Goal: Task Accomplishment & Management: Use online tool/utility

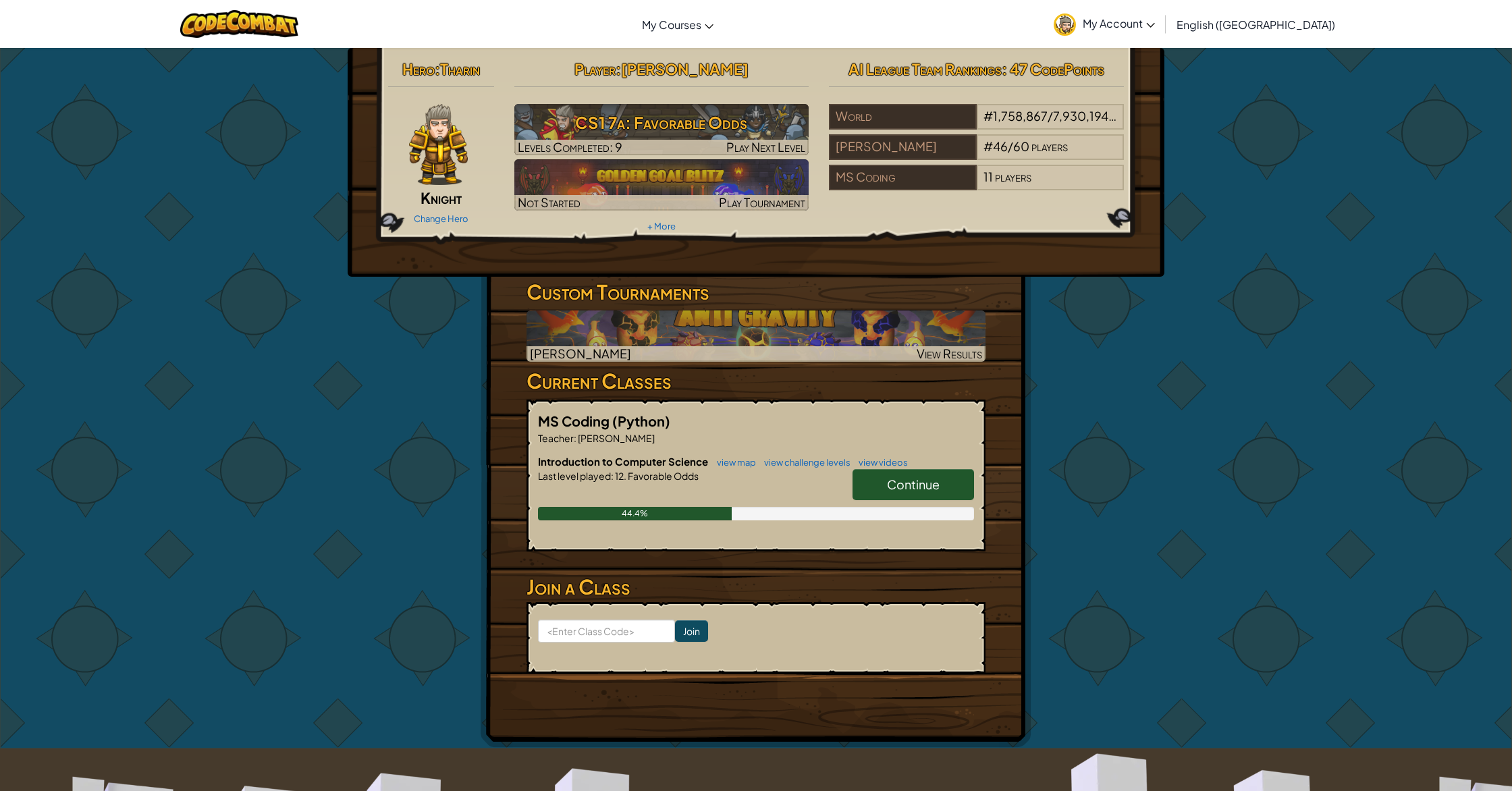
click at [886, 490] on link "Continue" at bounding box center [912, 484] width 121 height 31
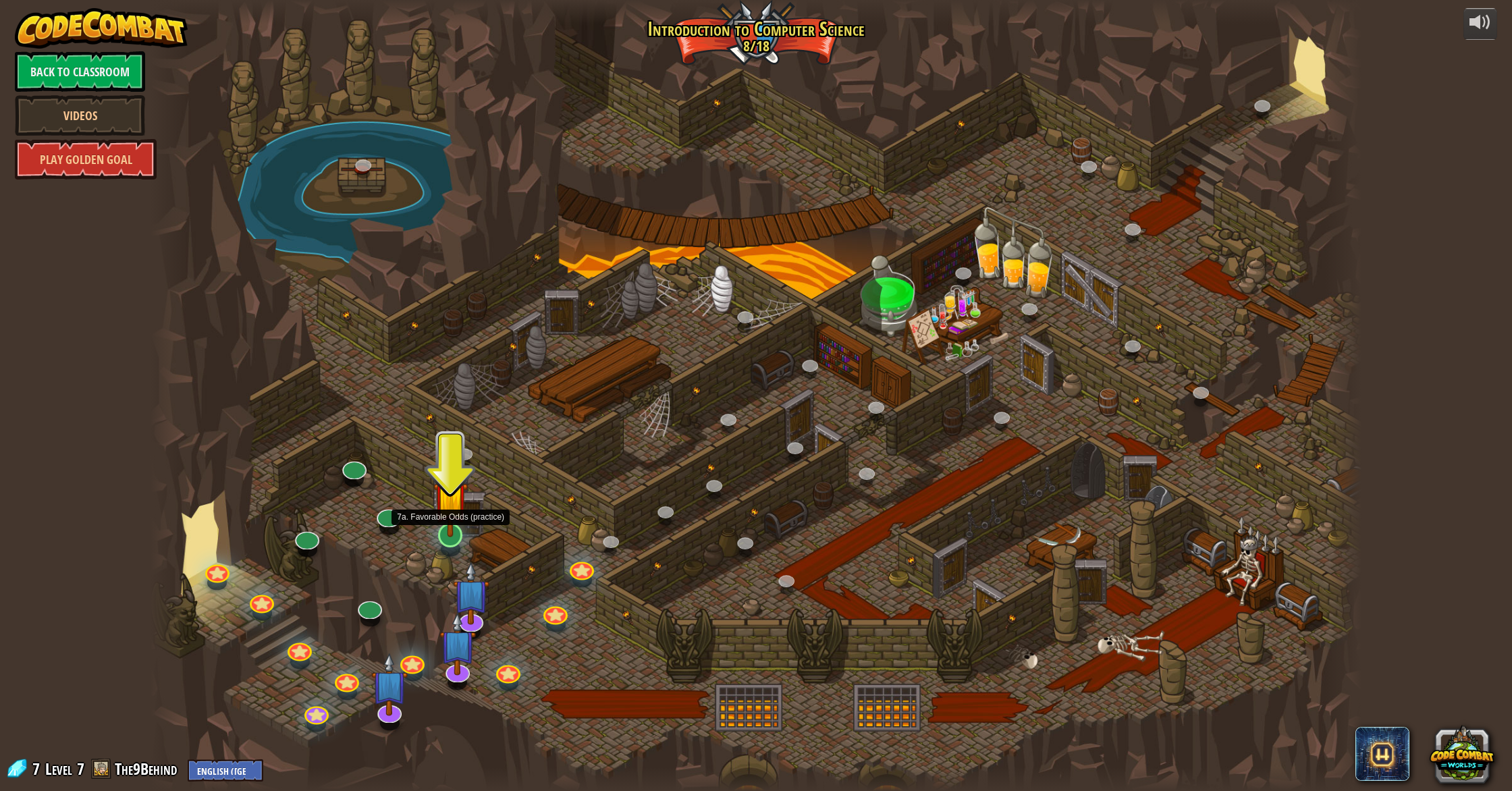
click at [453, 531] on img at bounding box center [451, 498] width 35 height 78
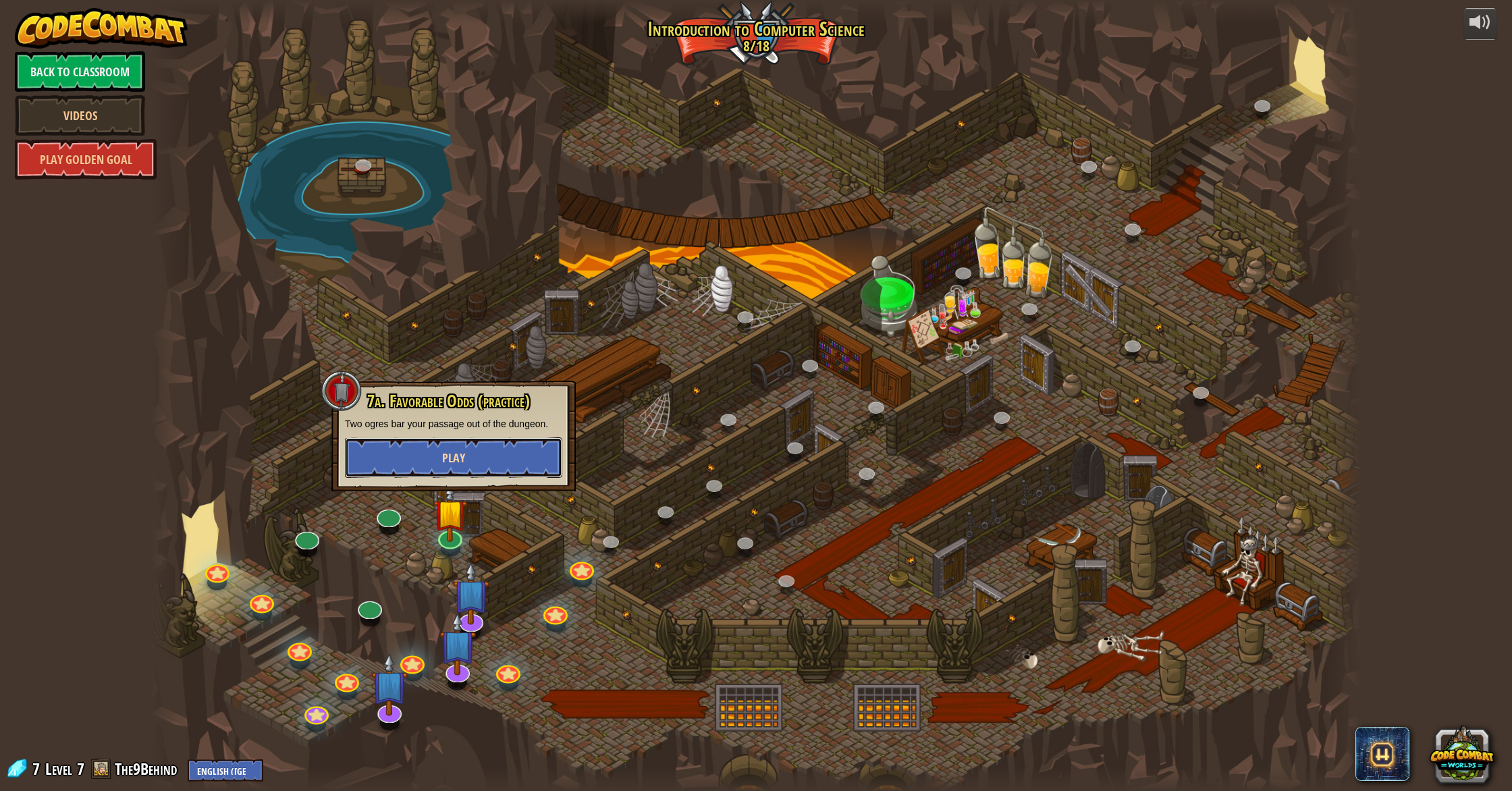
click at [487, 457] on button "Play" at bounding box center [453, 457] width 217 height 40
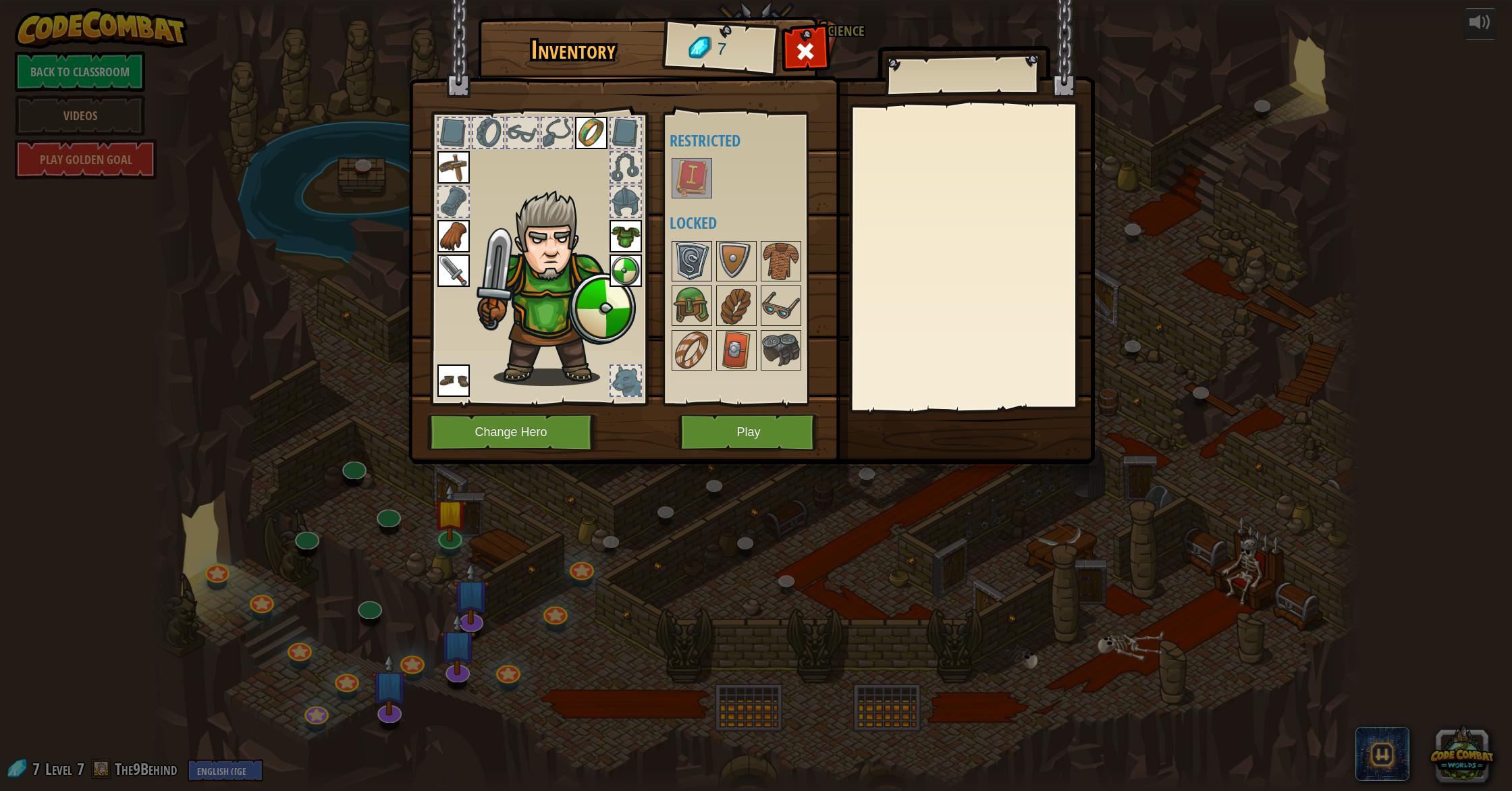
click at [682, 242] on img at bounding box center [692, 261] width 38 height 38
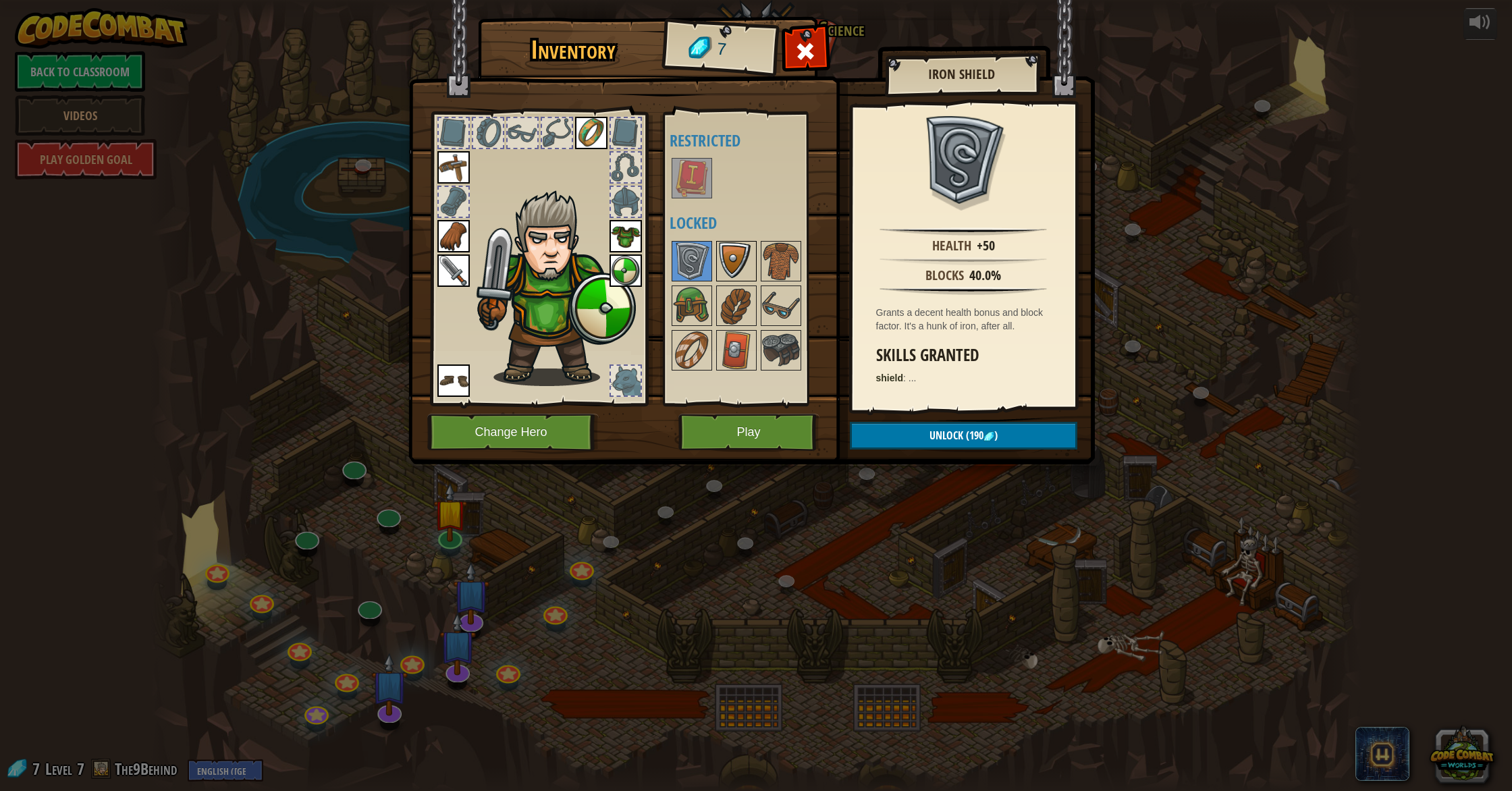
click at [737, 262] on img at bounding box center [736, 261] width 38 height 38
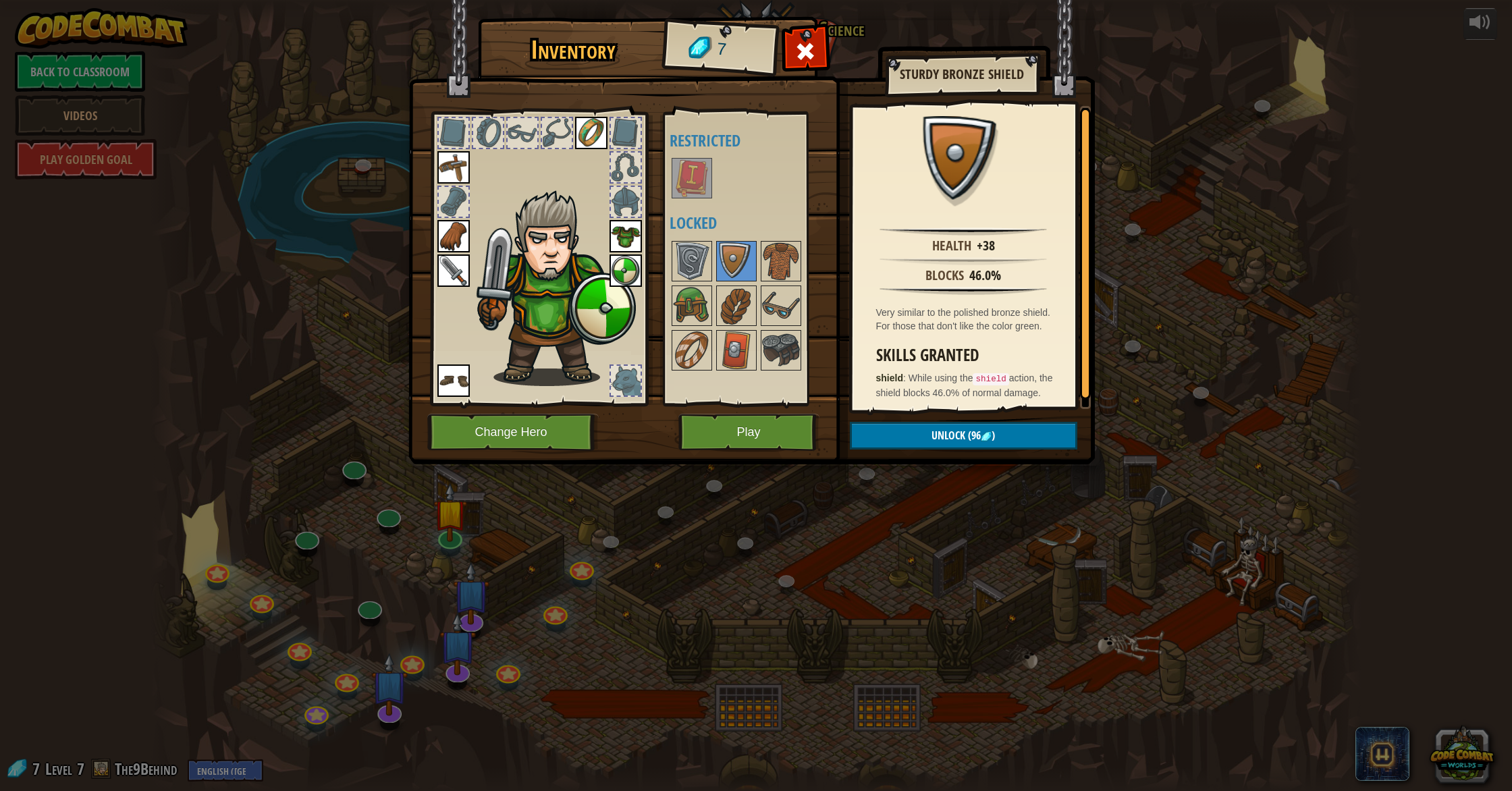
click at [757, 264] on div at bounding box center [749, 305] width 159 height 134
drag, startPoint x: 779, startPoint y: 264, endPoint x: 784, endPoint y: 273, distance: 10.3
click at [779, 264] on img at bounding box center [781, 261] width 38 height 38
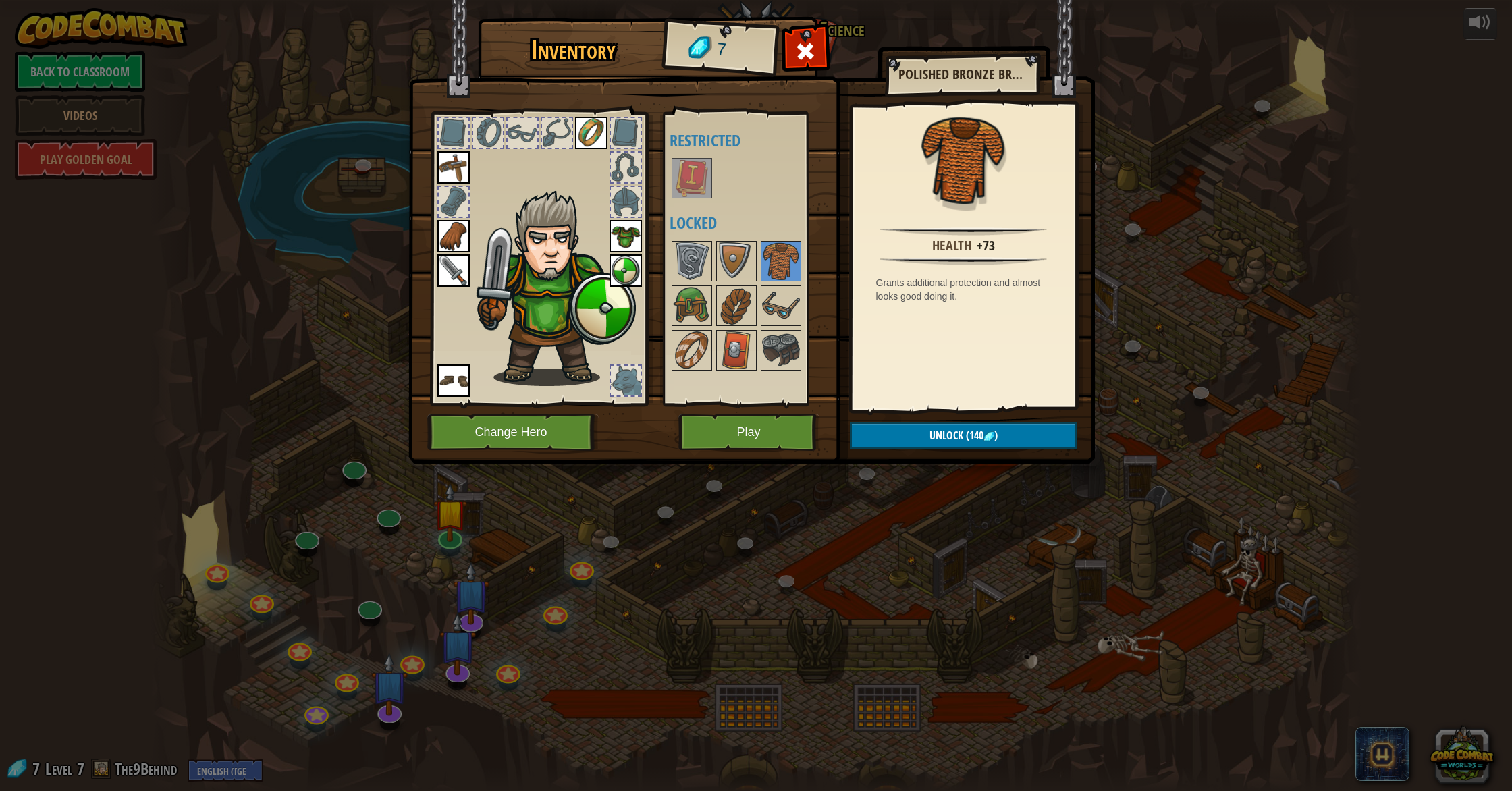
drag, startPoint x: 791, startPoint y: 295, endPoint x: 789, endPoint y: 385, distance: 90.0
click at [791, 298] on img at bounding box center [781, 305] width 38 height 38
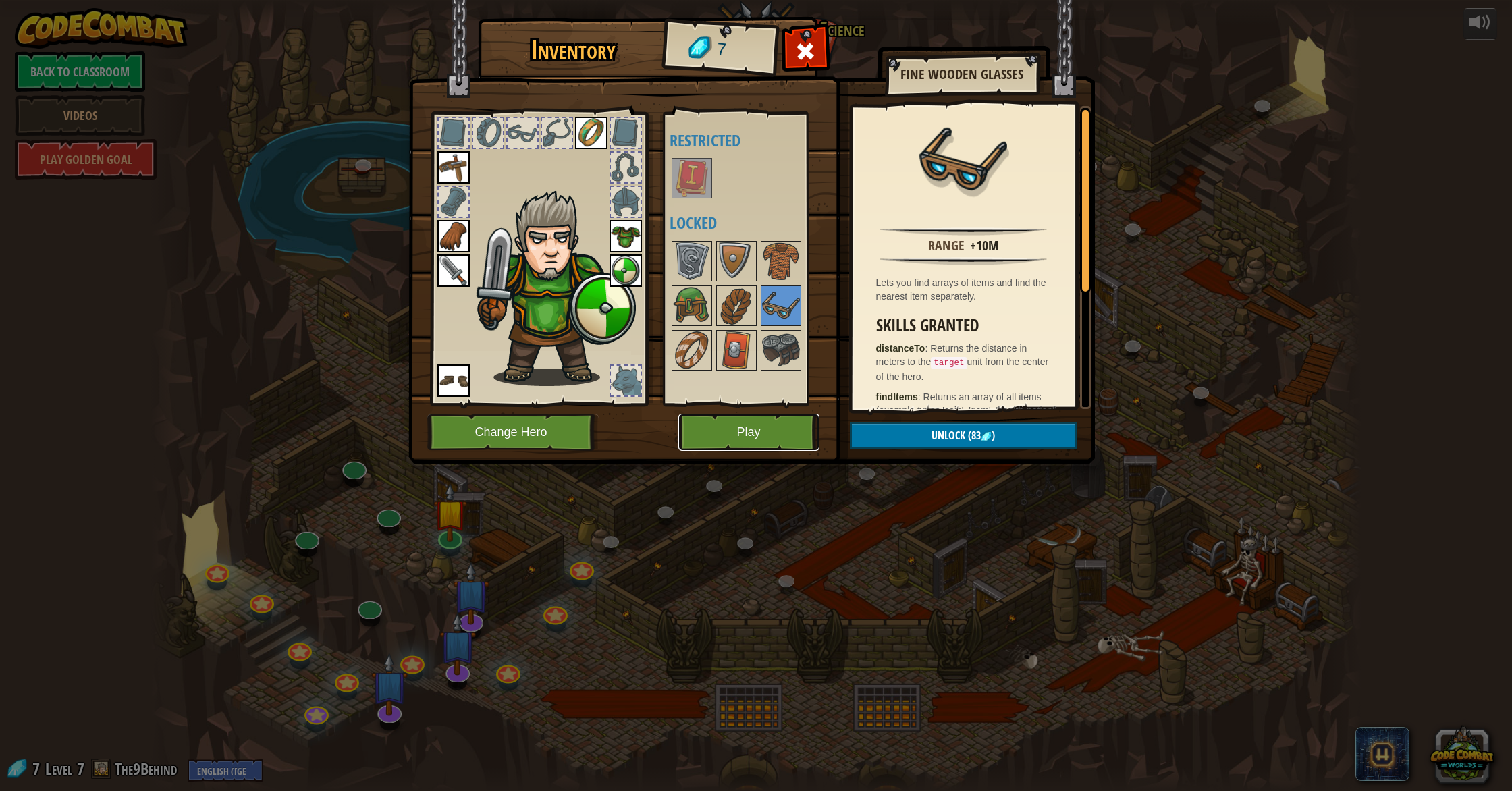
click at [767, 444] on button "Play" at bounding box center [749, 433] width 141 height 37
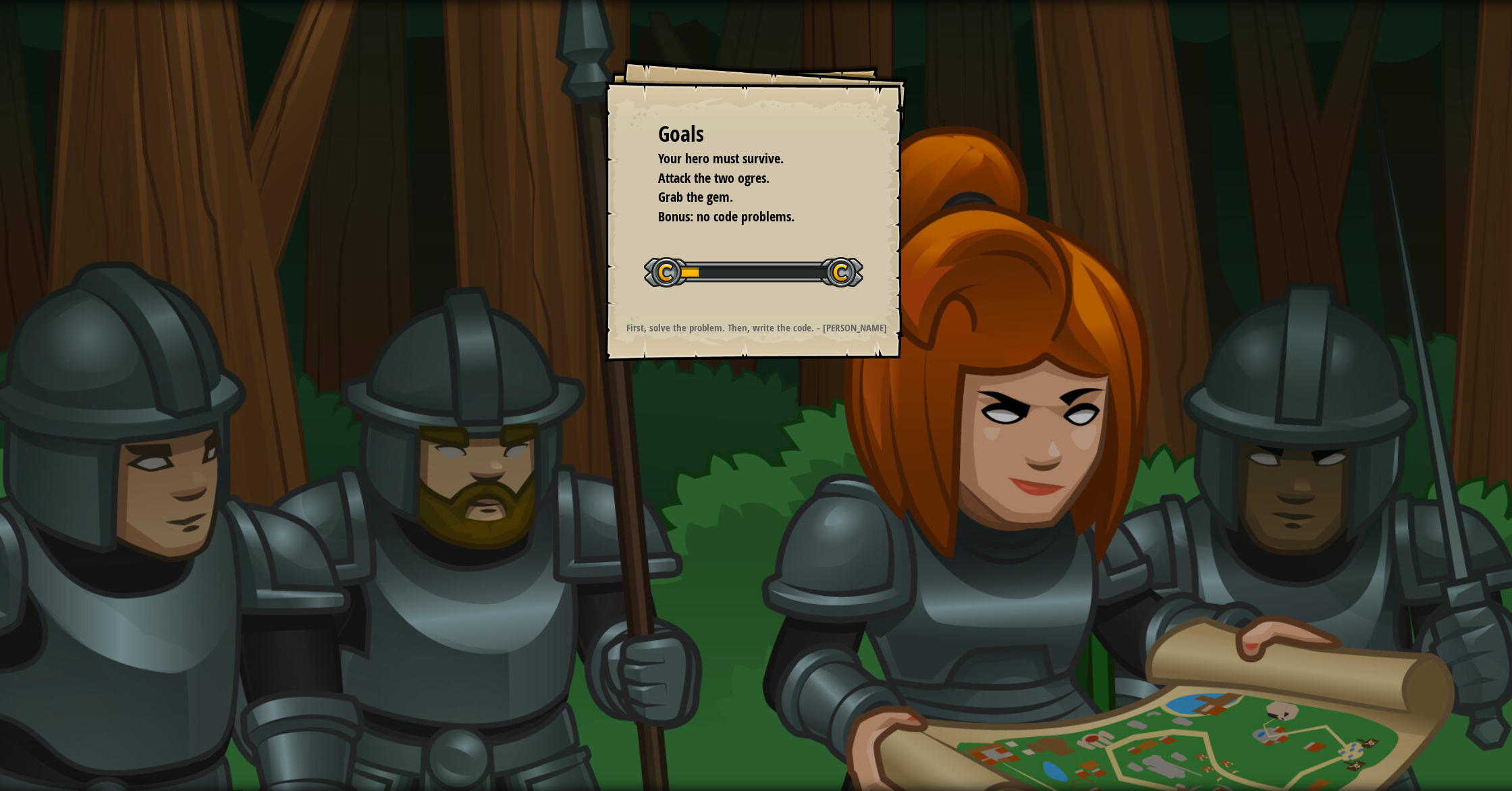
click at [732, 463] on div "Goals Your hero must survive. Attack the two ogres. Grab the gem. Bonus: no cod…" at bounding box center [756, 395] width 1512 height 791
click at [735, 455] on div "Goals Your hero must survive. Attack the two ogres. Grab the gem. Bonus: no cod…" at bounding box center [756, 395] width 1512 height 791
click at [726, 449] on div "Goals Your hero must survive. Attack the two ogres. Grab the gem. Bonus: no cod…" at bounding box center [756, 395] width 1512 height 791
drag, startPoint x: 722, startPoint y: 450, endPoint x: 705, endPoint y: 561, distance: 112.3
click at [698, 575] on div "Goals Your hero must survive. Attack the two ogres. Grab the gem. Bonus: no cod…" at bounding box center [756, 395] width 1512 height 791
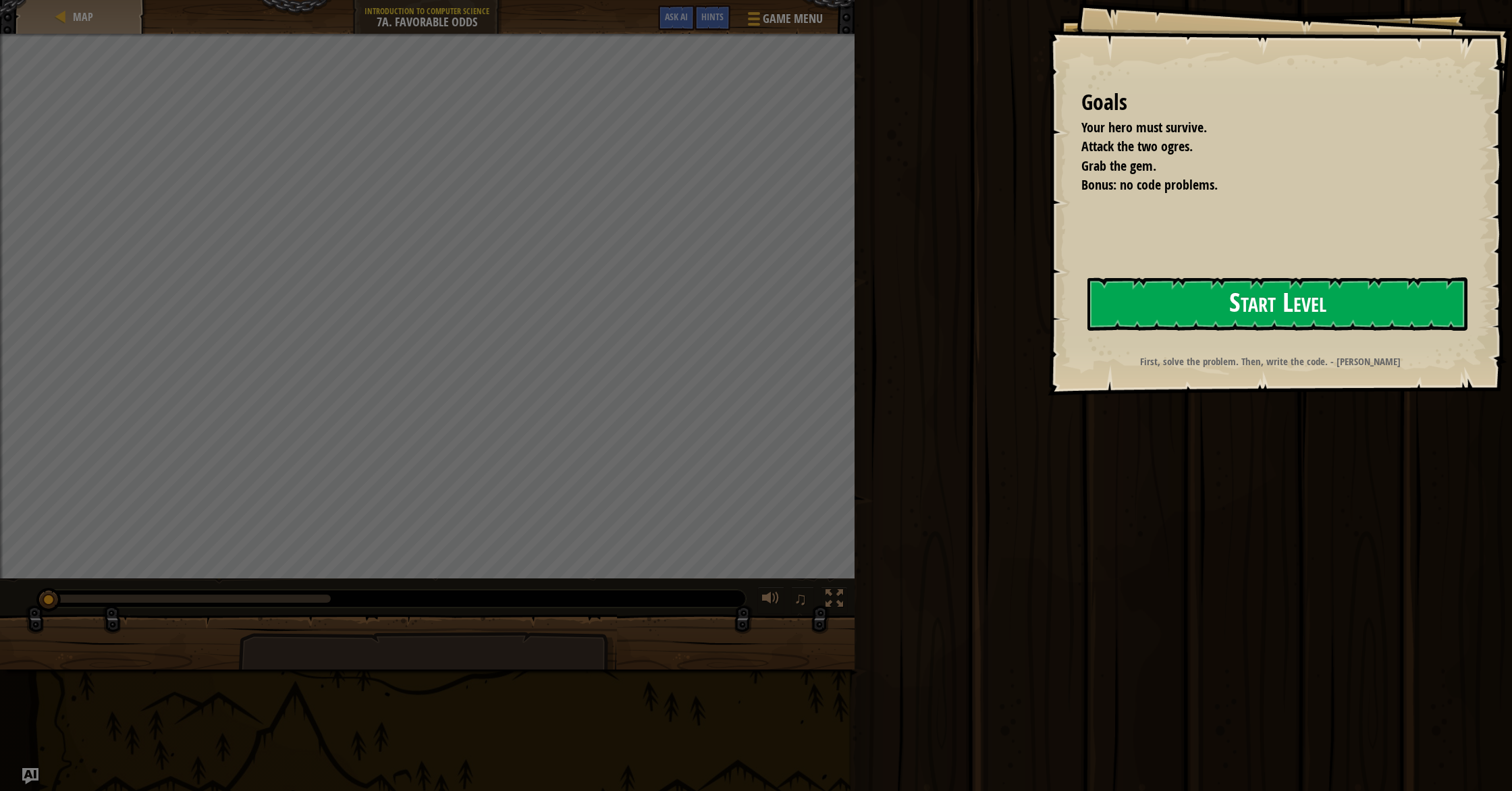
click at [1226, 298] on button "Start Level" at bounding box center [1277, 304] width 380 height 53
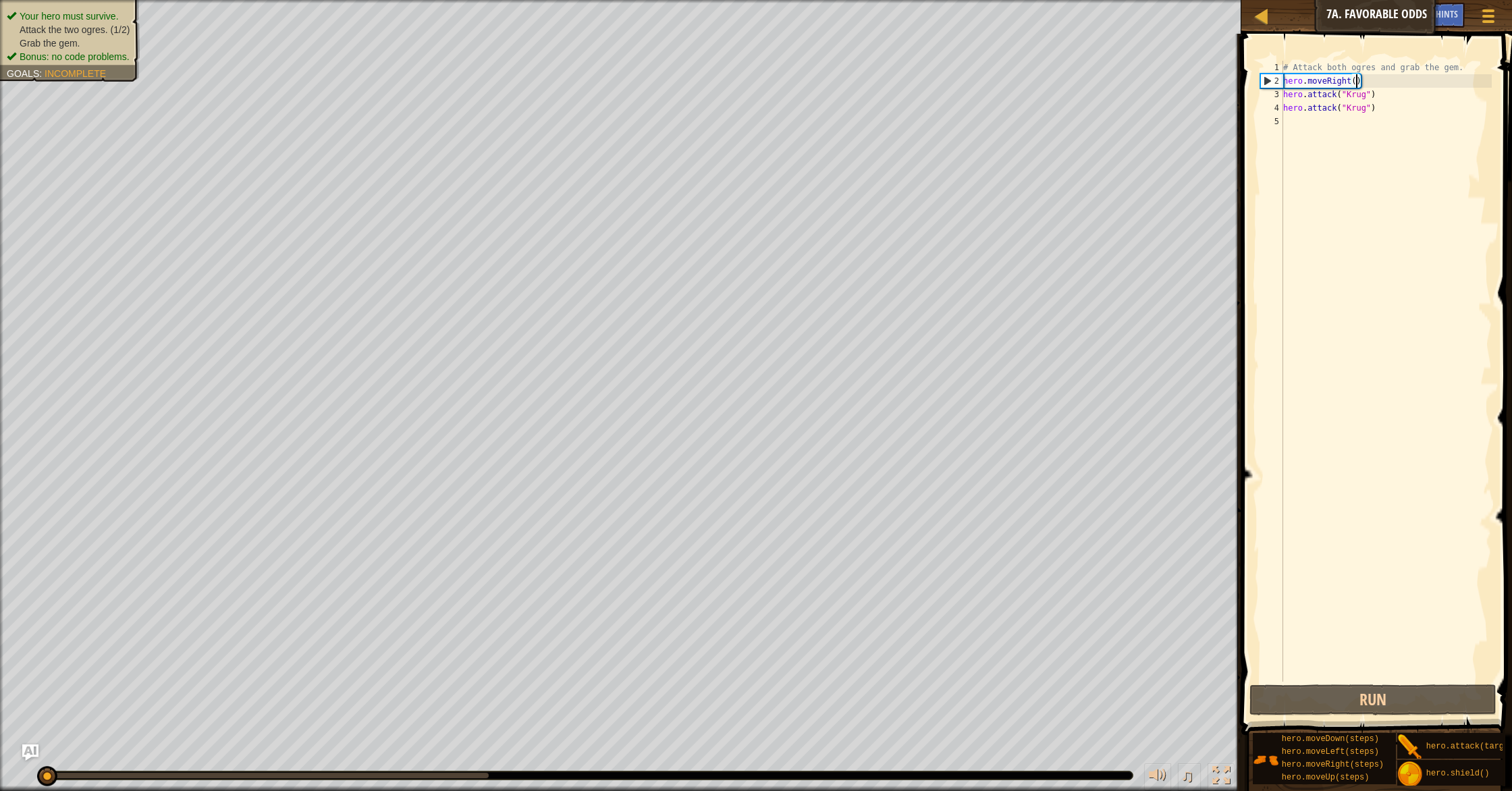
click at [1357, 87] on div "# Attack both ogres and grab the gem. hero . moveRight ( ) hero . attack ( "Kru…" at bounding box center [1385, 385] width 211 height 648
type textarea "hero.moveRight()"
click at [1333, 120] on div "# Attack both ogres and grab the gem. hero . moveRight ( ) hero . attack ( "Kru…" at bounding box center [1385, 385] width 211 height 648
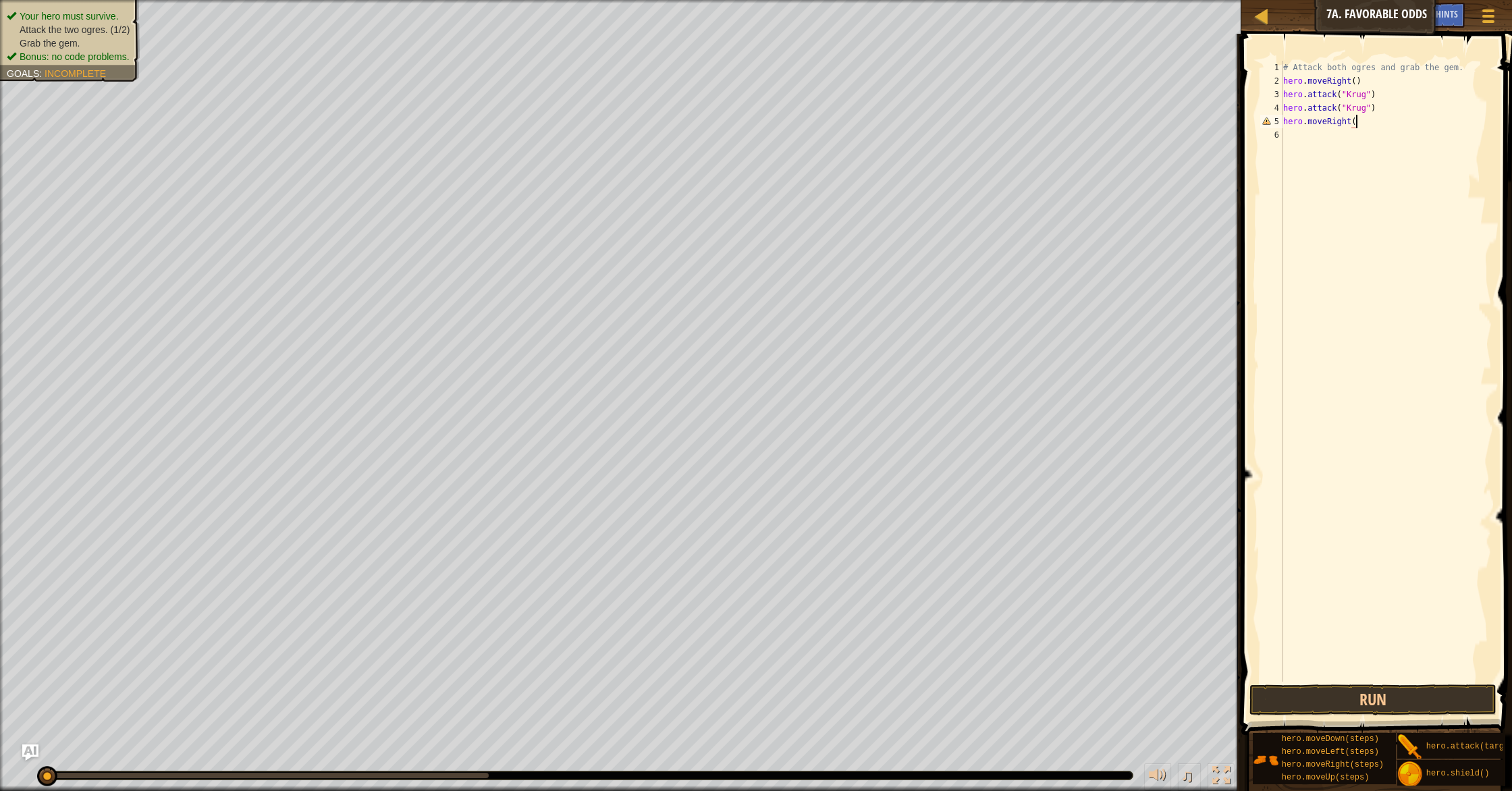
scroll to position [6, 6]
type textarea "hero.moveRight()"
click at [1440, 691] on button "Run" at bounding box center [1373, 700] width 247 height 31
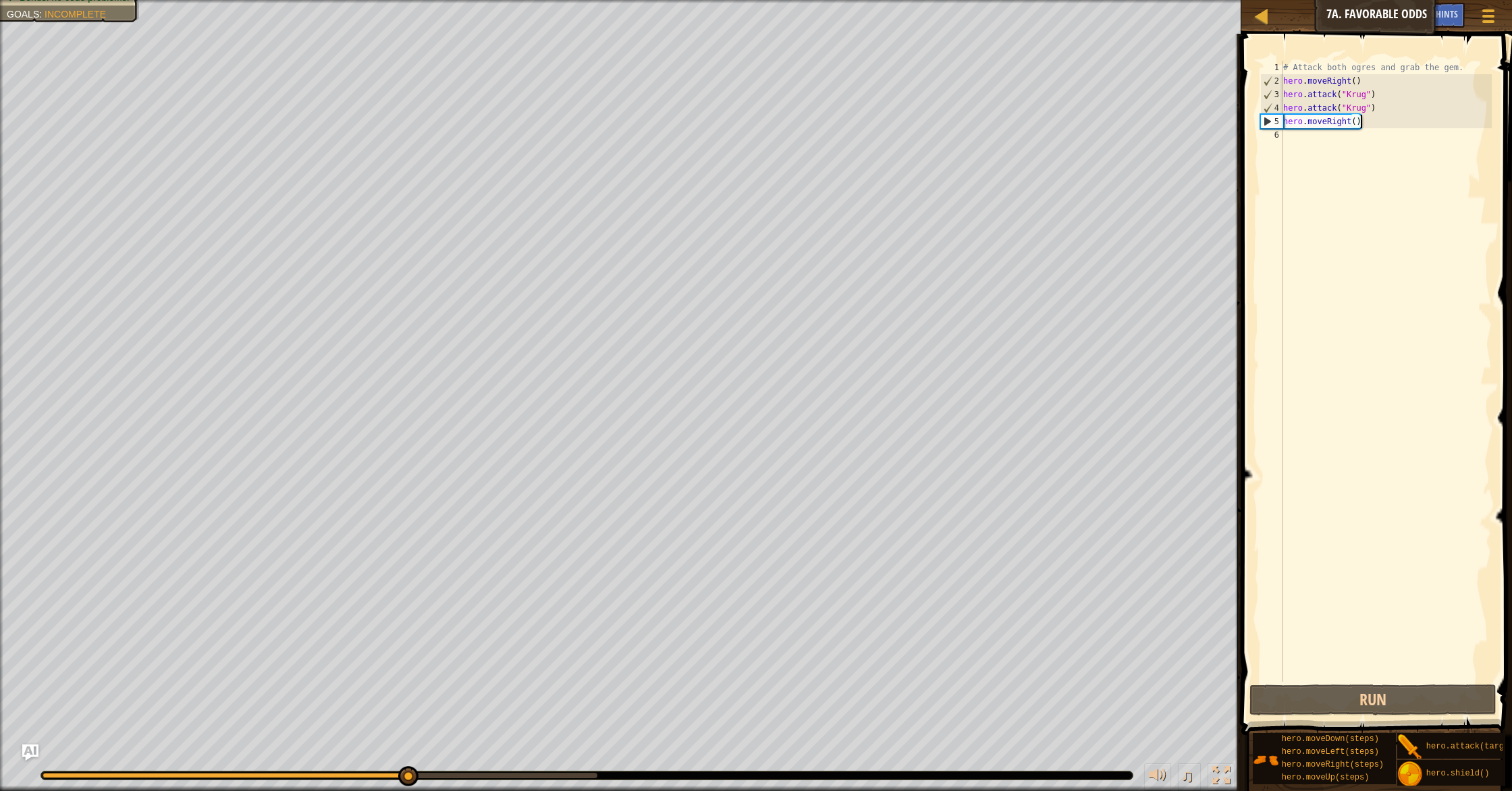
click at [1295, 161] on div "# Attack both ogres and grab the gem. hero . moveRight ( ) hero . attack ( "Kru…" at bounding box center [1385, 385] width 211 height 648
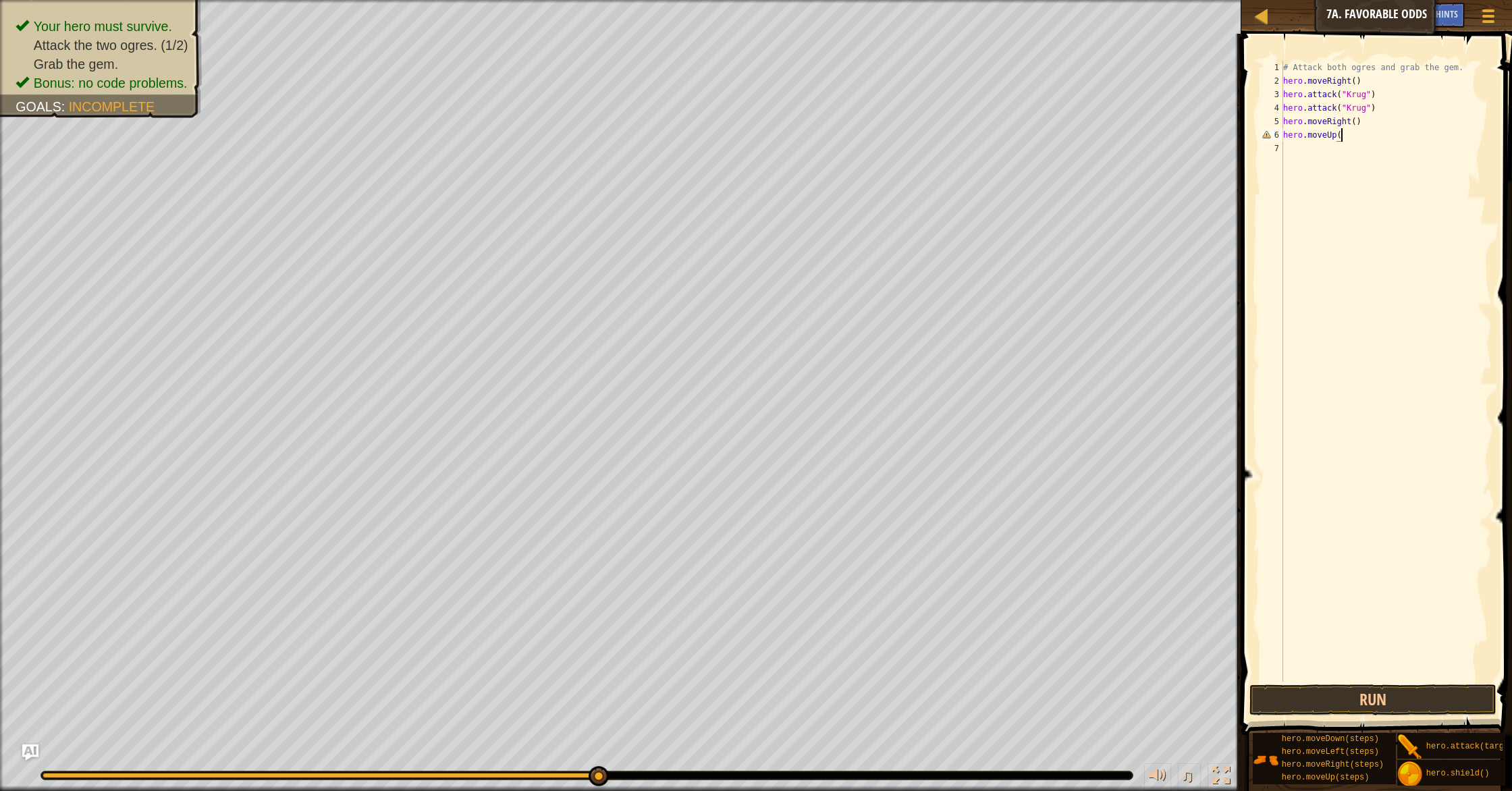
scroll to position [6, 5]
type textarea "hero.moveUp()"
click at [1377, 703] on button "Run" at bounding box center [1373, 700] width 247 height 31
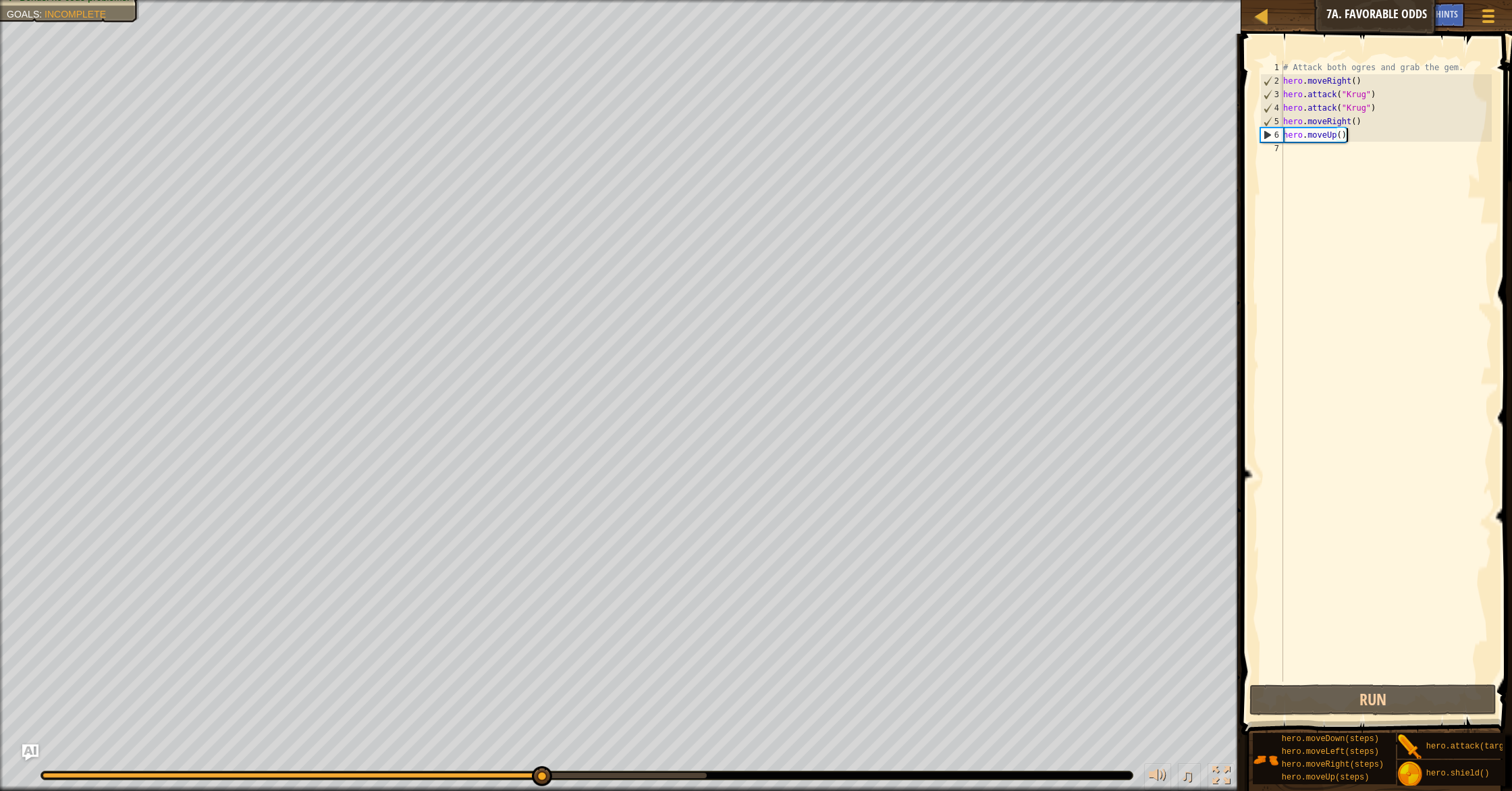
click at [1307, 194] on div "# Attack both ogres and grab the gem. hero . moveRight ( ) hero . attack ( "Kru…" at bounding box center [1385, 385] width 211 height 648
type textarea "H"
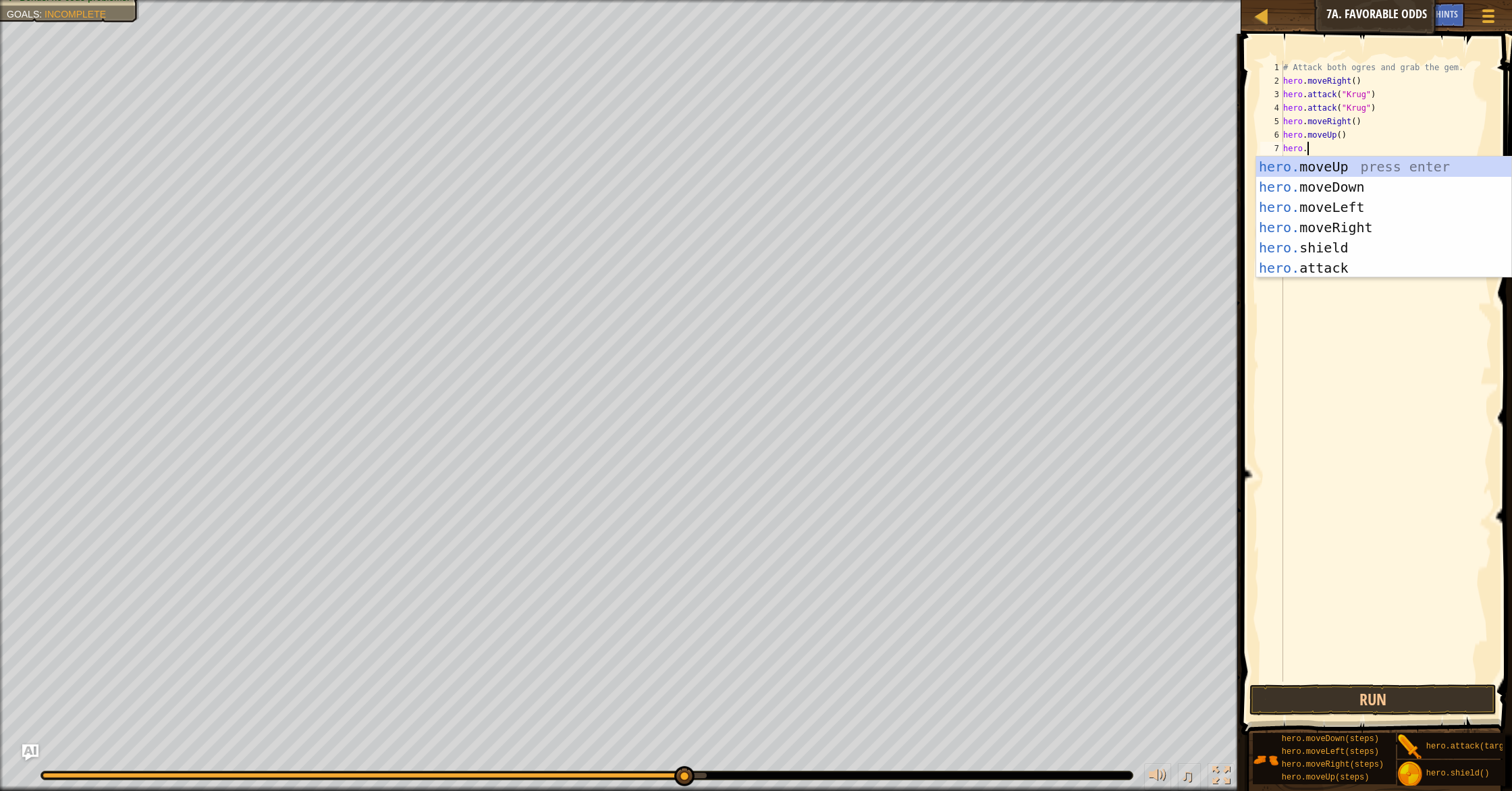
scroll to position [6, 1]
click at [1319, 268] on div "hero. moveUp press enter hero. moveDown press enter hero. moveLeft press enter …" at bounding box center [1383, 237] width 255 height 162
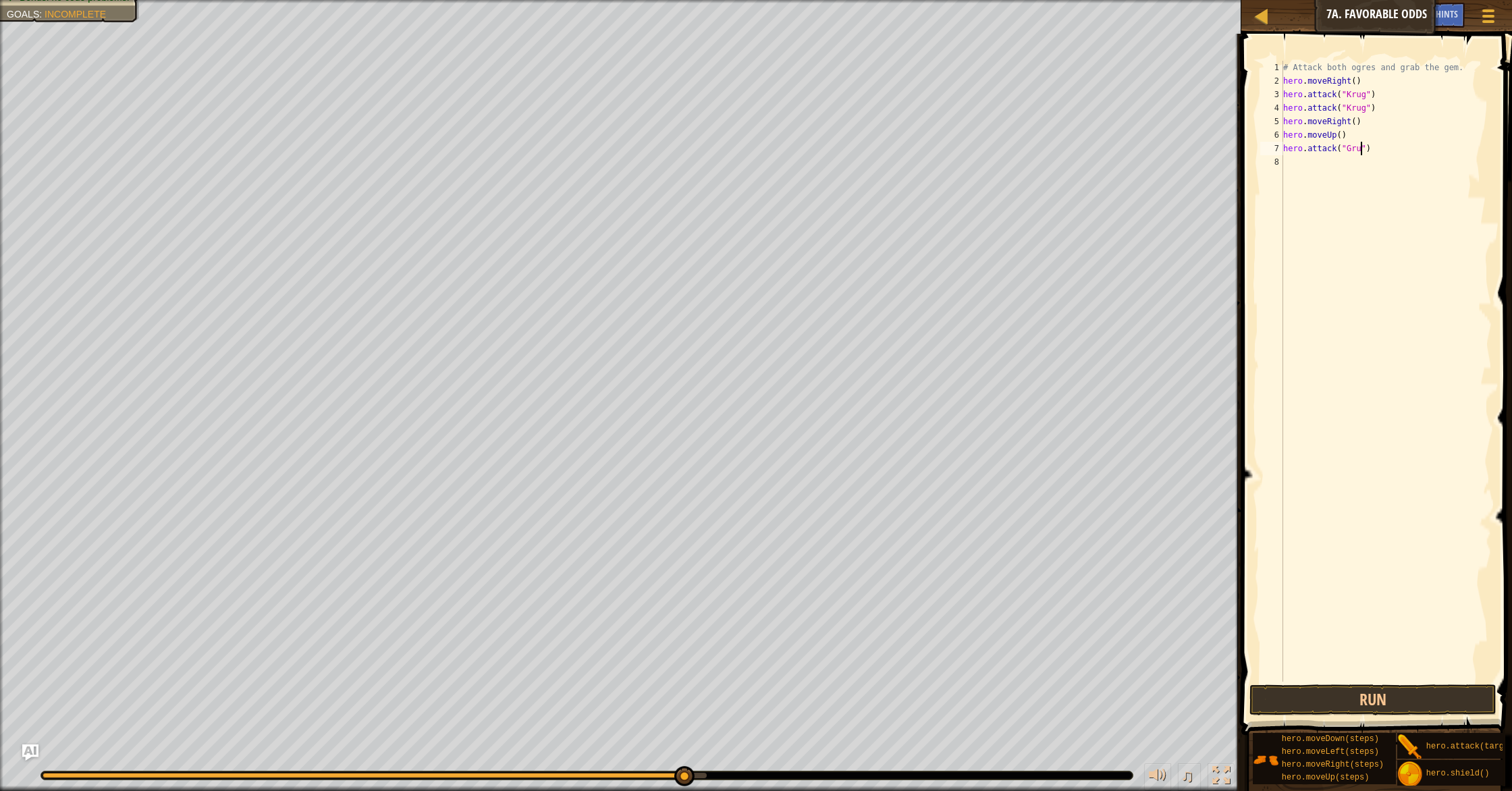
scroll to position [6, 7]
type textarea "hero.attack("Grump")"
click at [1361, 164] on div "# Attack both ogres and grab the gem. hero . moveRight ( ) hero . attack ( "Kru…" at bounding box center [1385, 385] width 211 height 648
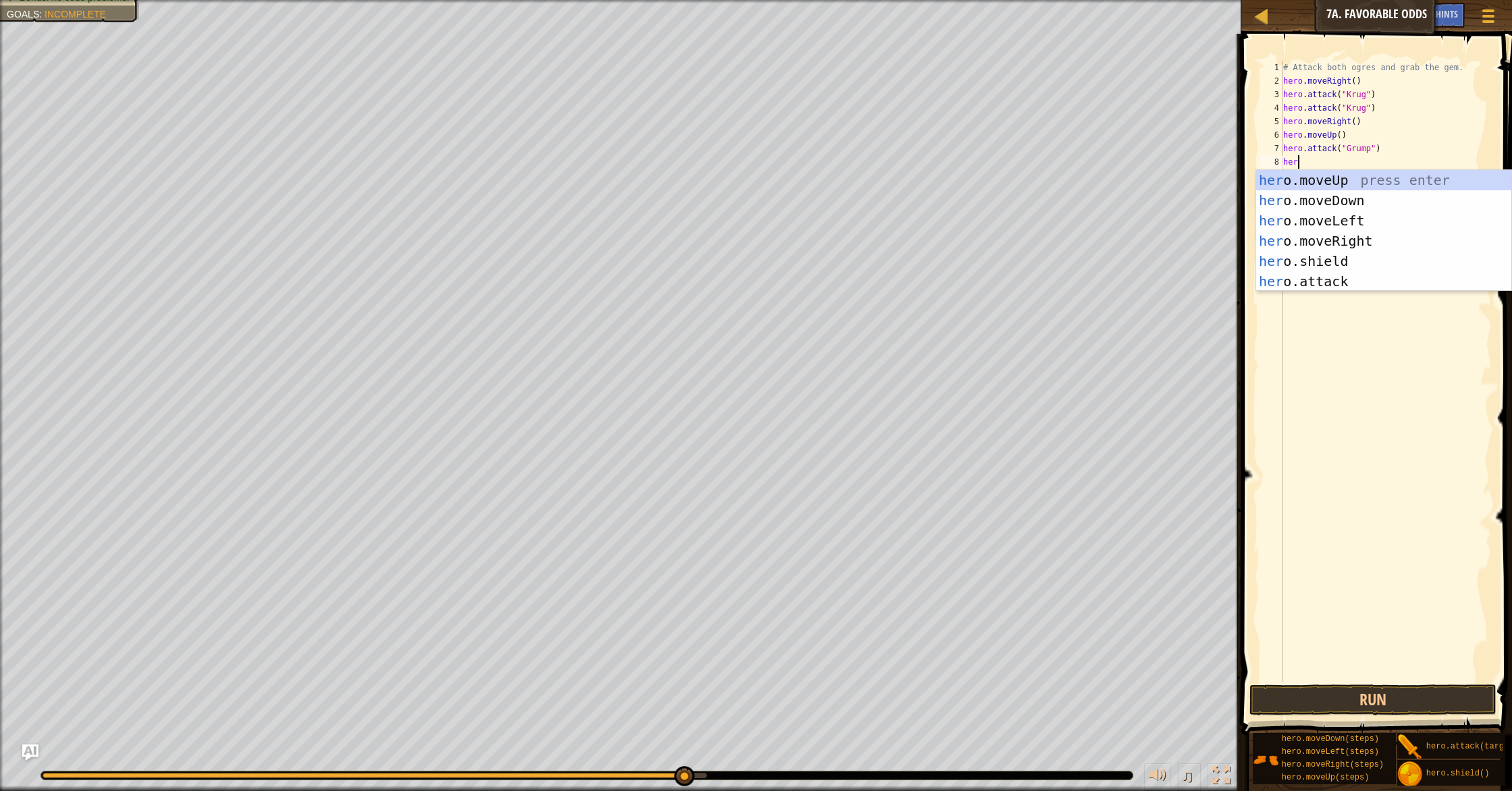
scroll to position [6, 1]
type textarea "hero."
click at [1294, 261] on div "hero. moveUp press enter hero. moveDown press enter hero. moveLeft press enter …" at bounding box center [1383, 251] width 255 height 162
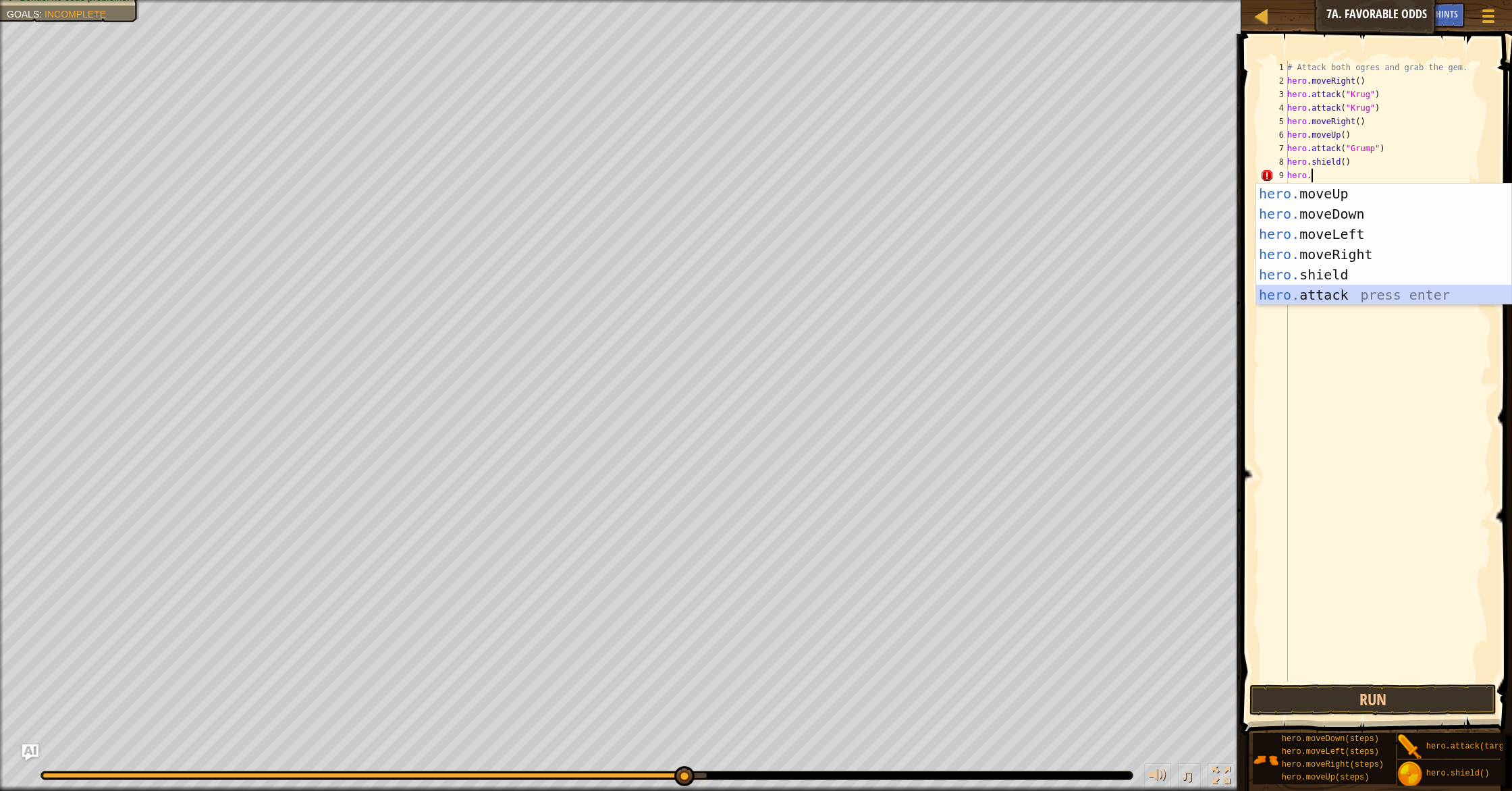
click at [1312, 297] on div "hero. moveUp press enter hero. moveDown press enter hero. moveLeft press enter …" at bounding box center [1383, 264] width 255 height 162
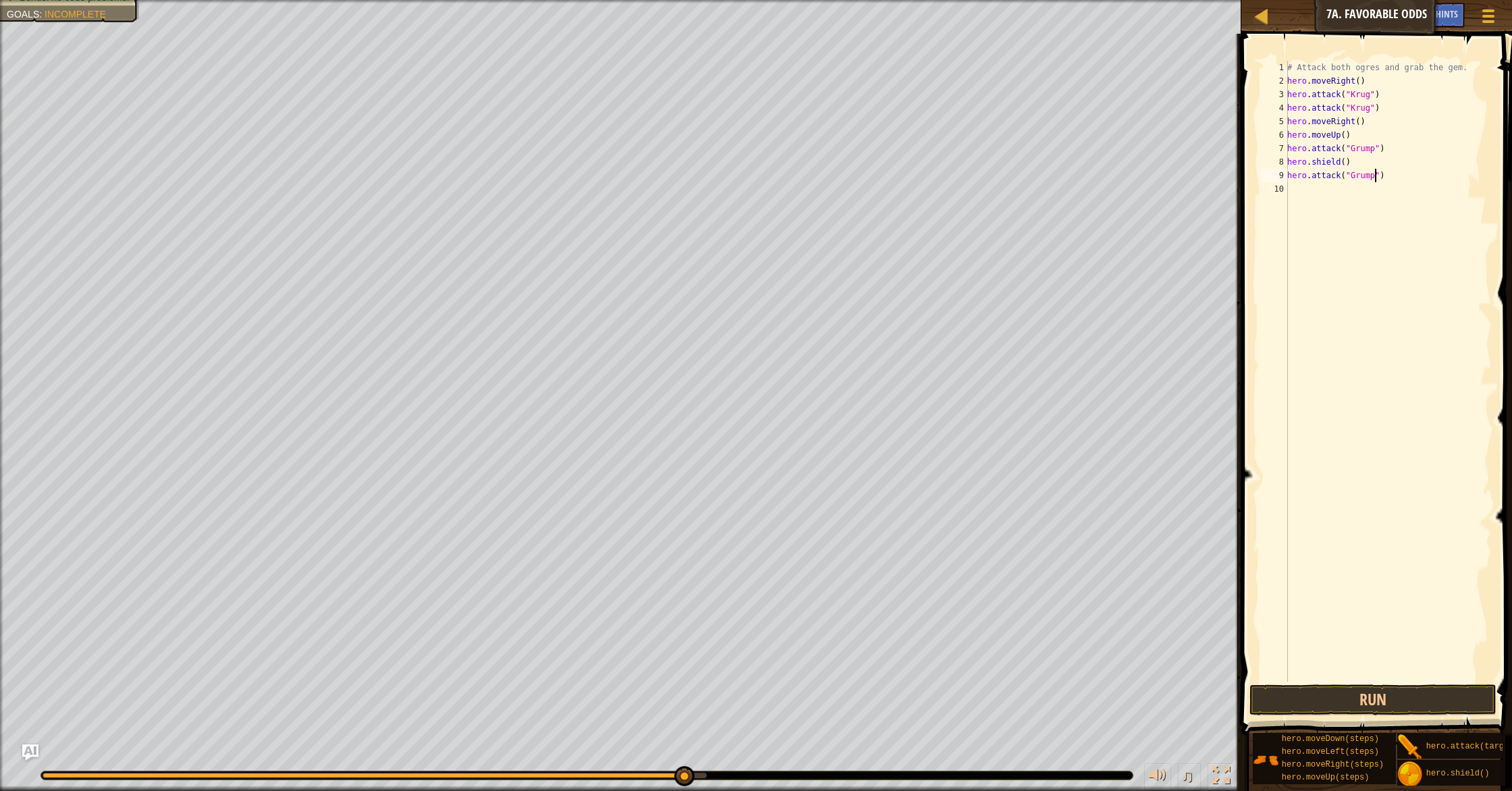
scroll to position [6, 8]
click at [1388, 92] on div "# Attack both ogres and grab the gem. hero . moveRight ( ) hero . attack ( "Kru…" at bounding box center [1387, 385] width 207 height 648
type textarea "hero.attack("Krug")"
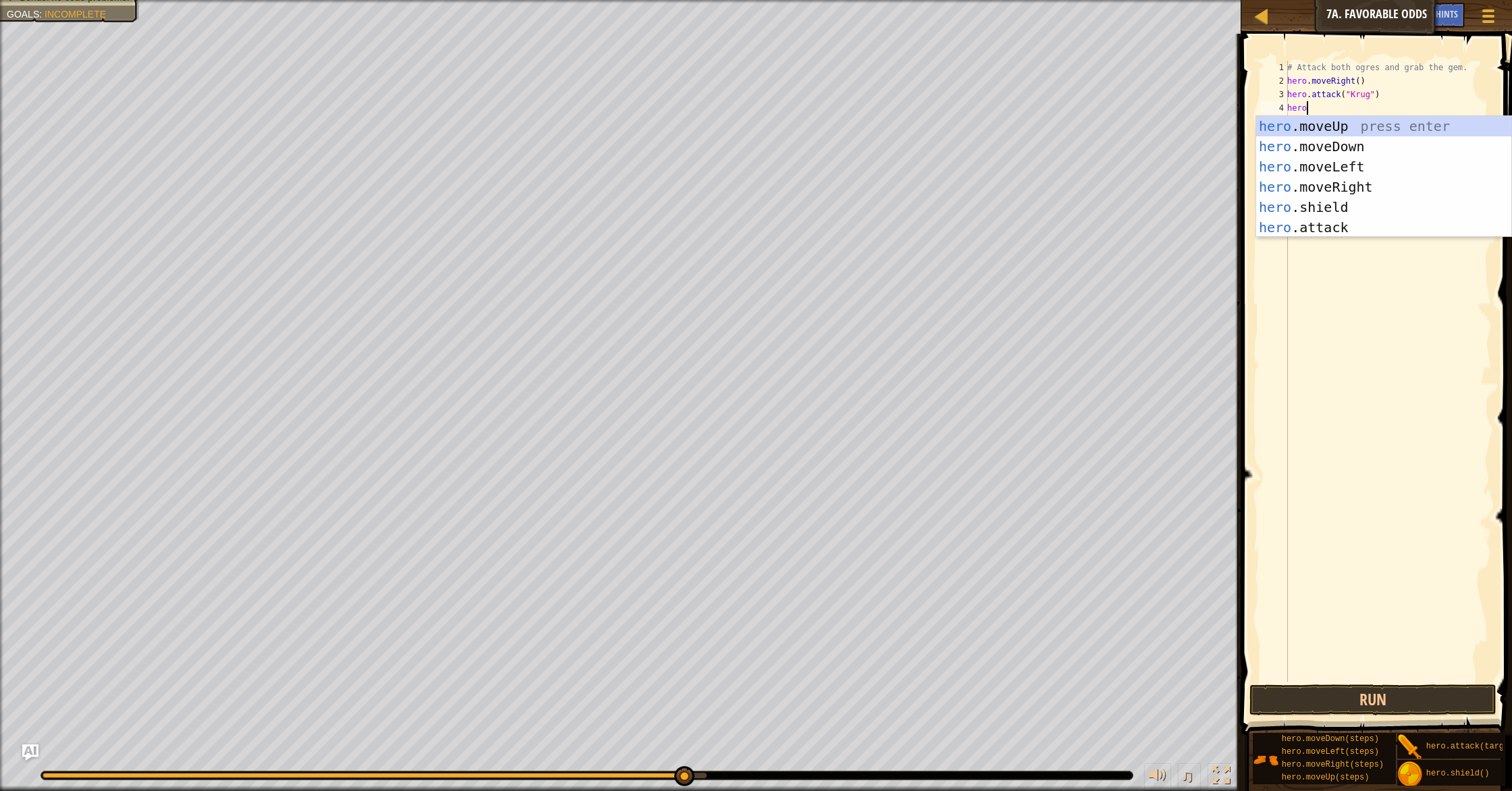
type textarea "hero."
click at [1346, 205] on div "hero. moveUp press enter hero. moveDown press enter hero. moveLeft press enter …" at bounding box center [1383, 197] width 255 height 162
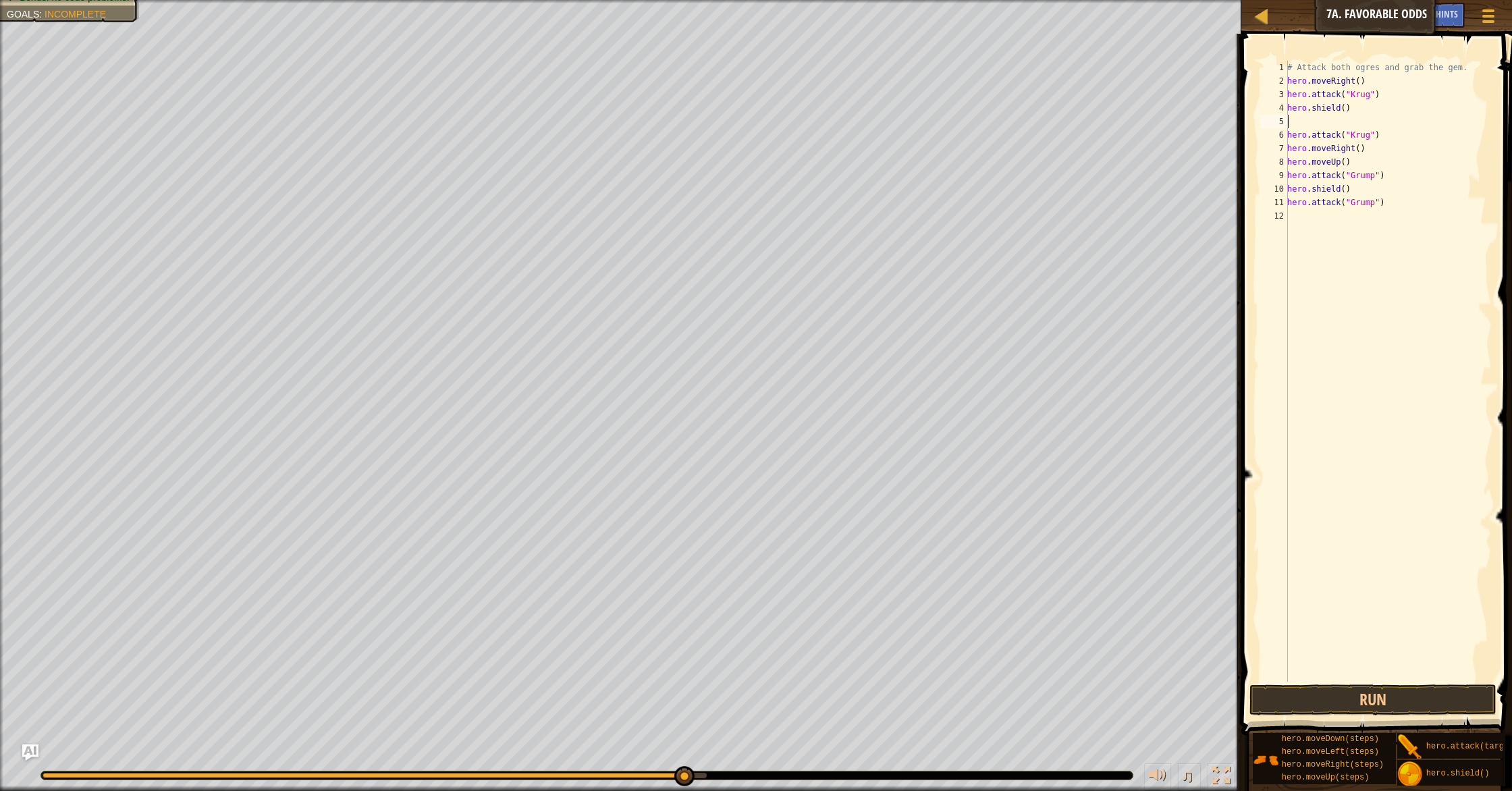
scroll to position [6, 0]
type textarea "hero.shield()"
click at [1348, 689] on button "Run" at bounding box center [1373, 700] width 247 height 31
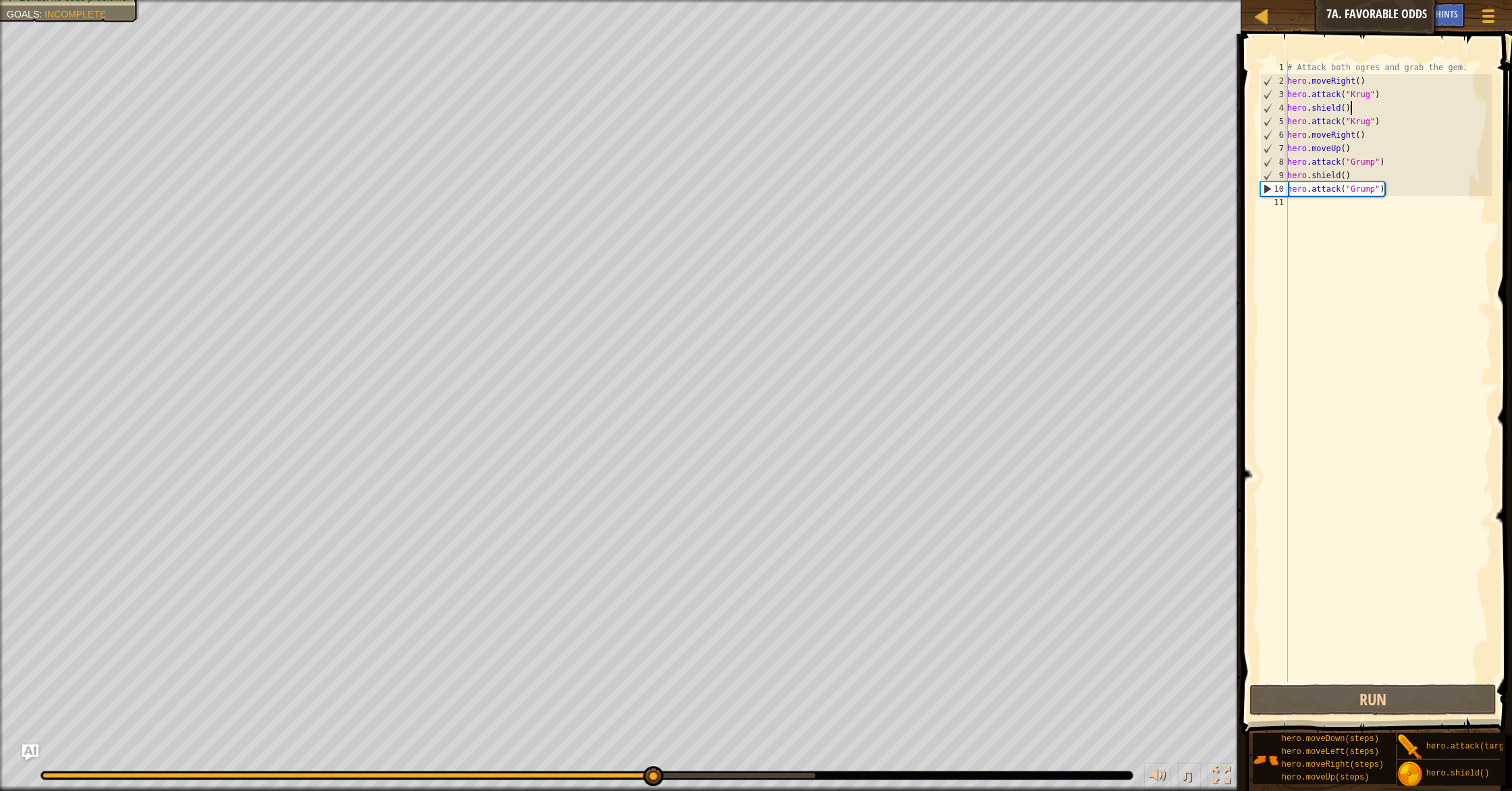
click at [1304, 210] on div "# Attack both ogres and grab the gem. hero . moveRight ( ) hero . attack ( "Kru…" at bounding box center [1387, 385] width 207 height 648
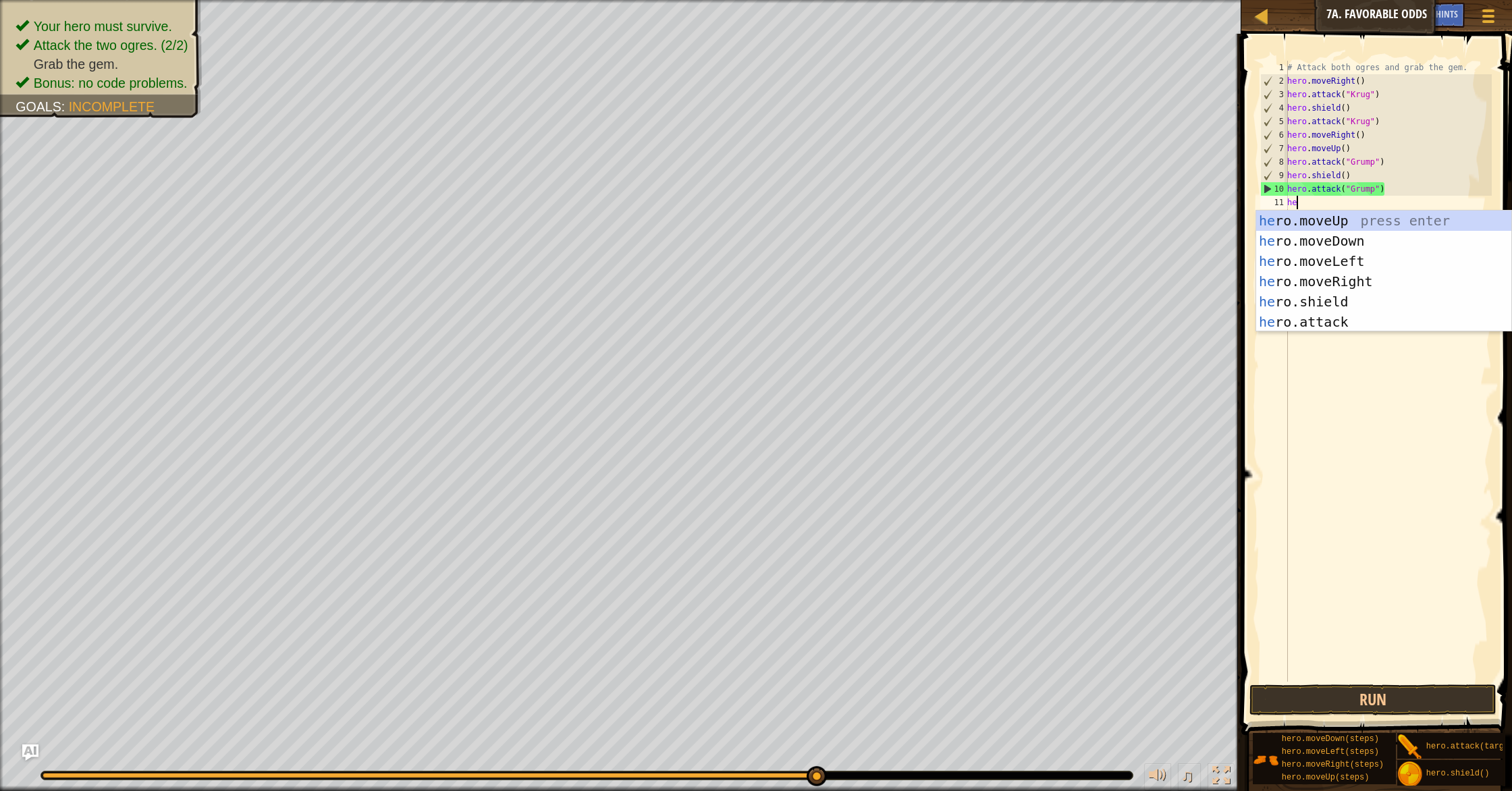
type textarea "her"
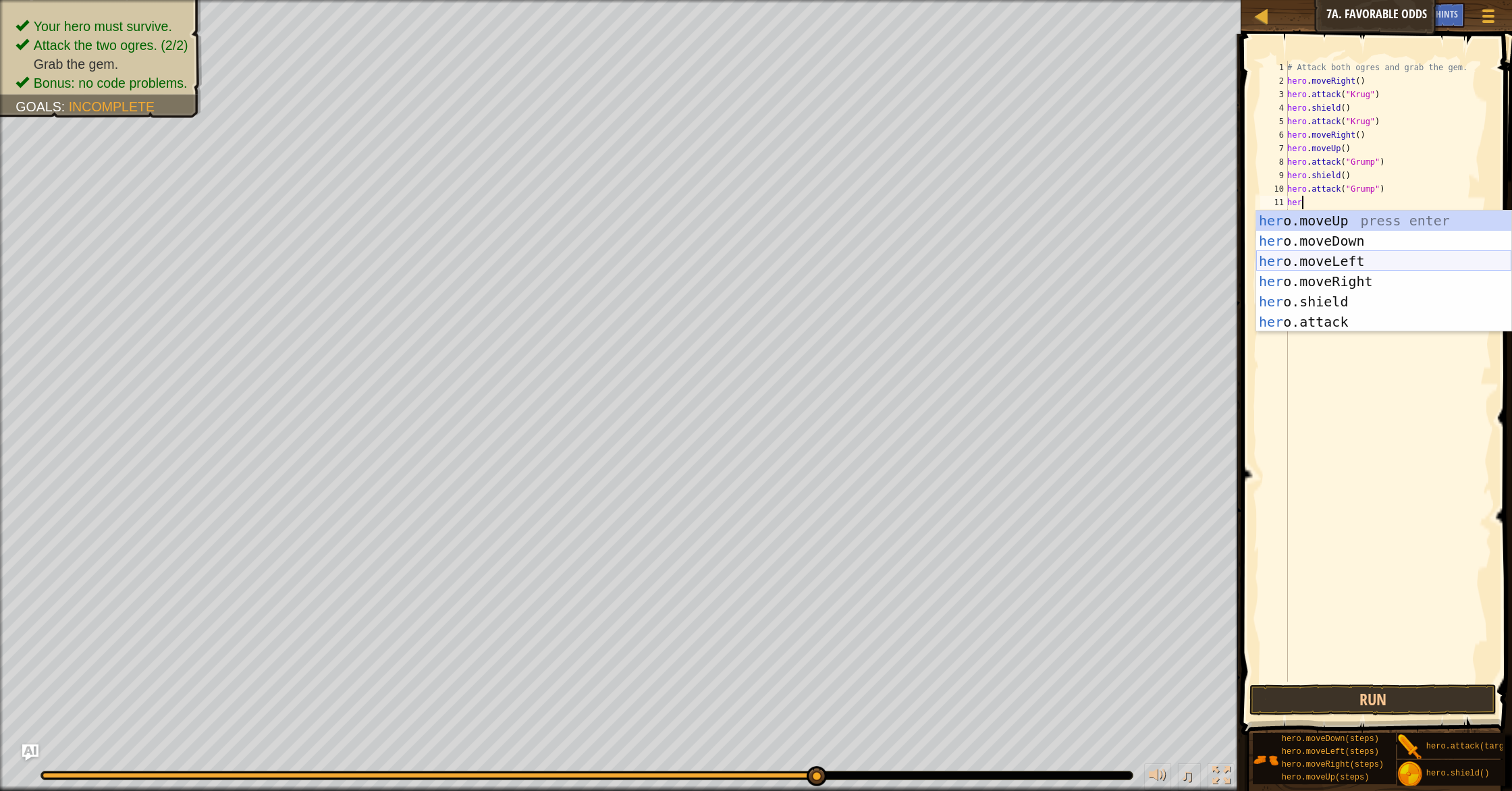
click at [1326, 259] on div "her o.moveUp press enter her o.moveDown press enter her o.moveLeft press enter …" at bounding box center [1383, 291] width 255 height 162
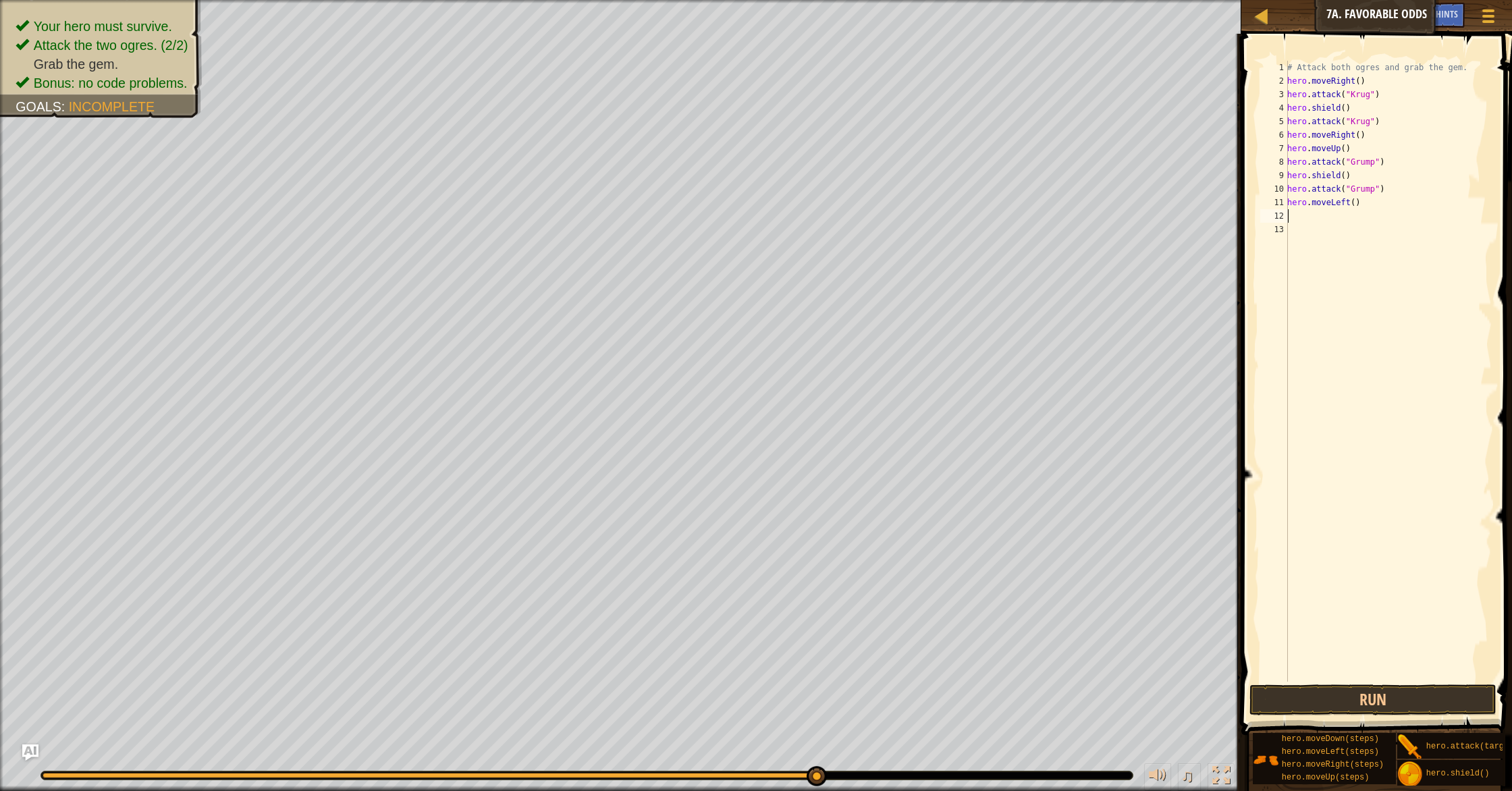
scroll to position [6, 0]
click at [1355, 205] on div "# Attack both ogres and grab the gem. hero . moveRight ( ) hero . attack ( "Kru…" at bounding box center [1387, 385] width 207 height 648
type textarea "hero.moveLeft(2)"
click at [1333, 224] on div "# Attack both ogres and grab the gem. hero . moveRight ( ) hero . attack ( "Kru…" at bounding box center [1387, 385] width 207 height 648
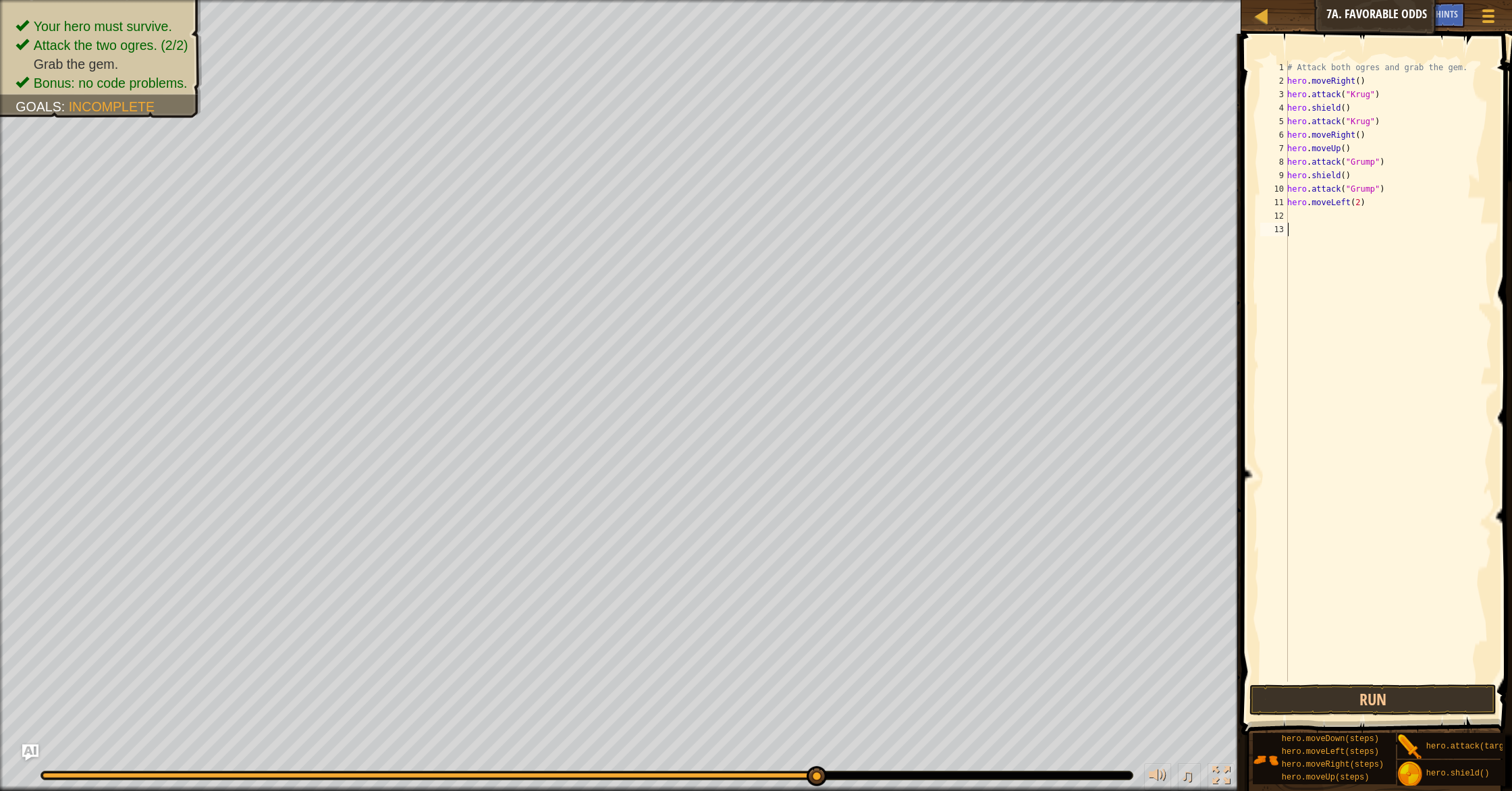
scroll to position [6, 0]
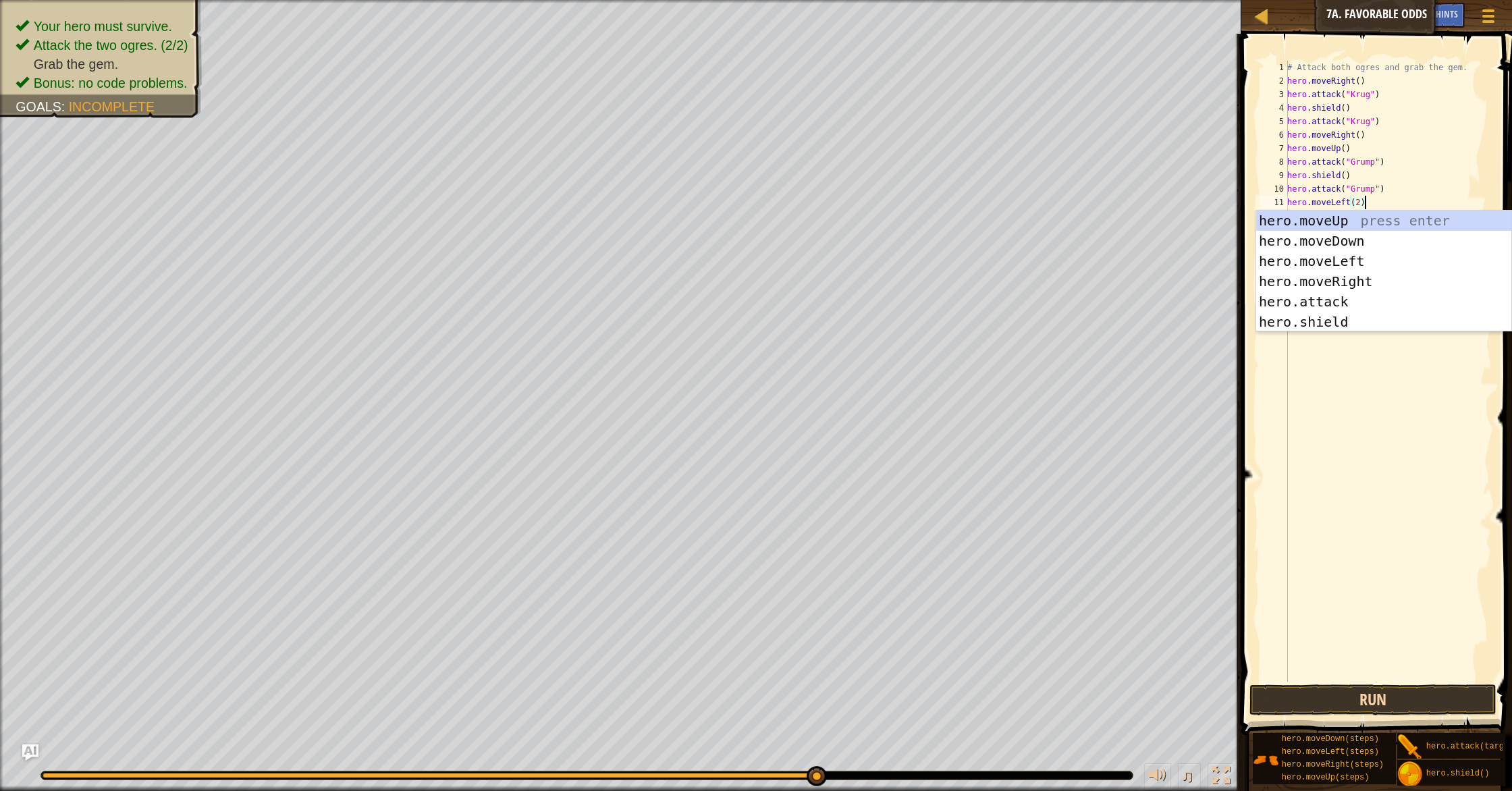
type textarea "hero.moveLeft(2)"
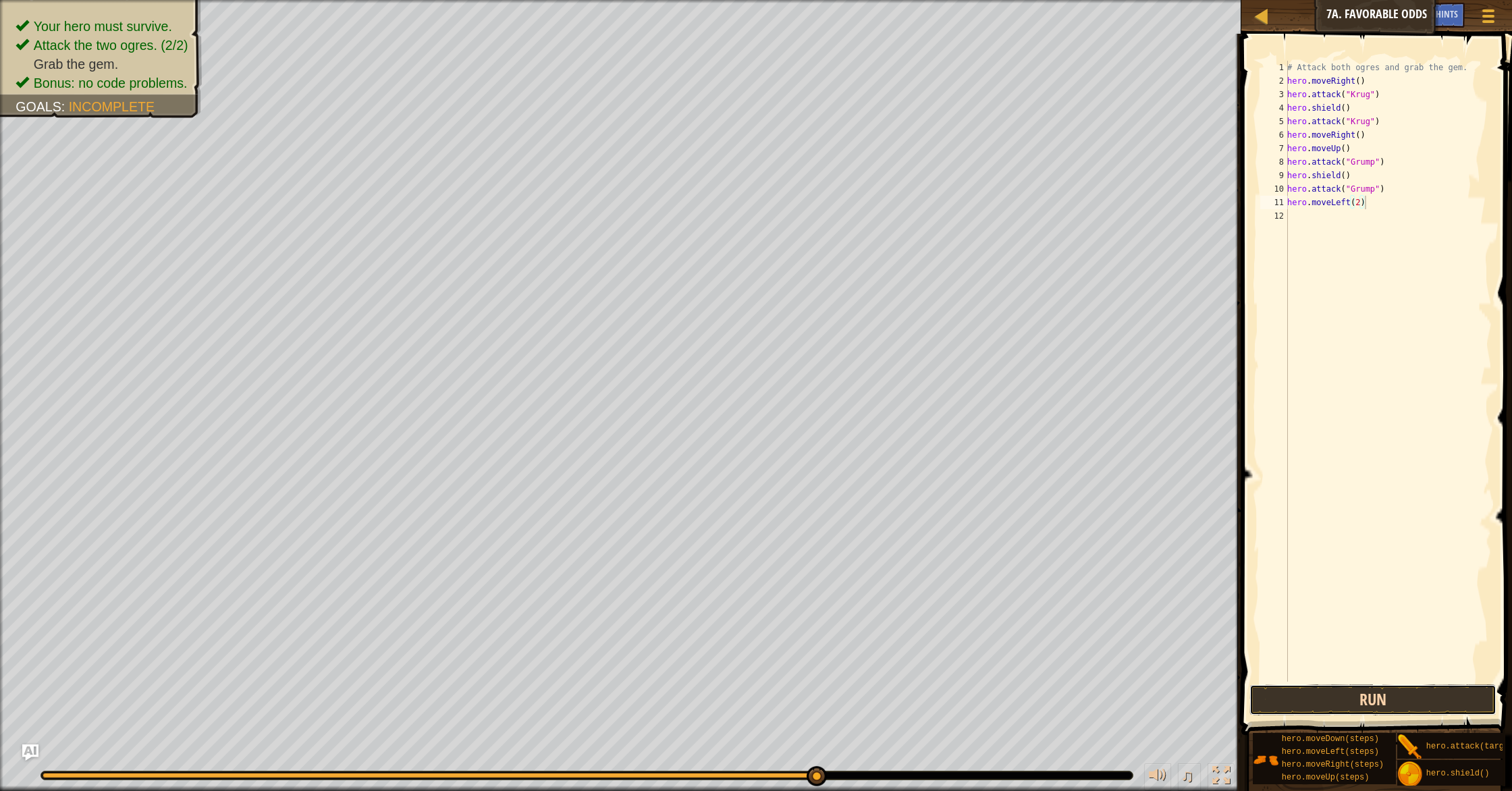
click at [1368, 696] on button "Run" at bounding box center [1373, 700] width 247 height 31
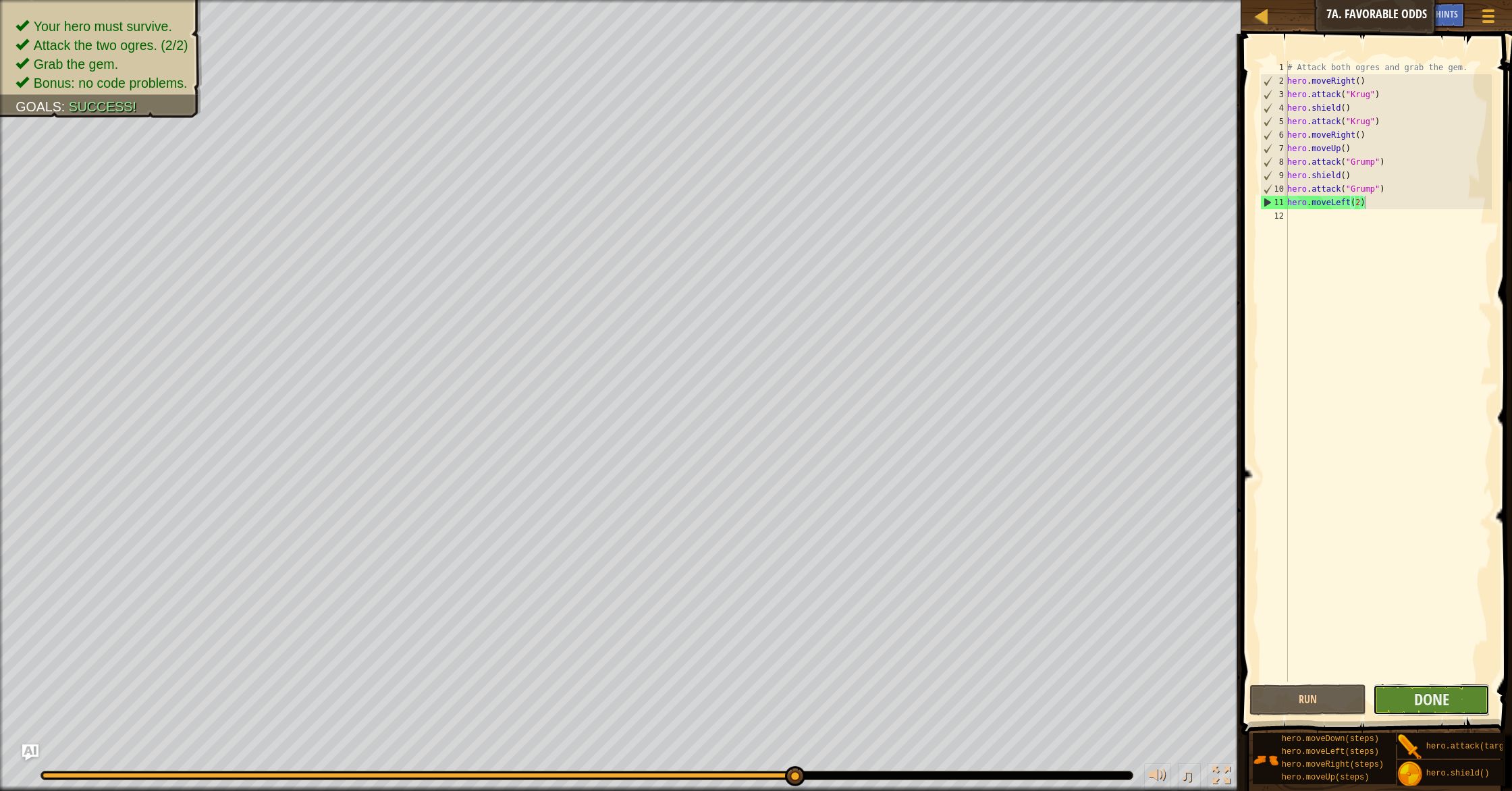
click at [1404, 693] on button "Done" at bounding box center [1431, 700] width 117 height 31
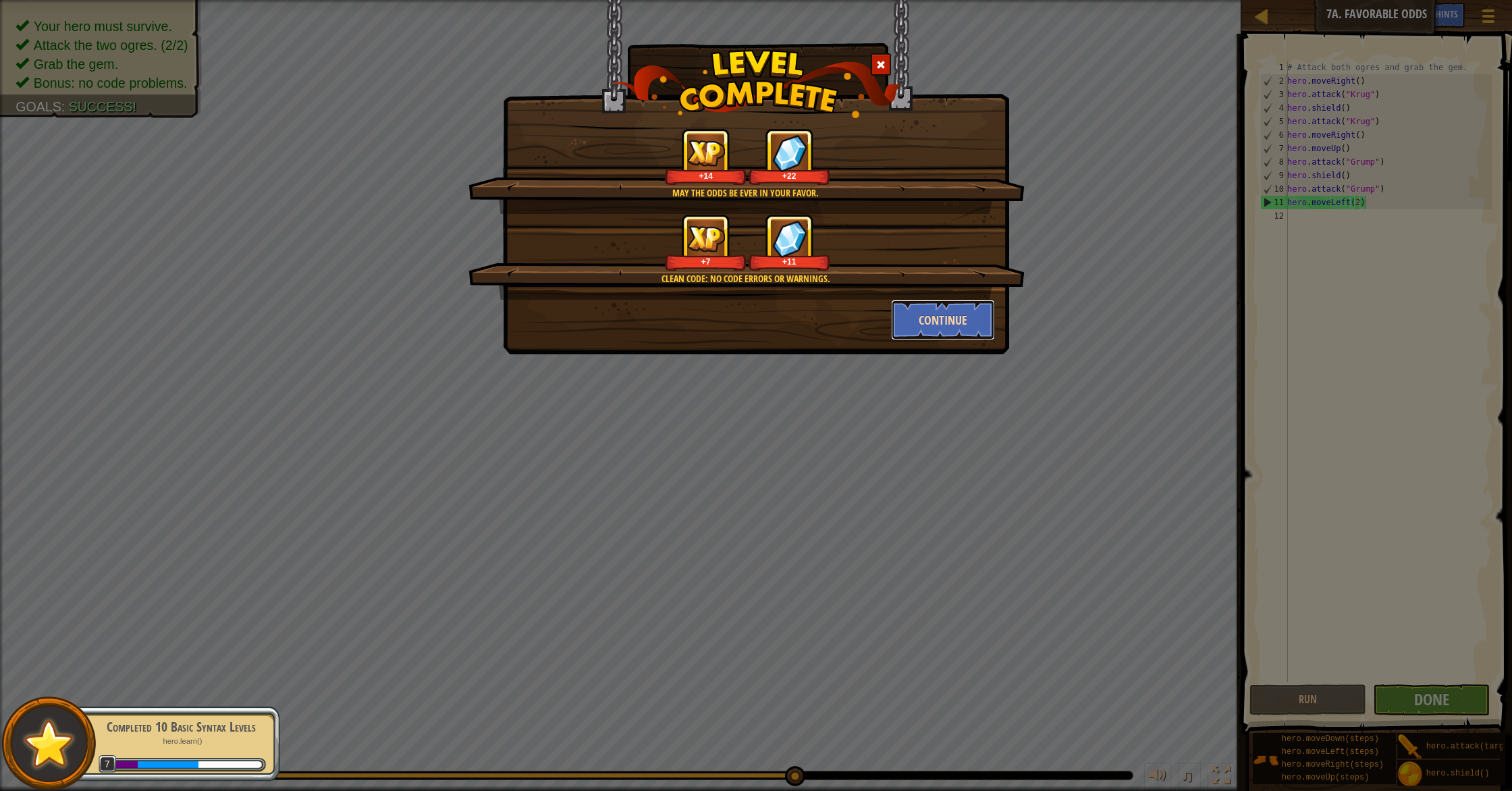
click at [955, 319] on button "Continue" at bounding box center [943, 320] width 105 height 40
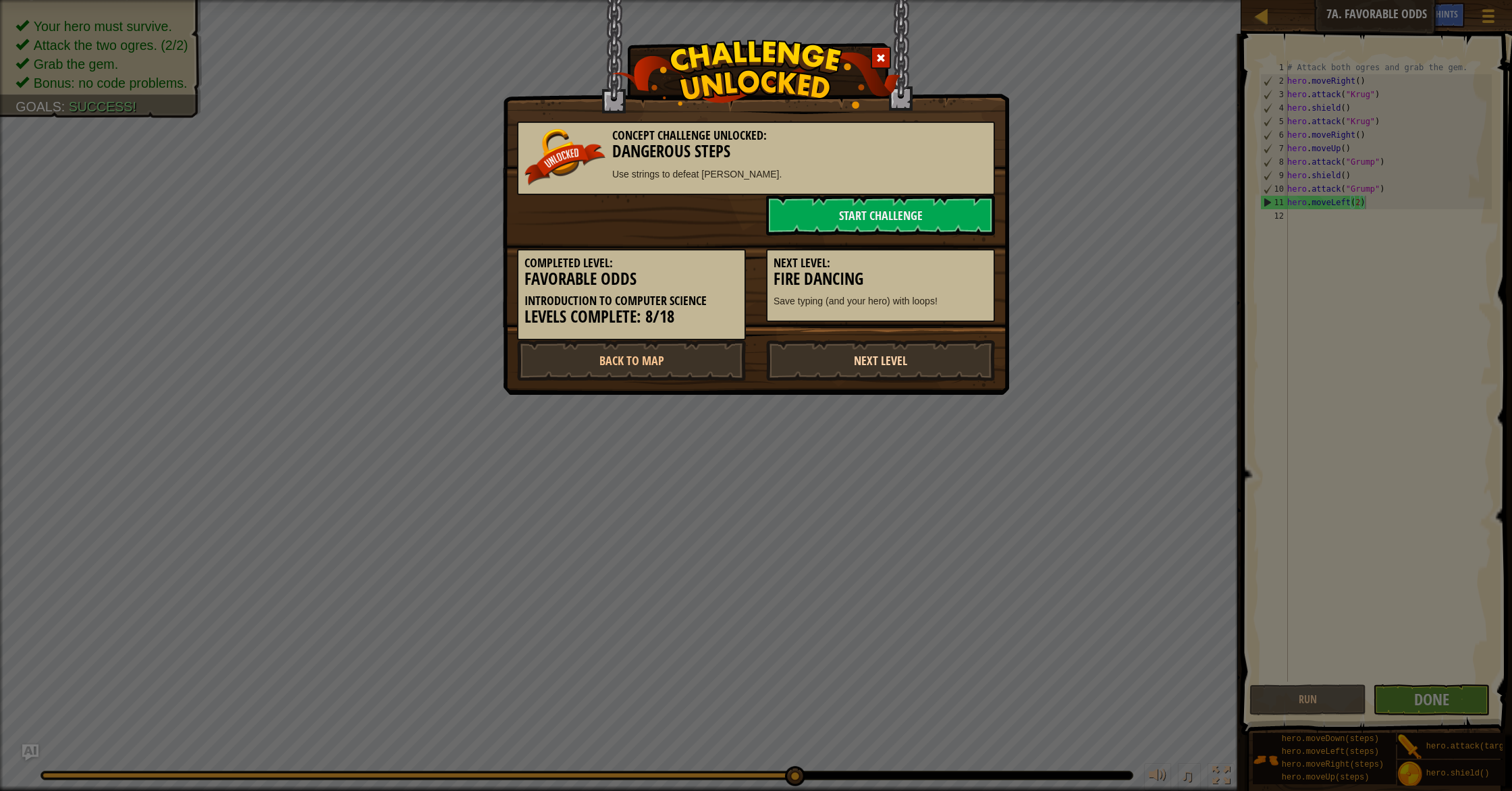
click at [918, 363] on link "Next Level" at bounding box center [881, 360] width 228 height 40
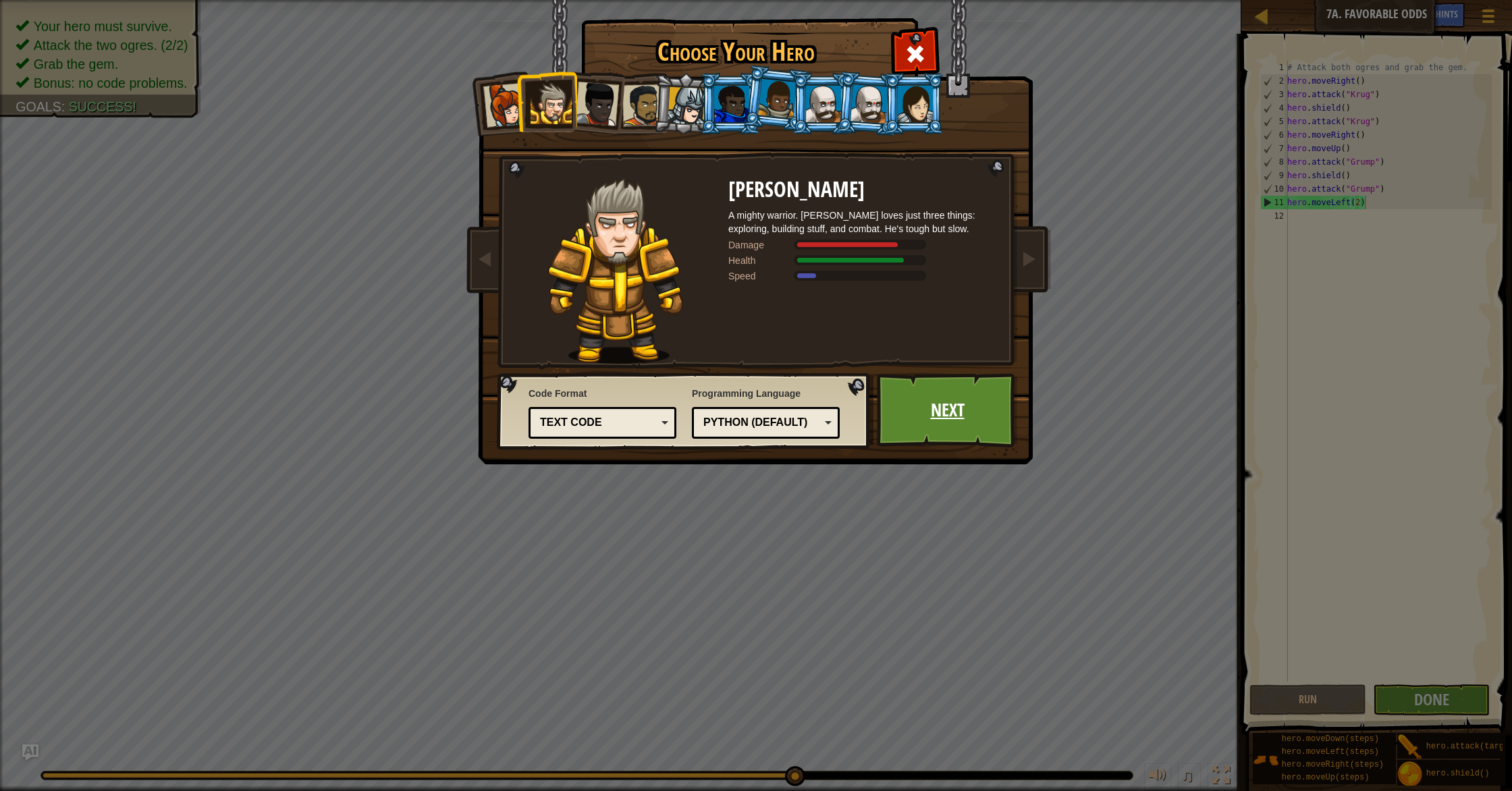
click at [924, 415] on link "Next" at bounding box center [947, 410] width 141 height 74
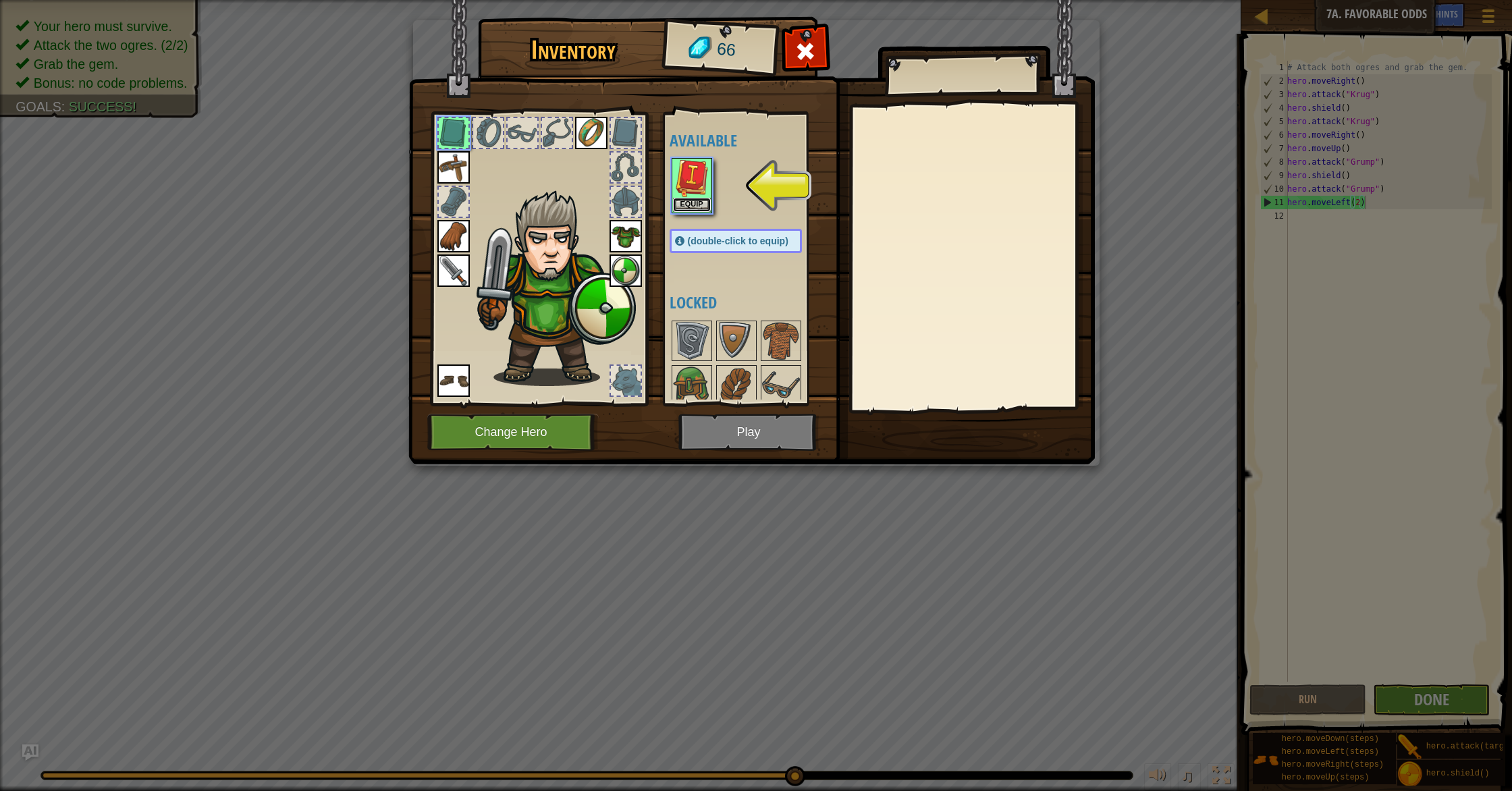
click at [693, 201] on button "Equip" at bounding box center [692, 205] width 38 height 14
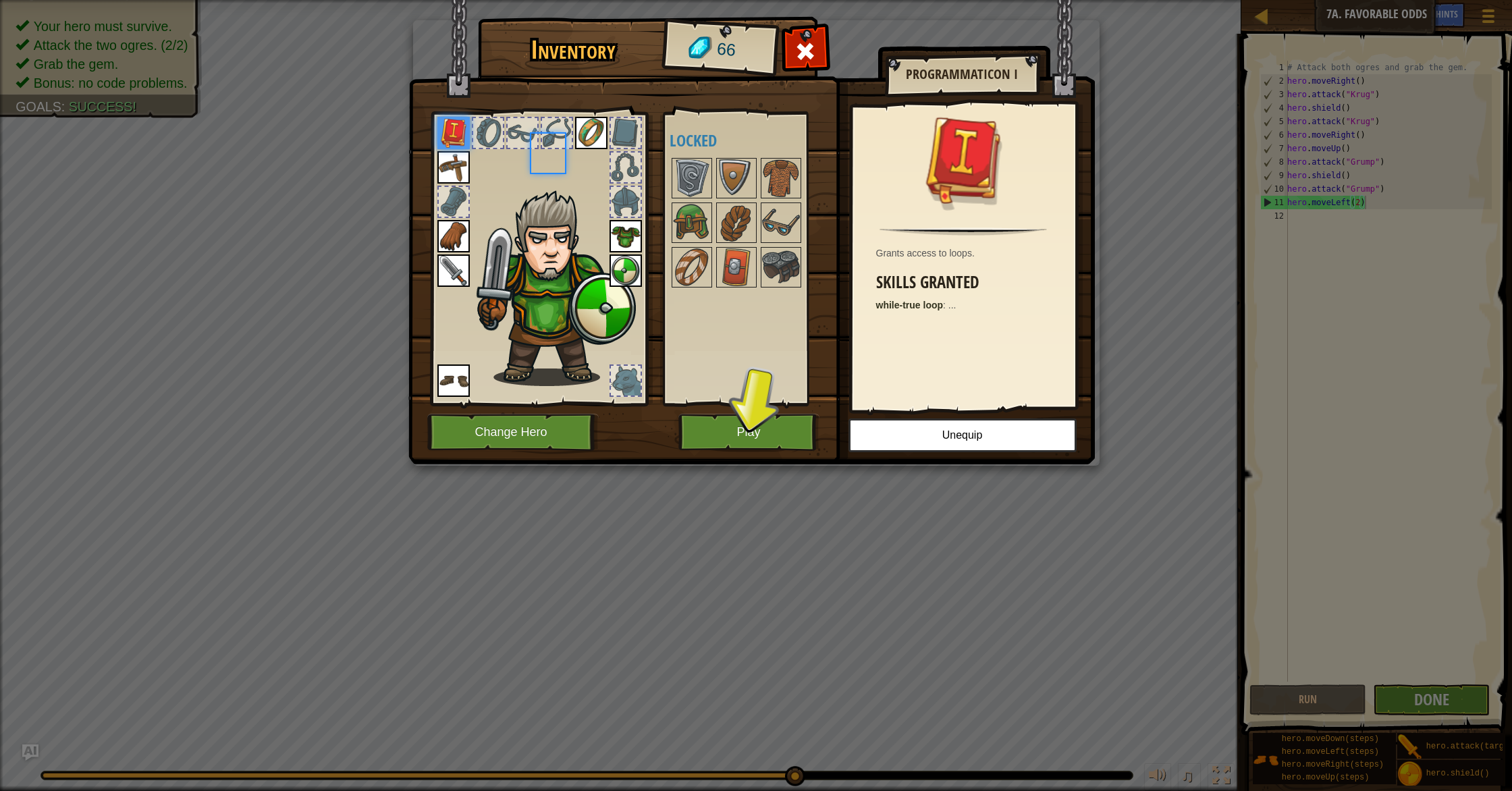
click at [693, 201] on div at bounding box center [749, 222] width 159 height 134
click at [740, 274] on img at bounding box center [736, 267] width 38 height 38
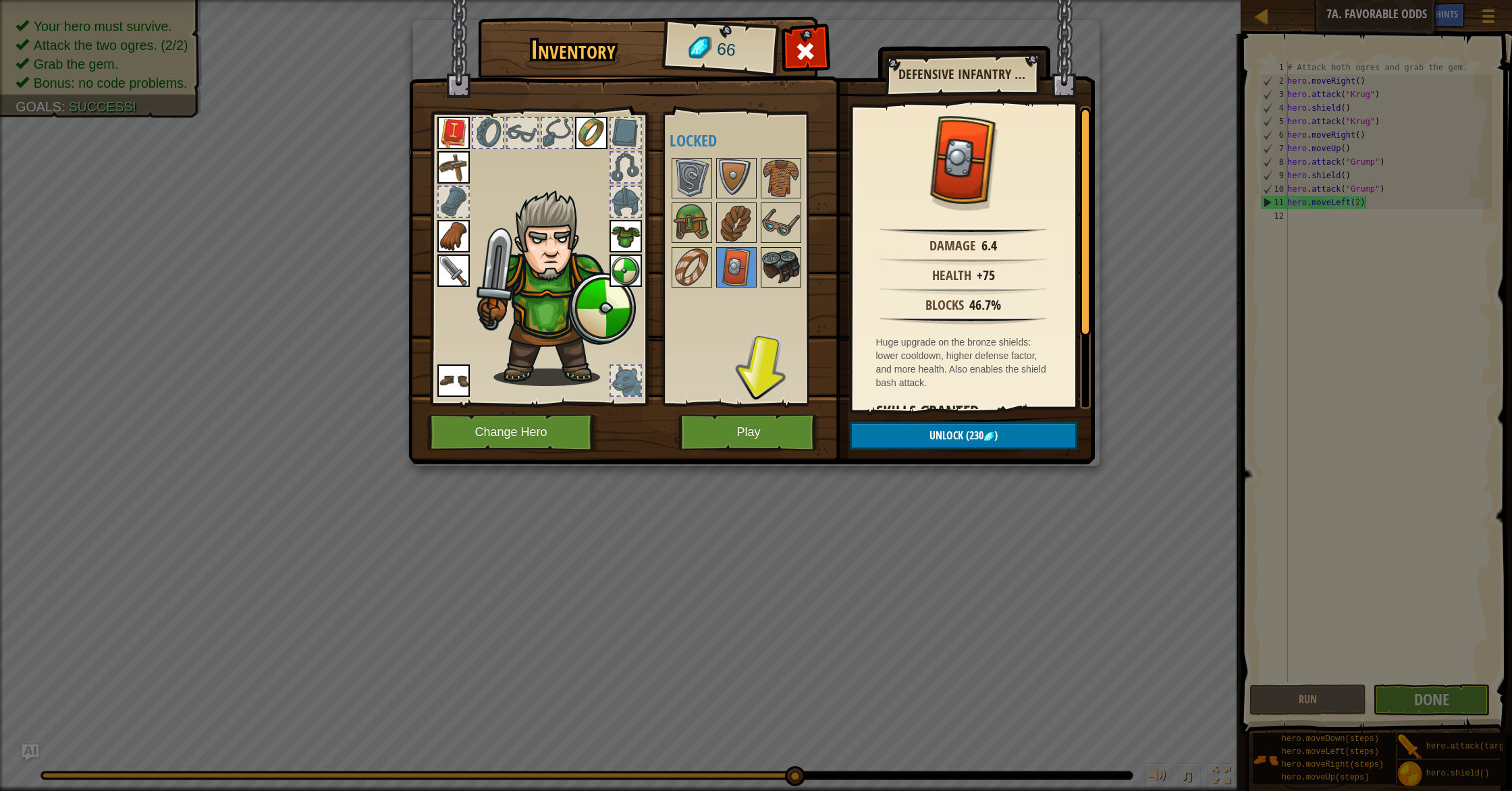
click at [772, 259] on img at bounding box center [781, 267] width 38 height 38
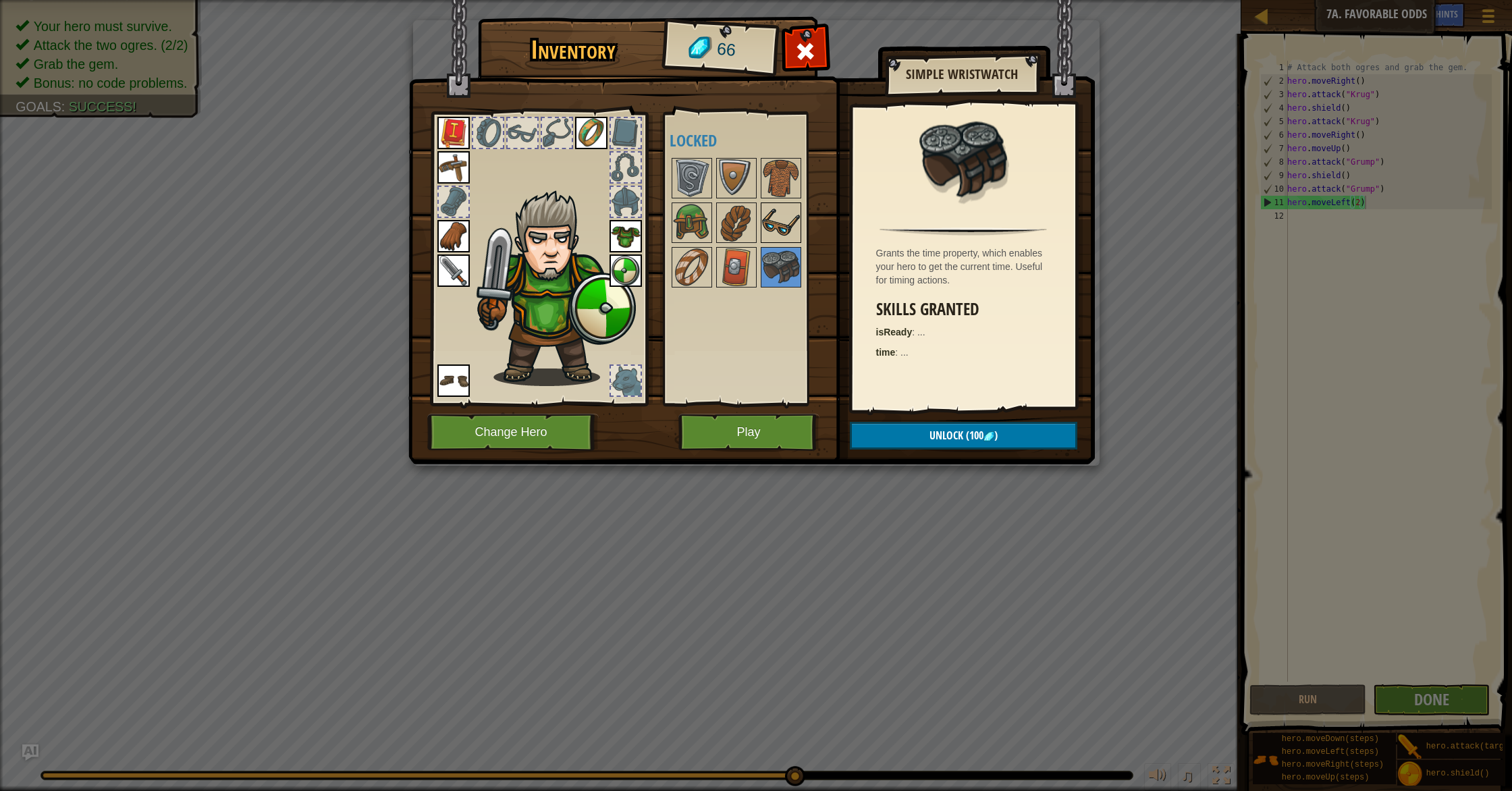
click at [763, 213] on img at bounding box center [781, 222] width 38 height 38
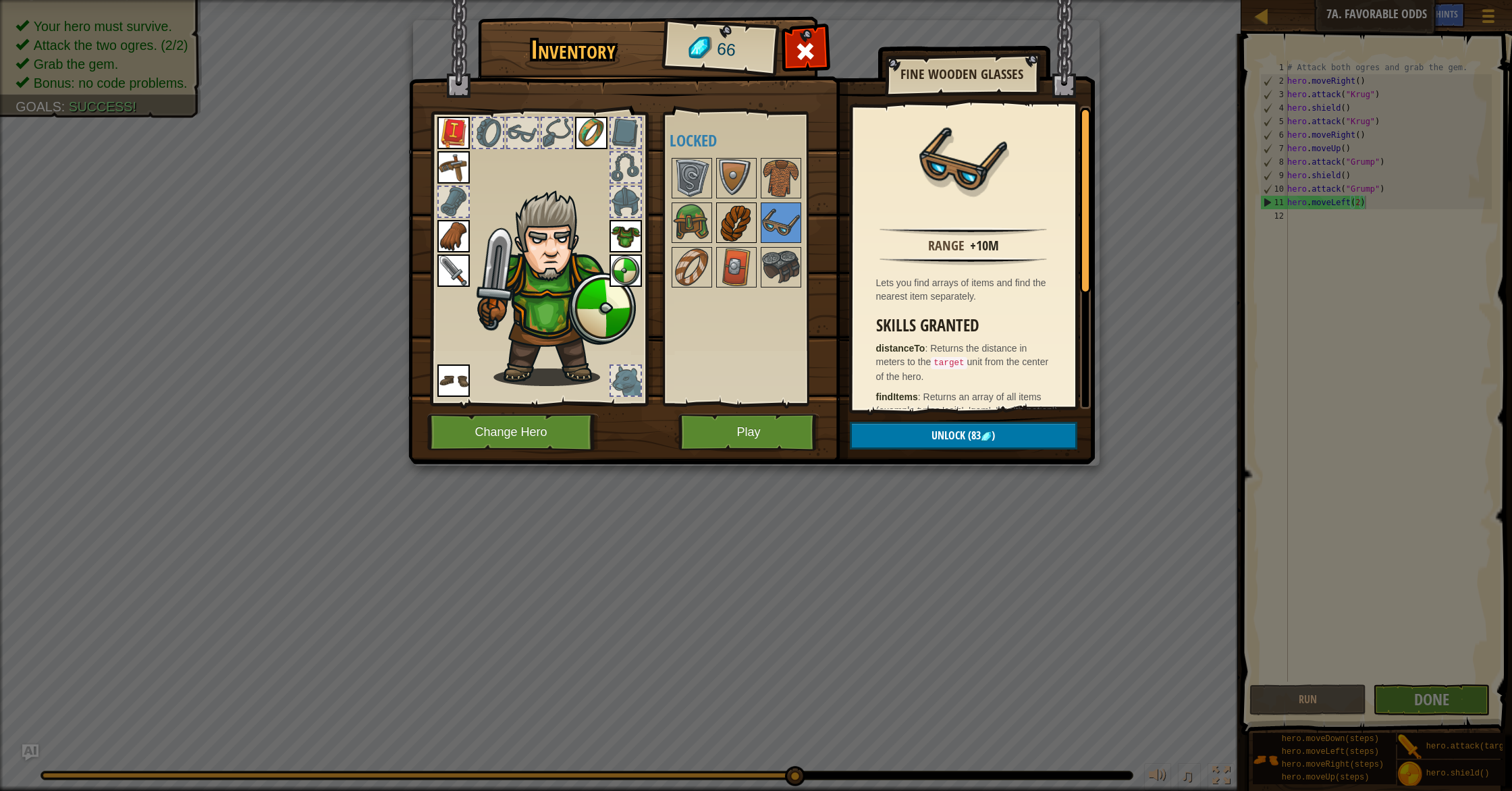
click at [722, 212] on img at bounding box center [736, 222] width 38 height 38
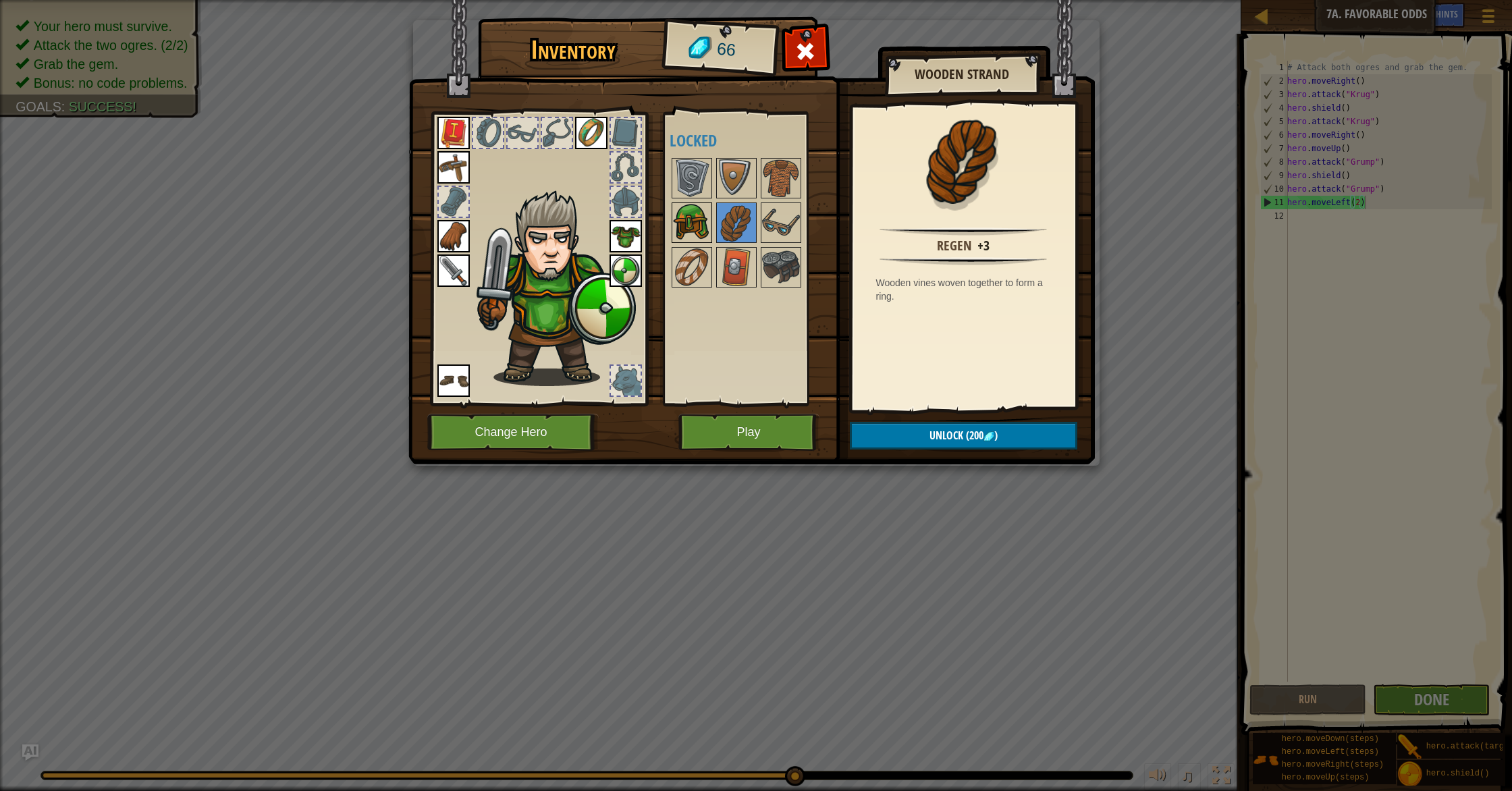
click at [672, 209] on div at bounding box center [692, 222] width 40 height 40
click at [686, 166] on img at bounding box center [692, 178] width 38 height 38
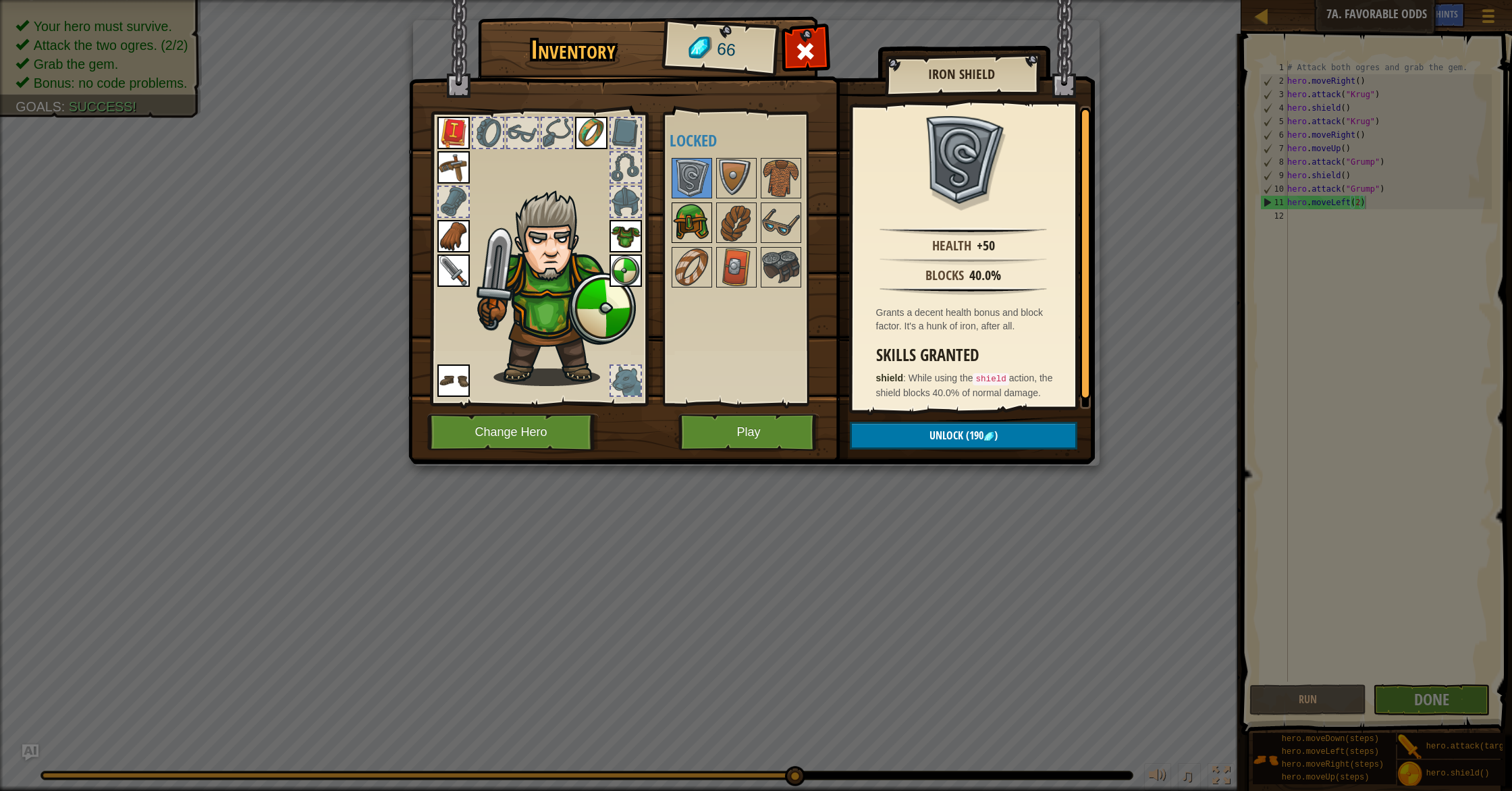
click at [689, 224] on img at bounding box center [692, 222] width 38 height 38
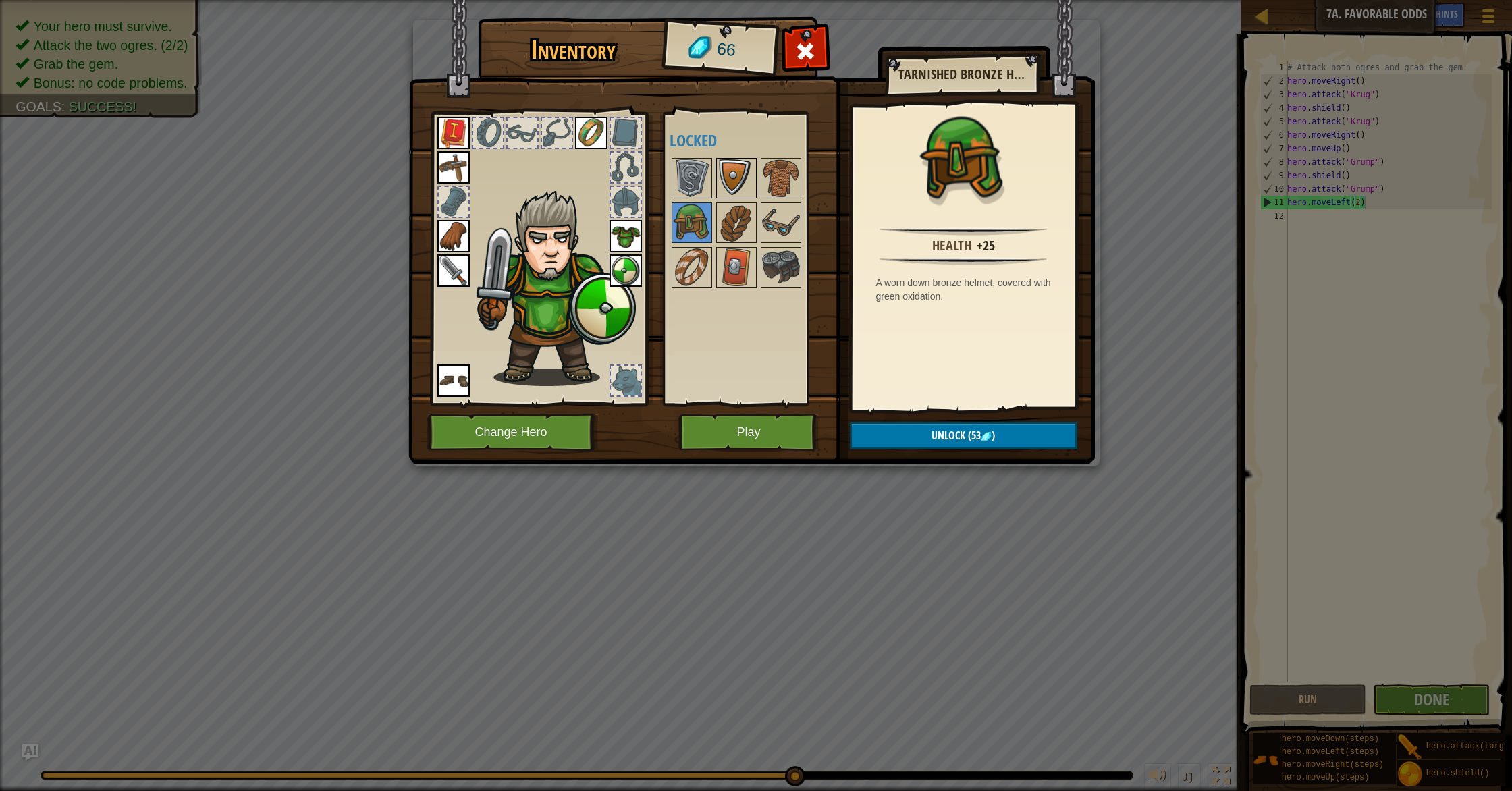
drag, startPoint x: 723, startPoint y: 174, endPoint x: 742, endPoint y: 175, distance: 19.0
click at [724, 174] on img at bounding box center [736, 178] width 38 height 38
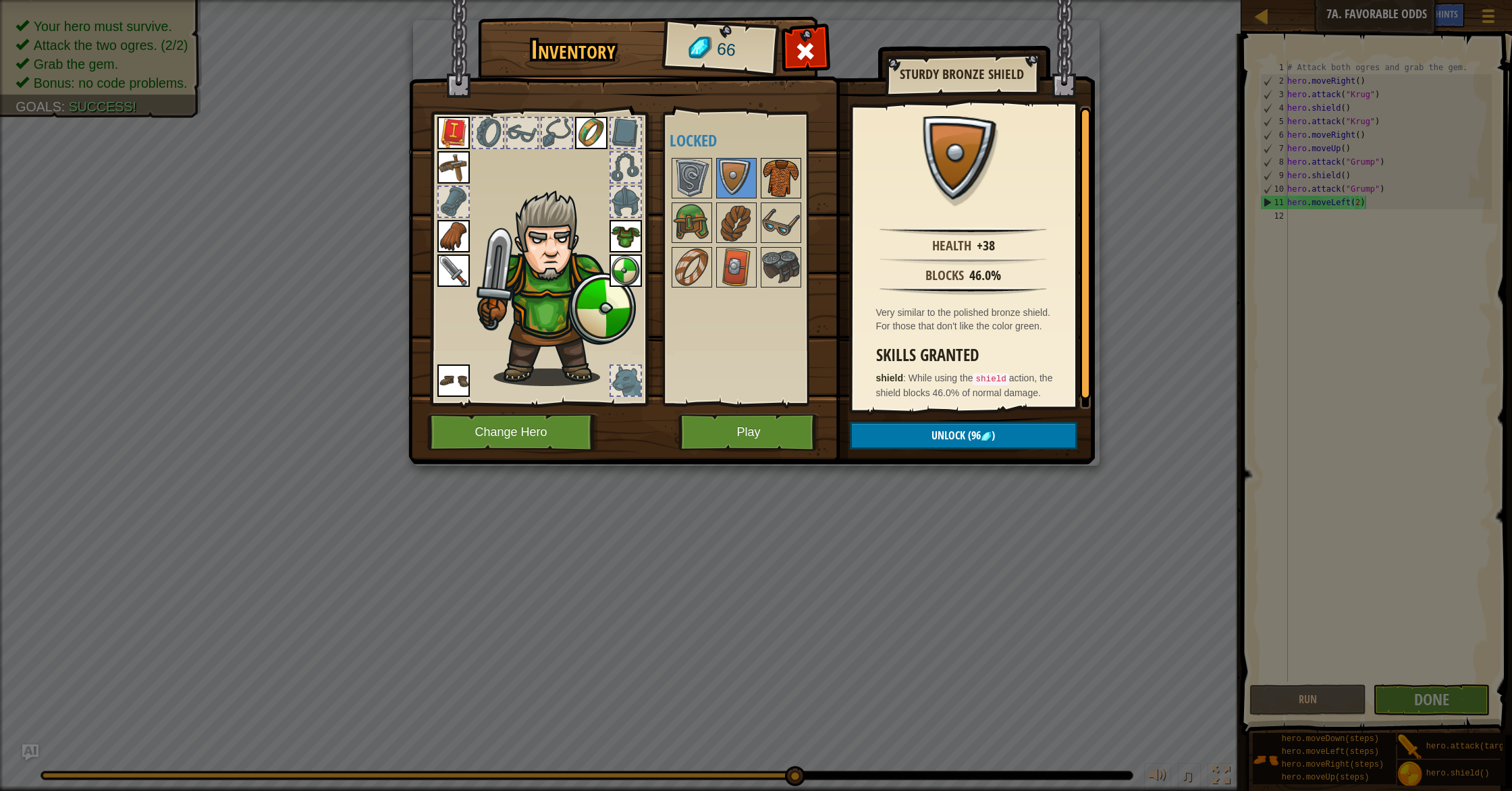
click at [787, 178] on img at bounding box center [781, 178] width 38 height 38
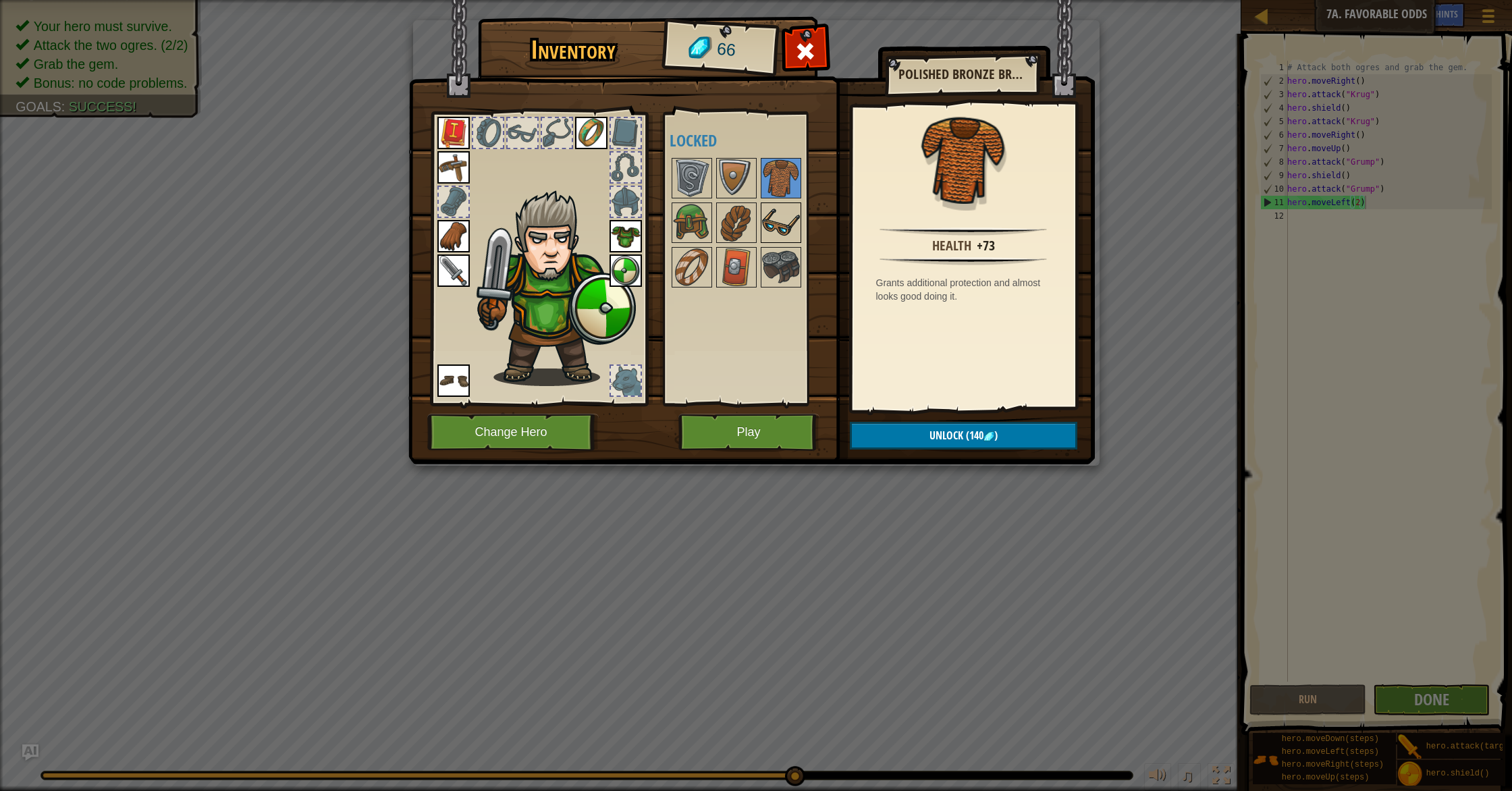
click at [768, 221] on img at bounding box center [781, 222] width 38 height 38
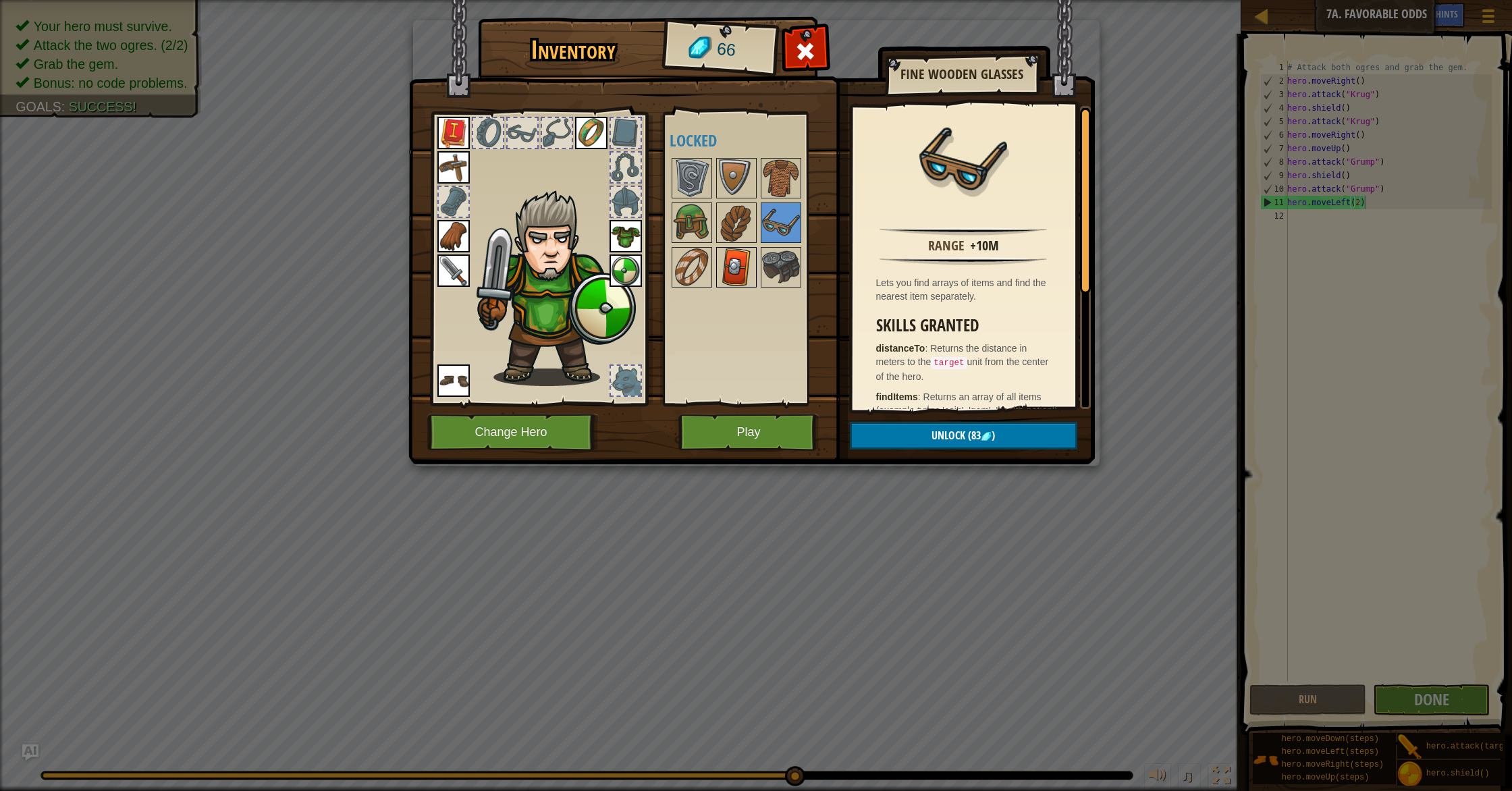
drag, startPoint x: 761, startPoint y: 260, endPoint x: 741, endPoint y: 258, distance: 20.1
click at [754, 260] on div "Available Equip Equip Equip Equip Equip Equip Equip Equip (double-click to equi…" at bounding box center [749, 259] width 159 height 282
click at [721, 260] on img at bounding box center [736, 267] width 38 height 38
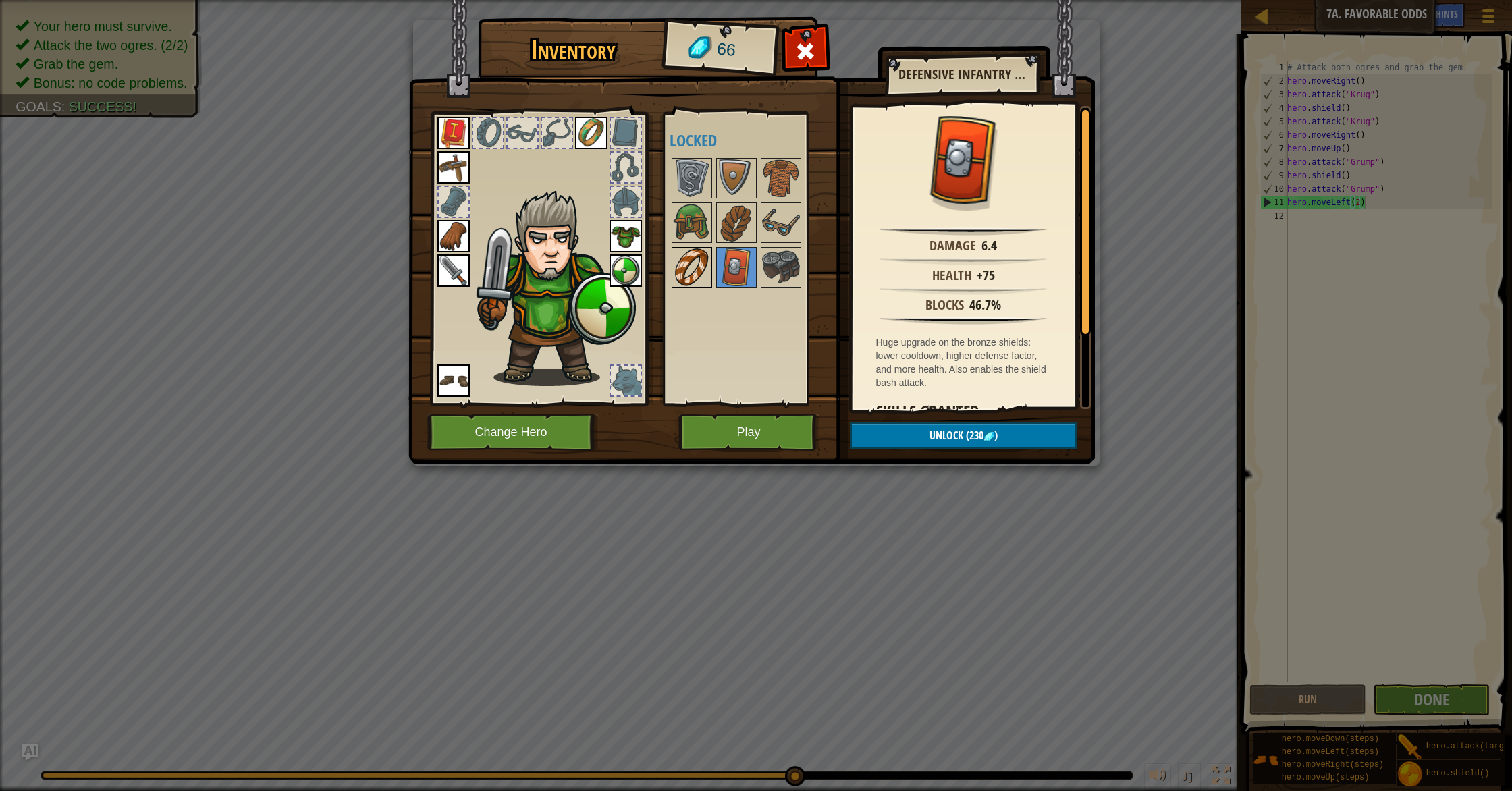
click at [678, 260] on img at bounding box center [692, 267] width 38 height 38
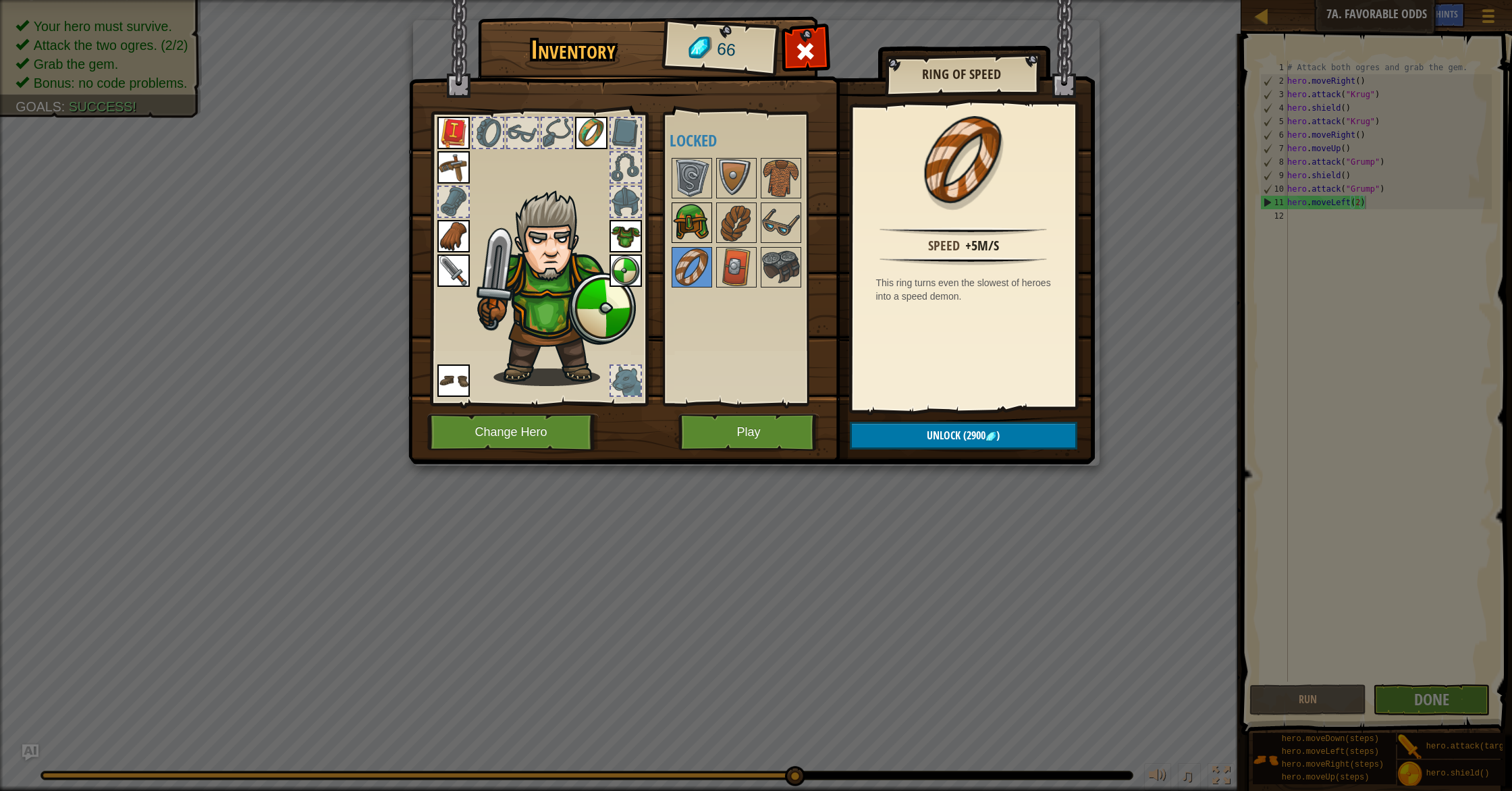
click at [687, 230] on img at bounding box center [692, 222] width 38 height 38
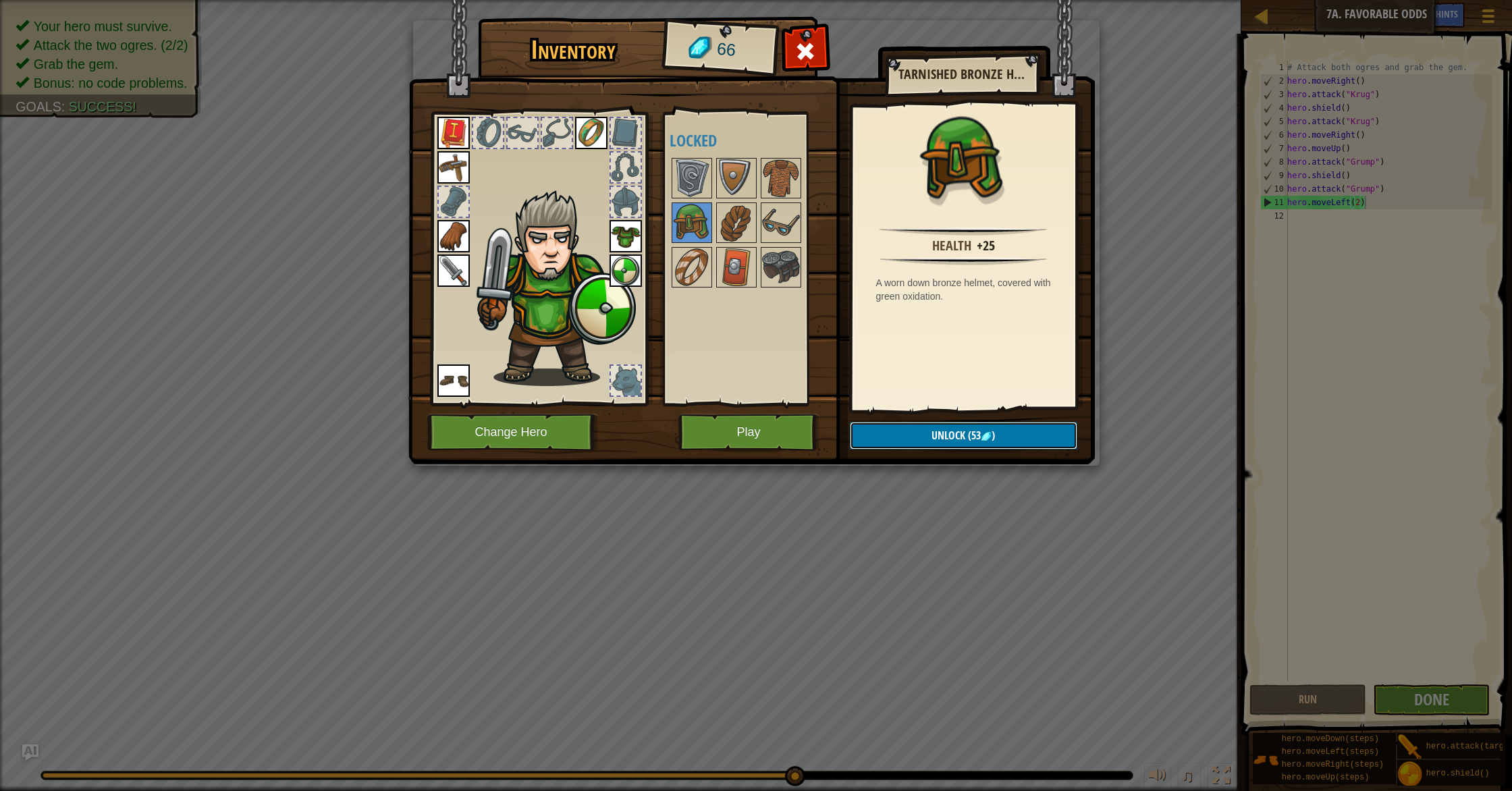
click at [922, 433] on button "Unlock (53 )" at bounding box center [963, 435] width 228 height 28
click at [897, 425] on button "Confirm" at bounding box center [963, 435] width 228 height 28
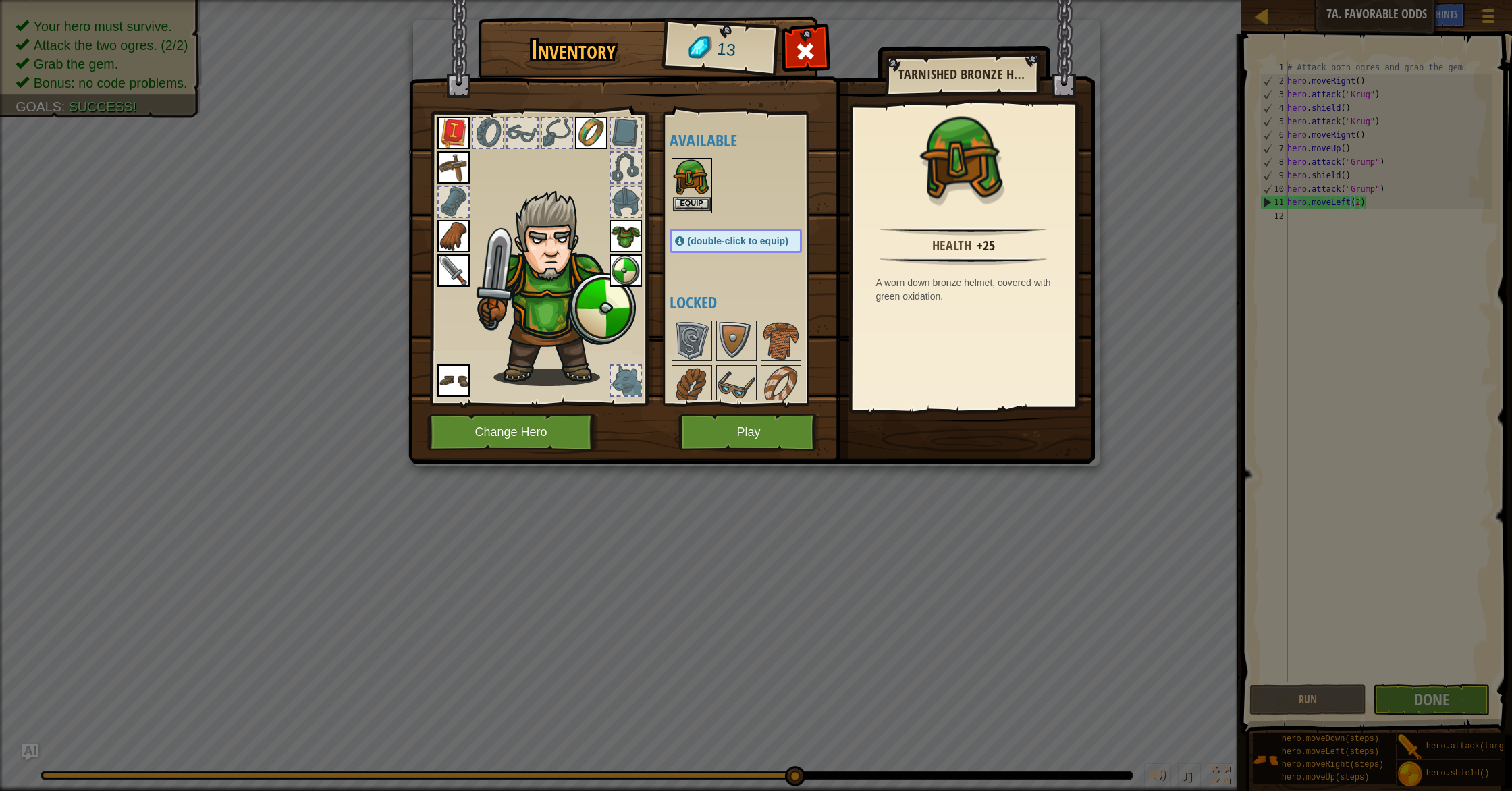
click at [694, 194] on img at bounding box center [692, 178] width 38 height 38
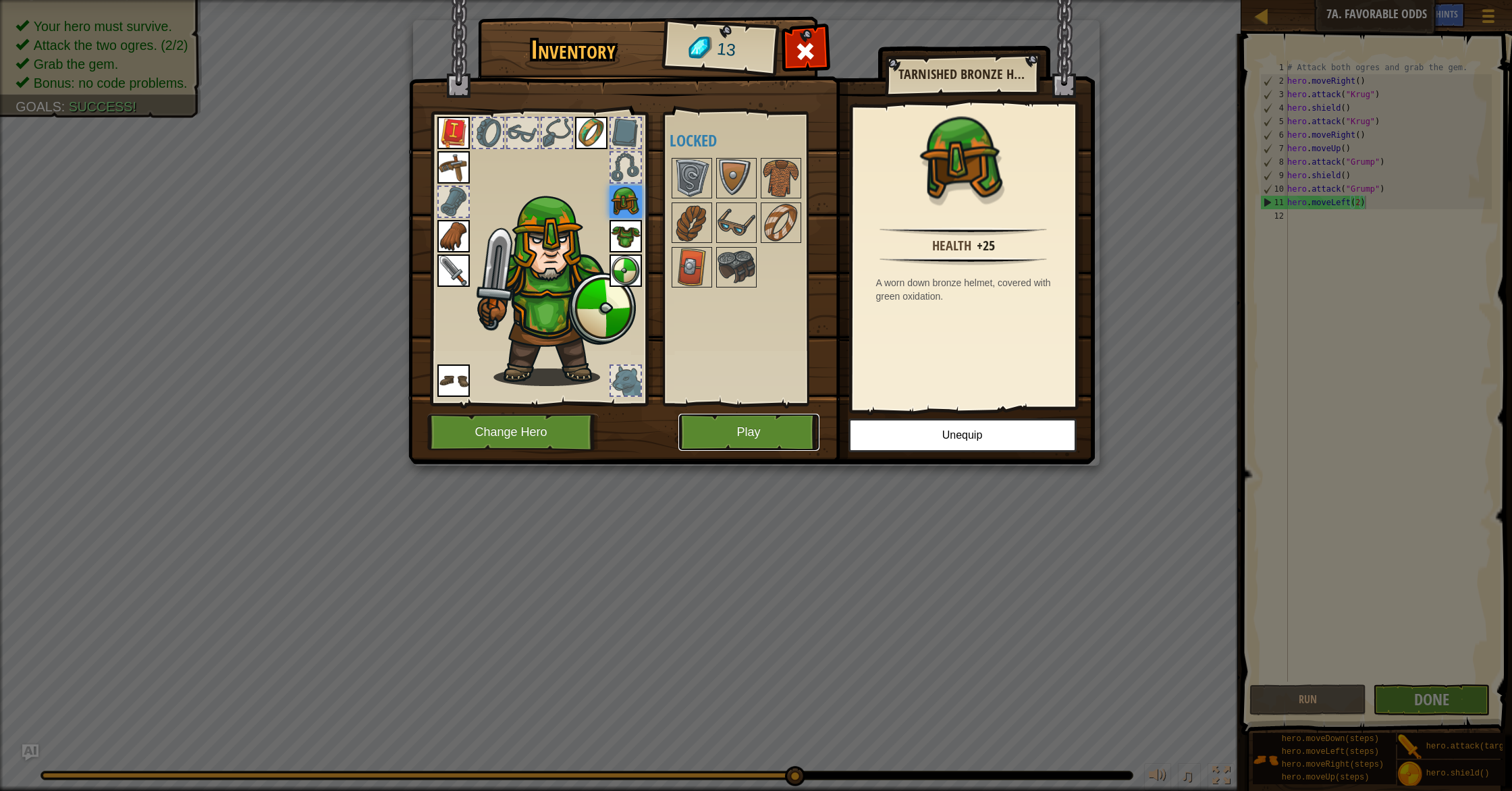
click at [768, 426] on button "Play" at bounding box center [749, 433] width 141 height 37
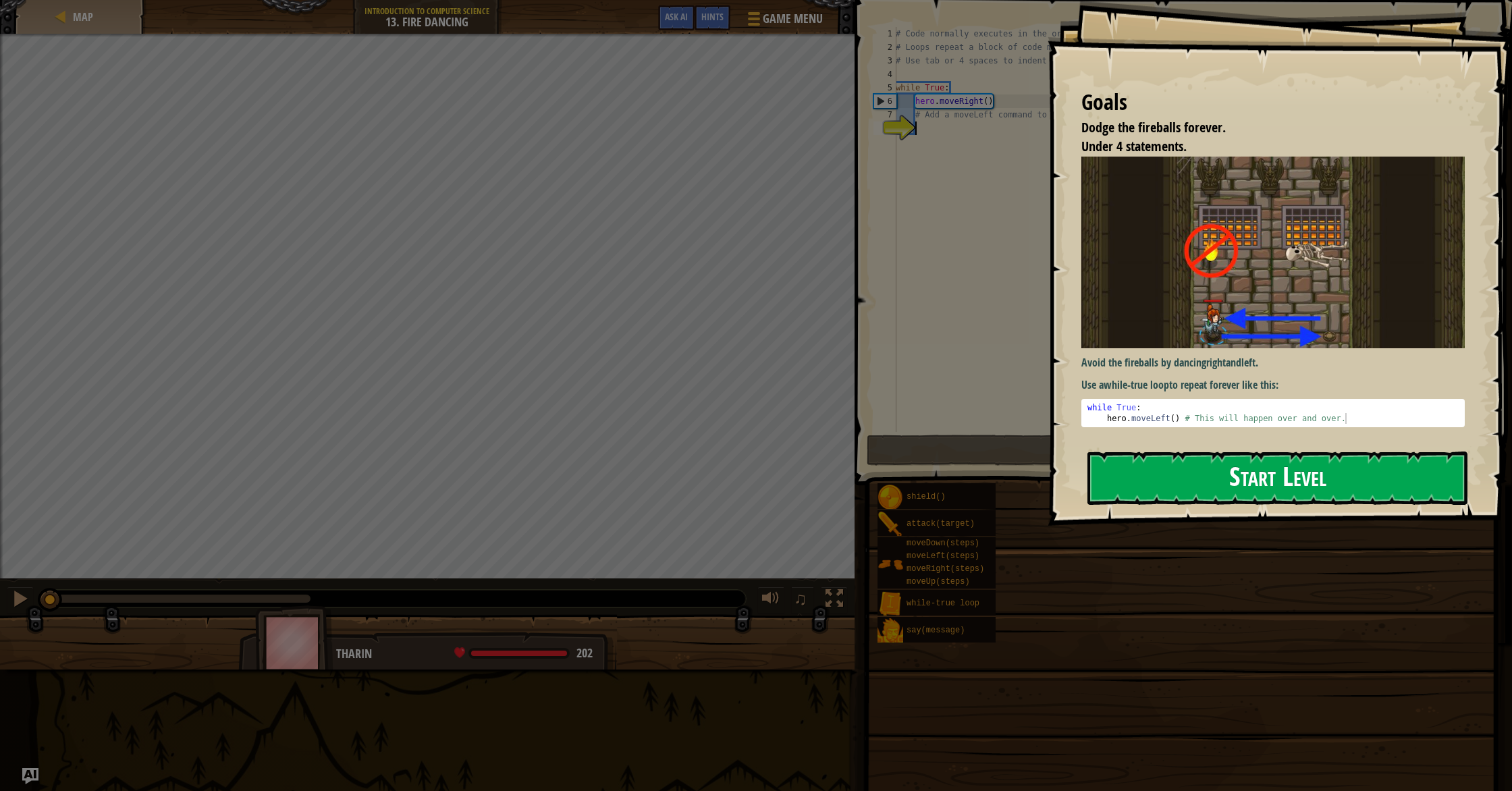
click at [1337, 339] on div "Goals Dodge the fireballs forever. Under 4 statements. Avoid the fireballs by d…" at bounding box center [1279, 262] width 465 height 525
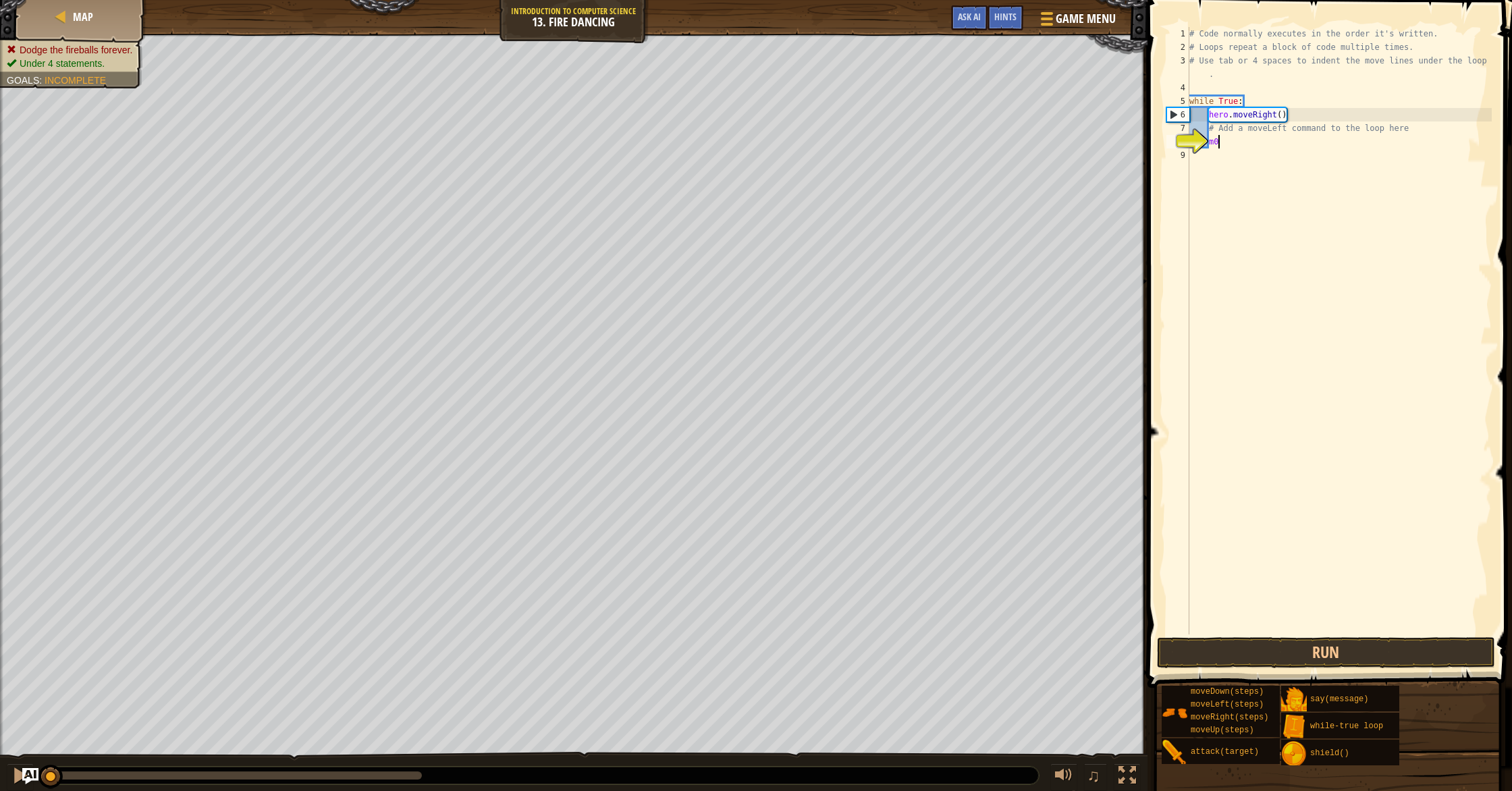
scroll to position [6, 1]
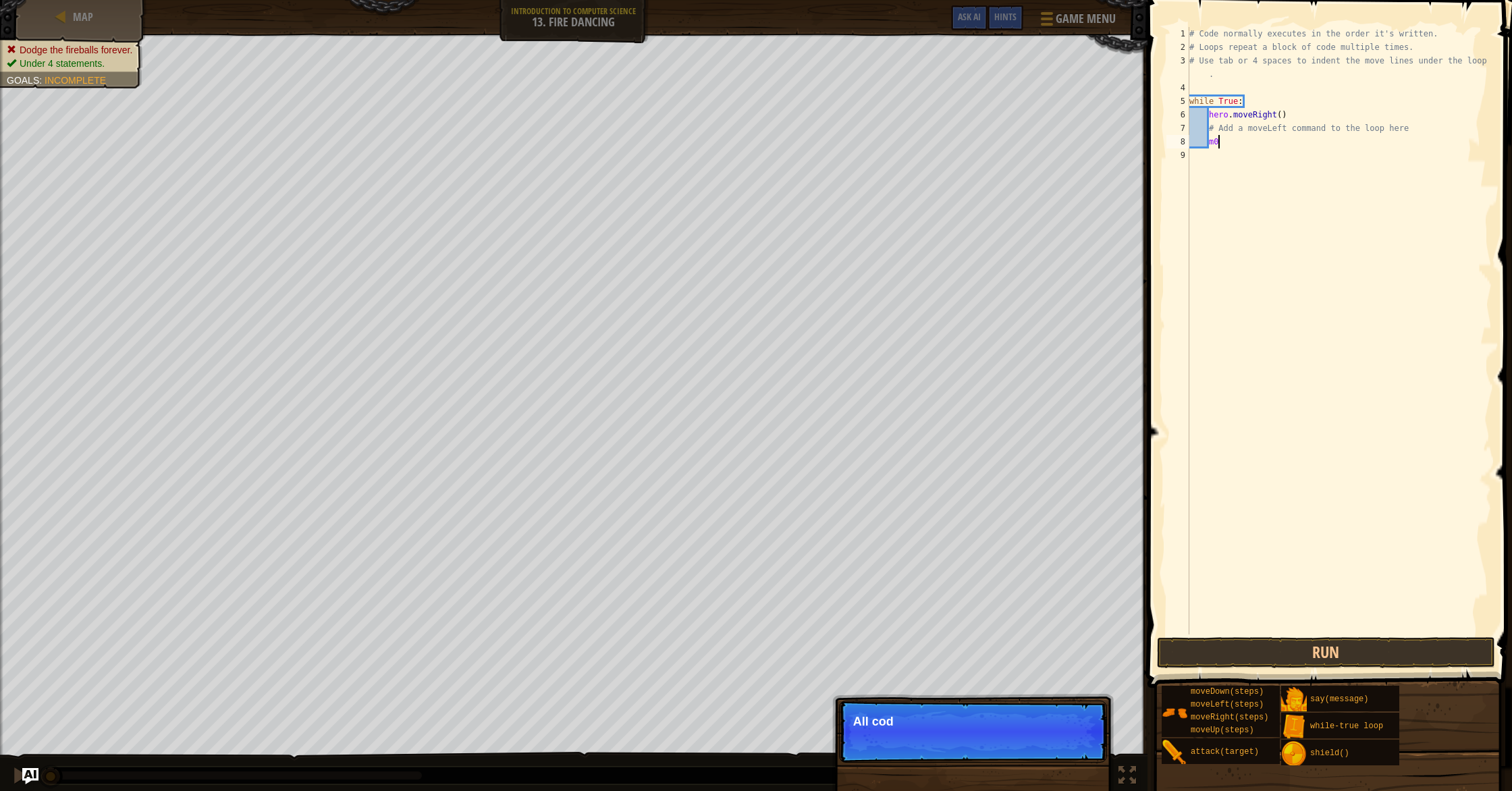
type textarea "m"
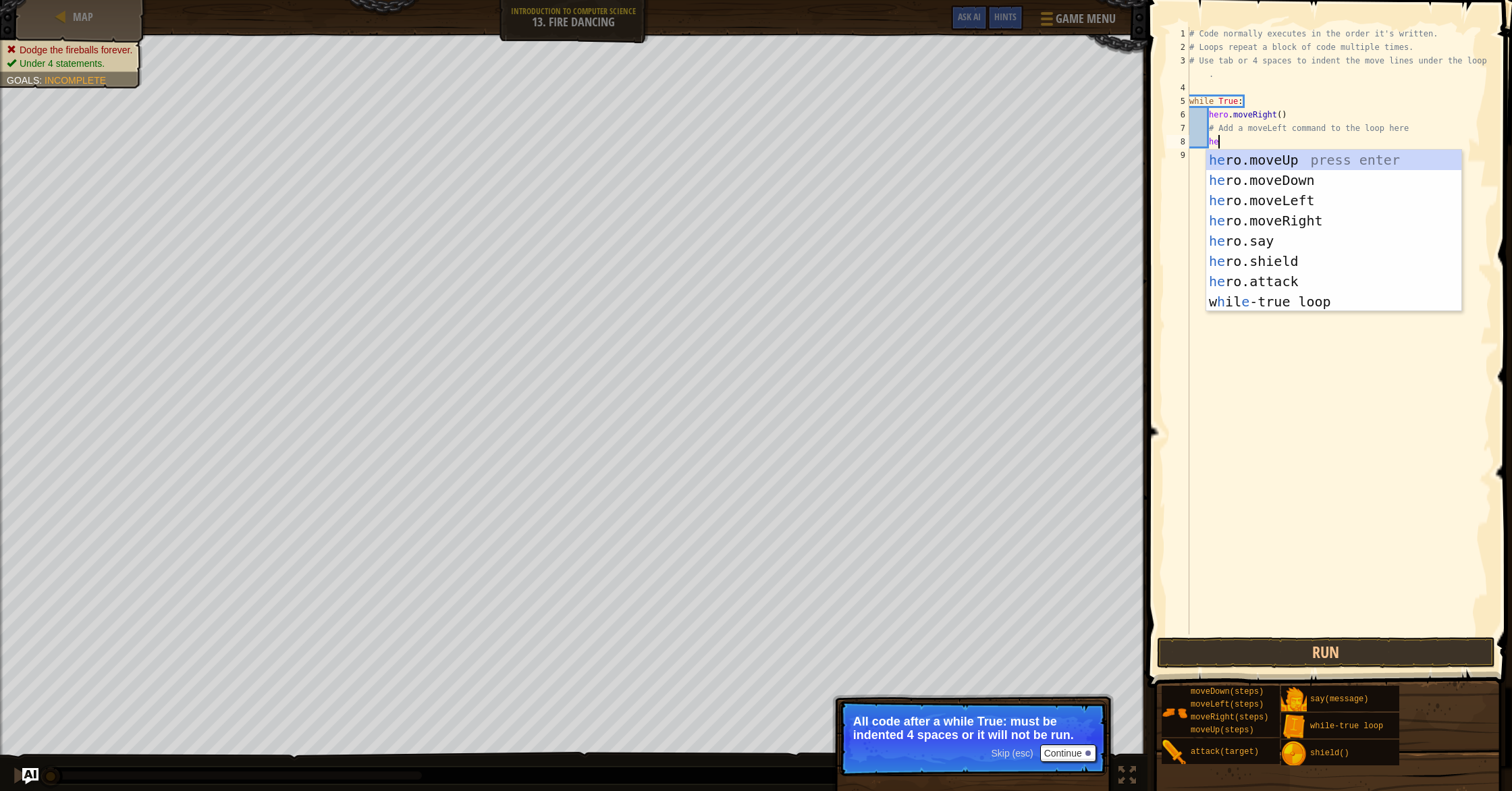
type textarea "her"
click at [1281, 219] on div "her o.moveUp press enter her o.moveDown press enter her o.moveLeft press enter …" at bounding box center [1333, 251] width 255 height 202
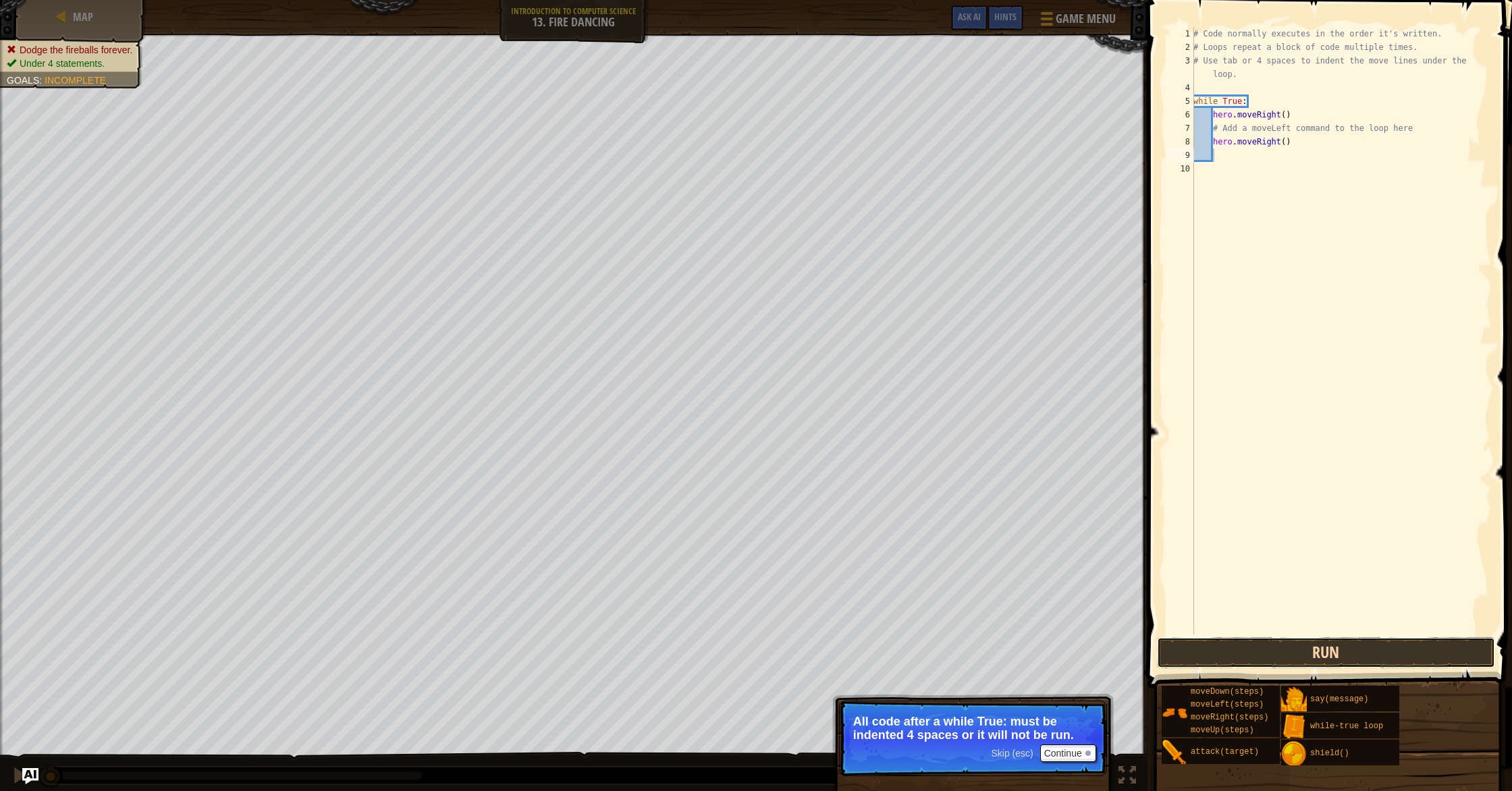
click at [1276, 655] on button "Run" at bounding box center [1326, 652] width 338 height 31
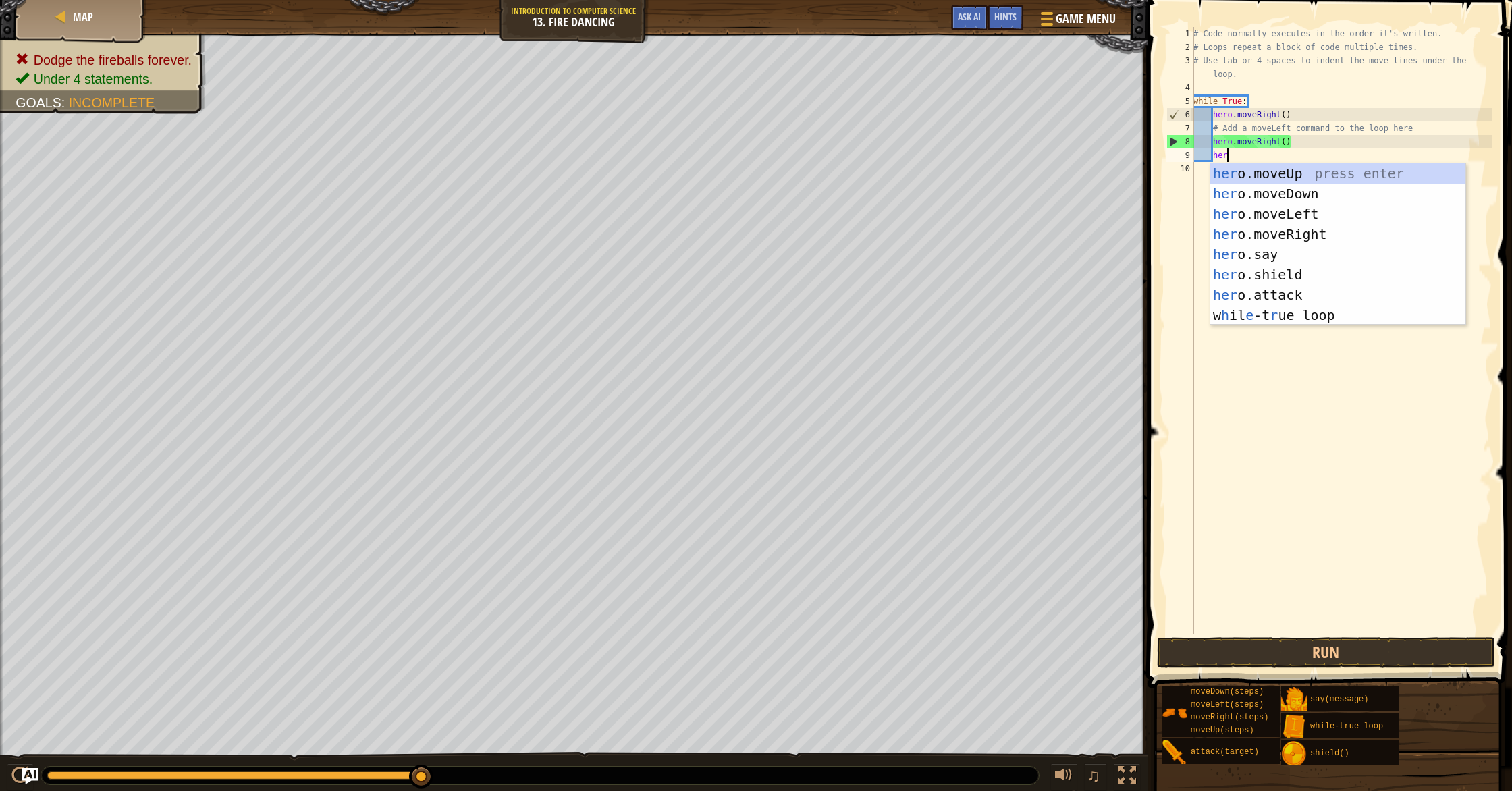
type textarea "hero"
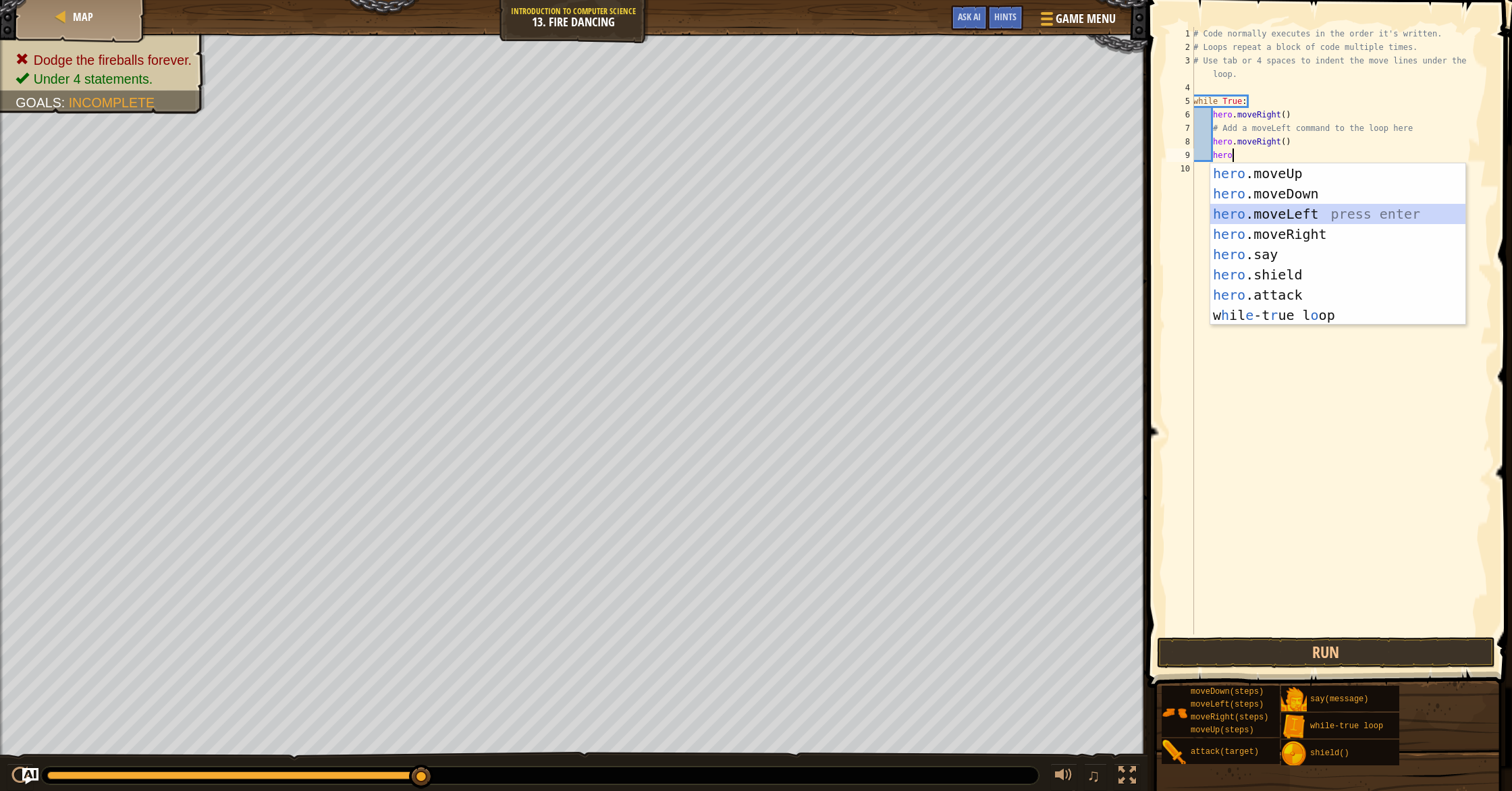
click at [1276, 213] on div "hero .moveUp press enter hero .moveDown press enter hero .moveLeft press enter …" at bounding box center [1338, 264] width 255 height 202
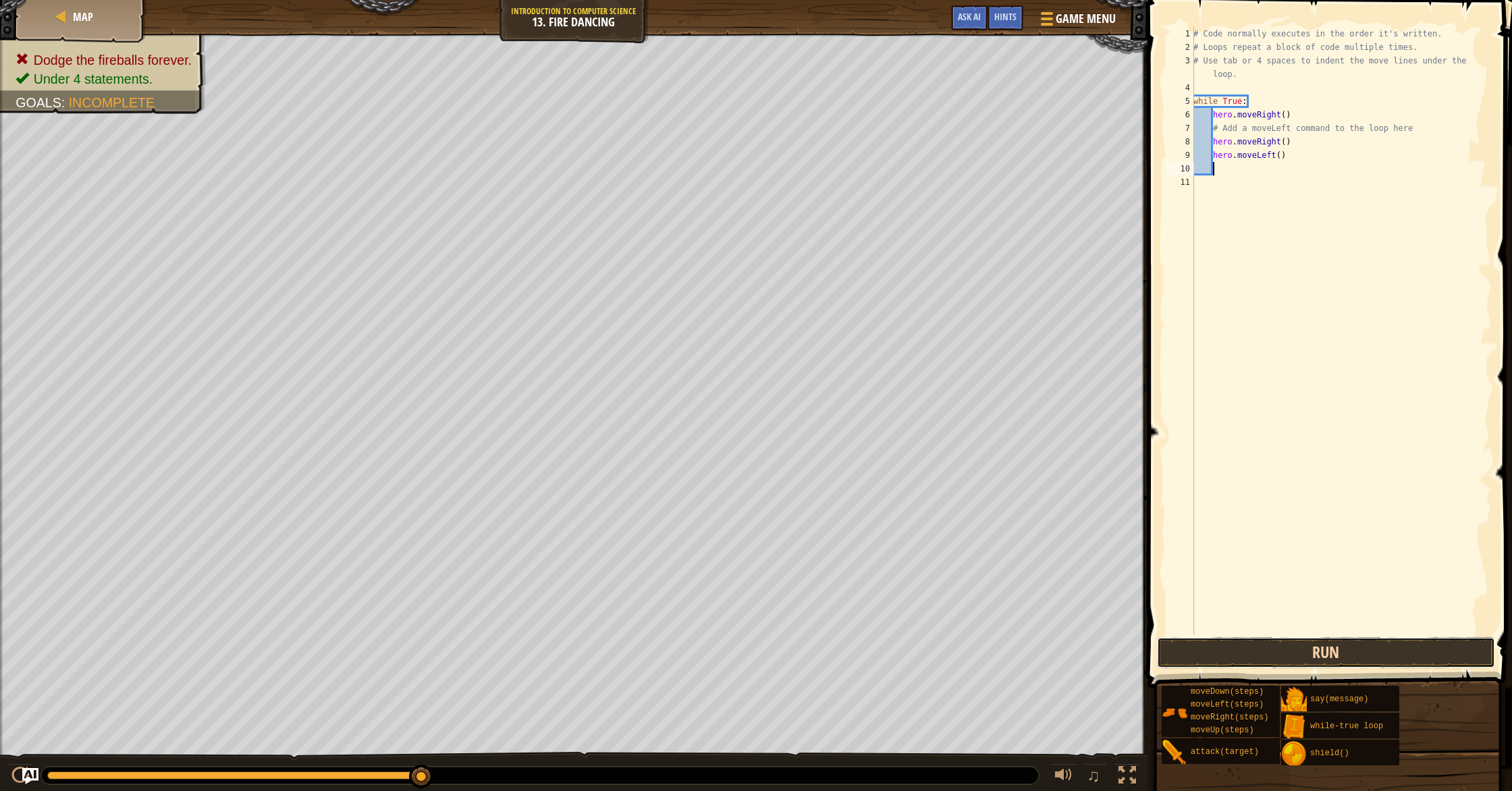
click at [1265, 642] on button "Run" at bounding box center [1326, 652] width 338 height 31
click at [1358, 660] on button "Run" at bounding box center [1326, 652] width 338 height 31
click at [1326, 646] on button "Run" at bounding box center [1326, 652] width 338 height 31
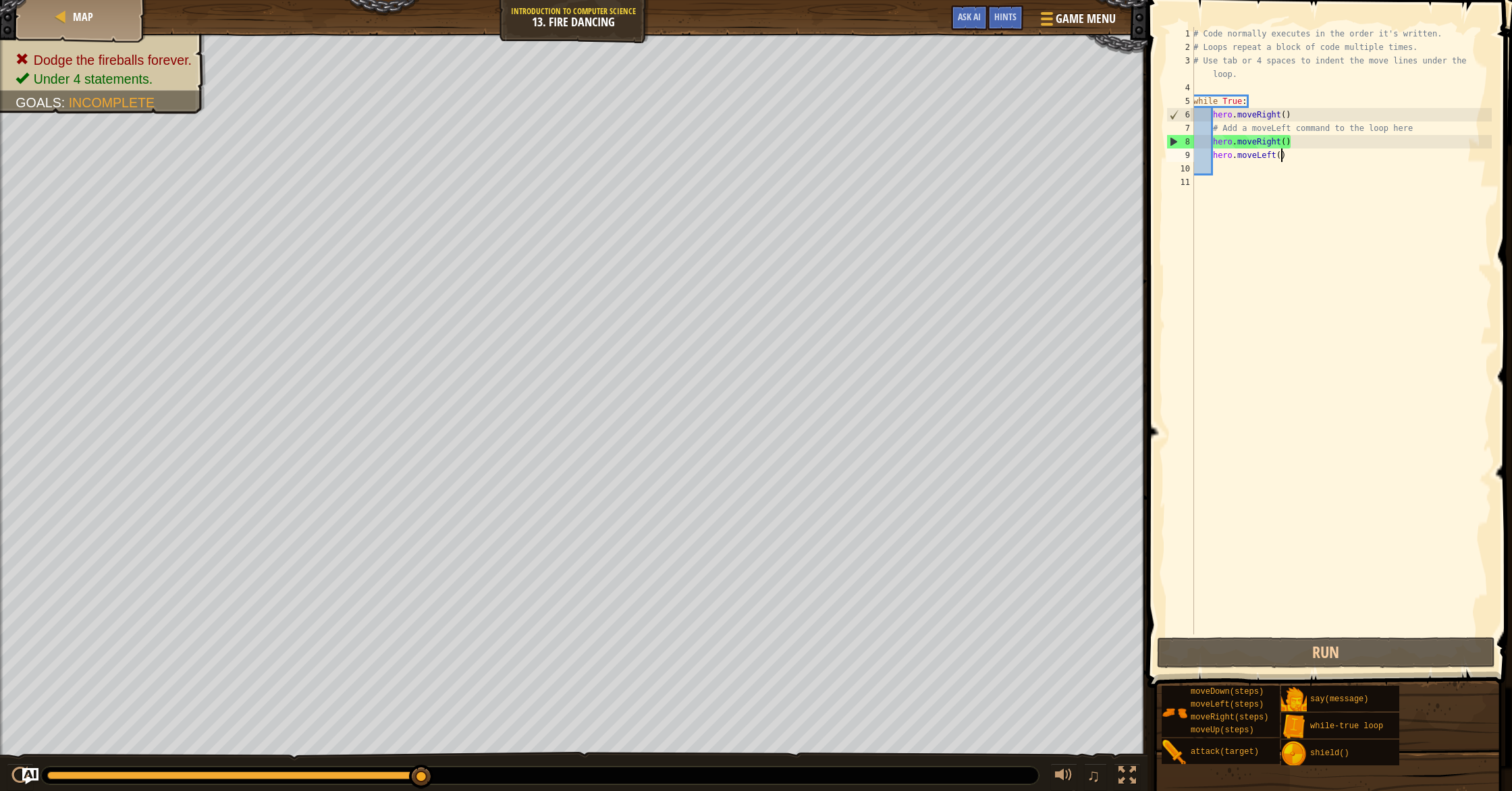
click at [1280, 156] on div "# Code normally executes in the order it's written. # Loops repeat a block of c…" at bounding box center [1341, 344] width 301 height 634
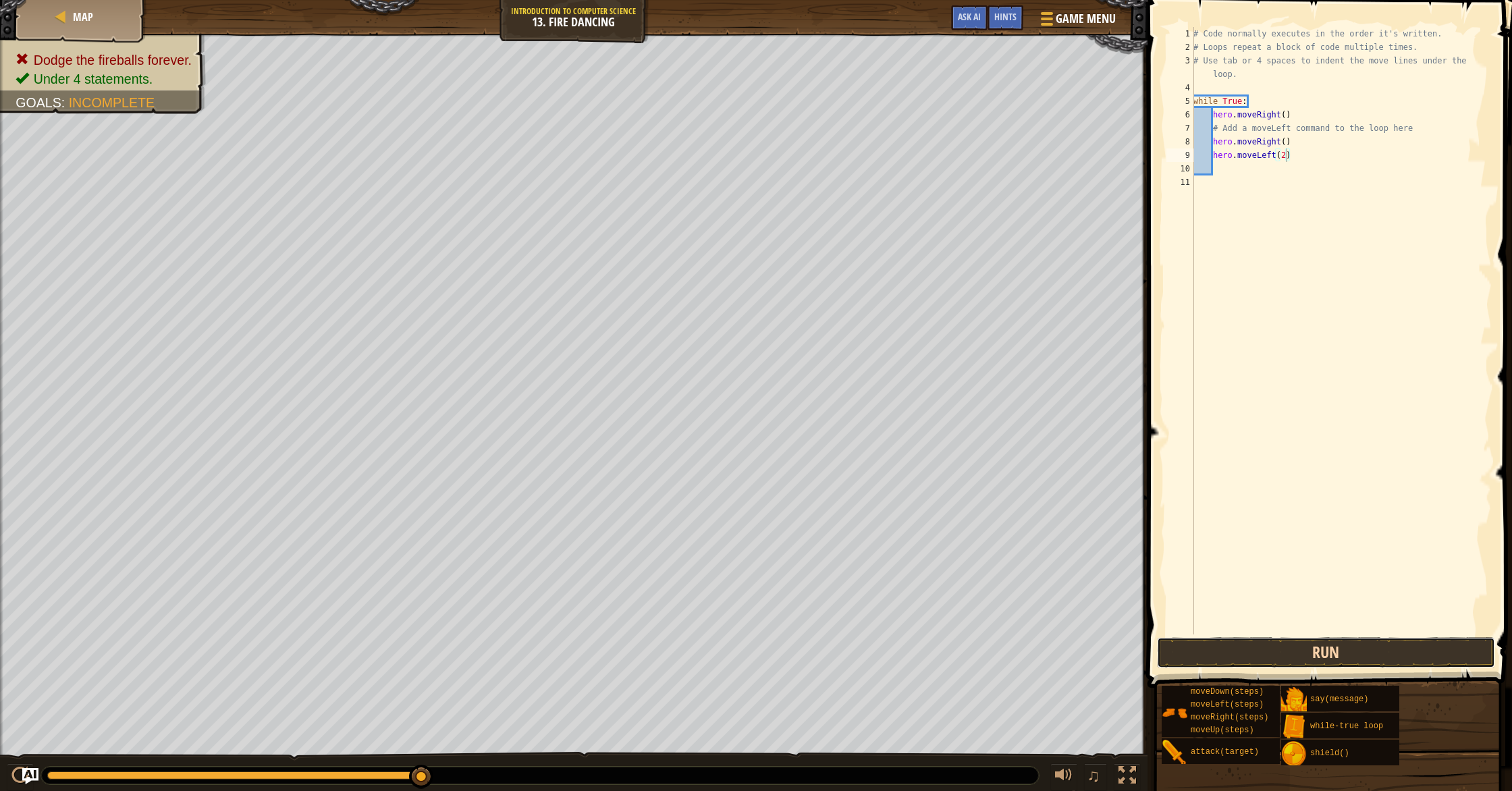
click at [1281, 650] on button "Run" at bounding box center [1326, 652] width 338 height 31
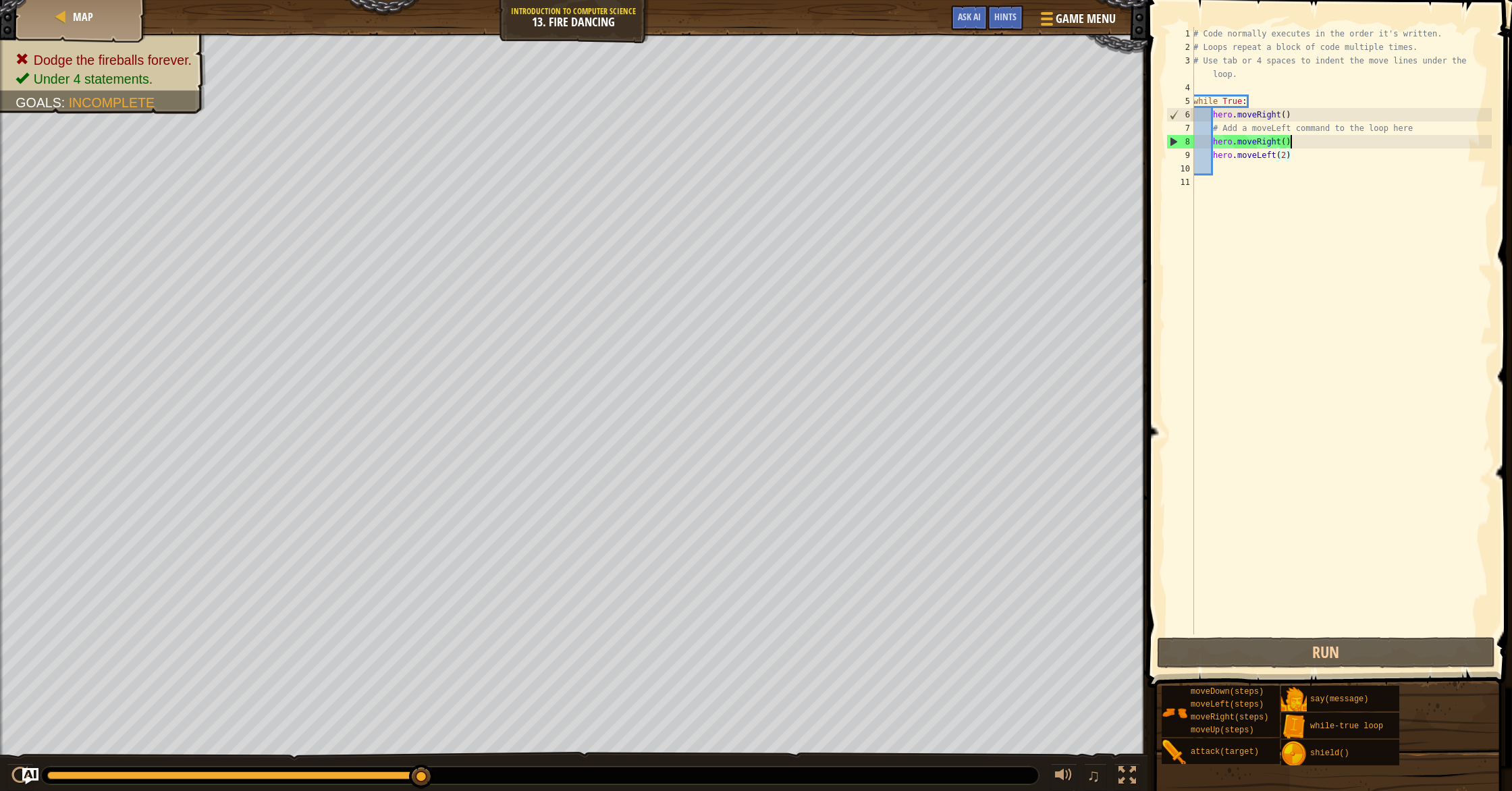
click at [1299, 139] on div "# Code normally executes in the order it's written. # Loops repeat a block of c…" at bounding box center [1341, 344] width 301 height 634
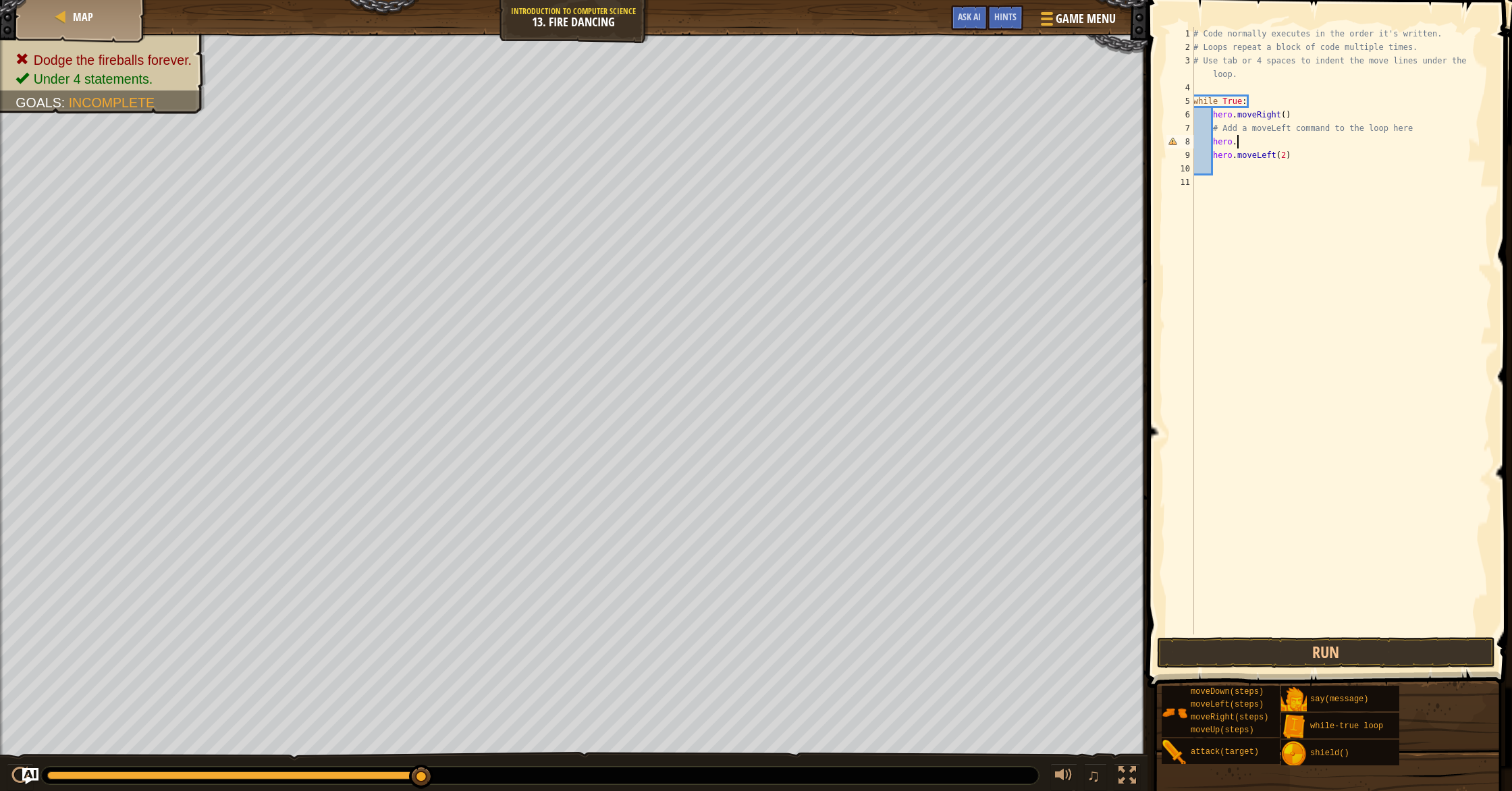
scroll to position [6, 3]
type textarea "hero."
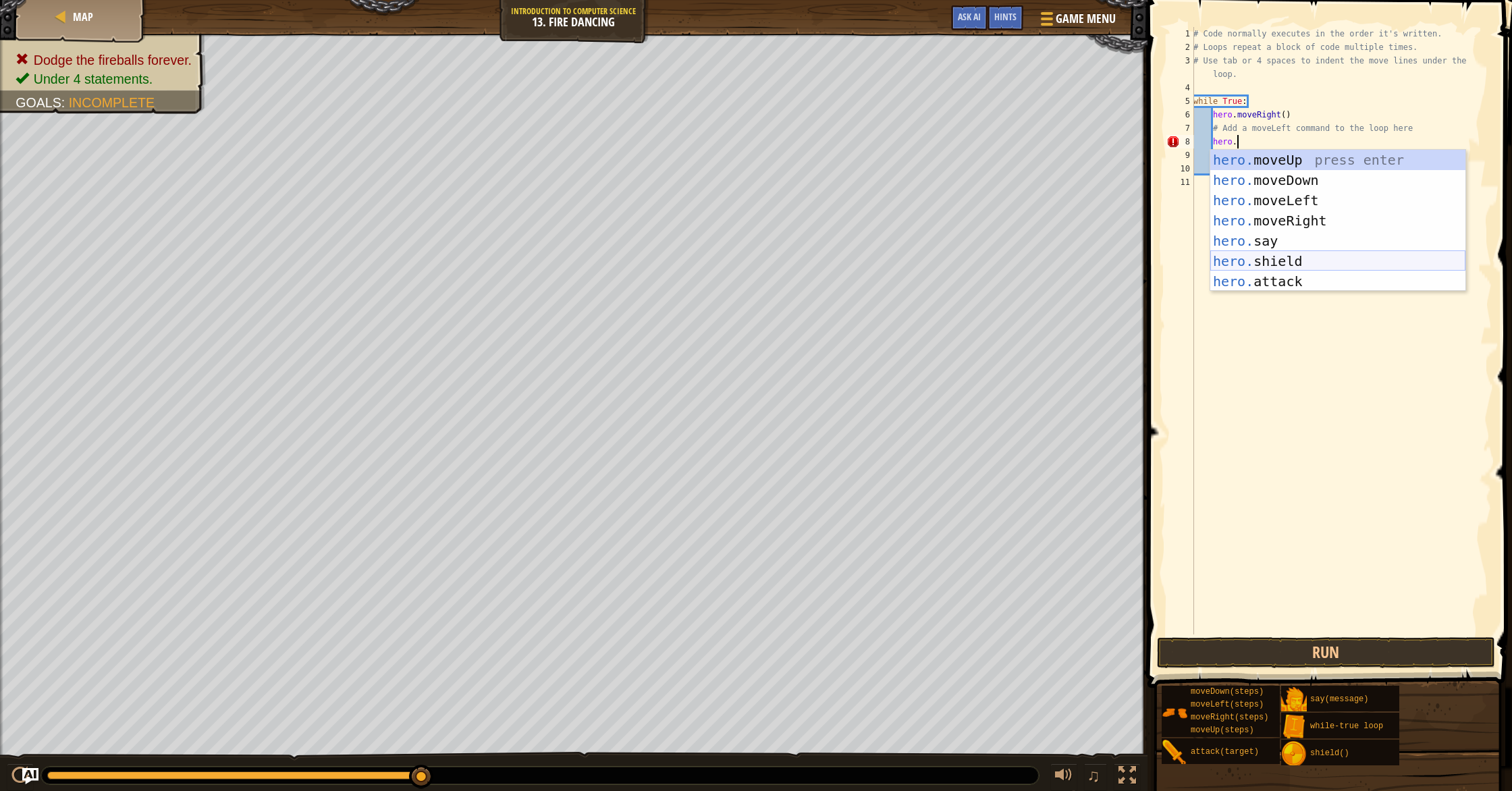
click at [1276, 262] on div "hero. moveUp press enter hero. moveDown press enter hero. moveLeft press enter …" at bounding box center [1338, 240] width 255 height 182
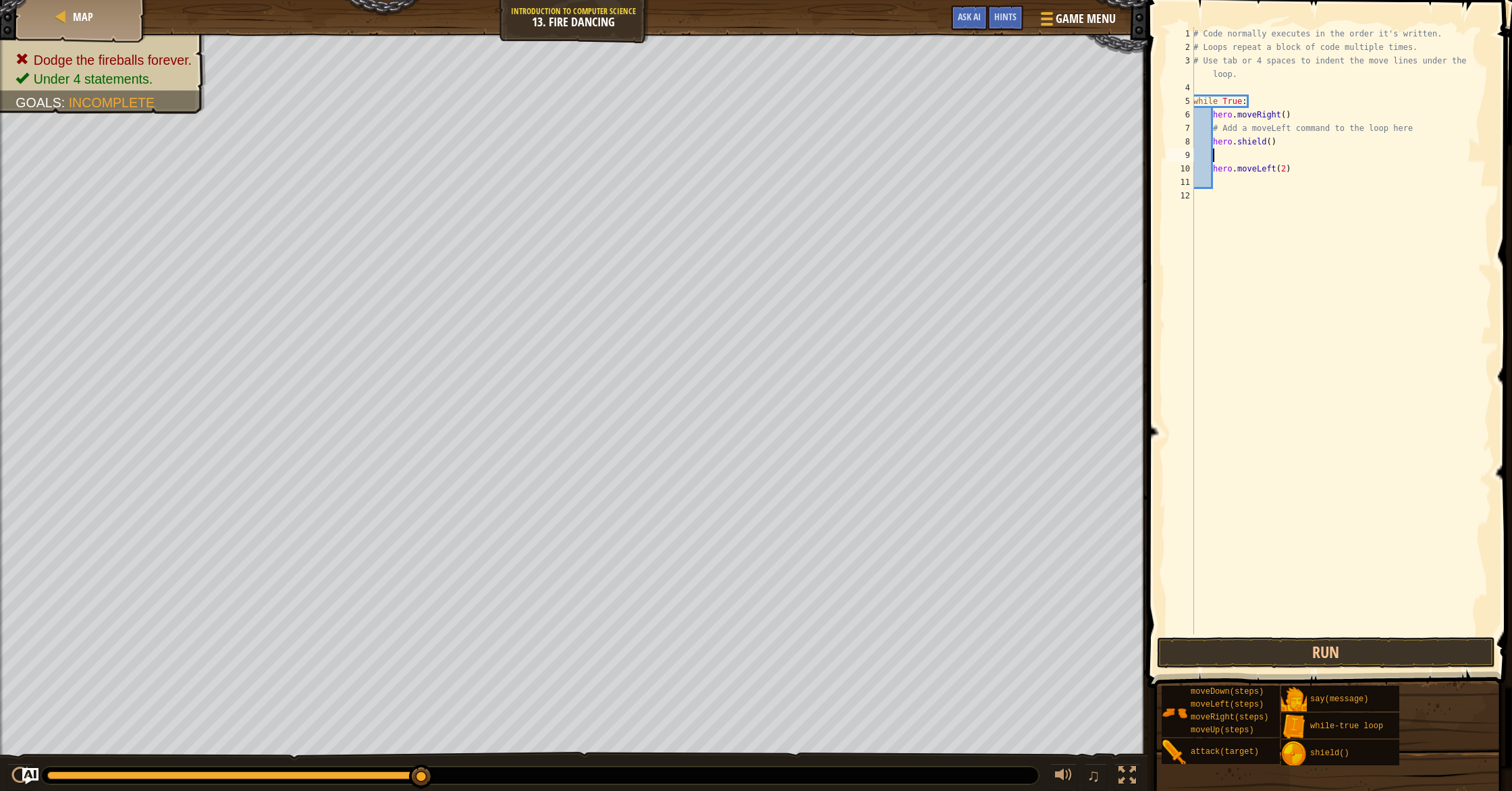
scroll to position [6, 0]
click at [1371, 645] on button "Run" at bounding box center [1326, 652] width 338 height 31
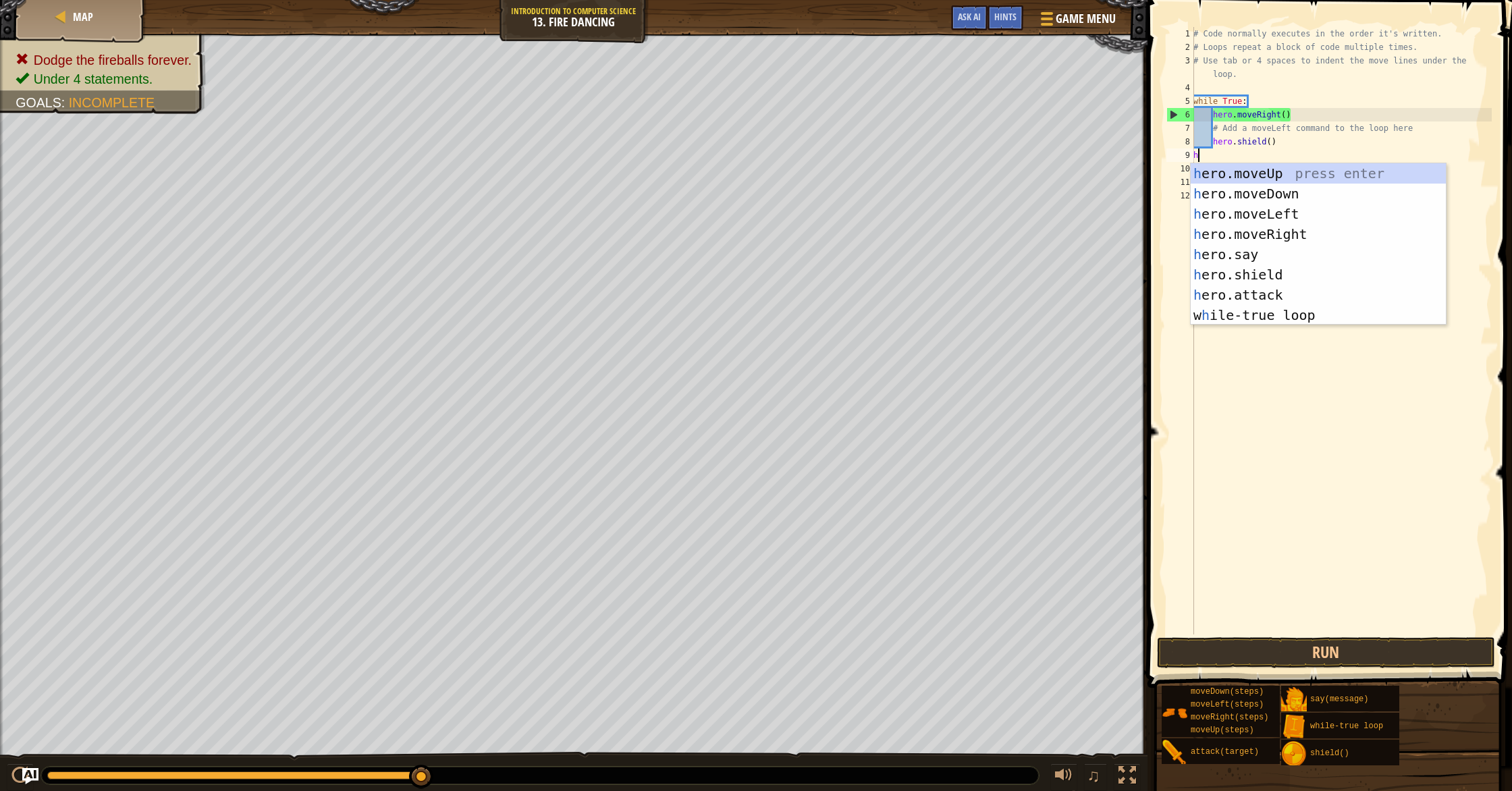
type textarea "he"
click at [1261, 280] on div "he ro.moveUp press enter he ro.moveDown press enter he ro.moveLeft press enter …" at bounding box center [1318, 264] width 255 height 202
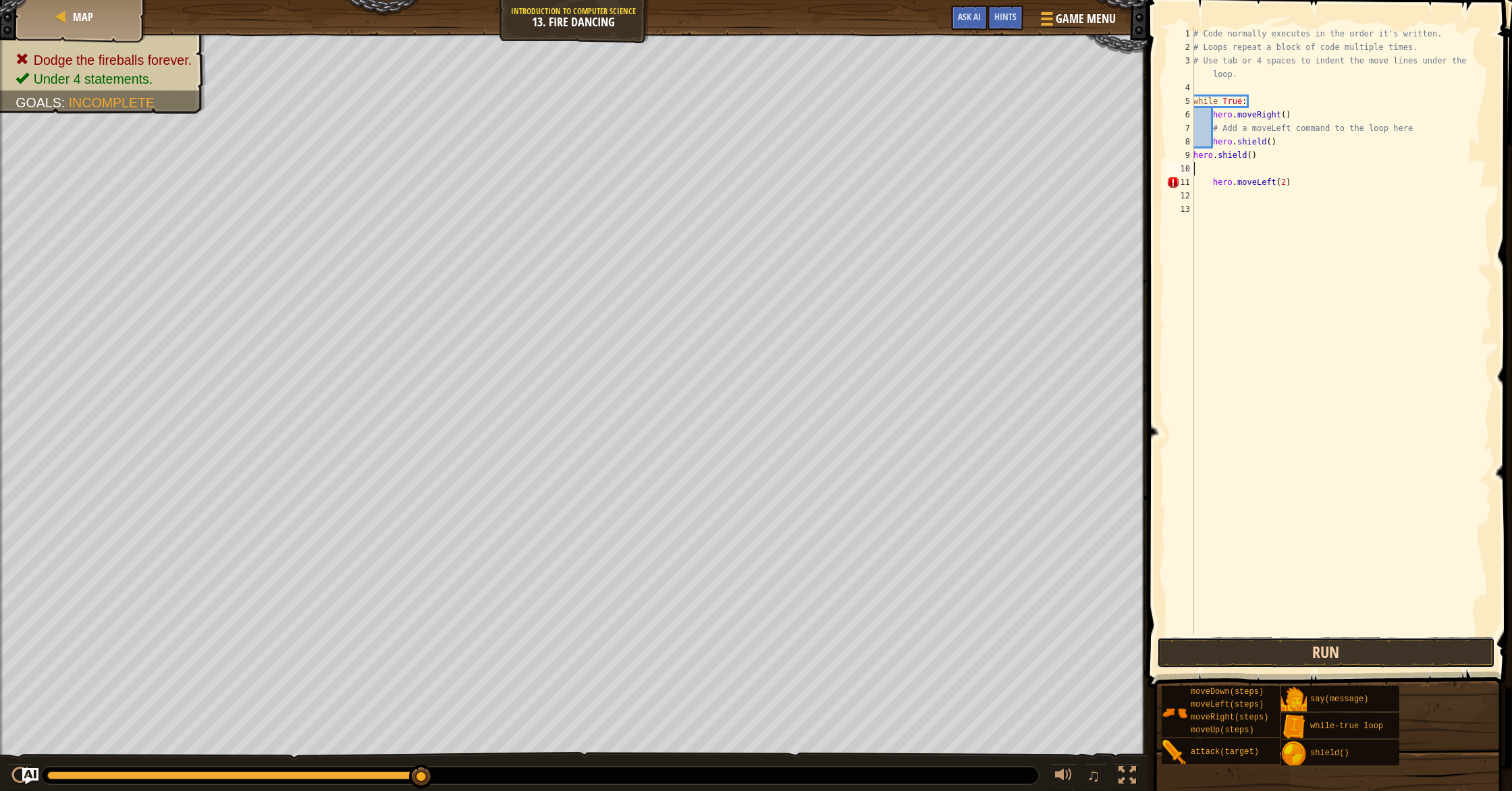
click at [1241, 649] on button "Run" at bounding box center [1326, 652] width 338 height 31
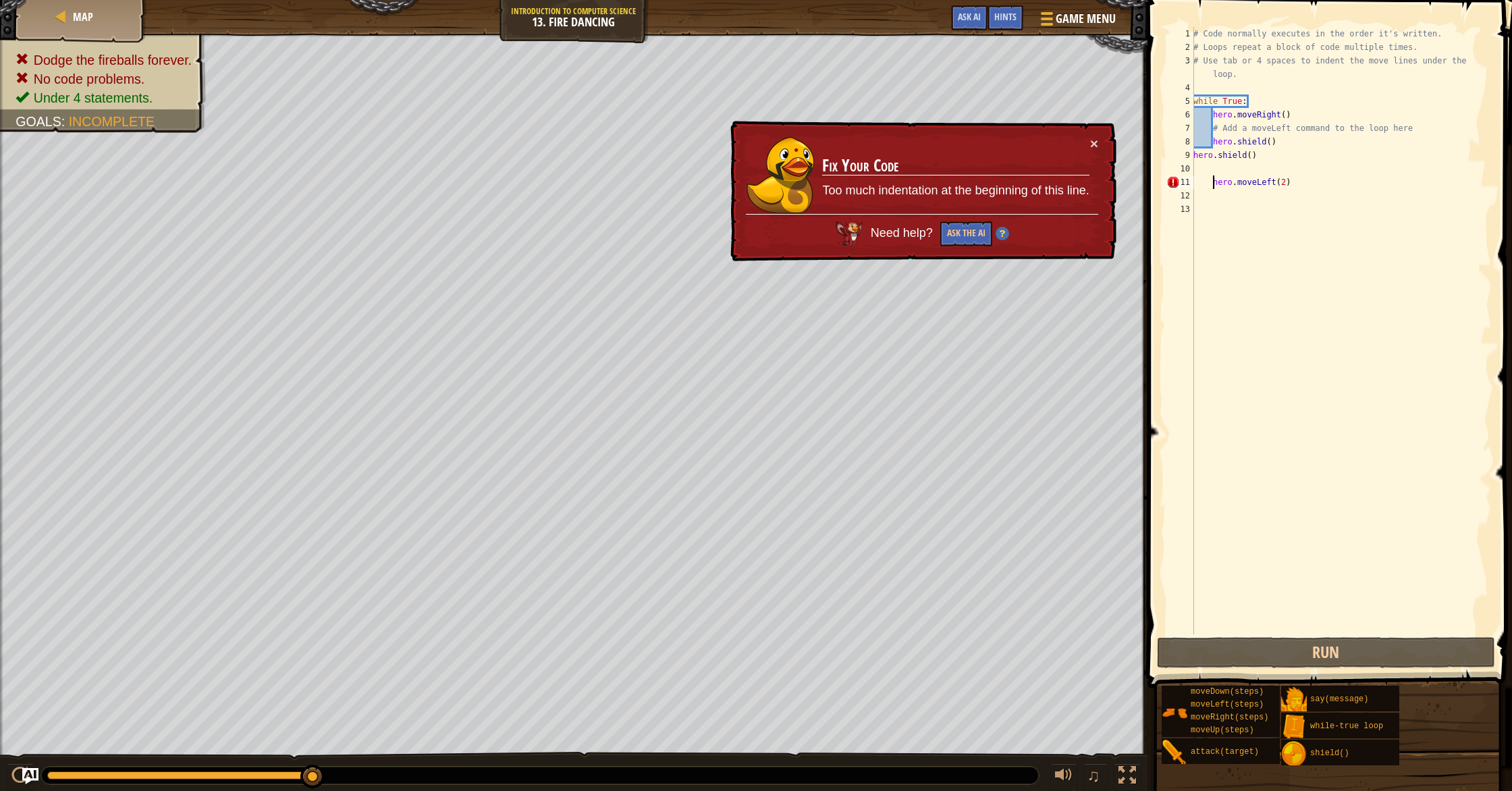
click at [1214, 185] on div "# Code normally executes in the order it's written. # Loops repeat a block of c…" at bounding box center [1341, 344] width 301 height 634
type textarea "hero.moveLeft(2)"
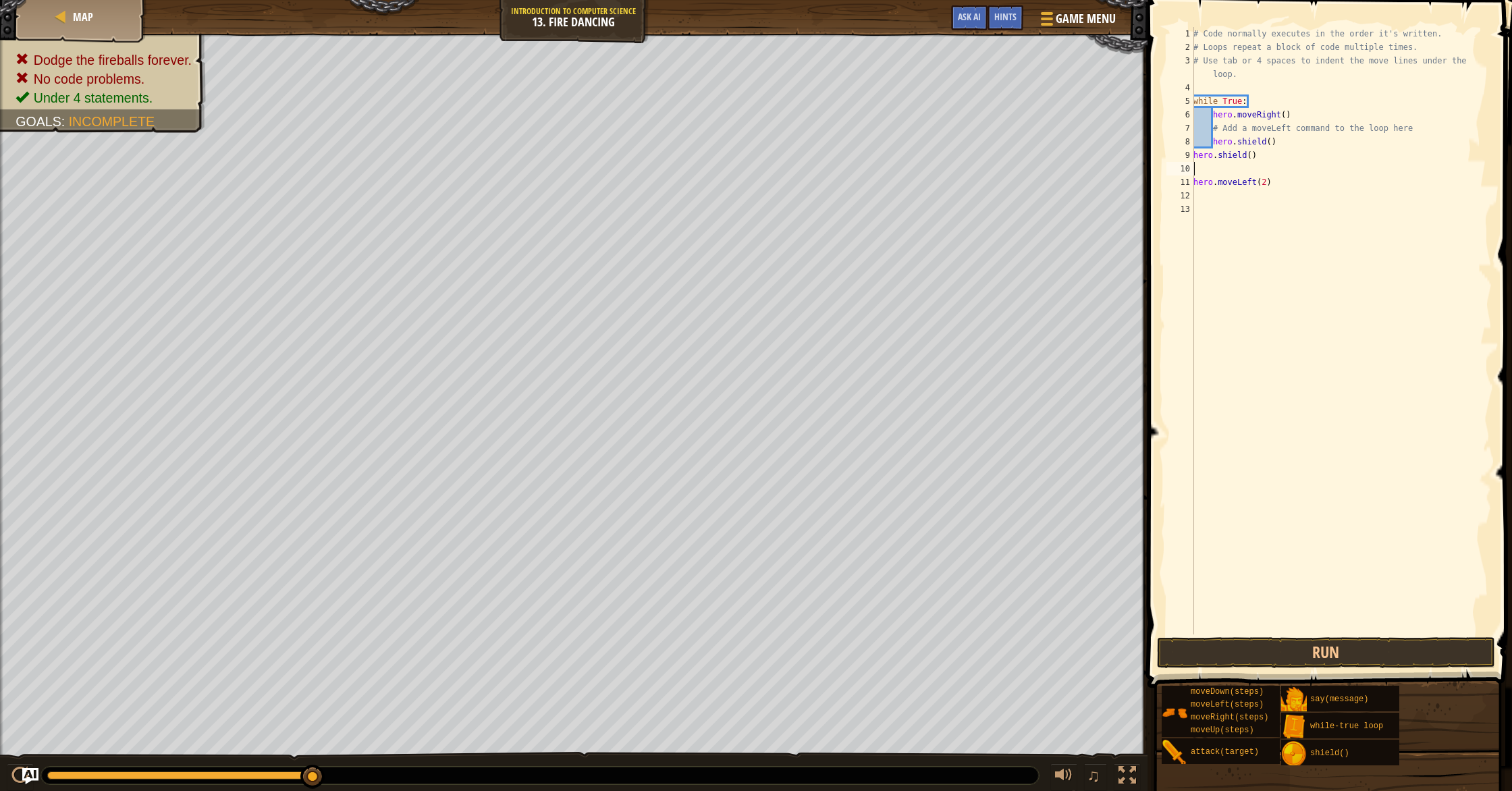
click at [1214, 173] on div "# Code normally executes in the order it's written. # Loops repeat a block of c…" at bounding box center [1341, 344] width 301 height 634
click at [1246, 646] on button "Run" at bounding box center [1326, 652] width 338 height 31
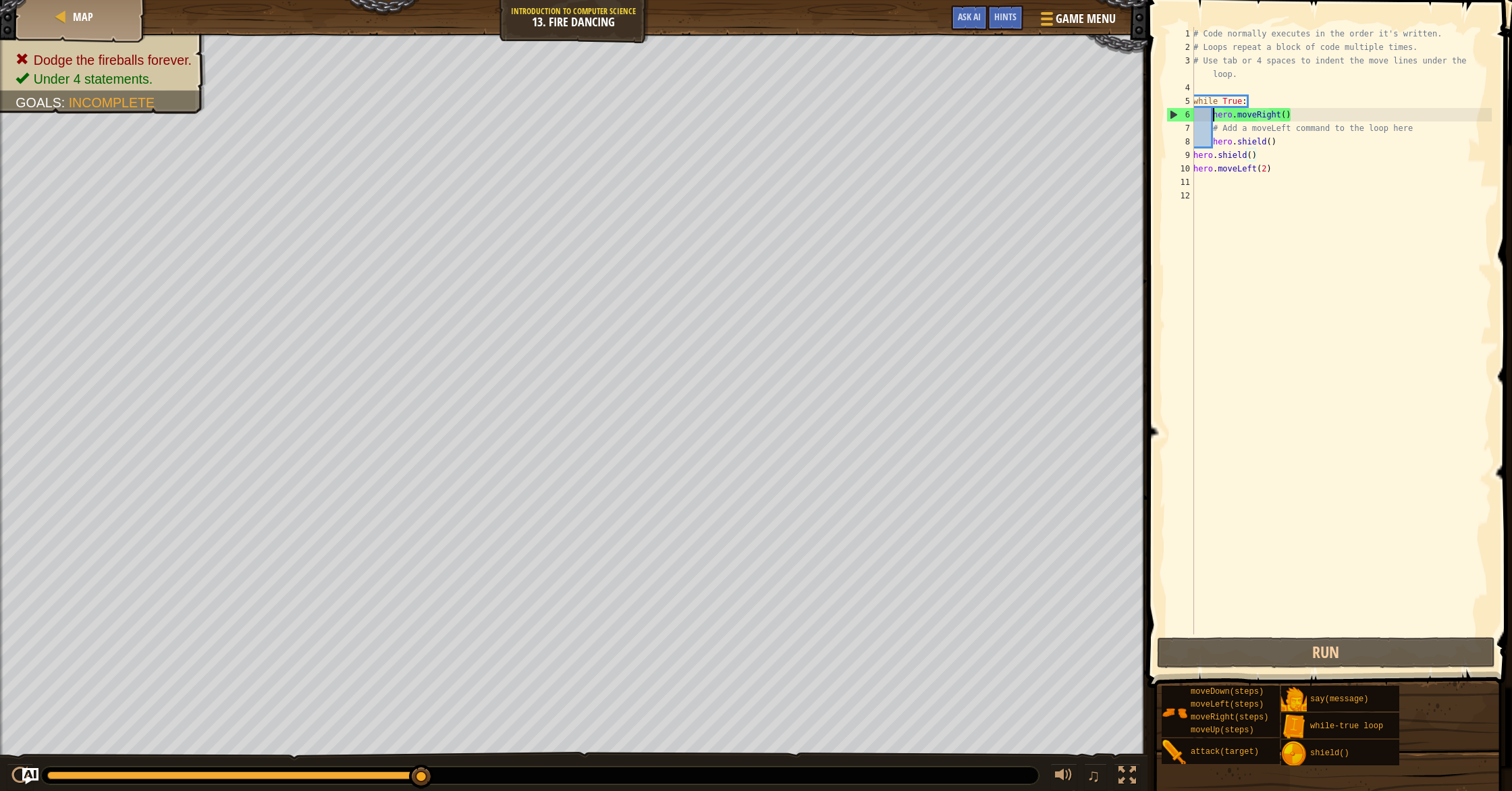
click at [1212, 120] on div "# Code normally executes in the order it's written. # Loops repeat a block of c…" at bounding box center [1341, 344] width 301 height 634
click at [1266, 145] on div "# Code normally executes in the order it's written. # Loops repeat a block of c…" at bounding box center [1341, 344] width 301 height 634
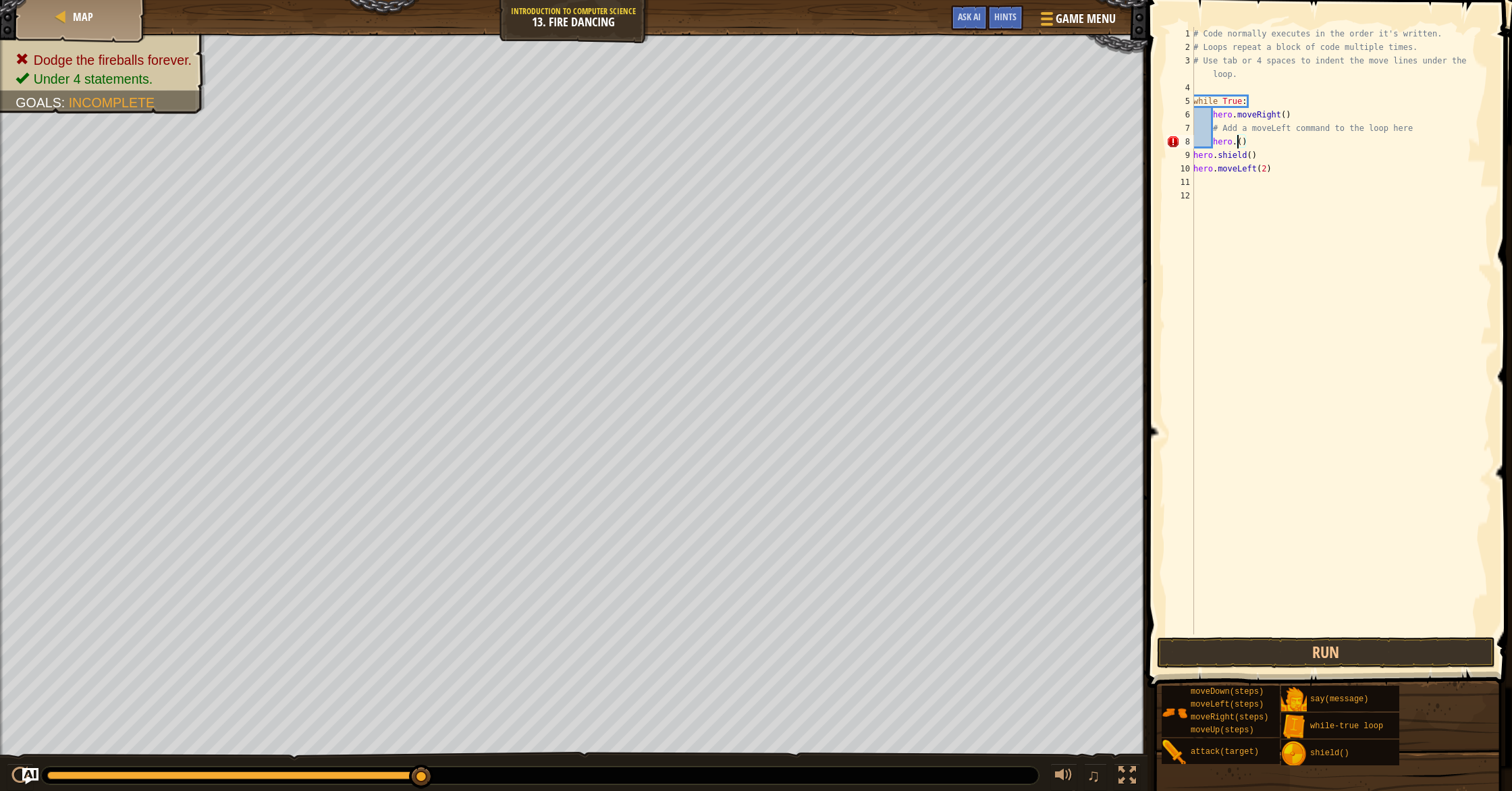
scroll to position [6, 4]
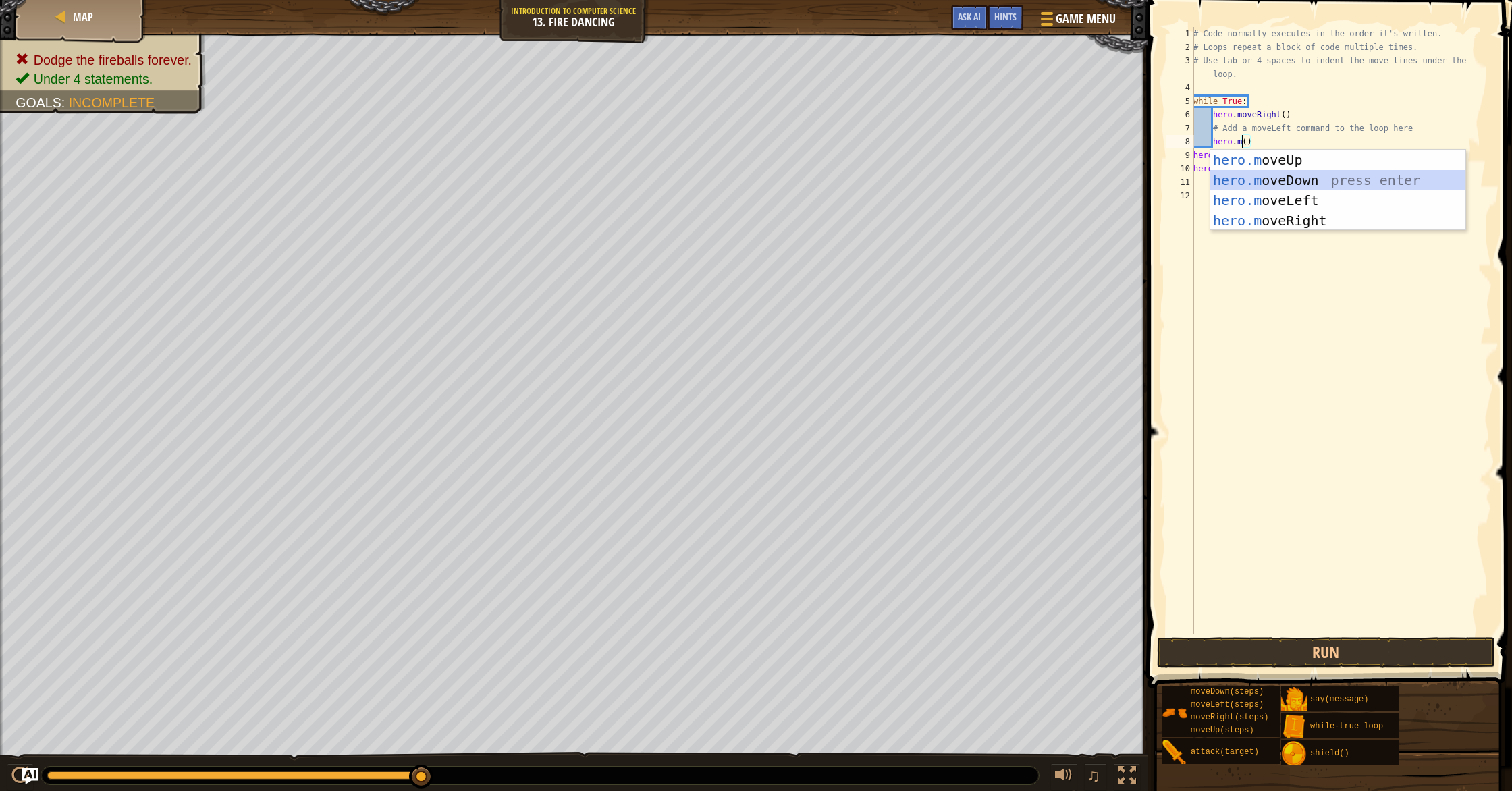
click at [1266, 176] on div "hero.m oveUp press enter hero.m oveDown press enter hero.m oveLeft press enter …" at bounding box center [1338, 210] width 255 height 121
type textarea "hero.moveU"
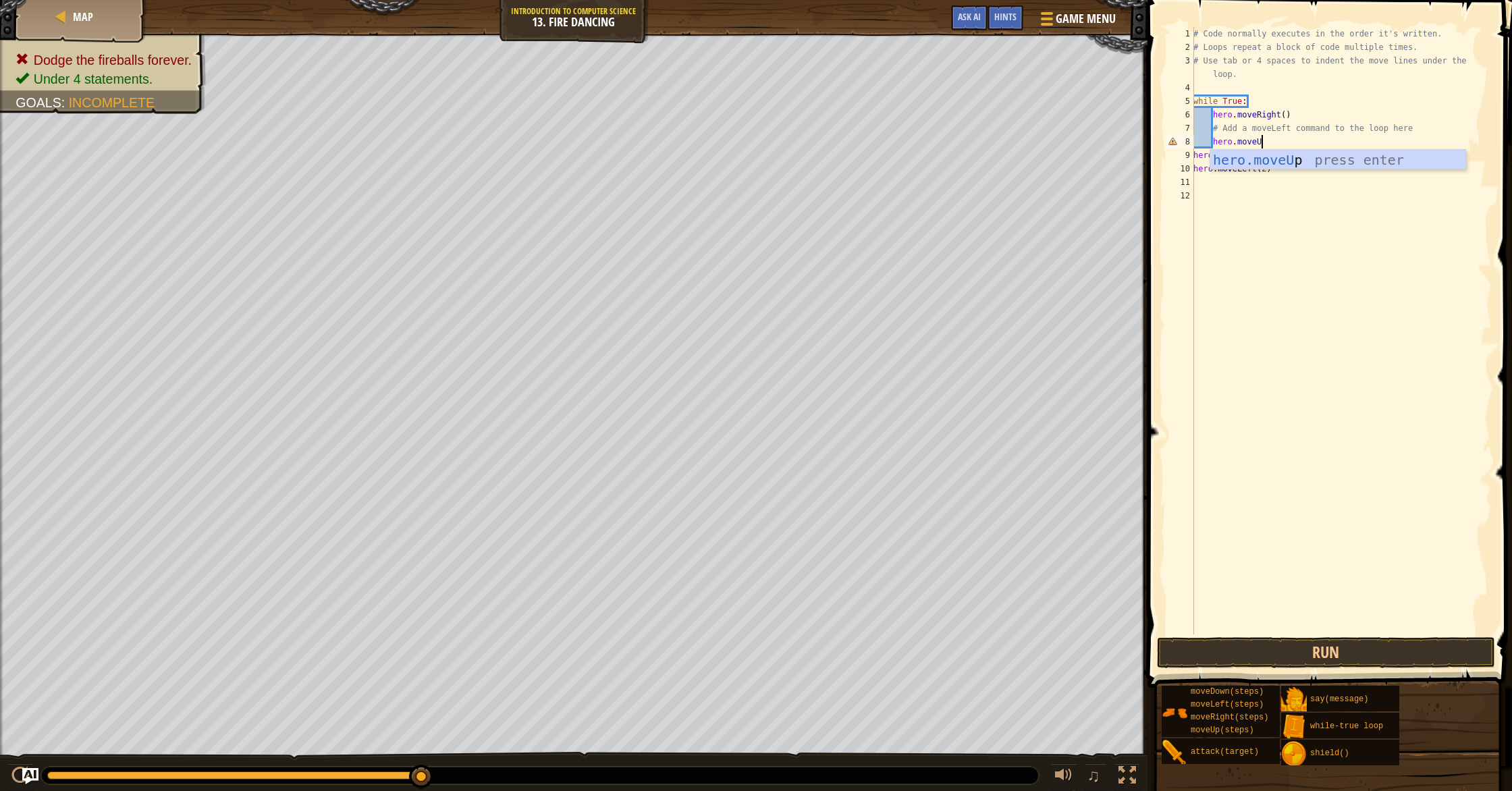
scroll to position [6, 5]
click at [1281, 167] on div "hero.moveU p press enter" at bounding box center [1338, 180] width 255 height 61
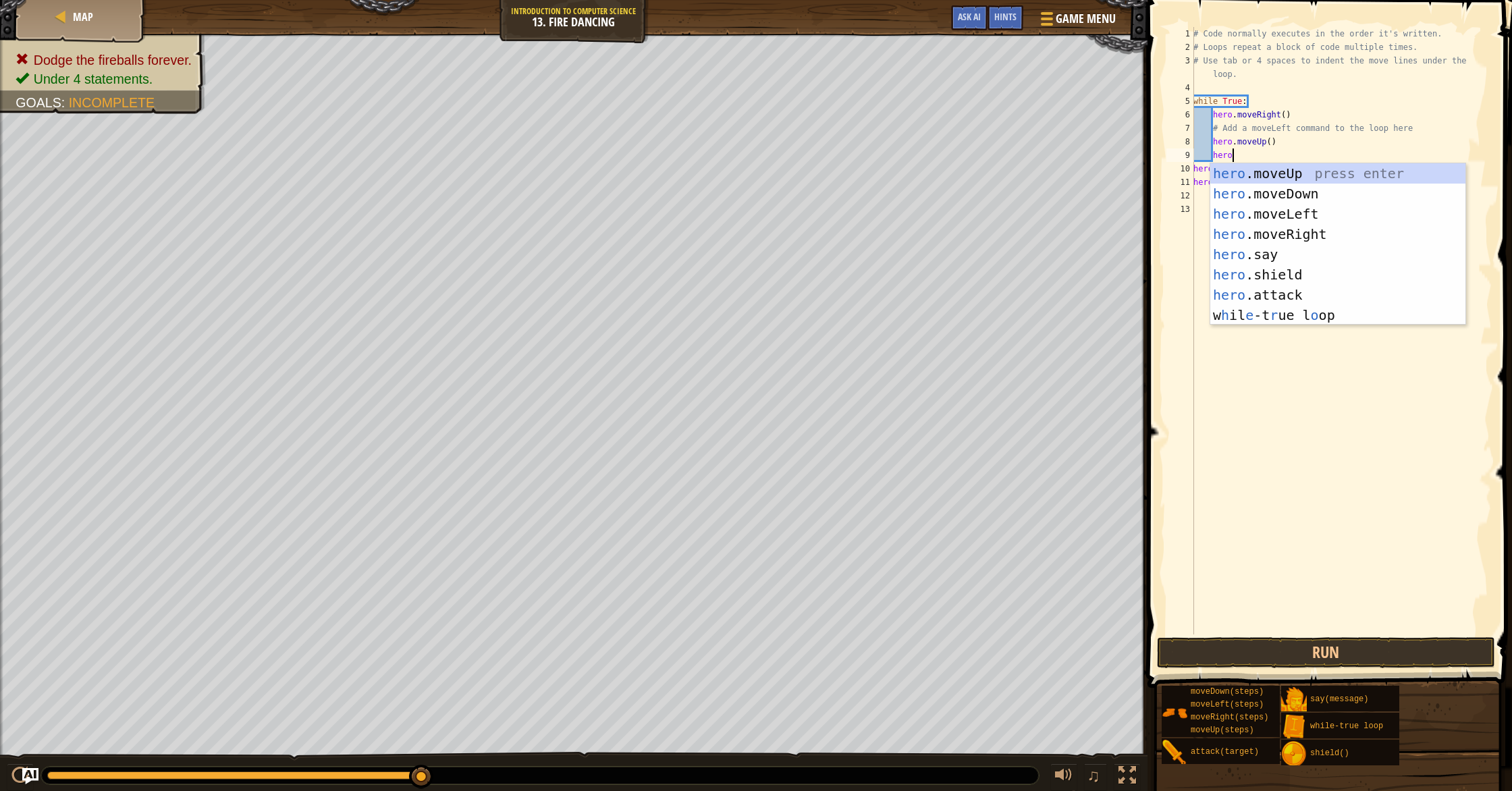
type textarea "hero."
click at [1254, 206] on div "hero. moveUp press enter hero. moveDown press enter hero. moveLeft press enter …" at bounding box center [1338, 254] width 255 height 182
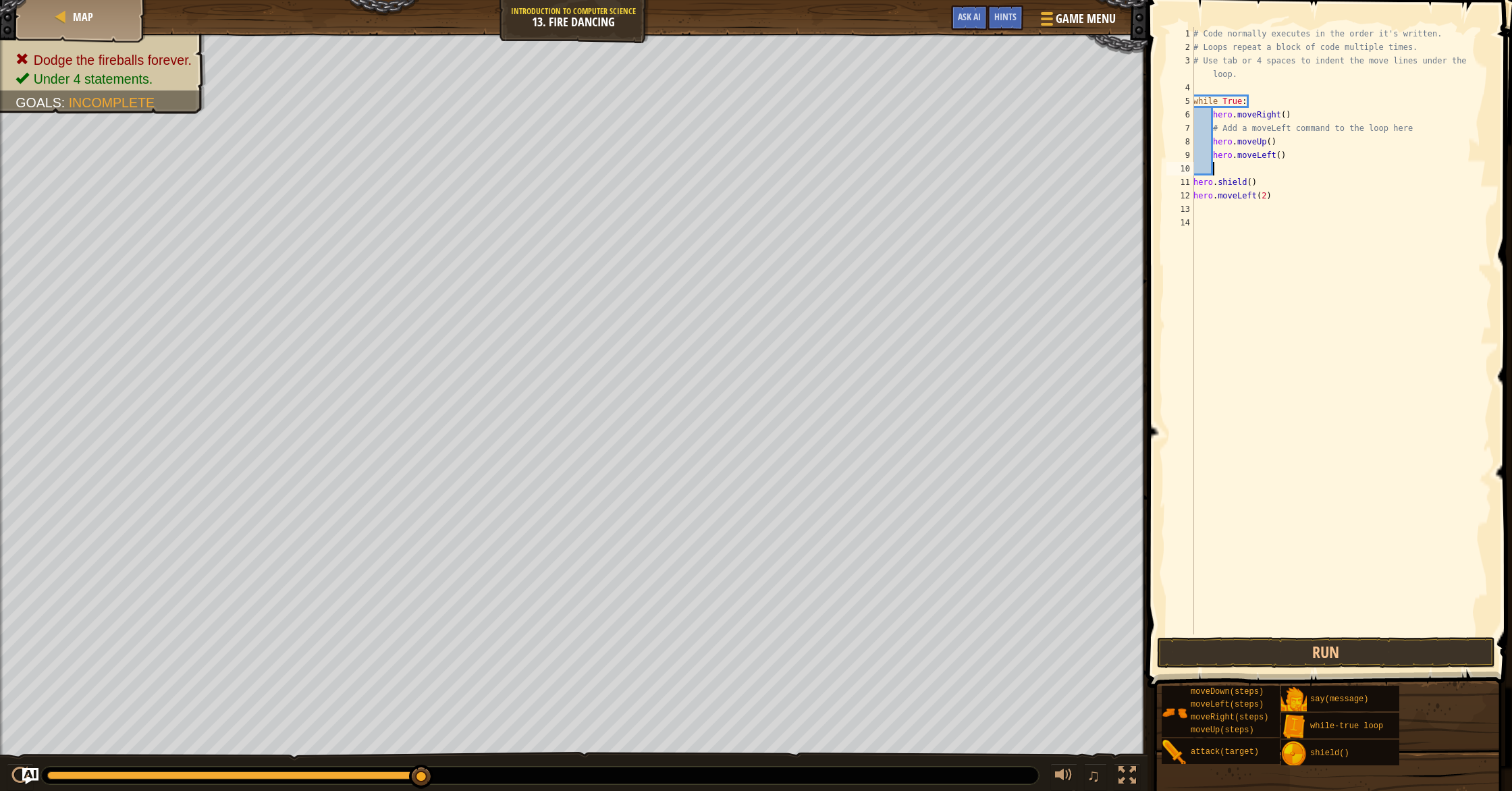
scroll to position [6, 1]
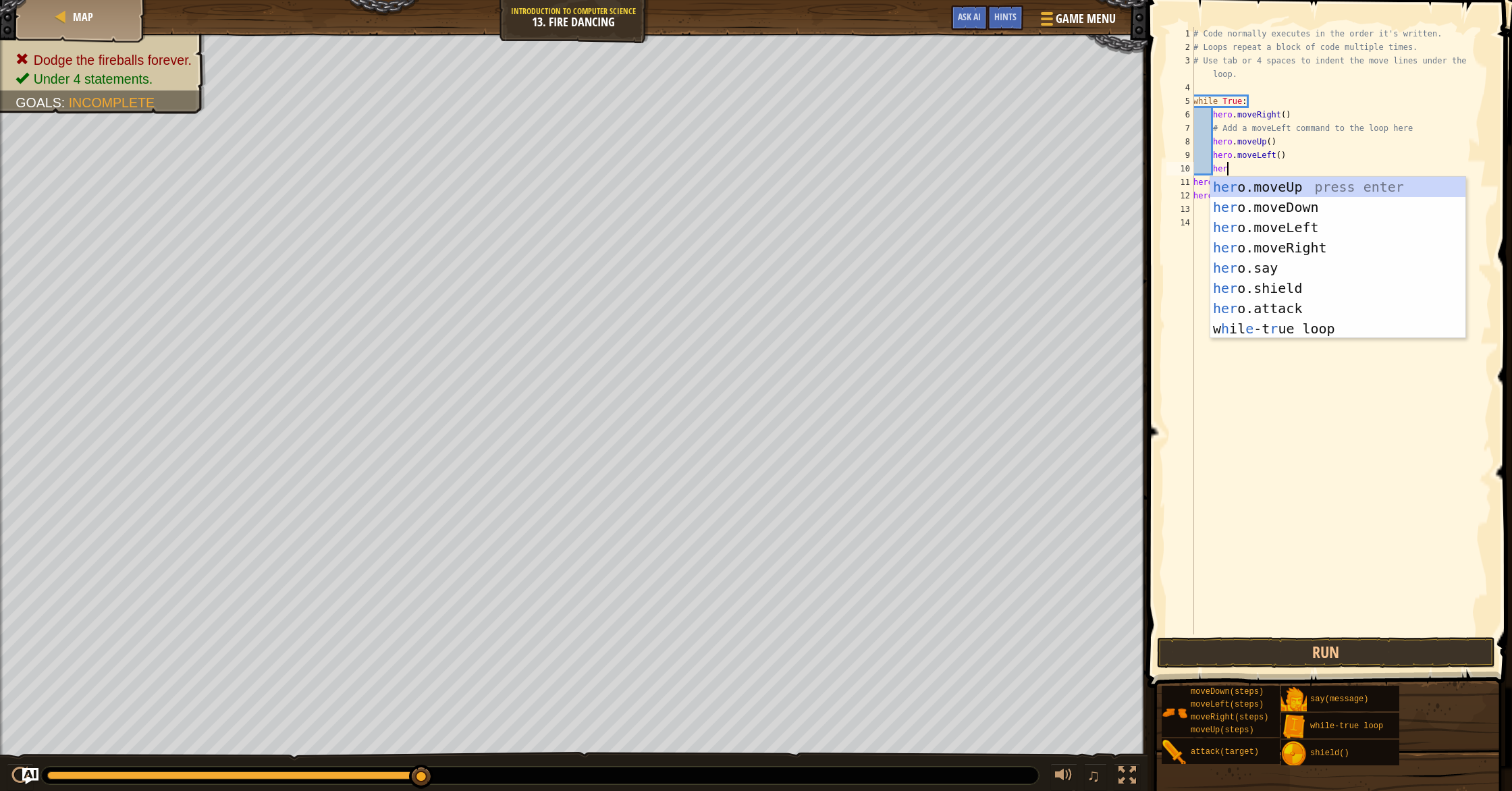
type textarea "hero"
click at [1284, 206] on div "hero .moveUp press enter hero .moveDown press enter hero .moveLeft press enter …" at bounding box center [1338, 278] width 255 height 202
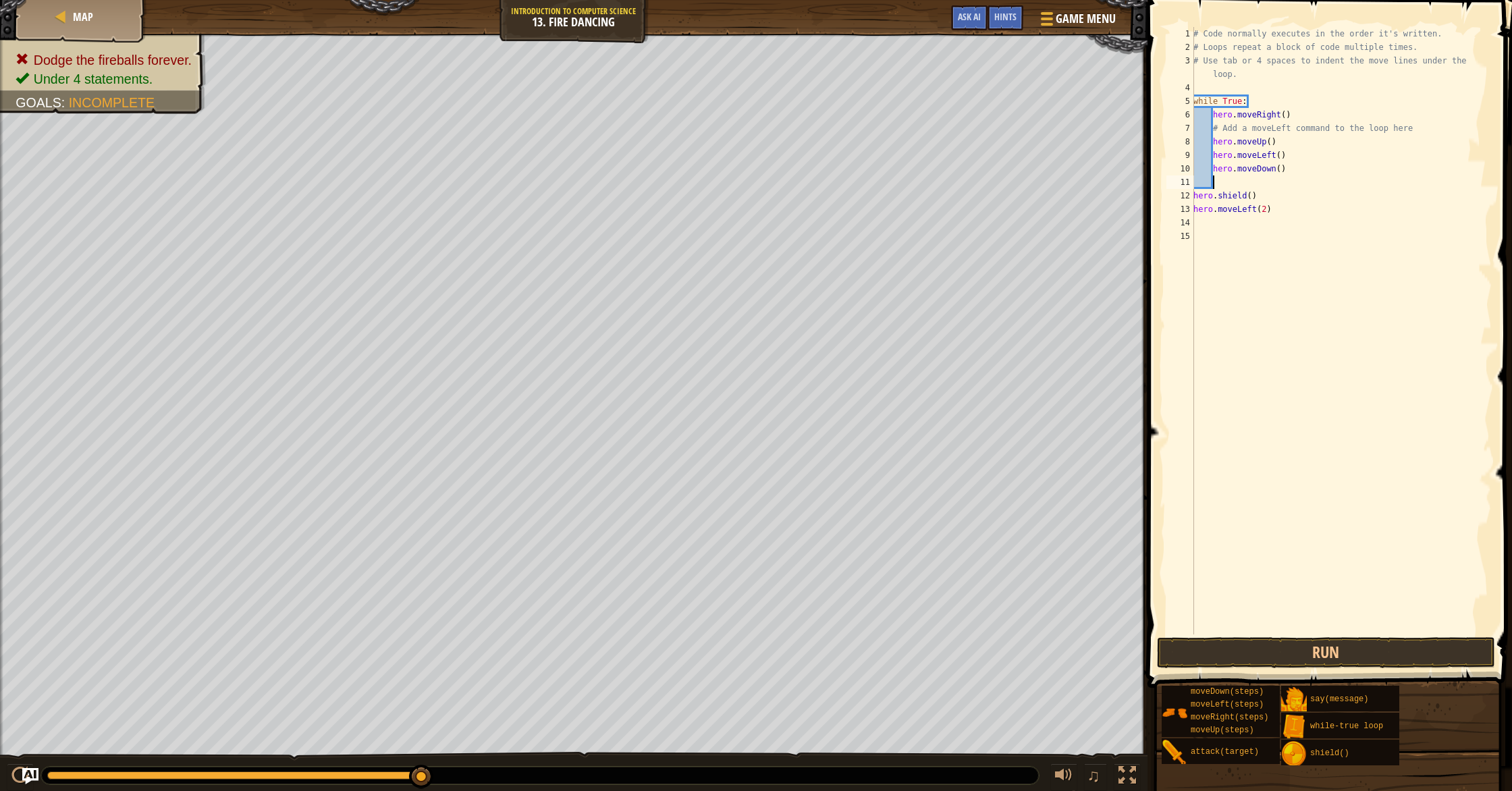
scroll to position [6, 1]
click at [1270, 199] on div "# Code normally executes in the order it's written. # Loops repeat a block of c…" at bounding box center [1341, 344] width 301 height 634
type textarea "h"
click at [1227, 238] on div "# Code normally executes in the order it's written. # Loops repeat a block of c…" at bounding box center [1341, 344] width 301 height 634
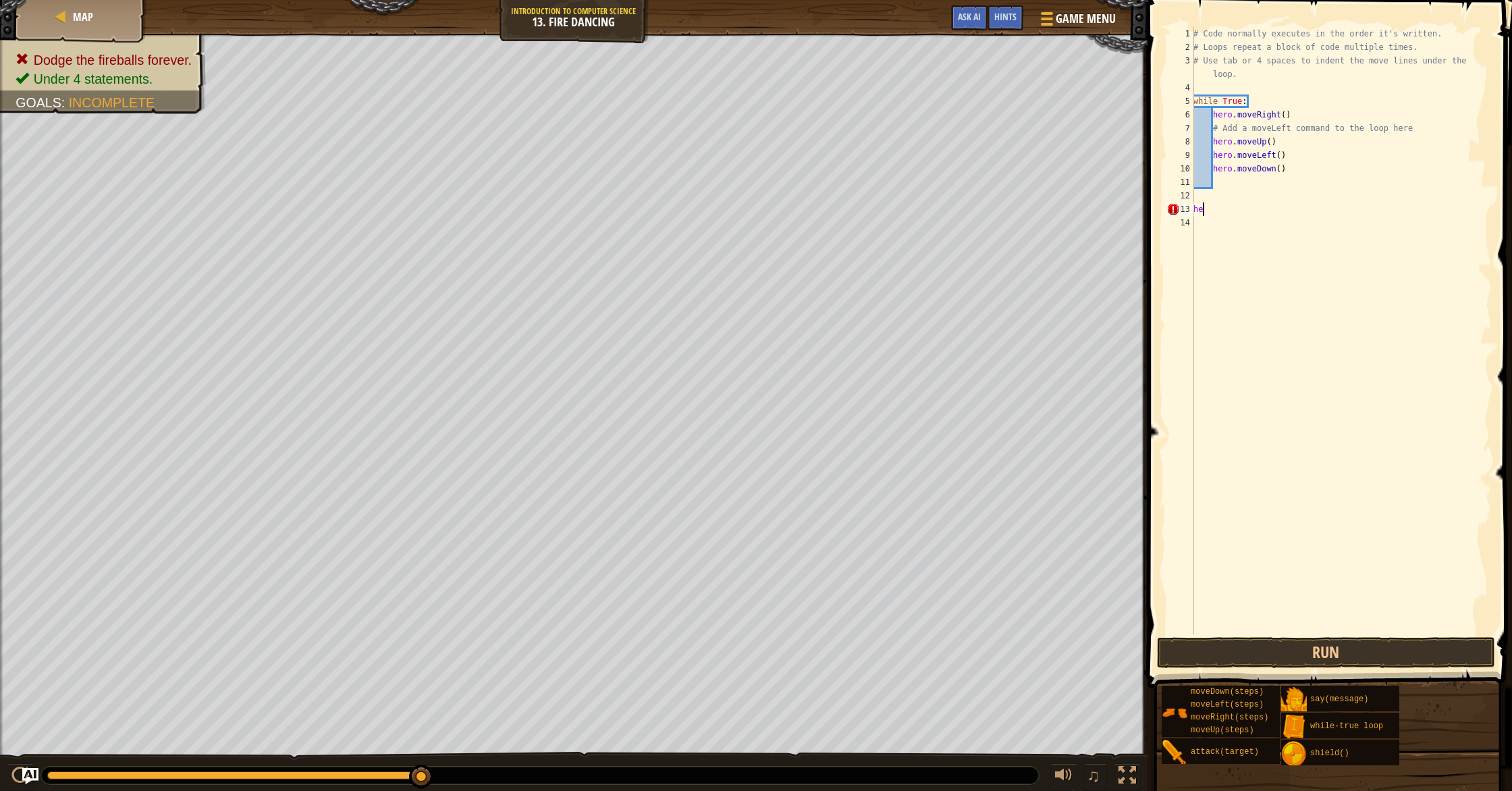
type textarea "h"
click at [1304, 655] on button "Run" at bounding box center [1326, 652] width 338 height 31
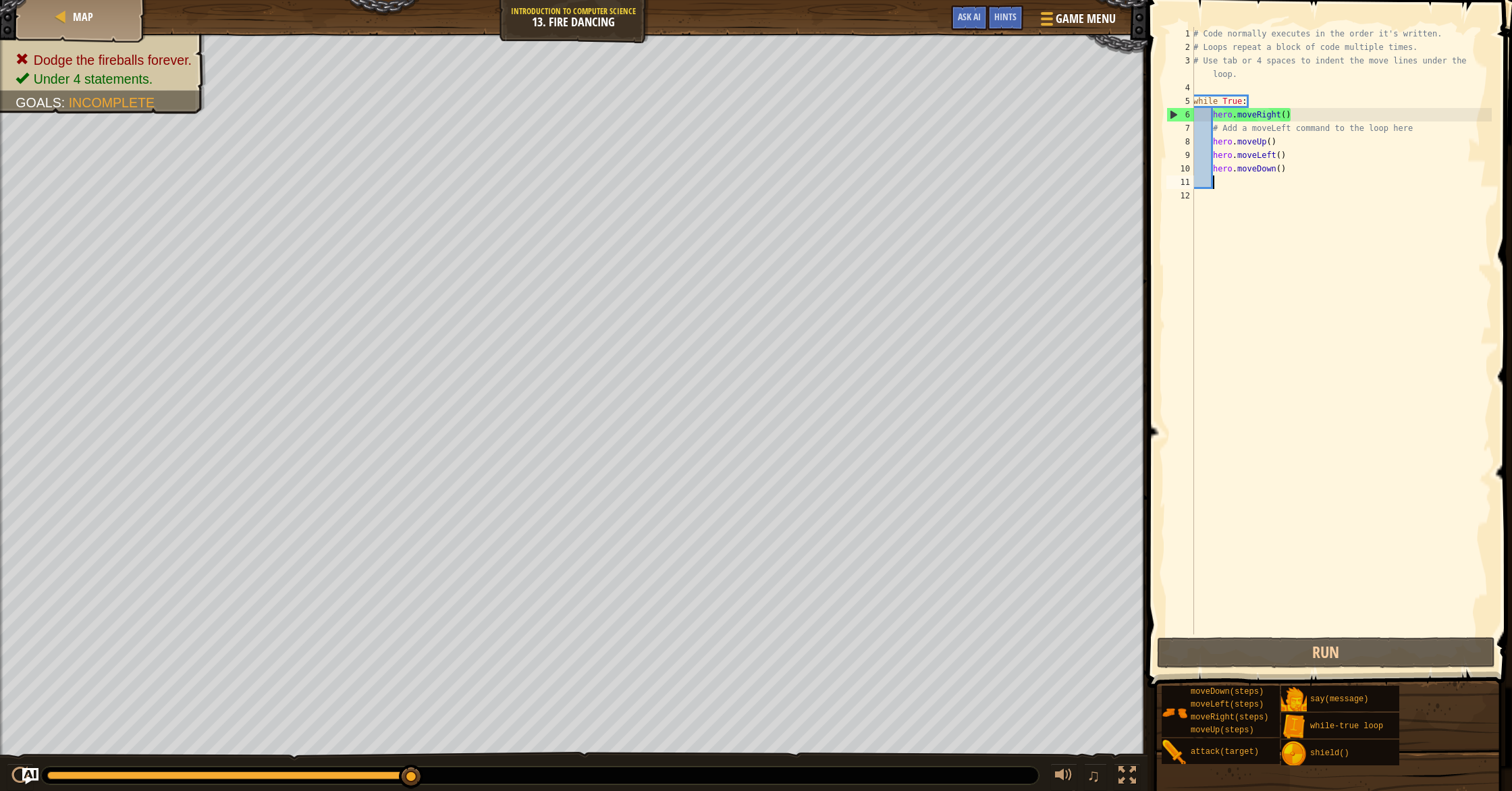
click at [1297, 171] on div "# Code normally executes in the order it's written. # Loops repeat a block of c…" at bounding box center [1341, 344] width 301 height 634
type textarea "h"
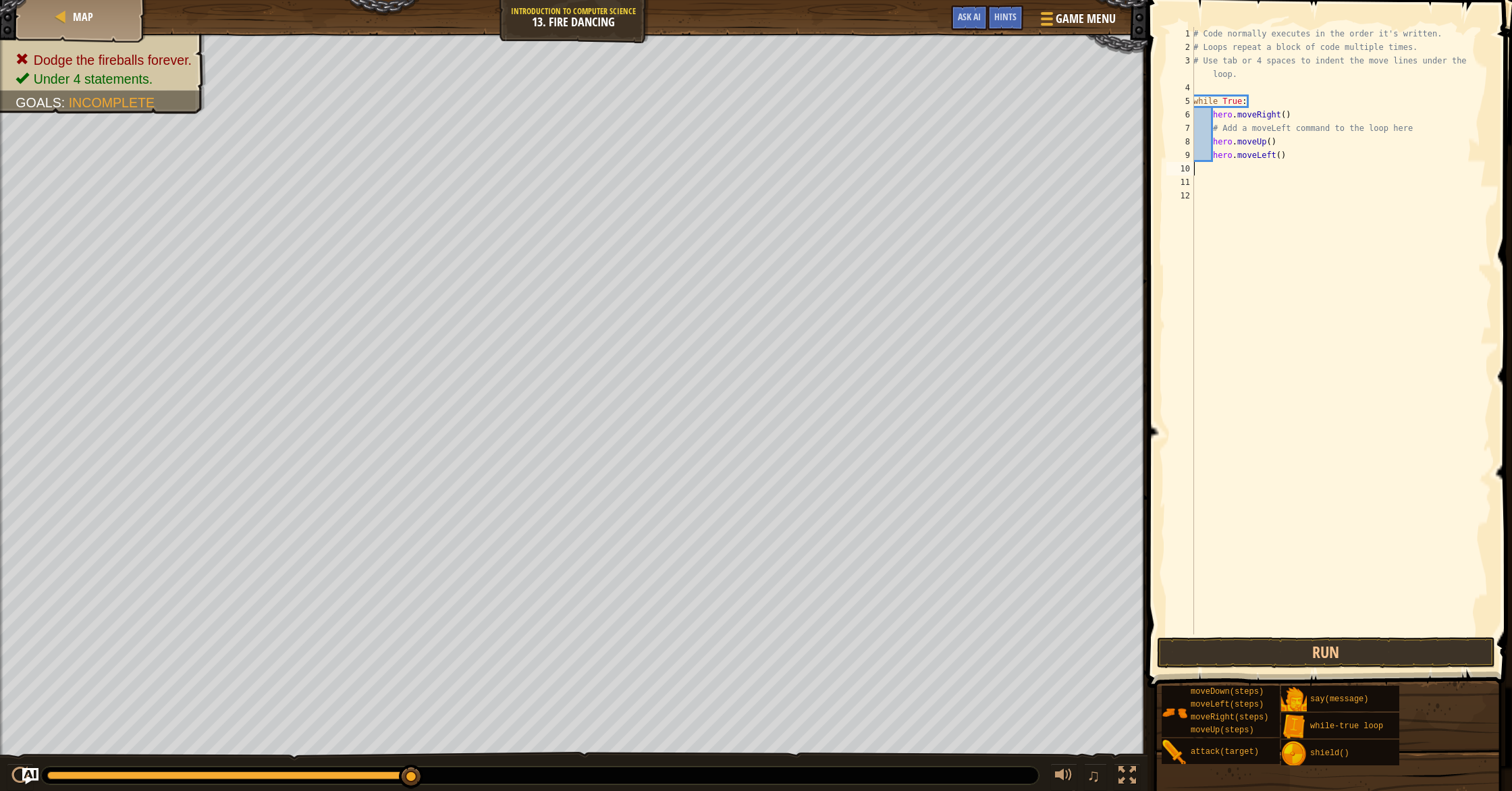
click at [1276, 140] on div "# Code normally executes in the order it's written. # Loops repeat a block of c…" at bounding box center [1341, 344] width 301 height 634
type textarea "h"
click at [1201, 174] on div "# Code normally executes in the order it's written. # Loops repeat a block of c…" at bounding box center [1341, 344] width 301 height 634
click at [1238, 129] on div "# Code normally executes in the order it's written. # Loops repeat a block of c…" at bounding box center [1341, 344] width 301 height 634
type textarea "# Add a moveLeft command to the loop here"
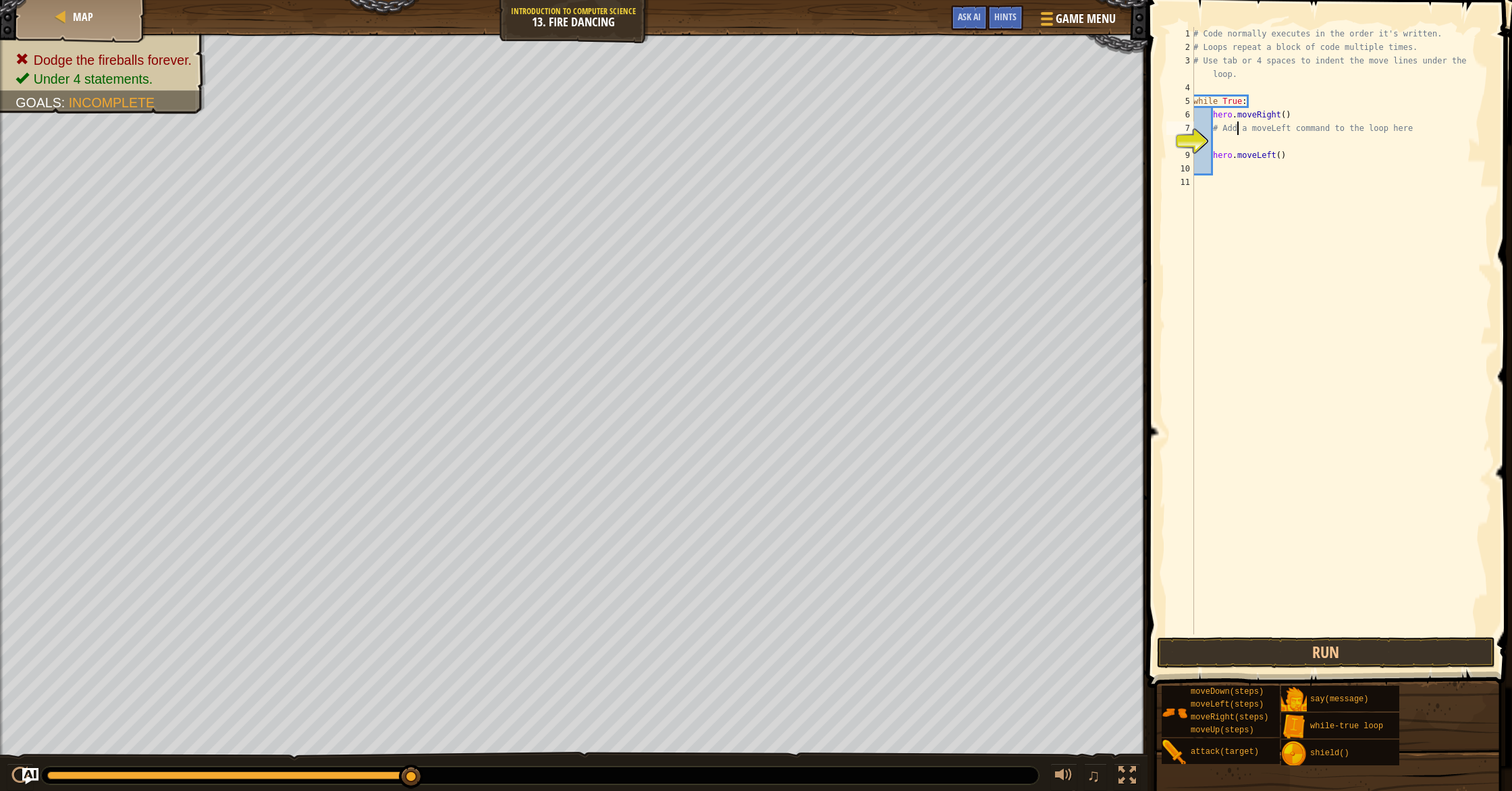
click at [1232, 145] on div "# Code normally executes in the order it's written. # Loops repeat a block of c…" at bounding box center [1341, 344] width 301 height 634
click at [1214, 158] on div "# Code normally executes in the order it's written. # Loops repeat a block of c…" at bounding box center [1341, 344] width 301 height 634
click at [1312, 654] on button "Run" at bounding box center [1326, 652] width 338 height 31
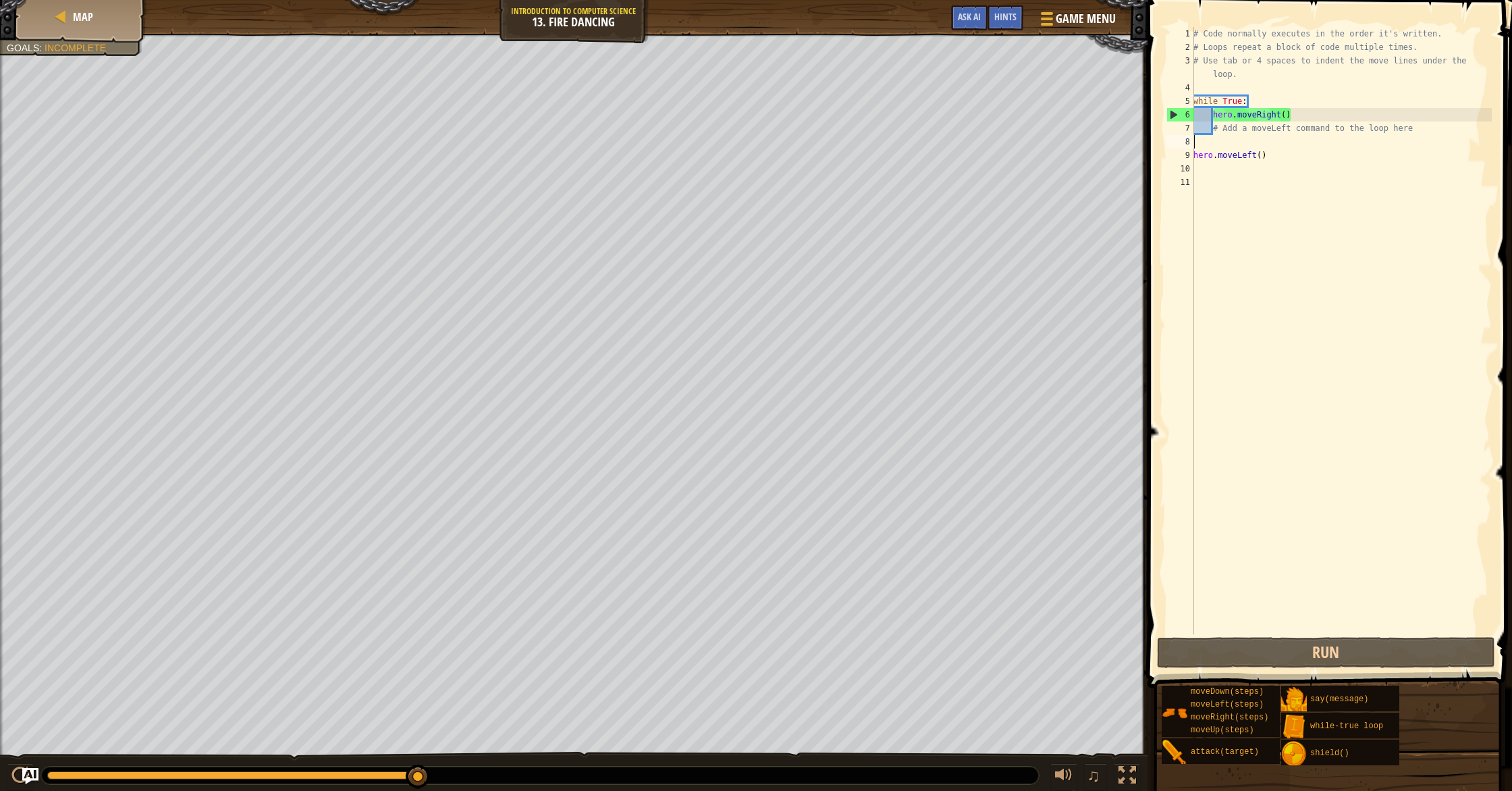
drag, startPoint x: 1434, startPoint y: 138, endPoint x: 1332, endPoint y: 151, distance: 102.8
click at [1334, 149] on div "# Code normally executes in the order it's written. # Loops repeat a block of c…" at bounding box center [1341, 344] width 301 height 634
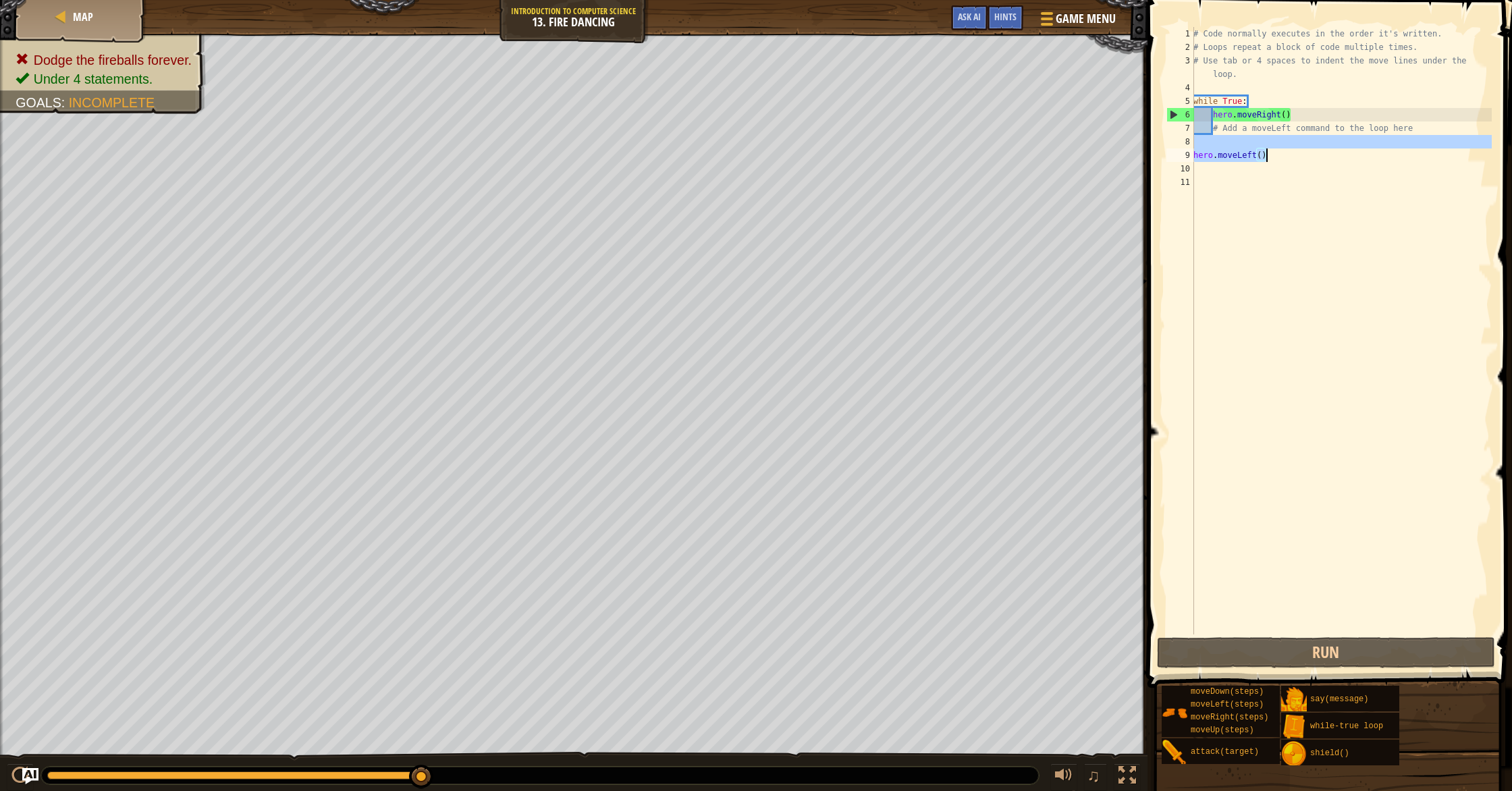
click at [1284, 158] on div "# Code normally executes in the order it's written. # Loops repeat a block of c…" at bounding box center [1341, 344] width 301 height 634
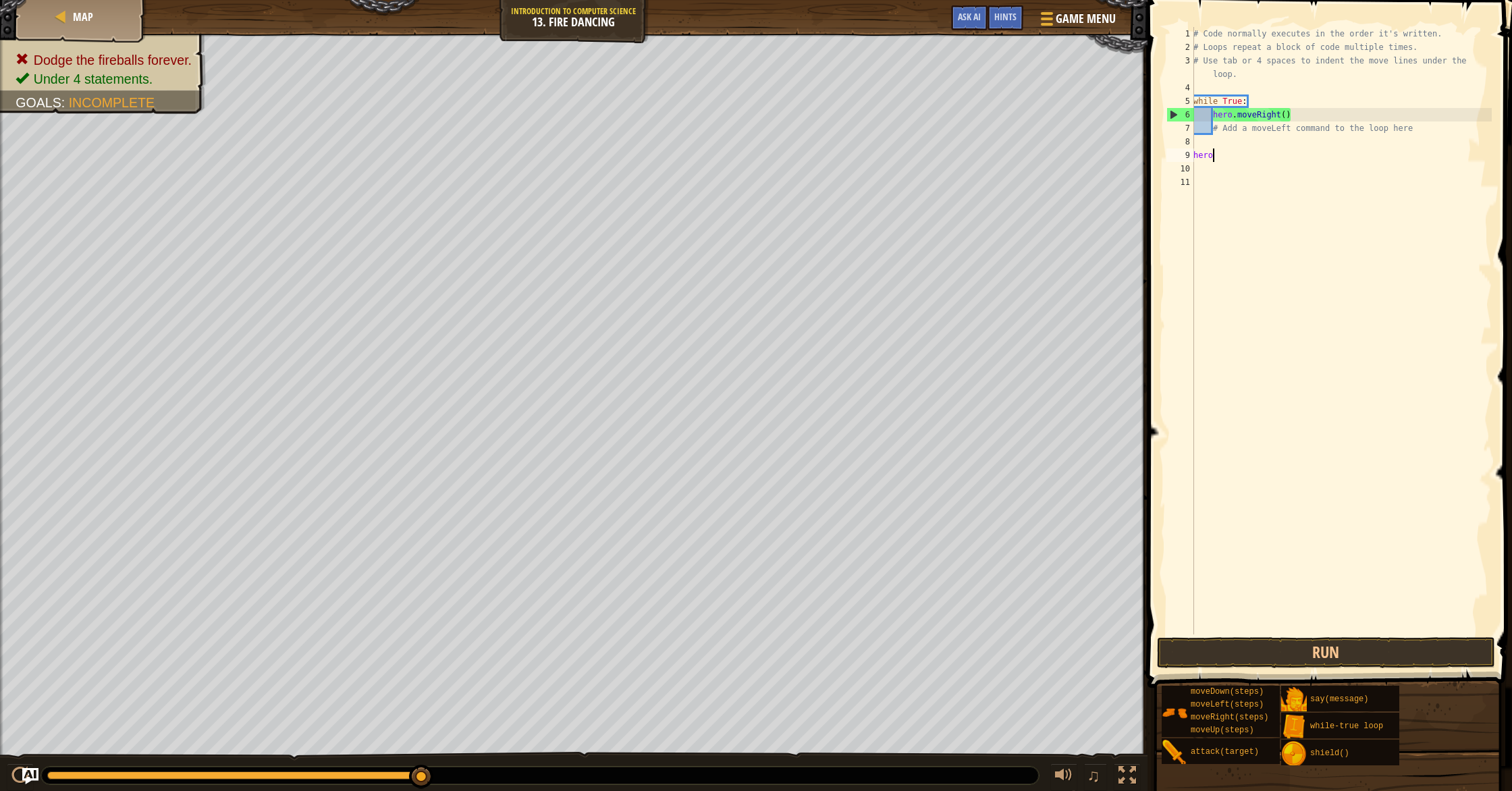
type textarea "h"
click at [1256, 129] on div "# Code normally executes in the order it's written. # Loops repeat a block of c…" at bounding box center [1341, 344] width 301 height 634
type textarea "# Add a moveLeft command to the loop here"
click at [1216, 131] on div "# Code normally executes in the order it's written. # Loops repeat a block of c…" at bounding box center [1341, 344] width 301 height 634
drag, startPoint x: 1425, startPoint y: 134, endPoint x: 1214, endPoint y: 132, distance: 211.0
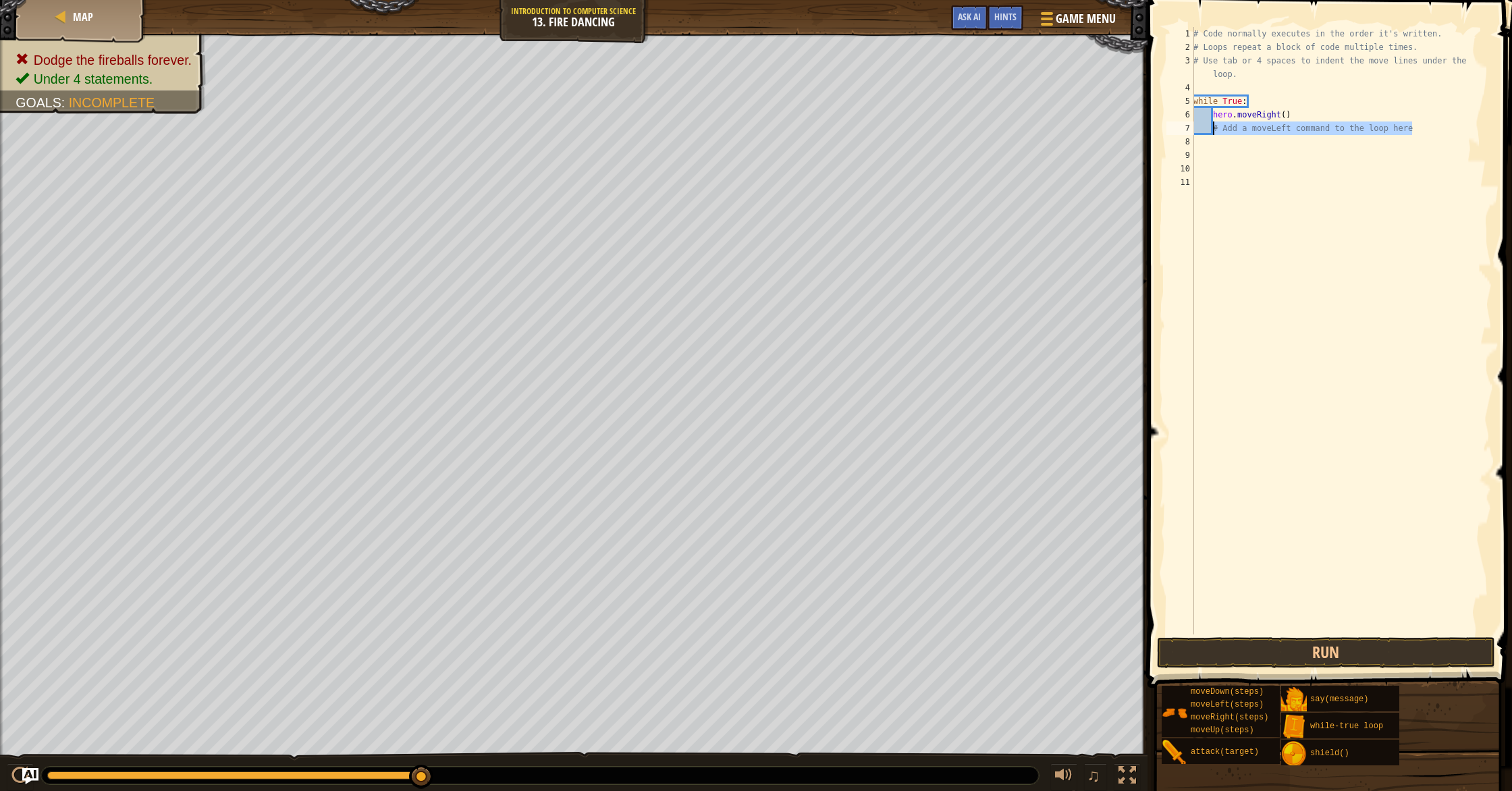
click at [1213, 131] on div "# Code normally executes in the order it's written. # Loops repeat a block of c…" at bounding box center [1341, 344] width 301 height 634
type textarea "hero.moveLeft"
drag, startPoint x: 1300, startPoint y: 146, endPoint x: 1294, endPoint y: 154, distance: 10.0
click at [1299, 146] on div "hero.moveLeft press enter" at bounding box center [1338, 167] width 255 height 61
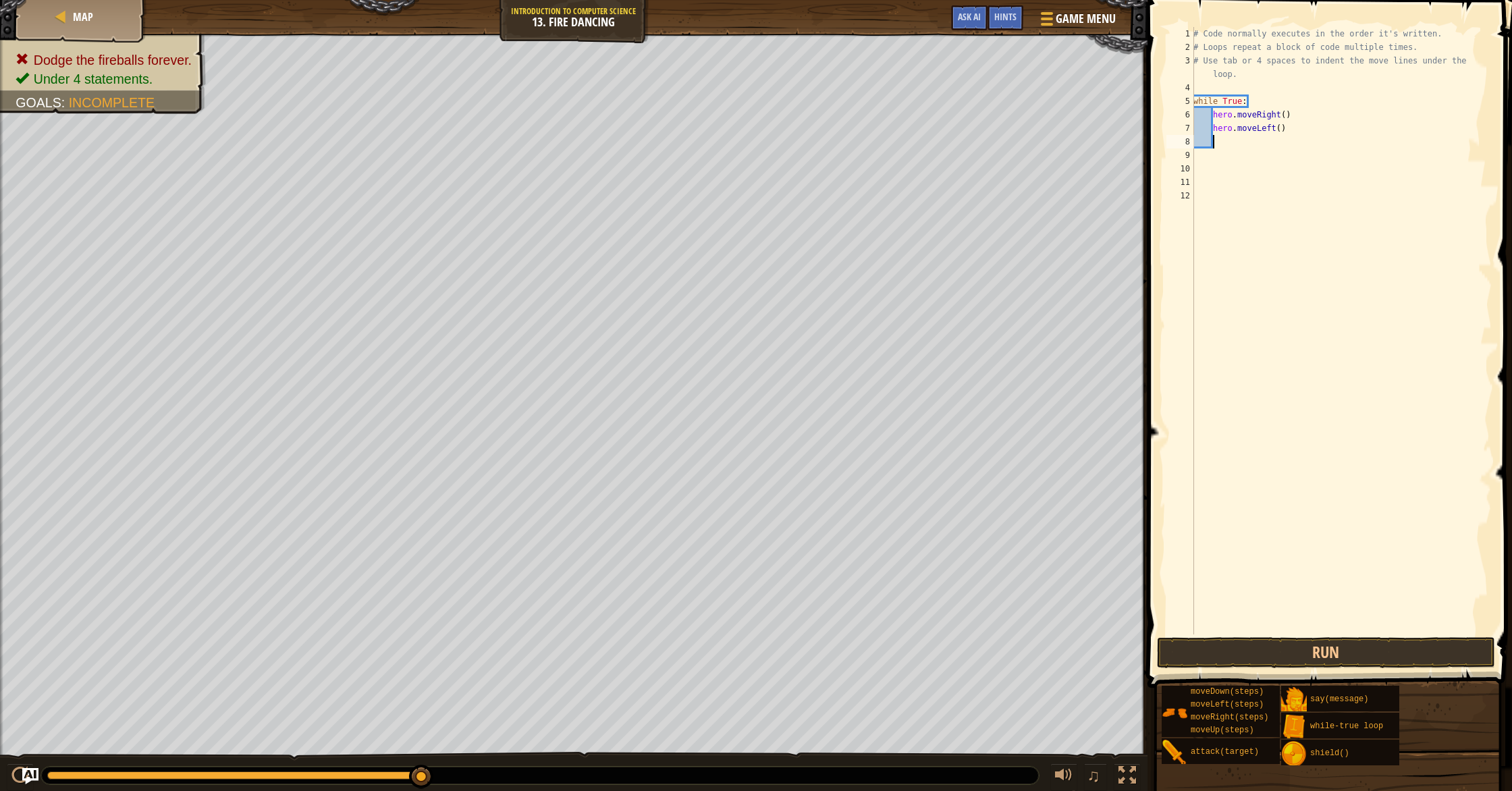
scroll to position [6, 1]
click at [1325, 655] on button "Run" at bounding box center [1326, 652] width 338 height 31
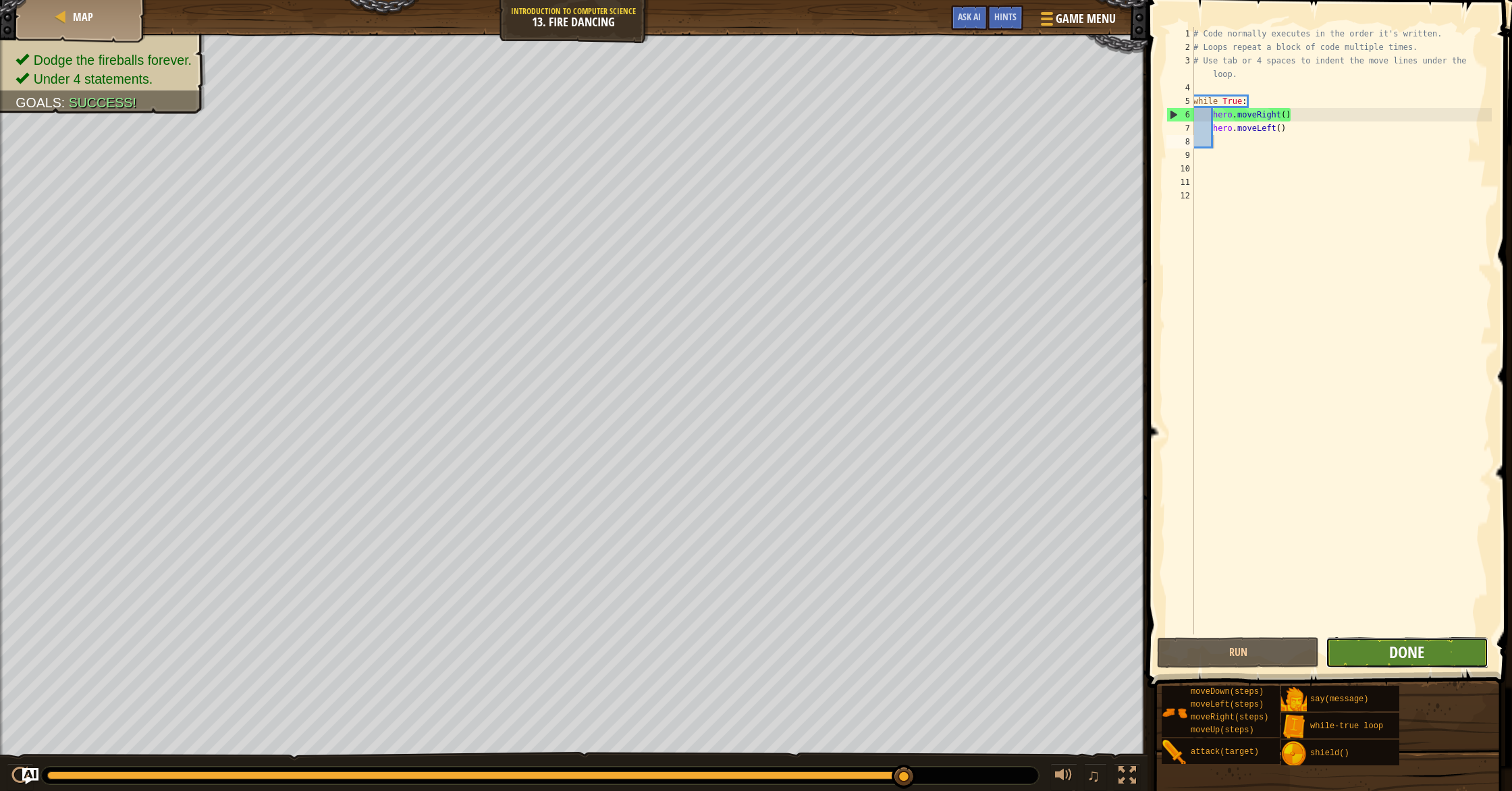
click at [1398, 644] on span "Done" at bounding box center [1406, 651] width 35 height 21
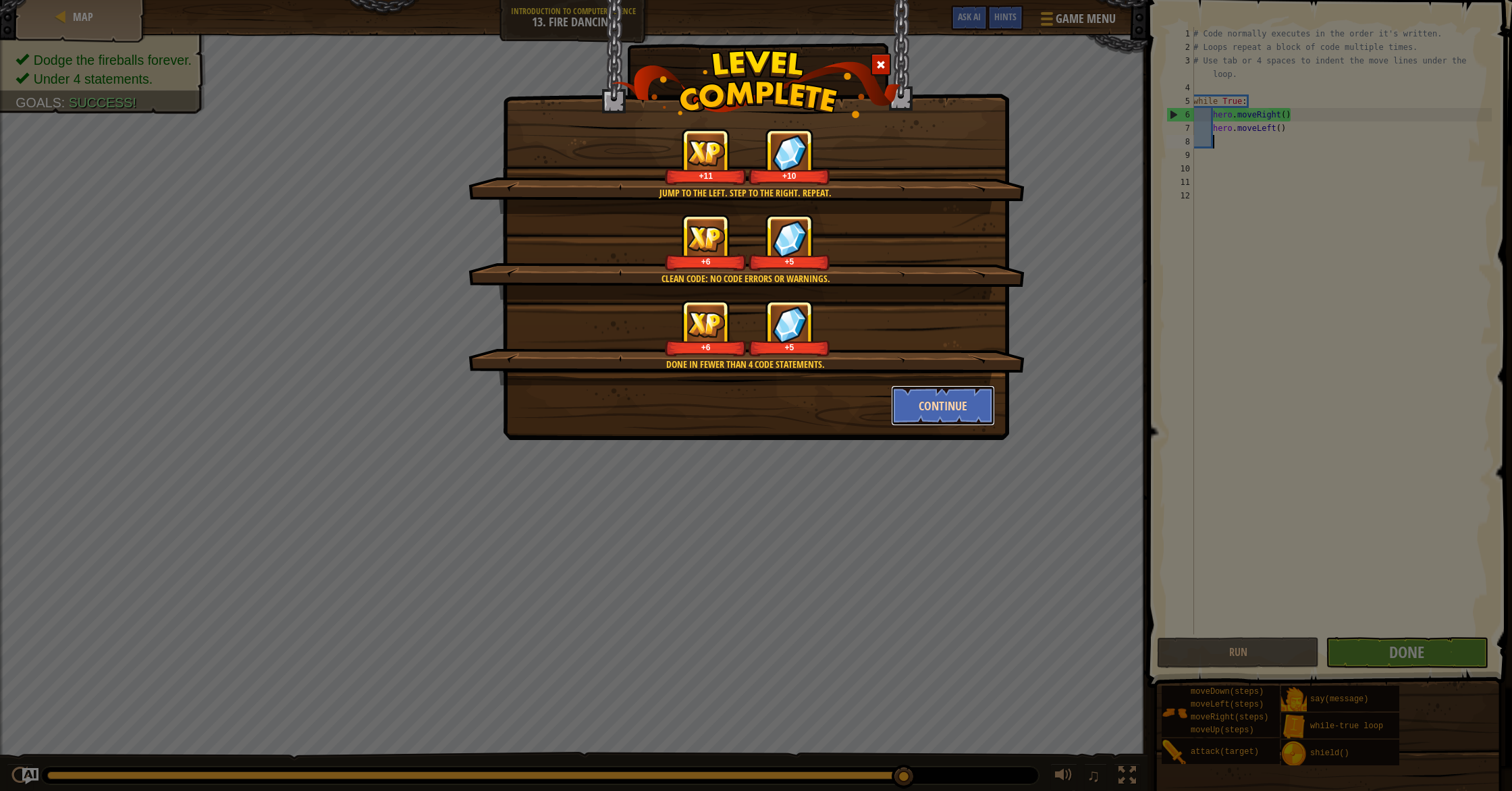
click at [962, 414] on button "Continue" at bounding box center [943, 406] width 105 height 40
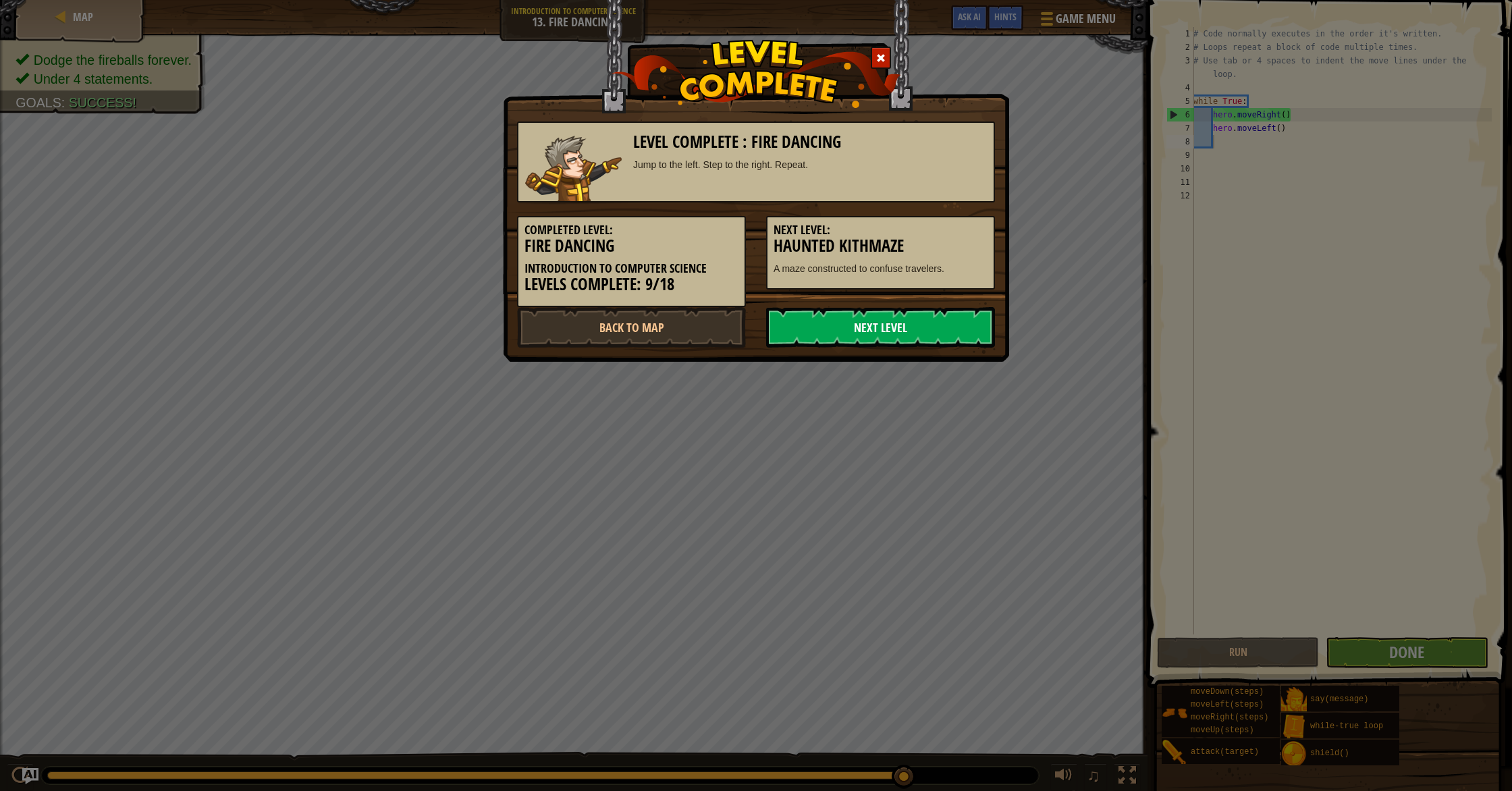
click at [892, 333] on link "Next Level" at bounding box center [881, 327] width 228 height 40
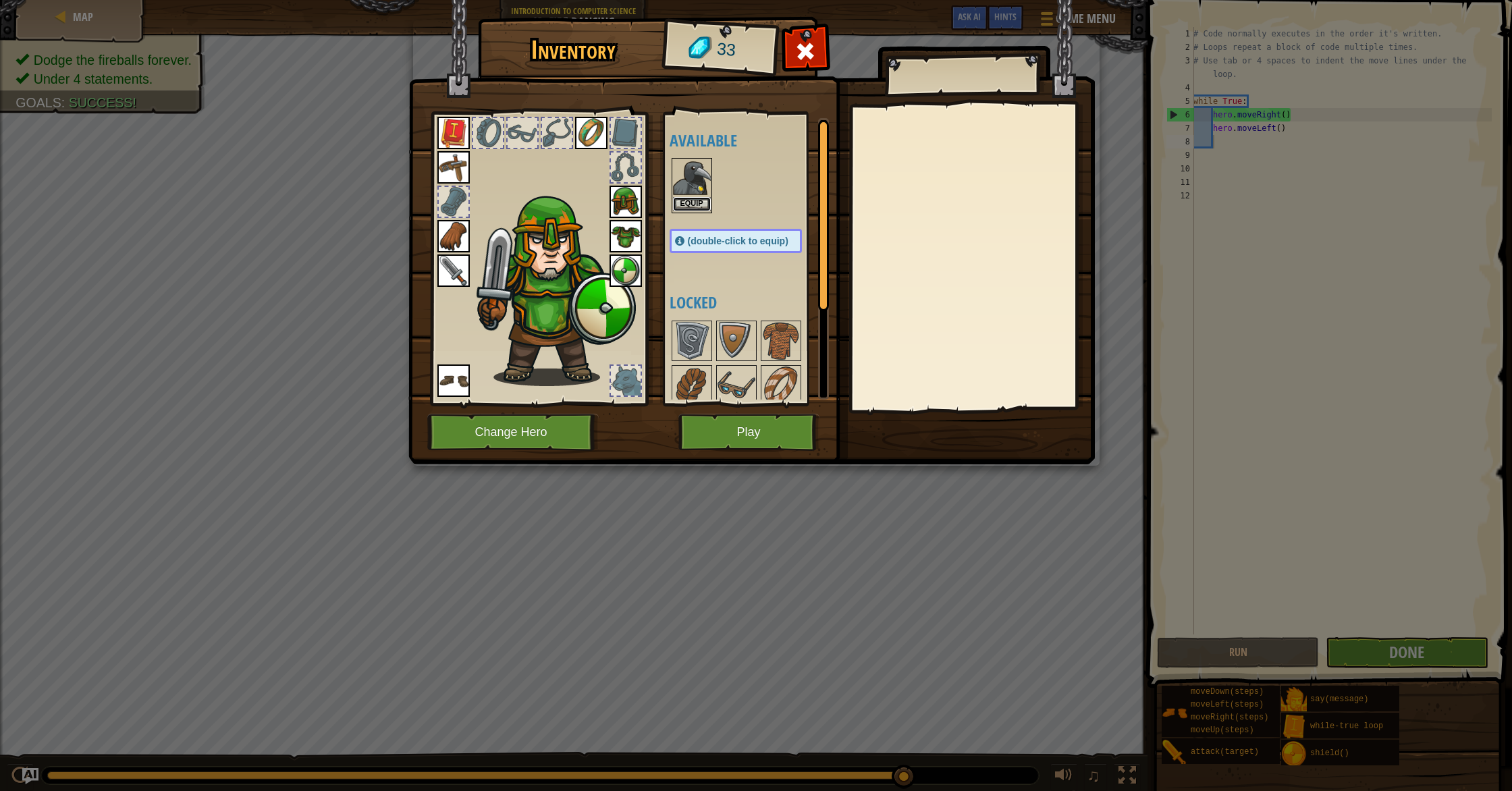
click at [694, 201] on button "Equip" at bounding box center [692, 204] width 38 height 14
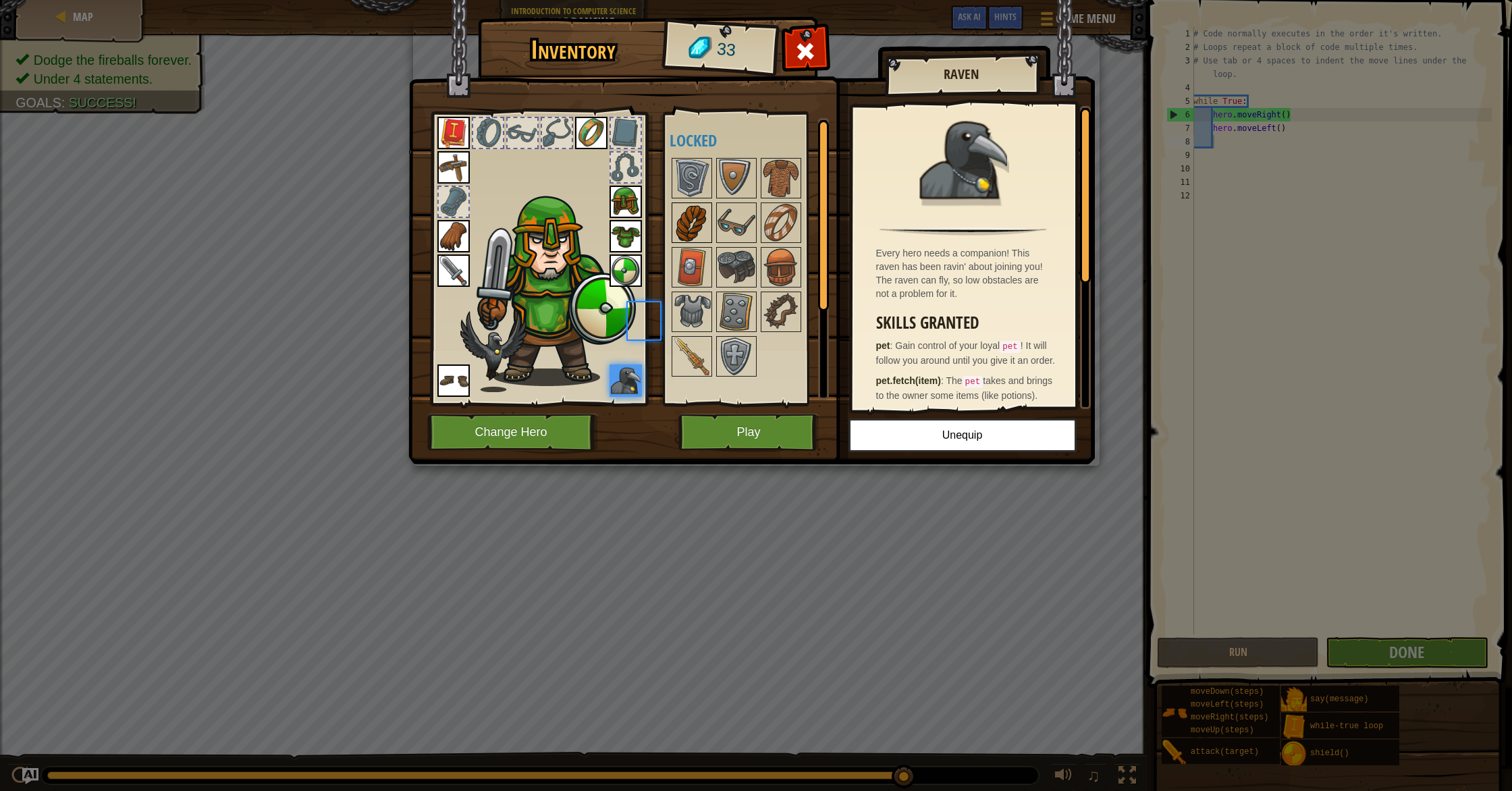
click at [694, 202] on div at bounding box center [692, 222] width 40 height 40
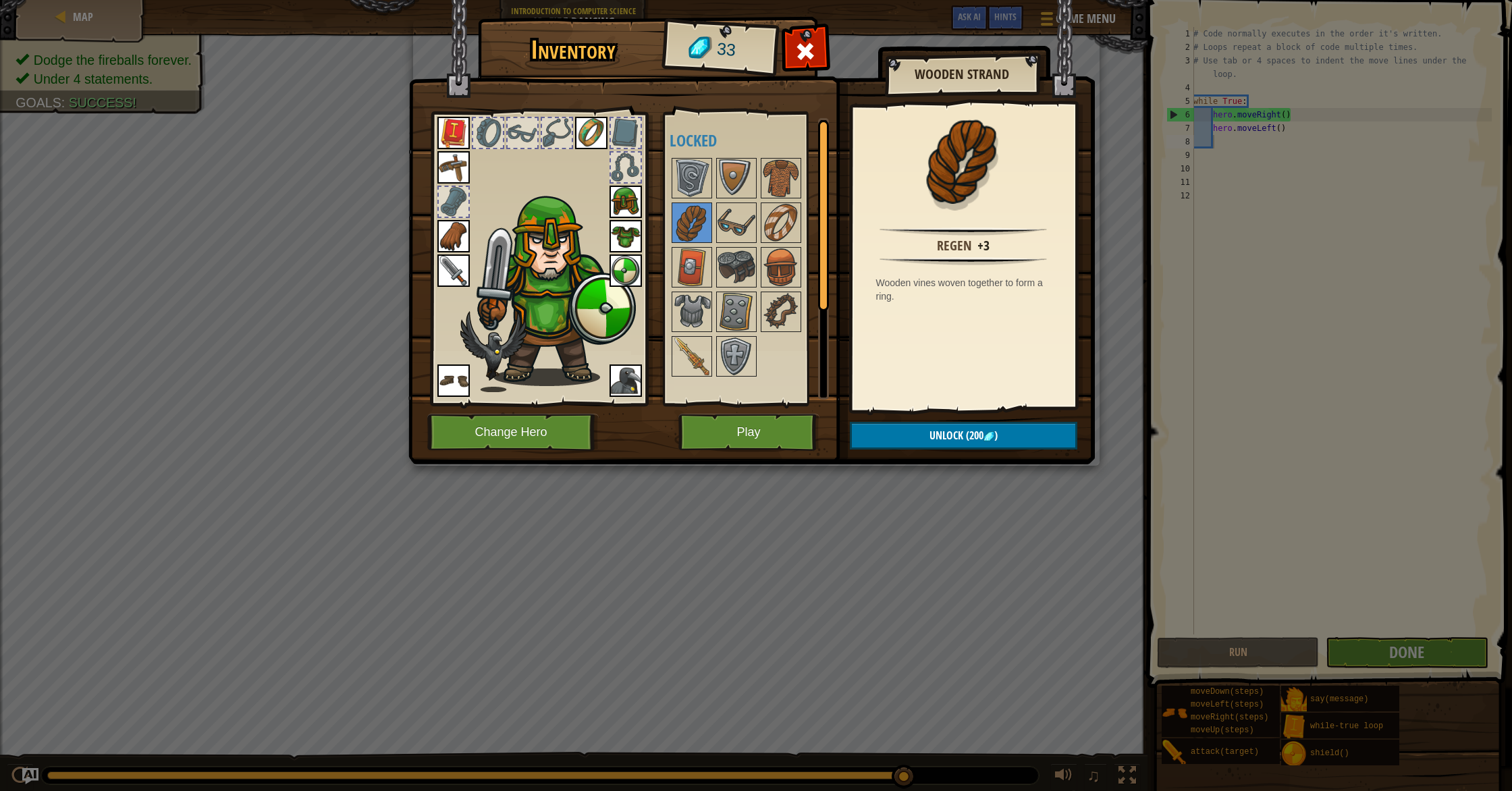
click at [618, 383] on img at bounding box center [625, 380] width 33 height 33
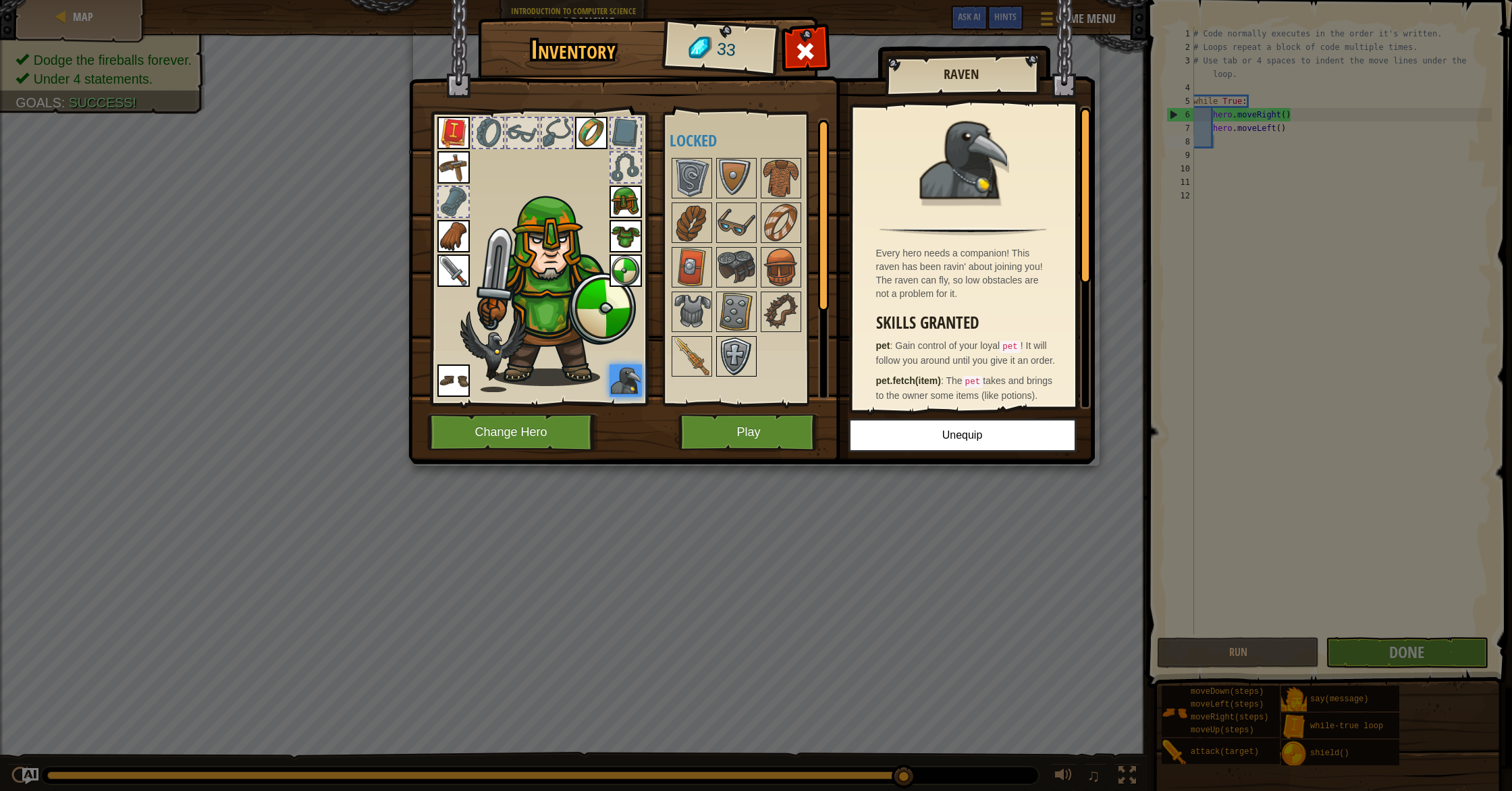
click at [755, 356] on div at bounding box center [736, 356] width 40 height 40
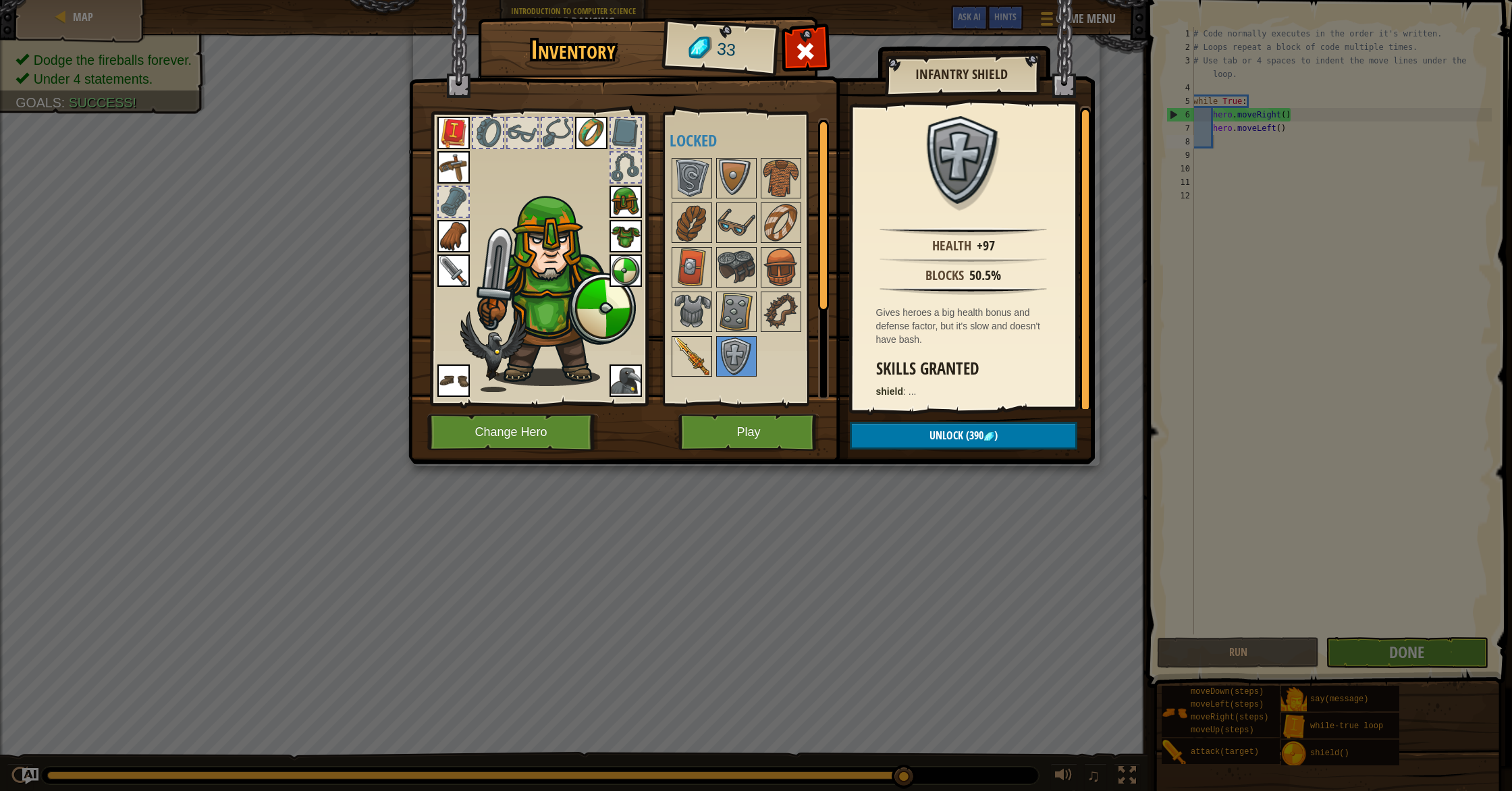
click at [681, 354] on img at bounding box center [692, 356] width 38 height 38
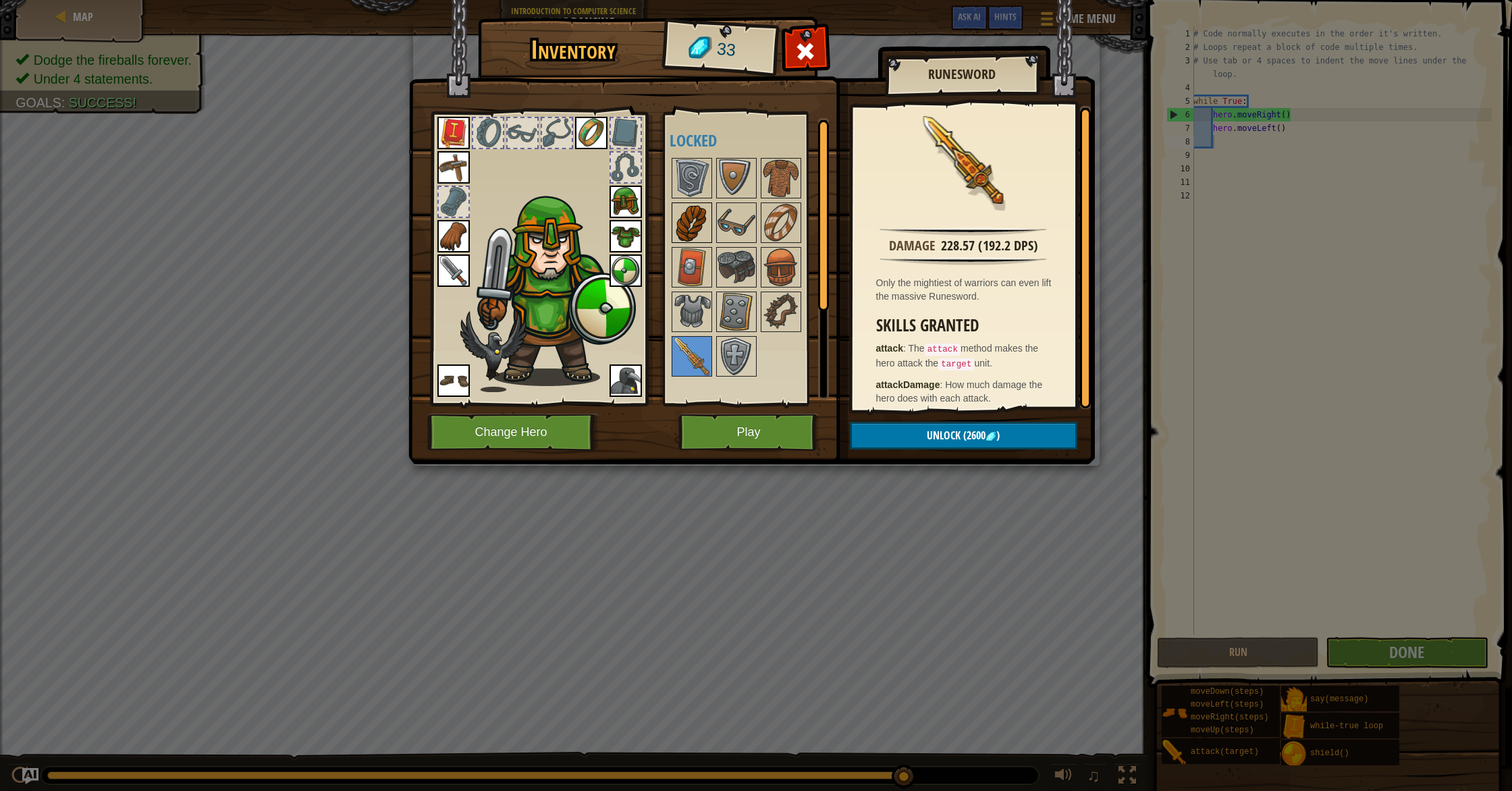
click at [685, 215] on img at bounding box center [692, 222] width 38 height 38
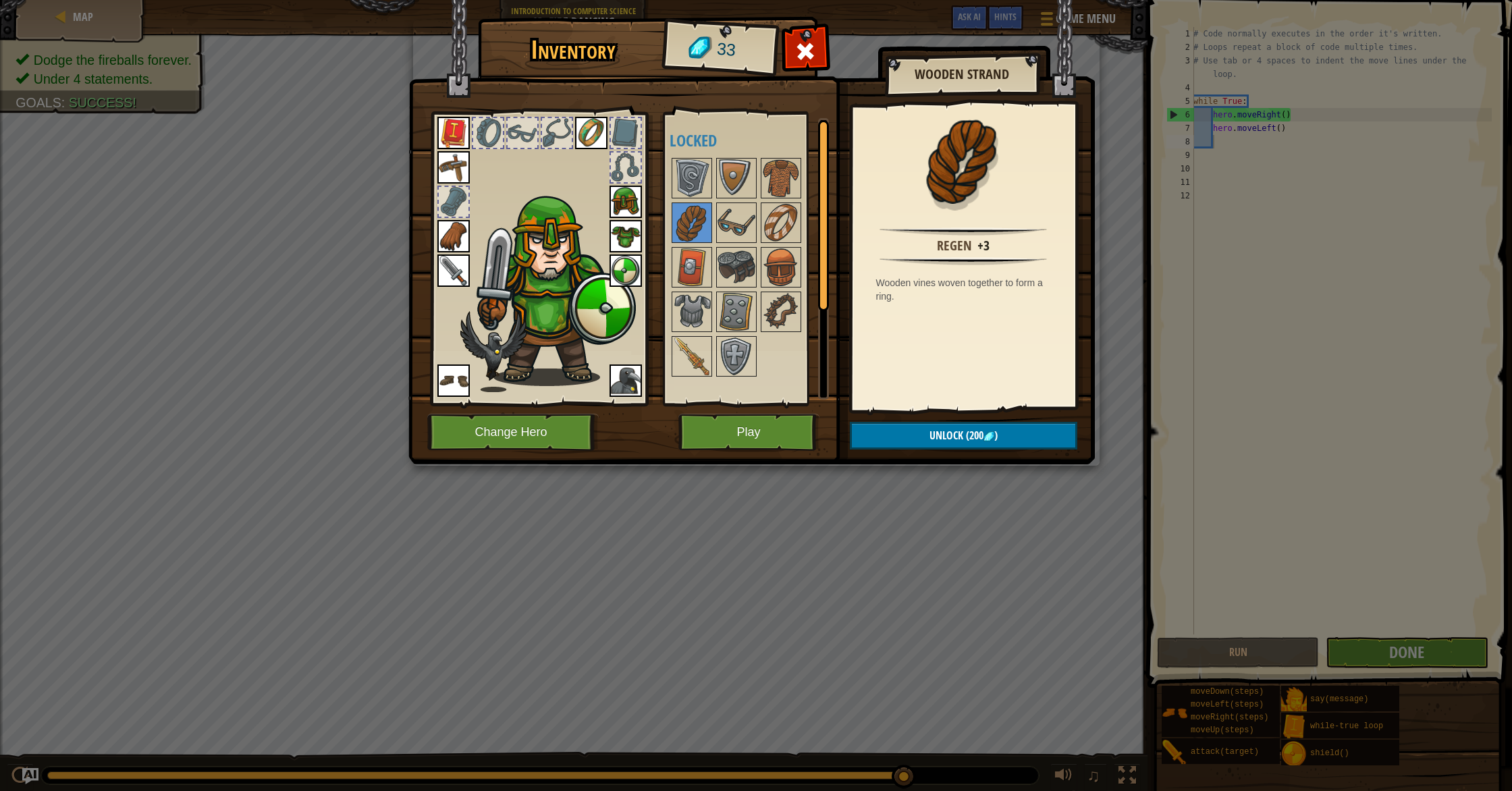
click at [714, 224] on div at bounding box center [749, 267] width 159 height 223
click at [738, 228] on img at bounding box center [736, 222] width 38 height 38
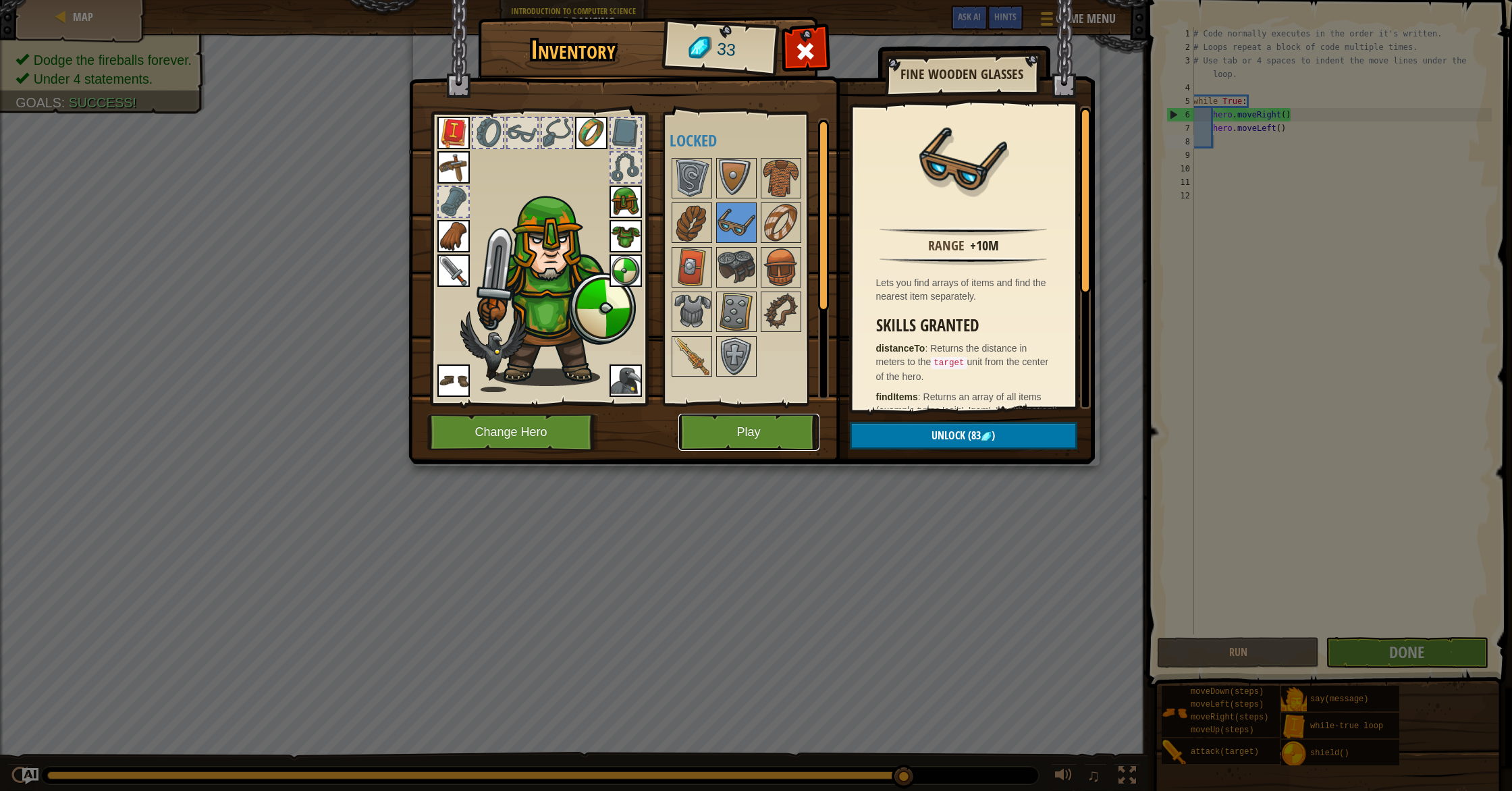
click at [773, 424] on button "Play" at bounding box center [749, 433] width 141 height 37
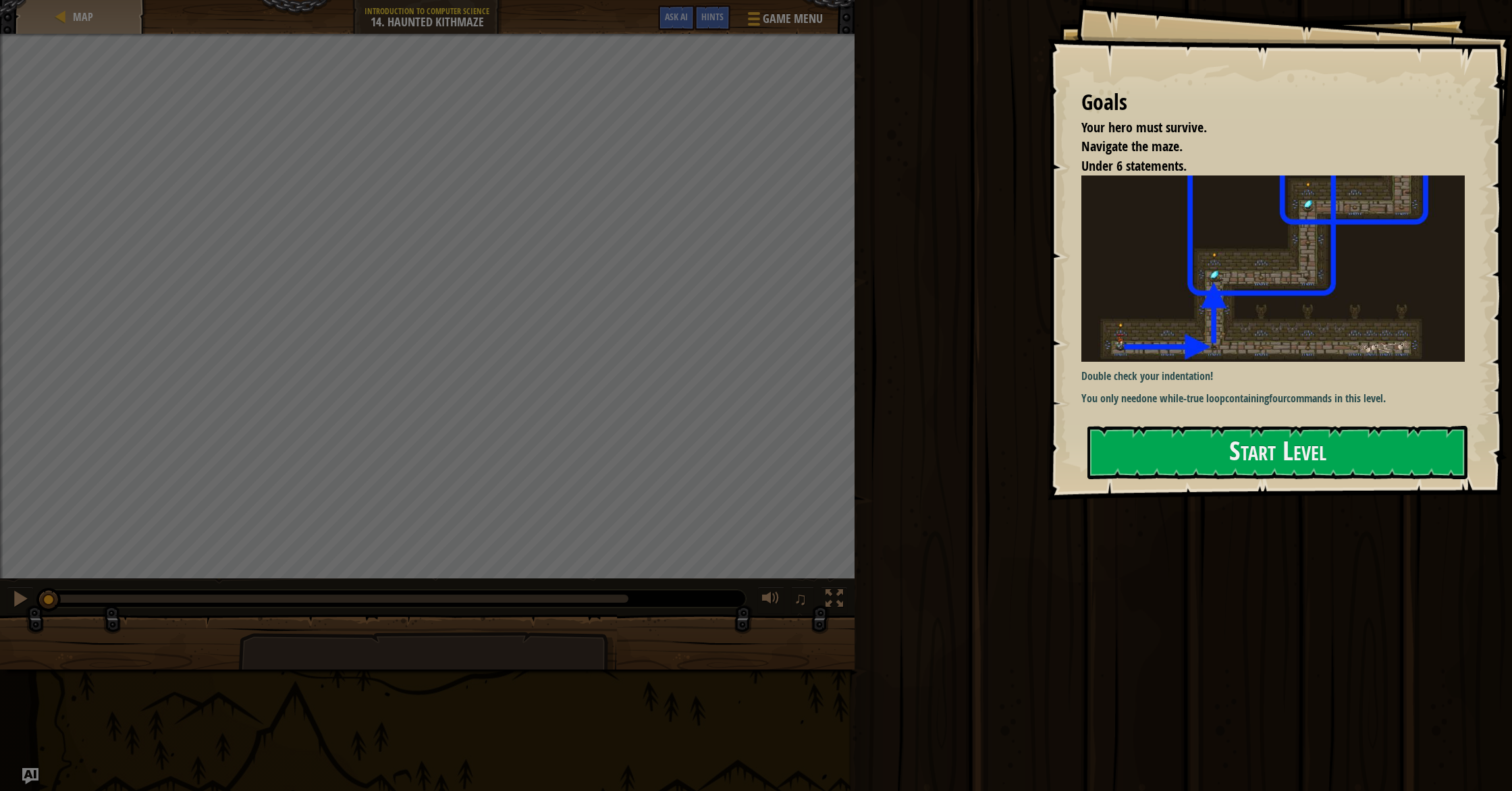
click at [1209, 361] on div "Goals Your hero must survive. Navigate the maze. Under 6 statements. Double che…" at bounding box center [1279, 250] width 465 height 500
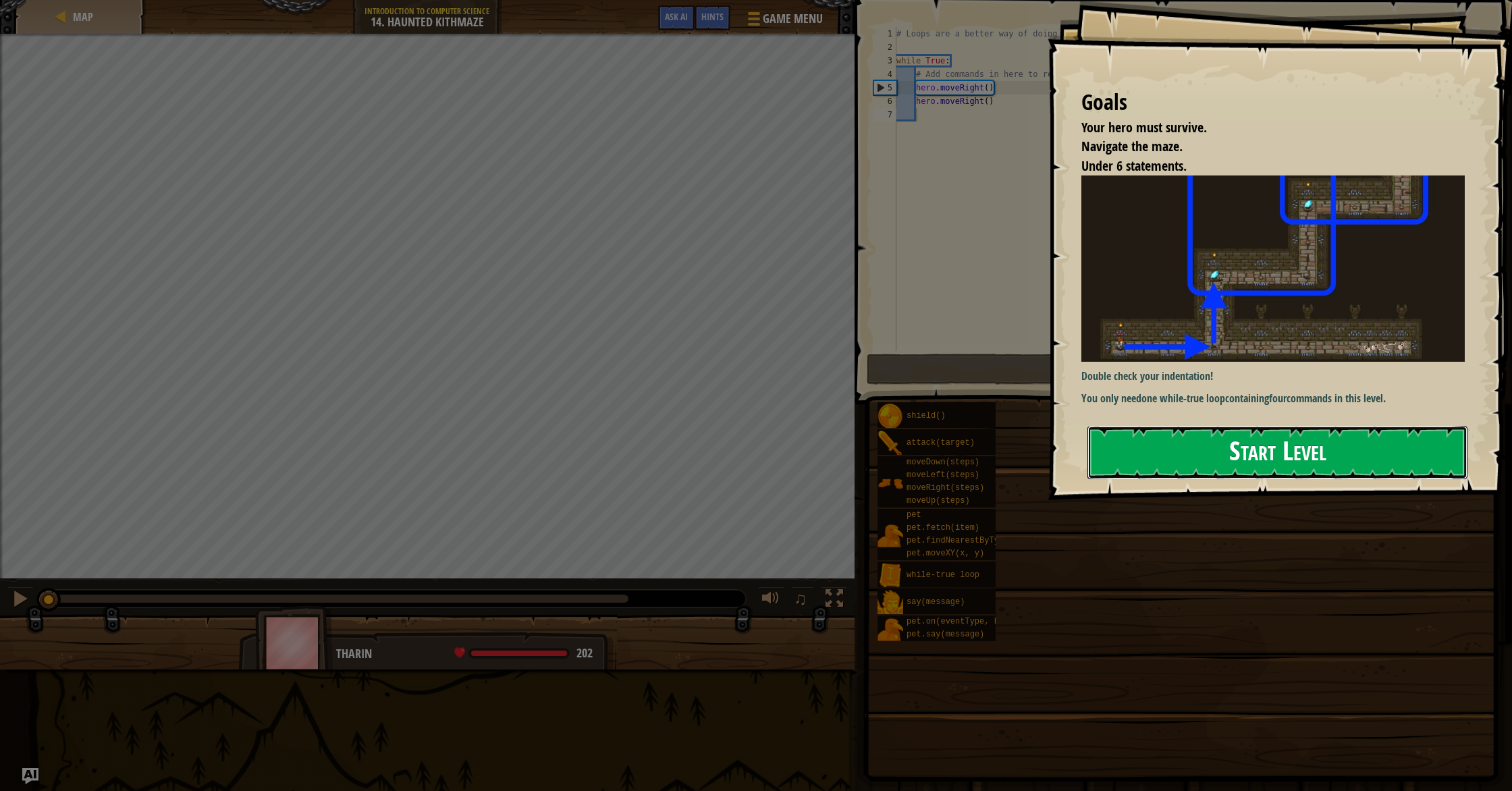
click at [1178, 436] on button "Start Level" at bounding box center [1277, 452] width 380 height 53
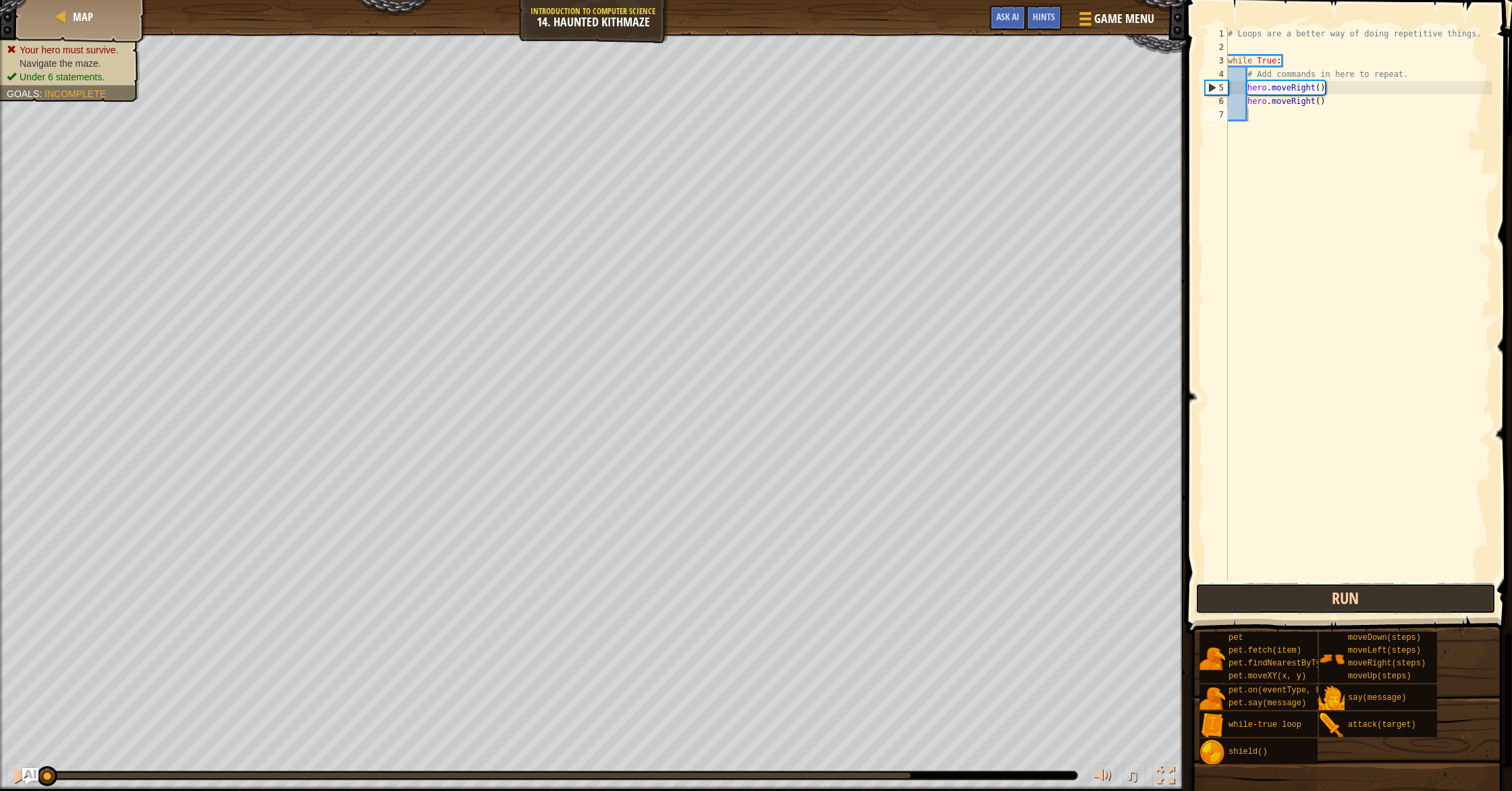
drag, startPoint x: 1216, startPoint y: 606, endPoint x: 1218, endPoint y: 613, distance: 7.3
click at [1216, 608] on button "Run" at bounding box center [1346, 598] width 300 height 31
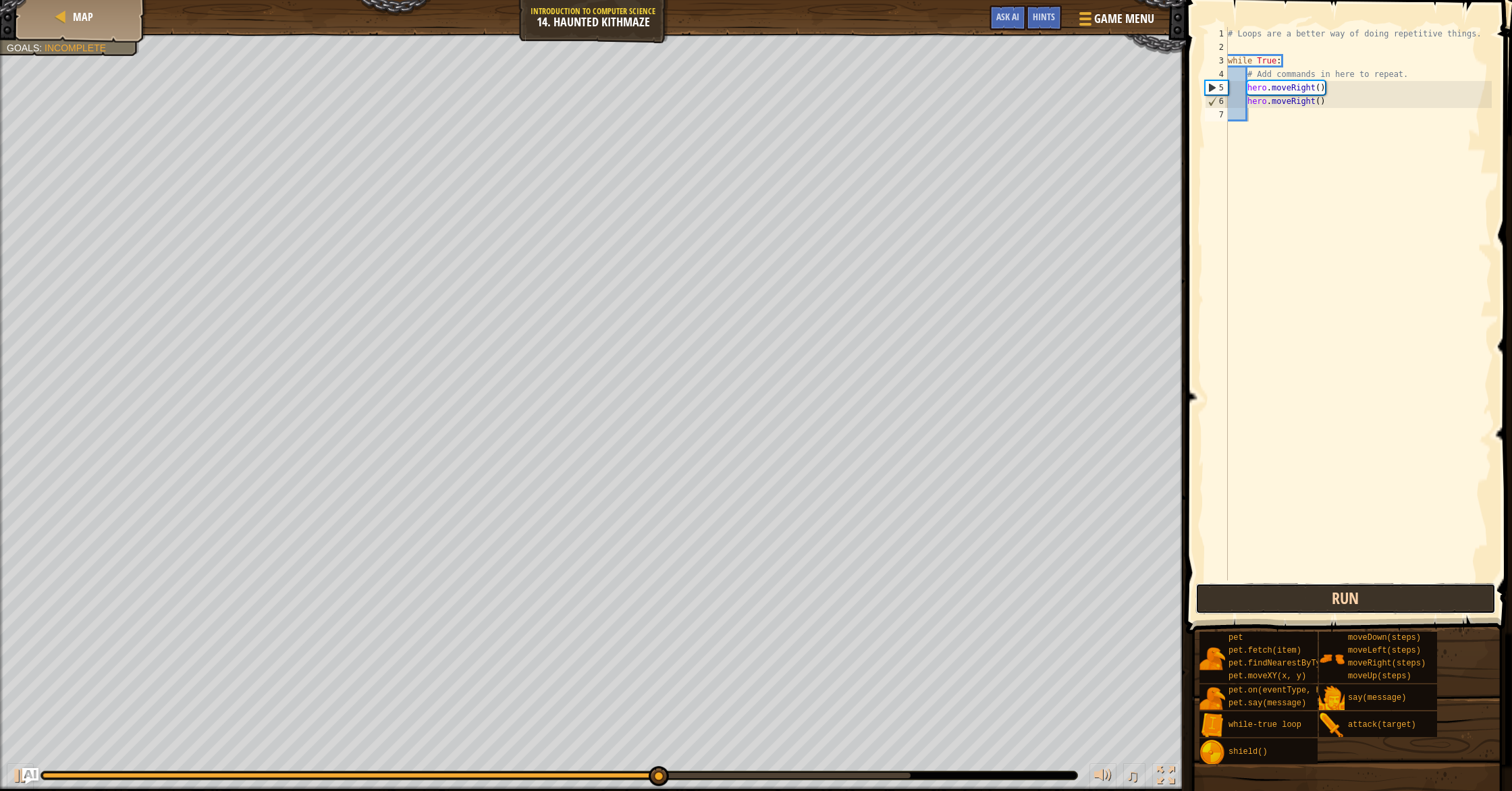
click at [1326, 602] on button "Run" at bounding box center [1346, 598] width 300 height 31
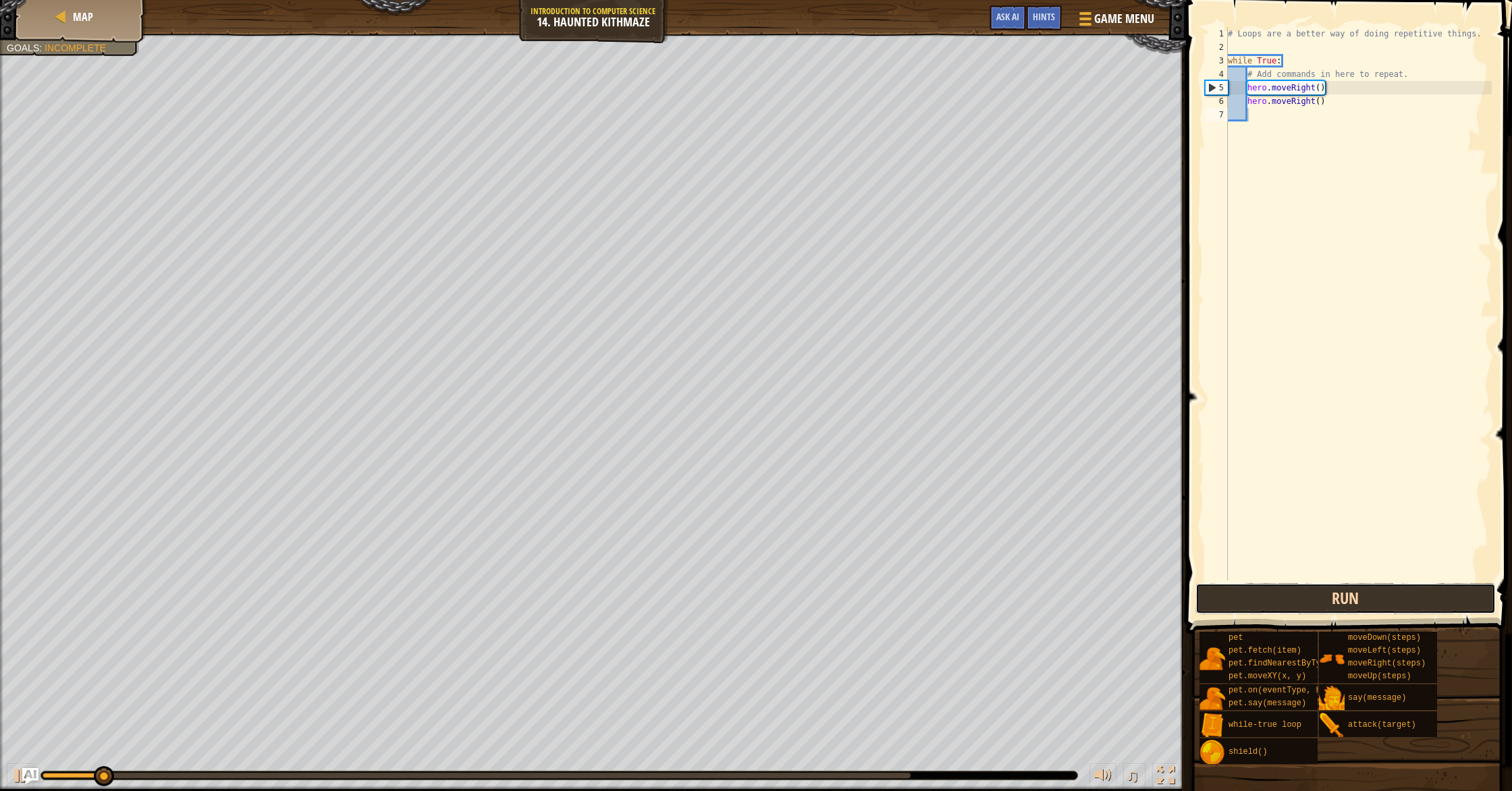
click at [1326, 603] on button "Run" at bounding box center [1346, 598] width 300 height 31
click at [1326, 601] on button "Run" at bounding box center [1346, 598] width 300 height 31
click at [1326, 601] on button "Running" at bounding box center [1346, 598] width 300 height 31
drag, startPoint x: 1326, startPoint y: 601, endPoint x: 1309, endPoint y: 601, distance: 17.0
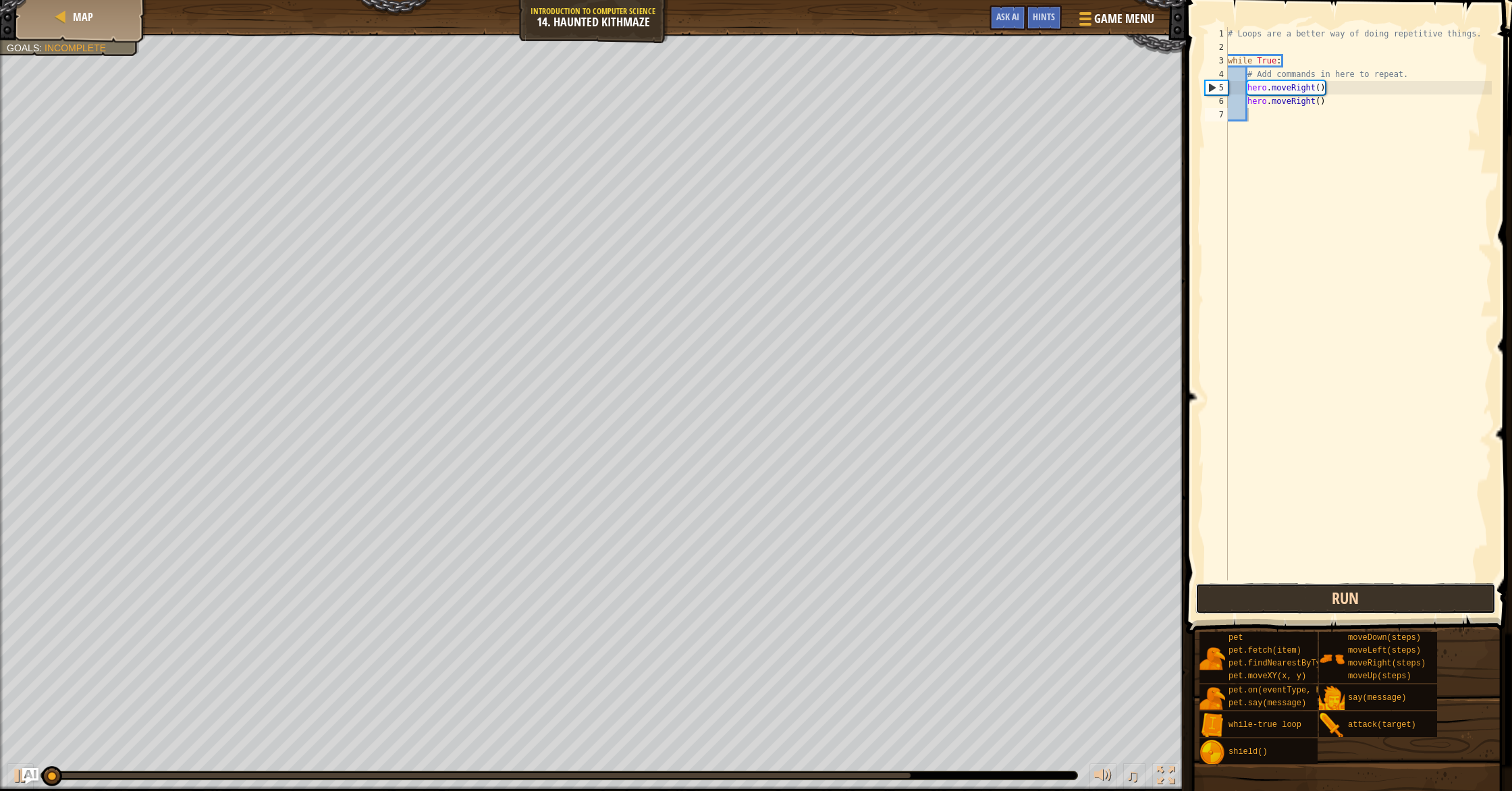
click at [1325, 601] on button "Run" at bounding box center [1346, 598] width 300 height 31
click at [22, 779] on img "Ask AI" at bounding box center [30, 775] width 16 height 16
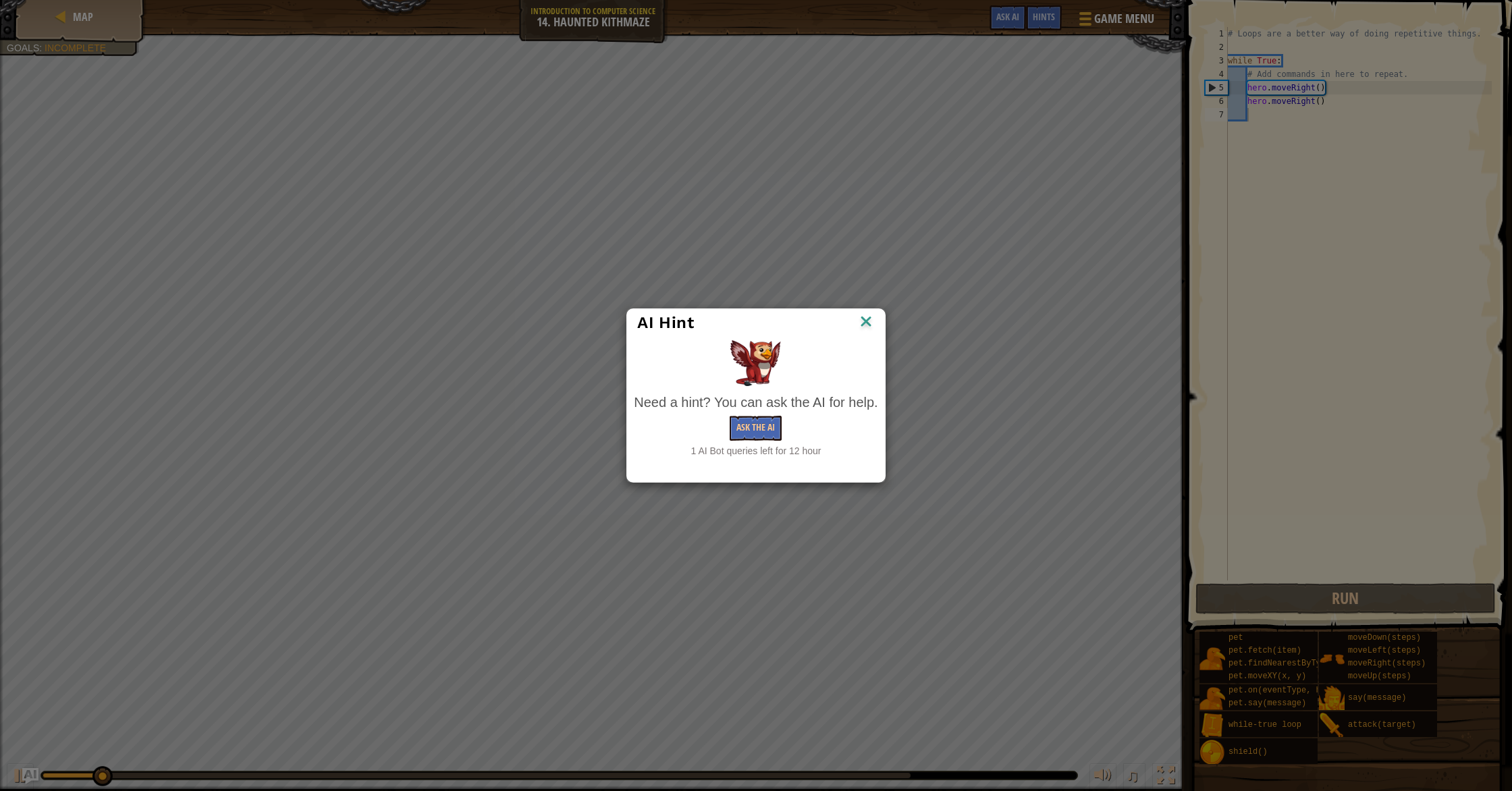
click at [17, 780] on div "AI Hint Need a hint? You can ask the AI for help. Ask the AI 1 AI Bot queries l…" at bounding box center [756, 395] width 1512 height 791
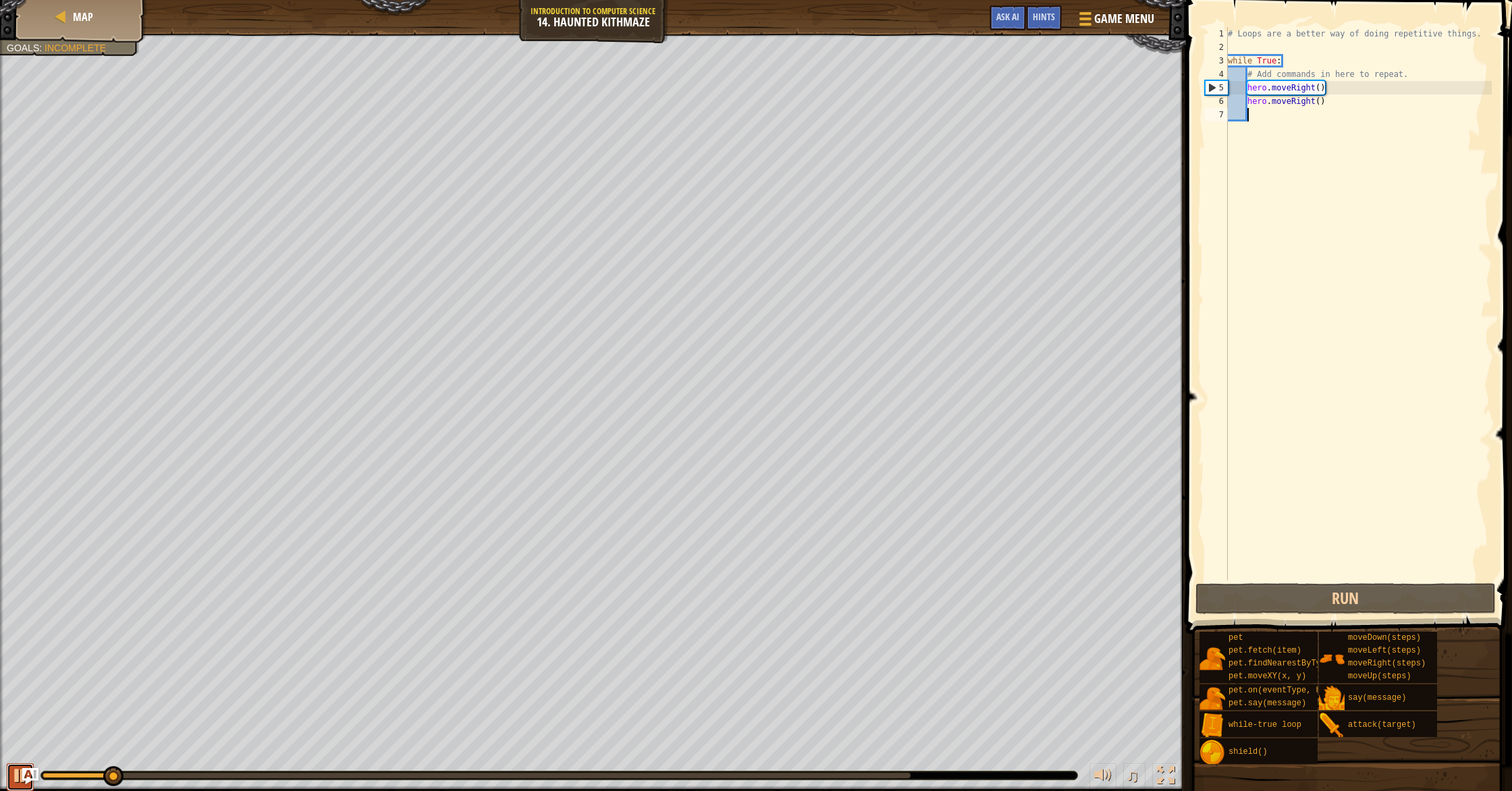
click at [17, 780] on div at bounding box center [20, 774] width 17 height 17
drag, startPoint x: 1334, startPoint y: 109, endPoint x: 1230, endPoint y: 109, distance: 104.0
click at [1230, 109] on div "# Loops are a better way of doing repetitive things. while True : # Add command…" at bounding box center [1358, 317] width 267 height 580
click at [1347, 109] on div "# Loops are a better way of doing repetitive things. while True : # Add command…" at bounding box center [1358, 317] width 267 height 580
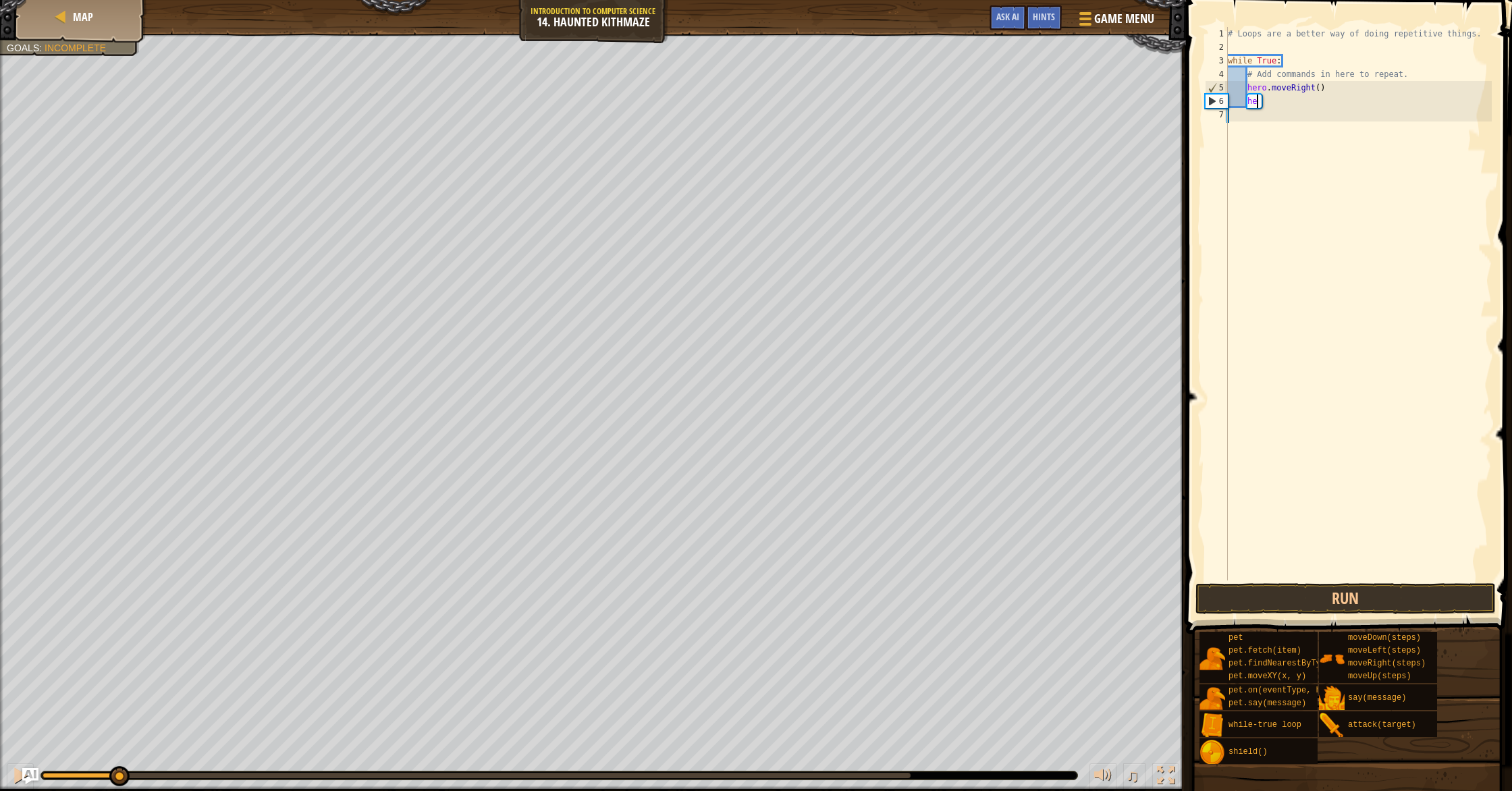
type textarea "h"
type textarea "#"
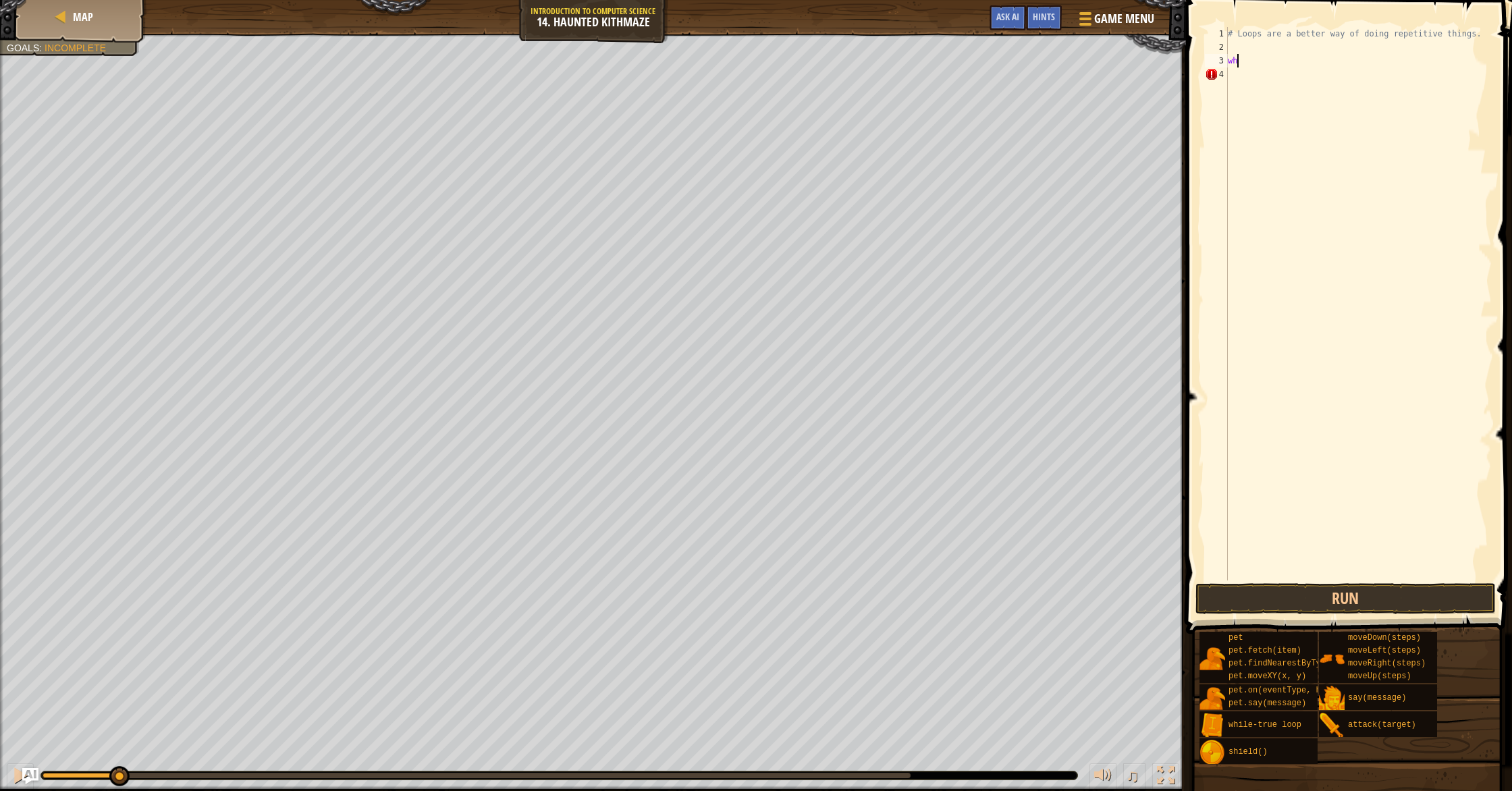
type textarea "w"
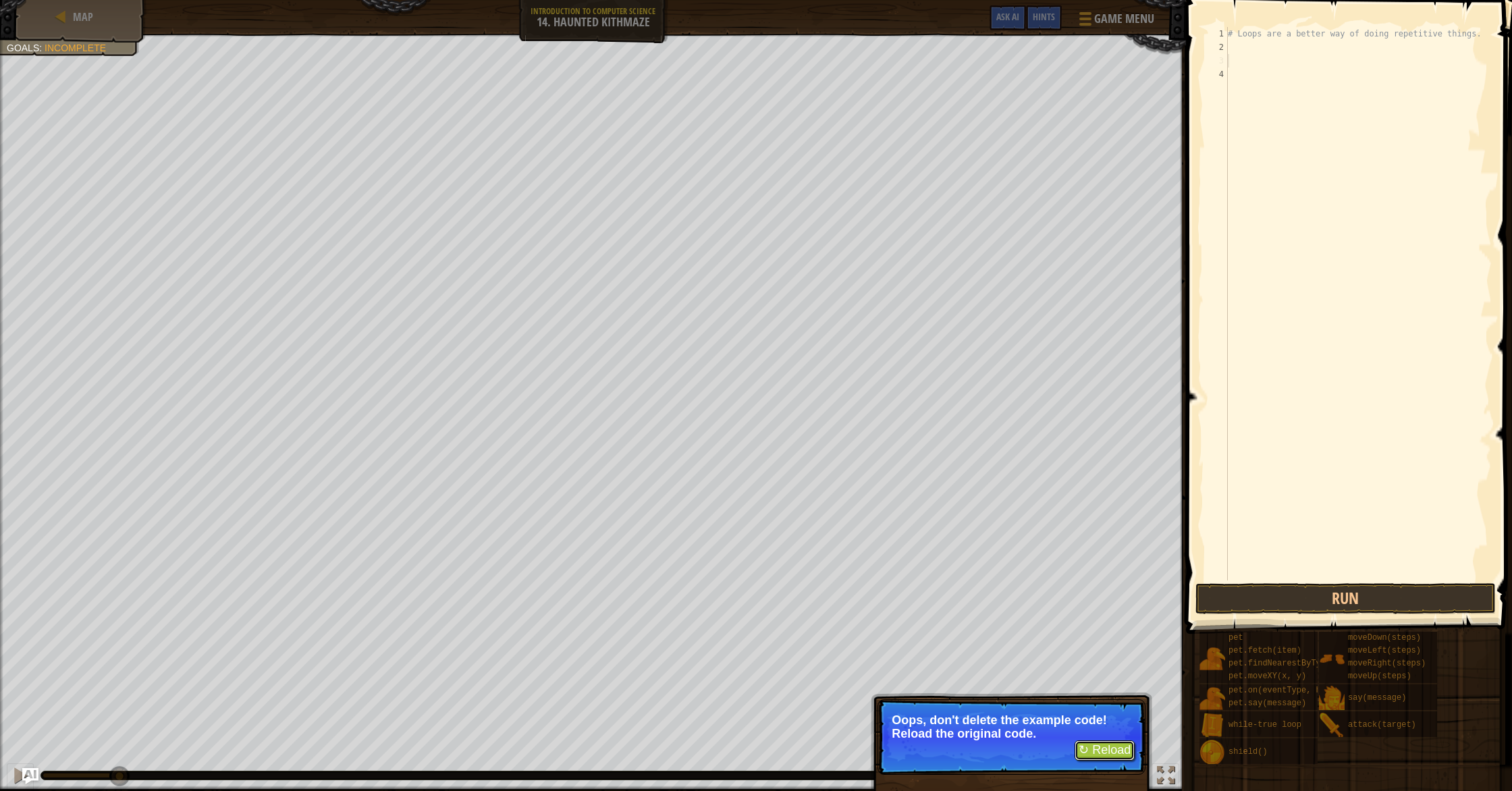
click at [1093, 753] on button "↻ Reload" at bounding box center [1104, 749] width 60 height 20
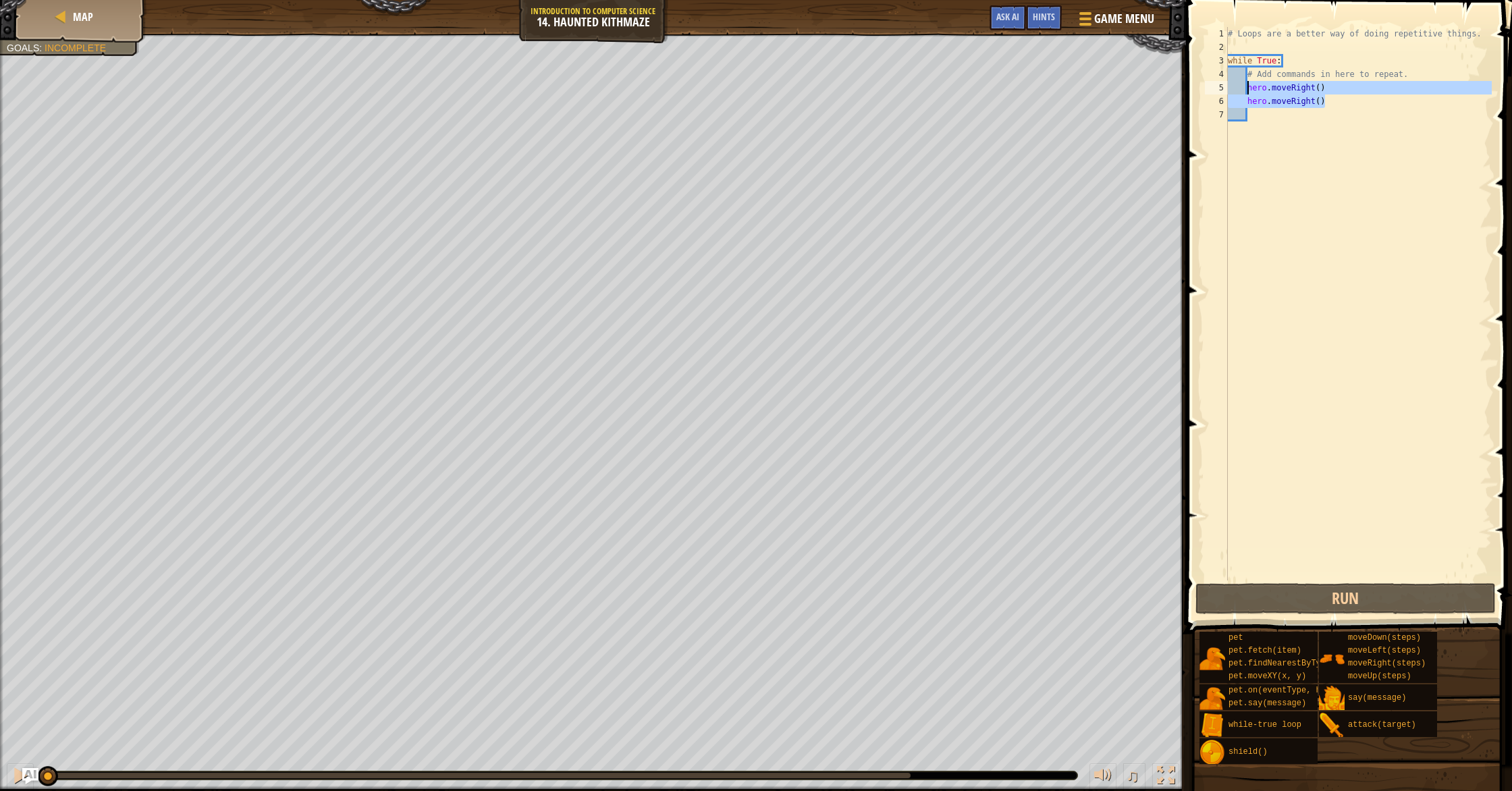
drag, startPoint x: 1332, startPoint y: 105, endPoint x: 1247, endPoint y: 93, distance: 85.8
click at [1247, 93] on div "# Loops are a better way of doing repetitive things. while True : # Add command…" at bounding box center [1358, 317] width 267 height 580
type textarea "hero.moveRight() hero.moveRight()"
click at [1273, 125] on div "# Loops are a better way of doing repetitive things. while True : # Add command…" at bounding box center [1358, 317] width 267 height 580
click at [1331, 102] on div "# Loops are a better way of doing repetitive things. while True : # Add command…" at bounding box center [1358, 317] width 267 height 580
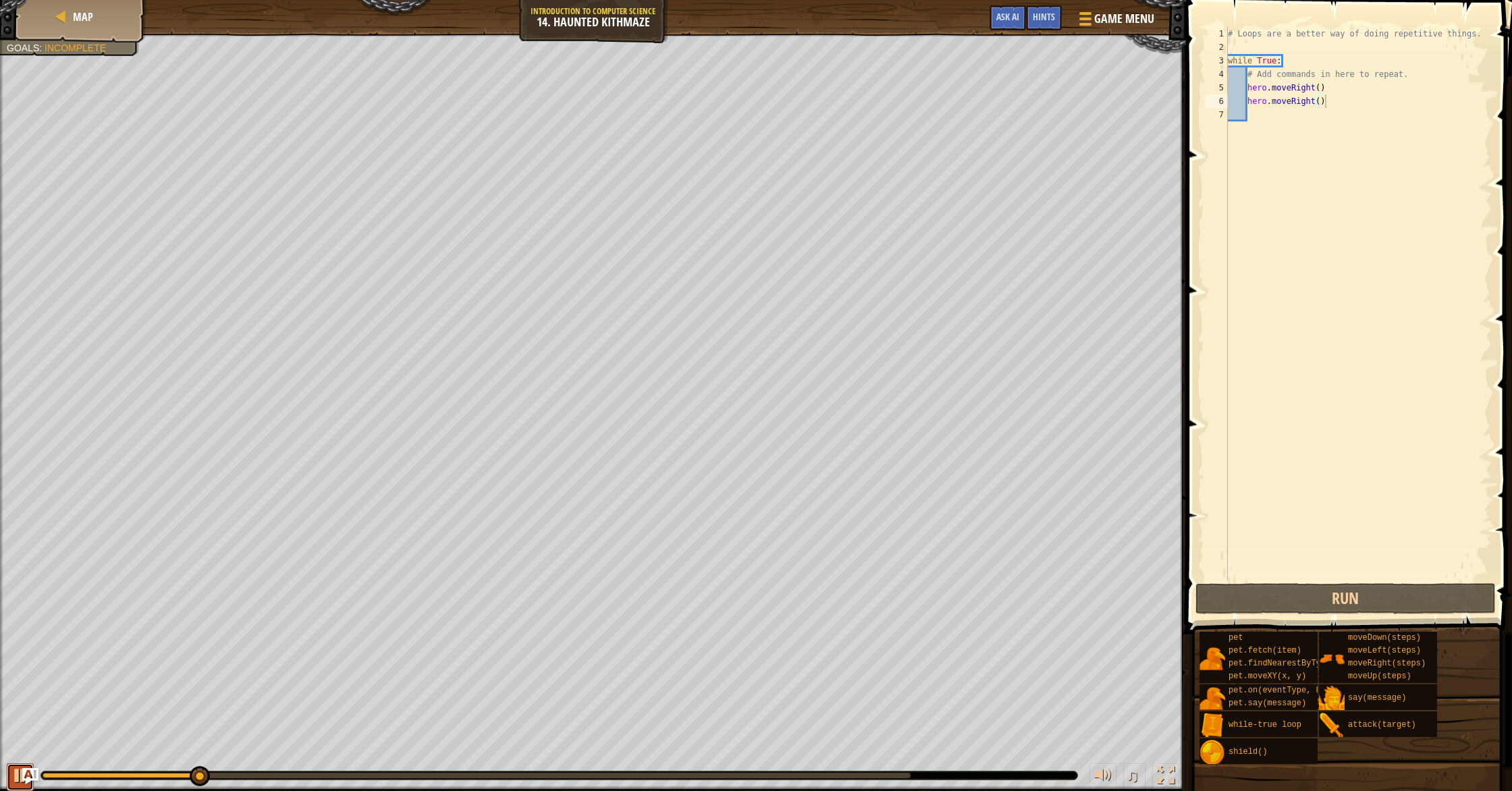
click at [13, 780] on div at bounding box center [20, 774] width 17 height 17
click at [1322, 89] on div "# Loops are a better way of doing repetitive things. while True : # Add command…" at bounding box center [1358, 317] width 267 height 580
click at [1312, 101] on div "# Loops are a better way of doing repetitive things. while True : # Add command…" at bounding box center [1358, 317] width 267 height 580
click at [1313, 101] on div "# Loops are a better way of doing repetitive things. while True : # Add command…" at bounding box center [1358, 317] width 267 height 580
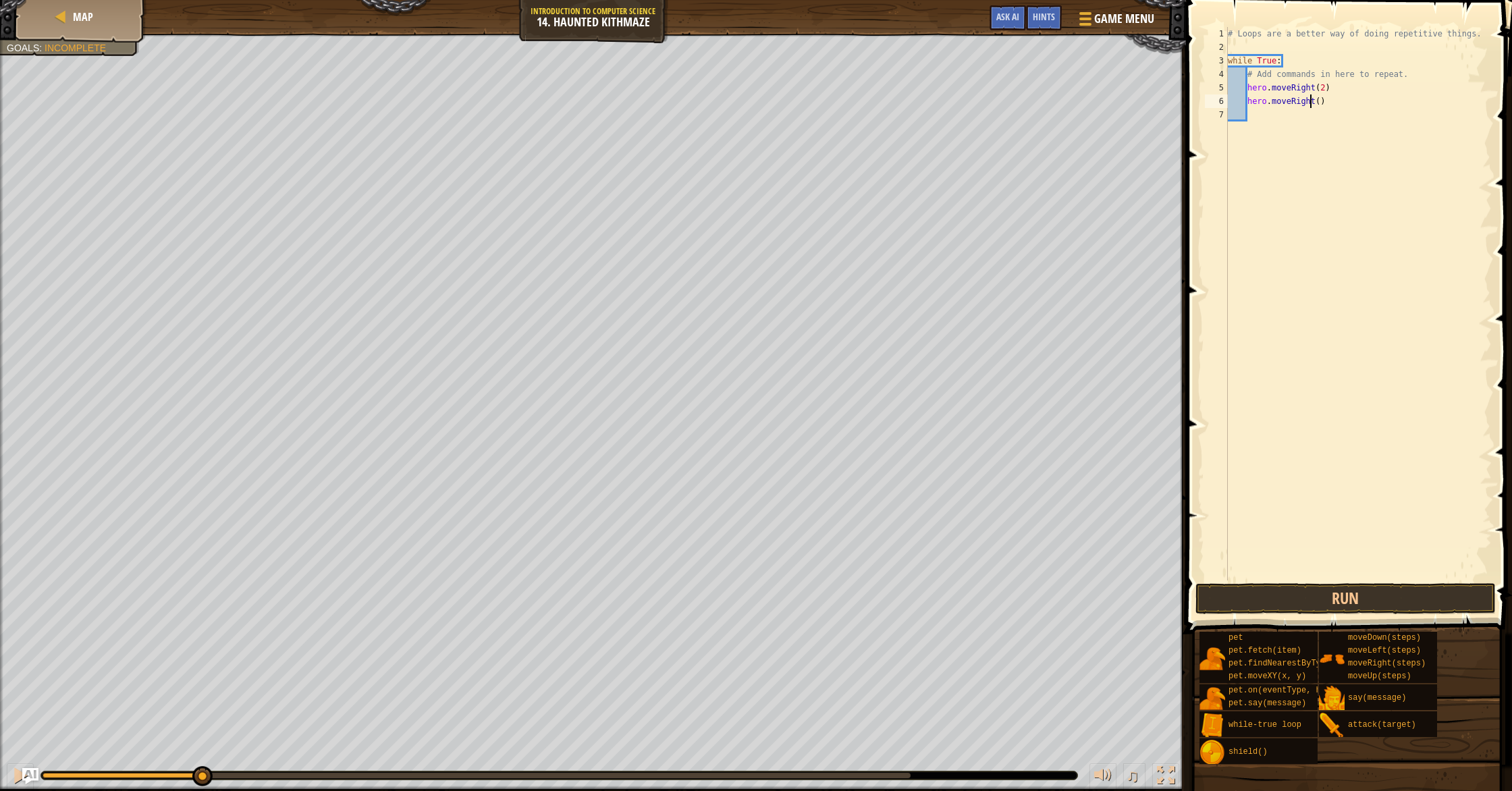
click at [1315, 102] on div "# Loops are a better way of doing repetitive things. while True : # Add command…" at bounding box center [1358, 317] width 267 height 580
click at [1316, 98] on div "# Loops are a better way of doing repetitive things. while True : # Add command…" at bounding box center [1358, 317] width 267 height 580
click at [1286, 608] on button "Run" at bounding box center [1346, 598] width 300 height 31
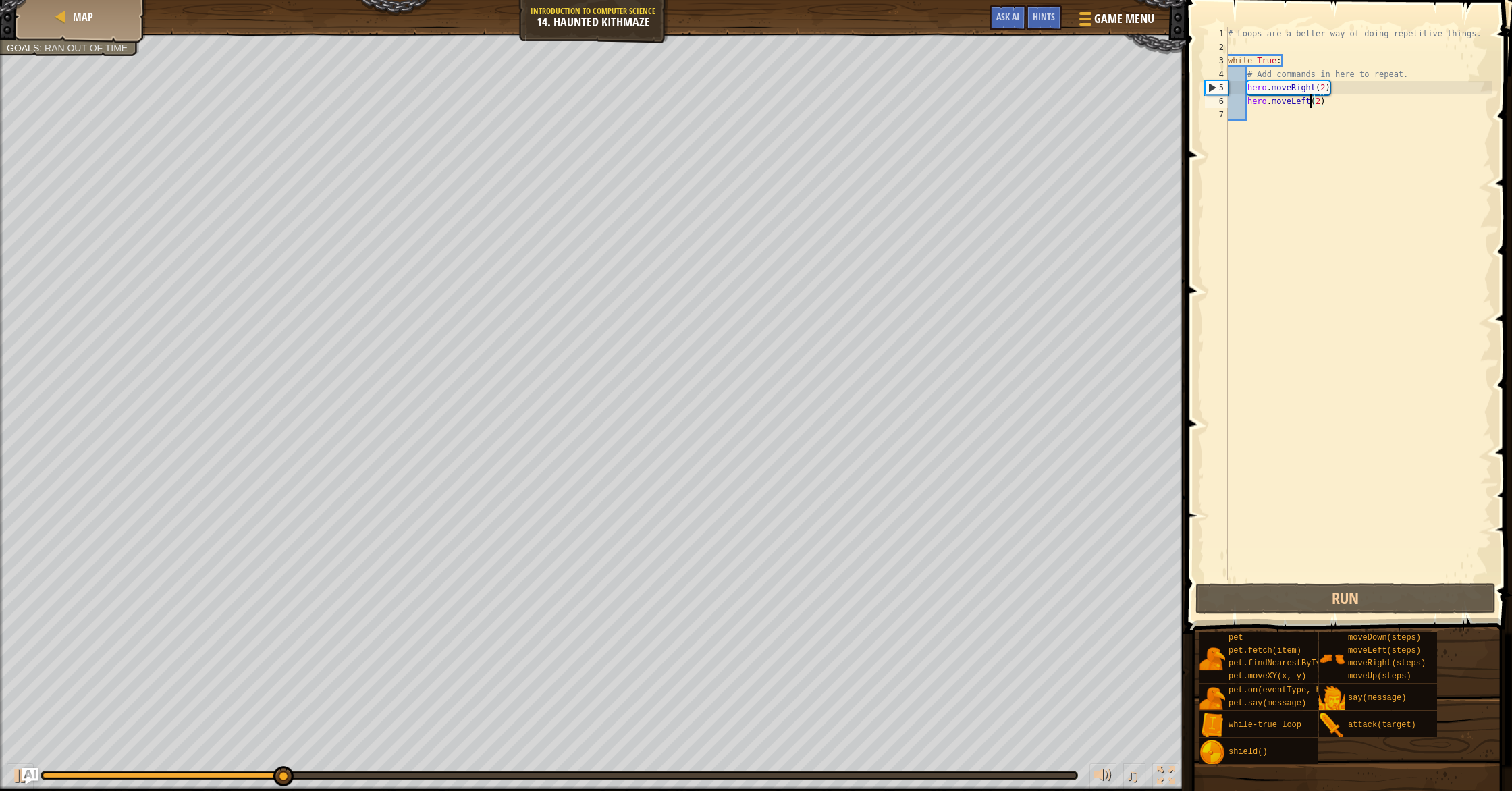
drag, startPoint x: 1311, startPoint y: 100, endPoint x: 1317, endPoint y: 121, distance: 21.8
click at [1311, 101] on div "# Loops are a better way of doing repetitive things. while True : # Add command…" at bounding box center [1358, 317] width 267 height 580
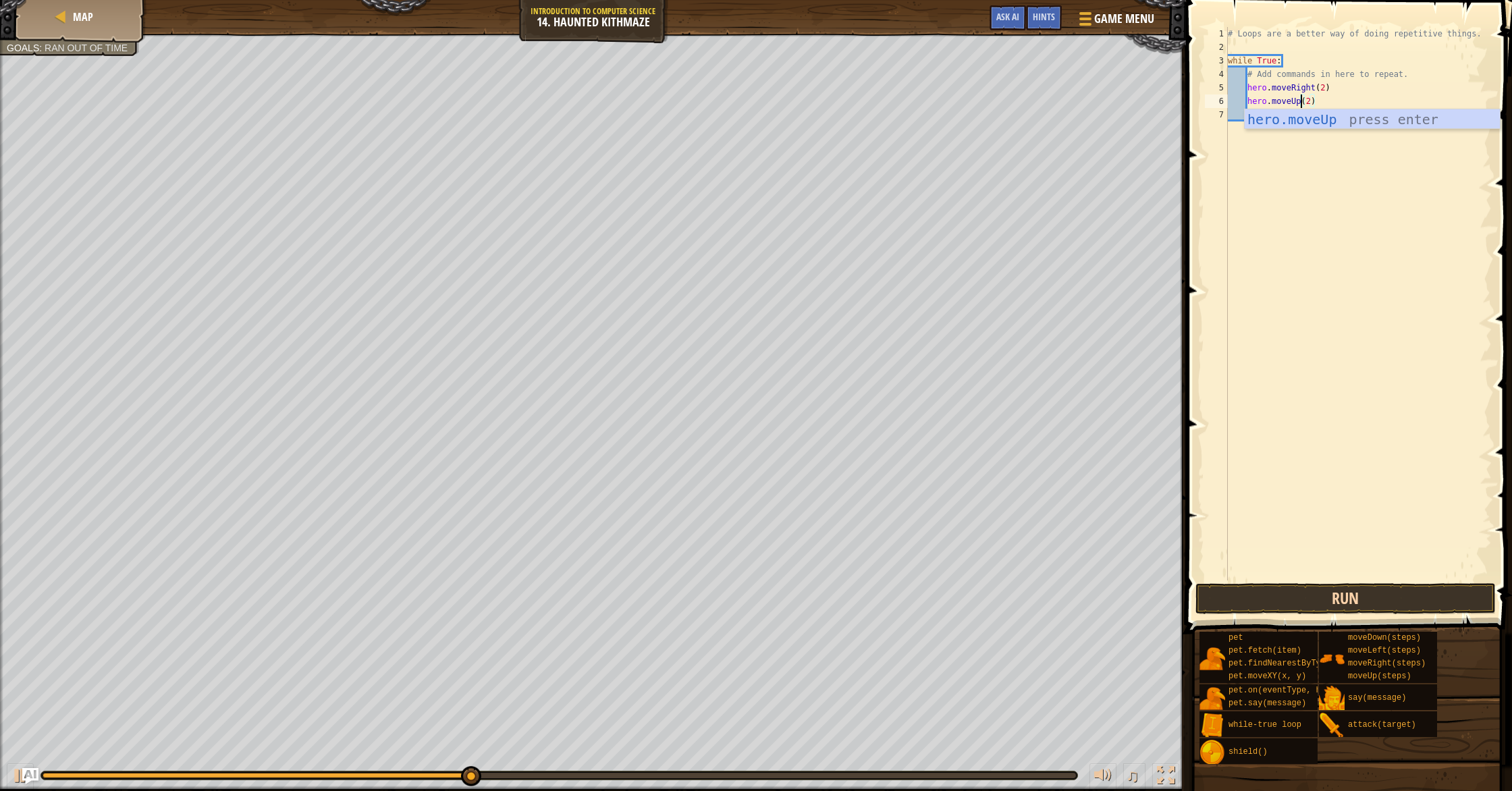
type textarea "hero.moveUp(2)"
click at [1259, 592] on button "Run" at bounding box center [1346, 598] width 300 height 31
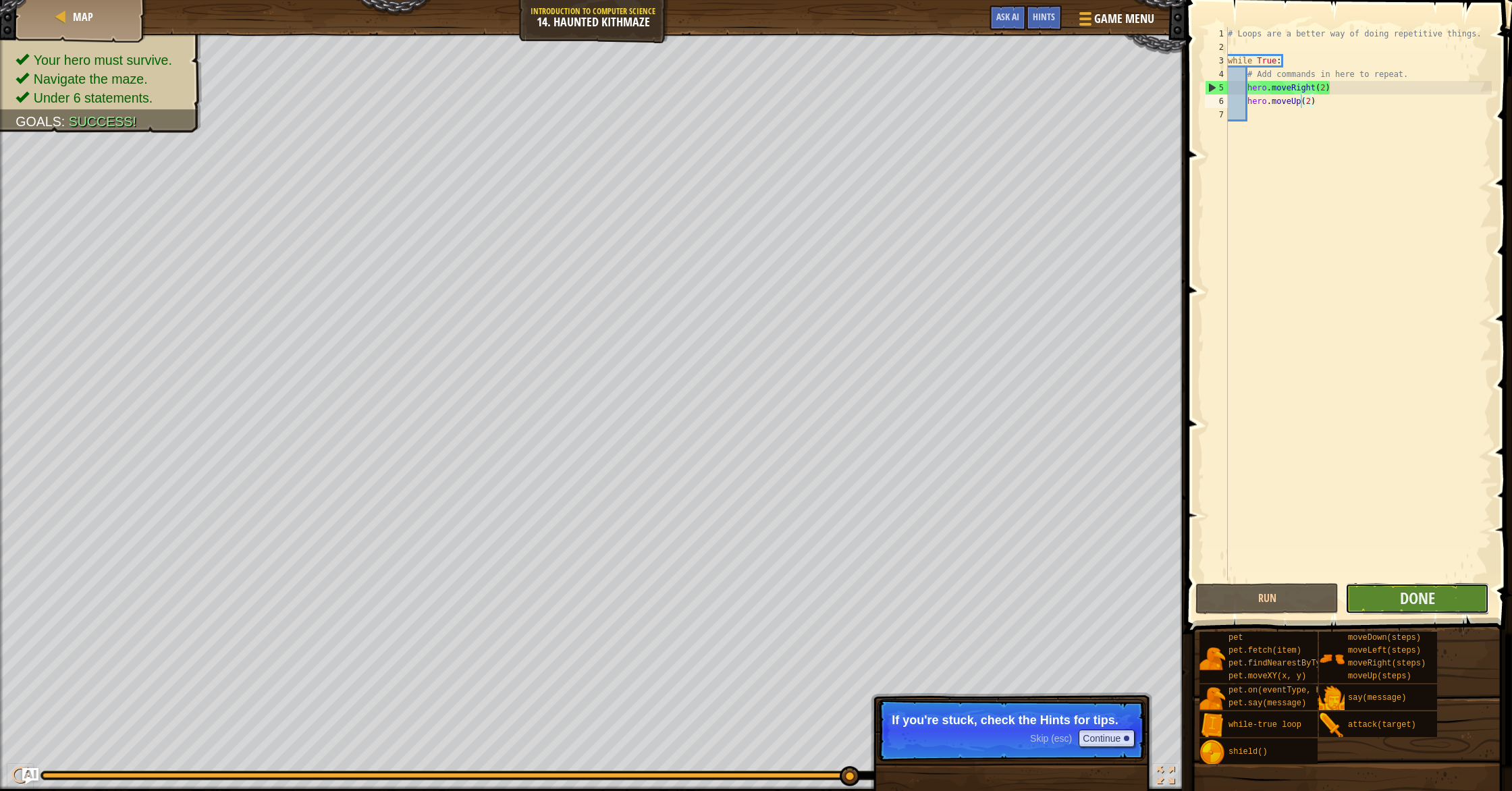
click at [1385, 599] on button "Done" at bounding box center [1416, 598] width 143 height 31
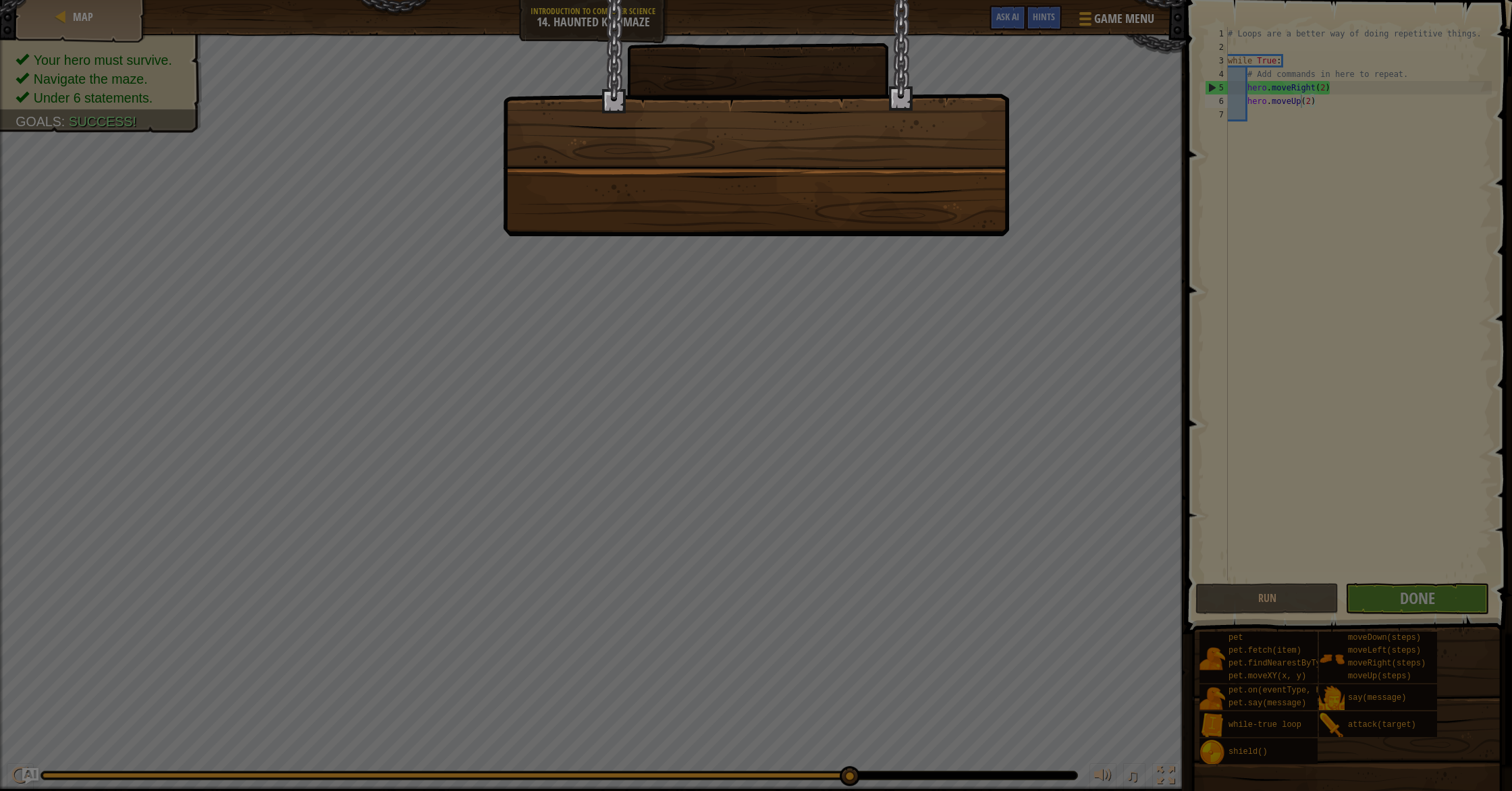
click at [1395, 603] on div at bounding box center [756, 395] width 1512 height 791
drag, startPoint x: 1050, startPoint y: 563, endPoint x: 1043, endPoint y: 562, distance: 7.1
click at [1043, 562] on div at bounding box center [756, 395] width 1512 height 791
click at [1044, 560] on div at bounding box center [756, 395] width 1512 height 791
click at [1044, 557] on div at bounding box center [756, 395] width 1512 height 791
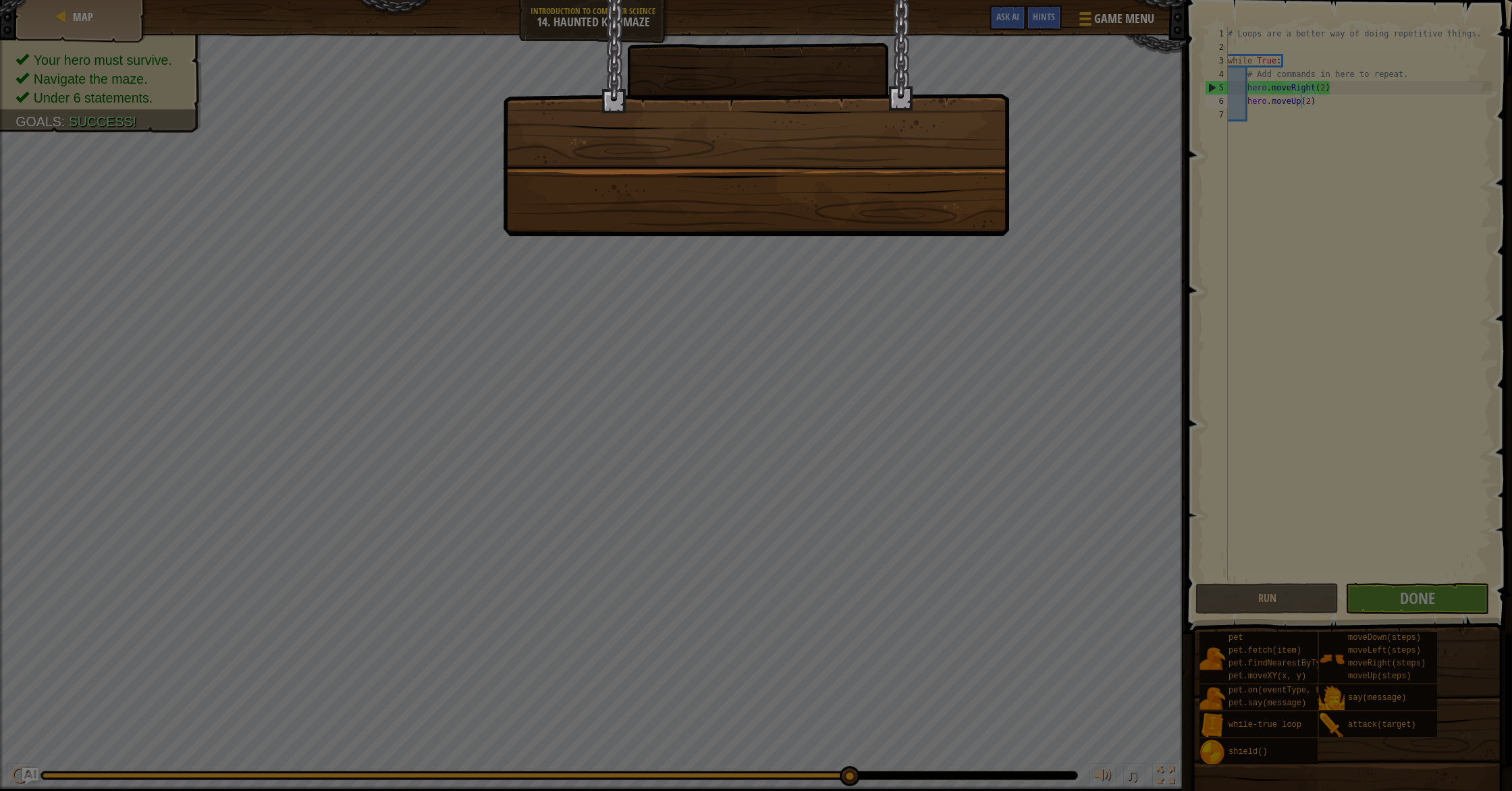
click at [1044, 552] on div at bounding box center [756, 395] width 1512 height 791
click at [674, 444] on div at bounding box center [756, 395] width 1512 height 791
click at [674, 447] on div at bounding box center [756, 395] width 1512 height 791
click at [674, 445] on div at bounding box center [756, 395] width 1512 height 791
click at [694, 415] on div at bounding box center [756, 395] width 1512 height 791
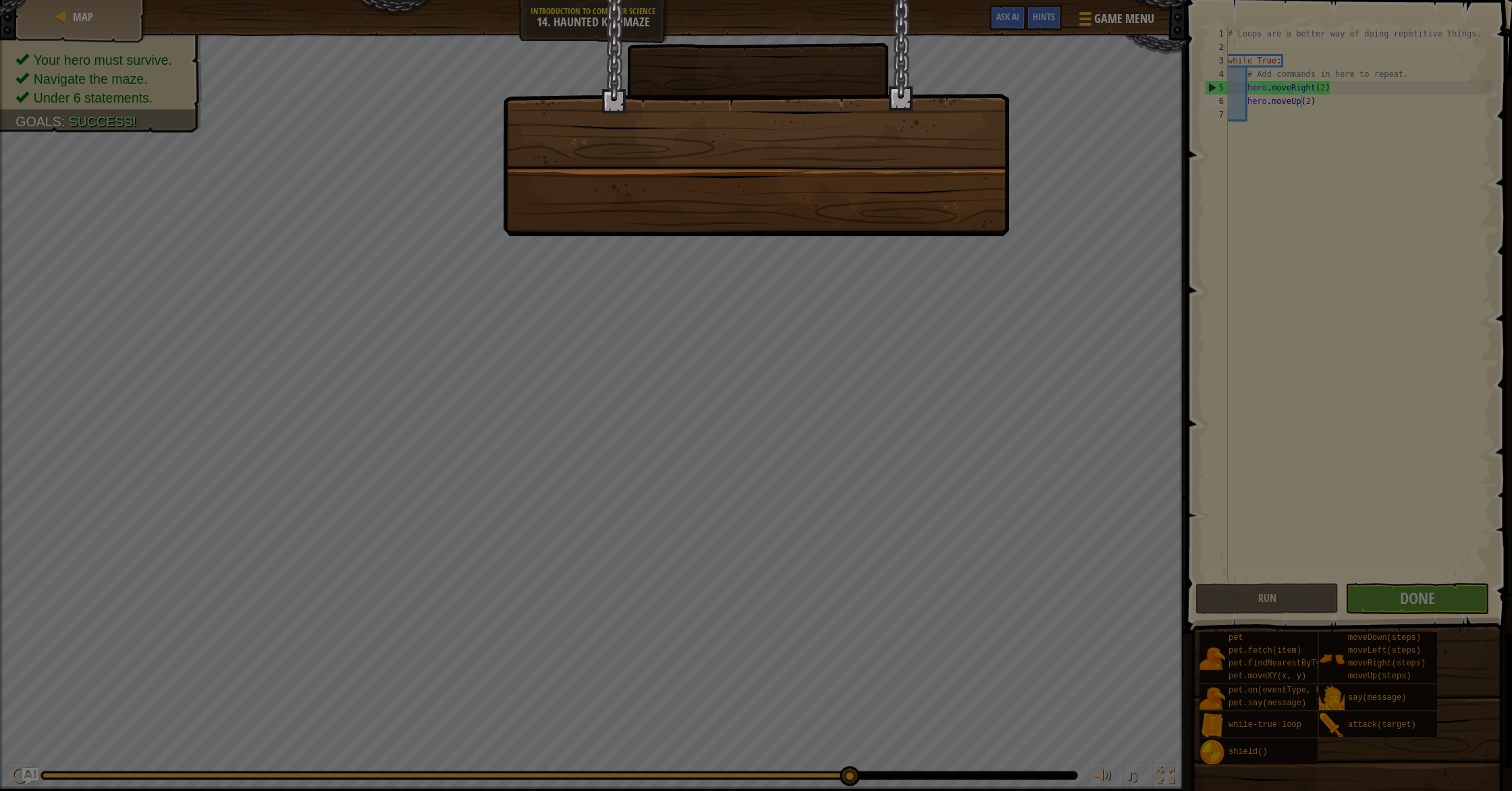
drag, startPoint x: 709, startPoint y: 419, endPoint x: 1140, endPoint y: 760, distance: 549.6
click at [1126, 753] on div at bounding box center [756, 395] width 1512 height 791
drag, startPoint x: 1145, startPoint y: 762, endPoint x: 1122, endPoint y: 699, distance: 67.1
click at [1146, 750] on div at bounding box center [756, 395] width 1512 height 791
drag, startPoint x: 1122, startPoint y: 699, endPoint x: 969, endPoint y: 536, distance: 223.6
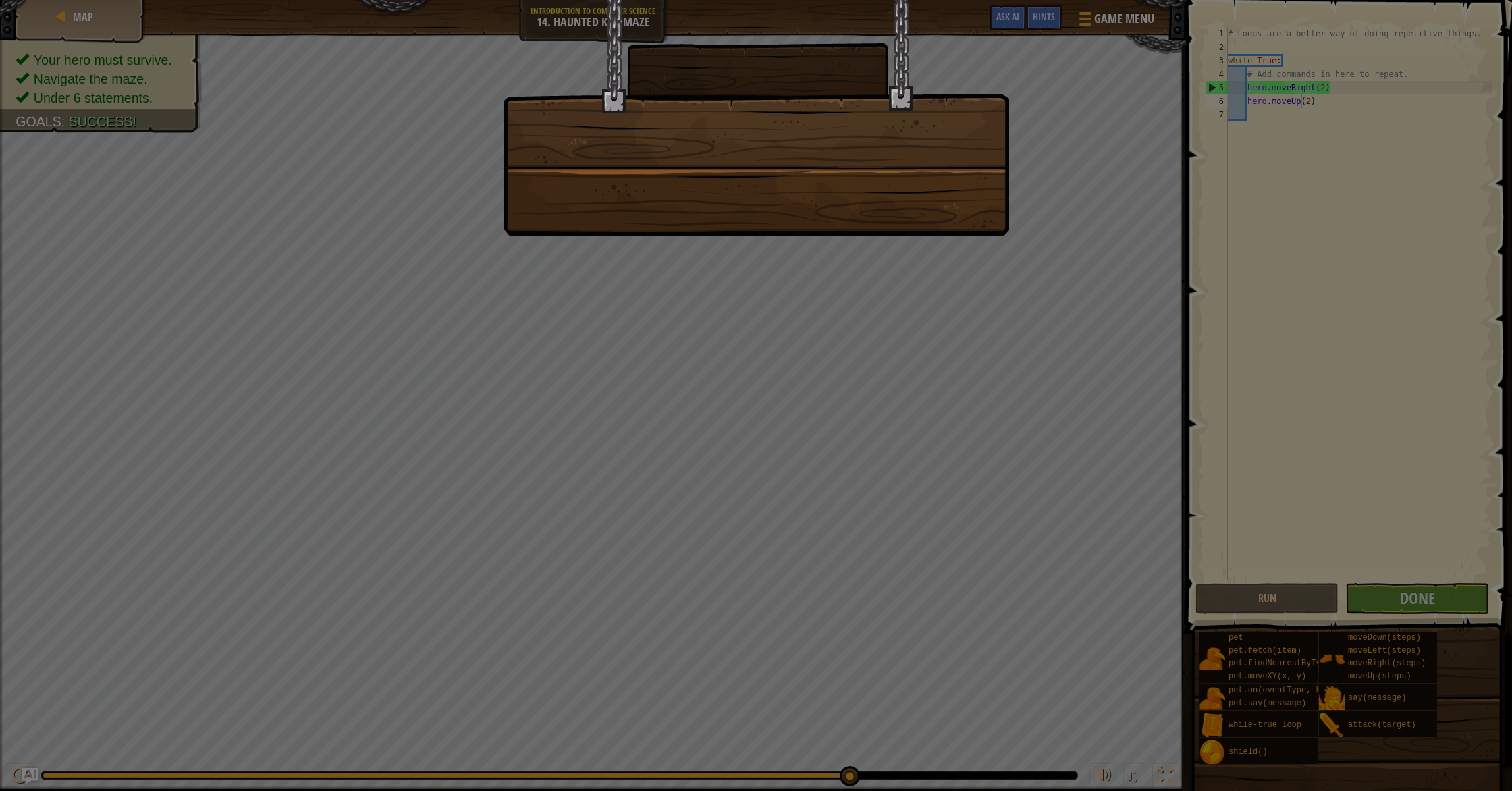
click at [973, 543] on div at bounding box center [756, 395] width 1512 height 791
drag, startPoint x: 1245, startPoint y: 154, endPoint x: 1162, endPoint y: 311, distance: 177.6
click at [1188, 297] on div at bounding box center [756, 395] width 1512 height 791
drag, startPoint x: 1162, startPoint y: 311, endPoint x: 738, endPoint y: 406, distance: 434.5
click at [741, 407] on div at bounding box center [756, 395] width 1512 height 791
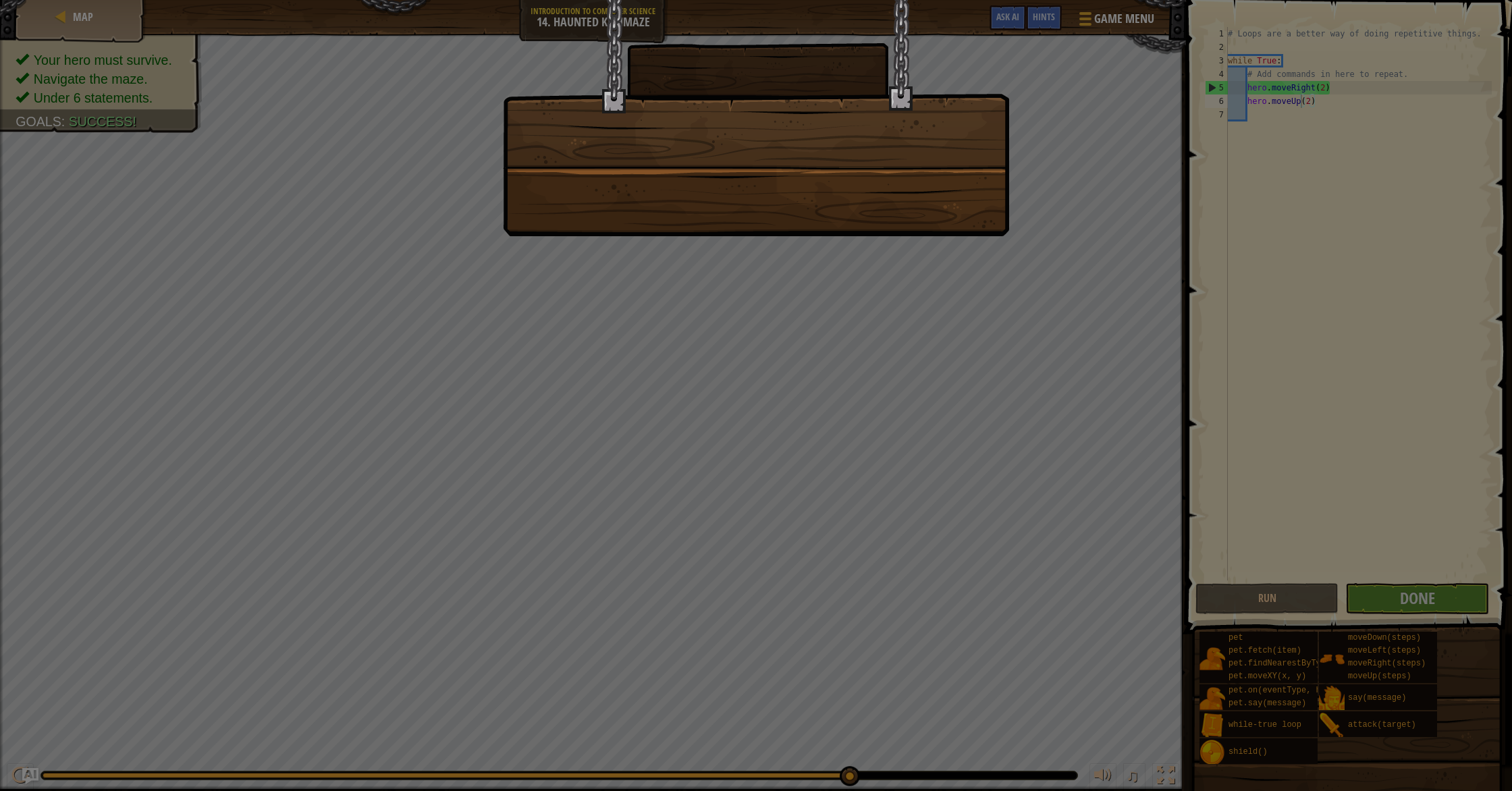
click at [640, 361] on div at bounding box center [756, 395] width 1512 height 791
click at [631, 359] on div at bounding box center [756, 395] width 1512 height 791
click at [624, 357] on div at bounding box center [756, 395] width 1512 height 791
drag, startPoint x: 627, startPoint y: 354, endPoint x: 678, endPoint y: 161, distance: 199.6
click at [623, 355] on div at bounding box center [756, 395] width 1512 height 791
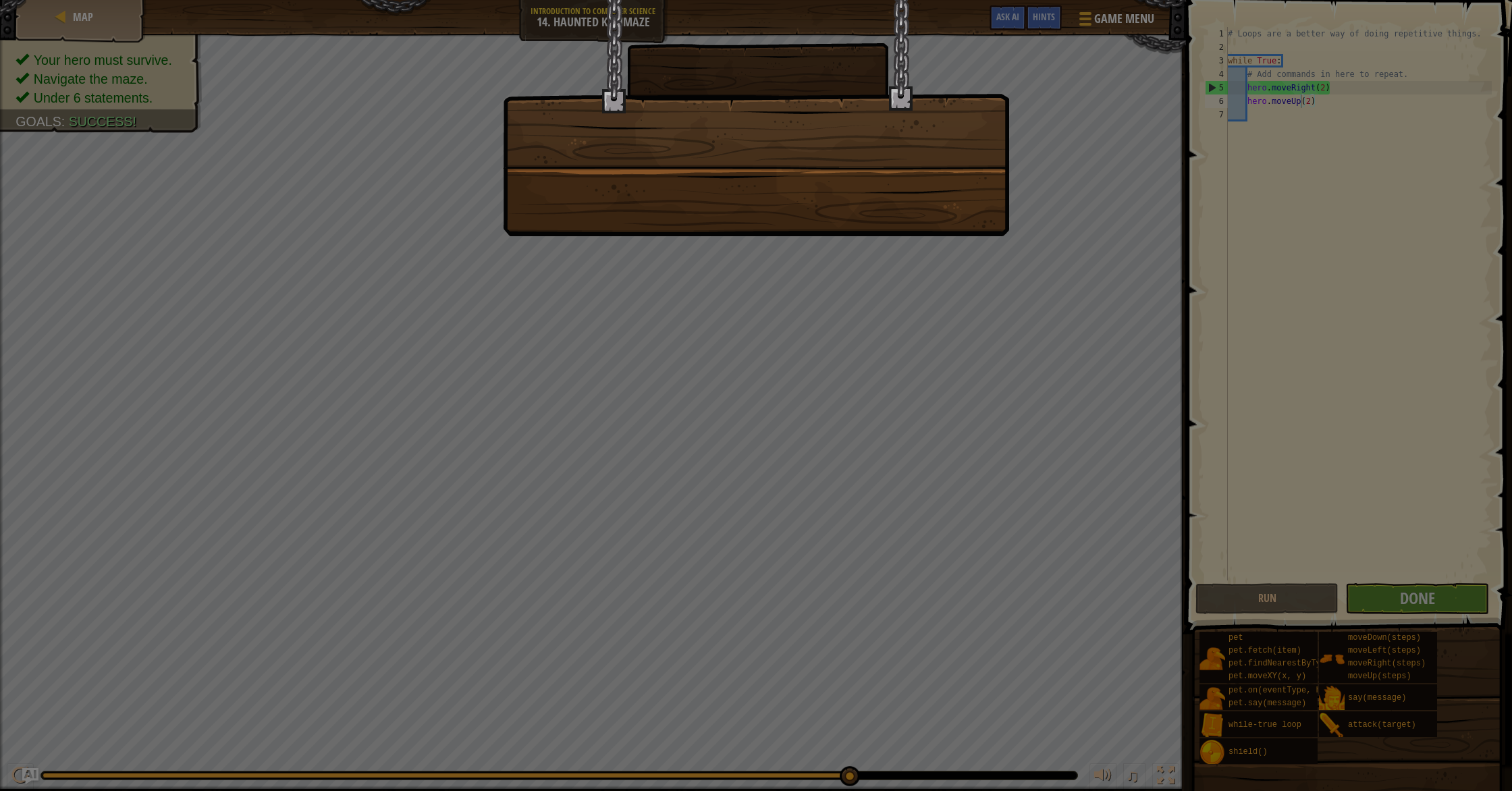
drag, startPoint x: 739, startPoint y: 8, endPoint x: 732, endPoint y: 27, distance: 20.2
click at [733, 25] on div at bounding box center [755, 13] width 505 height 27
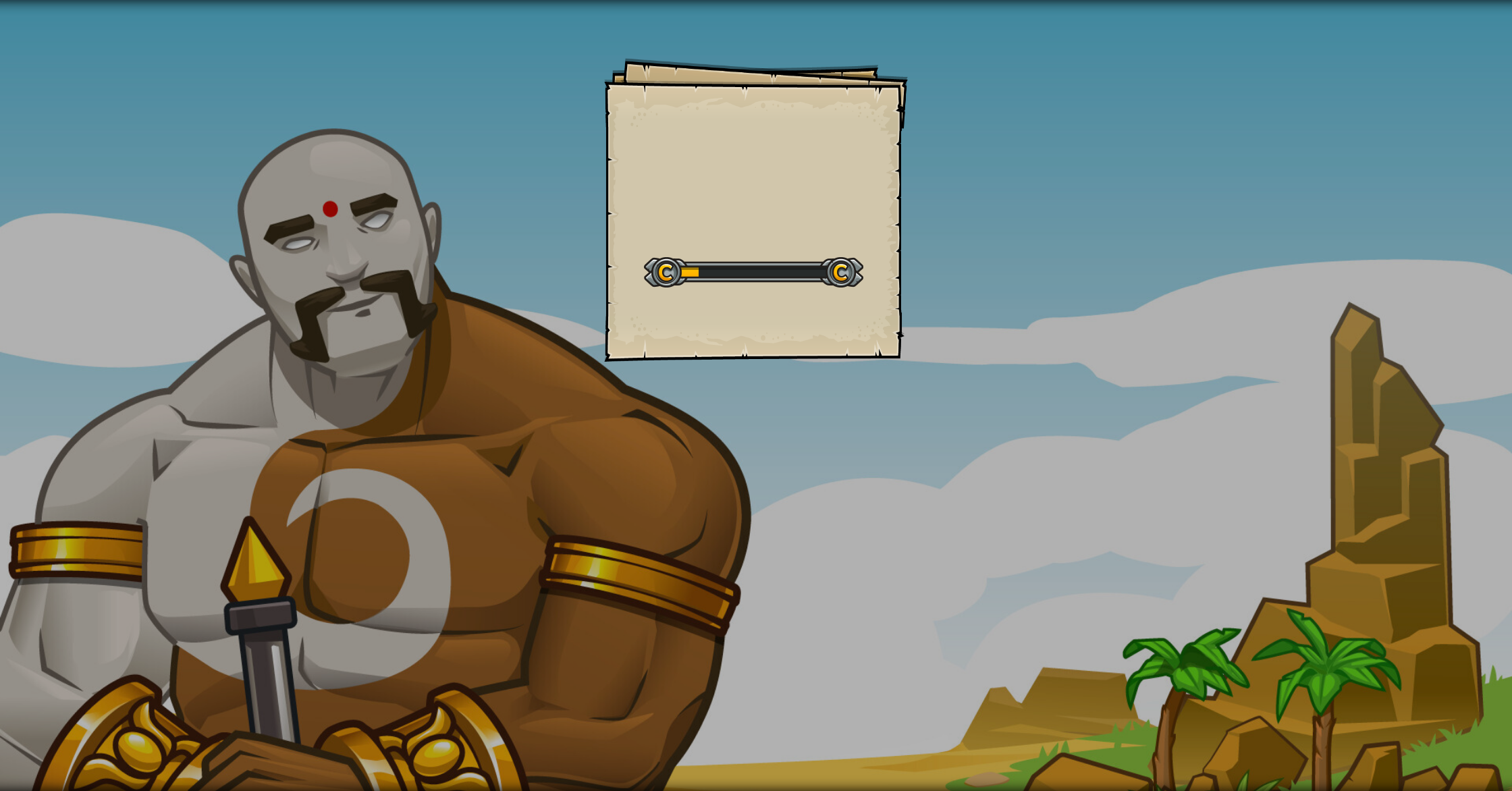
click at [720, 534] on div "Goals Start Level Error loading from server. Try refreshing the page. You'll ne…" at bounding box center [756, 395] width 1512 height 791
click at [719, 534] on div "Goals Start Level Error loading from server. Try refreshing the page. You'll ne…" at bounding box center [756, 395] width 1512 height 791
click at [720, 533] on div "Goals Start Level Error loading from server. Try refreshing the page. You'll ne…" at bounding box center [756, 395] width 1512 height 791
drag, startPoint x: 712, startPoint y: 480, endPoint x: 687, endPoint y: 198, distance: 283.1
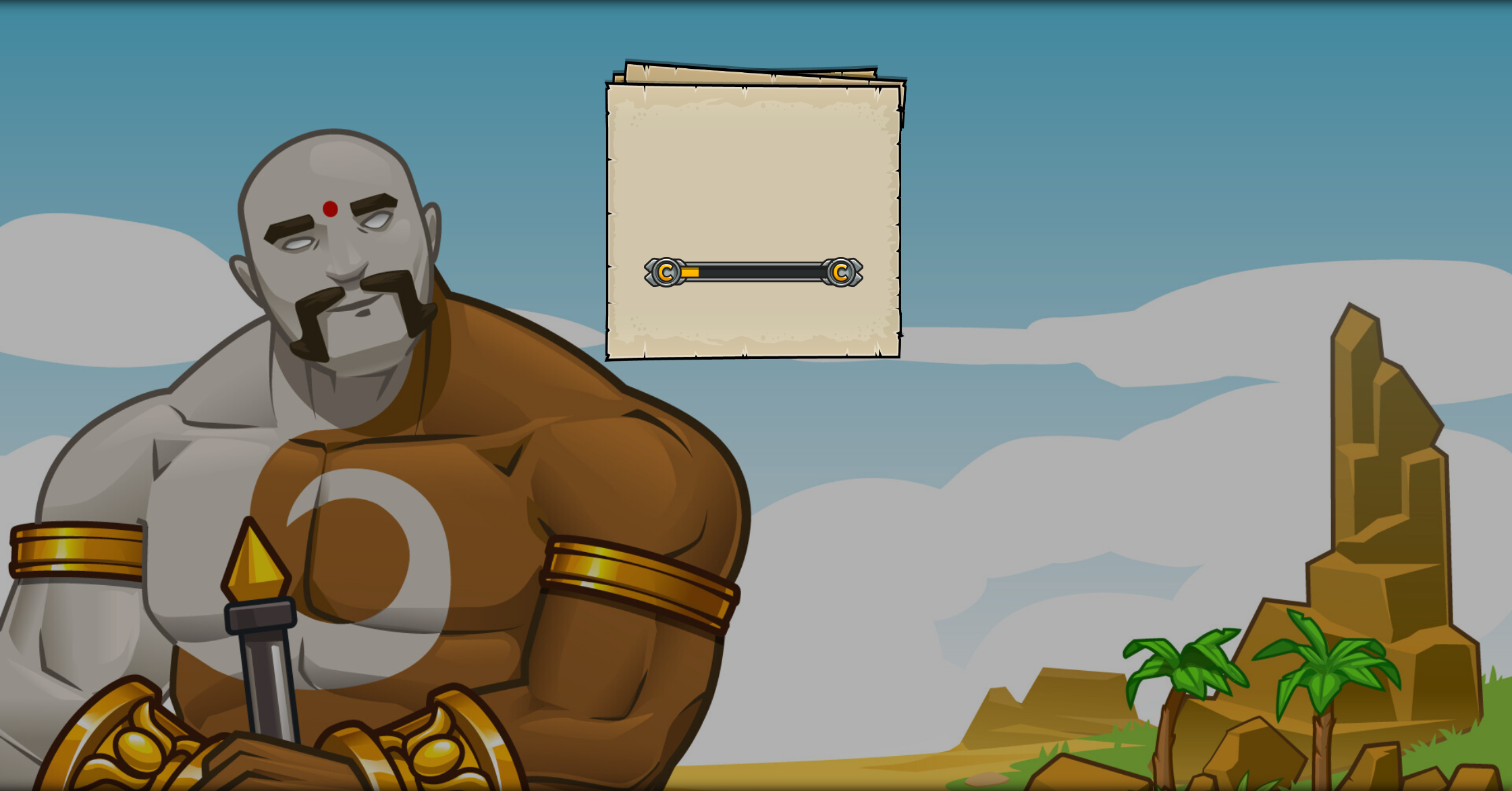
click at [687, 198] on div "Goals Start Level Error loading from server. Try refreshing the page. You'll ne…" at bounding box center [756, 395] width 1512 height 791
click at [687, 198] on div "Goals Start Level Error loading from server. Try refreshing the page. You'll ne…" at bounding box center [756, 210] width 304 height 304
drag, startPoint x: 687, startPoint y: 199, endPoint x: 686, endPoint y: 228, distance: 29.0
click at [687, 201] on div "Goals Start Level Error loading from server. Try refreshing the page. You'll ne…" at bounding box center [756, 210] width 304 height 304
drag, startPoint x: 729, startPoint y: 233, endPoint x: 732, endPoint y: 245, distance: 12.4
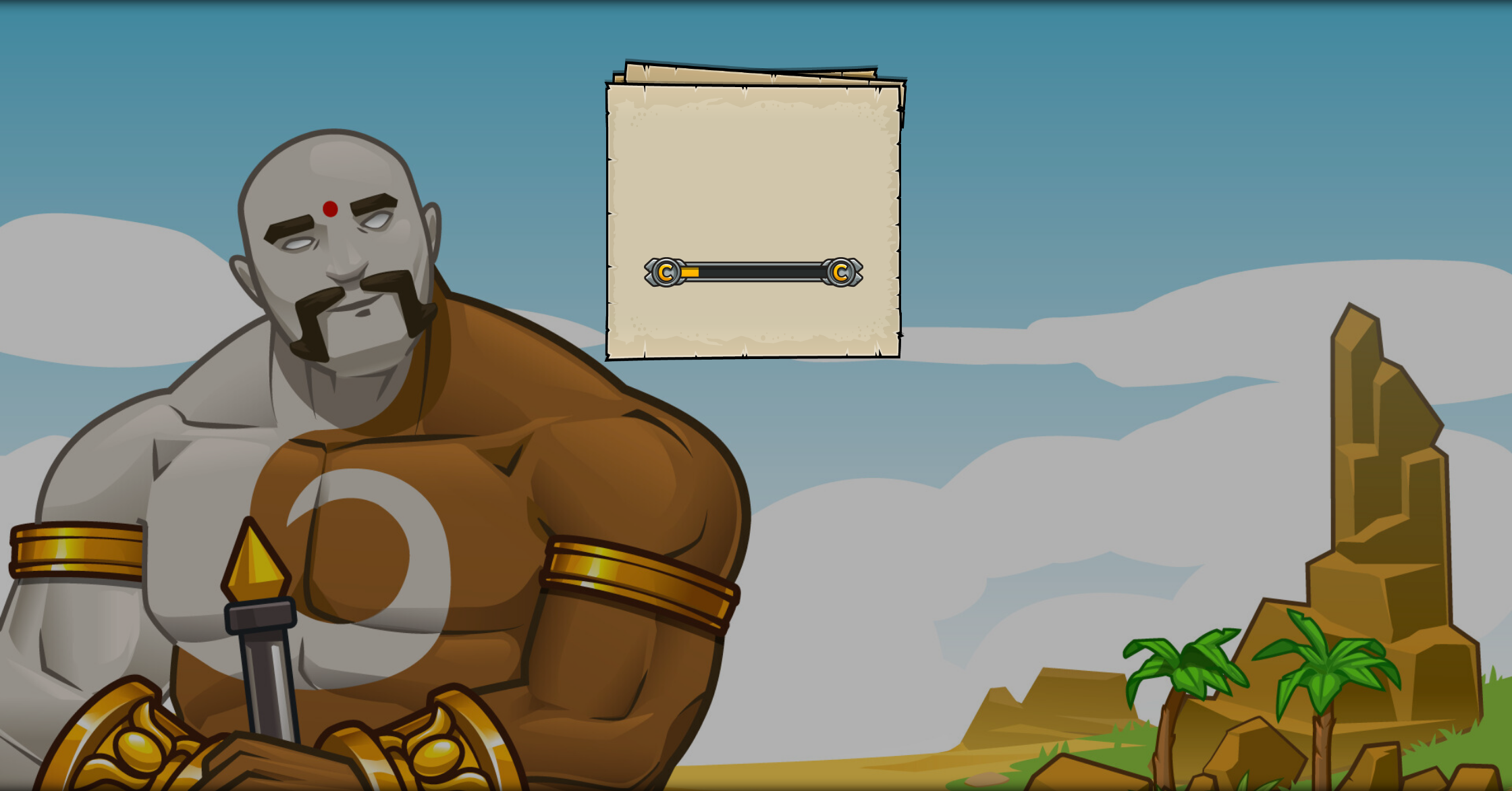
click at [729, 233] on div "Goals Start Level Error loading from server. Try refreshing the page. You'll ne…" at bounding box center [756, 210] width 304 height 304
drag, startPoint x: 732, startPoint y: 251, endPoint x: 714, endPoint y: 263, distance: 21.6
click at [726, 256] on div "Start Level" at bounding box center [753, 271] width 219 height 54
click at [710, 273] on div at bounding box center [753, 272] width 219 height 30
click at [705, 278] on div at bounding box center [753, 272] width 219 height 30
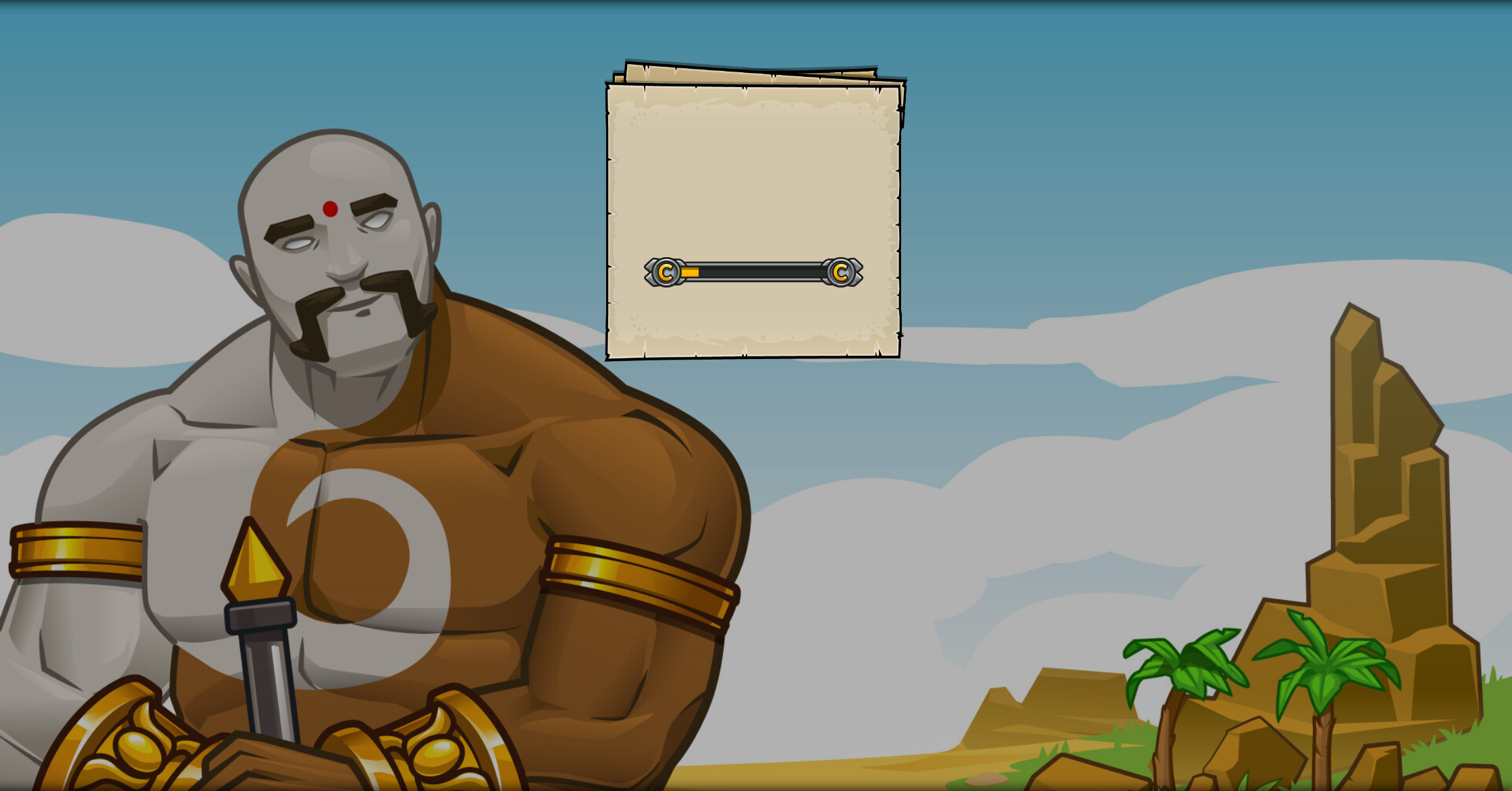
click at [703, 280] on div at bounding box center [753, 272] width 219 height 30
click at [704, 280] on div at bounding box center [753, 272] width 219 height 30
click at [708, 280] on div at bounding box center [753, 272] width 219 height 30
drag, startPoint x: 710, startPoint y: 279, endPoint x: 715, endPoint y: 293, distance: 14.9
click at [712, 282] on div at bounding box center [753, 272] width 219 height 30
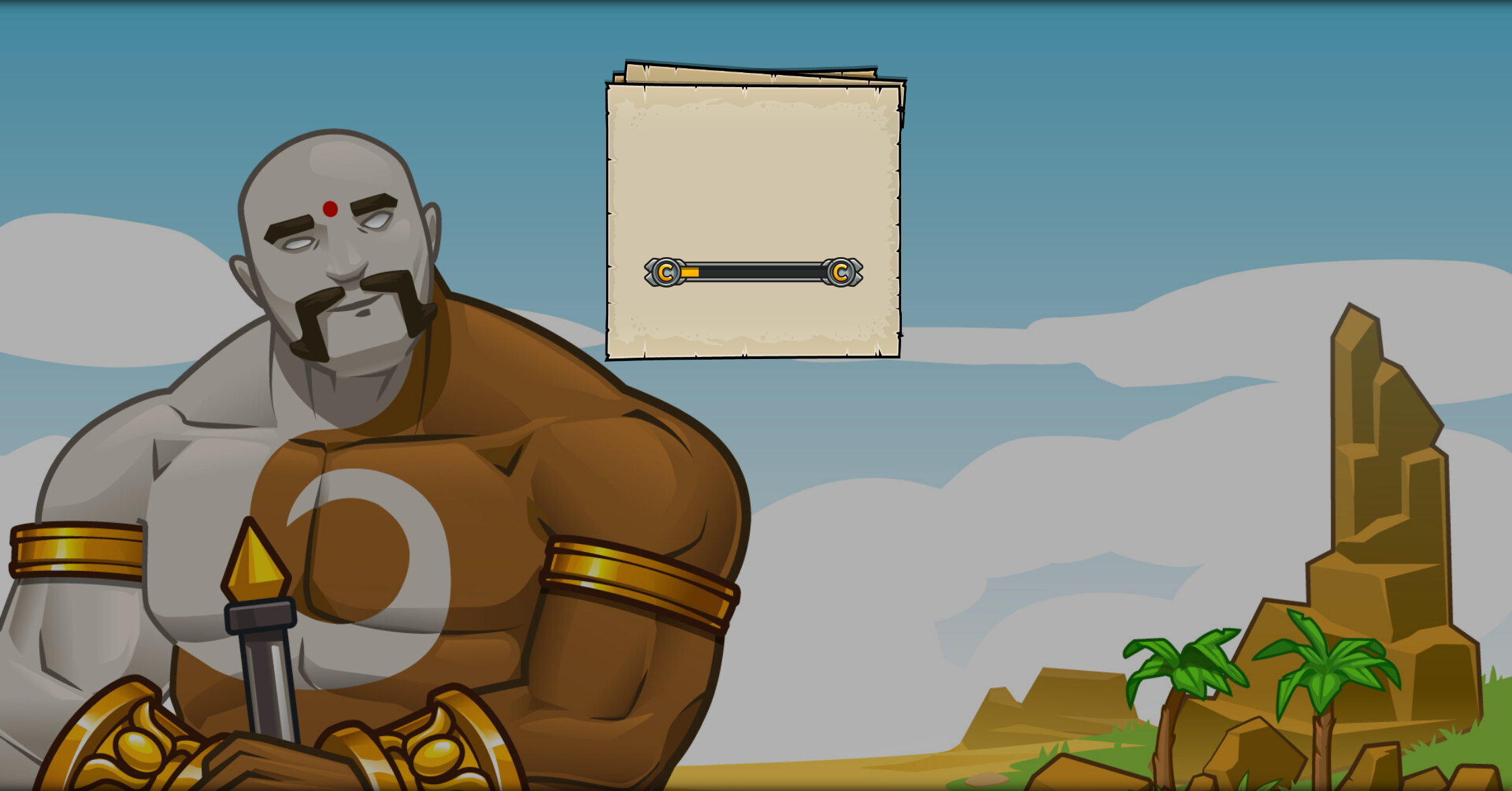
drag, startPoint x: 730, startPoint y: 267, endPoint x: 728, endPoint y: 289, distance: 22.1
click at [734, 271] on div "Goals Start Level Error loading from server. Try refreshing the page. You'll ne…" at bounding box center [756, 210] width 304 height 304
click at [719, 306] on div "Goals Start Level Error loading from server. Try refreshing the page. You'll ne…" at bounding box center [756, 210] width 304 height 304
click at [721, 306] on div "Goals Start Level Error loading from server. Try refreshing the page. You'll ne…" at bounding box center [756, 210] width 304 height 304
click at [720, 305] on div "Goals Start Level Error loading from server. Try refreshing the page. You'll ne…" at bounding box center [756, 210] width 304 height 304
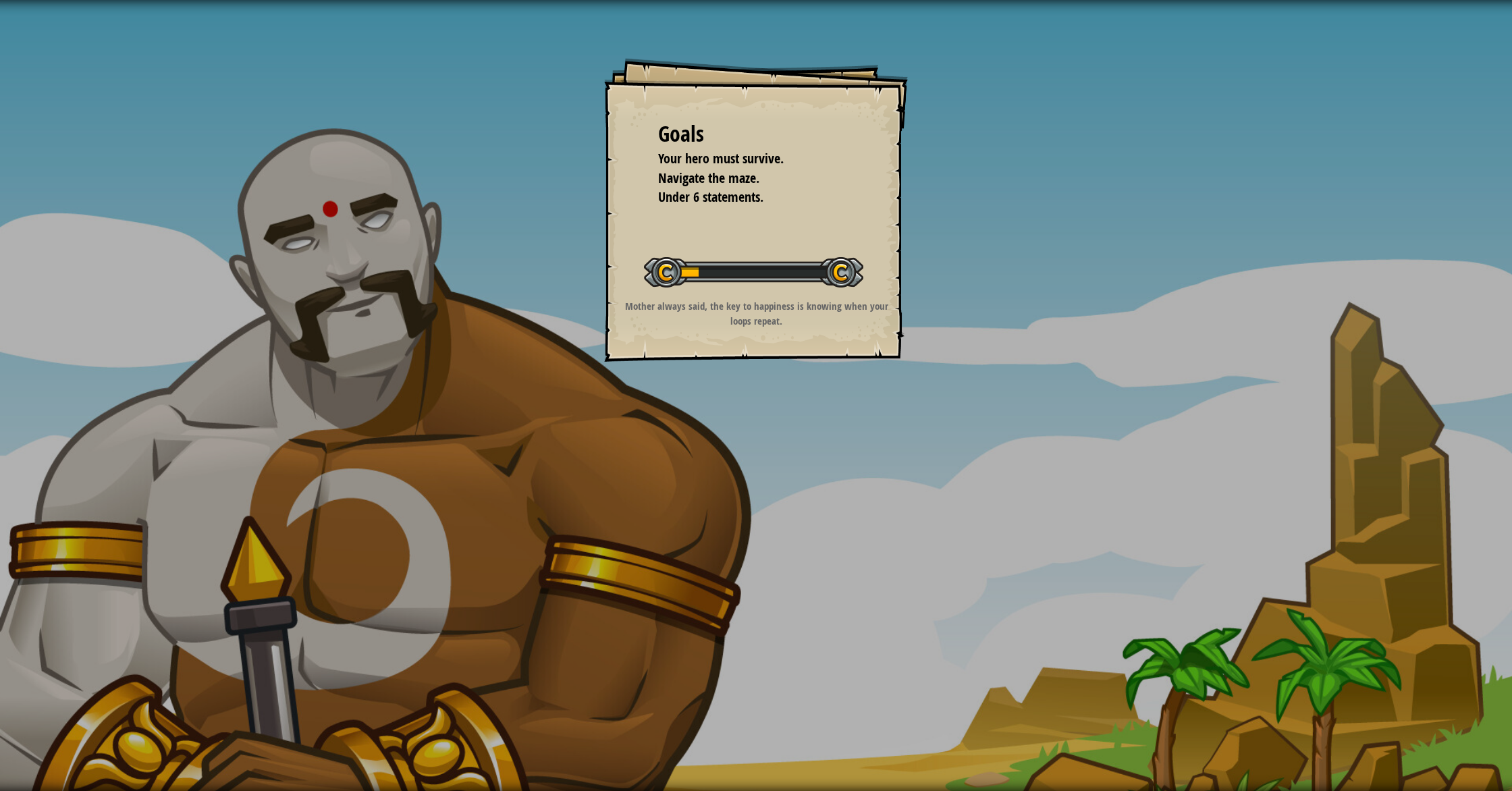
click at [720, 305] on p "Mother always said, the key to happiness is knowing when your loops repeat." at bounding box center [756, 313] width 271 height 29
click at [721, 305] on p "Mother always said, the key to happiness is knowing when your loops repeat." at bounding box center [756, 313] width 271 height 29
click at [726, 302] on p "Mother always said, the key to happiness is knowing when your loops repeat." at bounding box center [756, 313] width 271 height 29
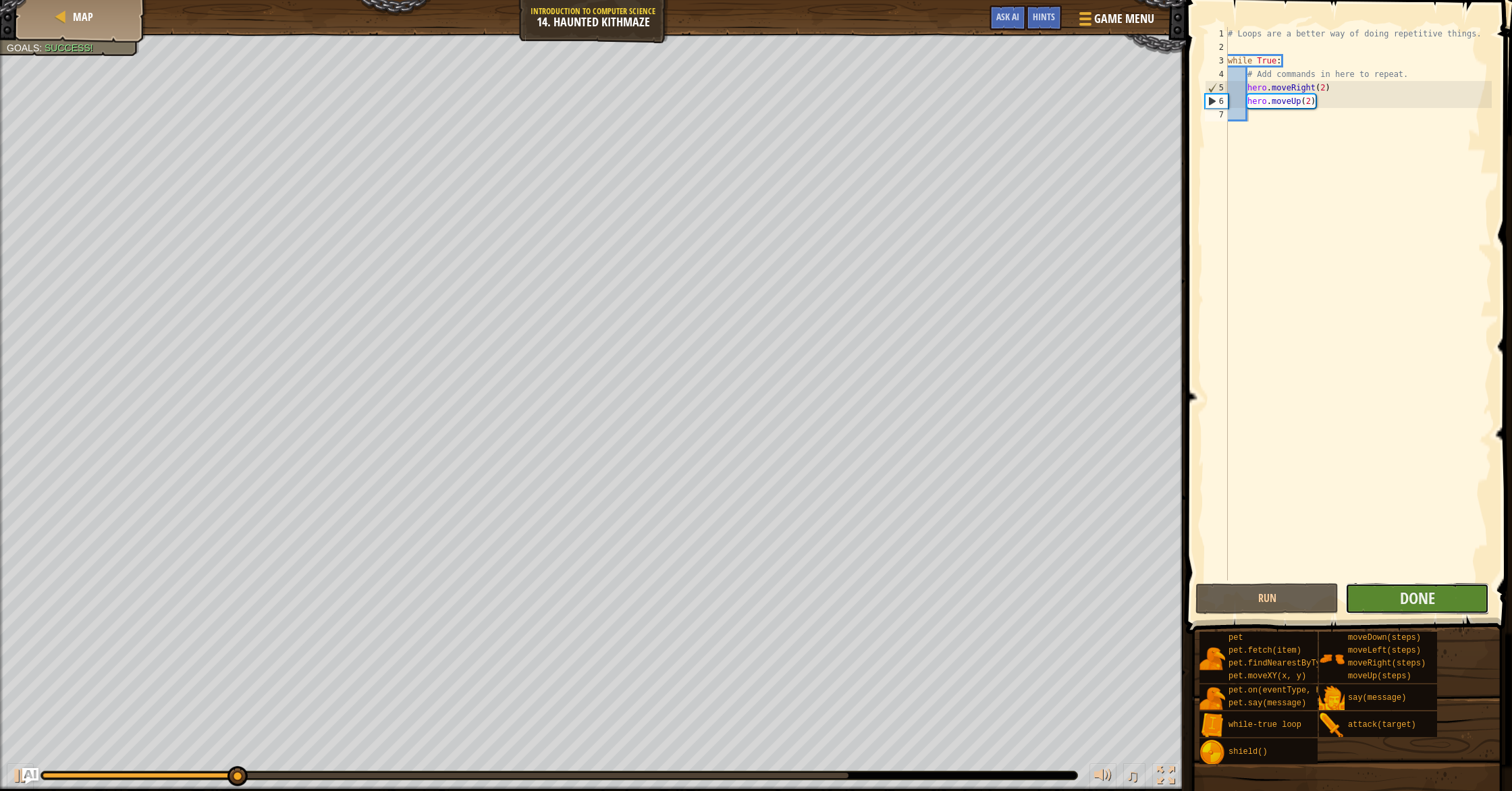
click at [1387, 603] on button "Done" at bounding box center [1416, 598] width 143 height 31
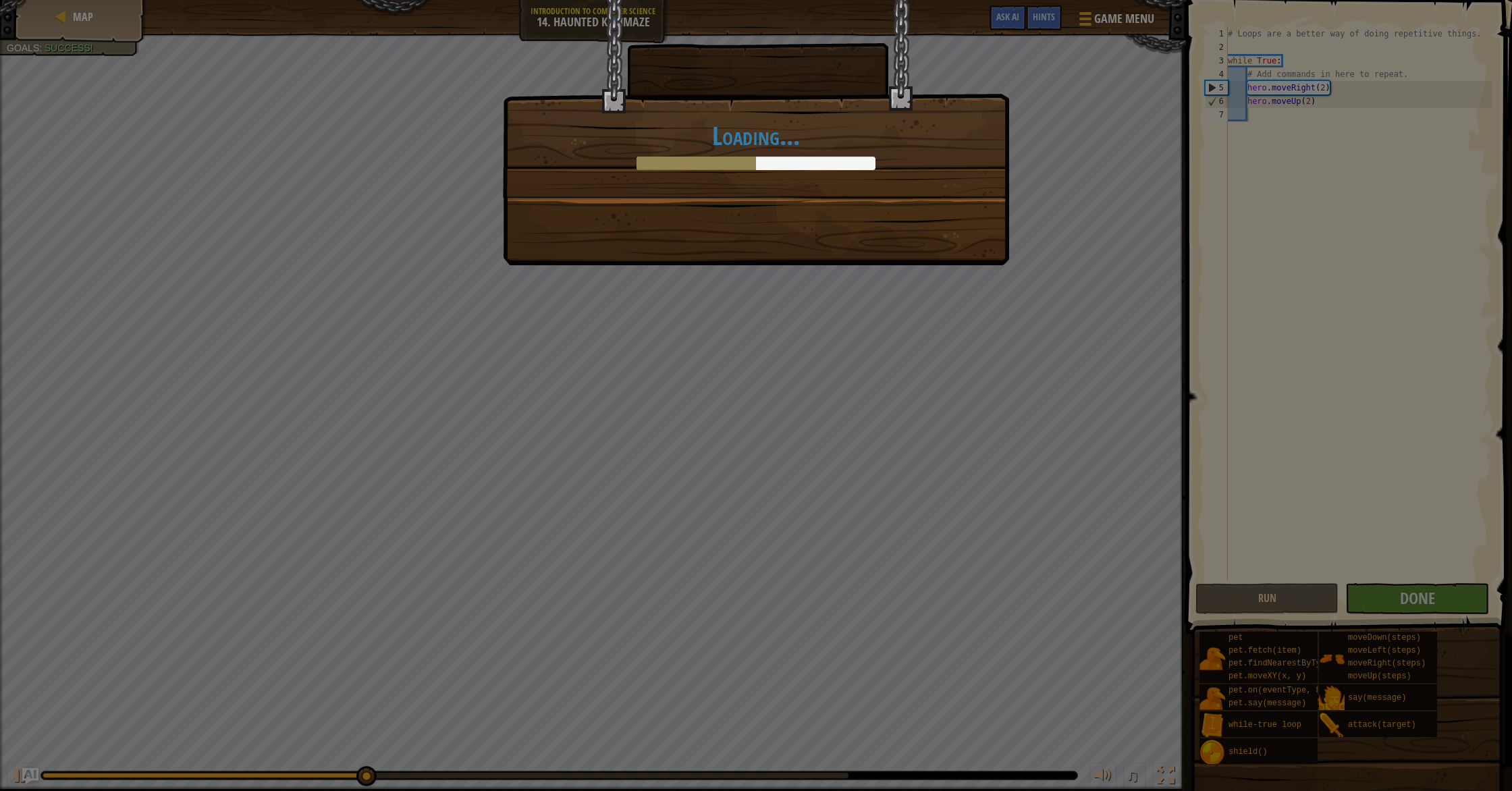
click at [887, 385] on div "Loading..." at bounding box center [756, 395] width 1512 height 791
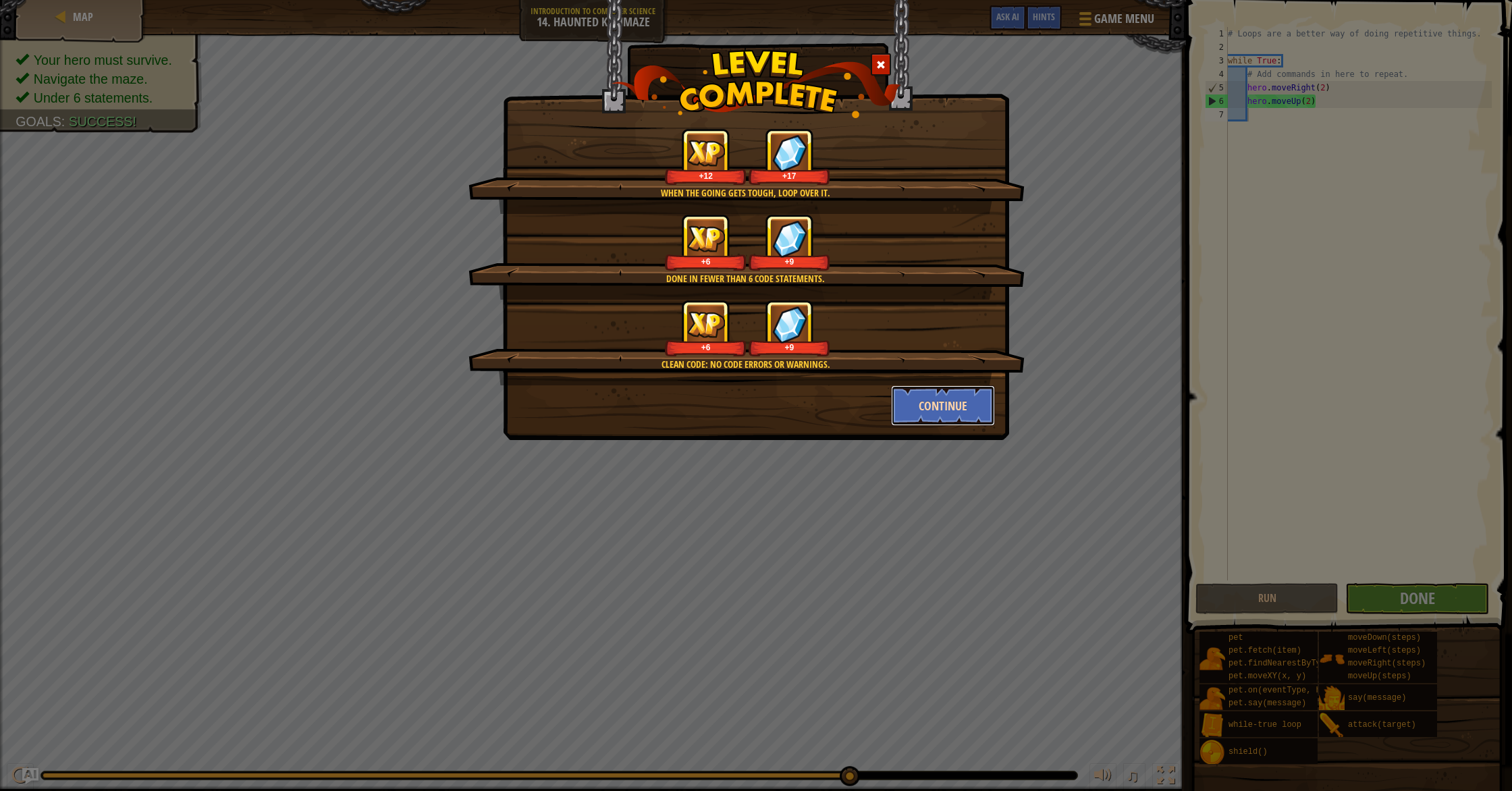
click at [897, 409] on button "Continue" at bounding box center [943, 406] width 105 height 40
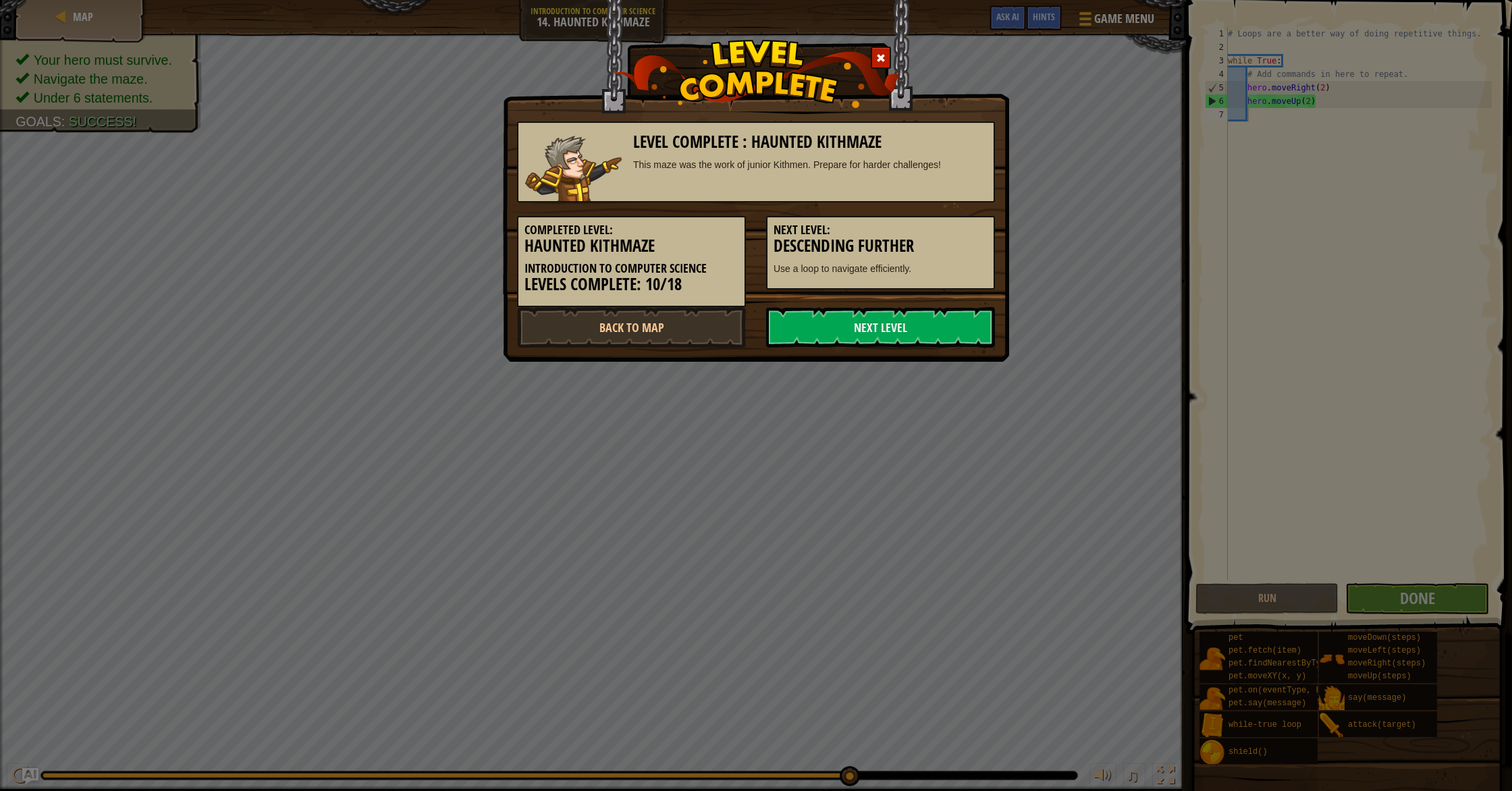
click at [875, 369] on div "Level Complete : Haunted Kithmaze This maze was the work of junior Kithmen. Pre…" at bounding box center [756, 395] width 1512 height 791
click at [872, 339] on link "Next Level" at bounding box center [881, 327] width 228 height 40
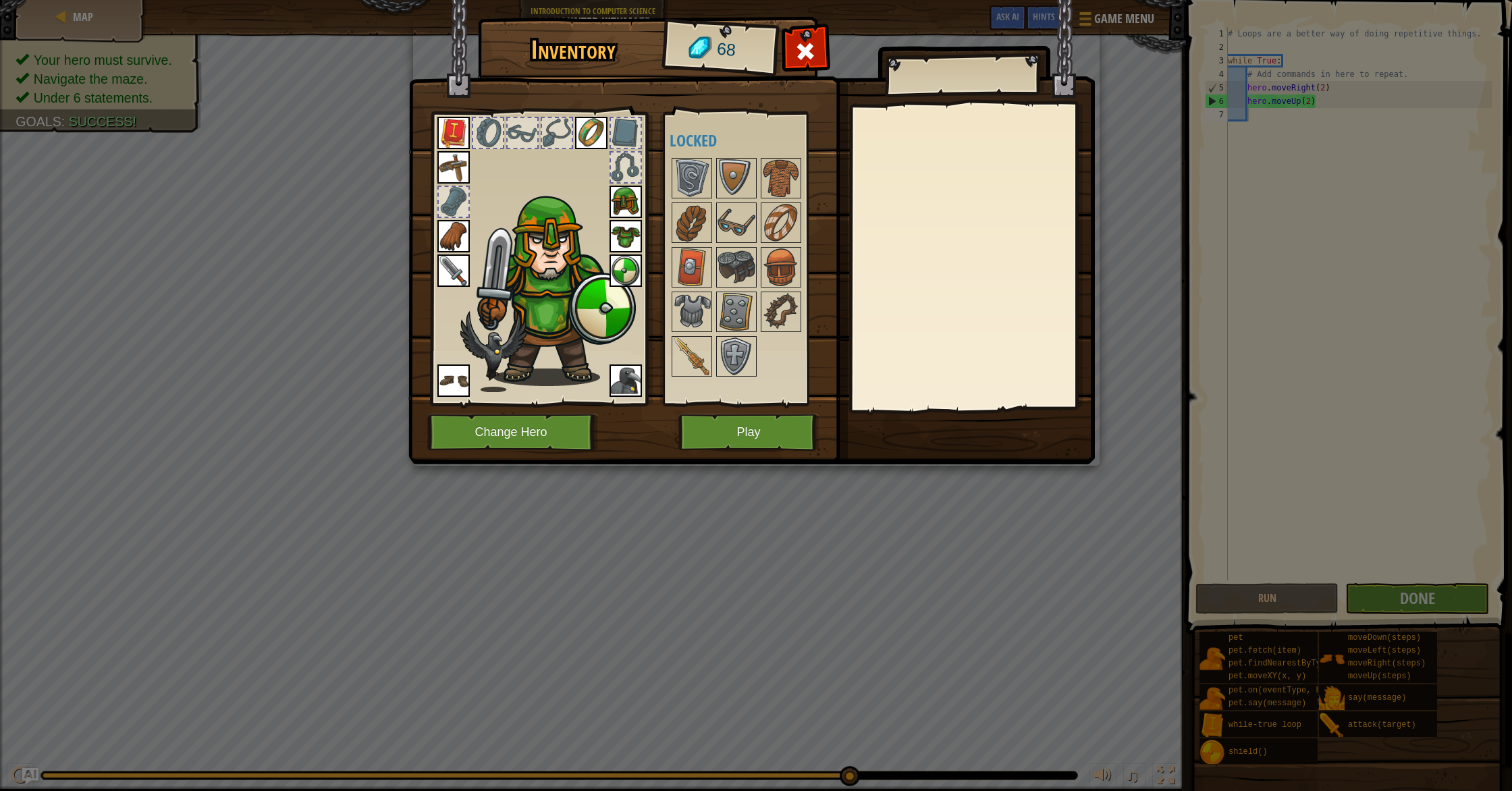
click at [714, 281] on div at bounding box center [749, 267] width 159 height 223
drag, startPoint x: 712, startPoint y: 313, endPoint x: 725, endPoint y: 307, distance: 14.3
click at [718, 309] on div "Available Equip Equip Equip Equip Equip Equip Equip Equip Equip Equip (double-c…" at bounding box center [749, 259] width 159 height 282
drag, startPoint x: 726, startPoint y: 307, endPoint x: 708, endPoint y: 319, distance: 21.6
click at [714, 314] on div "Available Equip Equip Equip Equip Equip Equip Equip Equip Equip Equip (double-c…" at bounding box center [749, 259] width 159 height 282
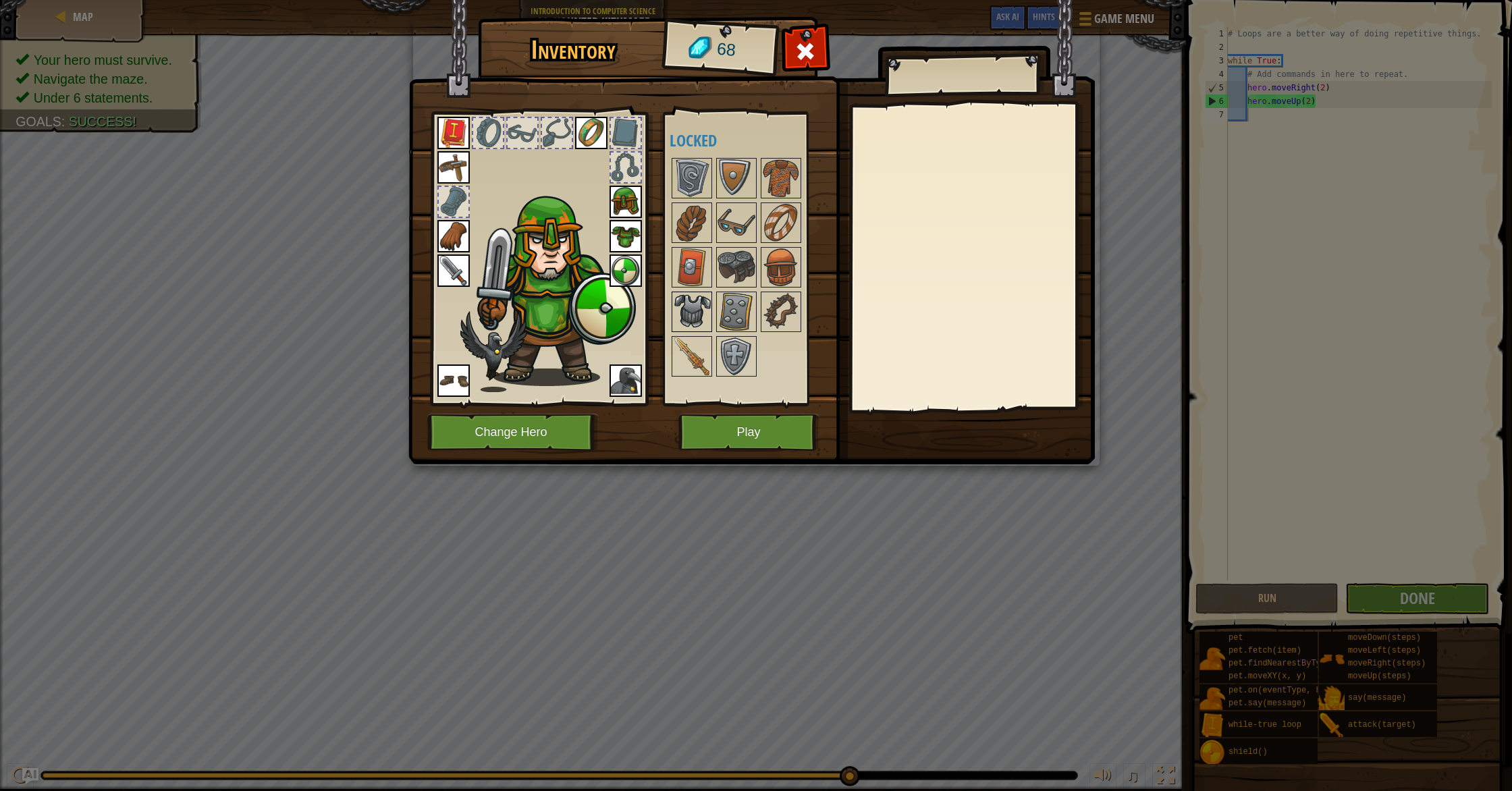
click at [703, 319] on img at bounding box center [692, 311] width 38 height 38
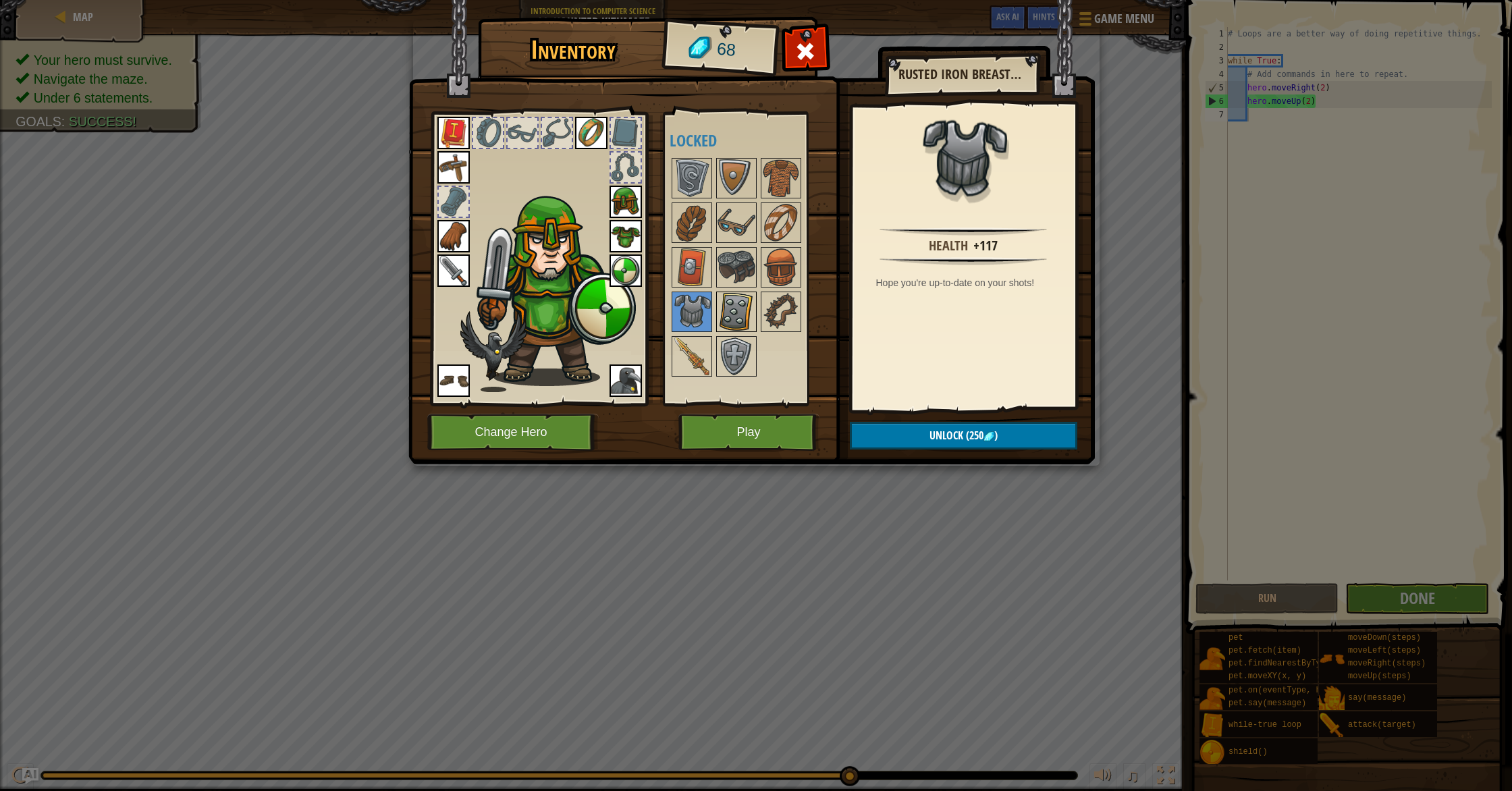
click at [732, 312] on img at bounding box center [736, 311] width 38 height 38
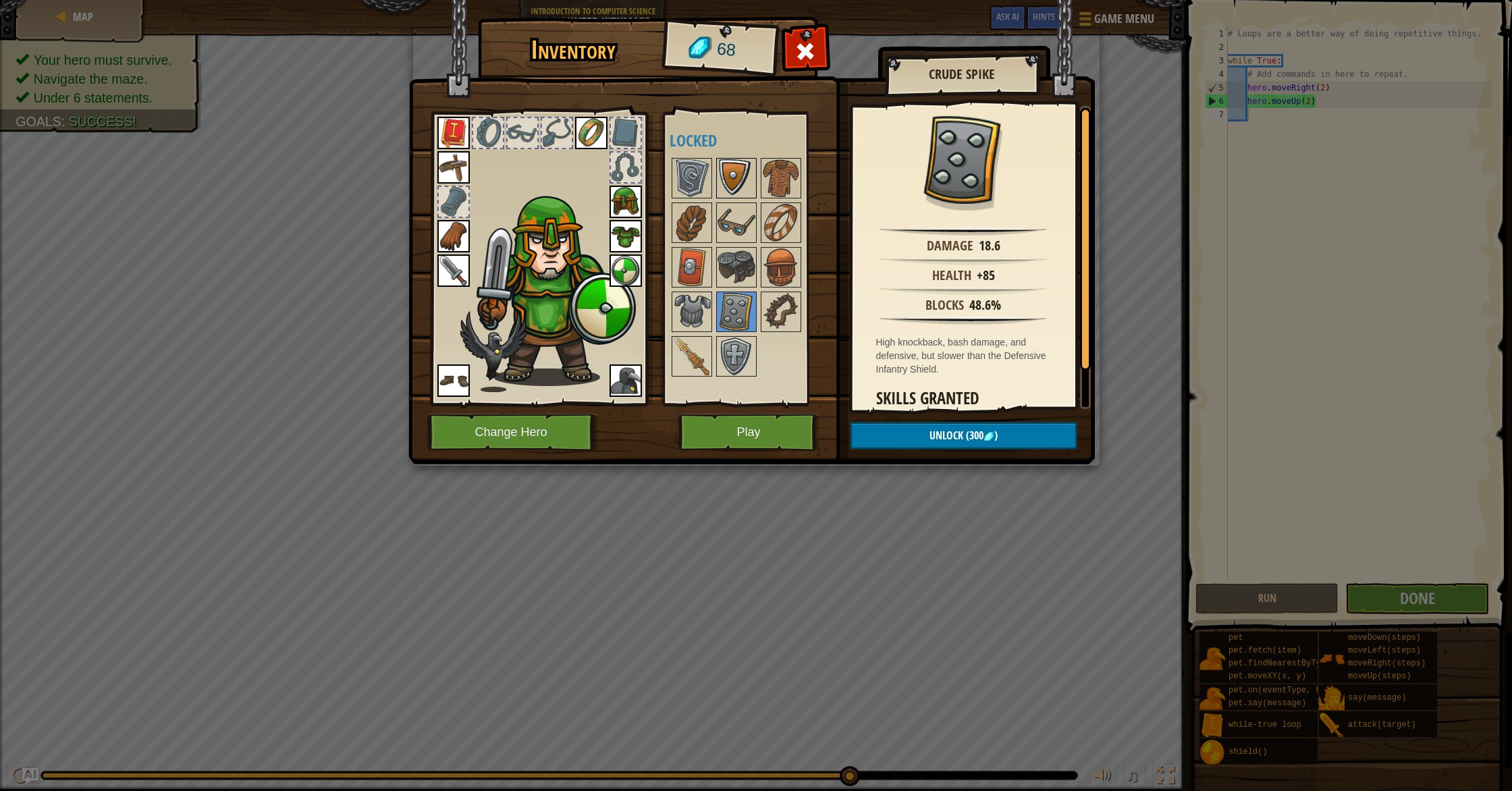
click at [746, 192] on img at bounding box center [736, 178] width 38 height 38
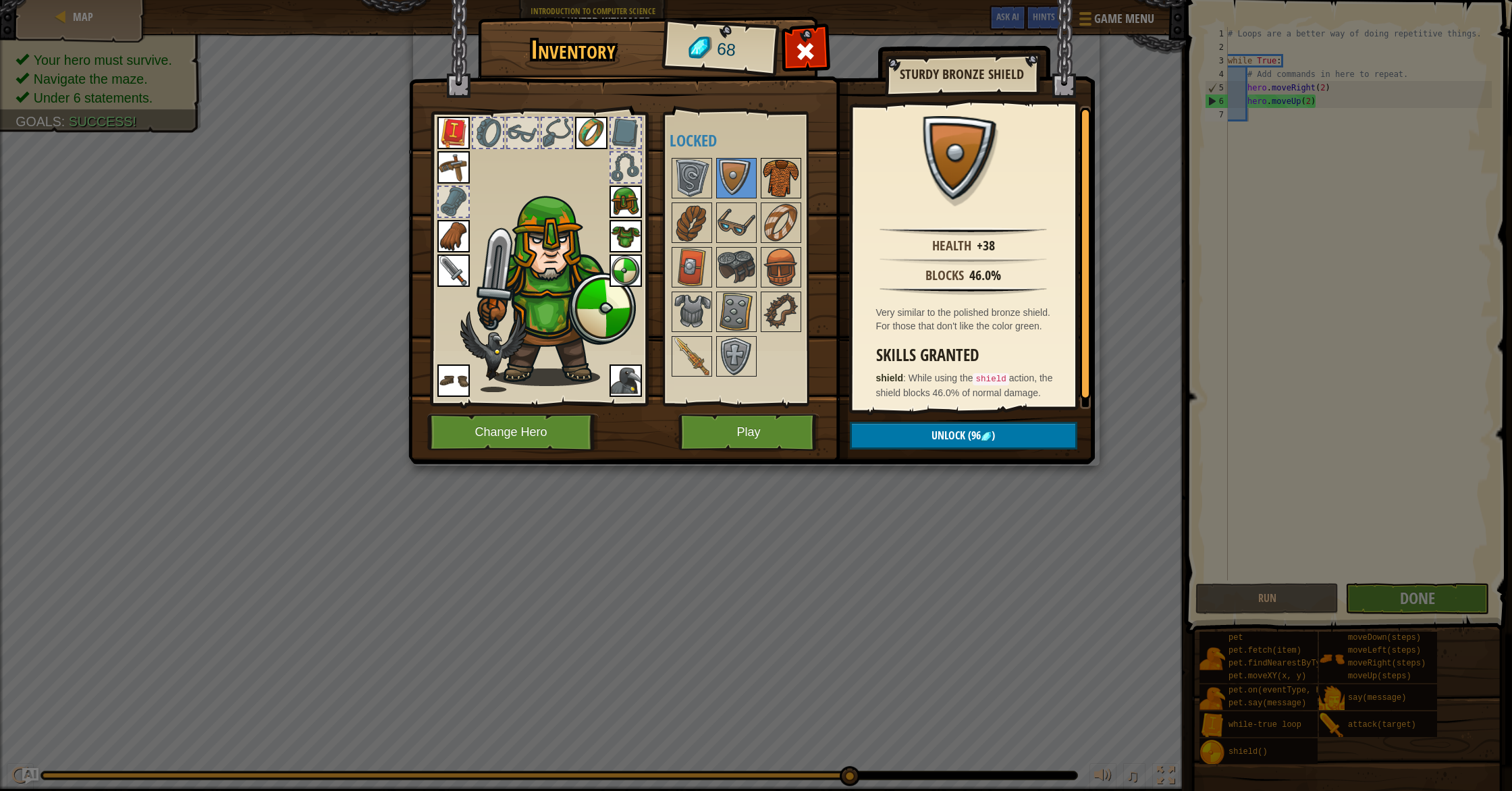
click at [767, 188] on img at bounding box center [781, 178] width 38 height 38
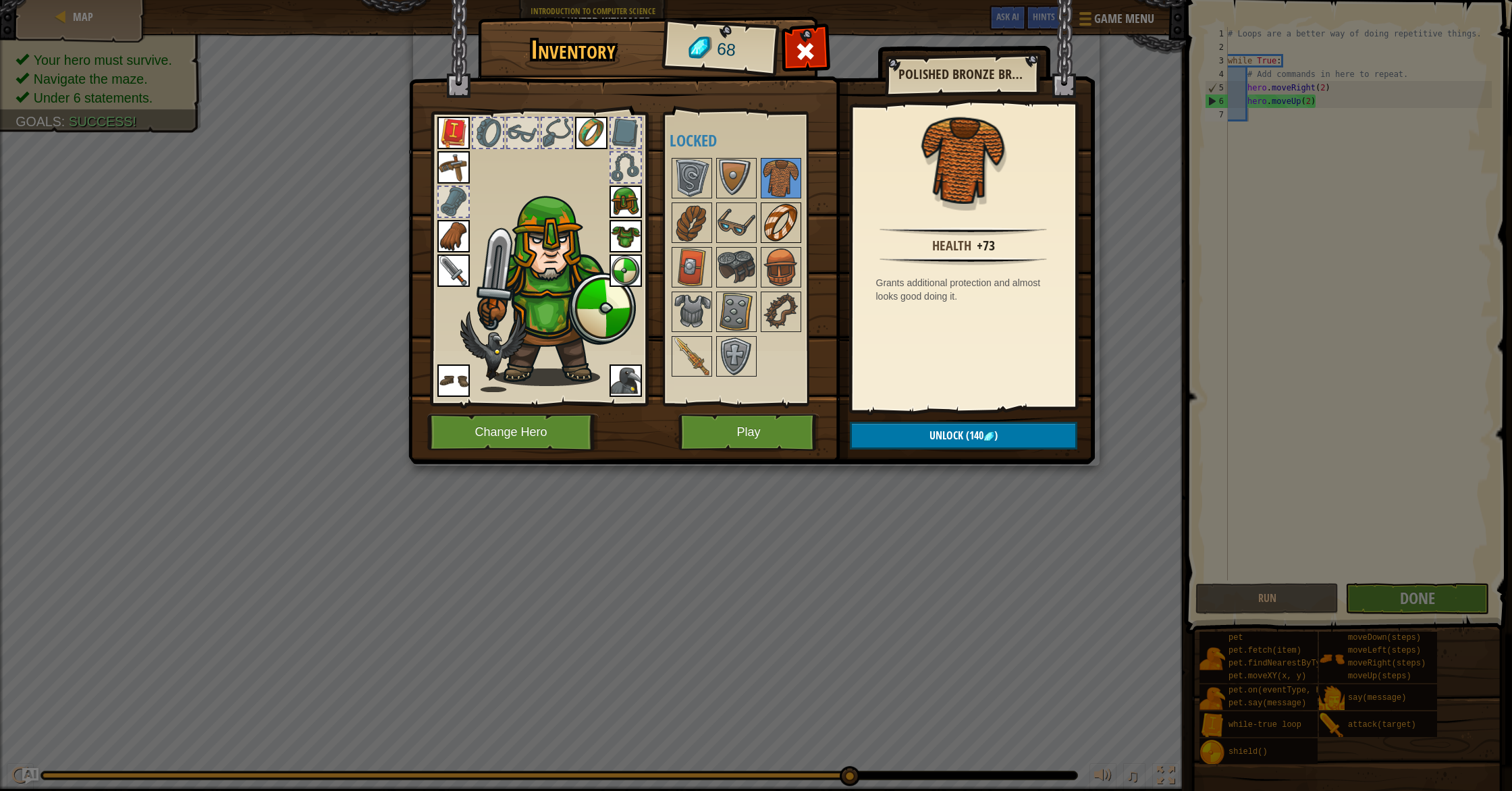
click at [775, 216] on img at bounding box center [781, 222] width 38 height 38
click at [718, 222] on img at bounding box center [736, 222] width 38 height 38
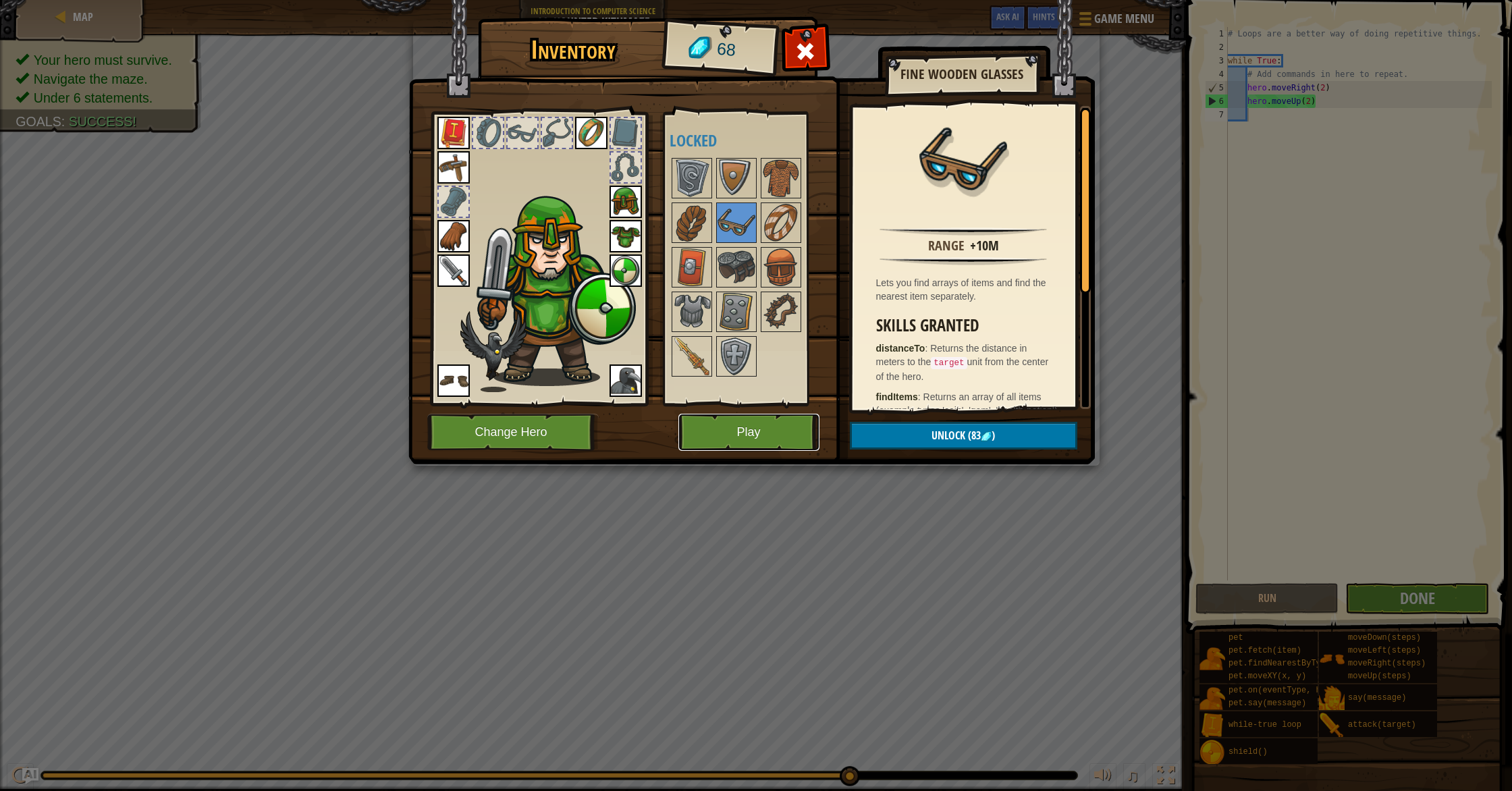
click at [705, 440] on button "Play" at bounding box center [749, 433] width 141 height 37
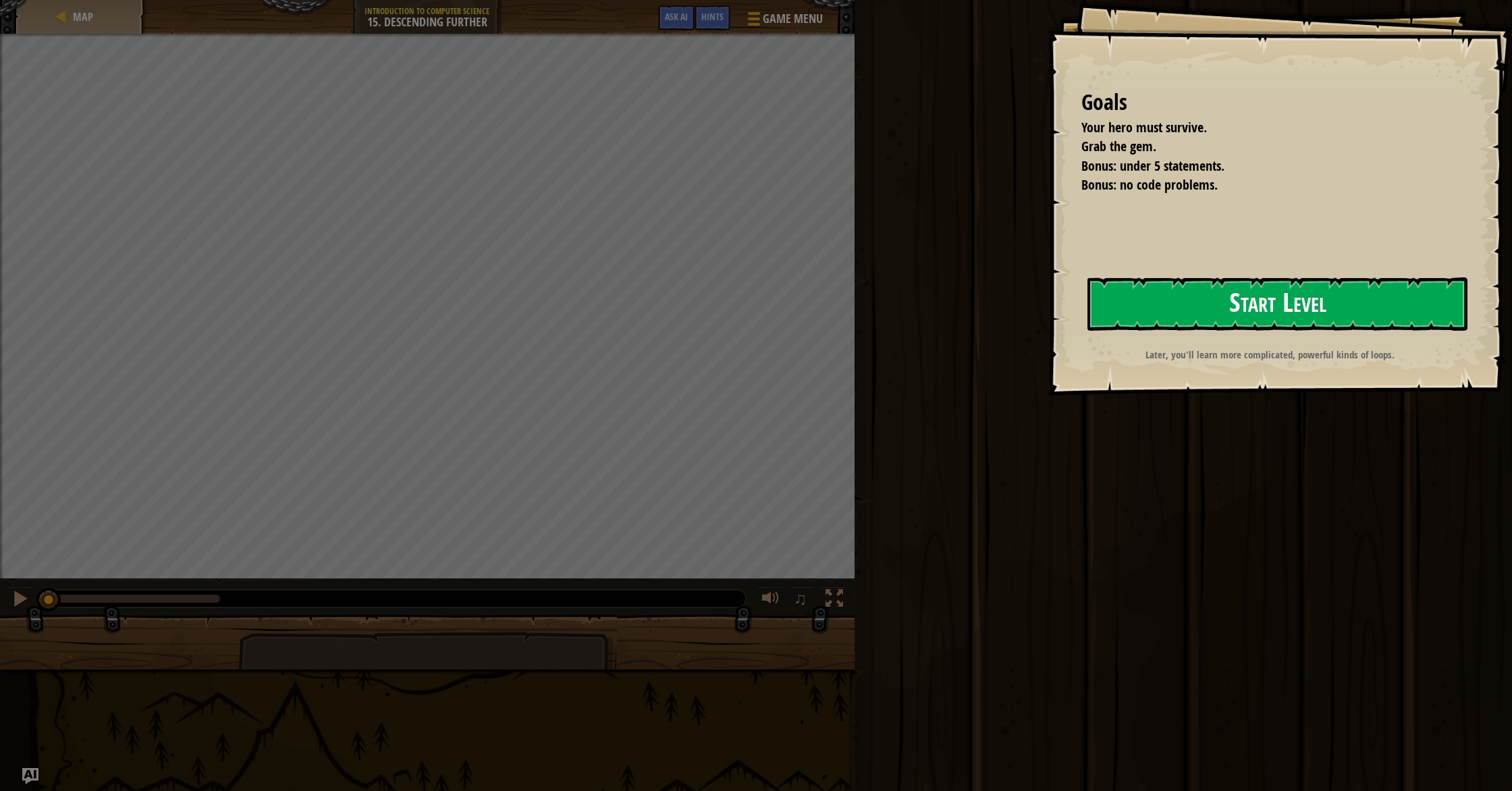
click at [1208, 309] on button "Start Level" at bounding box center [1277, 304] width 380 height 53
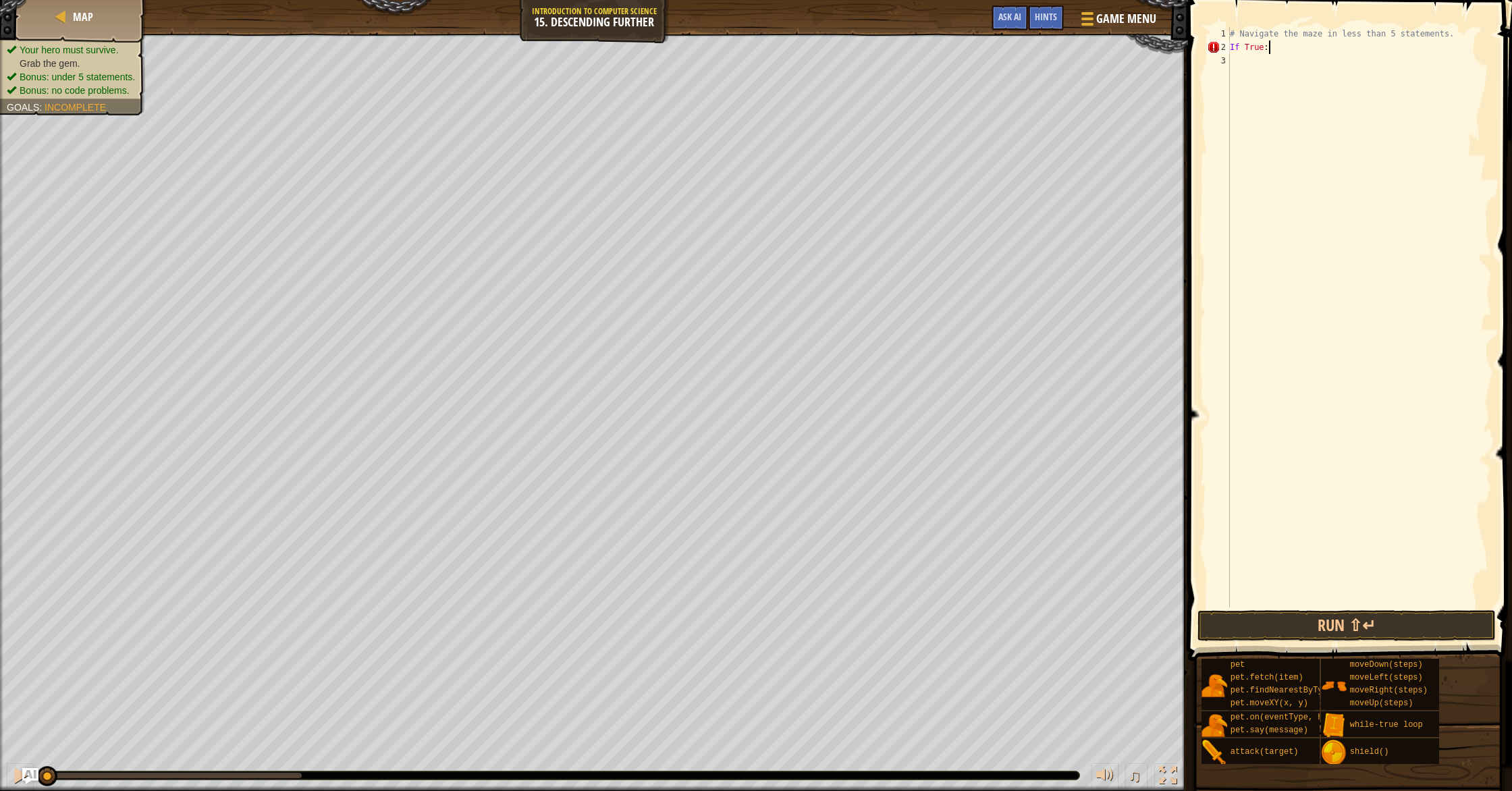
scroll to position [6, 3]
click at [1239, 49] on div "# Navigate the maze in less than 5 statements. If True :" at bounding box center [1359, 330] width 264 height 607
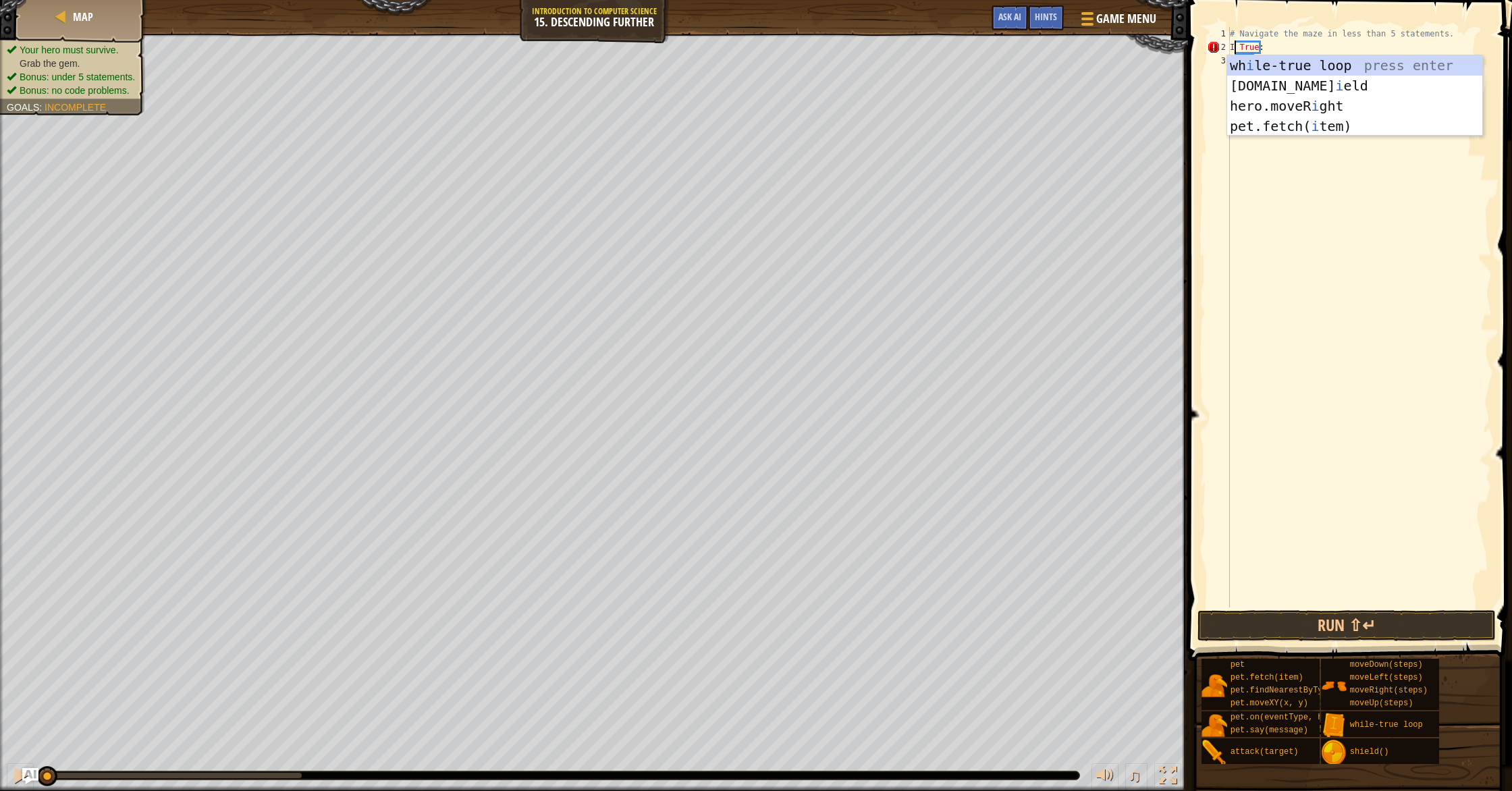
scroll to position [6, 1]
click at [1310, 71] on div "wh i le-true loop press enter [DOMAIN_NAME] i eld press enter hero.moveR i ght …" at bounding box center [1354, 116] width 255 height 121
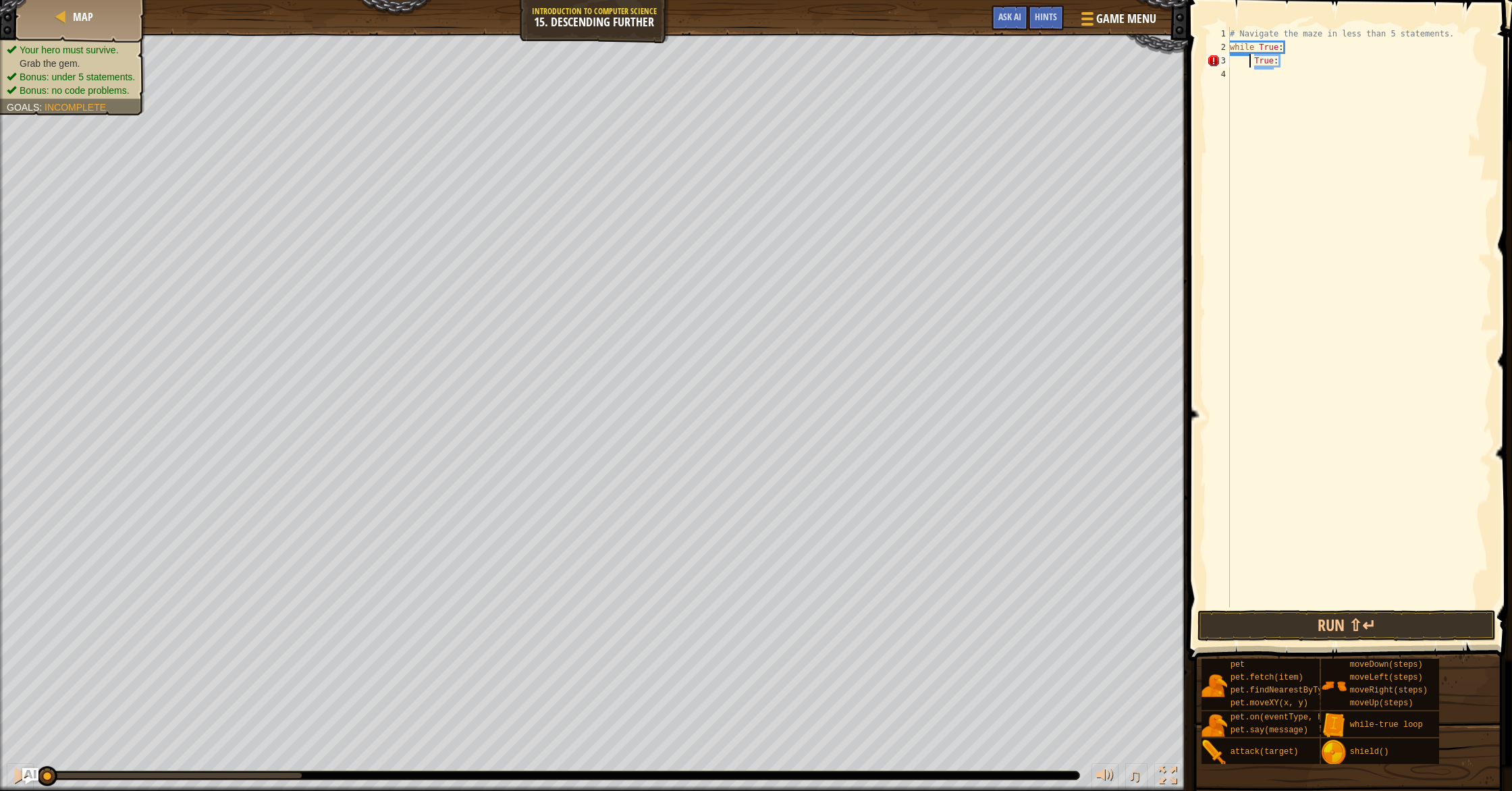
click at [1288, 59] on div "# Navigate the maze in less than 5 statements. while True : True :" at bounding box center [1359, 330] width 264 height 607
type textarea "T"
type textarea "M"
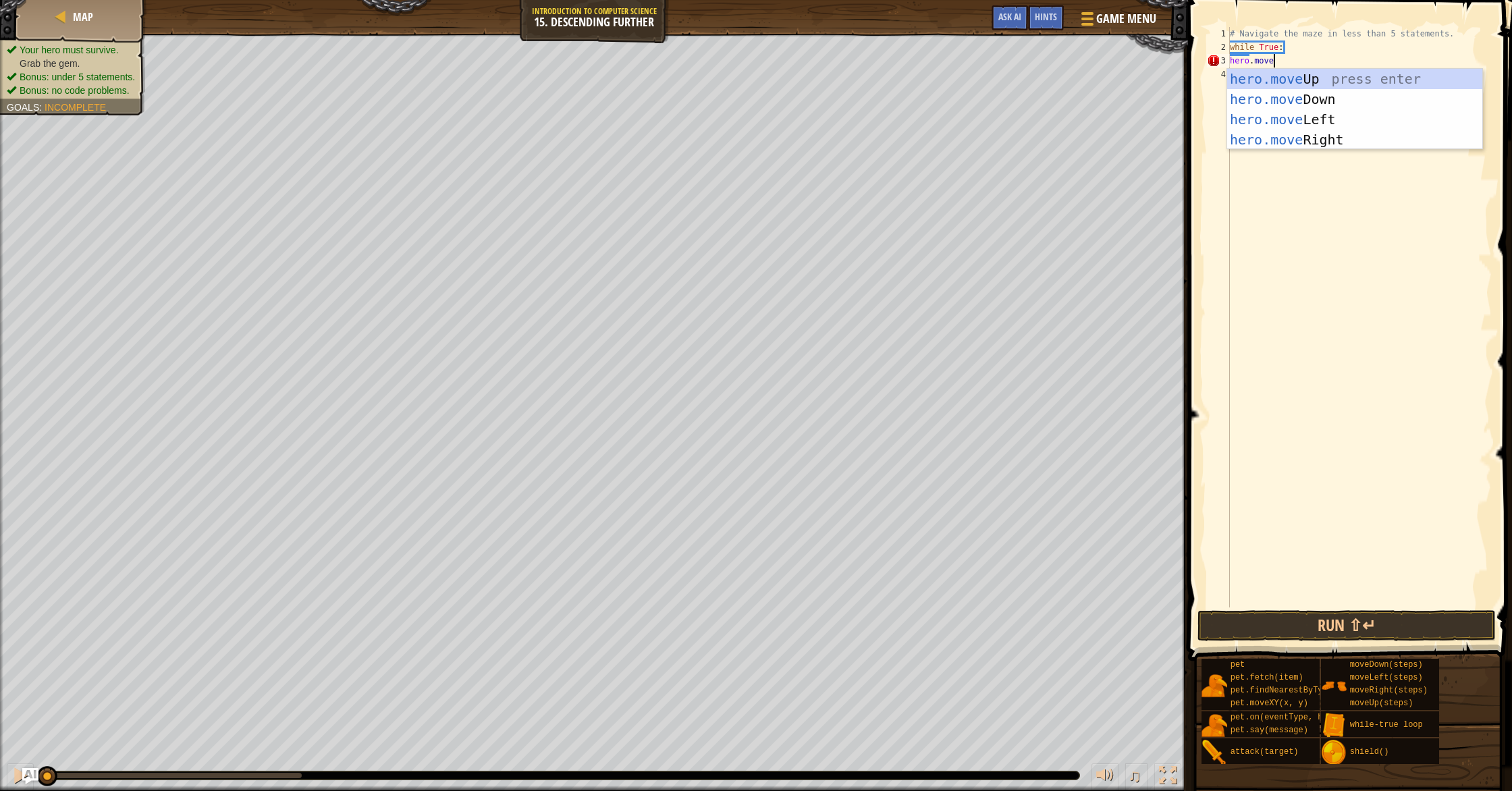
scroll to position [6, 3]
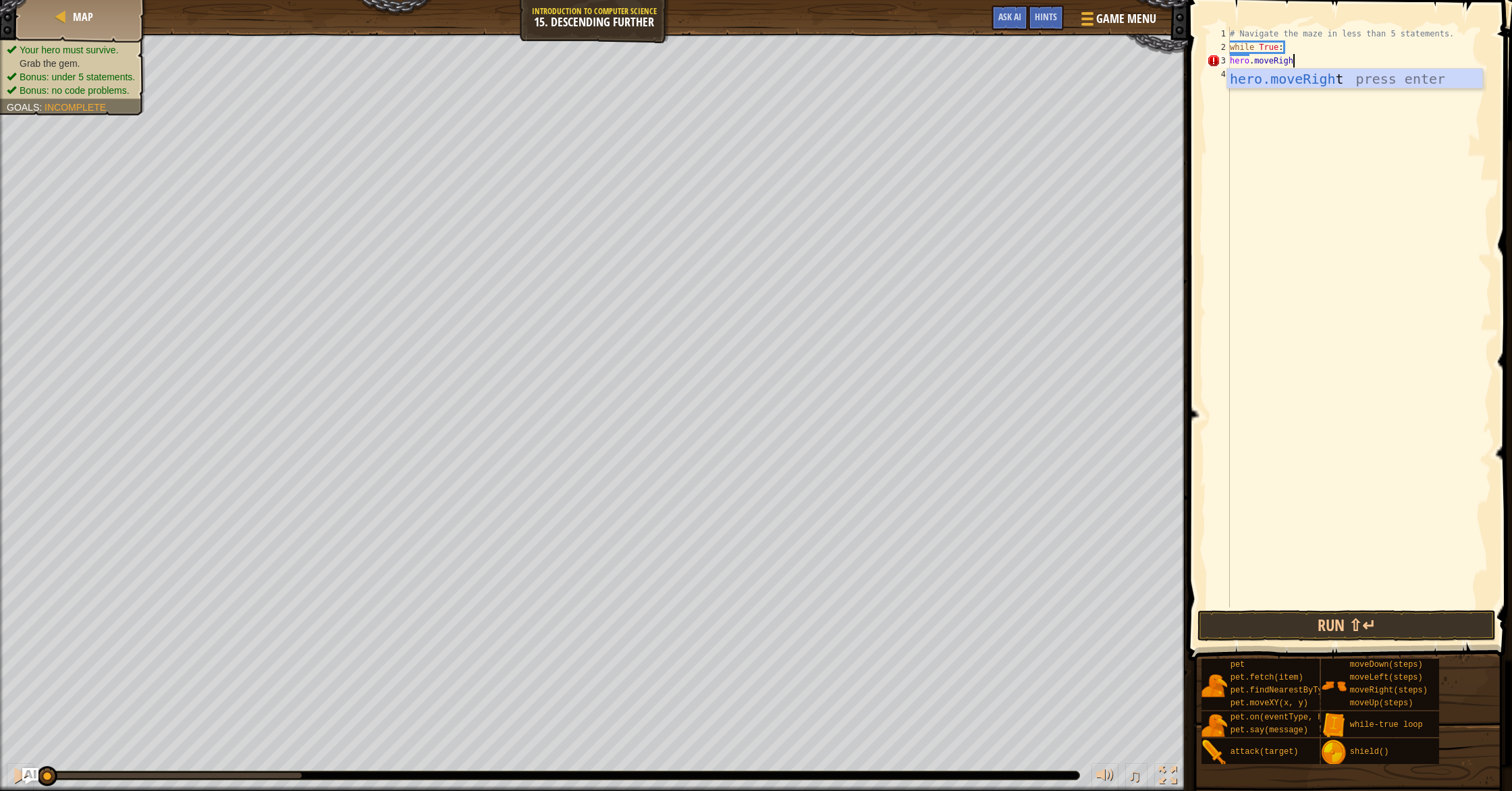
type textarea "hero.moveRight"
drag, startPoint x: 1252, startPoint y: 111, endPoint x: 1243, endPoint y: 109, distance: 9.2
click at [1252, 111] on div "# Navigate the maze in less than 5 statements. while True : hero . moveRight" at bounding box center [1359, 330] width 264 height 607
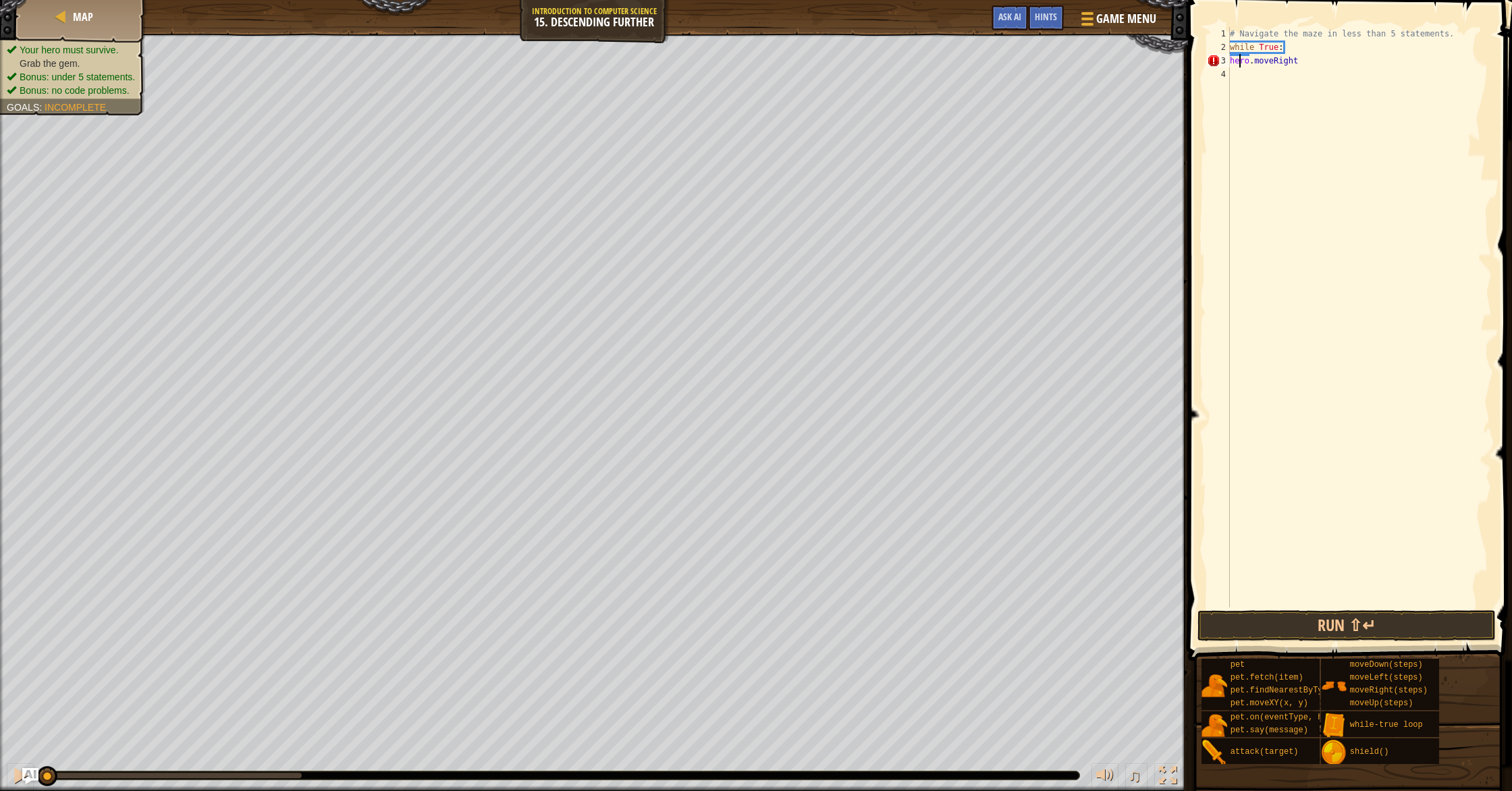
click at [1237, 65] on div "# Navigate the maze in less than 5 statements. while True : hero . moveRight" at bounding box center [1359, 330] width 264 height 607
click at [1230, 65] on div "# Navigate the maze in less than 5 statements. while True : hero . moveRight" at bounding box center [1359, 330] width 264 height 607
click at [1244, 60] on div "# Navigate the maze in less than 5 statements. while True : hero . moveRight" at bounding box center [1359, 330] width 264 height 607
drag, startPoint x: 1282, startPoint y: 52, endPoint x: 1216, endPoint y: 62, distance: 66.8
click at [1214, 44] on div "hero.moveRight 1 2 3 4 # Navigate the maze in less than 5 statements. while Tru…" at bounding box center [1347, 317] width 287 height 580
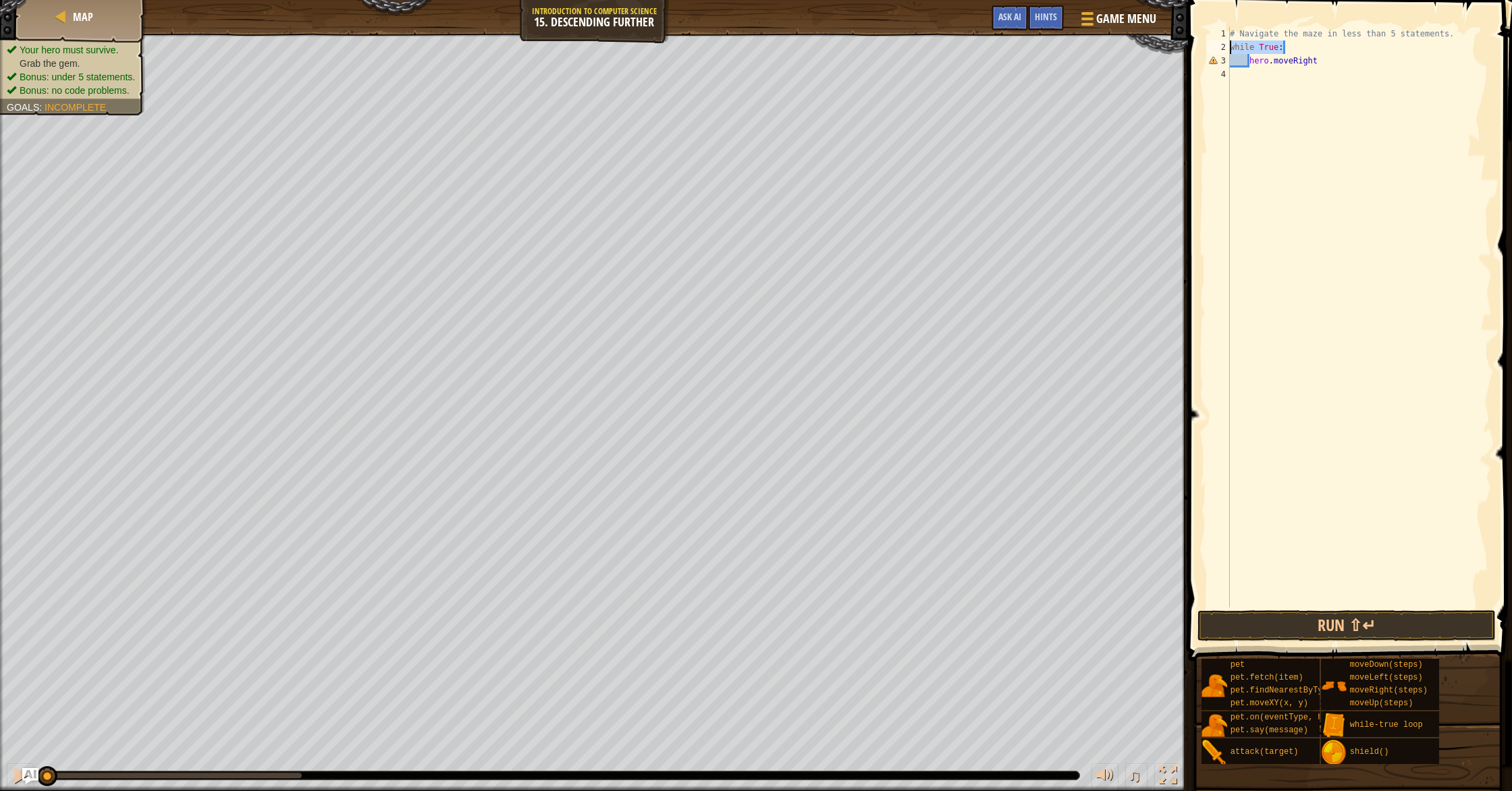
type textarea "while True:"
click at [1248, 105] on div "# Navigate the maze in less than 5 statements. while True : hero . moveRight" at bounding box center [1359, 330] width 264 height 607
drag, startPoint x: 1234, startPoint y: 61, endPoint x: 1330, endPoint y: 80, distance: 97.9
click at [1327, 80] on div "# Navigate the maze in less than 5 statements. while True : hero . moveRight" at bounding box center [1359, 330] width 264 height 607
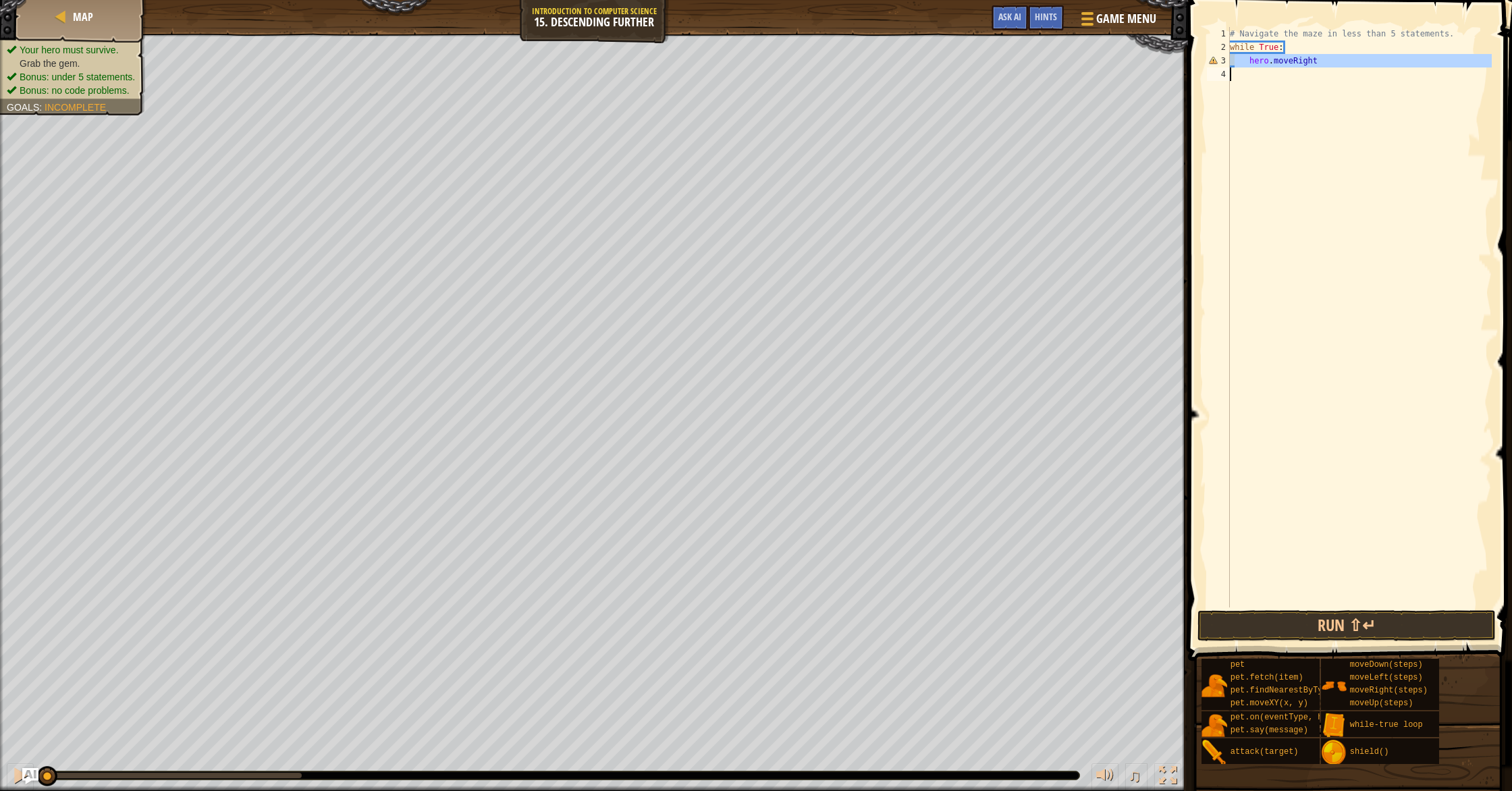
type textarea "hero.moveRight"
click at [1296, 78] on div "# Navigate the maze in less than 5 statements. while True : hero . moveRight" at bounding box center [1359, 330] width 264 height 607
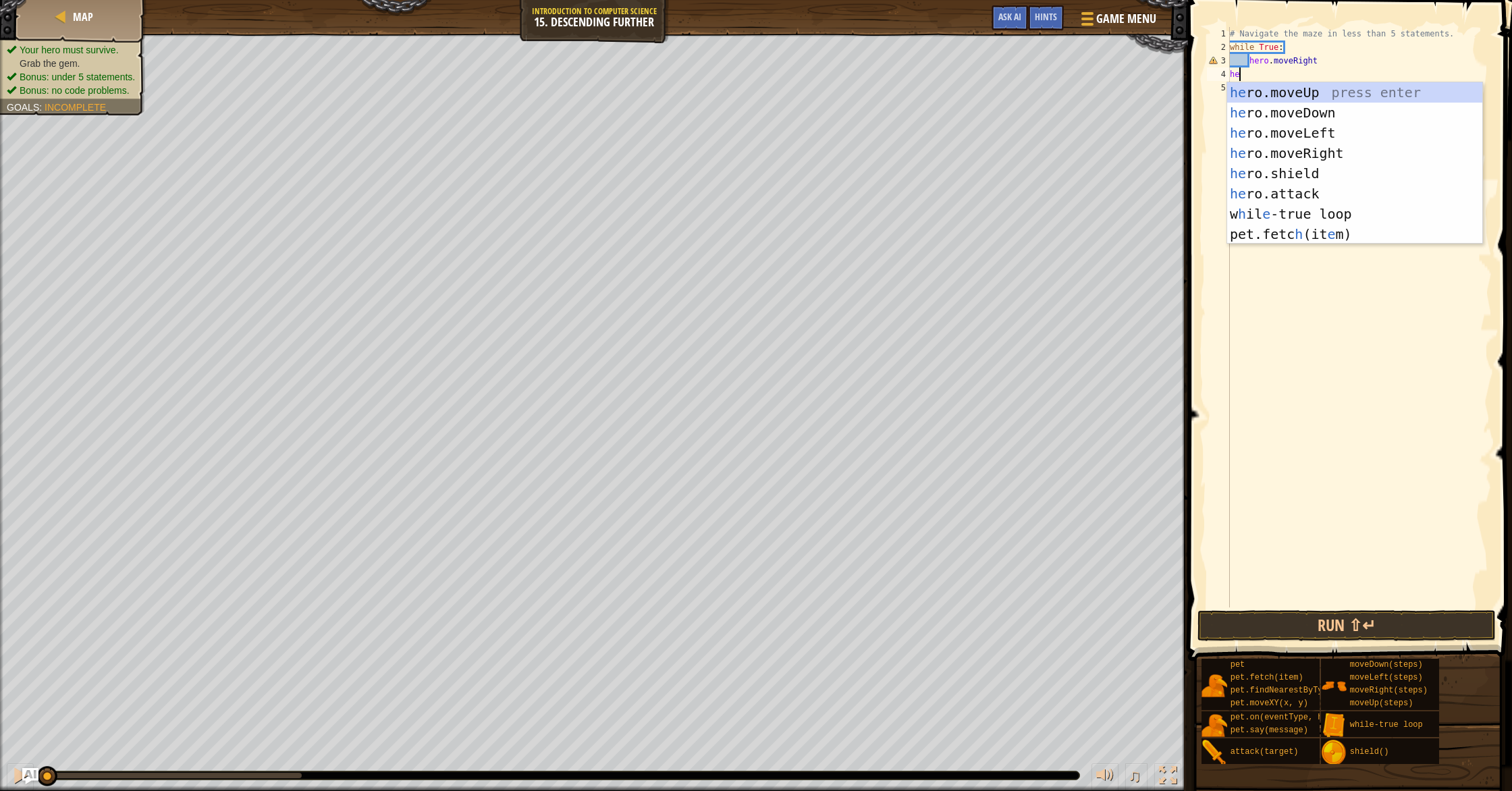
type textarea "her"
click at [1332, 215] on div "her o.moveUp press enter her o.moveDown press enter her o.moveLeft press enter …" at bounding box center [1354, 183] width 255 height 202
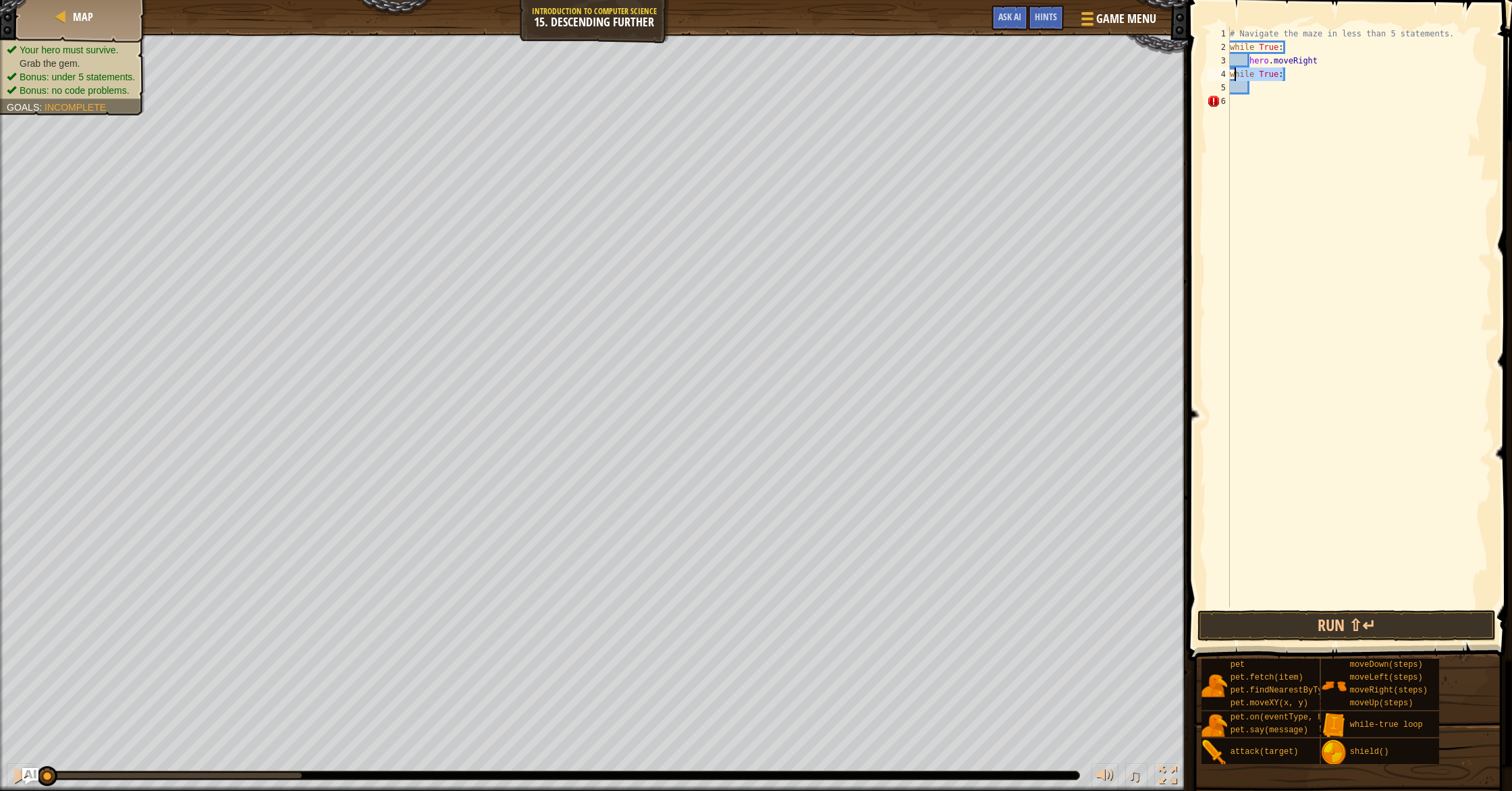
drag, startPoint x: 1288, startPoint y: 75, endPoint x: 1236, endPoint y: 76, distance: 52.0
click at [1236, 76] on div "# Navigate the maze in less than 5 statements. while True : hero . moveRight wh…" at bounding box center [1359, 330] width 264 height 607
type textarea "w"
click at [1251, 67] on div "# Navigate the maze in less than 5 statements. while True : hero . moveRight" at bounding box center [1359, 330] width 264 height 607
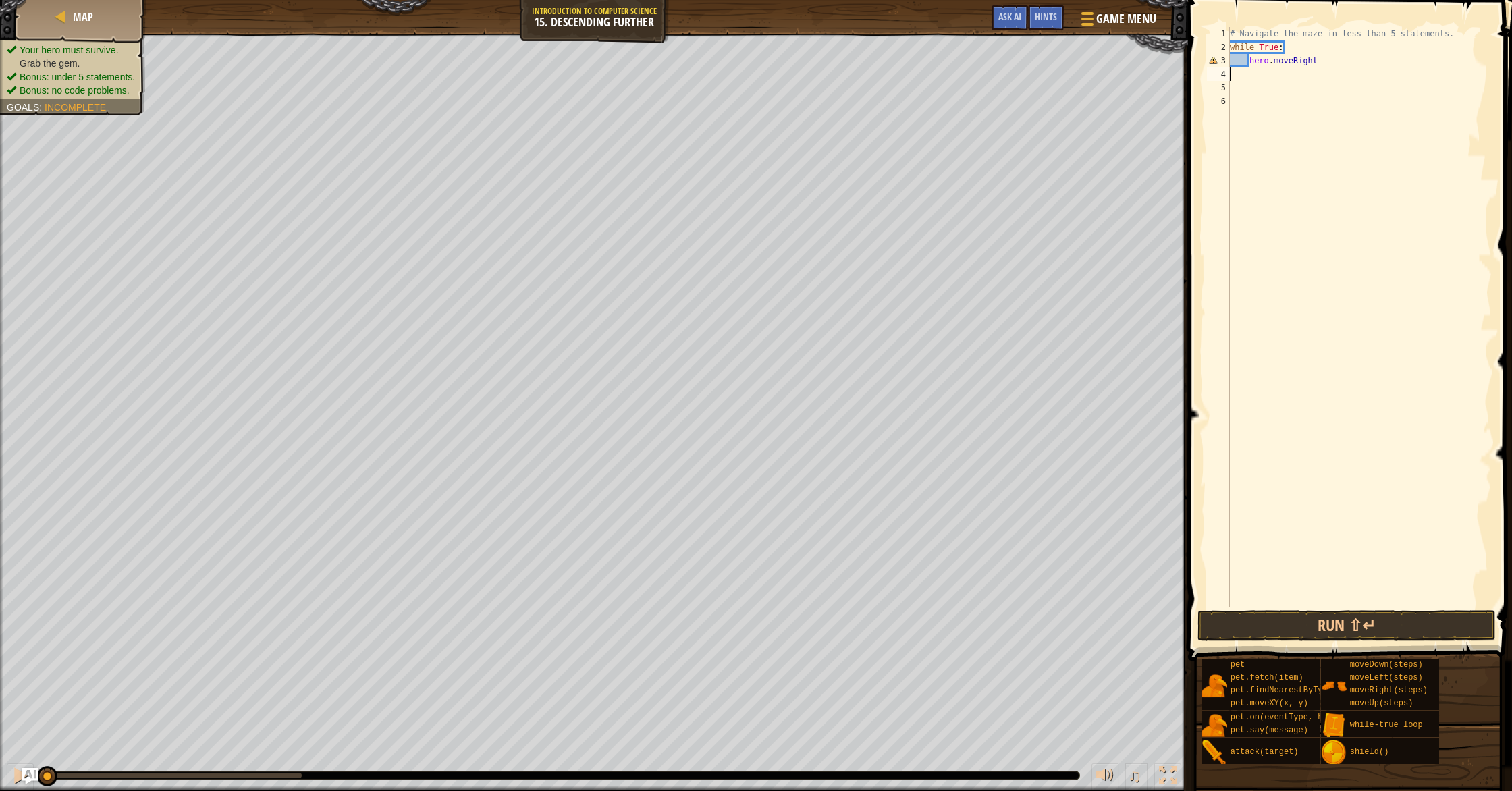
type textarea "hero.moveRight"
drag, startPoint x: 1251, startPoint y: 74, endPoint x: 1240, endPoint y: 78, distance: 11.7
click at [1248, 75] on div "# Navigate the maze in less than 5 statements. while True : hero . moveRight" at bounding box center [1359, 330] width 264 height 607
click at [1283, 617] on button "Run ⇧↵" at bounding box center [1346, 625] width 298 height 31
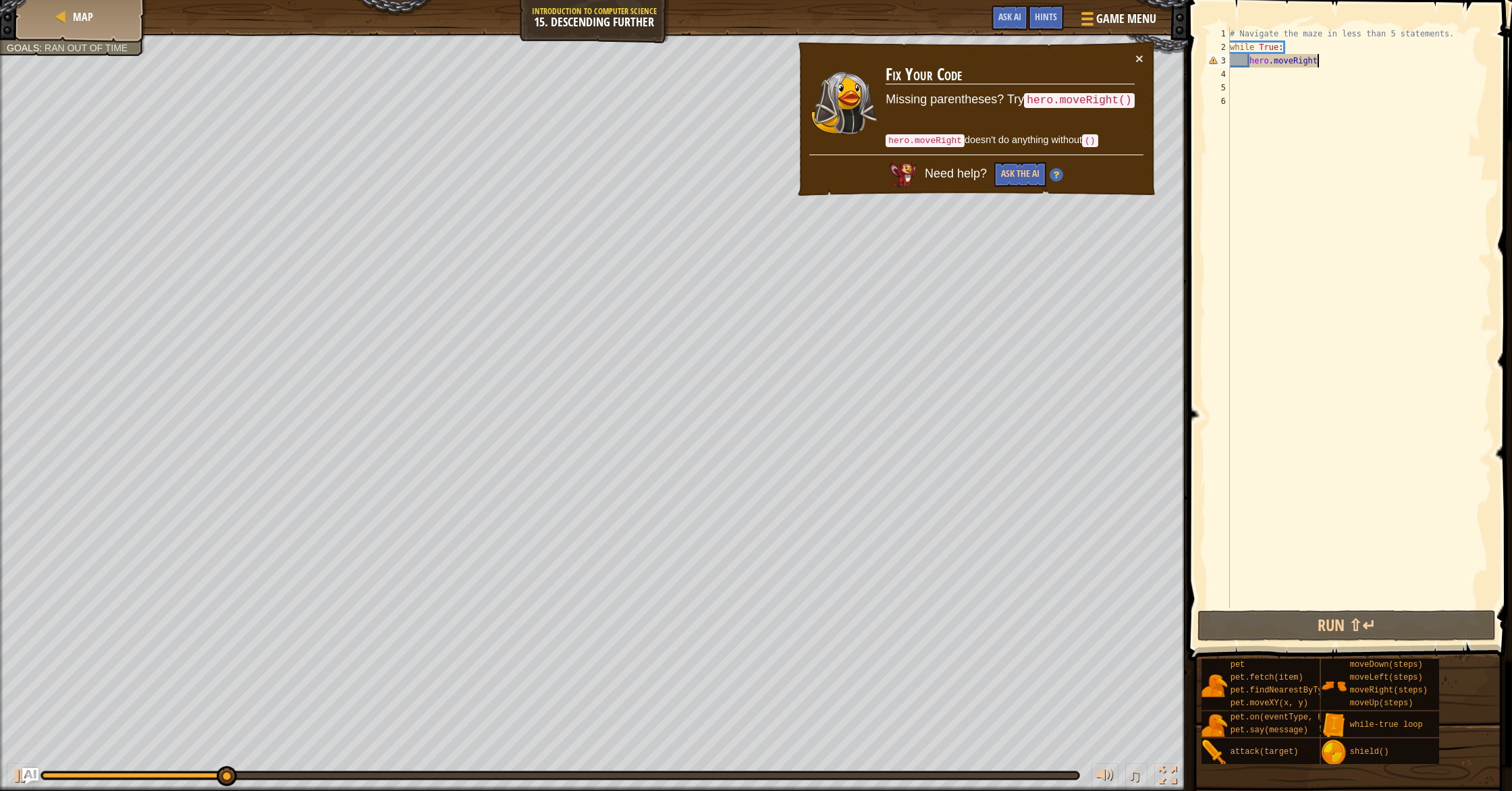
click at [1331, 64] on div "# Navigate the maze in less than 5 statements. while True : hero . moveRight" at bounding box center [1359, 330] width 264 height 607
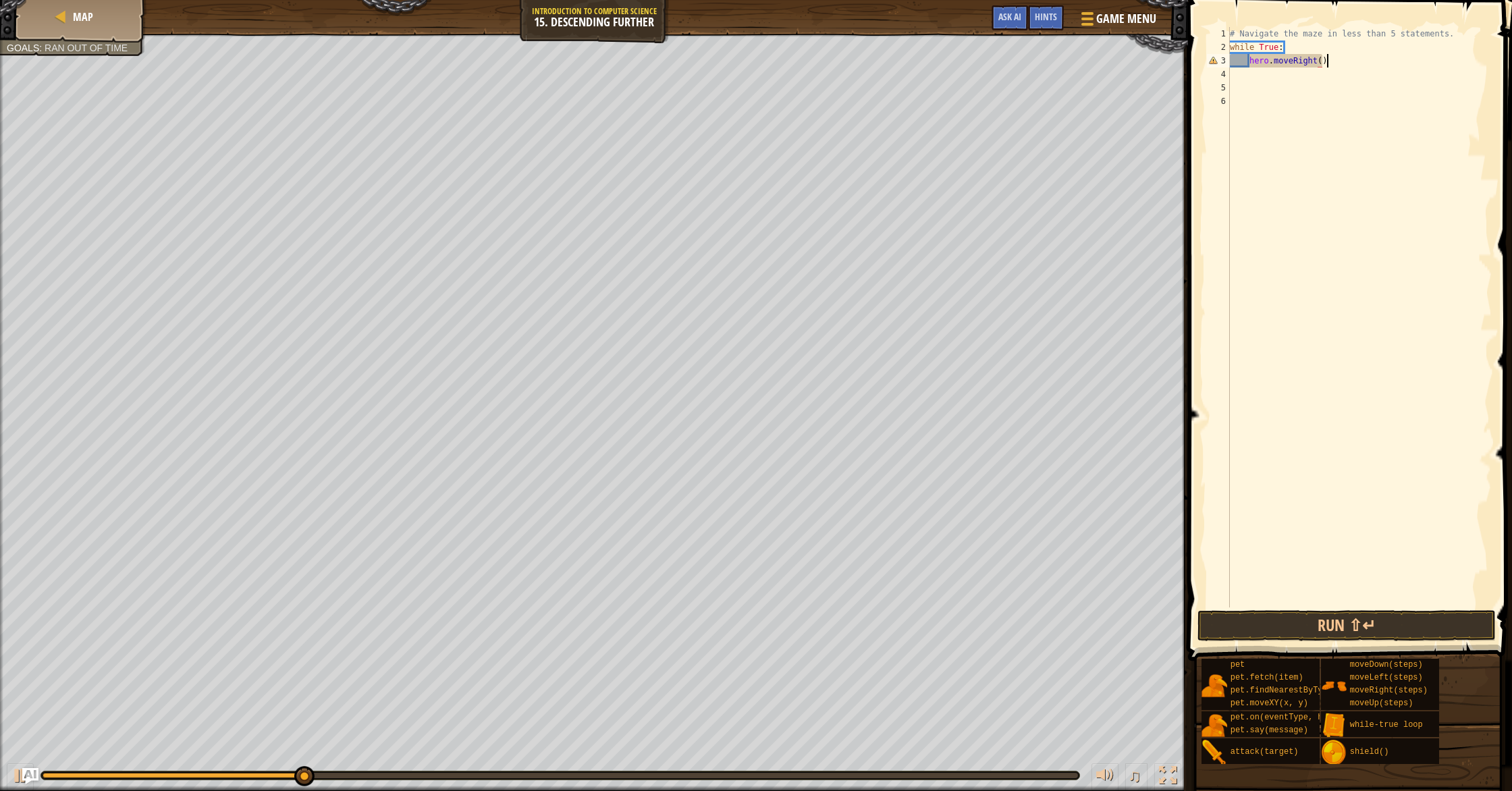
scroll to position [6, 8]
type textarea "hero.moveRight()"
click at [1405, 622] on button "Run ⇧↵" at bounding box center [1346, 625] width 298 height 31
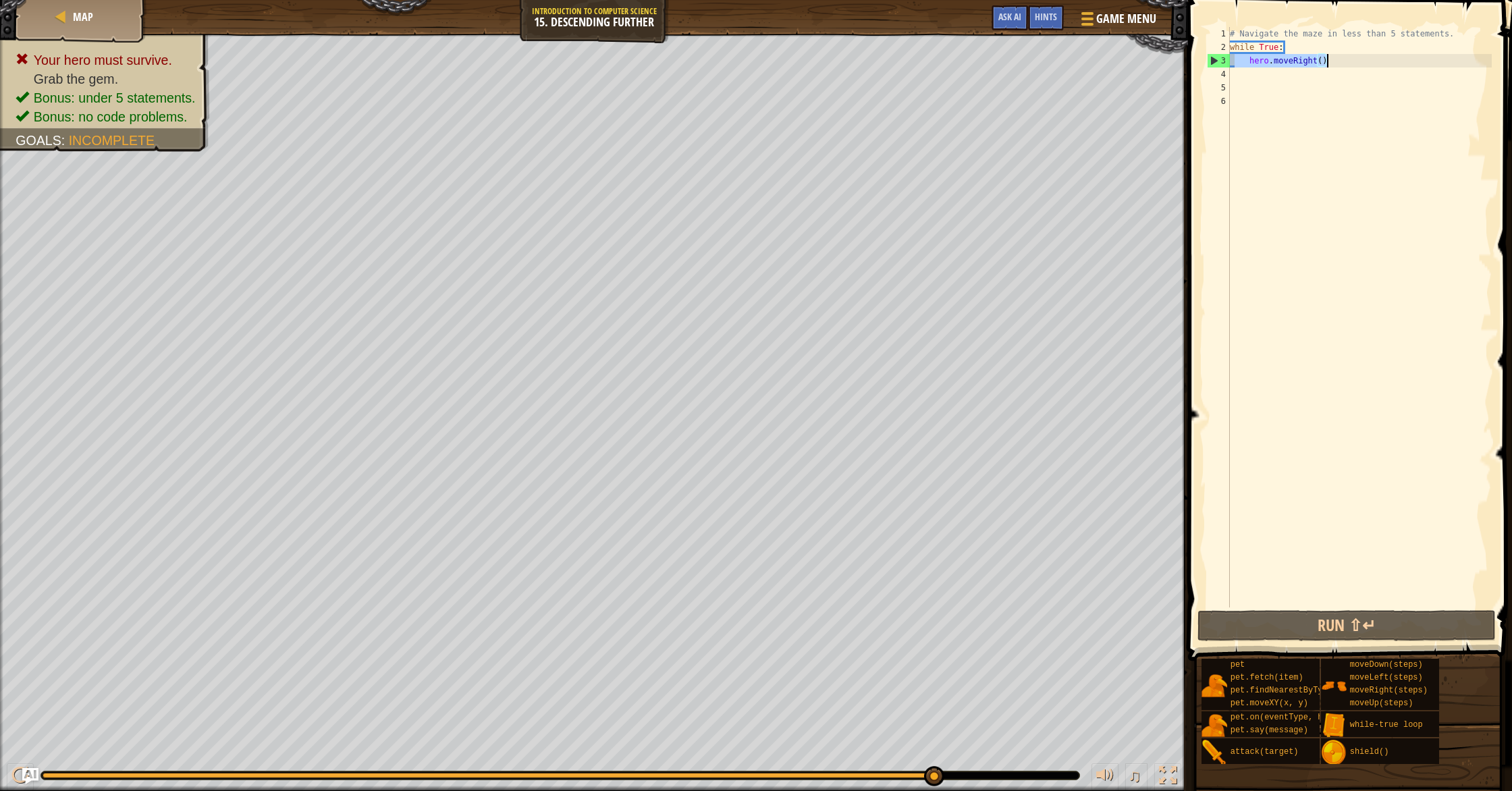
drag, startPoint x: 1236, startPoint y: 59, endPoint x: 1366, endPoint y: 56, distance: 130.0
click at [1366, 56] on div "# Navigate the maze in less than 5 statements. while True : hero . moveRight ( )" at bounding box center [1359, 330] width 264 height 607
click at [1362, 152] on div "# Navigate the maze in less than 5 statements. while True : hero . moveRight ( )" at bounding box center [1359, 330] width 264 height 607
click at [1253, 80] on div "# Navigate the maze in less than 5 statements. while True : hero . moveRight ( )" at bounding box center [1359, 330] width 264 height 607
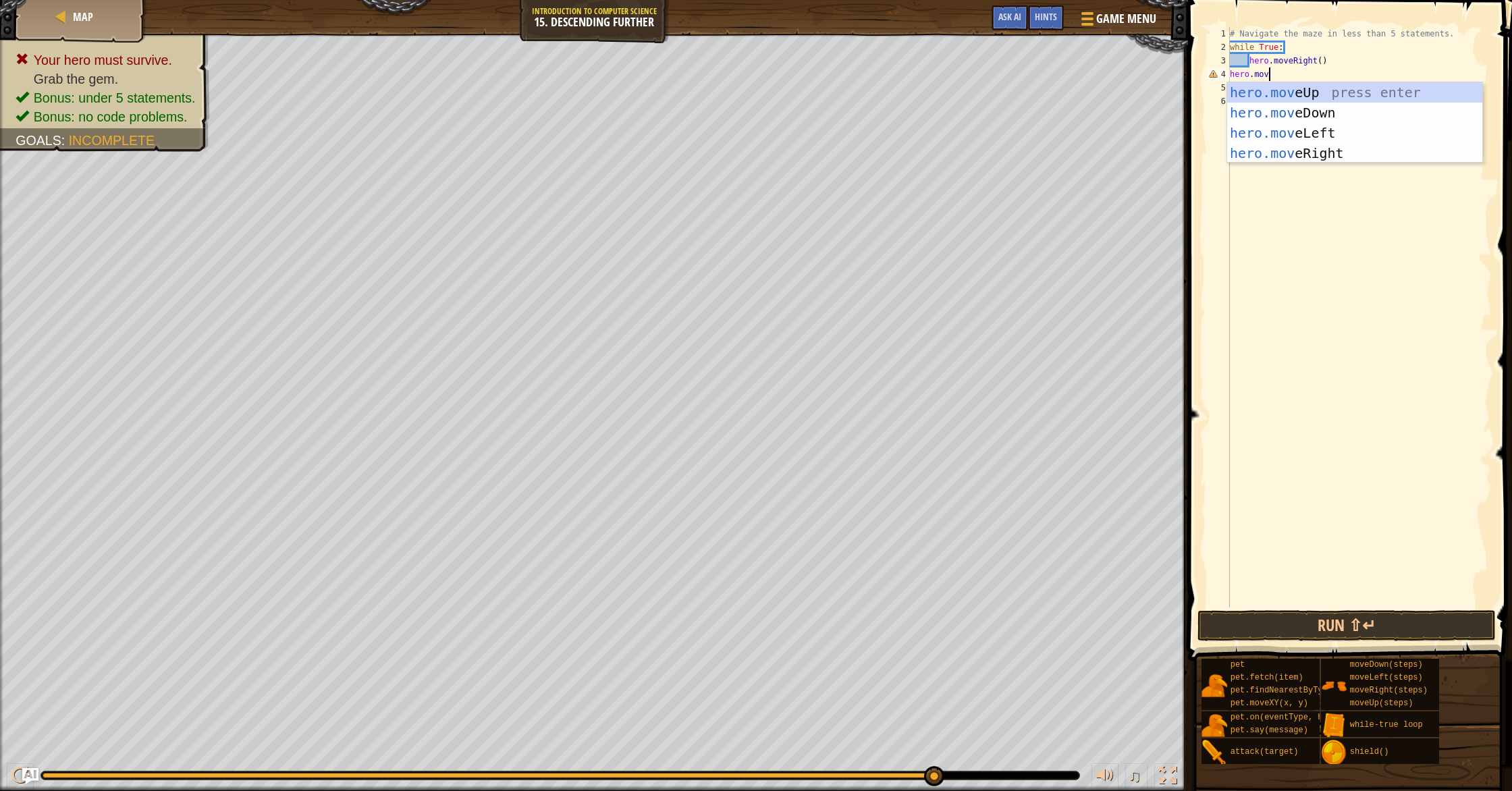
type textarea "hero.move"
click at [1290, 105] on div "hero.move Up press enter hero.move Down press enter hero.move Left press enter …" at bounding box center [1354, 143] width 255 height 121
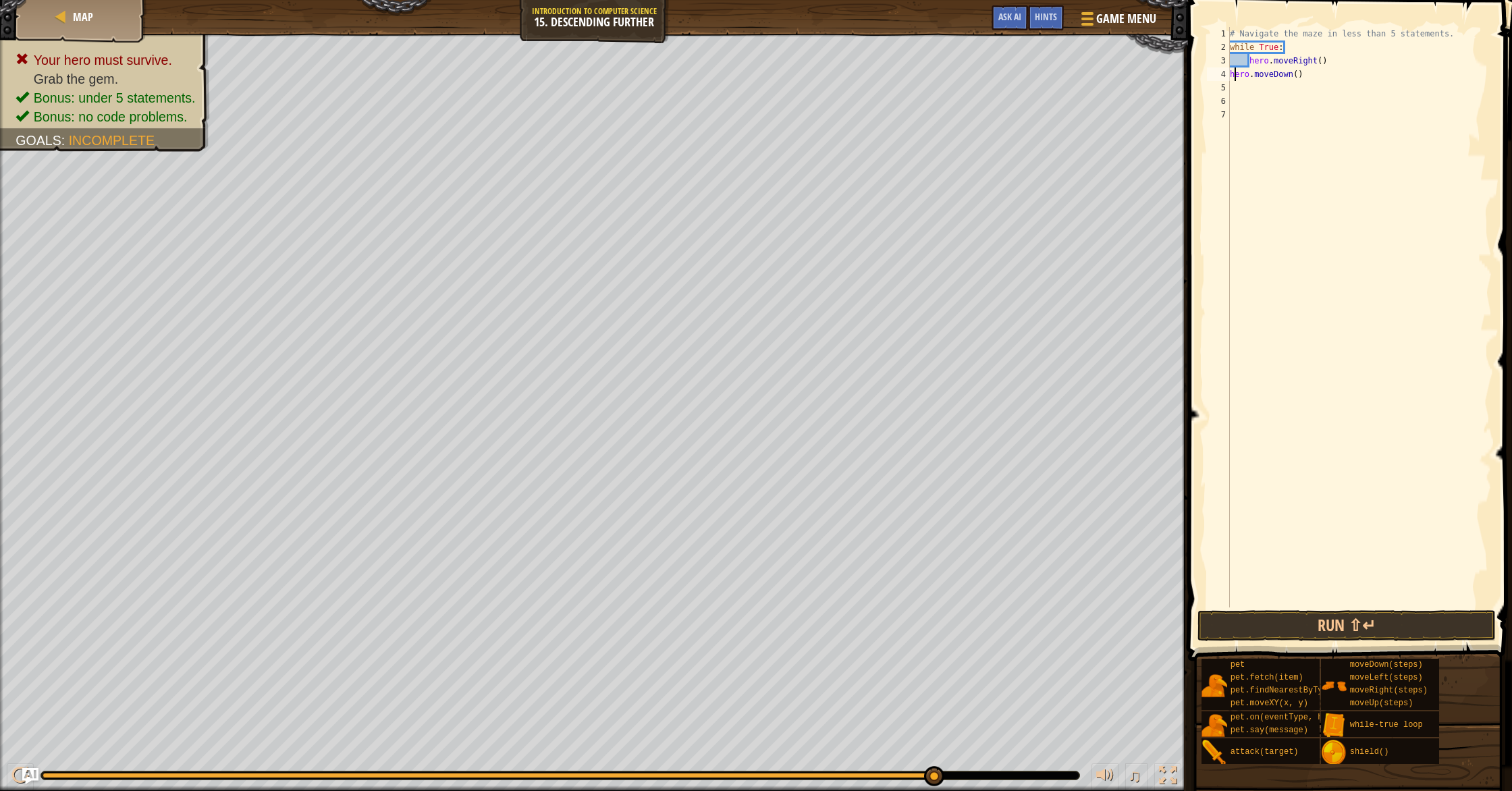
click at [1233, 74] on div "# Navigate the maze in less than 5 statements. while True : hero . moveRight ( …" at bounding box center [1359, 330] width 264 height 607
click at [1225, 73] on div "4" at bounding box center [1218, 73] width 23 height 13
click at [1231, 73] on div "# Navigate the maze in less than 5 statements. while True : hero . moveRight ( …" at bounding box center [1359, 330] width 264 height 607
drag, startPoint x: 1251, startPoint y: 71, endPoint x: 1196, endPoint y: 89, distance: 57.9
click at [1196, 89] on div "hero.moveDown() 1 2 3 4 5 6 7 # Navigate the maze in less than 5 statements. wh…" at bounding box center [1348, 357] width 328 height 700
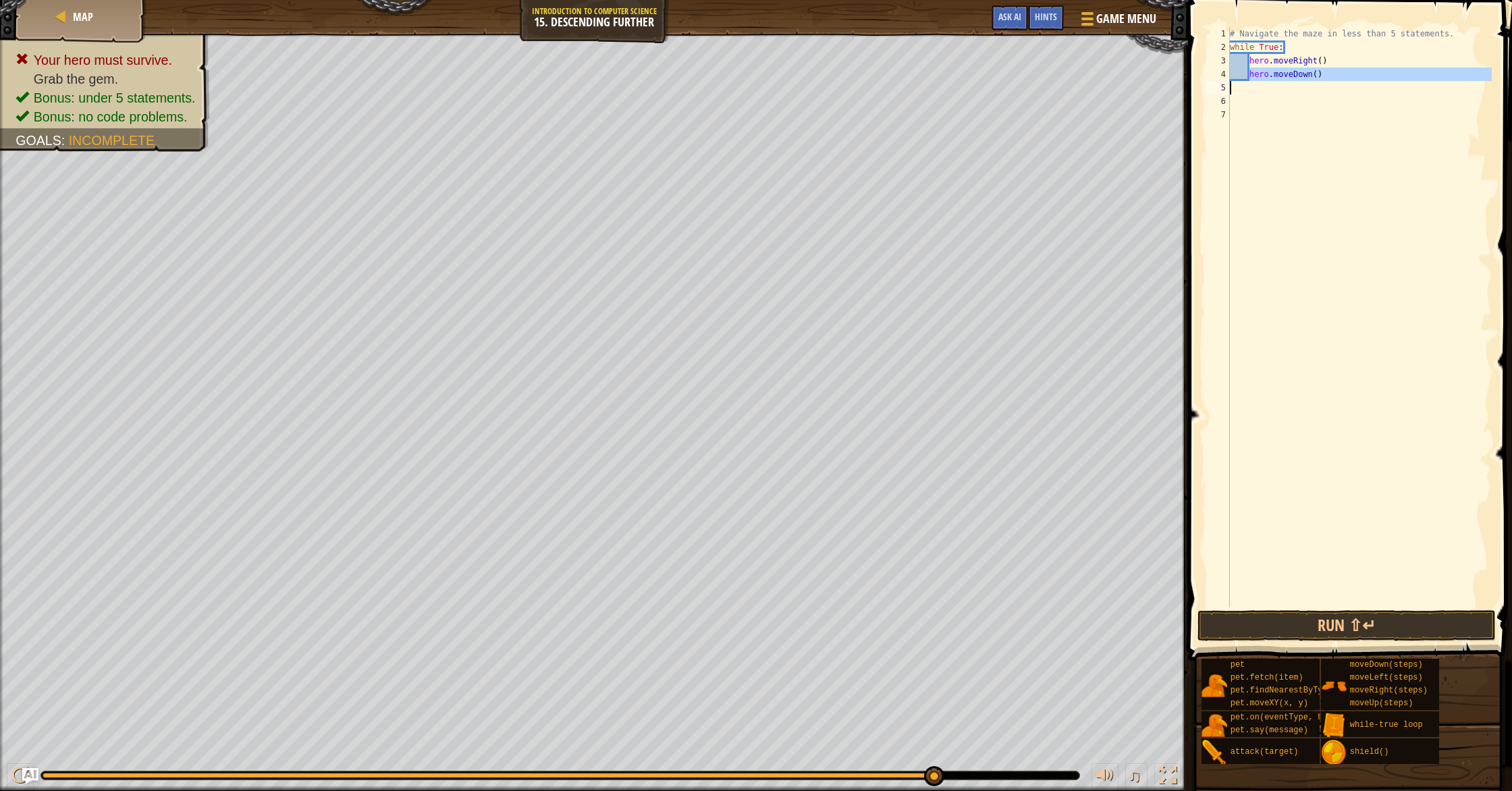
type textarea "hero.moveDown()"
click at [1197, 99] on span at bounding box center [1351, 311] width 335 height 700
click at [1362, 621] on button "Run ⇧↵" at bounding box center [1346, 625] width 298 height 31
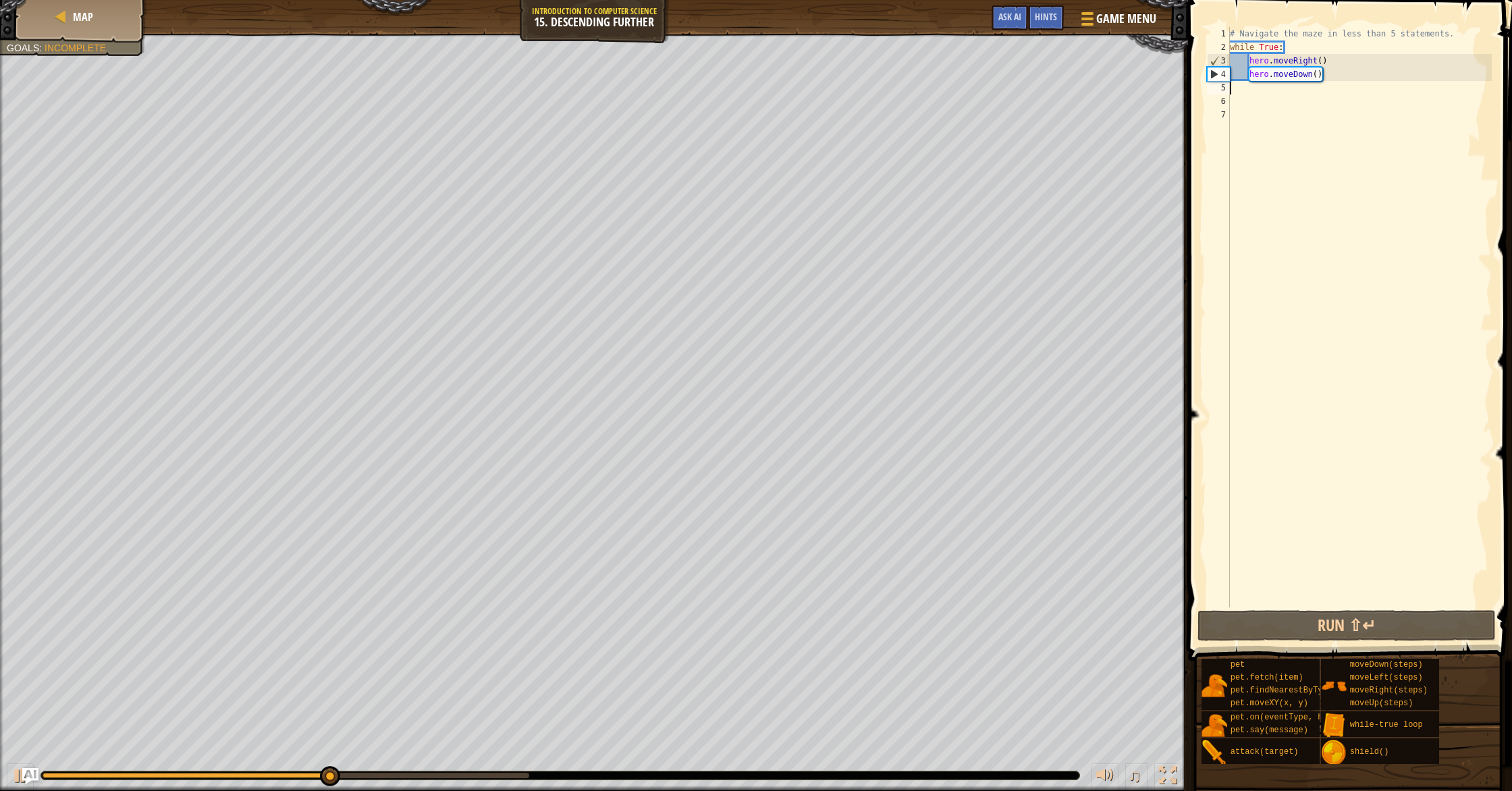
click at [1322, 59] on div "# Navigate the maze in less than 5 statements. while True : hero . moveRight ( …" at bounding box center [1359, 330] width 264 height 607
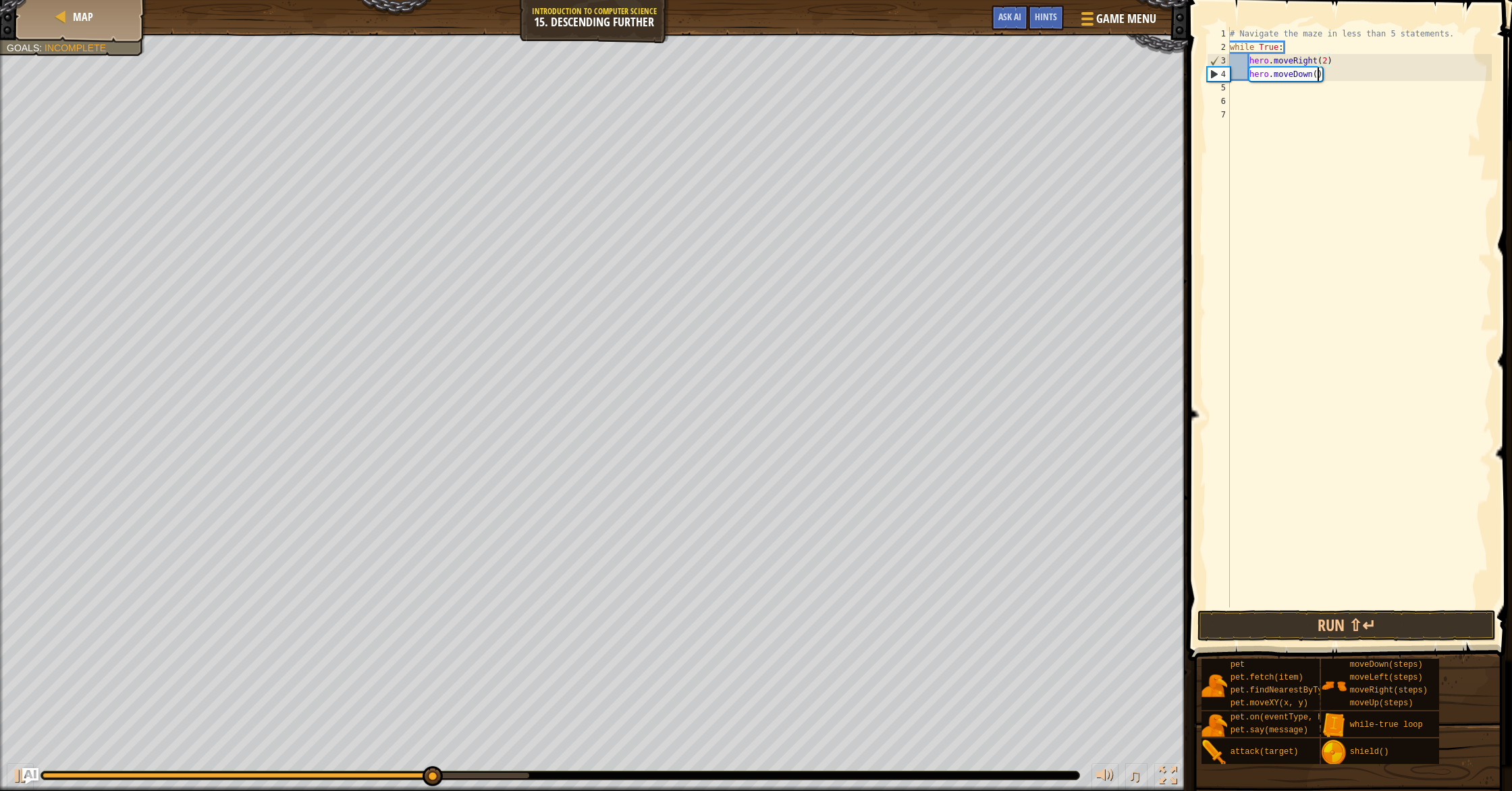
click at [1317, 78] on div "# Navigate the maze in less than 5 statements. while True : hero . moveRight ( …" at bounding box center [1359, 330] width 264 height 607
type textarea "hero.moveDown()"
click at [1297, 612] on button "Run ⇧↵" at bounding box center [1346, 625] width 298 height 31
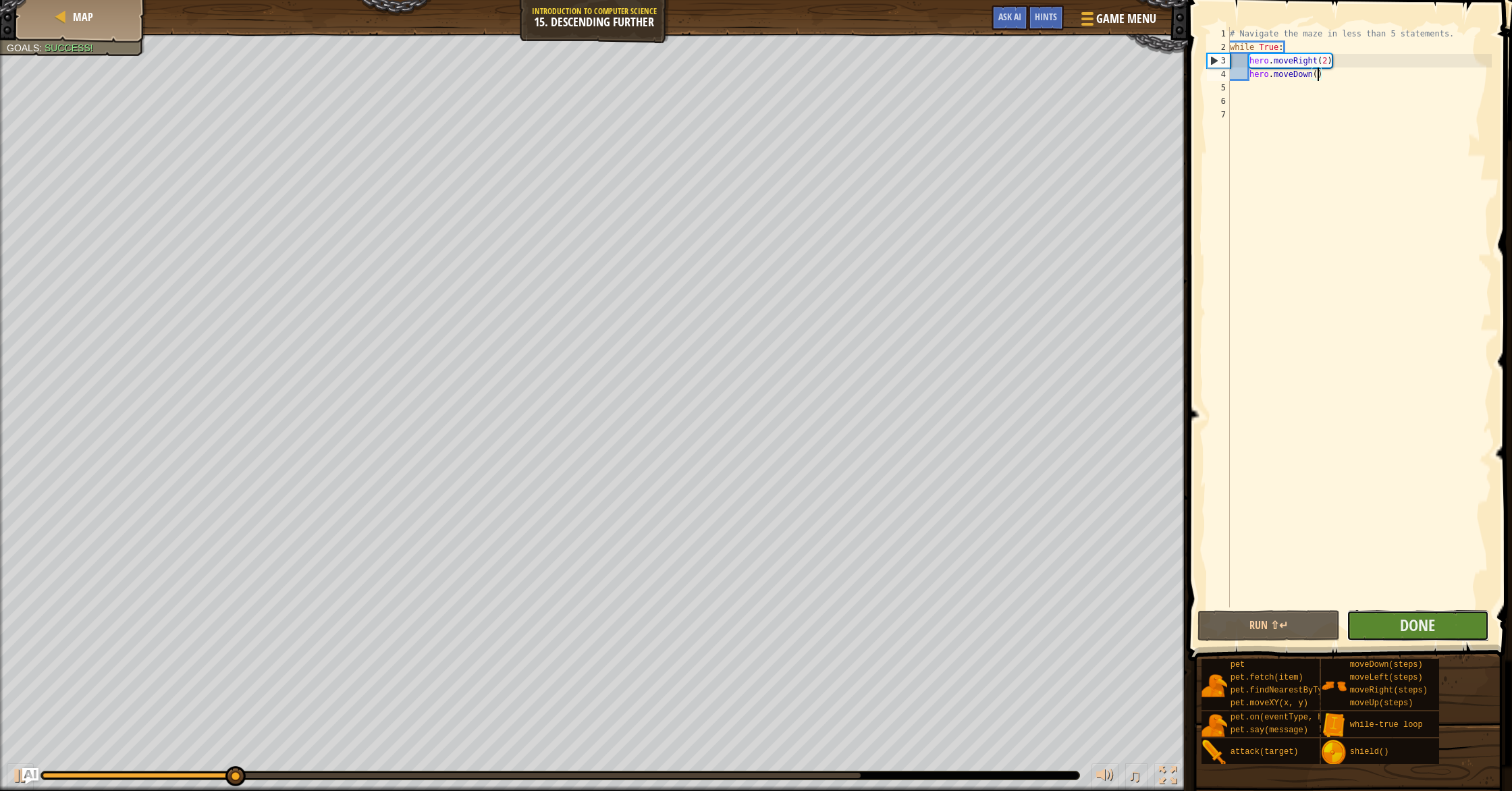
click at [1450, 624] on button "Done" at bounding box center [1418, 625] width 143 height 31
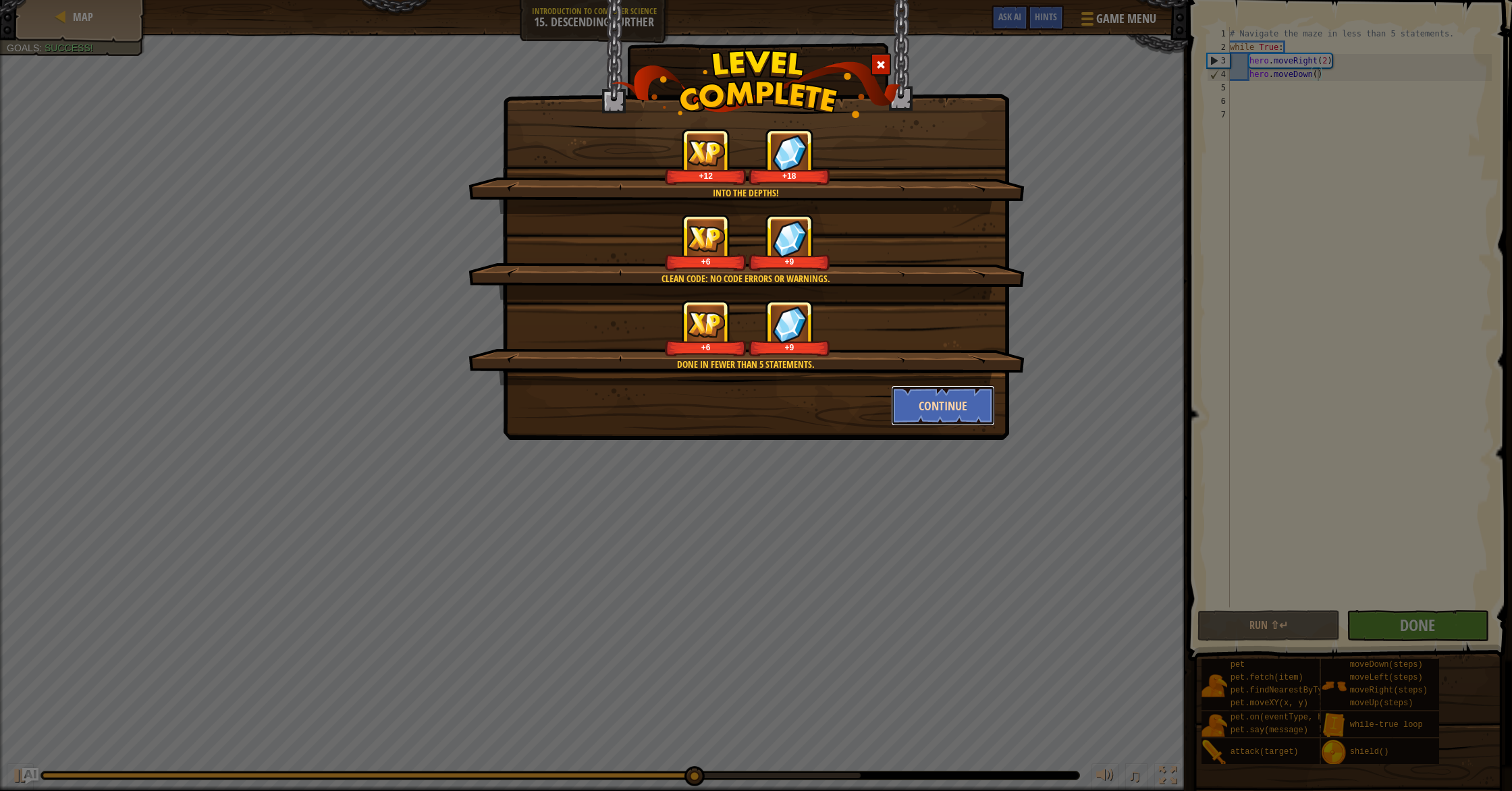
click at [939, 401] on button "Continue" at bounding box center [943, 406] width 105 height 40
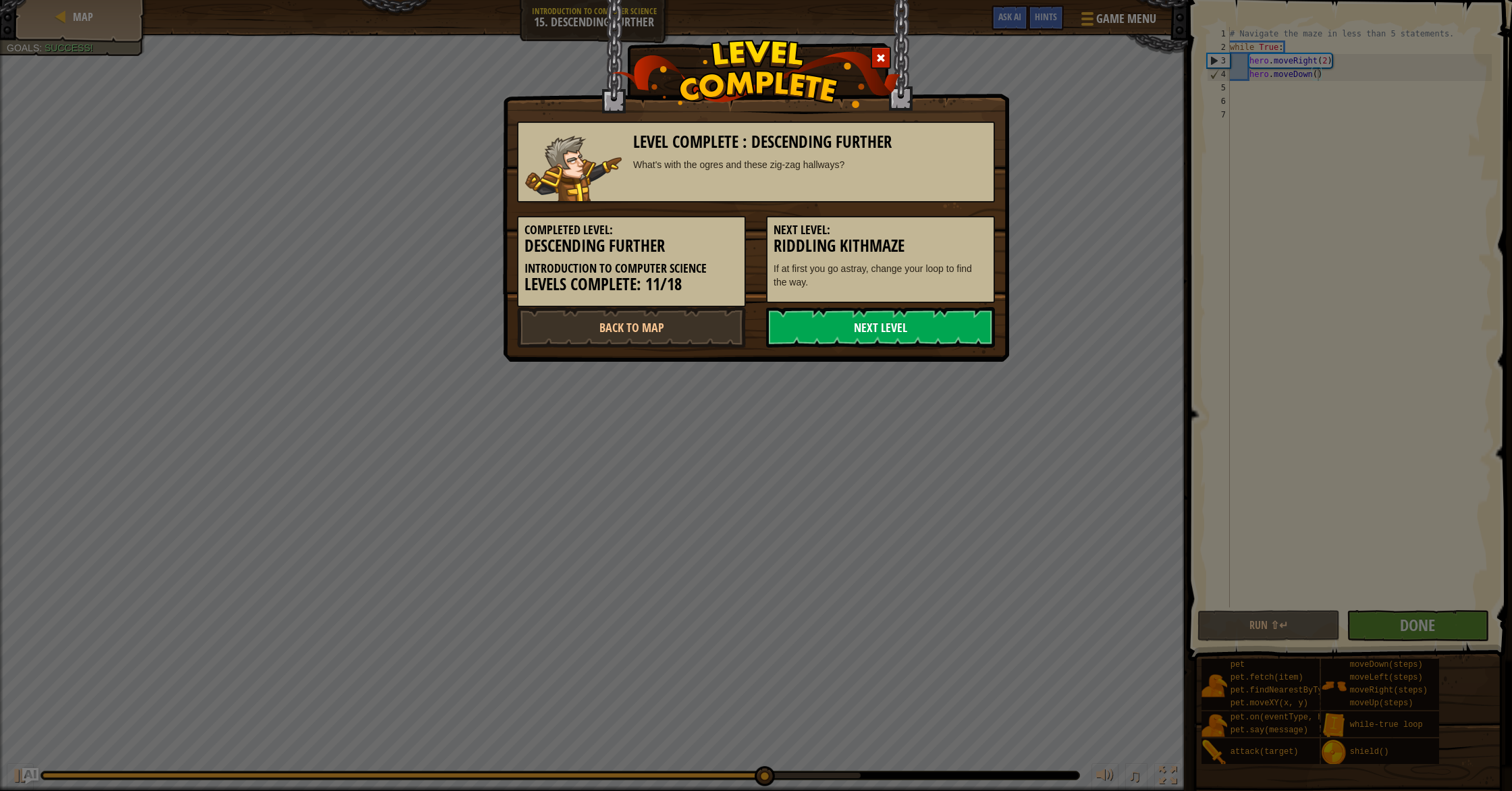
click at [870, 327] on link "Next Level" at bounding box center [881, 327] width 228 height 40
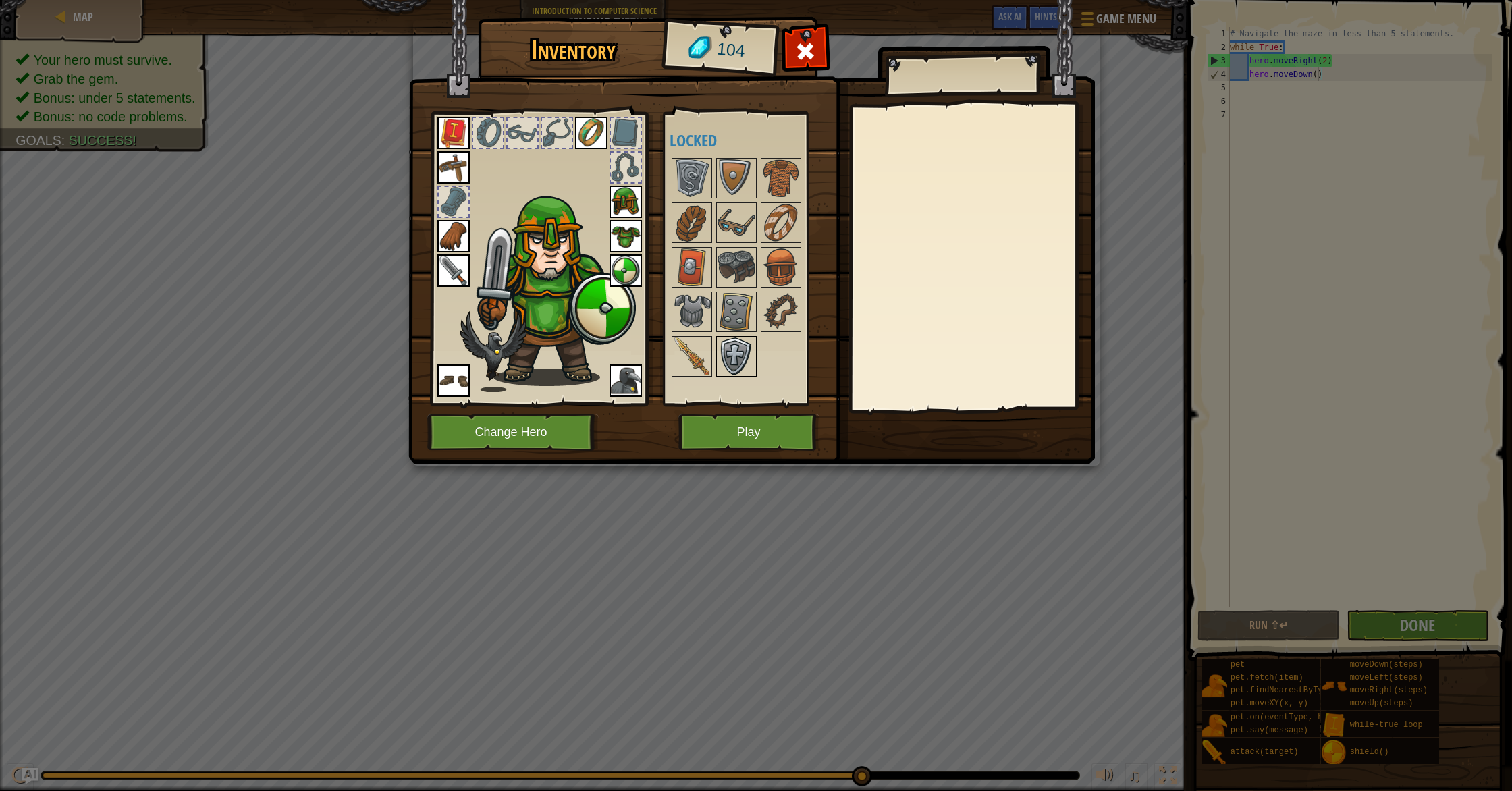
click at [721, 347] on img at bounding box center [736, 356] width 38 height 38
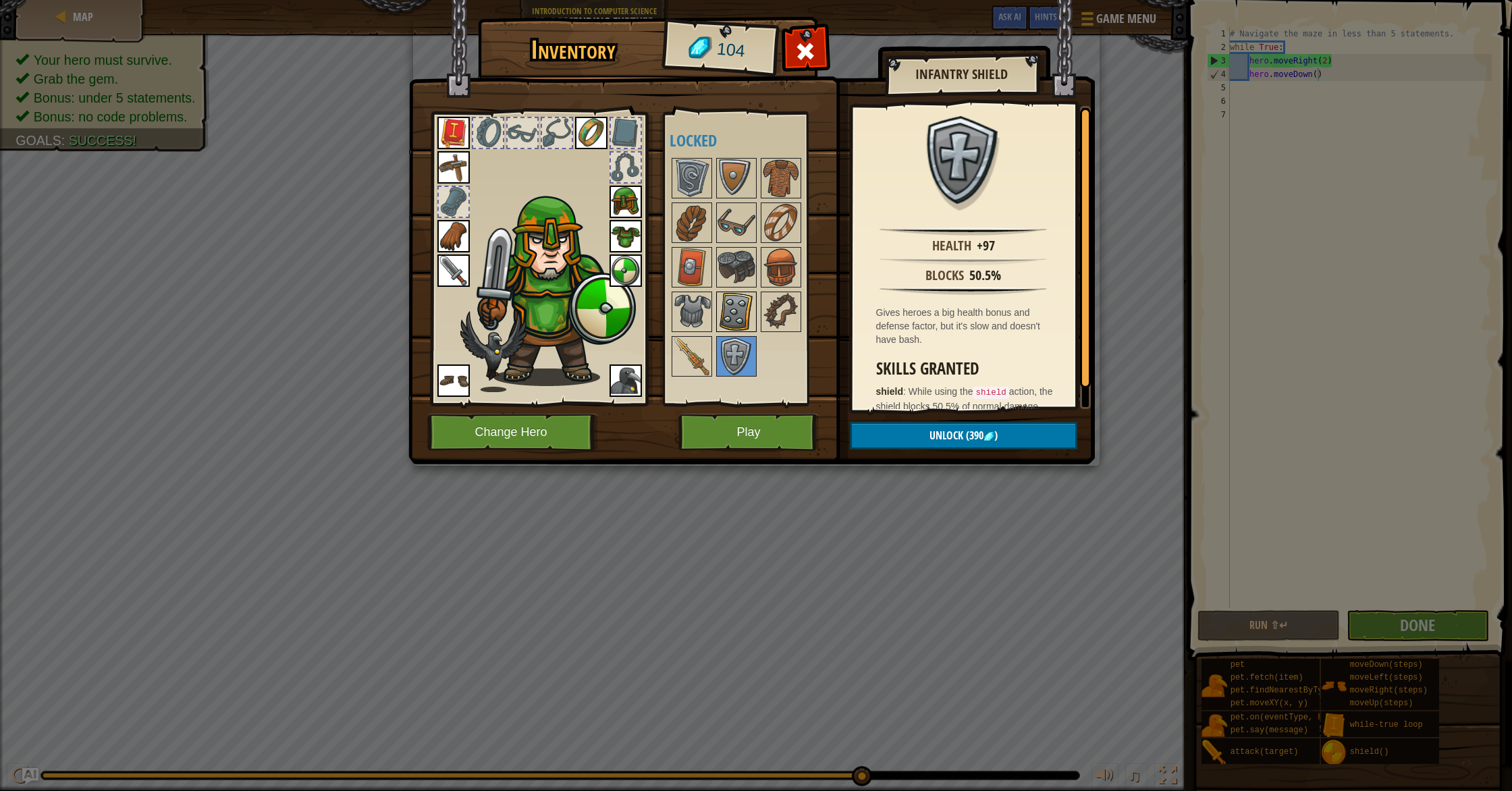
click at [725, 307] on img at bounding box center [736, 311] width 38 height 38
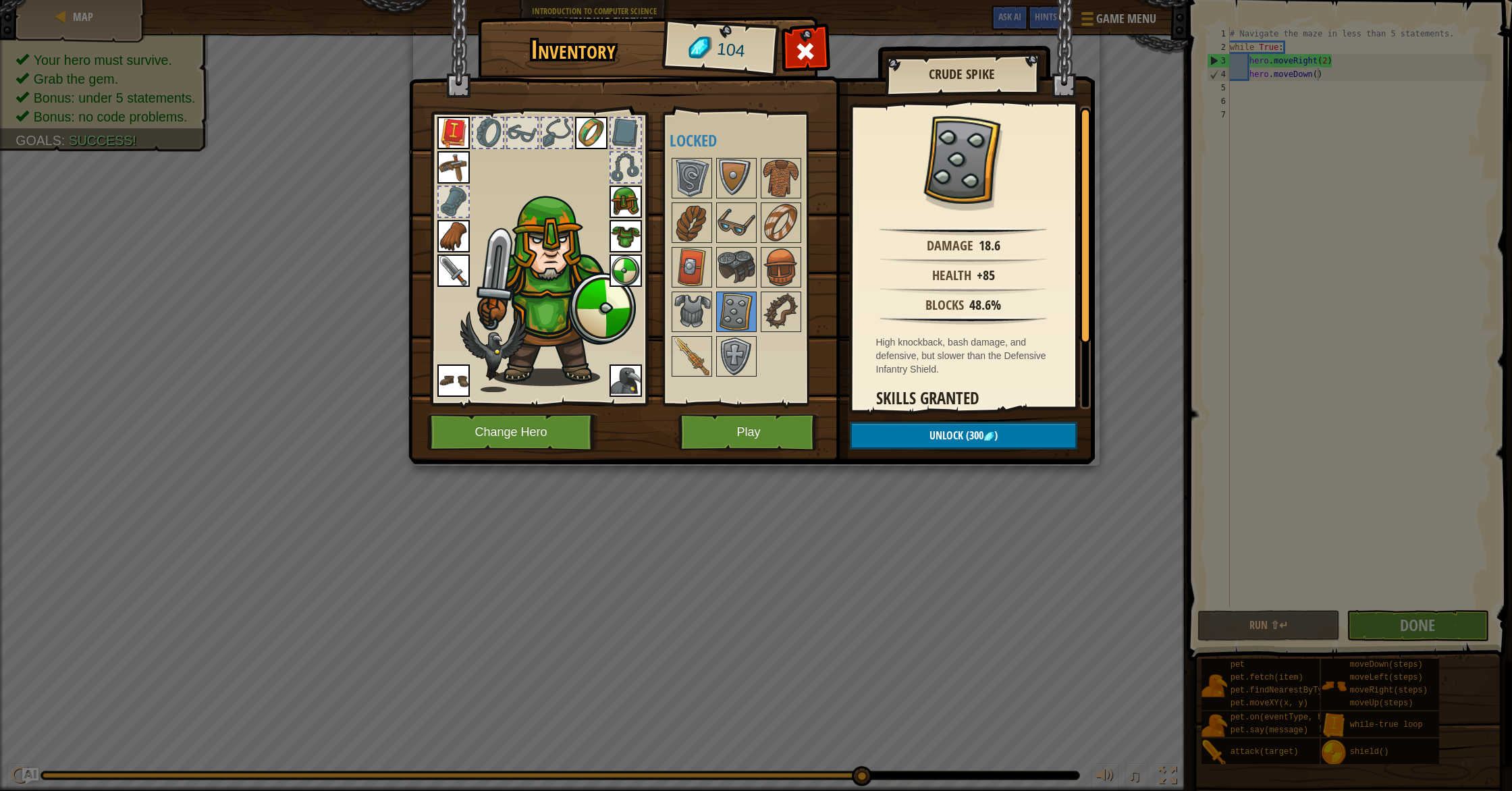
drag, startPoint x: 730, startPoint y: 274, endPoint x: 713, endPoint y: 273, distance: 17.0
click at [730, 274] on img at bounding box center [736, 267] width 38 height 38
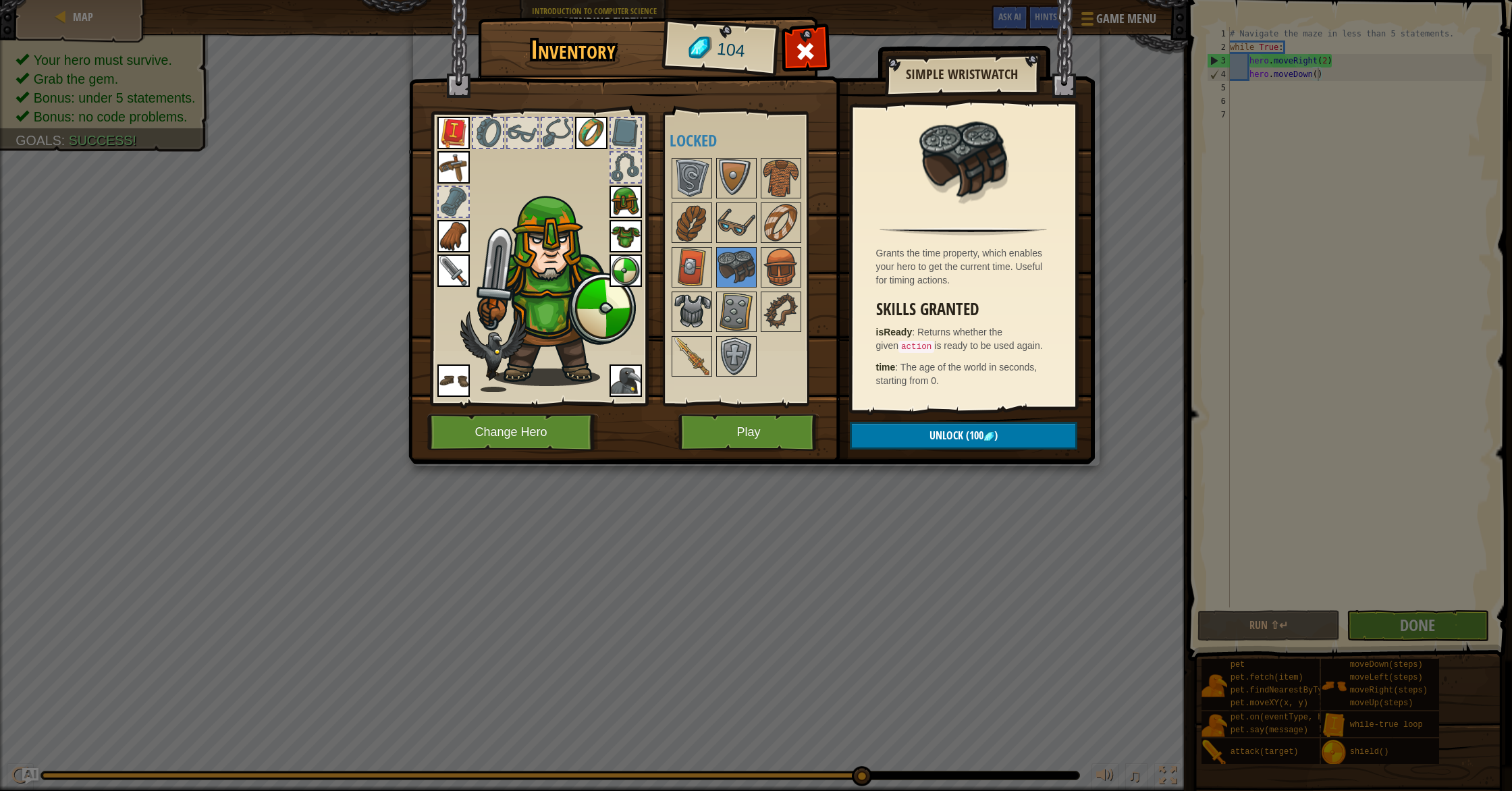
drag, startPoint x: 674, startPoint y: 267, endPoint x: 683, endPoint y: 298, distance: 32.3
click at [674, 269] on img at bounding box center [692, 267] width 38 height 38
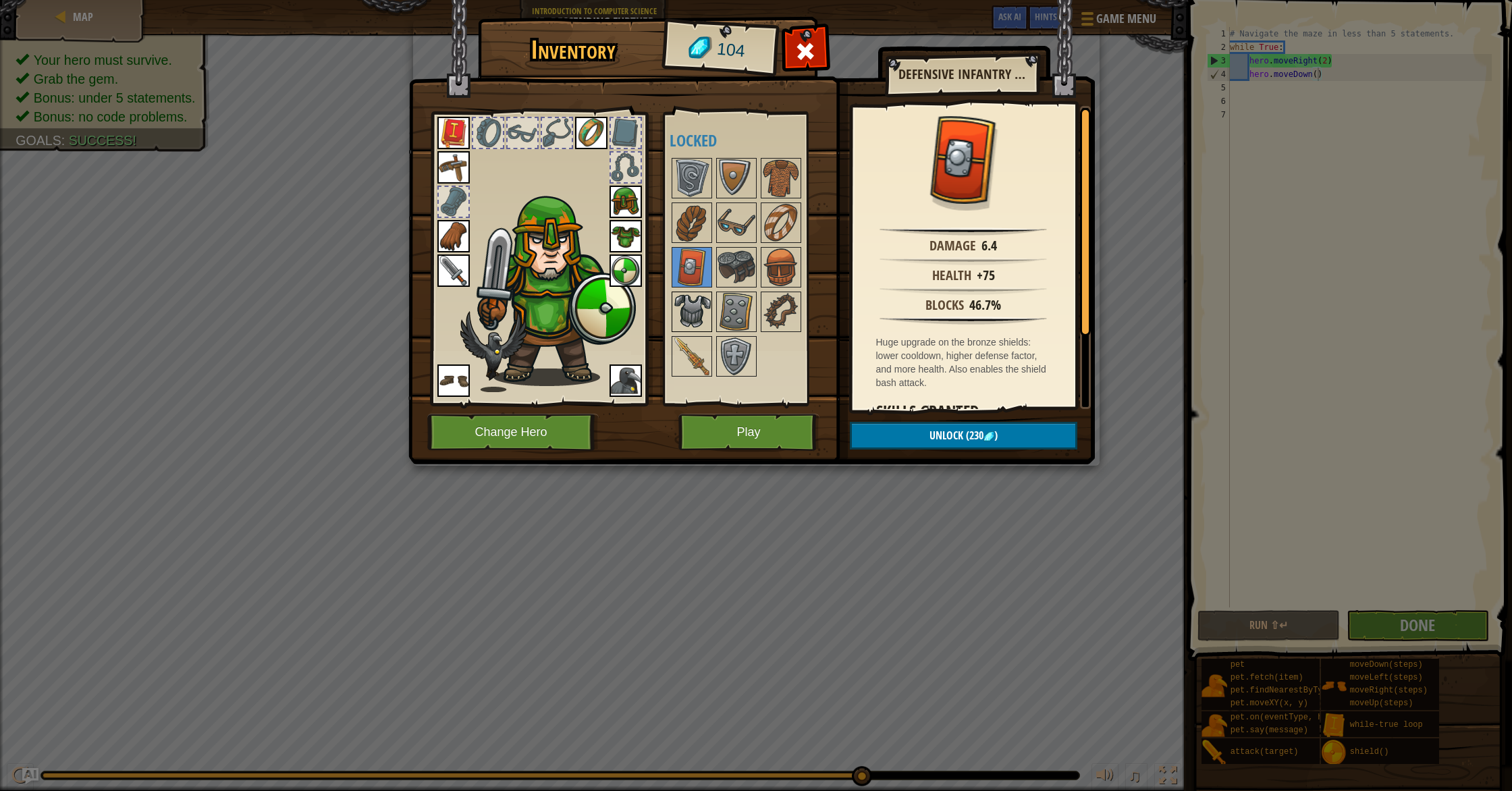
click at [685, 305] on img at bounding box center [692, 311] width 38 height 38
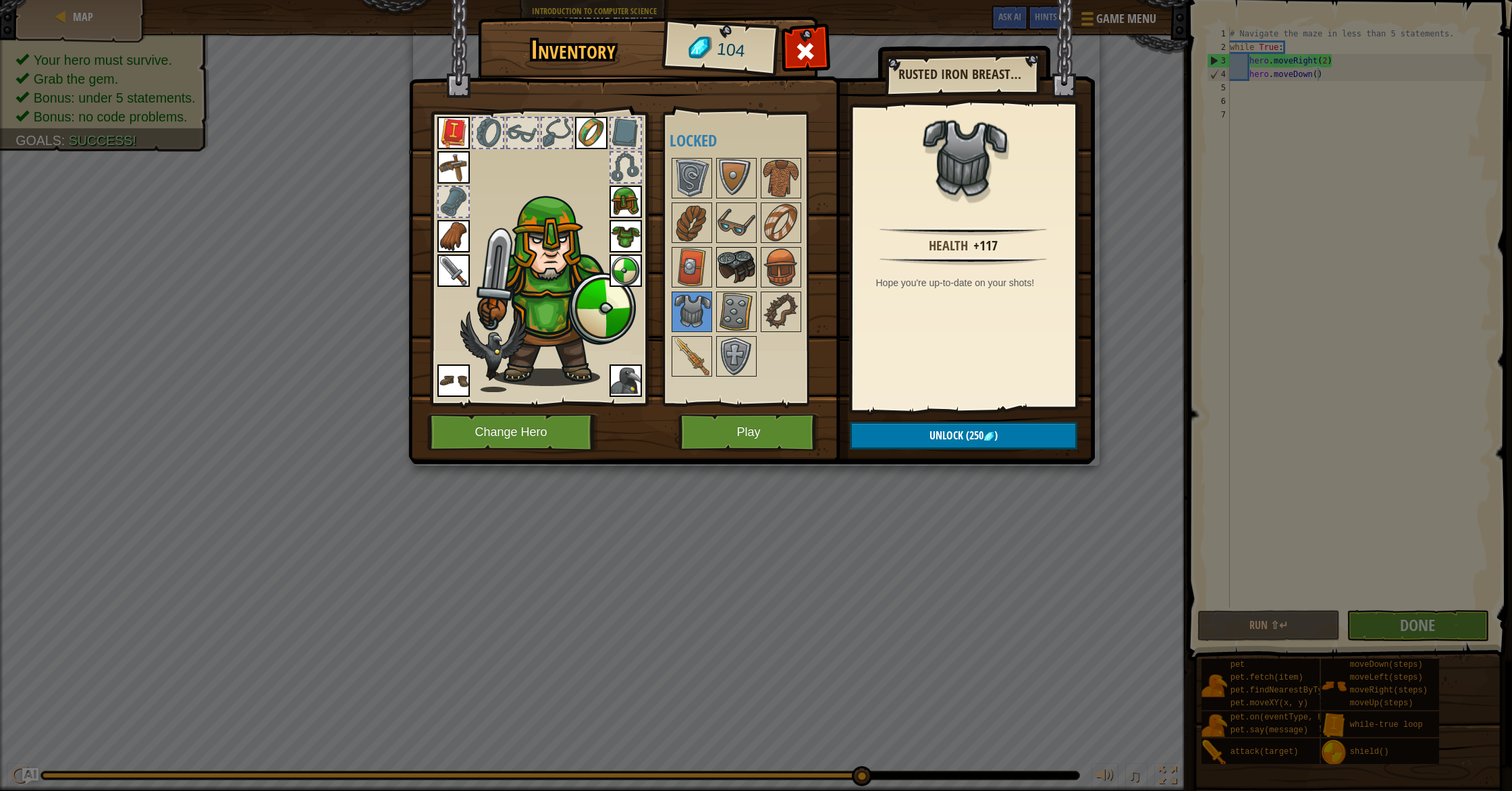
click at [735, 269] on img at bounding box center [736, 267] width 38 height 38
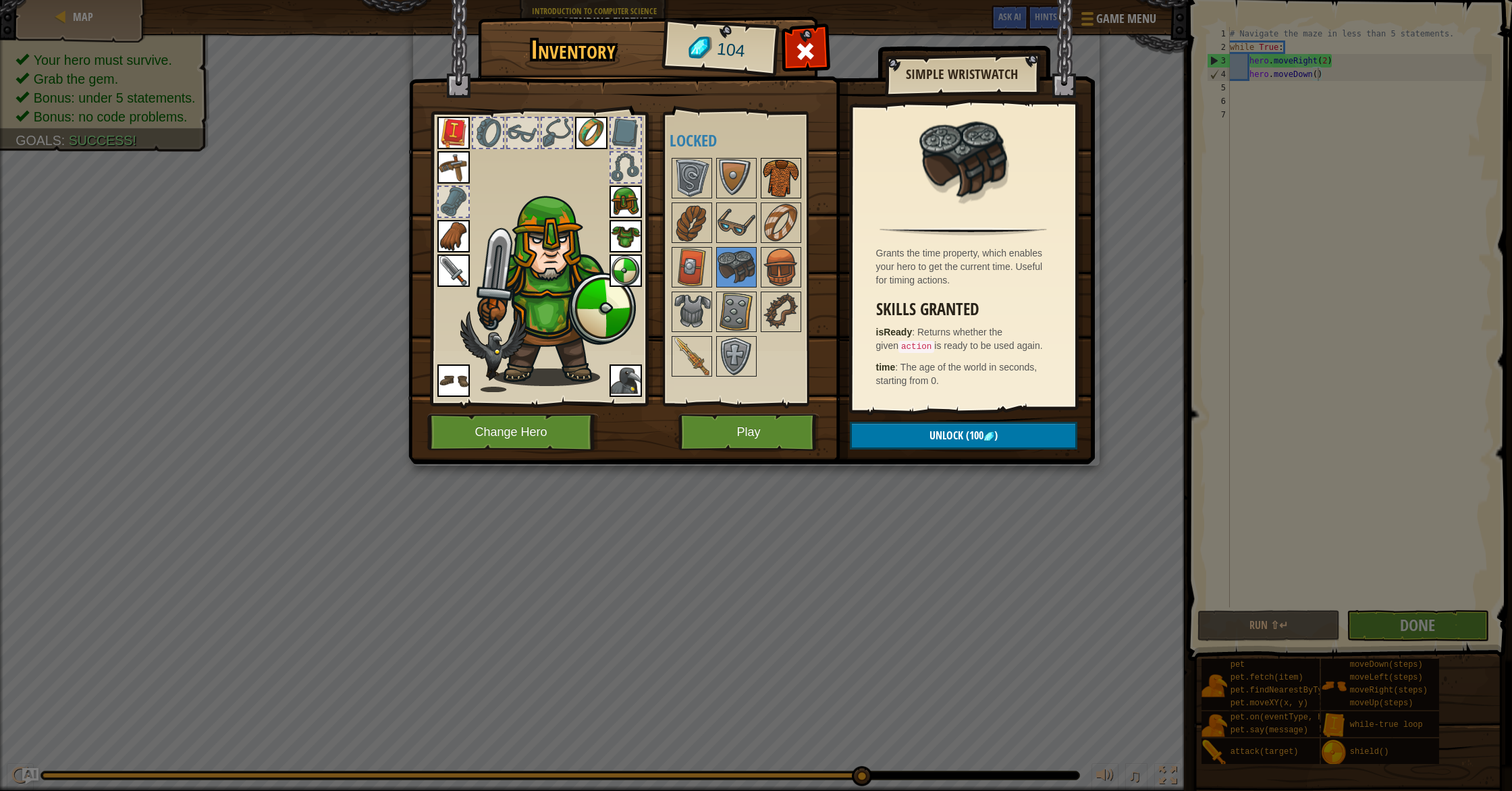
click at [784, 197] on div at bounding box center [781, 178] width 40 height 40
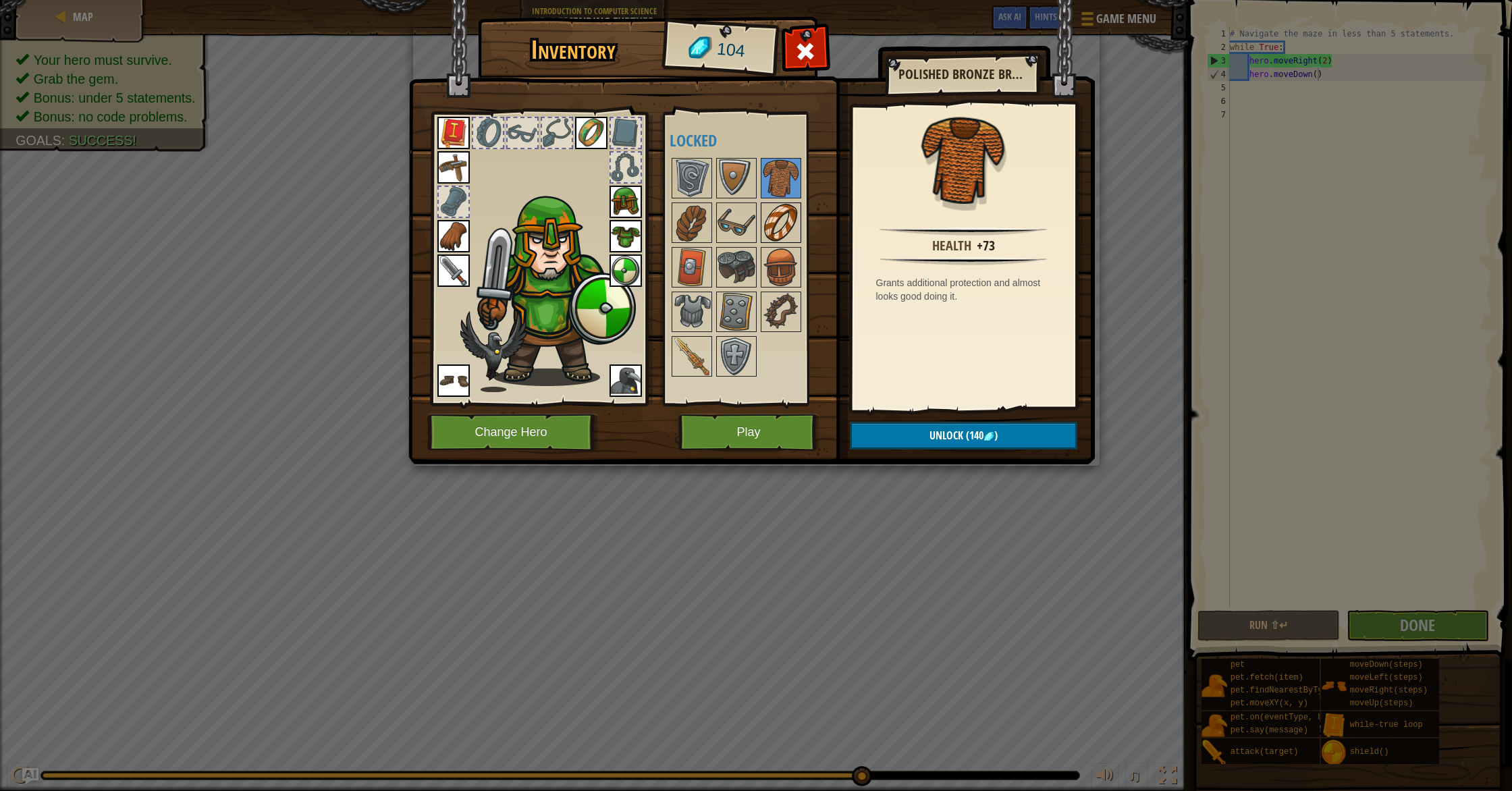
click at [782, 220] on img at bounding box center [781, 222] width 38 height 38
click at [726, 210] on img at bounding box center [736, 222] width 38 height 38
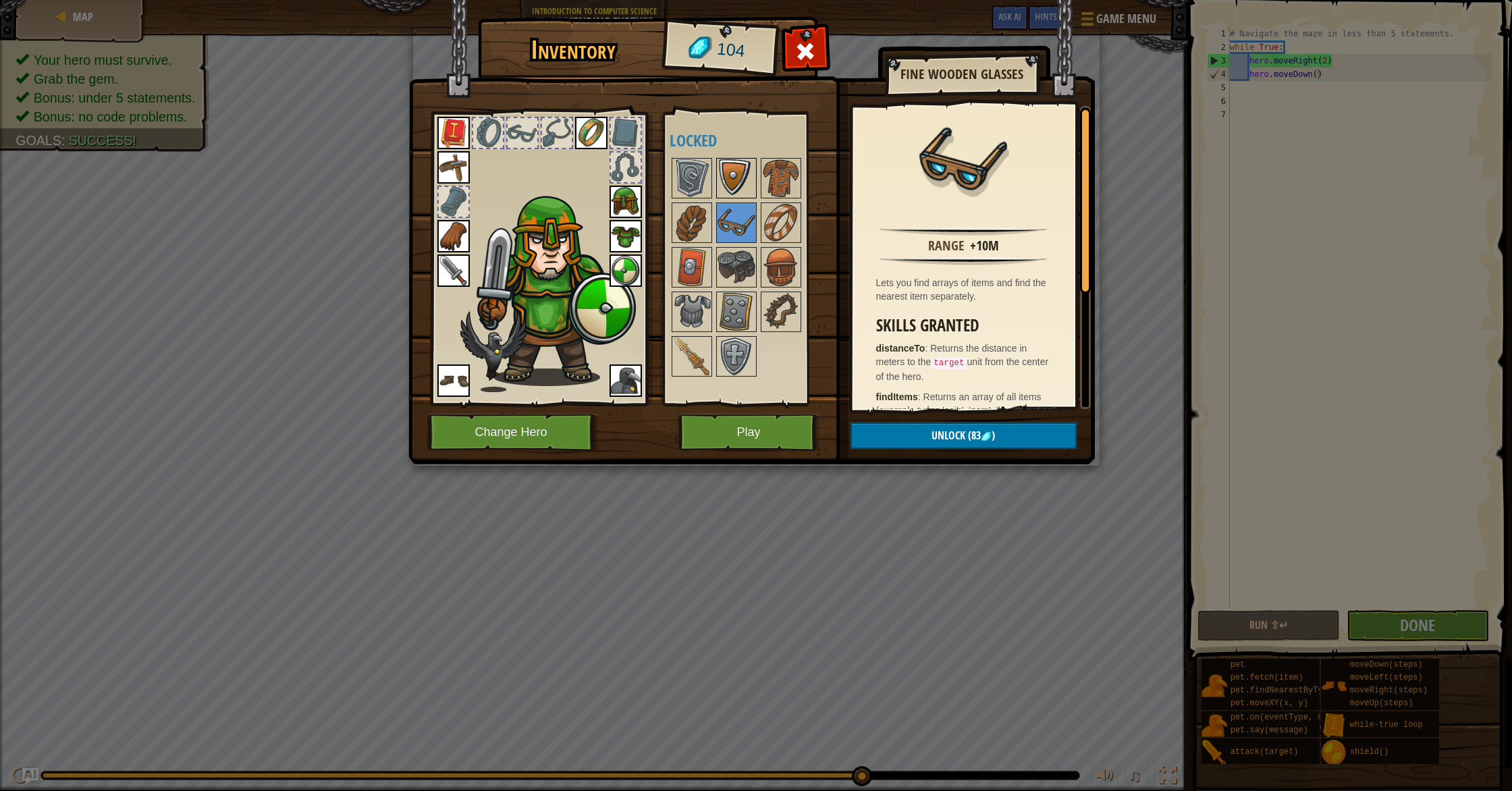
click at [737, 172] on img at bounding box center [736, 178] width 38 height 38
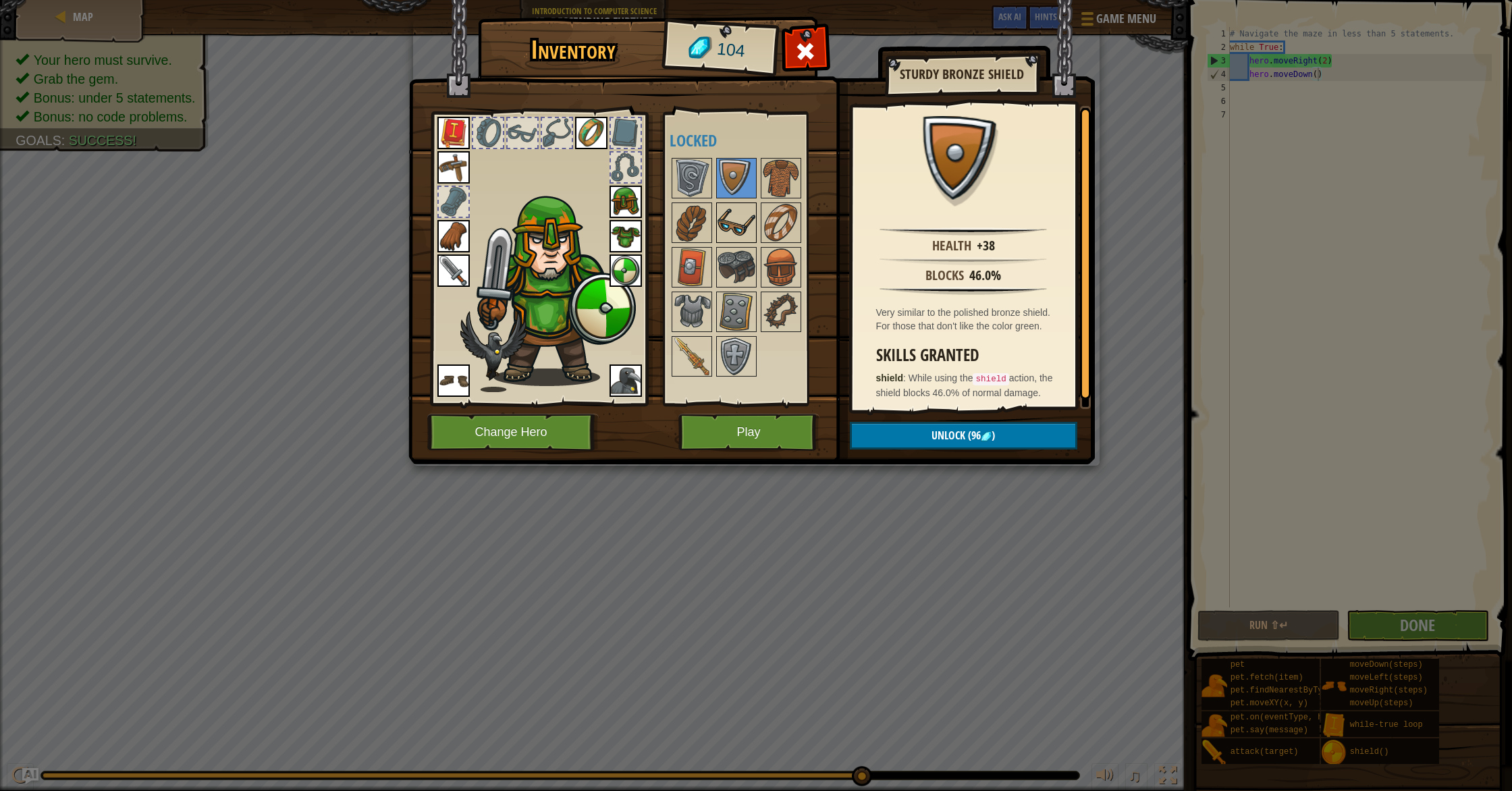
click at [724, 230] on img at bounding box center [736, 222] width 38 height 38
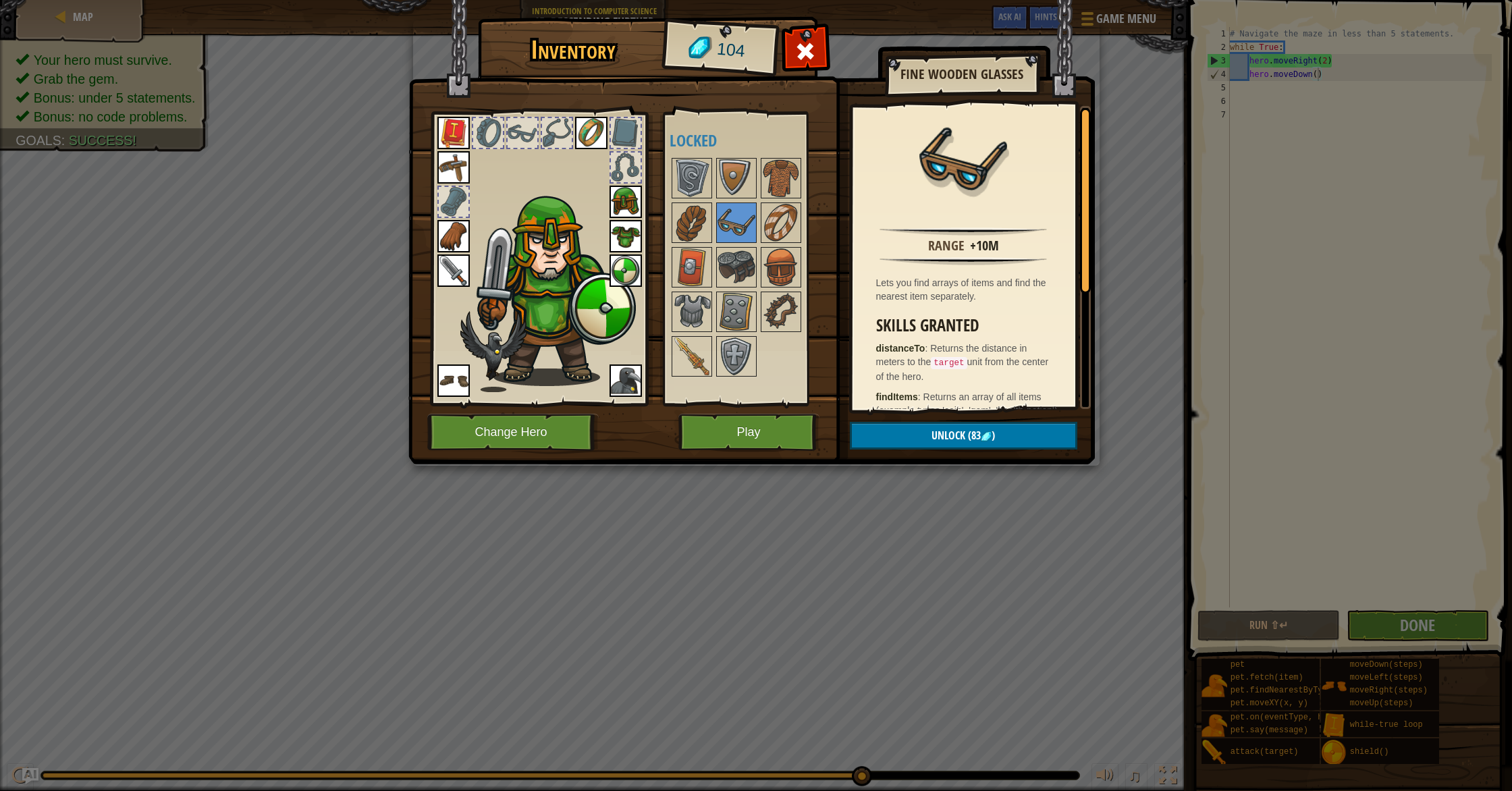
drag, startPoint x: 735, startPoint y: 265, endPoint x: 757, endPoint y: 290, distance: 33.3
click at [735, 265] on img at bounding box center [736, 267] width 38 height 38
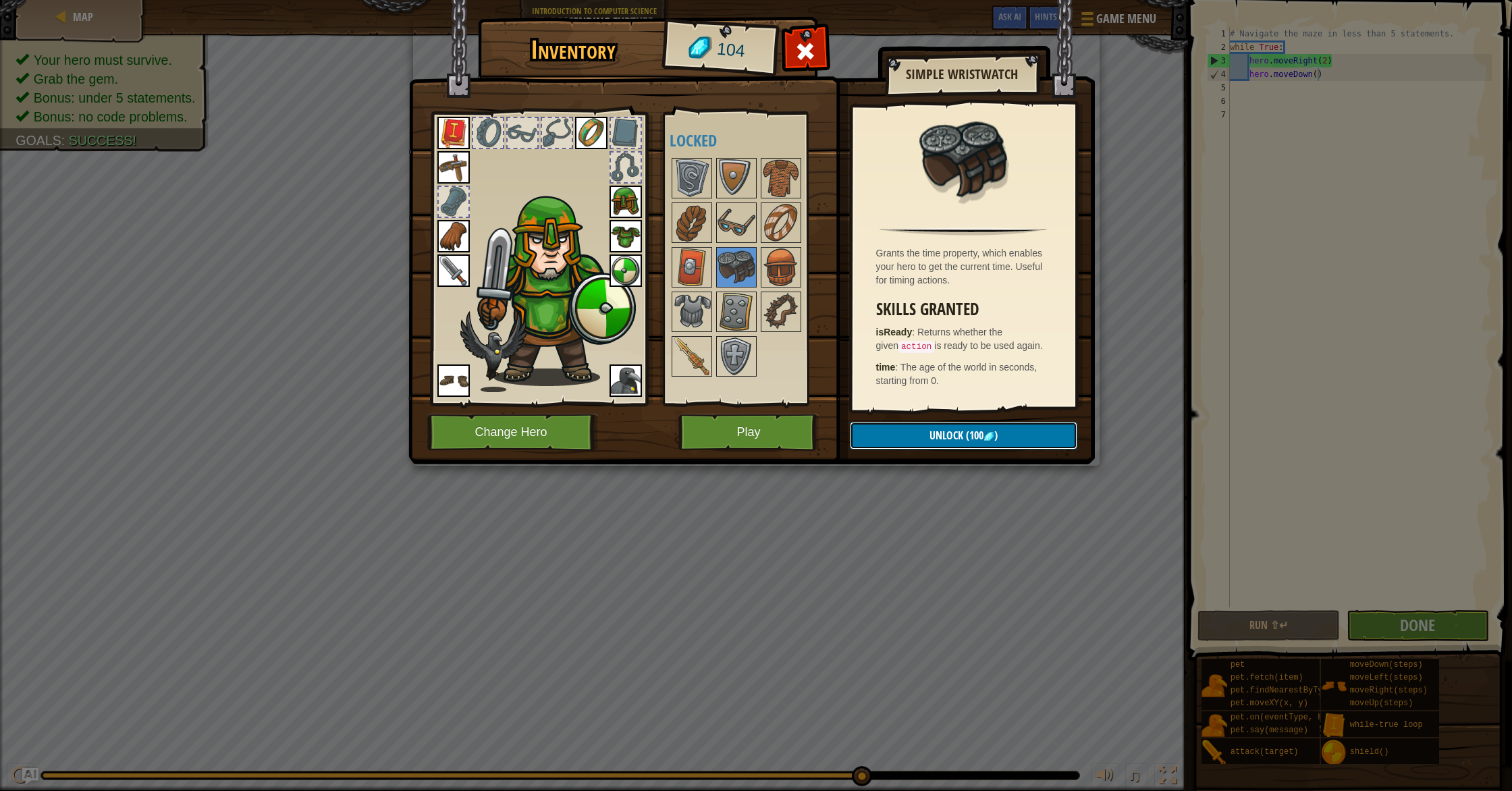
click at [932, 437] on span "Unlock" at bounding box center [946, 435] width 34 height 15
click at [926, 442] on button "Confirm" at bounding box center [963, 435] width 228 height 28
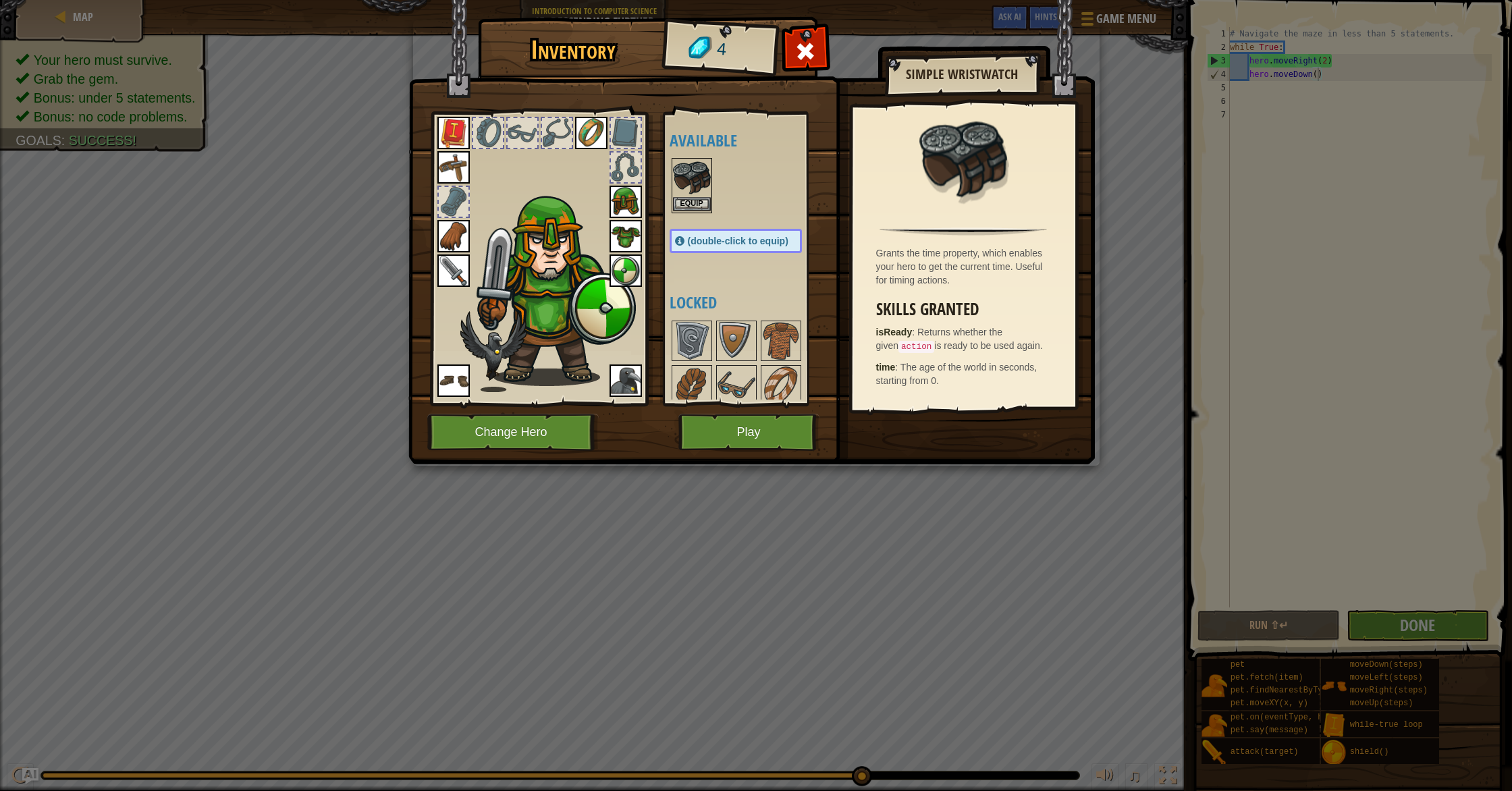
click at [694, 188] on img at bounding box center [692, 178] width 38 height 38
click at [694, 188] on img at bounding box center [692, 178] width 38 height 38
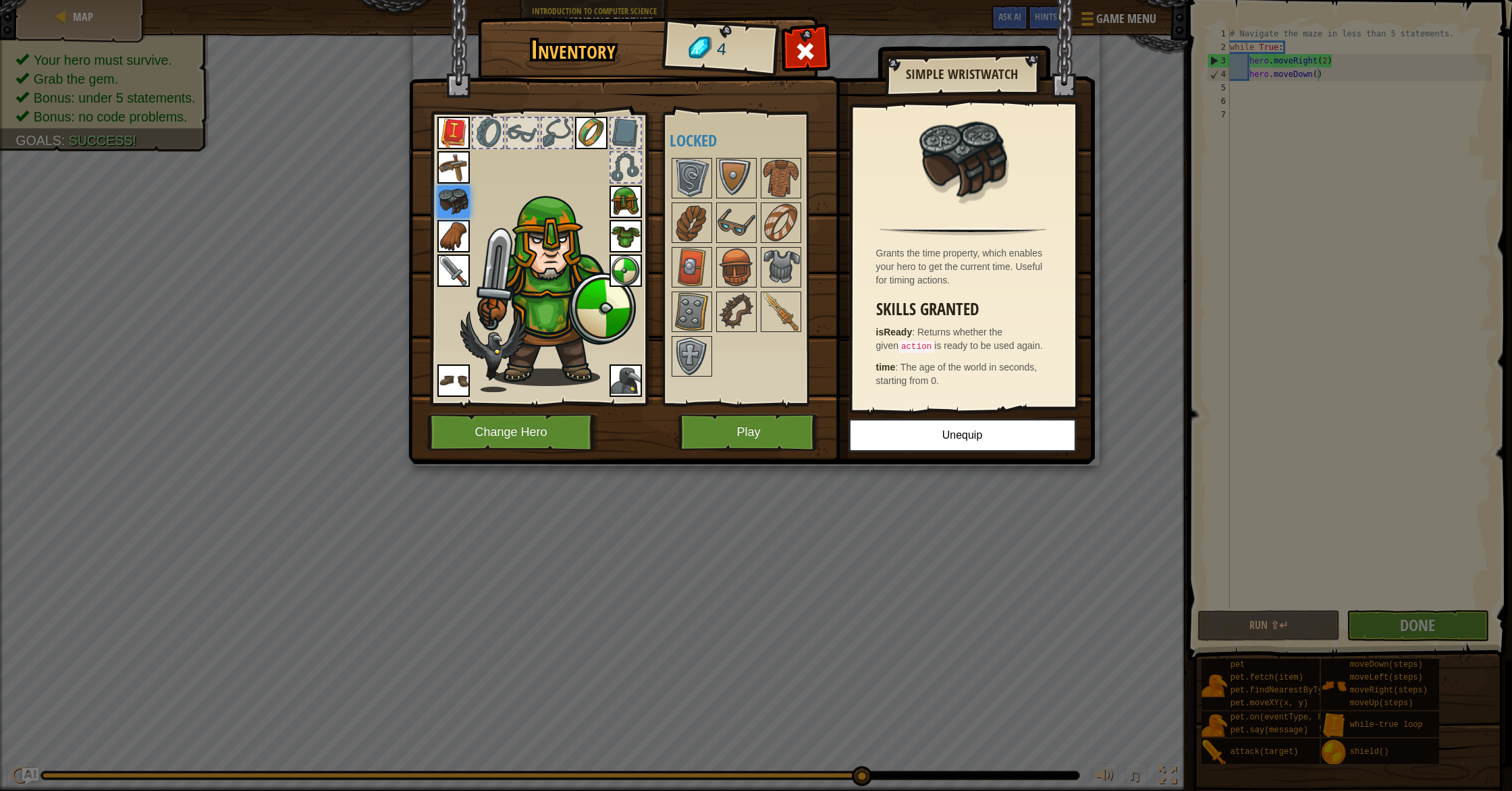
click at [449, 204] on img at bounding box center [453, 201] width 33 height 33
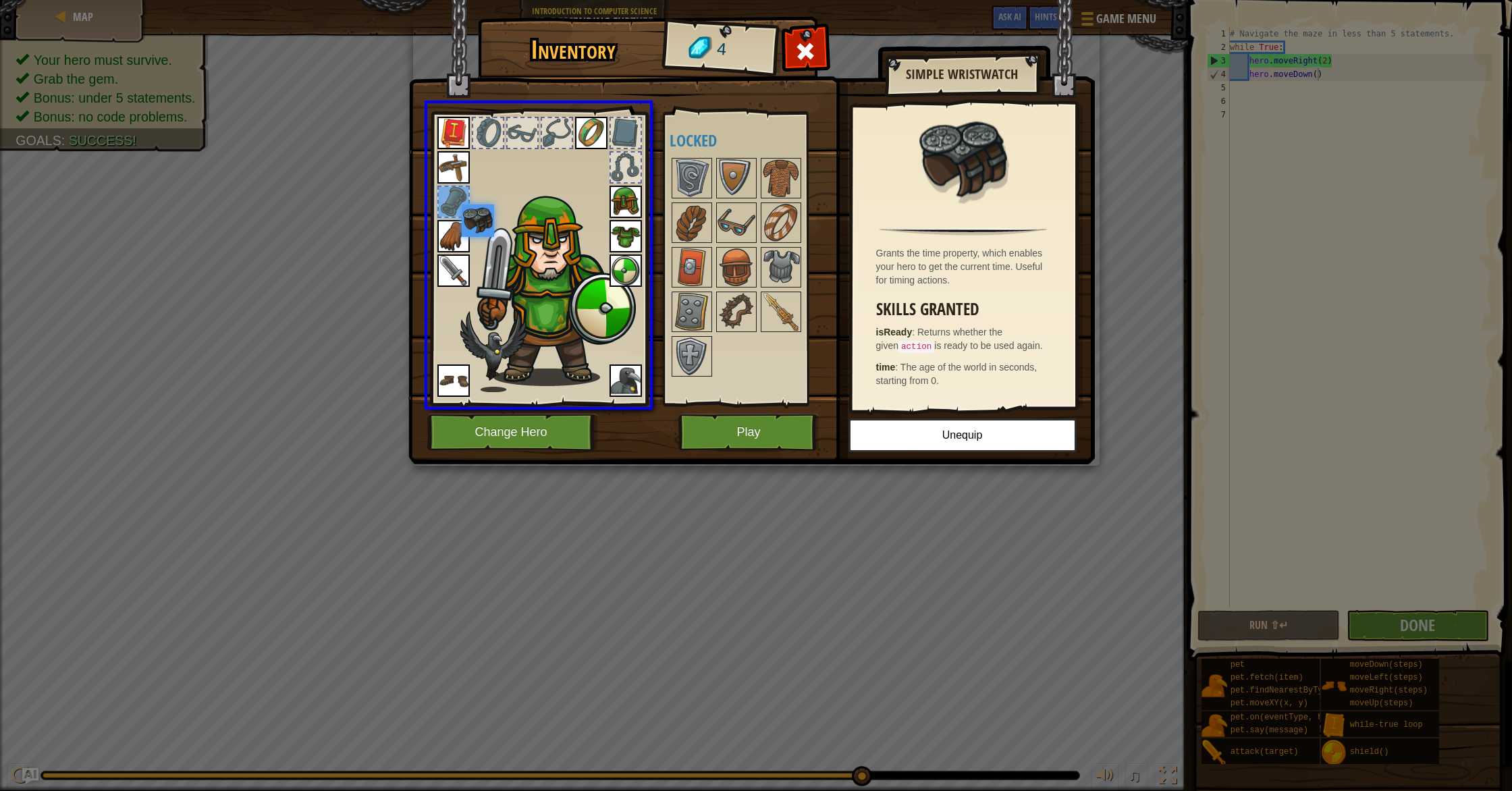
drag, startPoint x: 449, startPoint y: 204, endPoint x: 485, endPoint y: 228, distance: 43.3
click at [485, 228] on img at bounding box center [478, 220] width 33 height 33
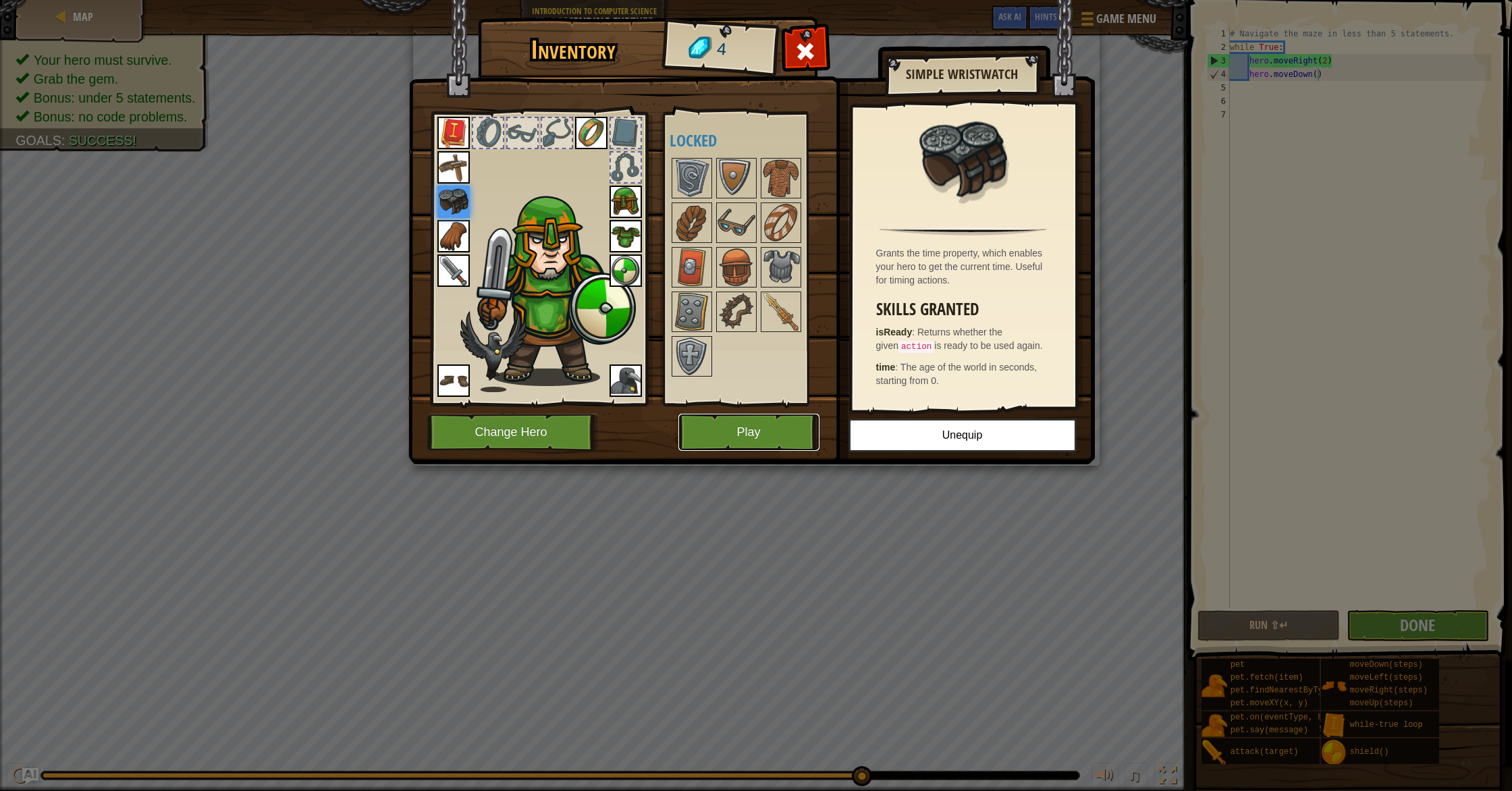
click at [812, 443] on button "Play" at bounding box center [749, 433] width 141 height 37
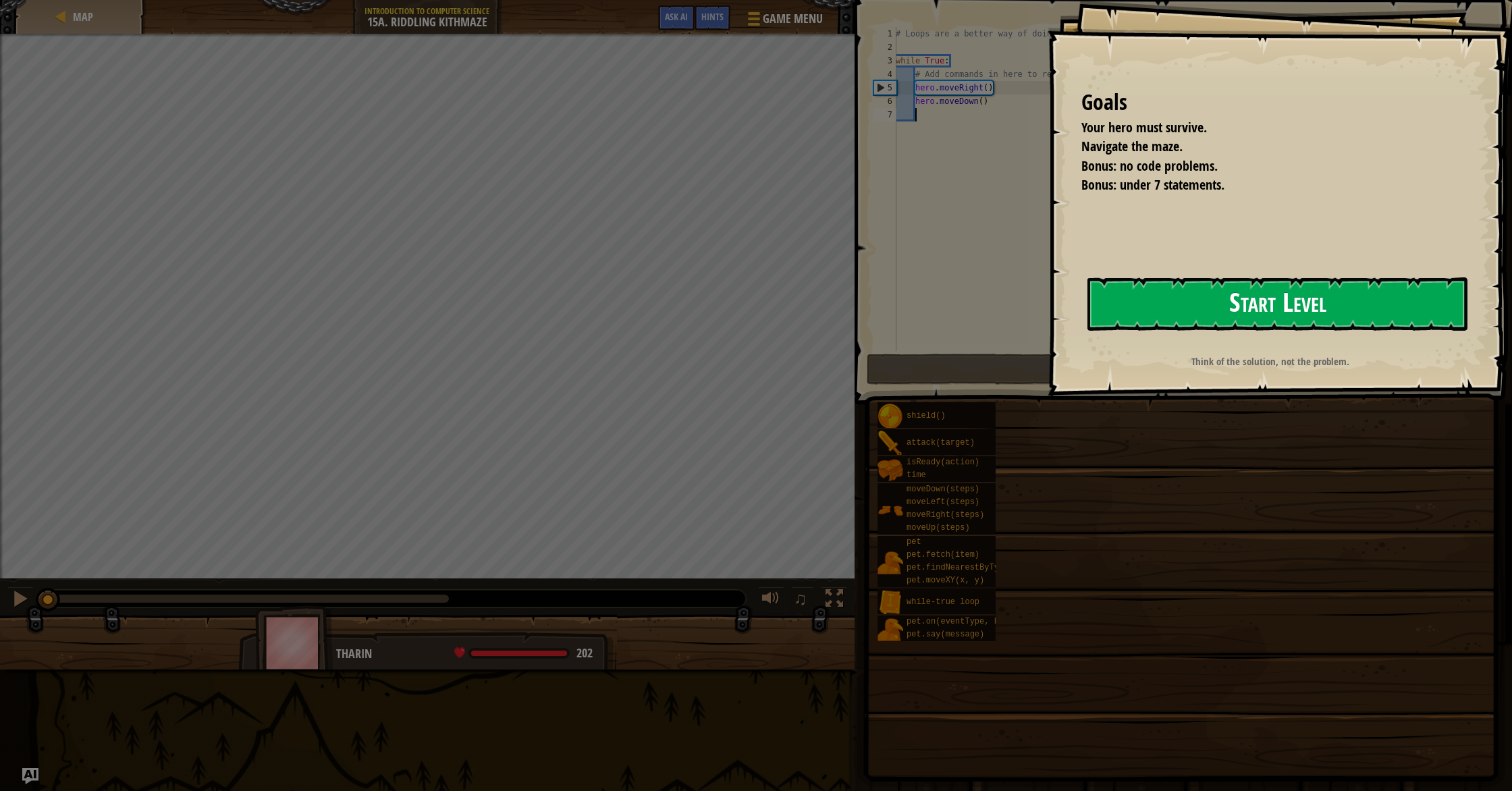
click at [1244, 311] on button "Start Level" at bounding box center [1277, 304] width 380 height 53
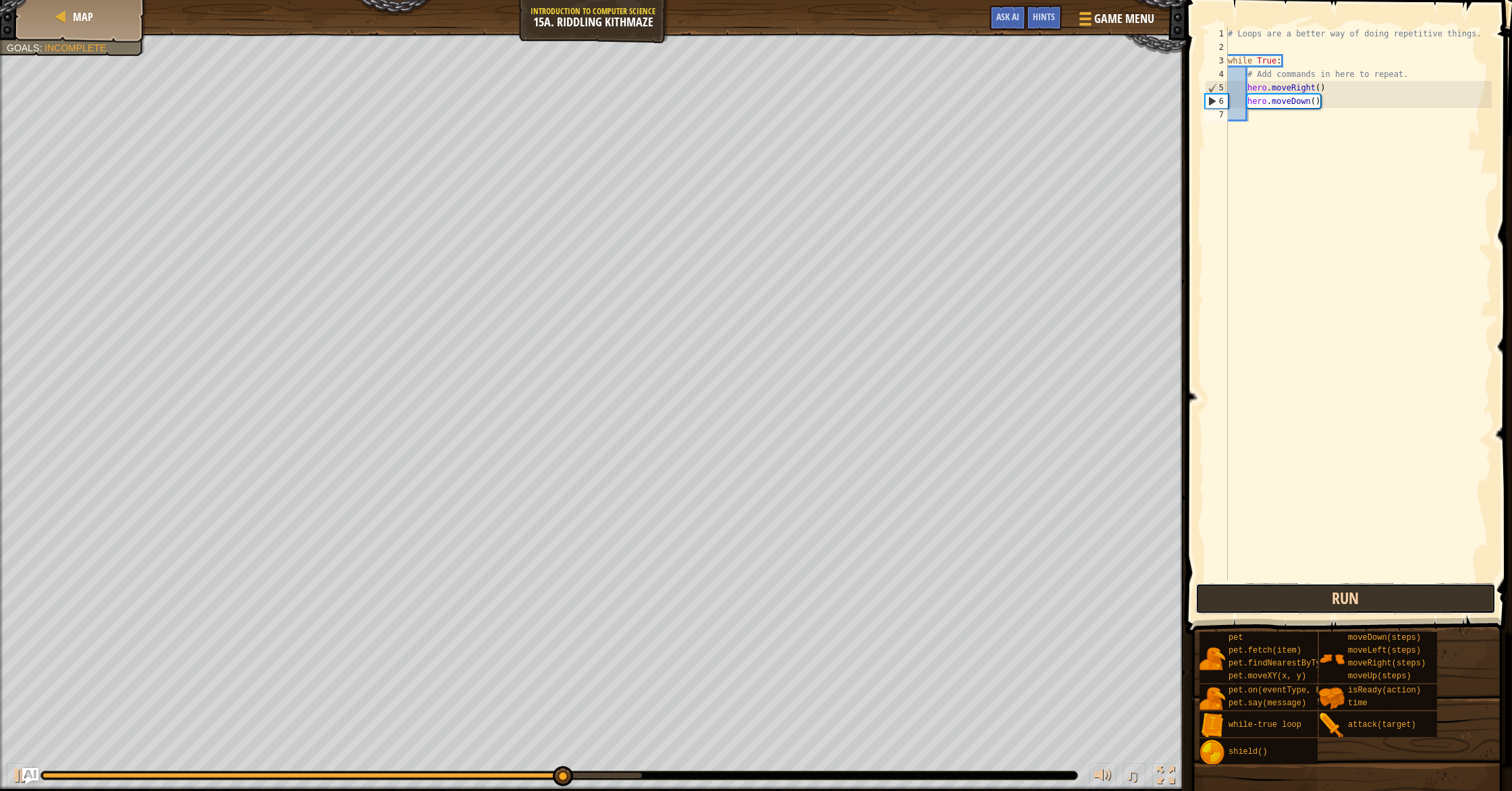
click at [1358, 590] on button "Run" at bounding box center [1346, 598] width 300 height 31
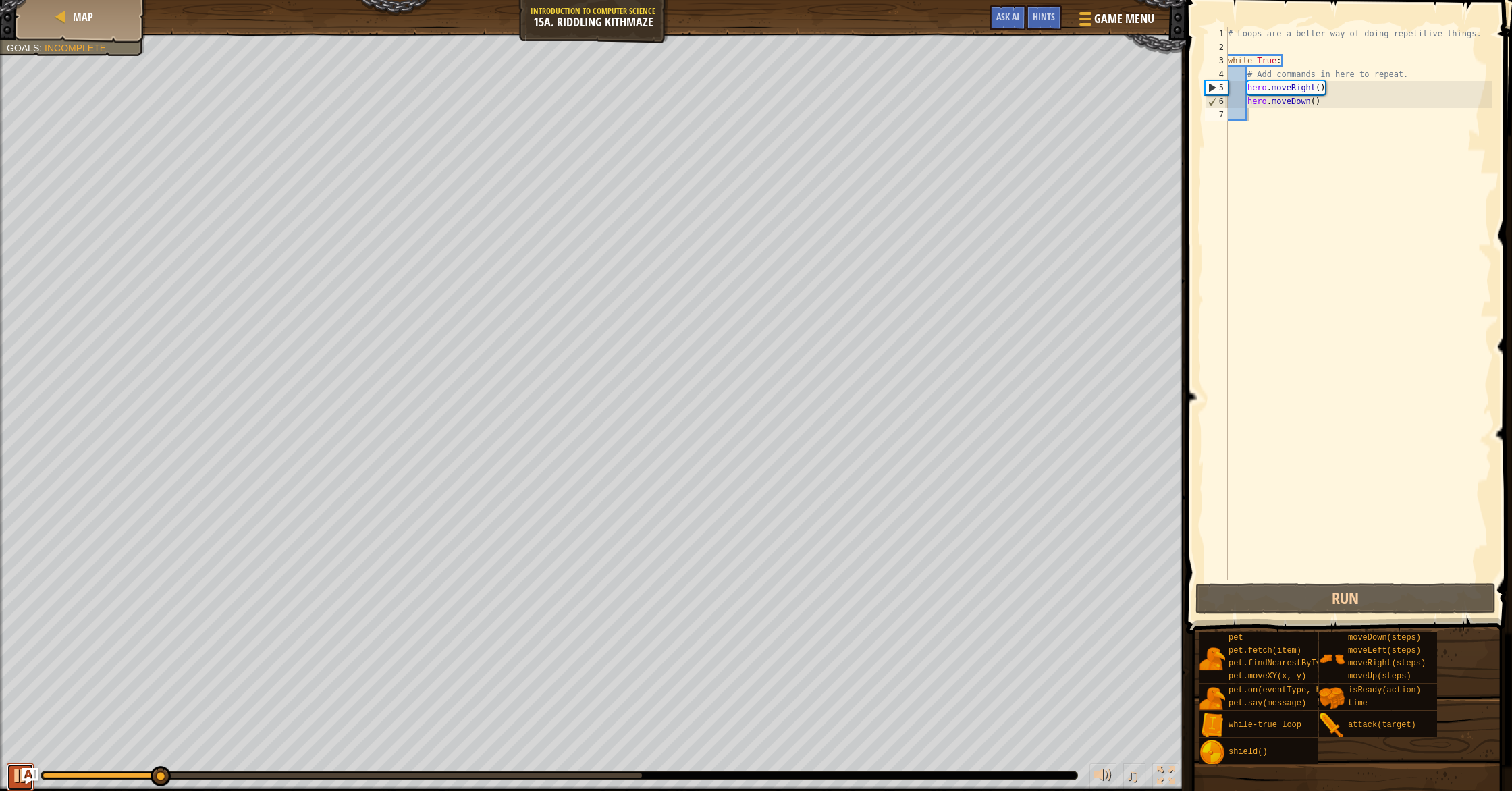
click at [12, 774] on div at bounding box center [20, 774] width 17 height 17
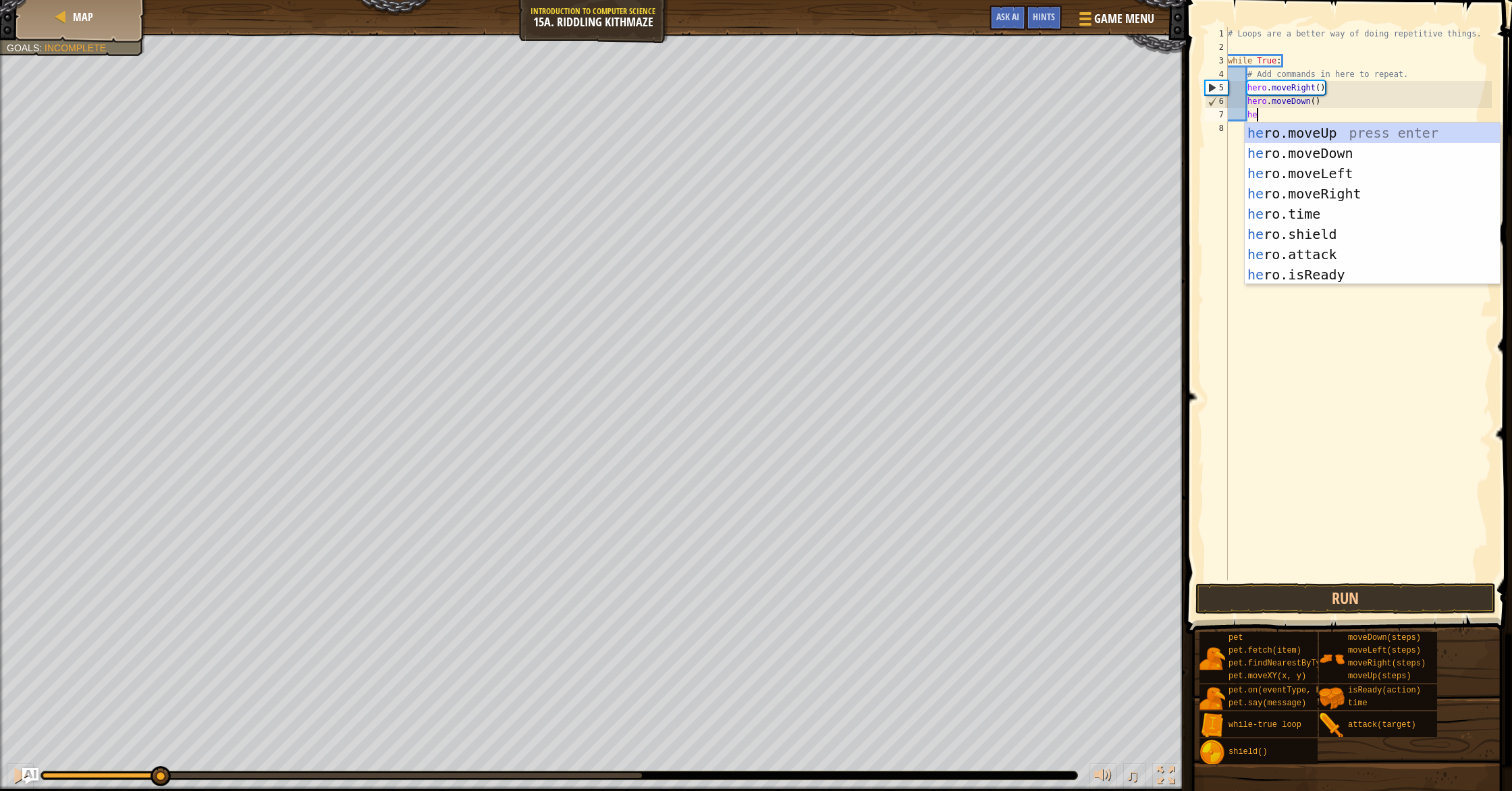
type textarea "her"
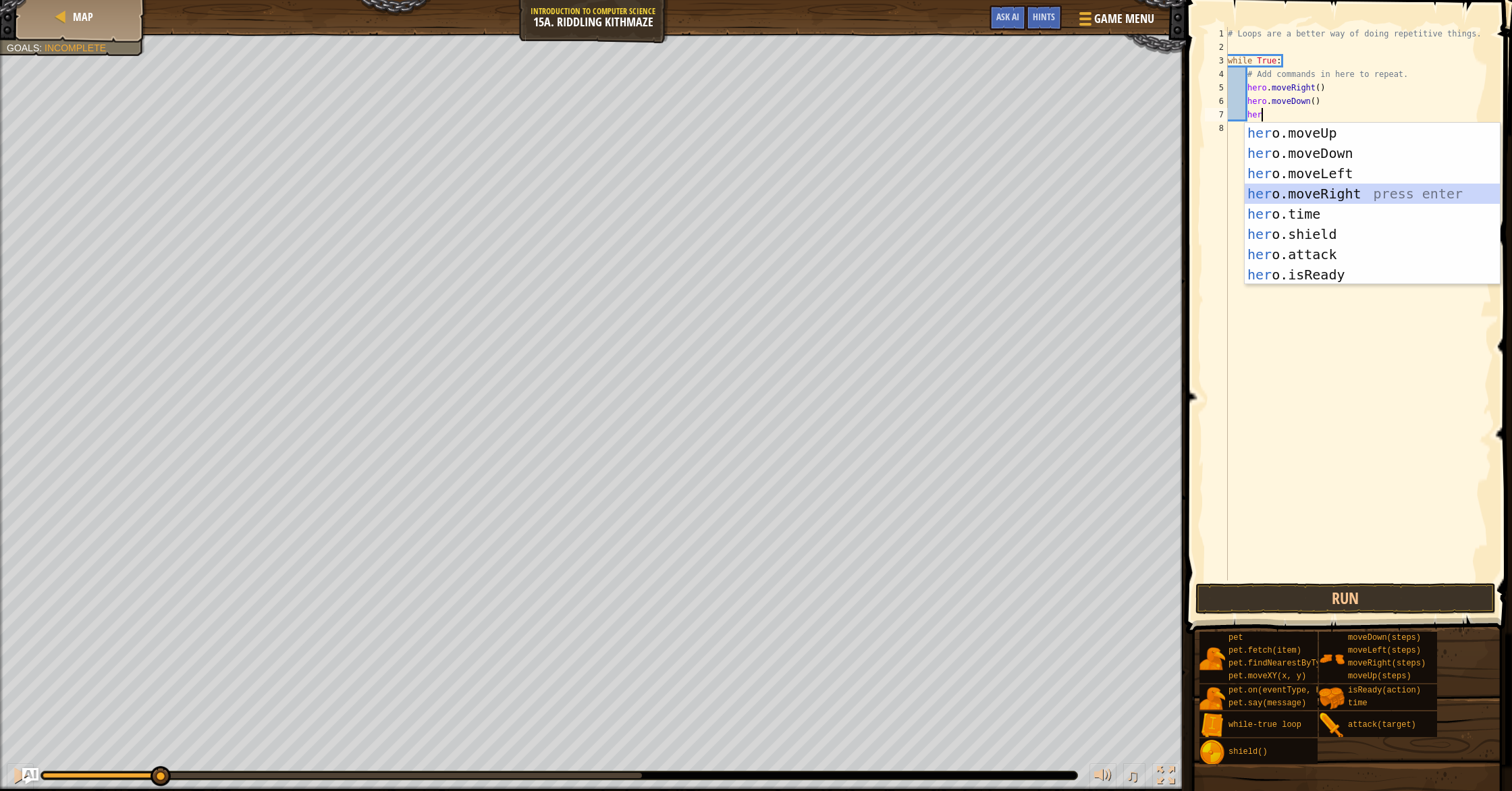
click at [1327, 194] on div "her o.moveUp press enter her o.moveDown press enter her o.moveLeft press enter …" at bounding box center [1372, 224] width 255 height 202
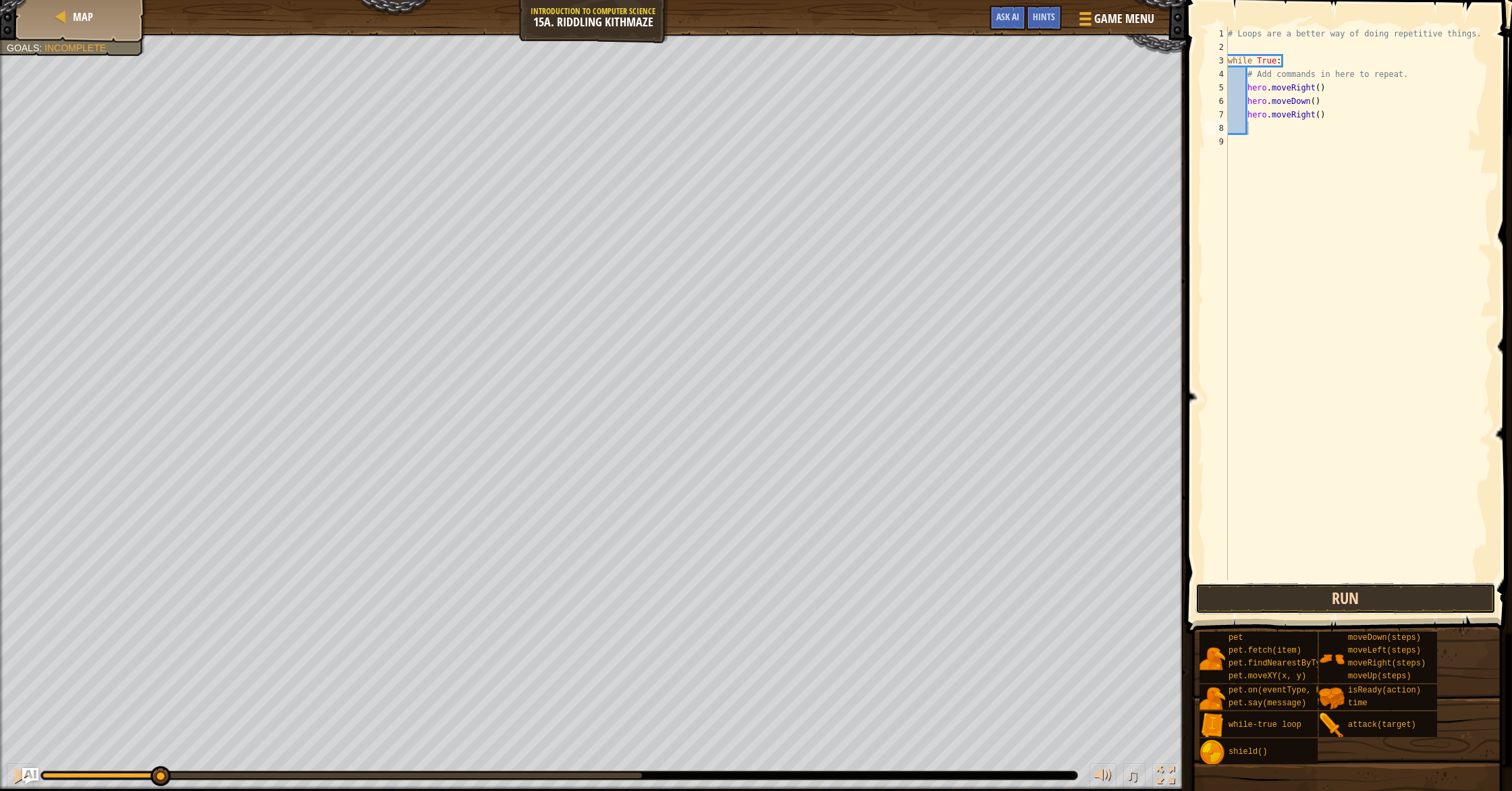
click at [1343, 605] on button "Run" at bounding box center [1346, 598] width 300 height 31
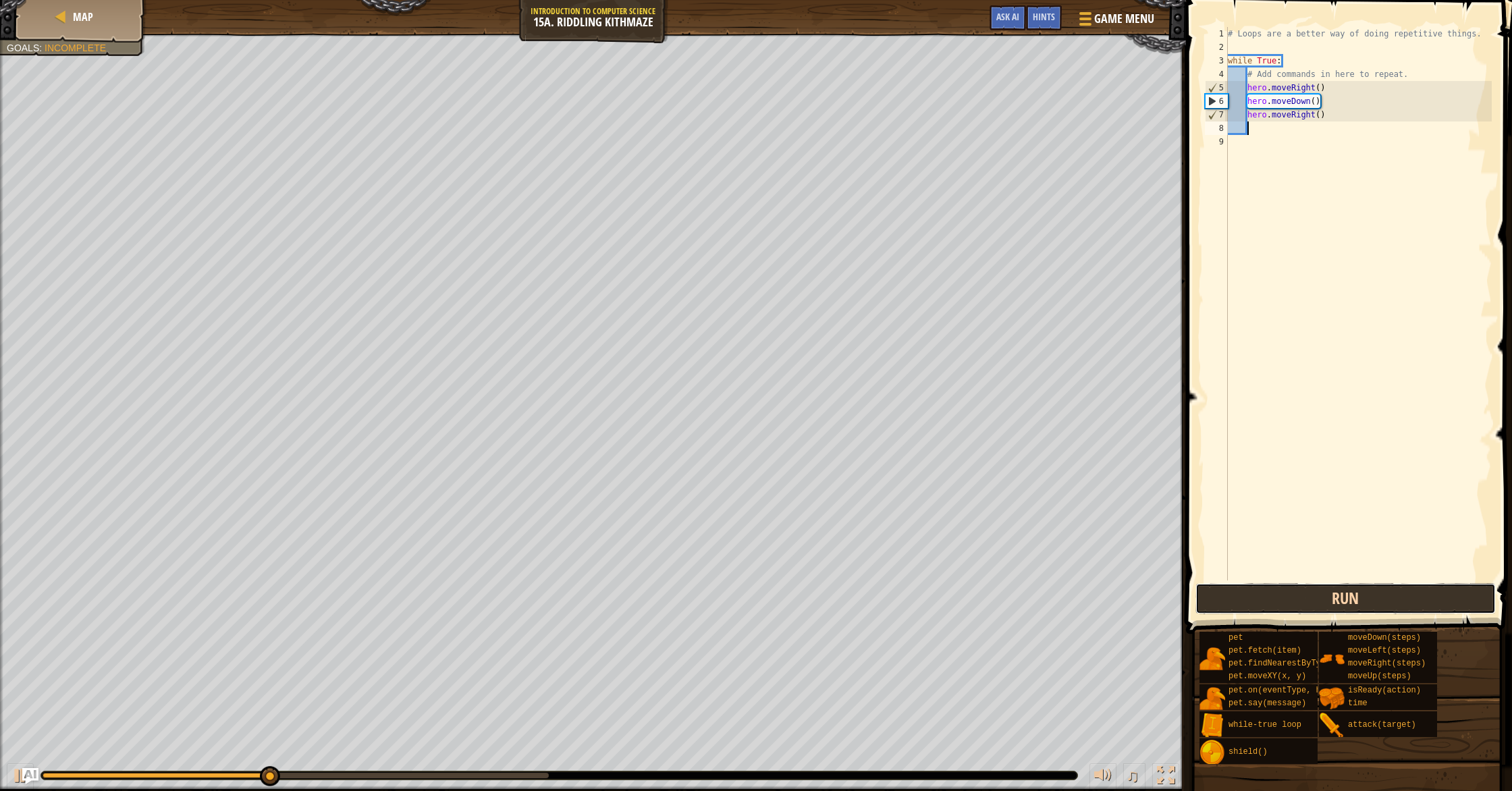
click at [1327, 607] on button "Run" at bounding box center [1346, 598] width 300 height 31
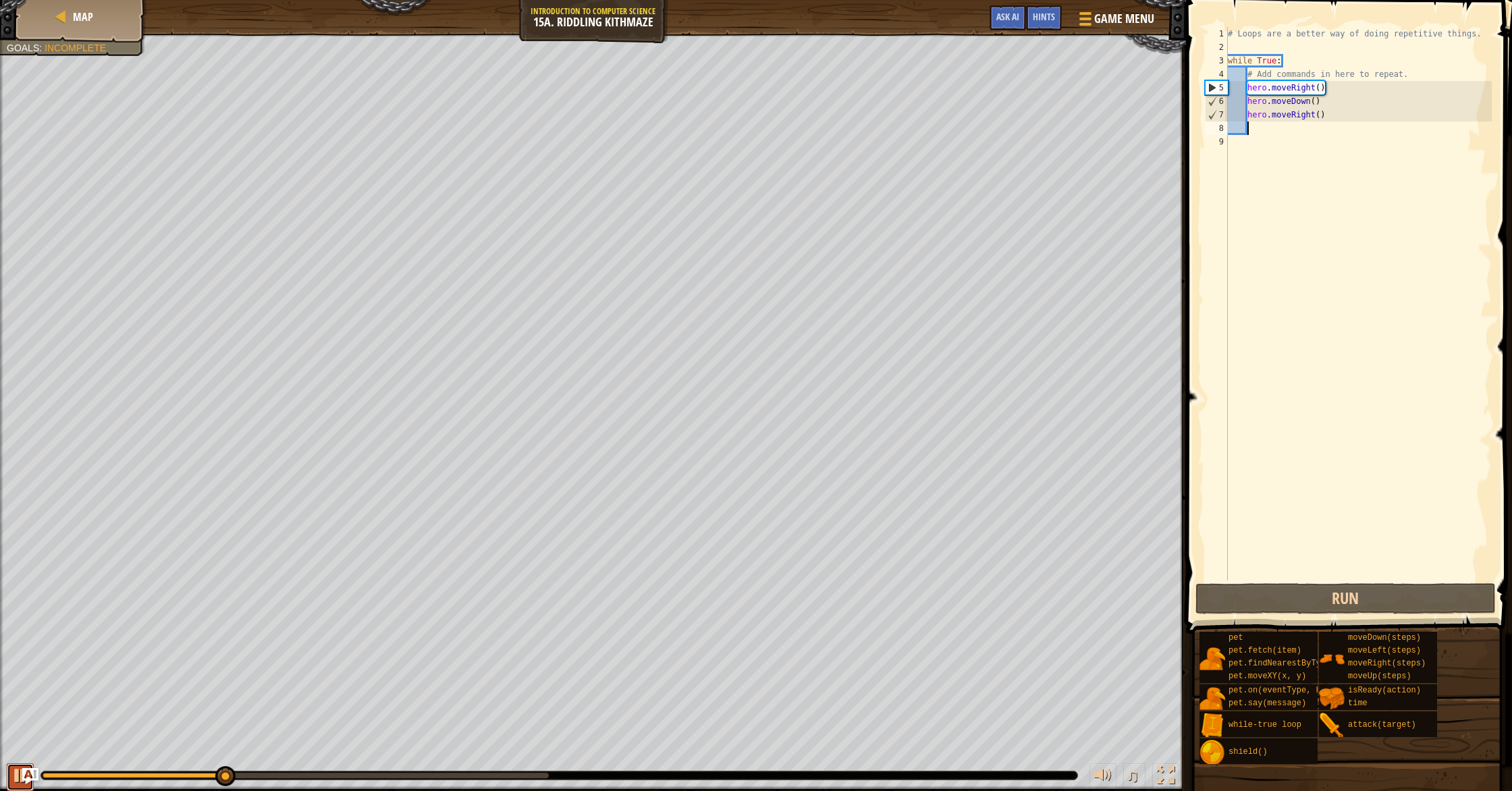
click at [10, 770] on button at bounding box center [20, 777] width 27 height 28
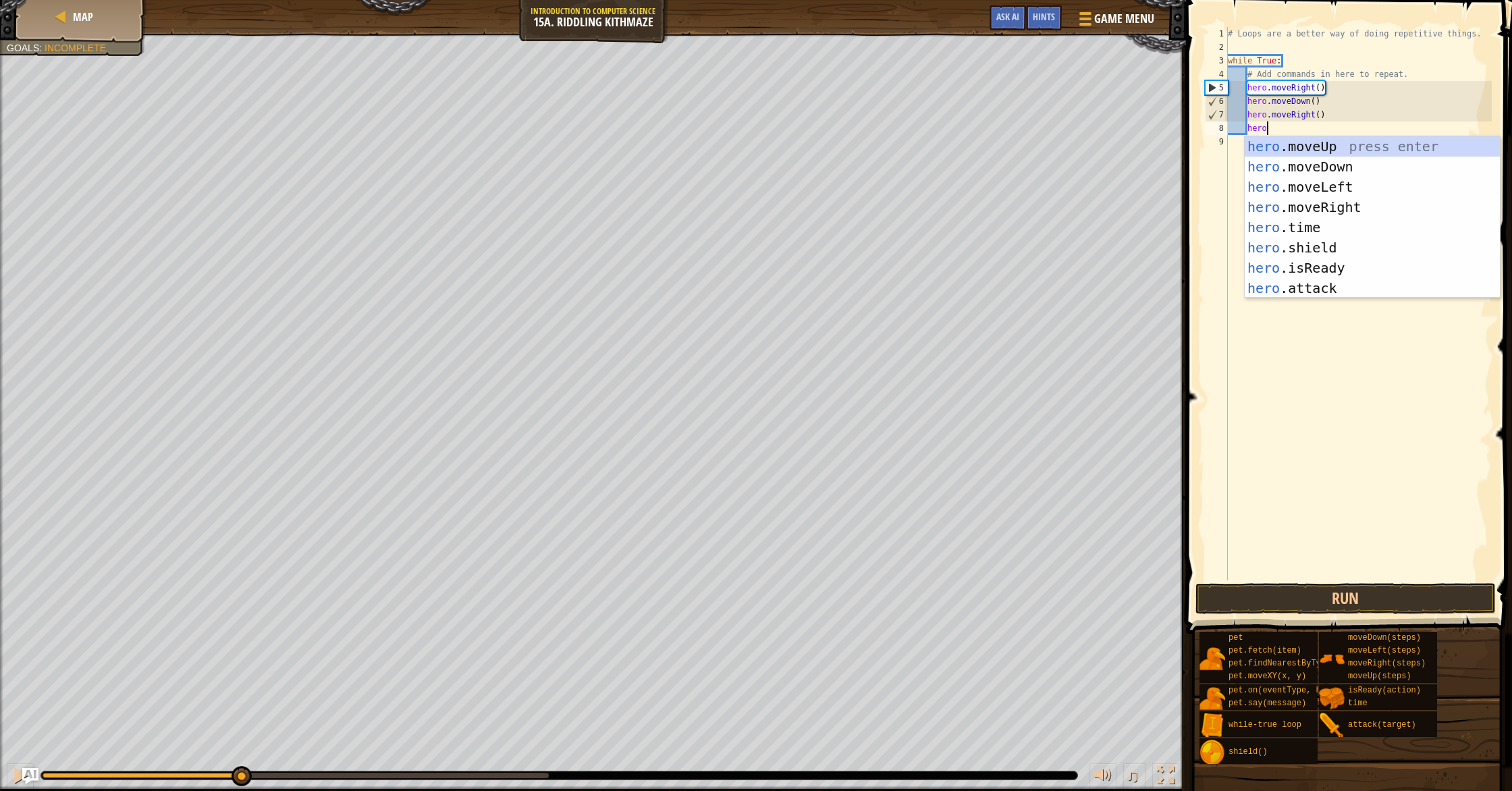
scroll to position [6, 2]
type textarea "hero."
click at [1344, 144] on div "hero. moveUp press enter hero. moveDown press enter hero. moveLeft press enter …" at bounding box center [1372, 237] width 255 height 202
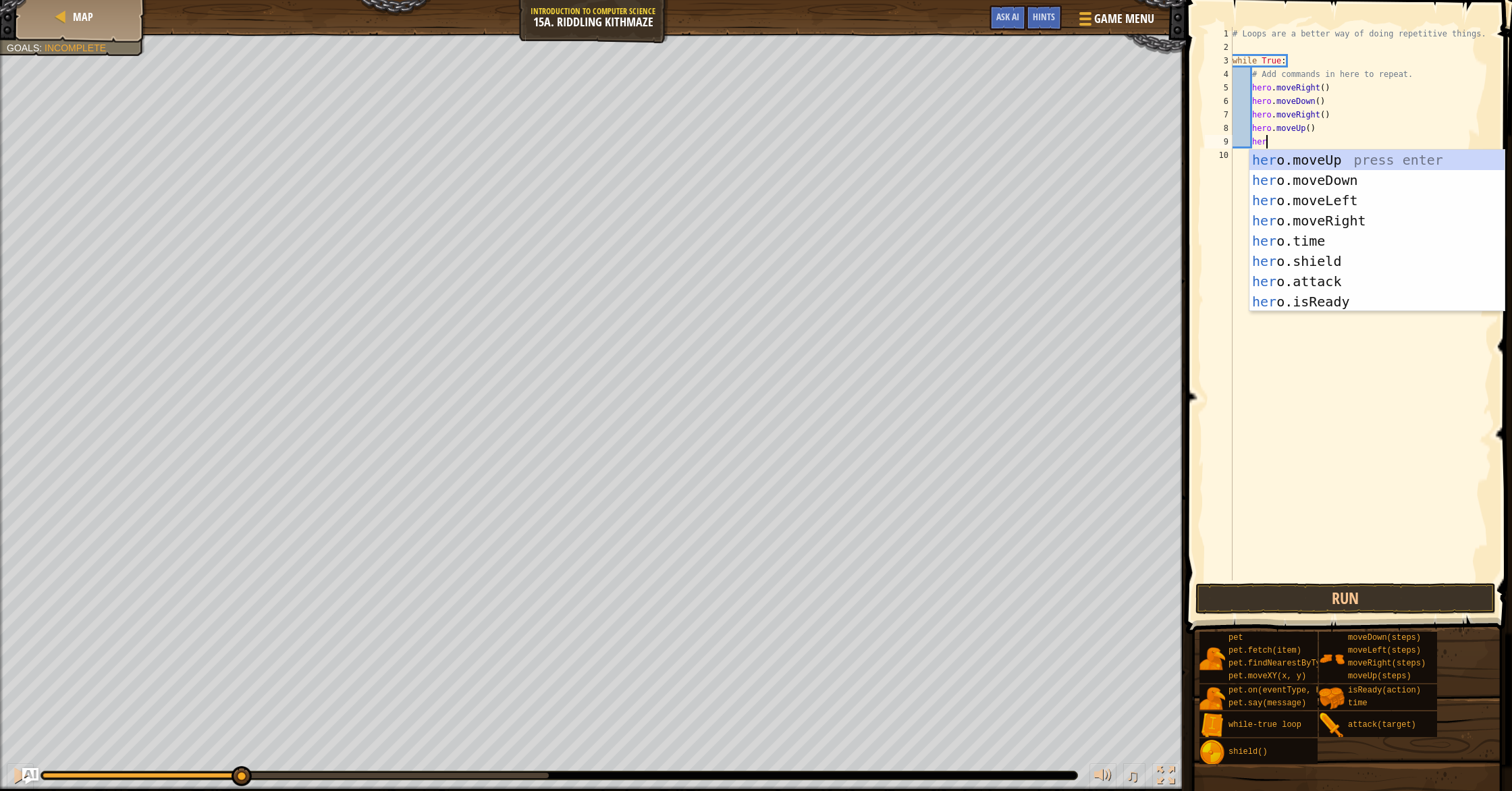
type textarea "hero"
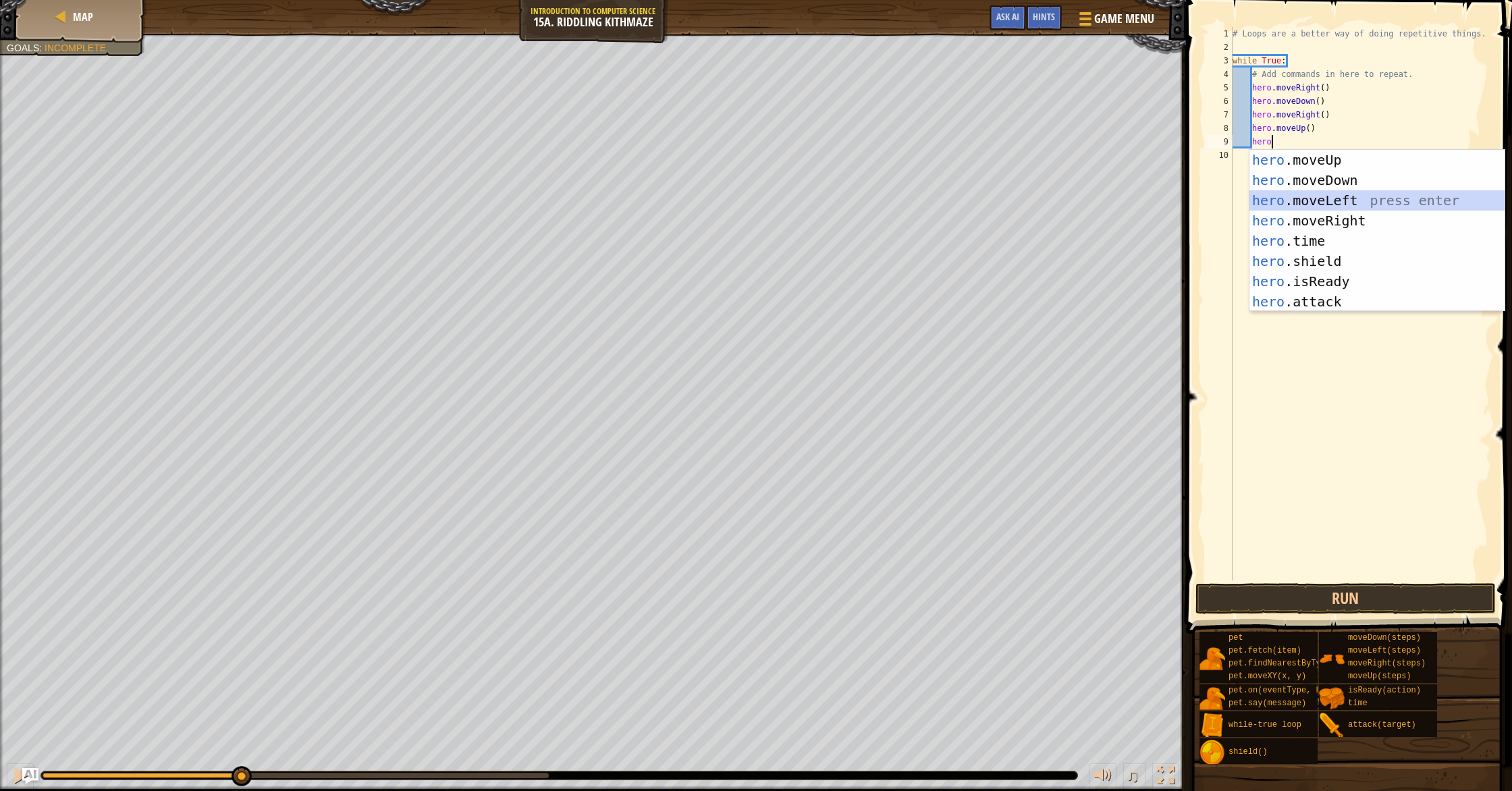
click at [1344, 192] on div "hero .moveUp press enter hero .moveDown press enter hero .moveLeft press enter …" at bounding box center [1377, 251] width 255 height 202
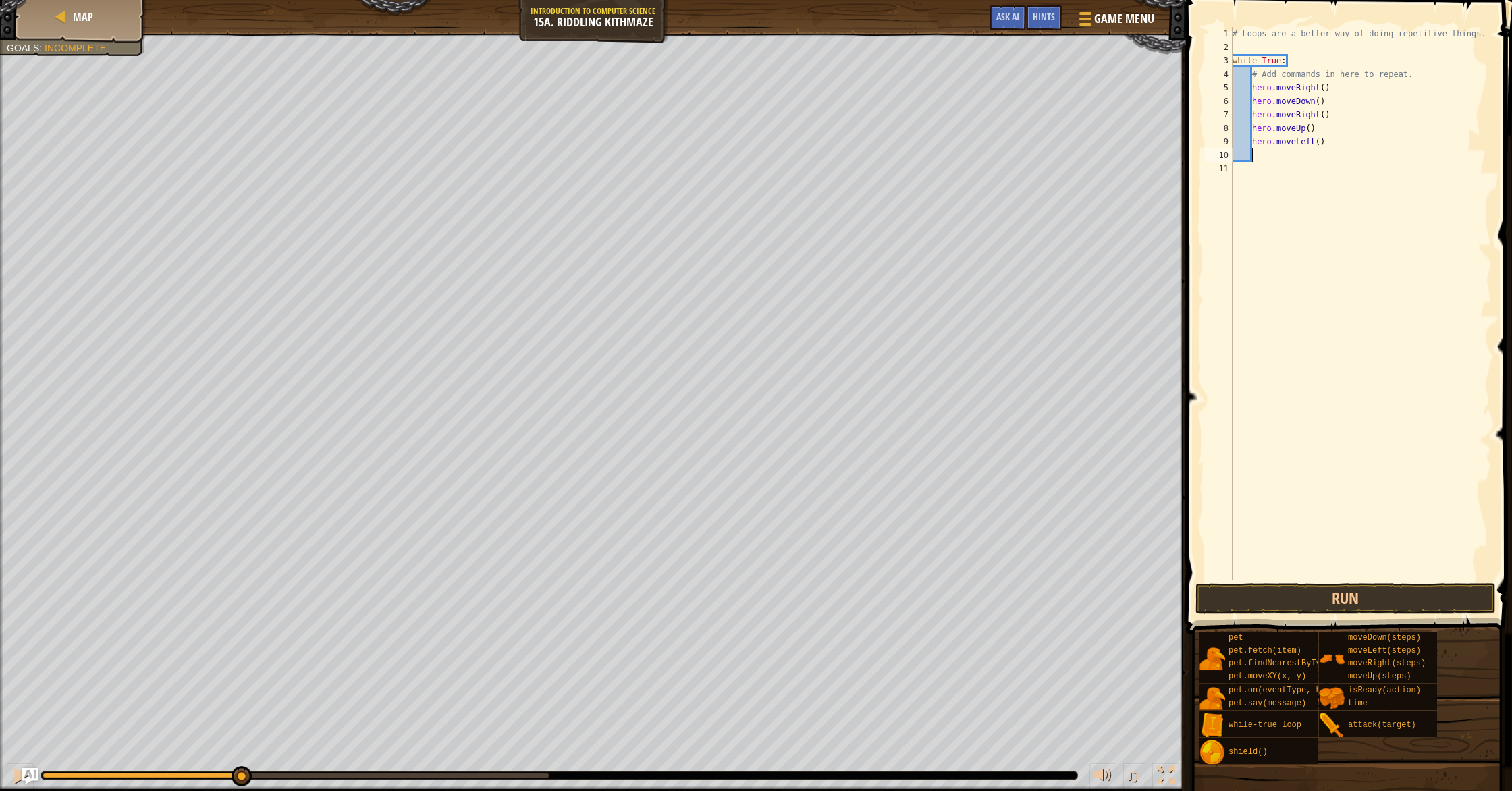
click at [1314, 143] on div "# Loops are a better way of doing repetitive things. while True : # Add command…" at bounding box center [1360, 317] width 262 height 580
type textarea "hero.moveRight()"
click at [1351, 606] on button "Run" at bounding box center [1346, 598] width 300 height 31
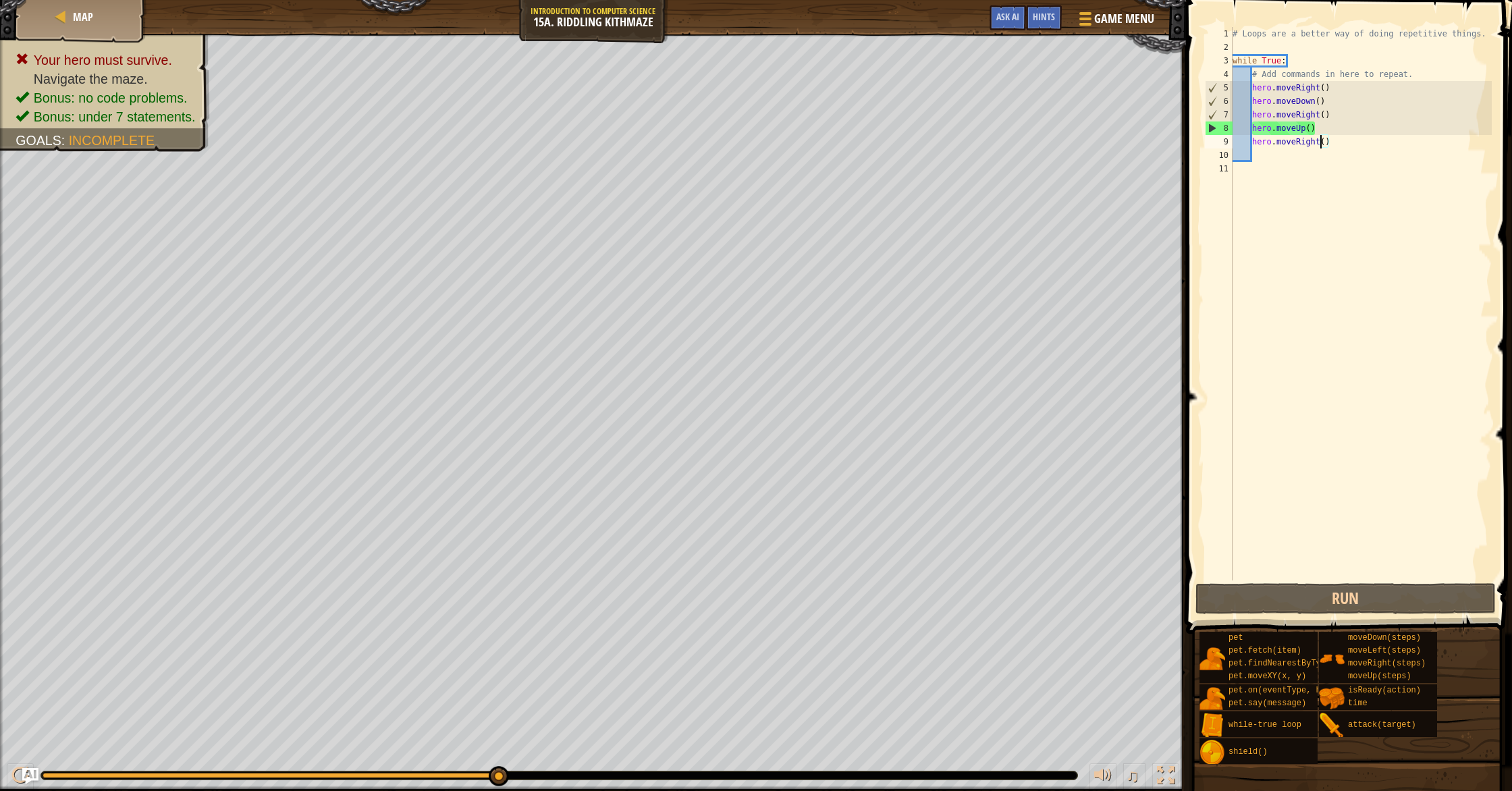
drag, startPoint x: 1307, startPoint y: 46, endPoint x: 1309, endPoint y: 57, distance: 11.2
click at [1308, 53] on div "# Loops are a better way of doing repetitive things. while True : # Add command…" at bounding box center [1360, 317] width 262 height 580
drag, startPoint x: 1309, startPoint y: 60, endPoint x: 1275, endPoint y: 53, distance: 34.7
click at [1297, 57] on div "# Loops are a better way of doing repetitive things. while True : # Add command…" at bounding box center [1360, 317] width 262 height 580
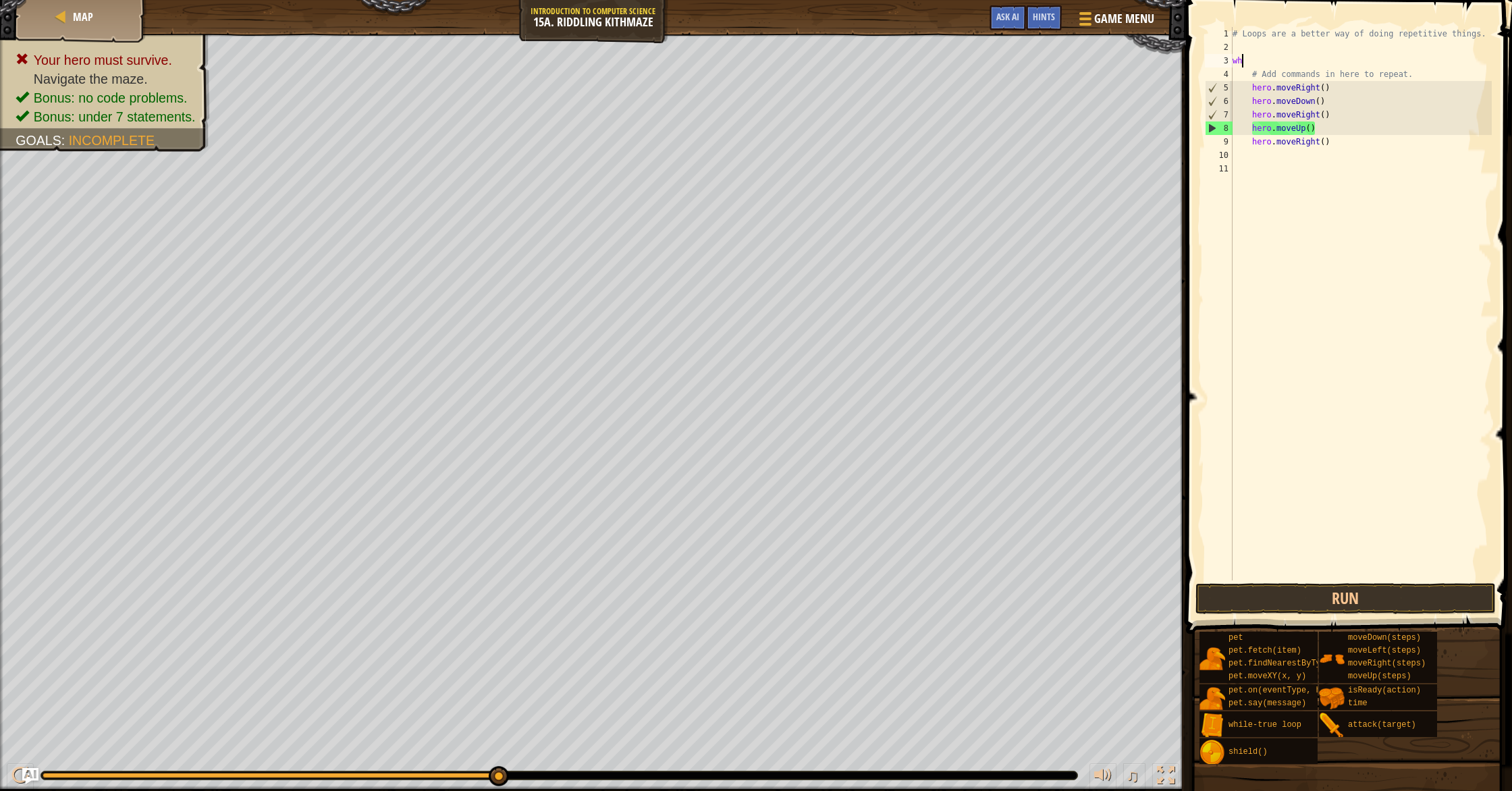
type textarea "w"
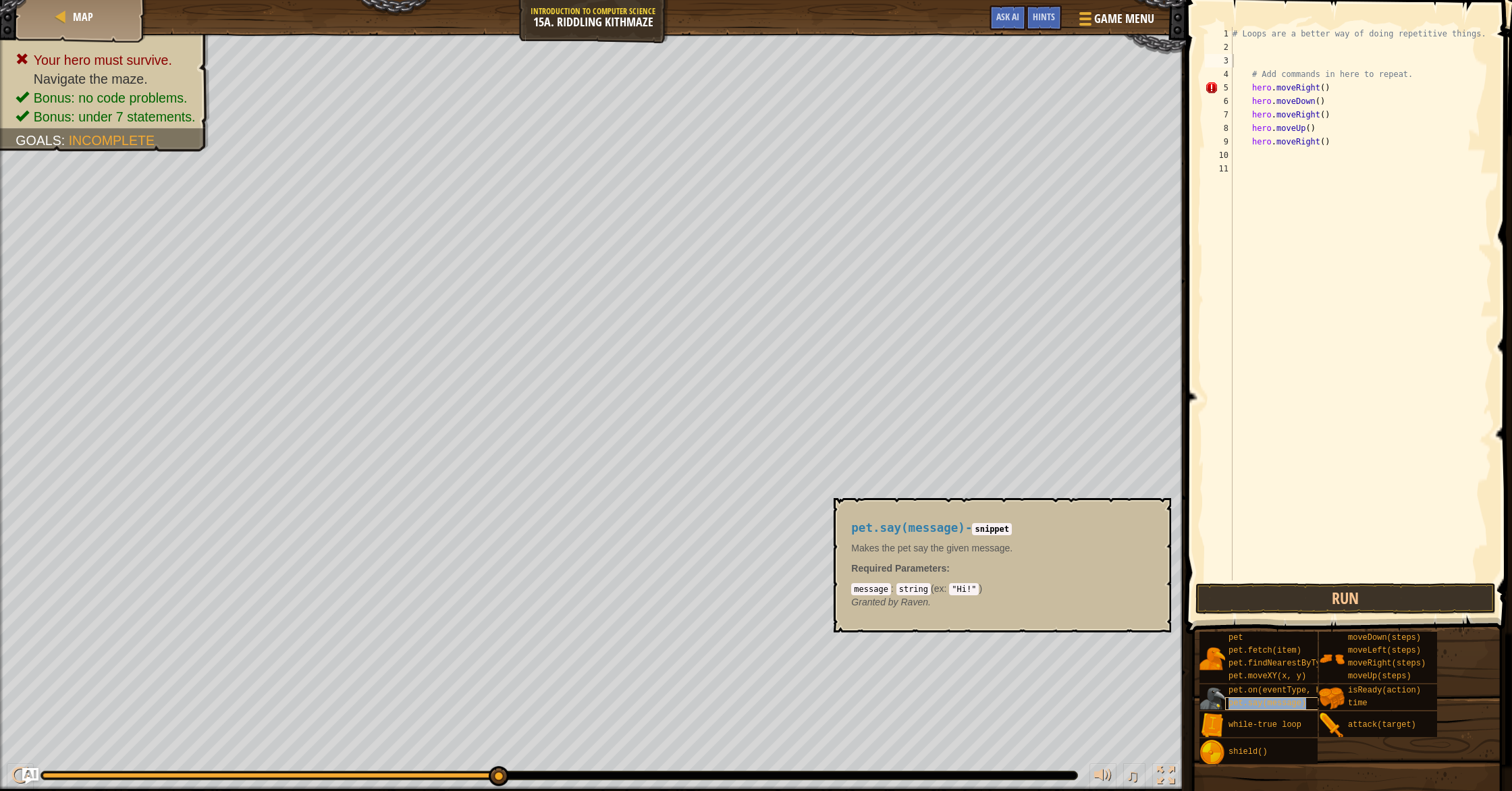
click at [1236, 701] on span "pet.say(message)" at bounding box center [1267, 703] width 78 height 10
click at [1253, 145] on div "# Loops are a better way of doing repetitive things. # Add commands in here to …" at bounding box center [1360, 317] width 262 height 580
type textarea "hero.moveRight()"
click at [1256, 152] on div "# Loops are a better way of doing repetitive things. # Add commands in here to …" at bounding box center [1360, 317] width 262 height 580
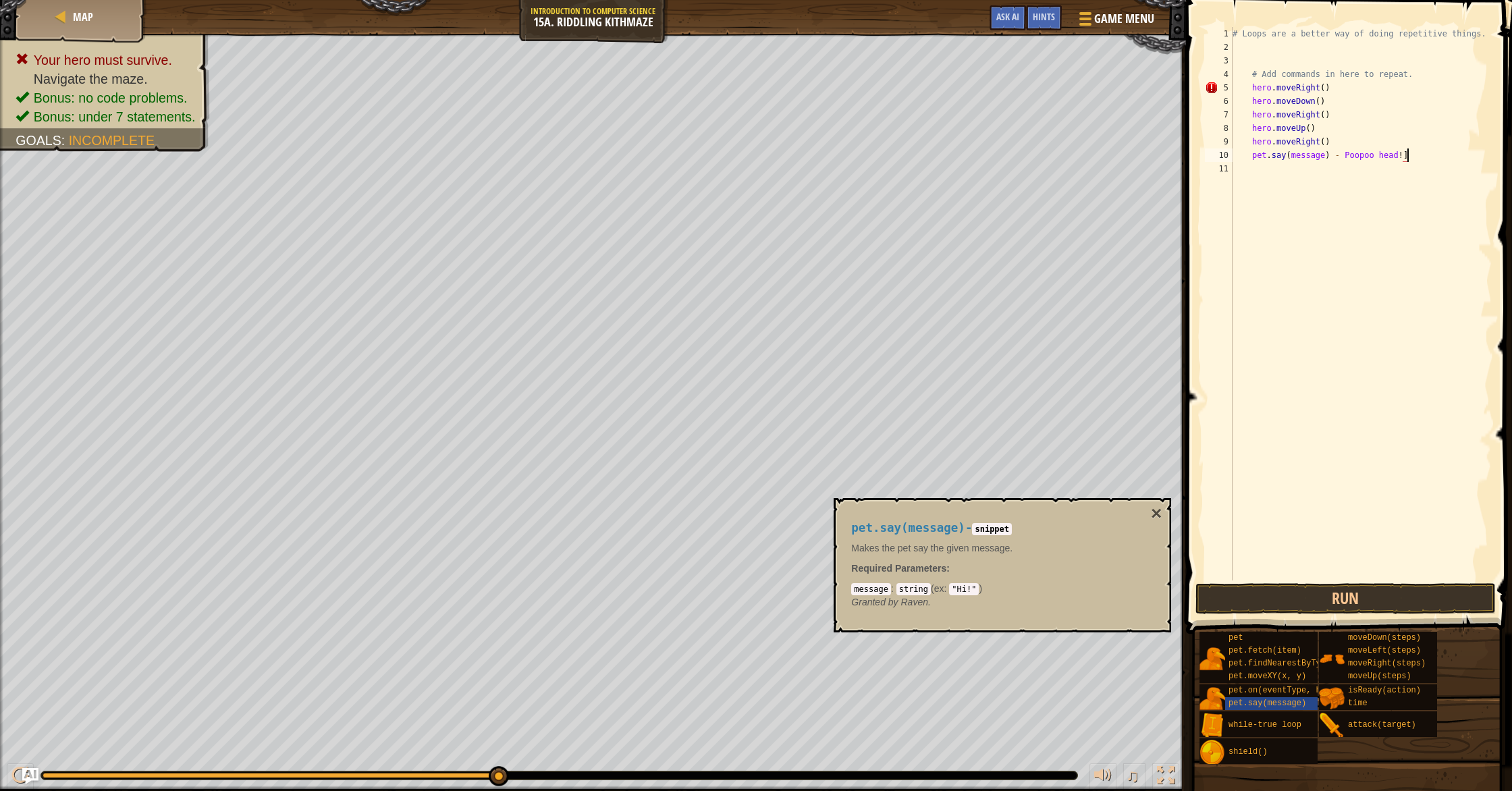
type textarea "pet.say(message) - [PERSON_NAME] head!"
click at [1351, 592] on button "Run" at bounding box center [1346, 598] width 300 height 31
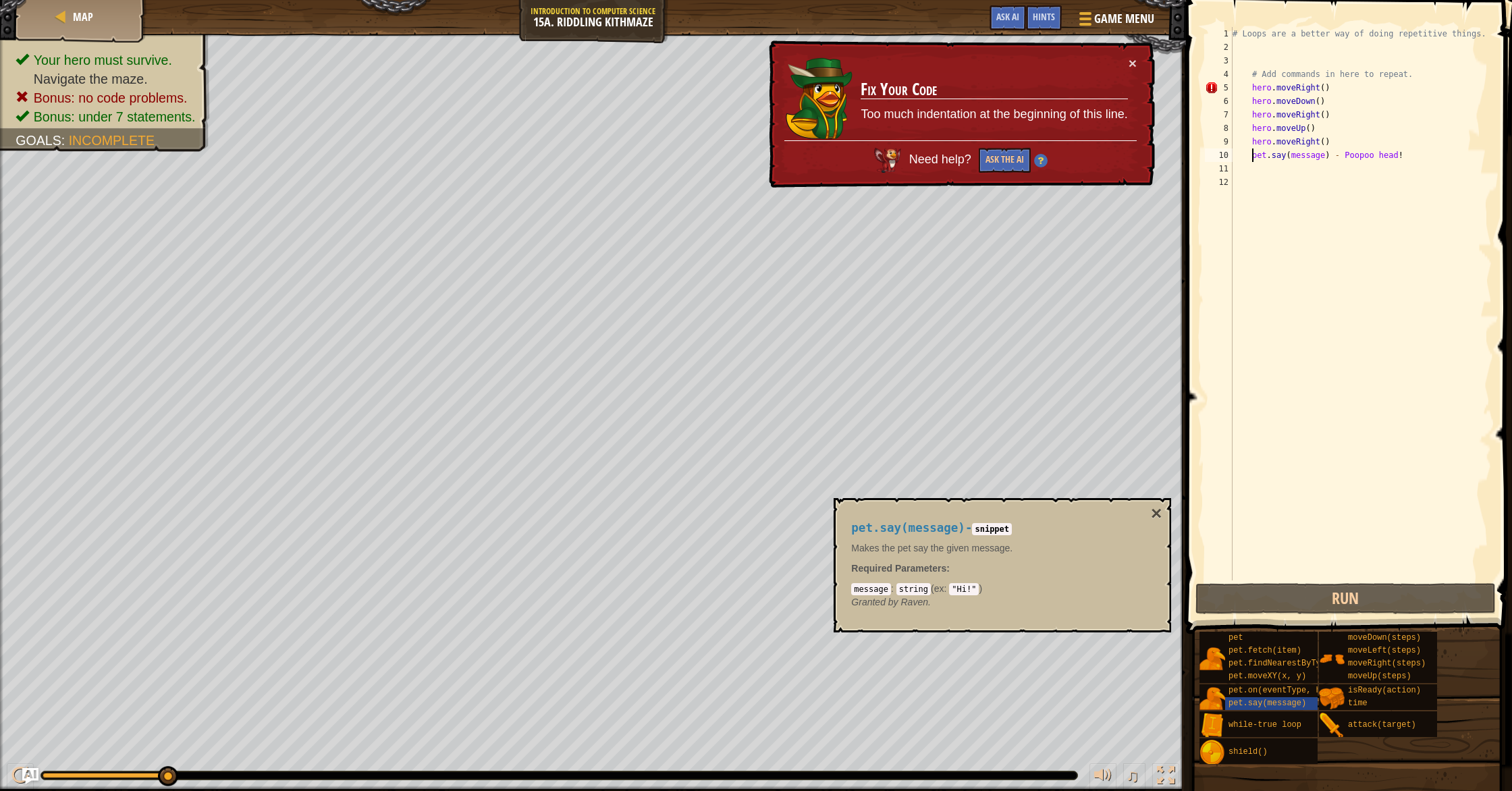
click at [1250, 161] on div "# Loops are a better way of doing repetitive things. # Add commands in here to …" at bounding box center [1360, 317] width 262 height 580
click at [1251, 142] on div "# Loops are a better way of doing repetitive things. # Add commands in here to …" at bounding box center [1360, 317] width 262 height 580
click at [1253, 159] on div "# Loops are a better way of doing repetitive things. # Add commands in here to …" at bounding box center [1360, 317] width 262 height 580
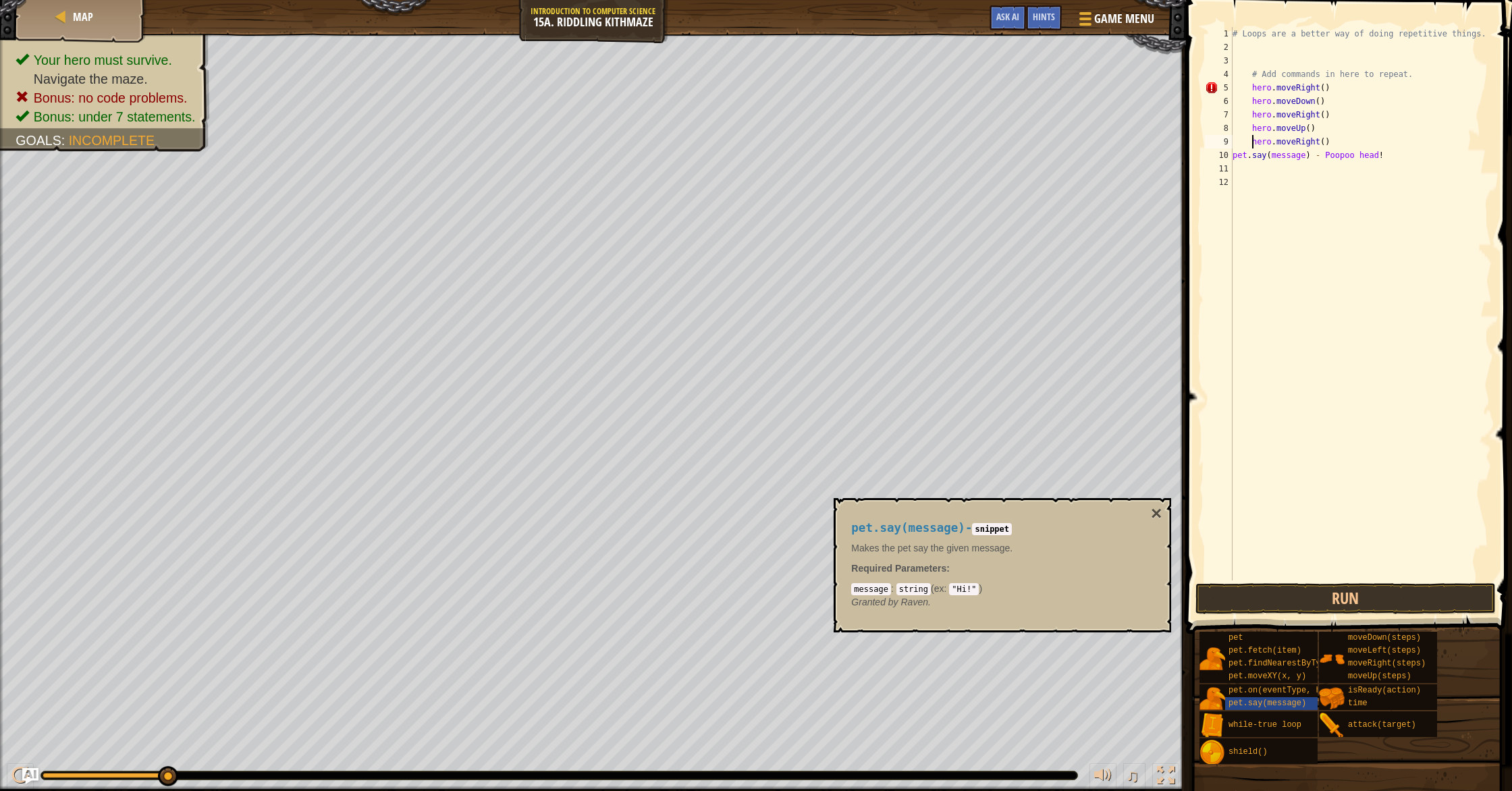
click at [1250, 143] on div "# Loops are a better way of doing repetitive things. # Add commands in here to …" at bounding box center [1360, 317] width 262 height 580
click at [1250, 133] on div "# Loops are a better way of doing repetitive things. # Add commands in here to …" at bounding box center [1360, 317] width 262 height 580
click at [1251, 115] on div "# Loops are a better way of doing repetitive things. # Add commands in here to …" at bounding box center [1360, 317] width 262 height 580
click at [1250, 101] on div "# Loops are a better way of doing repetitive things. # Add commands in here to …" at bounding box center [1360, 317] width 262 height 580
click at [1250, 91] on div "# Loops are a better way of doing repetitive things. # Add commands in here to …" at bounding box center [1360, 317] width 262 height 580
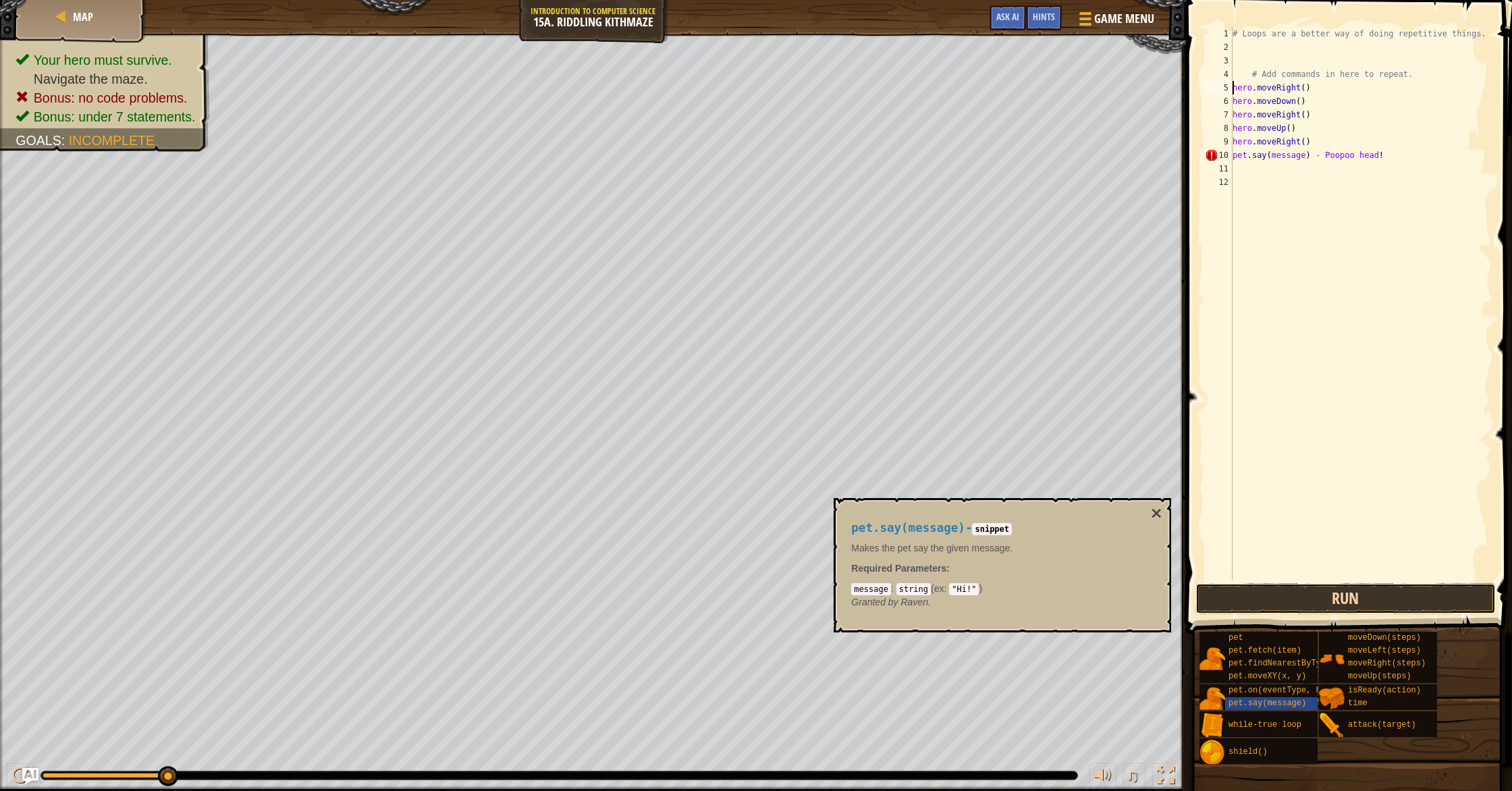
click at [1272, 588] on button "Run" at bounding box center [1346, 598] width 300 height 31
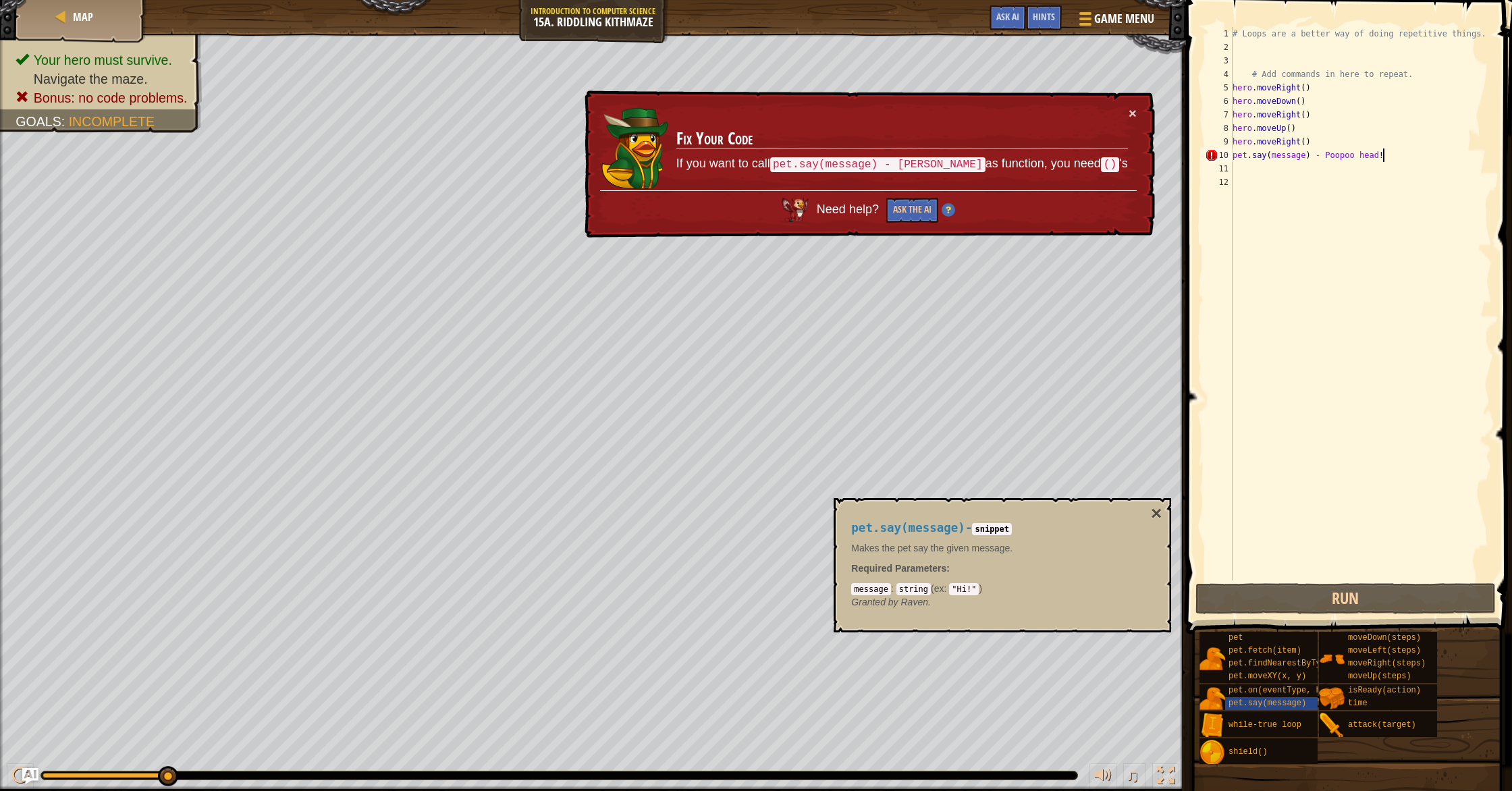
click at [1381, 161] on div "# Loops are a better way of doing repetitive things. # Add commands in here to …" at bounding box center [1360, 317] width 262 height 580
click at [1380, 161] on div "# Loops are a better way of doing repetitive things. # Add commands in here to …" at bounding box center [1360, 317] width 262 height 580
click at [1387, 161] on div "# Loops are a better way of doing repetitive things. # Add commands in here to …" at bounding box center [1360, 317] width 262 height 580
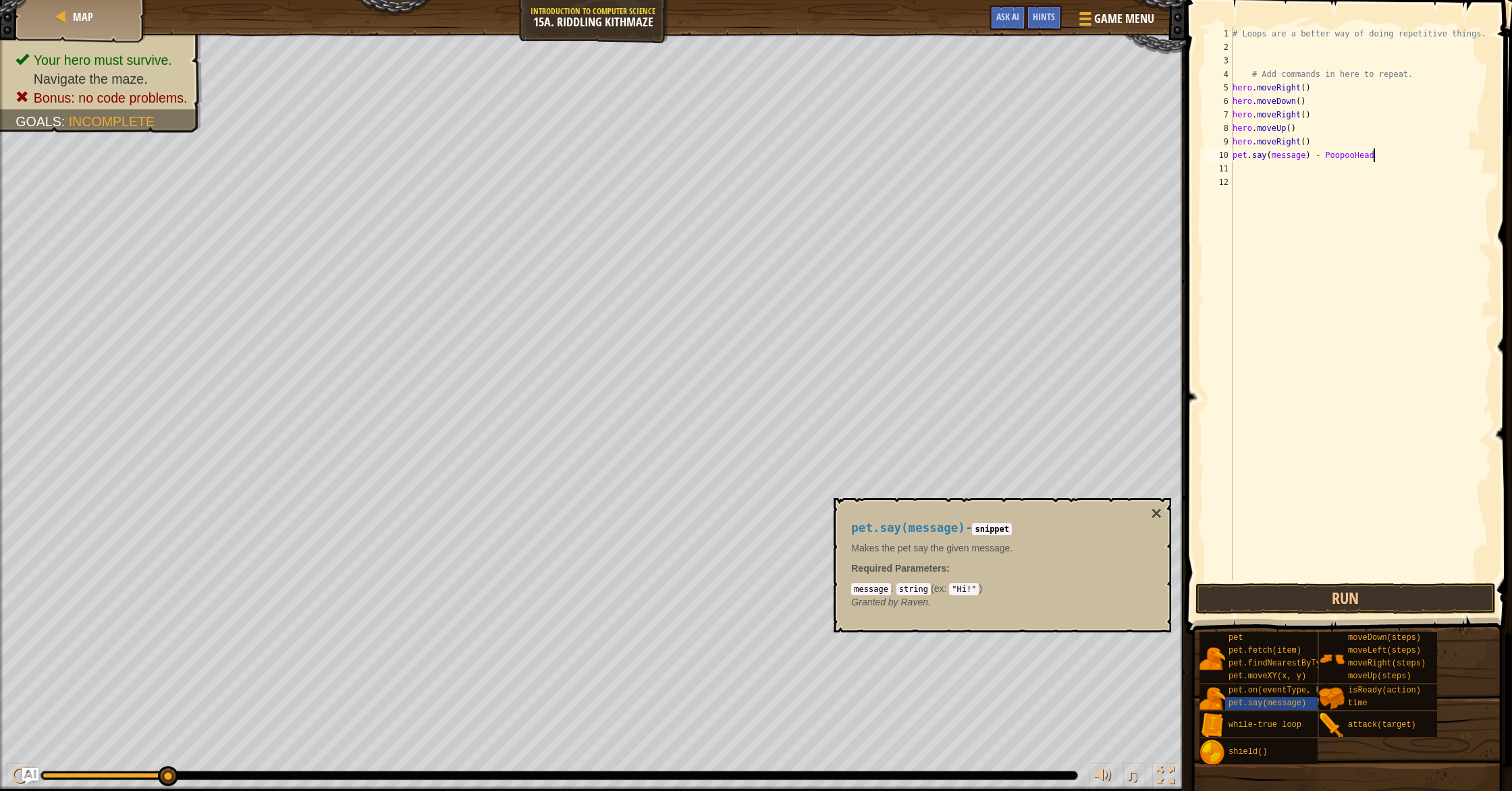
type textarea "pet.say(message) - PoopooHead!"
click at [1312, 158] on div "# Loops are a better way of doing repetitive things. # Add commands in here to …" at bounding box center [1360, 317] width 262 height 580
drag, startPoint x: 1268, startPoint y: 588, endPoint x: 1262, endPoint y: 578, distance: 11.7
click at [1267, 588] on button "Run" at bounding box center [1346, 598] width 300 height 31
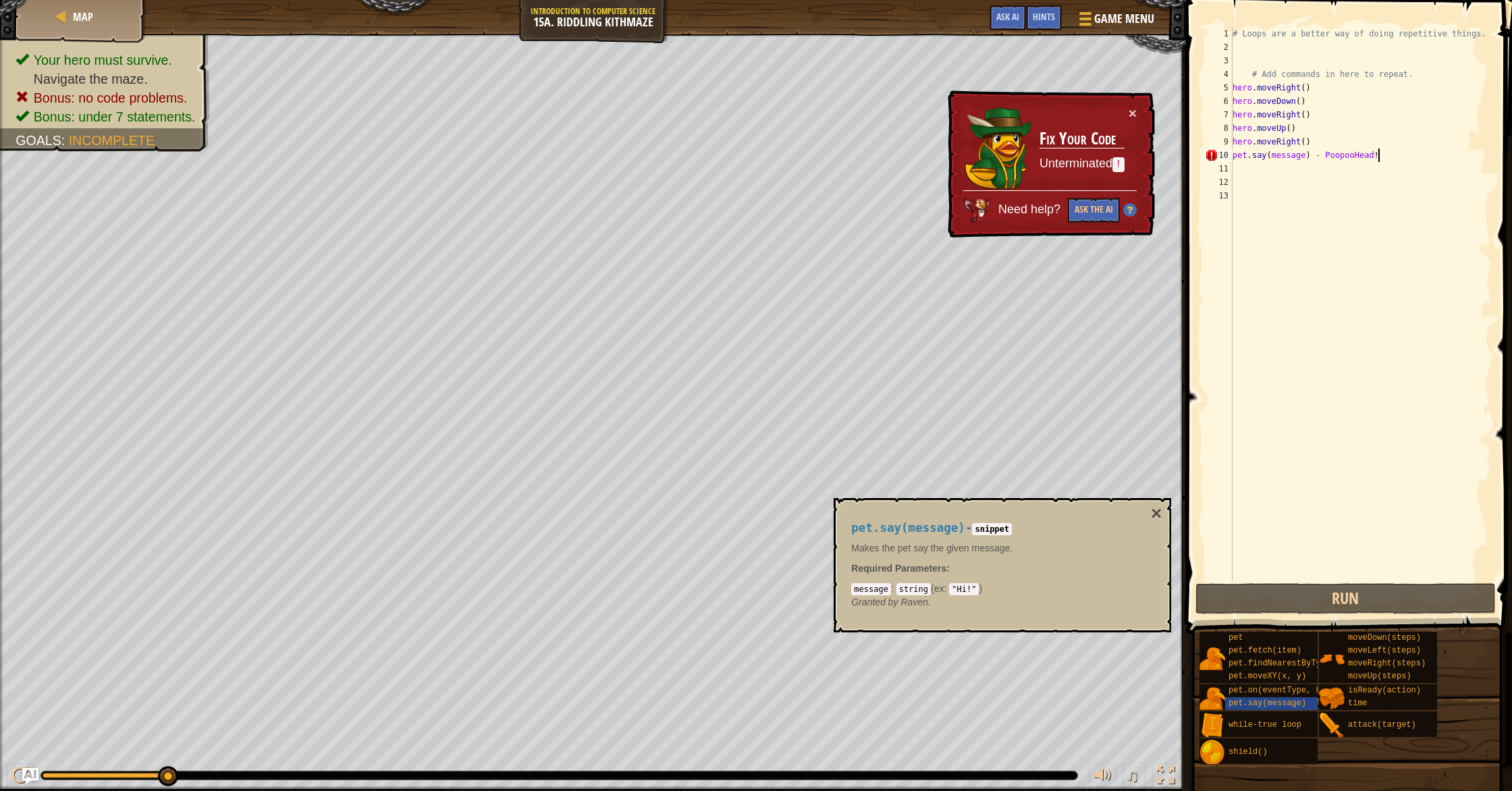
click at [1399, 154] on div "# Loops are a better way of doing repetitive things. # Add commands in here to …" at bounding box center [1360, 317] width 262 height 580
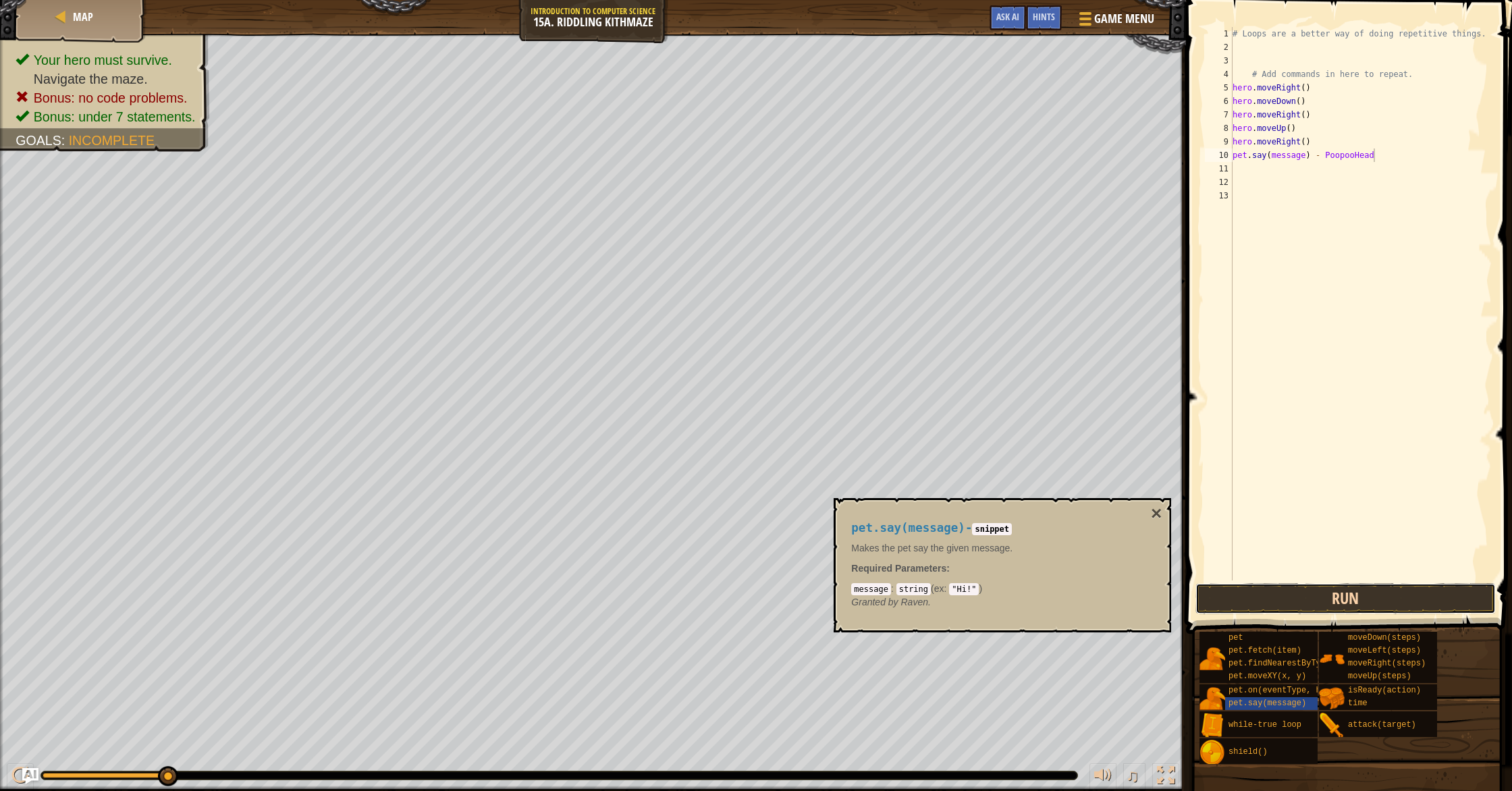
click at [1276, 602] on button "Run" at bounding box center [1346, 598] width 300 height 31
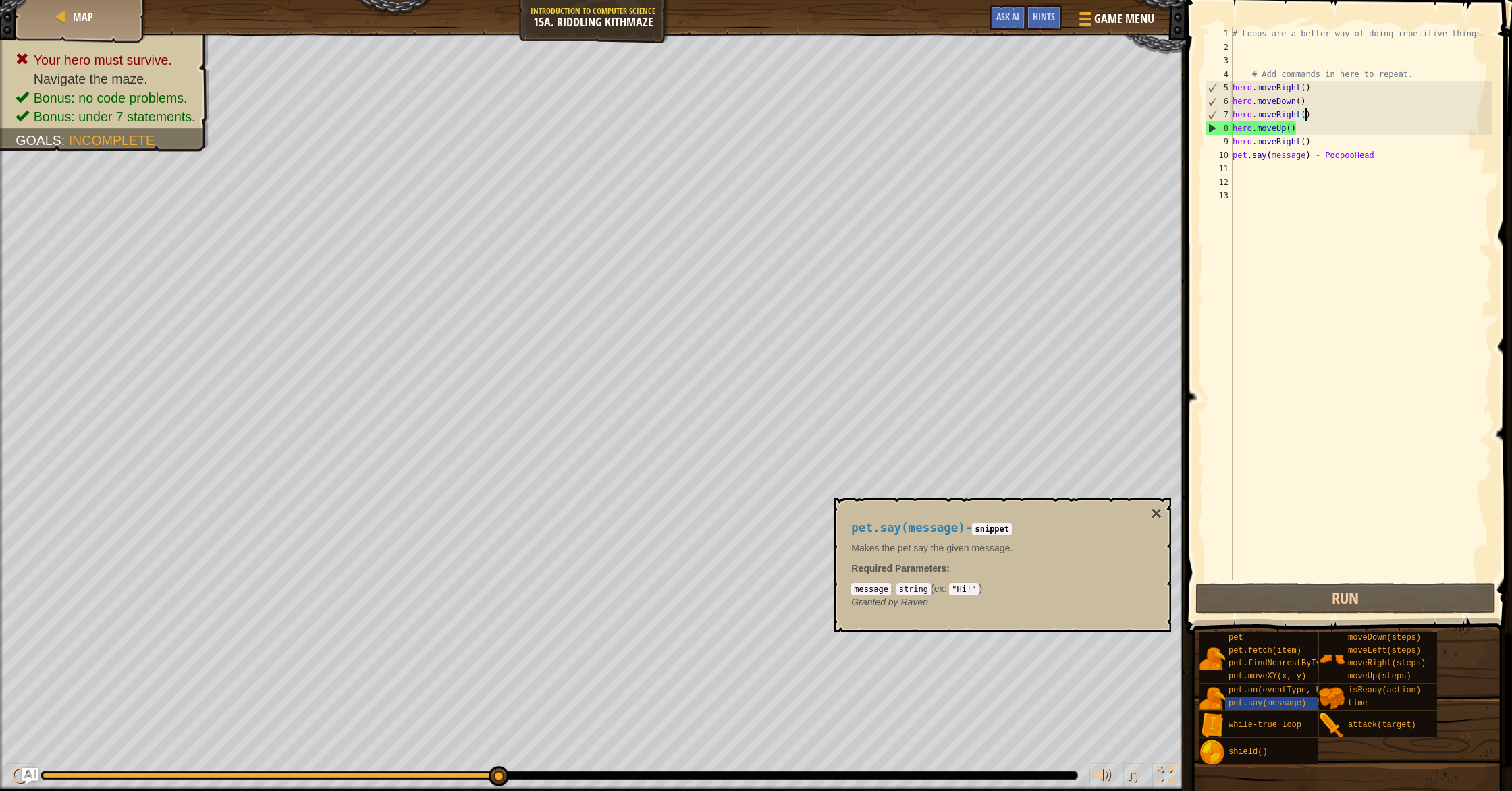
click at [1306, 118] on div "# Loops are a better way of doing repetitive things. # Add commands in here to …" at bounding box center [1360, 317] width 262 height 580
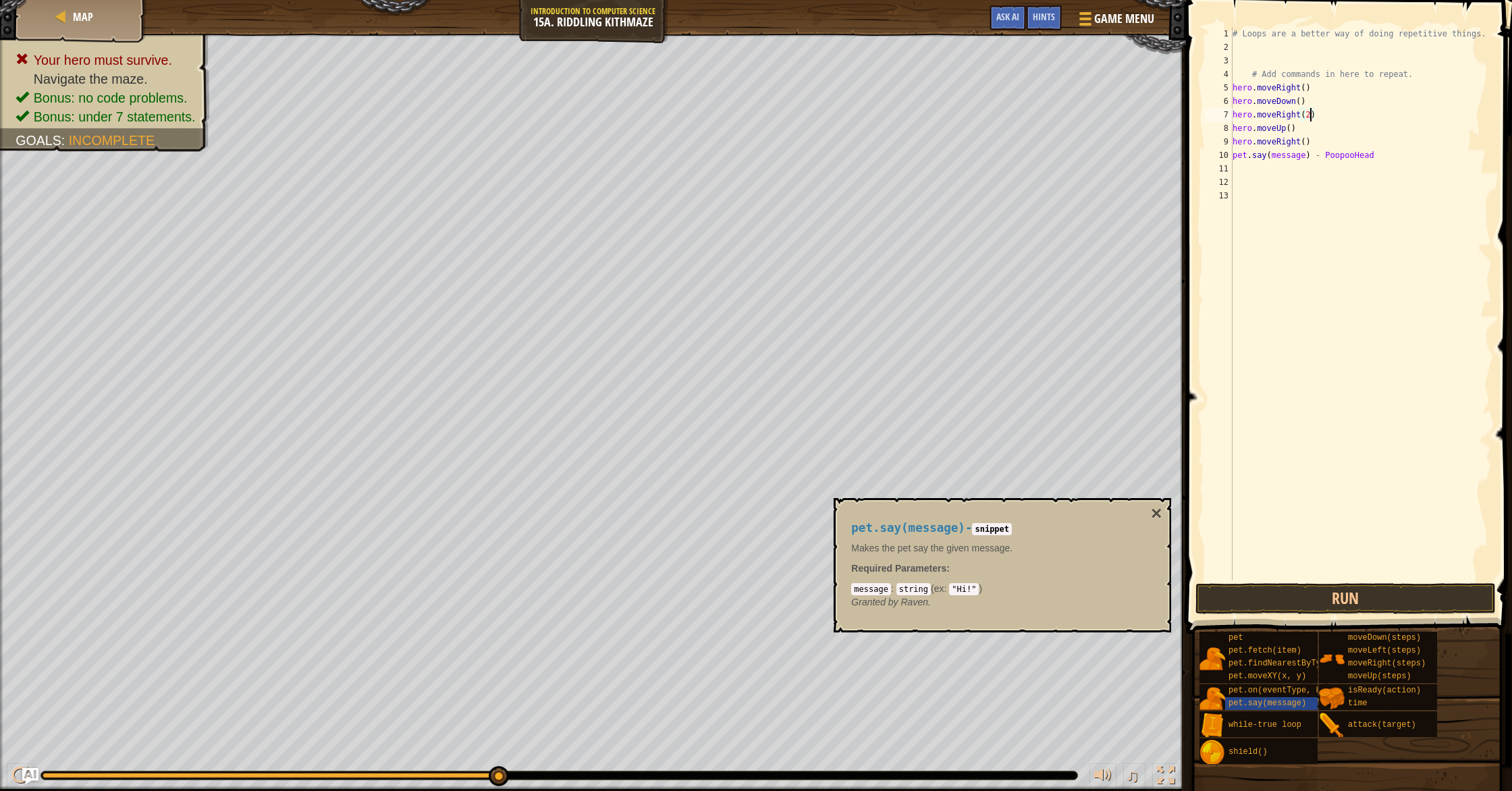
click at [1320, 140] on div "# Loops are a better way of doing repetitive things. # Add commands in here to …" at bounding box center [1360, 317] width 262 height 580
type textarea "hero.moveRight()"
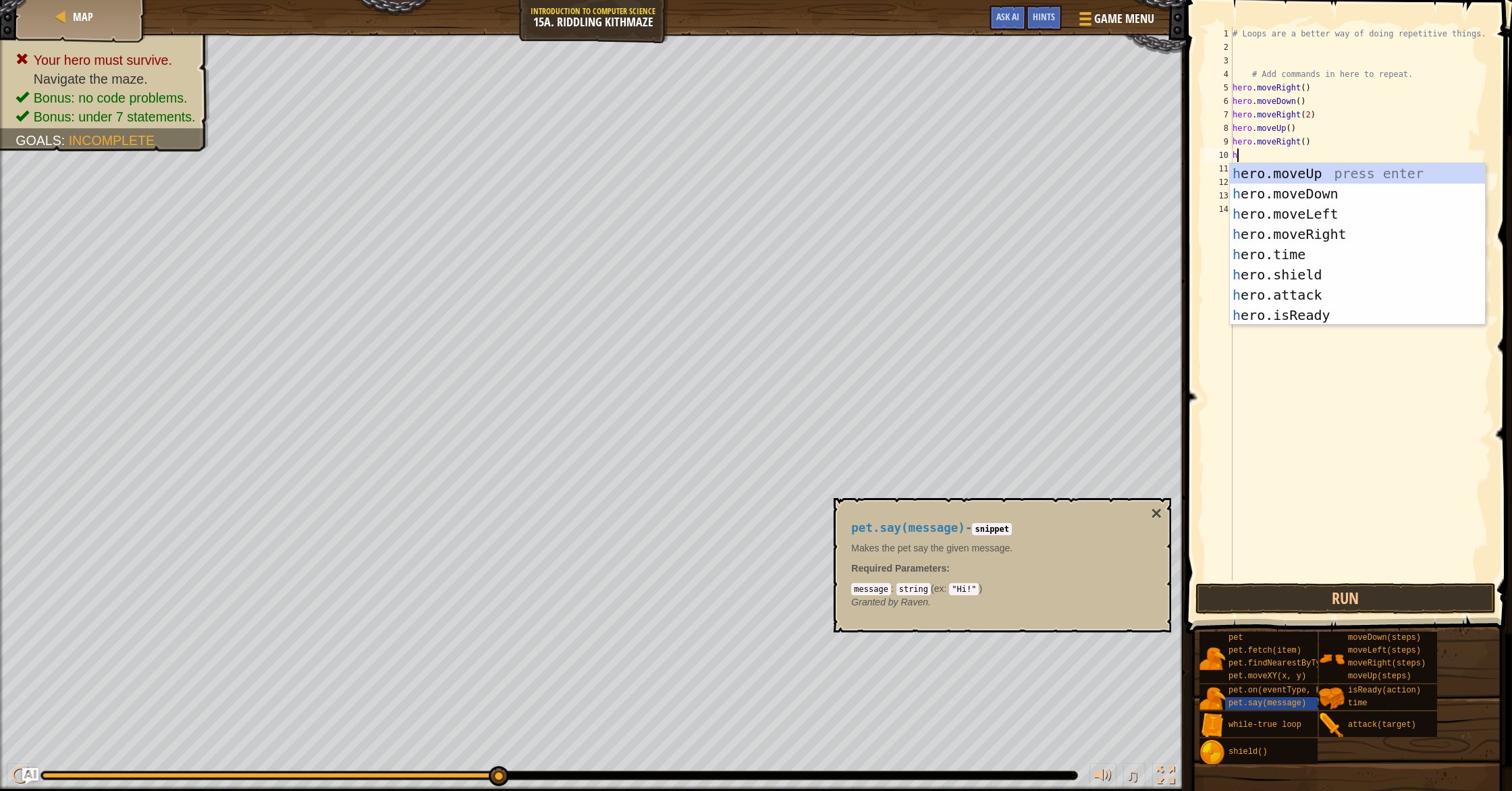
type textarea "her"
click at [1322, 190] on div "her o.moveUp press enter her o.moveDown press enter her o.moveLeft press enter …" at bounding box center [1357, 264] width 255 height 202
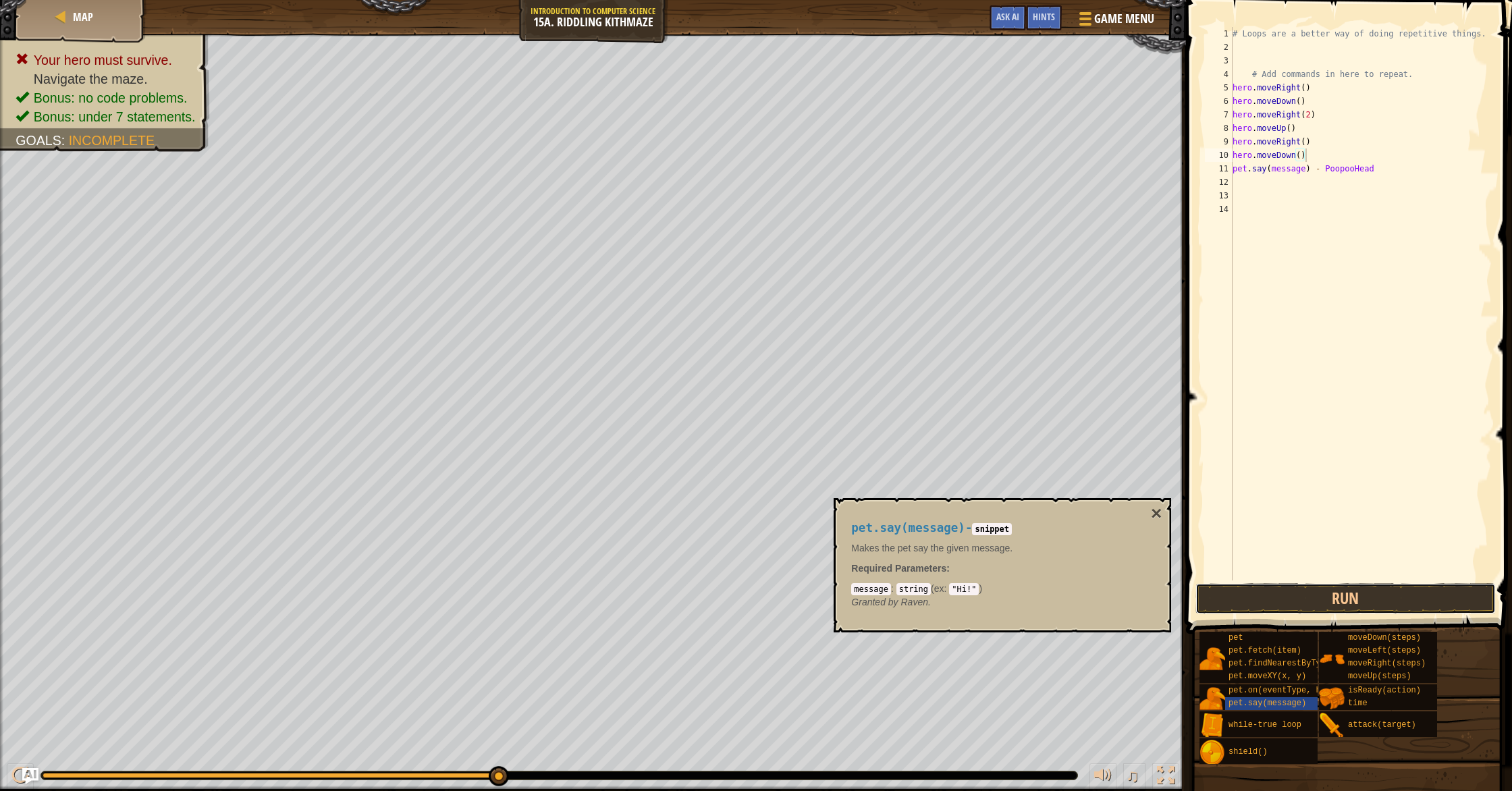
drag, startPoint x: 1308, startPoint y: 588, endPoint x: 1291, endPoint y: 581, distance: 18.4
click at [1308, 588] on button "Run" at bounding box center [1346, 598] width 300 height 31
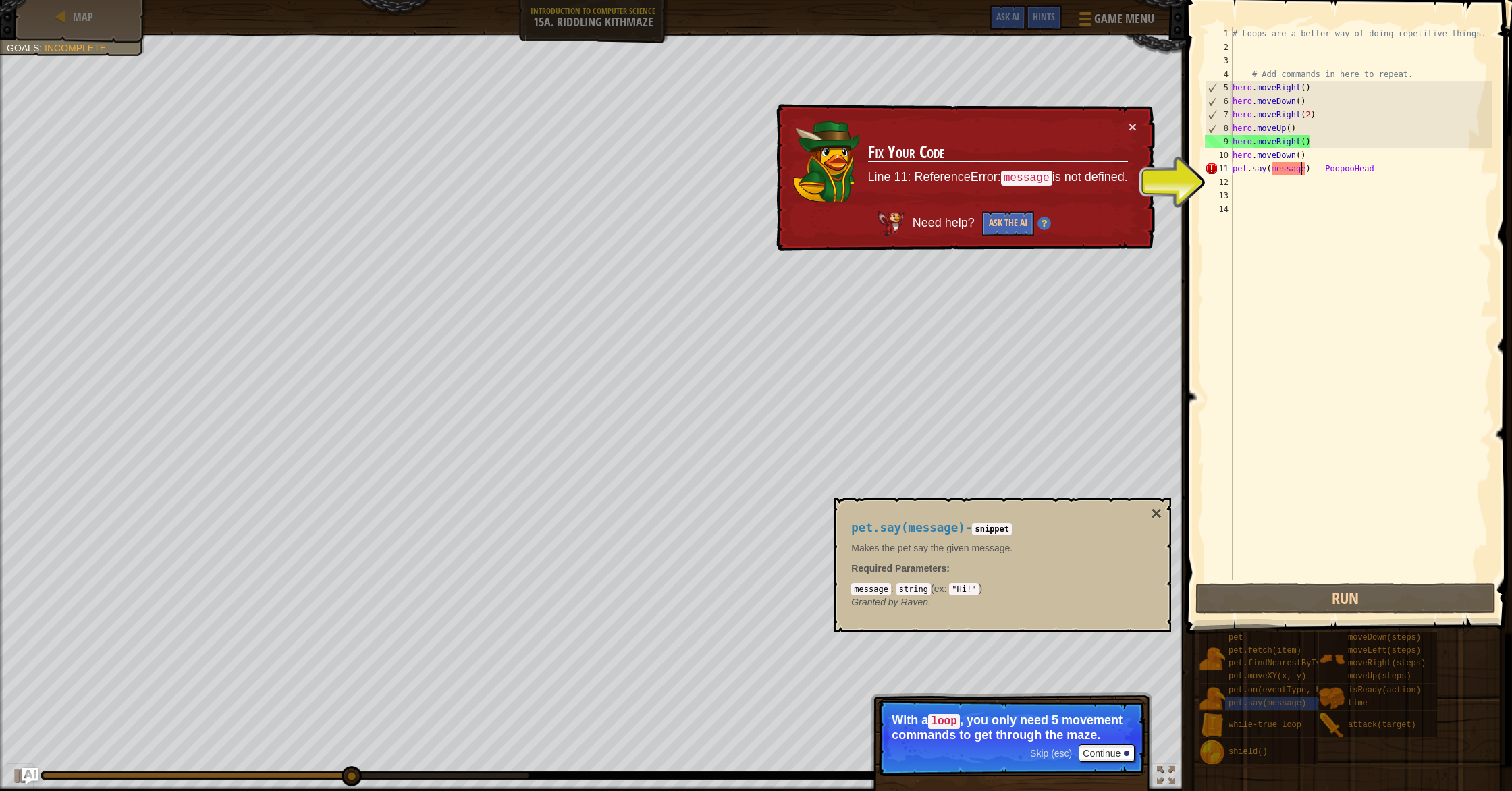
click at [1302, 174] on div "# Loops are a better way of doing repetitive things. # Add commands in here to …" at bounding box center [1360, 317] width 262 height 580
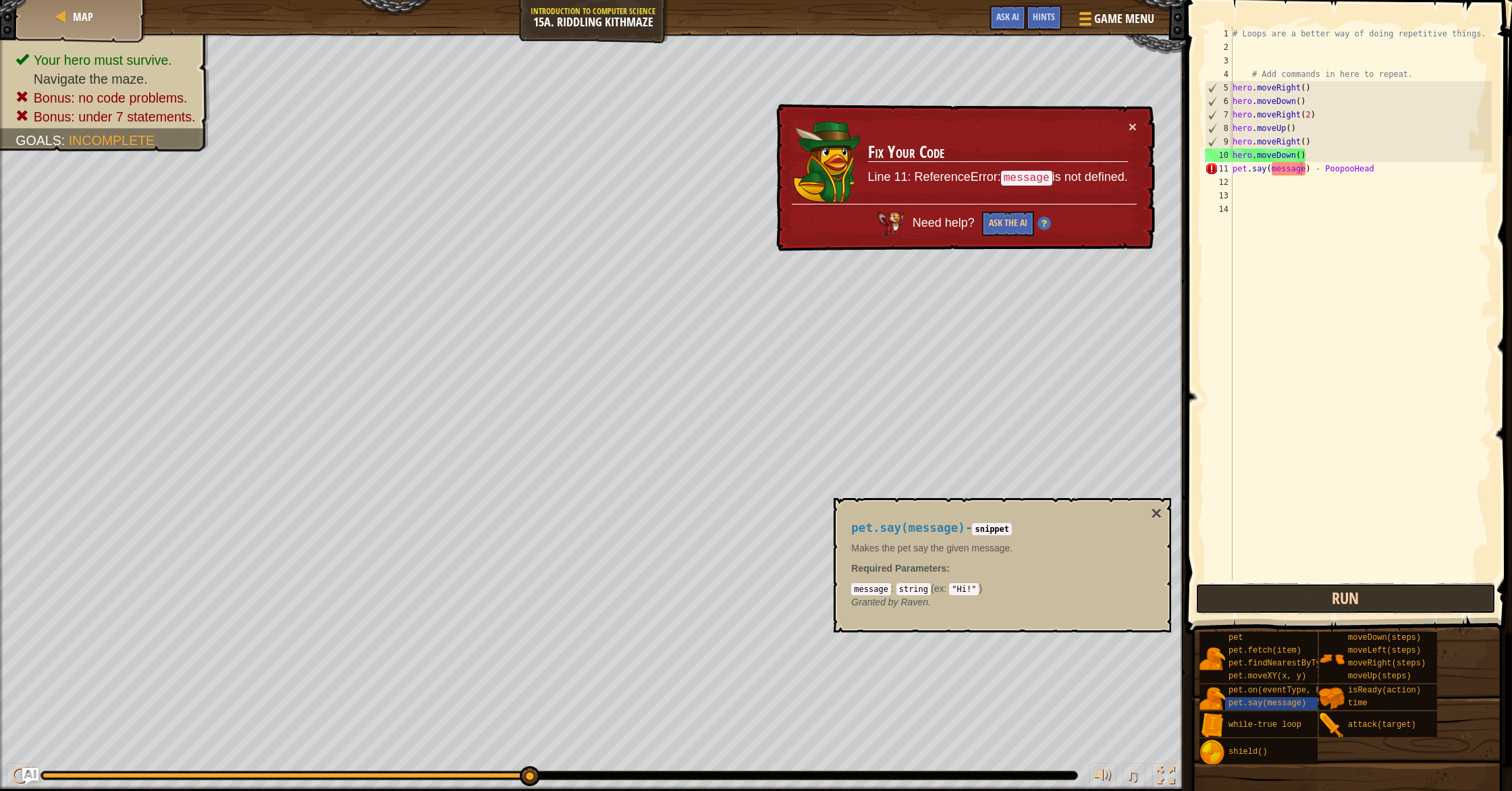
click at [1260, 606] on button "Run" at bounding box center [1346, 598] width 300 height 31
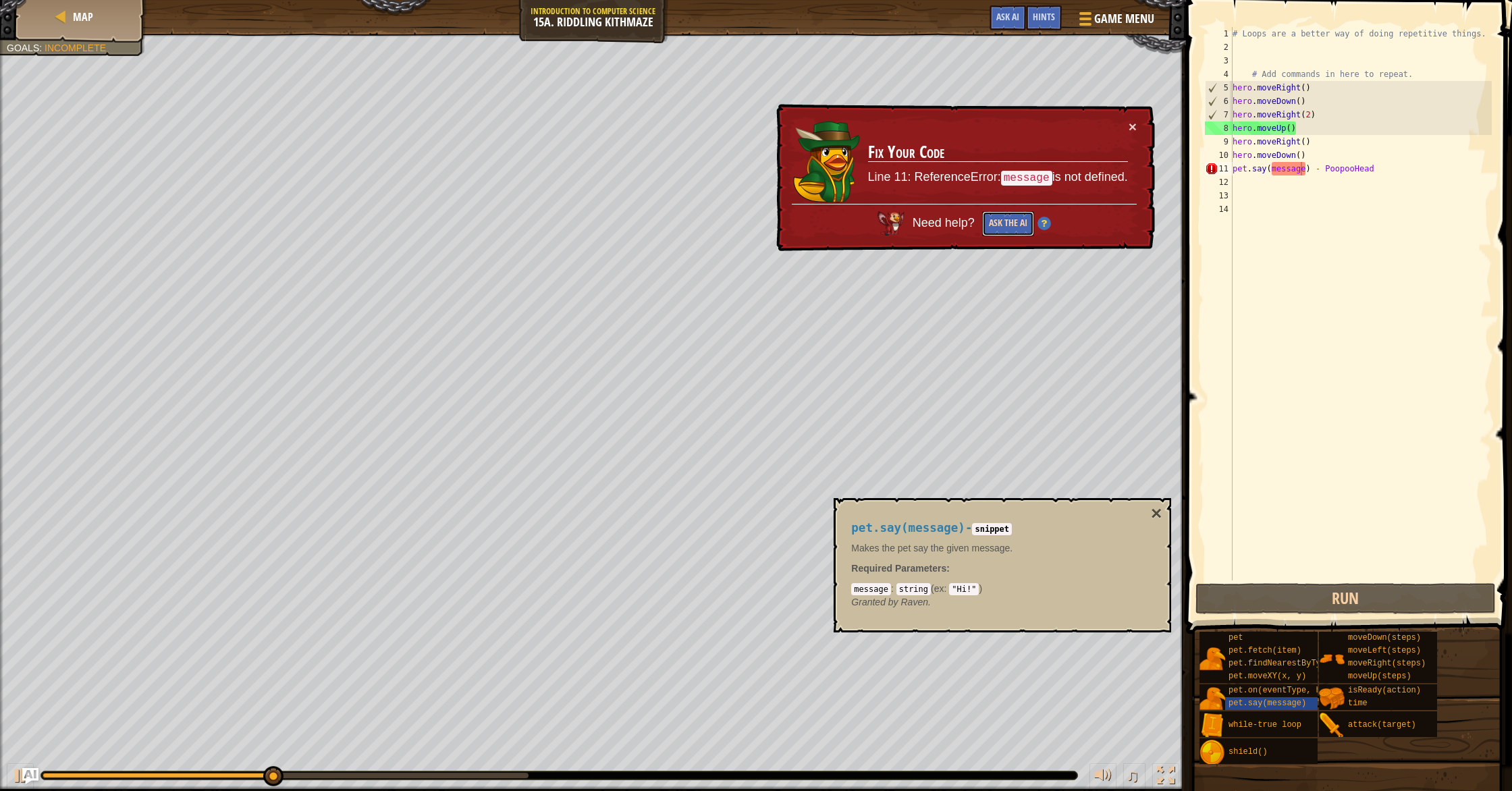
click at [992, 222] on button "Ask the AI" at bounding box center [1007, 224] width 52 height 25
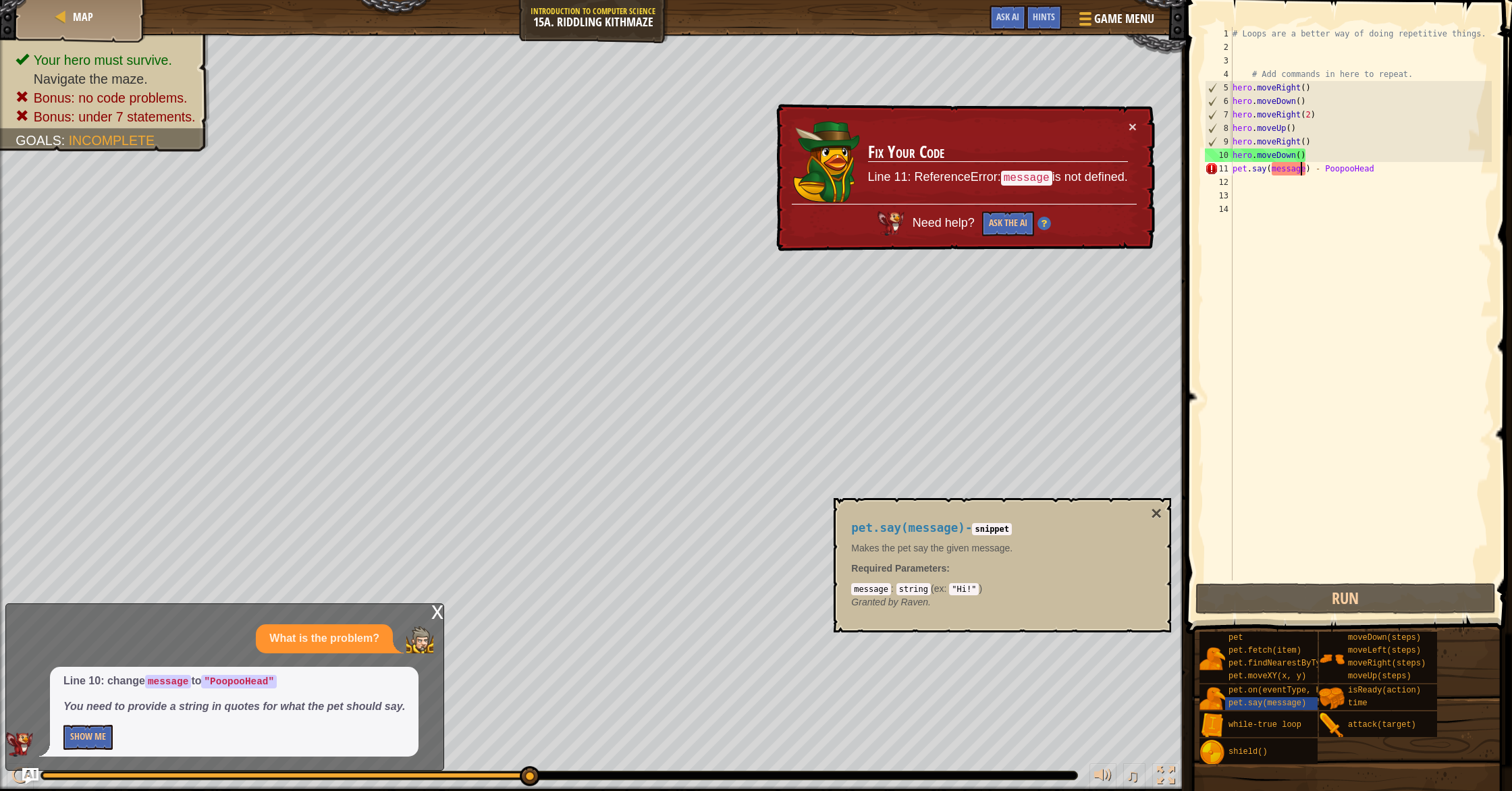
click at [1306, 174] on div "# Loops are a better way of doing repetitive things. # Add commands in here to …" at bounding box center [1360, 317] width 262 height 580
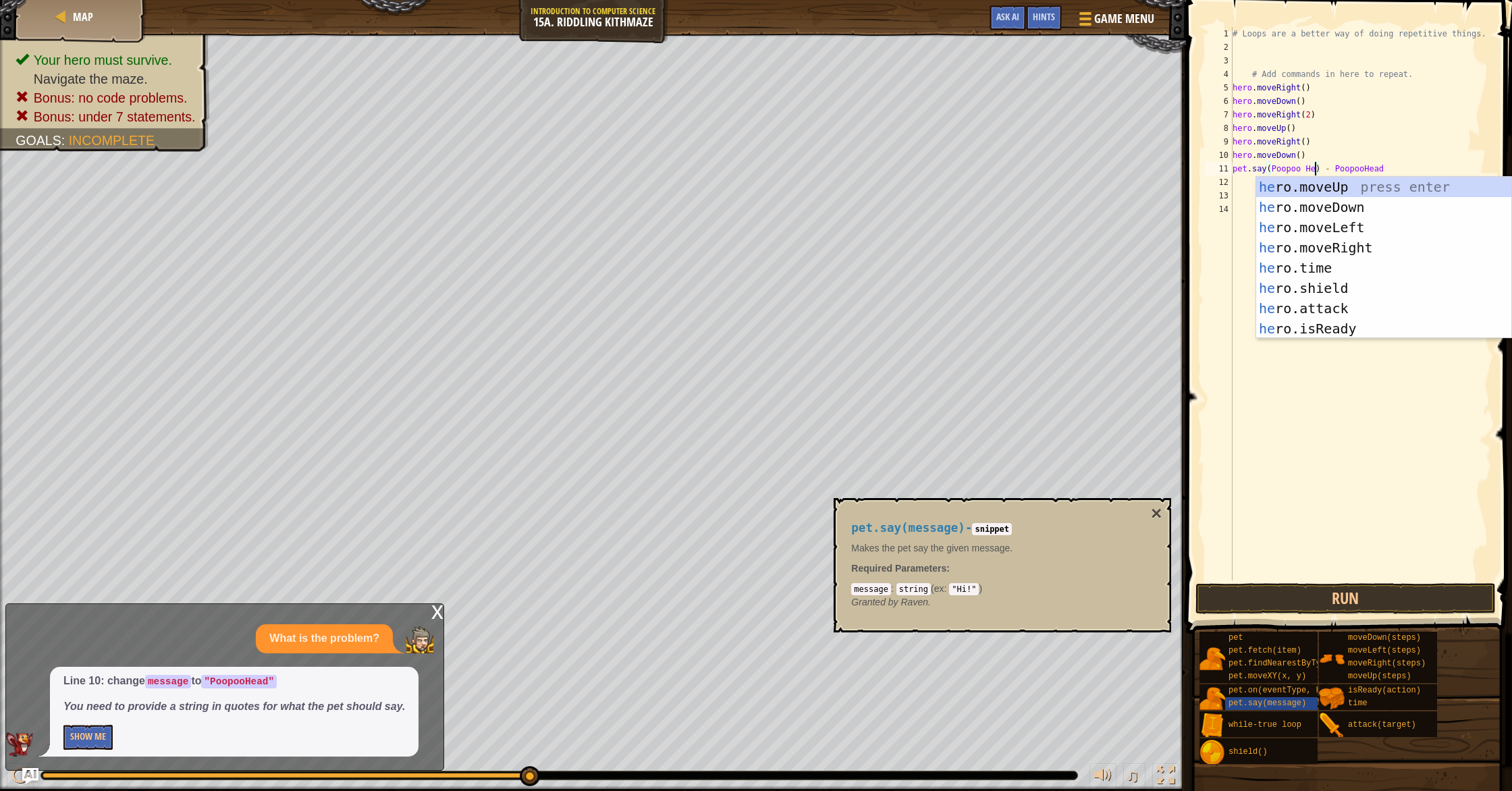
scroll to position [6, 8]
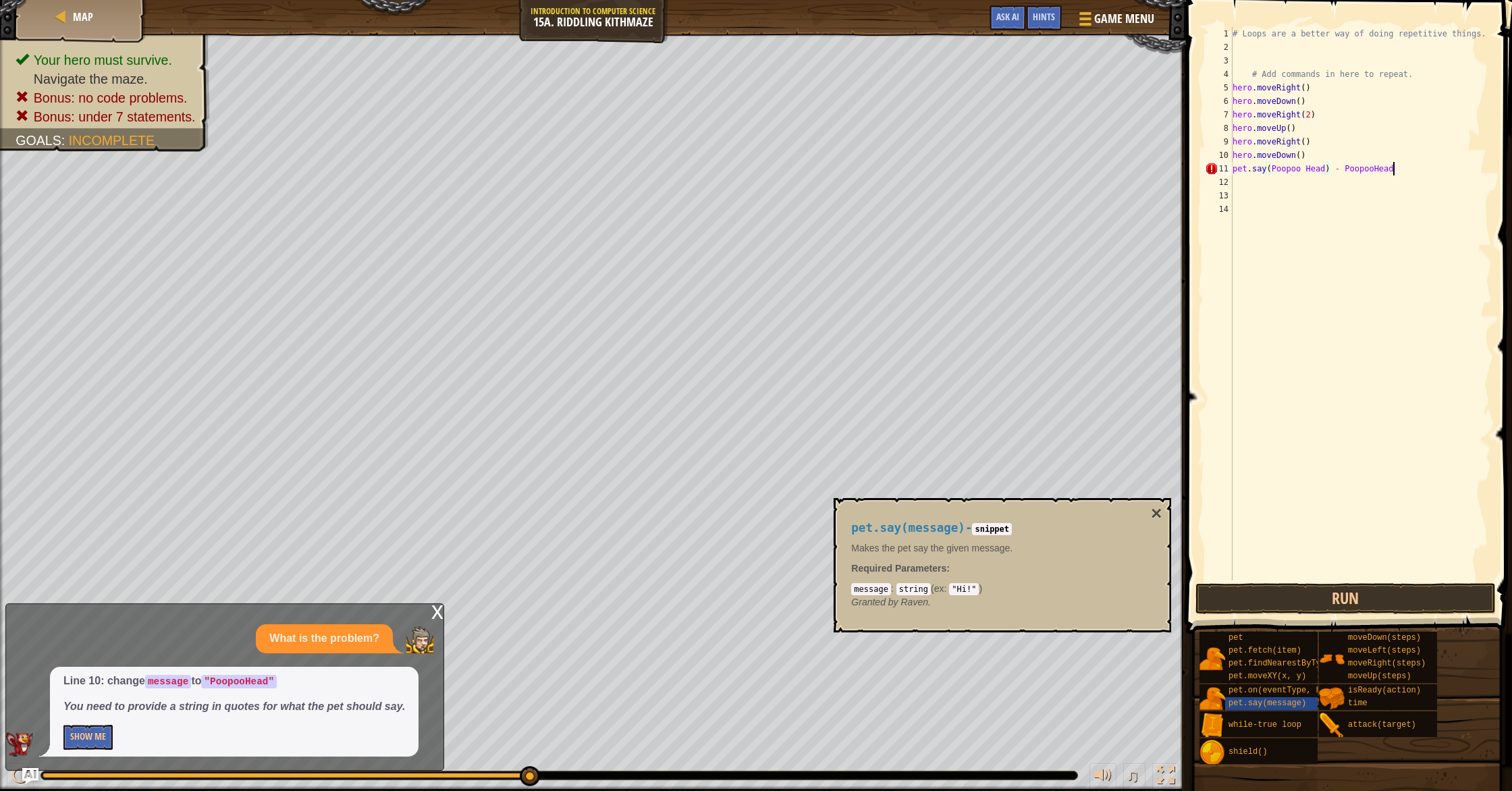
click at [1395, 167] on div "# Loops are a better way of doing repetitive things. # Add commands in here to …" at bounding box center [1360, 317] width 262 height 580
click at [1331, 593] on button "Run" at bounding box center [1346, 598] width 300 height 31
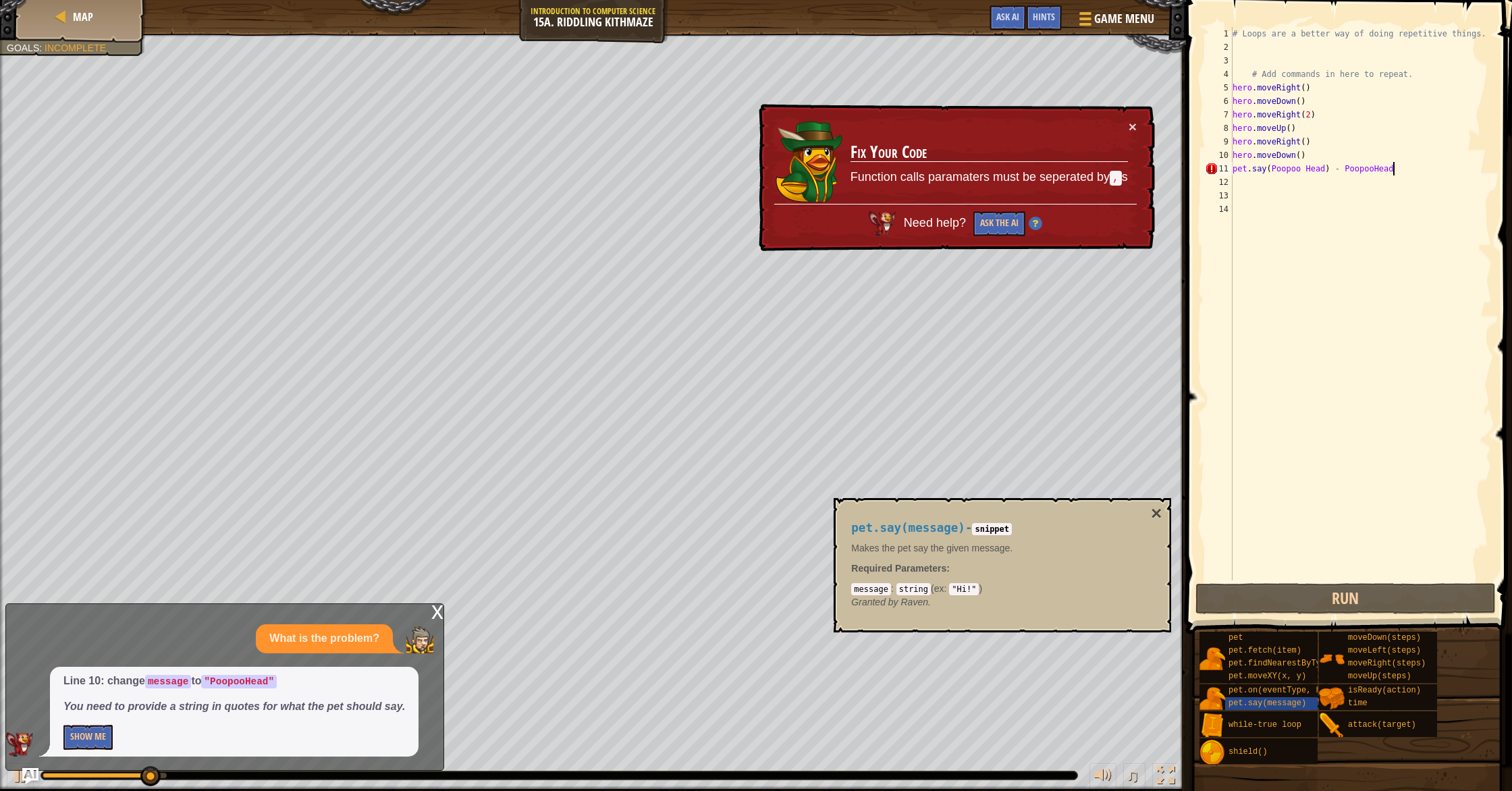
click at [1304, 173] on div "# Loops are a better way of doing repetitive things. # Add commands in here to …" at bounding box center [1360, 317] width 262 height 580
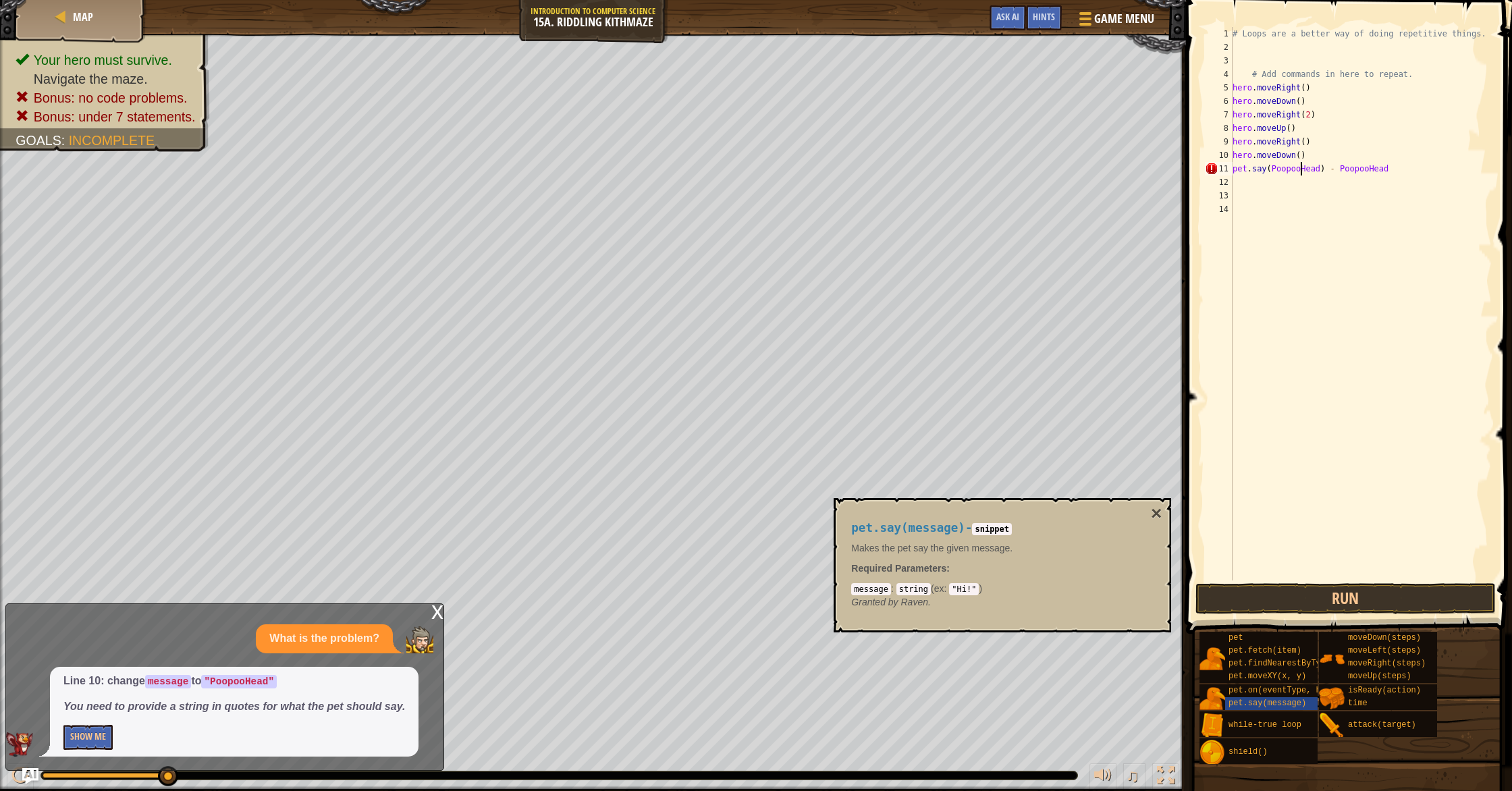
scroll to position [6, 6]
drag, startPoint x: 1399, startPoint y: 176, endPoint x: 1344, endPoint y: 175, distance: 55.0
click at [1344, 174] on div "# Loops are a better way of doing repetitive things. # Add commands in here to …" at bounding box center [1360, 317] width 262 height 580
click at [1356, 597] on button "Run" at bounding box center [1346, 598] width 300 height 31
type textarea "pet.say(Poopoo,Head) - PoopooHead"
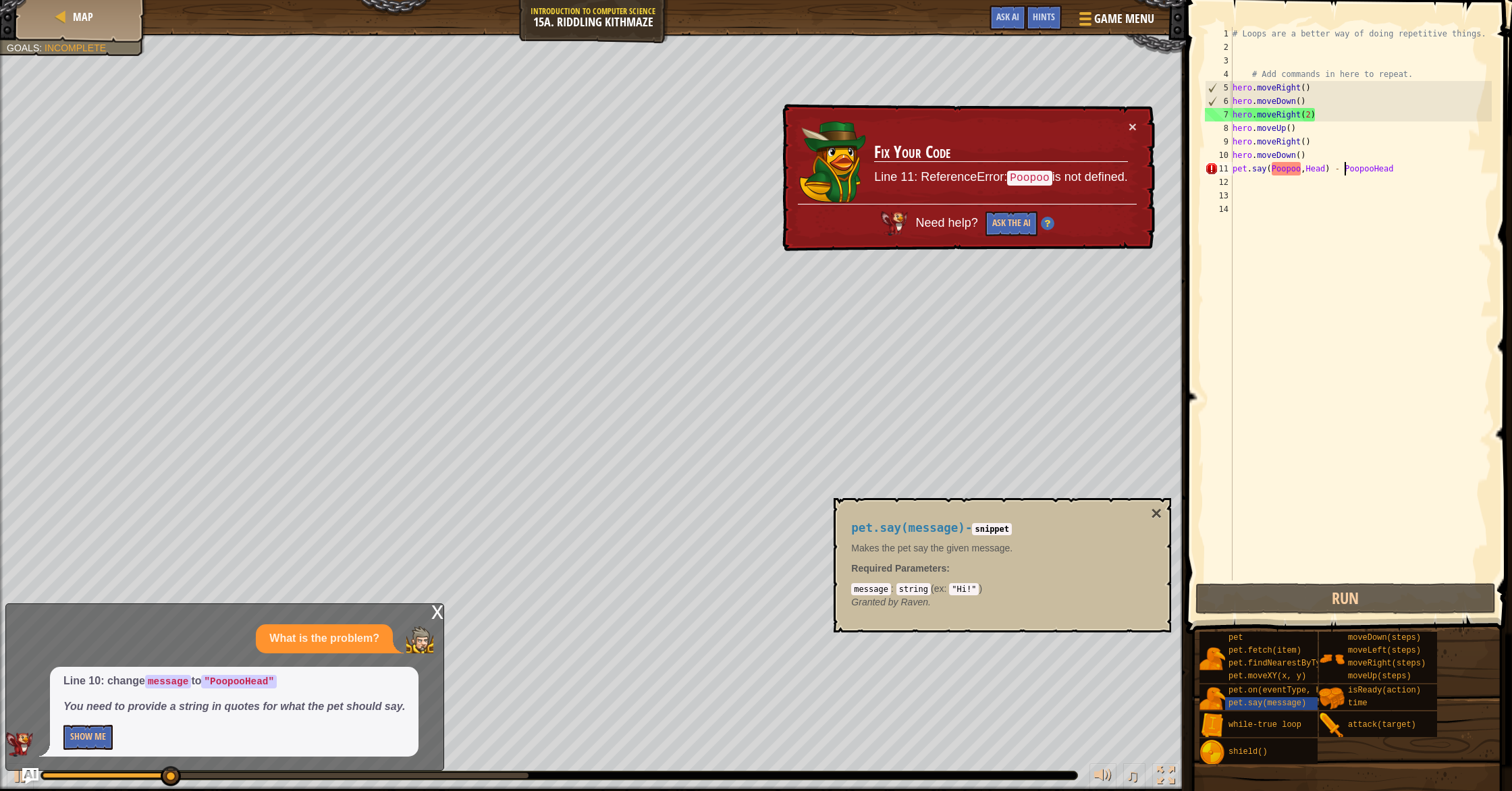
click at [1302, 173] on div "# Loops are a better way of doing repetitive things. # Add commands in here to …" at bounding box center [1360, 317] width 262 height 580
click at [1305, 176] on div "# Loops are a better way of doing repetitive things. # Add commands in here to …" at bounding box center [1360, 317] width 262 height 580
click at [1302, 170] on div "# Loops are a better way of doing repetitive things. # Add commands in here to …" at bounding box center [1360, 317] width 262 height 580
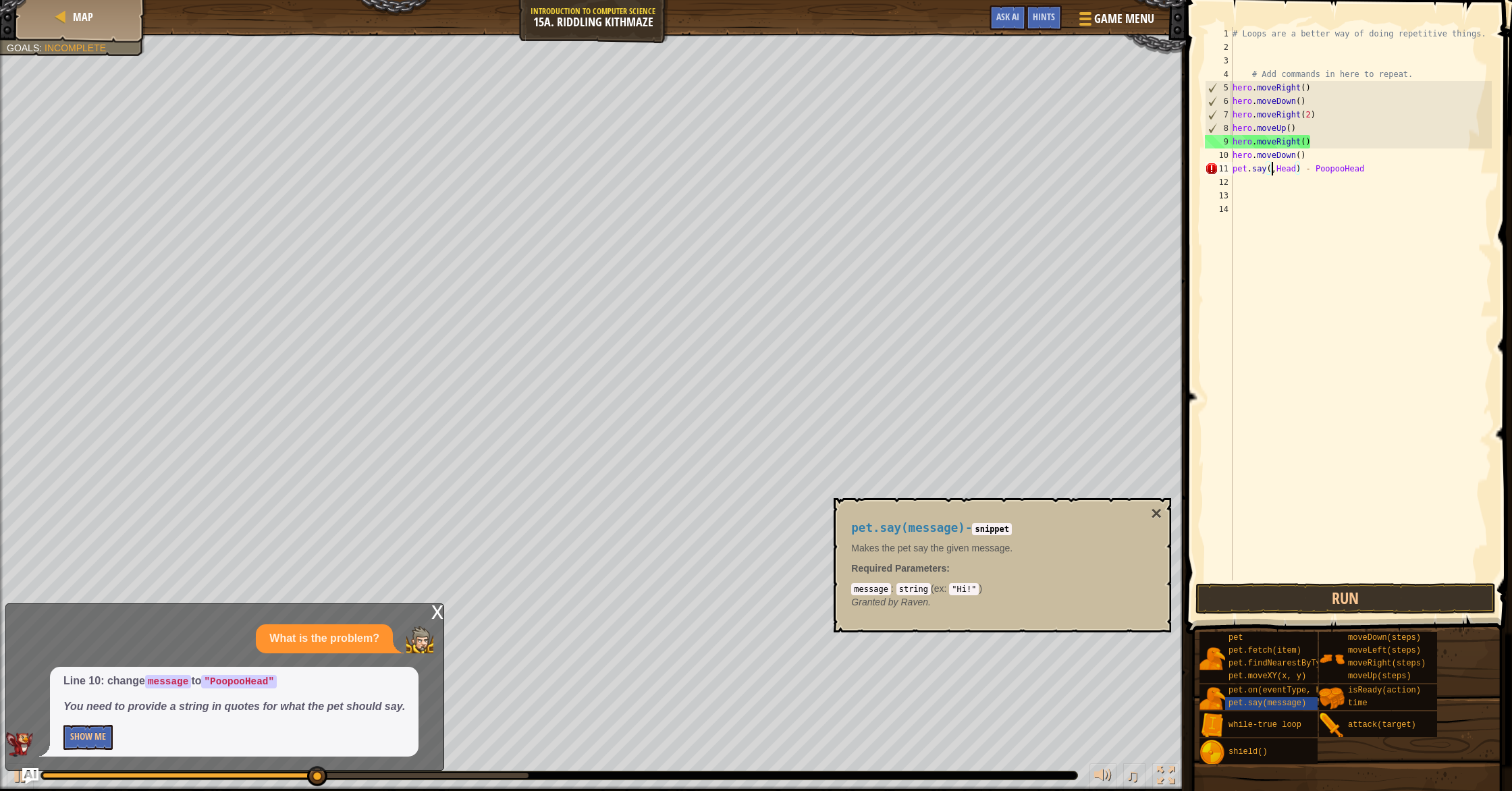
click at [1279, 174] on div "# Loops are a better way of doing repetitive things. # Add commands in here to …" at bounding box center [1360, 317] width 262 height 580
click at [1276, 174] on div "# Loops are a better way of doing repetitive things. # Add commands in here to …" at bounding box center [1360, 317] width 262 height 580
type textarea "pet.say(Head) - PoopooHead"
drag, startPoint x: 1317, startPoint y: 217, endPoint x: 1299, endPoint y: 513, distance: 296.5
click at [1317, 220] on div "# Loops are a better way of doing repetitive things. # Add commands in here to …" at bounding box center [1360, 317] width 262 height 580
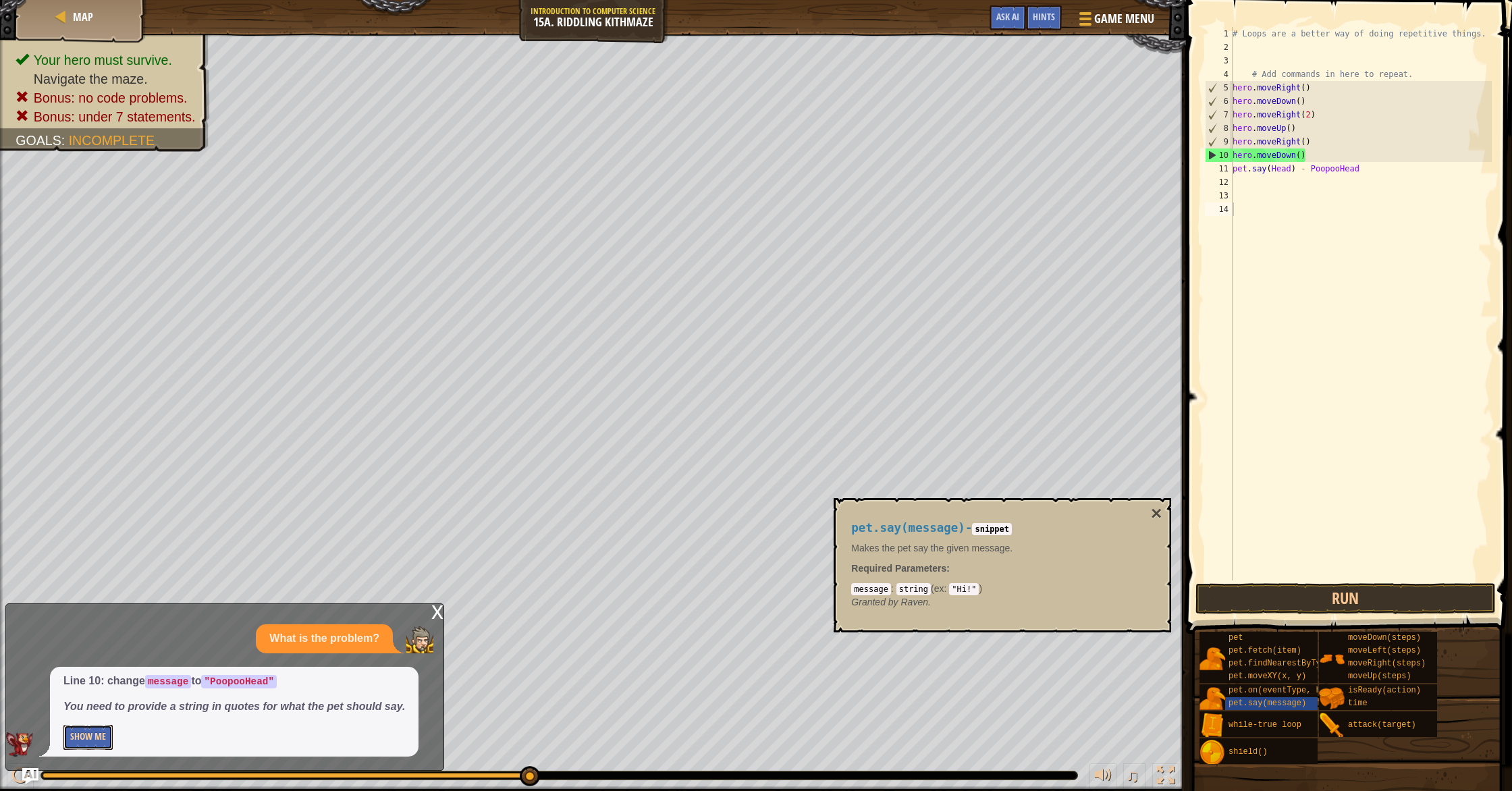
click at [90, 741] on button "Show Me" at bounding box center [88, 737] width 49 height 25
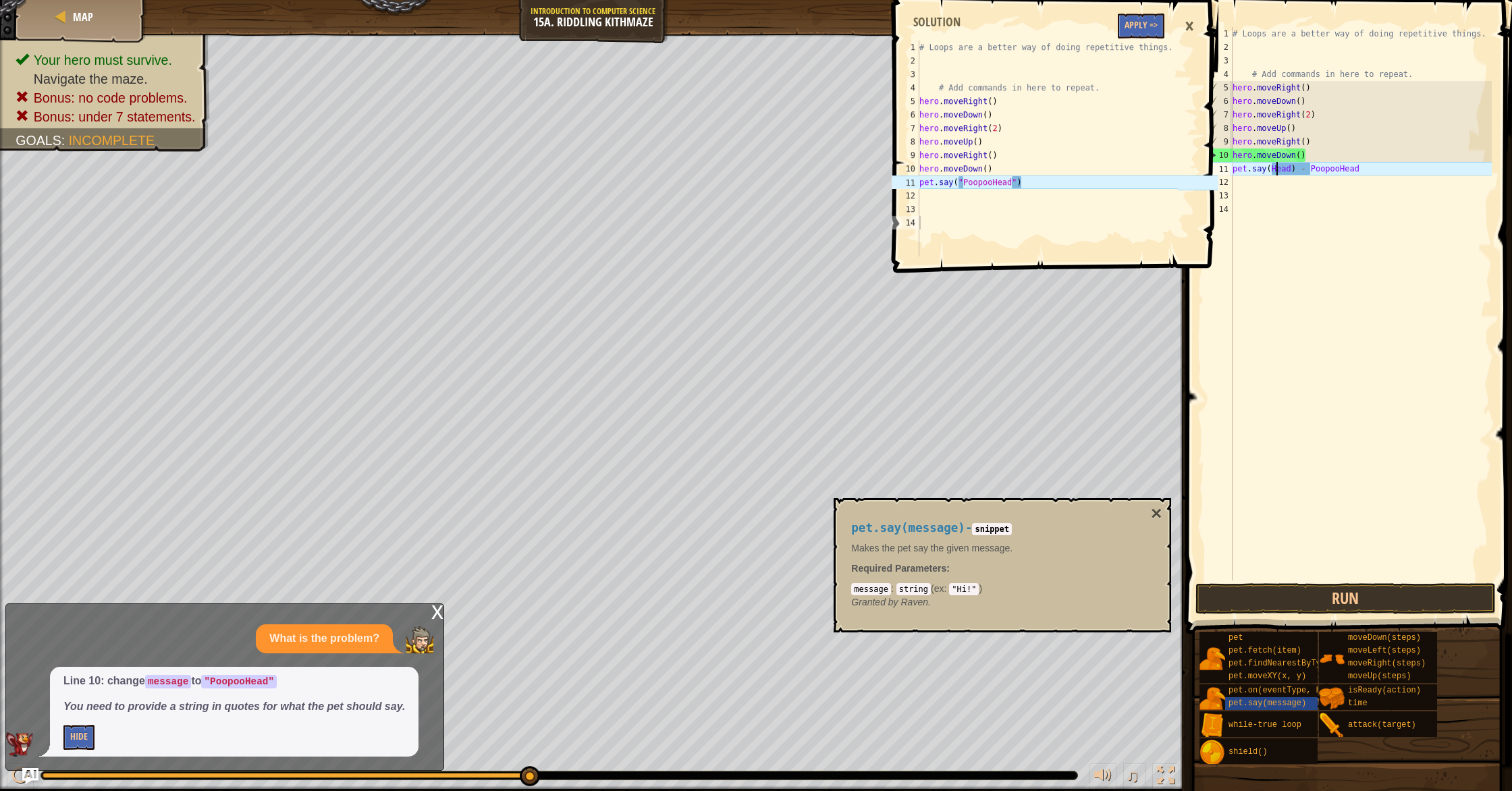
click at [1275, 174] on div "# Loops are a better way of doing repetitive things. # Add commands in here to …" at bounding box center [1360, 317] width 262 height 580
click at [1272, 173] on div "# Loops are a better way of doing repetitive things. # Add commands in here to …" at bounding box center [1360, 317] width 262 height 580
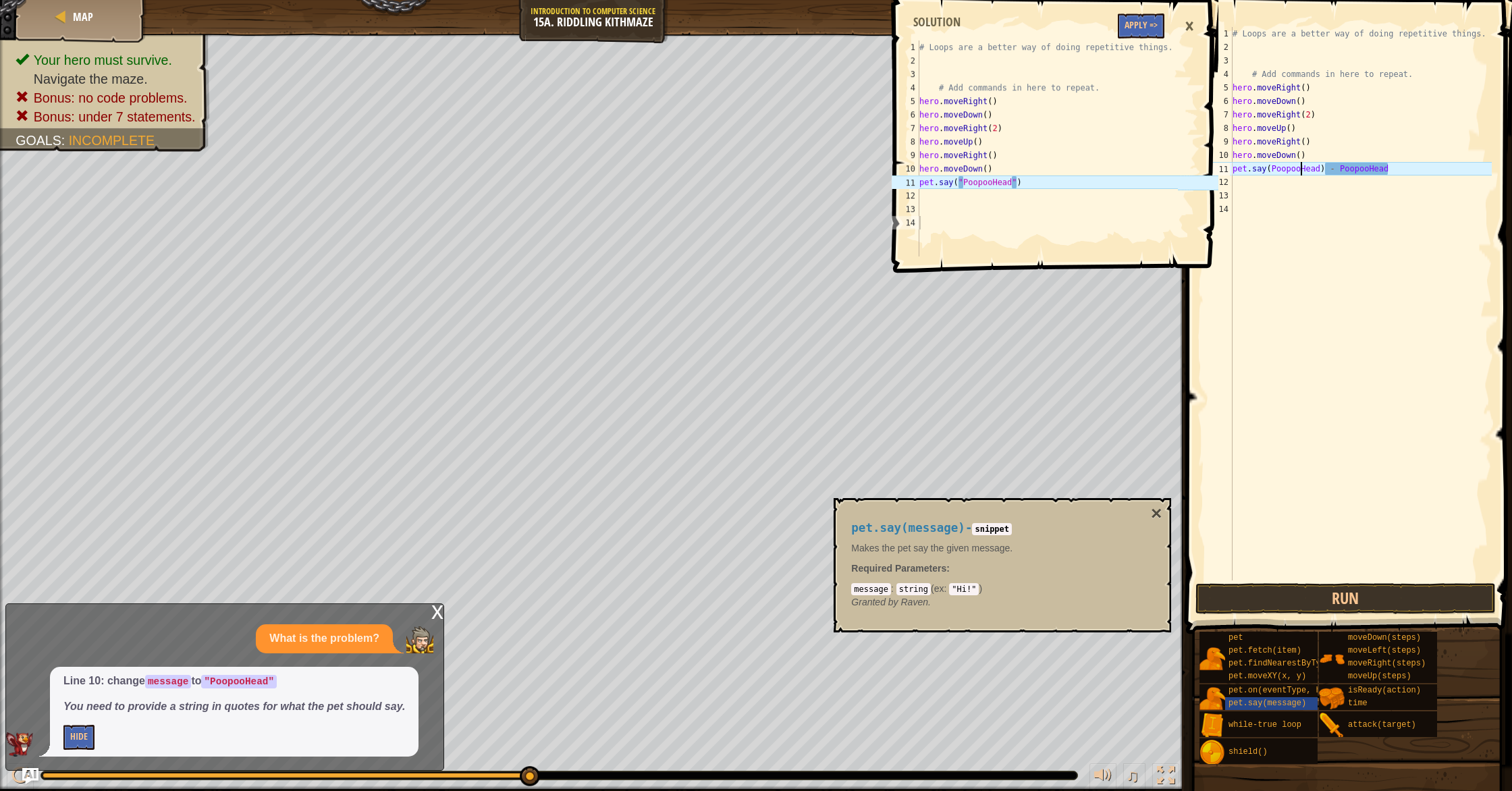
scroll to position [6, 6]
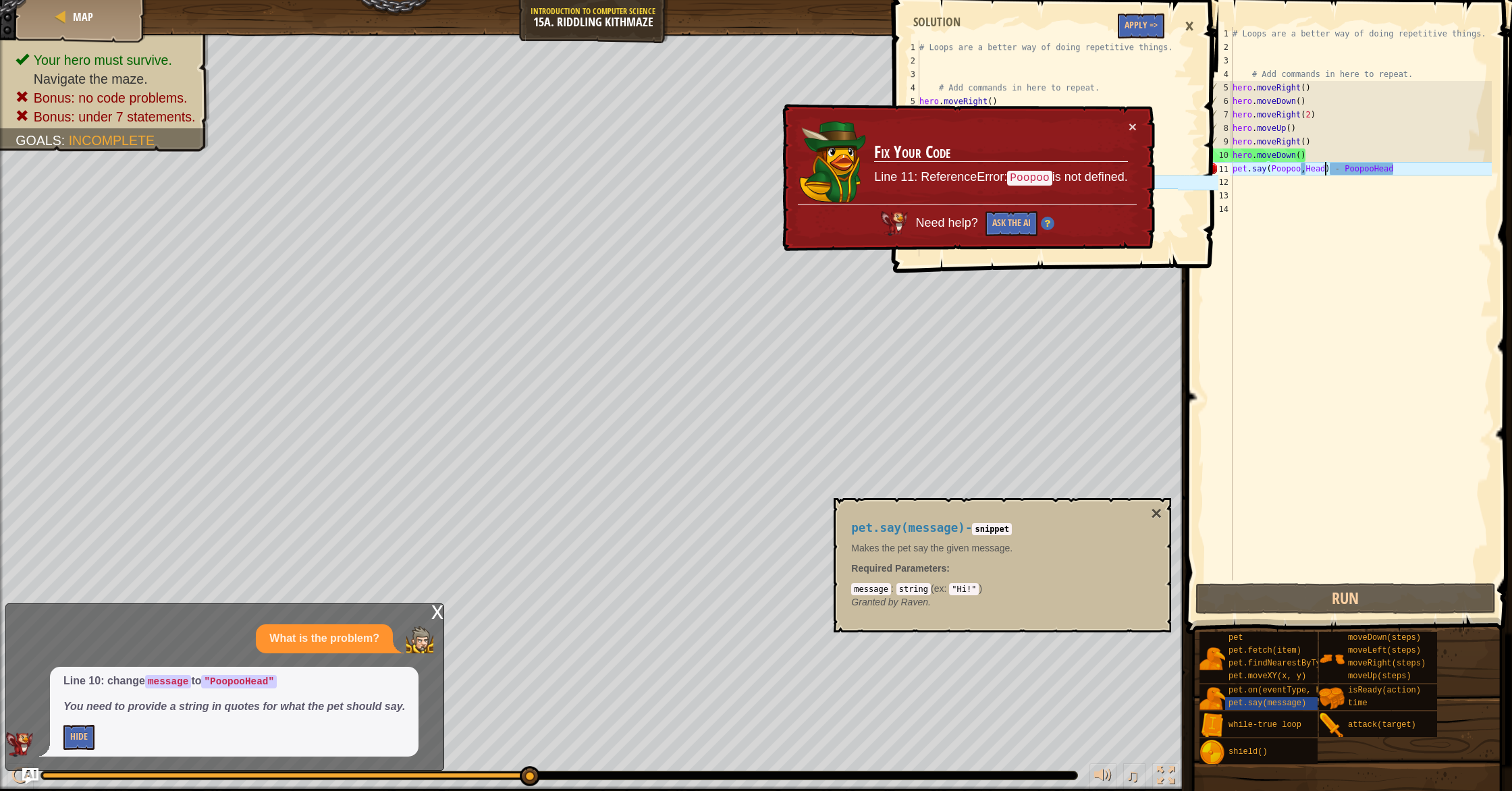
click at [1325, 172] on div "# Loops are a better way of doing repetitive things. # Add commands in here to …" at bounding box center [1360, 317] width 262 height 580
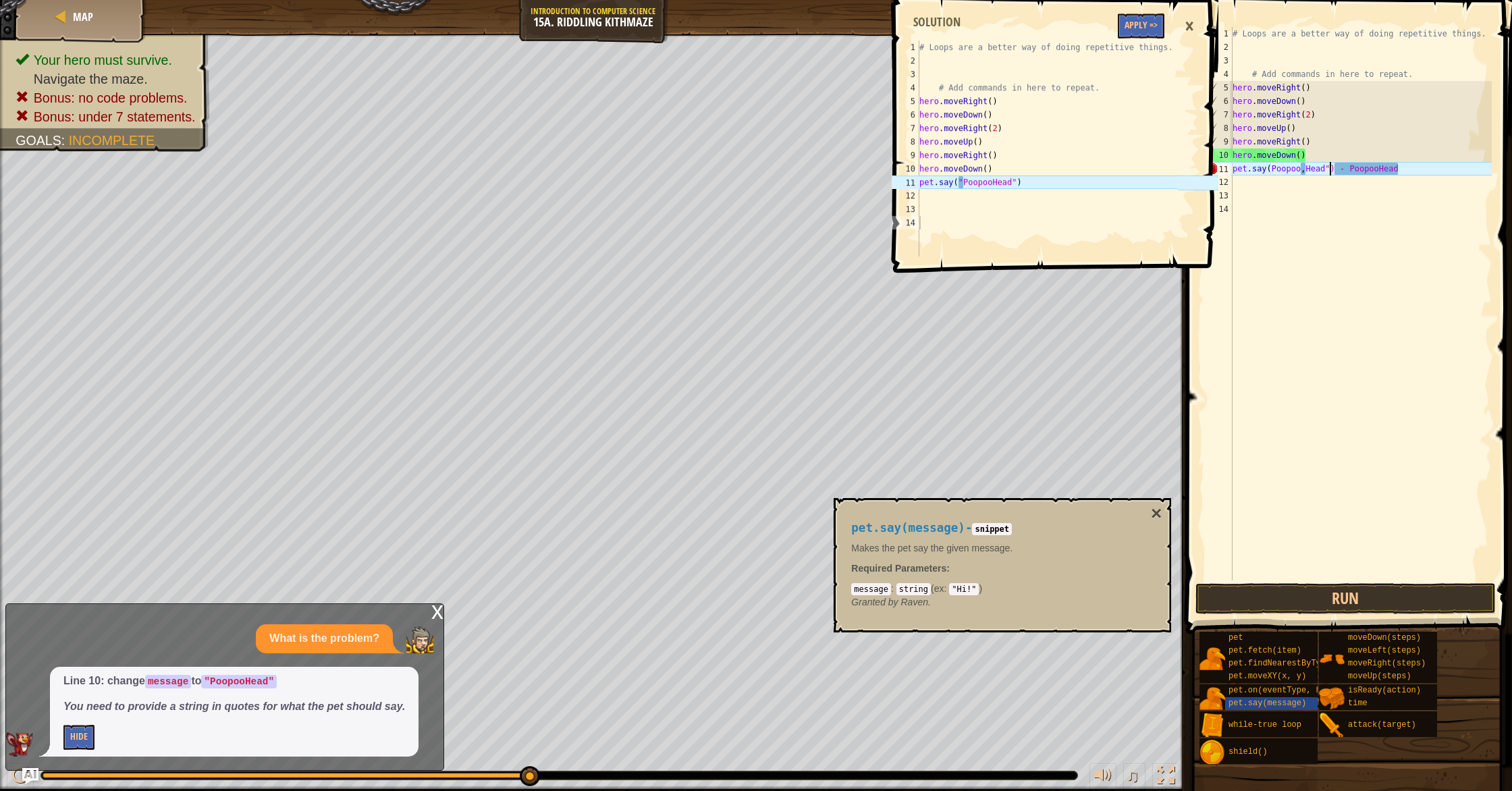
scroll to position [6, 8]
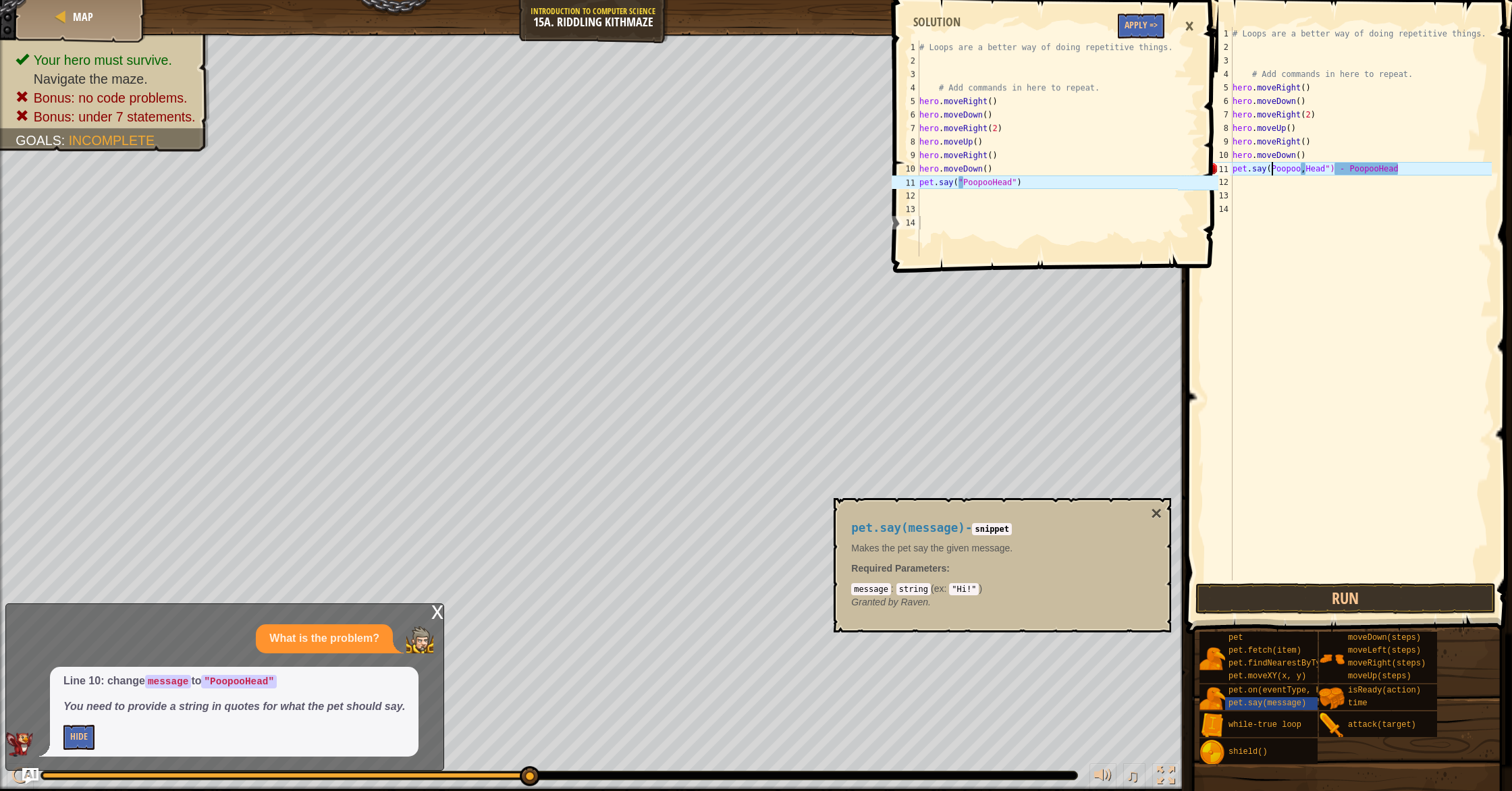
click at [1271, 170] on div "# Loops are a better way of doing repetitive things. # Add commands in here to …" at bounding box center [1360, 317] width 262 height 580
click at [1296, 583] on button "Run" at bounding box center [1346, 598] width 300 height 31
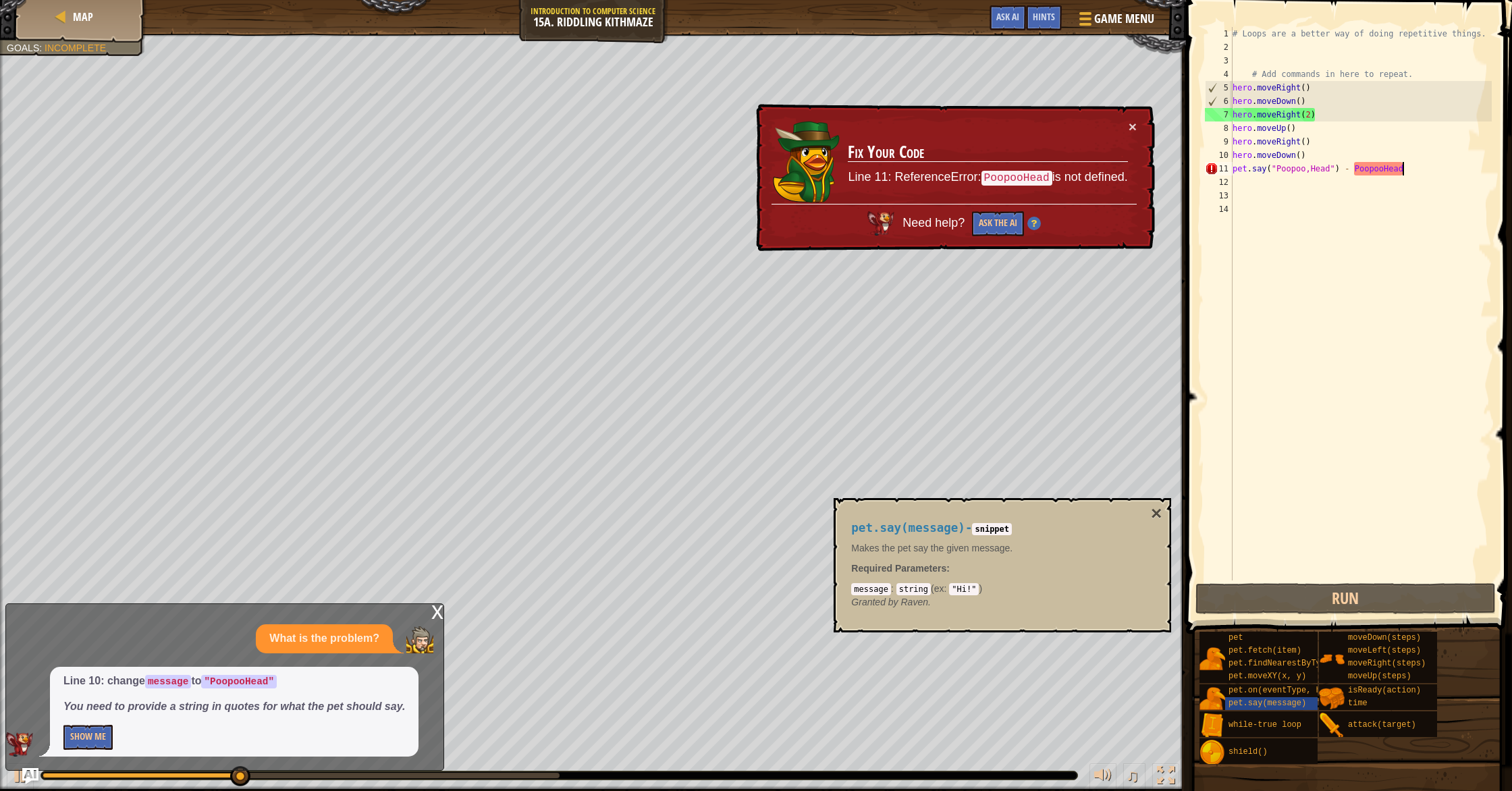
click at [1408, 170] on div "# Loops are a better way of doing repetitive things. # Add commands in here to …" at bounding box center [1360, 317] width 262 height 580
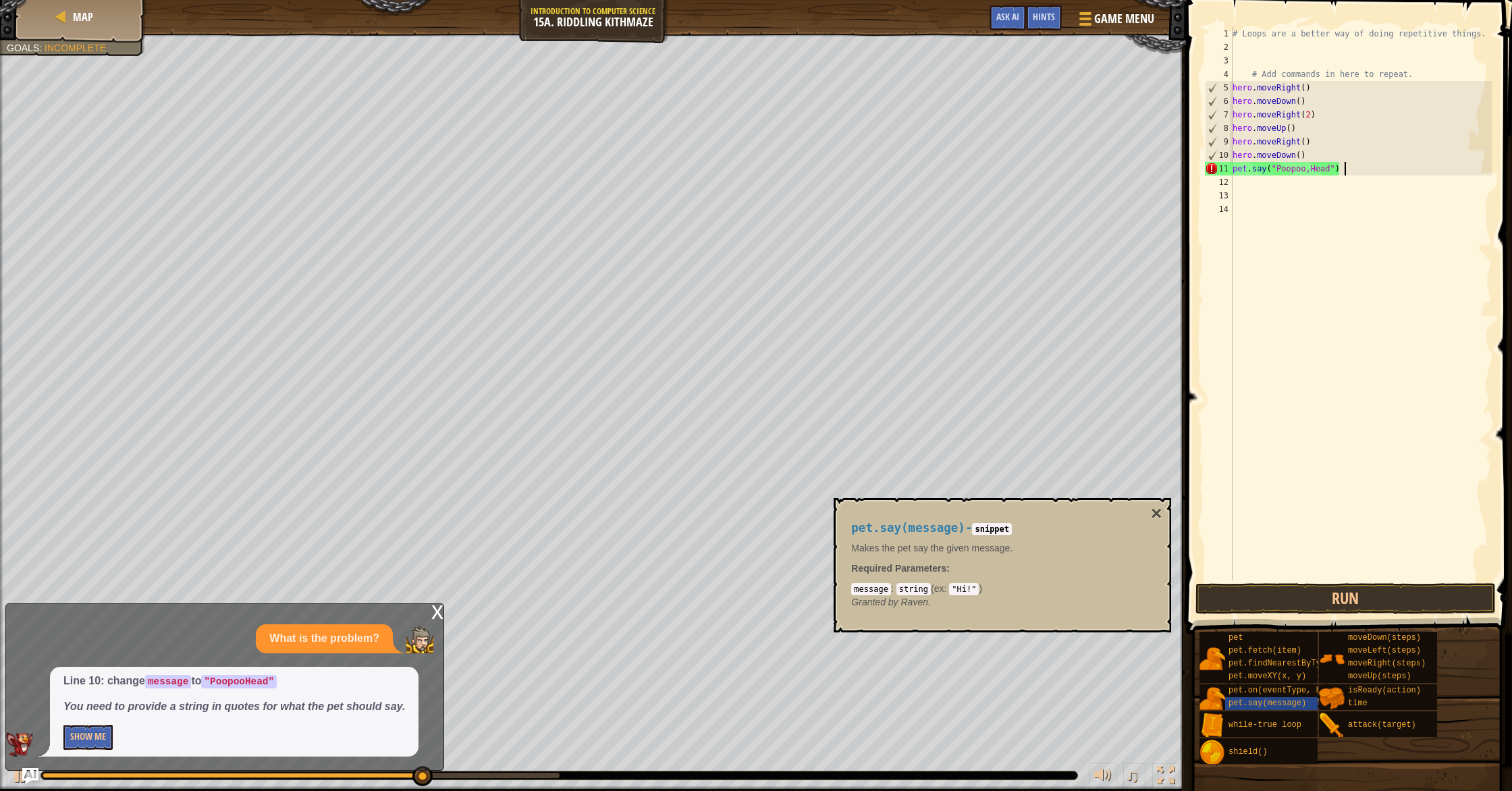
type textarea "pet.say("Poopoo,Head")"
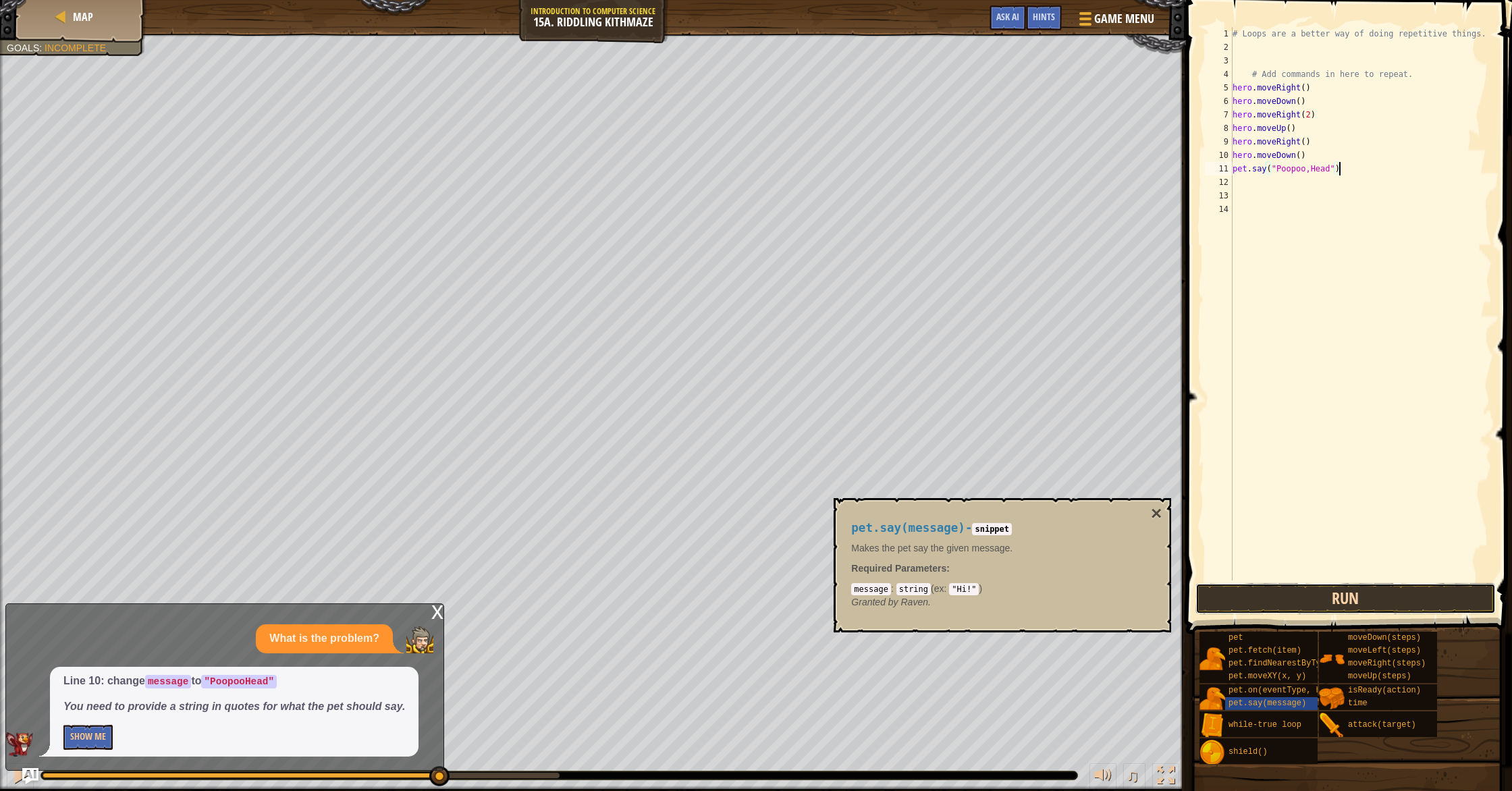
click at [1334, 594] on button "Run" at bounding box center [1346, 598] width 300 height 31
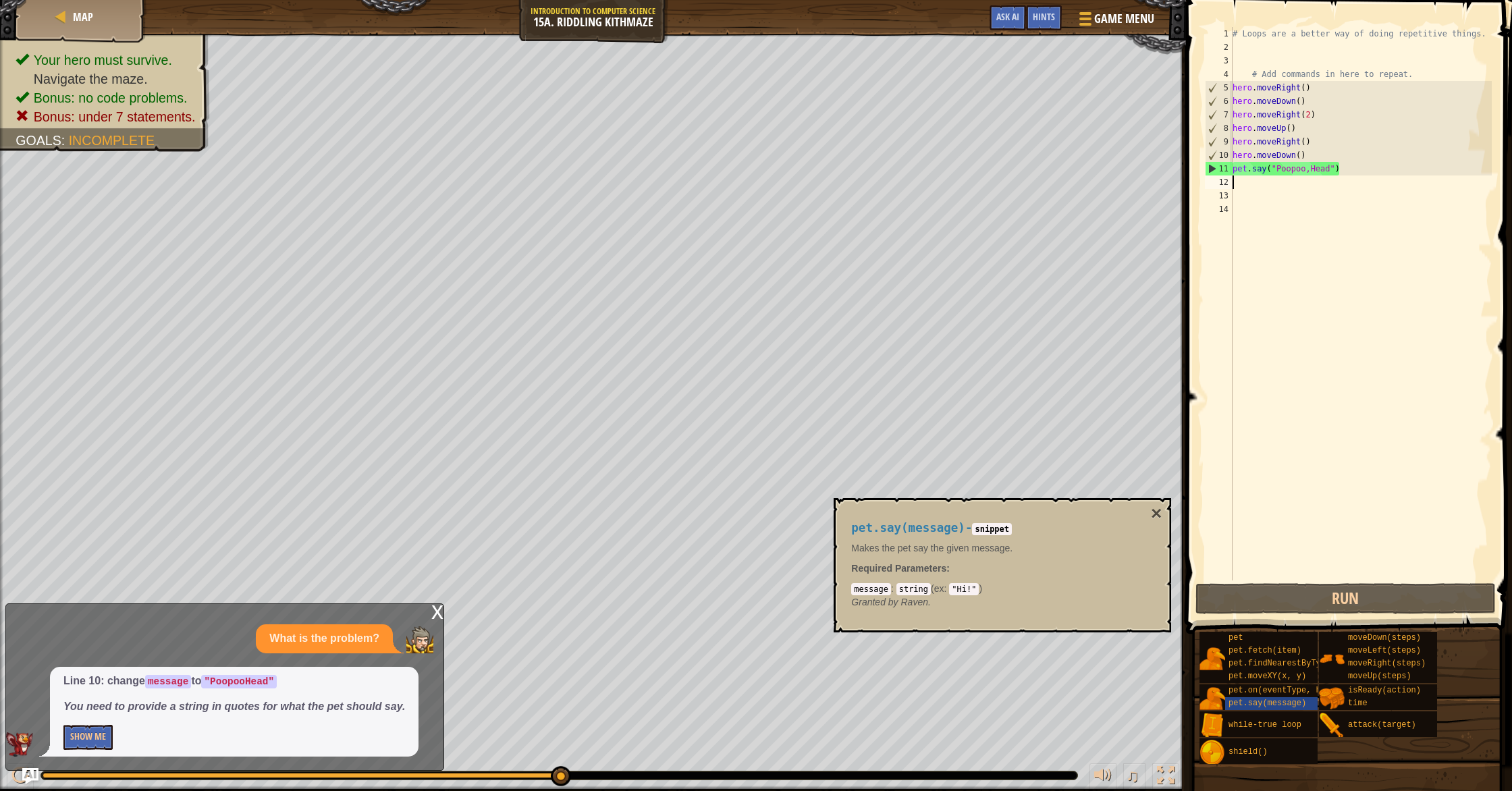
drag, startPoint x: 1341, startPoint y: 175, endPoint x: 1283, endPoint y: 175, distance: 58.0
click at [1283, 175] on div "# Loops are a better way of doing repetitive things. # Add commands in here to …" at bounding box center [1360, 317] width 262 height 580
click at [1368, 594] on button "Run" at bounding box center [1346, 598] width 300 height 31
type textarea "h"
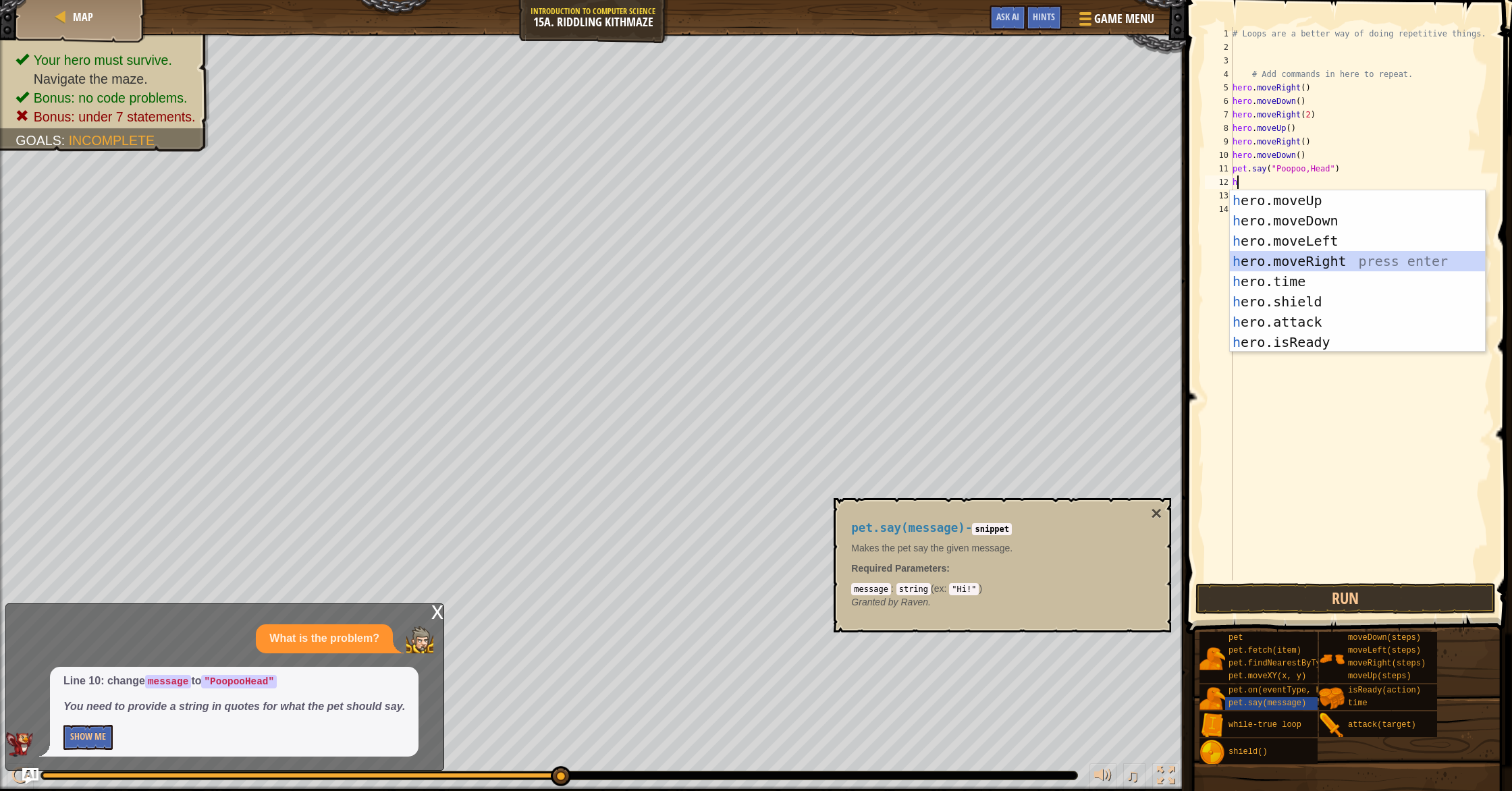
click at [1320, 255] on div "h ero.moveUp press enter h ero.moveDown press enter h ero.moveLeft press enter …" at bounding box center [1357, 291] width 255 height 202
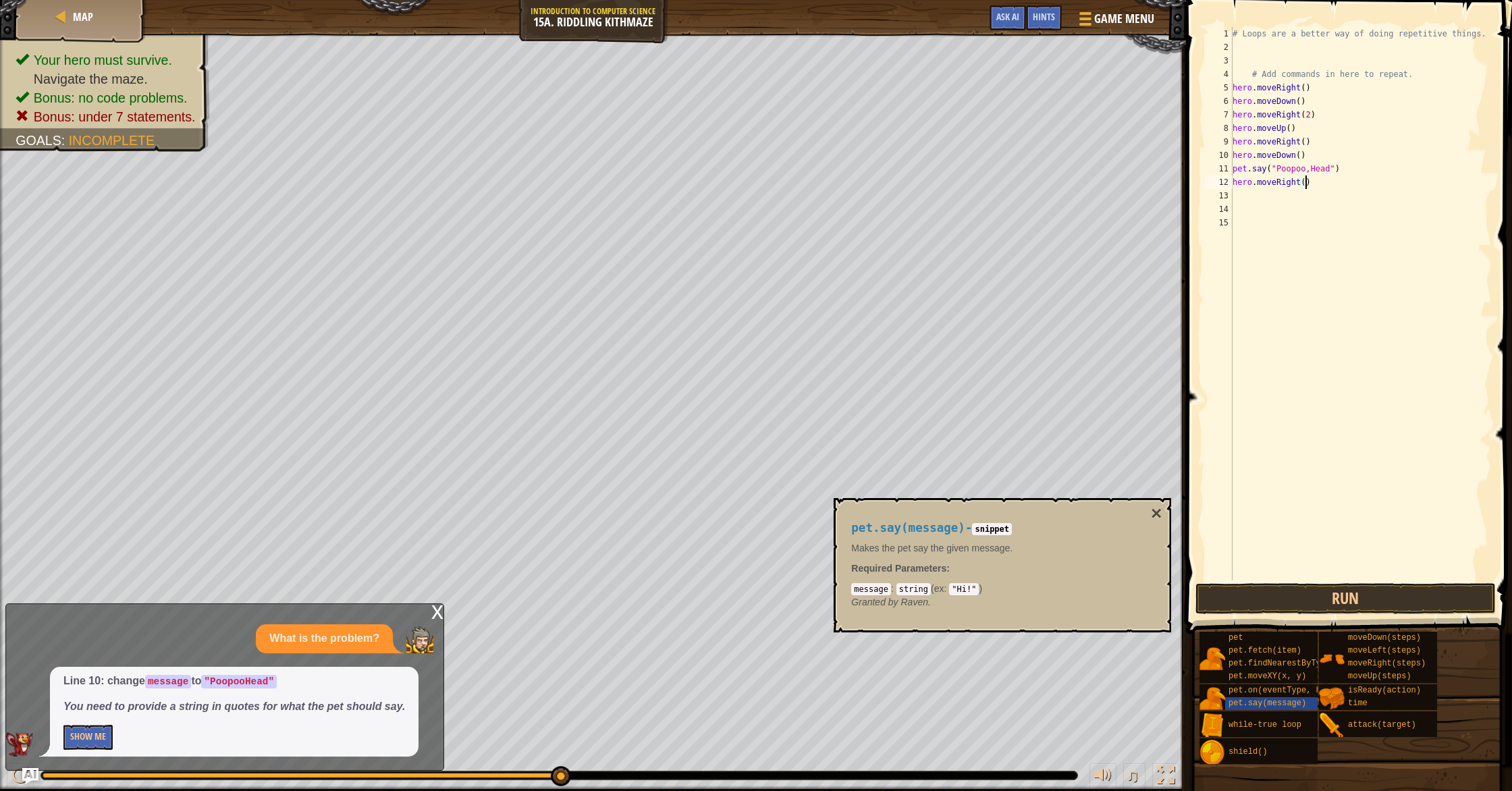
drag, startPoint x: 1305, startPoint y: 184, endPoint x: 1301, endPoint y: 209, distance: 25.3
click at [1304, 185] on div "# Loops are a better way of doing repetitive things. # Add commands in here to …" at bounding box center [1360, 317] width 262 height 580
type textarea "hero.moveRight(2)"
click at [1273, 201] on div "# Loops are a better way of doing repetitive things. # Add commands in here to …" at bounding box center [1360, 317] width 262 height 580
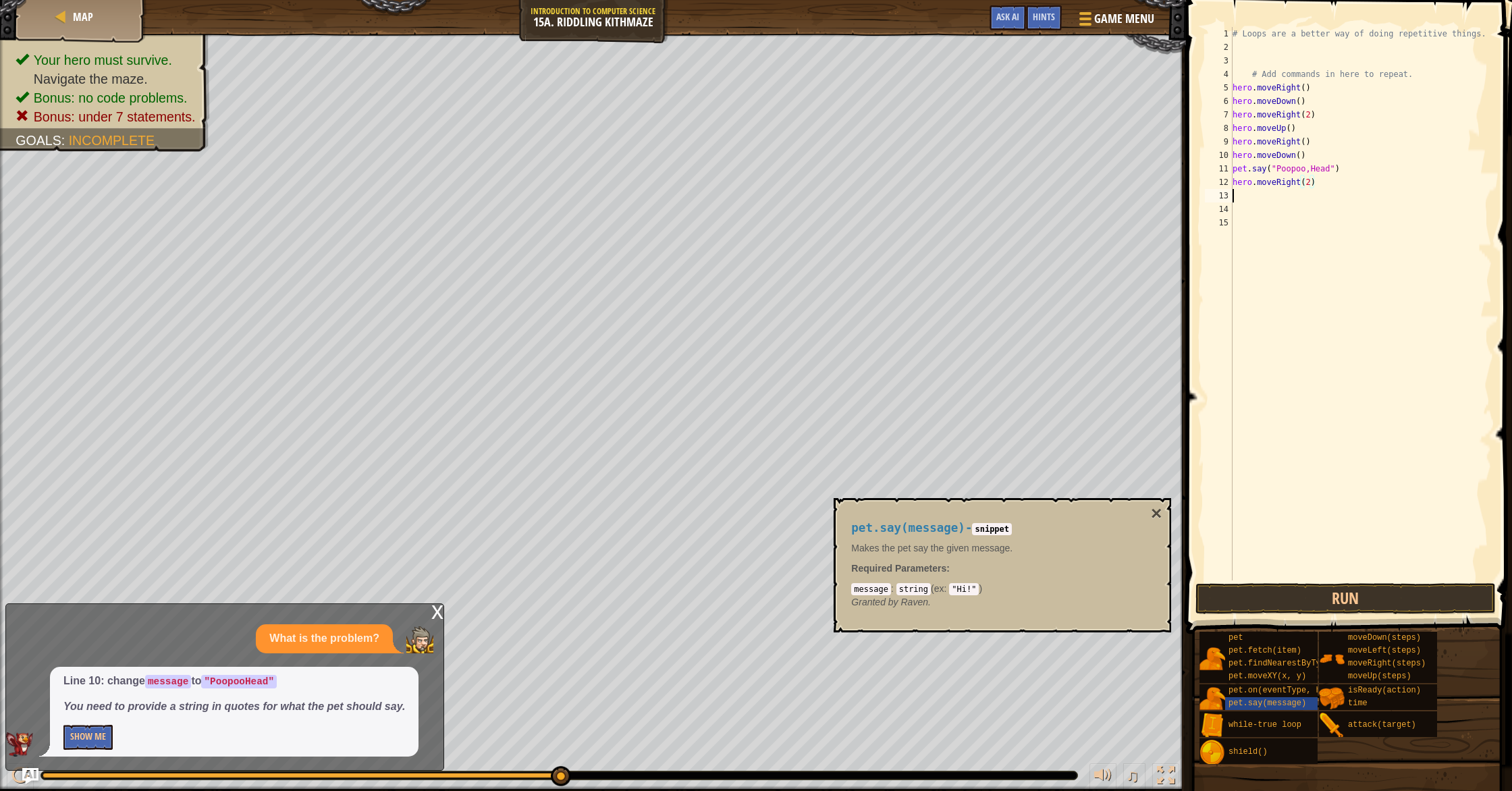
scroll to position [6, 0]
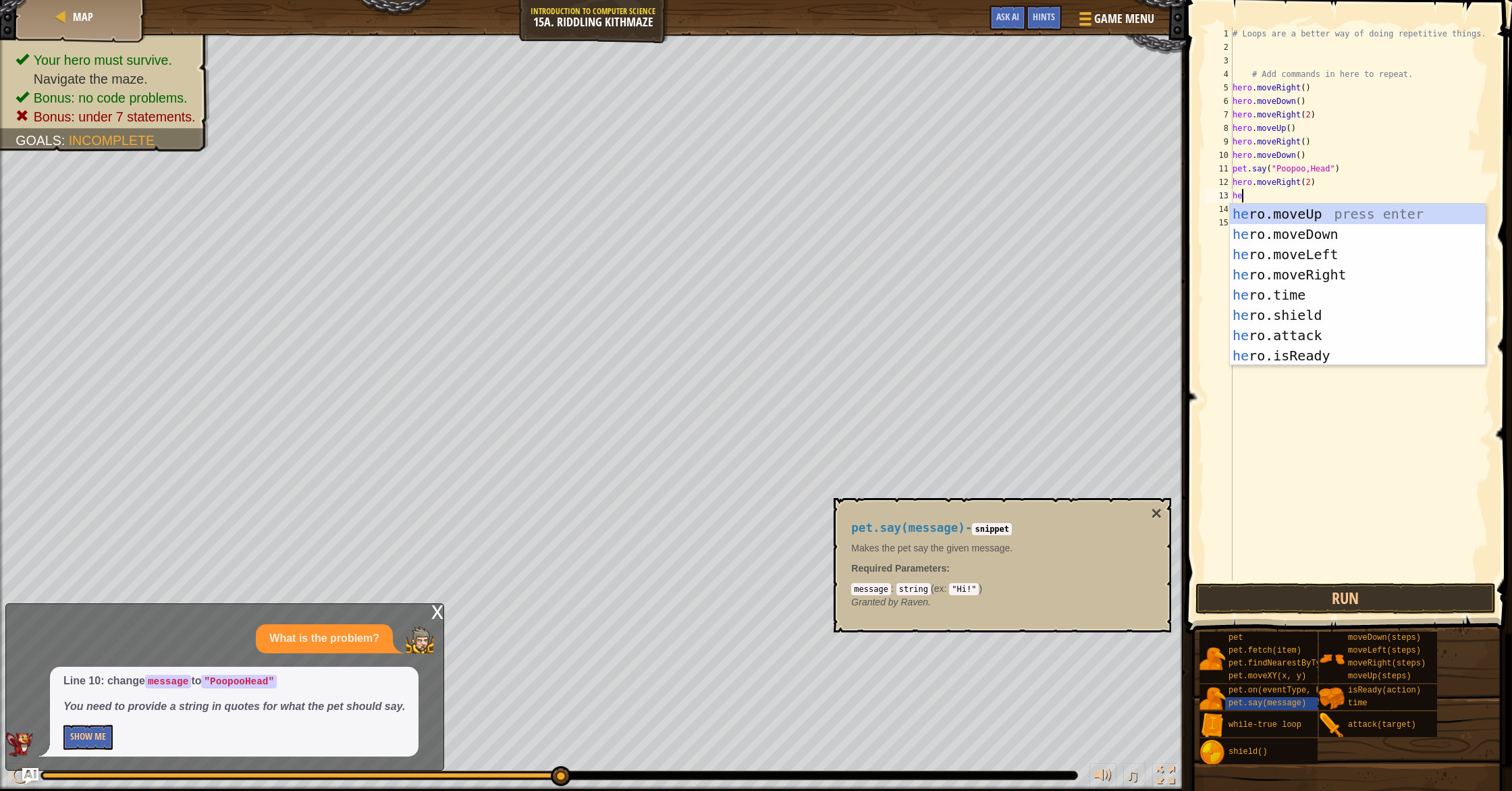
type textarea "her"
click at [1310, 215] on div "her o.moveUp press enter her o.moveDown press enter her o.moveLeft press enter …" at bounding box center [1357, 304] width 255 height 202
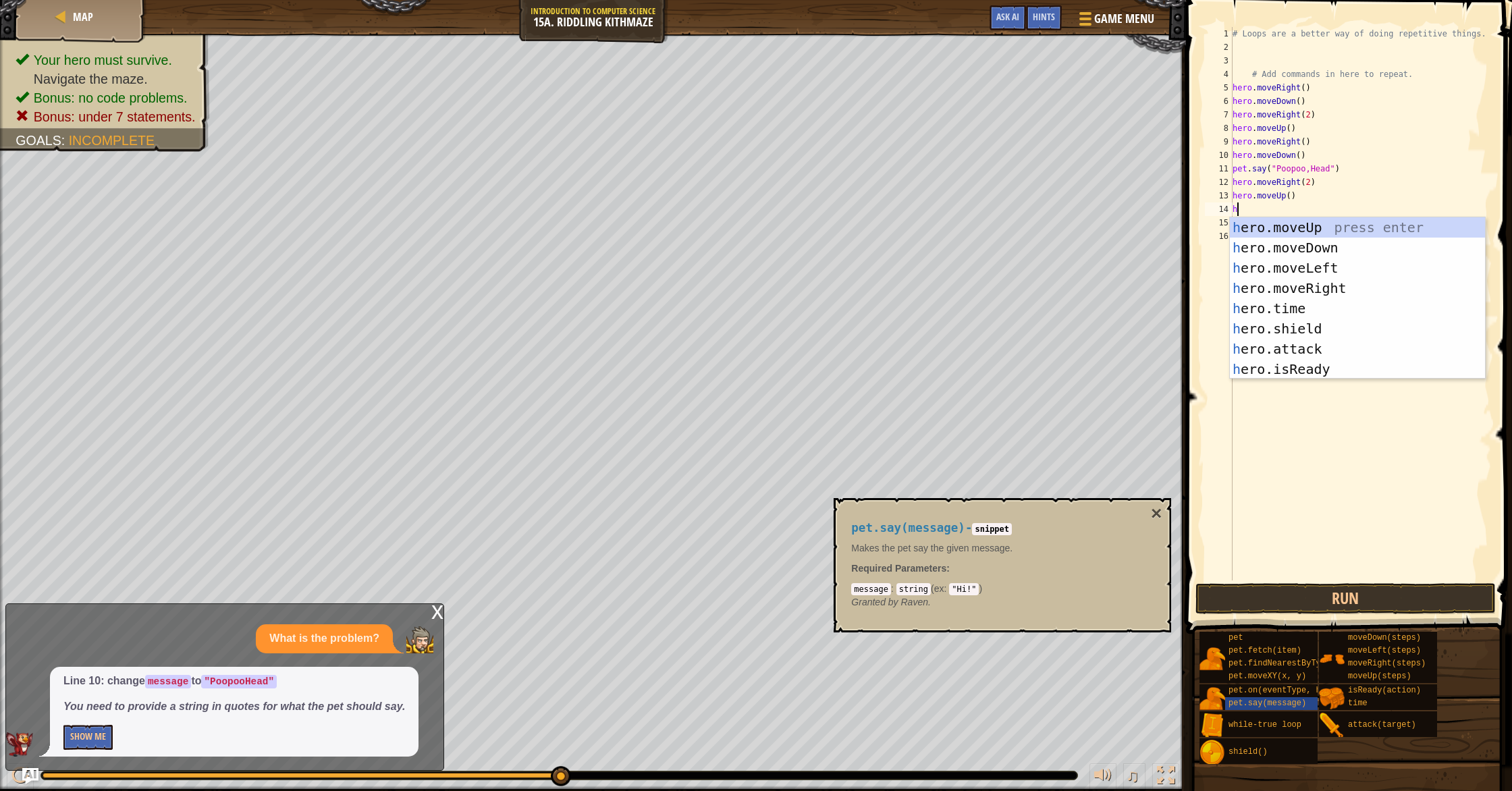
type textarea "her"
click at [1283, 284] on div "her o.moveUp press enter her o.moveDown press enter her o.moveLeft press enter …" at bounding box center [1357, 318] width 255 height 202
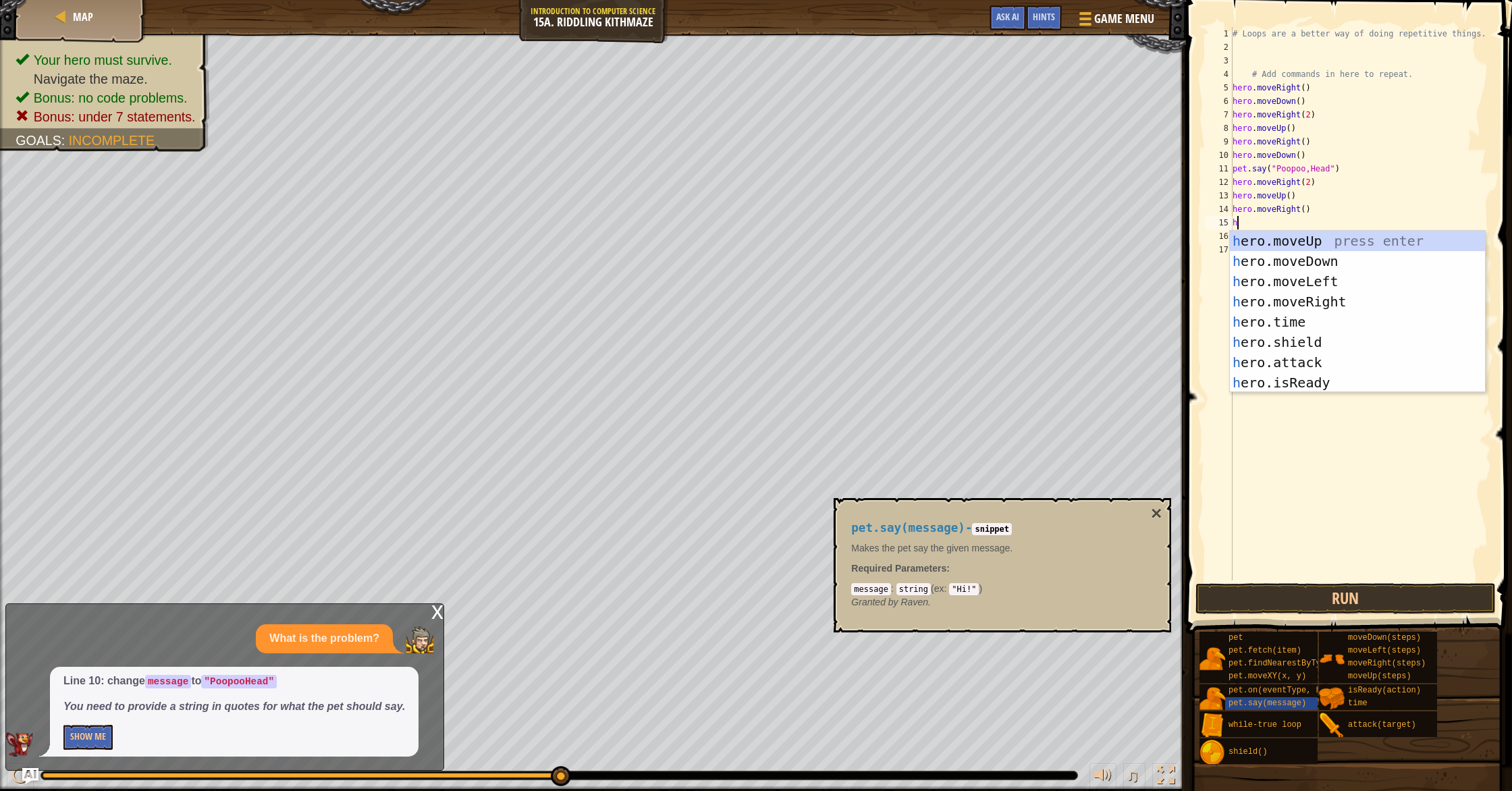
type textarea "he"
drag, startPoint x: 1317, startPoint y: 253, endPoint x: 1317, endPoint y: 352, distance: 99.0
click at [1318, 255] on div "he ro.moveUp press enter he ro.moveDown press enter he ro.moveLeft press enter …" at bounding box center [1357, 331] width 255 height 202
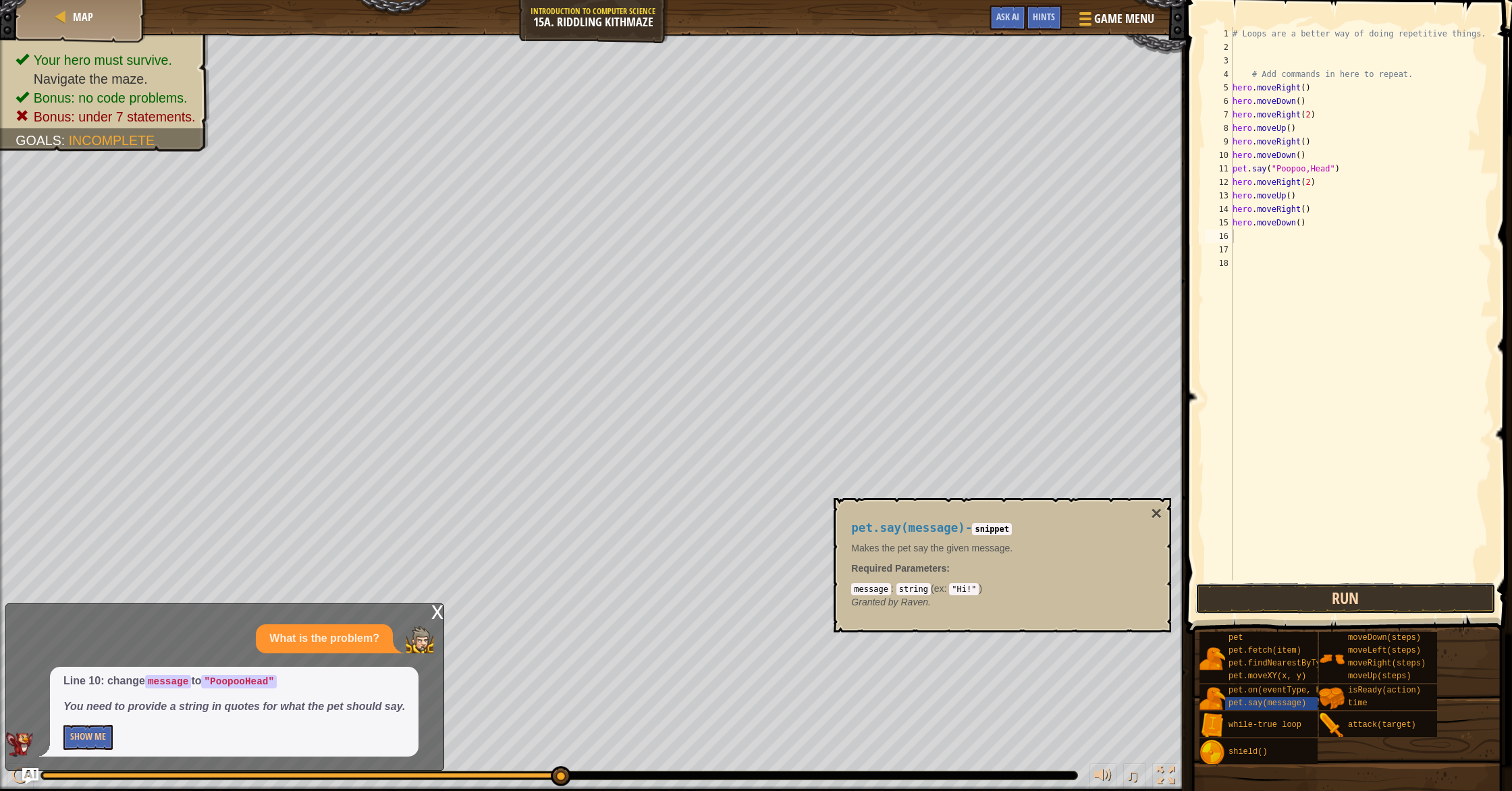
click at [1314, 600] on button "Run" at bounding box center [1346, 598] width 300 height 31
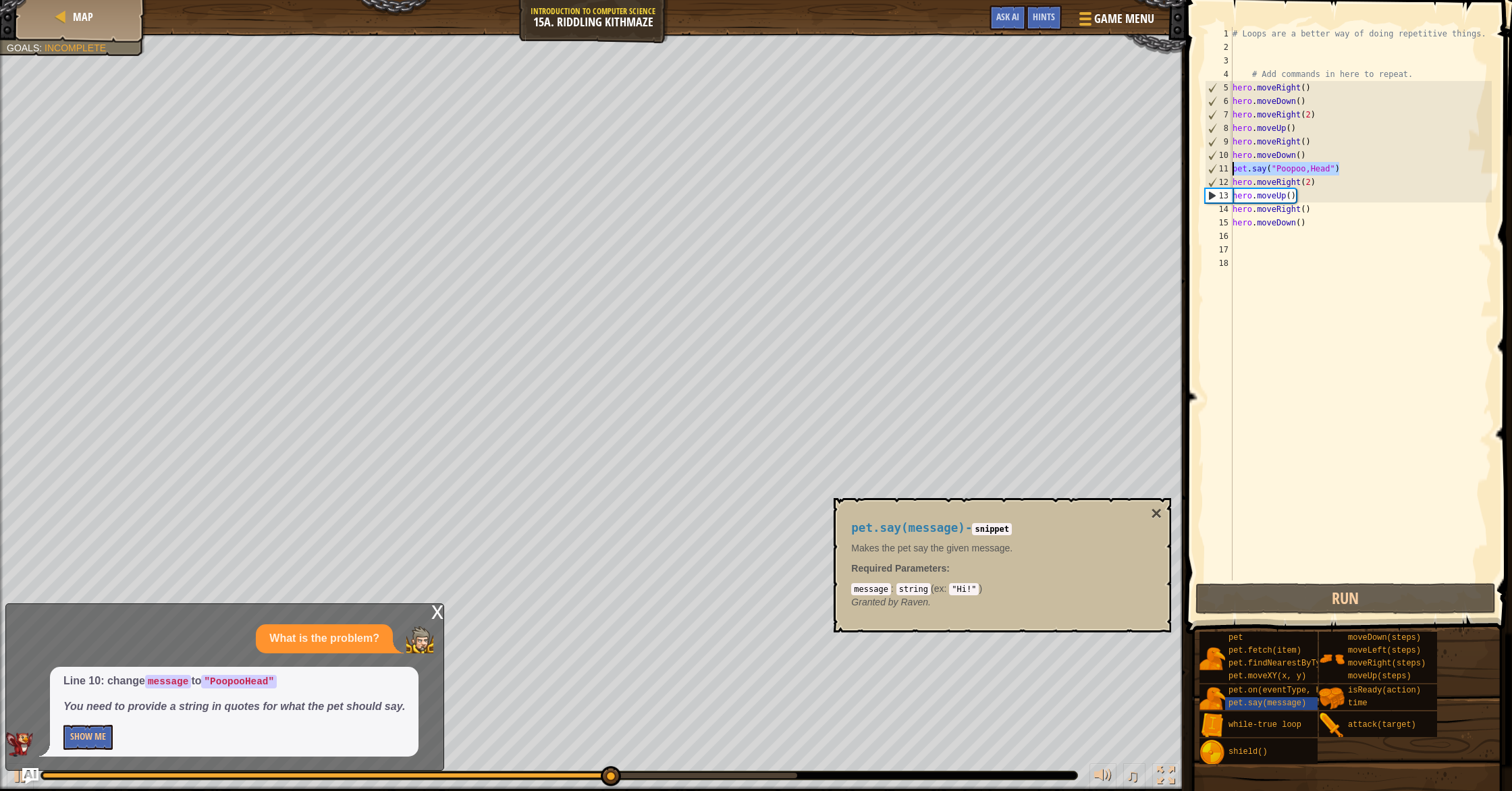
drag, startPoint x: 1357, startPoint y: 169, endPoint x: 1234, endPoint y: 168, distance: 123.0
click at [1234, 168] on div "# Loops are a better way of doing repetitive things. # Add commands in here to …" at bounding box center [1360, 317] width 262 height 580
type textarea "pet.say("Poopoo,Head")"
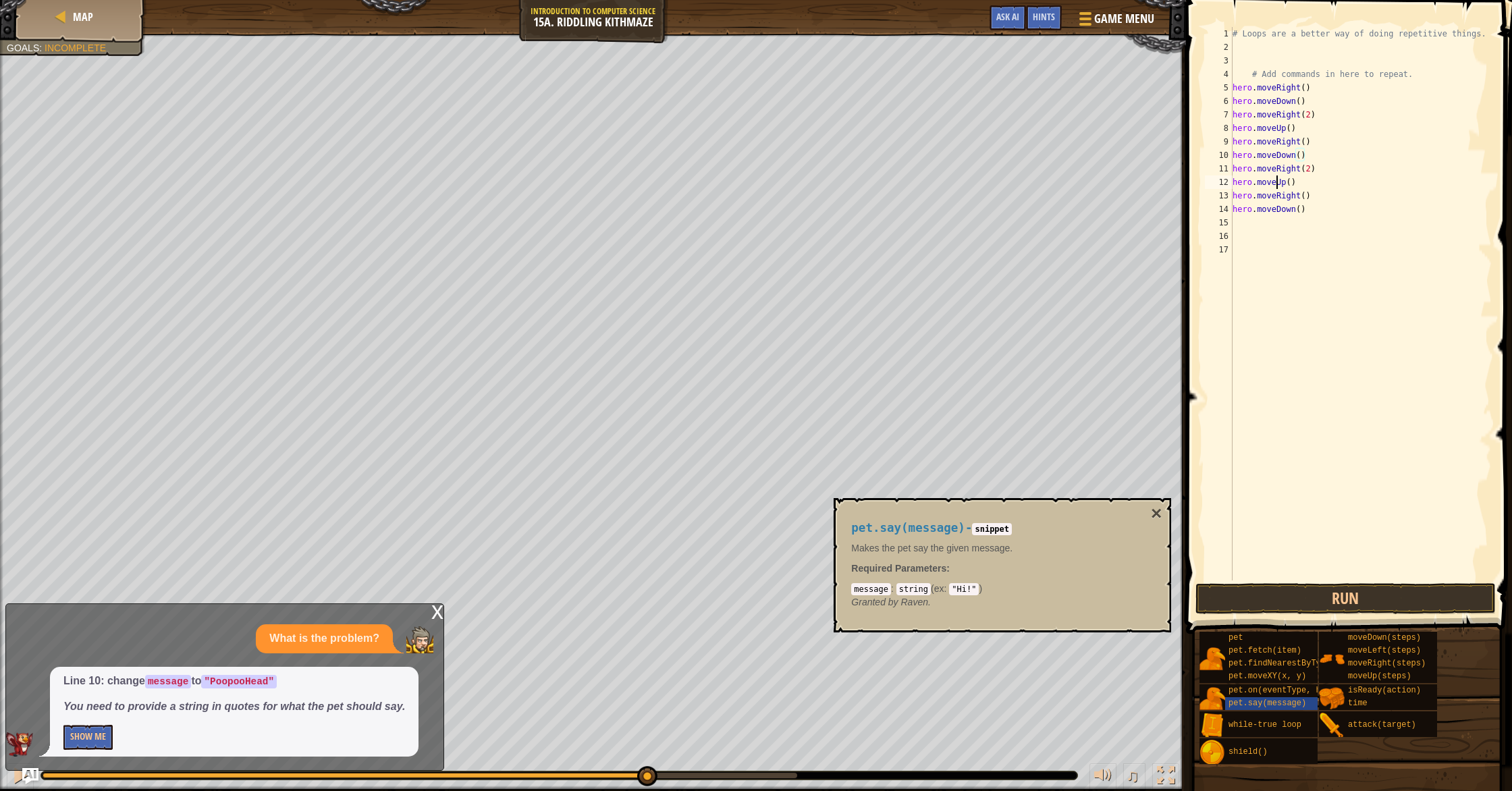
drag, startPoint x: 1277, startPoint y: 187, endPoint x: 1243, endPoint y: 408, distance: 223.6
click at [1277, 190] on div "# Loops are a better way of doing repetitive things. # Add commands in here to …" at bounding box center [1360, 317] width 262 height 580
click at [1266, 597] on button "Run" at bounding box center [1346, 598] width 300 height 31
type textarea "hero.moveRight()"
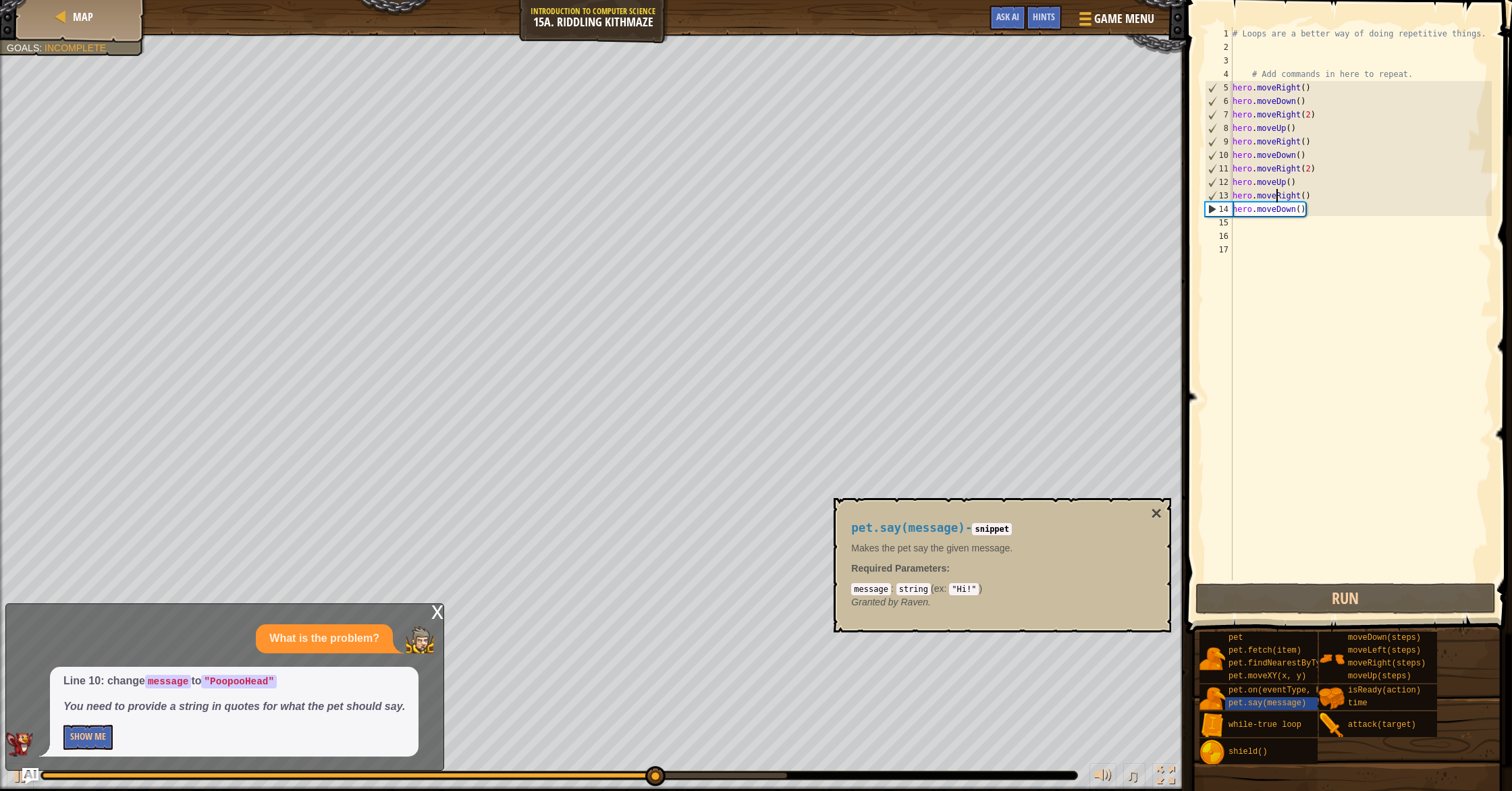
click at [1262, 227] on div "# Loops are a better way of doing repetitive things. # Add commands in here to …" at bounding box center [1360, 317] width 262 height 580
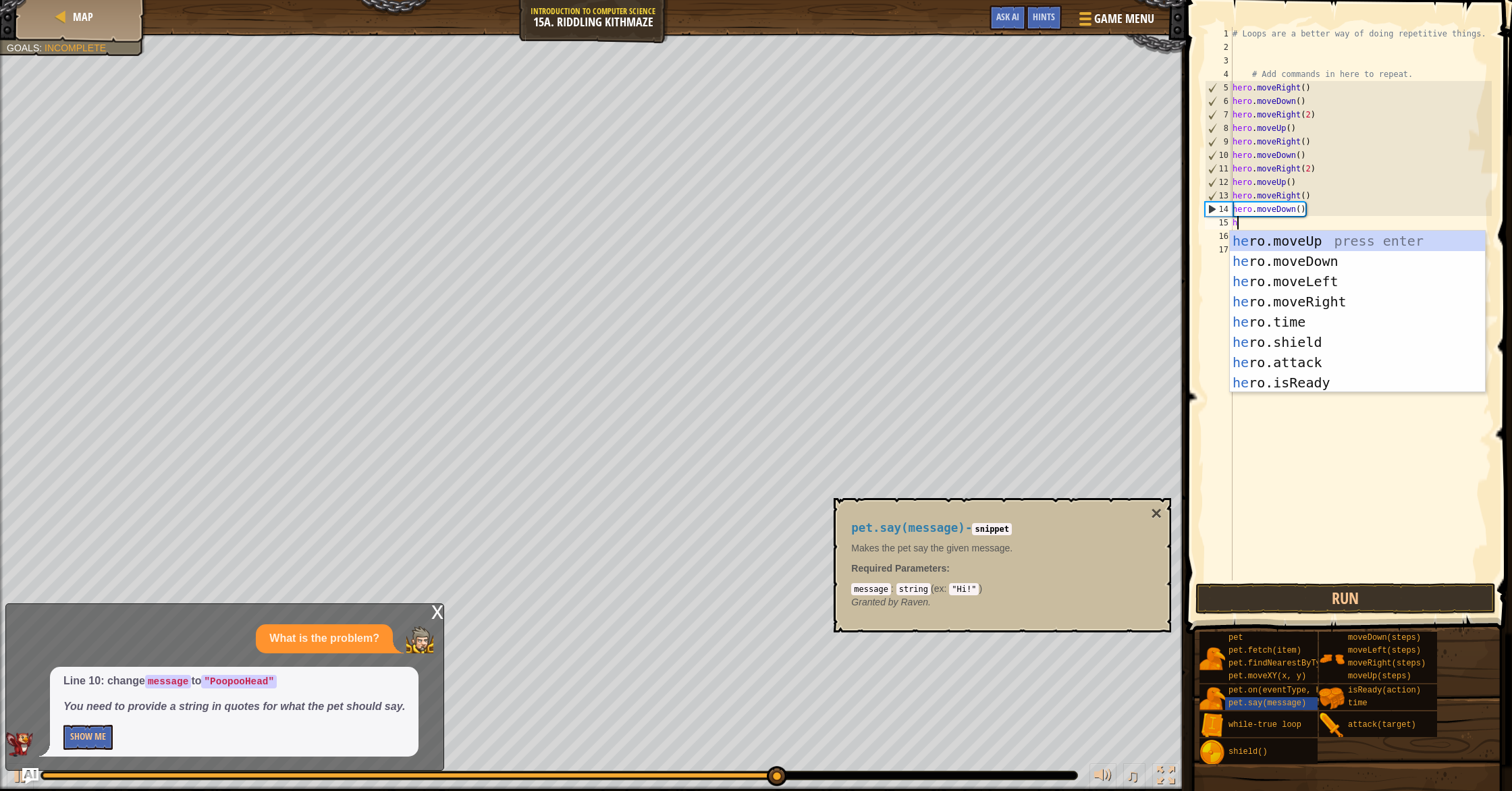
type textarea "h"
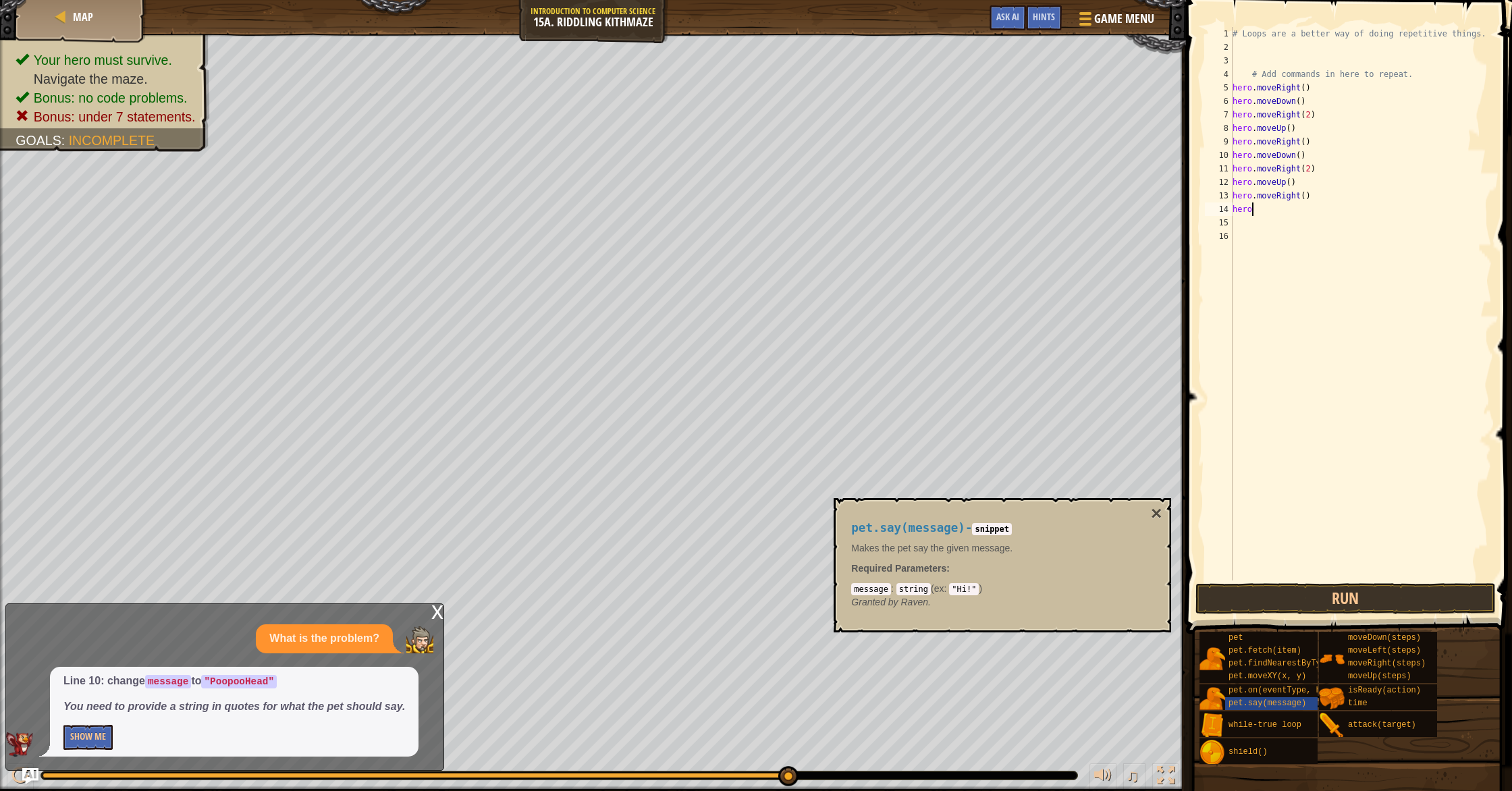
type textarea "h"
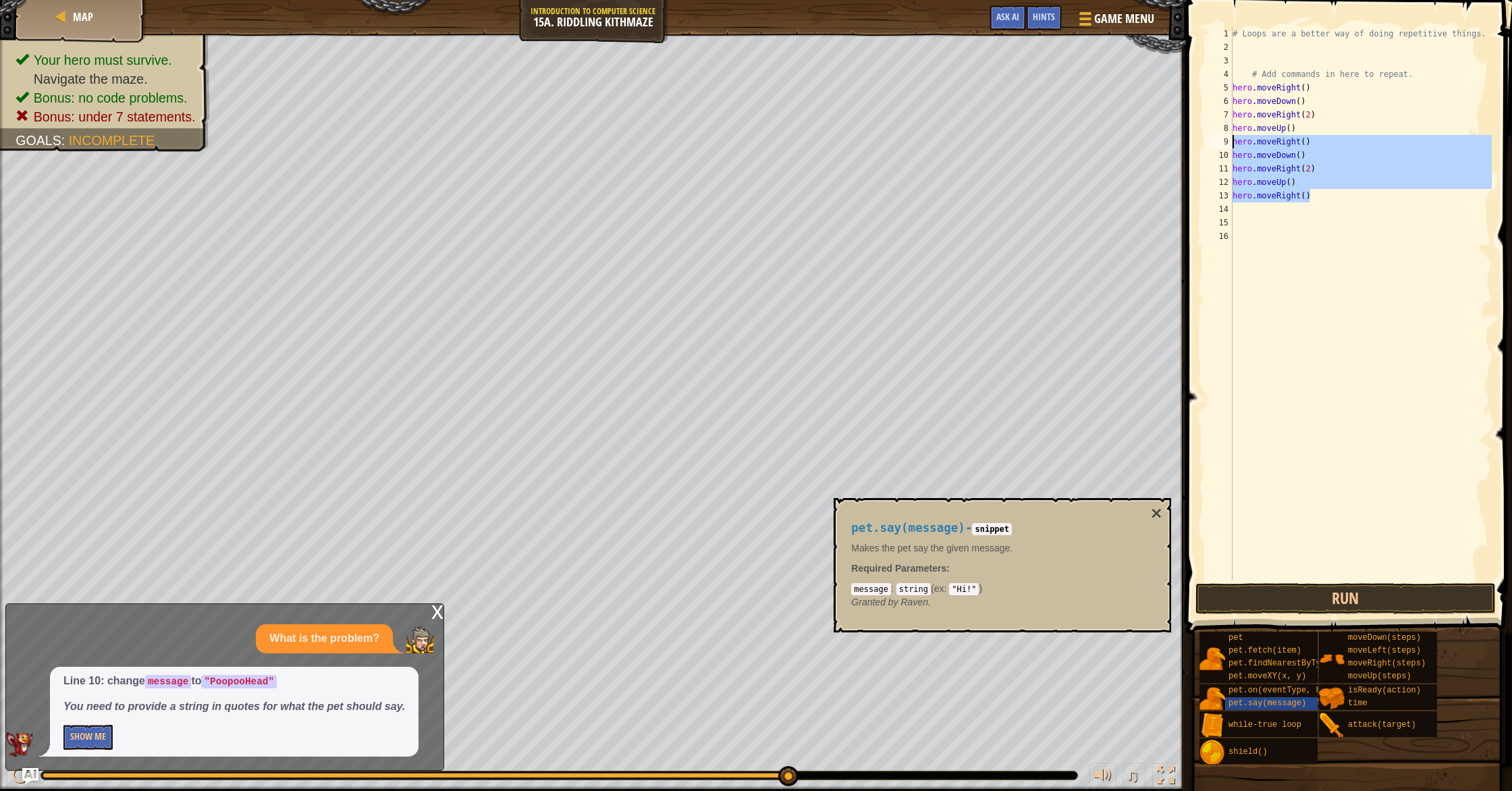
drag, startPoint x: 1323, startPoint y: 199, endPoint x: 1231, endPoint y: 138, distance: 110.4
click at [1231, 138] on div "1 2 3 4 5 6 7 8 9 10 11 12 13 14 15 16 # Loops are a better way of doing repeti…" at bounding box center [1347, 303] width 289 height 553
type textarea "hero.moveRight() hero.moveDown()"
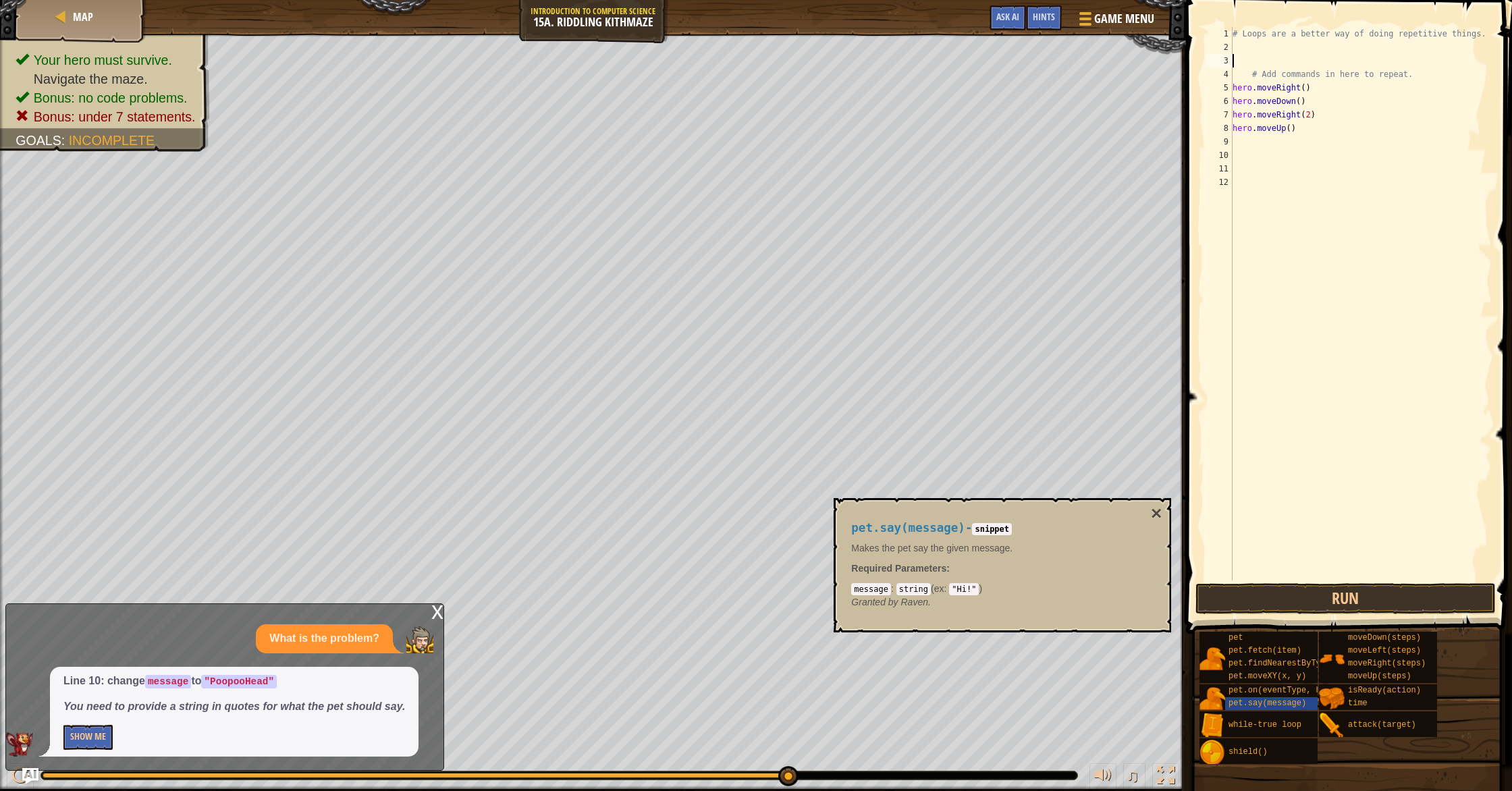
click at [1245, 62] on div "# Loops are a better way of doing repetitive things. # Add commands in here to …" at bounding box center [1360, 317] width 262 height 580
click at [1250, 723] on span "while-true loop" at bounding box center [1264, 725] width 73 height 10
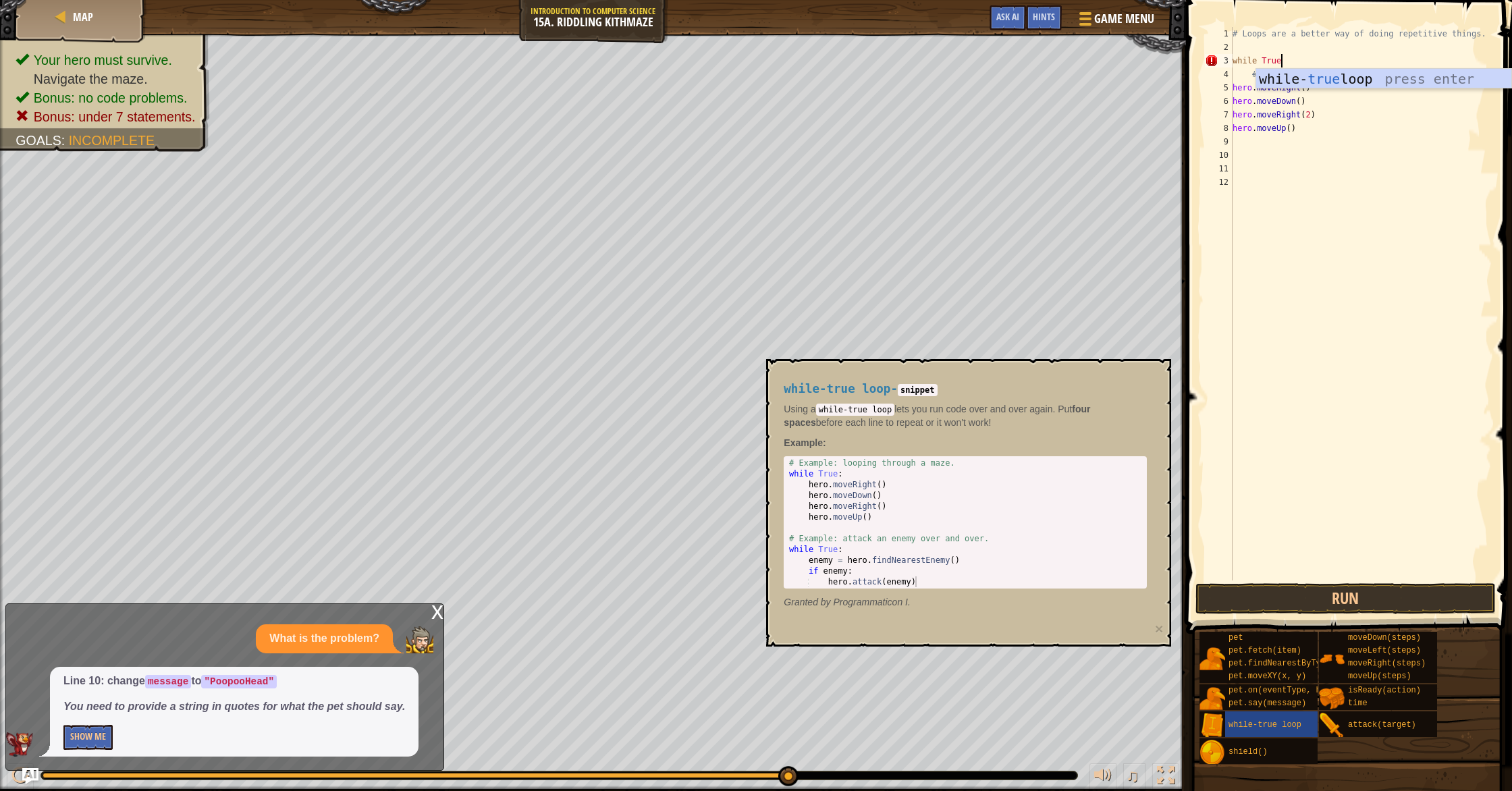
scroll to position [6, 3]
click at [1234, 90] on div "# Loops are a better way of doing repetitive things. while True : # Add command…" at bounding box center [1360, 317] width 262 height 580
click at [1233, 100] on div "# Loops are a better way of doing repetitive things. while True : # Add command…" at bounding box center [1360, 317] width 262 height 580
click at [1234, 113] on div "# Loops are a better way of doing repetitive things. while True : # Add command…" at bounding box center [1360, 317] width 262 height 580
click at [1232, 127] on div "8" at bounding box center [1218, 127] width 28 height 13
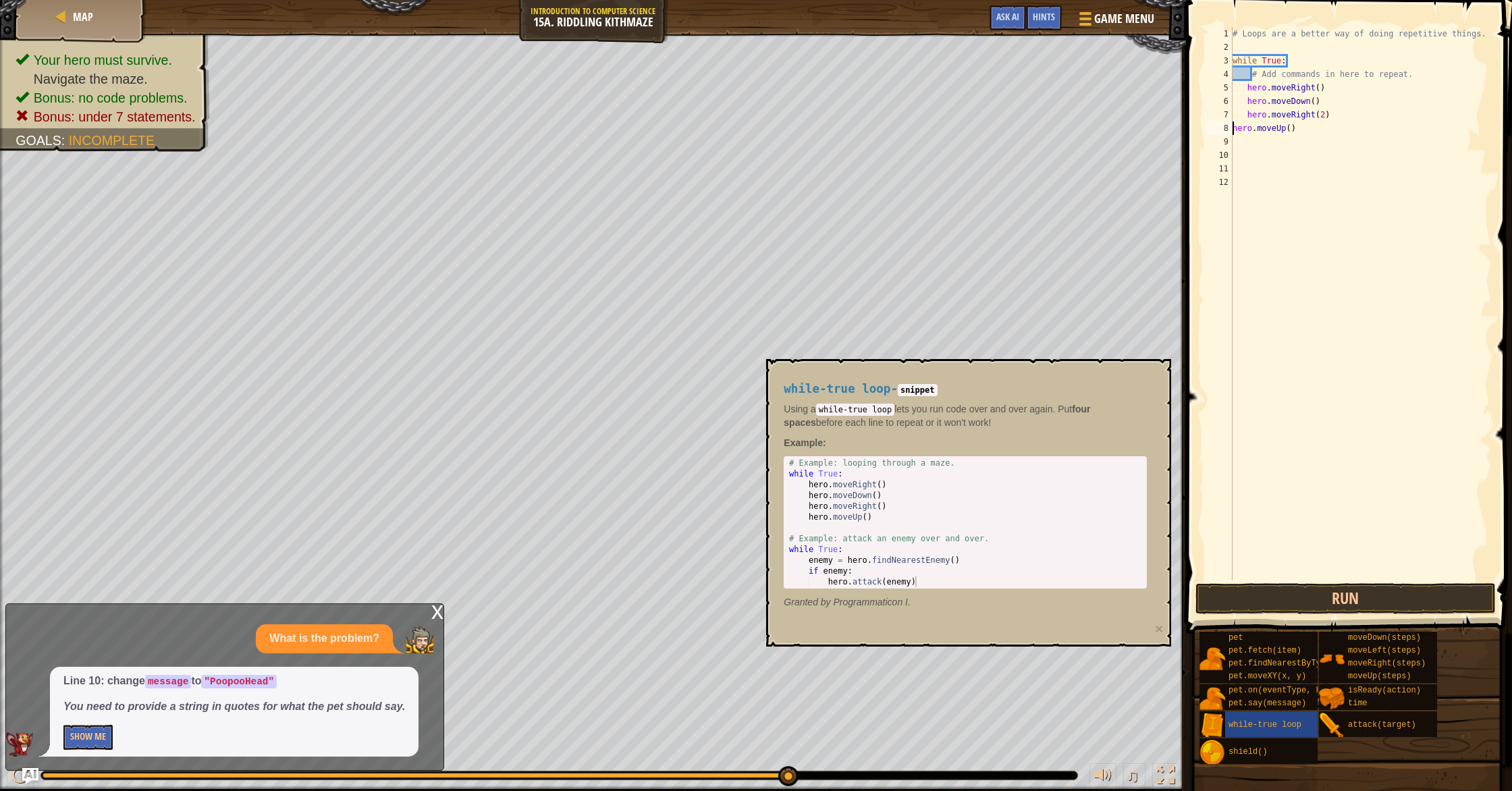
click at [1233, 127] on div "# Loops are a better way of doing repetitive things. while True : # Add command…" at bounding box center [1360, 317] width 262 height 580
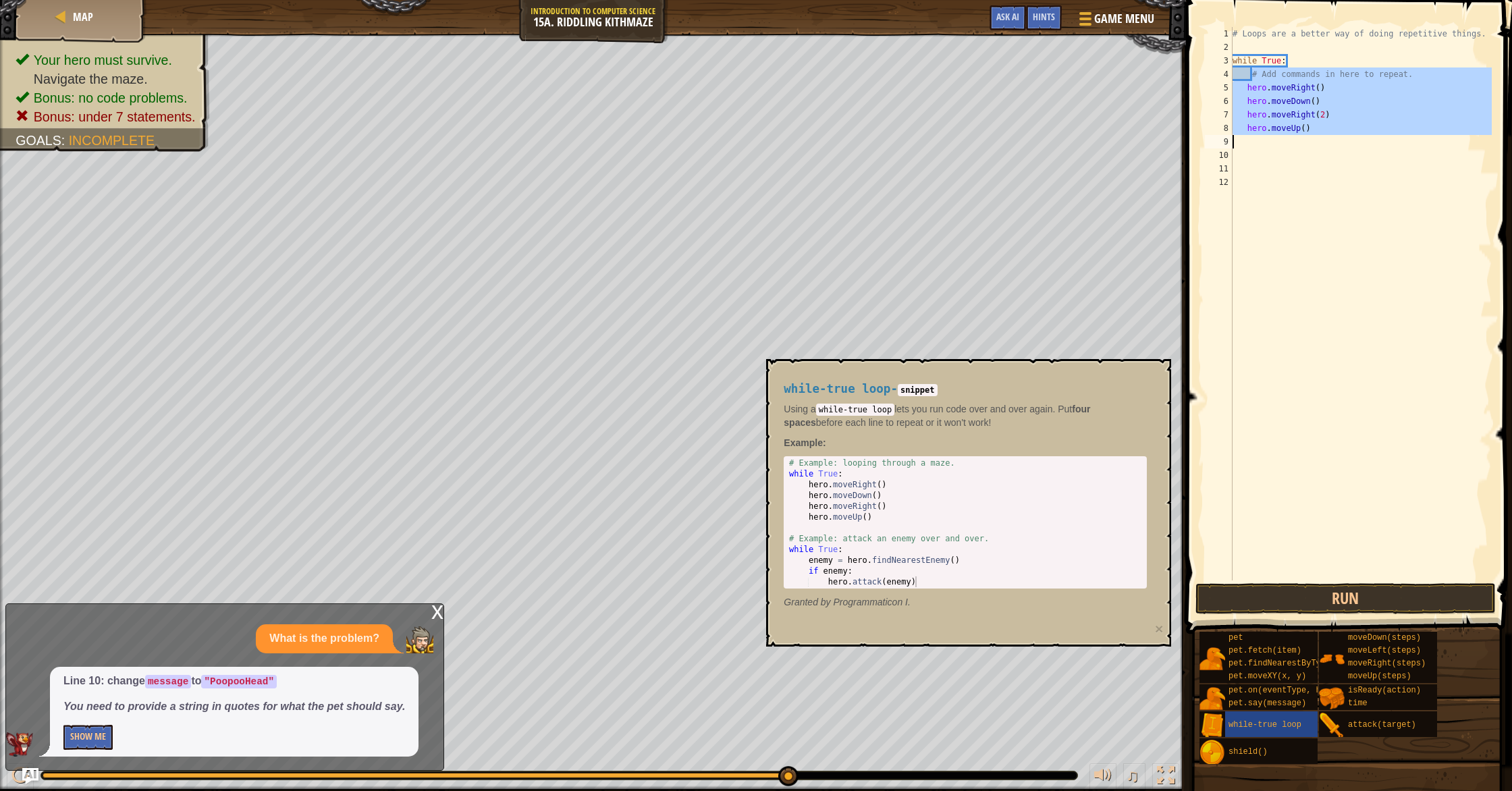
drag, startPoint x: 1250, startPoint y: 76, endPoint x: 1250, endPoint y: 145, distance: 69.0
click at [1250, 145] on div "# Loops are a better way of doing repetitive things. while True : # Add command…" at bounding box center [1360, 317] width 262 height 580
type textarea "hero.moveUp()"
click at [1252, 169] on div "# Loops are a better way of doing repetitive things. while True : # Add command…" at bounding box center [1360, 317] width 262 height 580
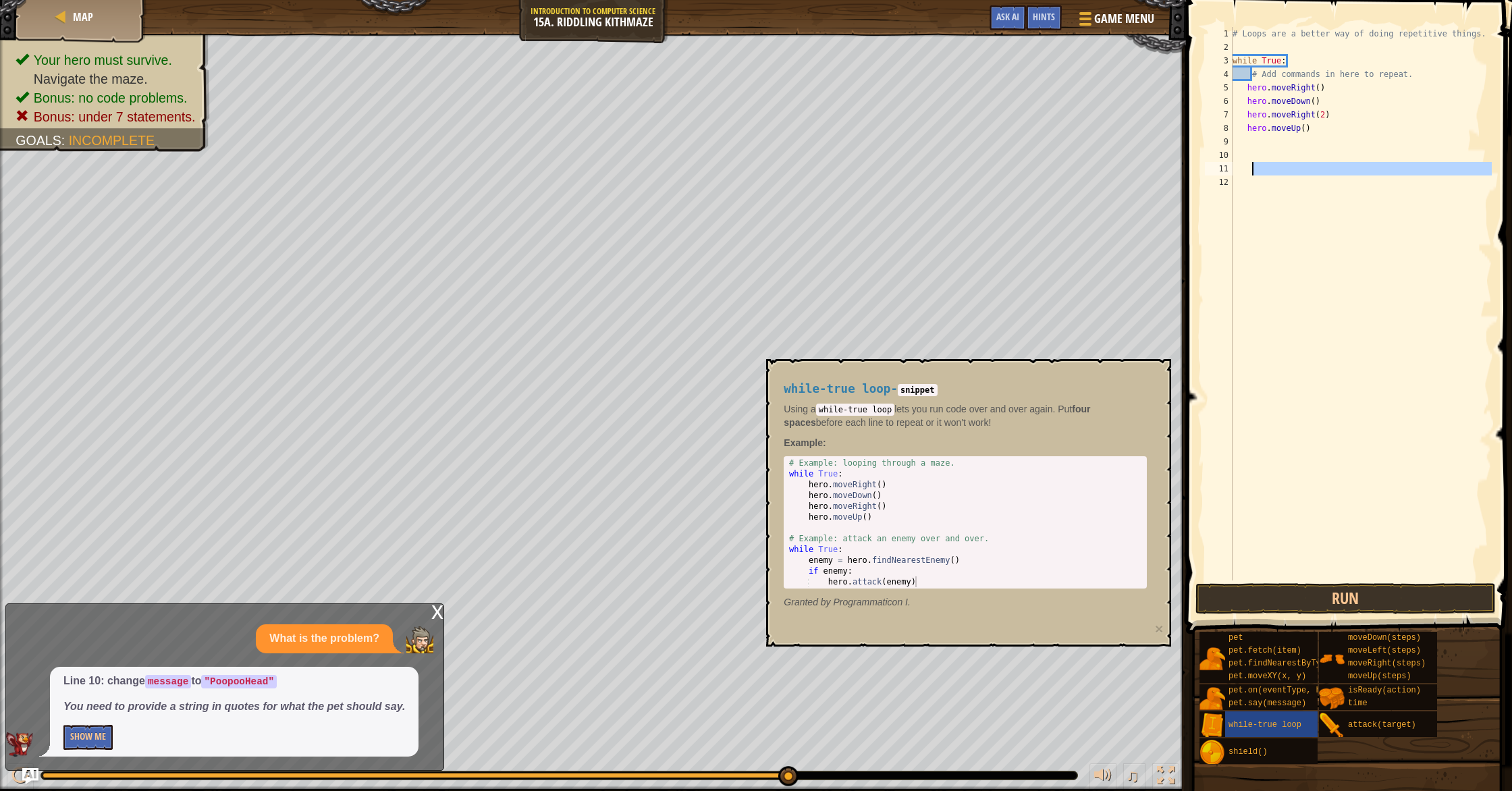
scroll to position [6, 1]
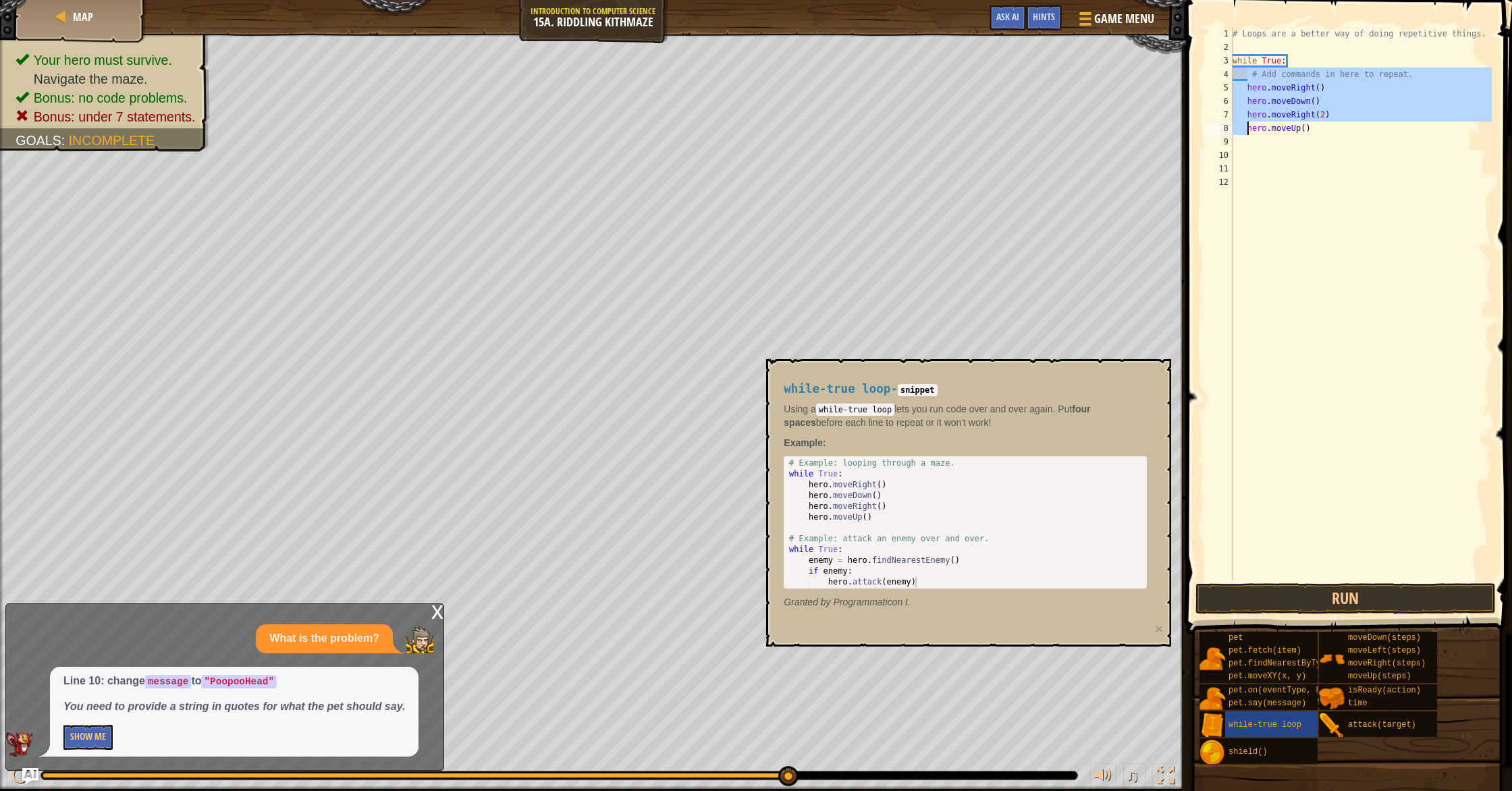
drag, startPoint x: 1246, startPoint y: 78, endPoint x: 1249, endPoint y: 129, distance: 51.1
click at [1249, 129] on div "# Loops are a better way of doing repetitive things. while True : # Add command…" at bounding box center [1360, 317] width 262 height 580
click at [1250, 132] on div "# Loops are a better way of doing repetitive things. while True : # Add command…" at bounding box center [1360, 317] width 262 height 580
type textarea "hero.moveUp()"
drag, startPoint x: 1329, startPoint y: 580, endPoint x: 1331, endPoint y: 595, distance: 15.1
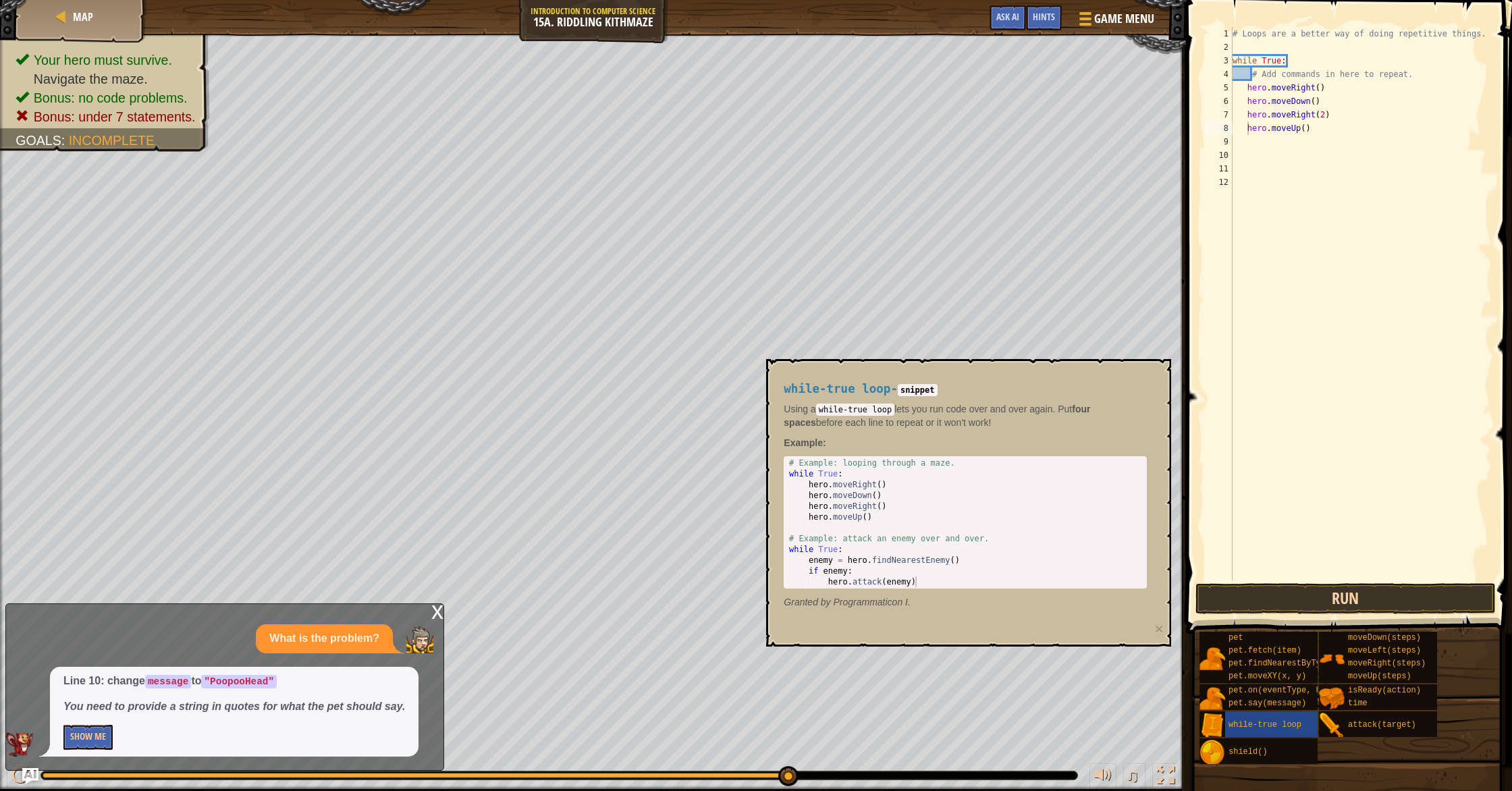
click at [1327, 583] on div "hero.moveUp() 1 2 3 4 5 6 7 8 9 10 11 12 # Loops are a better way of doing repe…" at bounding box center [1347, 343] width 330 height 673
click at [1331, 595] on button "Run" at bounding box center [1346, 598] width 300 height 31
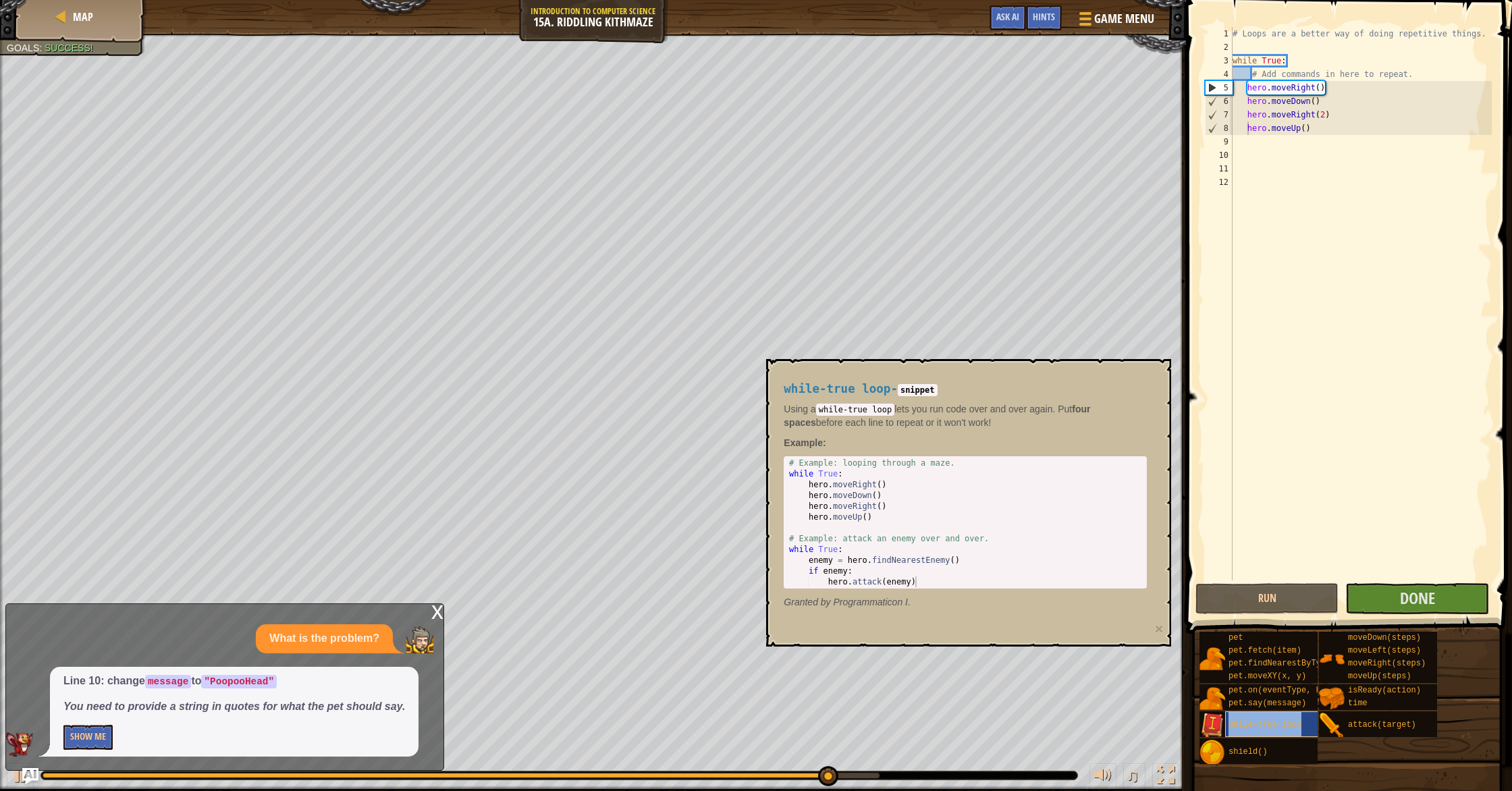
click at [1291, 720] on span "while-true loop" at bounding box center [1264, 725] width 73 height 10
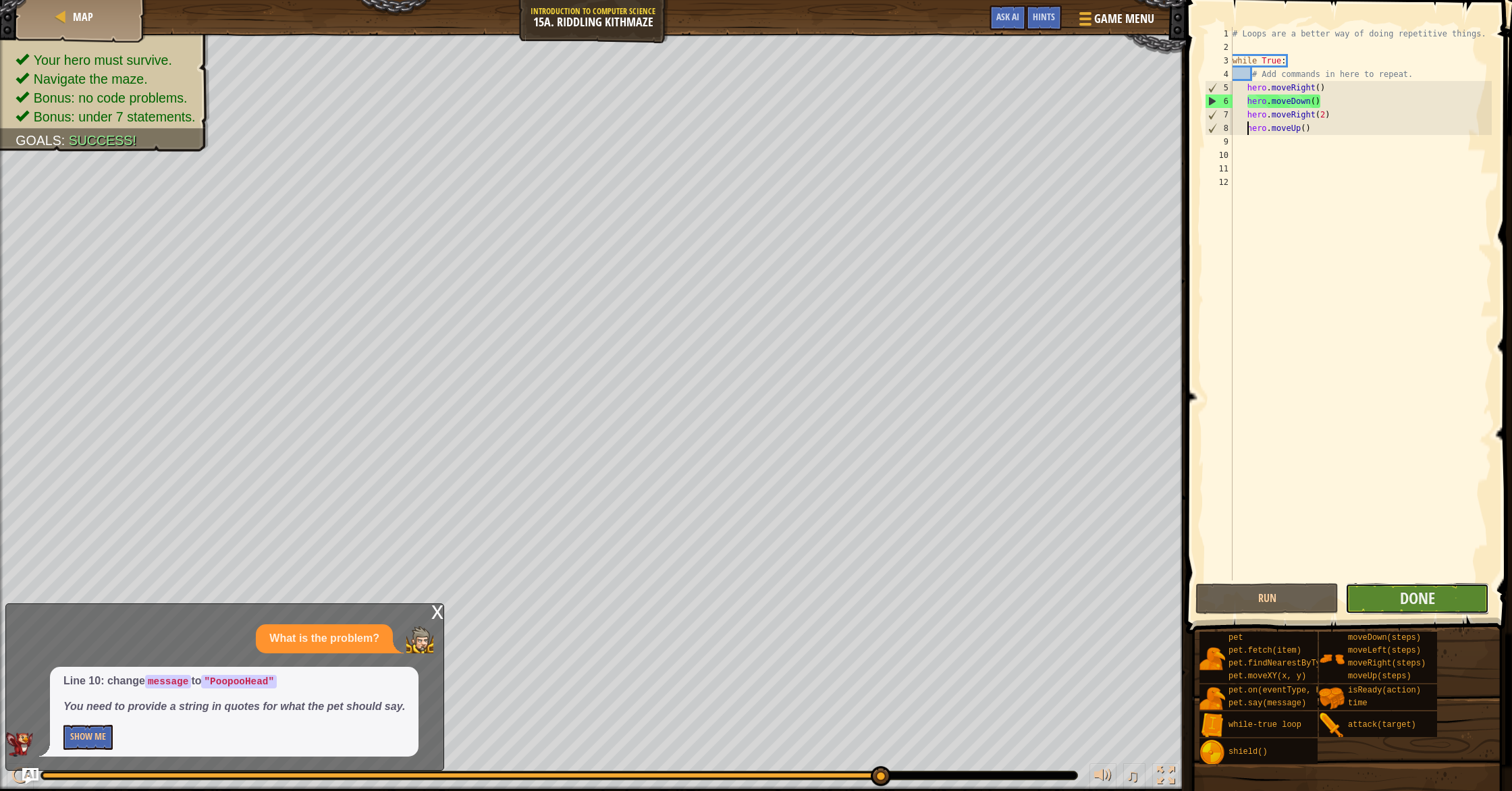
click at [1446, 607] on button "Done" at bounding box center [1416, 598] width 143 height 31
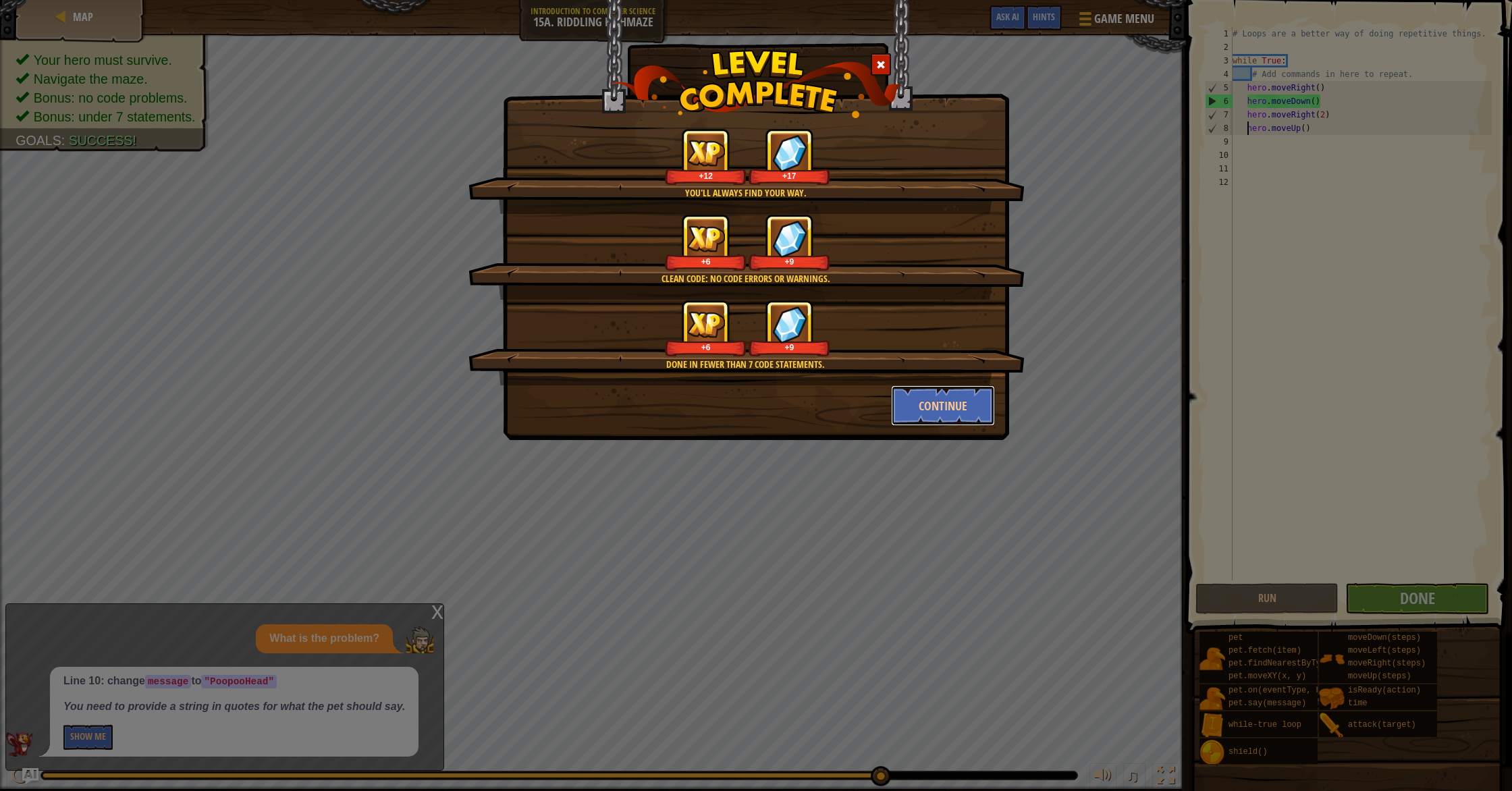
click at [927, 410] on button "Continue" at bounding box center [943, 406] width 105 height 40
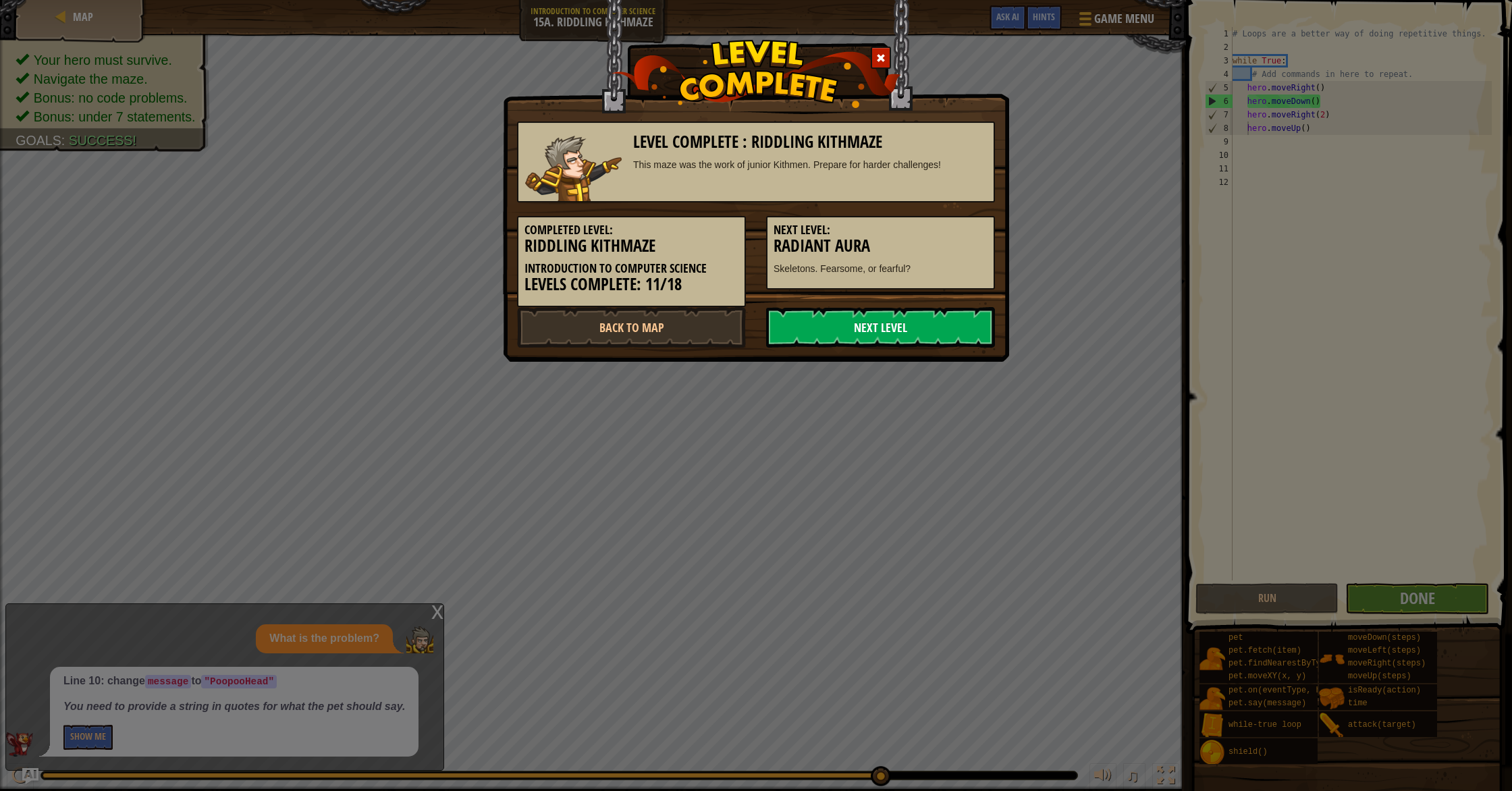
click at [838, 314] on link "Next Level" at bounding box center [881, 327] width 228 height 40
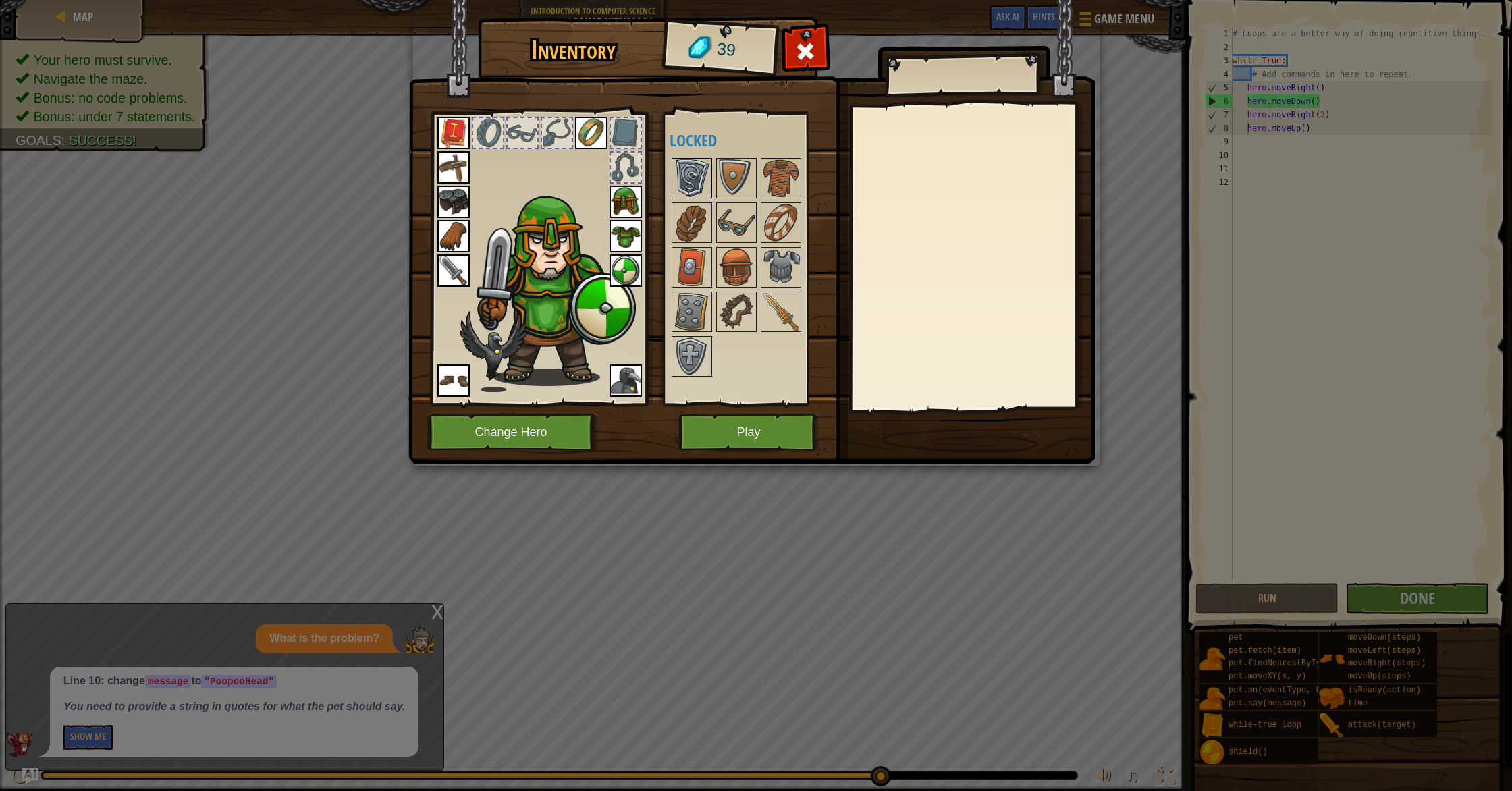
click at [699, 170] on img at bounding box center [692, 178] width 38 height 38
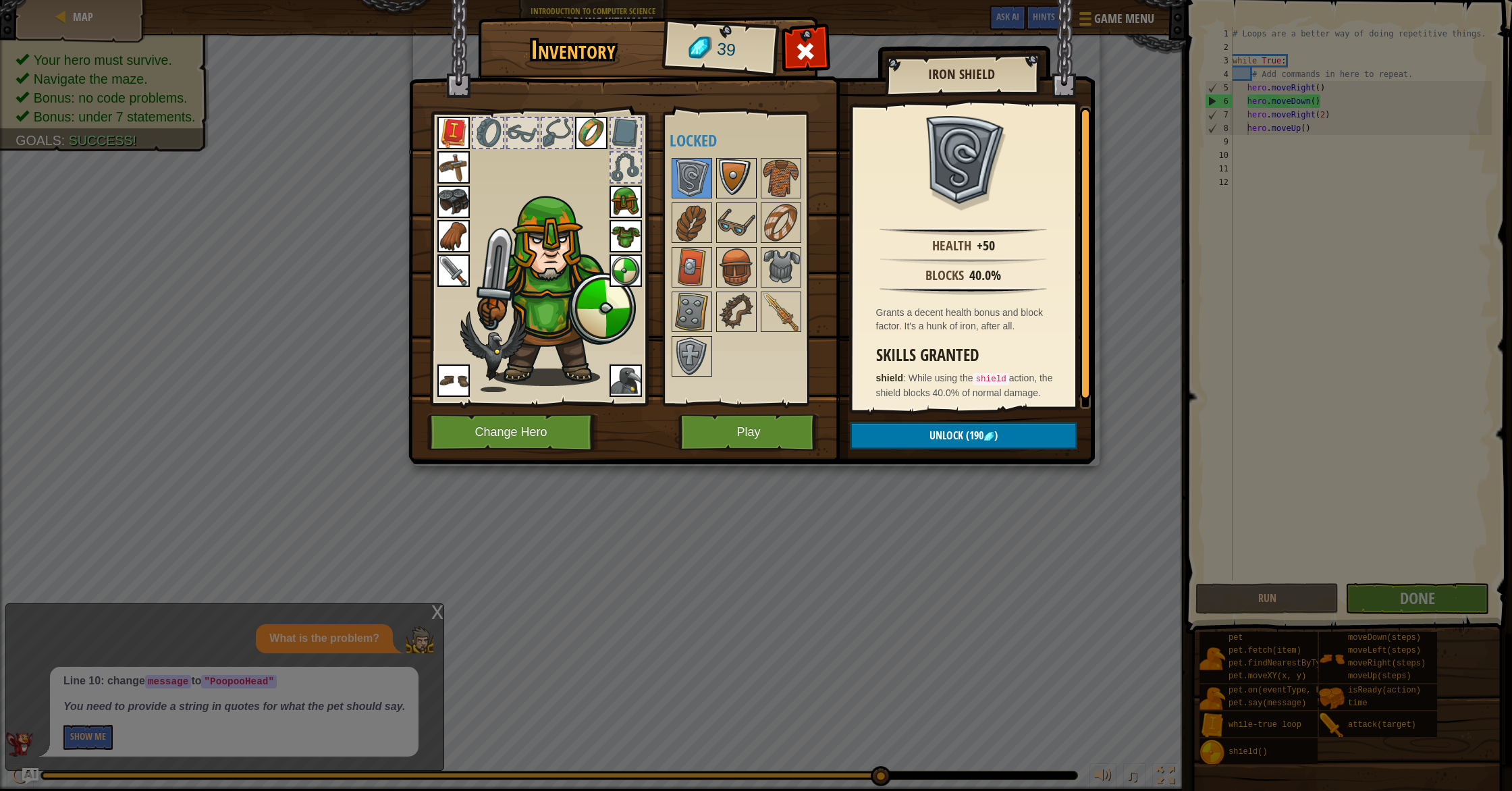
click at [749, 172] on img at bounding box center [736, 178] width 38 height 38
click at [789, 173] on img at bounding box center [781, 178] width 38 height 38
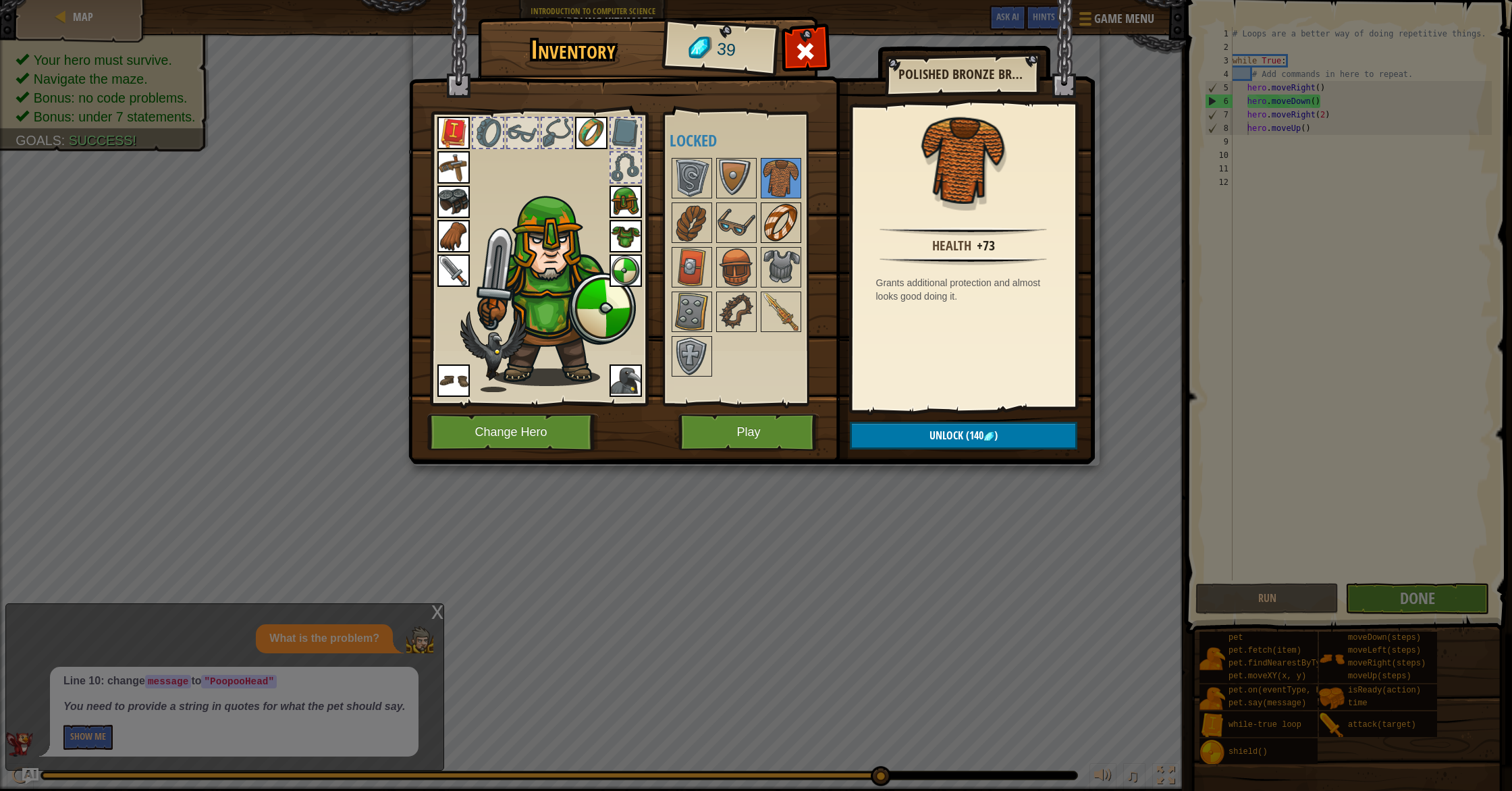
click at [784, 238] on img at bounding box center [781, 222] width 38 height 38
click at [745, 235] on img at bounding box center [736, 222] width 38 height 38
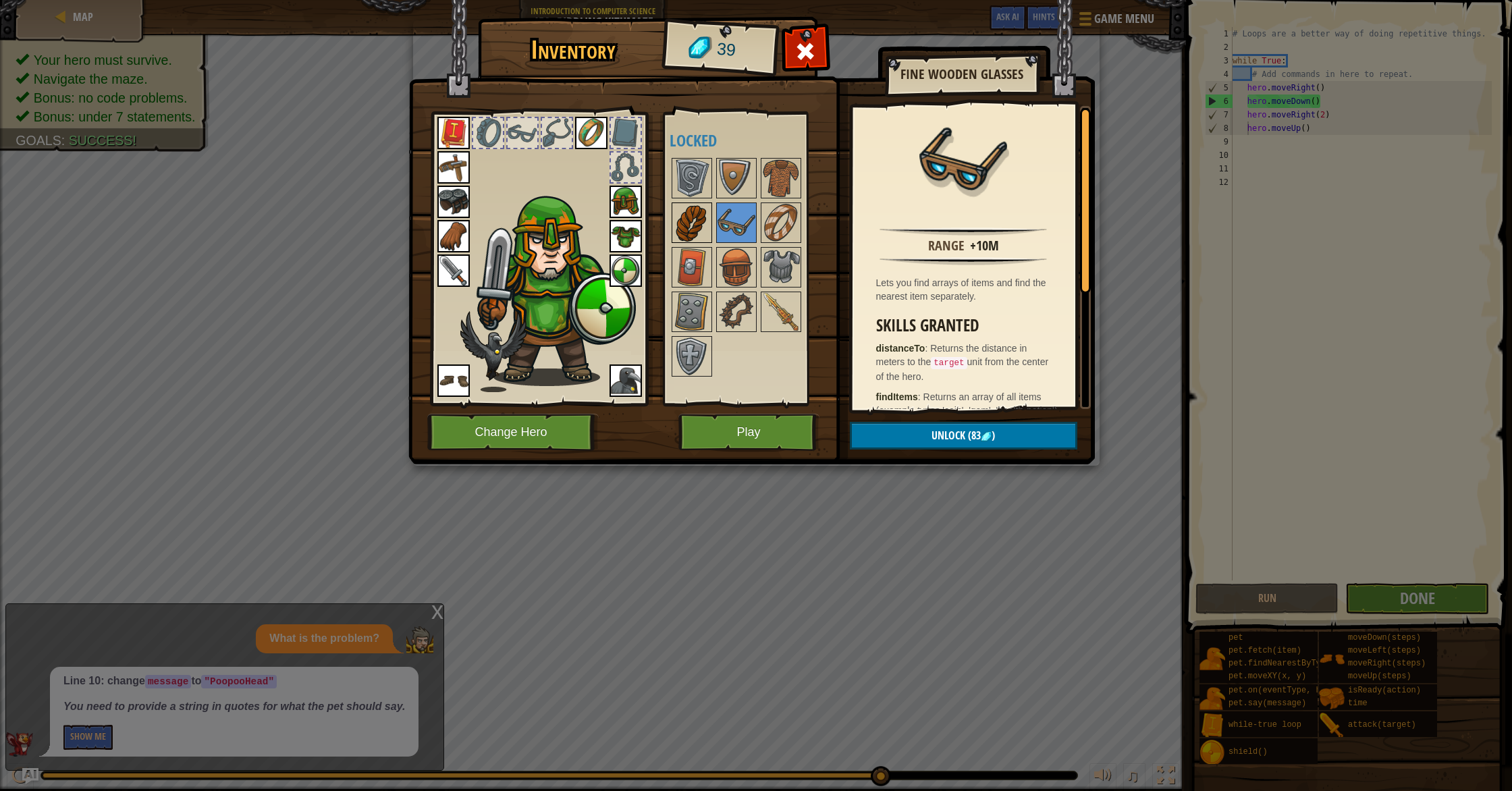
click at [707, 231] on img at bounding box center [692, 222] width 38 height 38
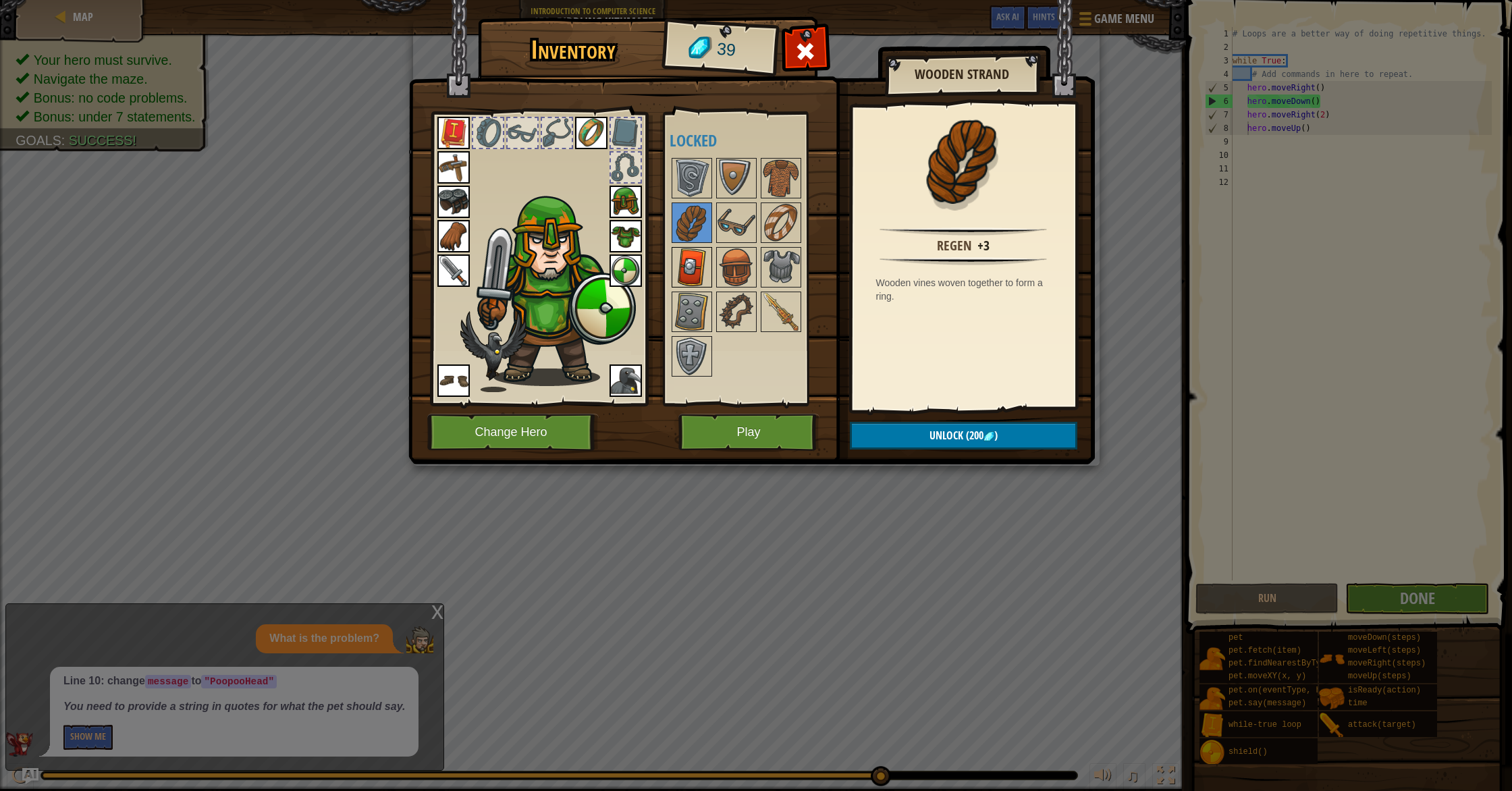
drag, startPoint x: 692, startPoint y: 255, endPoint x: 711, endPoint y: 260, distance: 19.6
click at [692, 256] on img at bounding box center [692, 267] width 38 height 38
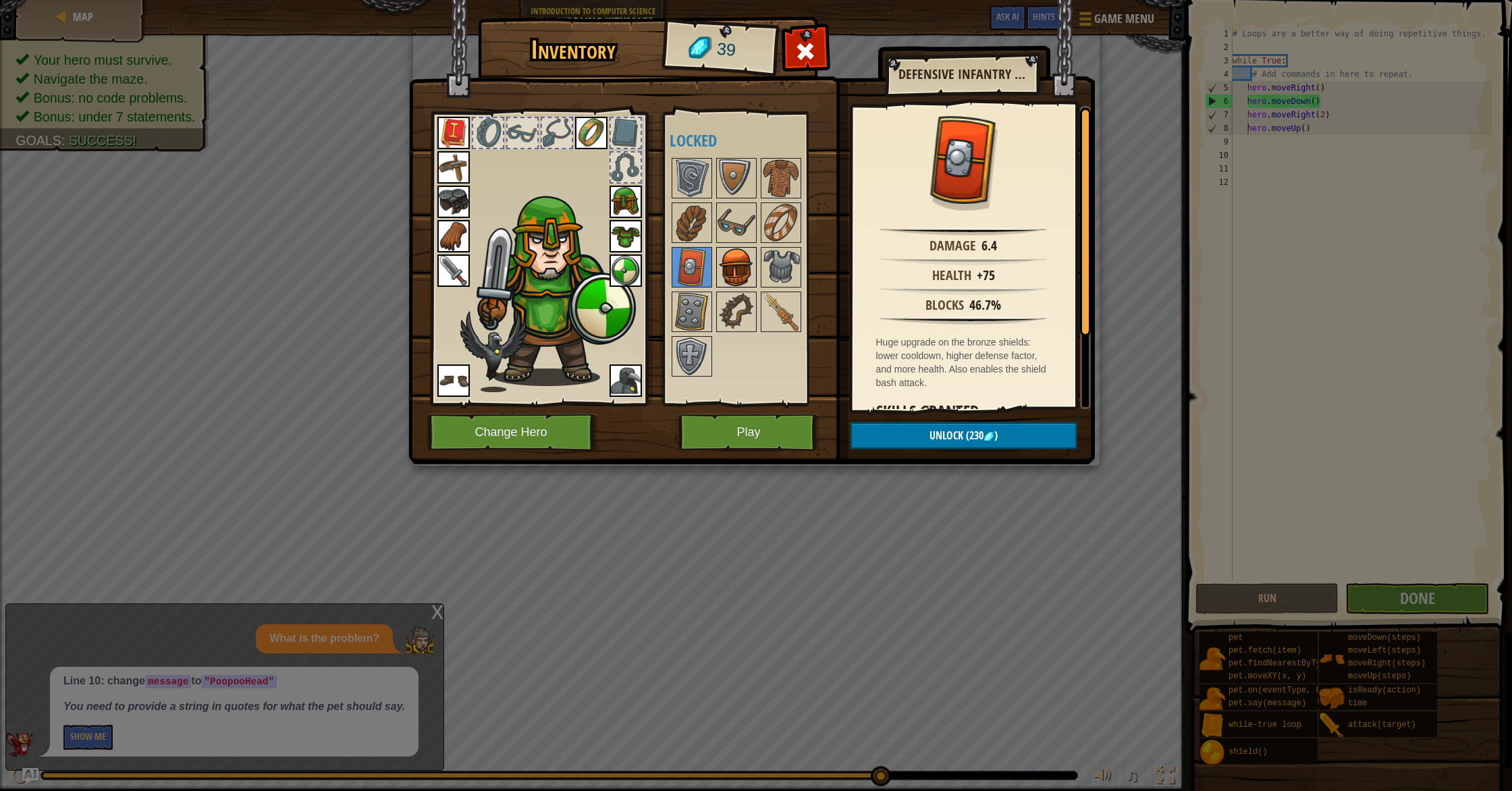
drag, startPoint x: 738, startPoint y: 256, endPoint x: 748, endPoint y: 257, distance: 10.0
click at [738, 256] on img at bounding box center [736, 267] width 38 height 38
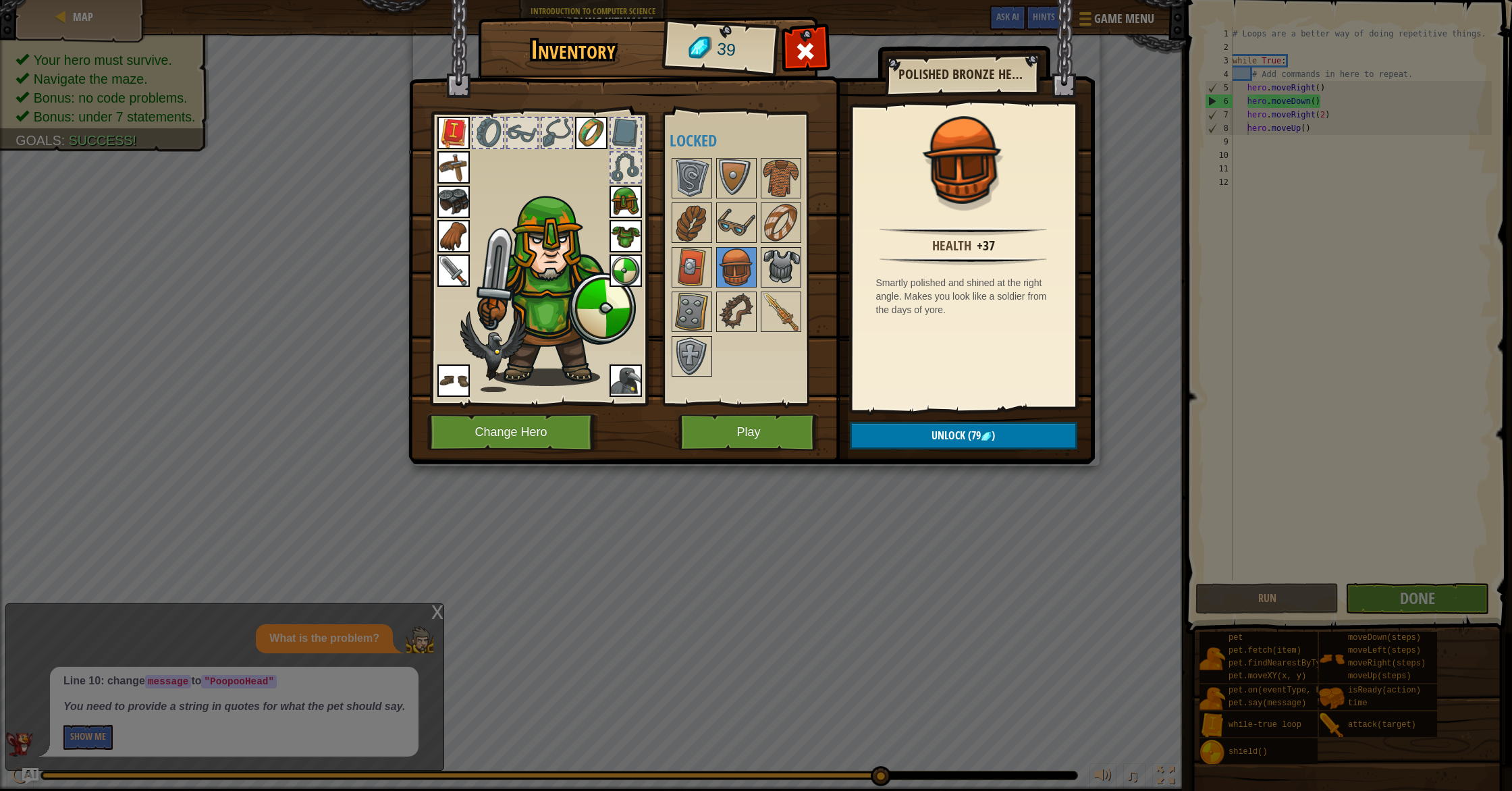
drag, startPoint x: 784, startPoint y: 259, endPoint x: 787, endPoint y: 275, distance: 16.3
click at [784, 260] on img at bounding box center [781, 267] width 38 height 38
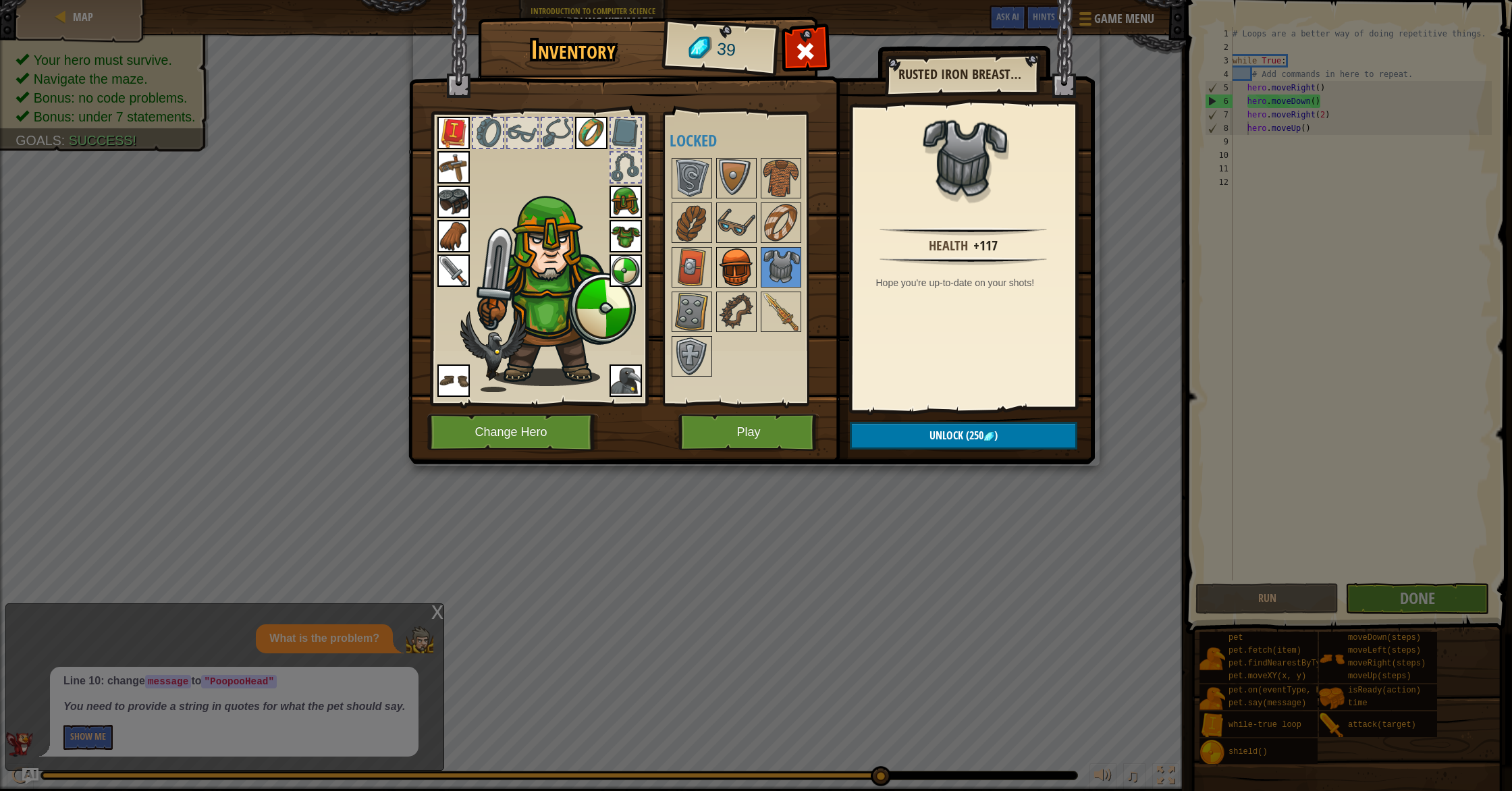
click at [747, 273] on img at bounding box center [736, 267] width 38 height 38
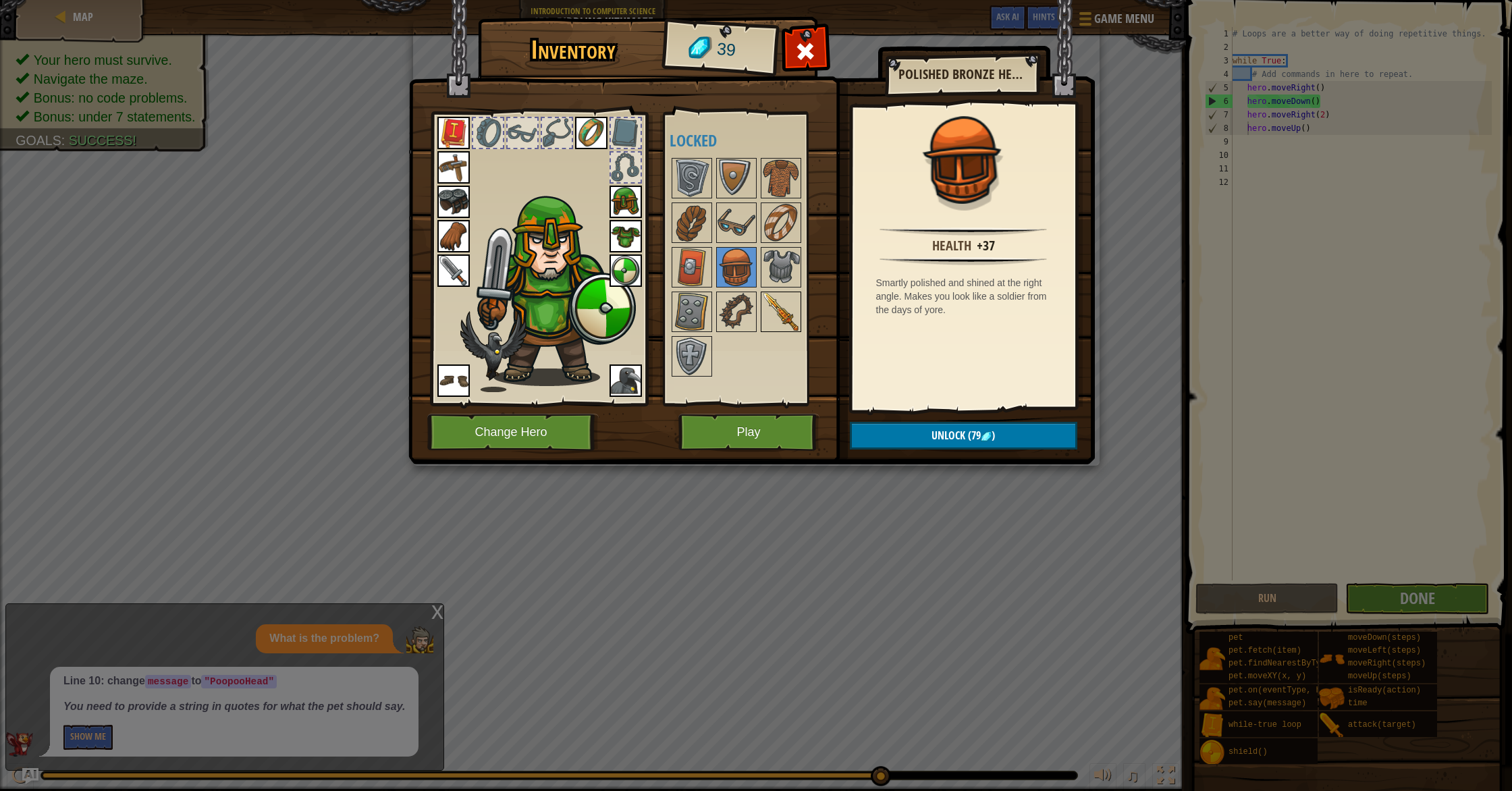
click at [776, 311] on img at bounding box center [781, 311] width 38 height 38
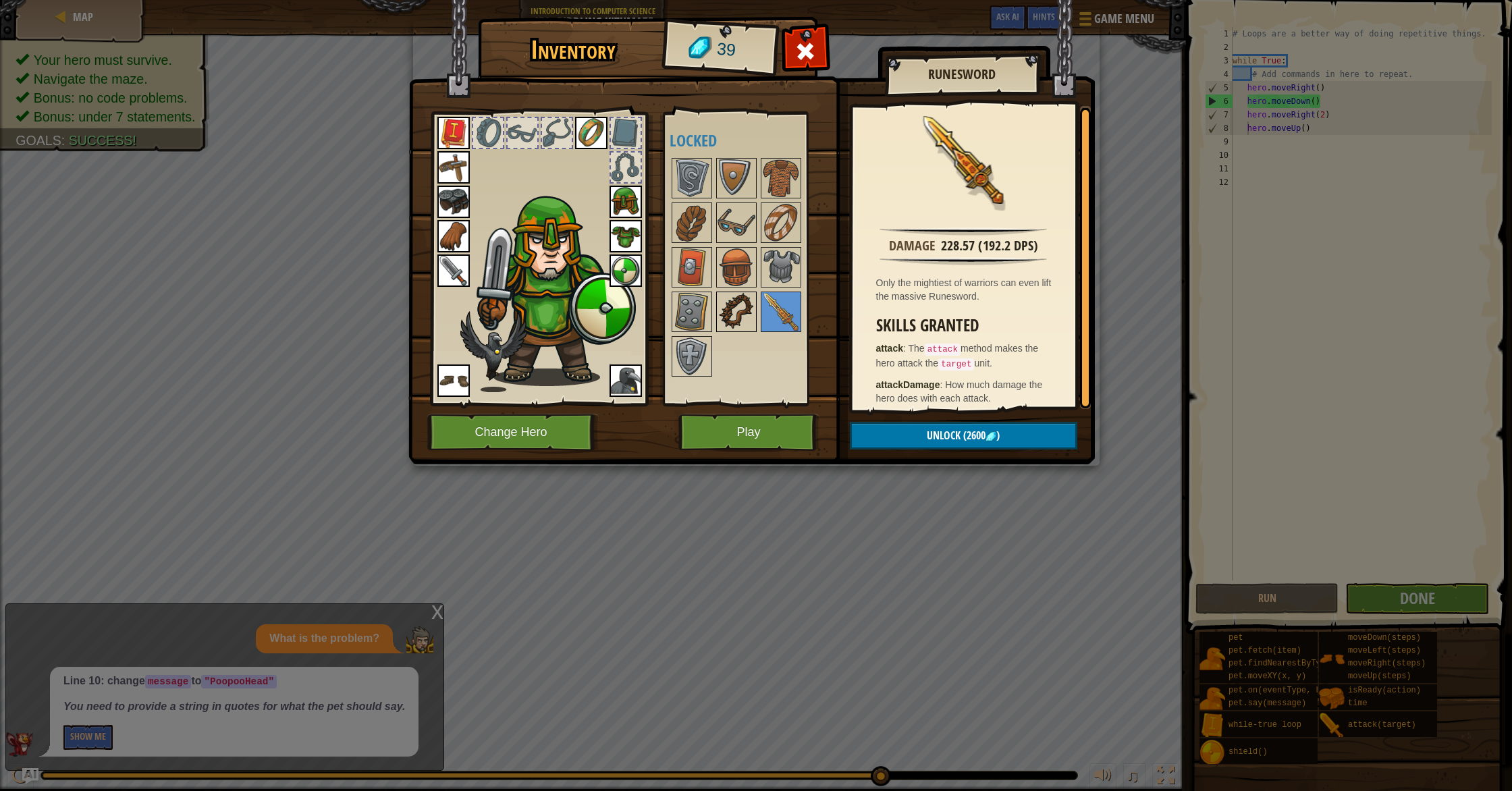
click at [735, 309] on img at bounding box center [736, 311] width 38 height 38
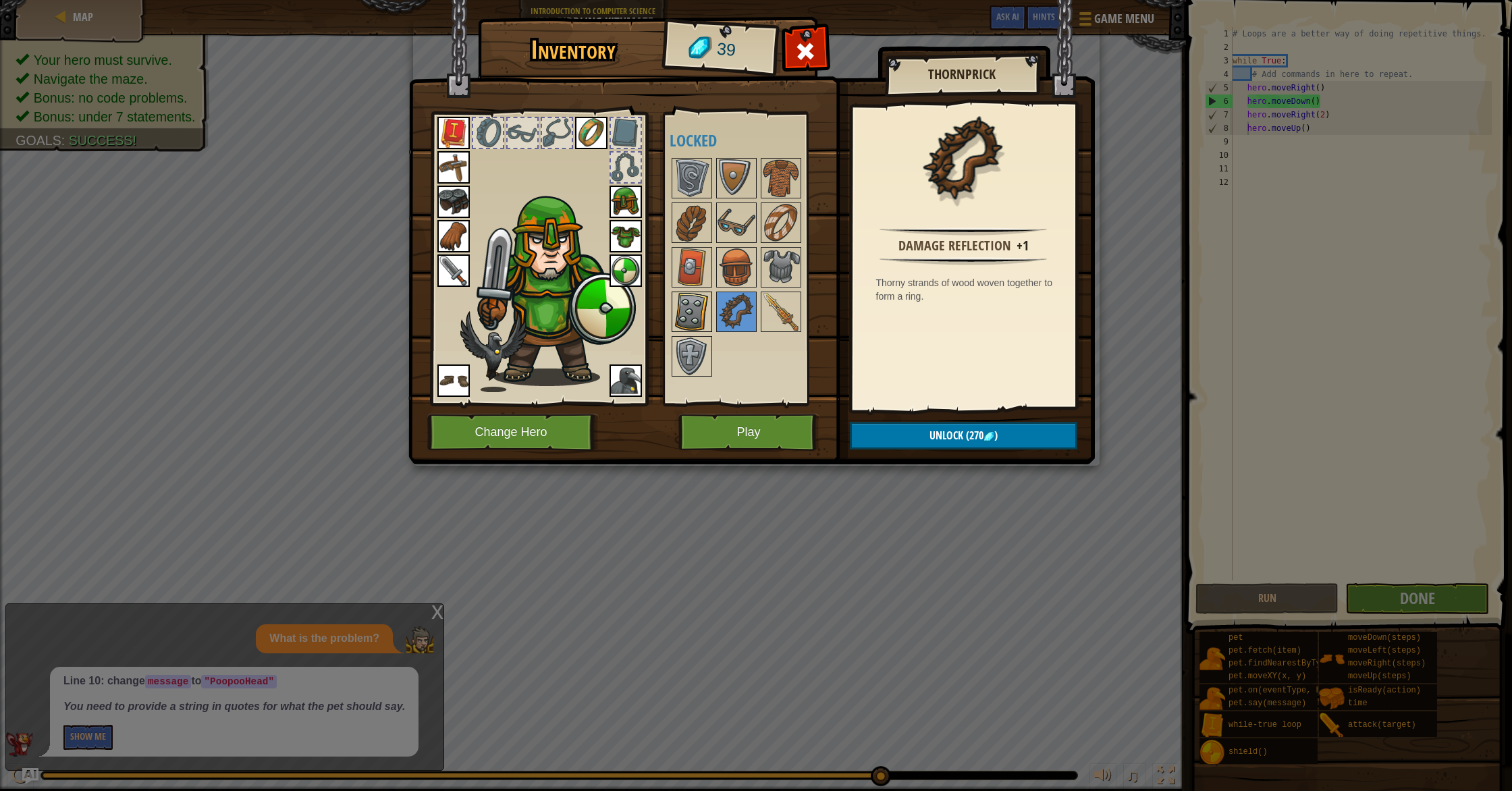
click at [703, 308] on img at bounding box center [692, 311] width 38 height 38
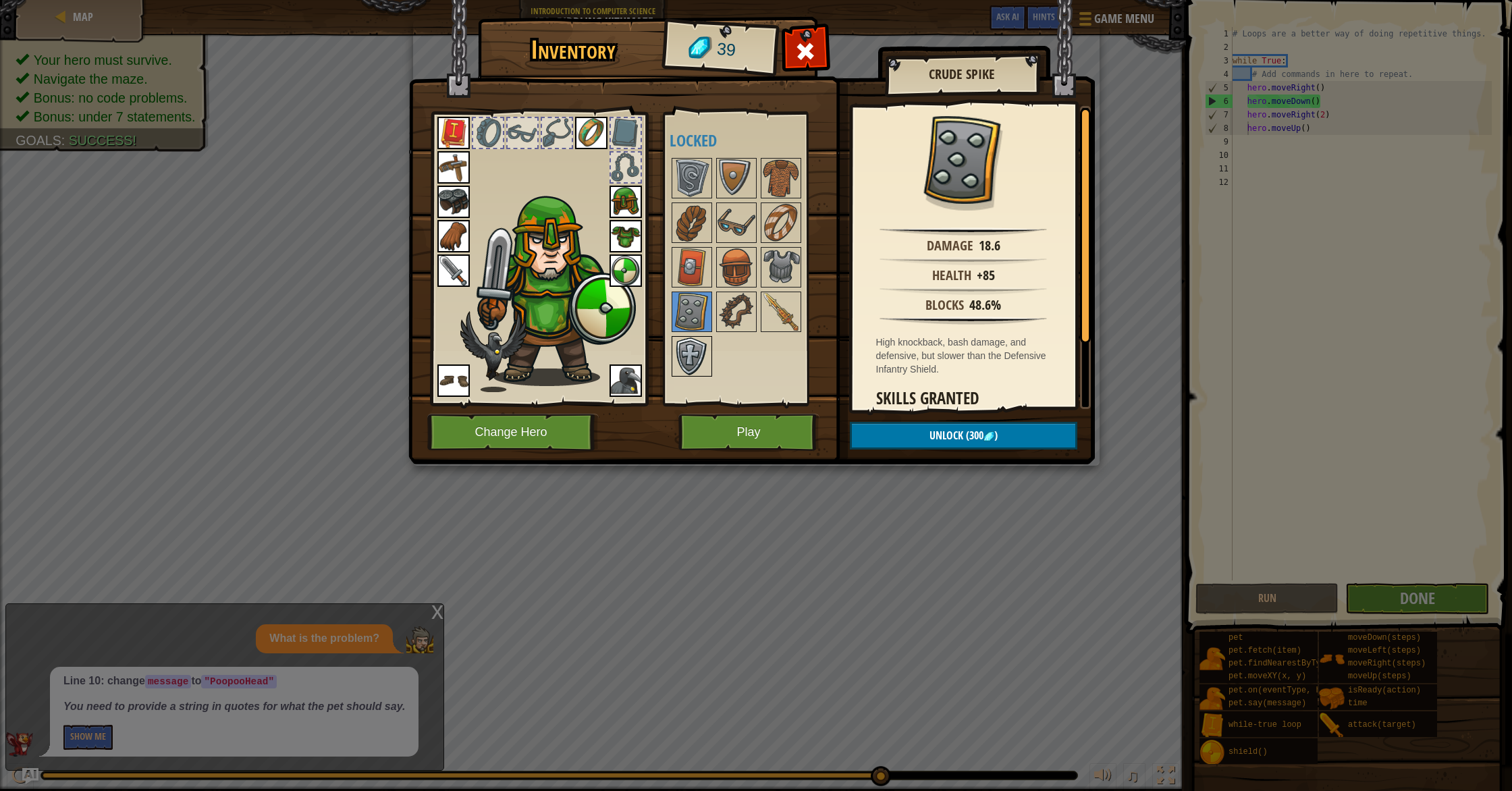
click at [694, 348] on img at bounding box center [692, 356] width 38 height 38
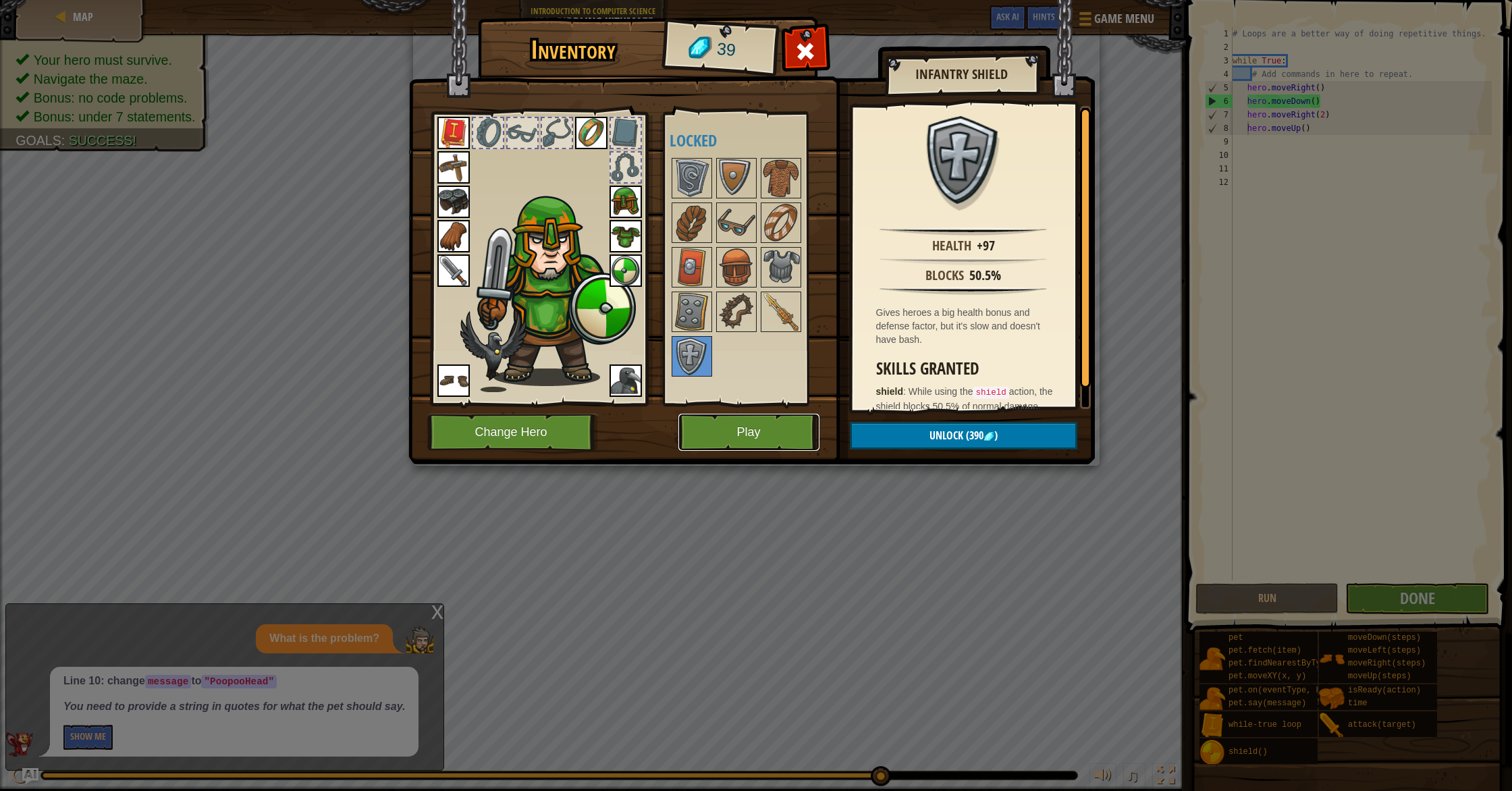
click at [744, 419] on button "Play" at bounding box center [749, 433] width 141 height 37
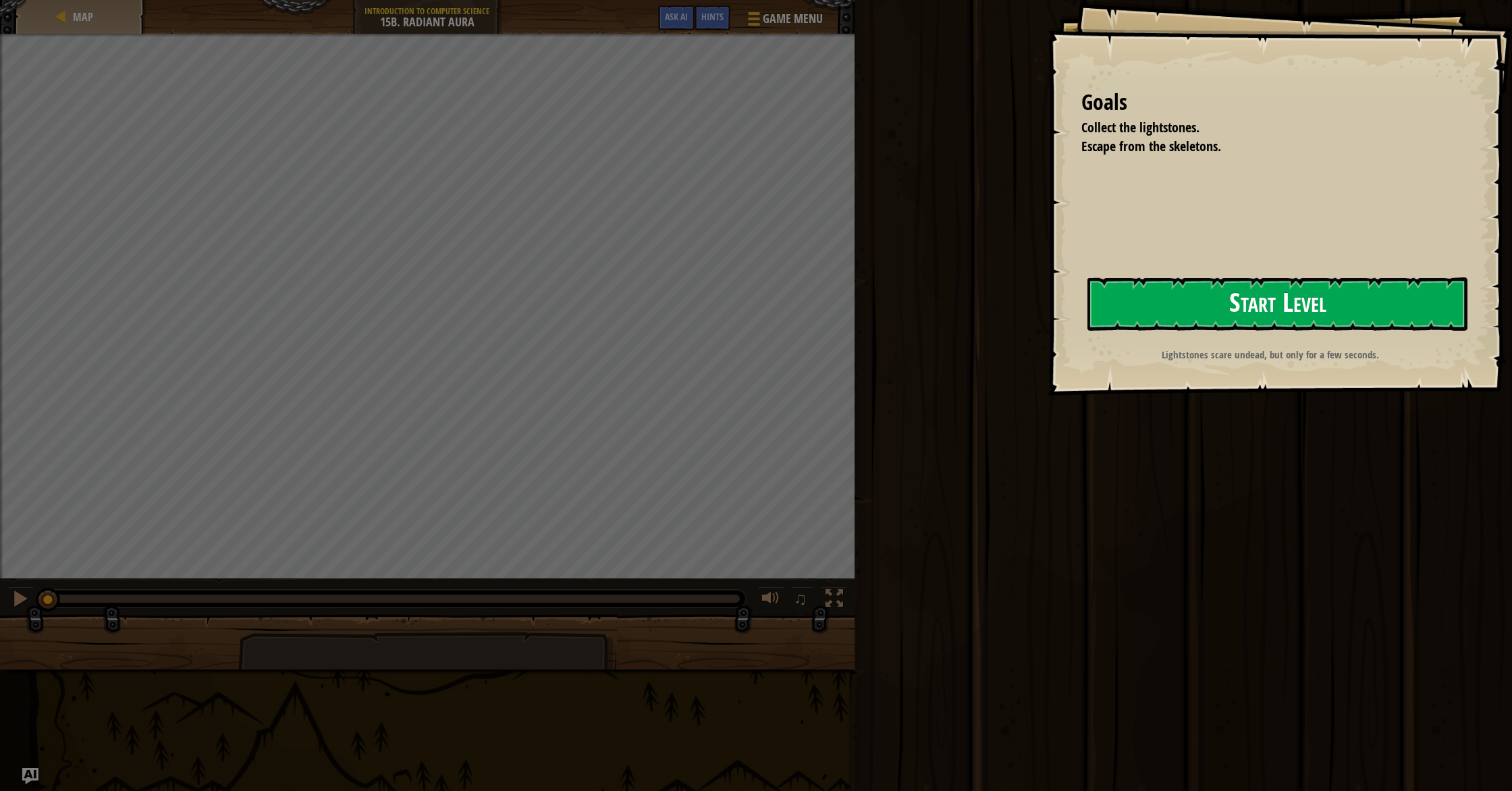
click at [1310, 291] on button "Start Level" at bounding box center [1277, 304] width 380 height 53
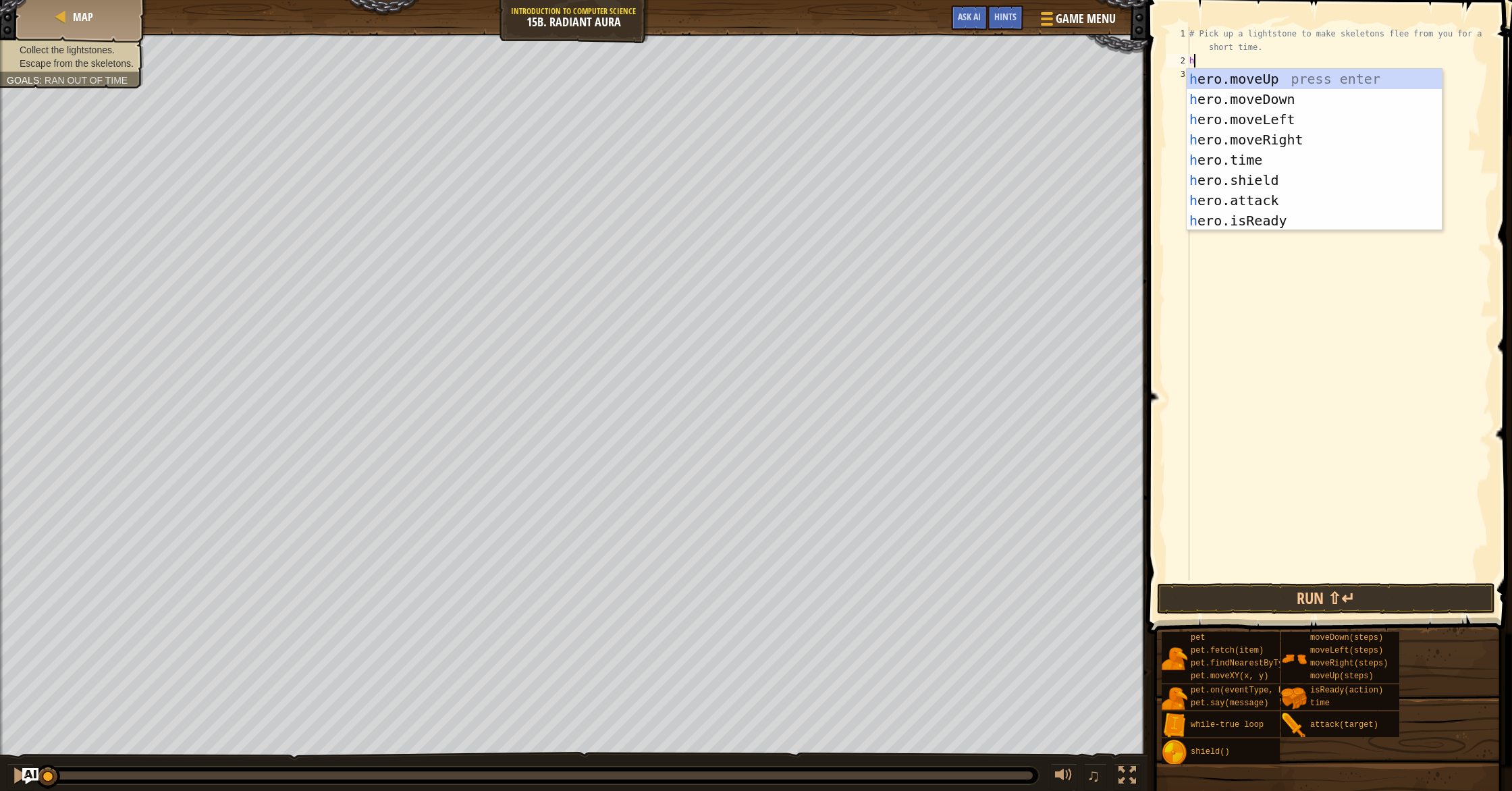
scroll to position [6, 0]
type textarea "her"
click at [1286, 74] on div "her o.moveUp press enter her o.moveDown press enter her o.moveLeft press enter …" at bounding box center [1314, 170] width 255 height 202
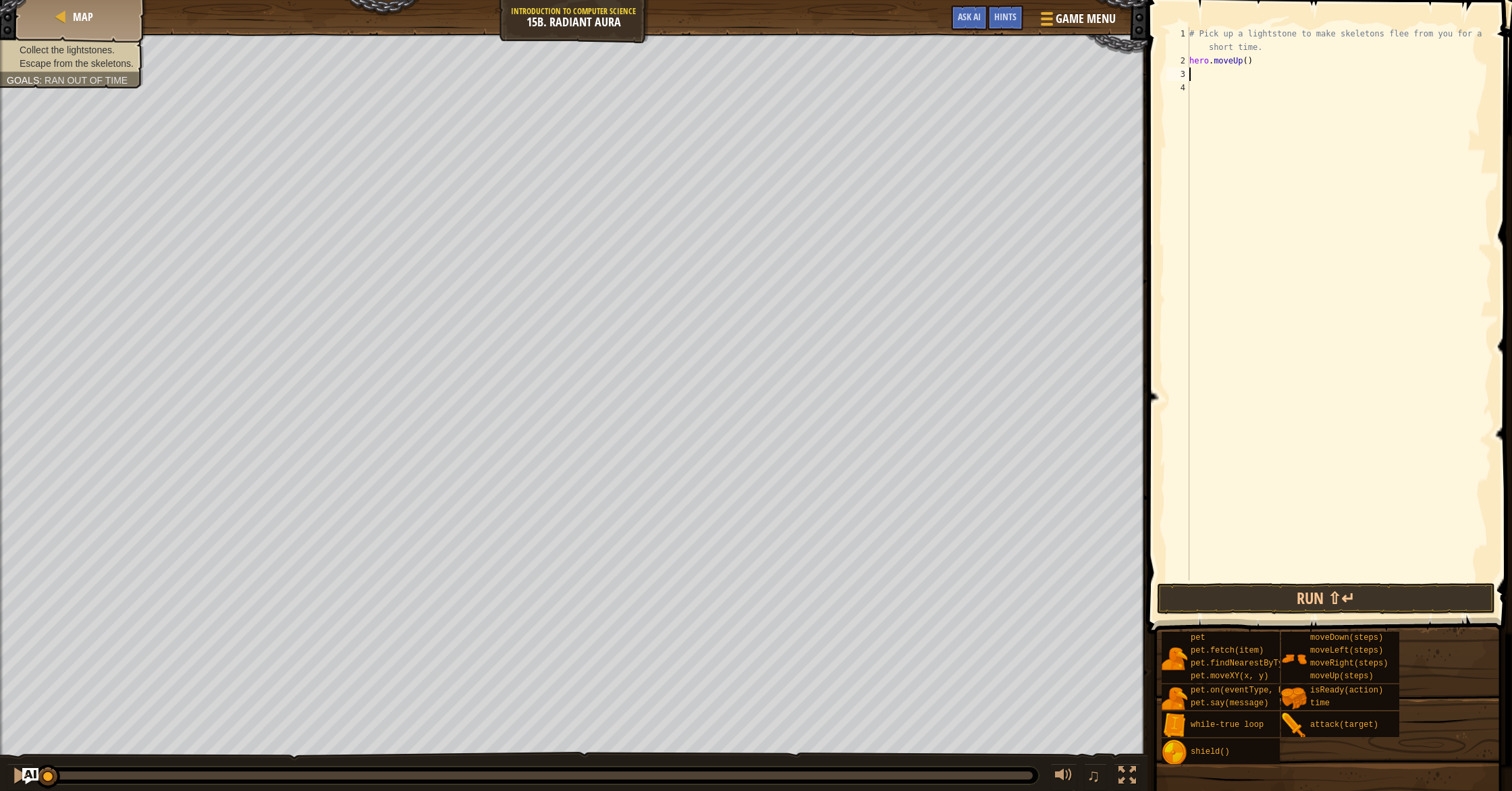
scroll to position [6, 0]
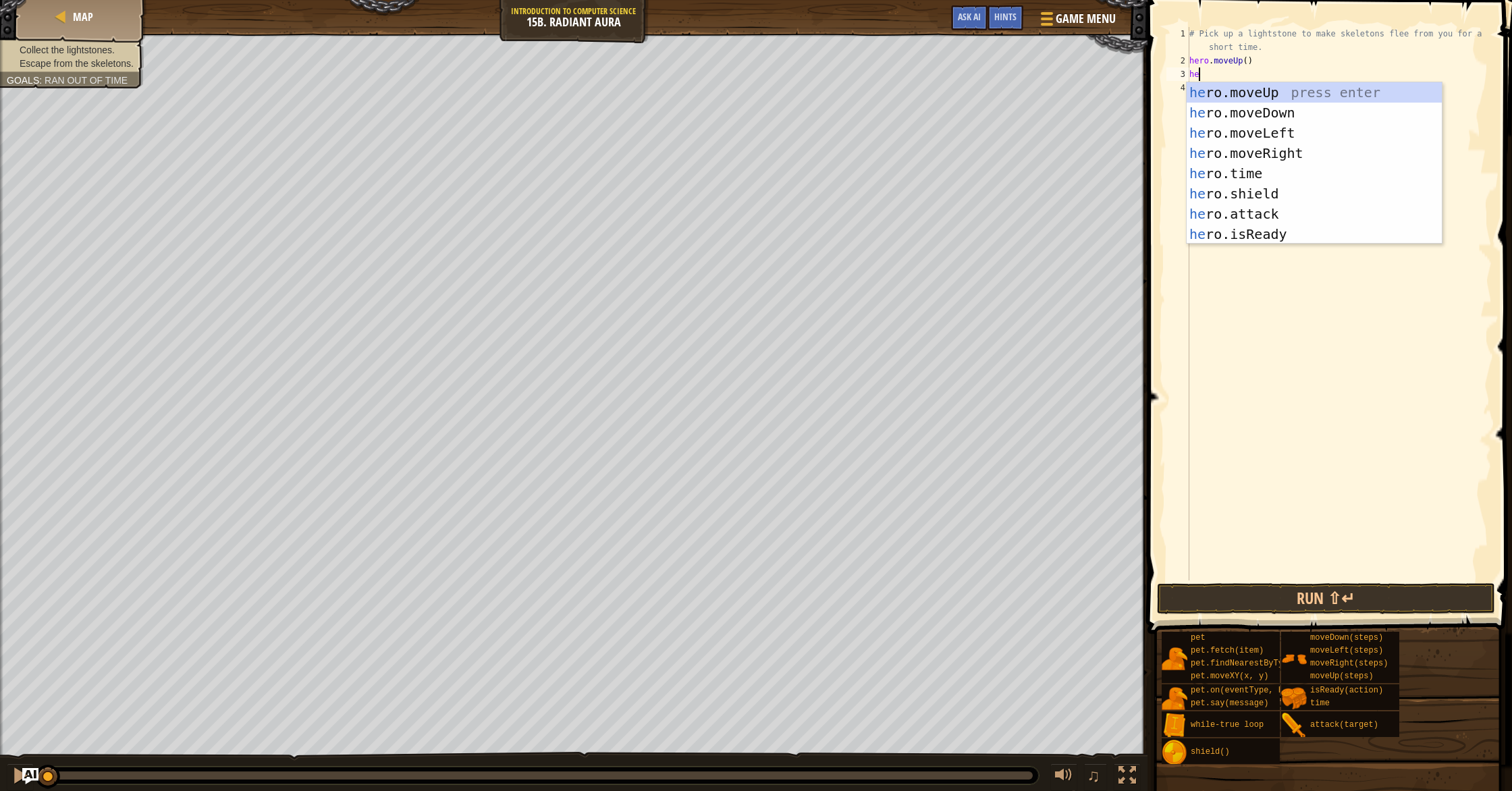
type textarea "her"
click at [1278, 110] on div "her o.moveUp press enter her o.moveDown press enter her o.moveLeft press enter …" at bounding box center [1314, 183] width 255 height 202
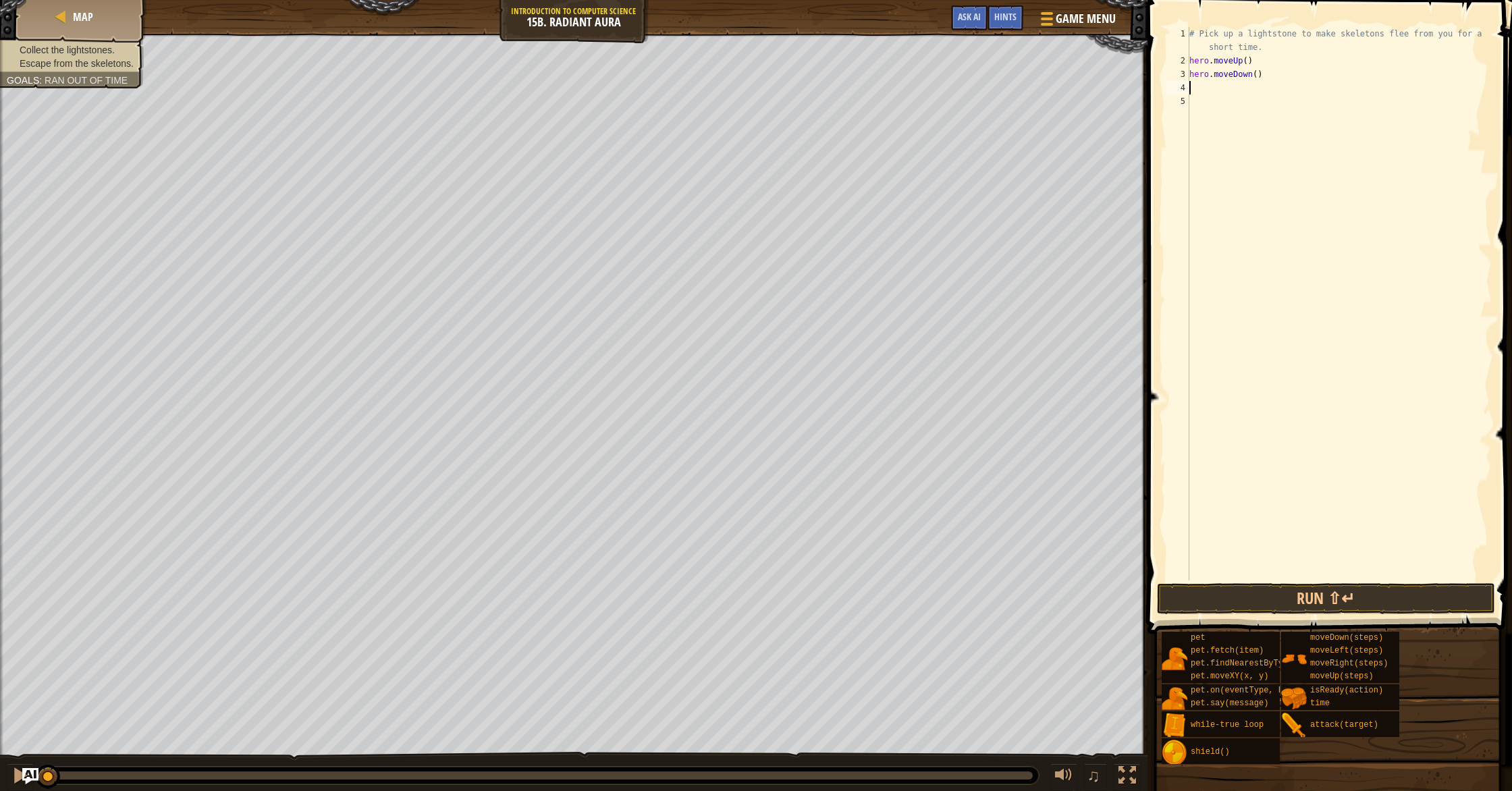
scroll to position [6, 0]
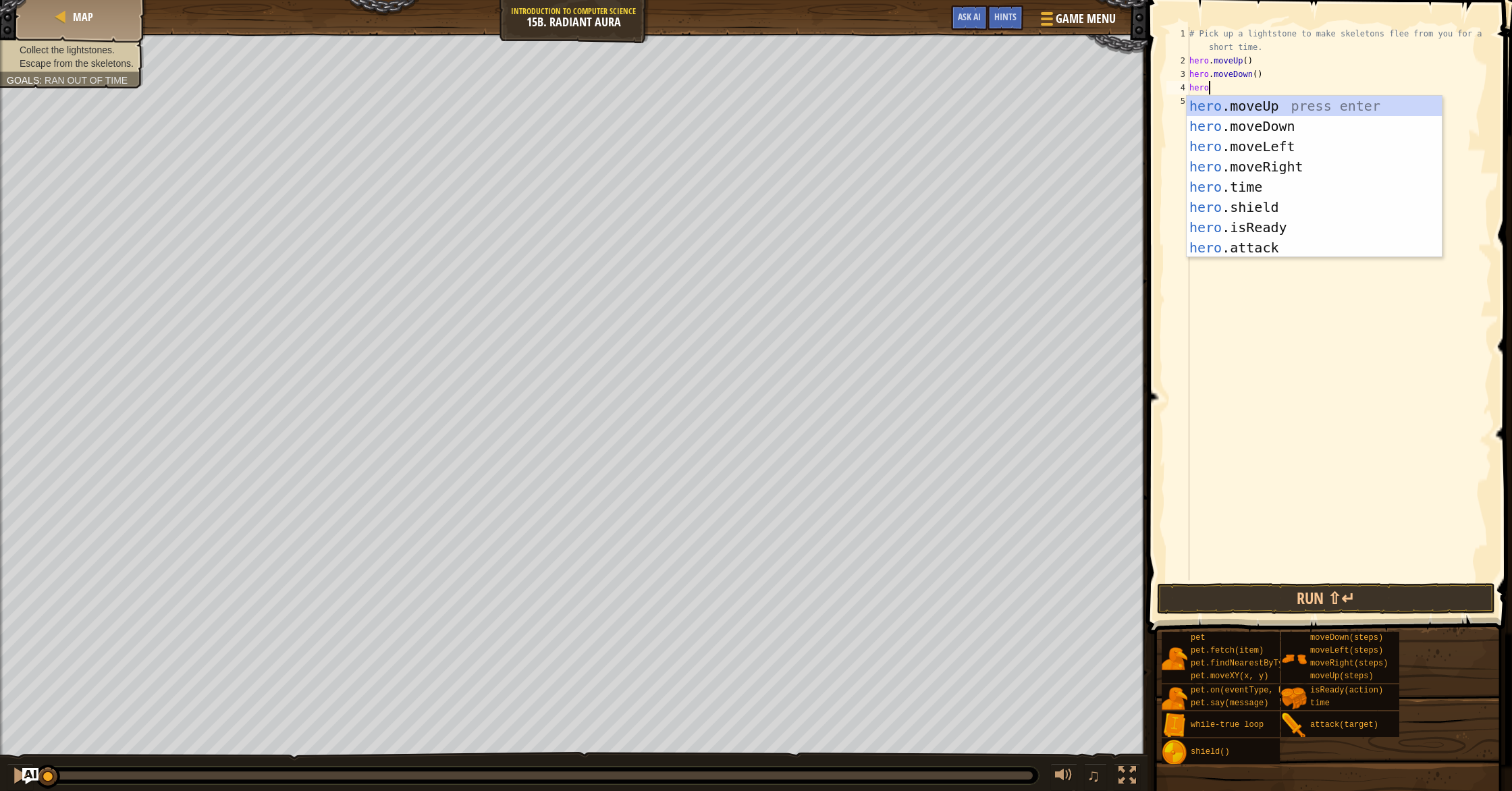
type textarea "herom"
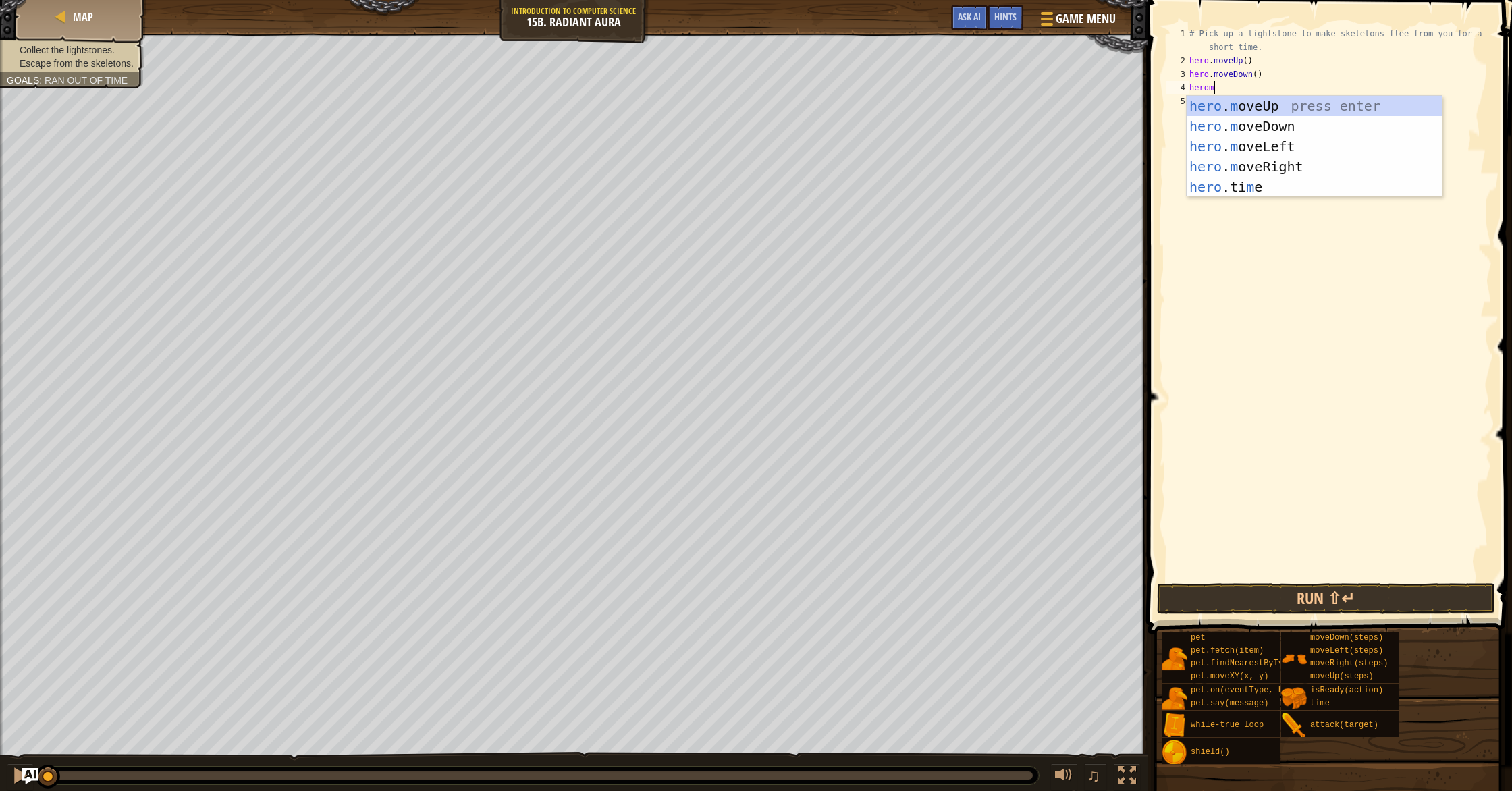
scroll to position [6, 1]
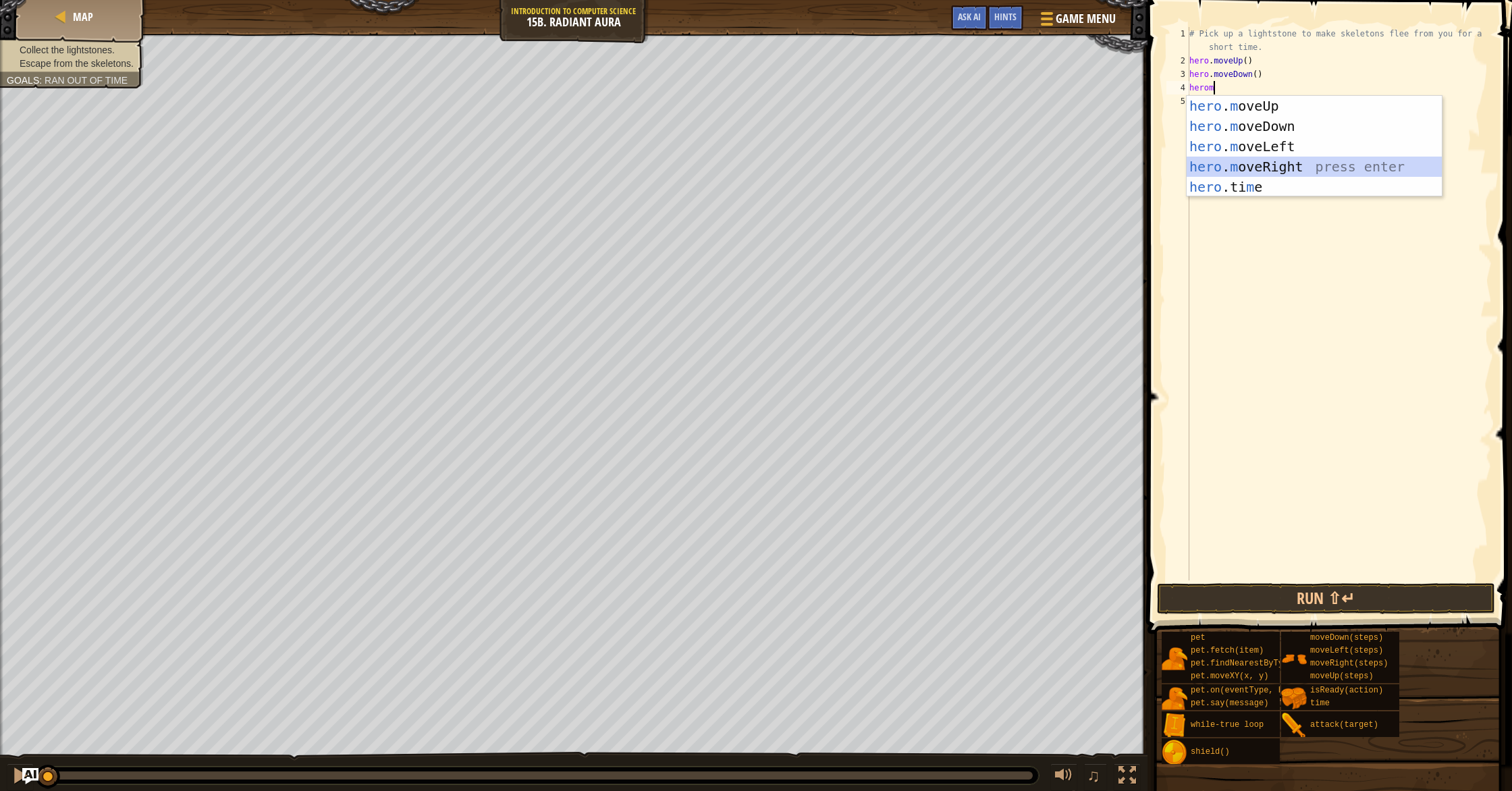
drag, startPoint x: 1284, startPoint y: 172, endPoint x: 1277, endPoint y: 135, distance: 37.7
click at [1284, 172] on div "hero . m oveUp press enter hero . m oveDown press enter hero . m oveLeft press …" at bounding box center [1314, 166] width 255 height 142
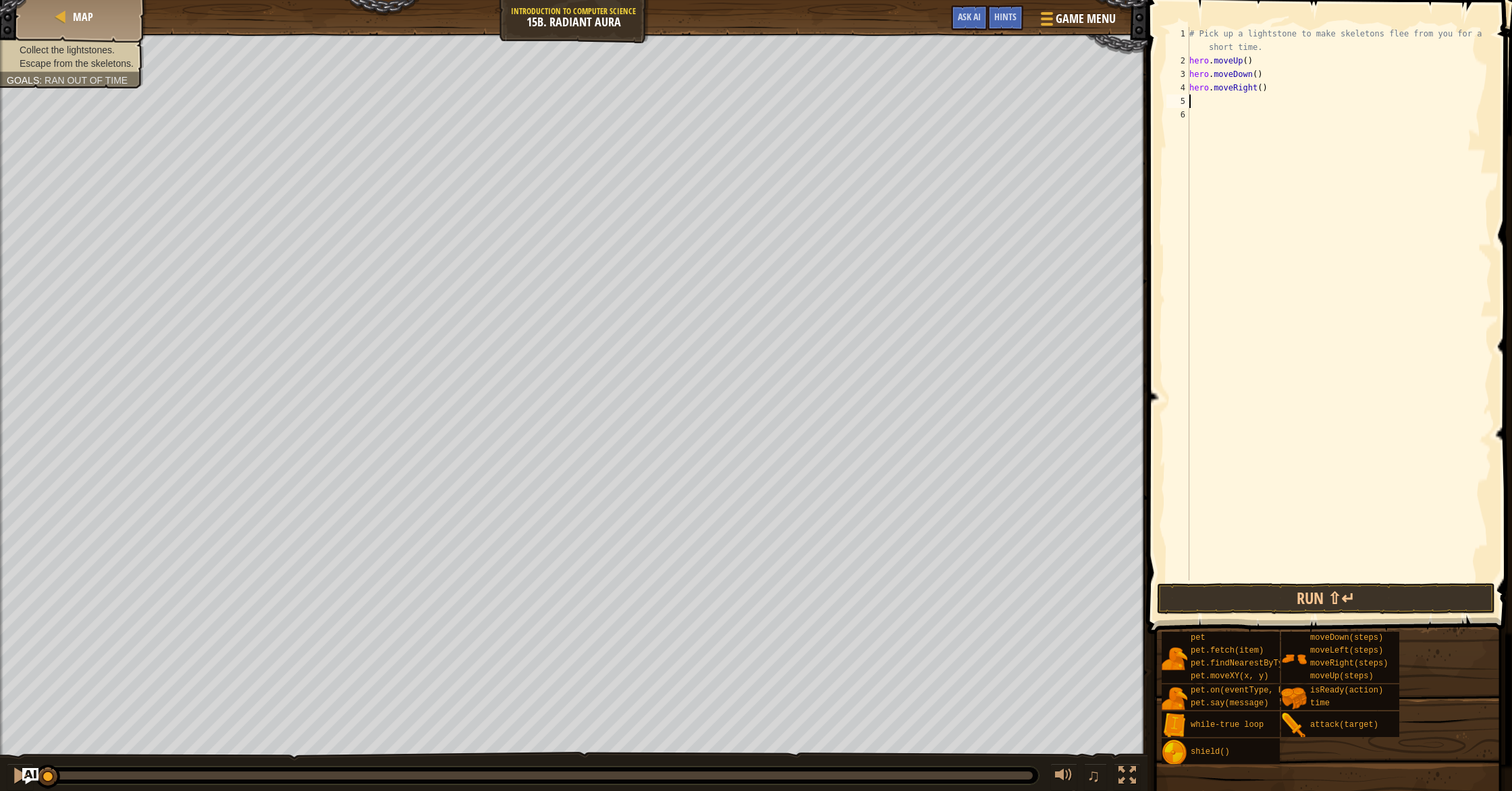
click at [1216, 46] on div "# Pick up a lightstone to make skeletons flee from you for a short time. hero .…" at bounding box center [1339, 324] width 305 height 594
click at [1259, 54] on div "# Pick up a lightstone to make skeletons flee from you for a short time. hero .…" at bounding box center [1339, 324] width 305 height 594
click at [1269, 50] on div "# Pick up a lightstone to make skeletons flee from you for a short time. hero .…" at bounding box center [1339, 324] width 305 height 594
type textarea "# Pick up a lightstone to make skeletons flee from you for a short time."
type textarea "Wi"
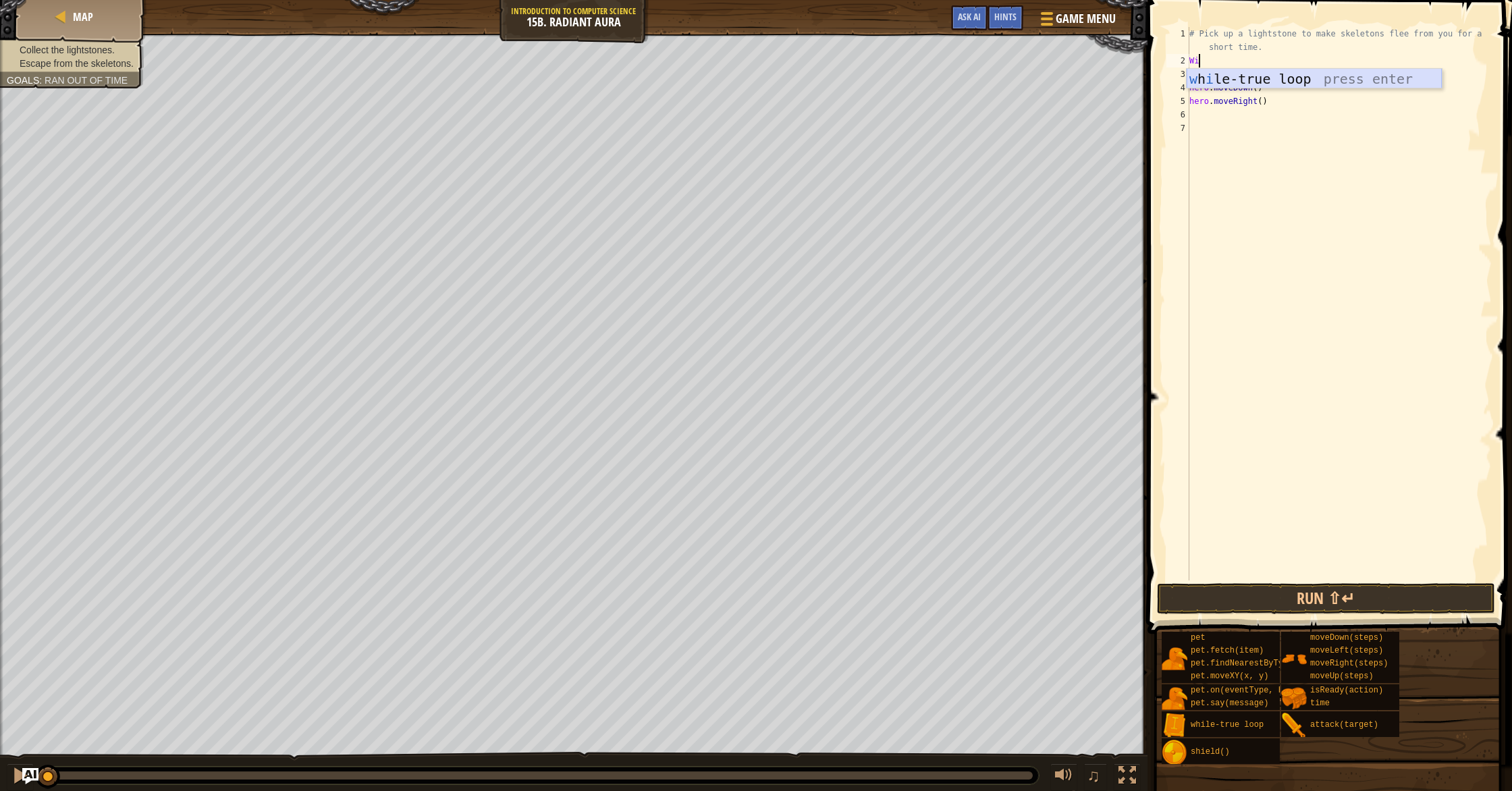
click at [1277, 74] on div "w h i le-true loop press enter" at bounding box center [1314, 99] width 255 height 61
click at [1194, 87] on div "# Pick up a lightstone to make skeletons flee from you for a short time. while …" at bounding box center [1339, 324] width 305 height 594
click at [1191, 89] on div "# Pick up a lightstone to make skeletons flee from you for a short time. while …" at bounding box center [1339, 324] width 305 height 594
click at [1189, 102] on div "hero.moveUp() 1 2 3 4 5 6 7 8 # Pick up a lightstone to make skeletons flee fro…" at bounding box center [1328, 303] width 328 height 553
type textarea "hero.moveRight()"
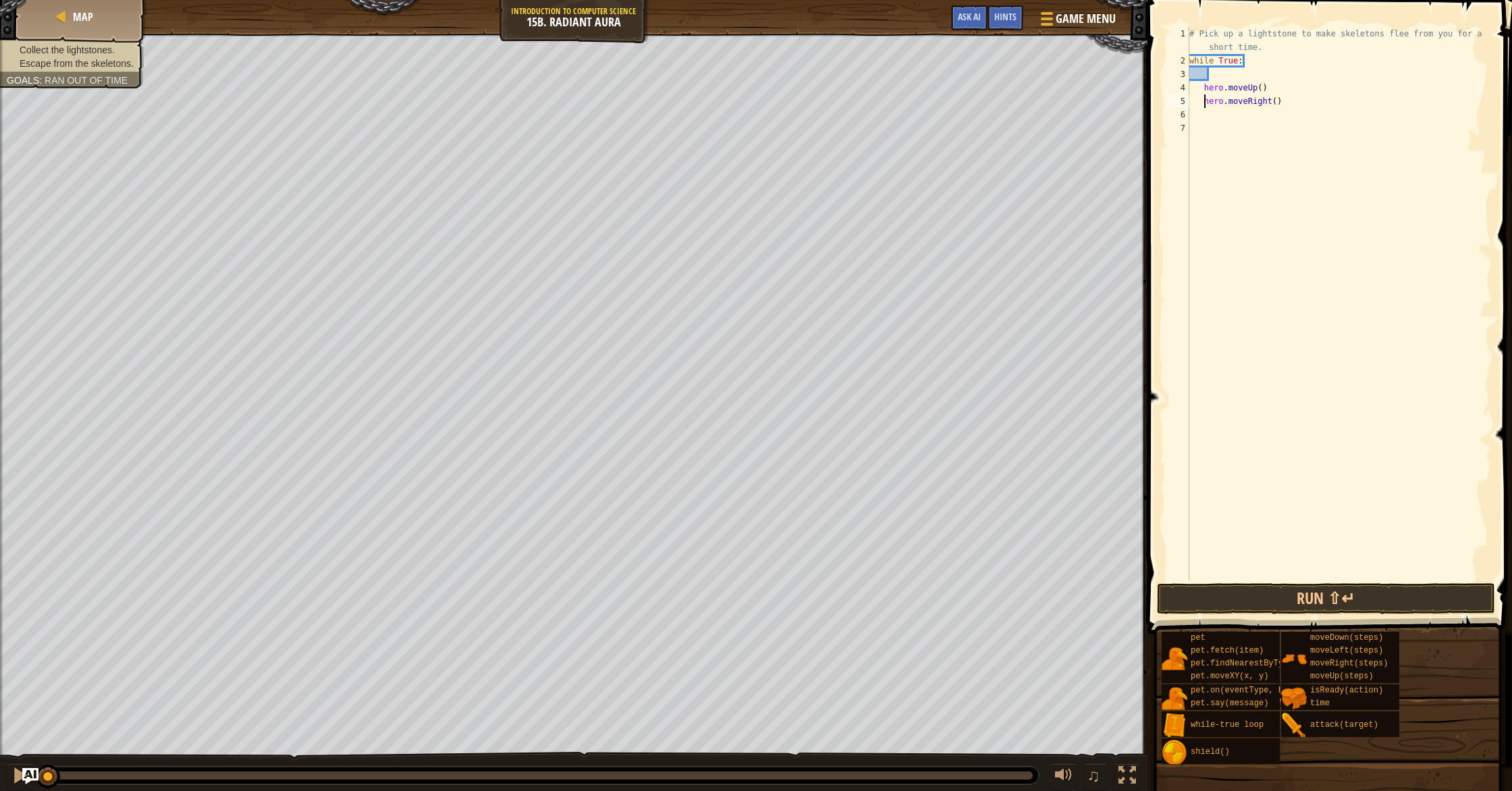
click at [1196, 117] on div "# Pick up a lightstone to make skeletons flee from you for a short time. while …" at bounding box center [1339, 324] width 305 height 594
click at [1233, 72] on div "# Pick up a lightstone to make skeletons flee from you for a short time. while …" at bounding box center [1339, 324] width 305 height 594
click at [1279, 88] on div "# Pick up a lightstone to make skeletons flee from you for a short time. while …" at bounding box center [1339, 324] width 305 height 594
type textarea "hero.moveUp()"
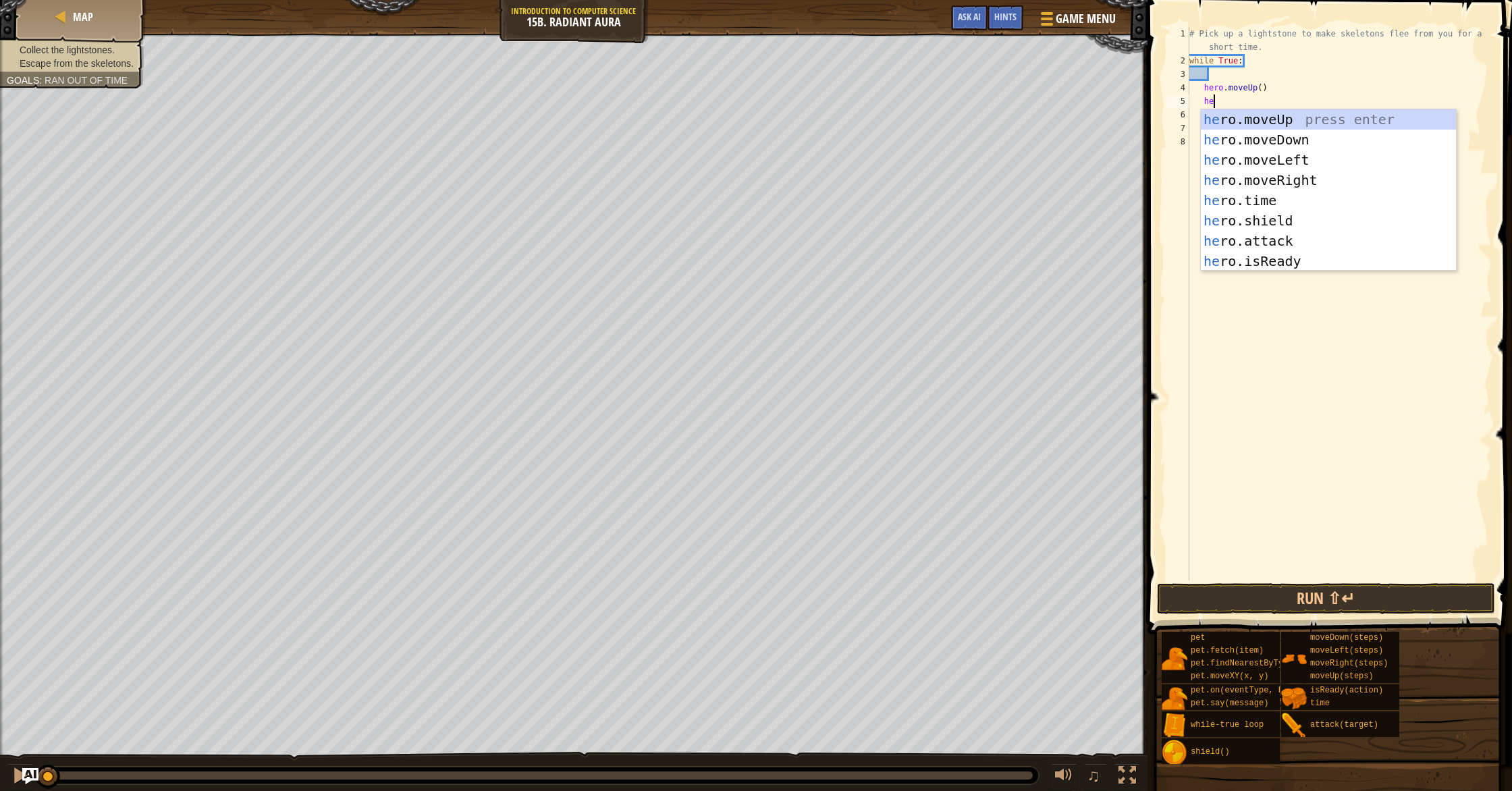
type textarea "her"
click at [1308, 140] on div "her o.moveUp press enter her o.moveDown press enter her o.moveLeft press enter …" at bounding box center [1328, 210] width 255 height 202
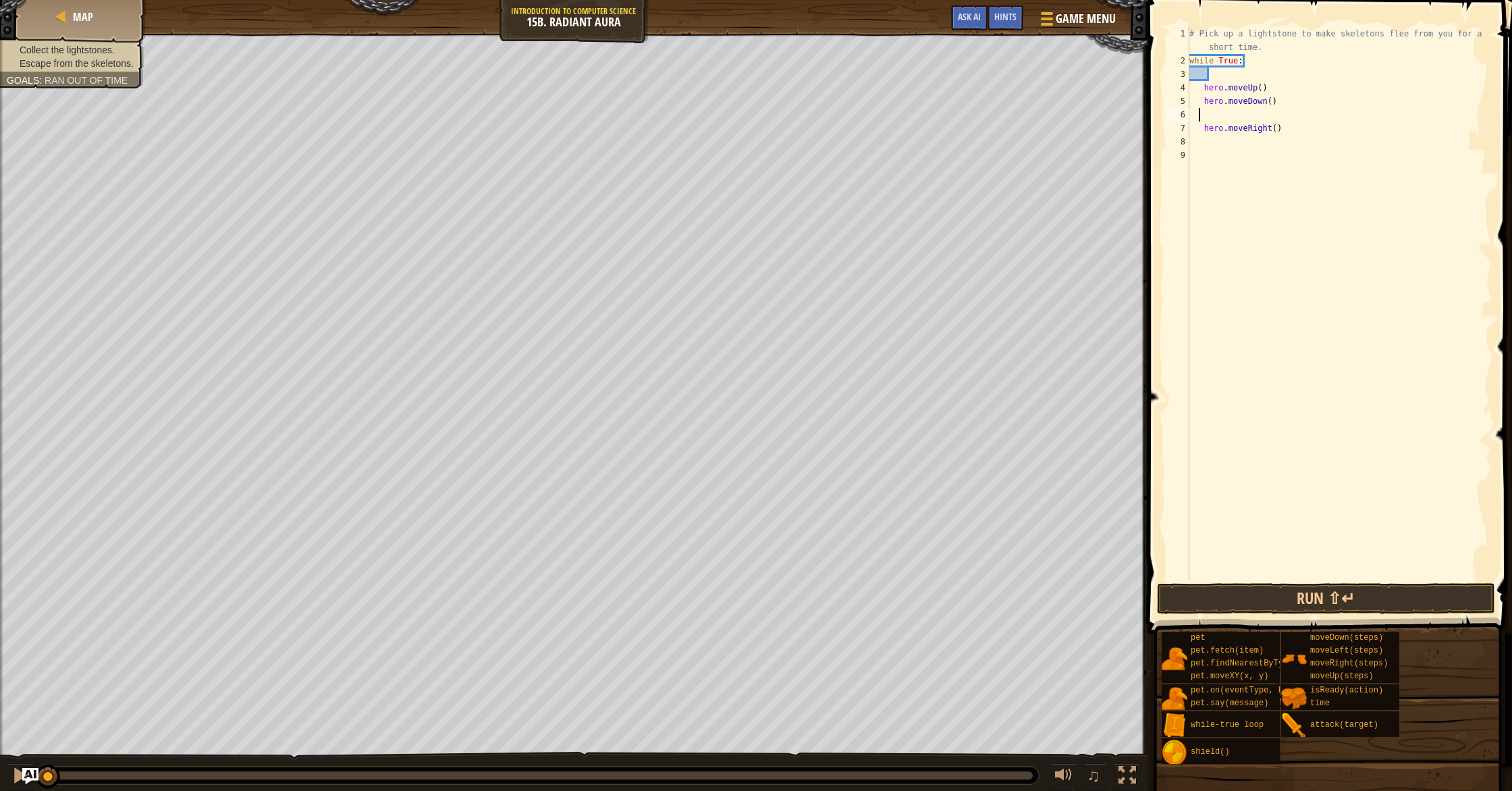
scroll to position [6, 0]
click at [1200, 112] on div "# Pick up a lightstone to make skeletons flee from you for a short time. while …" at bounding box center [1339, 324] width 305 height 594
click at [1353, 597] on button "Run ⇧↵" at bounding box center [1326, 598] width 338 height 31
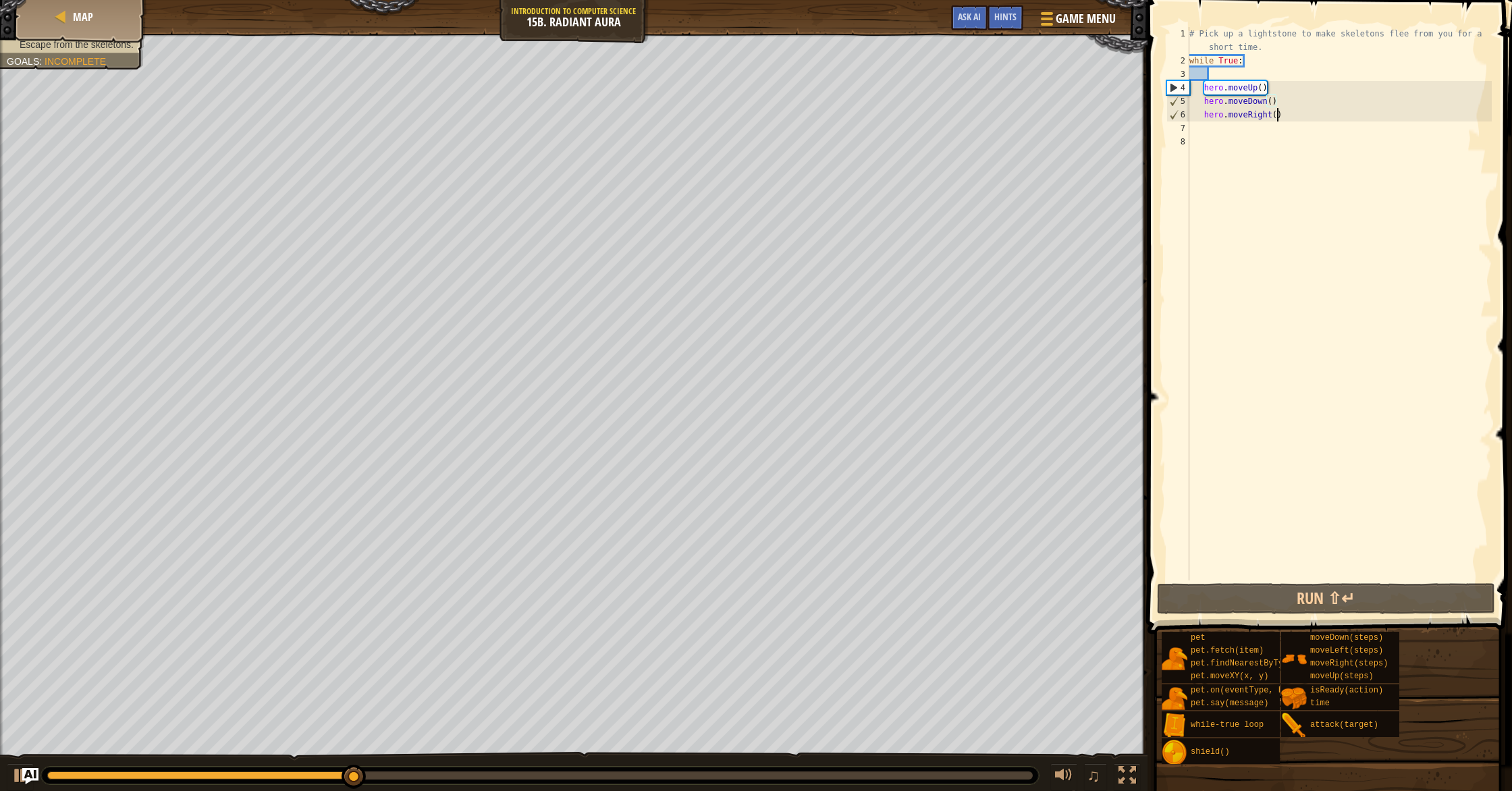
click at [1275, 115] on div "# Pick up a lightstone to make skeletons flee from you for a short time. while …" at bounding box center [1339, 324] width 305 height 594
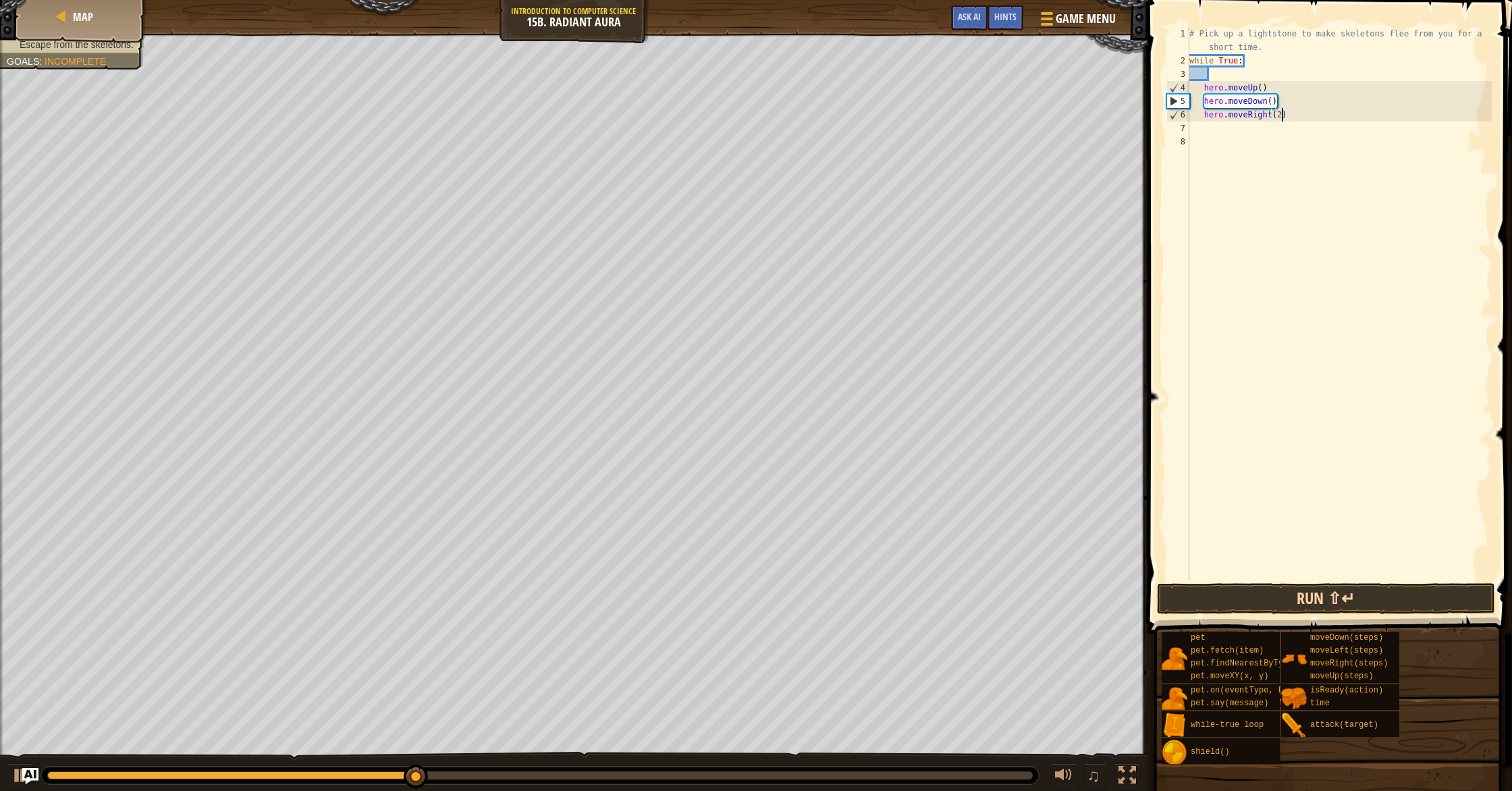
type textarea "hero.moveRight(2)"
click at [1315, 606] on button "Run ⇧↵" at bounding box center [1326, 598] width 338 height 31
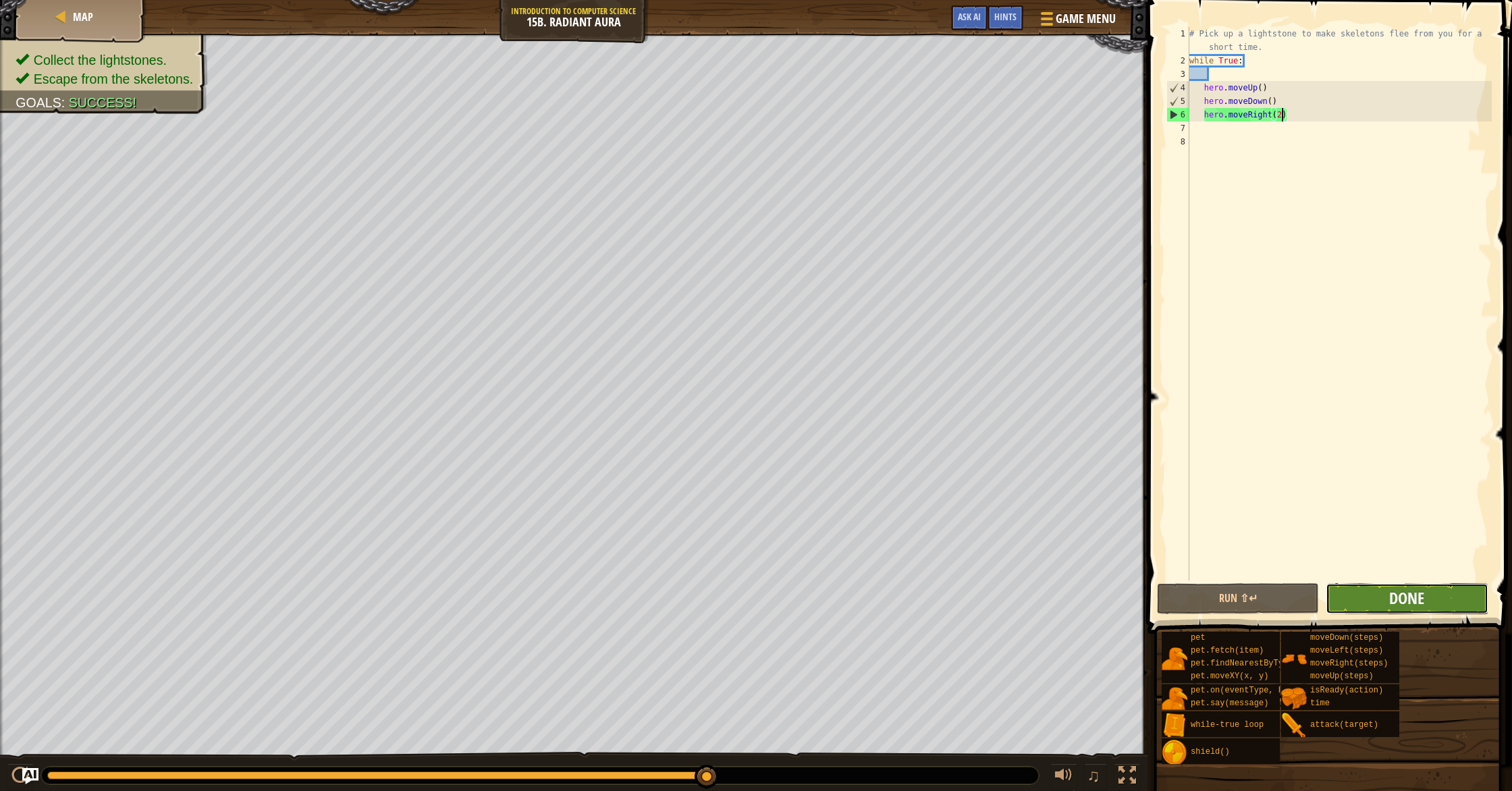
click at [1410, 597] on span "Done" at bounding box center [1406, 597] width 35 height 21
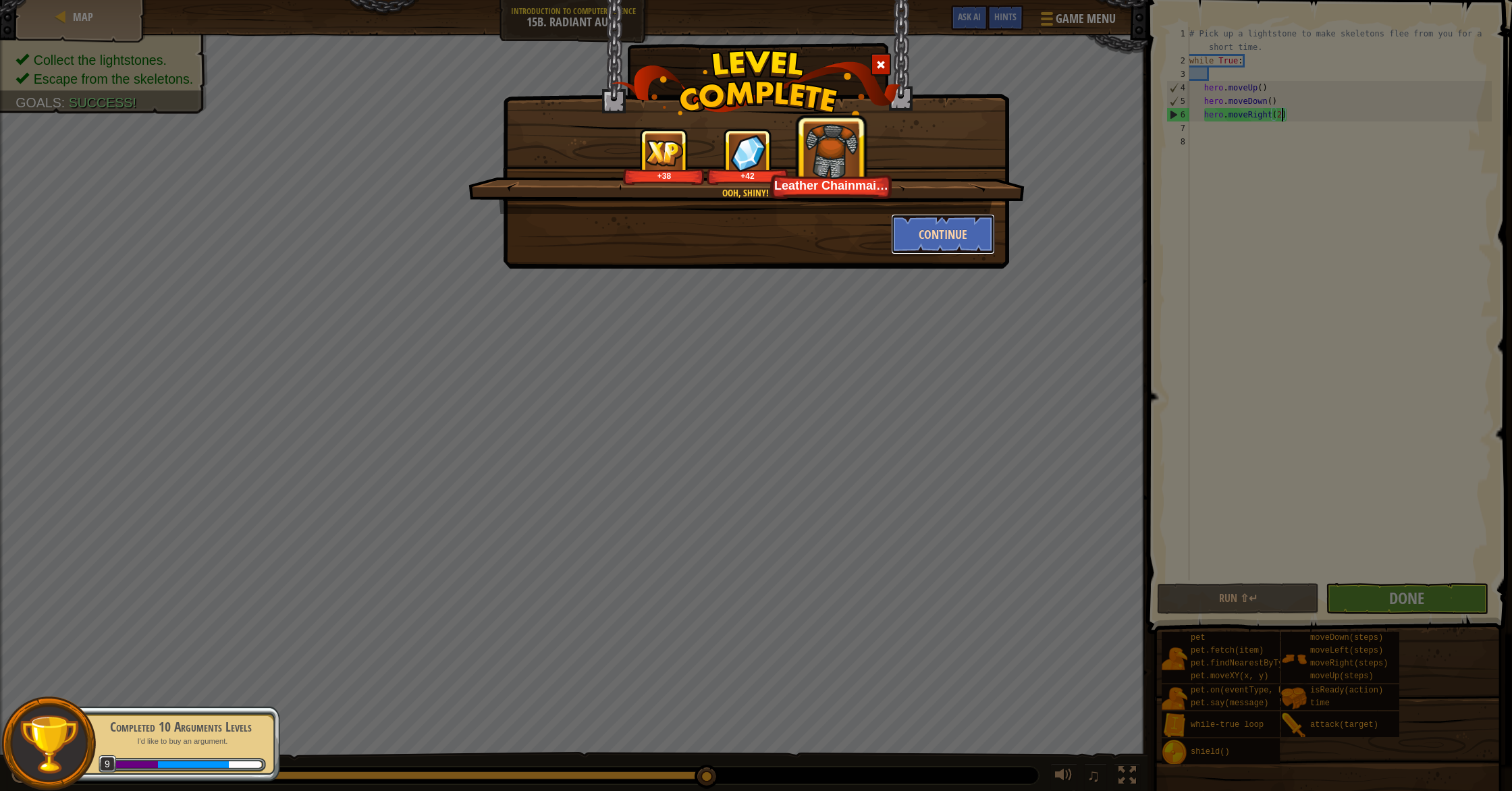
click at [944, 237] on button "Continue" at bounding box center [943, 234] width 105 height 40
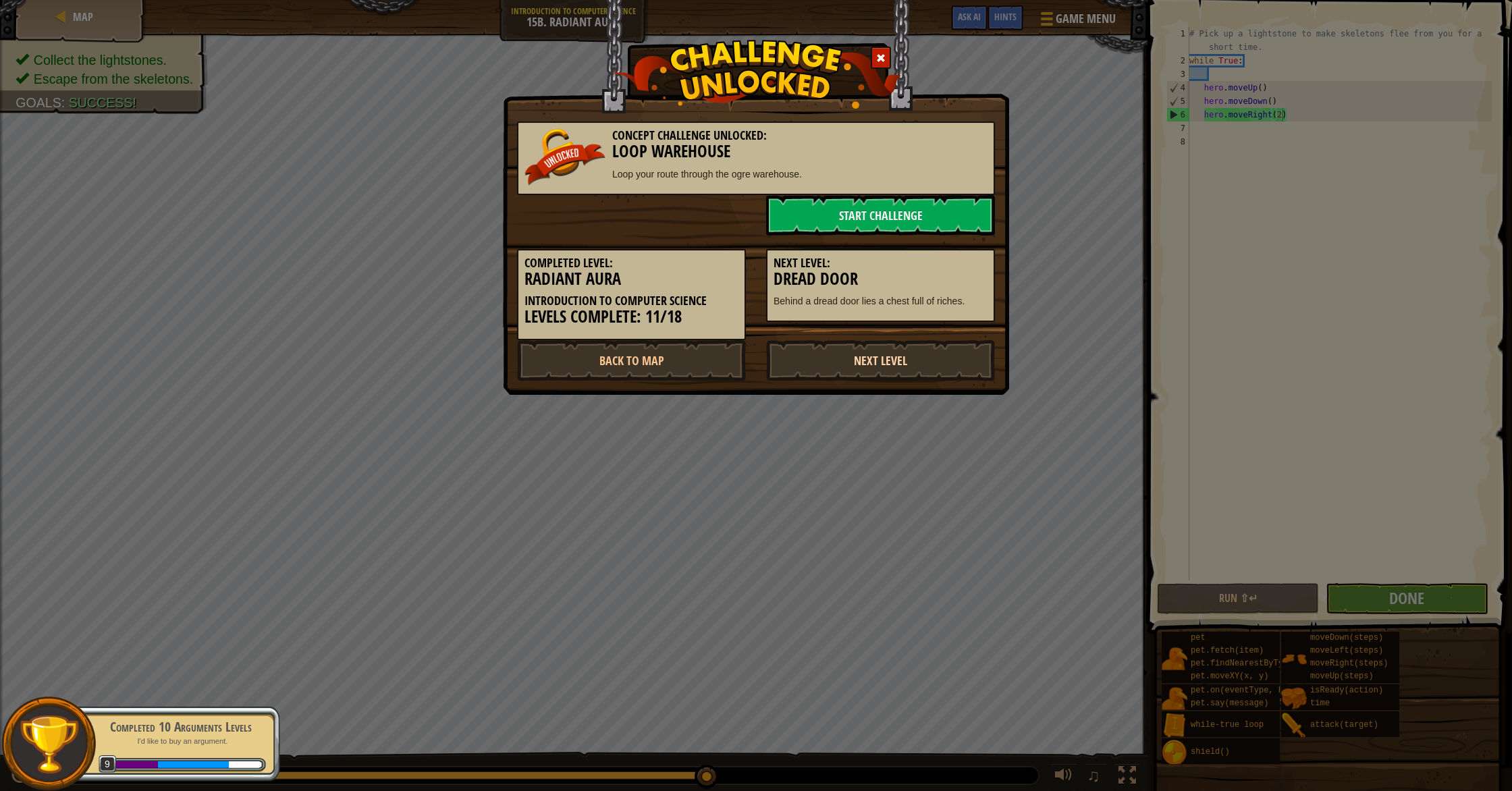
click at [864, 367] on link "Next Level" at bounding box center [881, 360] width 228 height 40
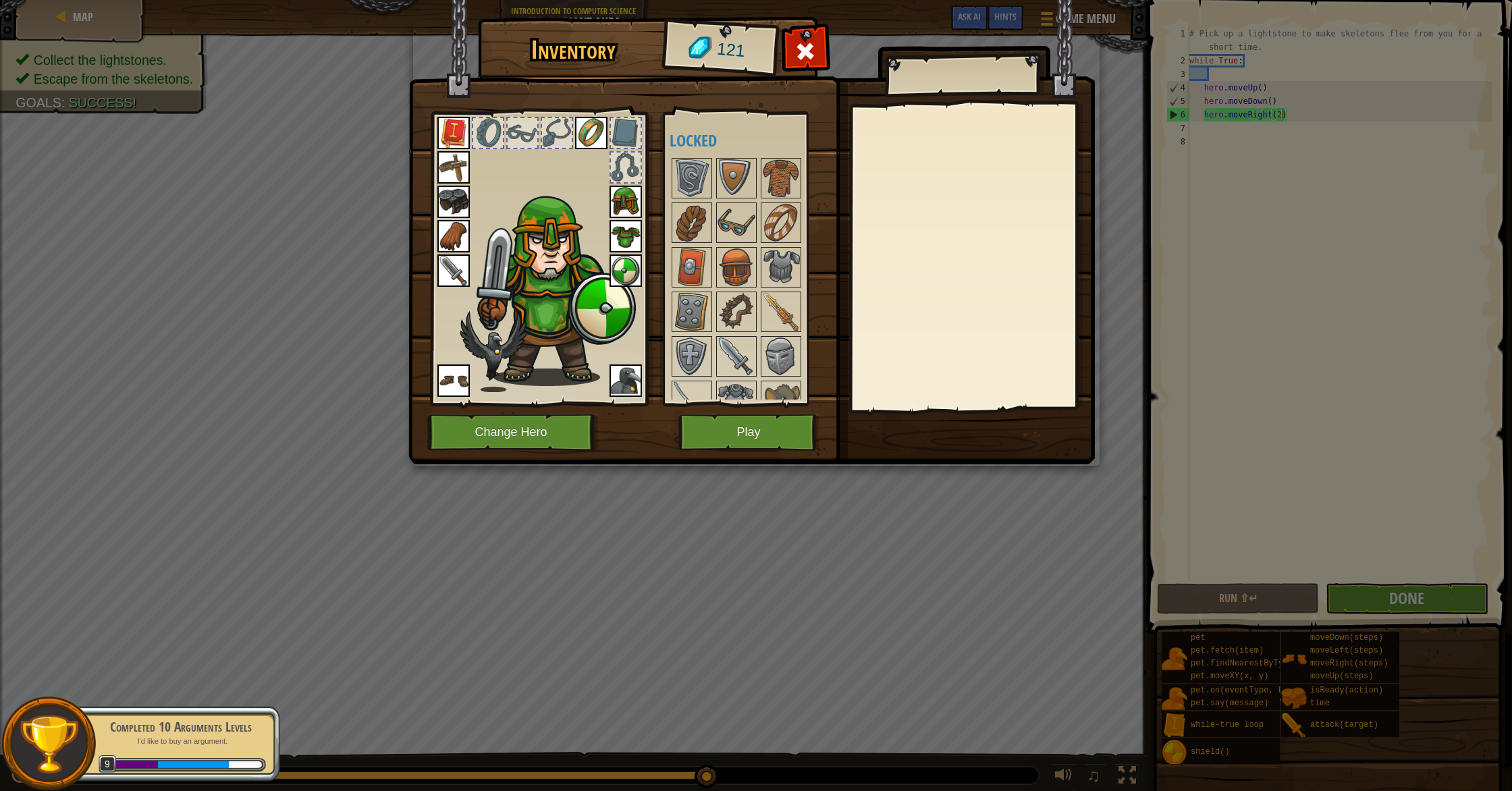
drag, startPoint x: 802, startPoint y: 128, endPoint x: 779, endPoint y: 244, distance: 118.3
click at [779, 244] on div "Available Equip Equip Equip Equip Equip Equip Equip Equip Equip Equip Equip (do…" at bounding box center [749, 259] width 159 height 282
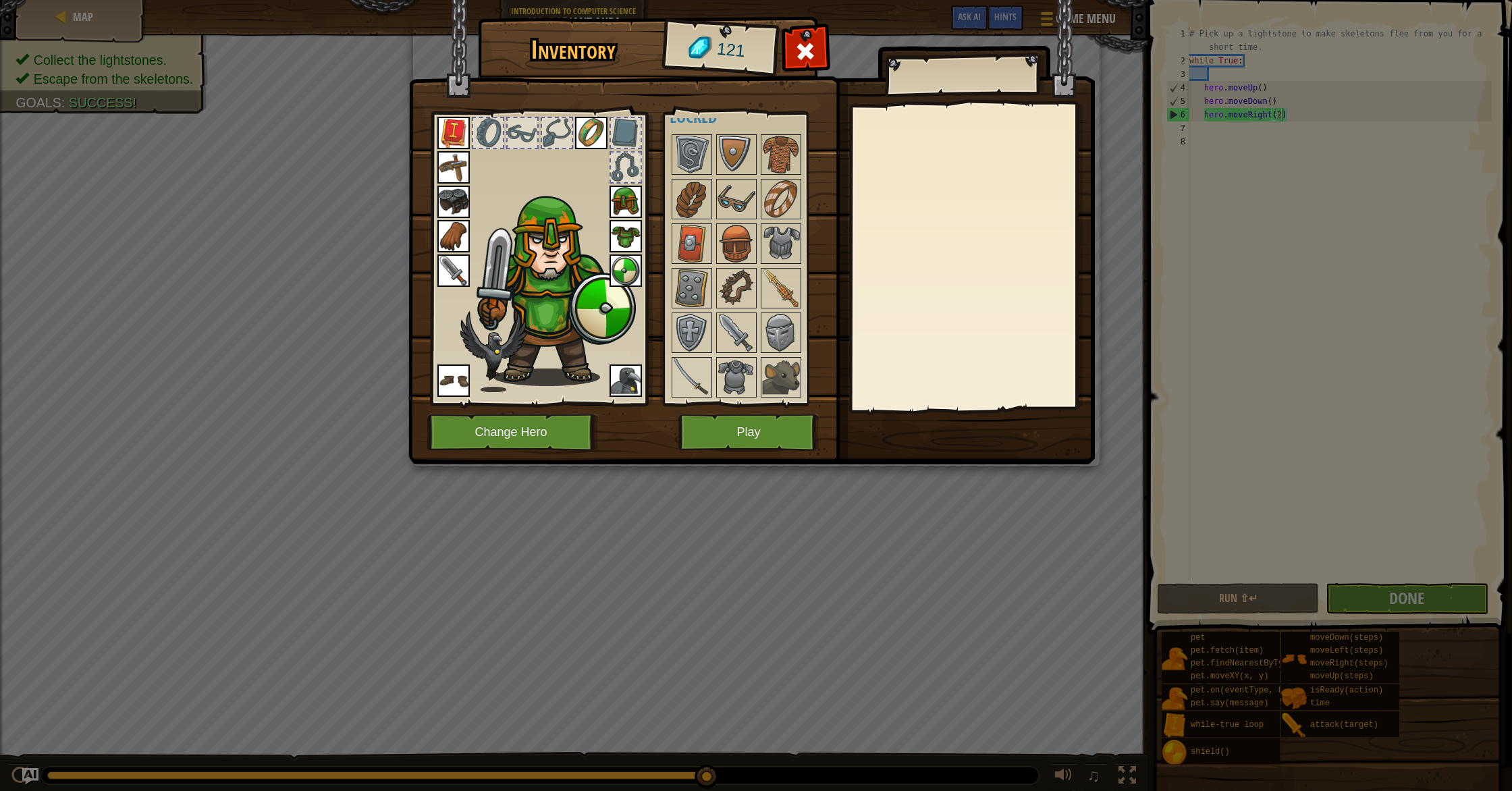
scroll to position [0, 0]
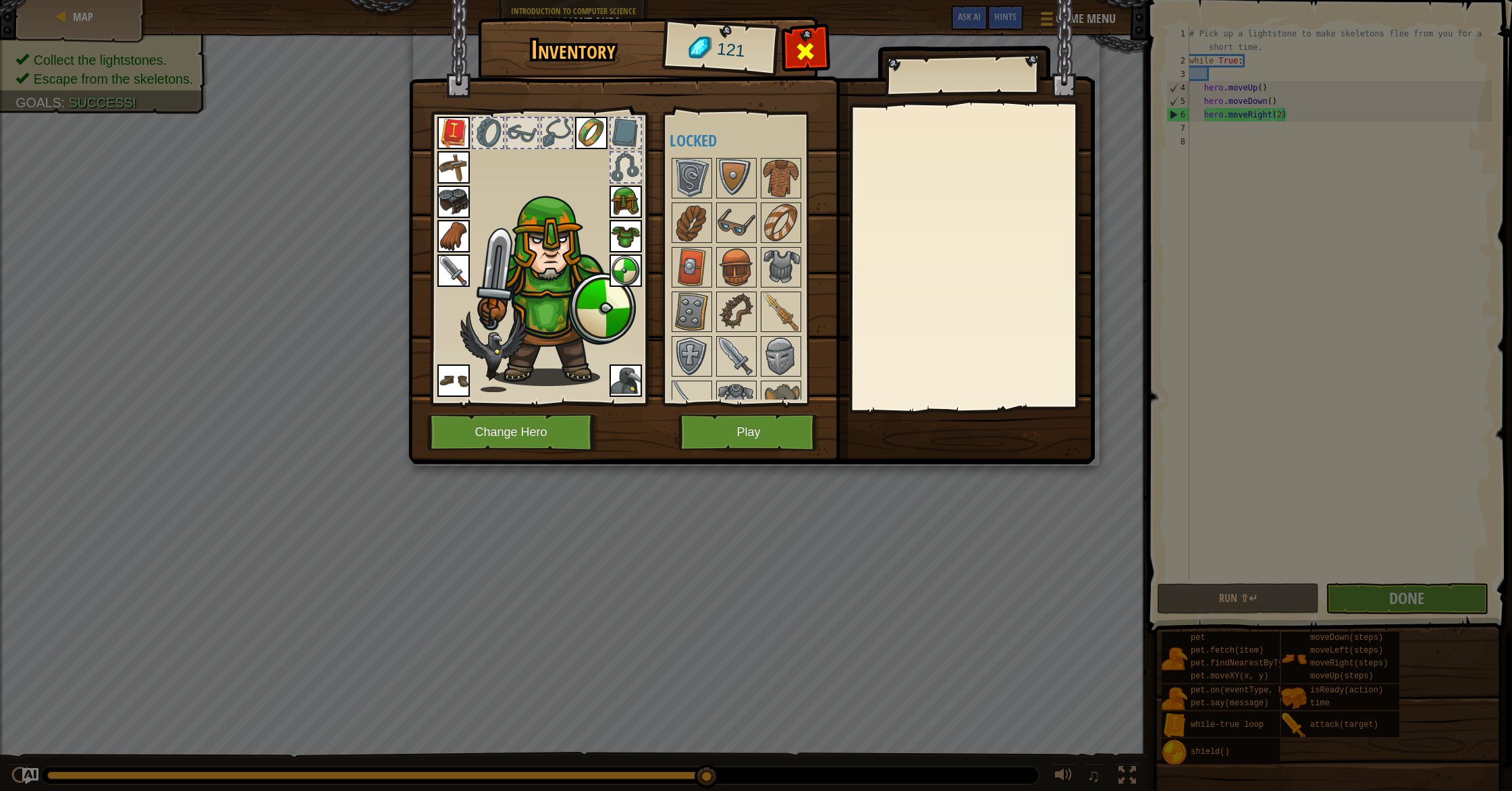
click at [795, 60] on div at bounding box center [805, 55] width 42 height 42
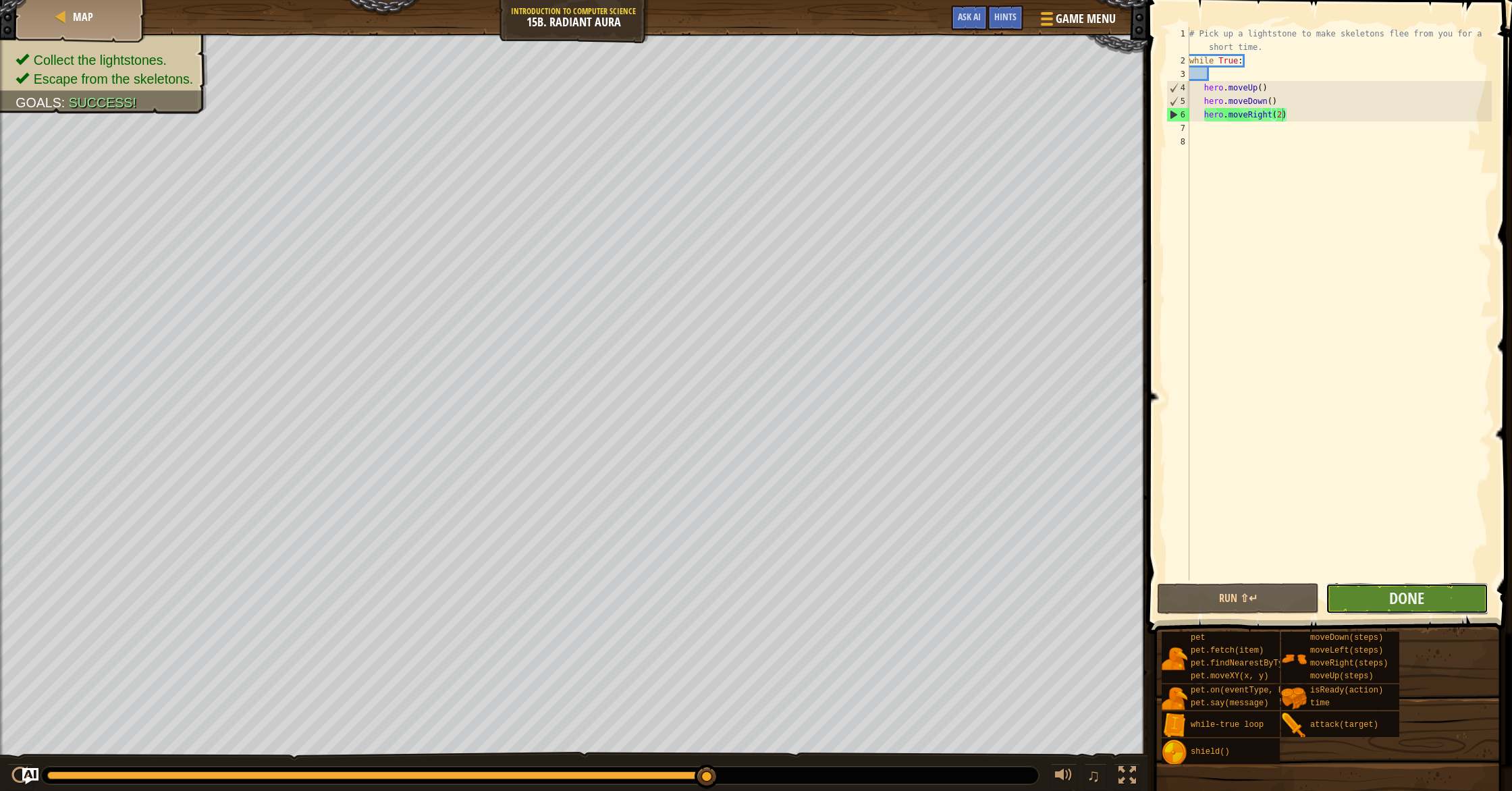
click at [1378, 604] on button "Done" at bounding box center [1407, 598] width 162 height 31
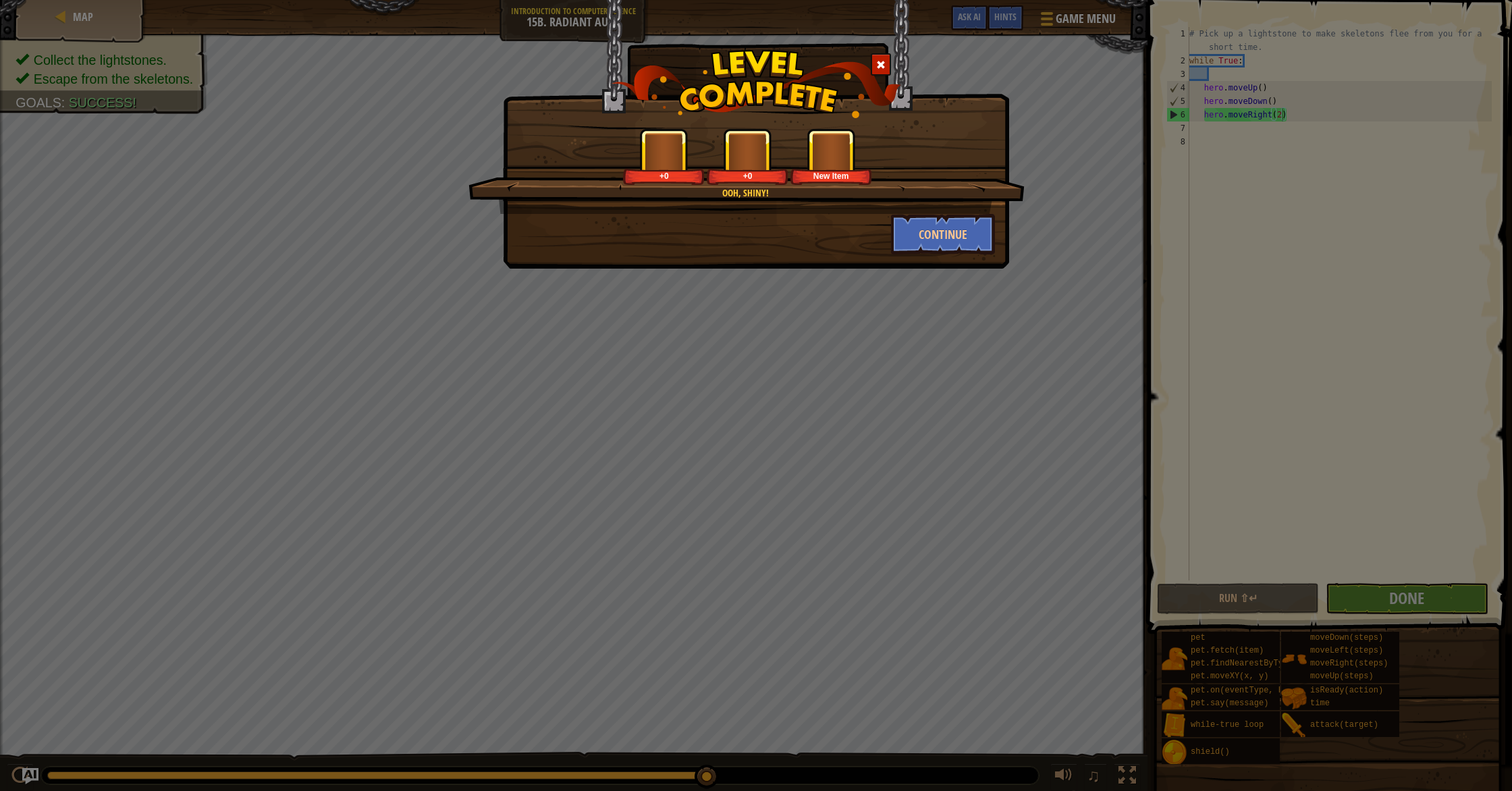
click at [791, 171] on div "New Item" at bounding box center [831, 156] width 81 height 56
click at [843, 166] on div "New Item" at bounding box center [831, 156] width 81 height 56
click at [840, 165] on img at bounding box center [831, 153] width 37 height 37
click at [840, 166] on img at bounding box center [831, 153] width 37 height 37
click at [944, 232] on button "Continue" at bounding box center [943, 234] width 105 height 40
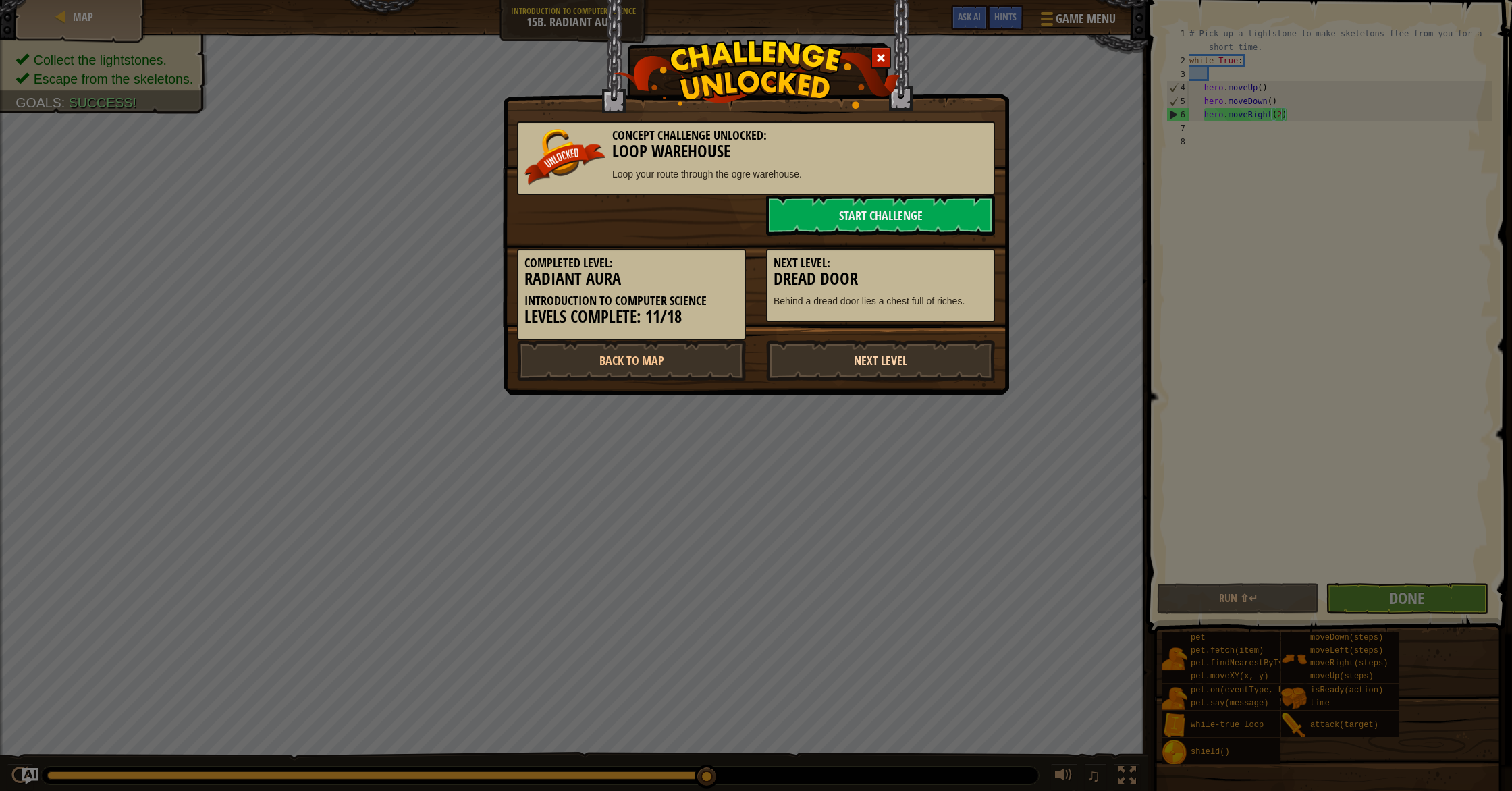
click at [813, 361] on link "Next Level" at bounding box center [881, 360] width 228 height 40
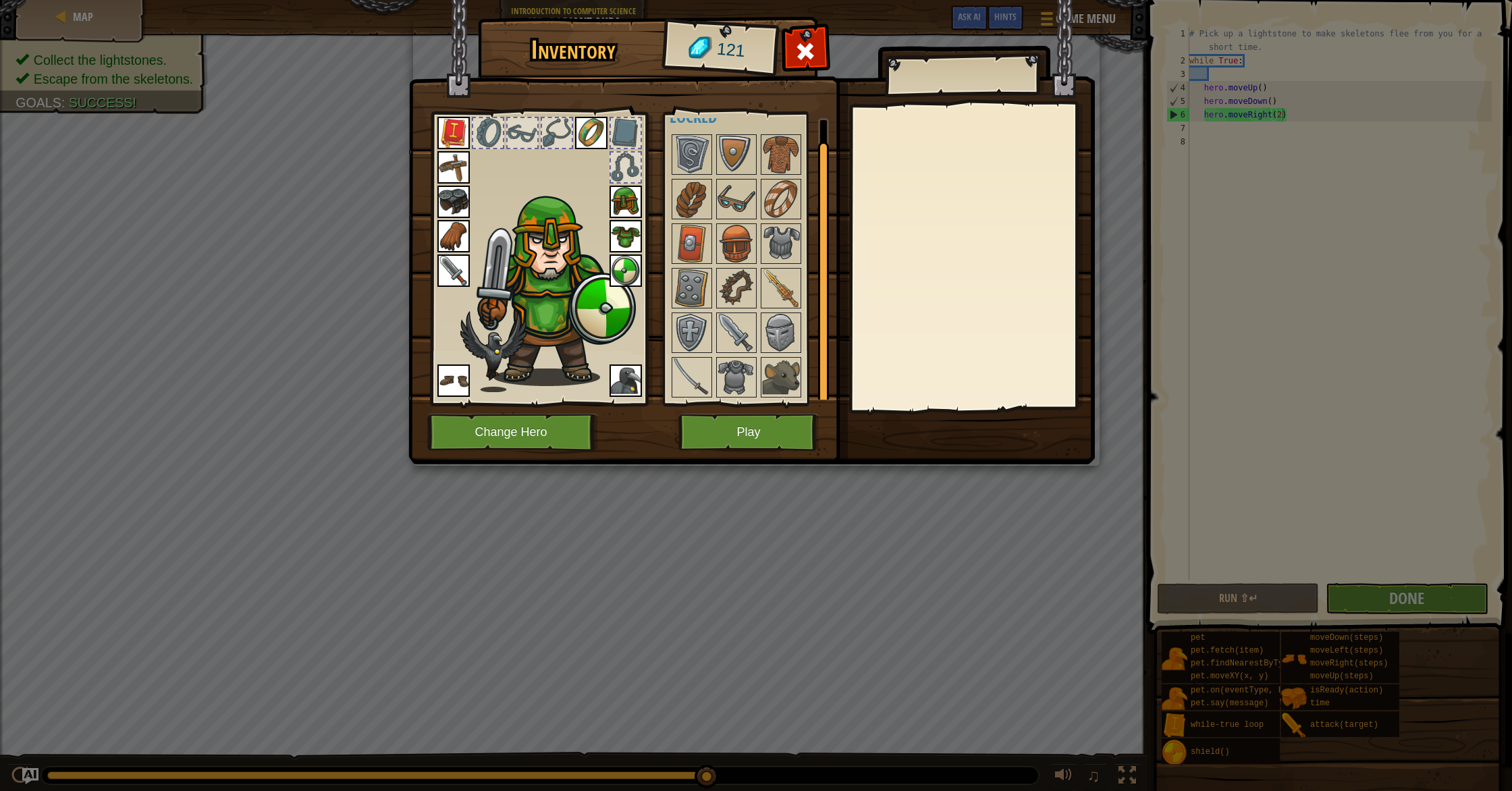
drag, startPoint x: 820, startPoint y: 309, endPoint x: 801, endPoint y: 374, distance: 67.7
click at [803, 372] on div "Available Equip Equip Equip Equip Equip Equip Equip Equip Equip Equip Equip (do…" at bounding box center [749, 259] width 159 height 282
click at [732, 374] on img at bounding box center [736, 377] width 38 height 38
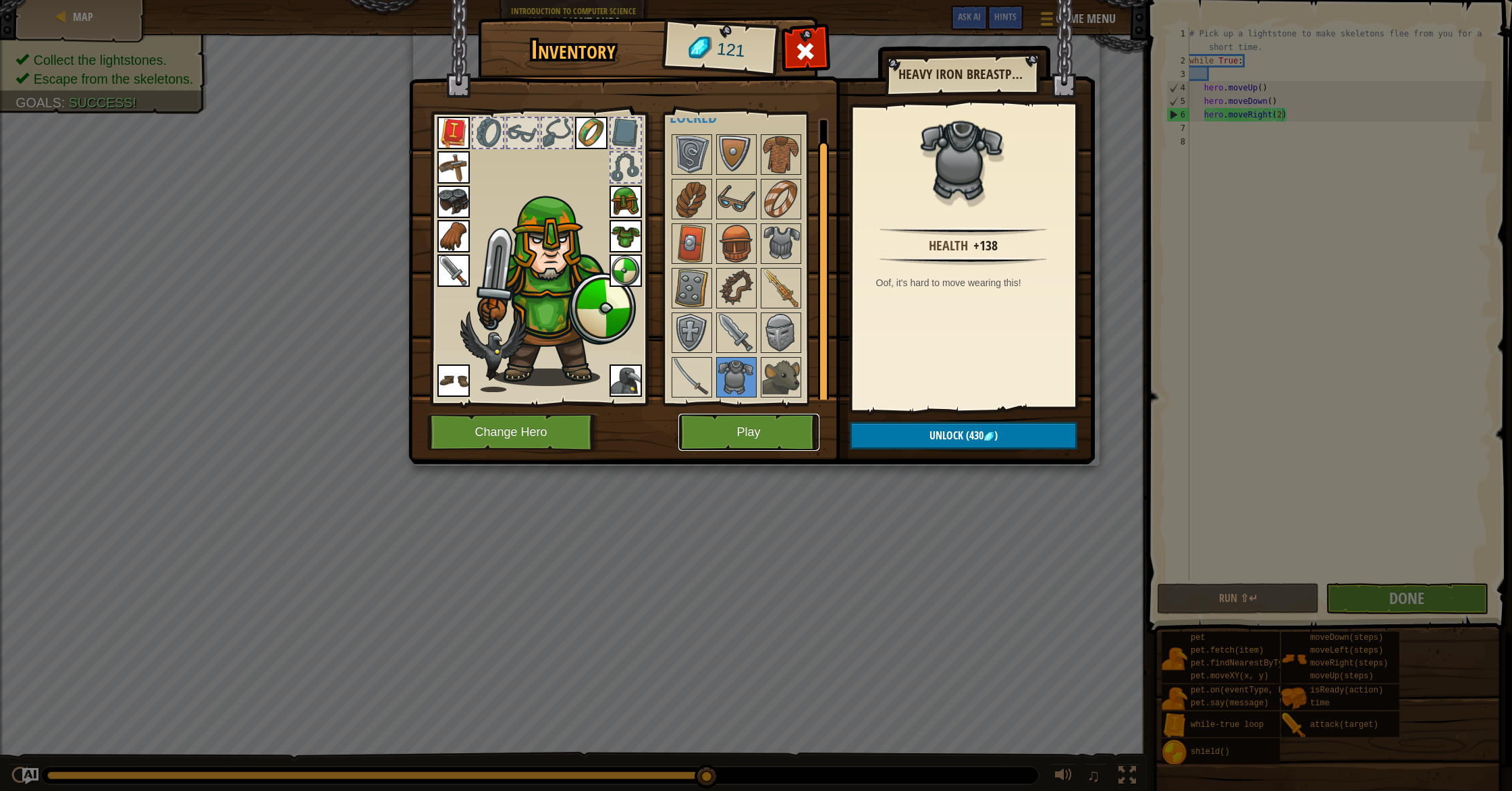
scroll to position [23, 0]
click at [756, 424] on button "Play" at bounding box center [749, 433] width 141 height 37
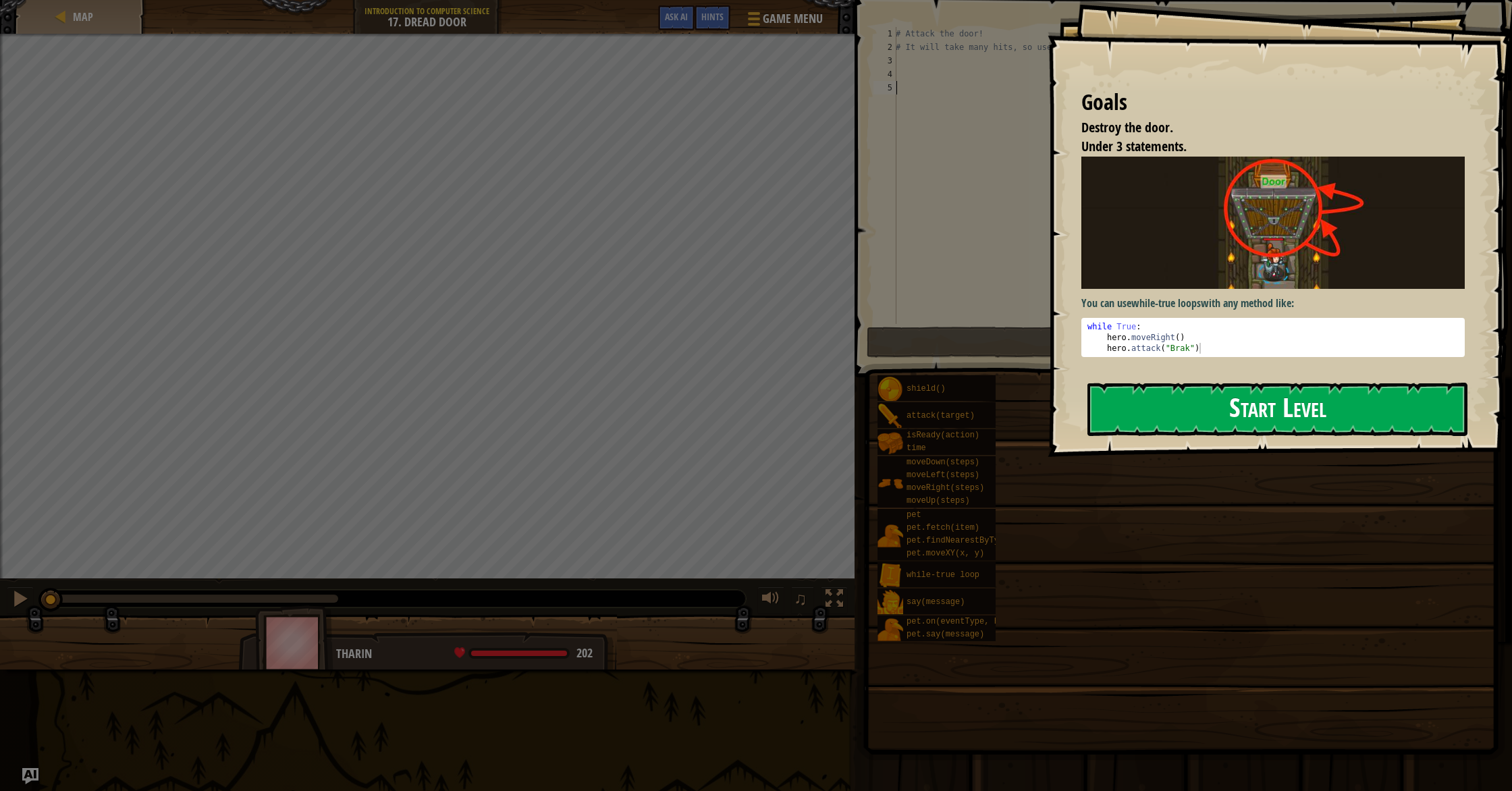
click at [1154, 394] on button "Start Level" at bounding box center [1277, 409] width 380 height 53
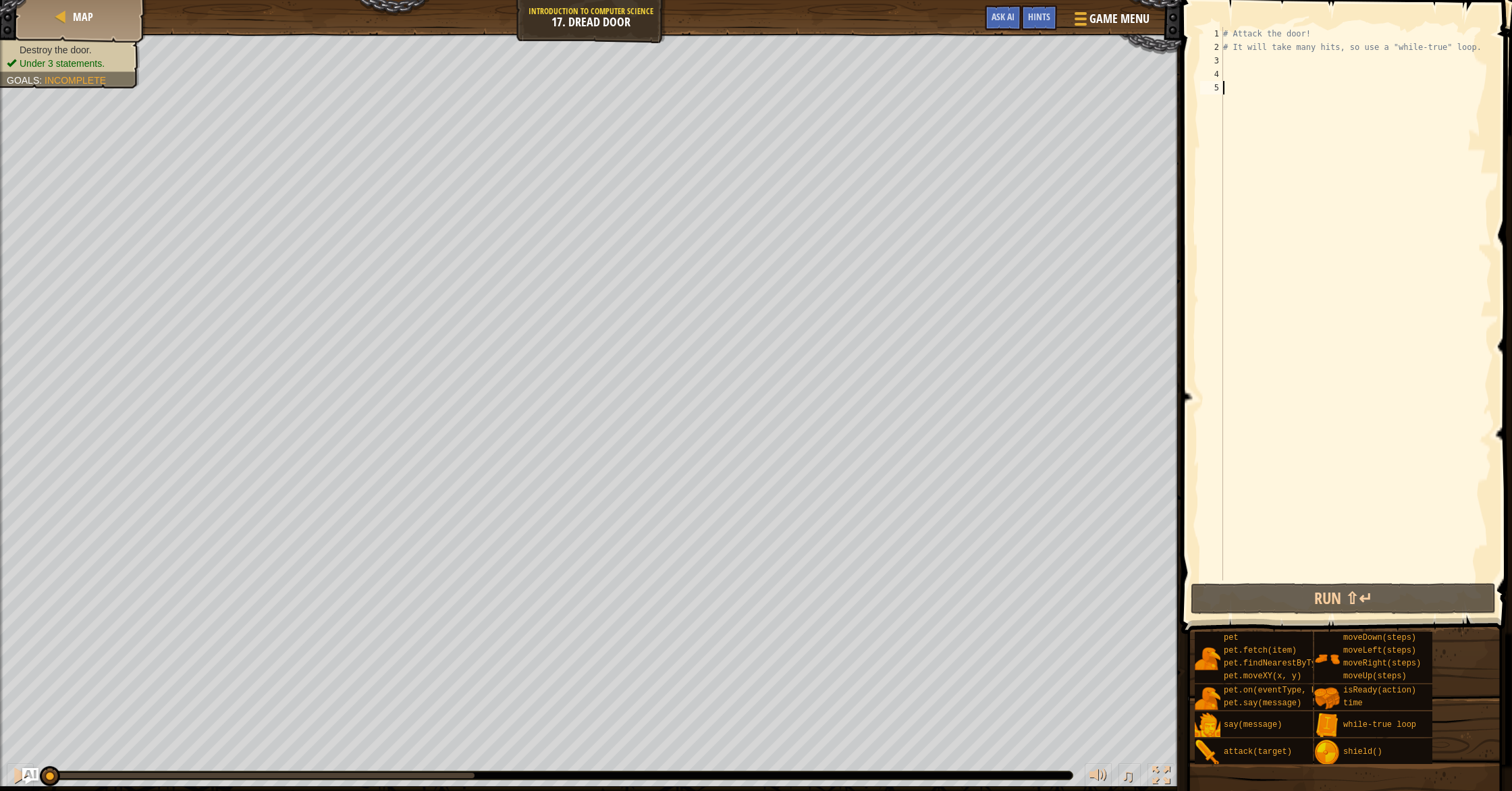
click at [1241, 69] on div "# Attack the door! # It will take many hits, so use a "while-true" loop." at bounding box center [1356, 317] width 271 height 580
click at [1234, 60] on div "# Attack the door! # It will take many hits, so use a "while-true" loop." at bounding box center [1356, 317] width 271 height 580
type textarea "a"
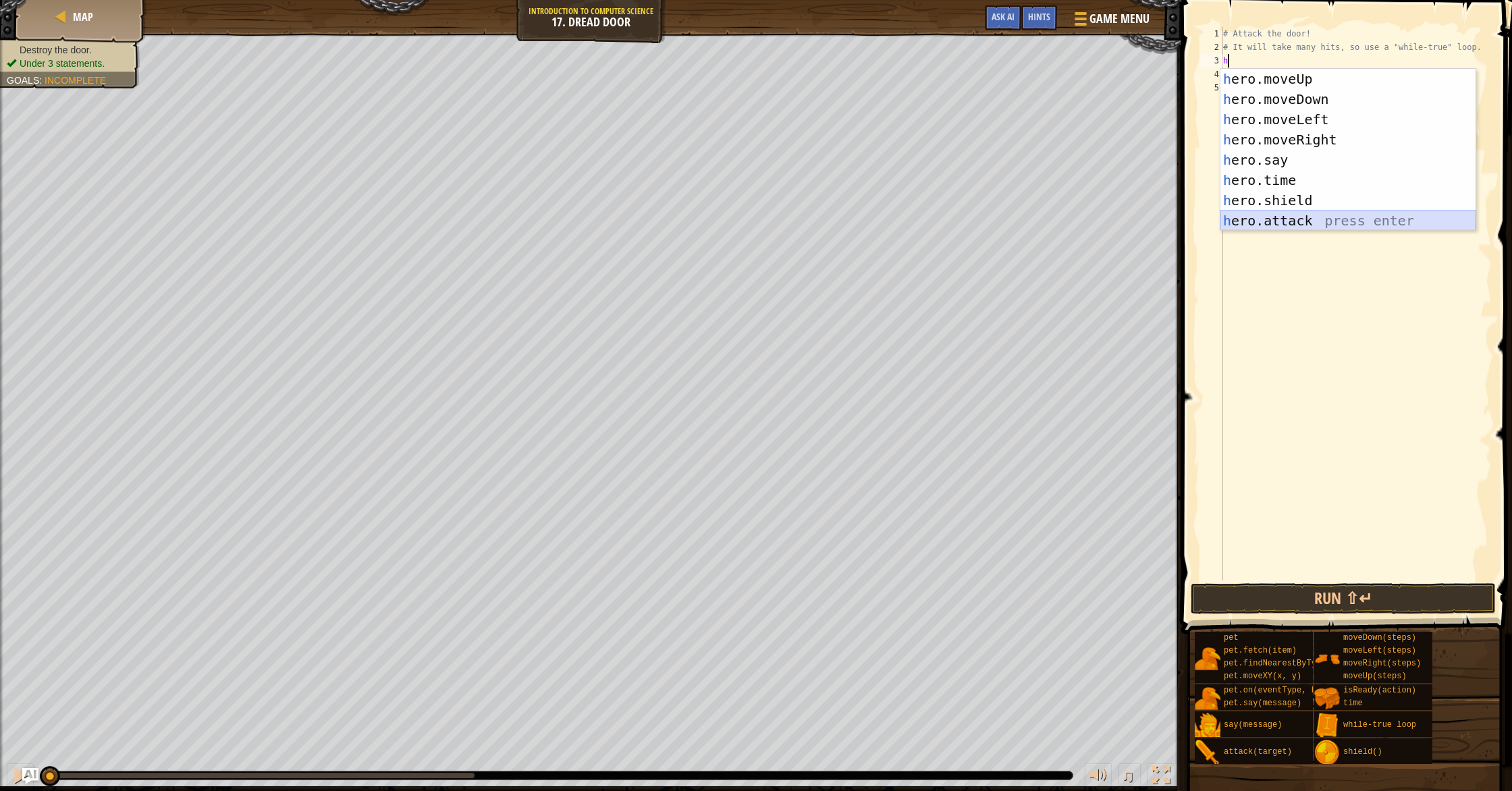
click at [1284, 217] on div "h ero.moveUp press enter h ero.moveDown press enter h ero.moveLeft press enter …" at bounding box center [1348, 170] width 255 height 202
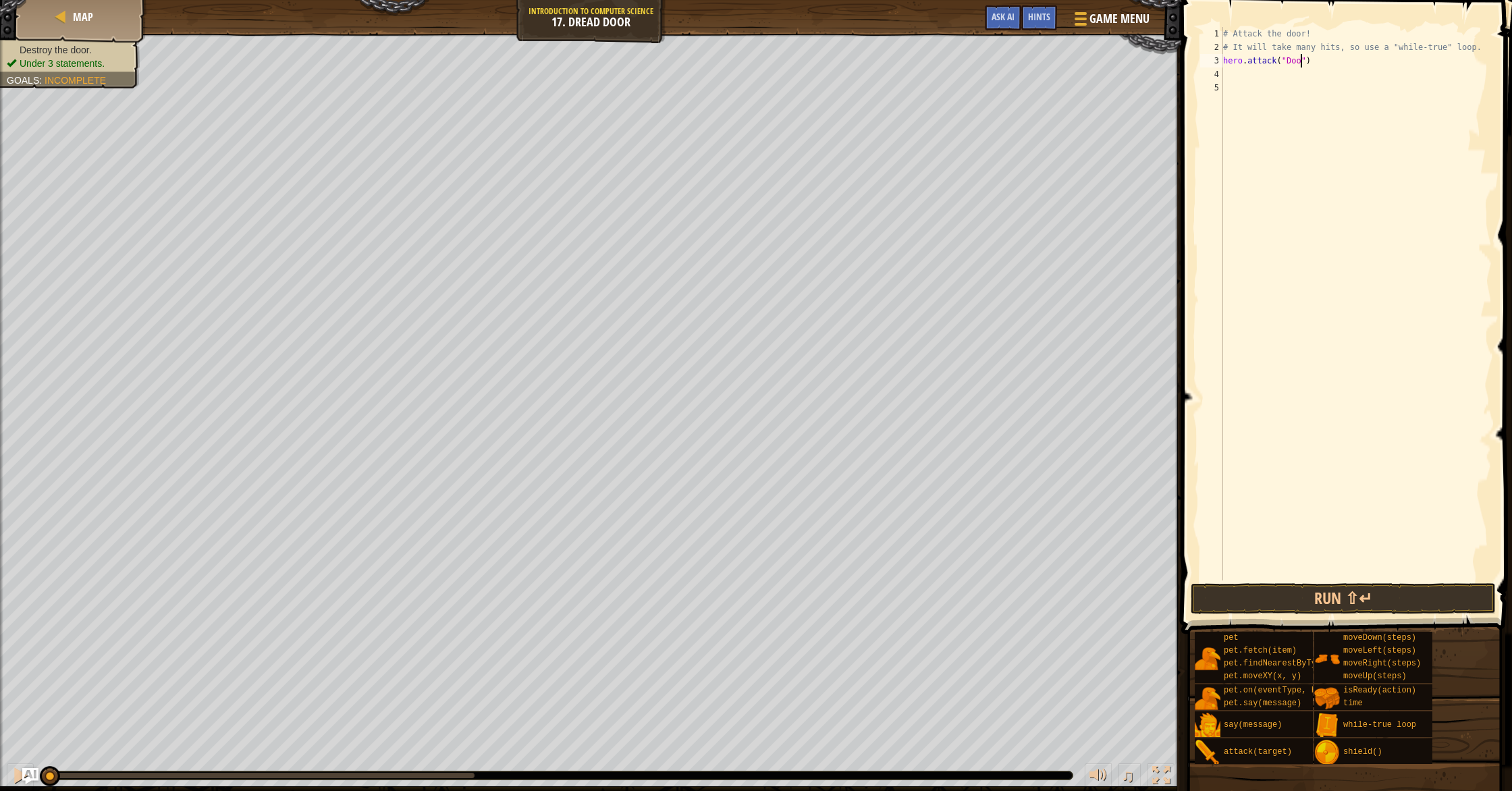
type textarea "hero.attack("Door")"
click at [1284, 76] on div "# Attack the door! # It will take many hits, so use a "while-true" loop. hero .…" at bounding box center [1356, 317] width 271 height 580
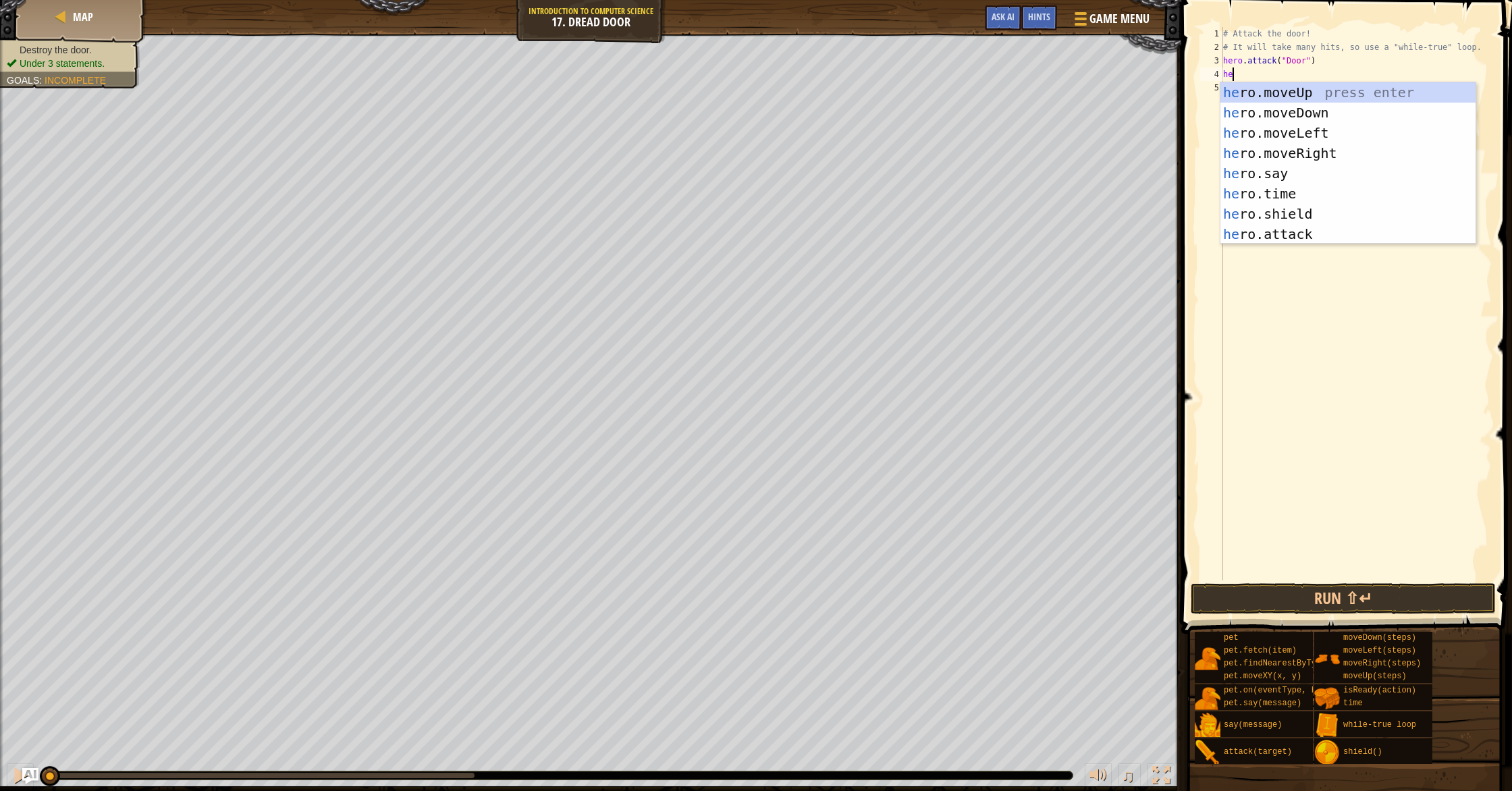
type textarea "h"
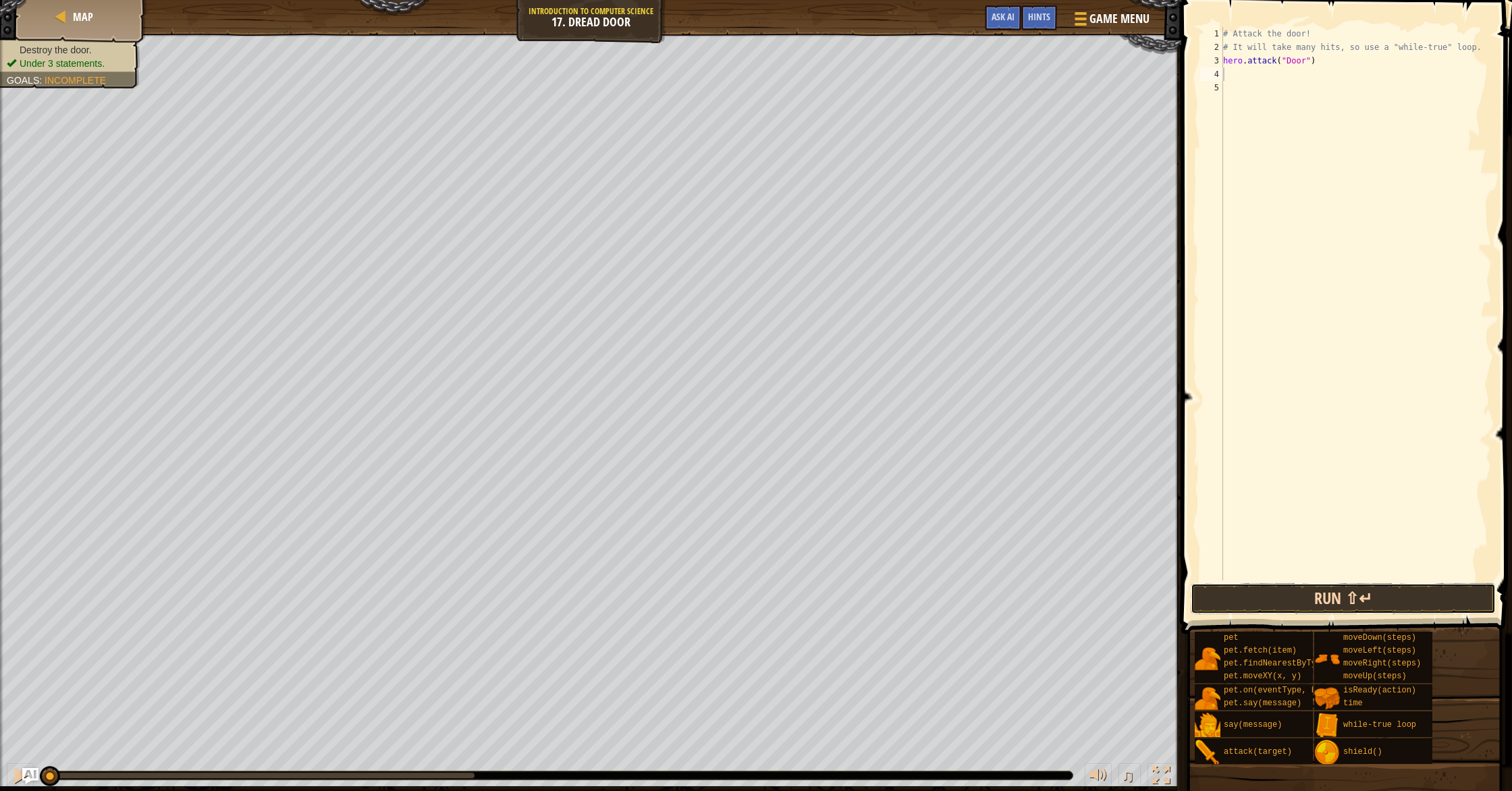
drag, startPoint x: 1279, startPoint y: 591, endPoint x: 1271, endPoint y: 588, distance: 8.5
click at [1278, 591] on button "Run ⇧↵" at bounding box center [1343, 598] width 305 height 31
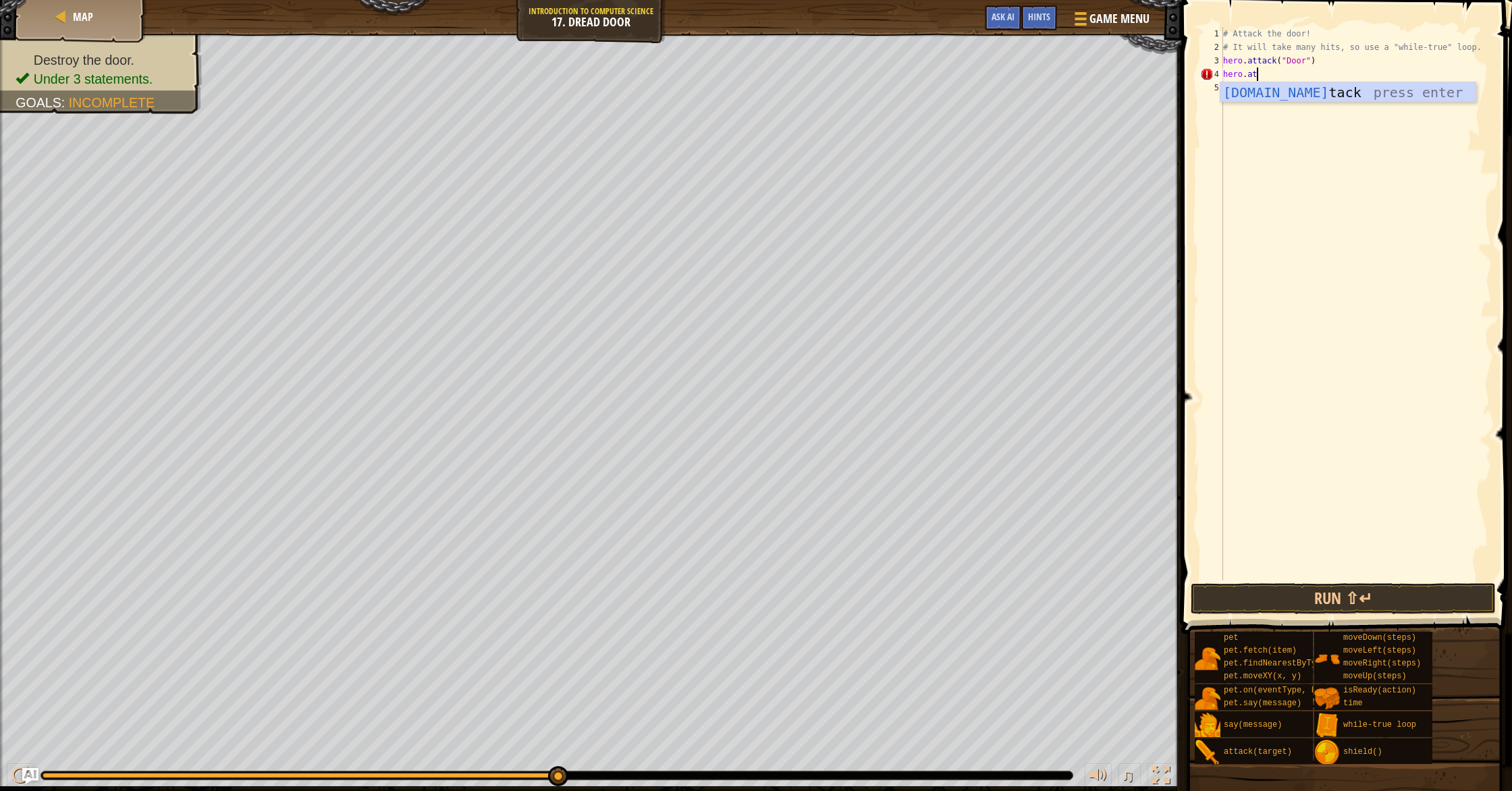
scroll to position [6, 2]
click at [1285, 99] on div "[DOMAIN_NAME] tack press enter" at bounding box center [1348, 113] width 255 height 61
type textarea "hero.attack("Door")"
click at [1266, 86] on div "# Attack the door! # It will take many hits, so use a "while-true" loop. hero .…" at bounding box center [1356, 317] width 271 height 580
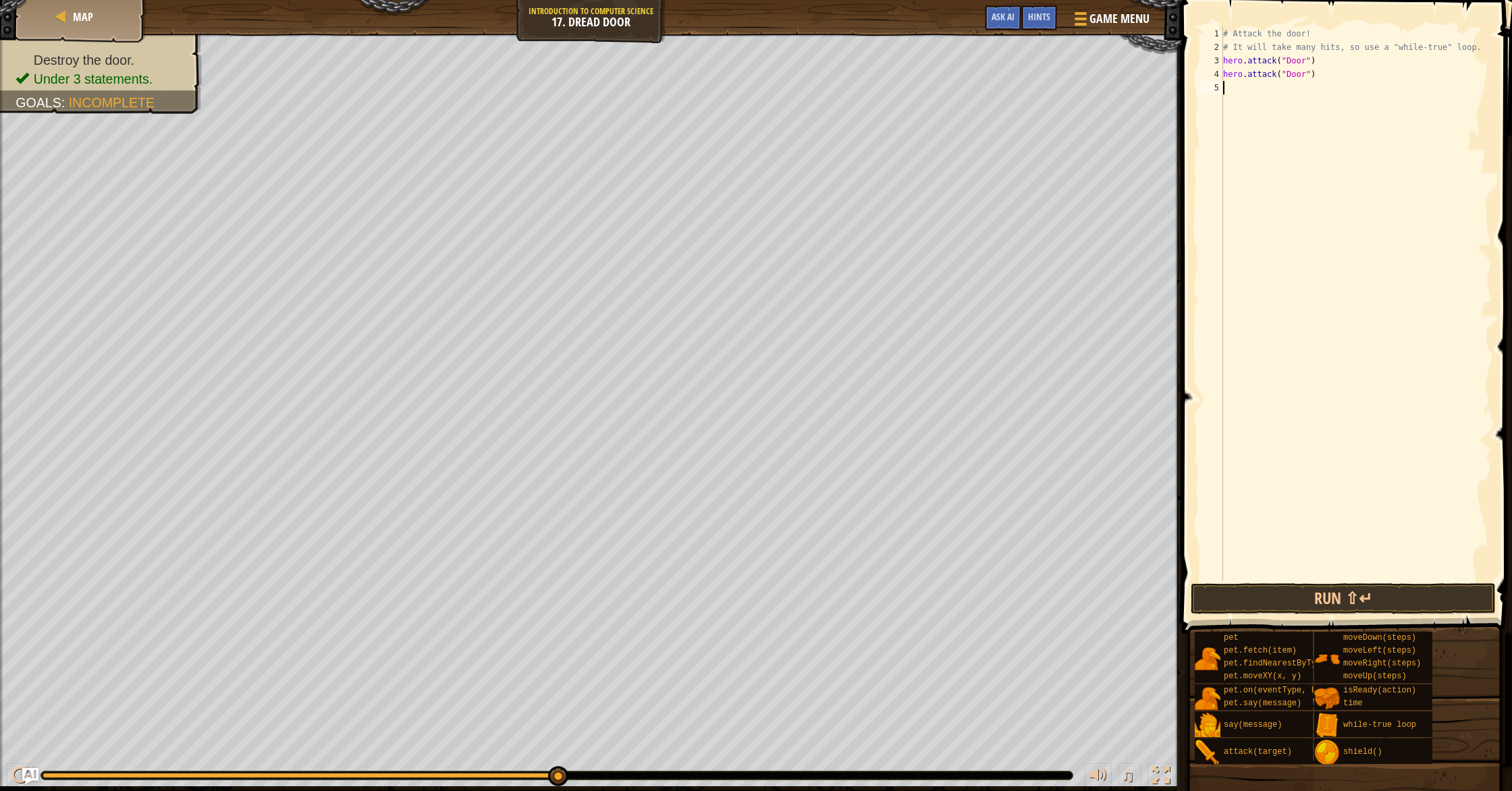
scroll to position [6, 0]
click at [1277, 593] on button "Run ⇧↵" at bounding box center [1343, 598] width 305 height 31
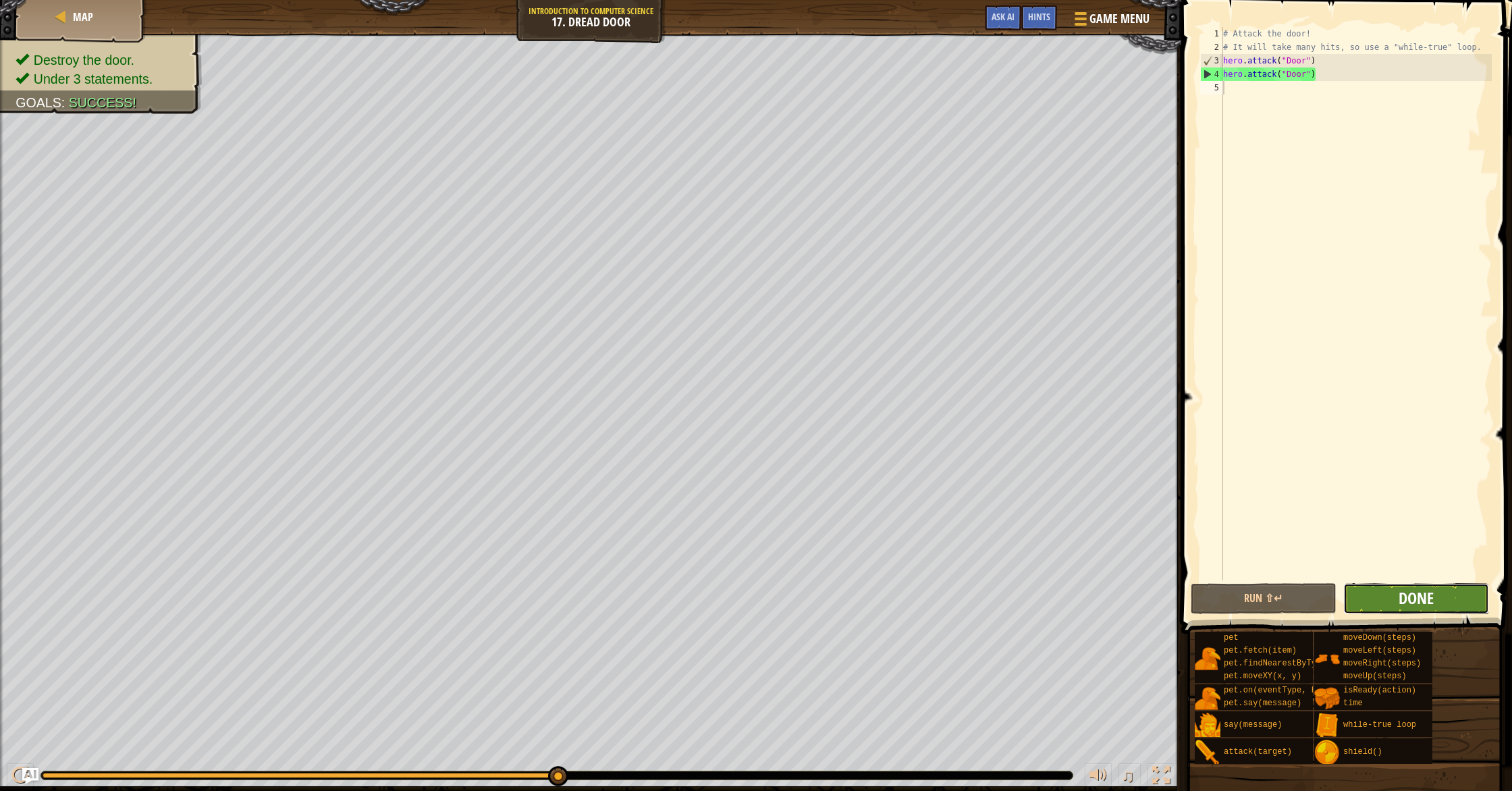
click at [1402, 603] on span "Done" at bounding box center [1416, 597] width 35 height 21
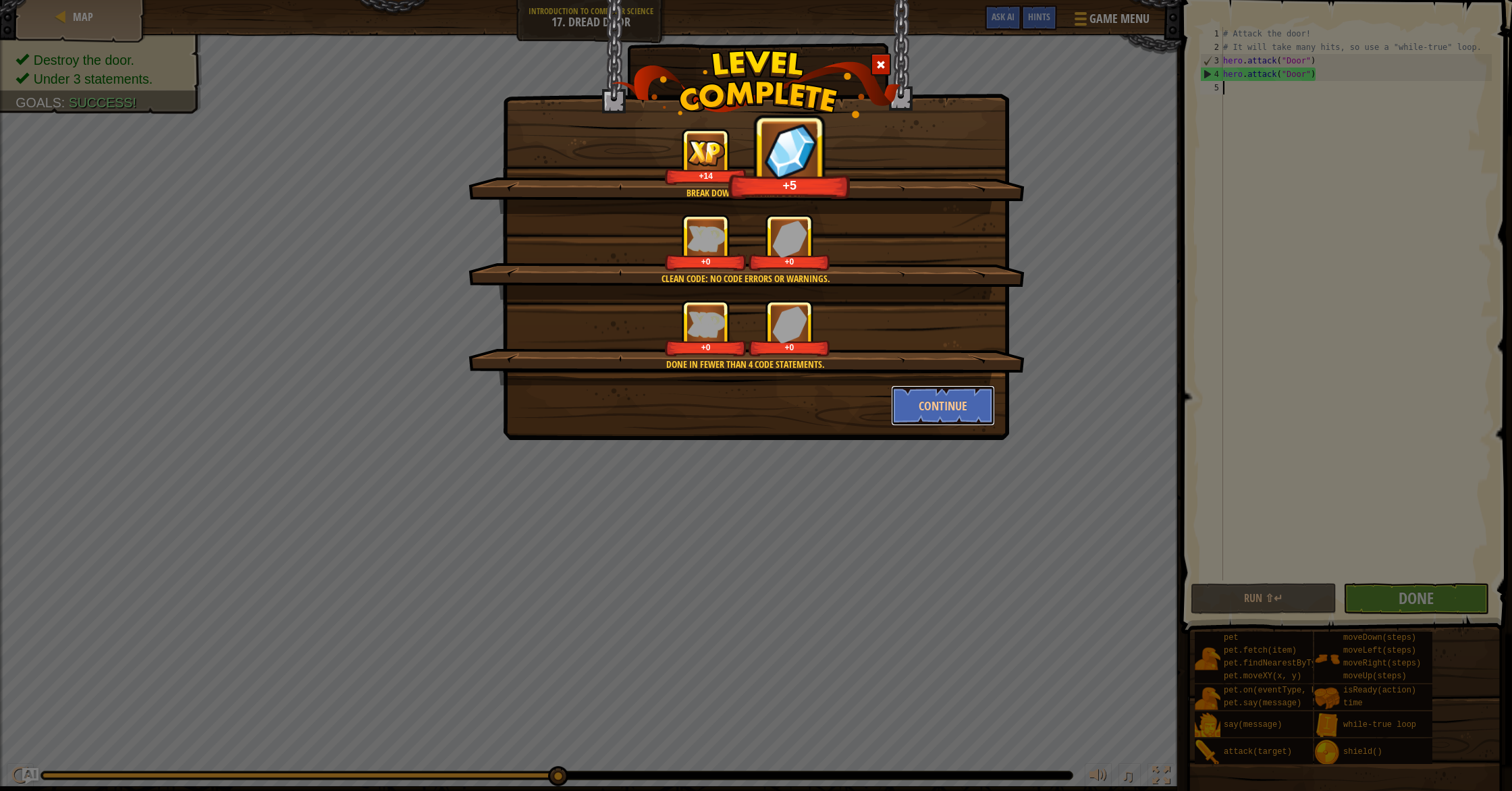
click at [919, 403] on button "Continue" at bounding box center [943, 406] width 105 height 40
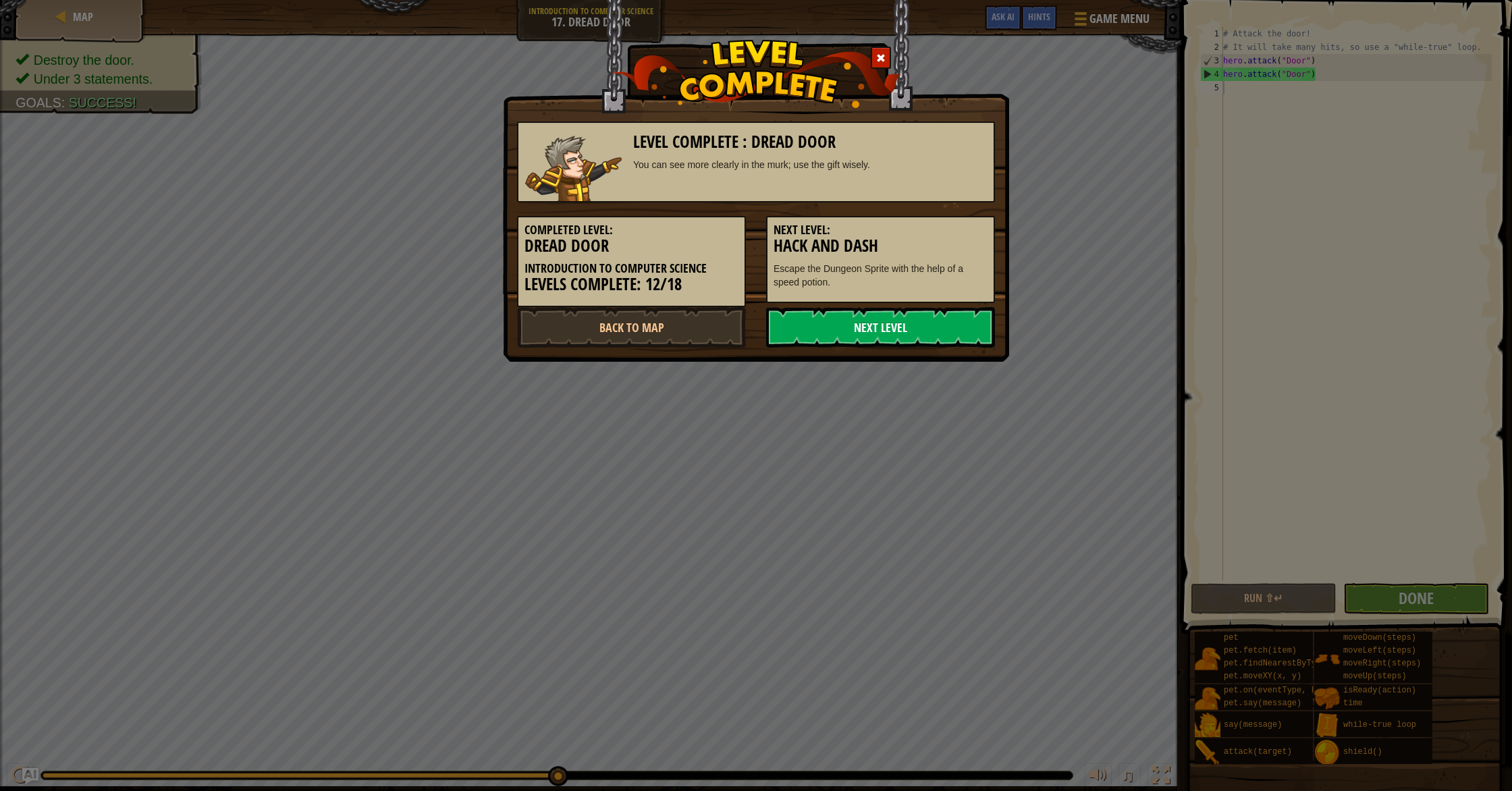
click at [862, 329] on link "Next Level" at bounding box center [881, 327] width 228 height 40
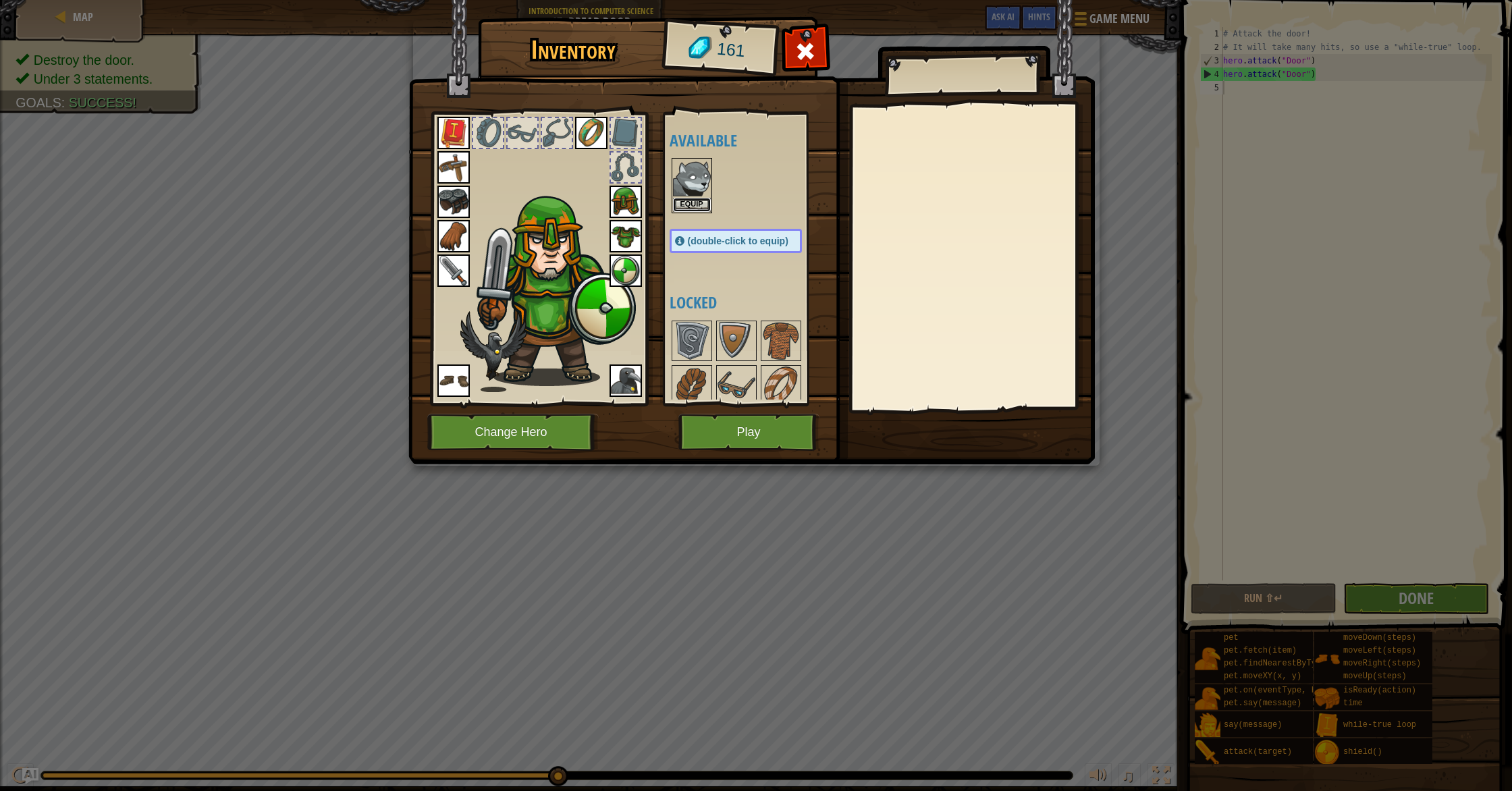
click at [694, 201] on button "Equip" at bounding box center [692, 205] width 38 height 14
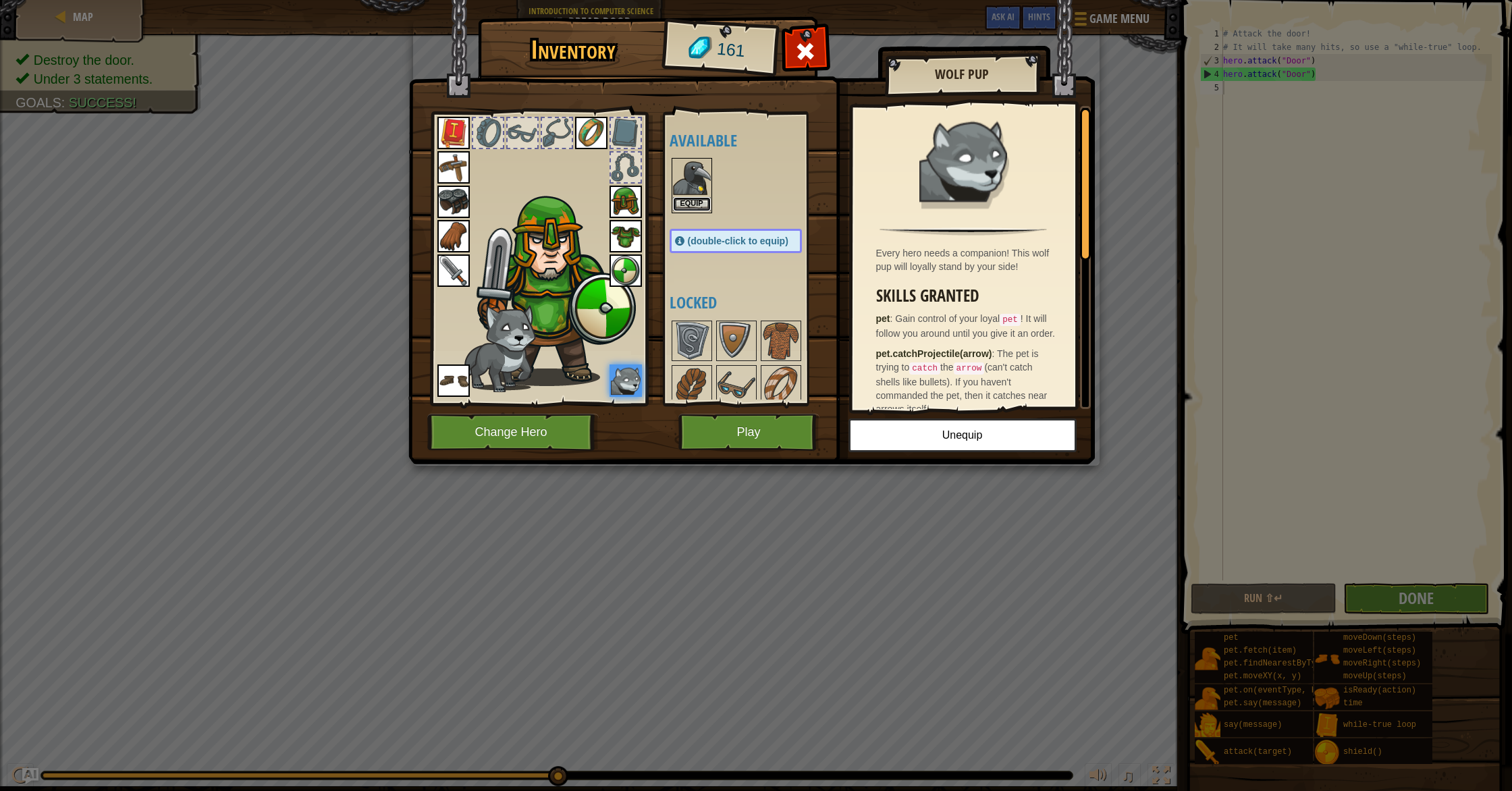
click at [695, 198] on button "Equip" at bounding box center [692, 204] width 38 height 14
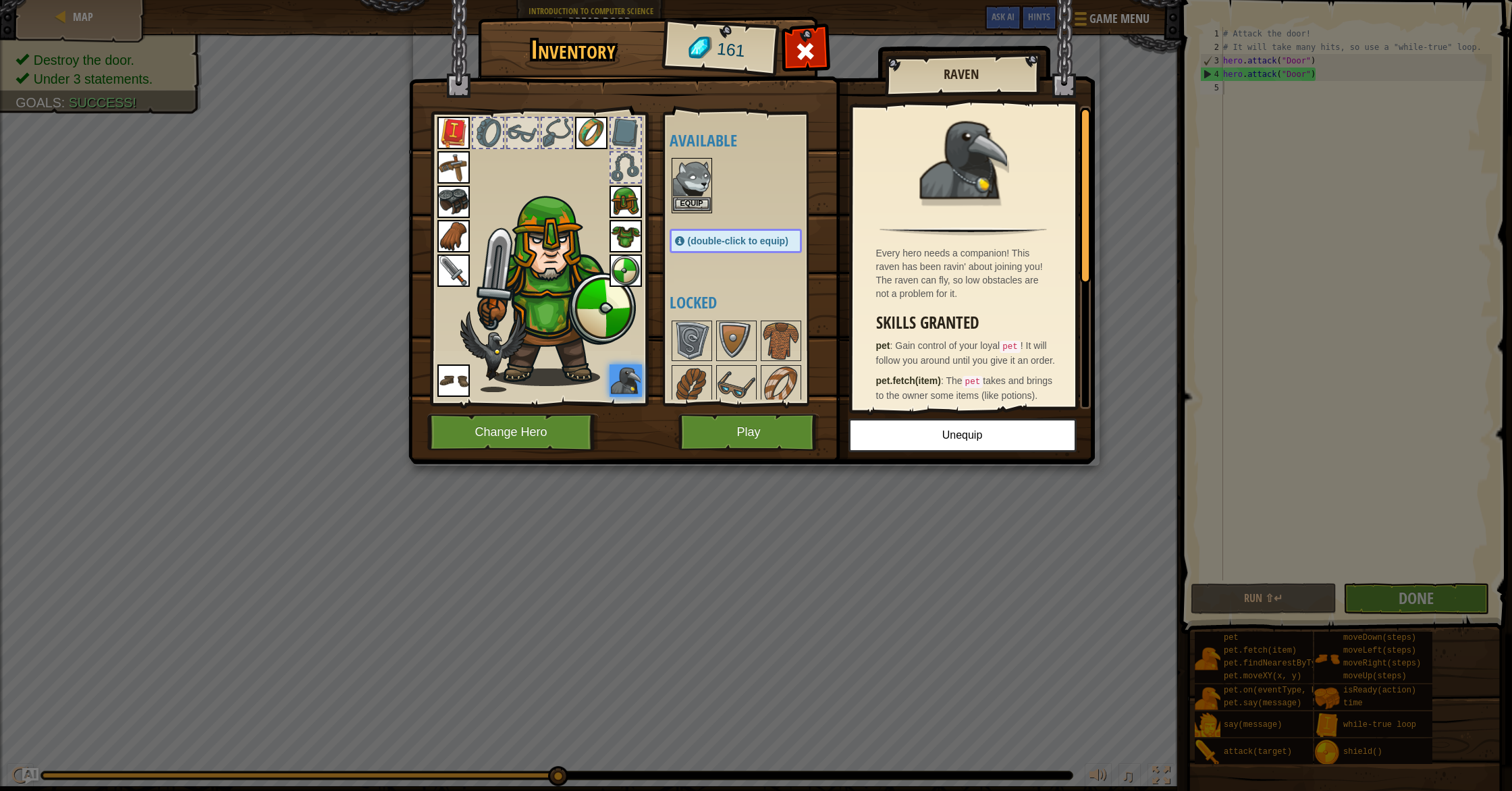
click at [699, 193] on img at bounding box center [692, 178] width 38 height 38
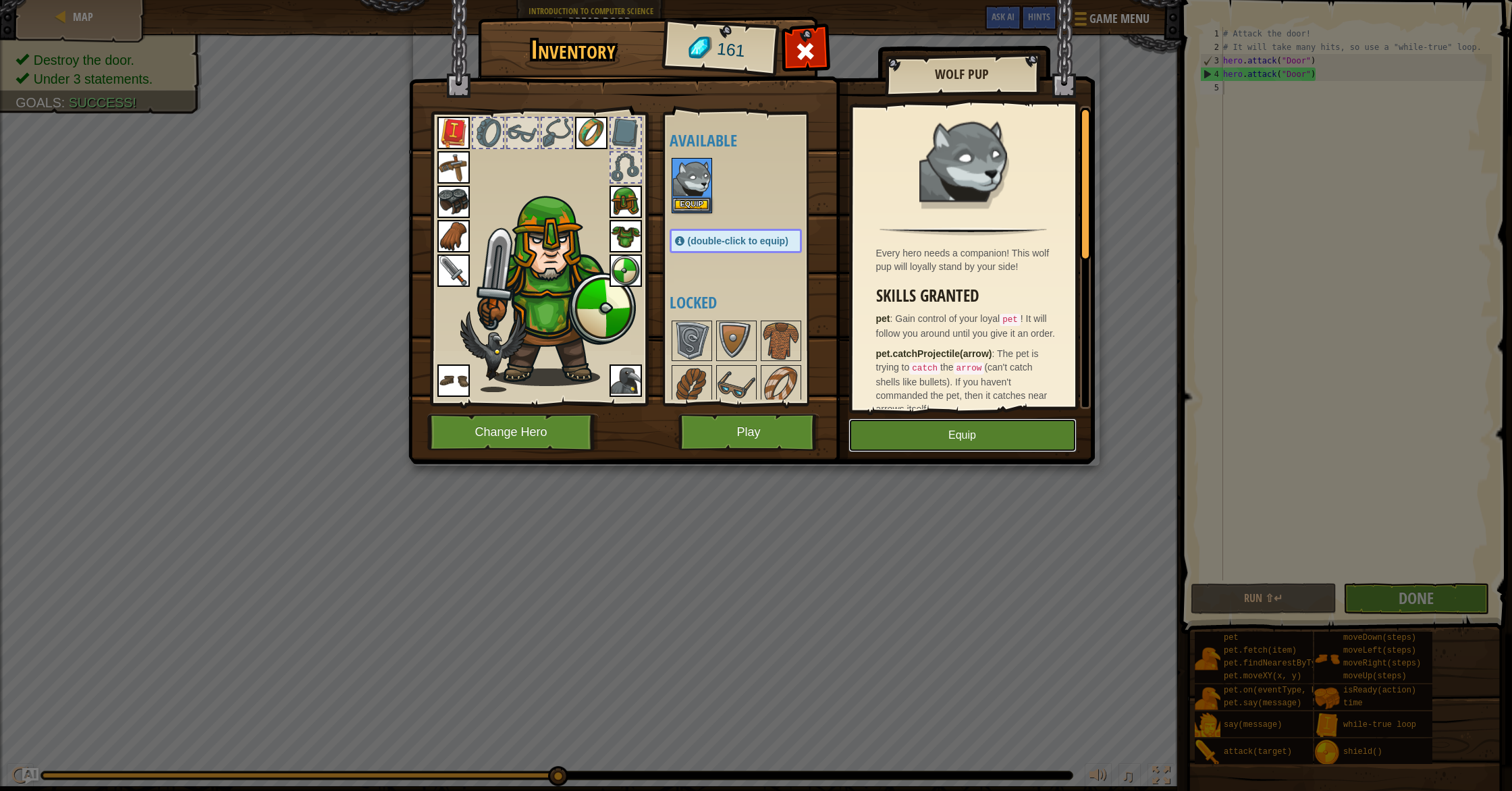
click at [897, 449] on button "Equip" at bounding box center [962, 435] width 228 height 34
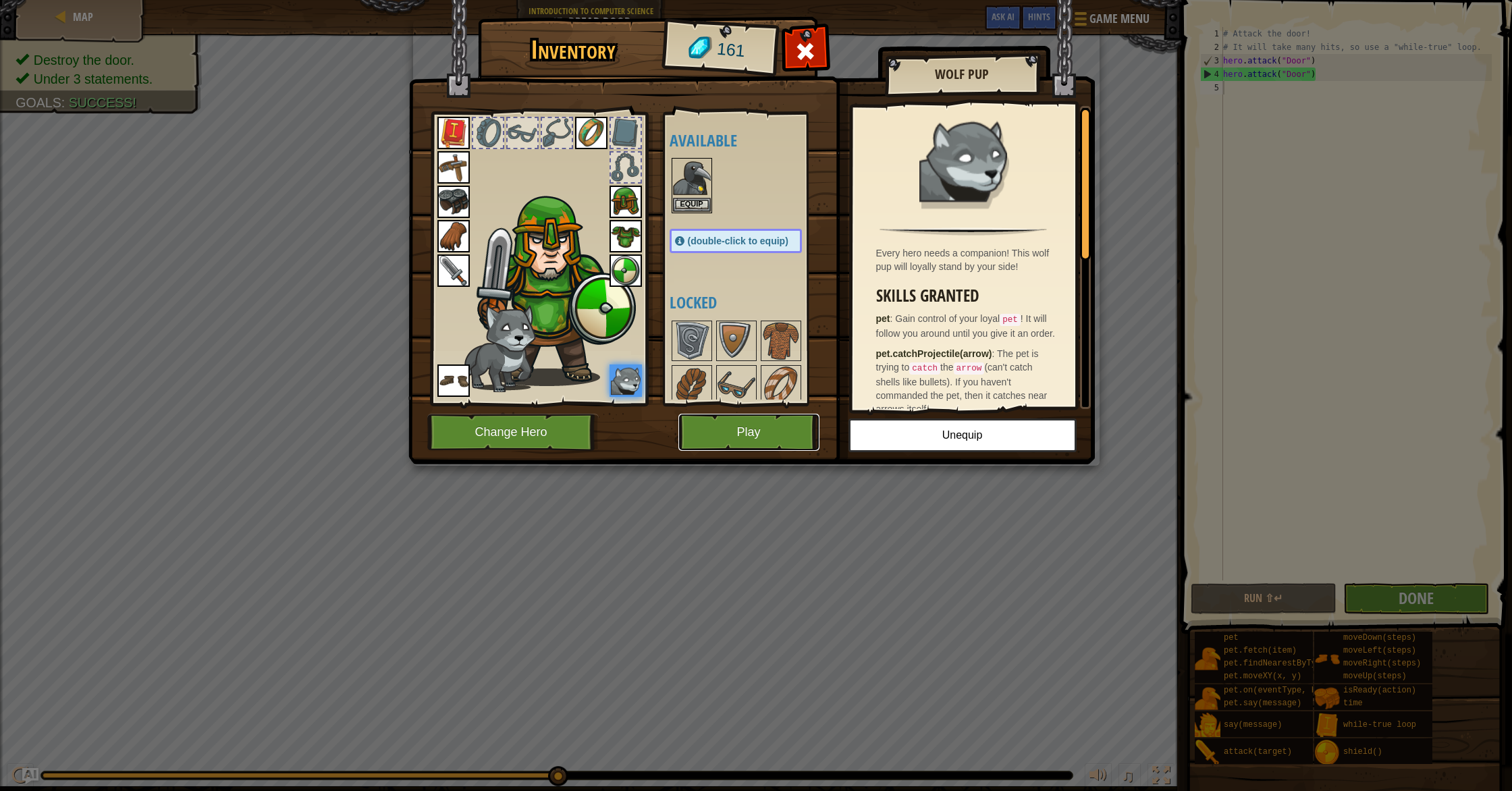
click at [763, 419] on button "Play" at bounding box center [749, 433] width 141 height 37
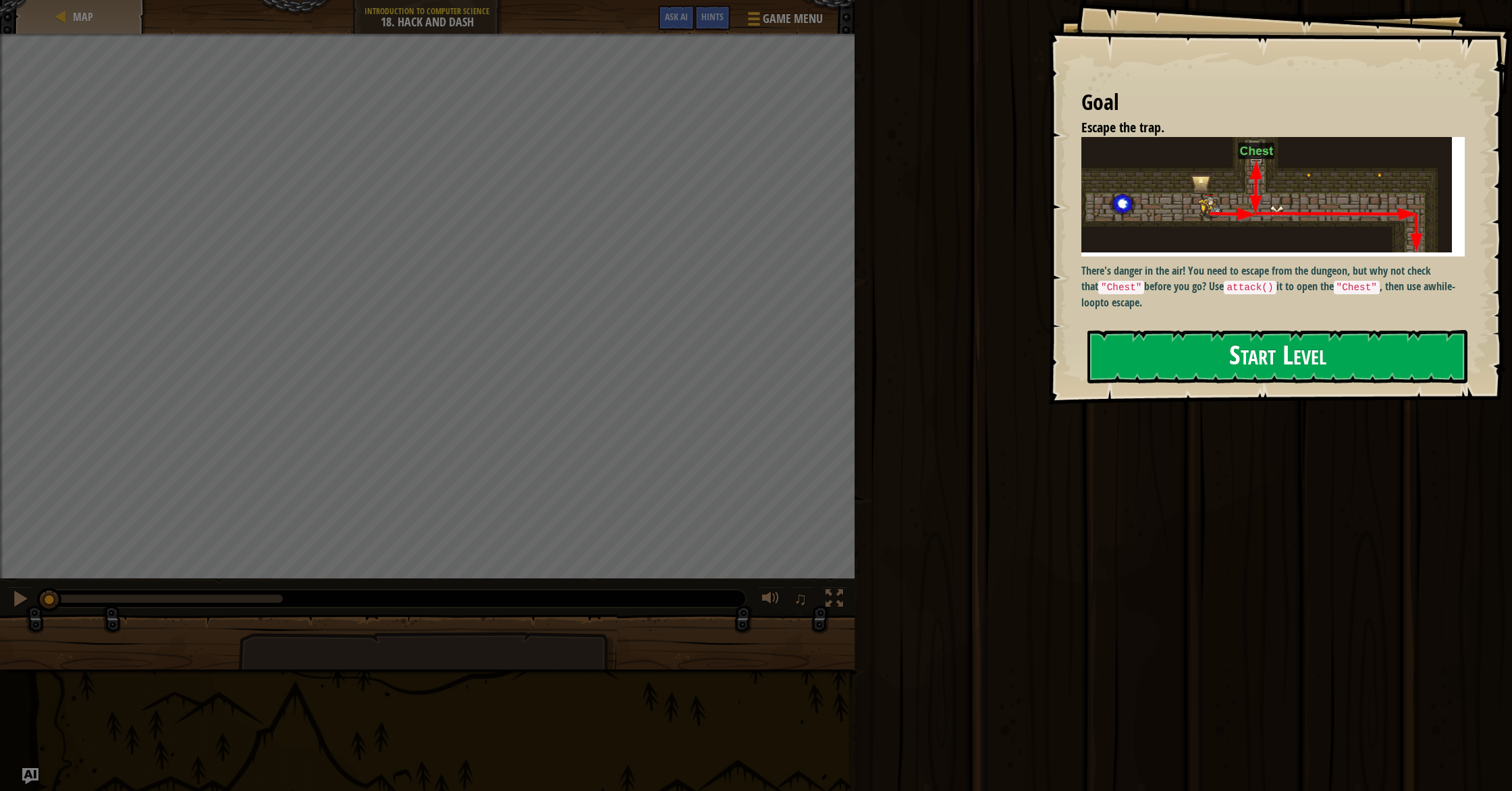
click at [1176, 372] on button "Start Level" at bounding box center [1277, 356] width 380 height 53
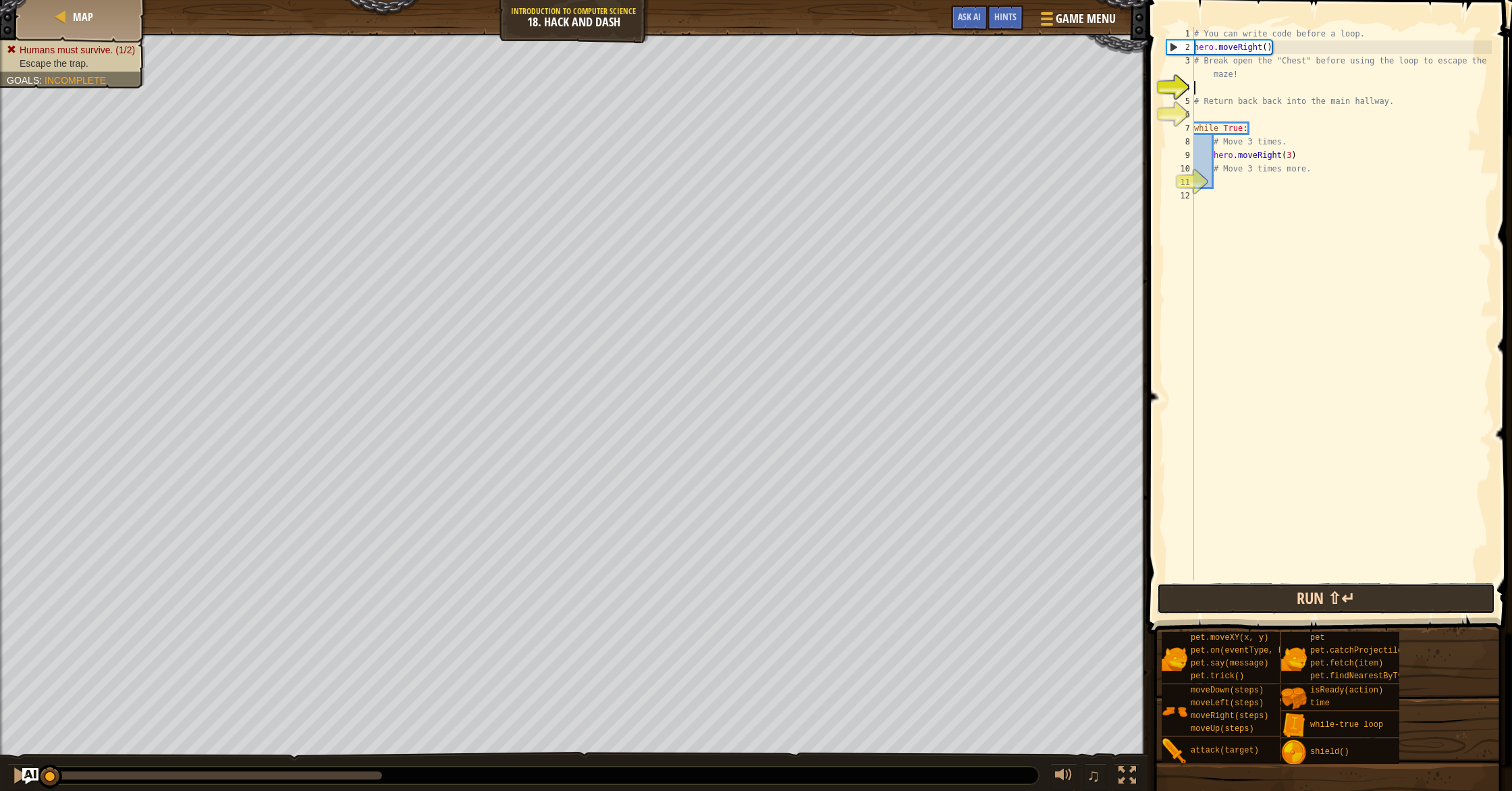
click at [1348, 606] on button "Run ⇧↵" at bounding box center [1326, 598] width 338 height 31
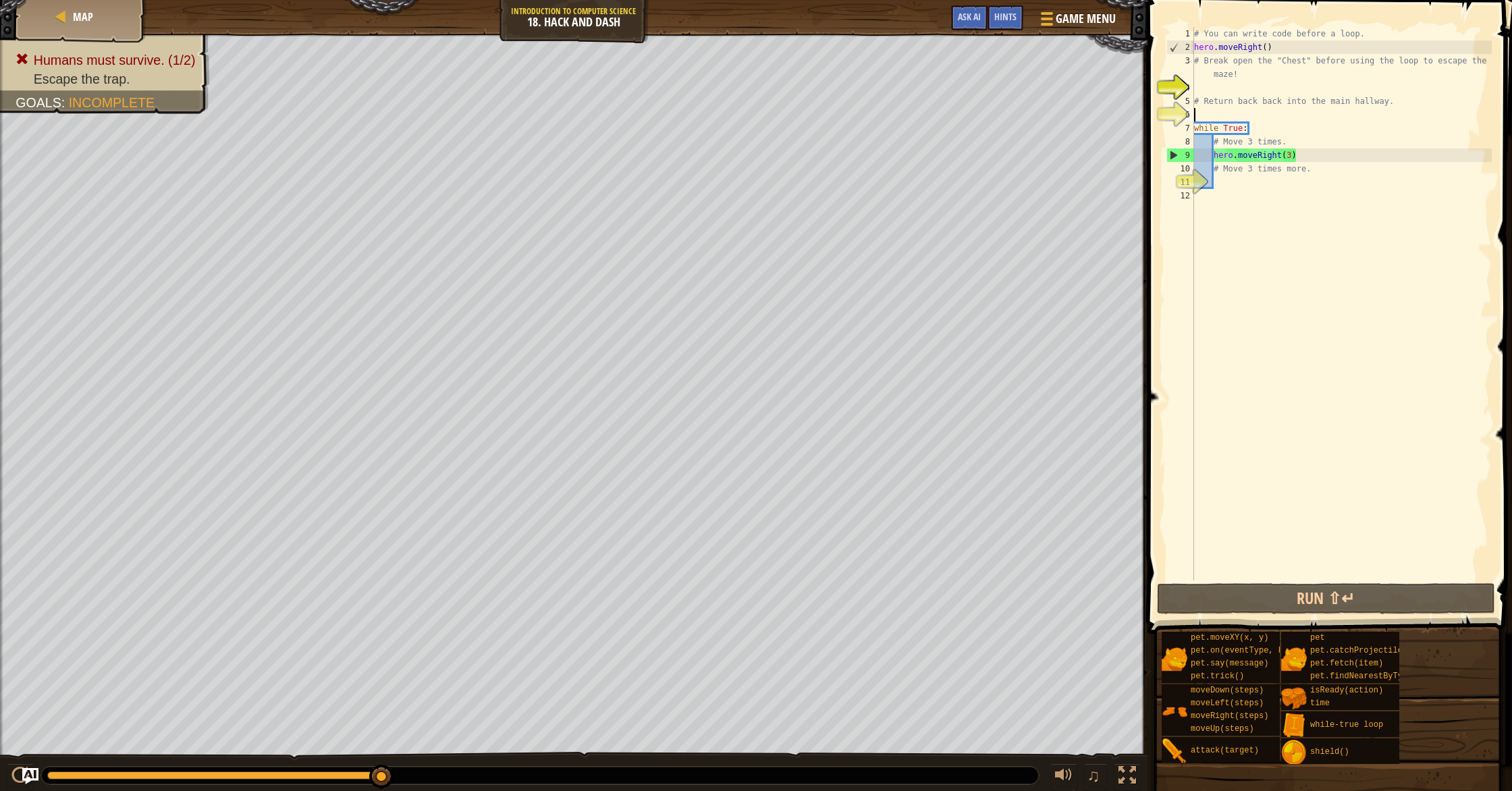
click at [1233, 112] on div "# You can write code before a loop. hero . moveRight ( ) # Break open the "Ches…" at bounding box center [1342, 317] width 300 height 580
click at [1254, 605] on button "Run ⇧↵" at bounding box center [1326, 598] width 338 height 31
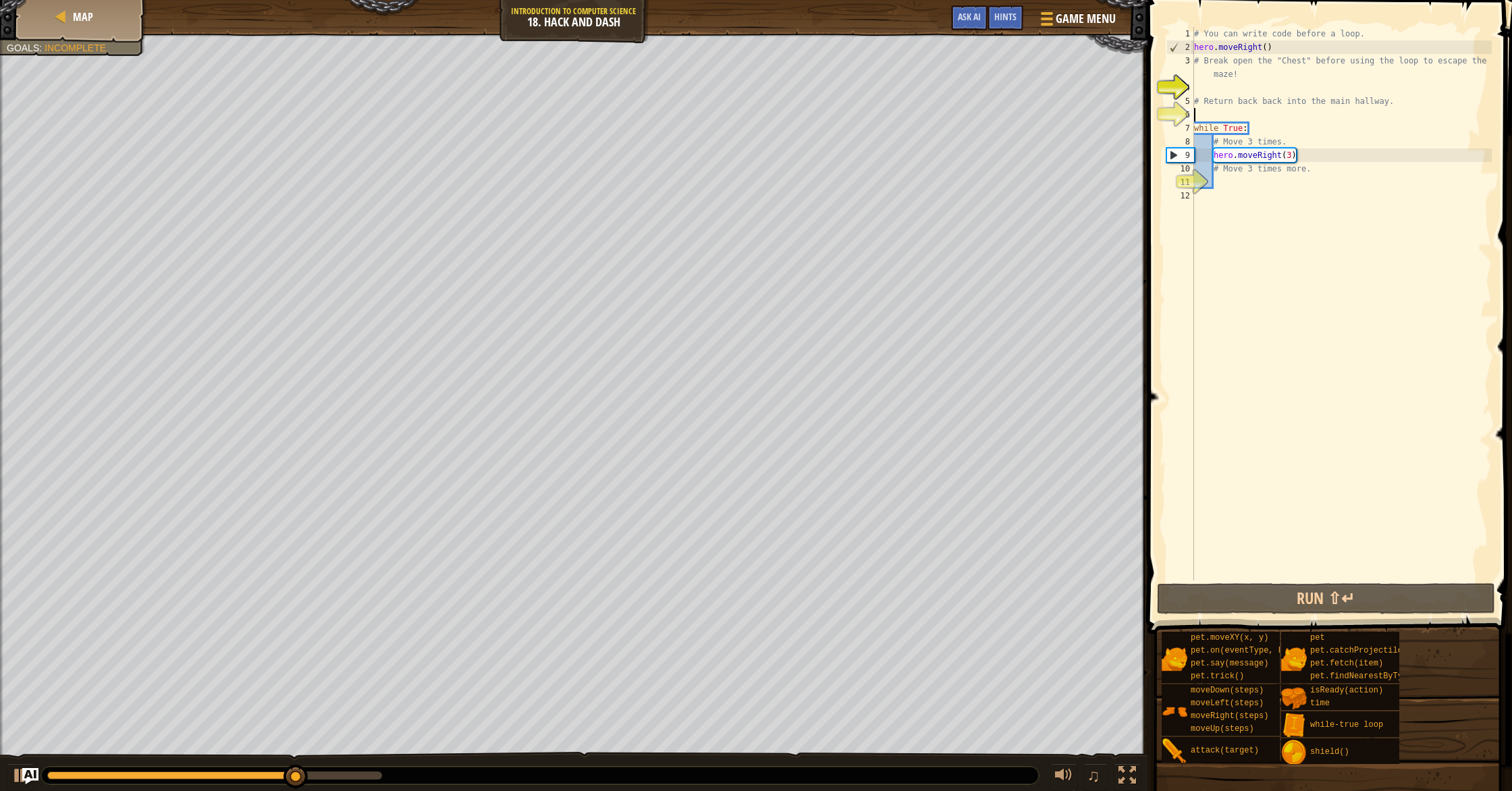
click at [1232, 112] on div "# You can write code before a loop. hero . moveRight ( ) # Break open the "Ches…" at bounding box center [1342, 317] width 300 height 580
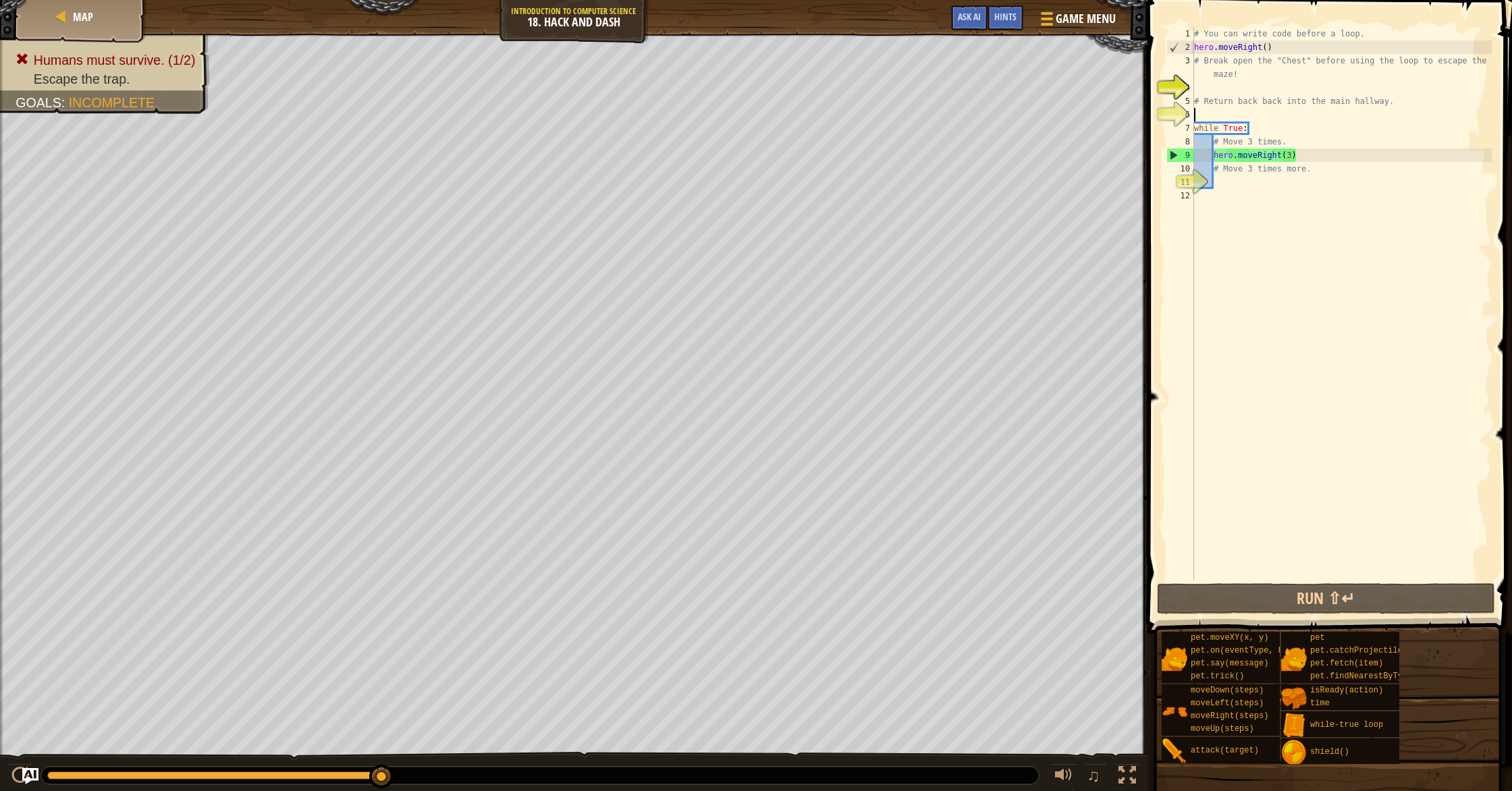
scroll to position [6, 0]
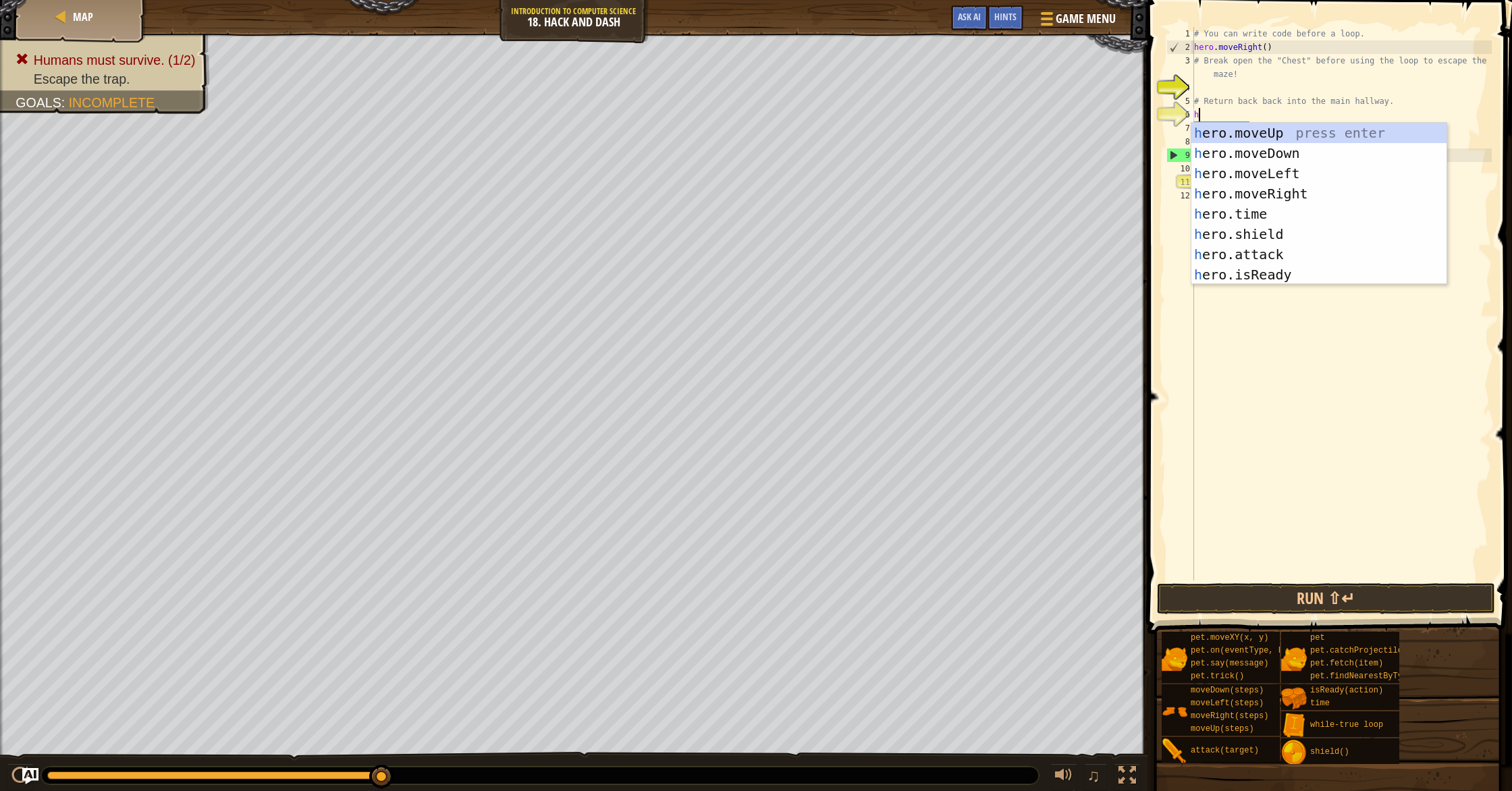
type textarea "he"
drag, startPoint x: 1270, startPoint y: 186, endPoint x: 1261, endPoint y: 167, distance: 21.0
click at [1269, 184] on div "he ro.moveUp press enter he ro.moveDown press enter he ro.moveLeft press enter …" at bounding box center [1319, 224] width 255 height 202
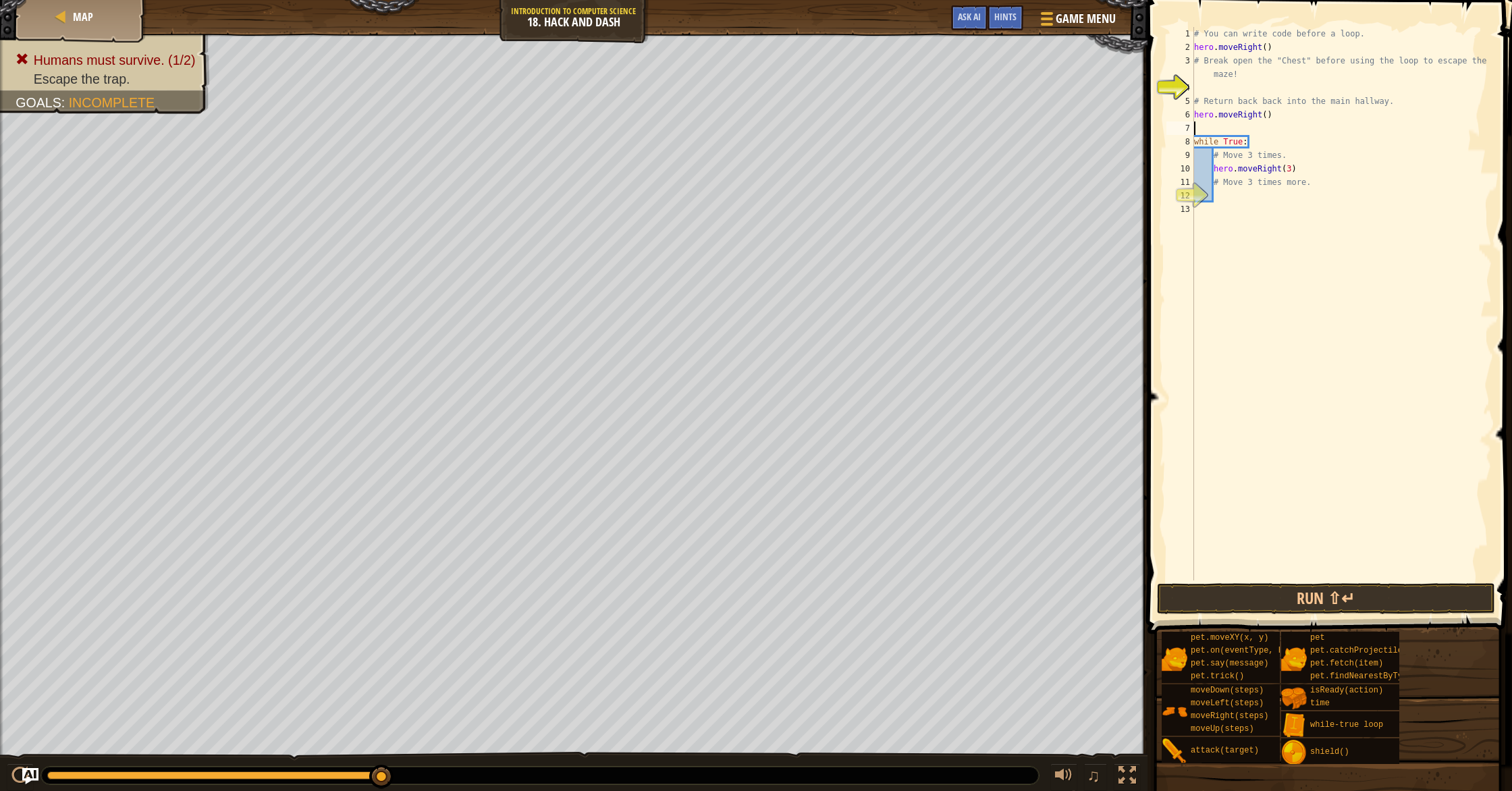
type textarea "h"
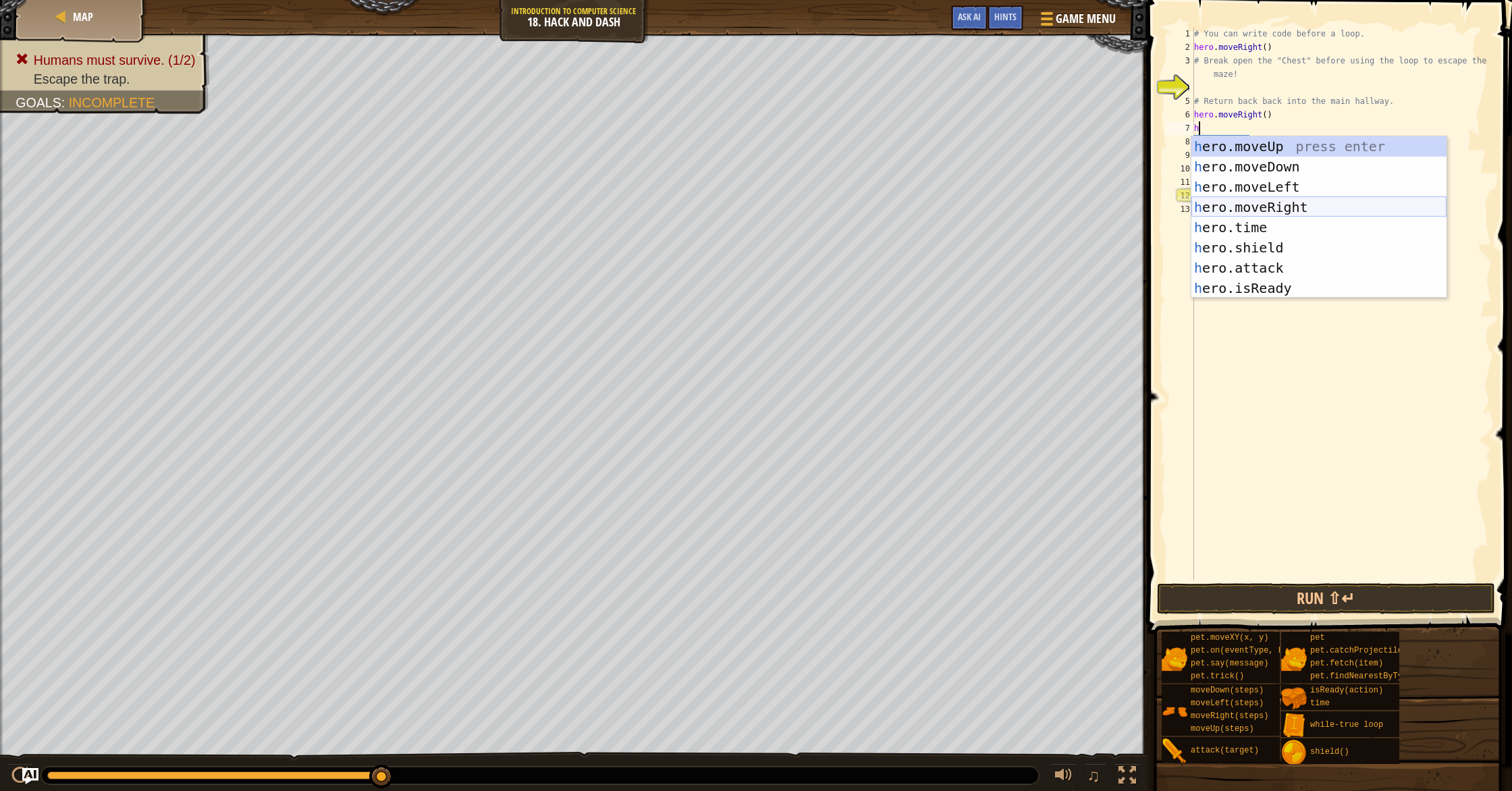
click at [1258, 210] on div "h ero.moveUp press enter h ero.moveDown press enter h ero.moveLeft press enter …" at bounding box center [1319, 237] width 255 height 202
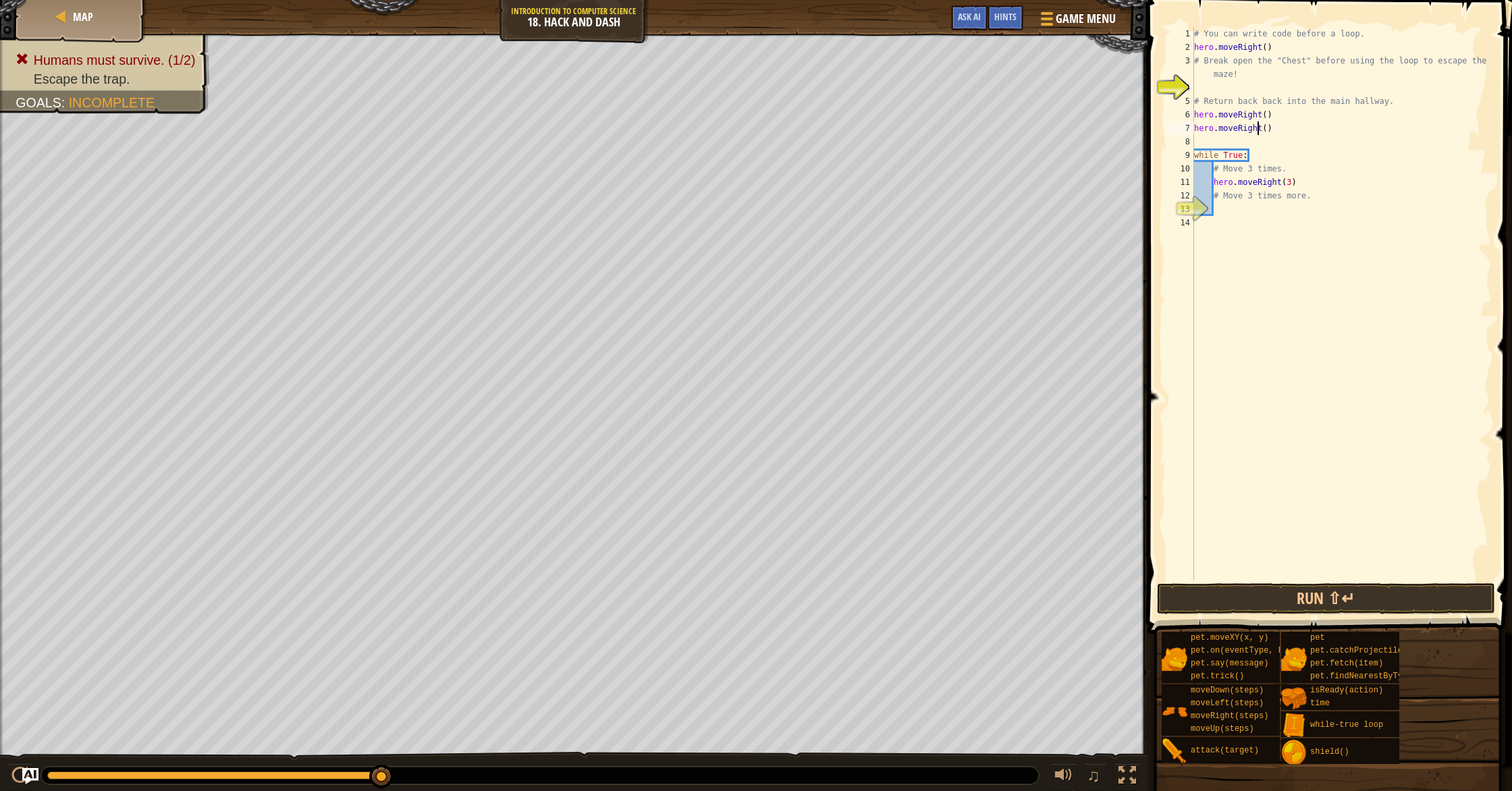
click at [1258, 131] on div "# You can write code before a loop. hero . moveRight ( ) # Break open the "Ches…" at bounding box center [1342, 317] width 300 height 580
click at [1260, 131] on div "# You can write code before a loop. hero . moveRight ( ) # Break open the "Ches…" at bounding box center [1342, 317] width 300 height 580
click at [1274, 144] on div "hero.moveU p press enter" at bounding box center [1319, 167] width 255 height 61
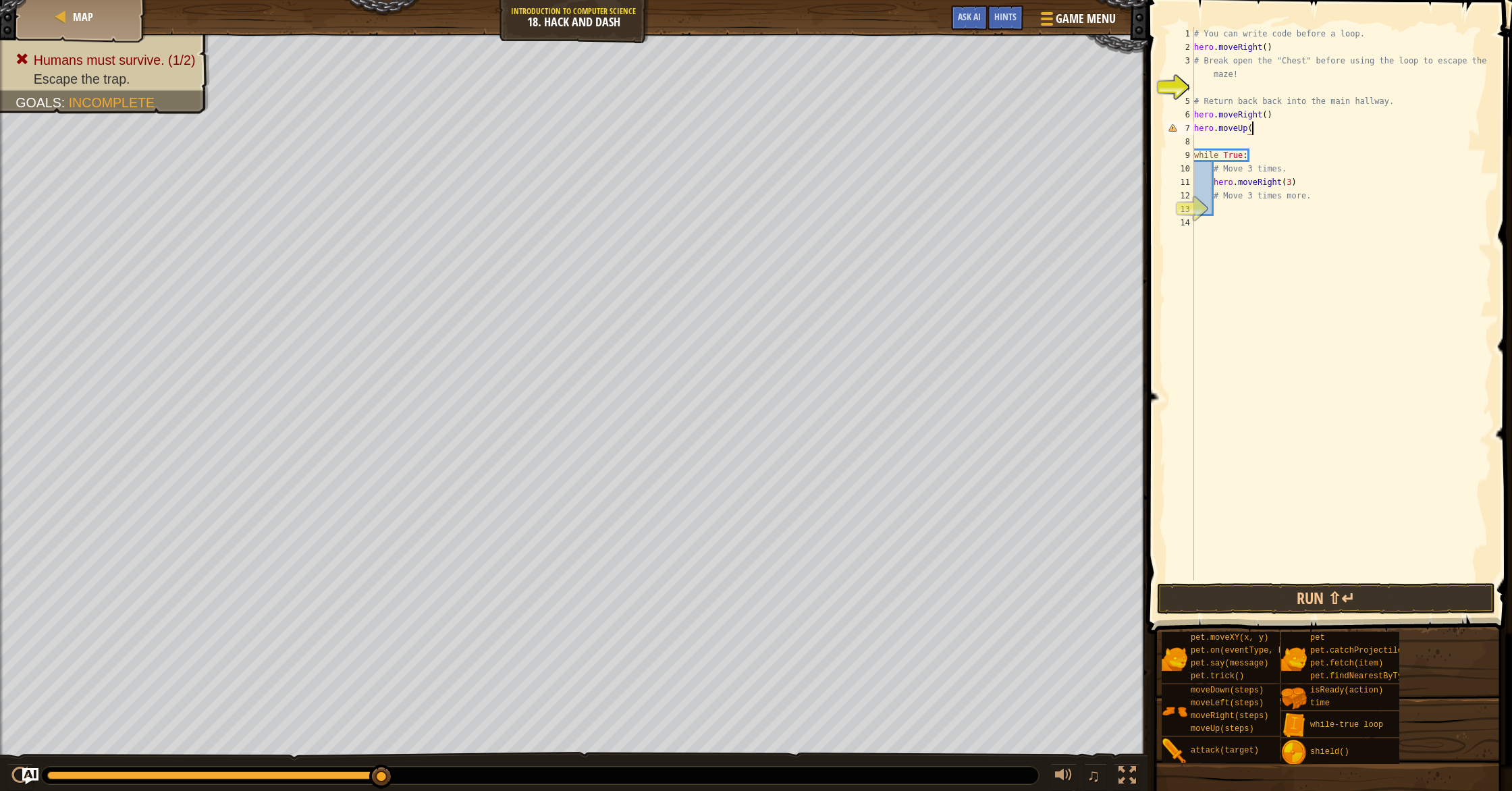
type textarea "hero.moveUp()"
click at [1224, 147] on div "# You can write code before a loop. hero . moveRight ( ) # Break open the "Ches…" at bounding box center [1342, 317] width 300 height 580
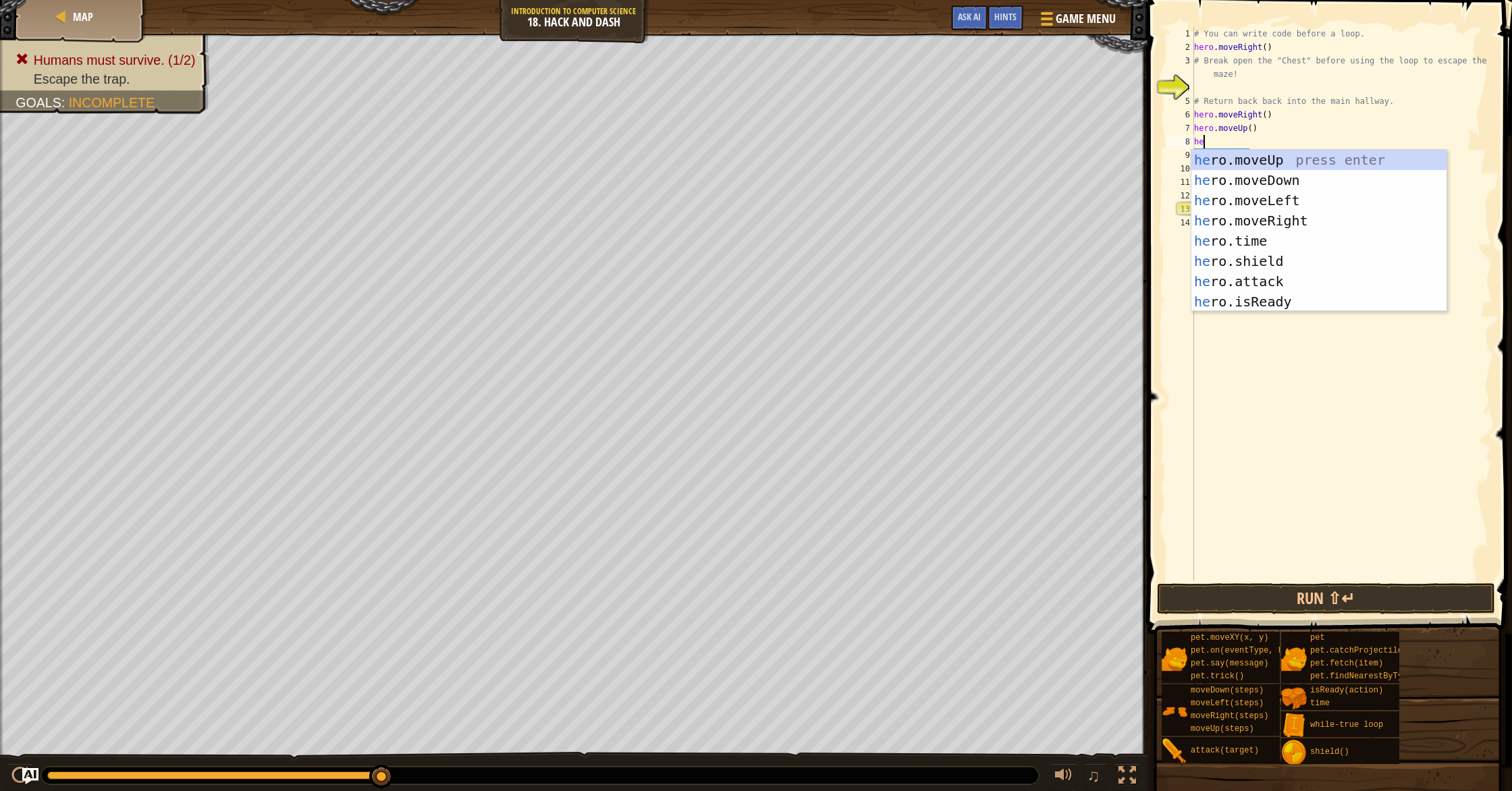
type textarea "her"
click at [1255, 179] on div "her o.moveUp press enter her o.moveDown press enter her o.moveLeft press enter …" at bounding box center [1319, 251] width 255 height 202
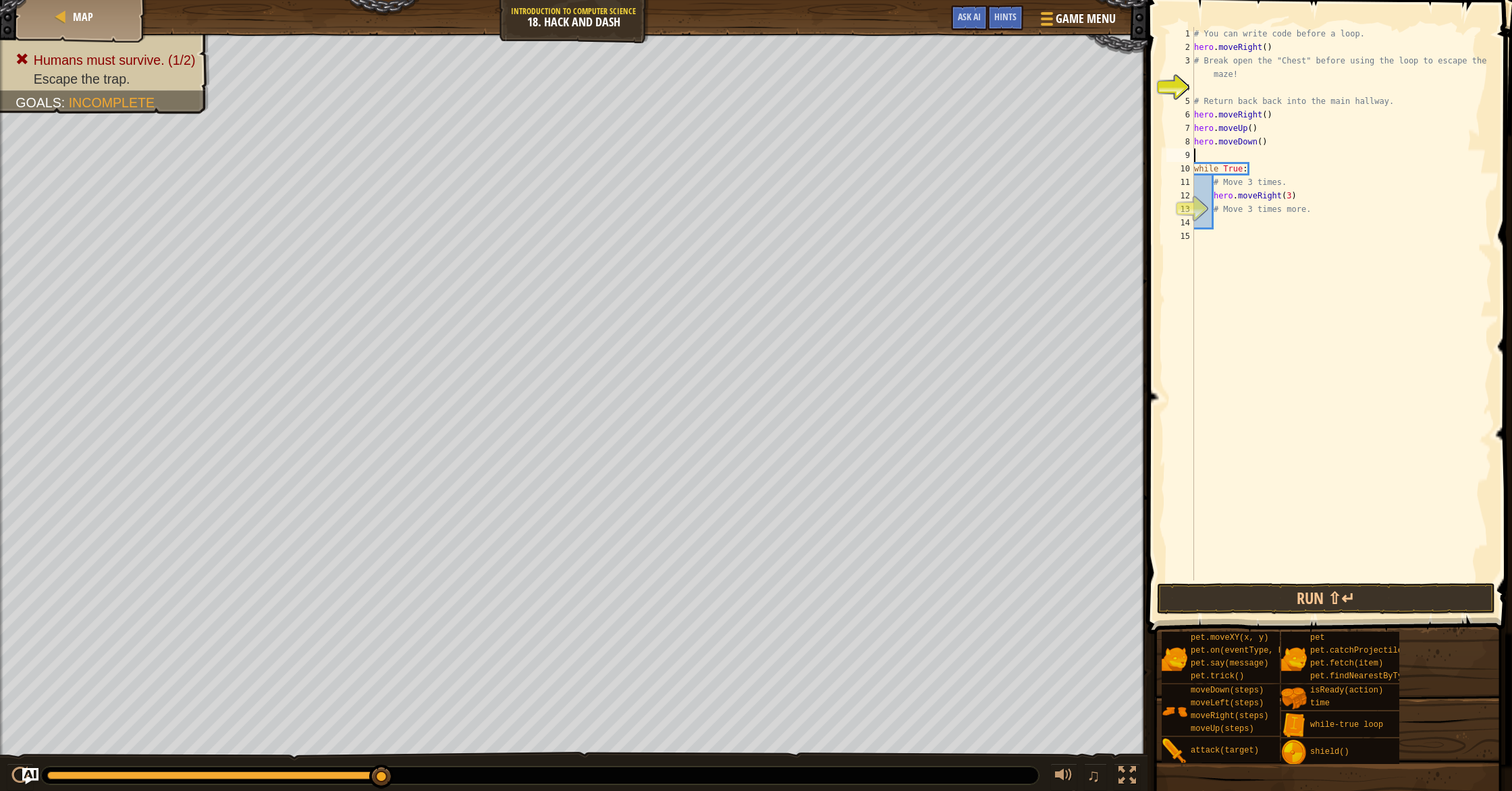
scroll to position [6, 0]
click at [1245, 612] on button "Run ⇧↵" at bounding box center [1326, 598] width 338 height 31
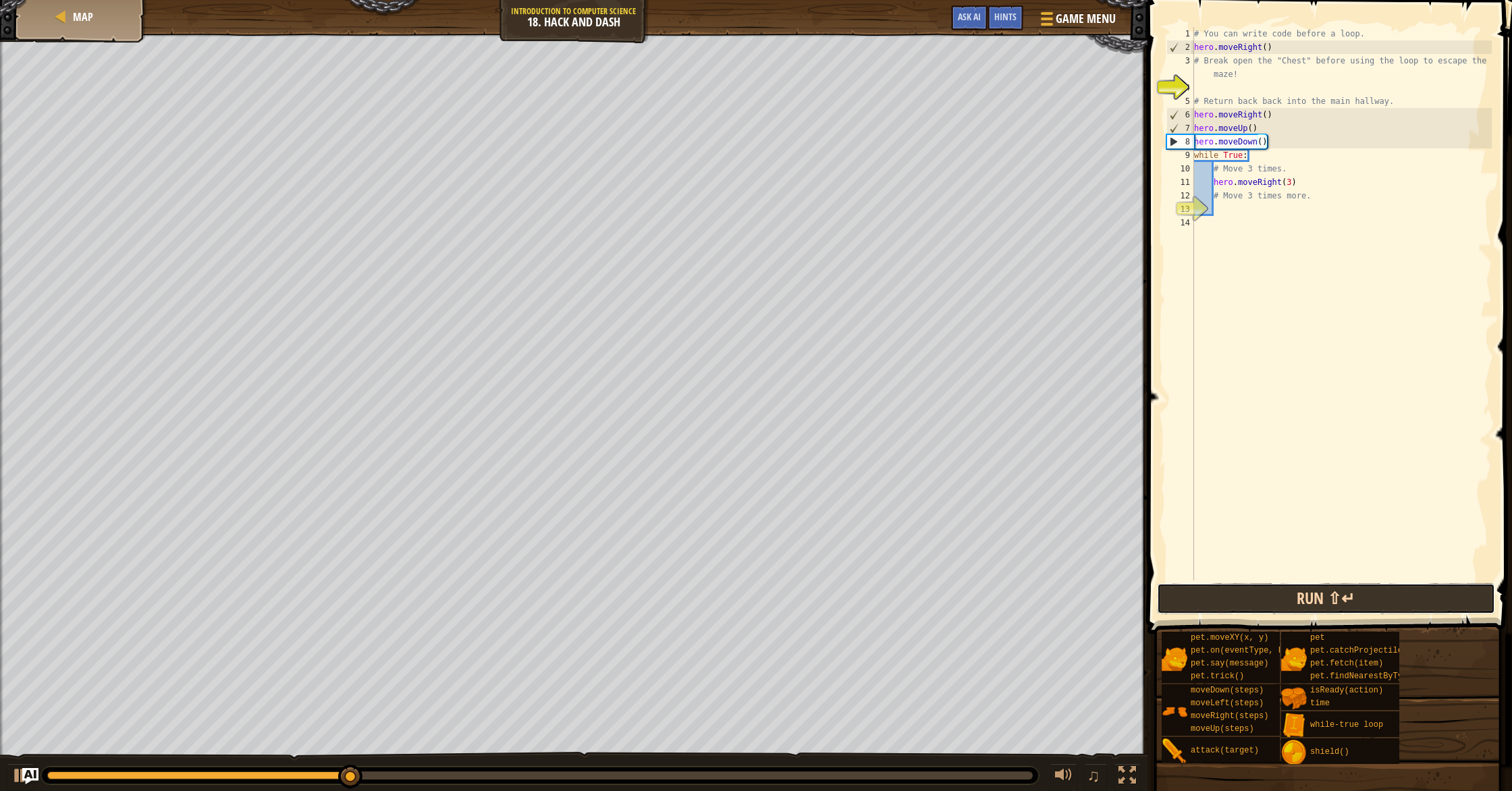
click at [1278, 594] on button "Run ⇧↵" at bounding box center [1326, 598] width 338 height 31
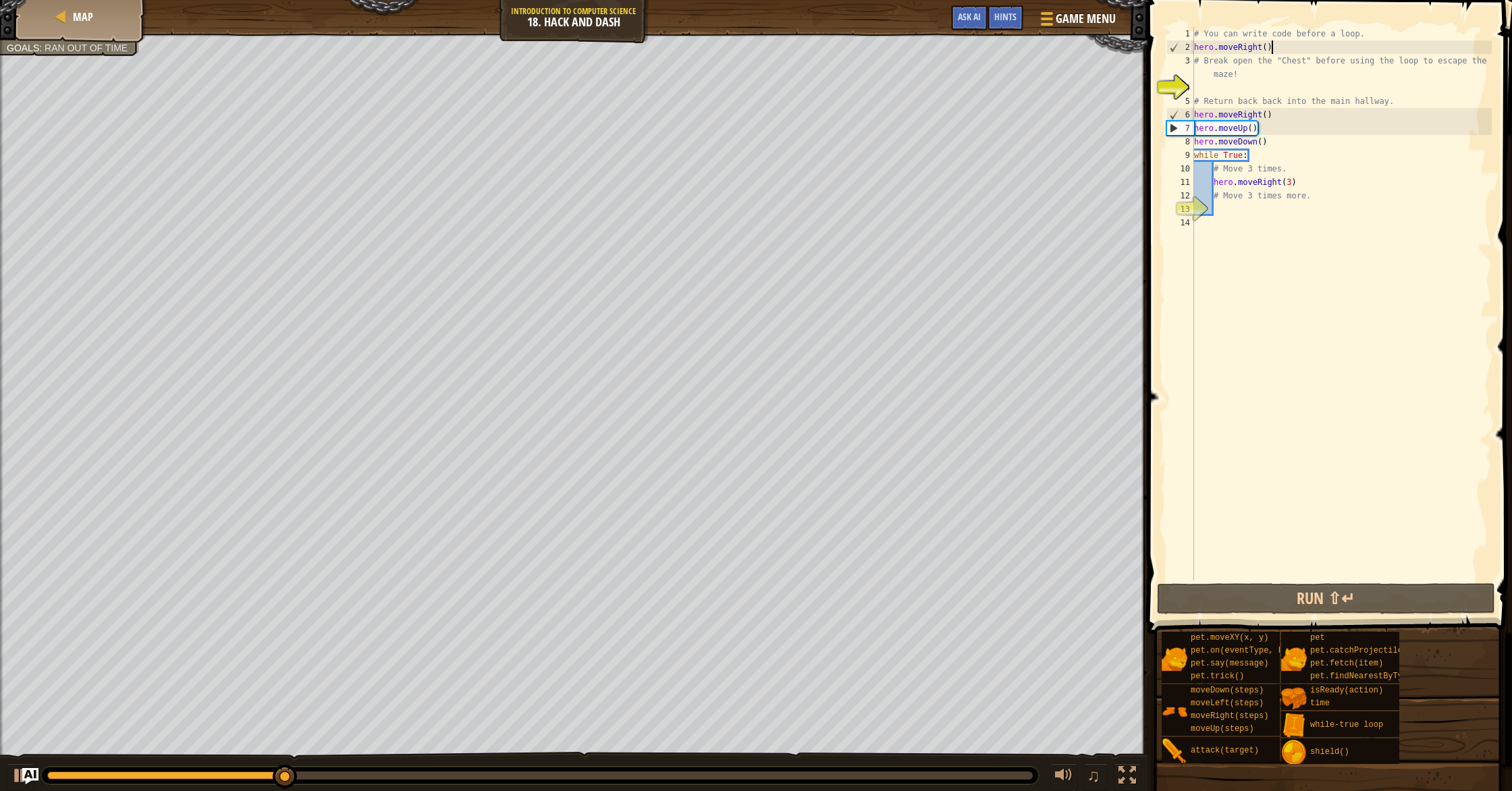
click at [1276, 47] on div "# You can write code before a loop. hero . moveRight ( ) # Break open the "Ches…" at bounding box center [1342, 317] width 300 height 580
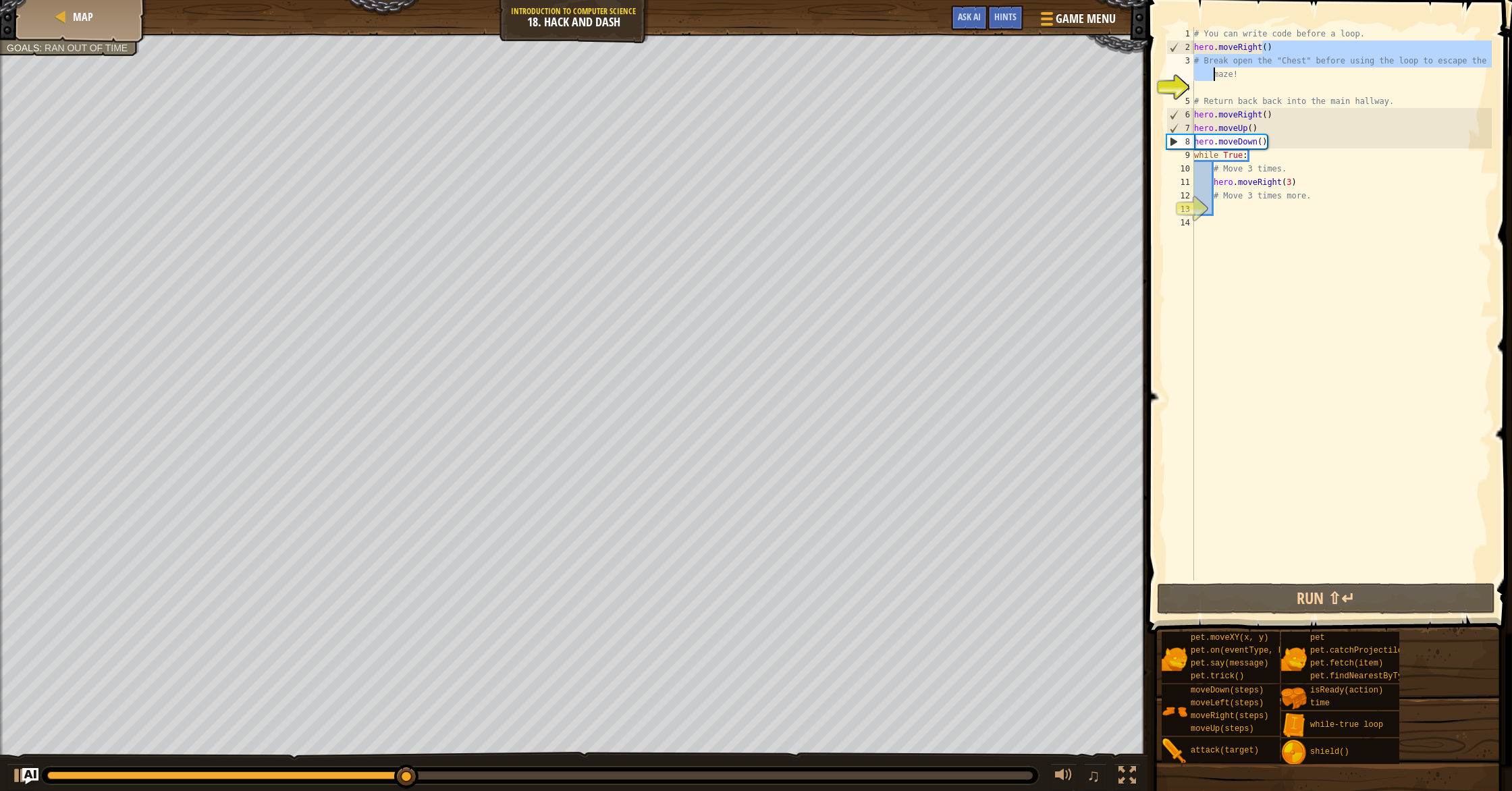
drag, startPoint x: 1276, startPoint y: 47, endPoint x: 1227, endPoint y: 82, distance: 60.2
click at [1227, 82] on div "# You can write code before a loop. hero . moveRight ( ) # Break open the "Ches…" at bounding box center [1342, 317] width 300 height 580
click at [1303, 119] on div "# You can write code before a loop. hero . moveRight ( ) # Break open the "Ches…" at bounding box center [1342, 317] width 300 height 580
click at [1268, 126] on div "# You can write code before a loop. hero . moveRight ( ) # Break open the "Ches…" at bounding box center [1342, 317] width 300 height 580
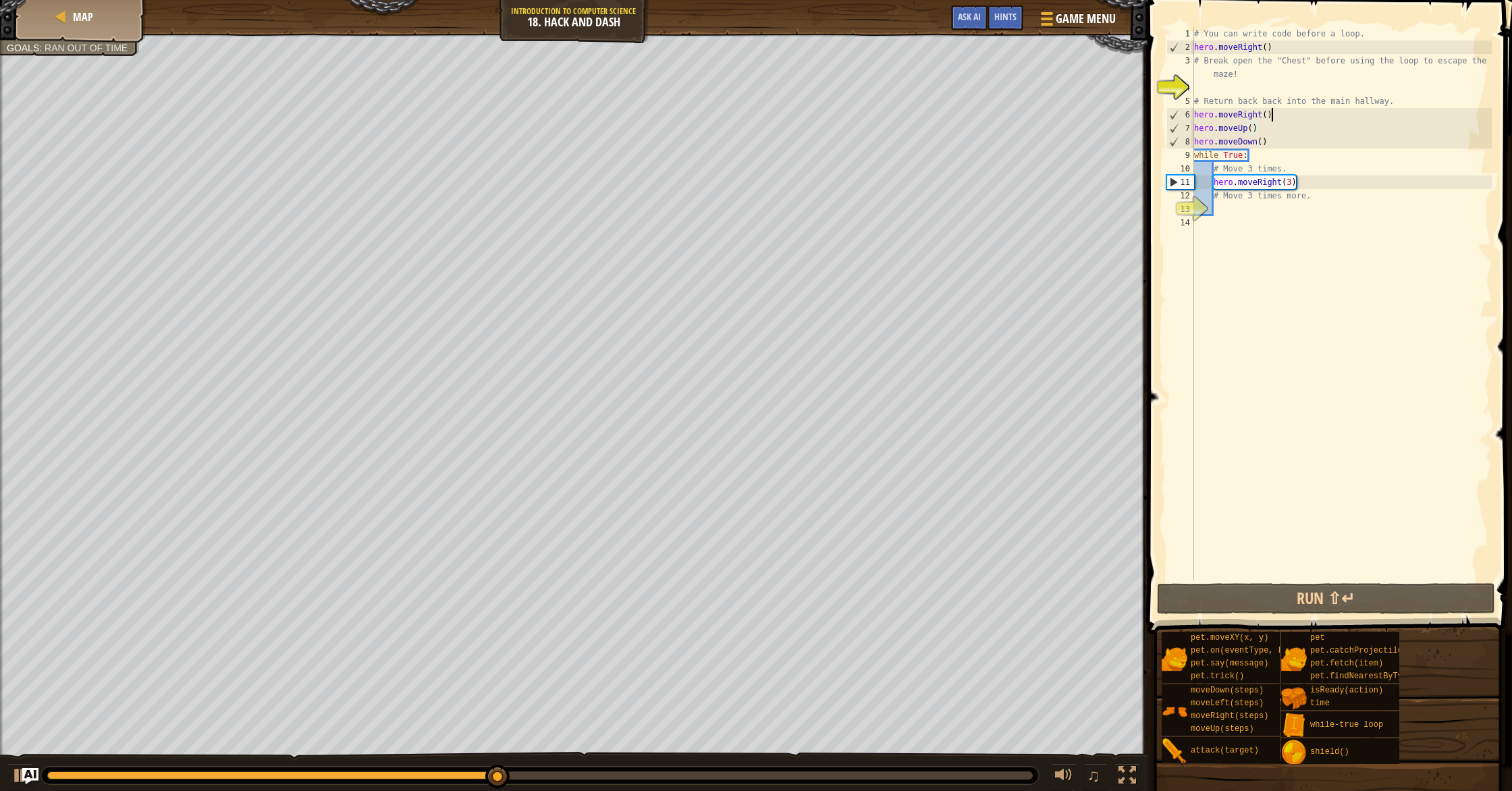
click at [1271, 115] on div "# You can write code before a loop. hero . moveRight ( ) # Break open the "Ches…" at bounding box center [1342, 317] width 300 height 580
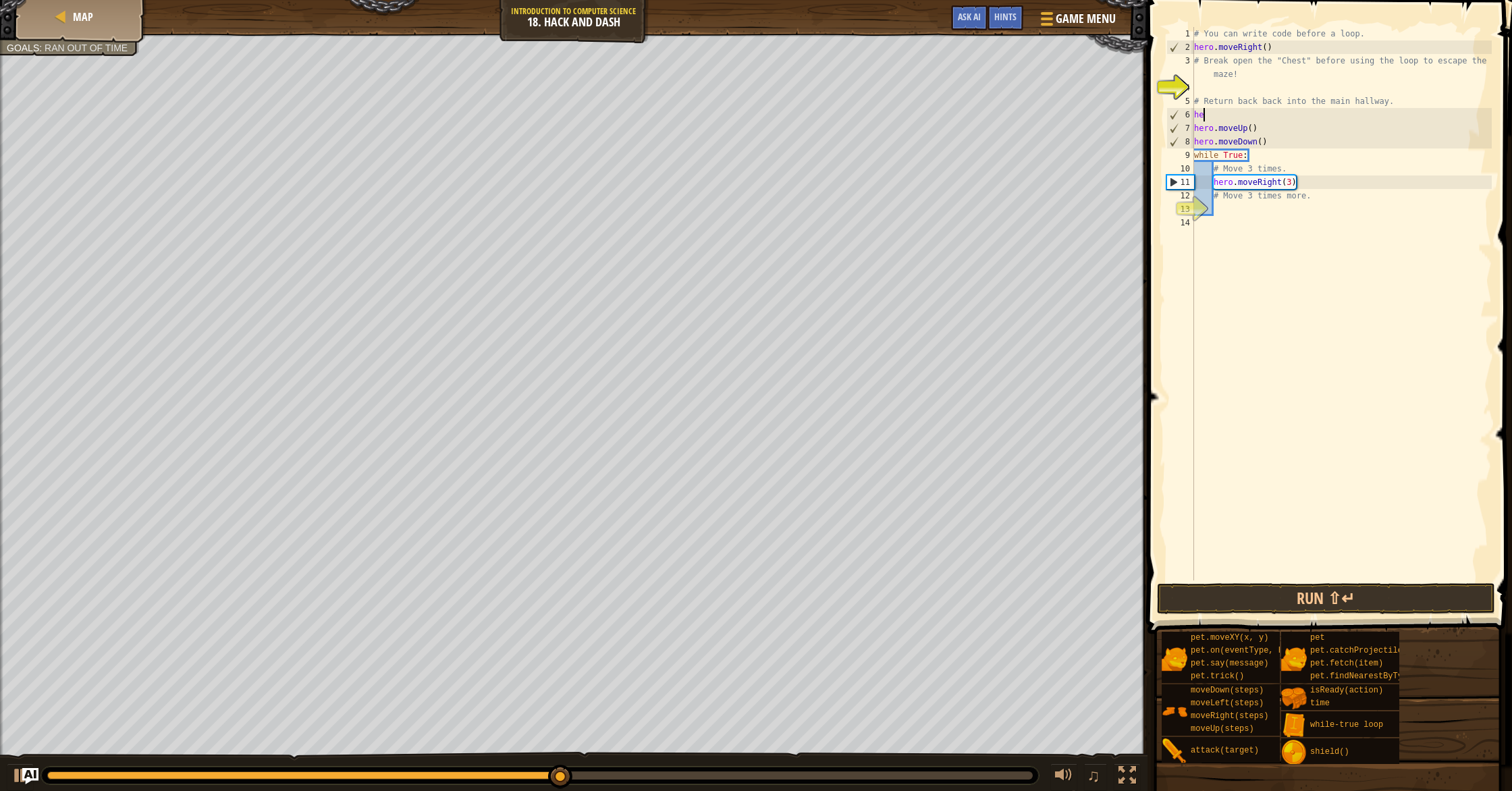
type textarea "h"
click at [1356, 592] on button "Run ⇧↵" at bounding box center [1326, 598] width 338 height 31
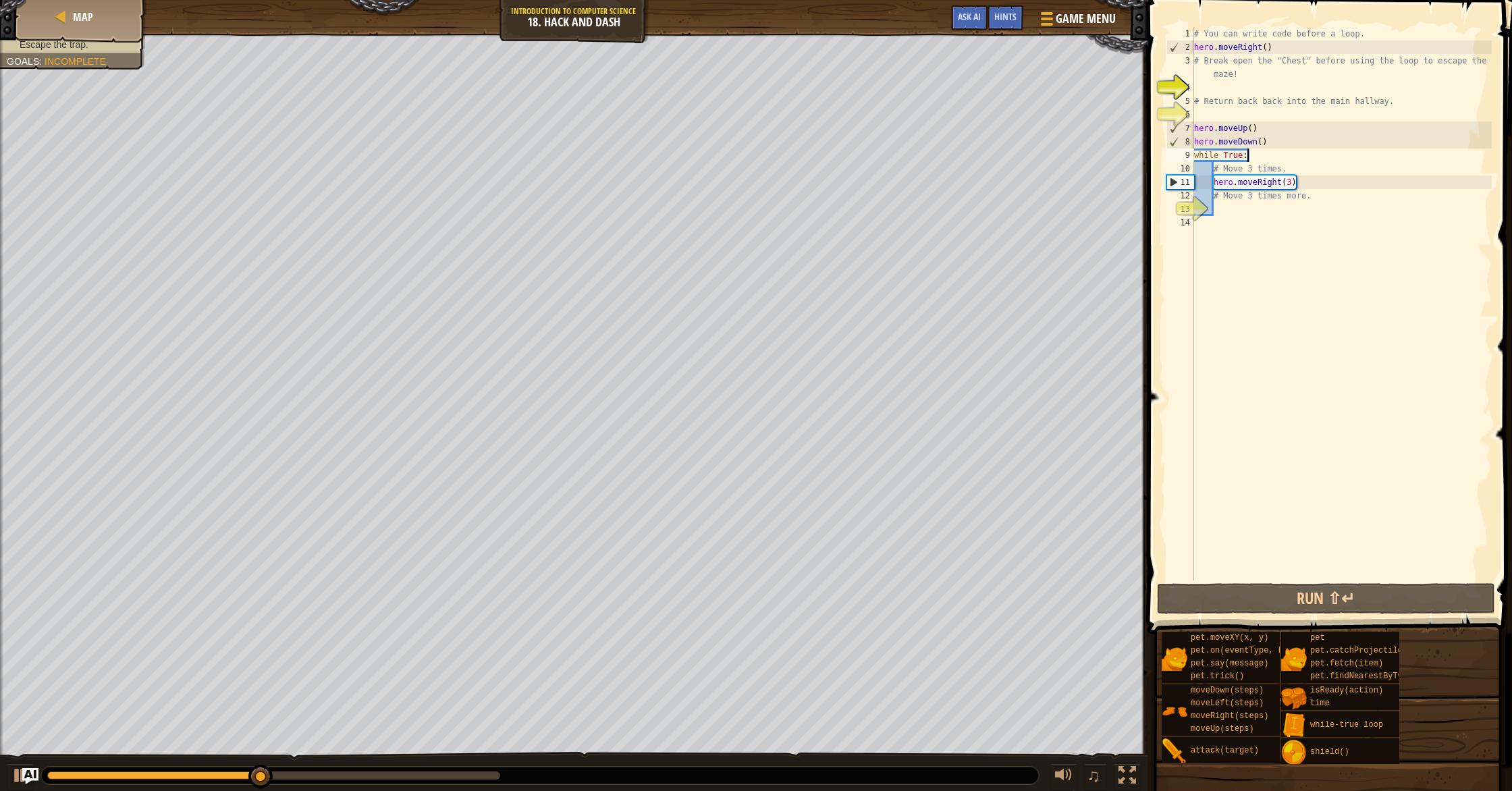
click at [1260, 149] on div "# You can write code before a loop. hero . moveRight ( ) # Break open the "Ches…" at bounding box center [1342, 317] width 300 height 580
click at [1263, 128] on div "# You can write code before a loop. hero . moveRight ( ) # Break open the "Ches…" at bounding box center [1342, 317] width 300 height 580
type textarea "hero.moveUp()"
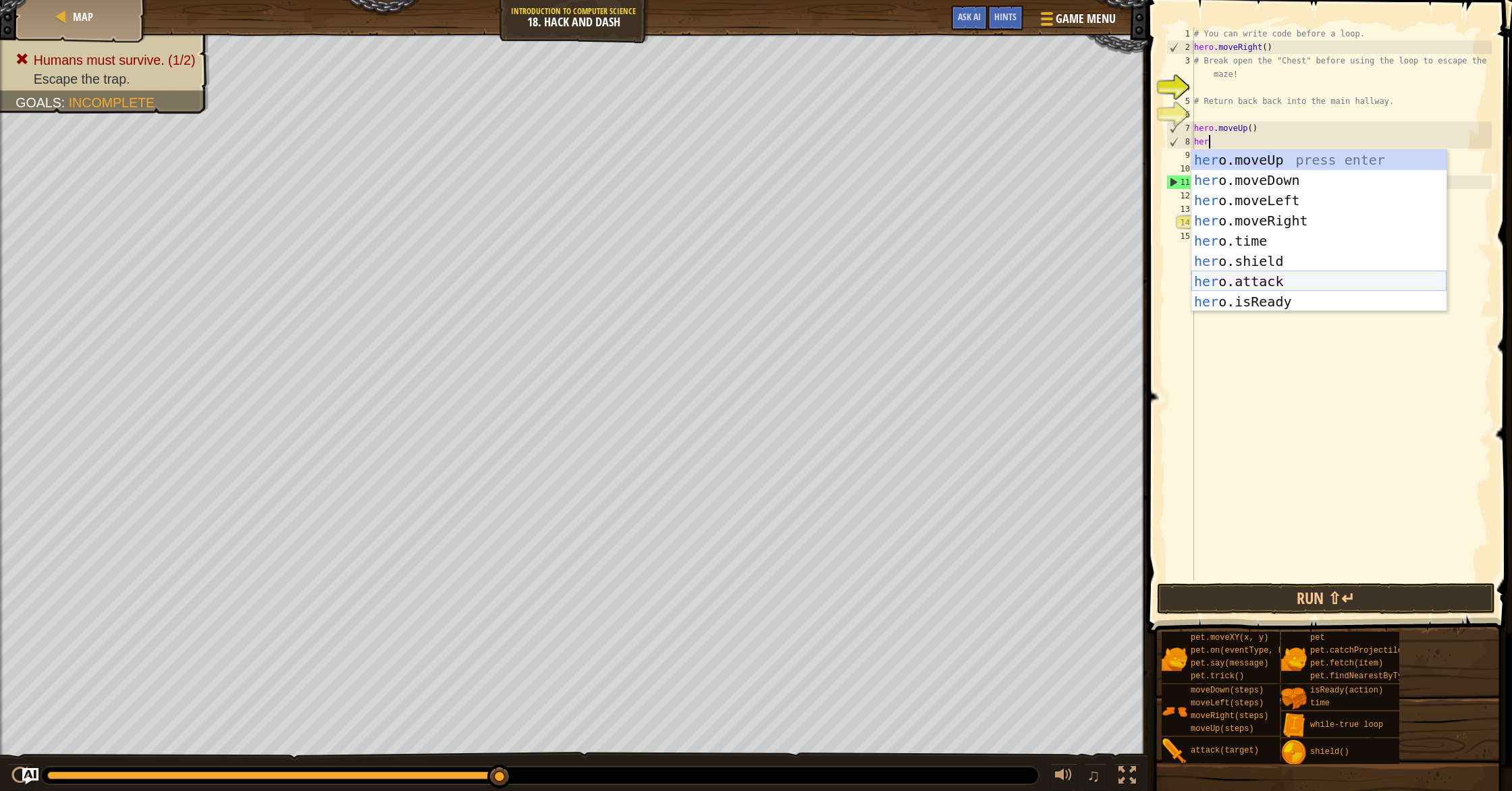
scroll to position [2, 0]
click at [1276, 282] on div "her o.moveUp press enter her o.moveDown press enter her o.moveLeft press enter …" at bounding box center [1319, 251] width 255 height 202
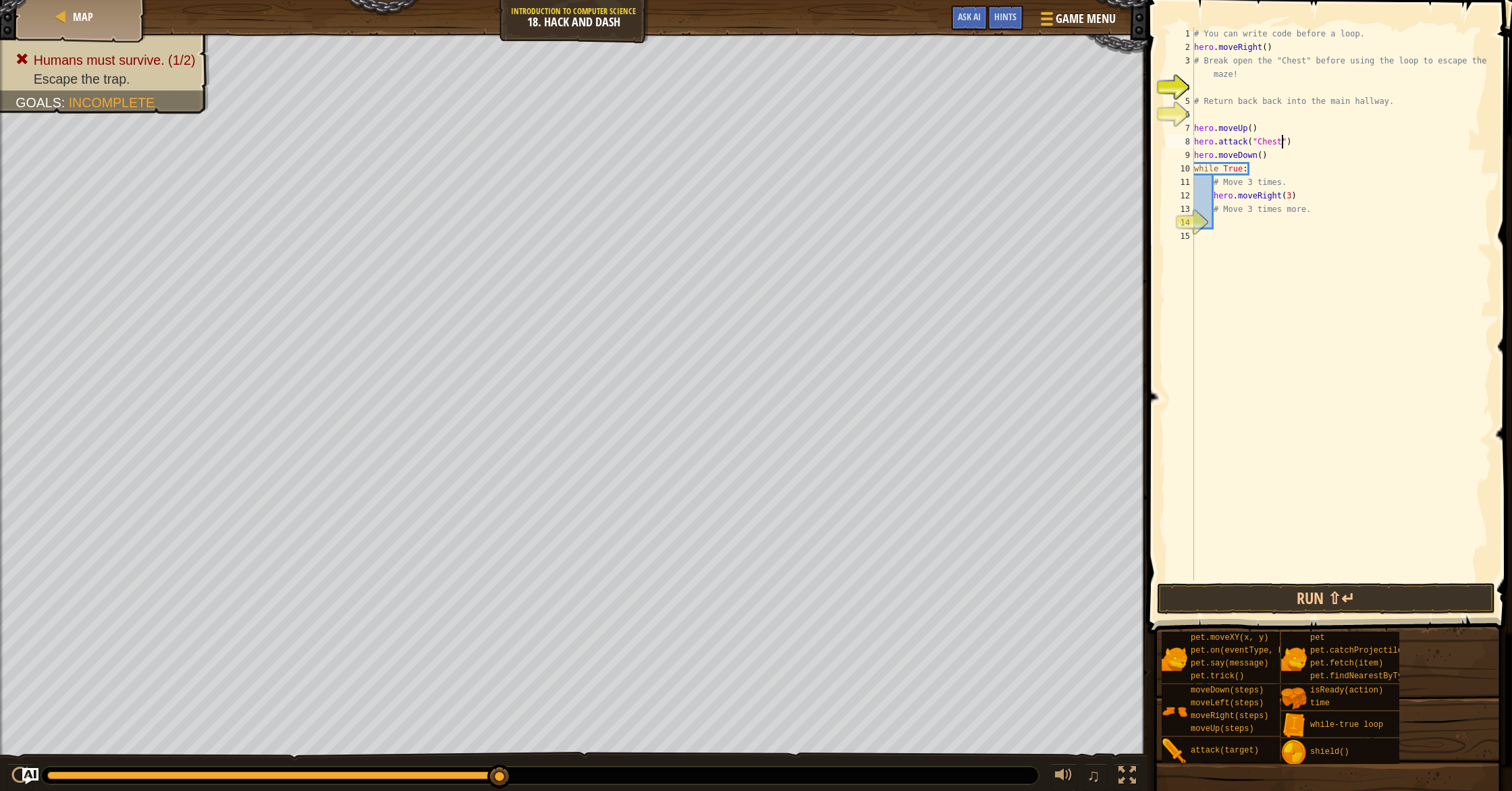
scroll to position [6, 8]
type textarea "hero.attack("Chest")"
click at [1281, 601] on button "Run ⇧↵" at bounding box center [1326, 598] width 338 height 31
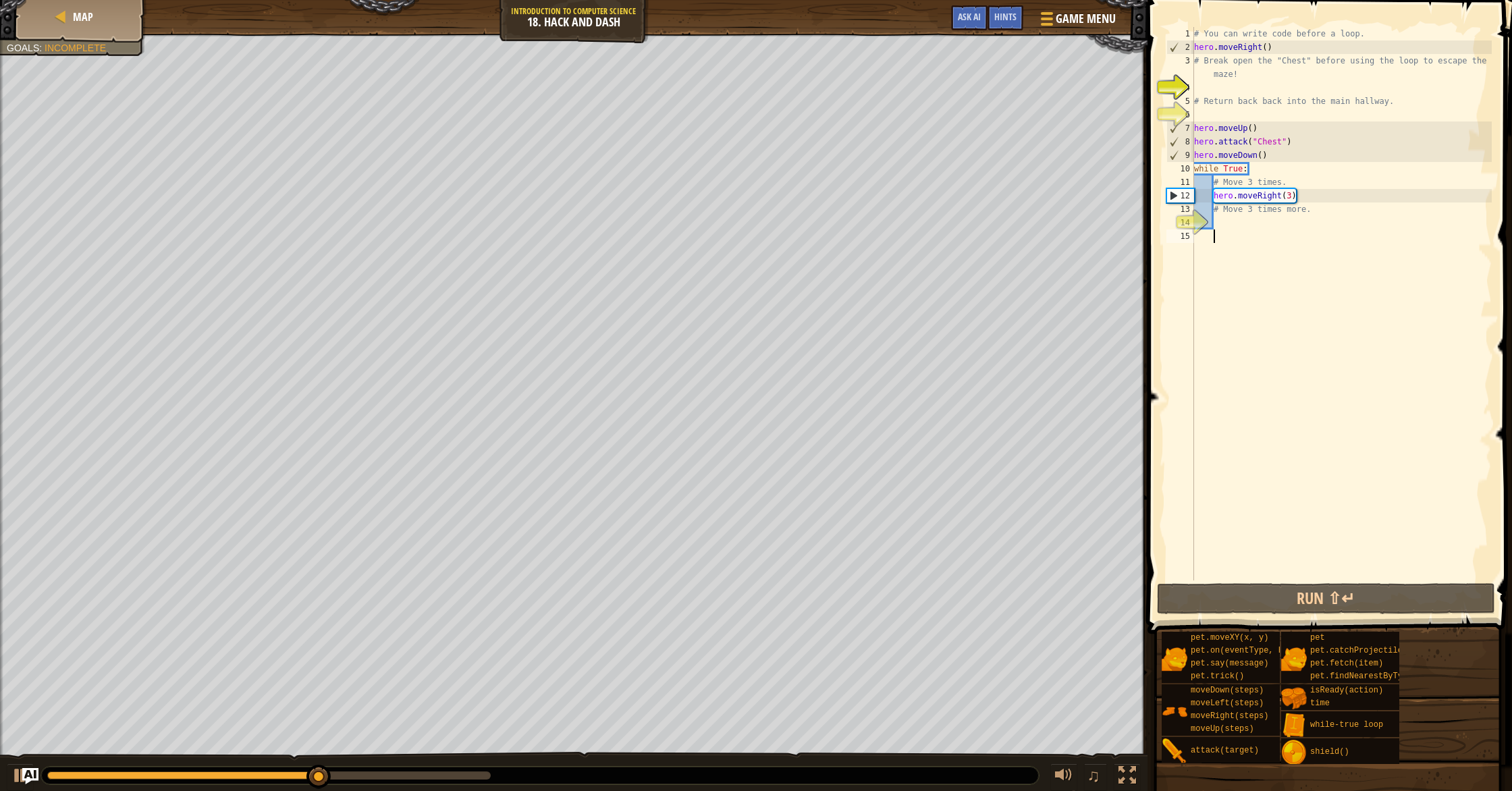
click at [1229, 230] on div "# You can write code before a loop. hero . moveRight ( ) # Break open the "Ches…" at bounding box center [1342, 317] width 300 height 580
click at [1214, 218] on div "# You can write code before a loop. hero . moveRight ( ) # Break open the "Ches…" at bounding box center [1342, 317] width 300 height 580
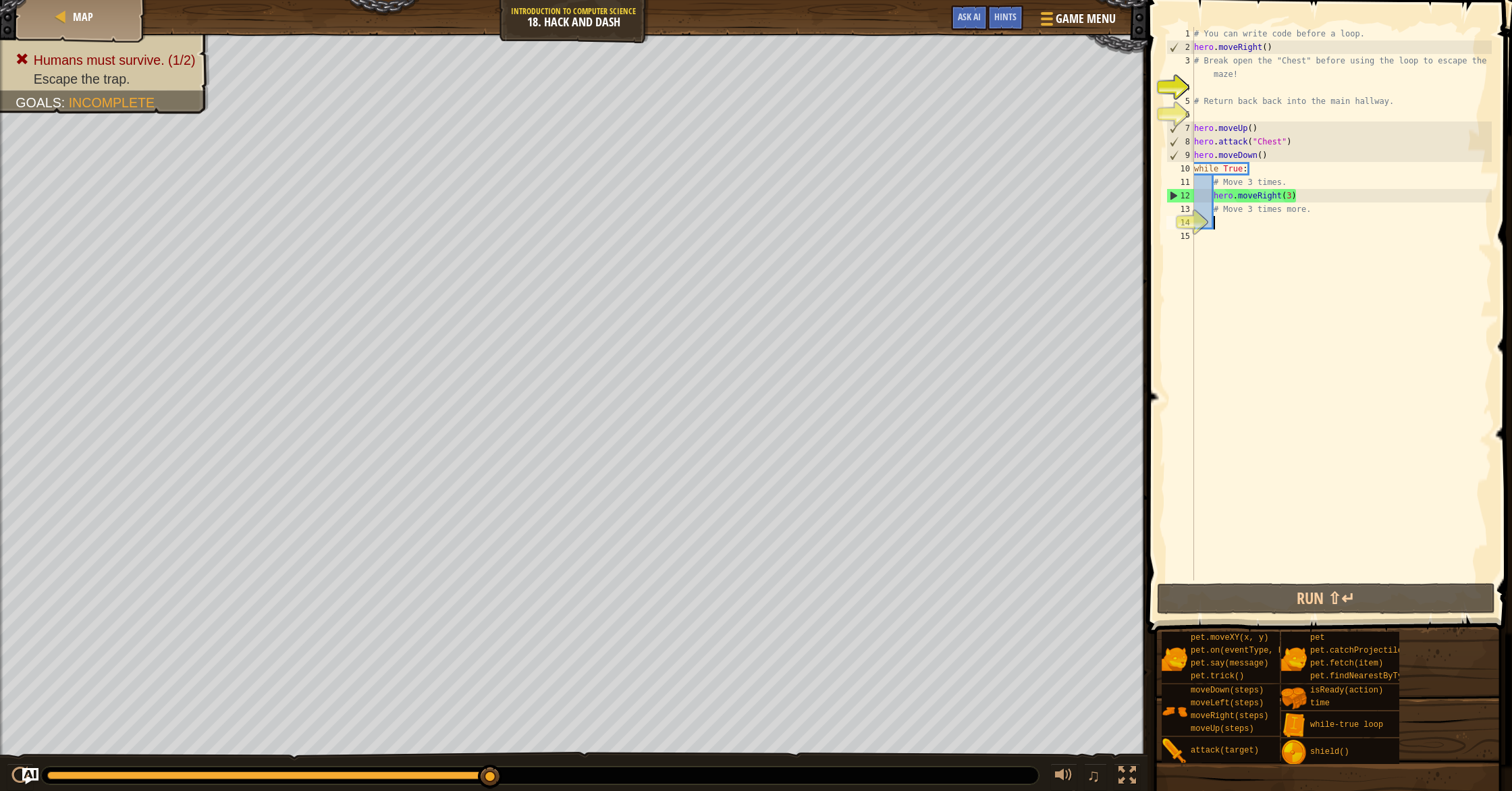
type textarea "n"
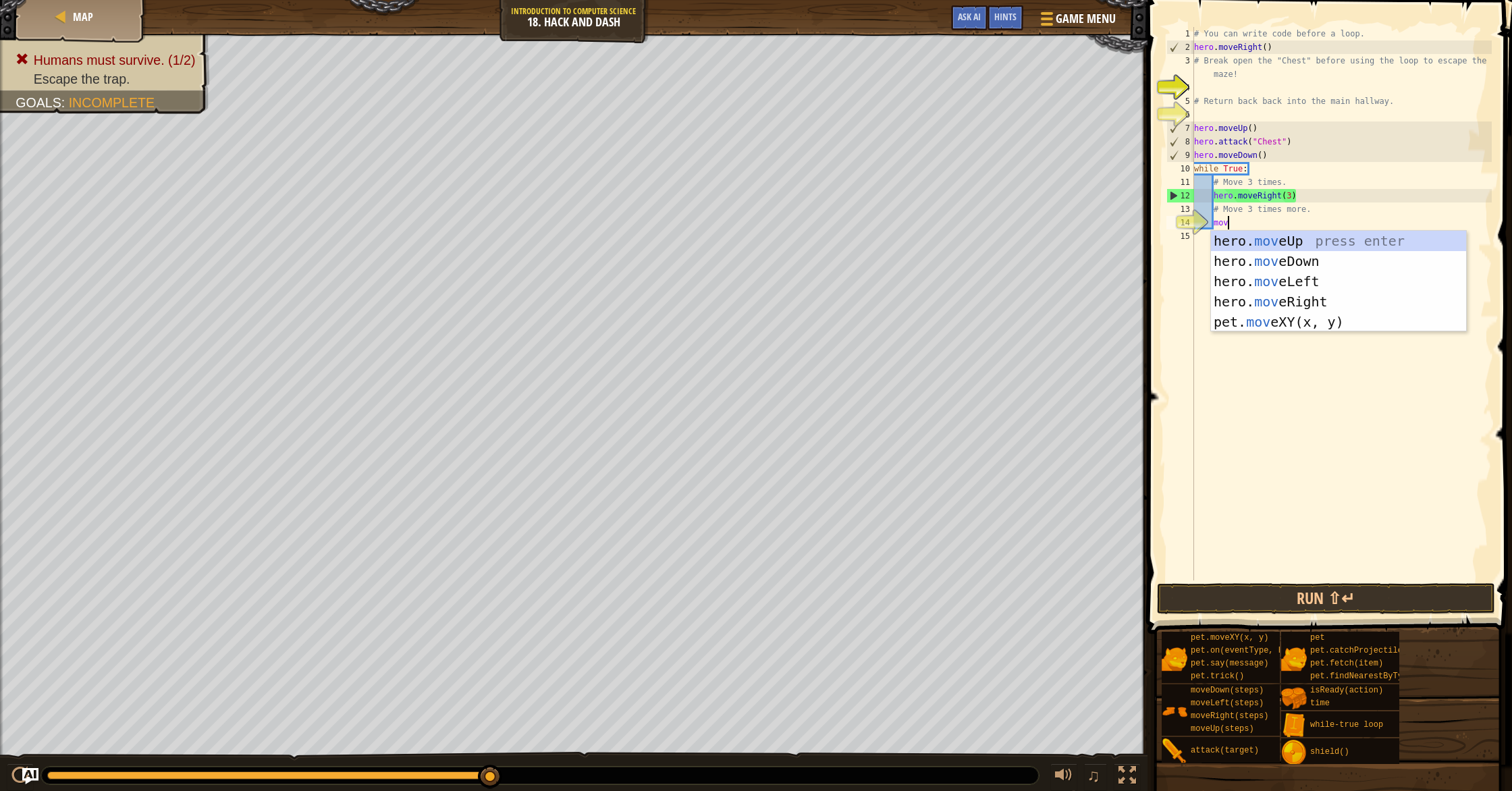
type textarea "move"
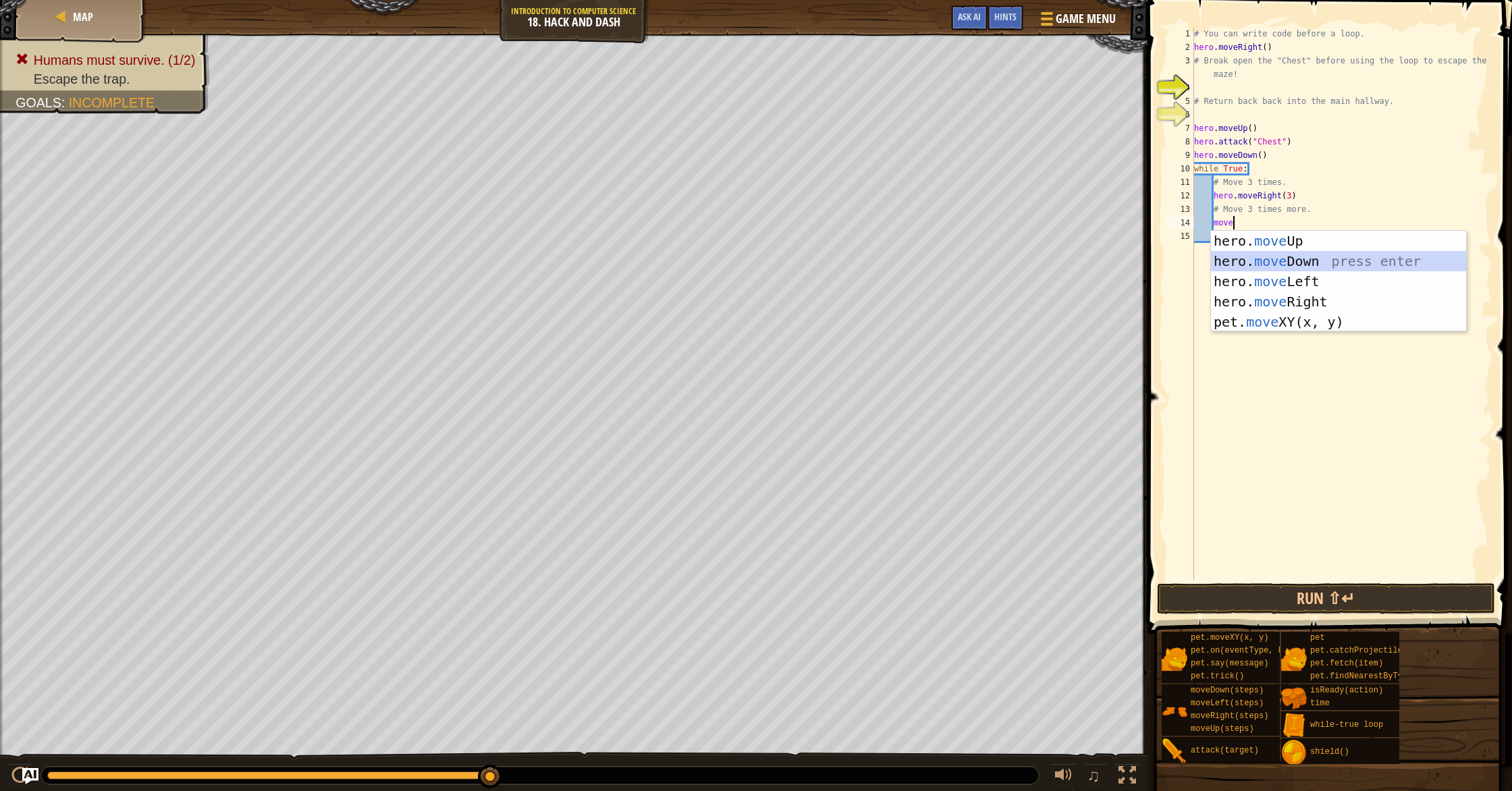
click at [1277, 255] on div "hero. move Up press enter hero. move Down press enter hero. move Left press ent…" at bounding box center [1338, 301] width 255 height 142
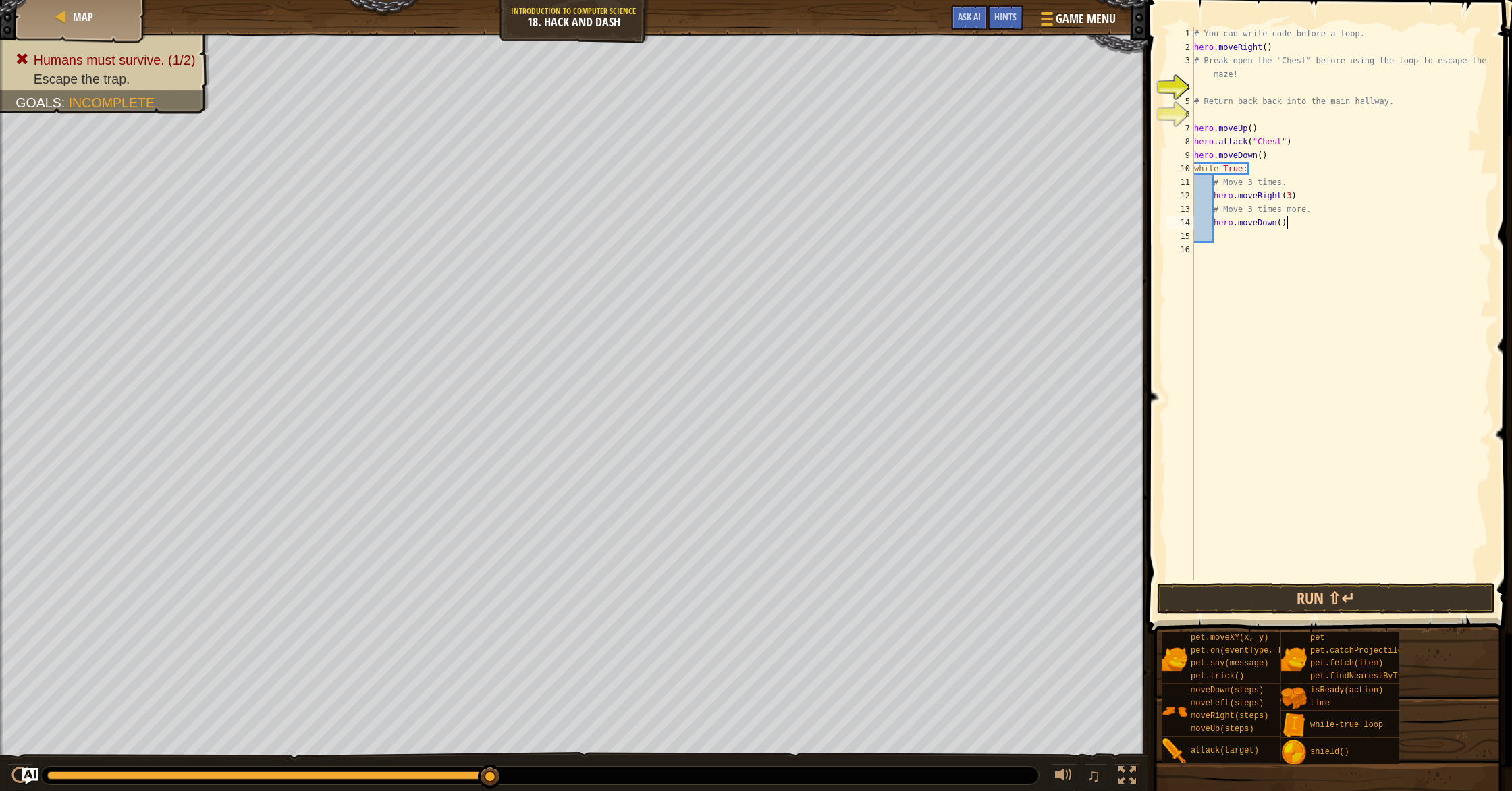
click at [1284, 227] on div "# You can write code before a loop. hero . moveRight ( ) # Break open the "Ches…" at bounding box center [1342, 317] width 300 height 580
click at [1280, 227] on div "# You can write code before a loop. hero . moveRight ( ) # Break open the "Ches…" at bounding box center [1342, 317] width 300 height 580
type textarea "hero.moveDown(3)"
click at [1303, 610] on button "Run ⇧↵" at bounding box center [1326, 598] width 338 height 31
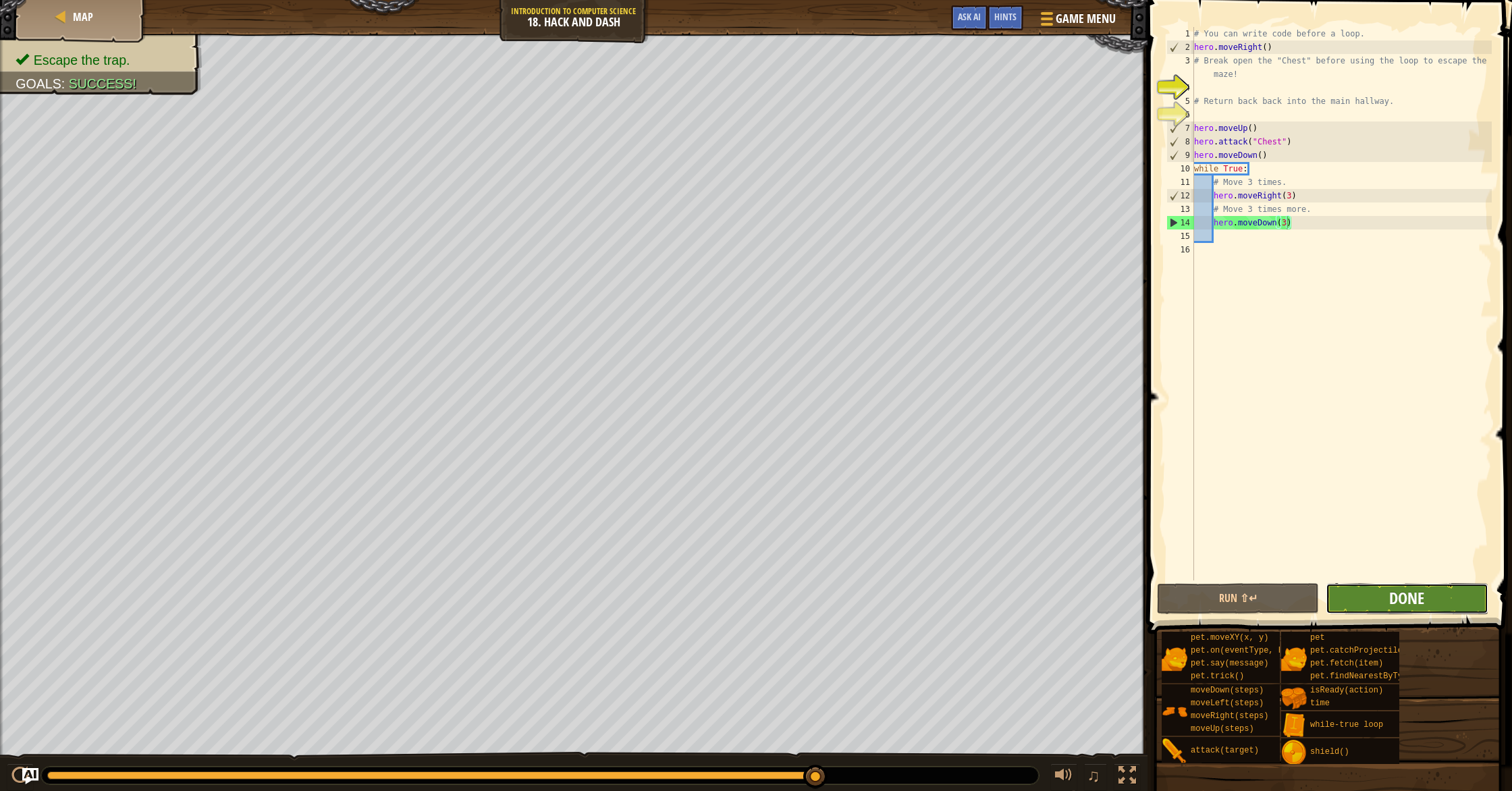
click at [1390, 594] on span "Done" at bounding box center [1406, 597] width 35 height 21
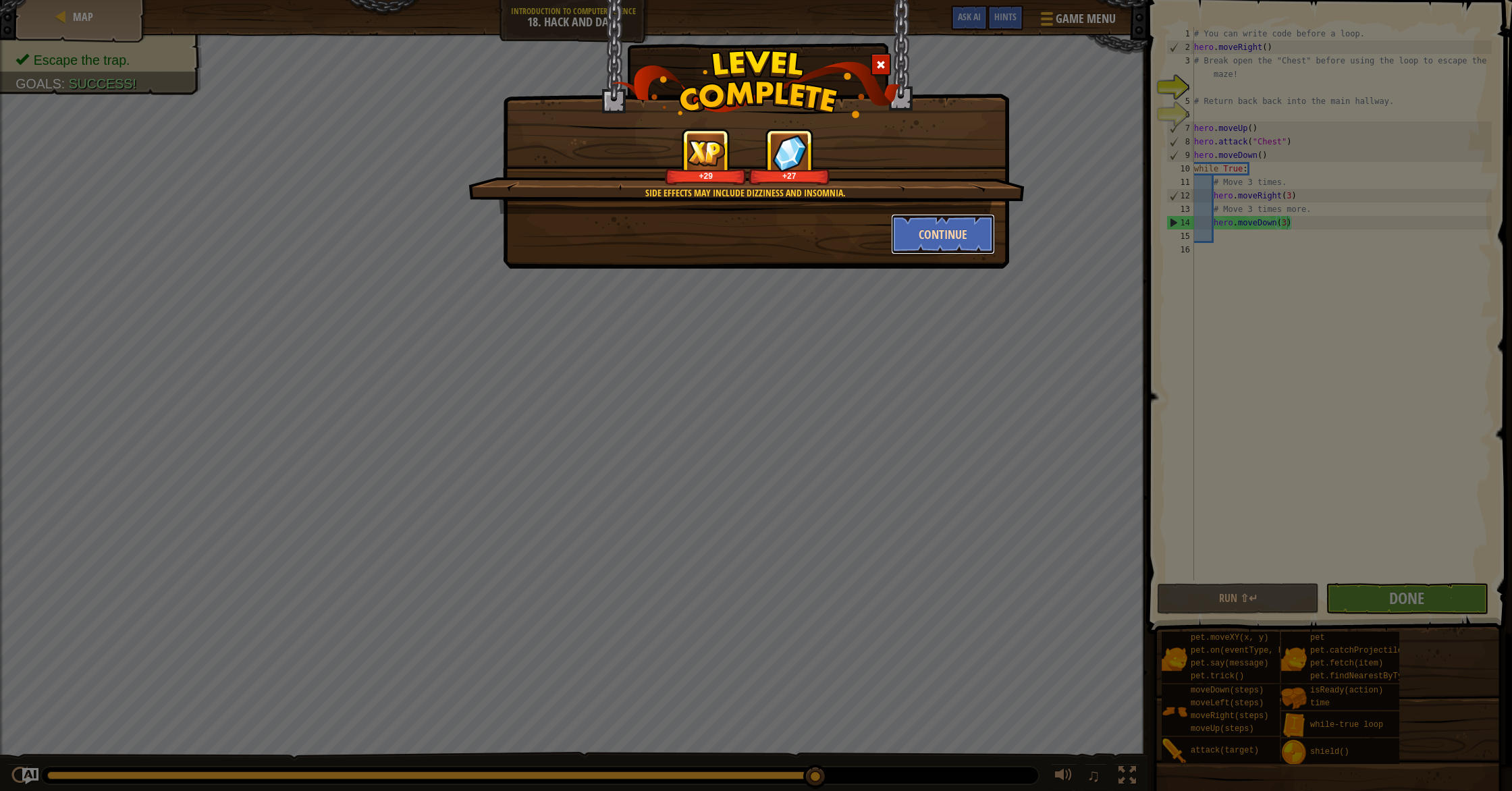
click at [942, 235] on button "Continue" at bounding box center [943, 234] width 105 height 40
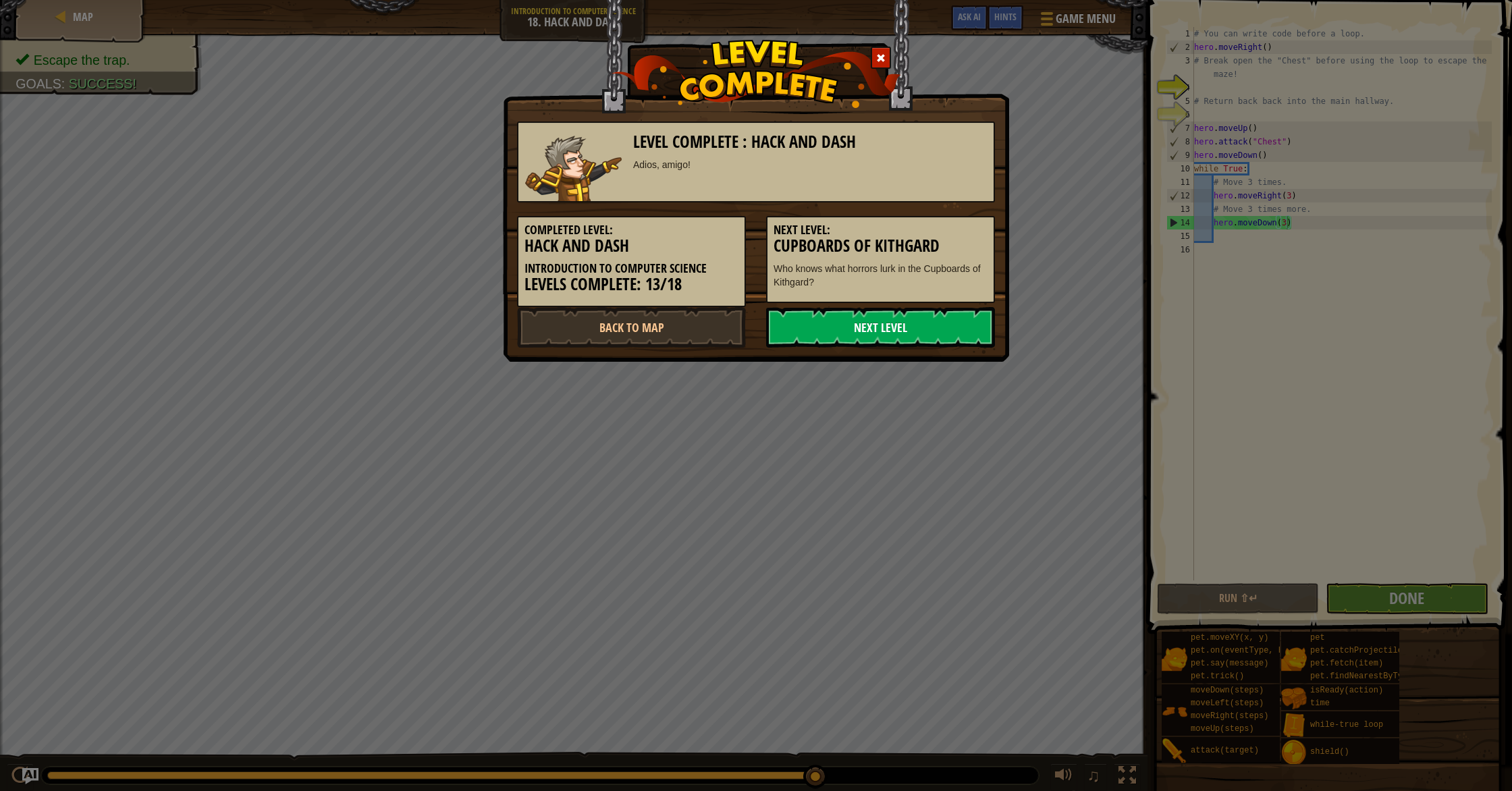
click at [822, 324] on link "Next Level" at bounding box center [881, 327] width 228 height 40
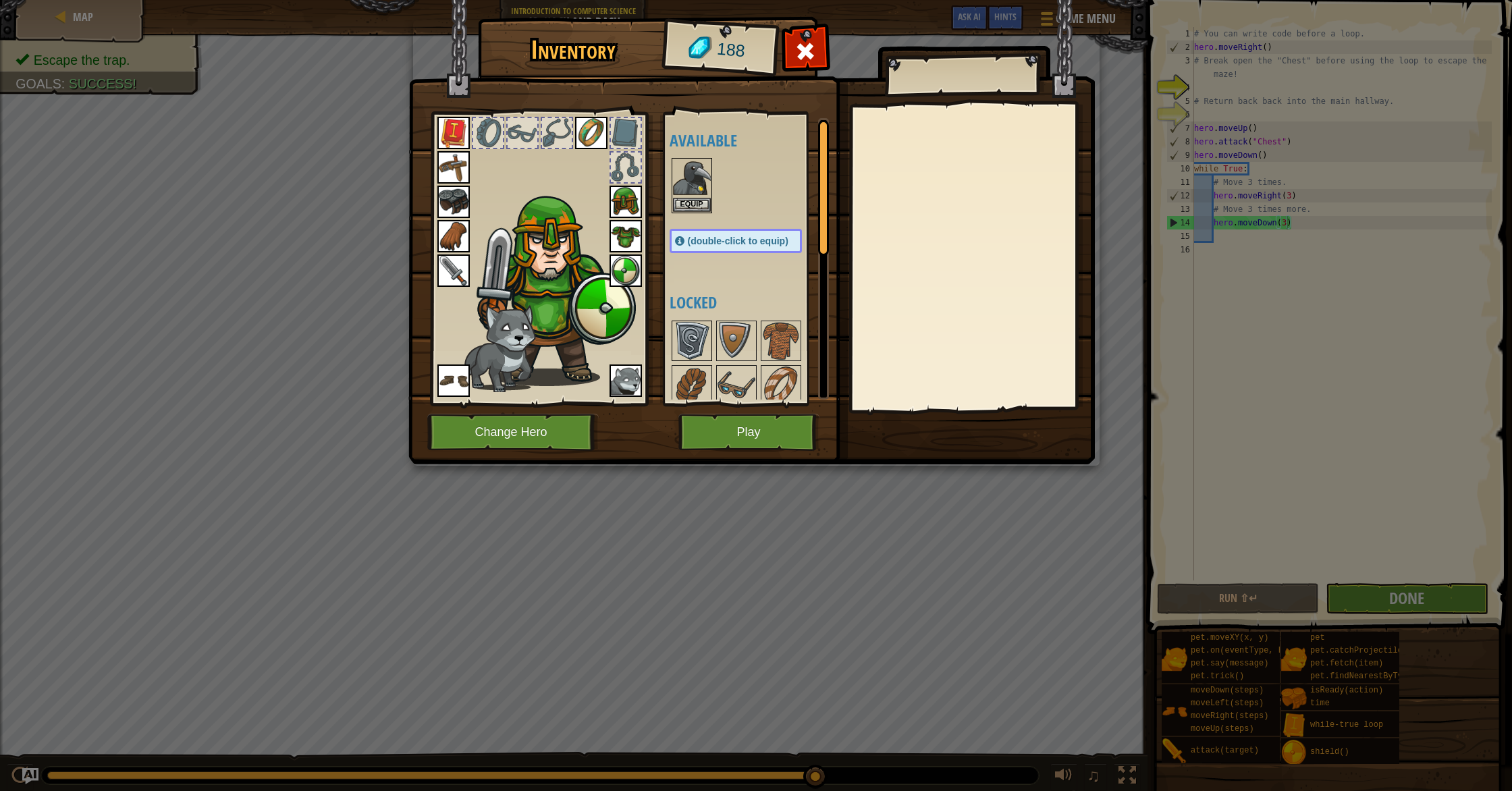
drag, startPoint x: 690, startPoint y: 338, endPoint x: 698, endPoint y: 336, distance: 8.2
click at [690, 338] on img at bounding box center [692, 340] width 38 height 38
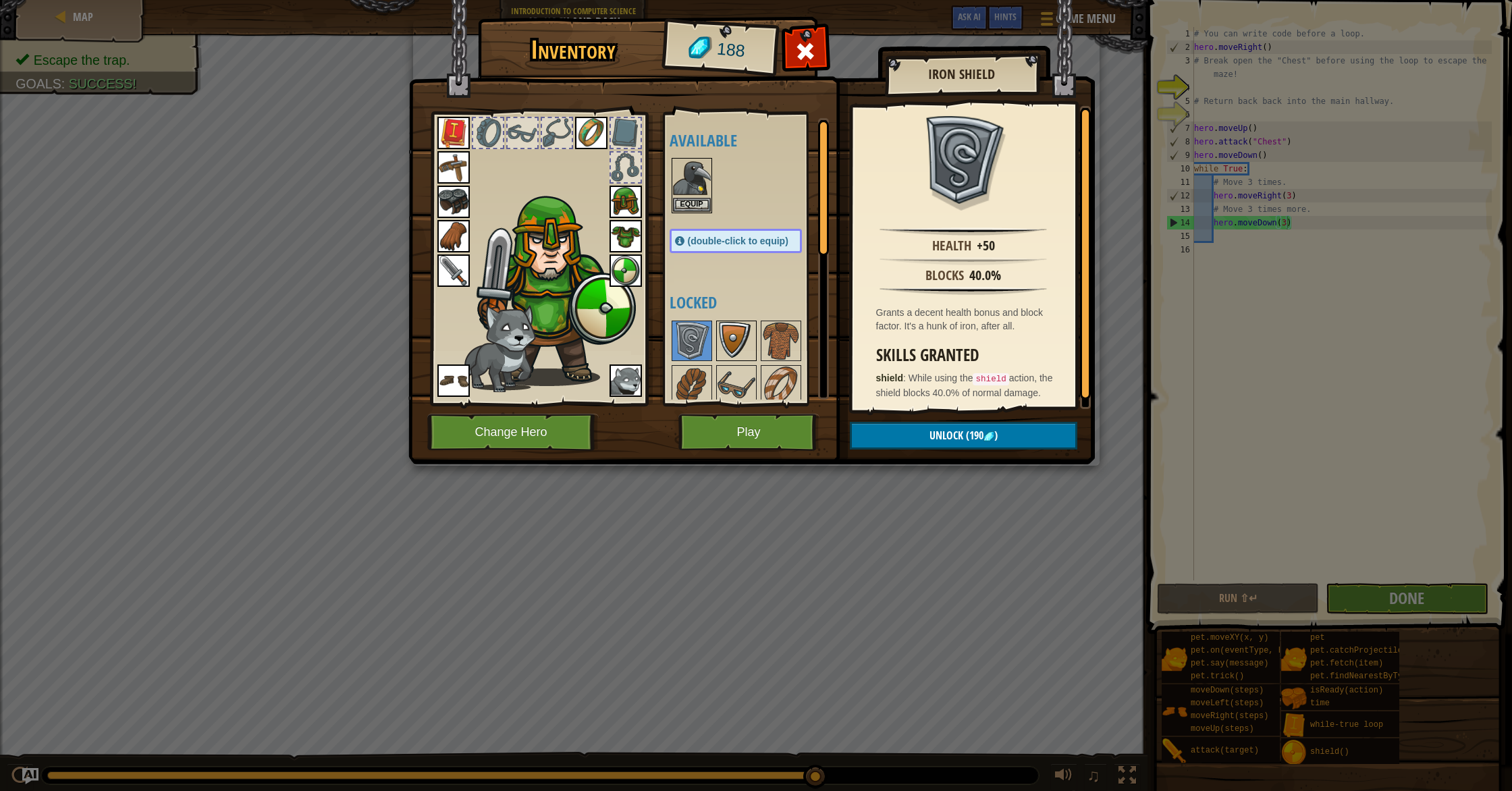
click at [737, 333] on img at bounding box center [736, 340] width 38 height 38
click at [711, 347] on div at bounding box center [692, 340] width 40 height 40
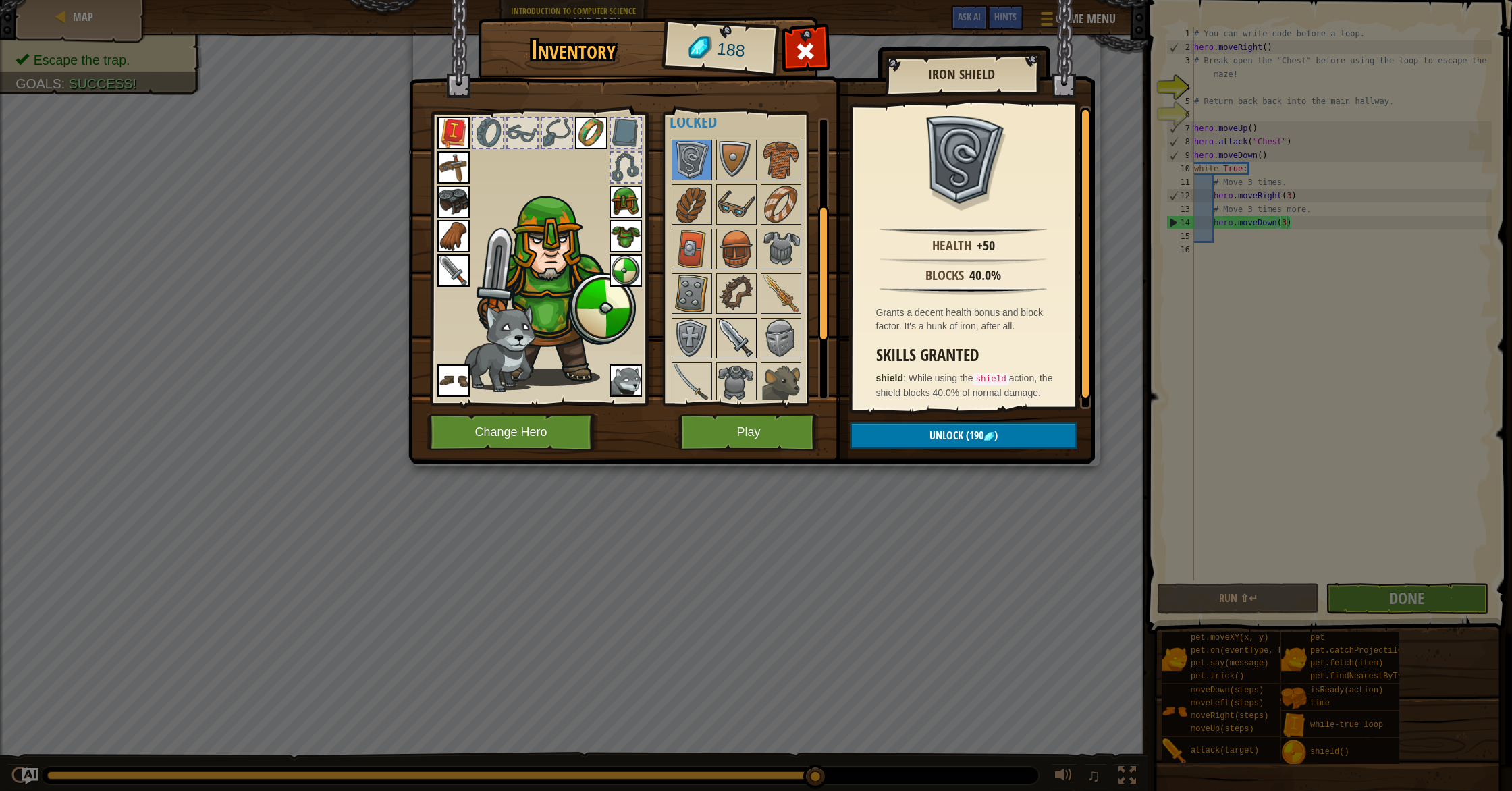
scroll to position [183, 0]
click at [739, 329] on img at bounding box center [736, 336] width 38 height 38
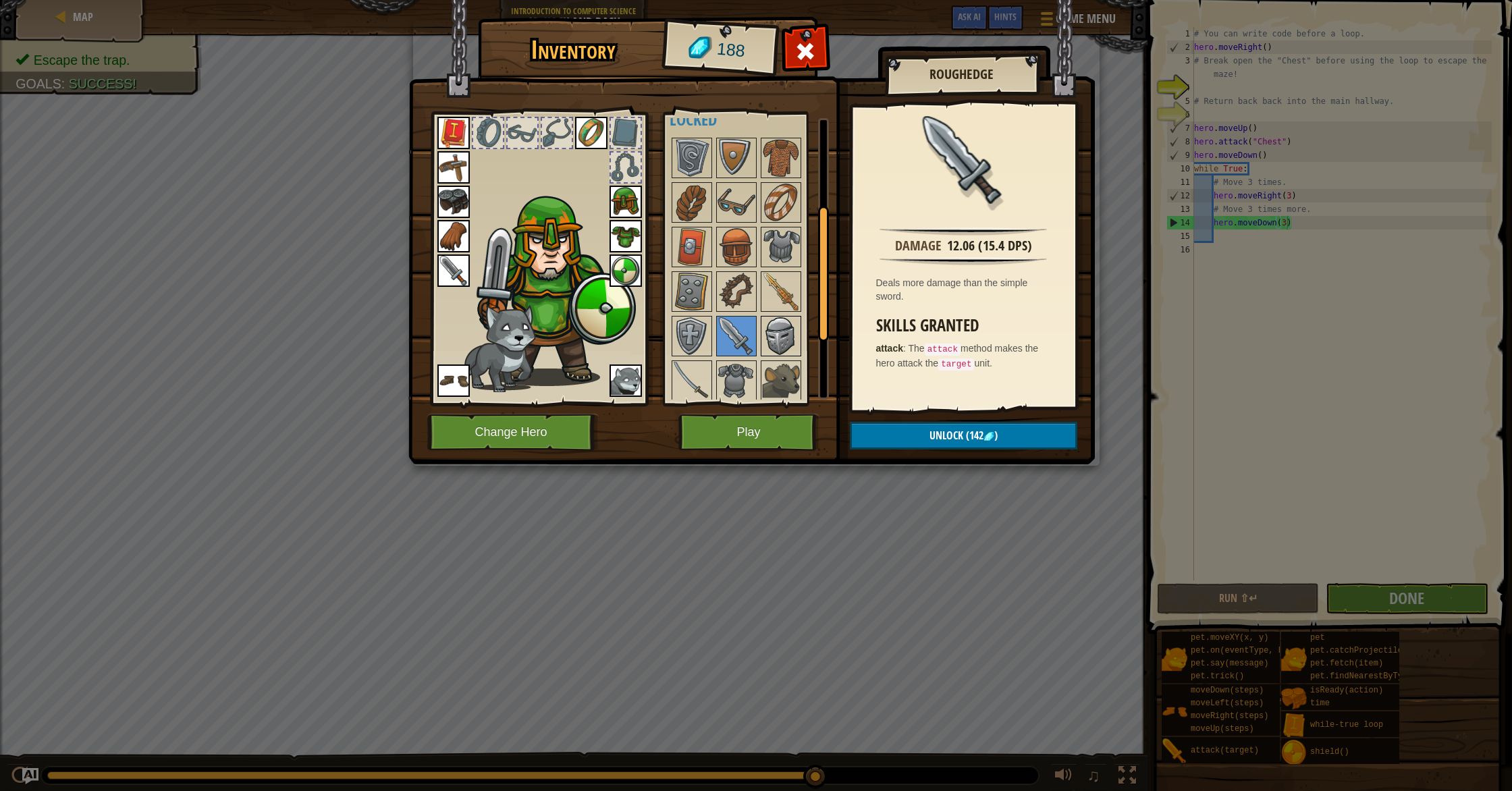
click at [769, 336] on img at bounding box center [781, 336] width 38 height 38
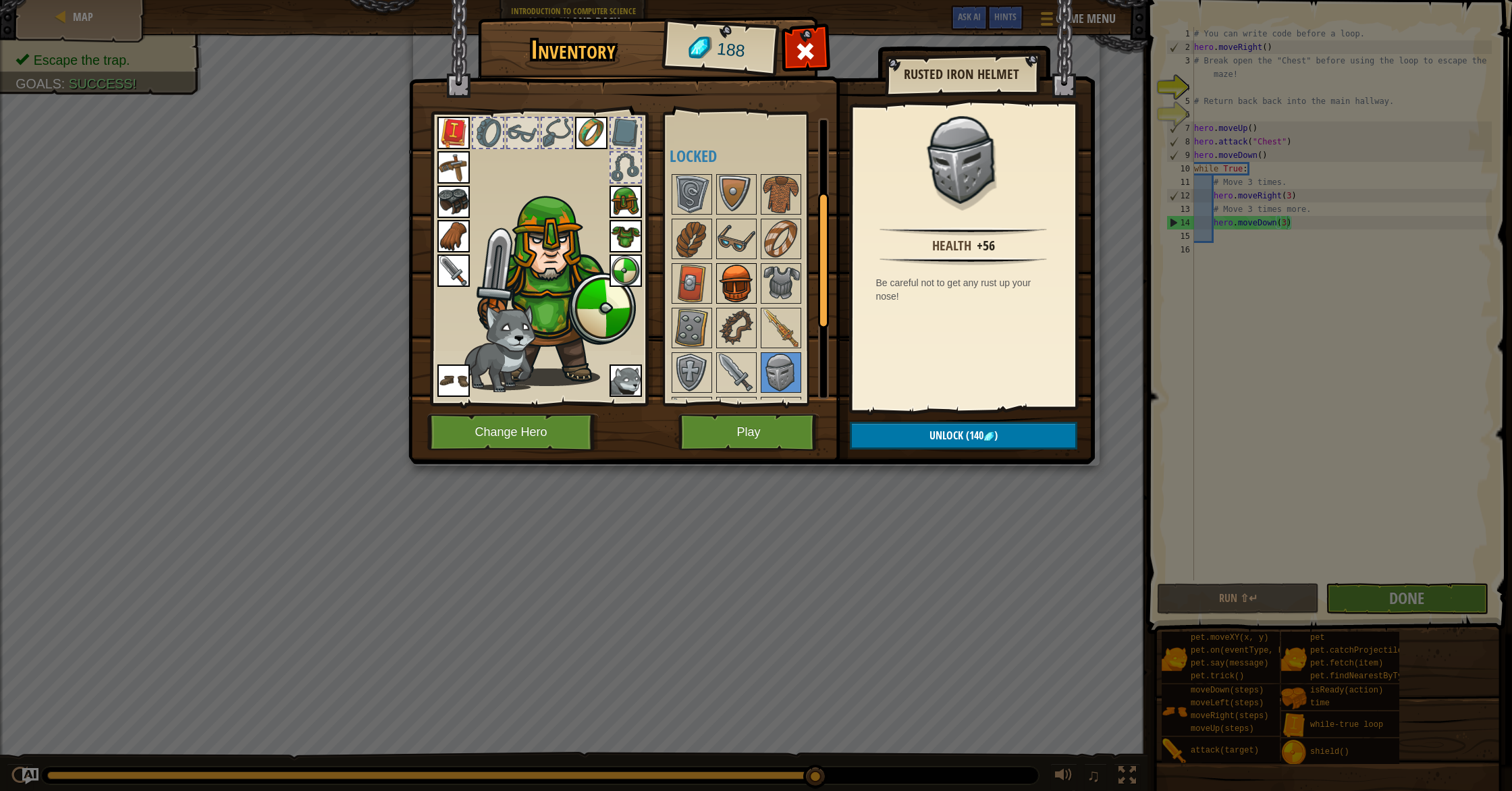
scroll to position [156, 0]
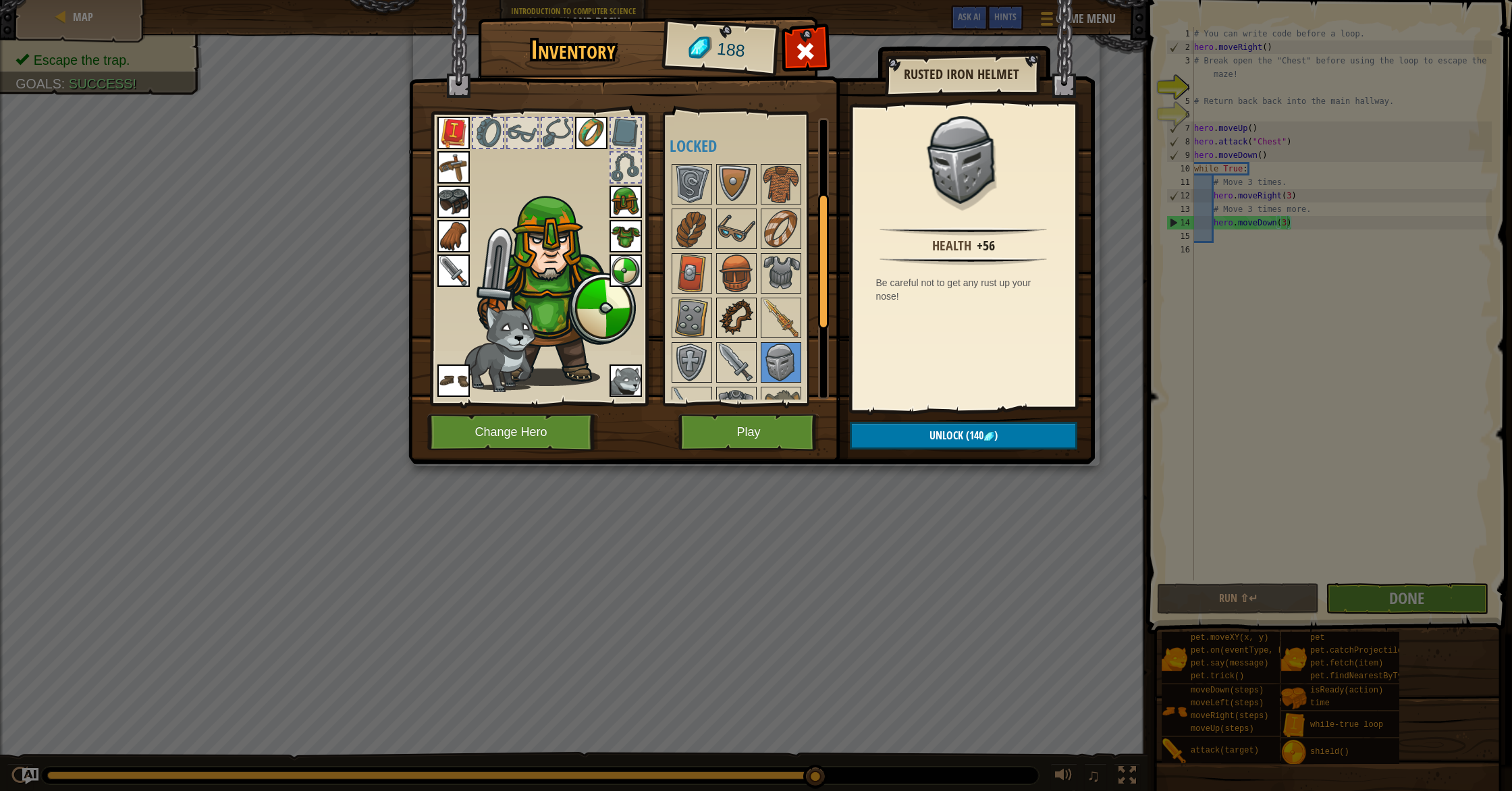
click at [745, 315] on img at bounding box center [736, 318] width 38 height 38
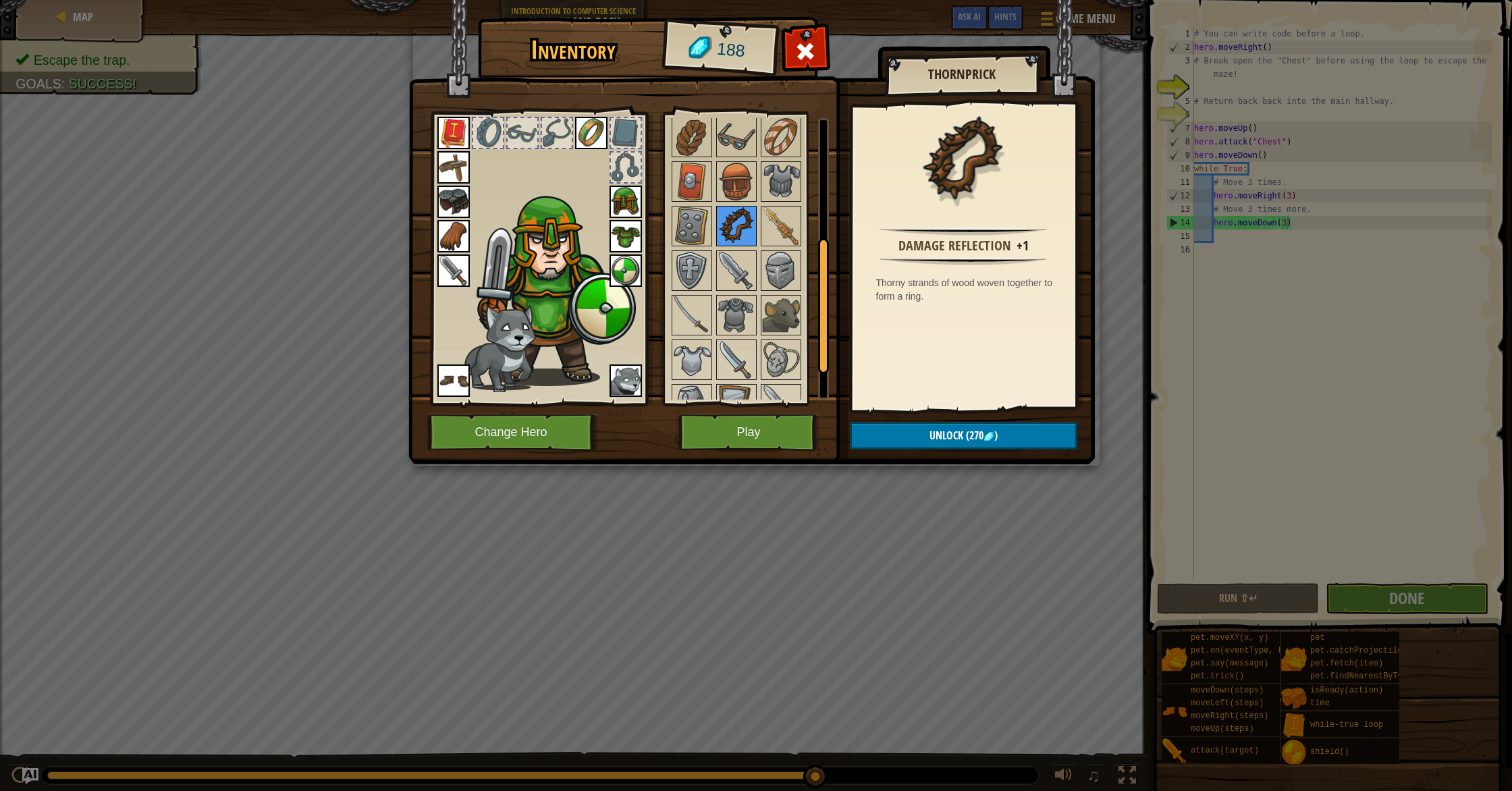
scroll to position [260, 0]
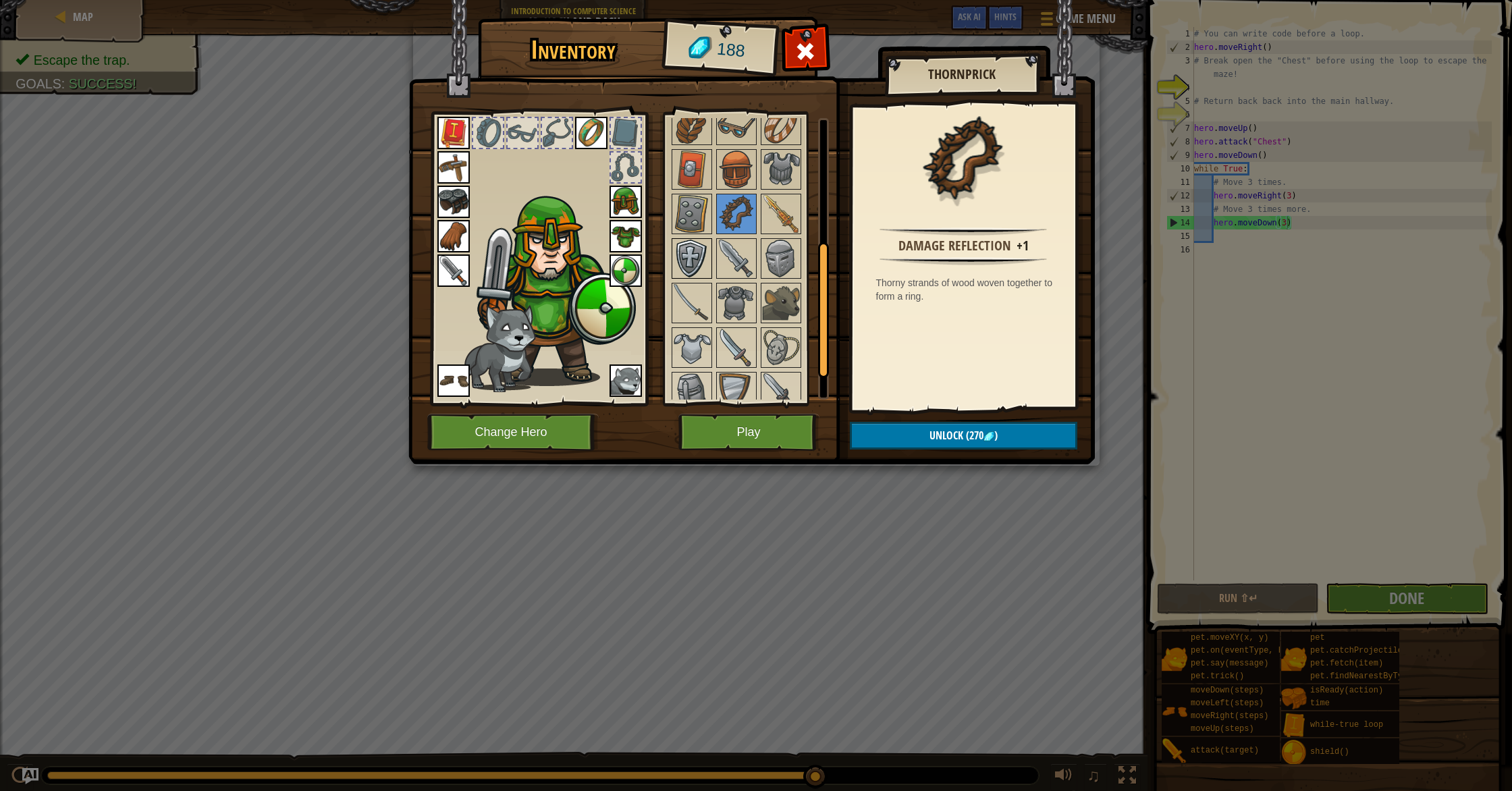
click at [700, 262] on img at bounding box center [692, 258] width 38 height 38
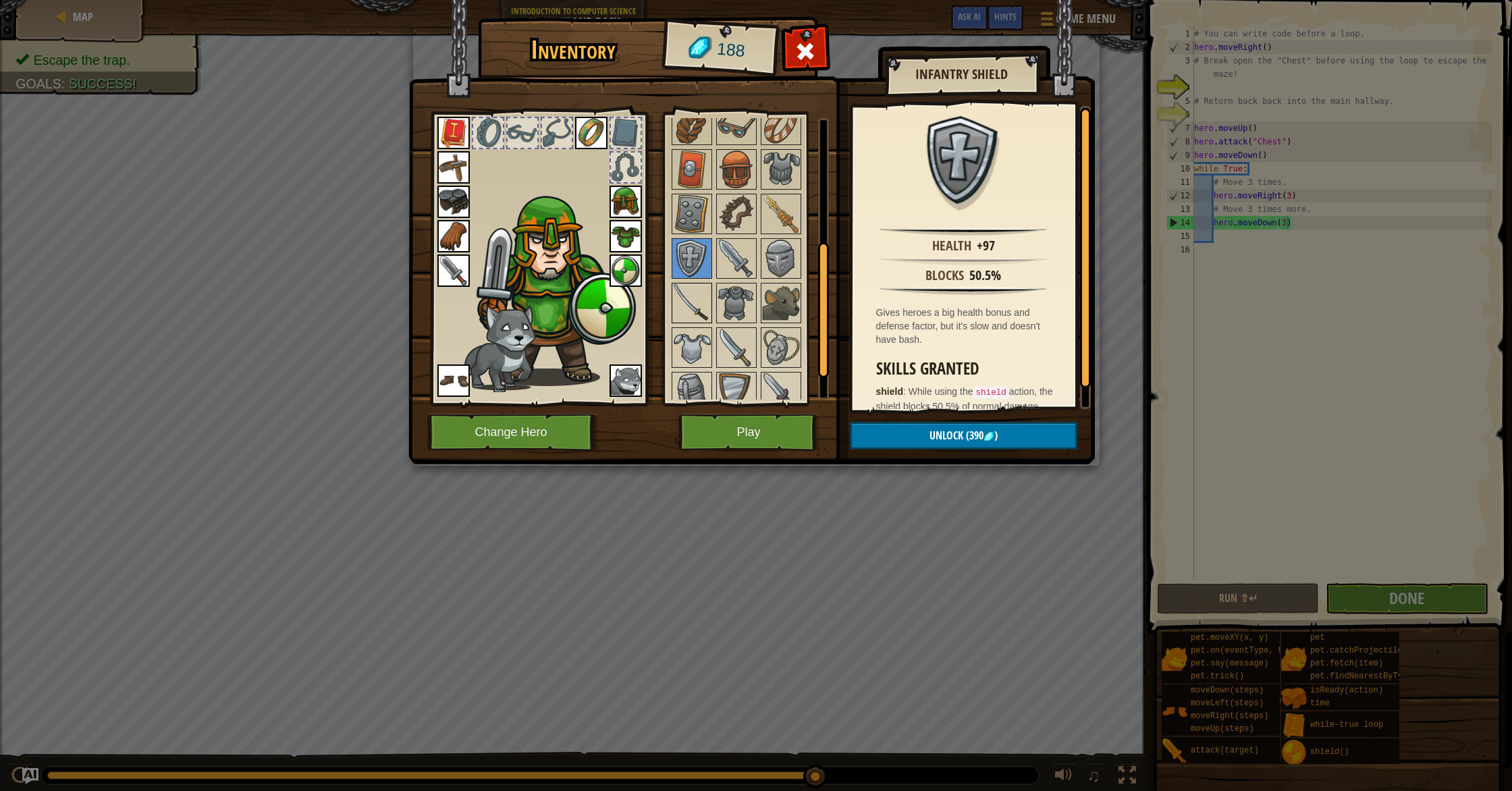
click at [692, 309] on img at bounding box center [692, 302] width 38 height 38
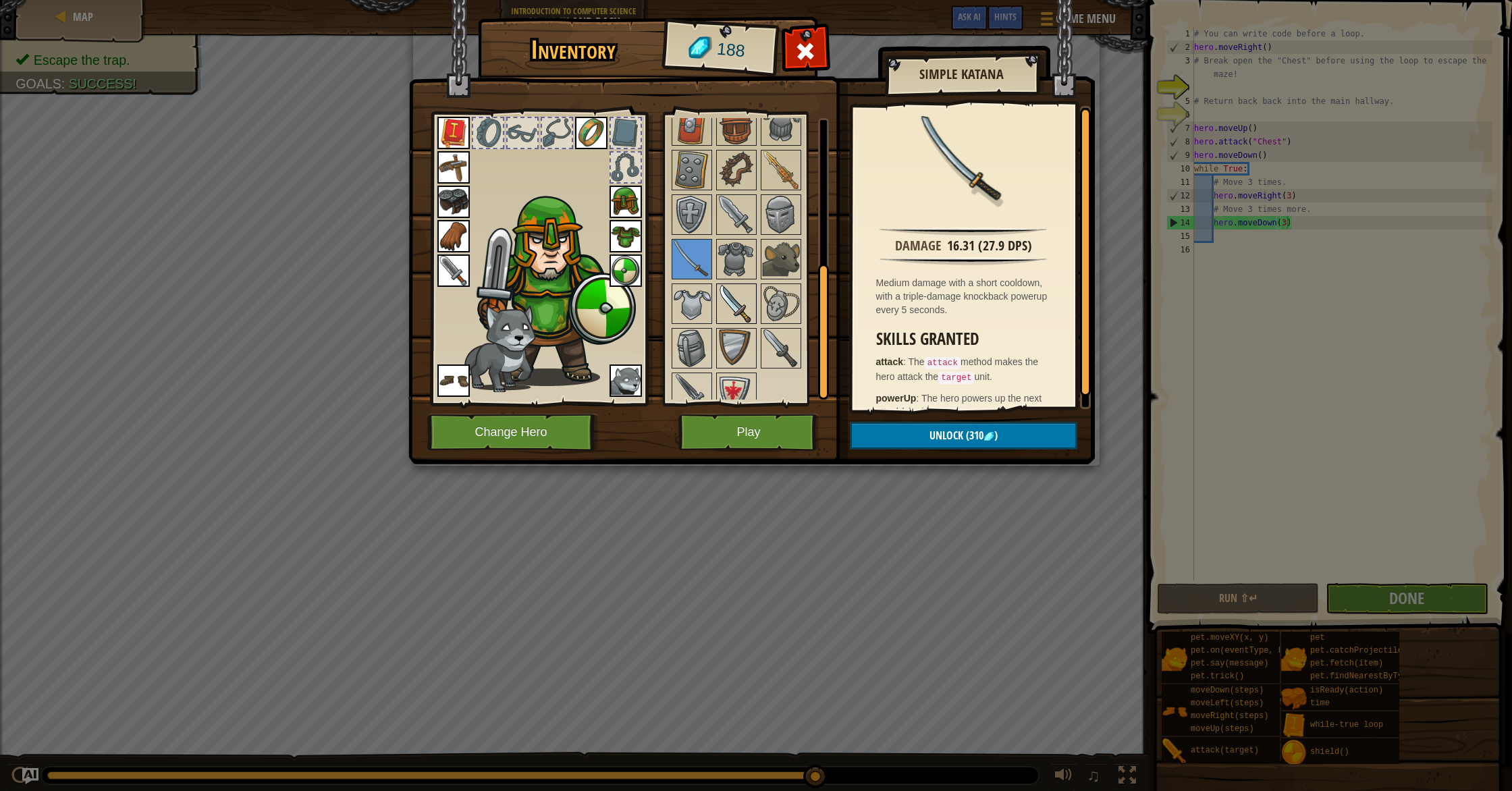
scroll to position [302, 0]
click at [755, 427] on button "Play" at bounding box center [749, 433] width 141 height 37
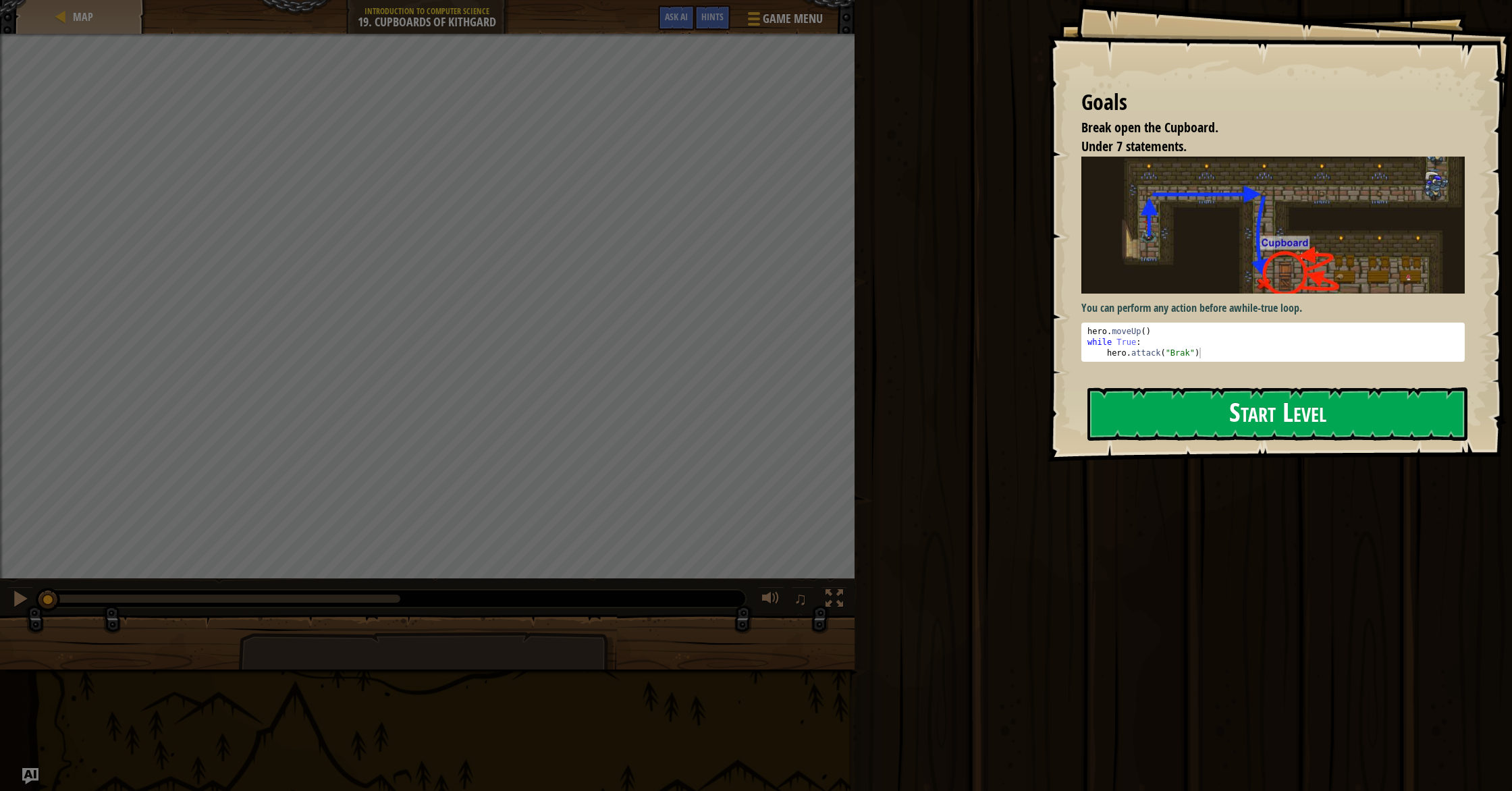
click at [1191, 388] on button "Start Level" at bounding box center [1277, 414] width 380 height 53
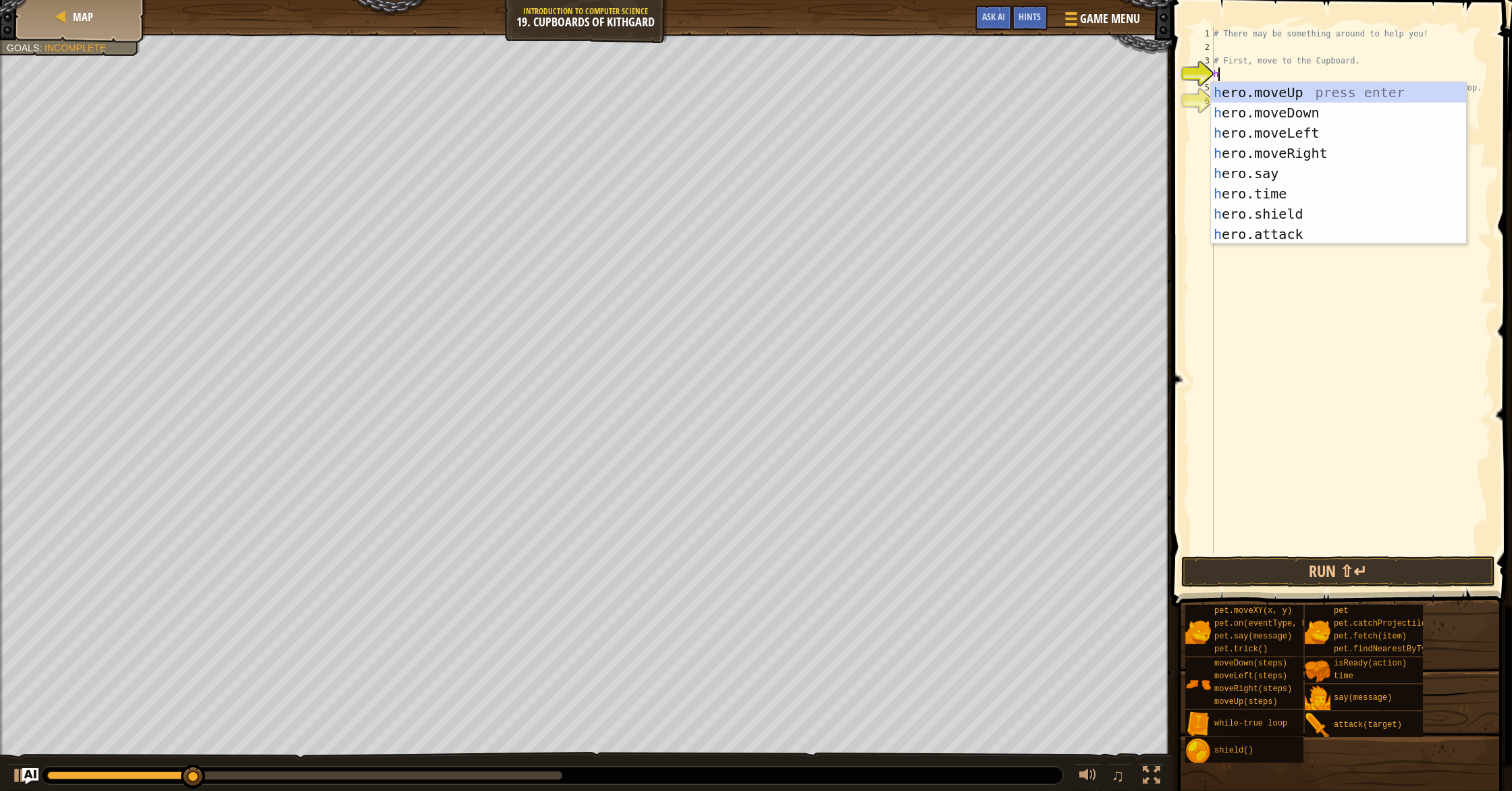
scroll to position [6, 0]
type textarea "hero"
click at [1294, 92] on div "hero .moveUp press enter hero .moveDown press enter hero .moveLeft press enter …" at bounding box center [1338, 183] width 255 height 202
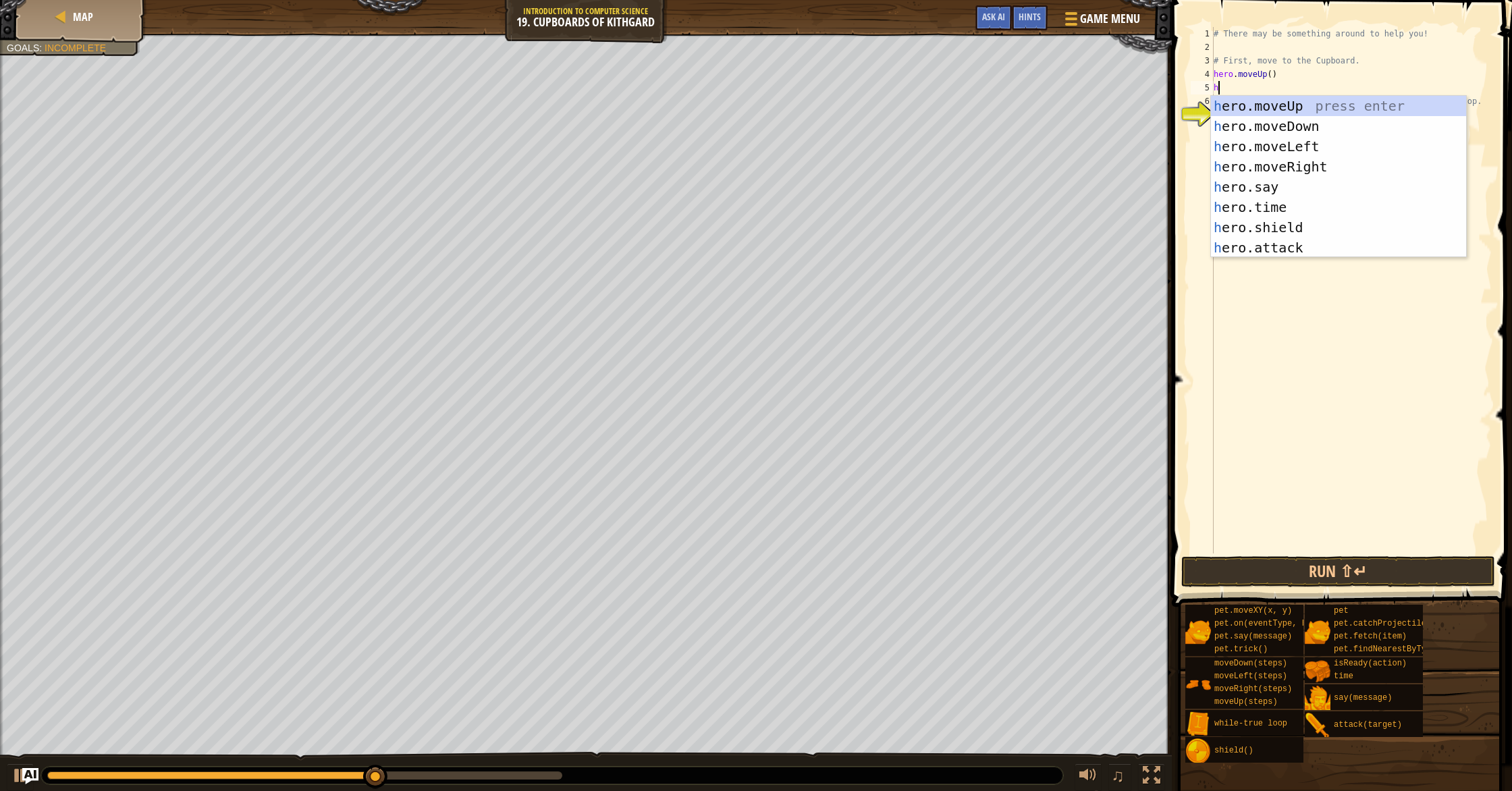
type textarea "her"
click at [1339, 161] on div "her o.moveUp press enter her o.moveDown press enter her o.moveLeft press enter …" at bounding box center [1338, 197] width 255 height 202
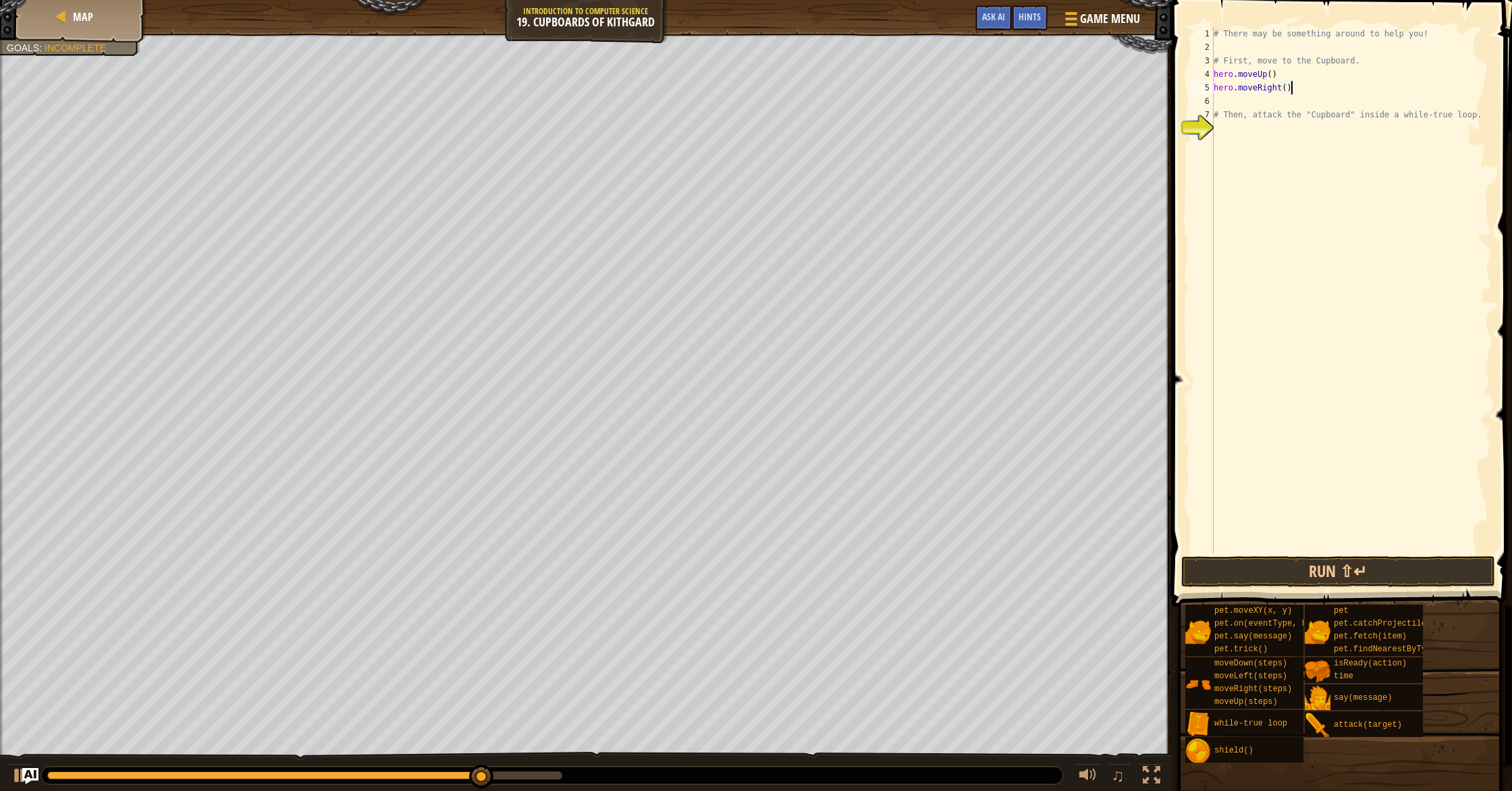
click at [1289, 88] on div "# There may be something around to help you! # First, move to the Cupboard. her…" at bounding box center [1351, 303] width 281 height 553
click at [1286, 89] on div "# There may be something around to help you! # First, move to the Cupboard. her…" at bounding box center [1351, 303] width 281 height 553
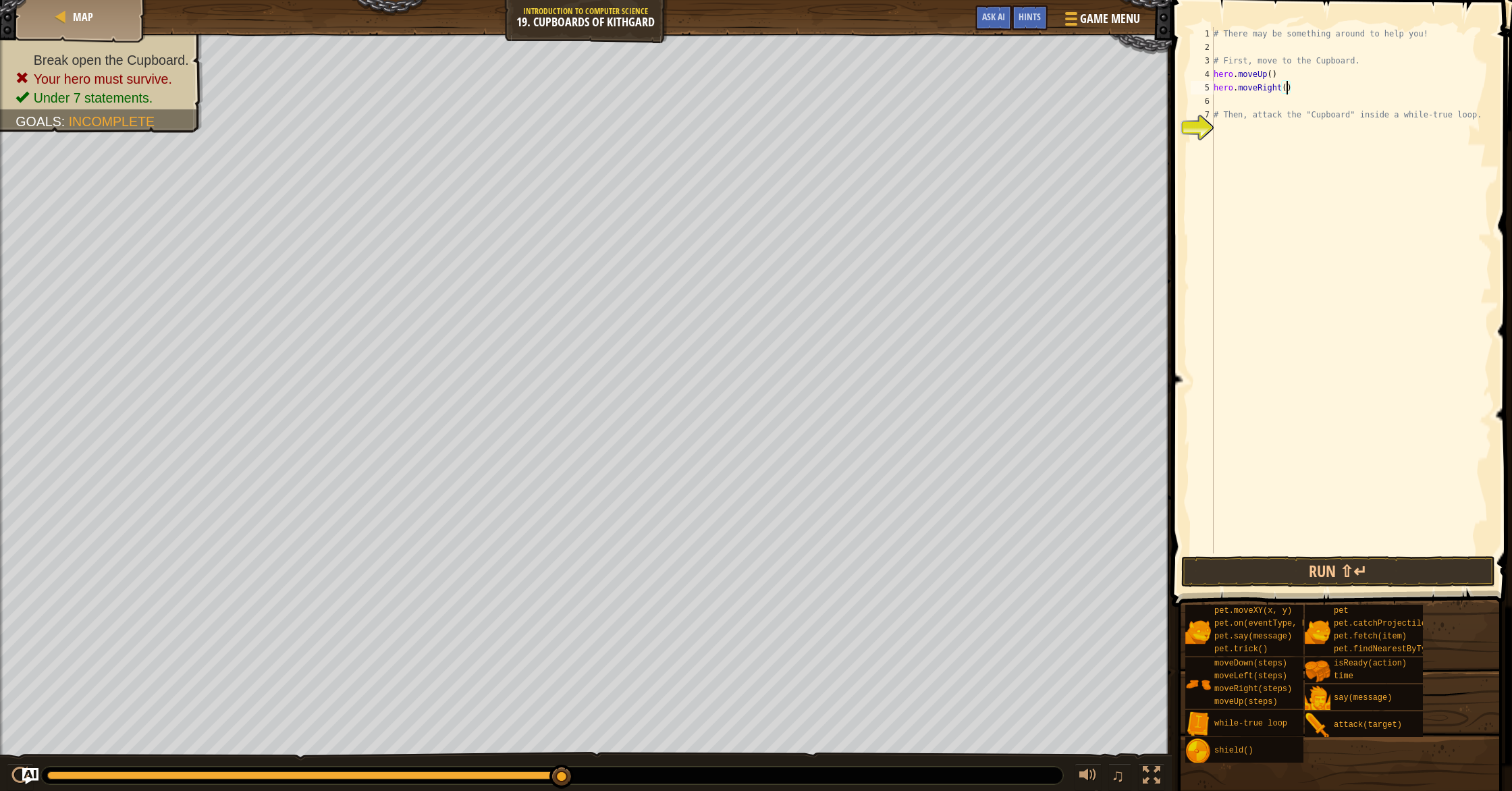
scroll to position [6, 6]
type textarea "hero.moveRight(2)"
click at [1358, 570] on button "Run ⇧↵" at bounding box center [1338, 571] width 314 height 31
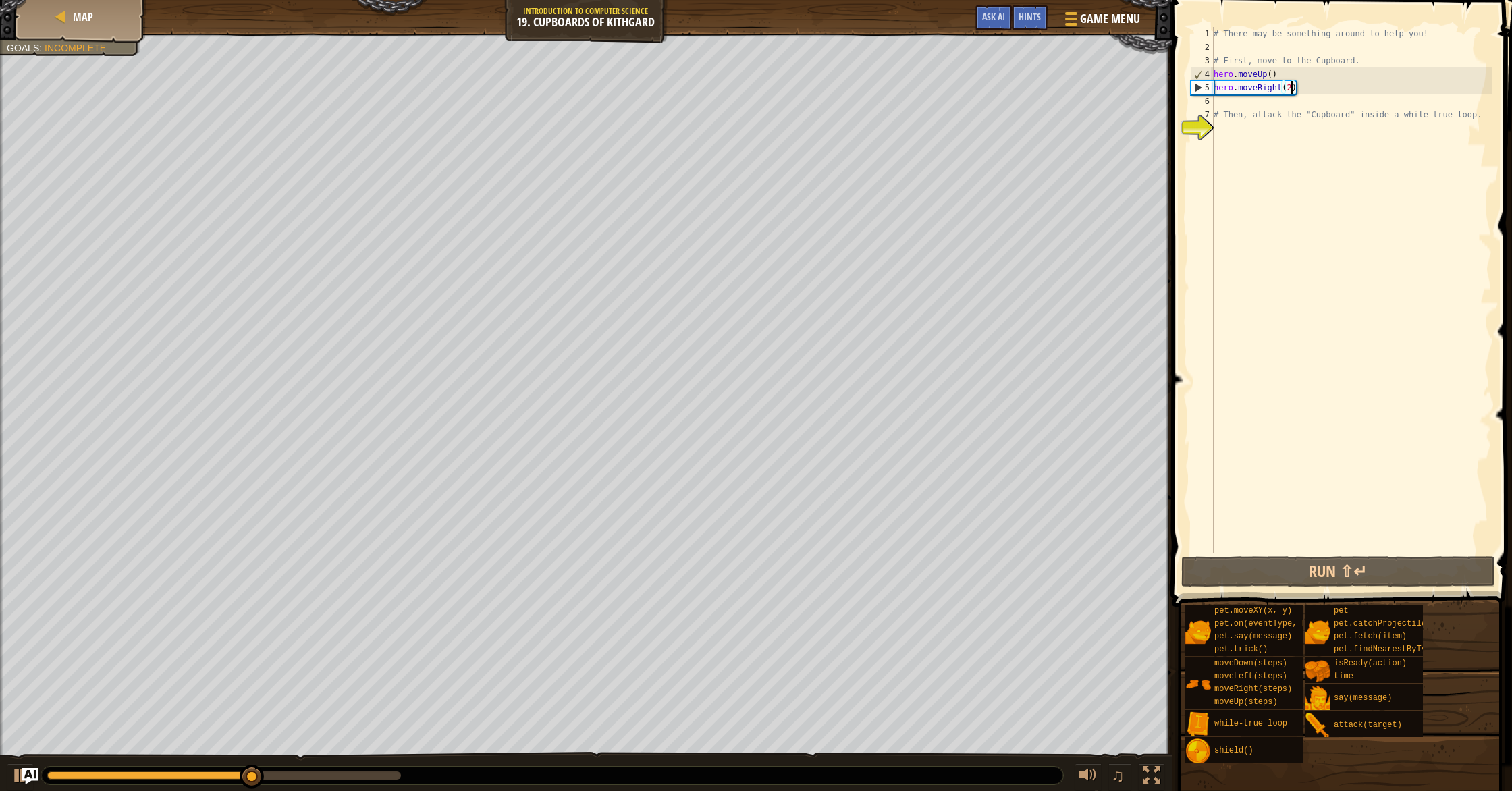
click at [1235, 105] on div "# There may be something around to help you! # First, move to the Cupboard. her…" at bounding box center [1351, 303] width 281 height 553
type textarea "e"
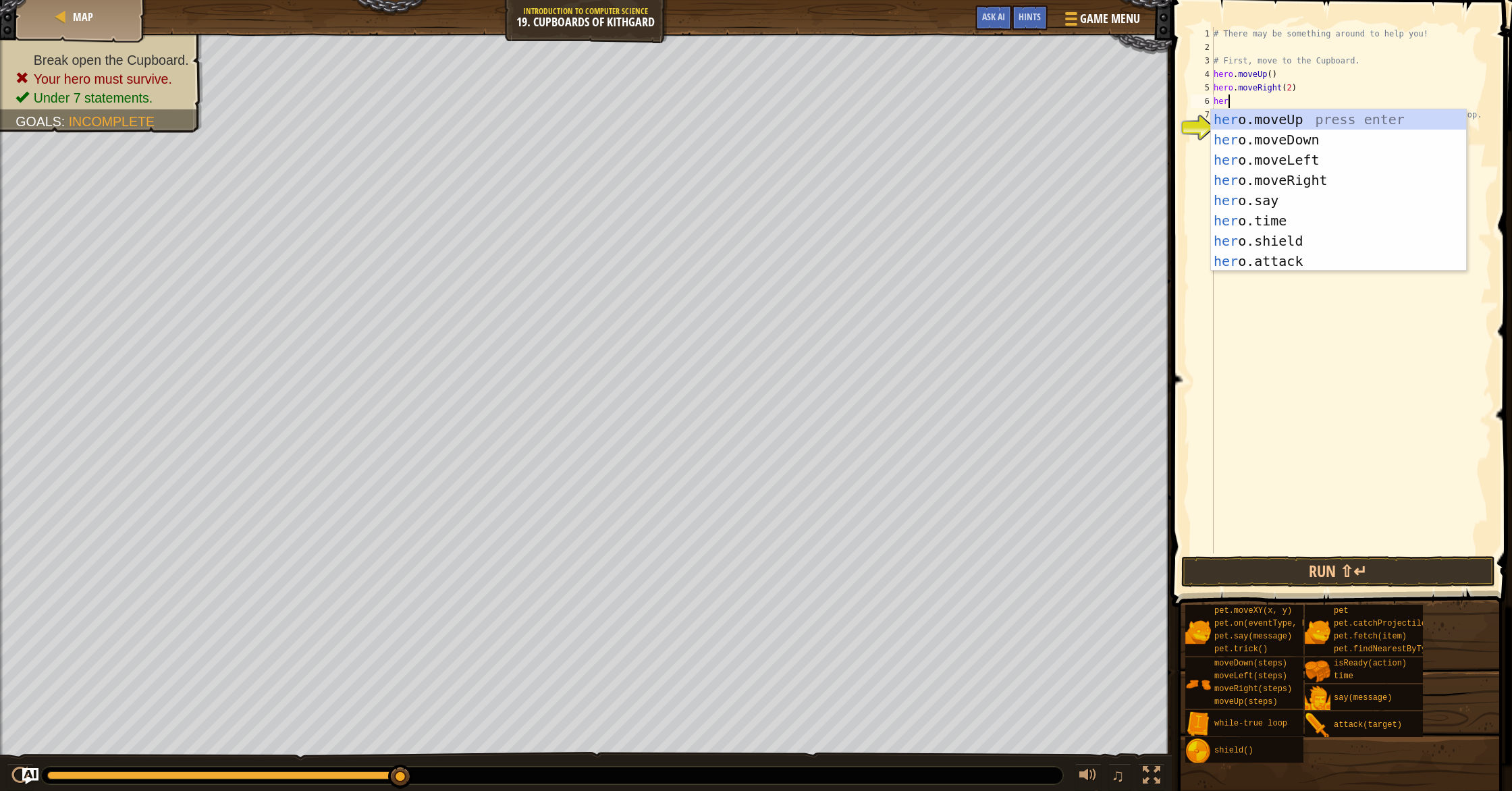
scroll to position [6, 1]
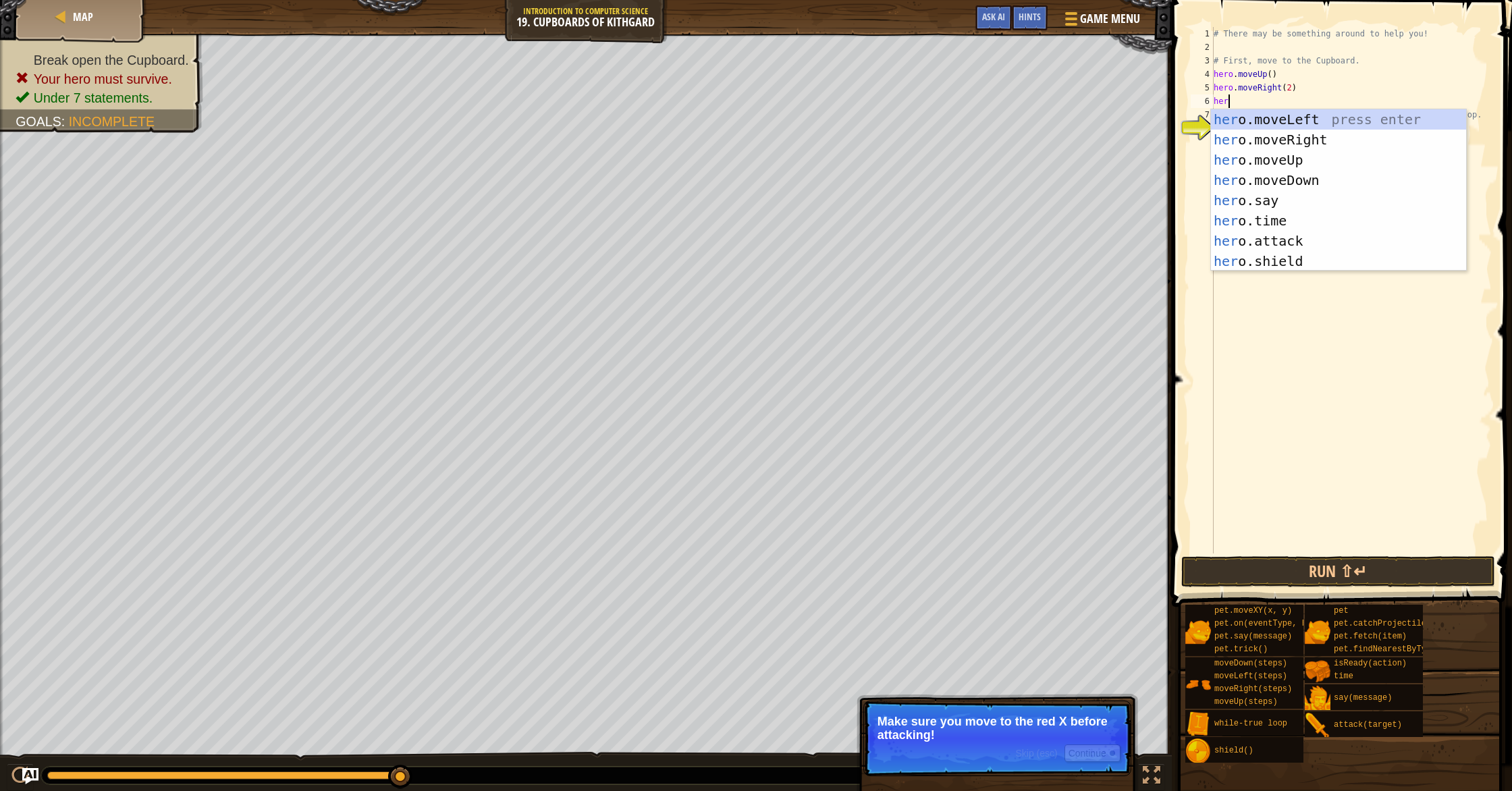
type textarea "hero"
click at [1299, 137] on div "hero .moveUp press enter hero .moveDown press enter hero .moveLeft press enter …" at bounding box center [1338, 210] width 255 height 202
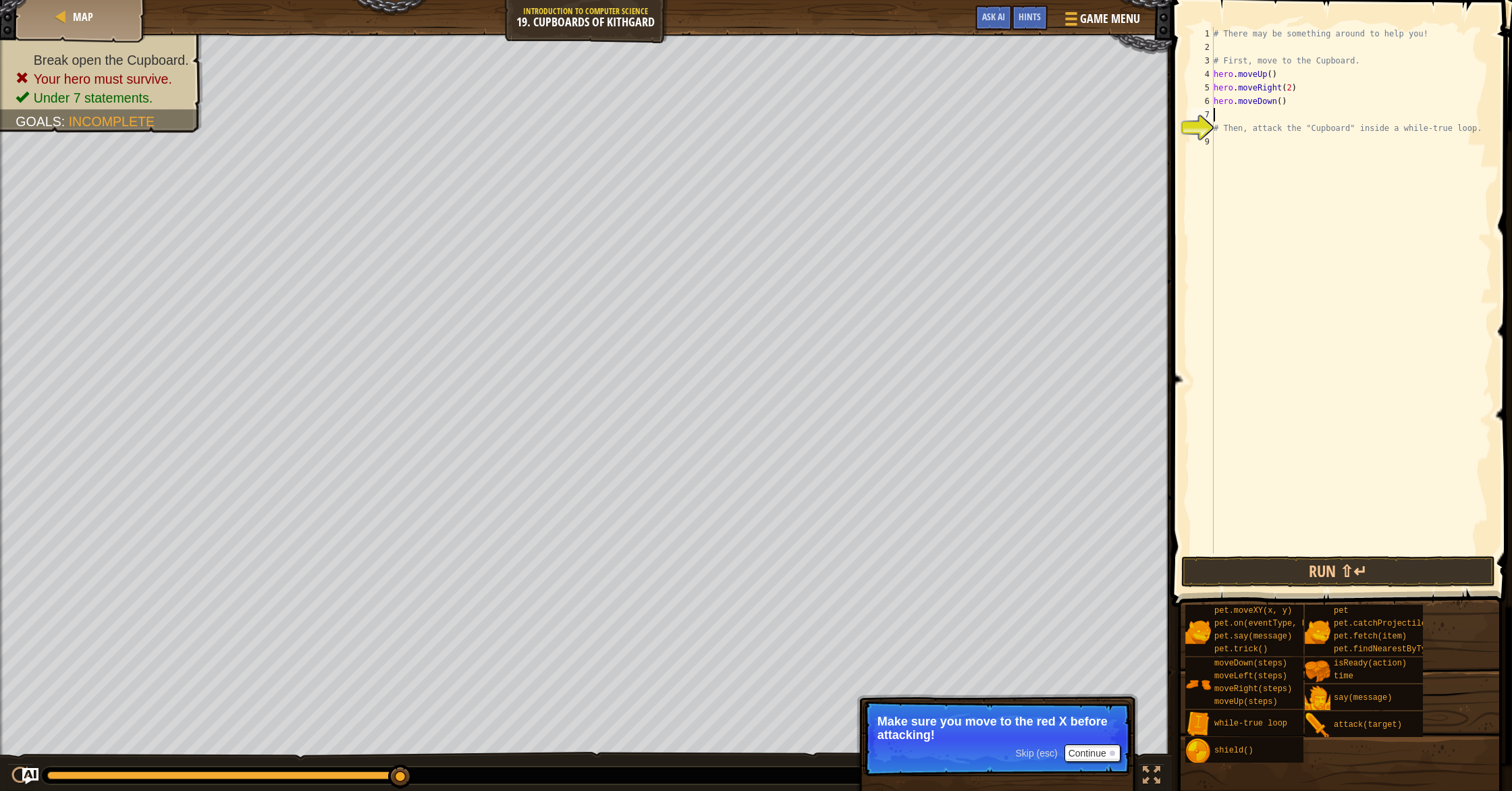
scroll to position [6, 0]
click at [1092, 751] on button "Continue" at bounding box center [1092, 752] width 56 height 17
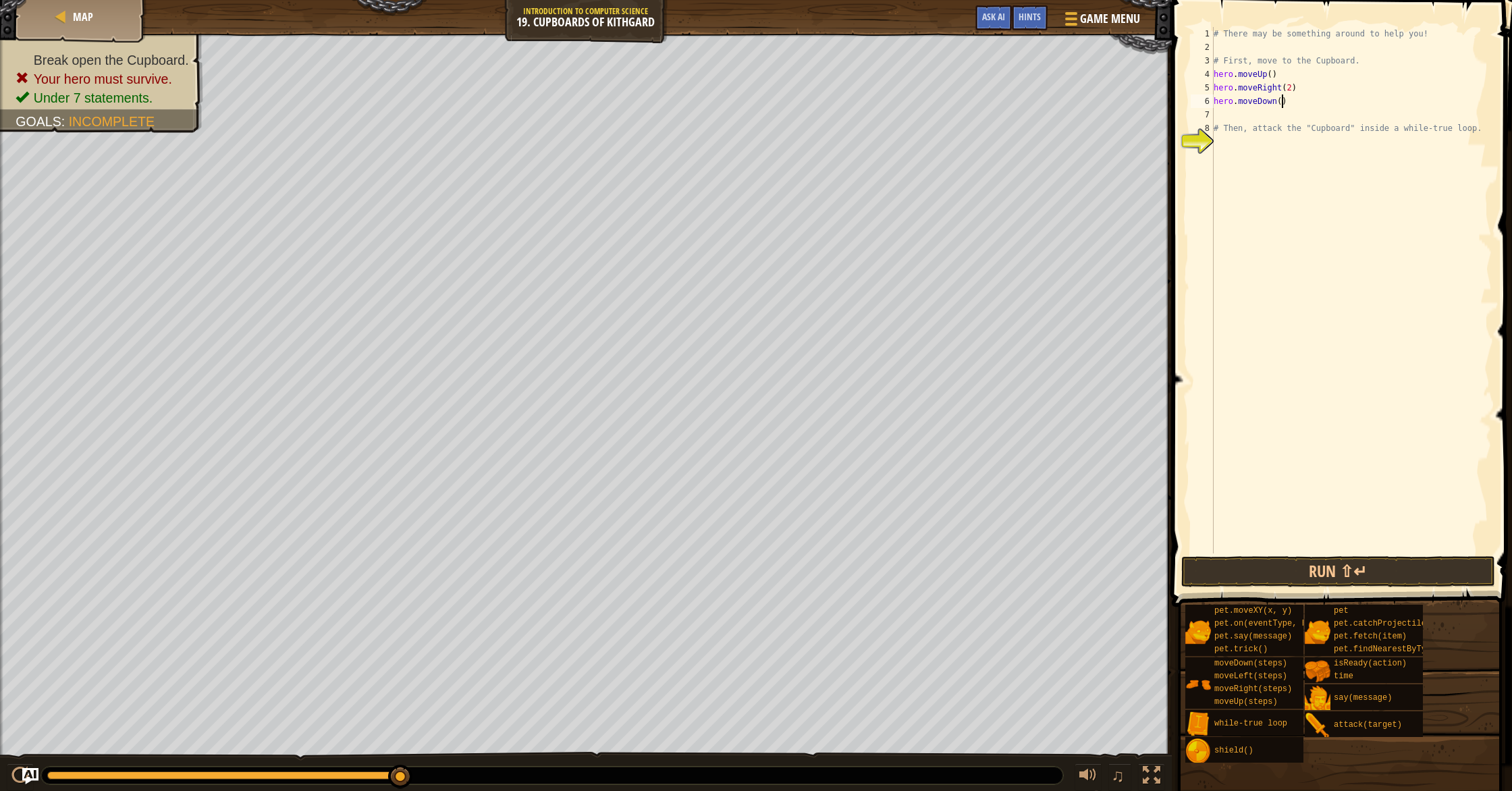
click at [1282, 102] on div "# There may be something around to help you! # First, move to the Cupboard. her…" at bounding box center [1351, 303] width 281 height 553
type textarea "hero.moveDown(2)"
click at [1223, 106] on div "# There may be something around to help you! # First, move to the Cupboard. her…" at bounding box center [1351, 303] width 281 height 553
click at [1232, 115] on div "# There may be something around to help you! # First, move to the Cupboard. her…" at bounding box center [1351, 303] width 281 height 553
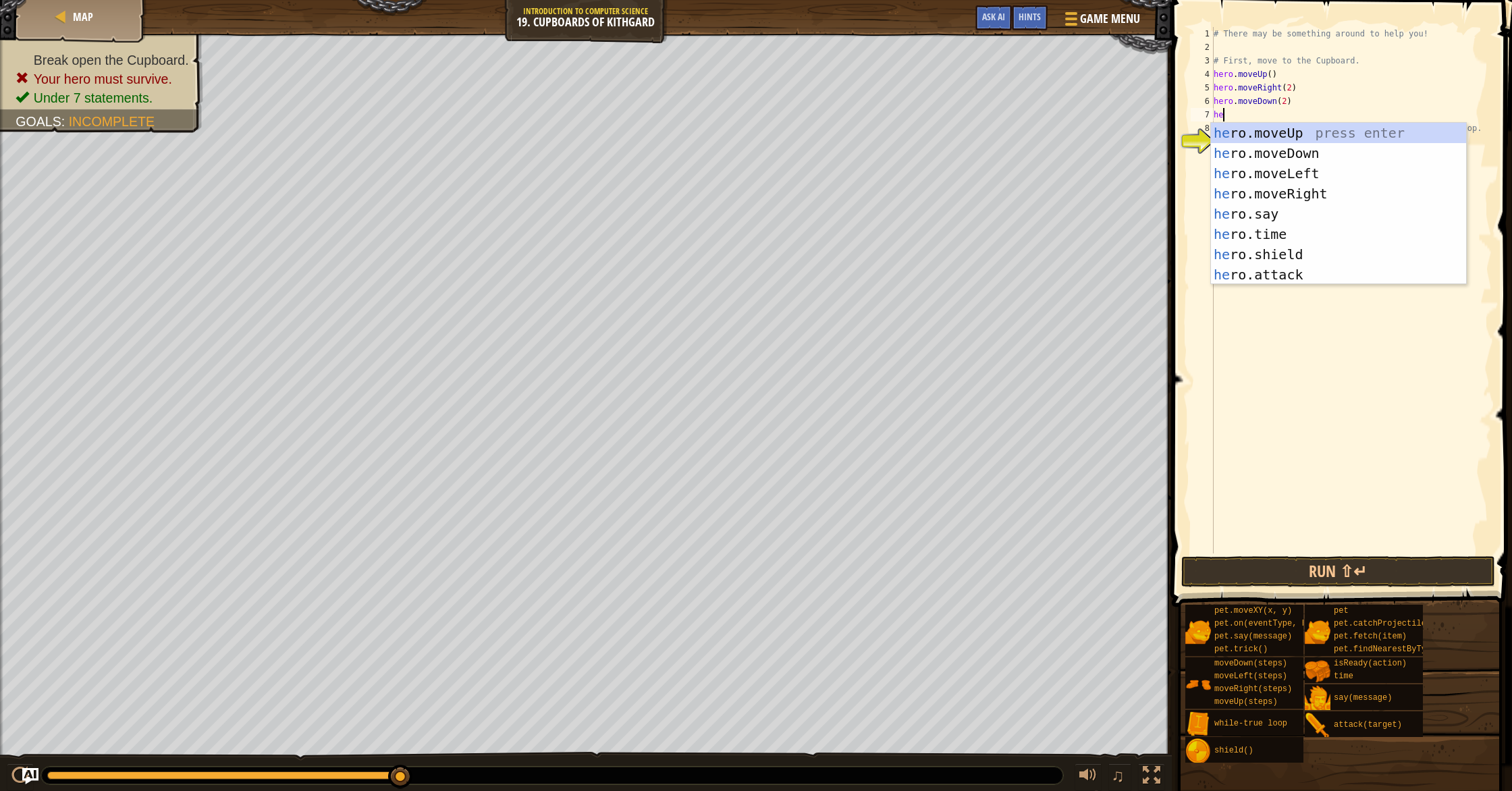
scroll to position [6, 1]
click at [1295, 270] on div "her o.moveUp press enter her o.moveDown press enter her o.moveLeft press enter …" at bounding box center [1338, 224] width 255 height 202
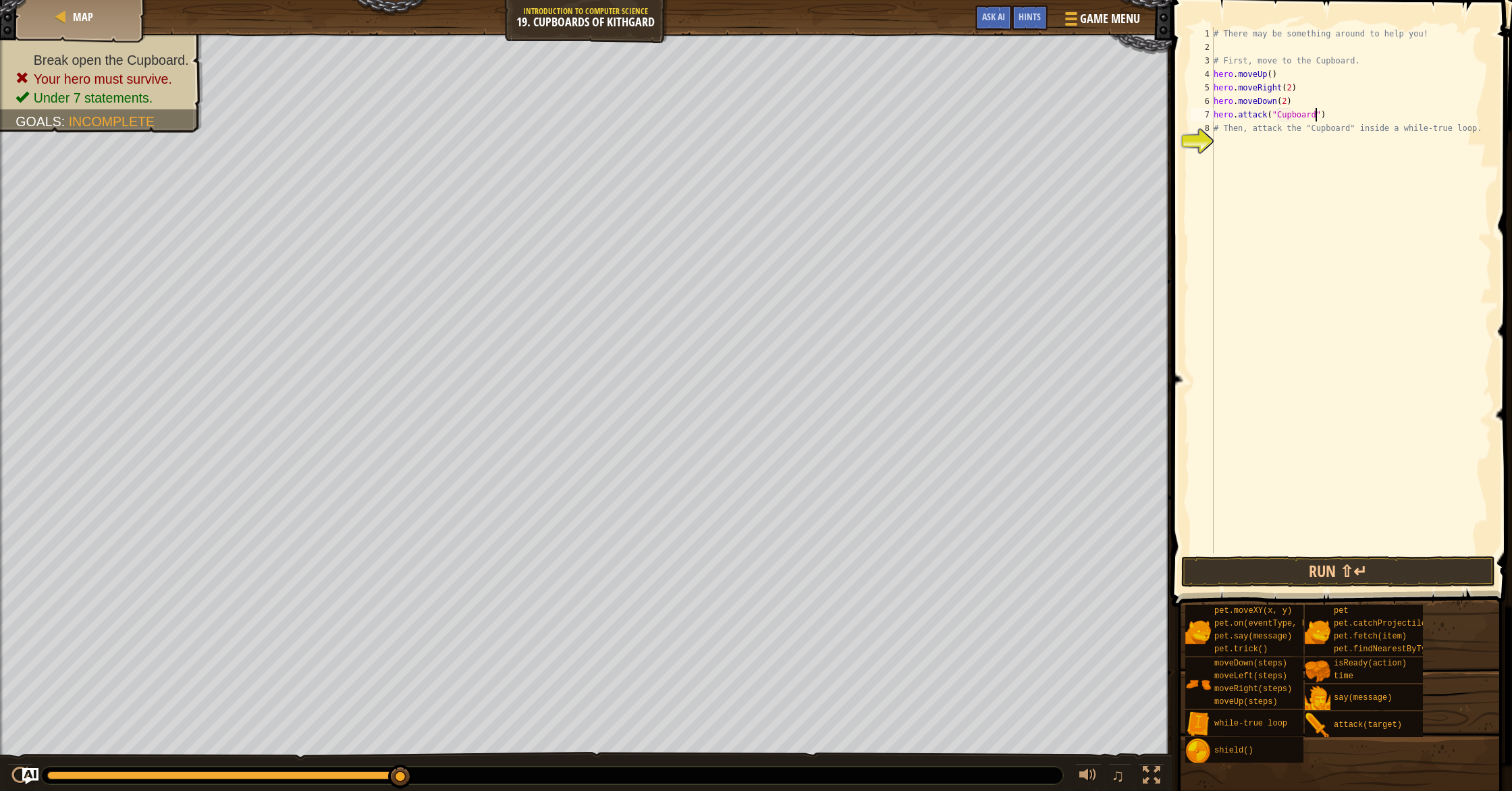
scroll to position [6, 8]
type textarea "hero.attack("Cupboard")"
click at [1323, 572] on button "Run ⇧↵" at bounding box center [1338, 571] width 314 height 31
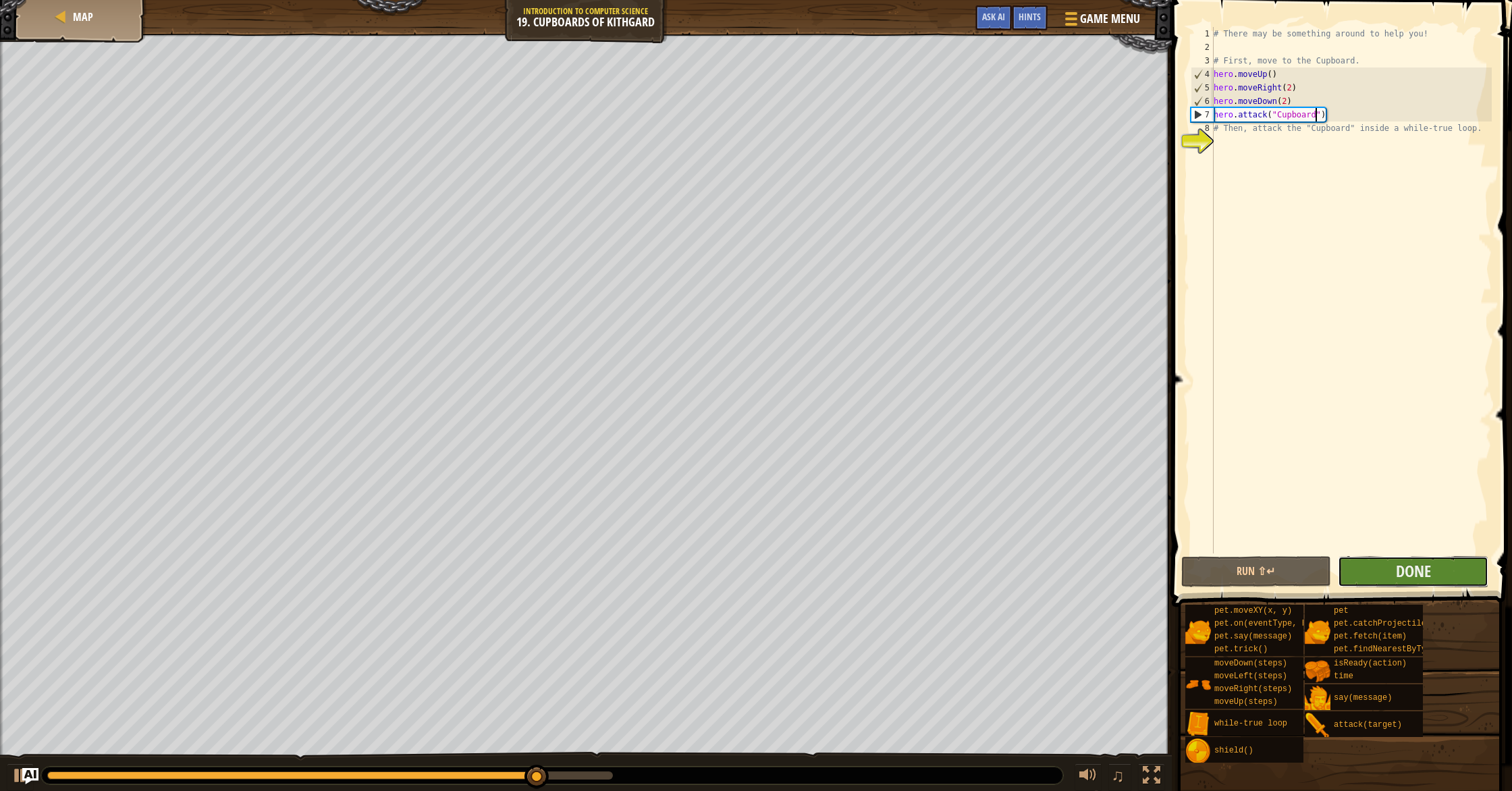
click at [1465, 565] on button "Done" at bounding box center [1412, 571] width 150 height 31
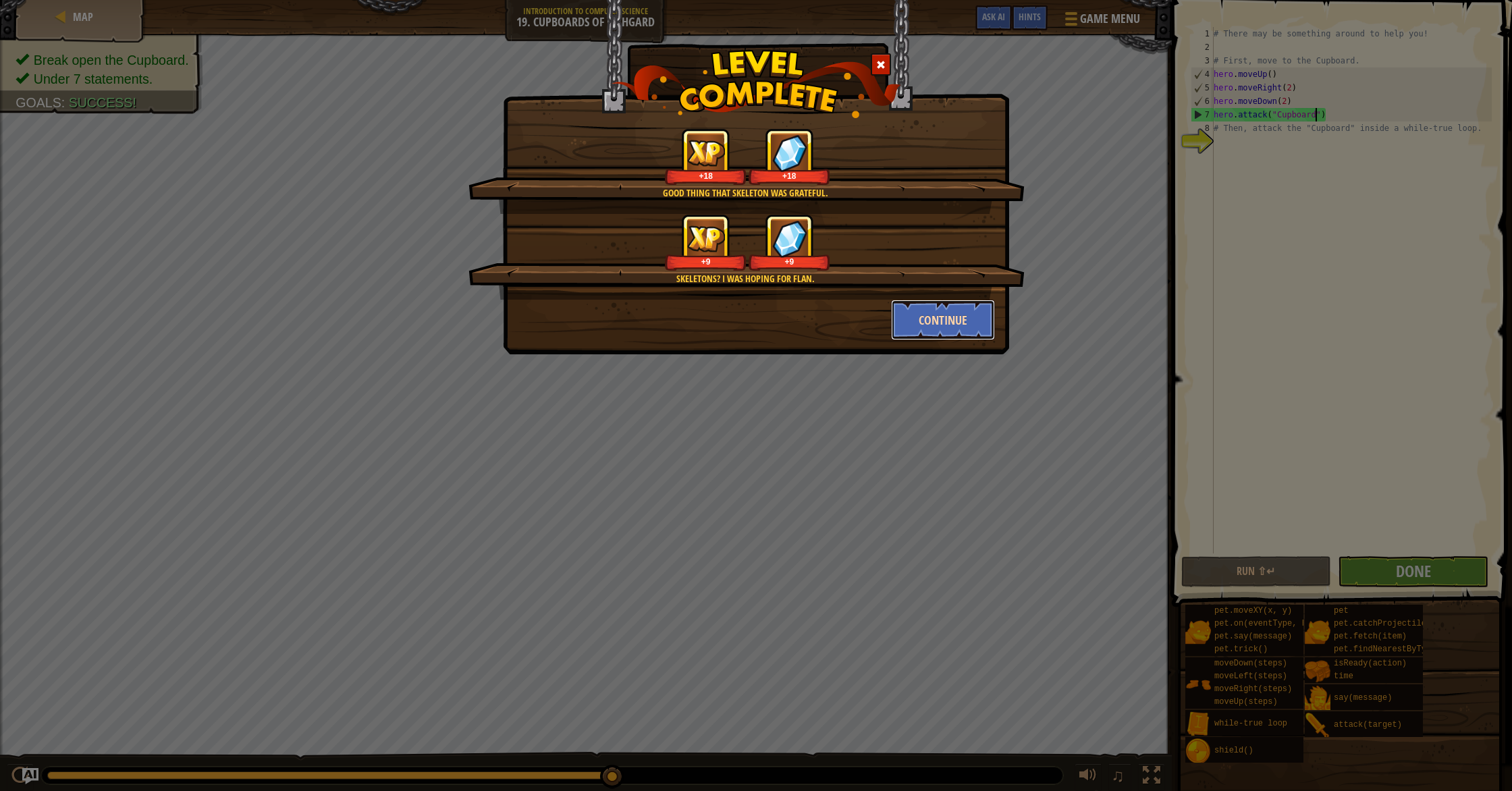
click at [950, 325] on button "Continue" at bounding box center [943, 320] width 105 height 40
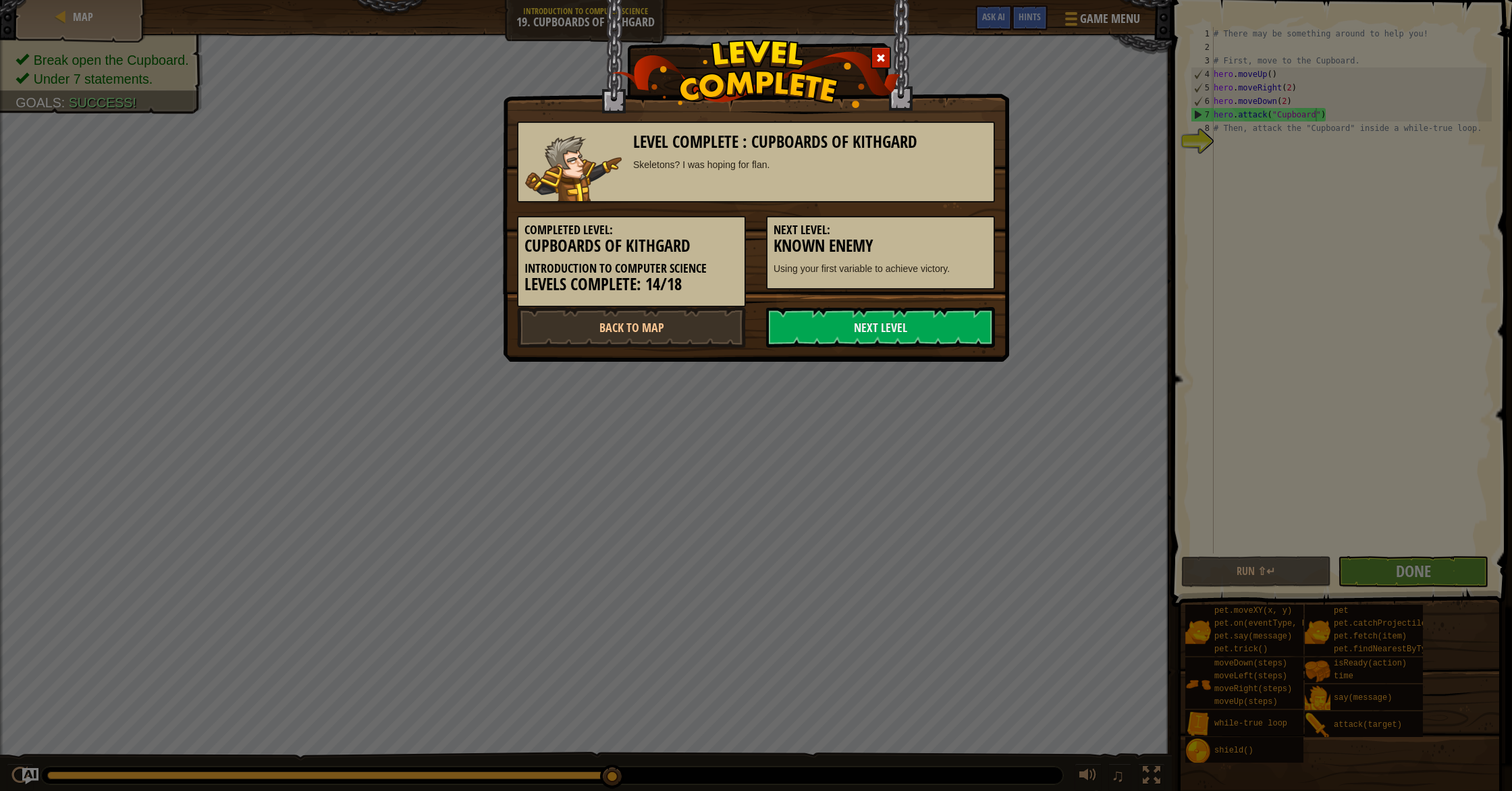
click at [950, 325] on link "Next Level" at bounding box center [881, 327] width 228 height 40
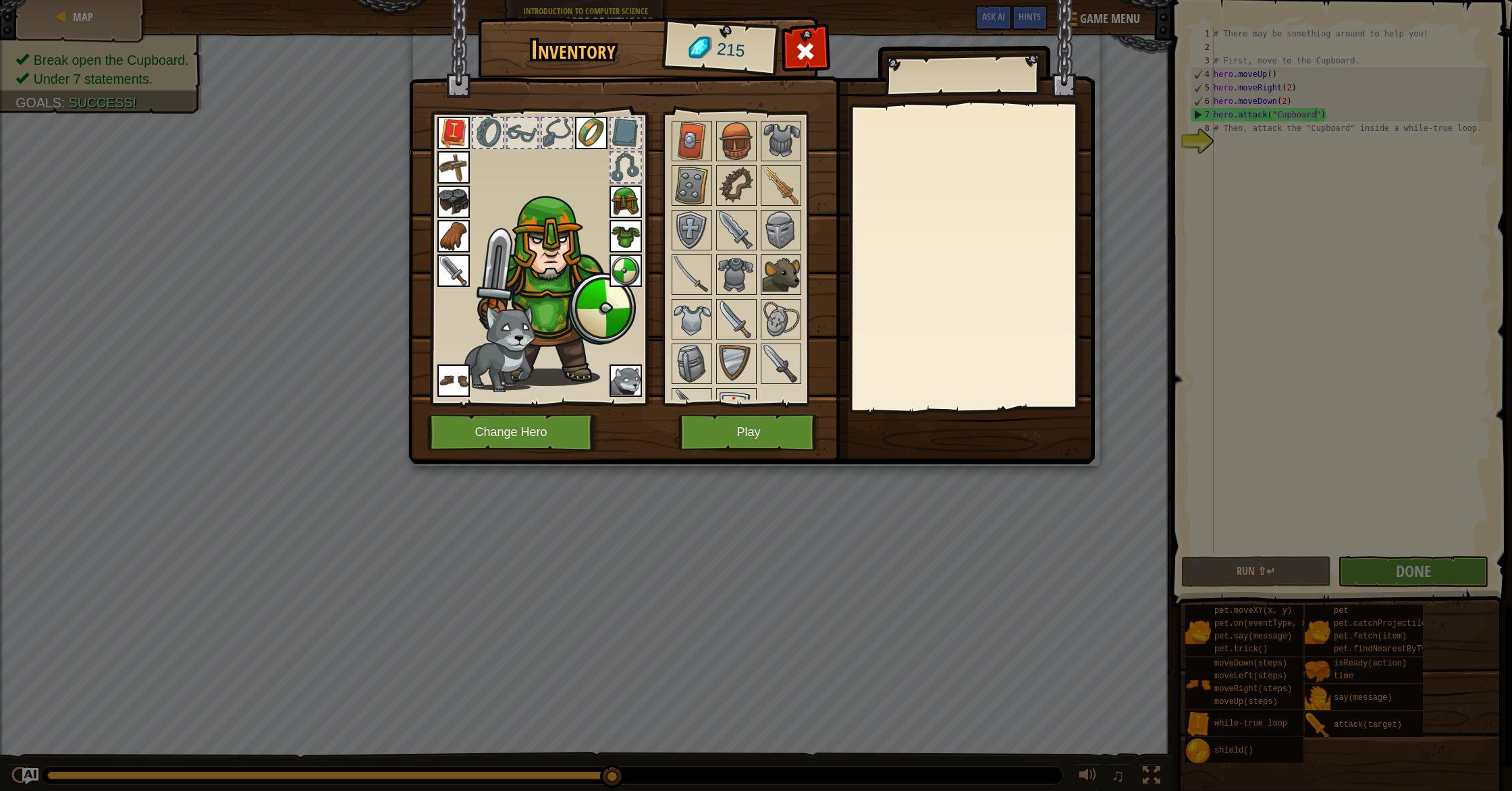
scroll to position [319, 0]
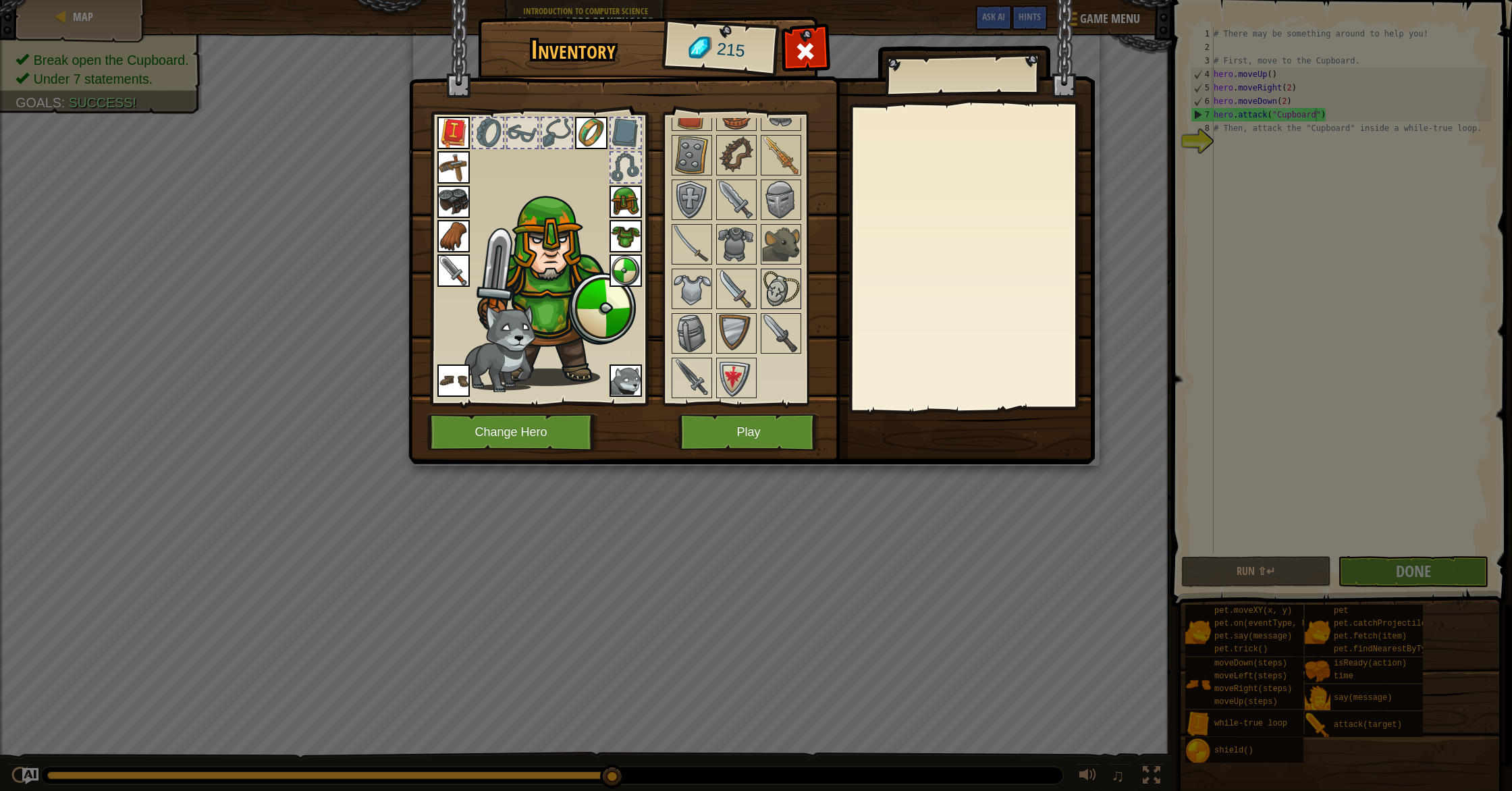
click at [767, 288] on img at bounding box center [781, 289] width 38 height 38
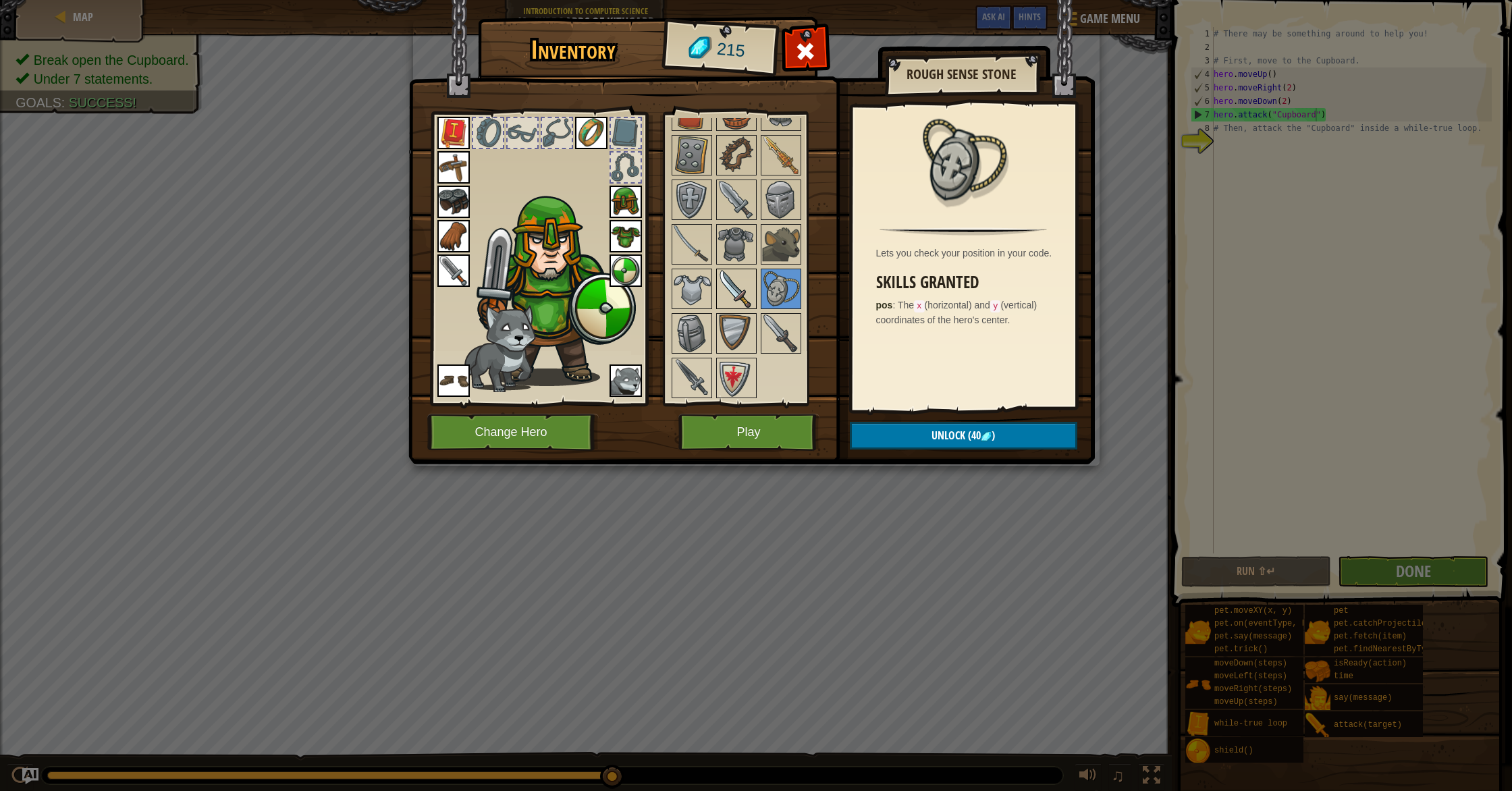
click at [723, 281] on img at bounding box center [736, 289] width 38 height 38
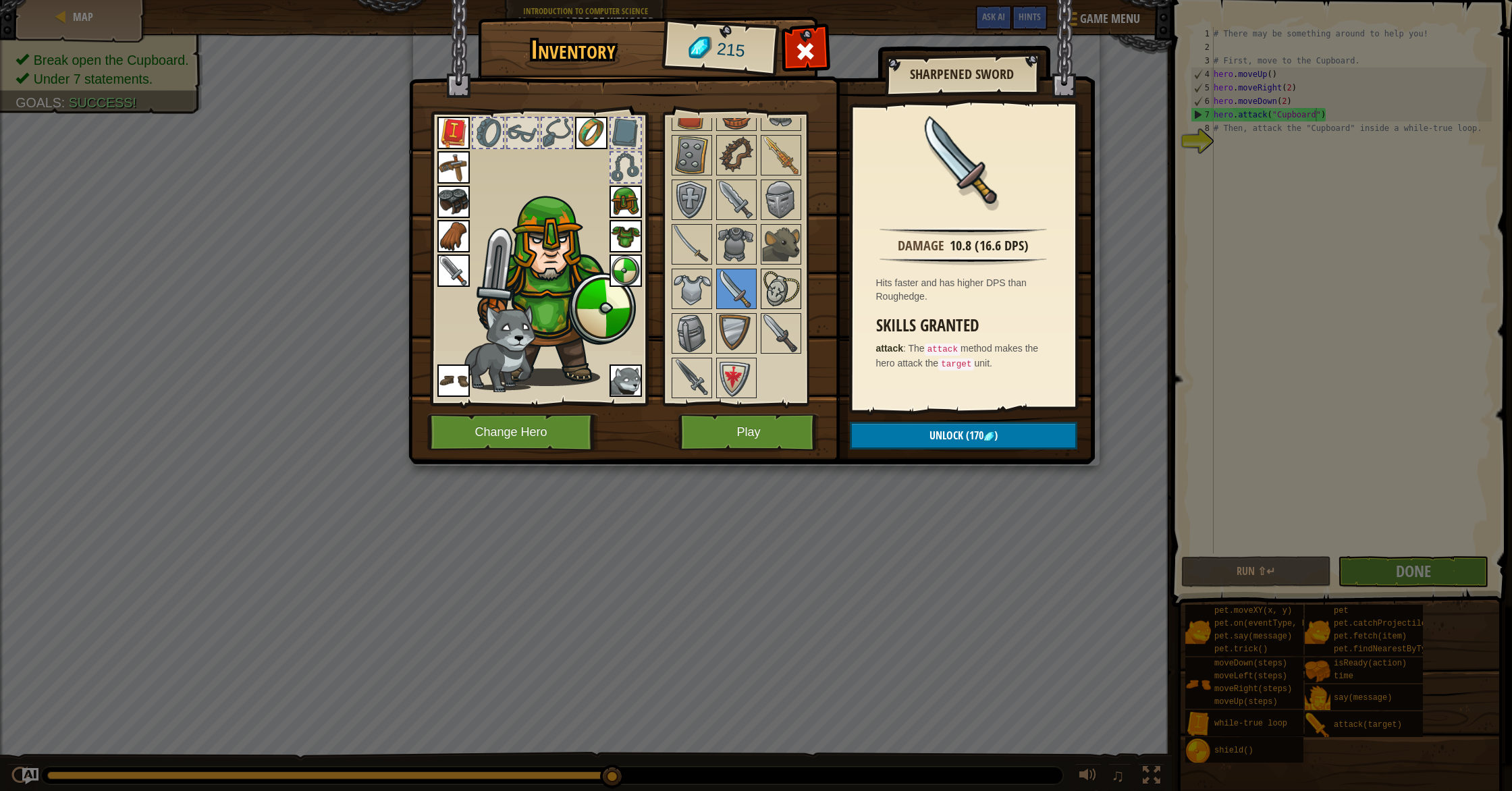
drag, startPoint x: 793, startPoint y: 274, endPoint x: 793, endPoint y: 285, distance: 11.0
click at [793, 274] on img at bounding box center [781, 289] width 38 height 38
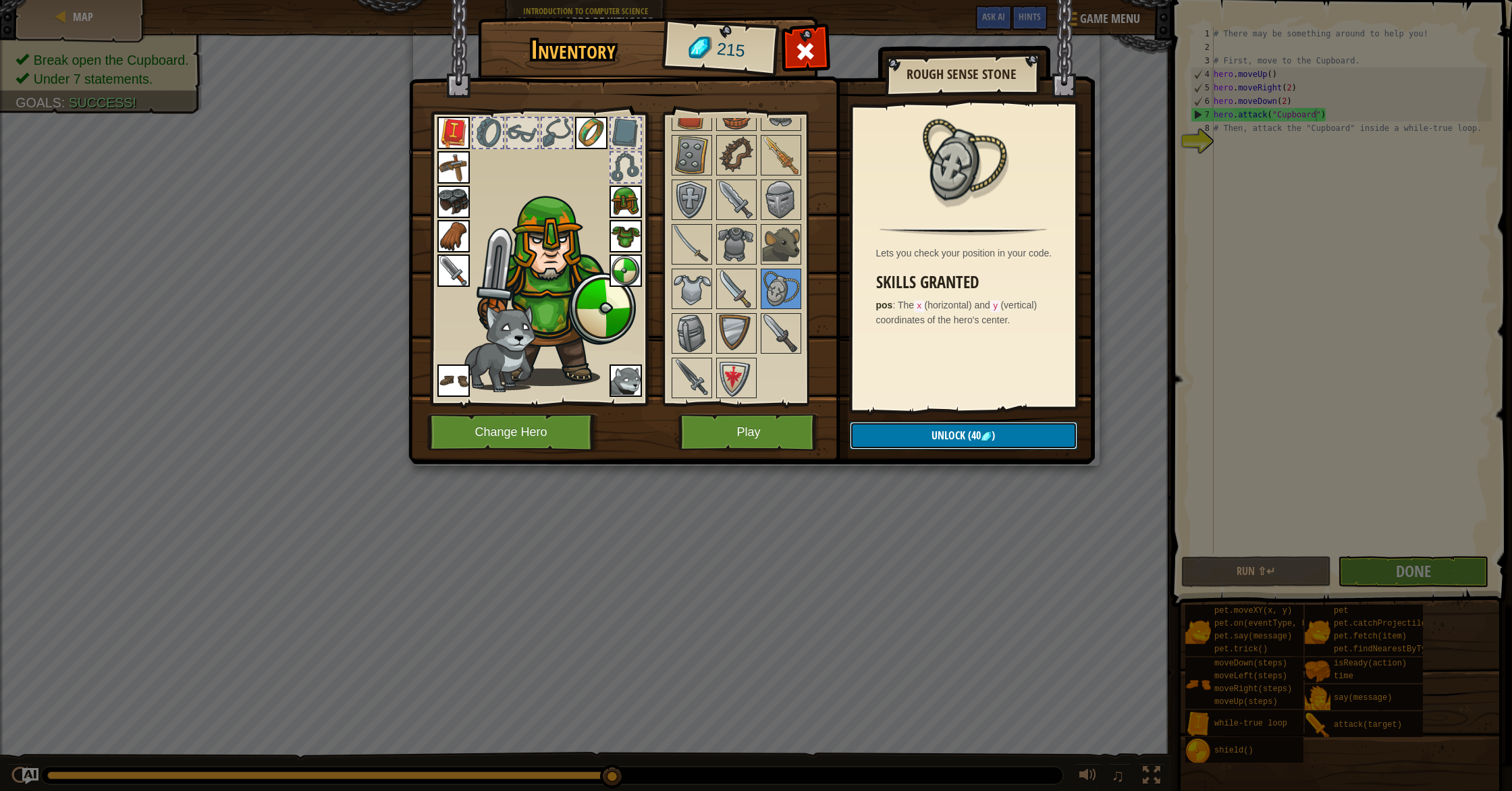
click at [928, 439] on button "Unlock (40 )" at bounding box center [963, 435] width 228 height 28
click at [930, 431] on button "Confirm" at bounding box center [963, 435] width 228 height 28
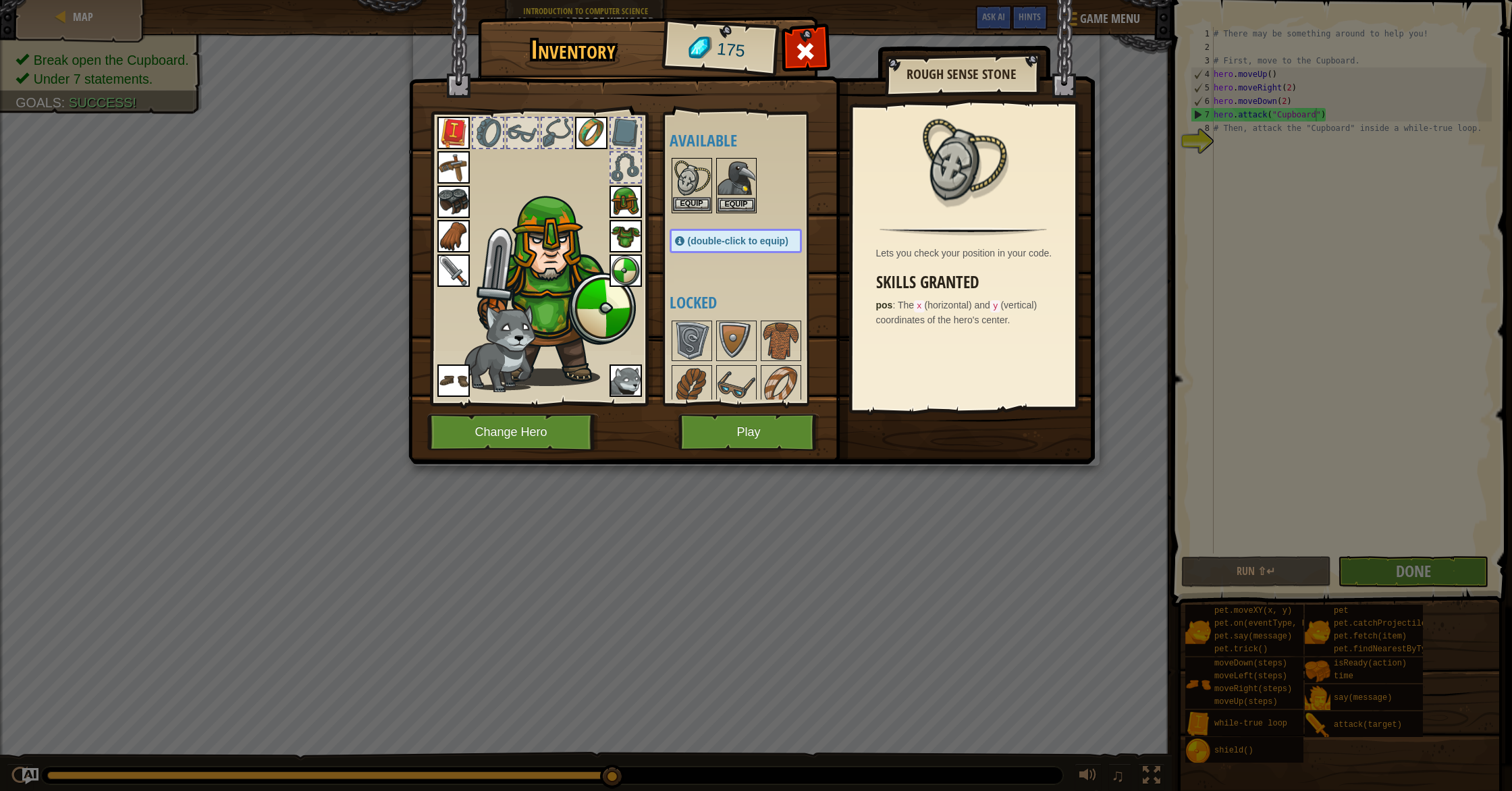
click at [694, 171] on img at bounding box center [692, 178] width 38 height 38
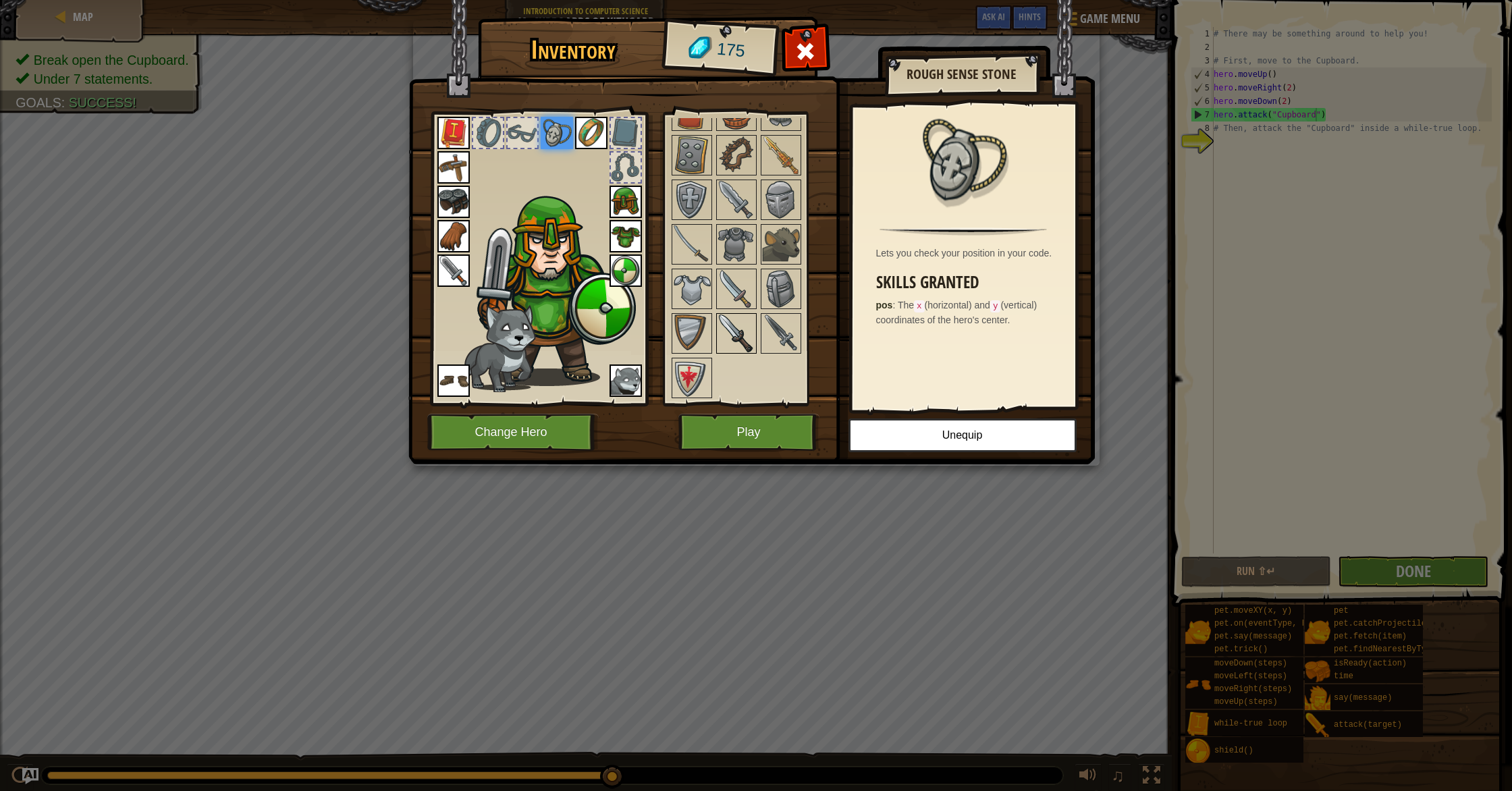
click at [728, 343] on img at bounding box center [736, 333] width 38 height 38
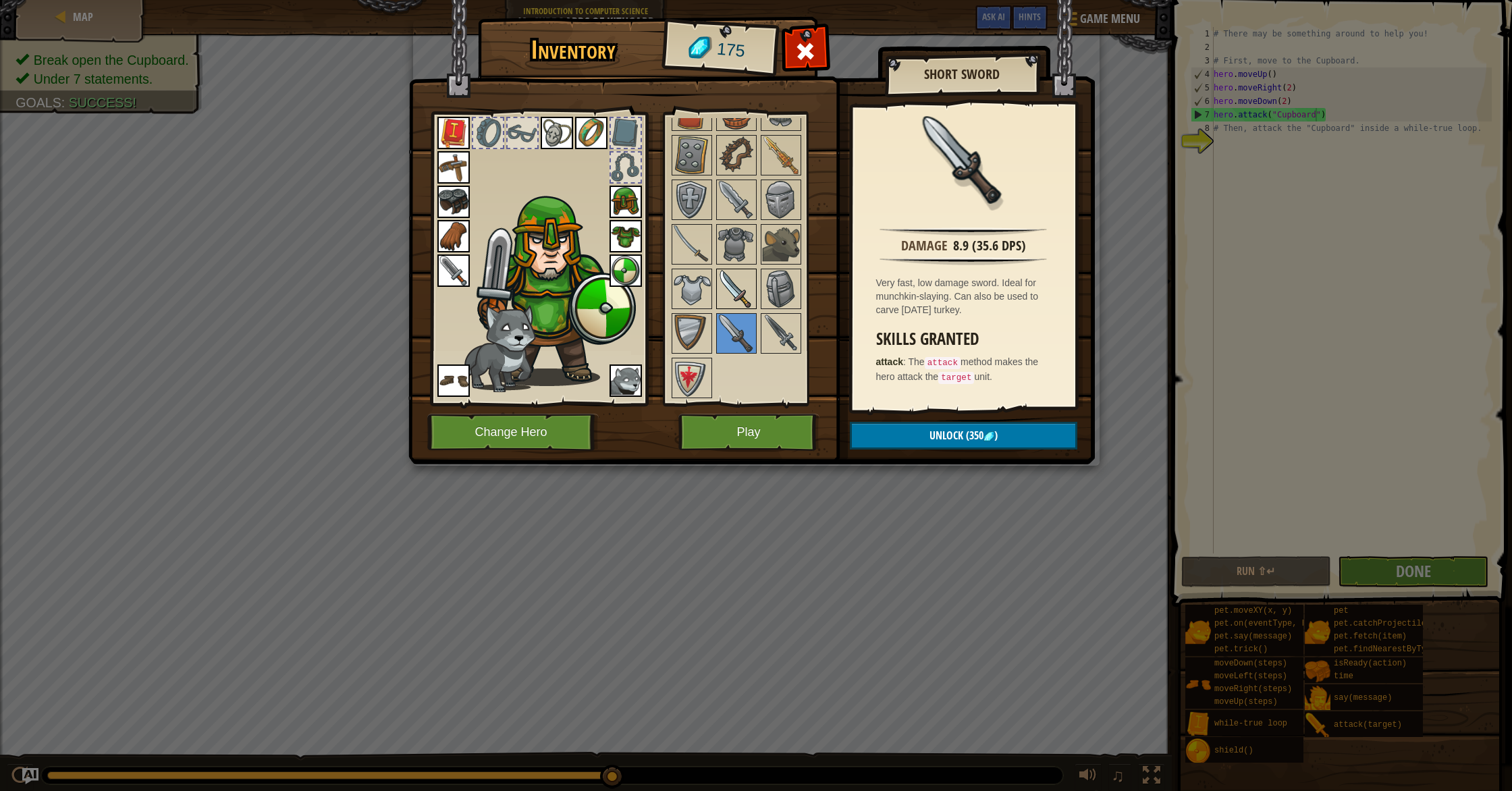
click at [735, 296] on img at bounding box center [736, 289] width 38 height 38
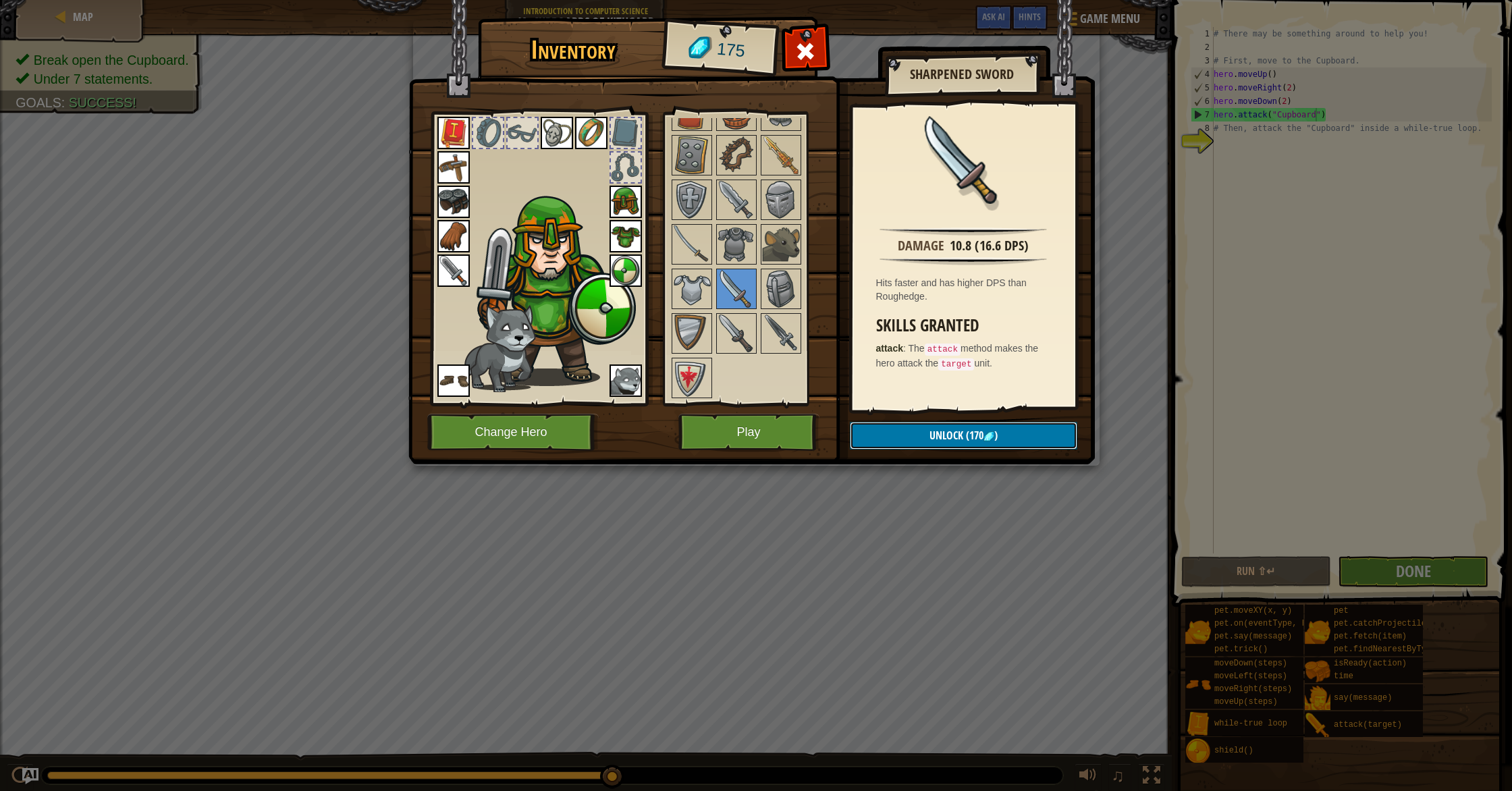
click at [930, 438] on span "Unlock" at bounding box center [946, 435] width 34 height 15
click at [930, 438] on button "Confirm" at bounding box center [963, 435] width 228 height 28
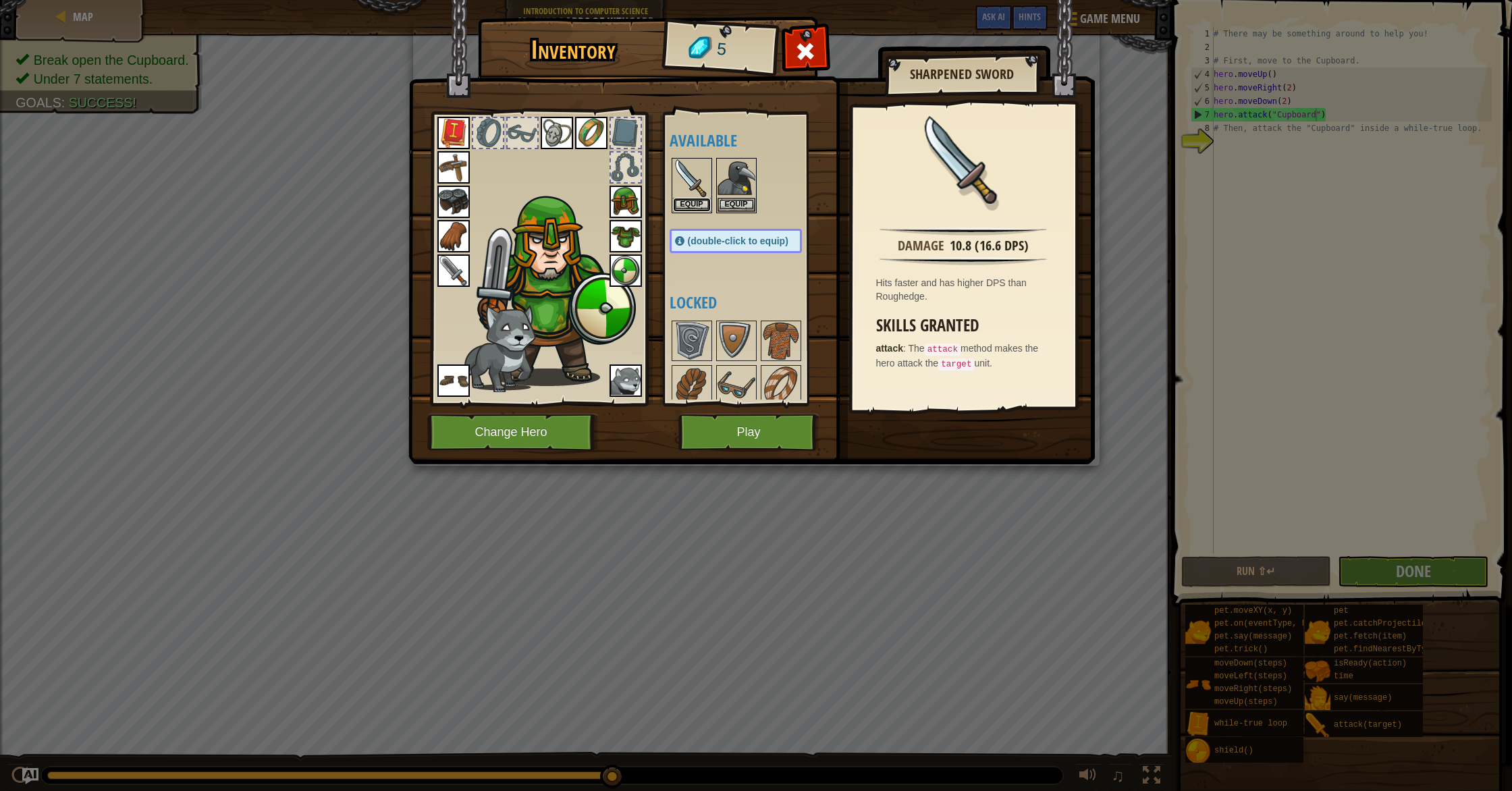
click at [691, 198] on button "Equip" at bounding box center [692, 205] width 38 height 14
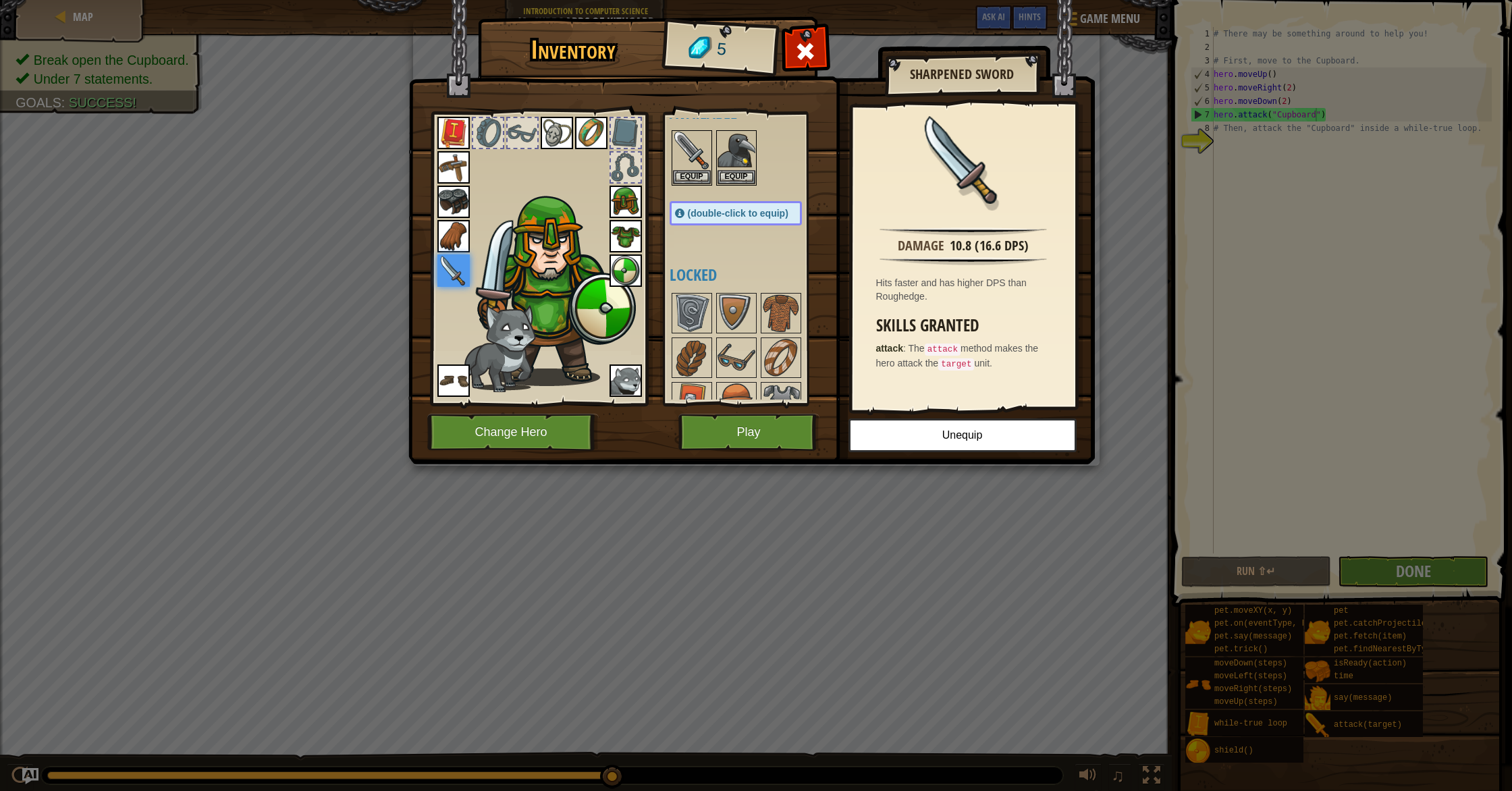
scroll to position [38, 0]
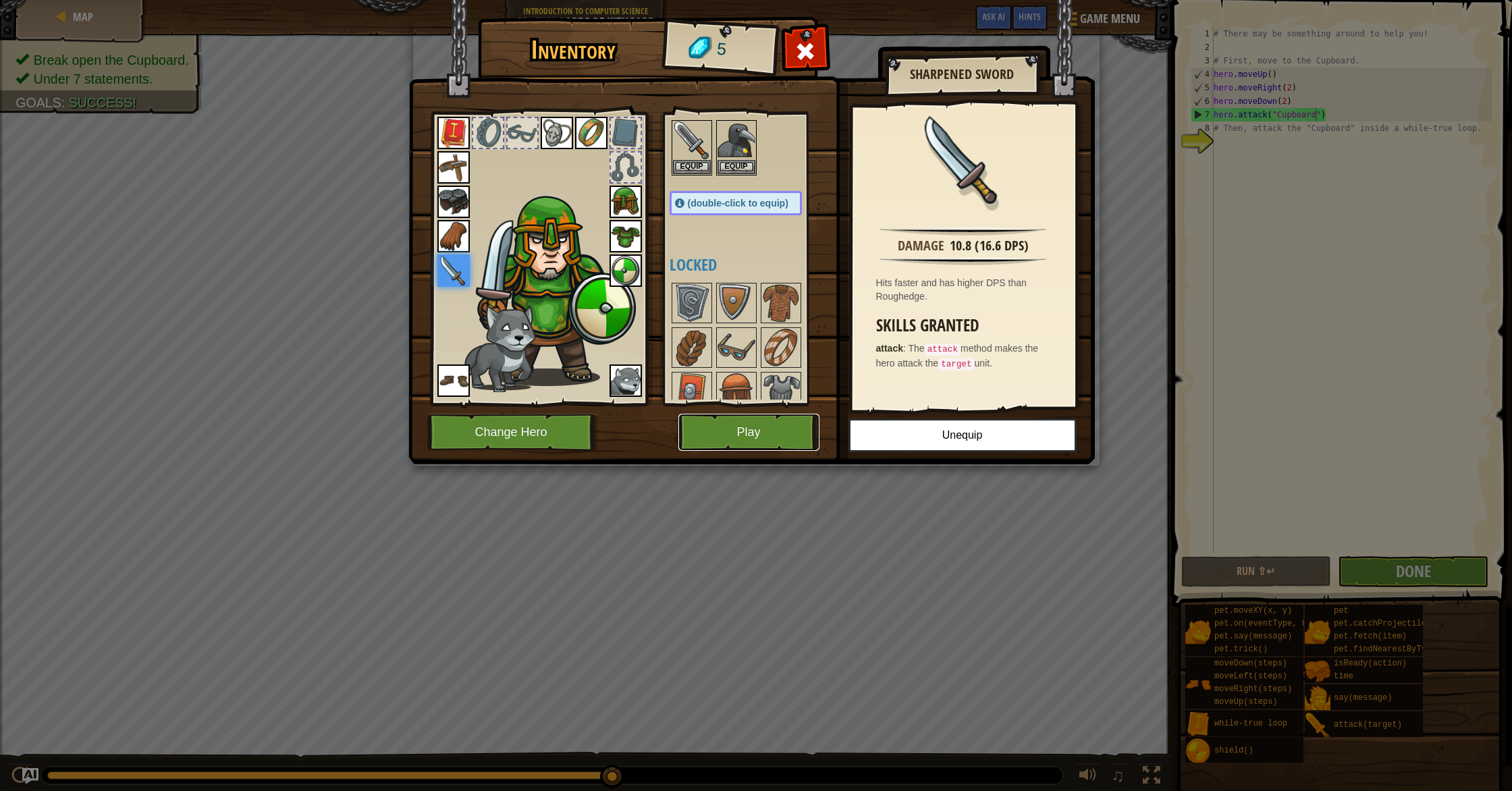
click at [741, 436] on button "Play" at bounding box center [749, 433] width 141 height 37
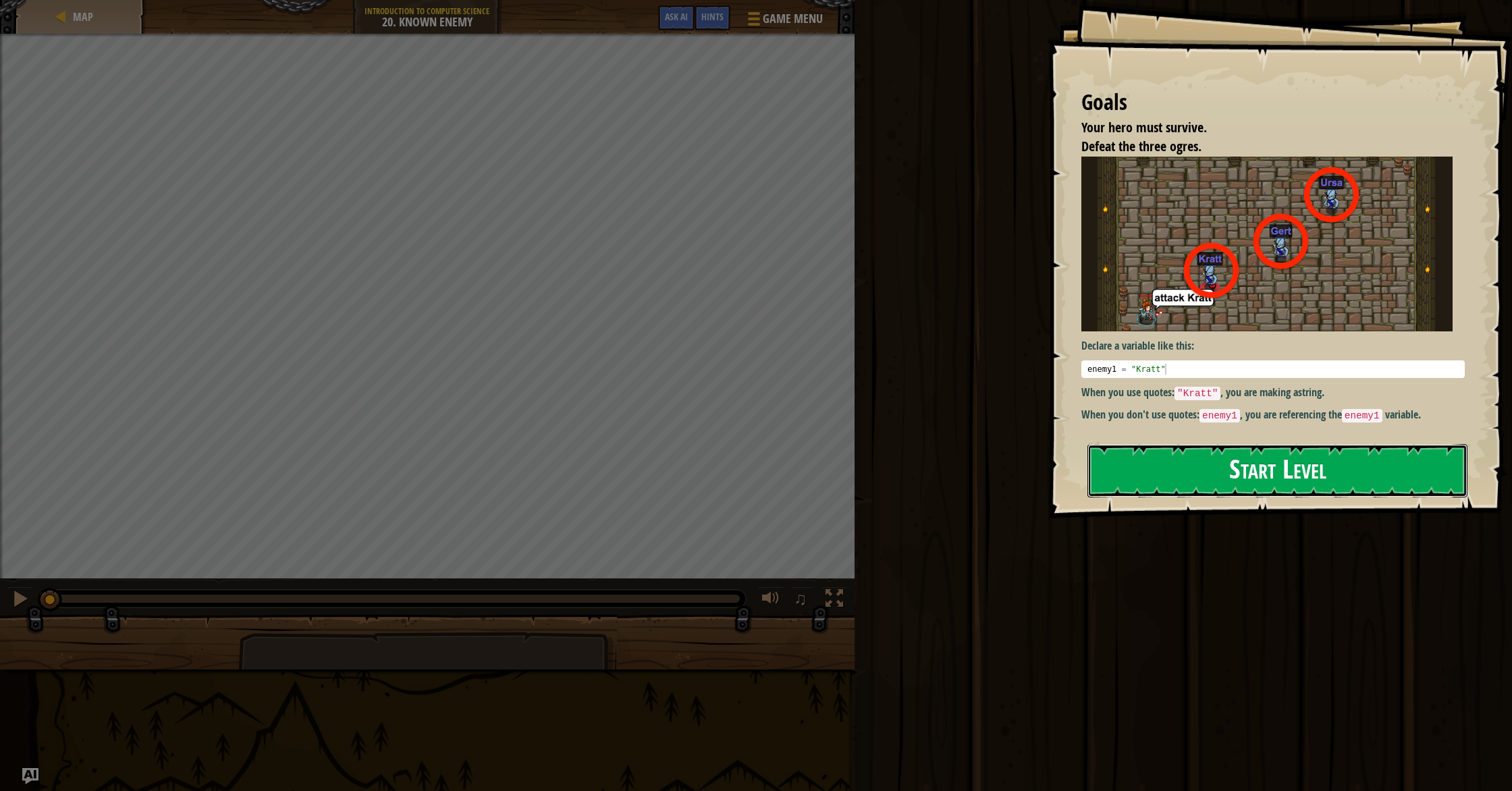
click at [1216, 482] on button "Start Level" at bounding box center [1277, 470] width 380 height 53
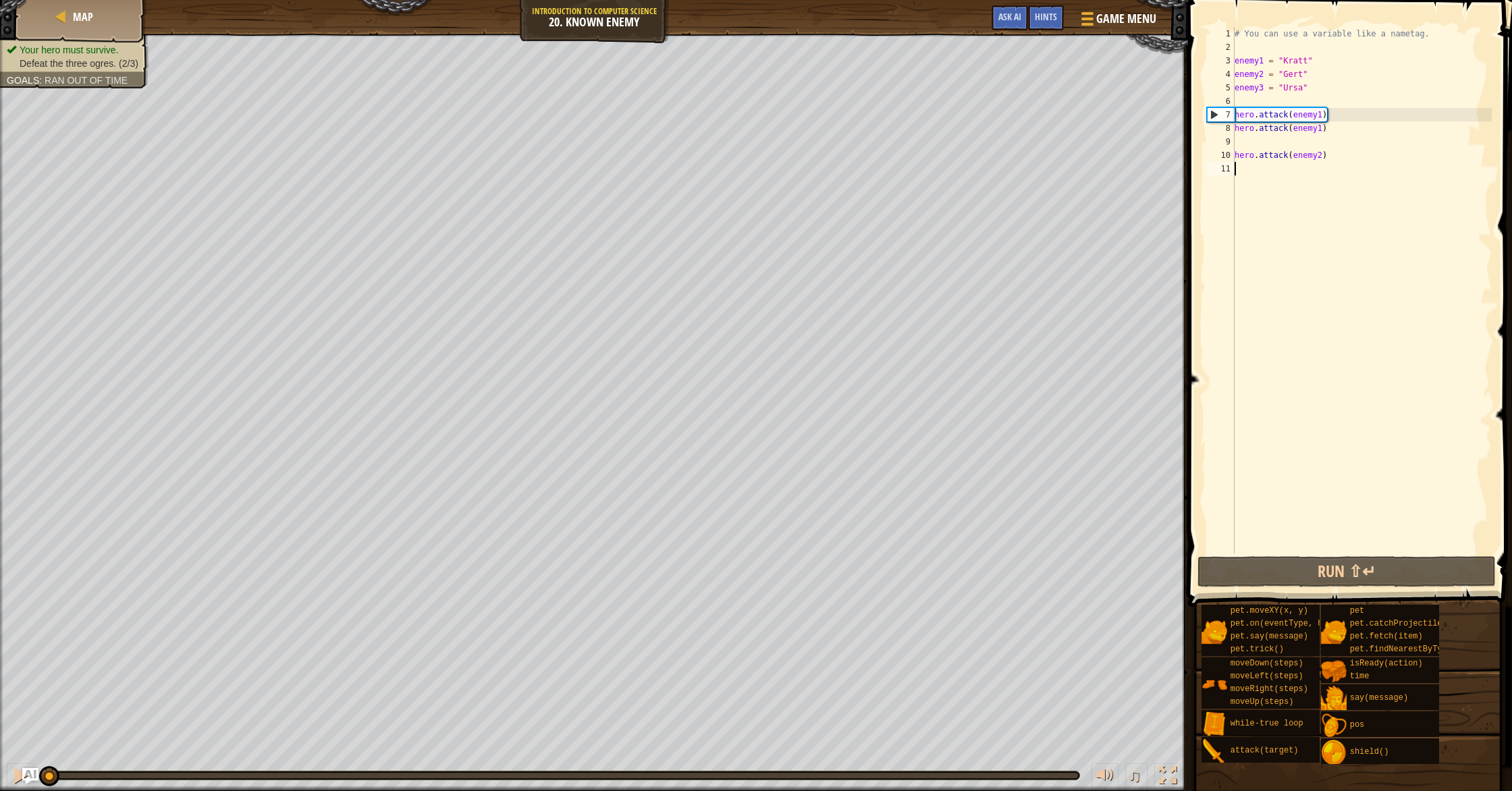
click at [1307, 67] on div "# You can use a variable like a nametag. enemy1 = "[PERSON_NAME]" enemy2 = "[PE…" at bounding box center [1361, 303] width 260 height 553
click at [1304, 61] on div "# You can use a variable like a nametag. enemy1 = "[PERSON_NAME]" enemy2 = "[PE…" at bounding box center [1361, 303] width 260 height 553
click at [1307, 61] on div "# You can use a variable like a nametag. enemy1 = "[PERSON_NAME]" enemy2 = "[PE…" at bounding box center [1361, 303] width 260 height 553
click at [1304, 78] on div "# You can use a variable like a nametag. enemy1 = "I" enemy2 = "[PERSON_NAME]" …" at bounding box center [1361, 303] width 260 height 553
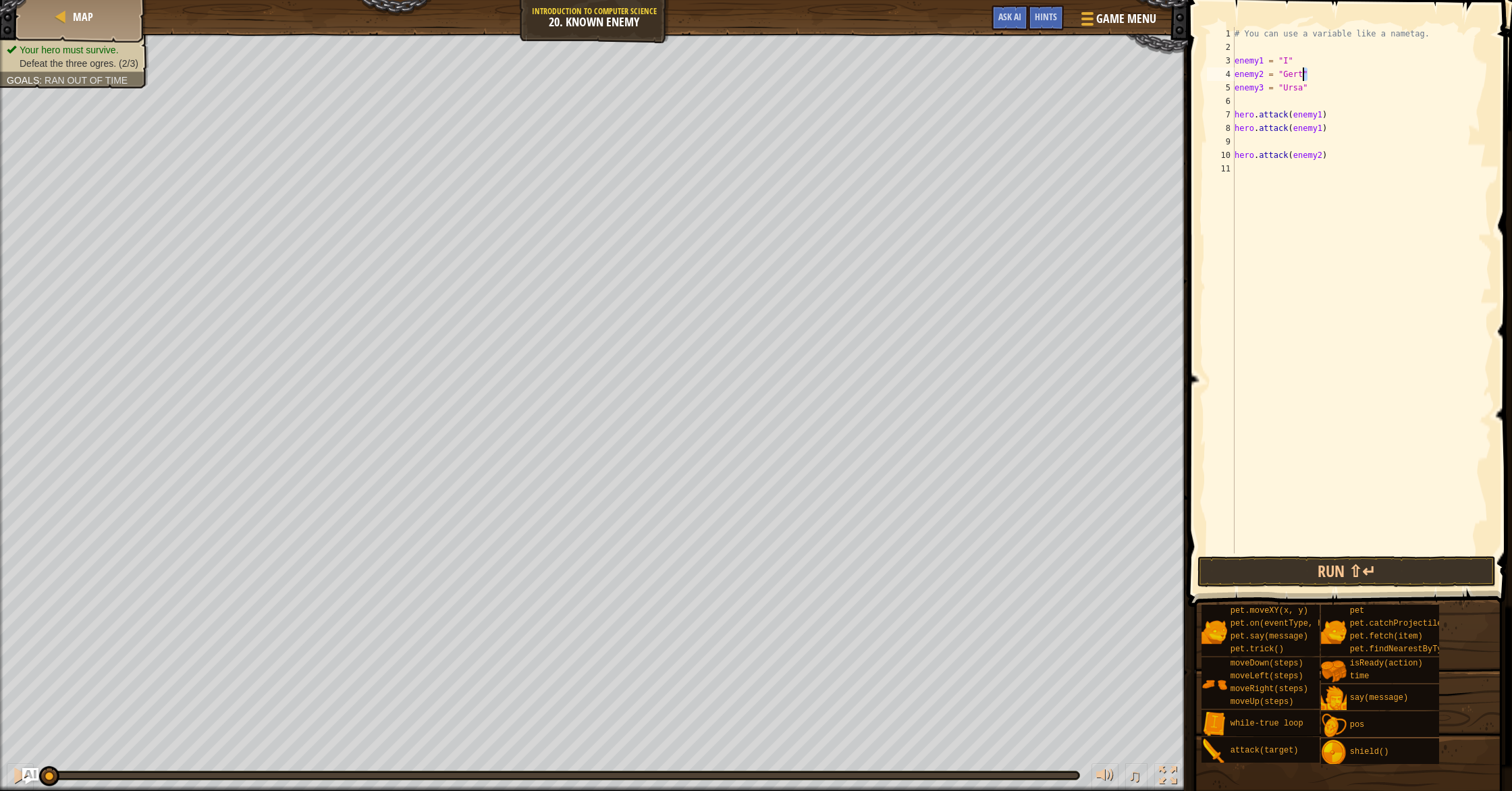
click at [1303, 78] on div "# You can use a variable like a nametag. enemy1 = "I" enemy2 = "[PERSON_NAME]" …" at bounding box center [1361, 303] width 260 height 553
click at [1302, 93] on div "# You can use a variable like a nametag. enemy1 = "I" enemy2 = "Am" enemy3 = "U…" at bounding box center [1361, 303] width 260 height 553
click at [1249, 576] on button "Run ⇧↵" at bounding box center [1346, 571] width 298 height 31
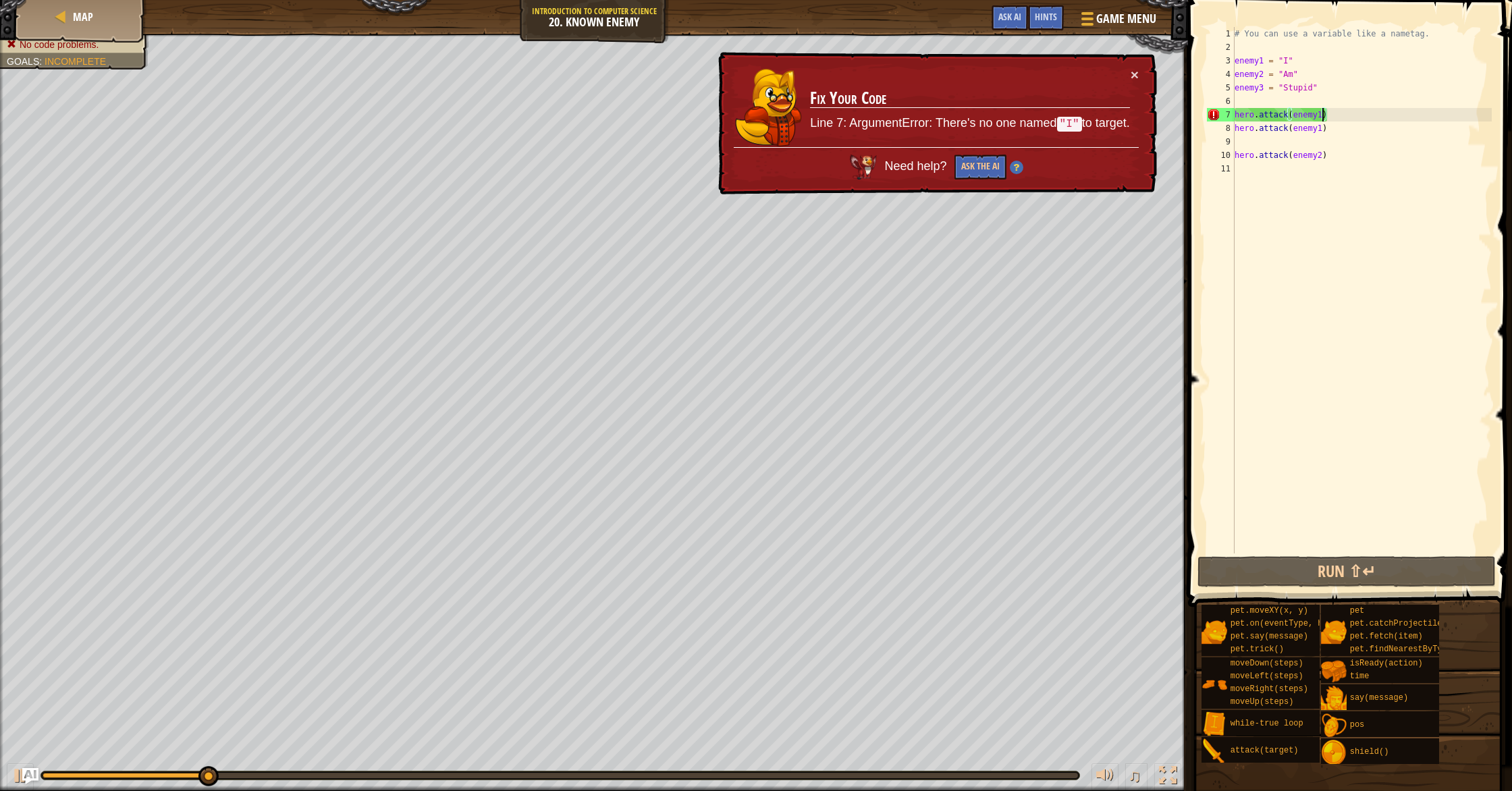
click at [1324, 119] on div "# You can use a variable like a nametag. enemy1 = "I" enemy2 = "Am" enemy3 = "S…" at bounding box center [1361, 303] width 260 height 553
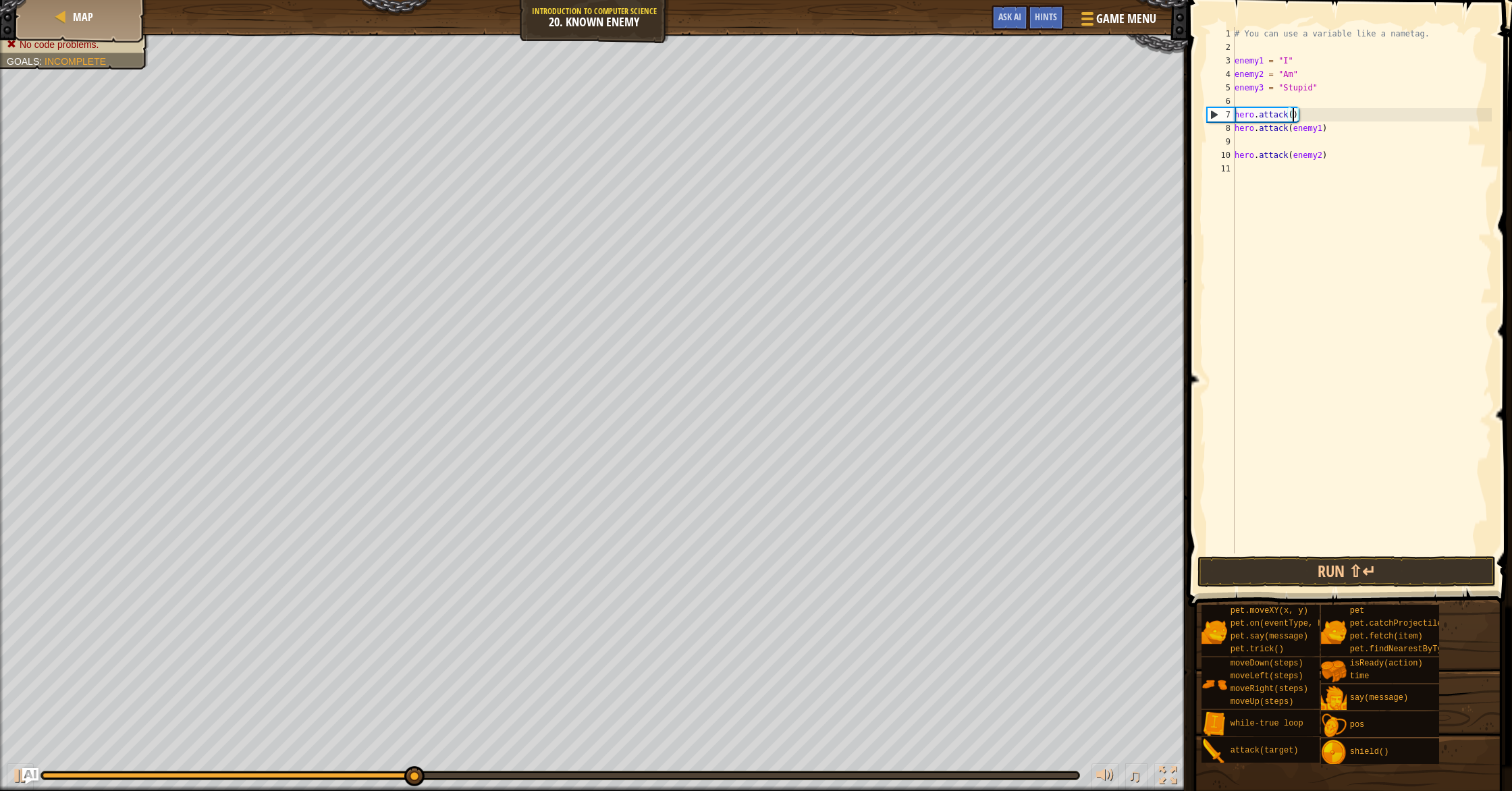
scroll to position [6, 5]
type textarea "hero.attack(I)"
drag, startPoint x: 1228, startPoint y: 307, endPoint x: 1224, endPoint y: 299, distance: 8.9
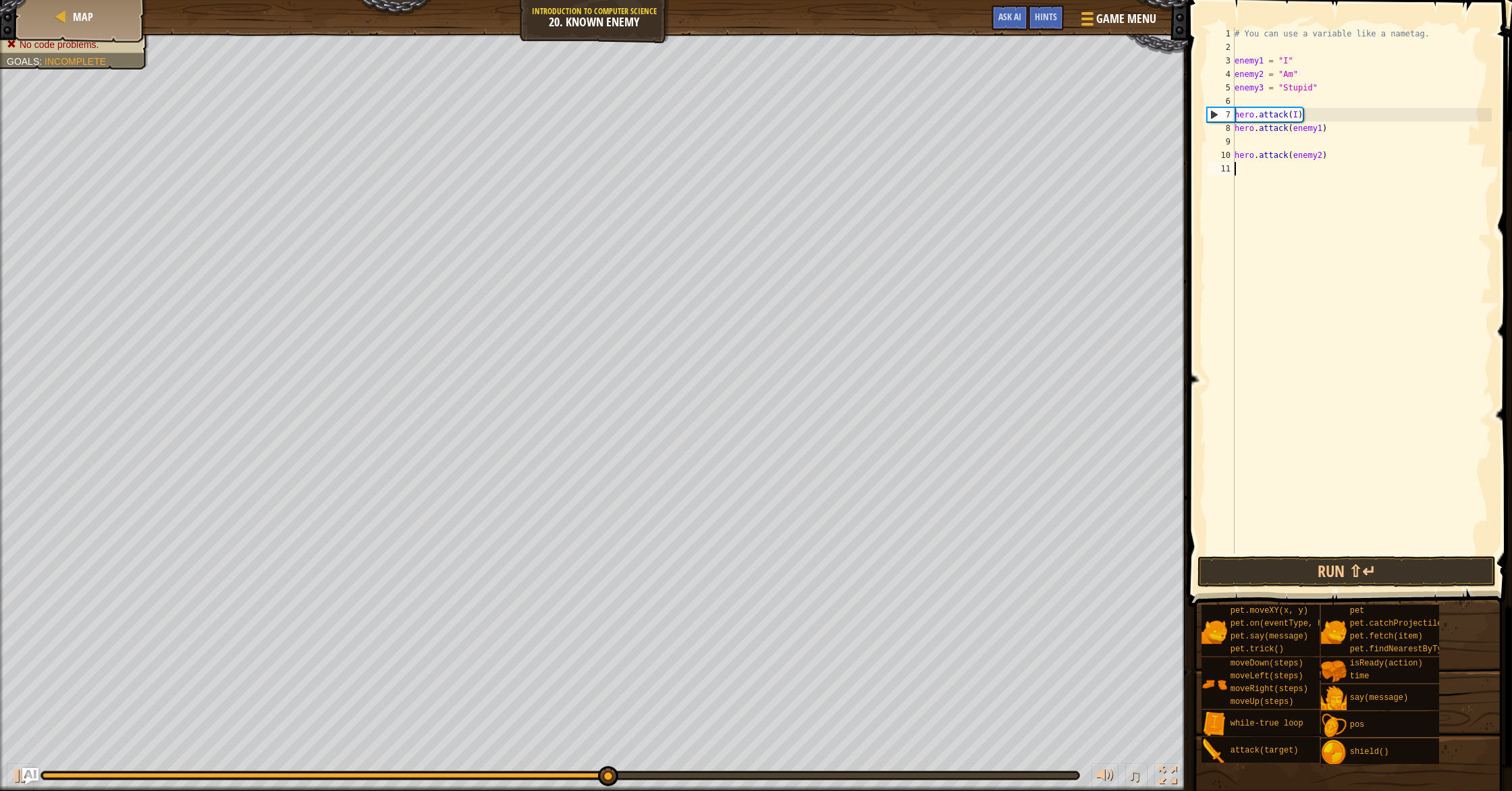
click at [1323, 132] on div "# You can use a variable like a nametag. enemy1 = "I" enemy2 = "Am" enemy3 = "S…" at bounding box center [1361, 303] width 260 height 553
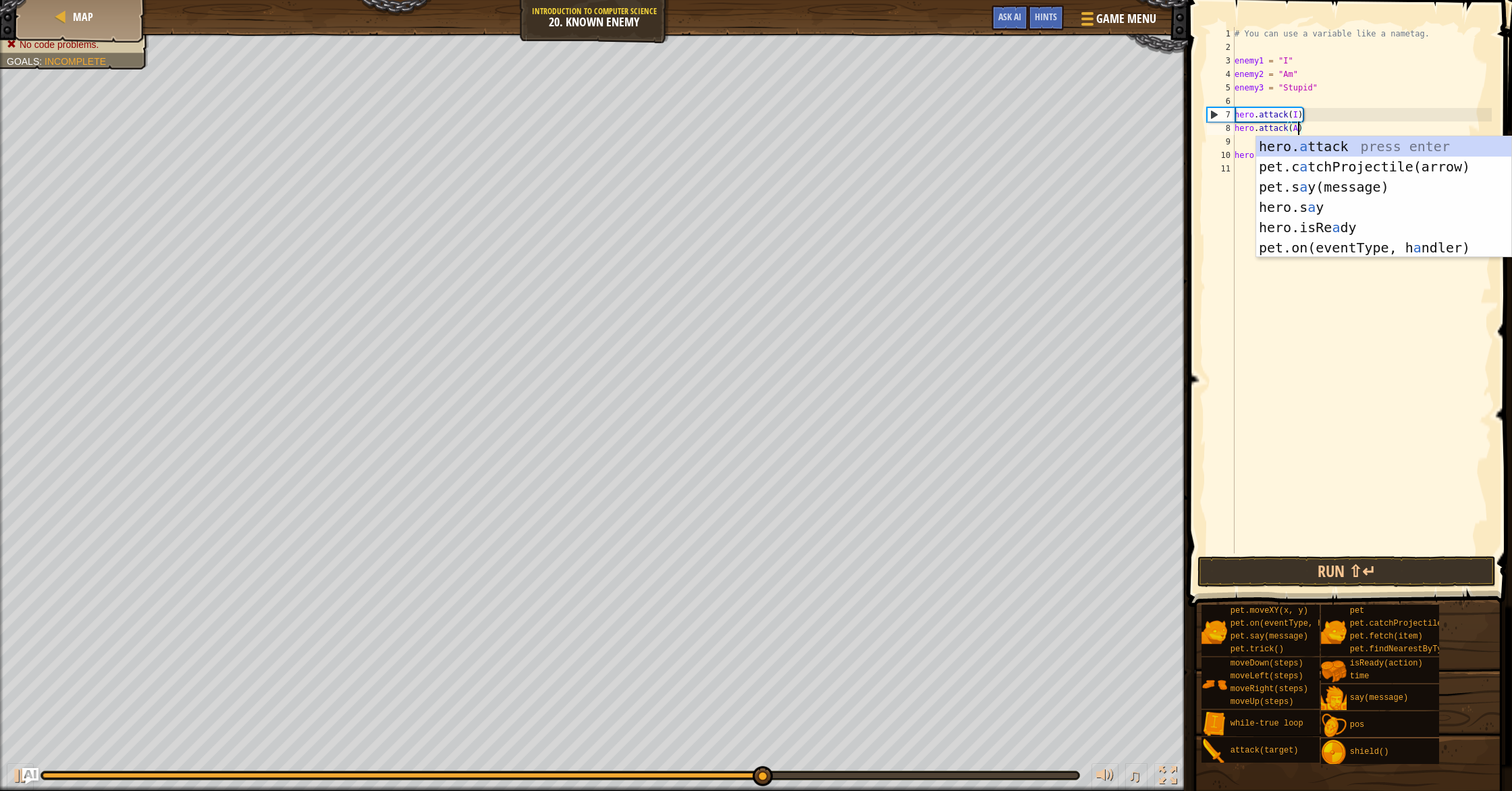
type textarea "hero.attack(Am)"
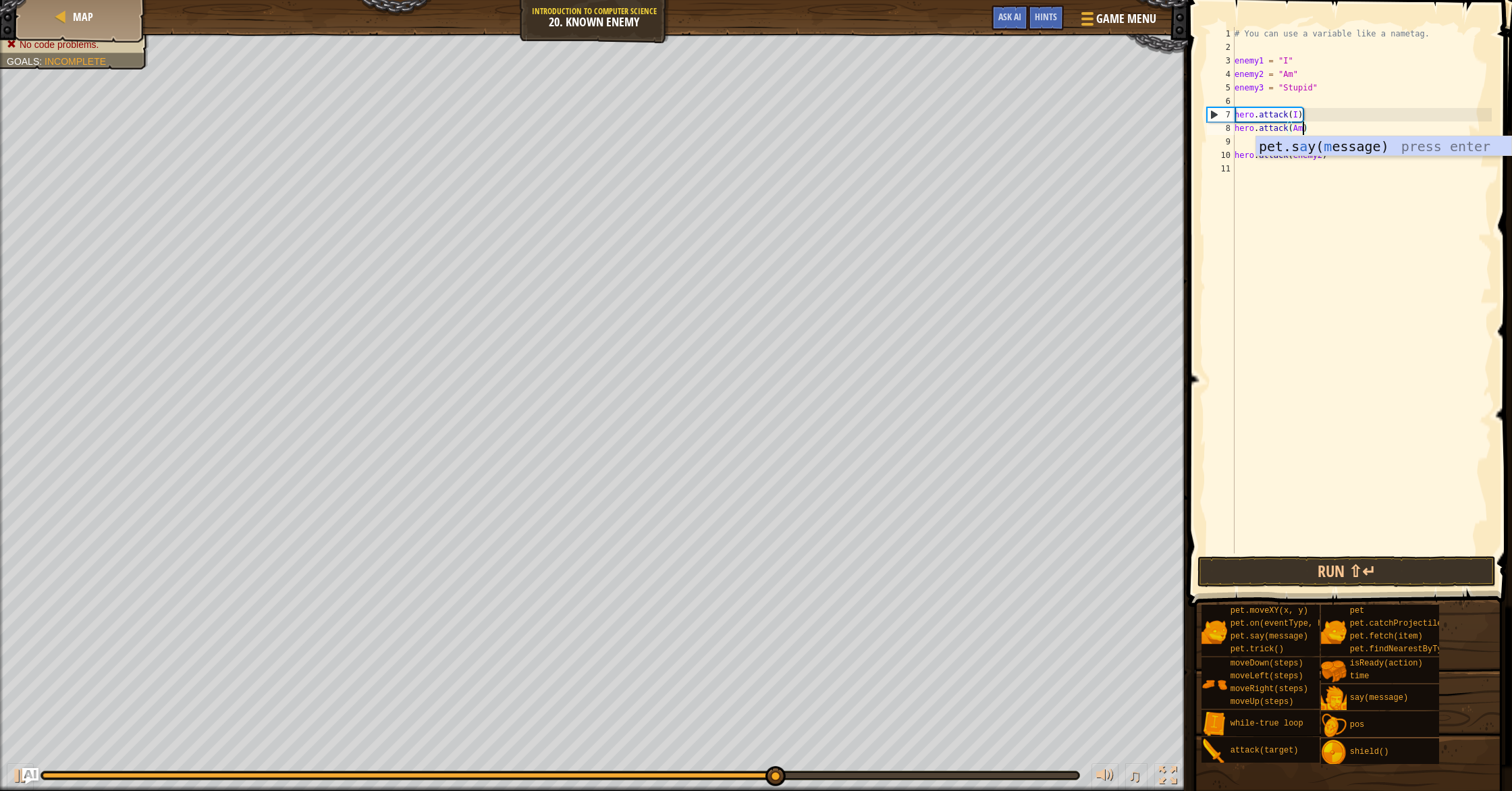
scroll to position [6, 6]
drag, startPoint x: 1299, startPoint y: 235, endPoint x: 1326, endPoint y: 174, distance: 66.7
click at [1304, 218] on div "# You can use a variable like a nametag. enemy1 = "I" enemy2 = "Am" enemy3 = "S…" at bounding box center [1361, 303] width 260 height 553
click at [1322, 160] on div "# You can use a variable like a nametag. enemy1 = "I" enemy2 = "Am" enemy3 = "S…" at bounding box center [1361, 303] width 260 height 553
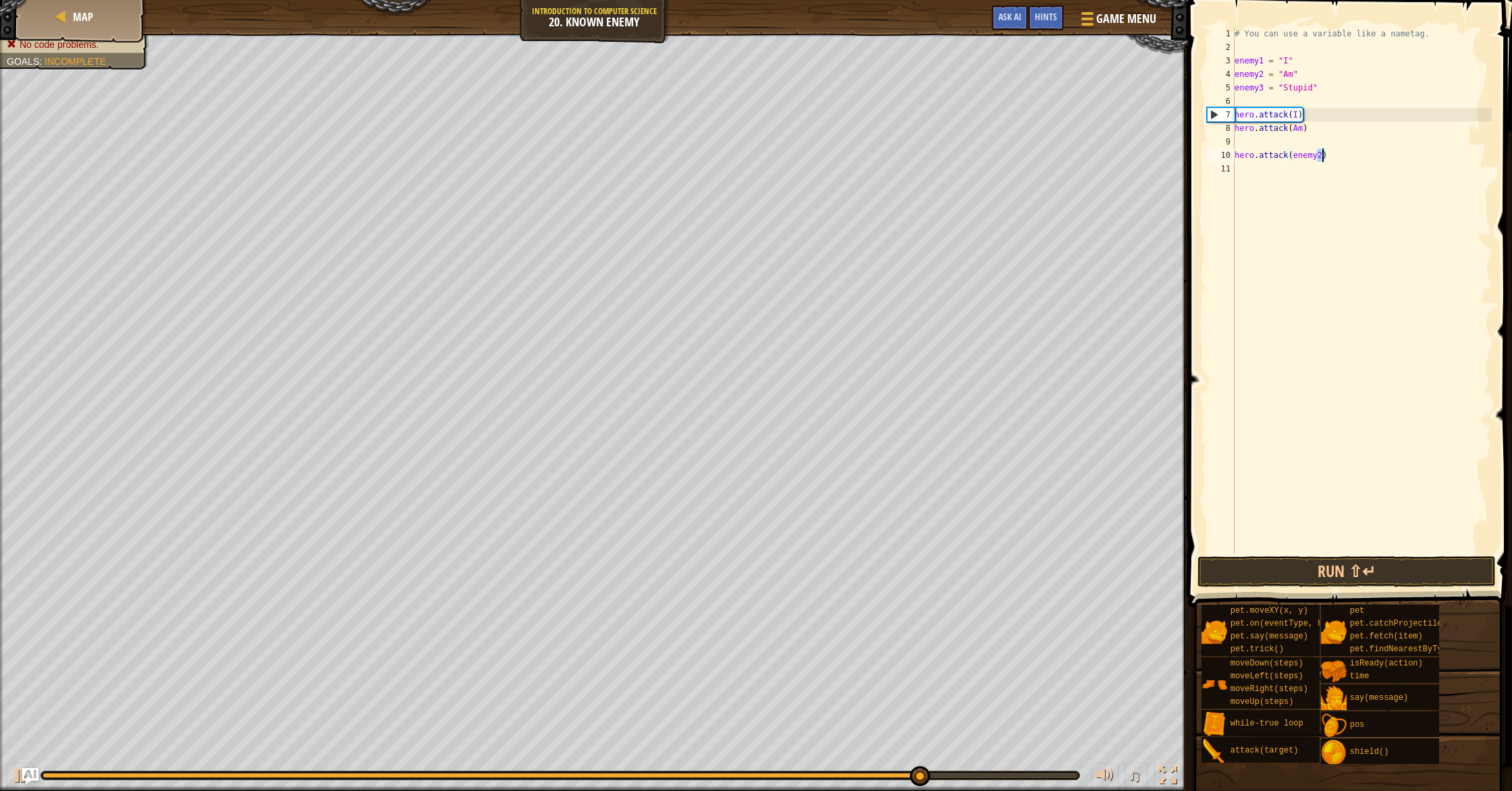
click at [1322, 160] on div "# You can use a variable like a nametag. enemy1 = "I" enemy2 = "Am" enemy3 = "S…" at bounding box center [1361, 303] width 260 height 553
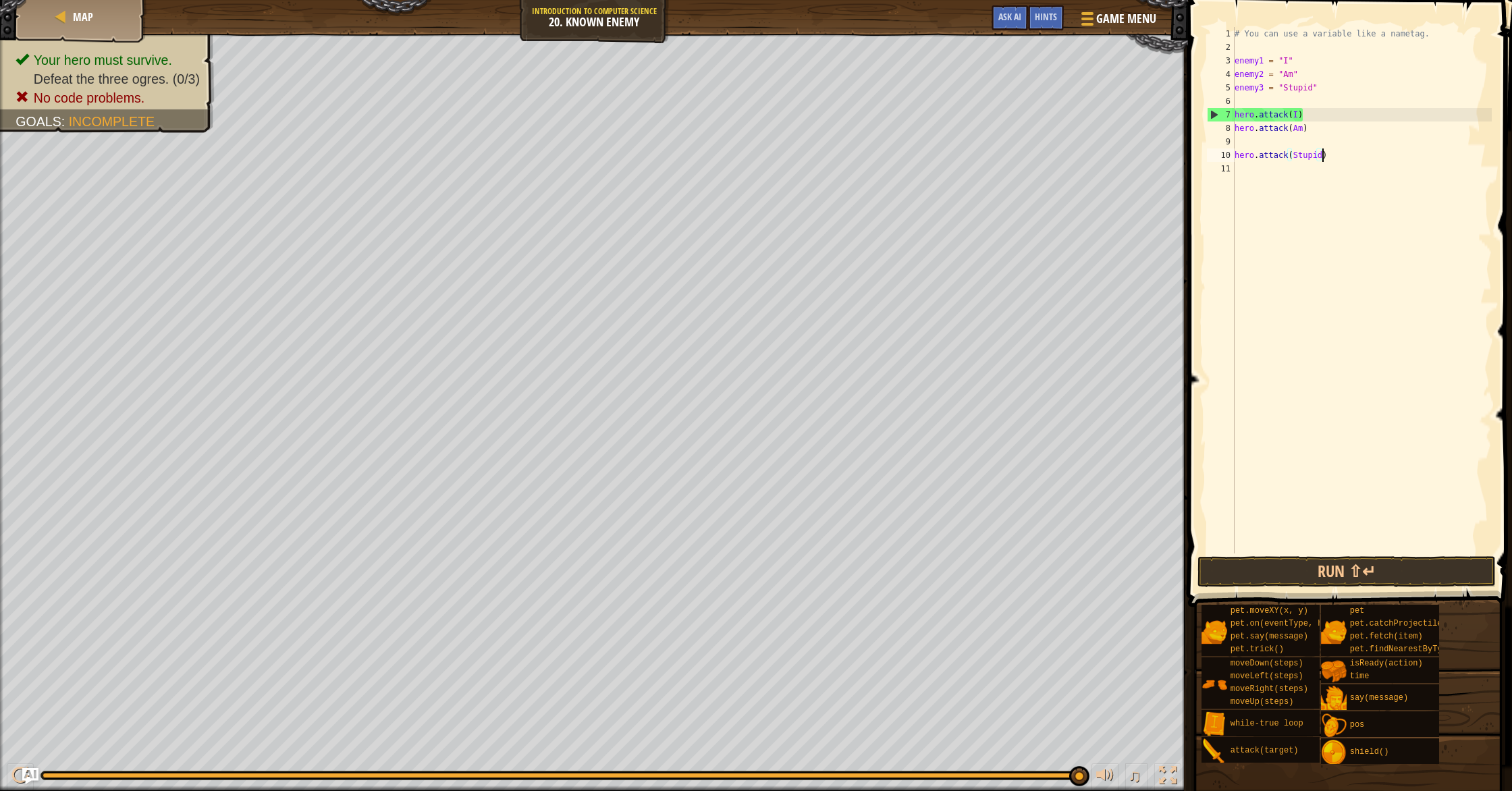
scroll to position [6, 7]
type textarea "hero.attack(Stupid)"
click at [1275, 564] on button "Run ⇧↵" at bounding box center [1346, 571] width 298 height 31
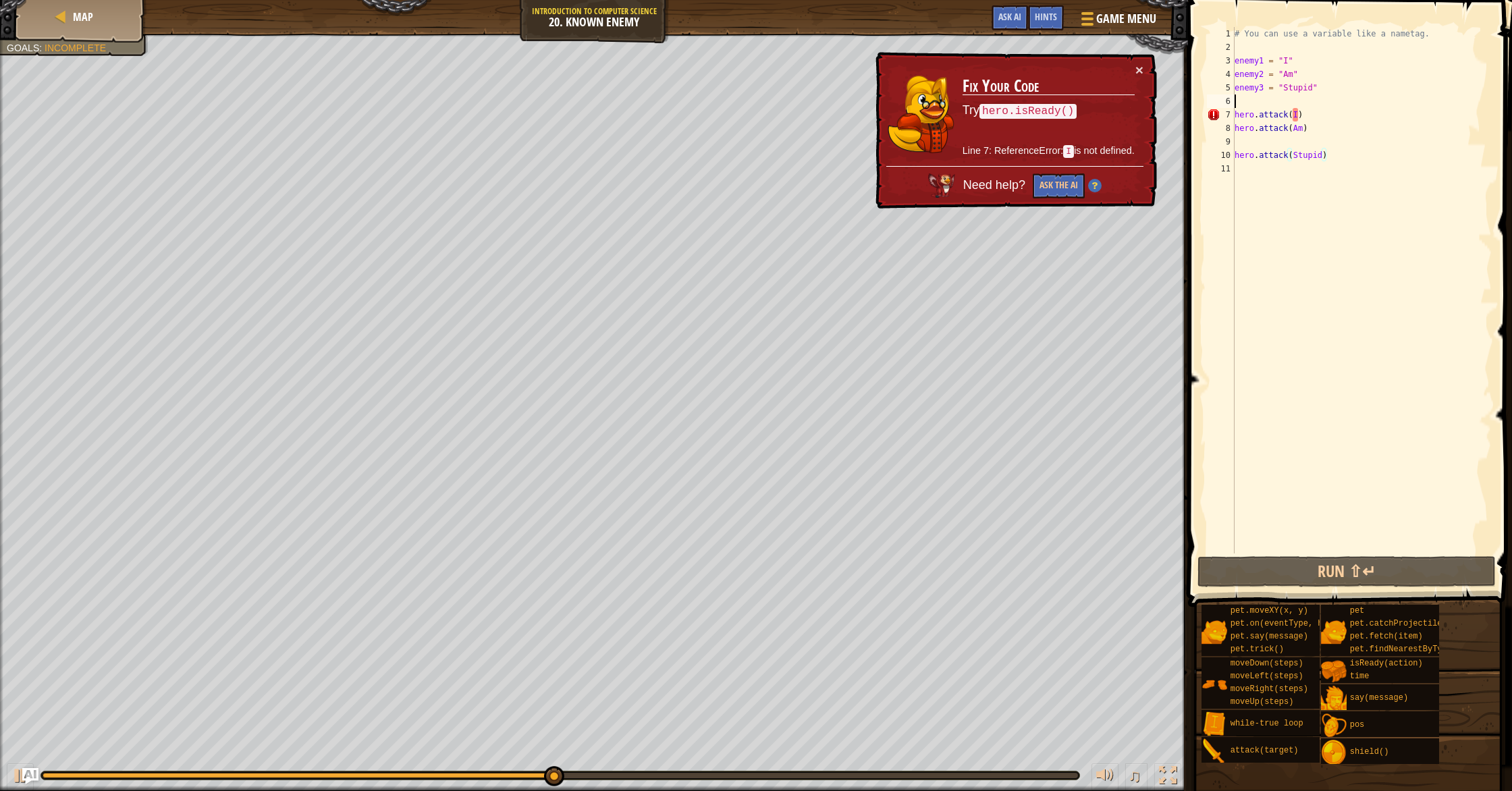
click at [1277, 102] on div "# You can use a variable like a nametag. enemy1 = "I" enemy2 = "Am" enemy3 = "S…" at bounding box center [1361, 303] width 260 height 553
click at [1248, 99] on div "# You can use a variable like a nametag. enemy1 = "I" enemy2 = "Am" enemy3 = "S…" at bounding box center [1361, 303] width 260 height 553
click at [1249, 99] on div "# You can use a variable like a nametag. enemy1 = "I" enemy2 = "Am" enemy3 = "S…" at bounding box center [1361, 303] width 260 height 553
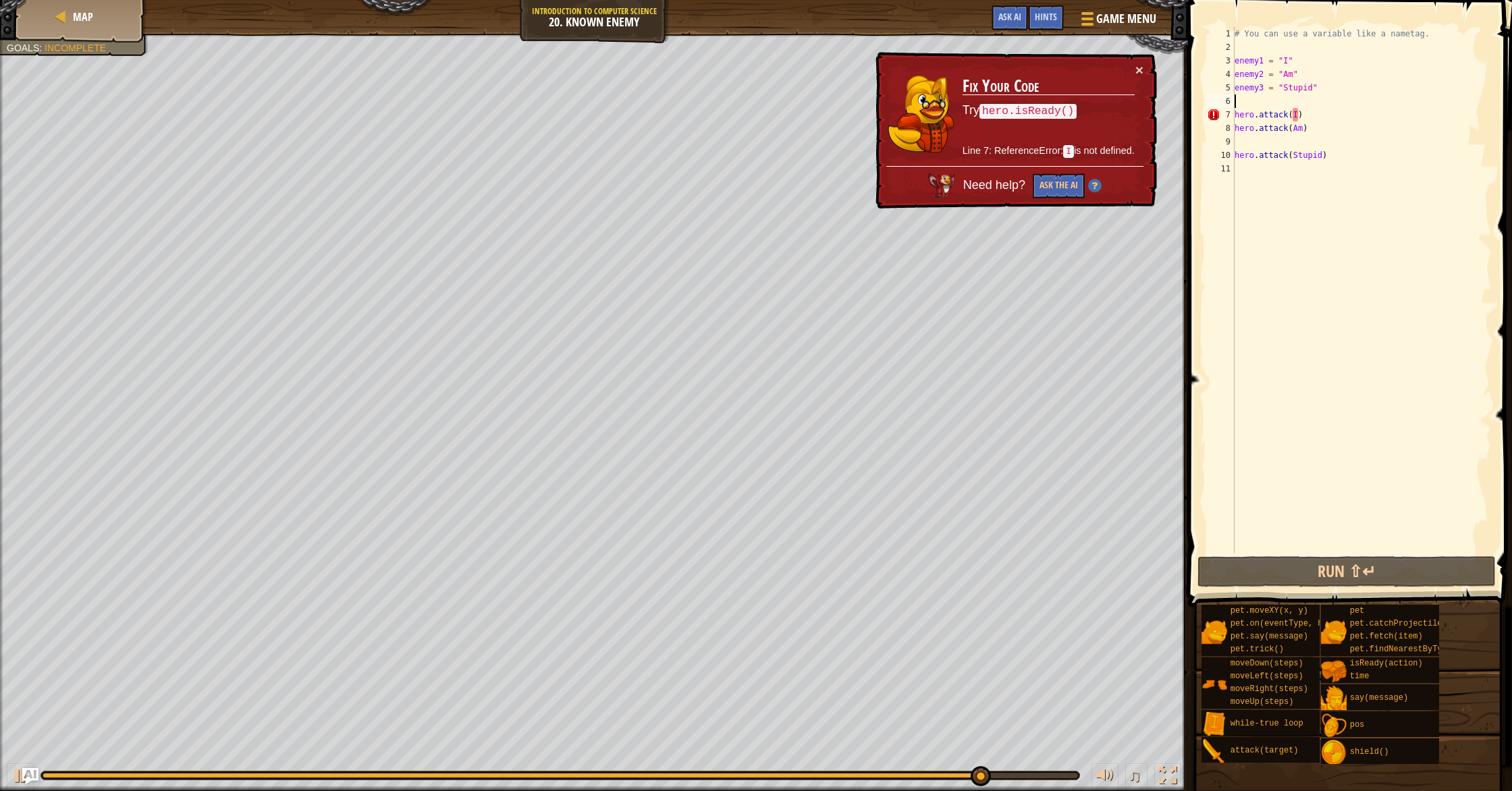
type textarea "hero.attack(I)"
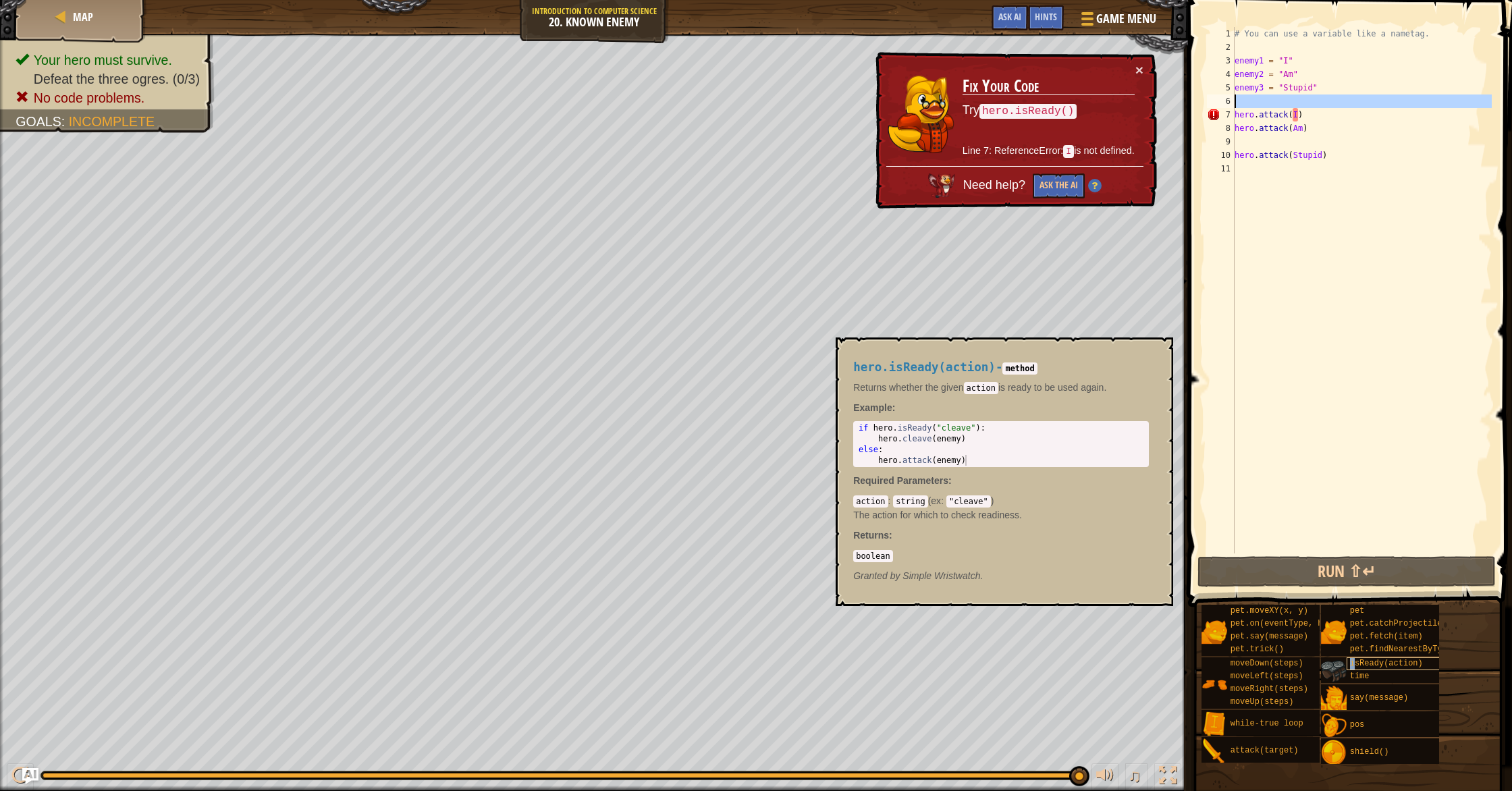
click at [1356, 663] on span "isReady(action)" at bounding box center [1386, 663] width 73 height 10
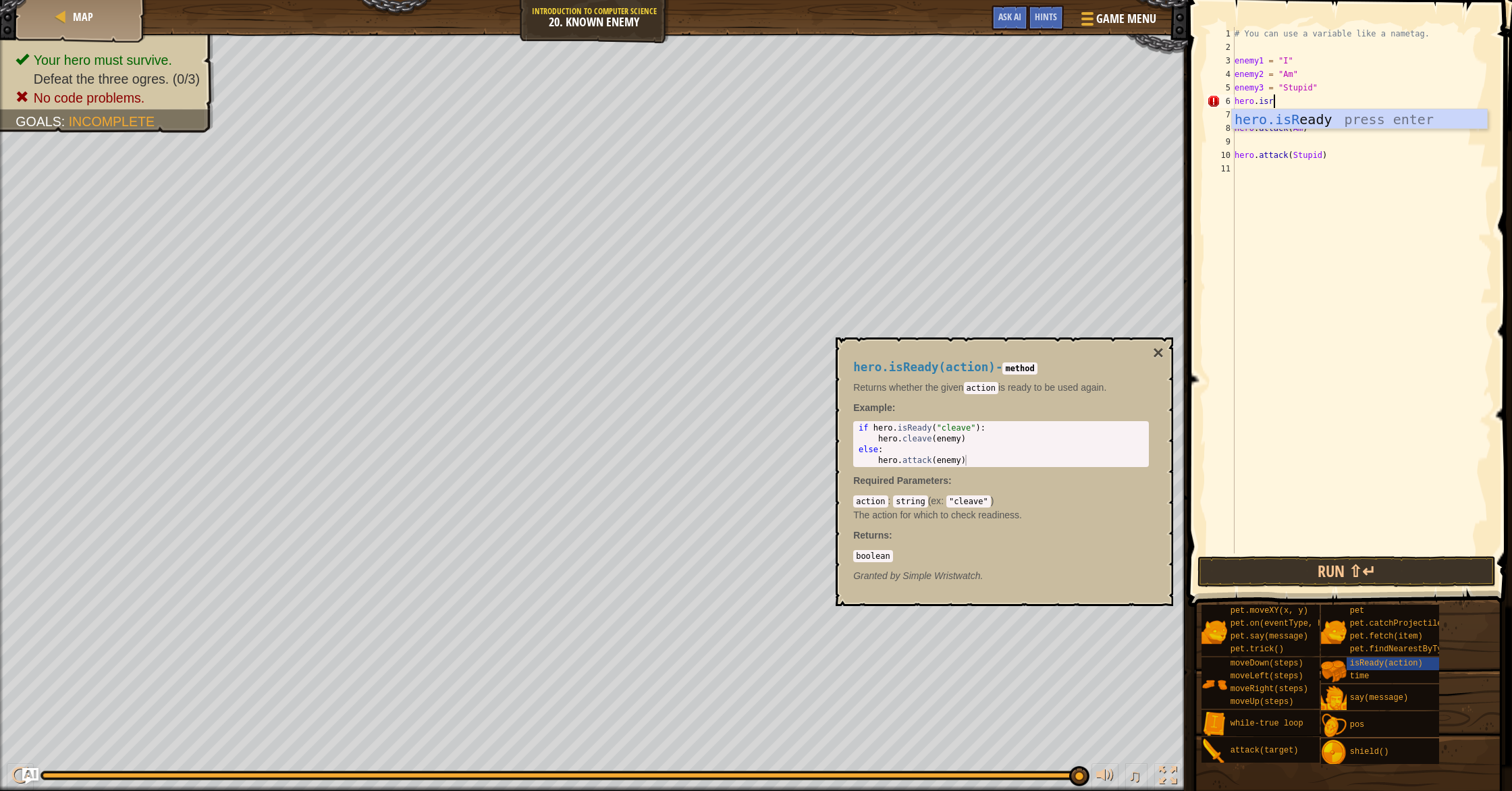
scroll to position [6, 3]
click at [1290, 109] on div "hero.isR [PERSON_NAME] press enter" at bounding box center [1359, 140] width 255 height 61
click at [1270, 556] on button "Run ⇧↵" at bounding box center [1346, 571] width 298 height 31
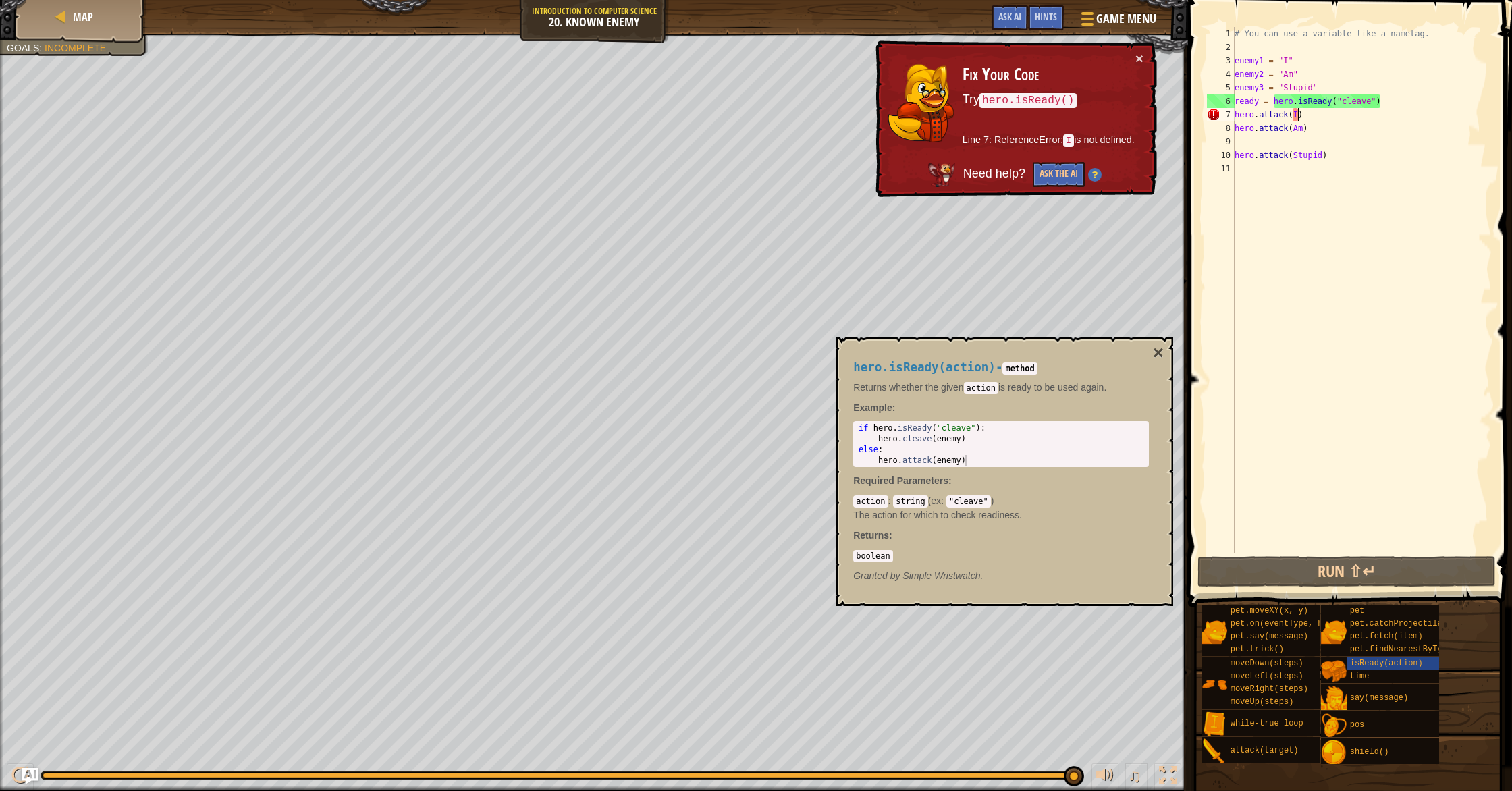
drag, startPoint x: 1297, startPoint y: 117, endPoint x: 1296, endPoint y: 123, distance: 6.1
click at [1297, 117] on div "# You can use a variable like a nametag. enemy1 = "I" enemy2 = "Am" enemy3 = "S…" at bounding box center [1361, 303] width 260 height 553
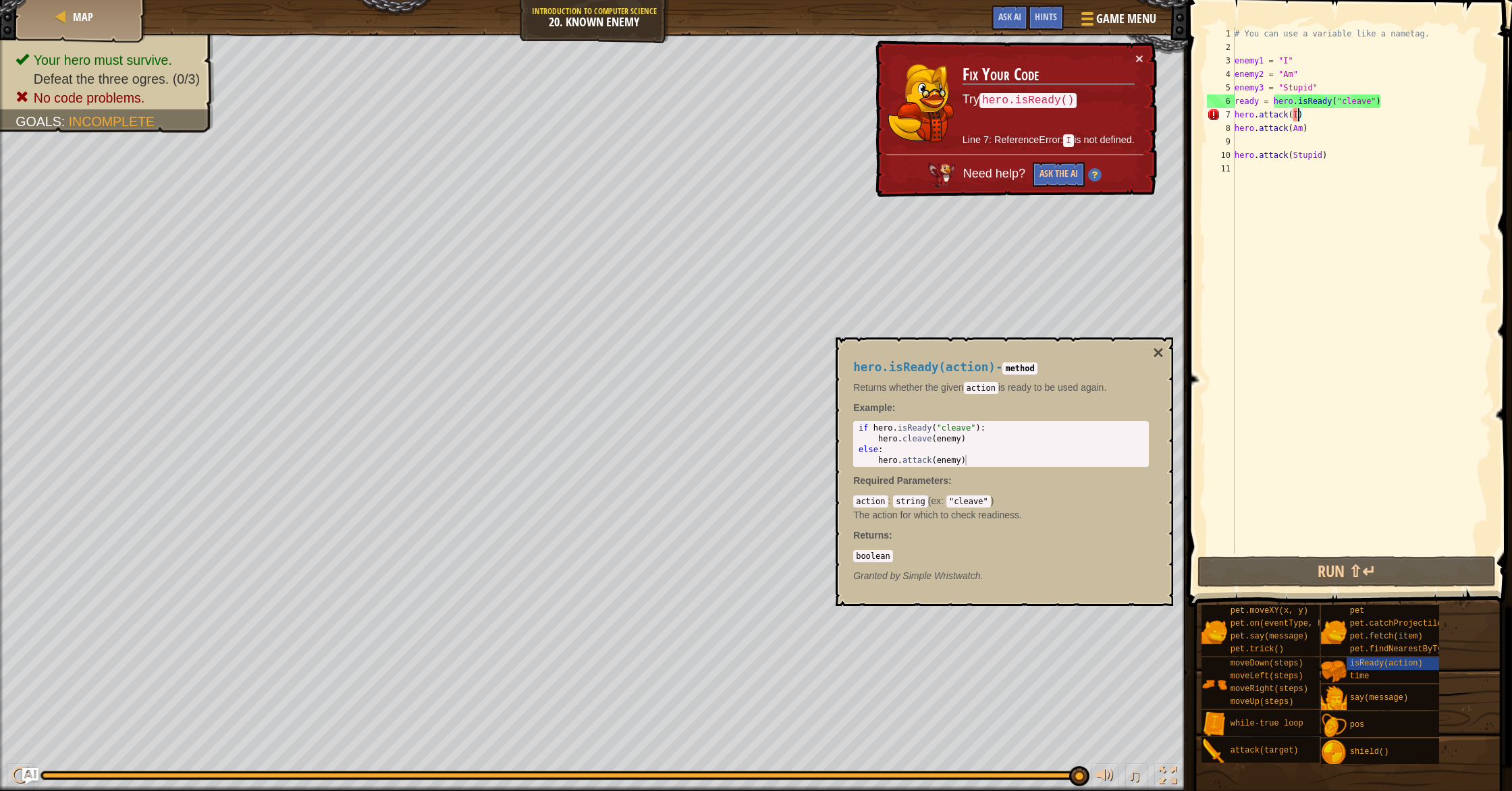
scroll to position [6, 6]
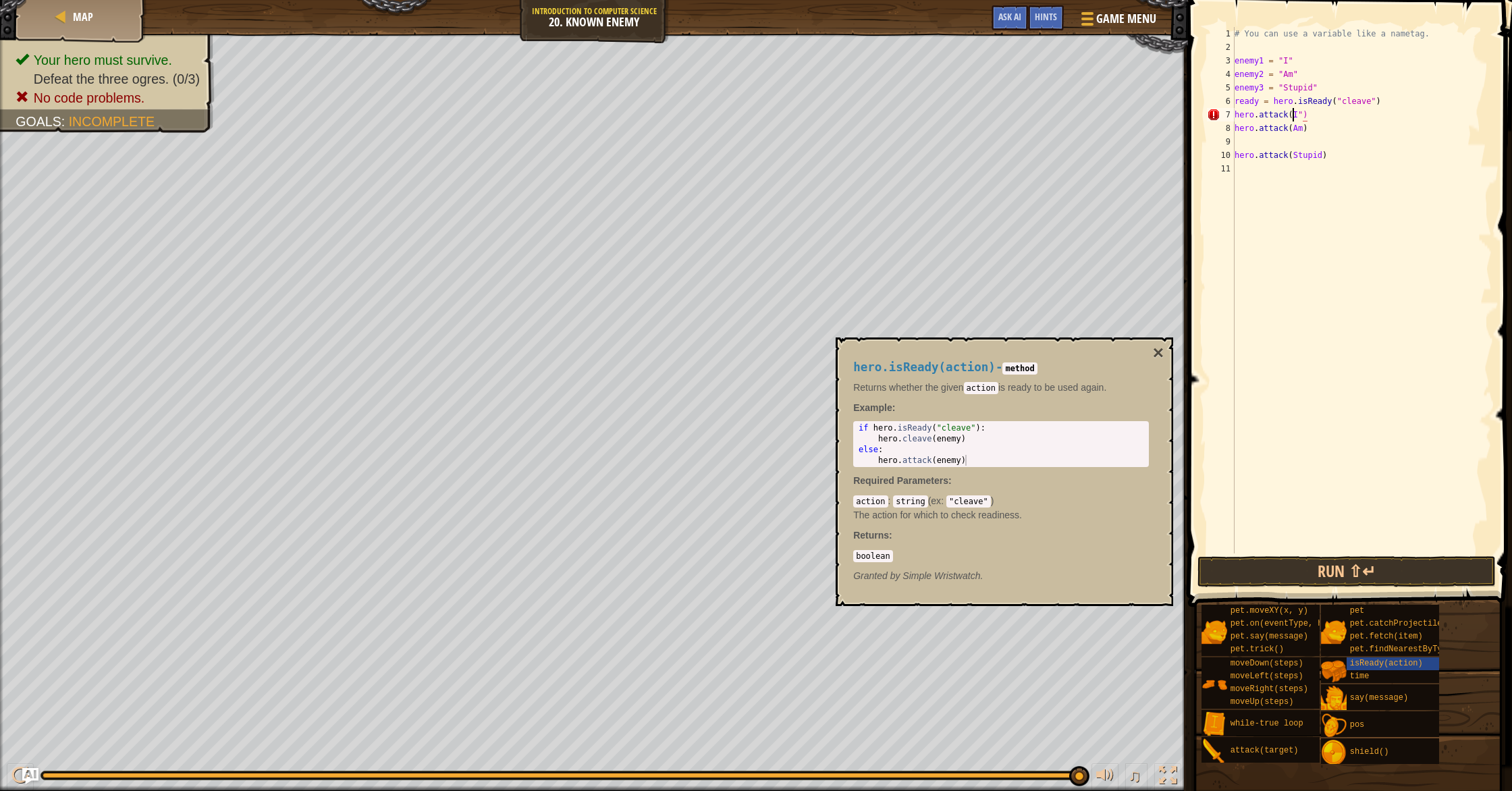
drag, startPoint x: 1293, startPoint y: 116, endPoint x: 1291, endPoint y: 143, distance: 27.1
click at [1293, 116] on div "# You can use a variable like a nametag. enemy1 = "I" enemy2 = "Am" enemy3 = "S…" at bounding box center [1361, 303] width 260 height 553
drag, startPoint x: 1303, startPoint y: 131, endPoint x: 1290, endPoint y: 175, distance: 45.9
click at [1304, 133] on div "# You can use a variable like a nametag. enemy1 = "I" enemy2 = "Am" enemy3 = "S…" at bounding box center [1361, 303] width 260 height 553
click at [1291, 129] on div "# You can use a variable like a nametag. enemy1 = "I" enemy2 = "Am" enemy3 = "S…" at bounding box center [1361, 303] width 260 height 553
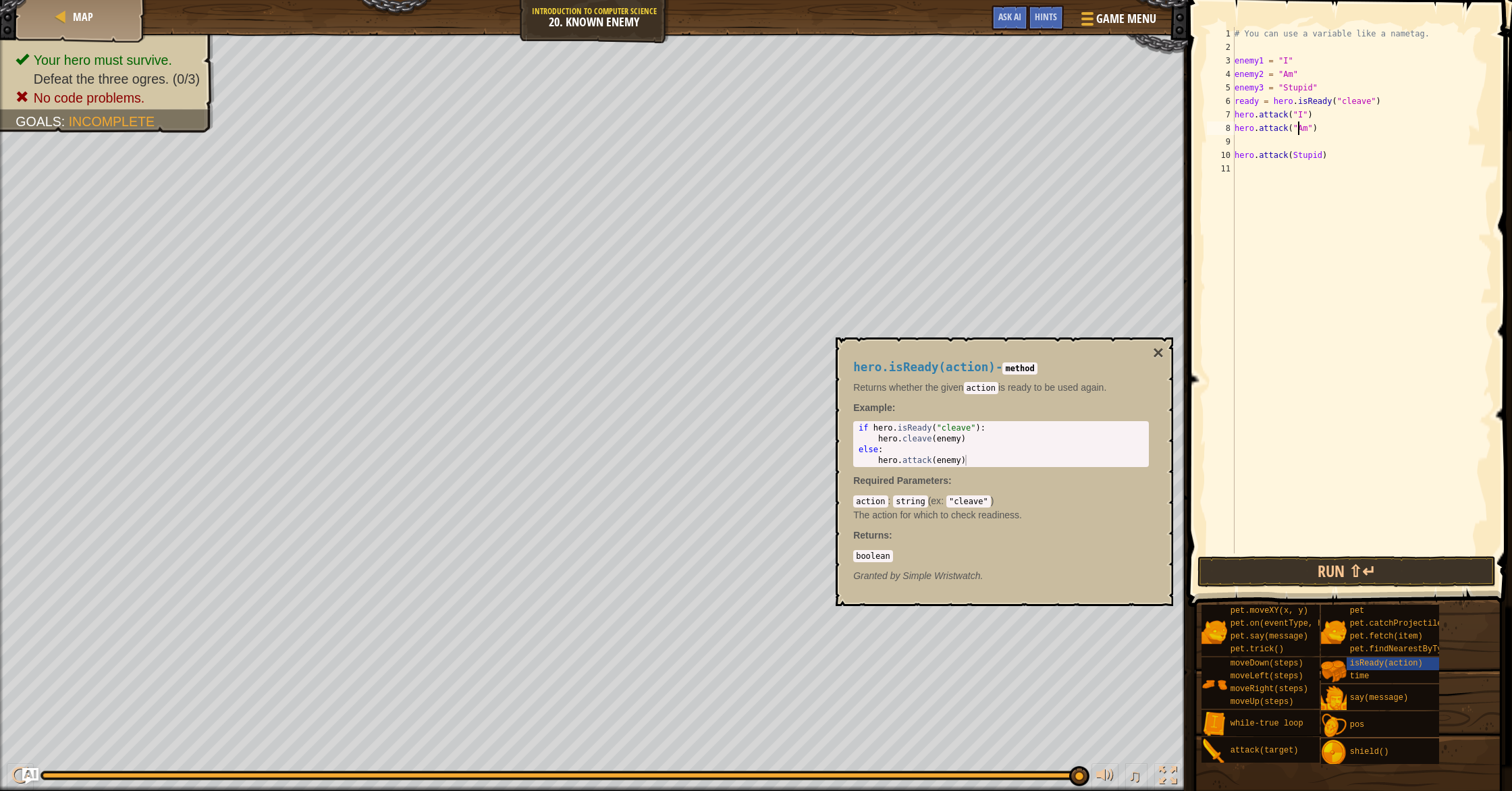
drag, startPoint x: 1322, startPoint y: 156, endPoint x: 1312, endPoint y: 228, distance: 72.7
click at [1322, 156] on div "# You can use a variable like a nametag. enemy1 = "I" enemy2 = "Am" enemy3 = "S…" at bounding box center [1361, 303] width 260 height 553
click at [1295, 155] on div "# You can use a variable like a nametag. enemy1 = "I" enemy2 = "Am" enemy3 = "S…" at bounding box center [1361, 303] width 260 height 553
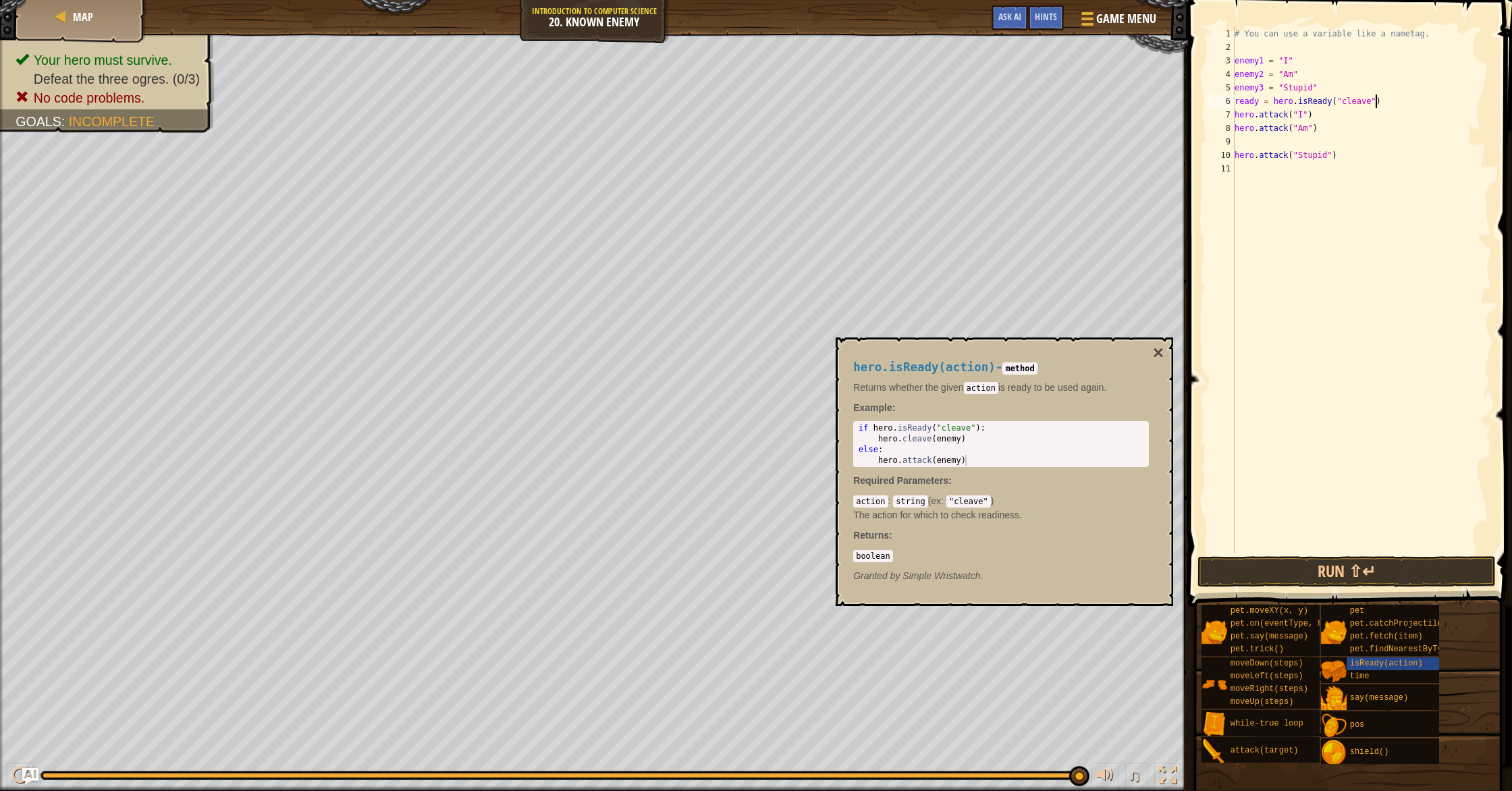
click at [1374, 104] on div "# You can use a variable like a nametag. enemy1 = "I" enemy2 = "Am" enemy3 = "S…" at bounding box center [1361, 303] width 260 height 553
click at [1369, 109] on div "# You can use a variable like a nametag. enemy1 = "I" enemy2 = "Am" enemy3 = "S…" at bounding box center [1361, 303] width 260 height 553
click at [1373, 106] on div "# You can use a variable like a nametag. enemy1 = "I" enemy2 = "Am" enemy3 = "S…" at bounding box center [1361, 303] width 260 height 553
click at [1295, 574] on button "Run ⇧↵" at bounding box center [1346, 571] width 298 height 31
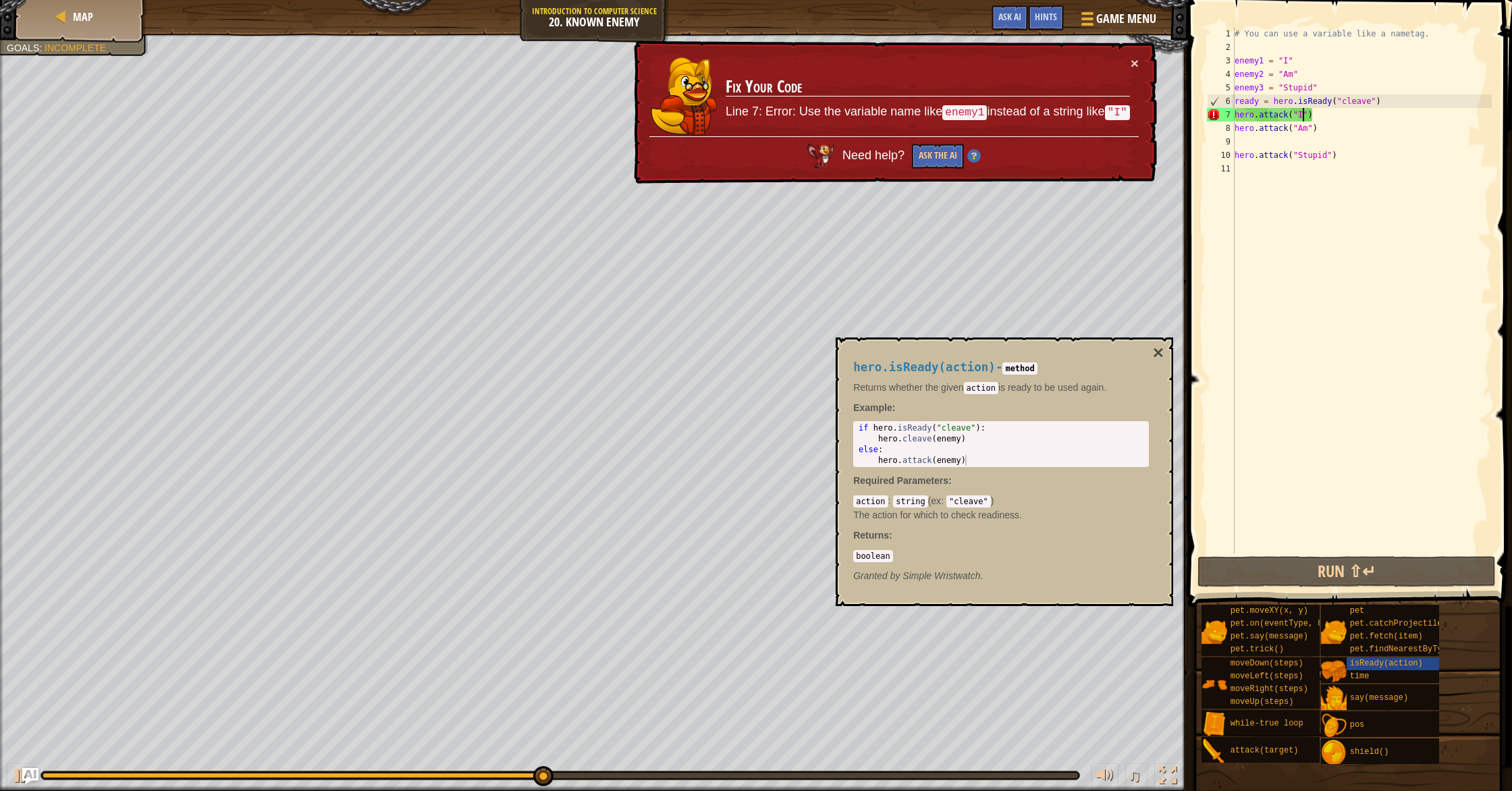
click at [1304, 118] on div "# You can use a variable like a nametag. enemy1 = "I" enemy2 = "Am" enemy3 = "S…" at bounding box center [1361, 303] width 260 height 553
type textarea "hero.attack("")"
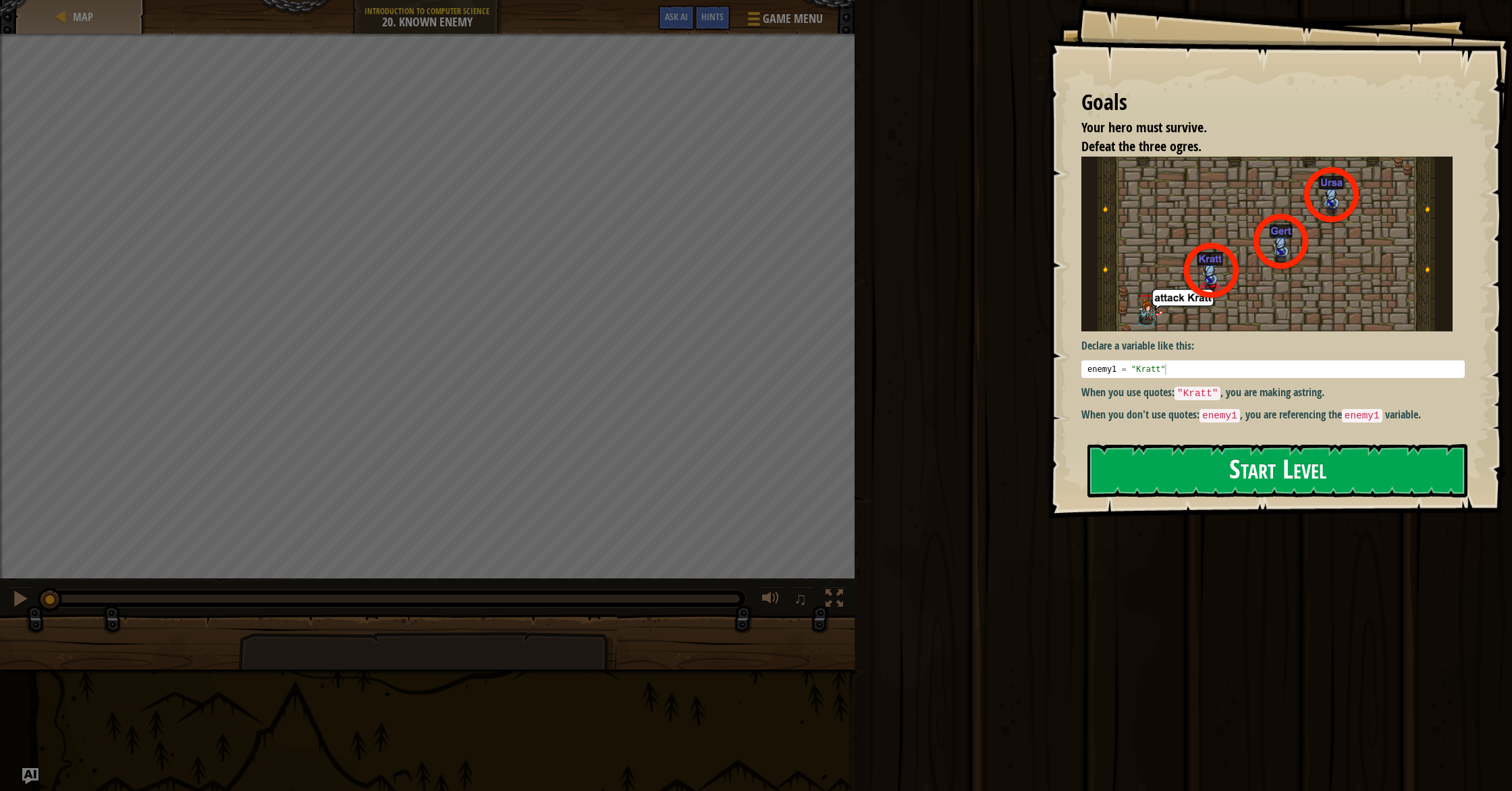
click at [1218, 444] on button "Start Level" at bounding box center [1277, 470] width 380 height 53
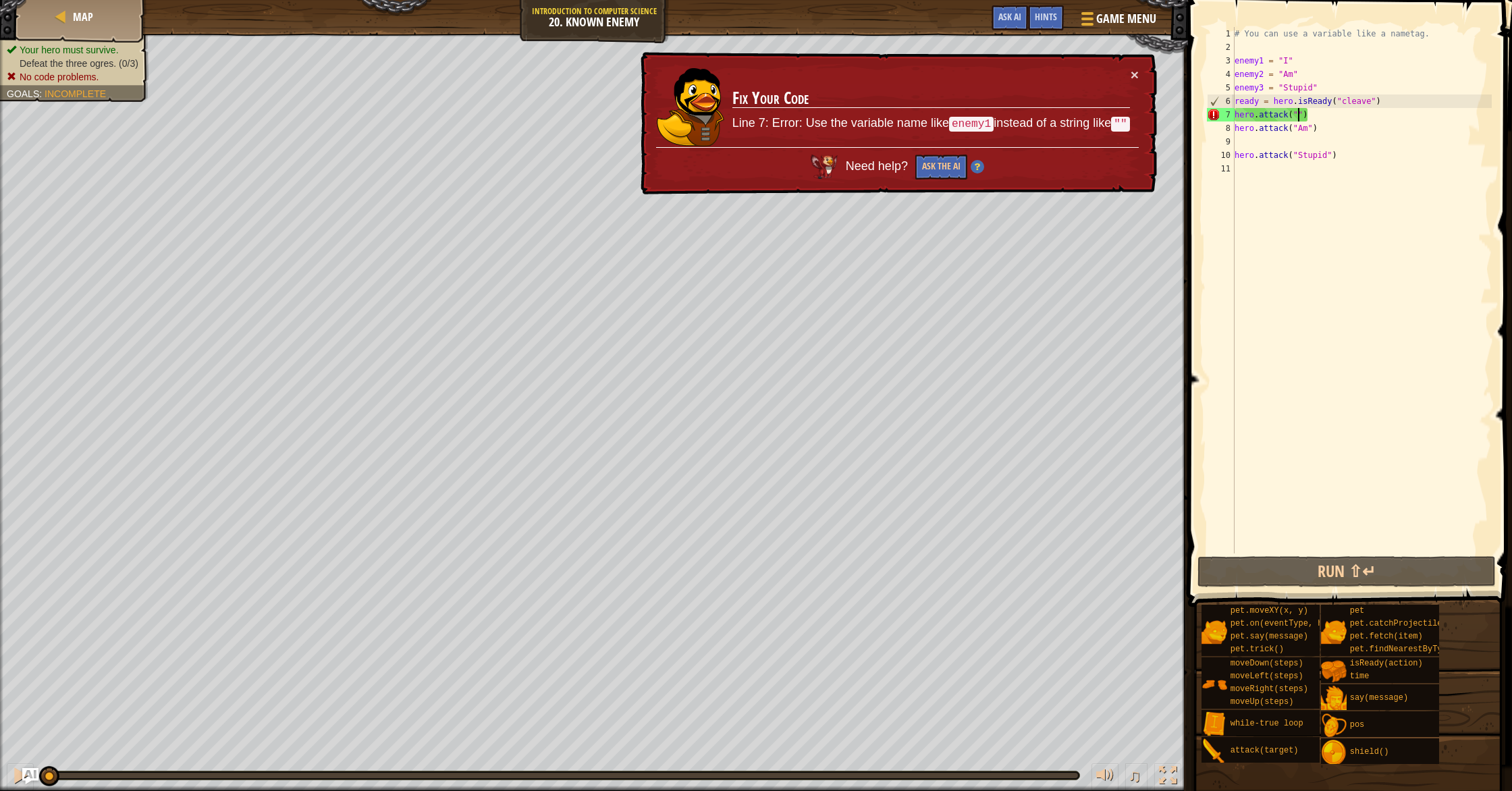
drag, startPoint x: 1299, startPoint y: 117, endPoint x: 1309, endPoint y: 139, distance: 24.2
click at [1299, 117] on div "# You can use a variable like a nametag. enemy1 = "I" enemy2 = "Am" enemy3 = "S…" at bounding box center [1361, 303] width 260 height 553
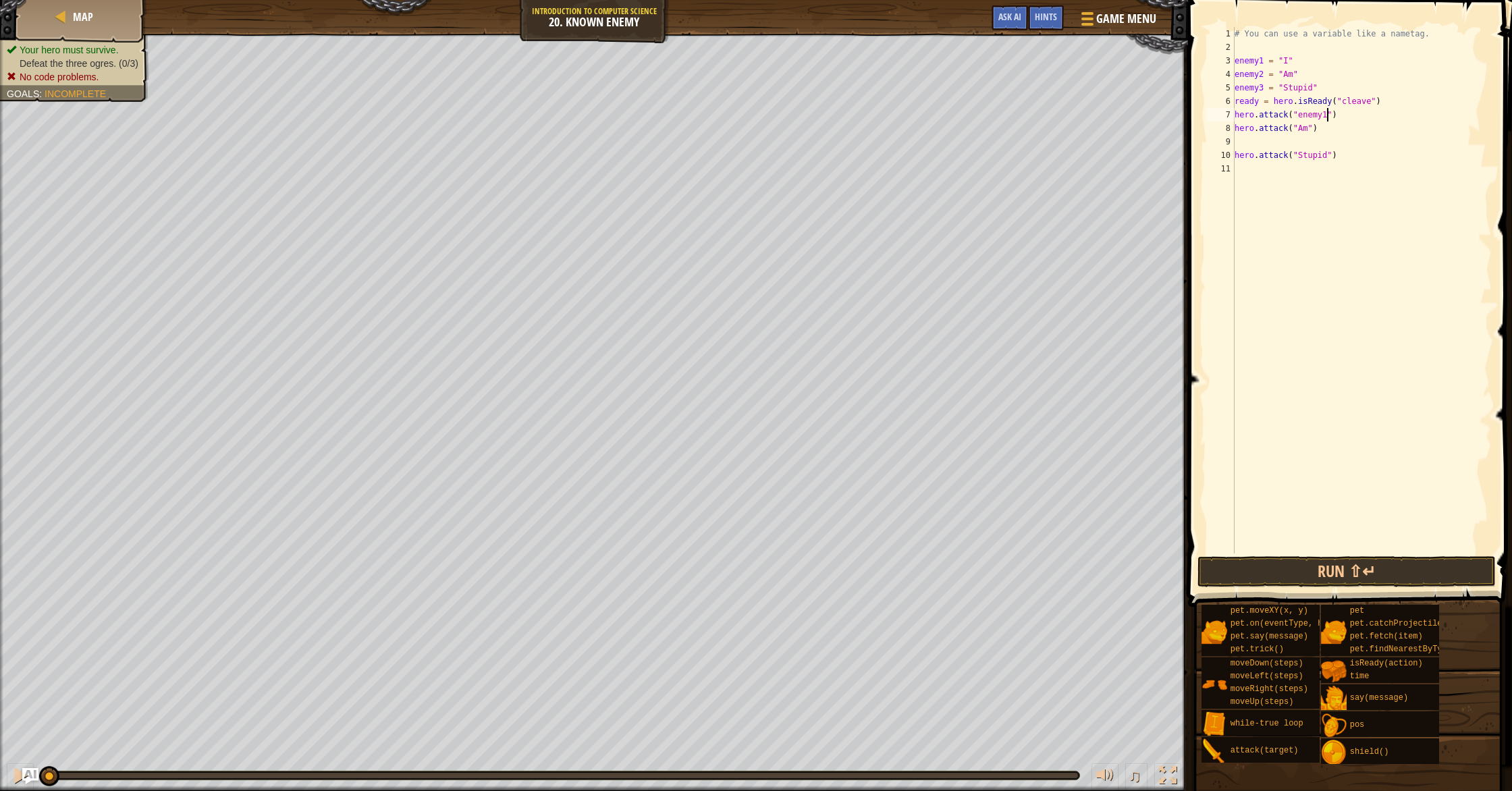
scroll to position [6, 8]
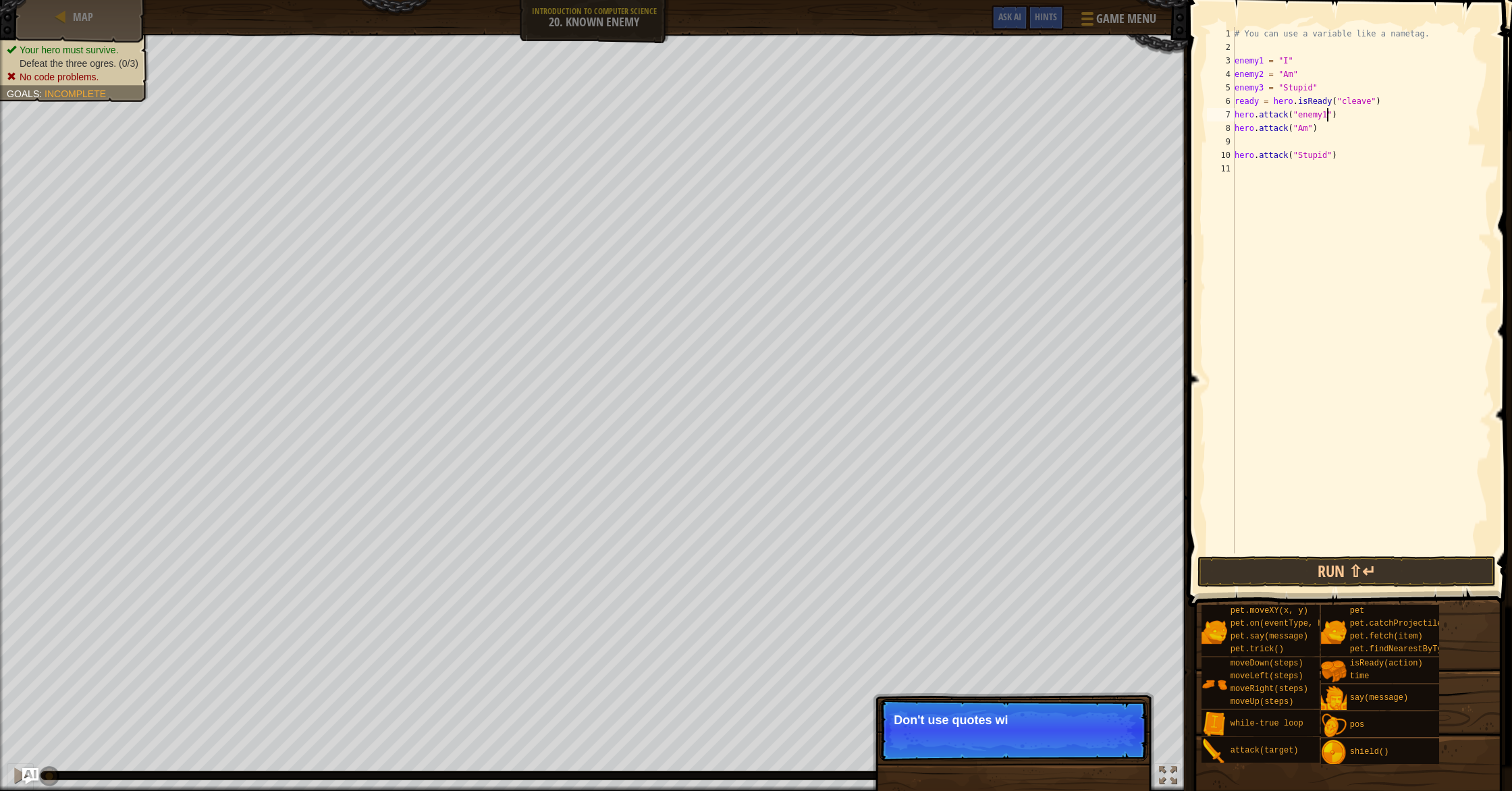
drag, startPoint x: 1308, startPoint y: 132, endPoint x: 1311, endPoint y: 142, distance: 10.4
click at [1308, 134] on div "# You can use a variable like a nametag. enemy1 = "I" enemy2 = "Am" enemy3 = "S…" at bounding box center [1361, 303] width 260 height 553
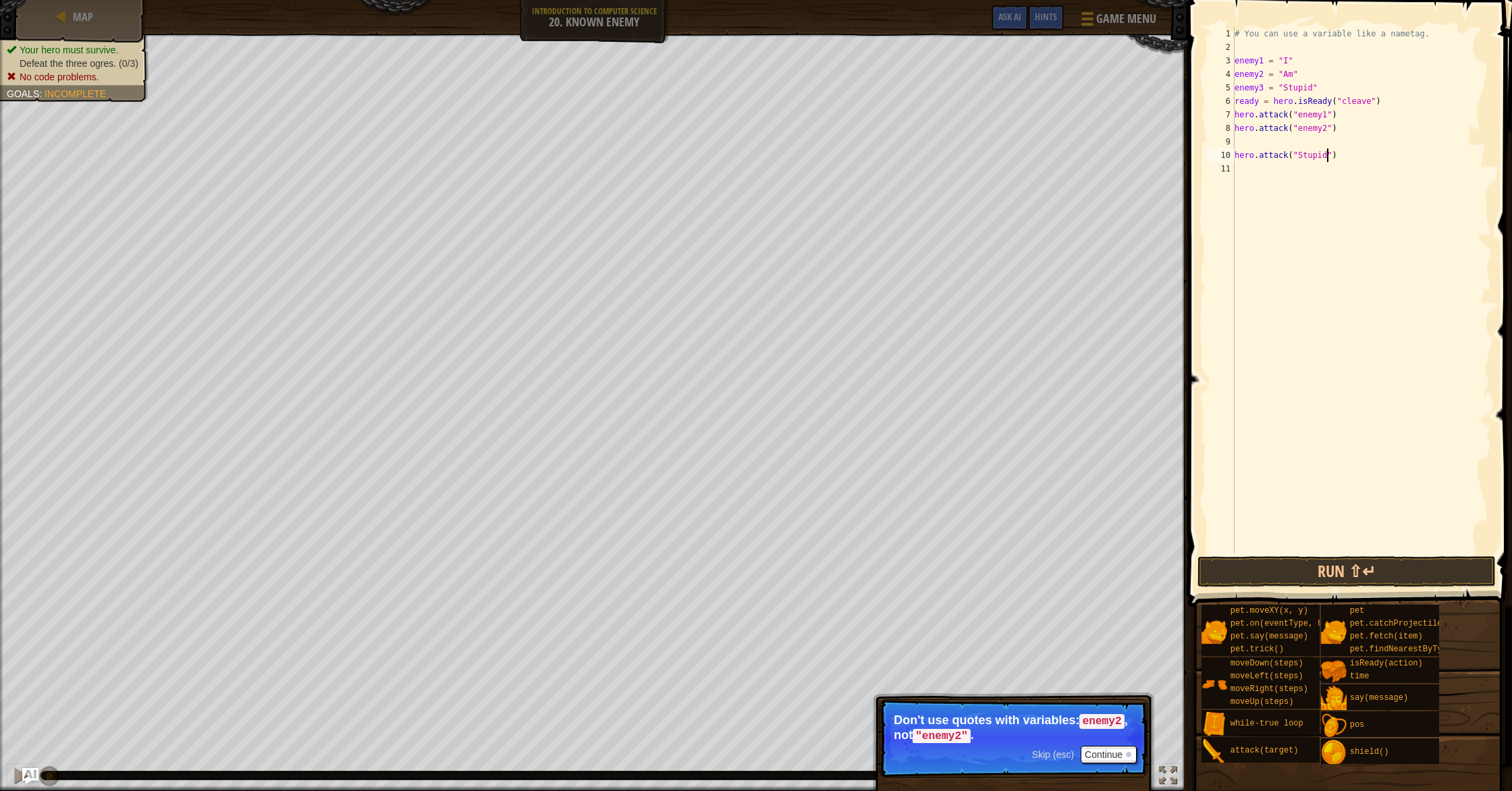
drag, startPoint x: 1328, startPoint y: 161, endPoint x: 1327, endPoint y: 169, distance: 8.1
click at [1328, 161] on div "# You can use a variable like a nametag. enemy1 = "I" enemy2 = "Am" enemy3 = "S…" at bounding box center [1361, 303] width 260 height 553
click at [1282, 561] on button "Run ⇧↵" at bounding box center [1346, 571] width 298 height 31
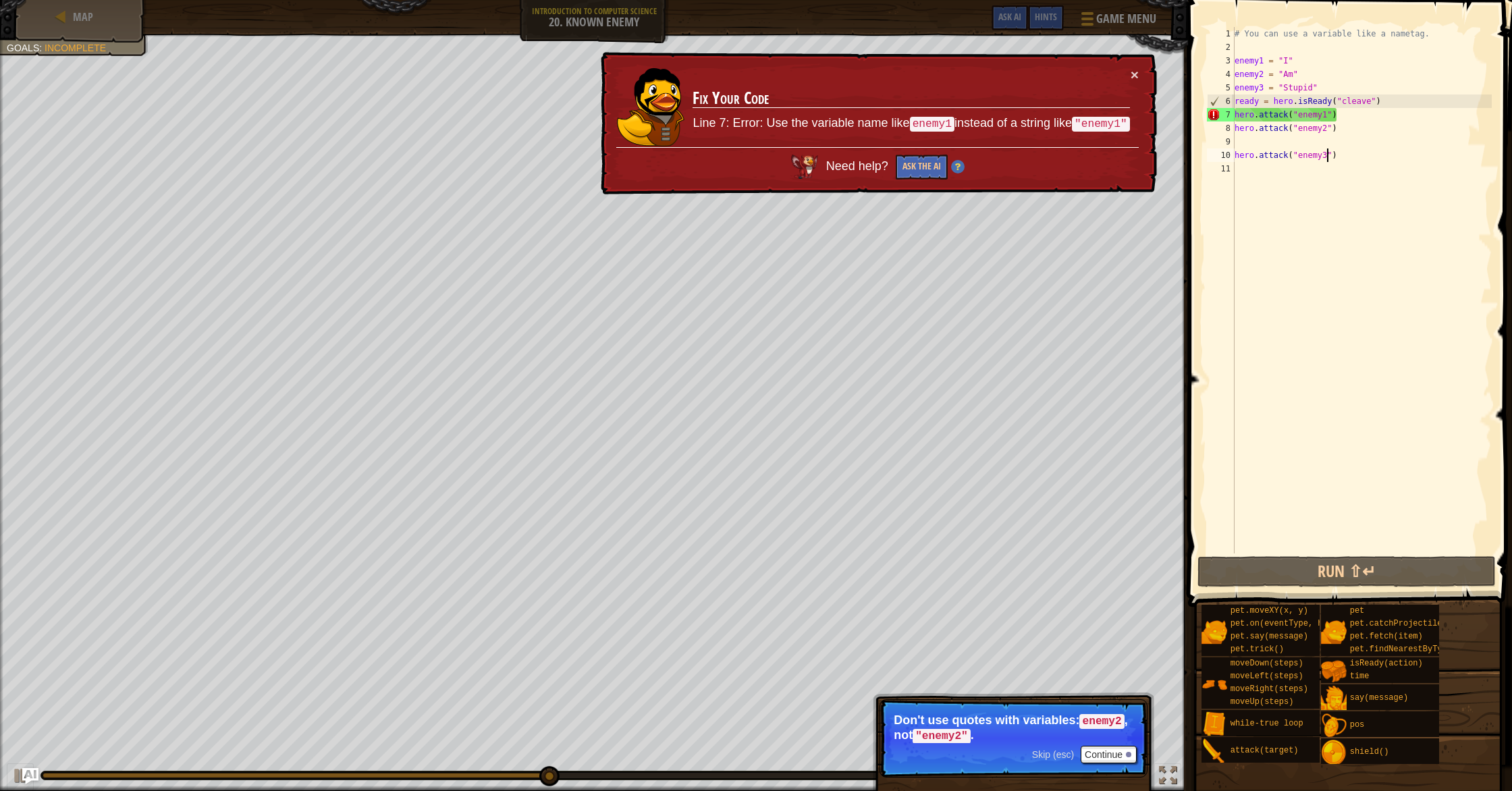
click at [1330, 158] on div "# You can use a variable like a nametag. enemy1 = "I" enemy2 = "Am" enemy3 = "S…" at bounding box center [1361, 303] width 260 height 553
type textarea "hero.attack("enemy3)"
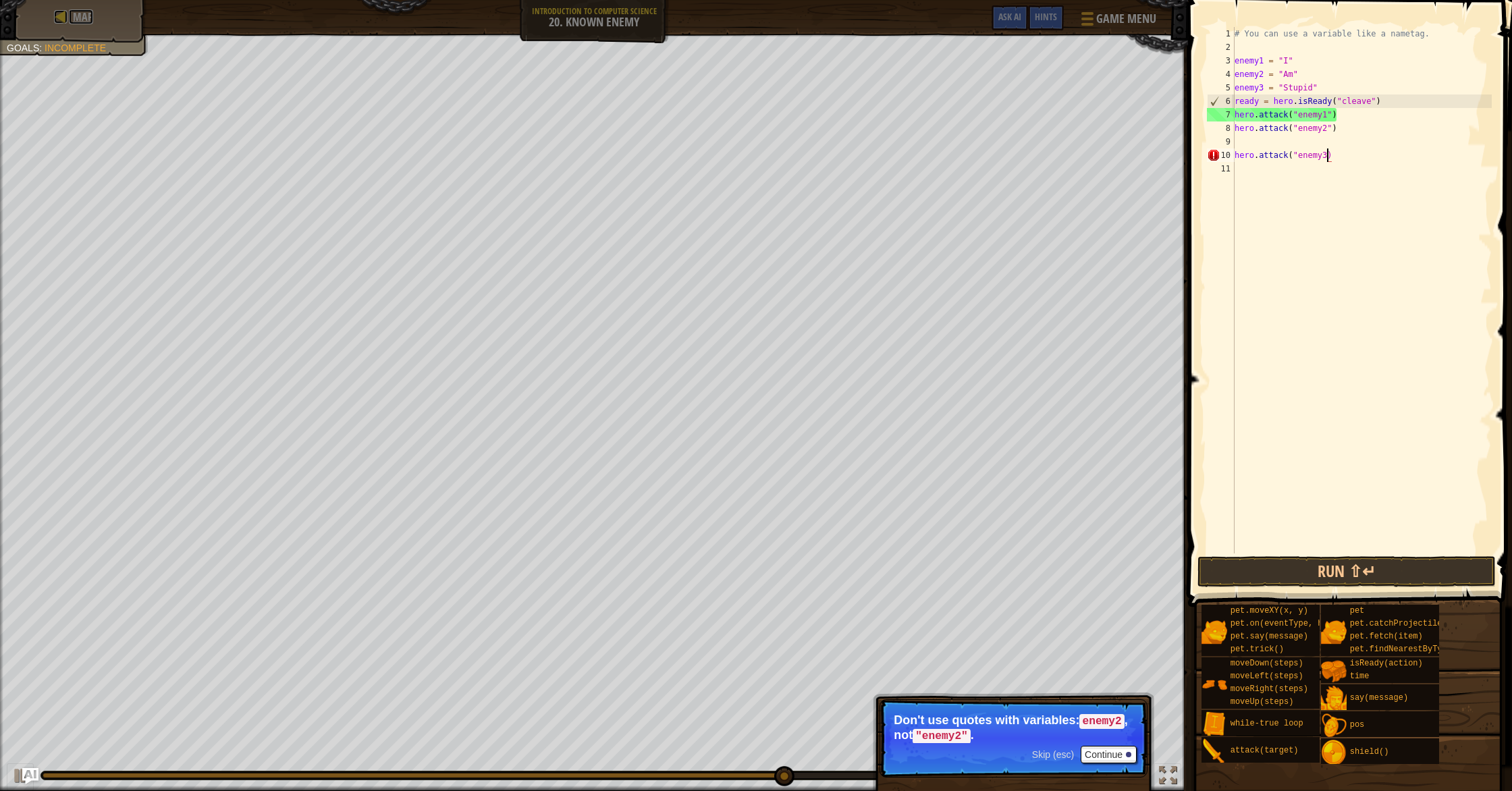
click at [78, 10] on span "Map" at bounding box center [82, 17] width 20 height 15
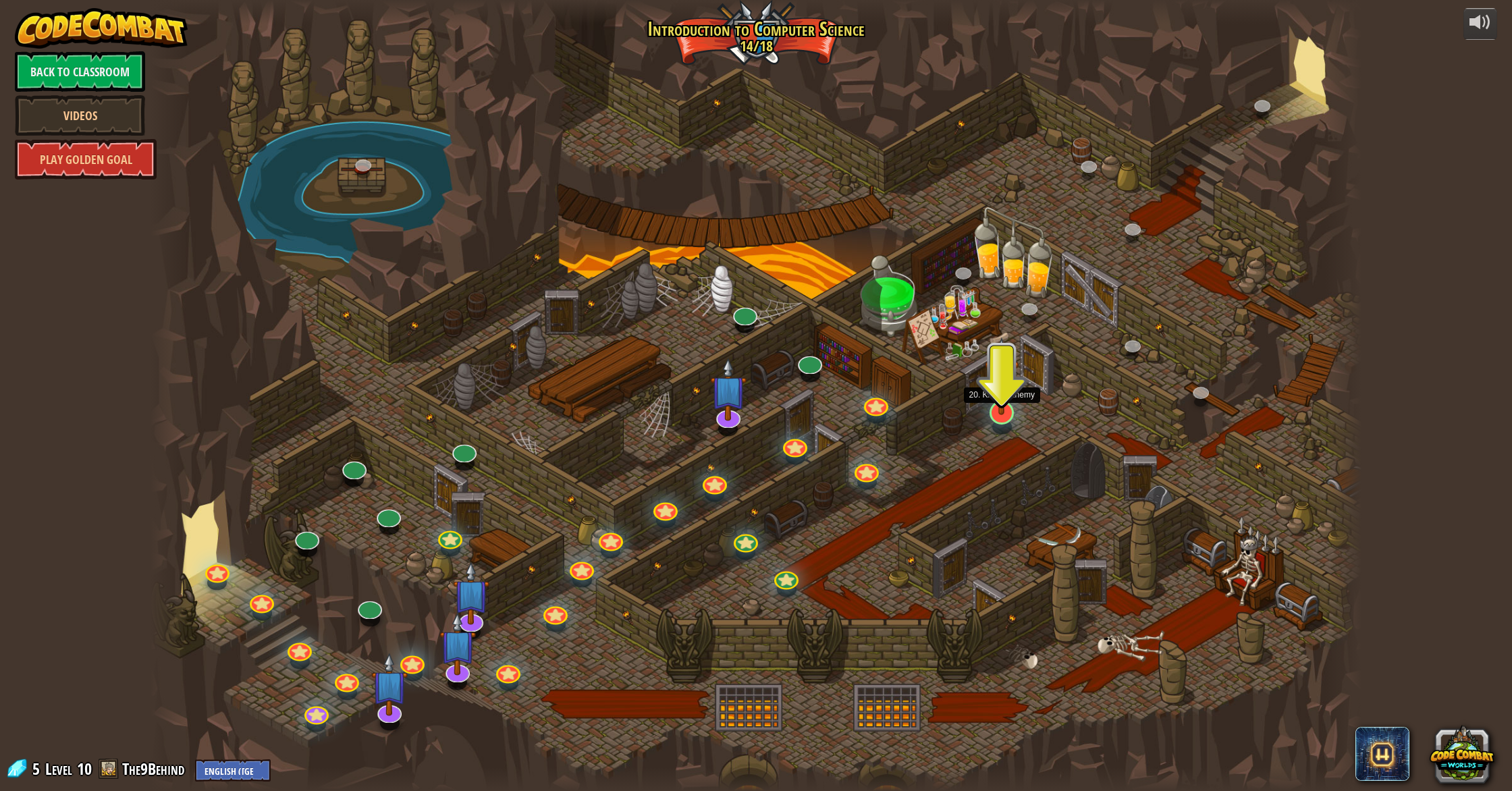
click at [1002, 402] on img at bounding box center [1002, 375] width 35 height 78
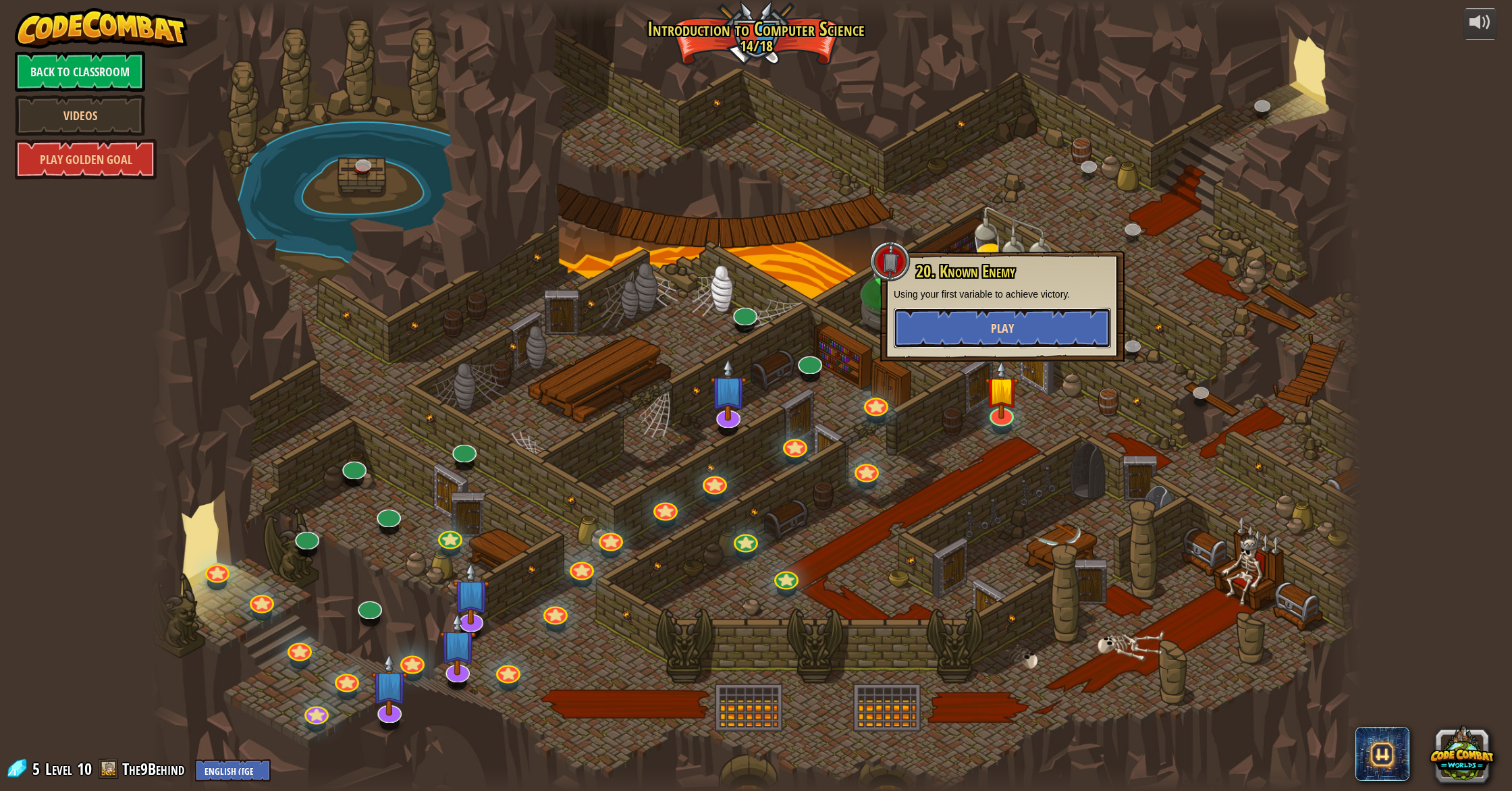
click at [964, 333] on button "Play" at bounding box center [1002, 328] width 217 height 40
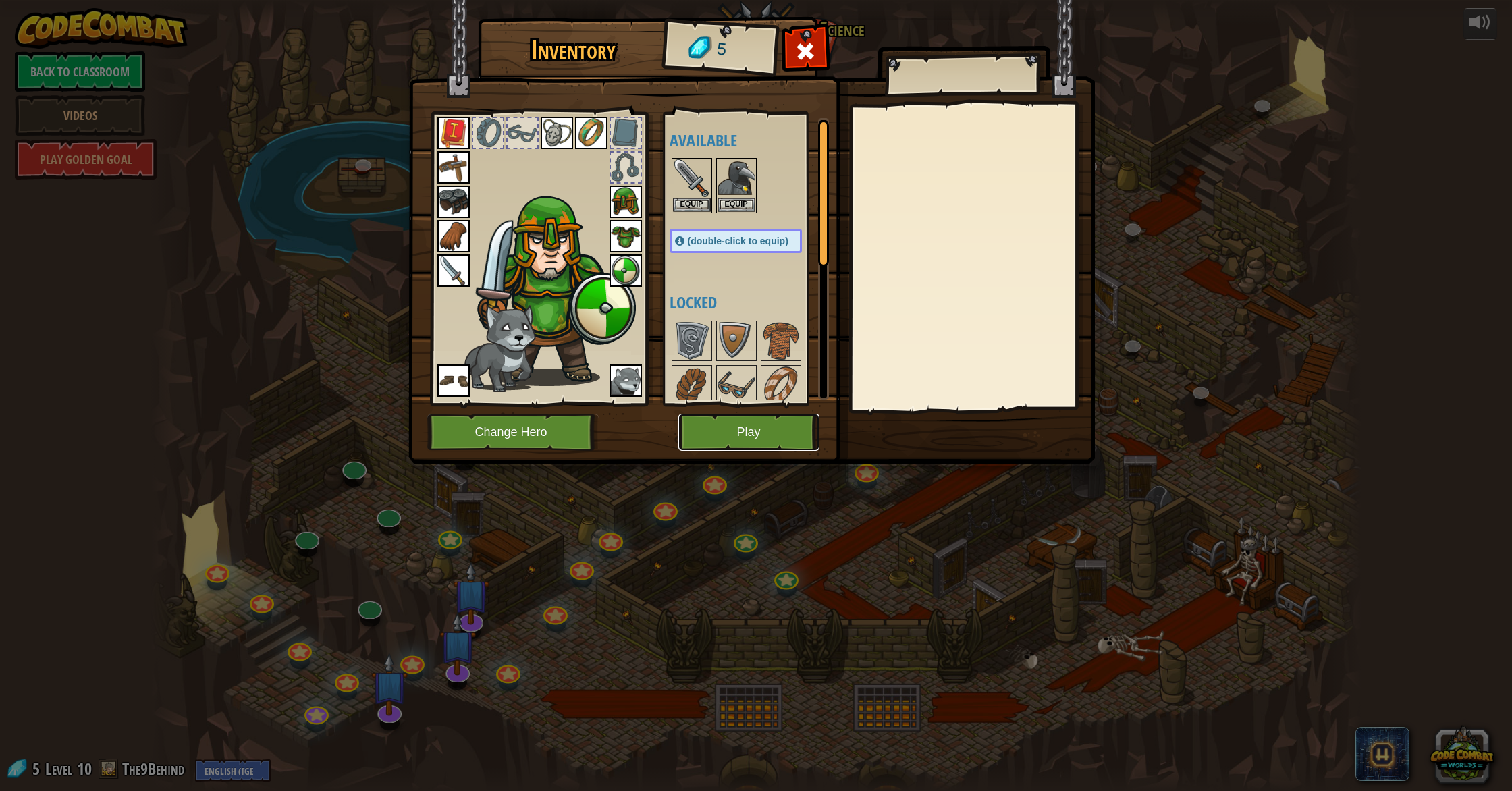
click at [755, 439] on button "Play" at bounding box center [749, 433] width 141 height 37
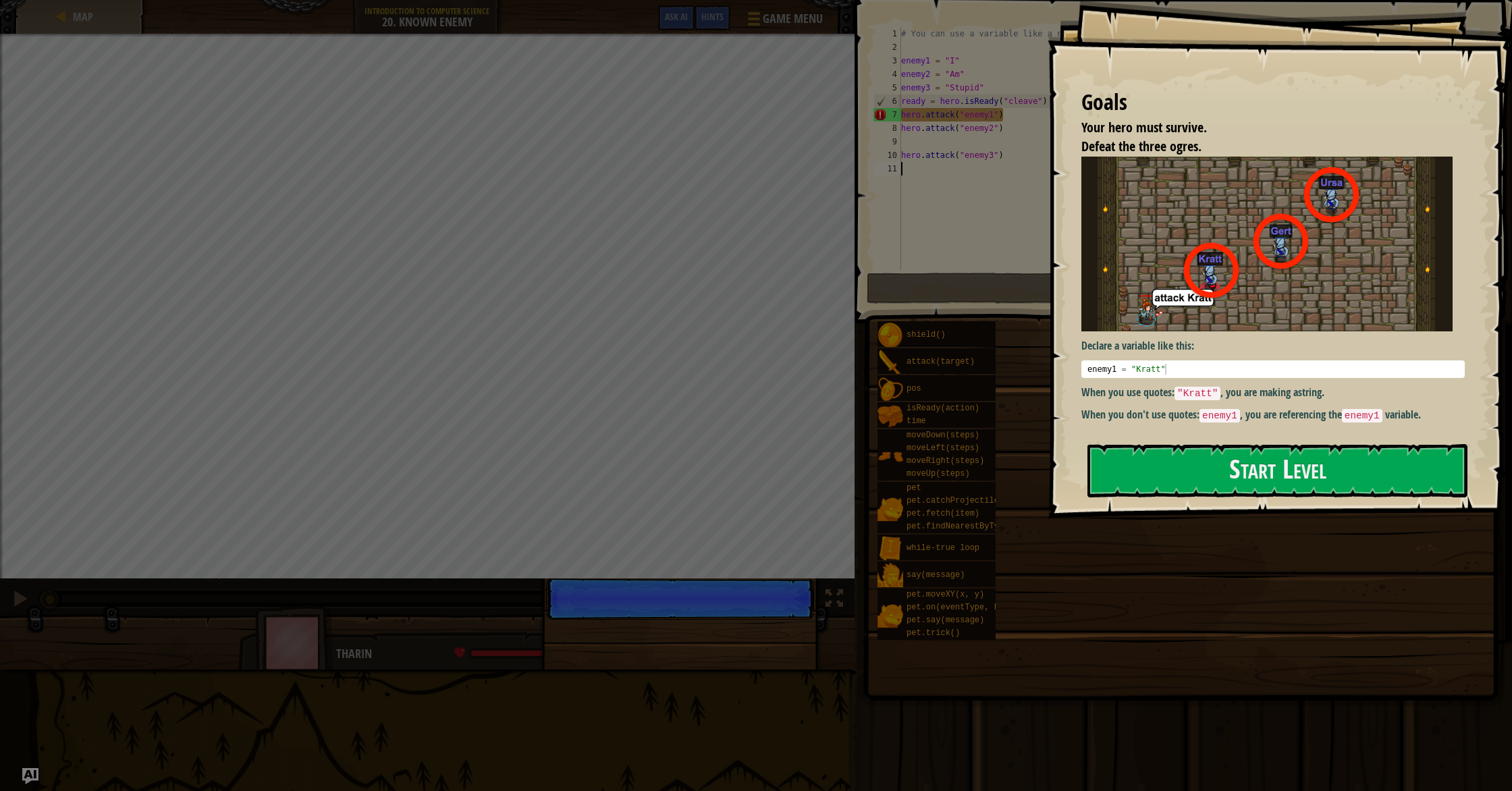
click at [1304, 421] on div "Goals Your hero must survive. Defeat the three ogres. Declare a variable like t…" at bounding box center [1279, 259] width 465 height 518
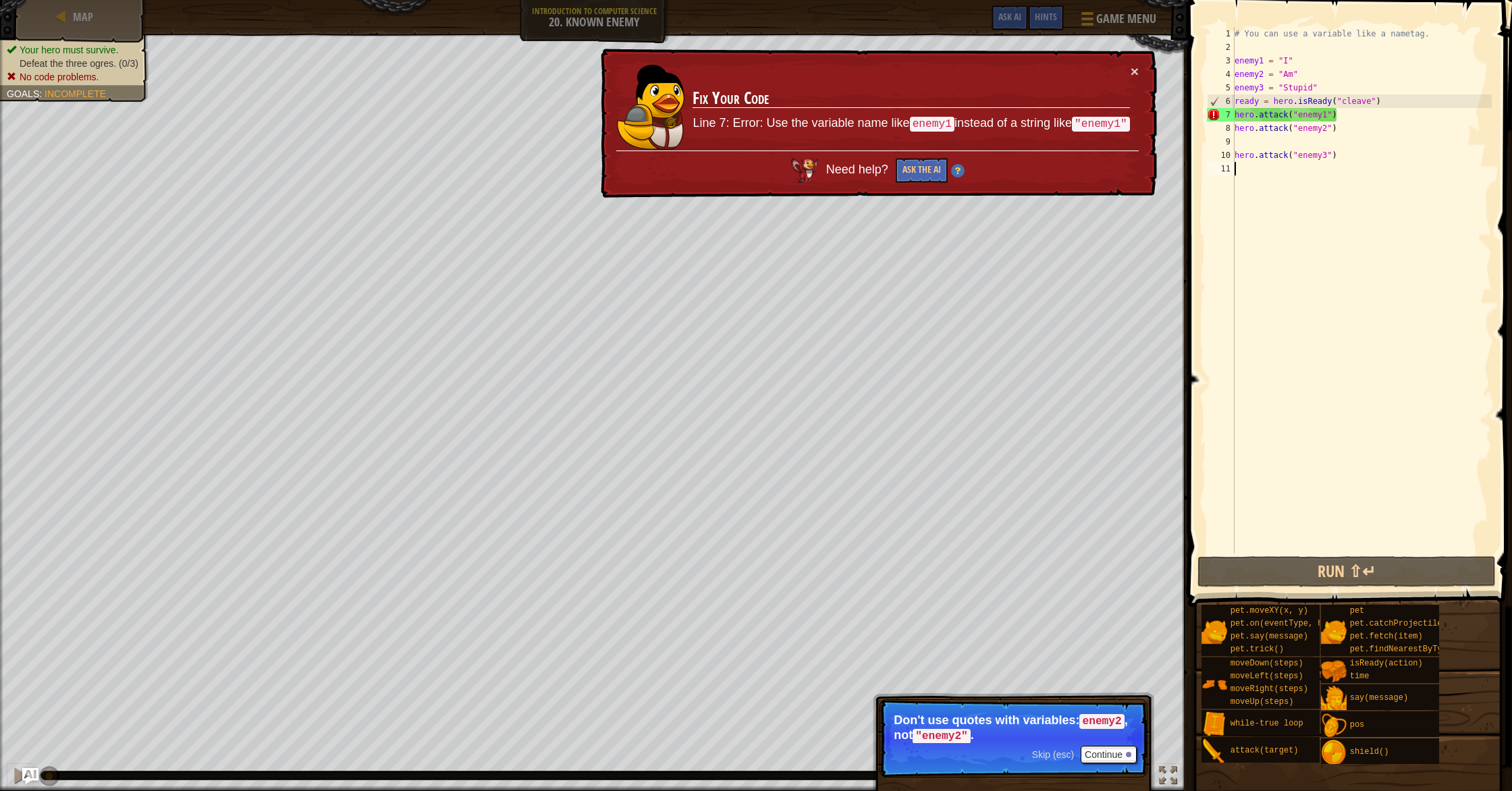
click at [1309, 442] on div "# You can use a variable like a nametag. enemy1 = "I" enemy2 = "Am" enemy3 = "S…" at bounding box center [1361, 303] width 260 height 553
drag, startPoint x: 1291, startPoint y: 353, endPoint x: 1281, endPoint y: 314, distance: 40.3
click at [1288, 333] on div "# You can use a variable like a nametag. enemy1 = "I" enemy2 = "Am" enemy3 = "S…" at bounding box center [1361, 303] width 260 height 553
click at [1099, 16] on span "Game Menu" at bounding box center [1126, 19] width 63 height 18
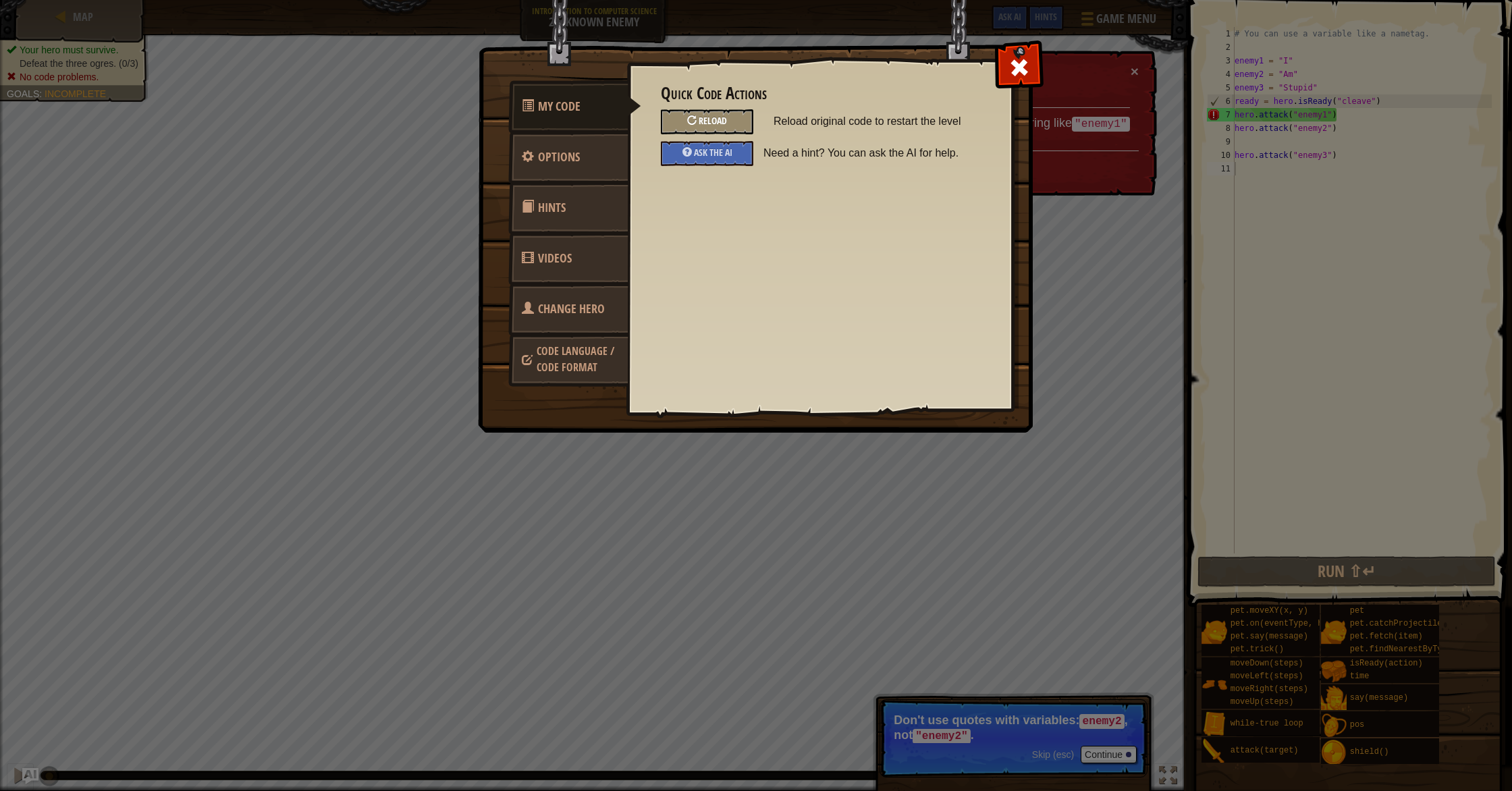
click at [716, 119] on span "Reload" at bounding box center [712, 120] width 28 height 13
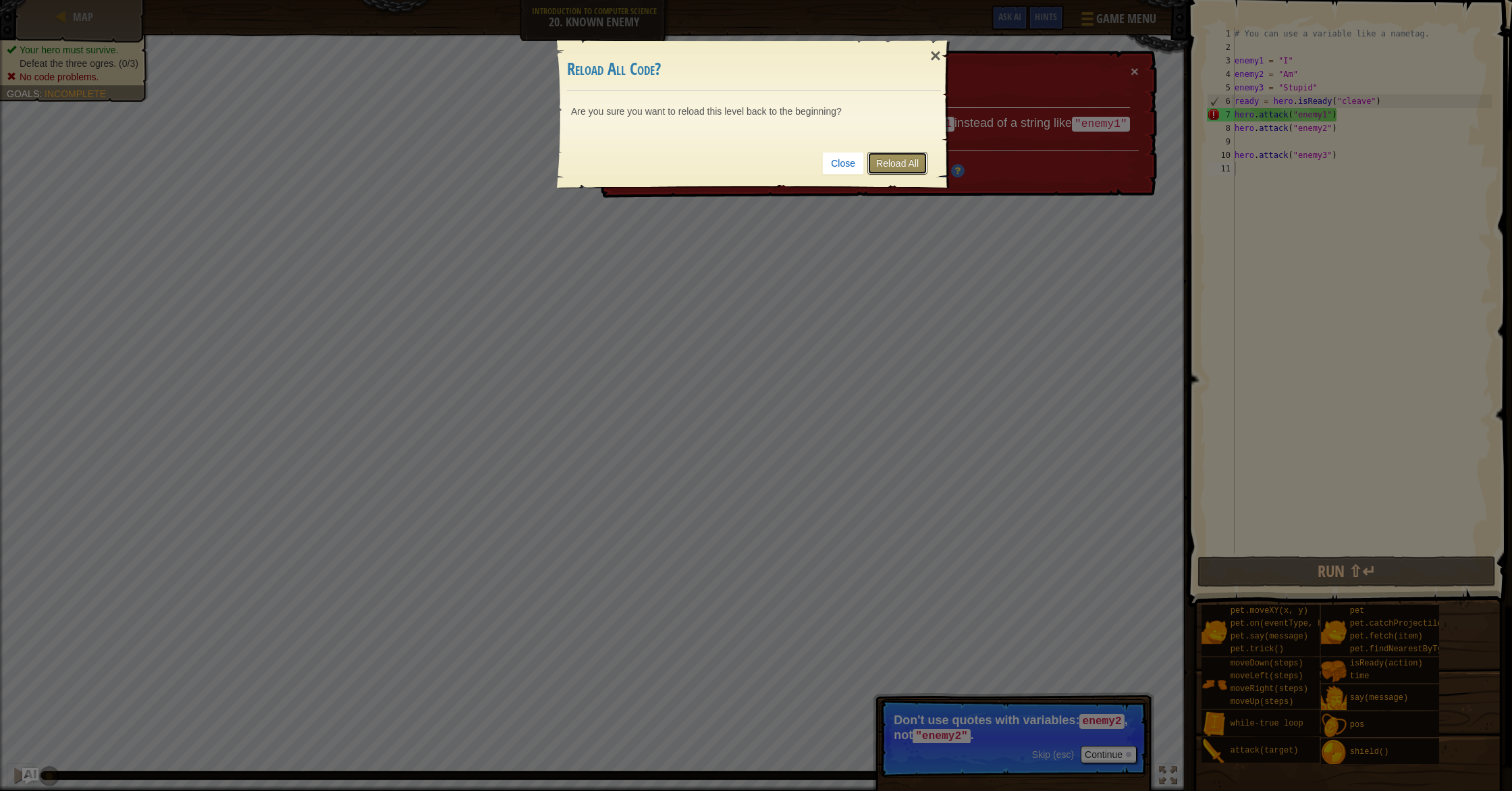
click at [894, 156] on link "Reload All" at bounding box center [897, 163] width 60 height 23
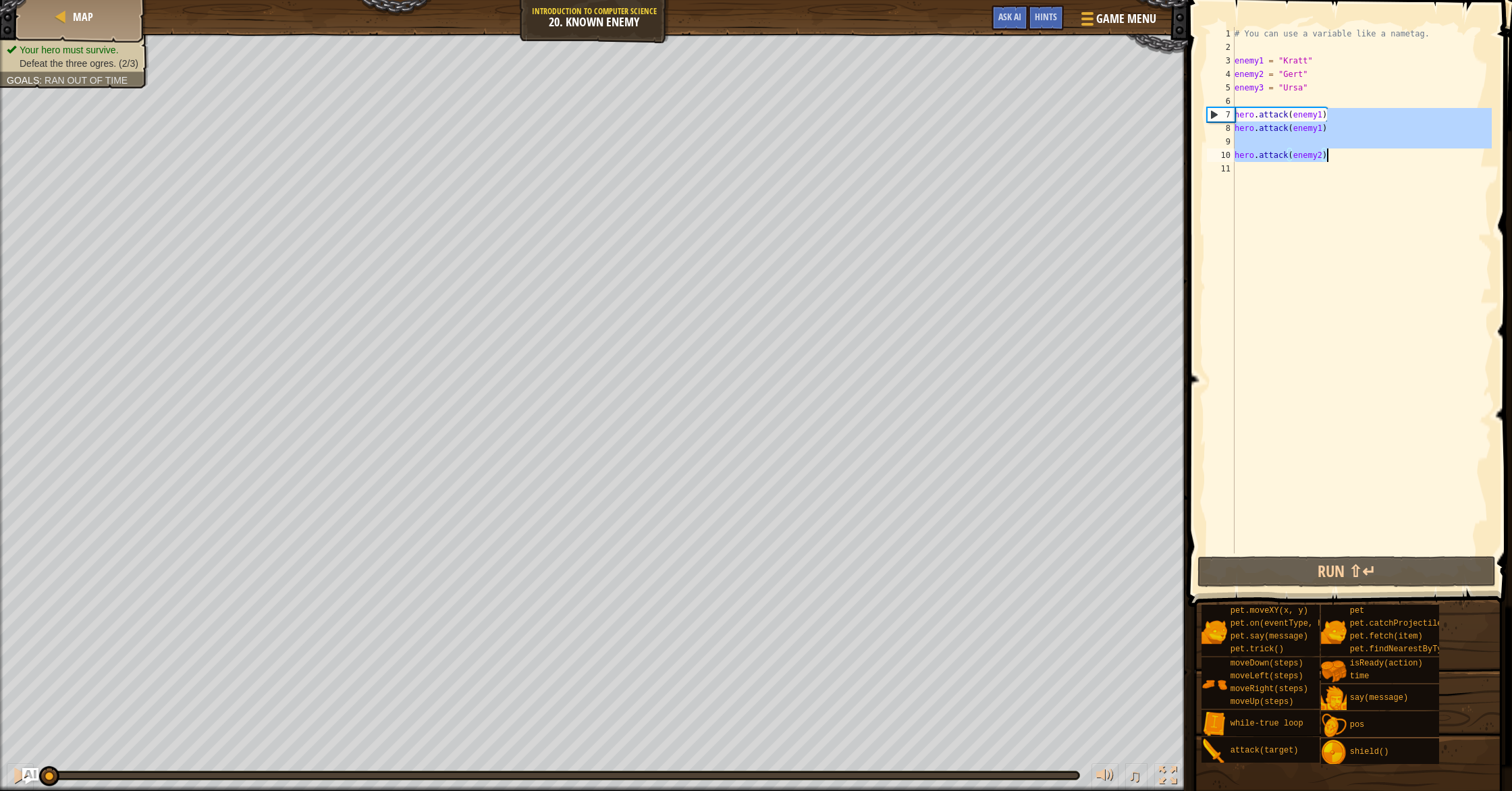
click at [1356, 153] on div "# You can use a variable like a nametag. enemy1 = "Kratt" enemy2 = "Gert" enemy…" at bounding box center [1361, 303] width 260 height 553
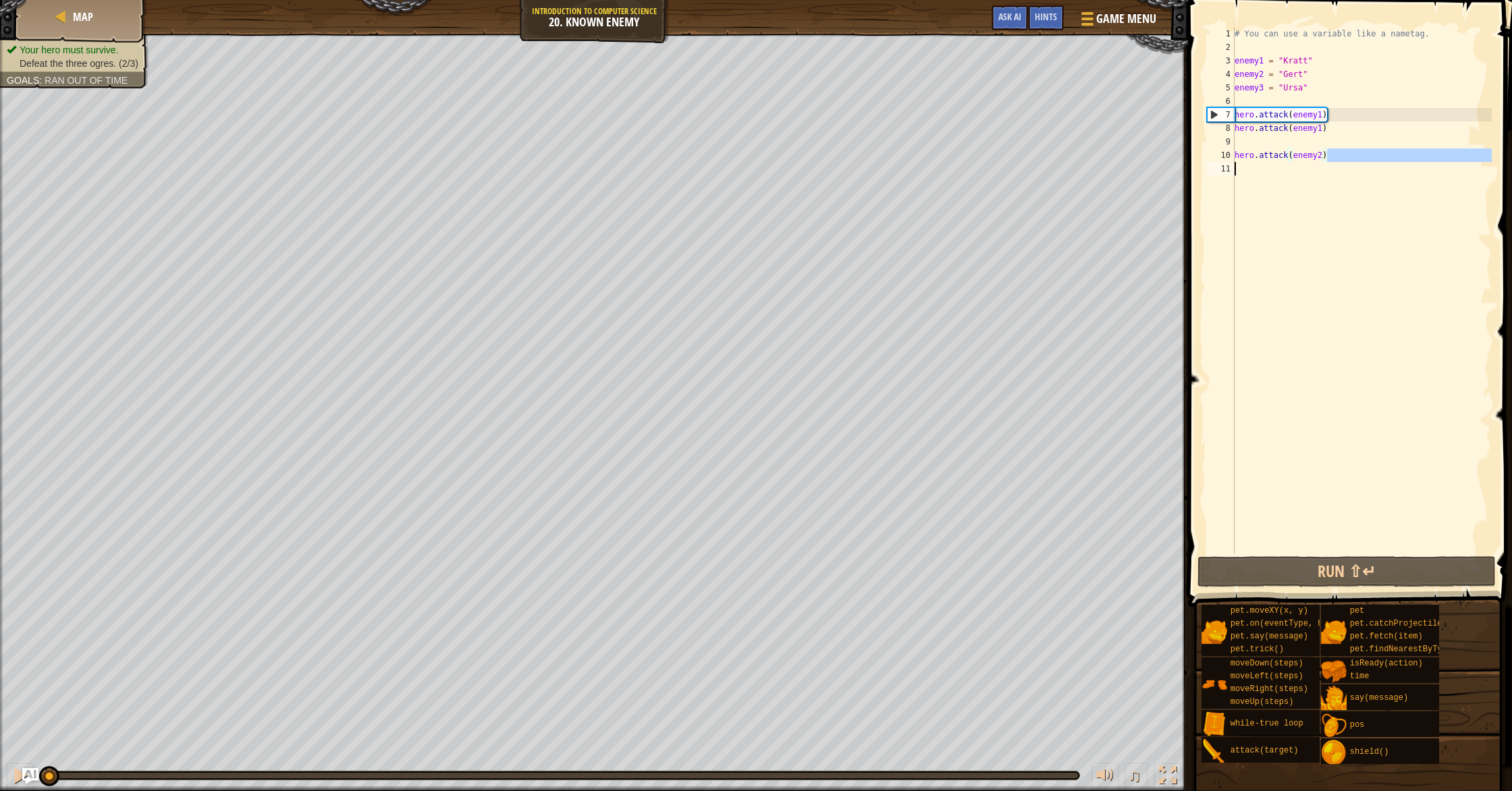
drag, startPoint x: 1331, startPoint y: 155, endPoint x: 1355, endPoint y: 186, distance: 39.2
click at [1345, 172] on div "# You can use a variable like a nametag. enemy1 = "Kratt" enemy2 = "Gert" enemy…" at bounding box center [1361, 303] width 260 height 553
type textarea "hero.attack(enemy2)"
click at [1404, 568] on button "Run ⇧↵" at bounding box center [1346, 571] width 298 height 31
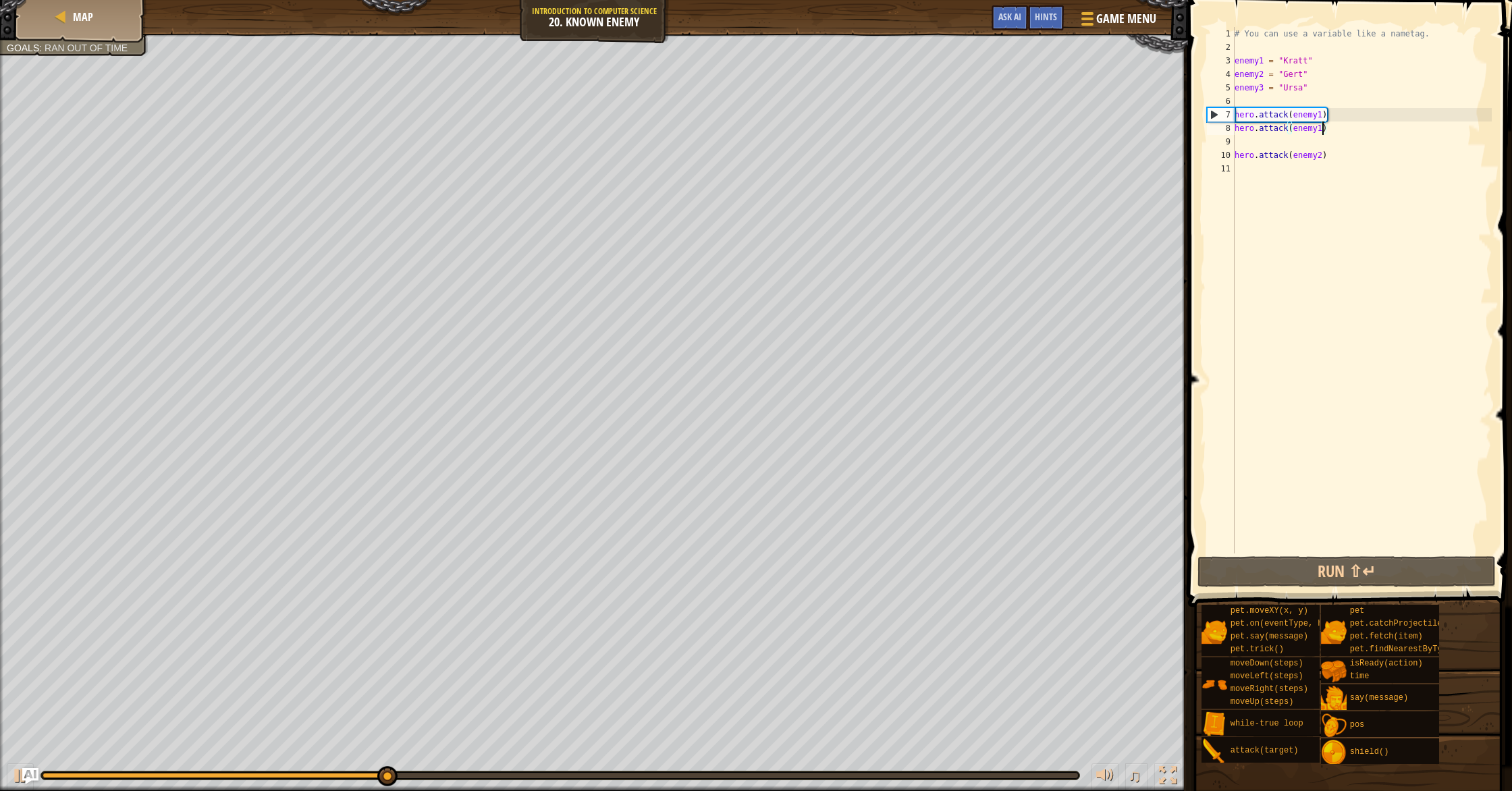
click at [1321, 134] on div "# You can use a variable like a nametag. enemy1 = "Kratt" enemy2 = "Gert" enemy…" at bounding box center [1361, 303] width 260 height 553
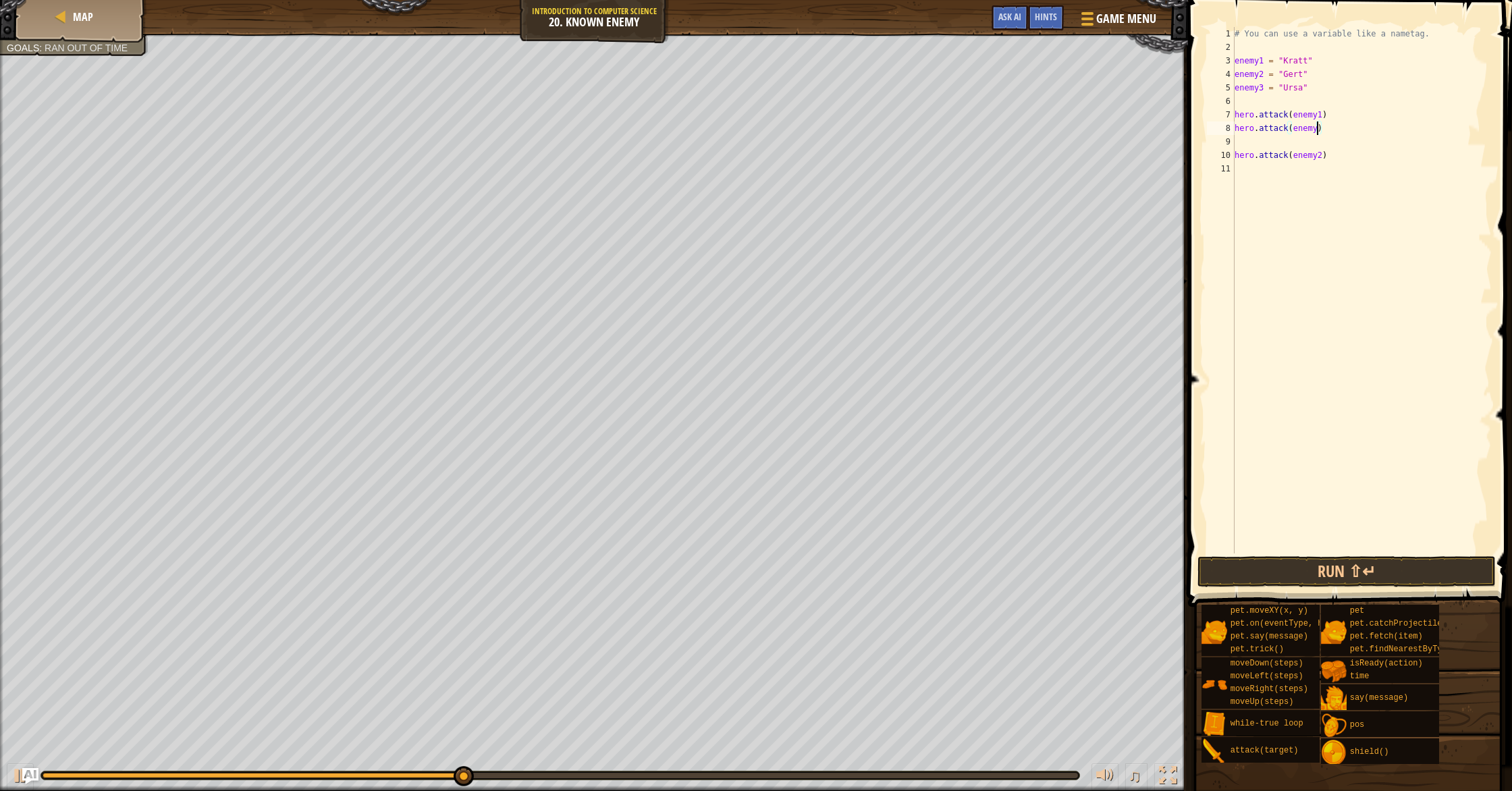
type textarea "hero.attack(enemy2)"
click at [1320, 169] on div "# You can use a variable like a nametag. enemy1 = "Kratt" enemy2 = "Gert" enemy…" at bounding box center [1361, 303] width 260 height 553
click at [1322, 151] on div "# You can use a variable like a nametag. enemy1 = "Kratt" enemy2 = "Gert" enemy…" at bounding box center [1361, 303] width 260 height 553
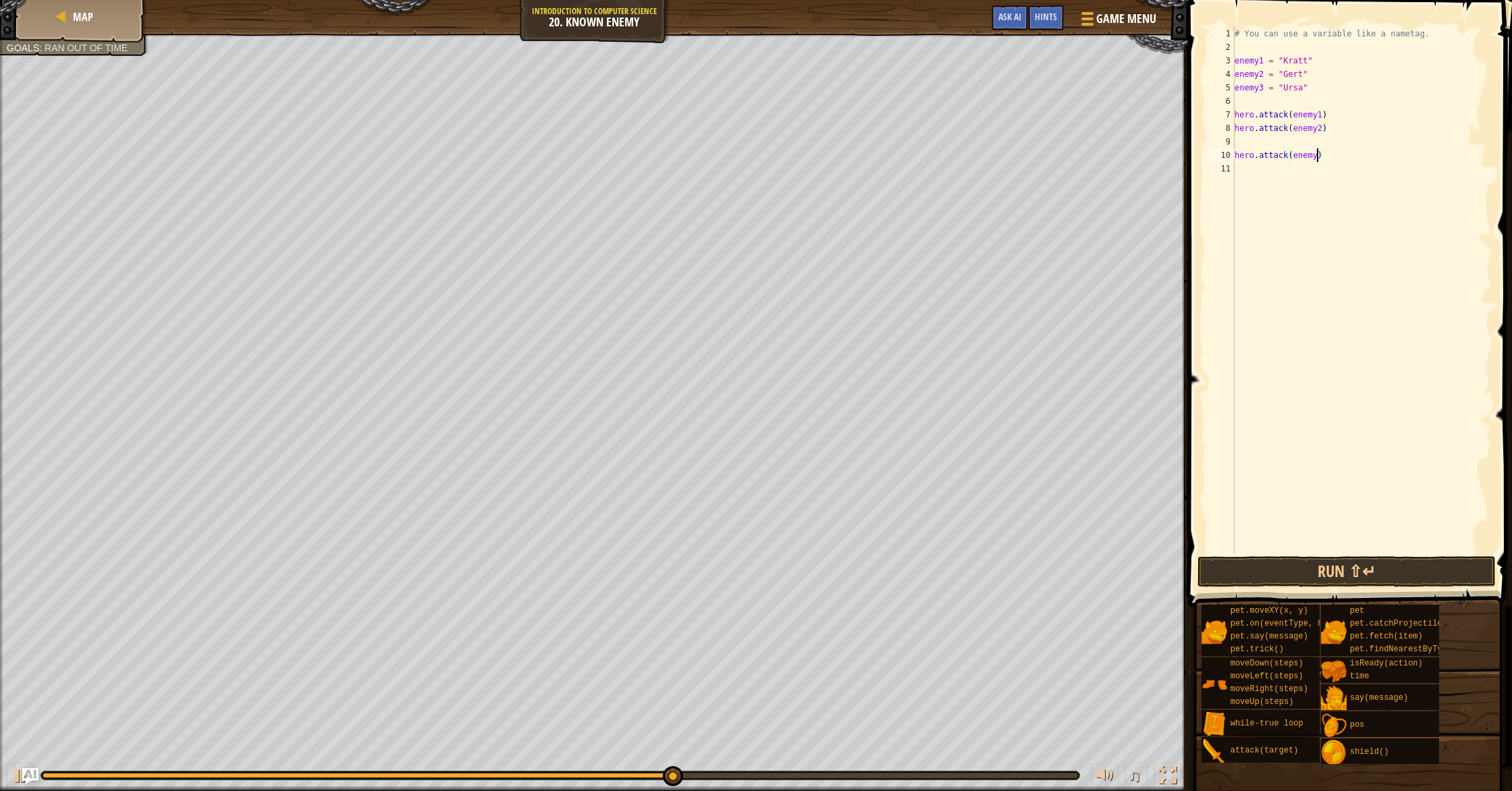
scroll to position [6, 7]
type textarea "hero.attack(enemy3)"
click at [1326, 579] on button "Run ⇧↵" at bounding box center [1346, 571] width 298 height 31
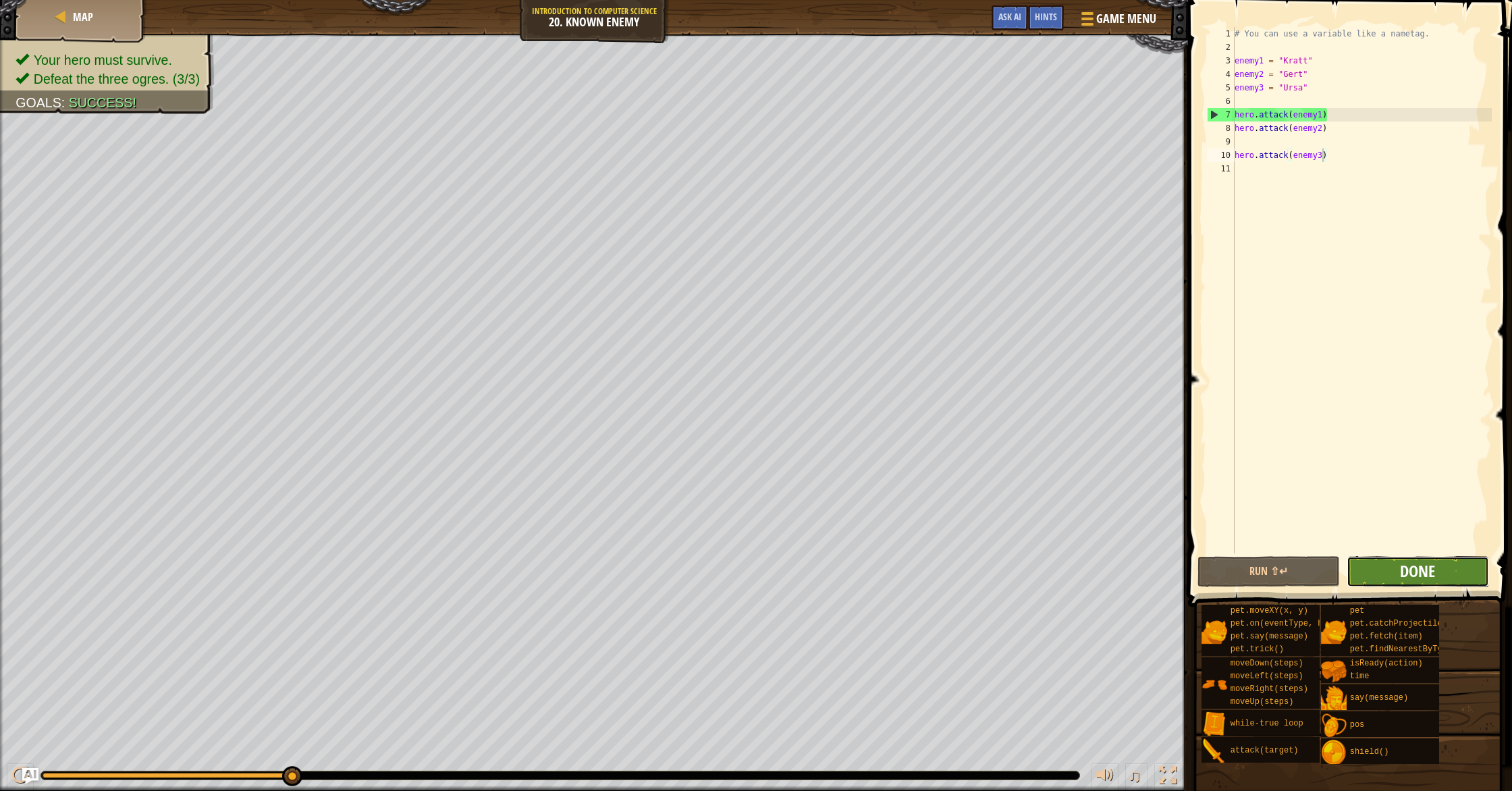
click at [1421, 576] on span "Done" at bounding box center [1417, 570] width 35 height 21
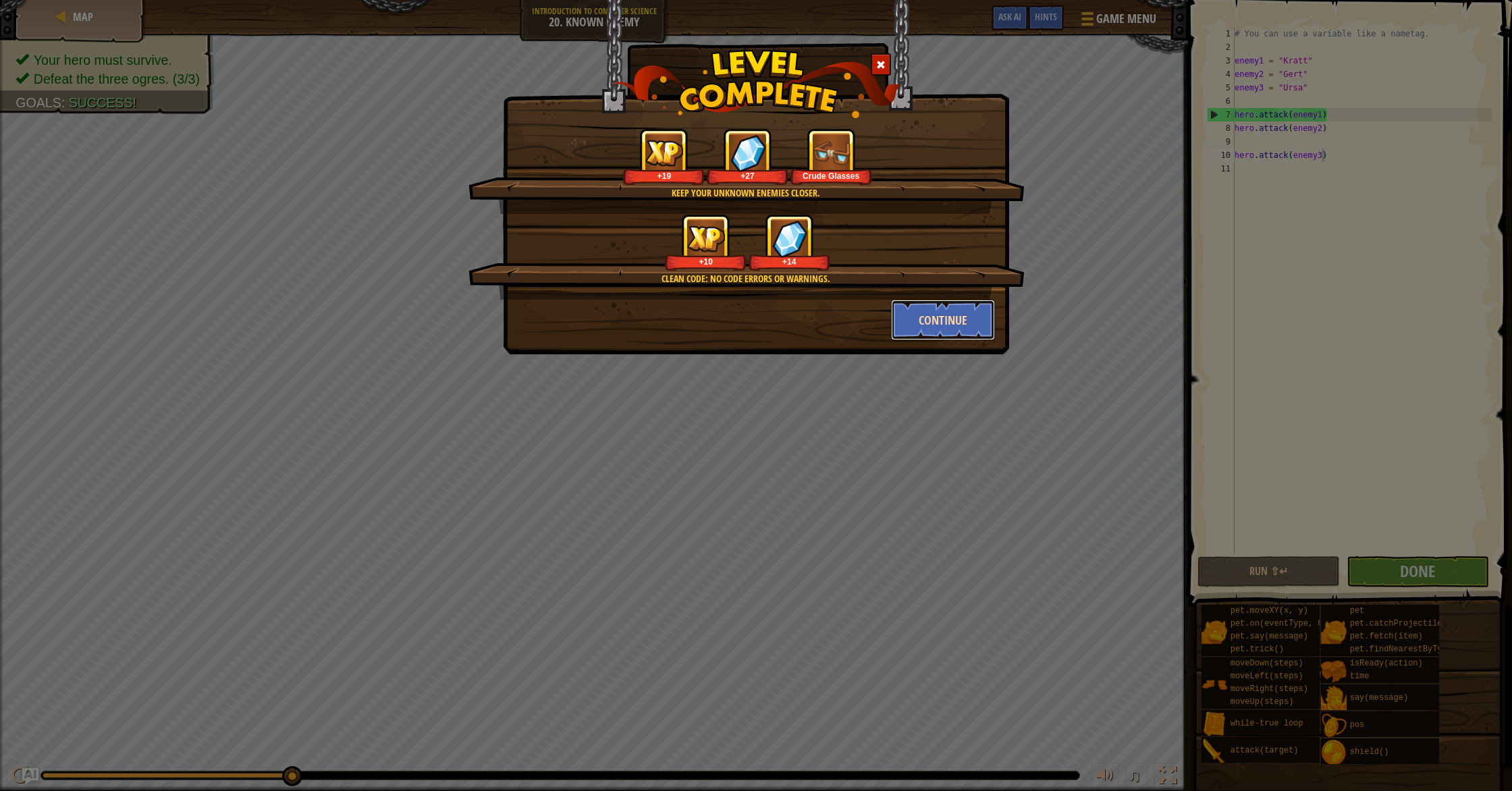
click at [962, 337] on button "Continue" at bounding box center [943, 320] width 105 height 40
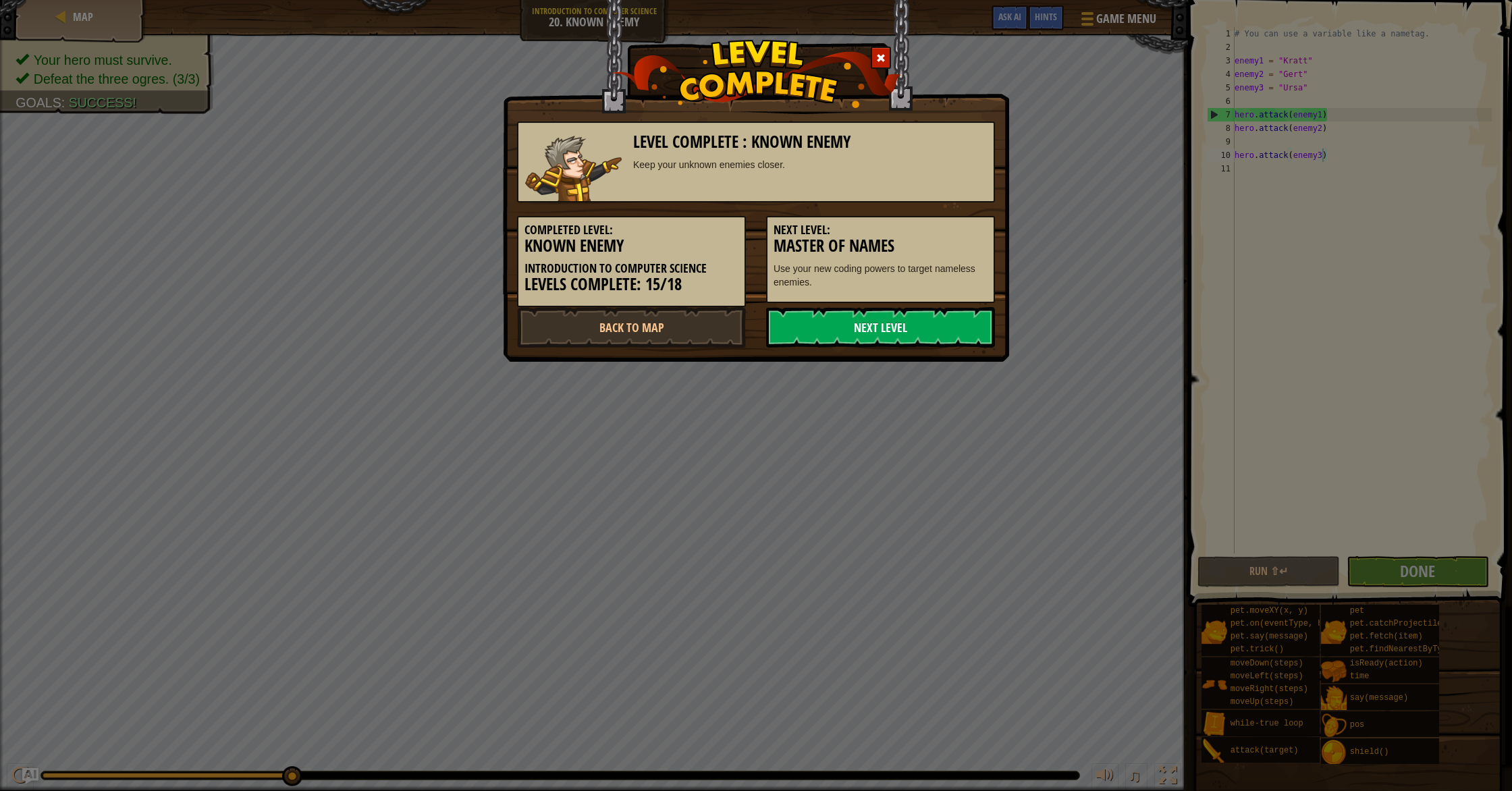
click at [926, 332] on link "Next Level" at bounding box center [881, 327] width 228 height 40
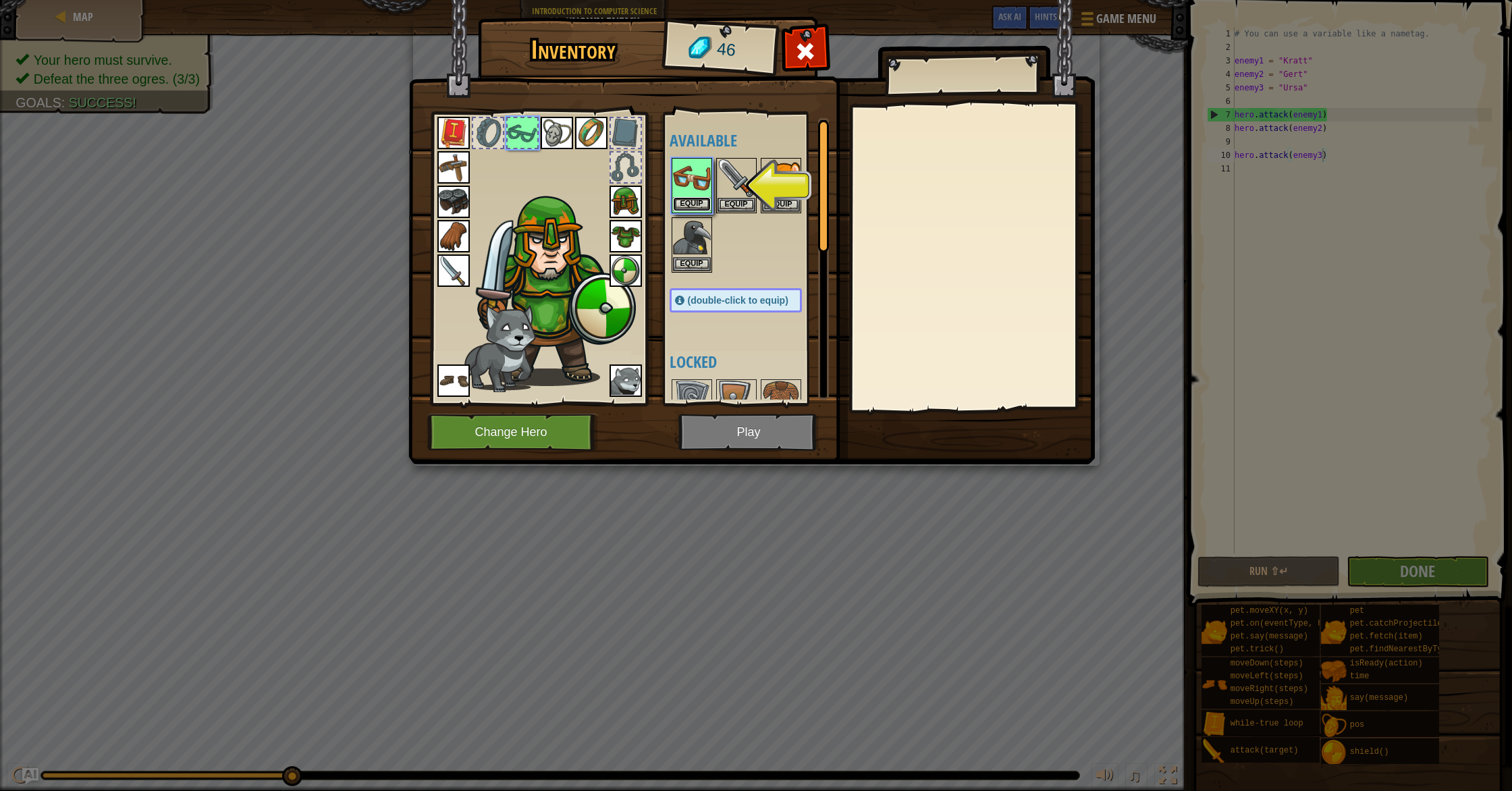
click at [685, 201] on button "Equip" at bounding box center [692, 204] width 38 height 14
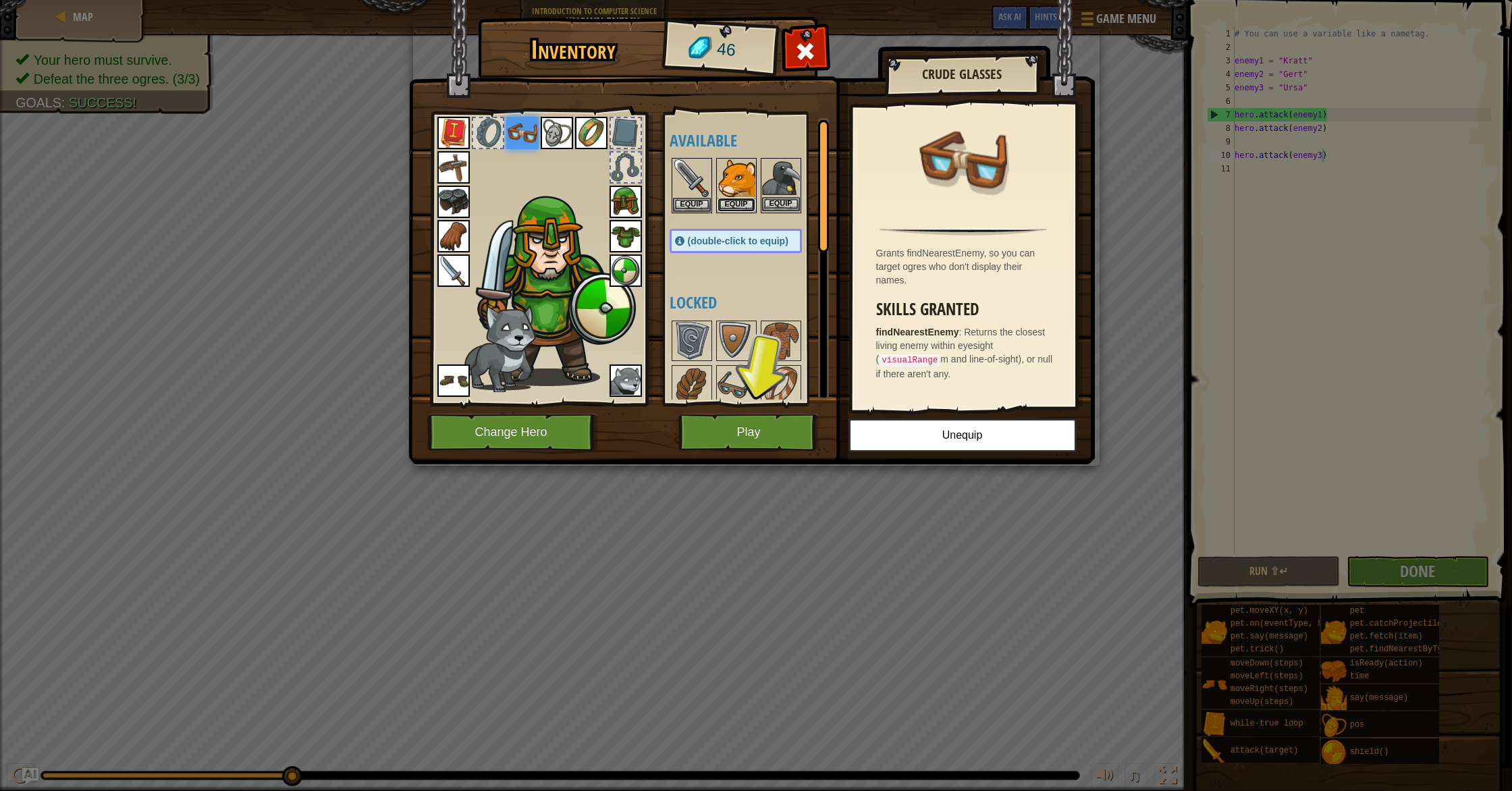
click at [739, 201] on button "Equip" at bounding box center [736, 205] width 38 height 14
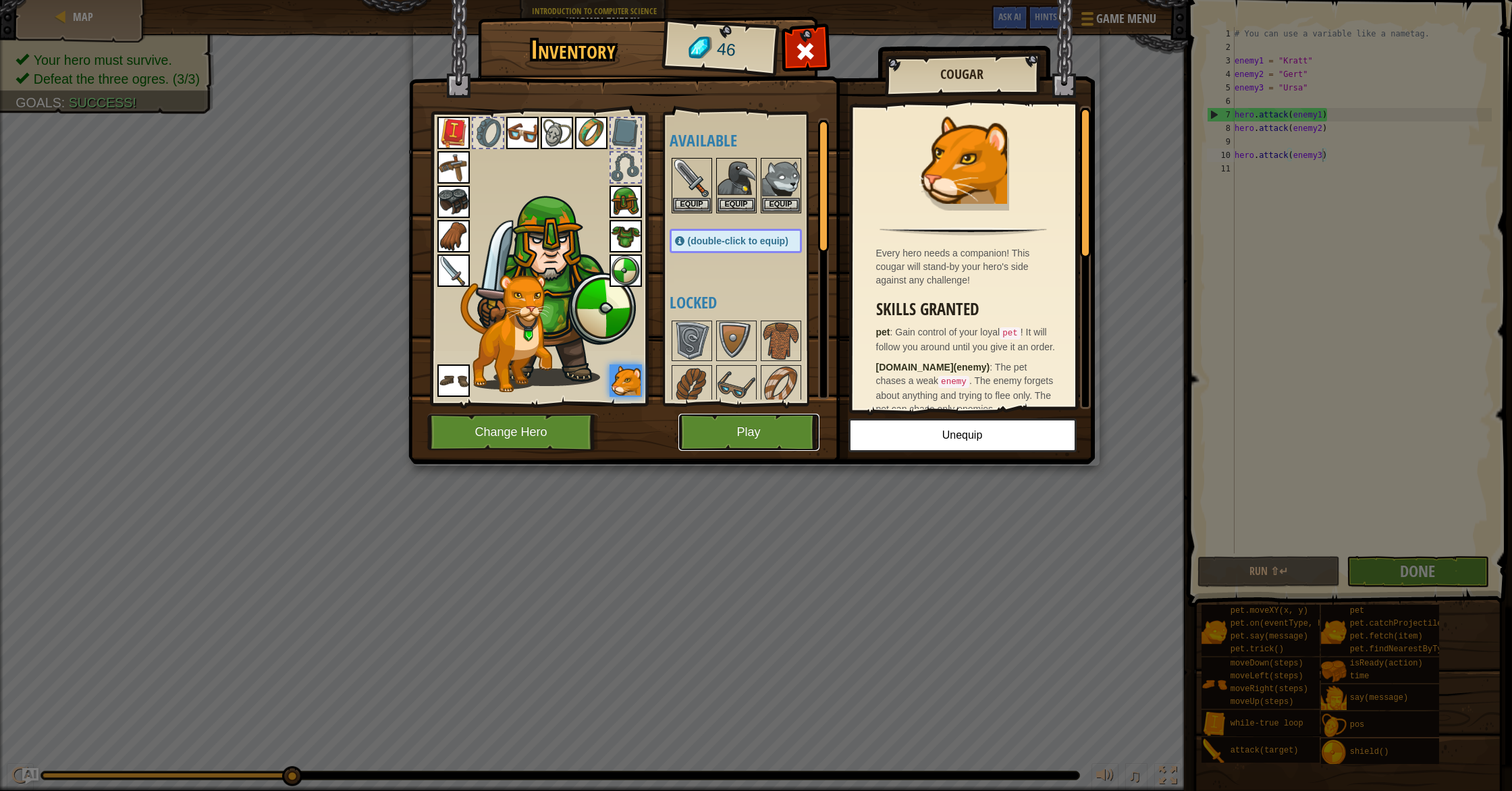
click at [765, 440] on button "Play" at bounding box center [749, 433] width 141 height 37
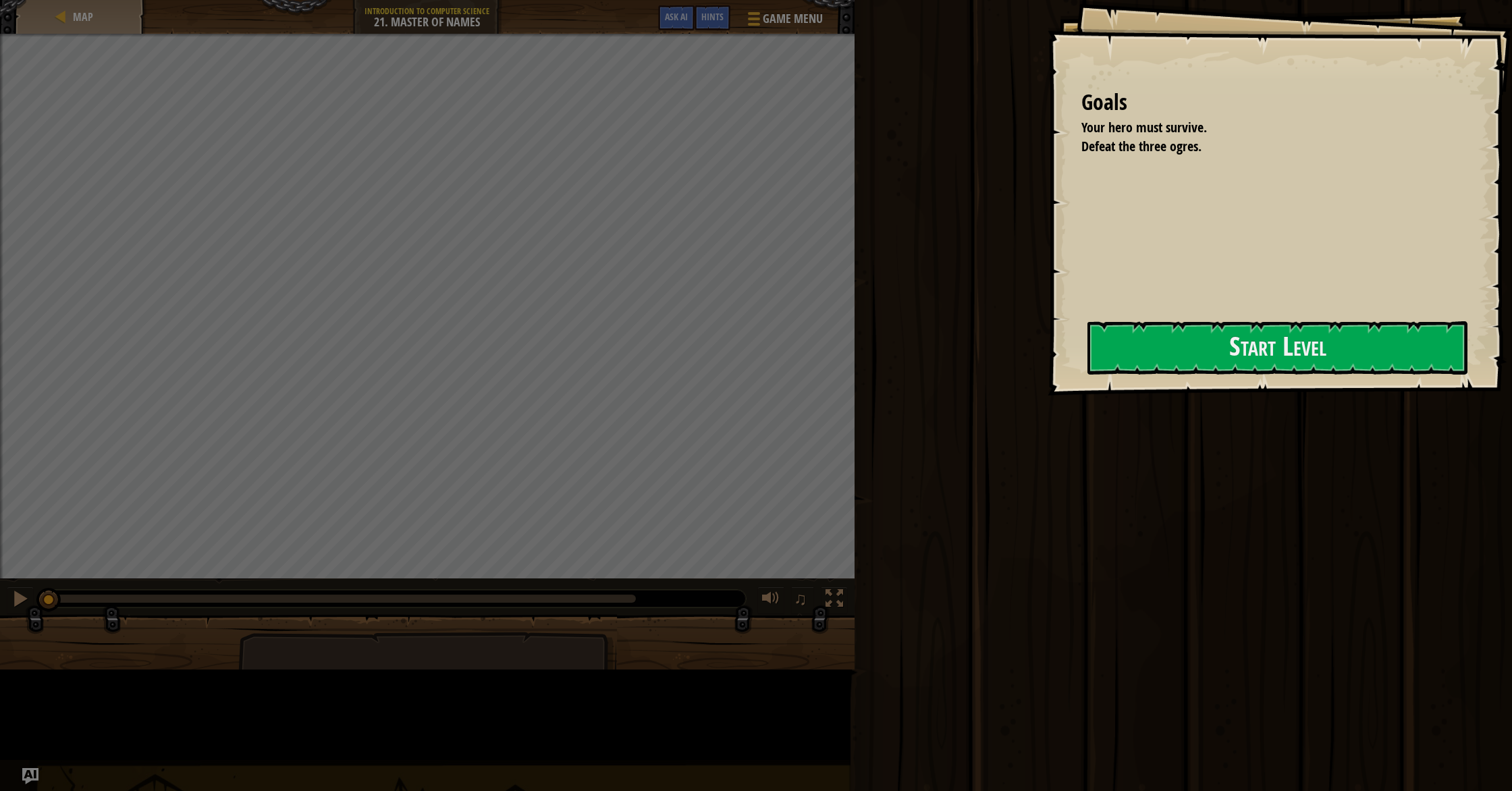
drag, startPoint x: 765, startPoint y: 440, endPoint x: 868, endPoint y: 319, distance: 158.9
click at [1088, 418] on div at bounding box center [1277, 403] width 380 height 30
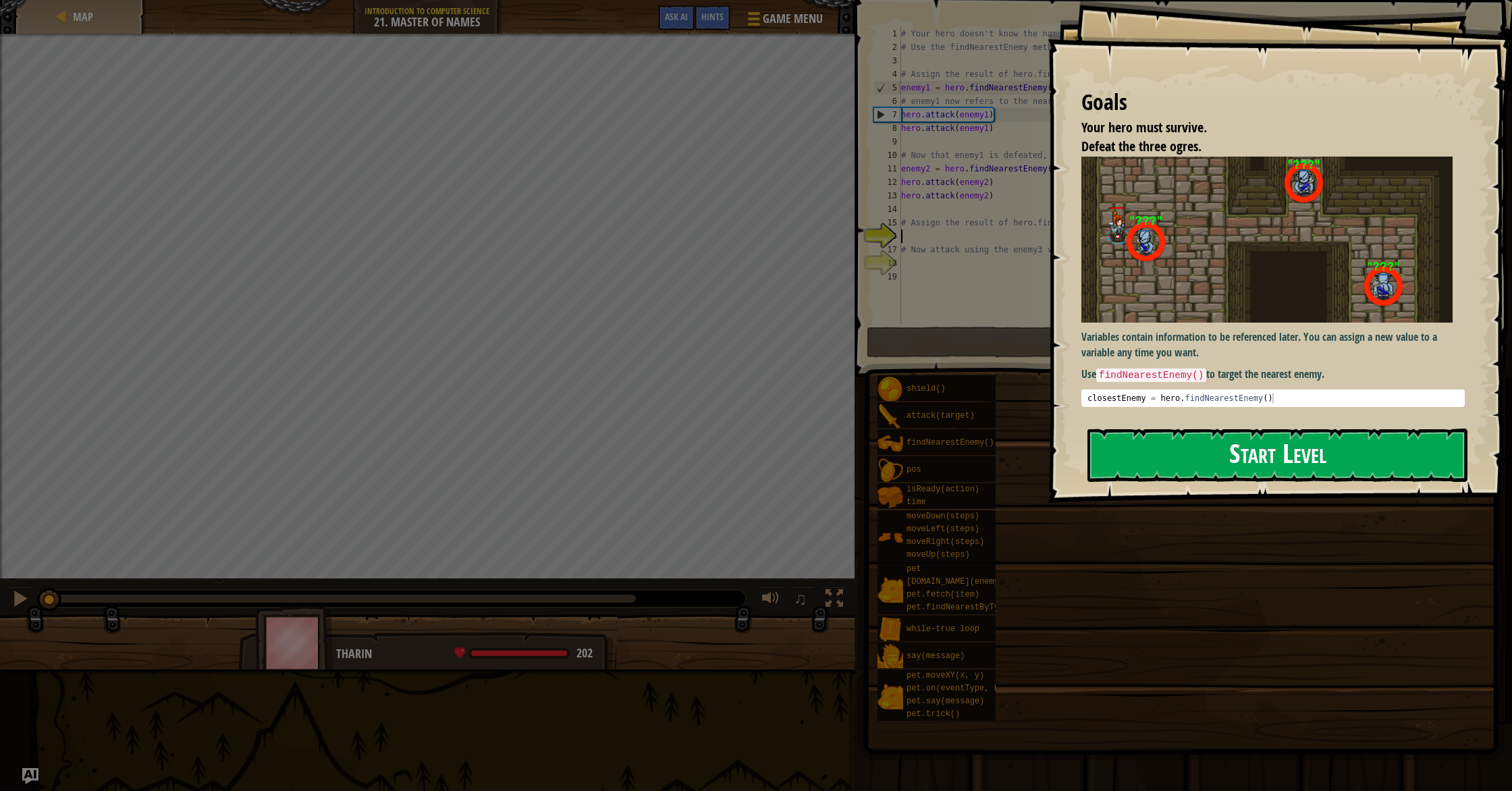
drag, startPoint x: 1159, startPoint y: 448, endPoint x: 1153, endPoint y: 454, distance: 8.5
click at [1158, 449] on button "Start Level" at bounding box center [1277, 455] width 380 height 53
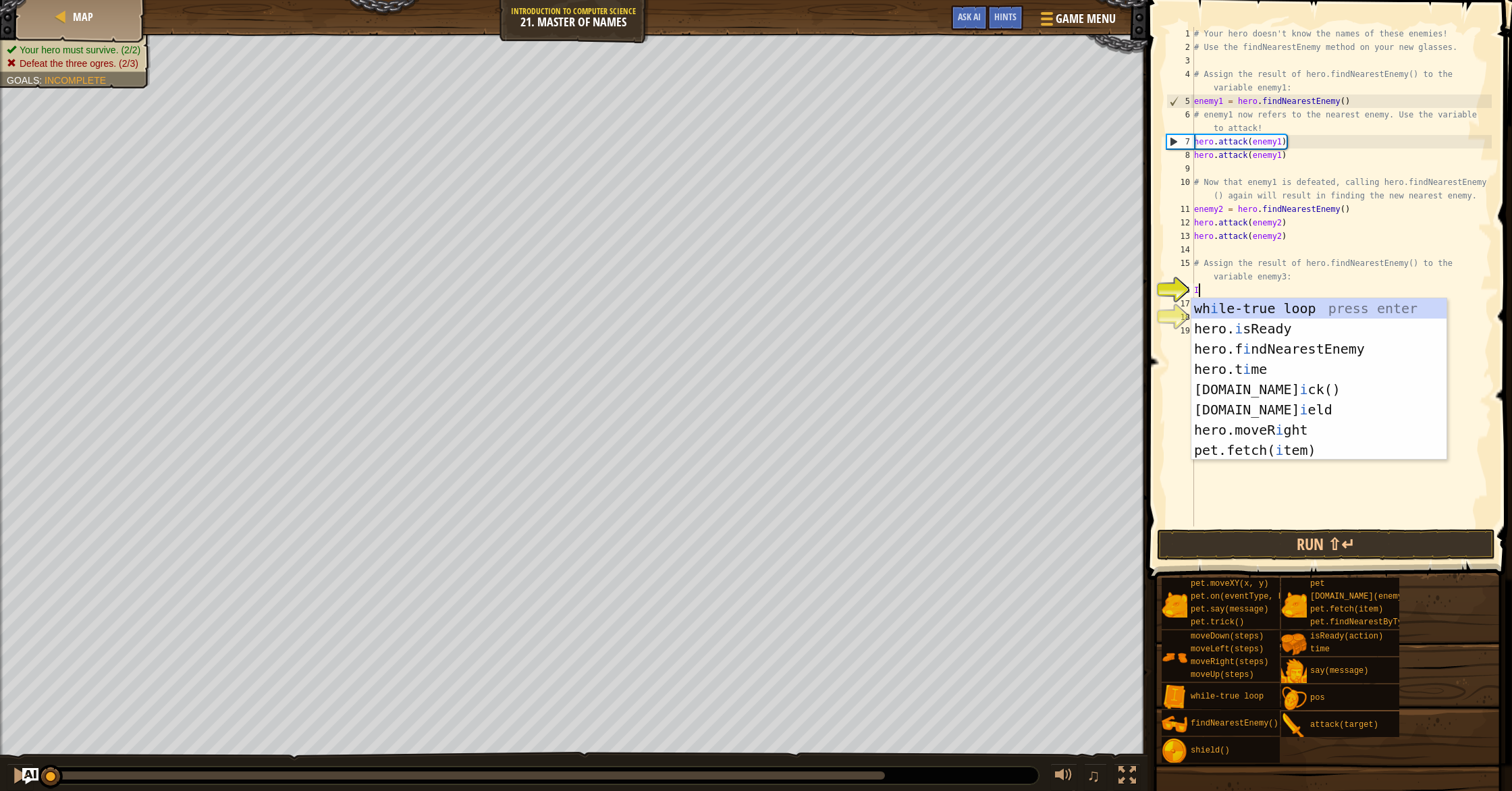
scroll to position [6, 0]
click at [1282, 324] on div "wh i le-true loop press enter hero. i sReady press enter hero.f i ndNearestEnem…" at bounding box center [1319, 399] width 255 height 202
type textarea "ready = hero.isReady("cleave")"
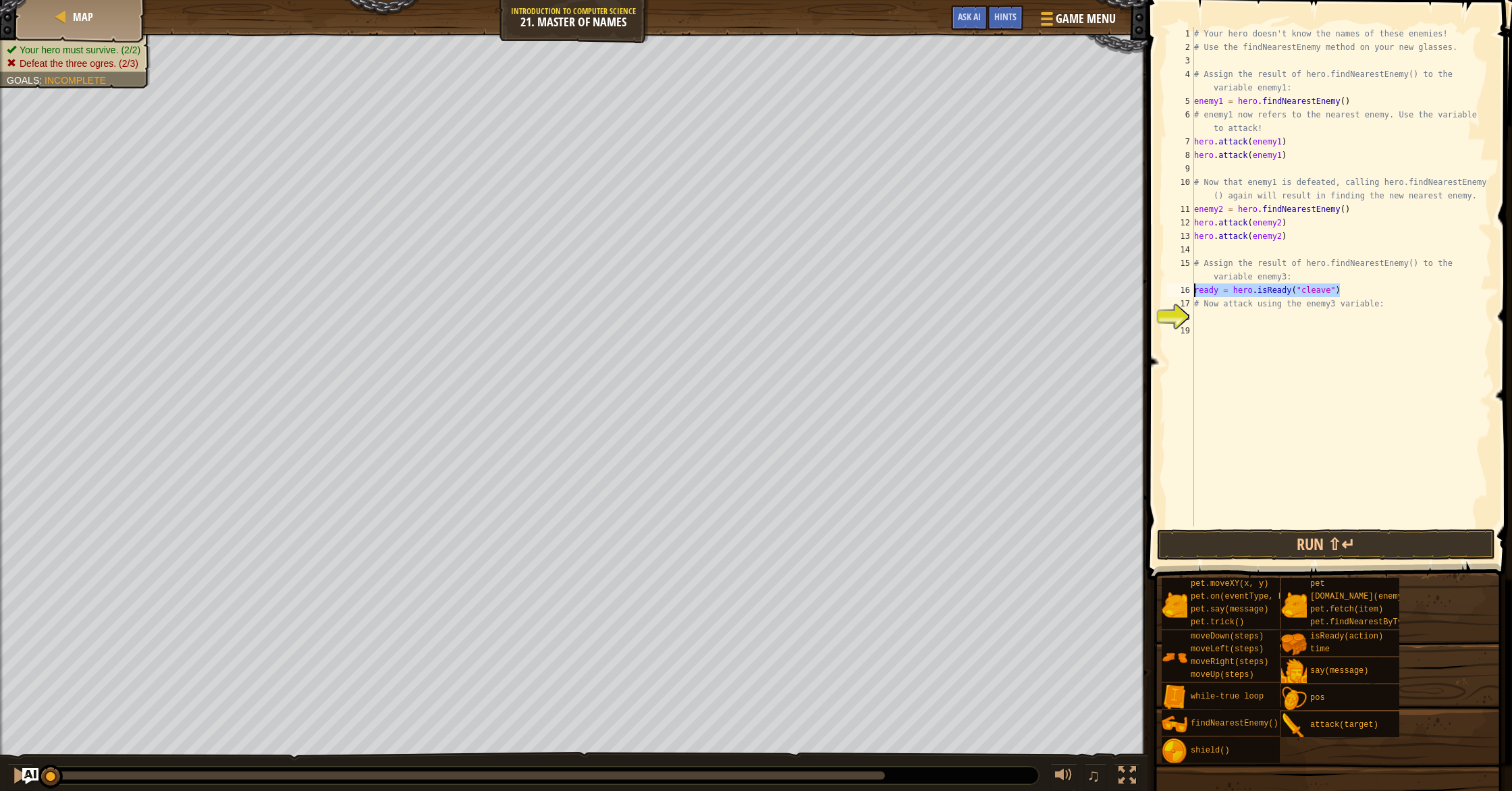
drag, startPoint x: 1354, startPoint y: 287, endPoint x: 1195, endPoint y: 287, distance: 159.0
click at [1195, 287] on div "# Your hero doesn't know the names of these enemies! # Use the findNearestEnemy…" at bounding box center [1342, 290] width 300 height 526
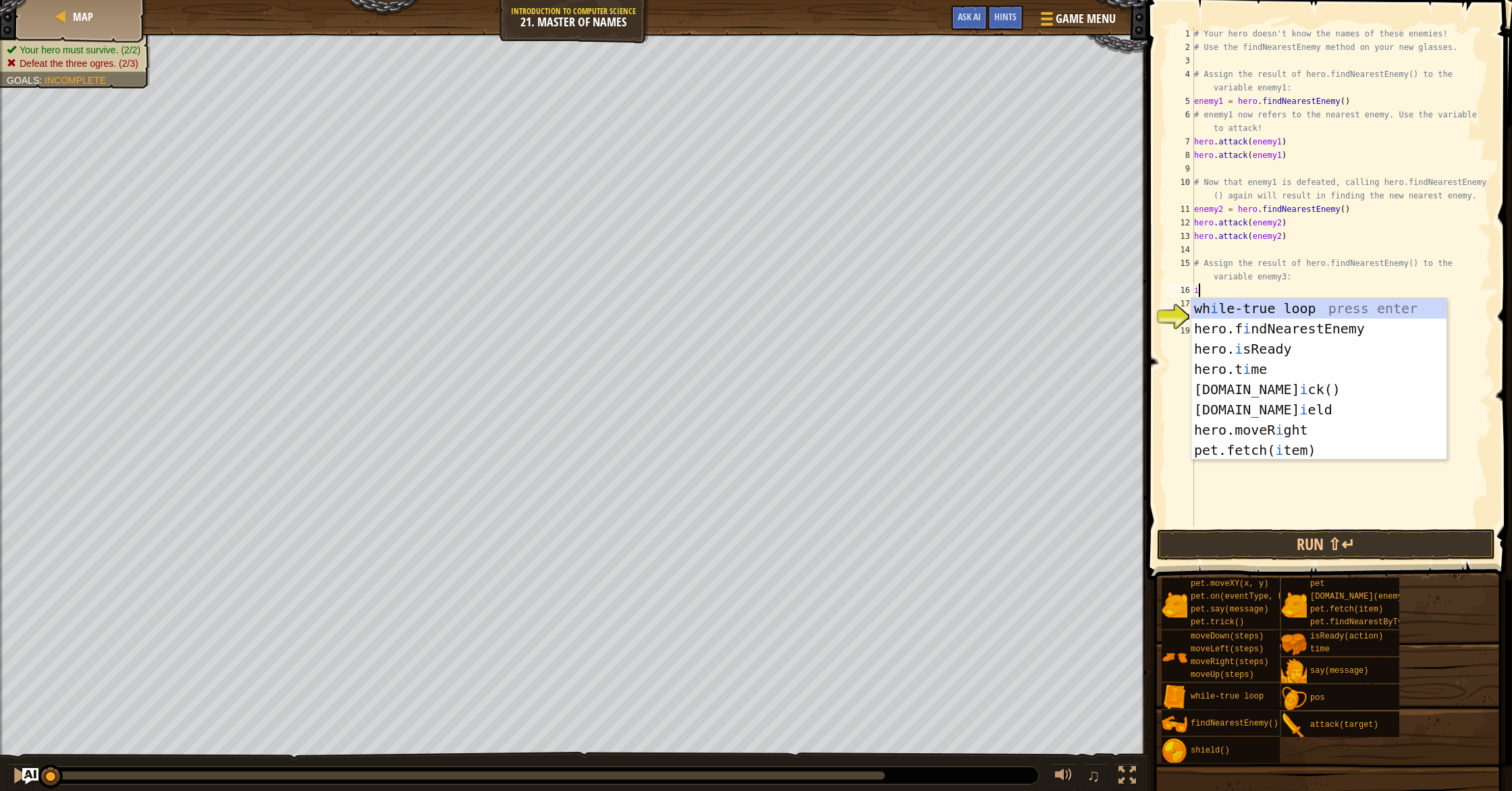
type textarea "i"
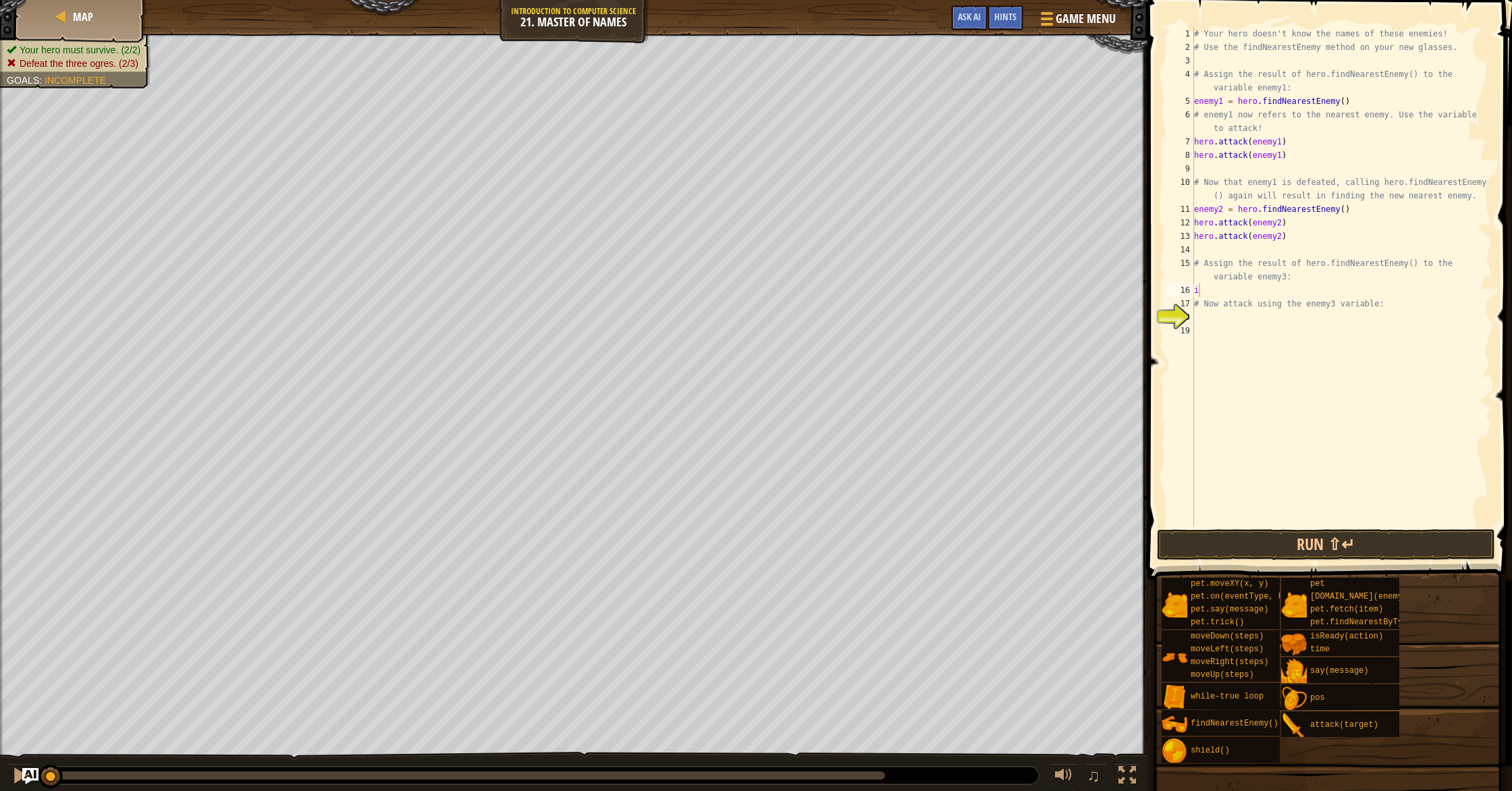
click at [1162, 470] on span at bounding box center [1331, 270] width 375 height 619
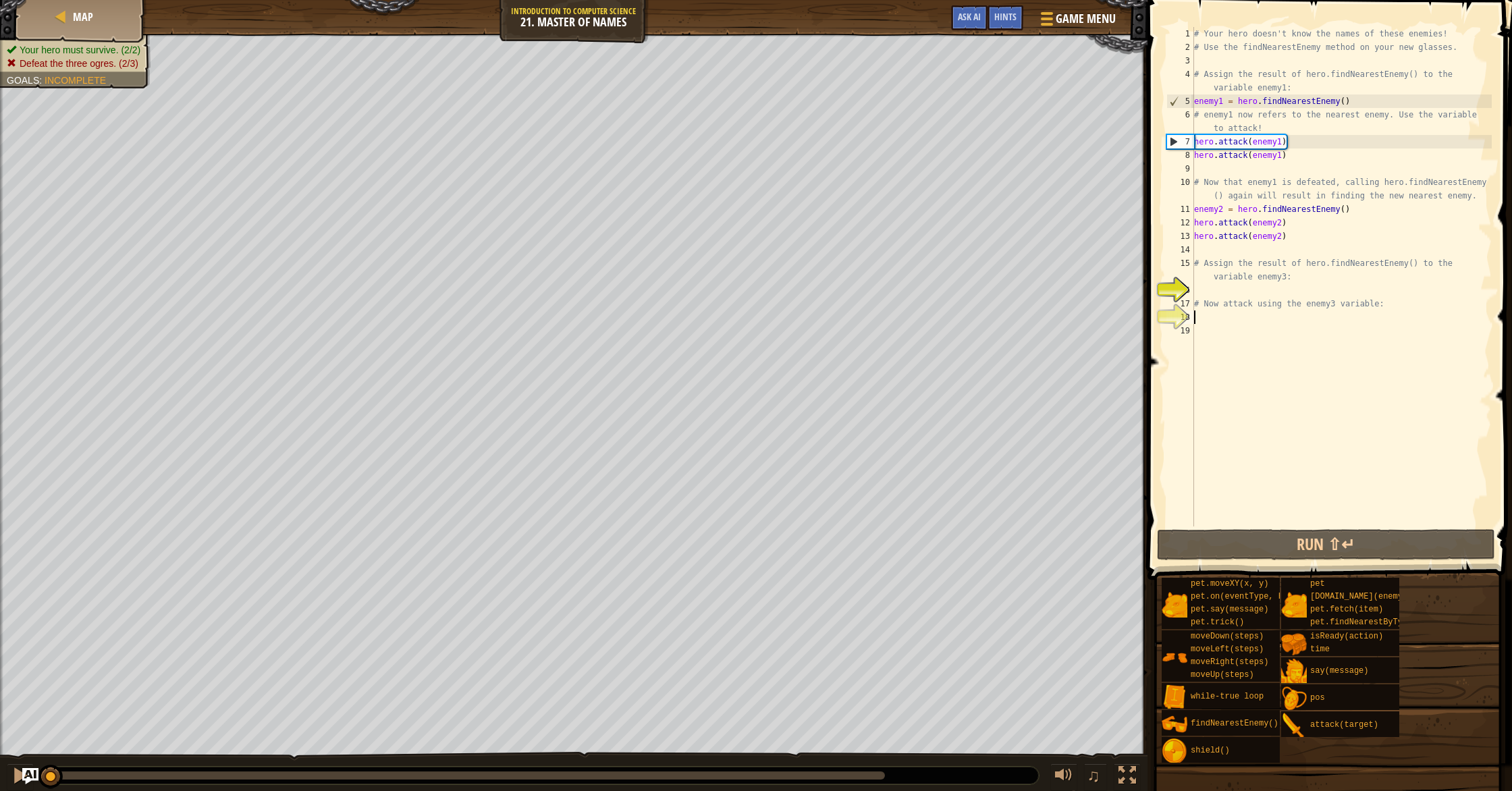
click at [1205, 316] on div "# Your hero doesn't know the names of these enemies! # Use the findNearestEnemy…" at bounding box center [1342, 290] width 300 height 526
drag, startPoint x: 1201, startPoint y: 275, endPoint x: 1208, endPoint y: 297, distance: 23.1
click at [1201, 275] on div "# Your hero doesn't know the names of these enemies! # Use the findNearestEnemy…" at bounding box center [1342, 290] width 300 height 526
click at [1209, 300] on div "# Your hero doesn't know the names of these enemies! # Use the findNearestEnemy…" at bounding box center [1342, 290] width 300 height 526
type textarea "# Now attack using the enemy3 variable:"
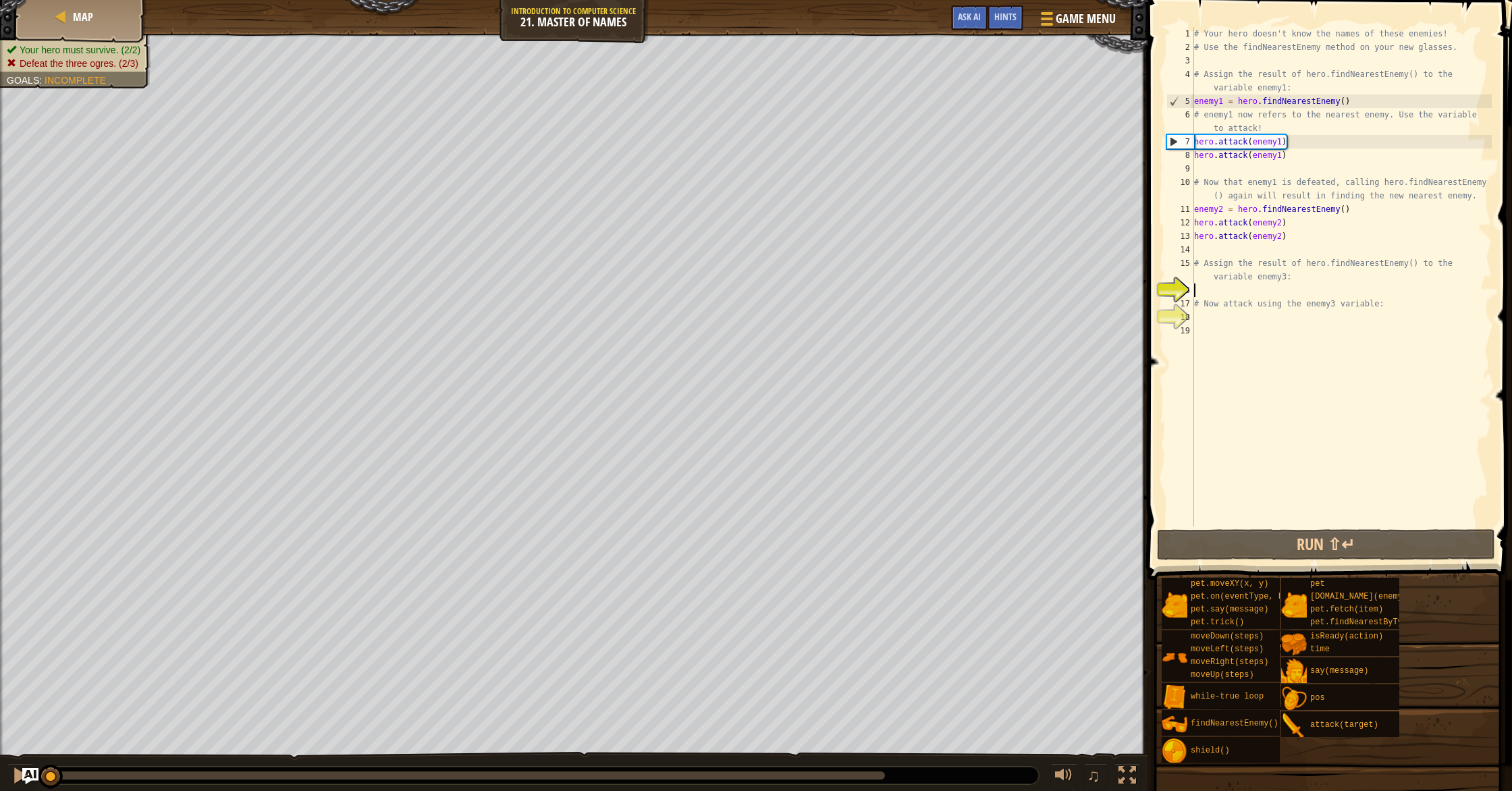
click at [1198, 293] on div "# Your hero doesn't know the names of these enemies! # Use the findNearestEnemy…" at bounding box center [1342, 290] width 300 height 526
type textarea "h"
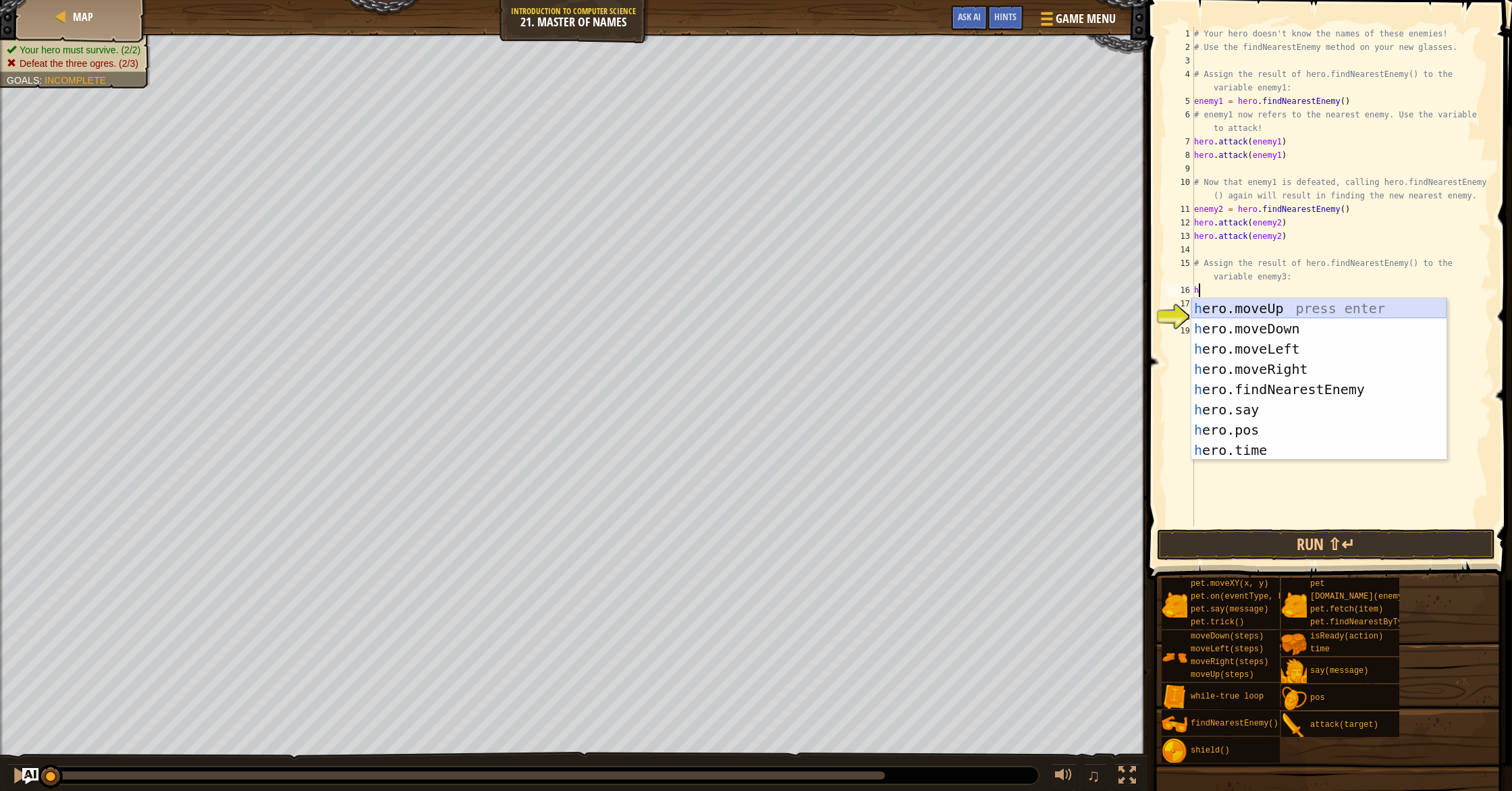
click at [1219, 308] on div "h ero.moveUp press enter h ero.moveDown press enter h ero.moveLeft press enter …" at bounding box center [1319, 399] width 255 height 202
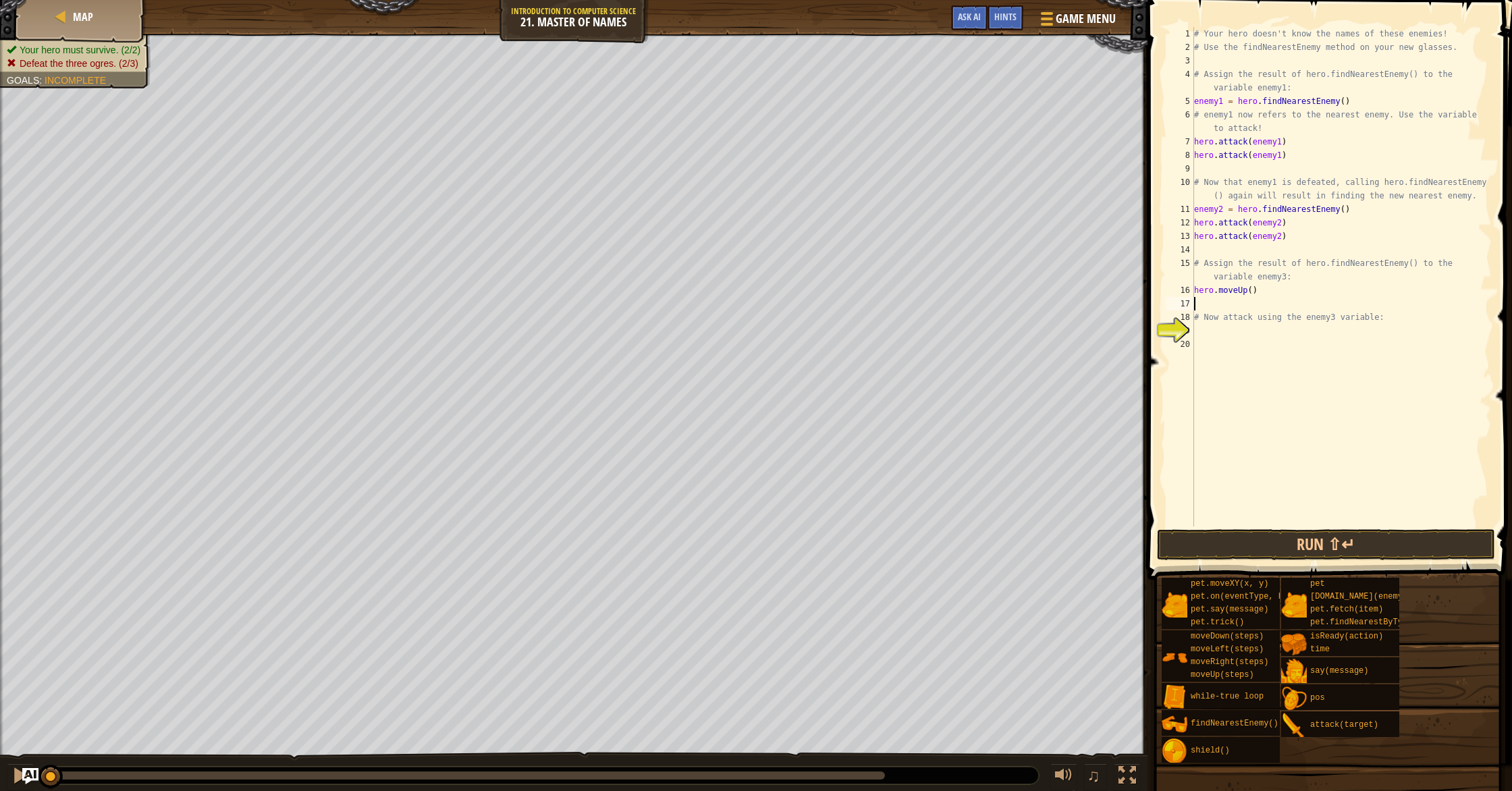
click at [1219, 332] on div "# Your hero doesn't know the names of these enemies! # Use the findNearestEnemy…" at bounding box center [1342, 290] width 300 height 526
click at [1264, 295] on div "# Your hero doesn't know the names of these enemies! # Use the findNearestEnemy…" at bounding box center [1342, 290] width 300 height 526
type textarea "h"
click at [1271, 547] on button "Run ⇧↵" at bounding box center [1326, 544] width 338 height 31
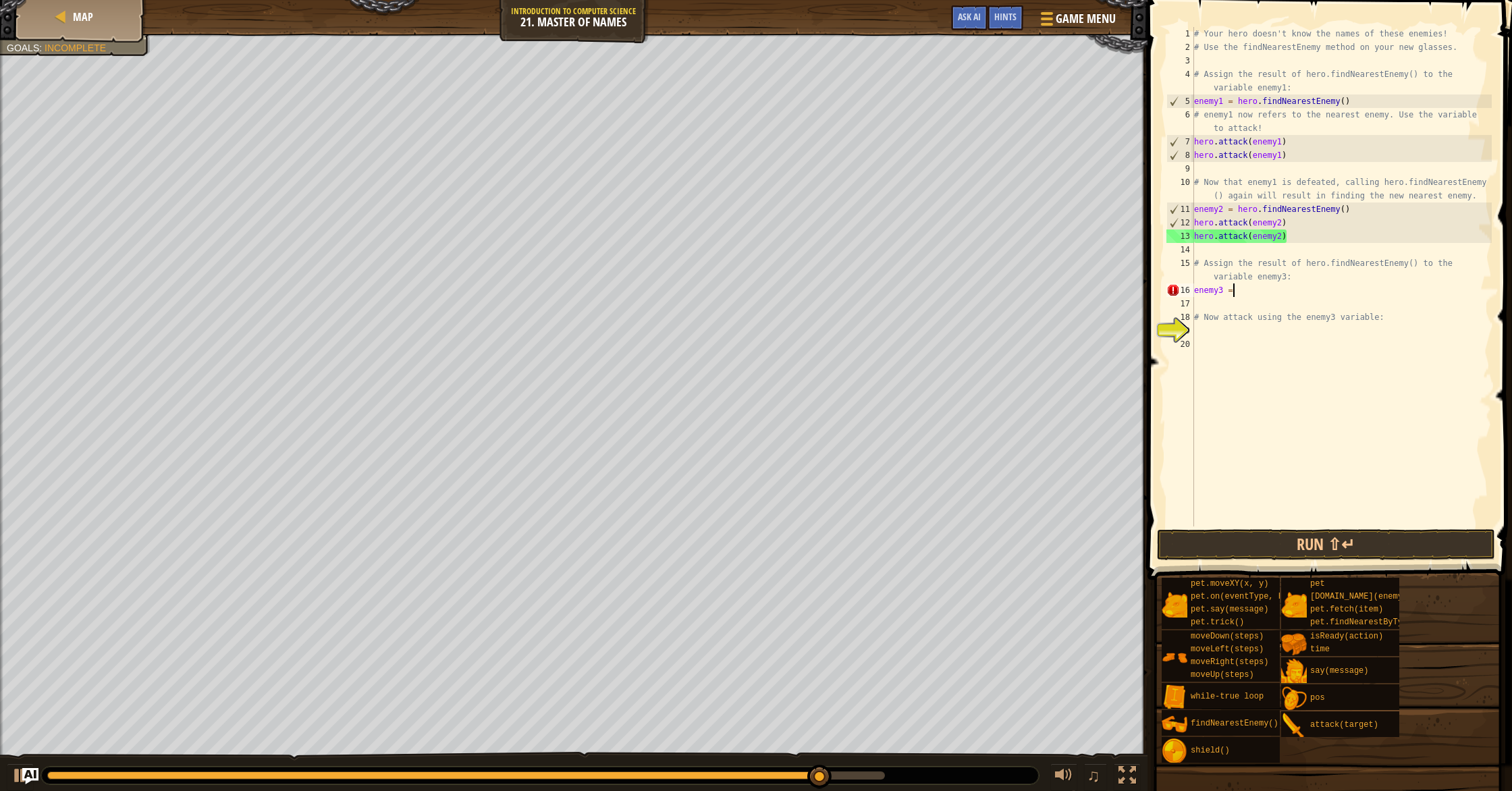
scroll to position [6, 3]
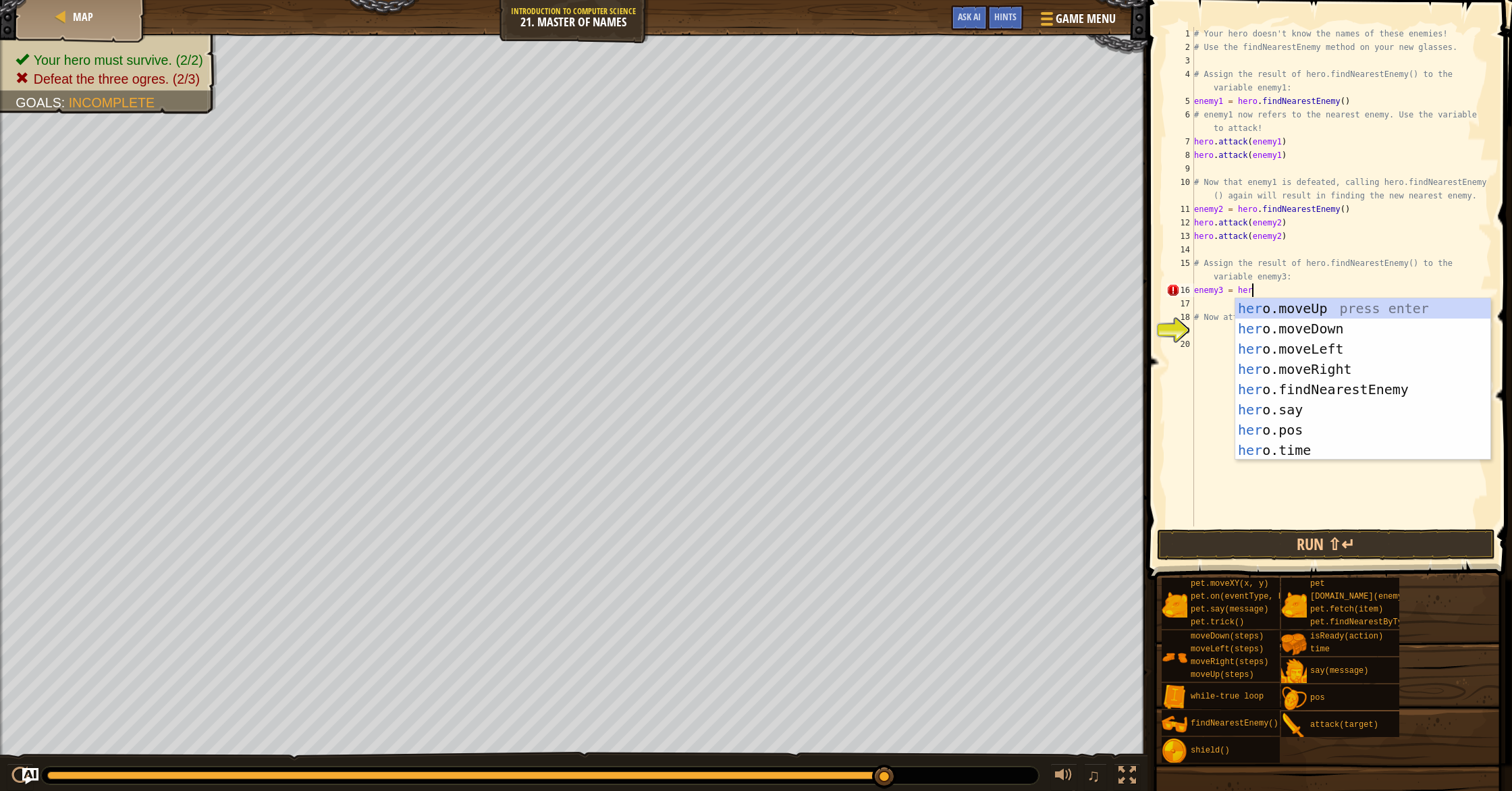
type textarea "enemy3 = hero"
click at [1343, 390] on div "hero .moveUp press enter hero .moveDown press enter hero .moveLeft press enter …" at bounding box center [1362, 399] width 255 height 202
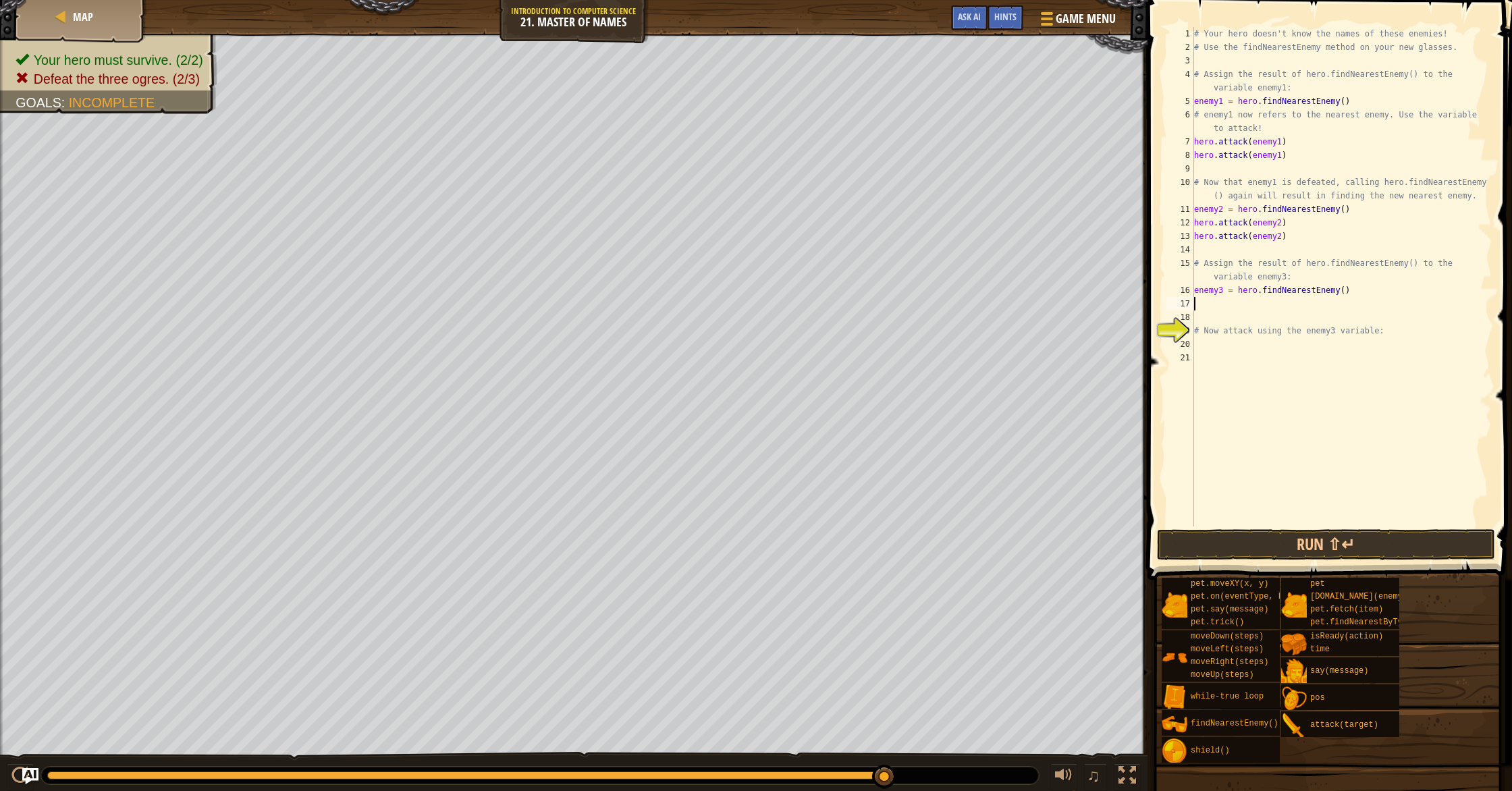
scroll to position [6, 0]
click at [1258, 540] on button "Run ⇧↵" at bounding box center [1326, 544] width 338 height 31
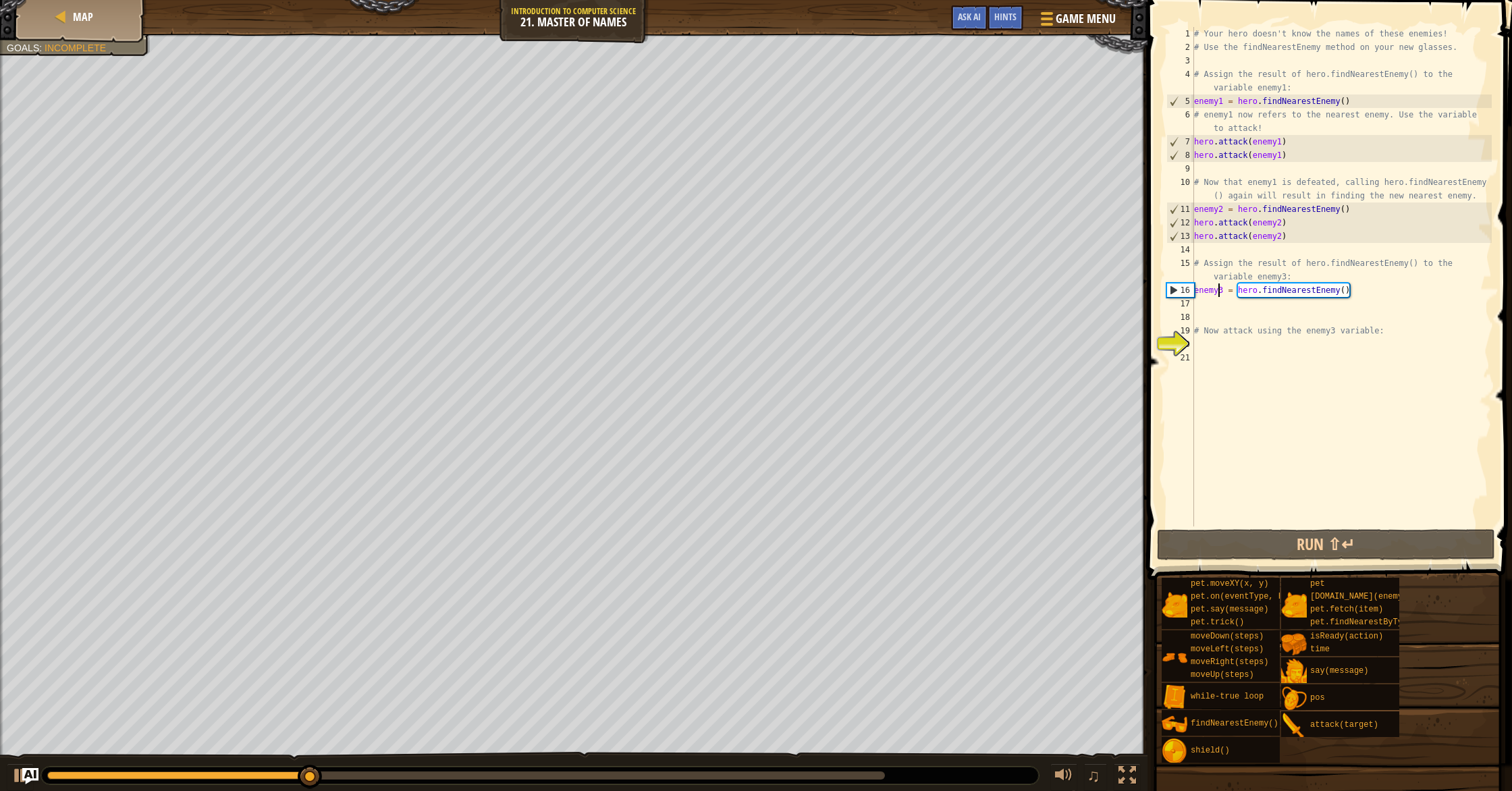
drag, startPoint x: 1221, startPoint y: 289, endPoint x: 1223, endPoint y: 336, distance: 47.0
click at [1221, 290] on div "# Your hero doesn't know the names of these enemies! # Use the findNearestEnemy…" at bounding box center [1342, 290] width 300 height 526
type textarea "enemy3 = hero.findNearestEnemy()"
click at [1231, 354] on div "# Your hero doesn't know the names of these enemies! # Use the findNearestEnemy…" at bounding box center [1342, 290] width 300 height 526
click at [1208, 338] on div "# Your hero doesn't know the names of these enemies! # Use the findNearestEnemy…" at bounding box center [1342, 290] width 300 height 526
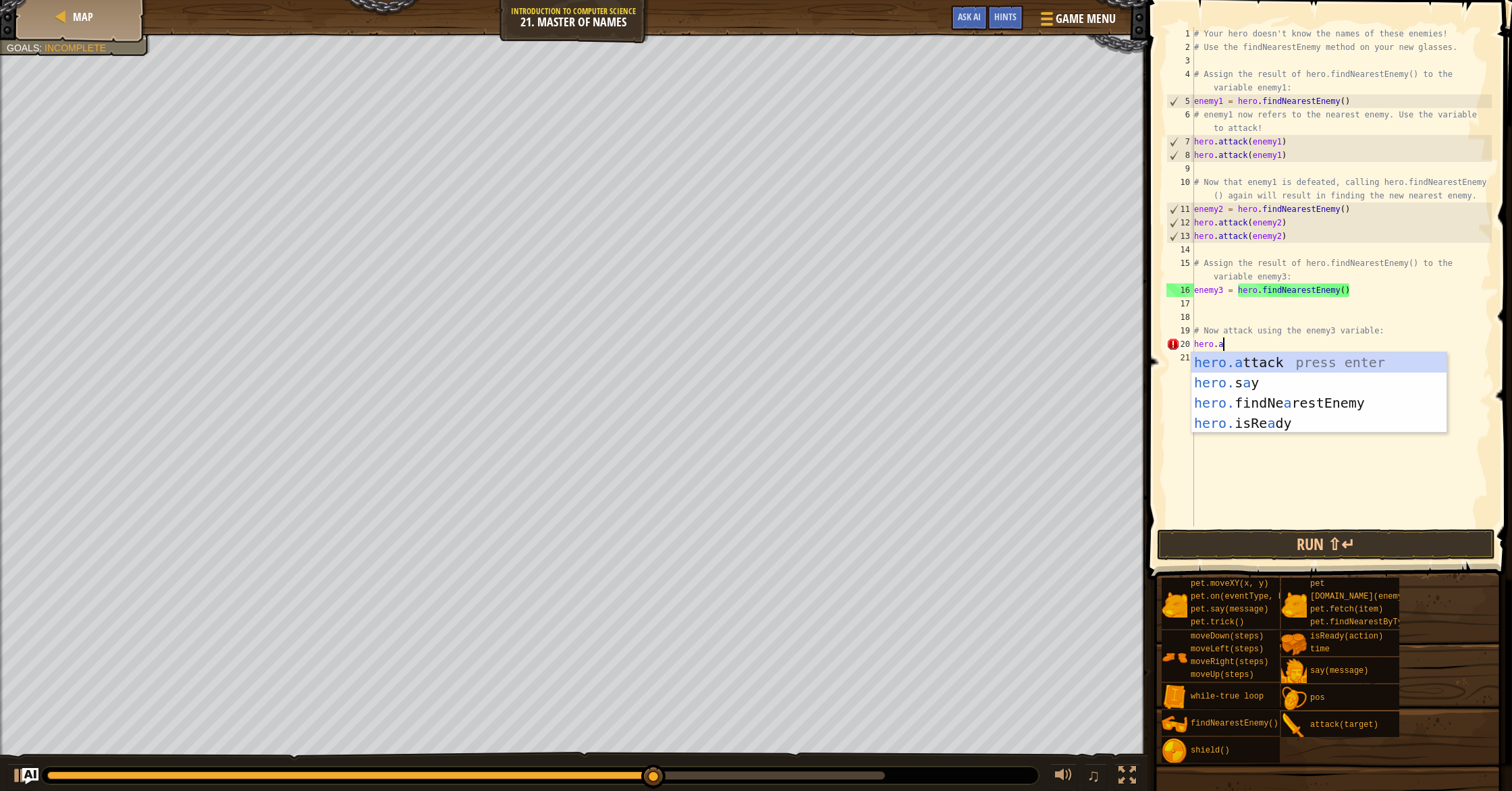
scroll to position [6, 2]
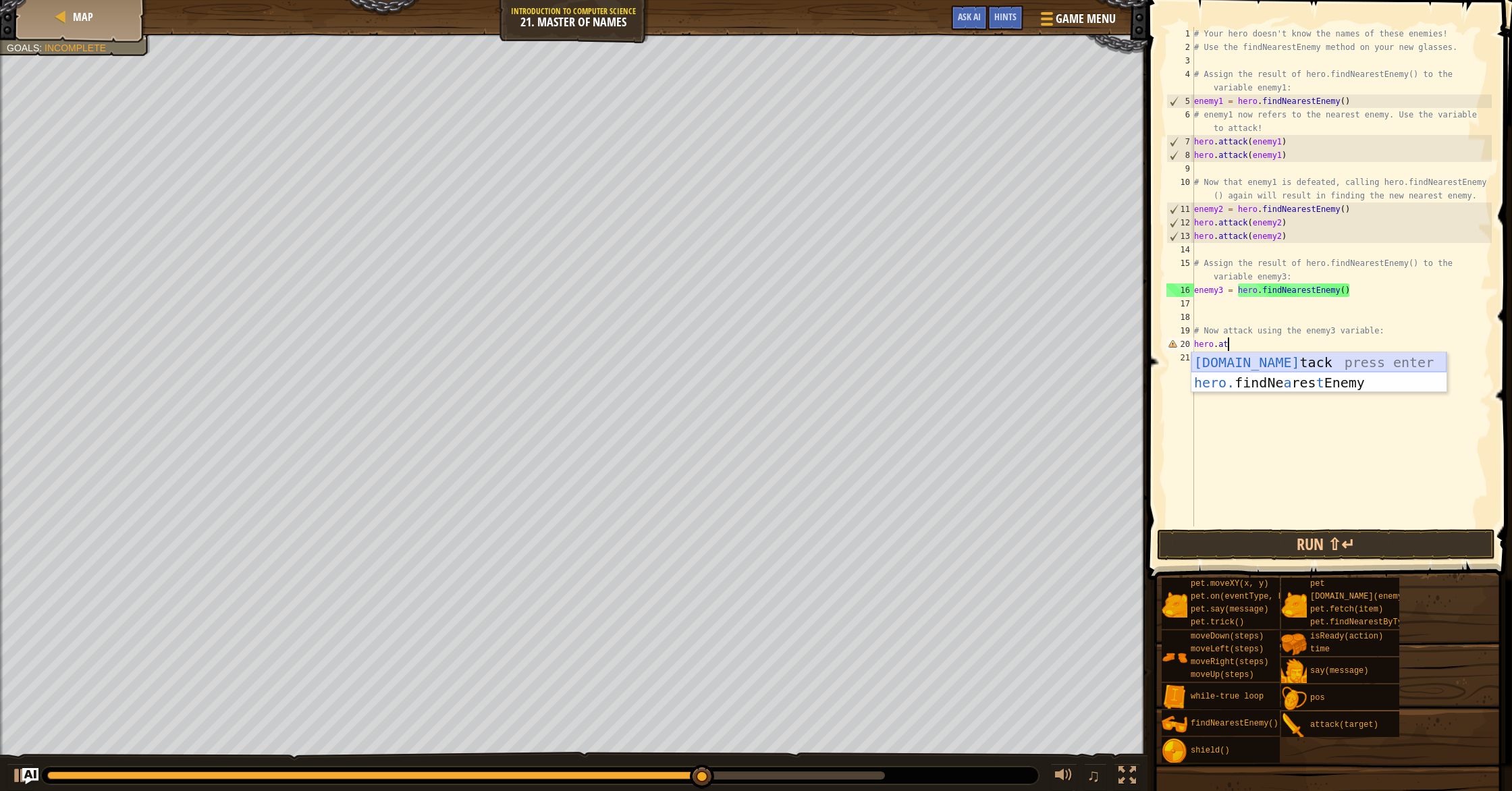
click at [1258, 365] on div "hero.at tack press enter hero. findNe a res t Enemy press enter" at bounding box center [1319, 392] width 255 height 81
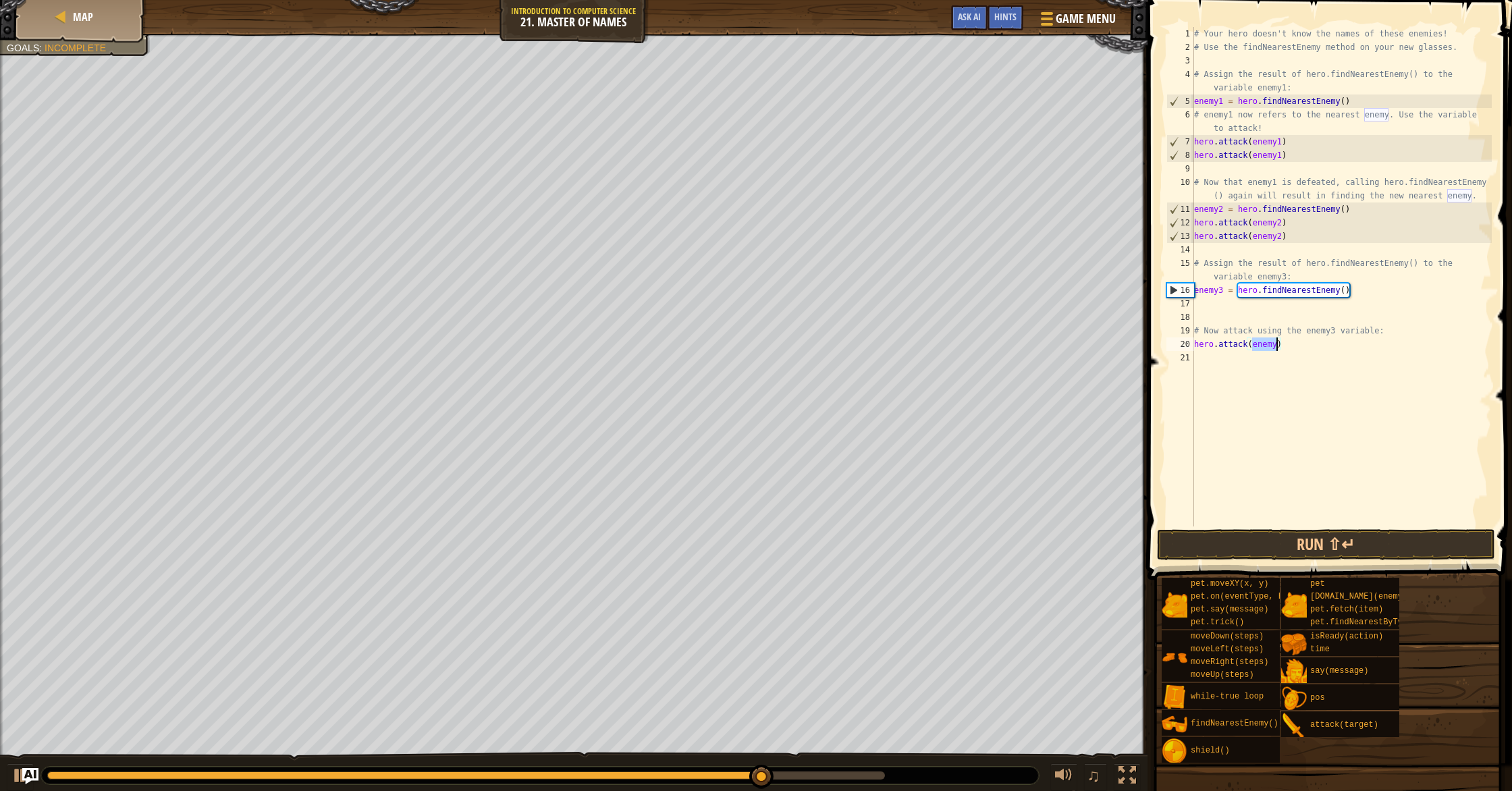
click at [1277, 349] on div "# Your hero doesn't know the names of these enemies! # Use the findNearestEnemy…" at bounding box center [1342, 290] width 300 height 526
drag, startPoint x: 1210, startPoint y: 347, endPoint x: 1191, endPoint y: 394, distance: 50.7
click at [1201, 366] on div "# Your hero doesn't know the names of these enemies! # Use the findNearestEnemy…" at bounding box center [1342, 290] width 300 height 526
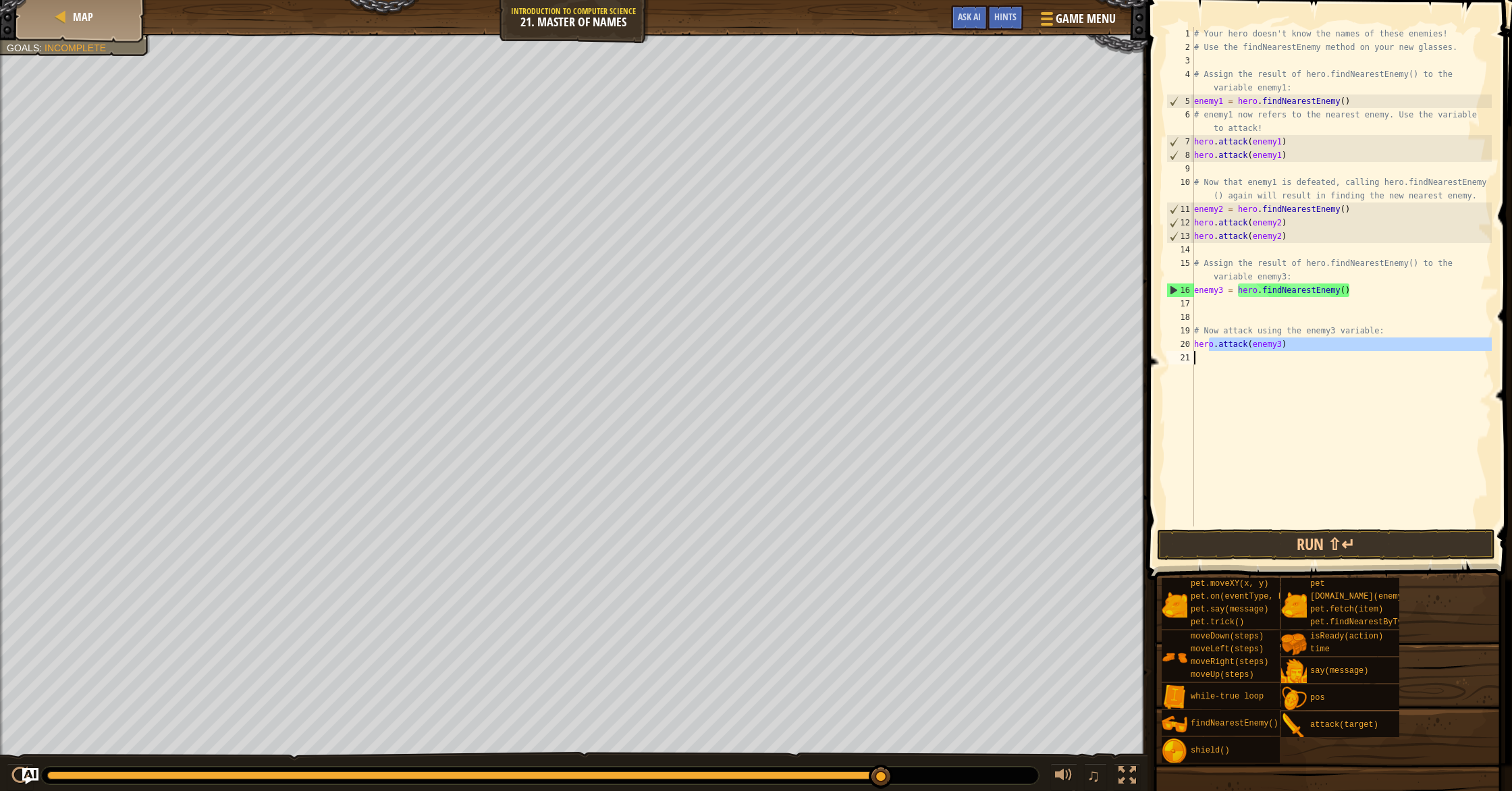
type textarea "hero.attack(enemy3)"
click at [1212, 359] on div "# Your hero doesn't know the names of these enemies! # Use the findNearestEnemy…" at bounding box center [1342, 290] width 300 height 526
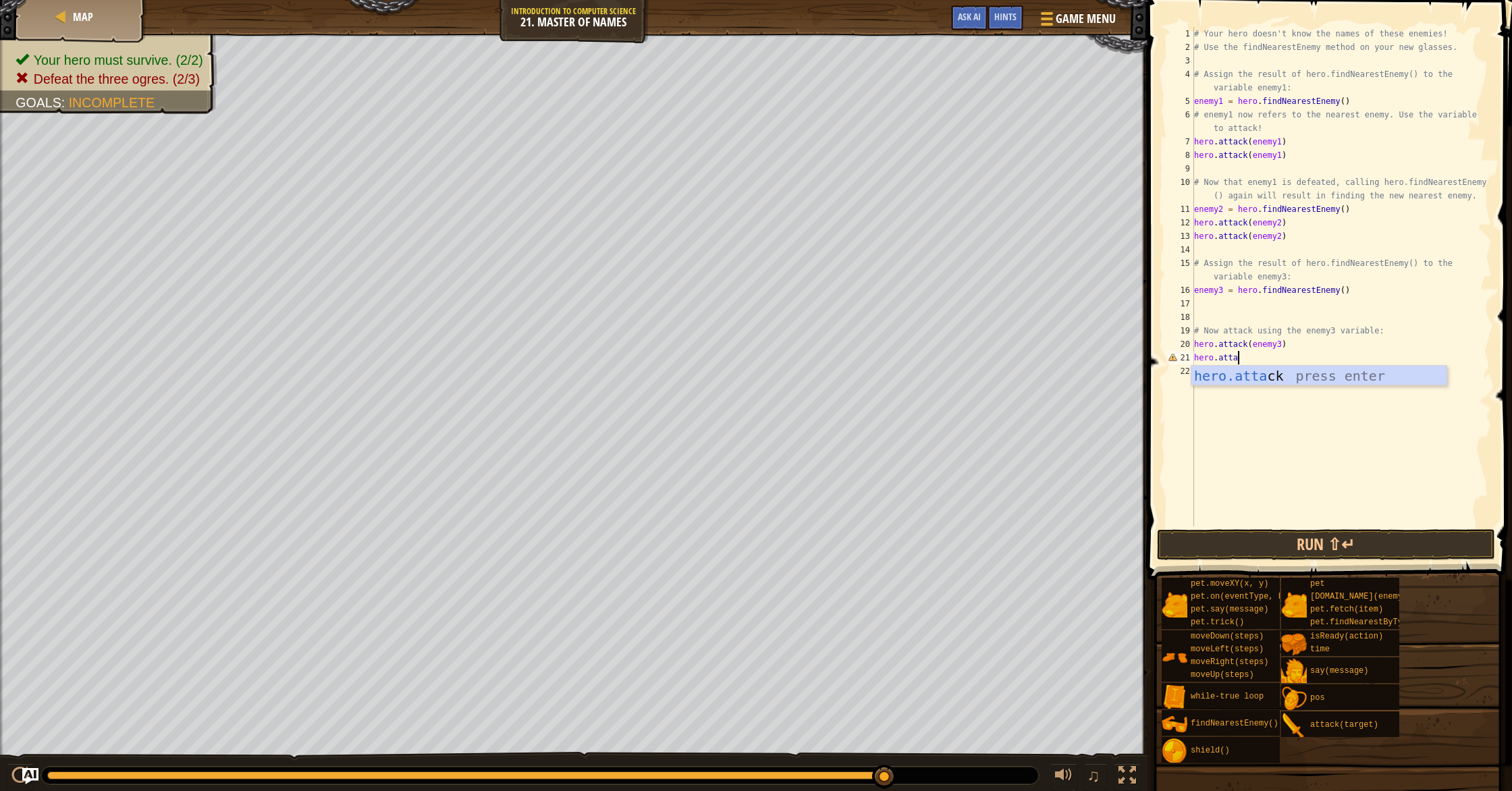
scroll to position [6, 3]
click at [1257, 376] on div "hero.atta ck press enter" at bounding box center [1319, 396] width 255 height 61
click at [1277, 360] on div "# Your hero doesn't know the names of these enemies! # Use the findNearestEnemy…" at bounding box center [1342, 290] width 300 height 526
type textarea "hero.attack(enemy3)"
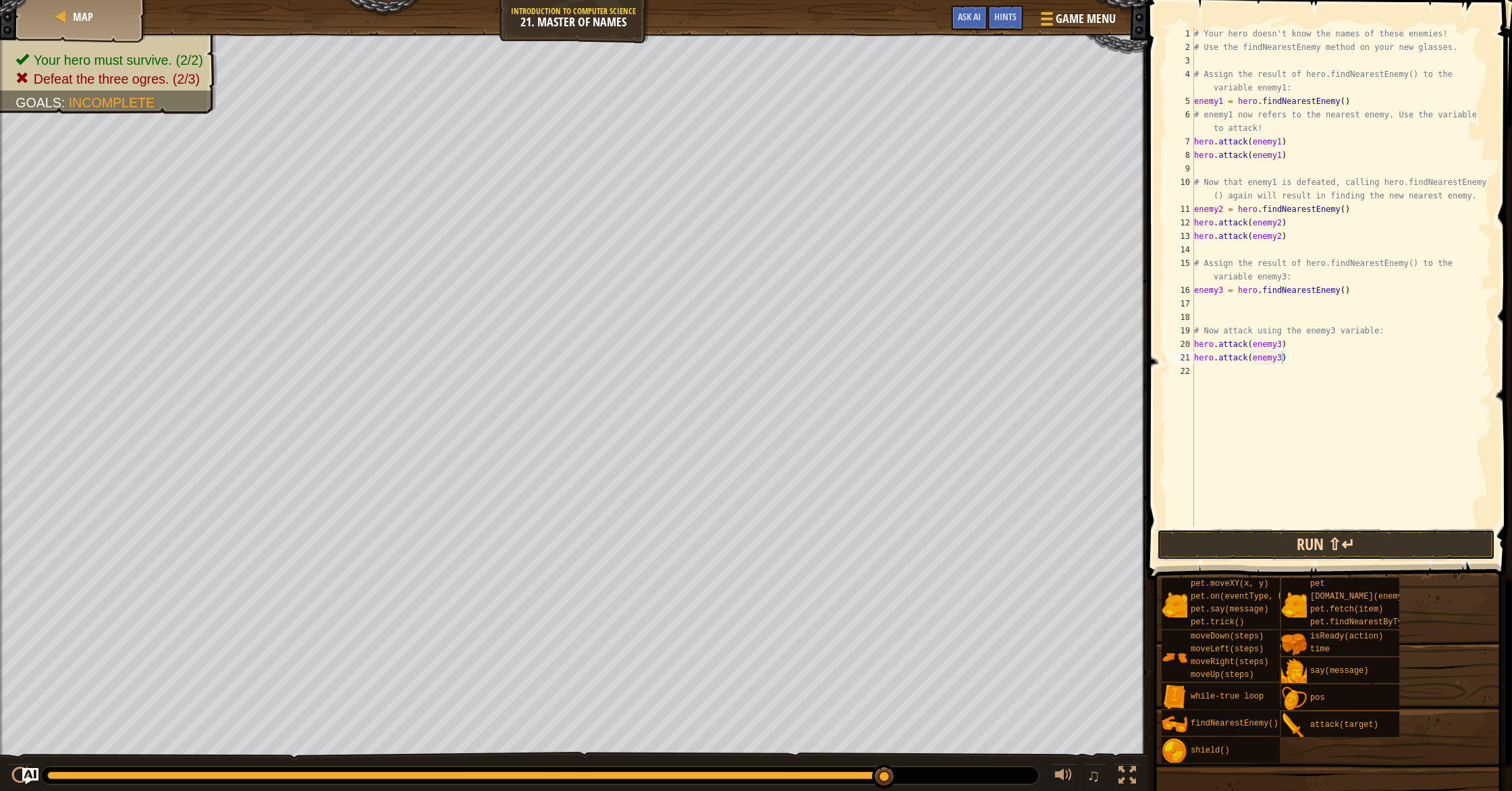
click at [1360, 542] on button "Run ⇧↵" at bounding box center [1326, 544] width 338 height 31
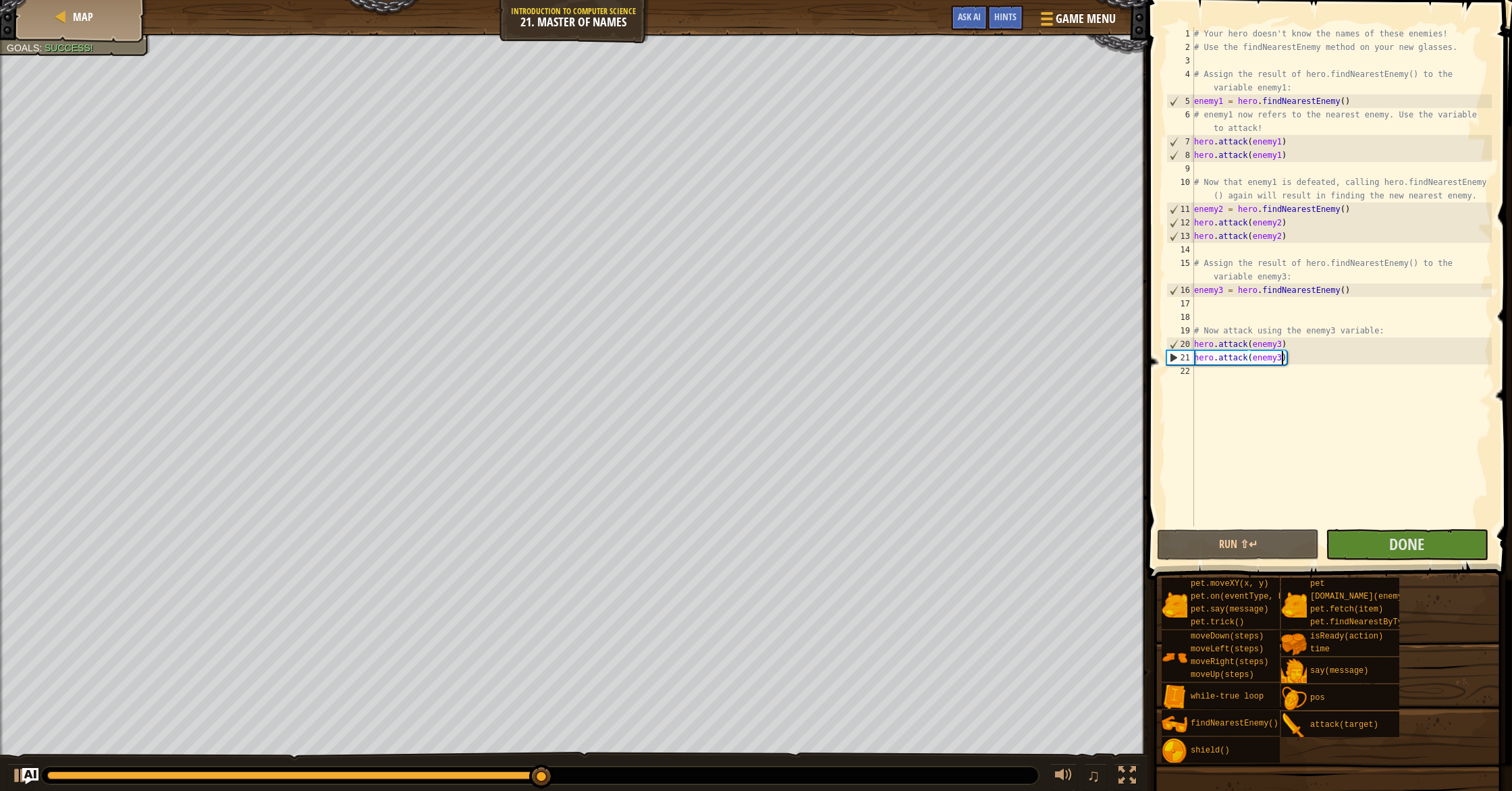
click at [1238, 388] on div "# Your hero doesn't know the names of these enemies! # Use the findNearestEnemy…" at bounding box center [1342, 290] width 300 height 526
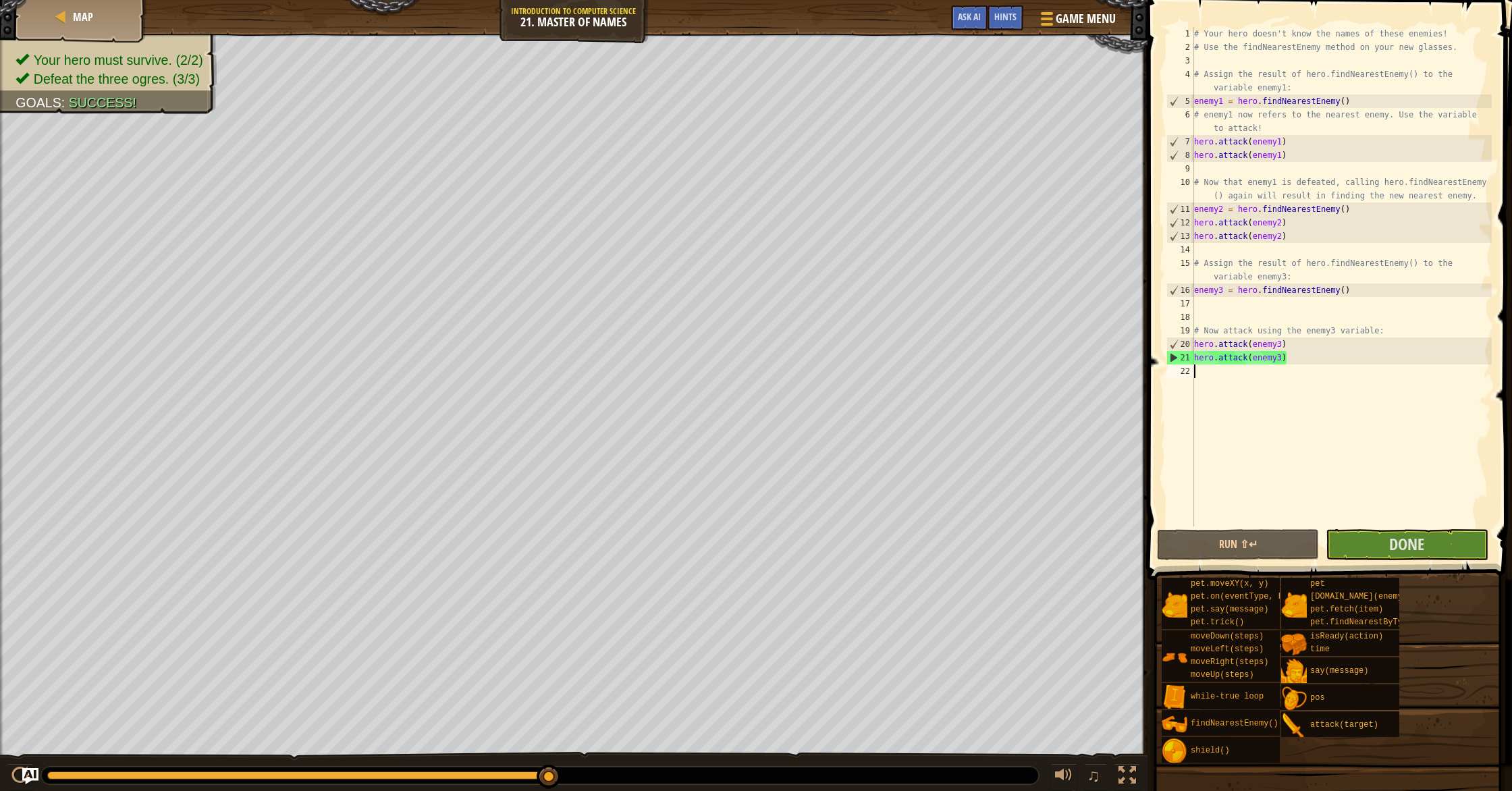
scroll to position [6, 0]
click at [1398, 550] on span "Done" at bounding box center [1406, 543] width 35 height 21
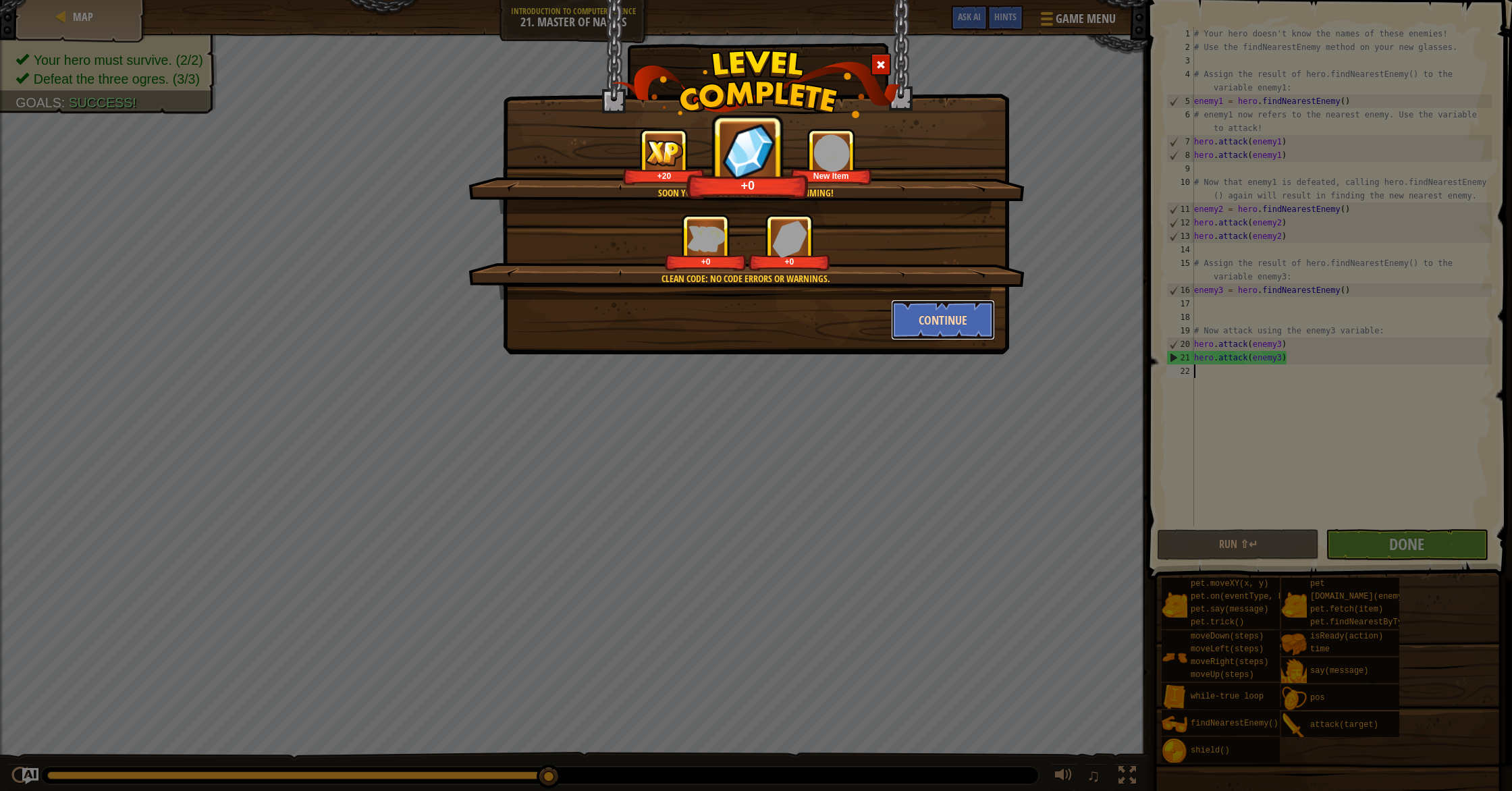
click at [914, 313] on button "Continue" at bounding box center [943, 320] width 105 height 40
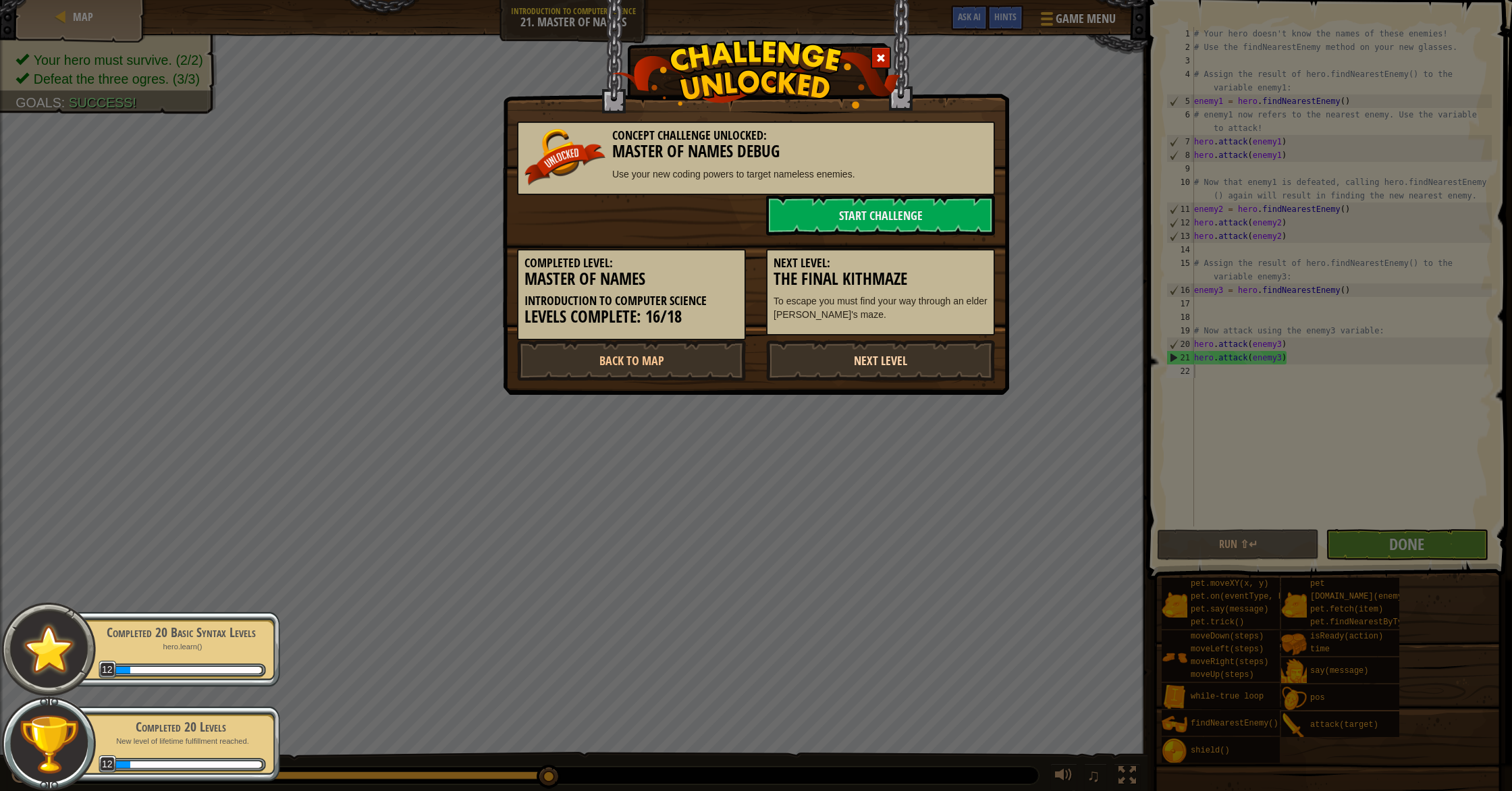
click at [875, 352] on link "Next Level" at bounding box center [881, 360] width 228 height 40
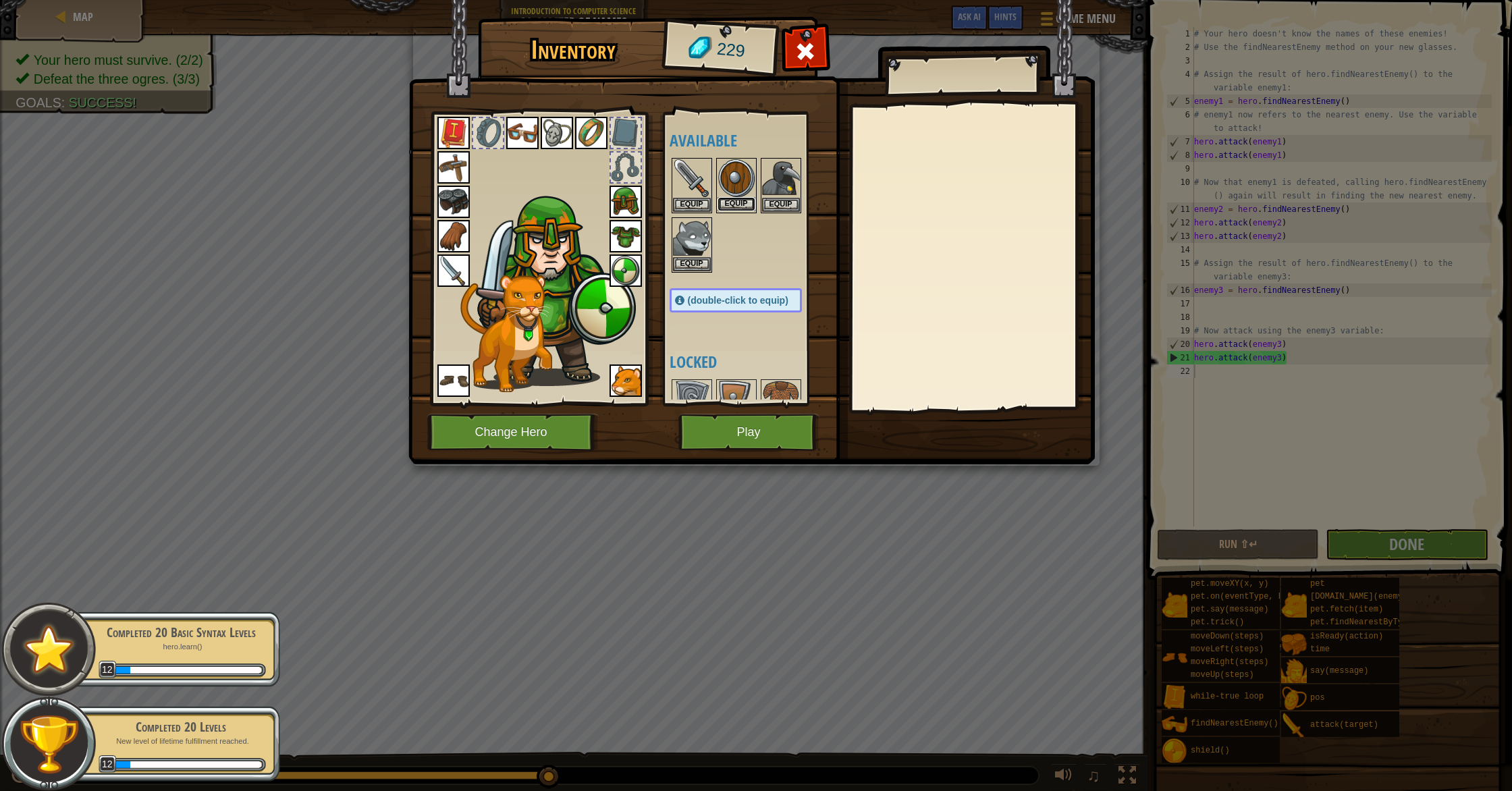
click at [737, 200] on button "Equip" at bounding box center [736, 204] width 38 height 14
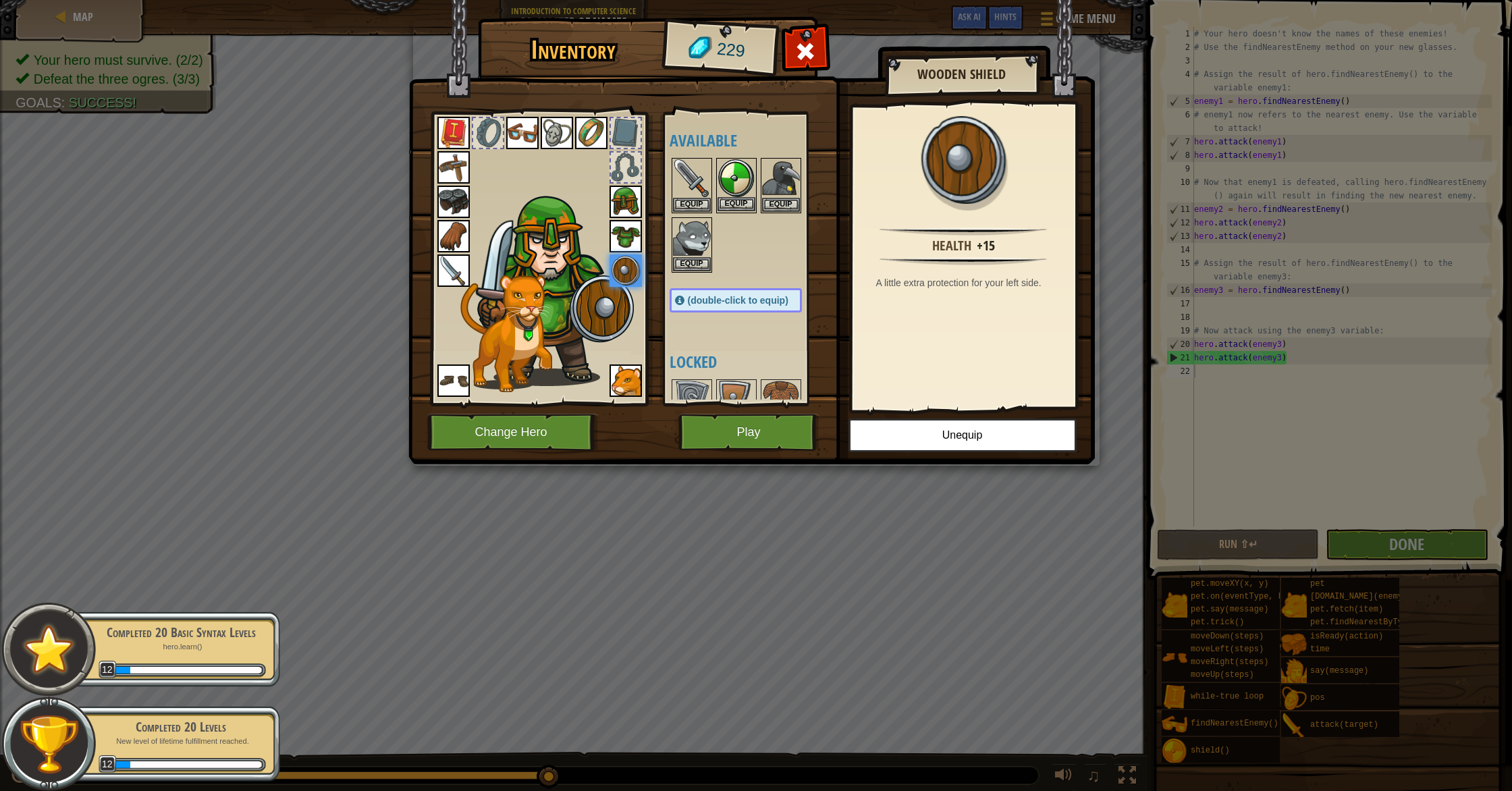
click at [741, 181] on img at bounding box center [736, 178] width 38 height 38
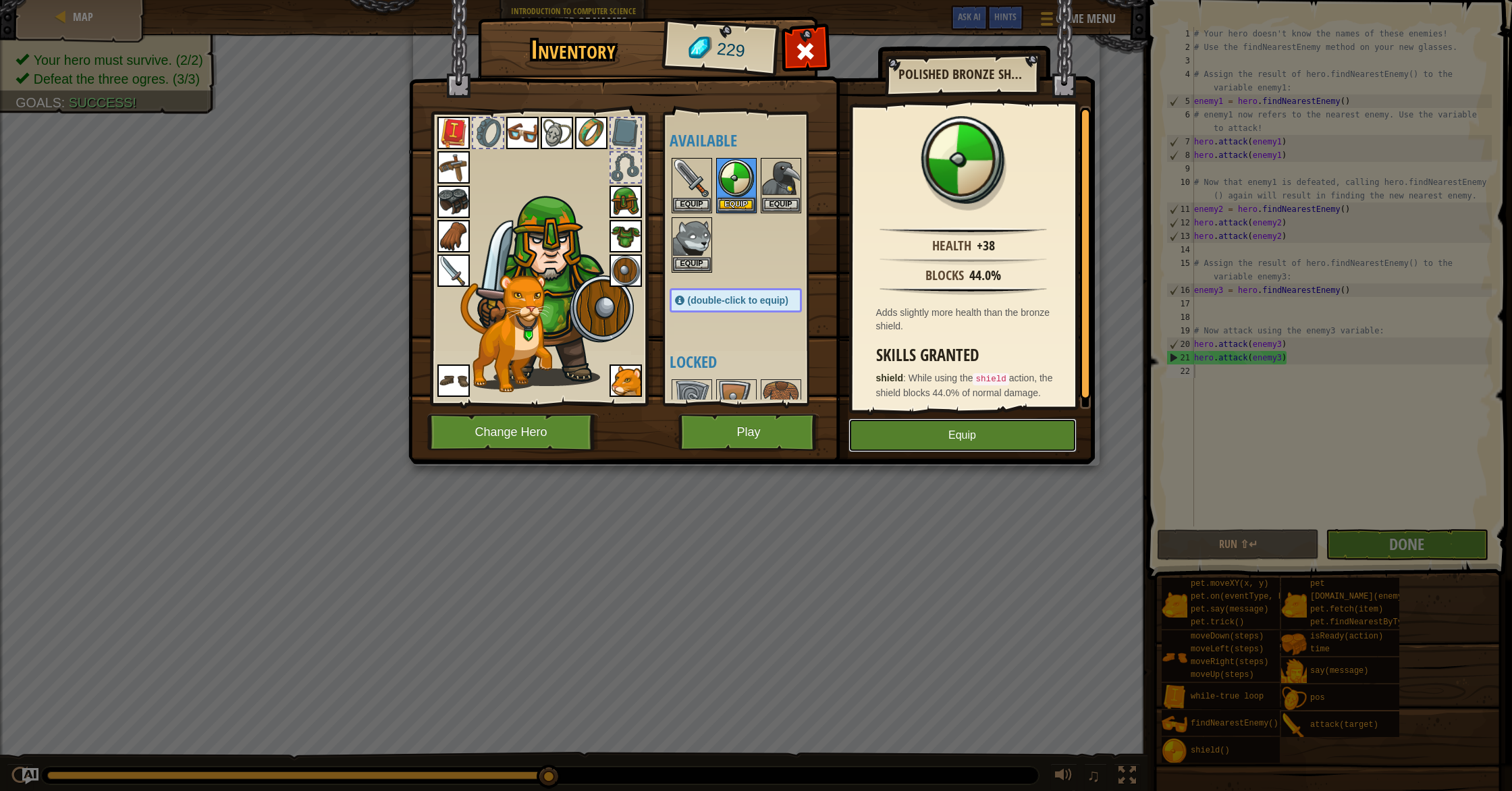
click at [969, 432] on button "Equip" at bounding box center [962, 435] width 228 height 34
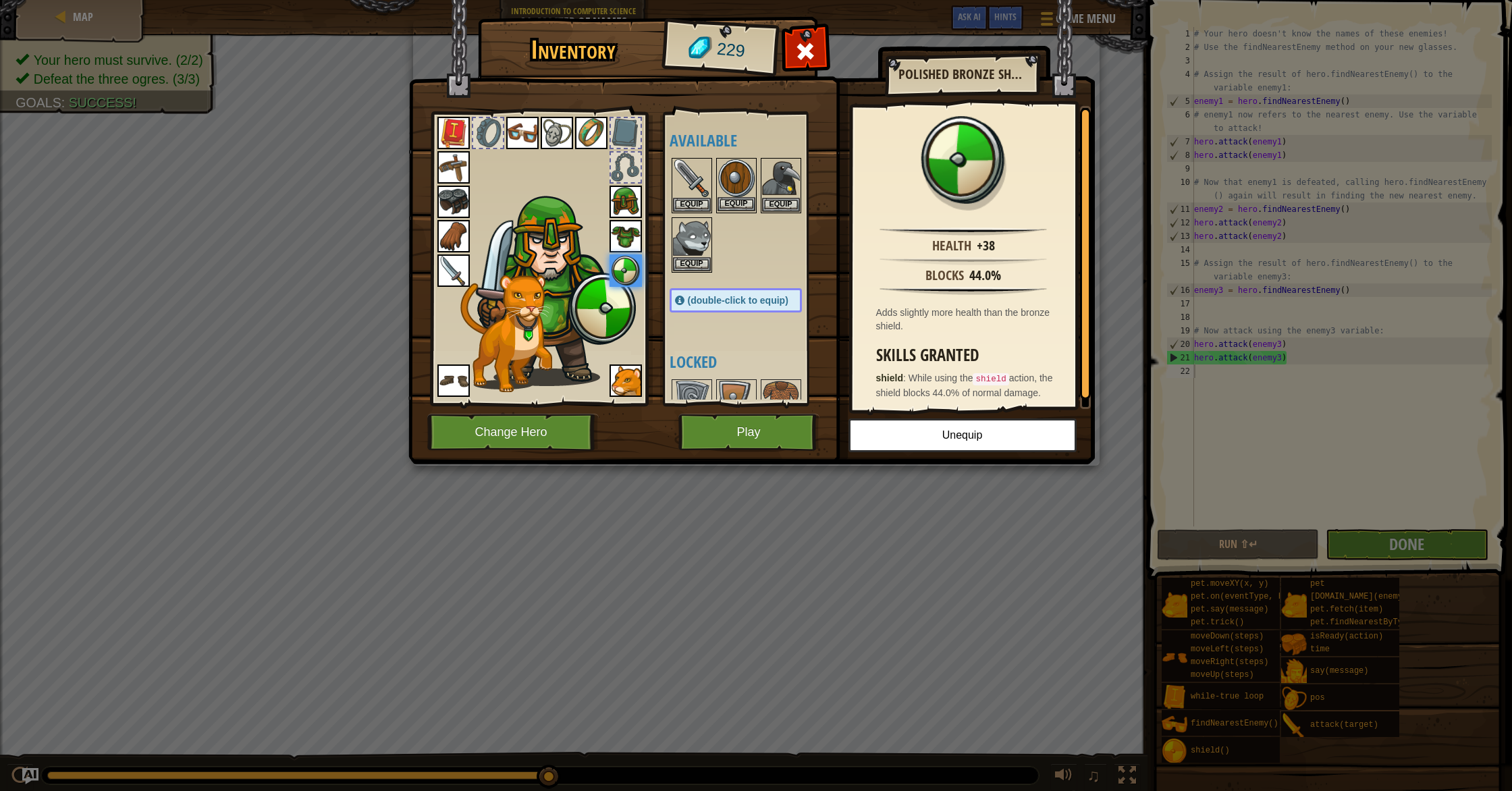
click at [730, 190] on img at bounding box center [736, 178] width 38 height 38
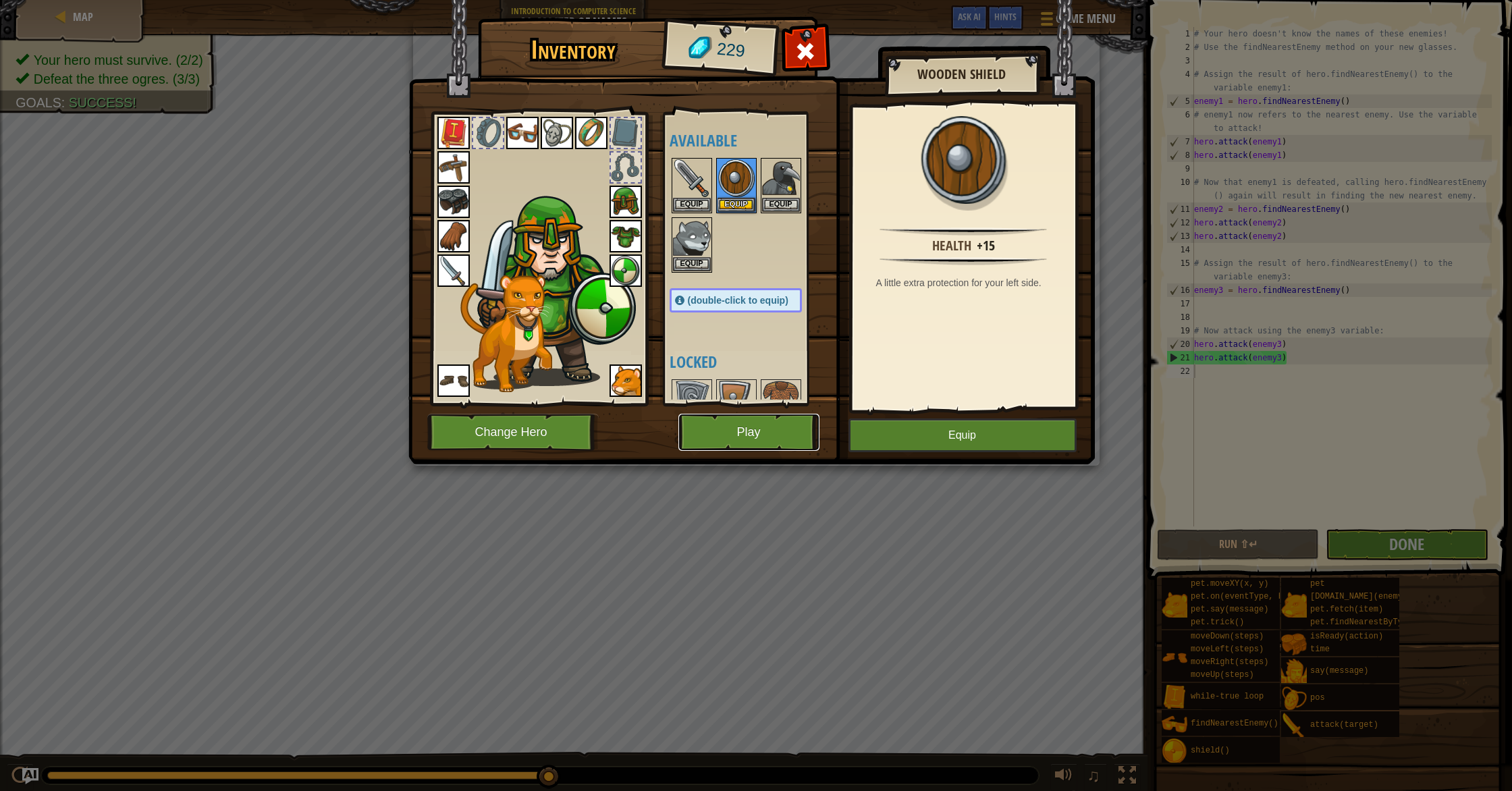
click at [757, 437] on button "Play" at bounding box center [749, 433] width 141 height 37
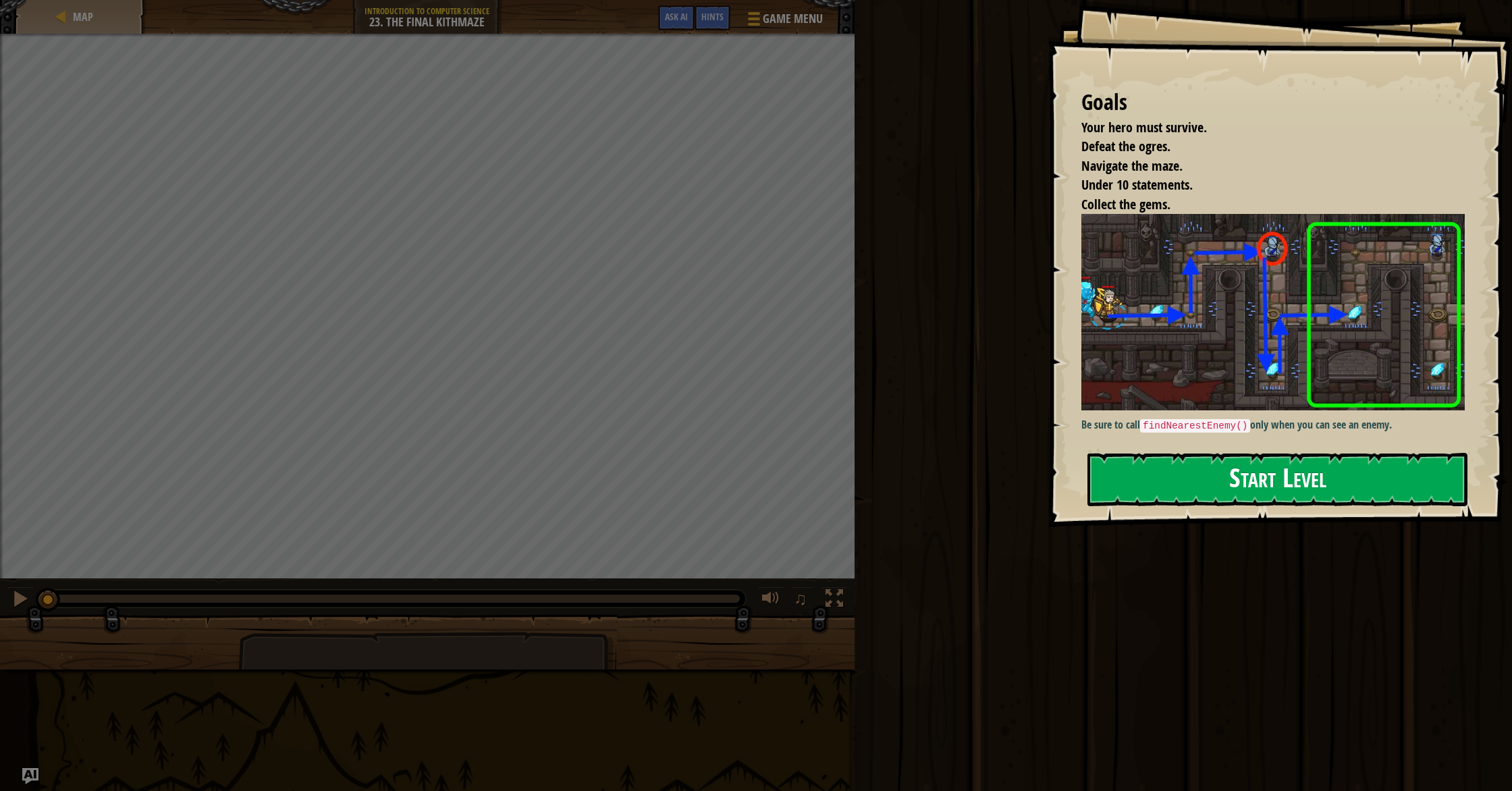
click at [1231, 493] on button "Start Level" at bounding box center [1277, 479] width 380 height 53
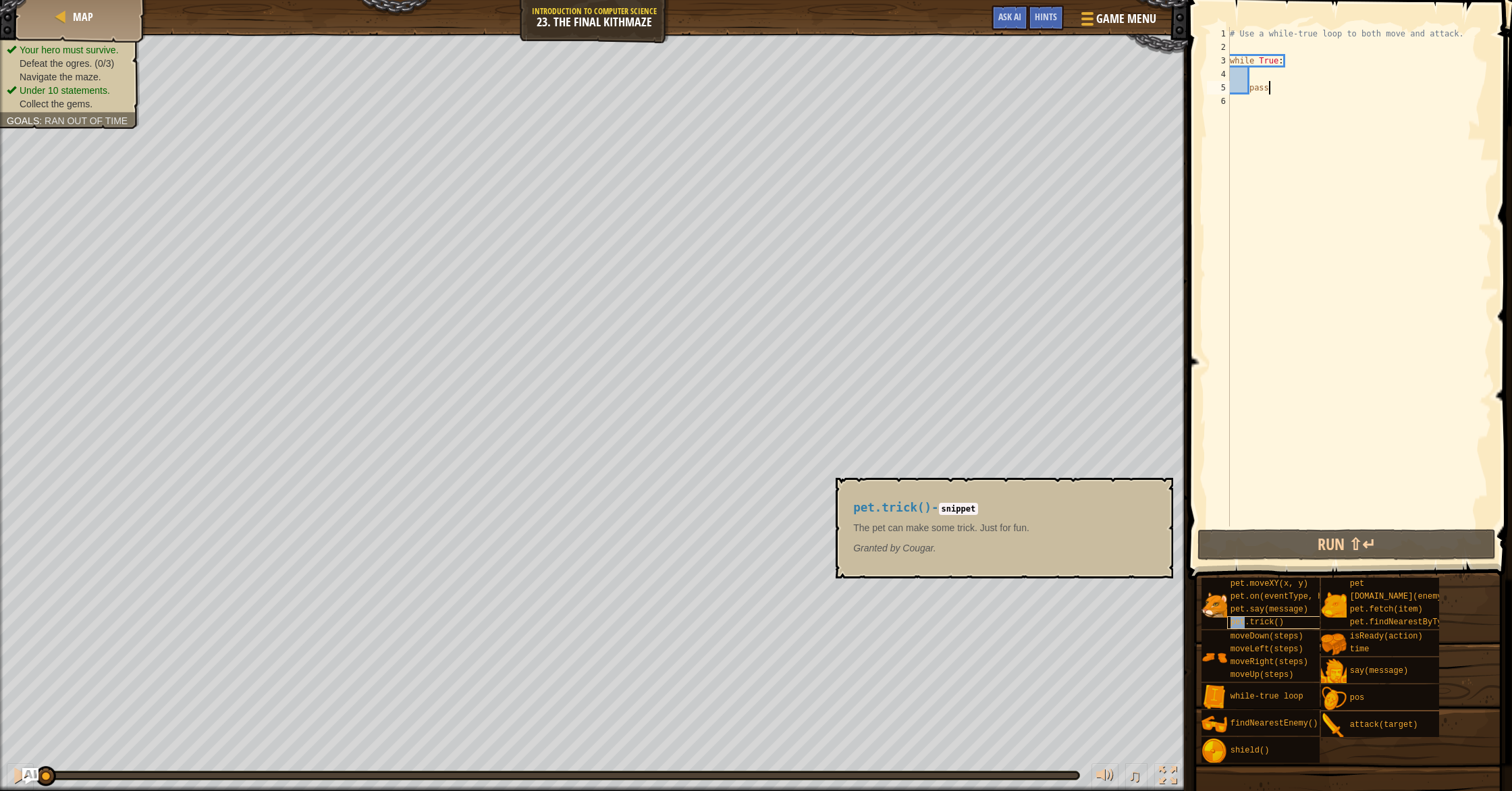
click at [1245, 618] on span "pet.trick()" at bounding box center [1257, 622] width 53 height 10
click at [1266, 69] on div "# Use a while-true loop to both move and attack. while True : pass" at bounding box center [1359, 290] width 264 height 526
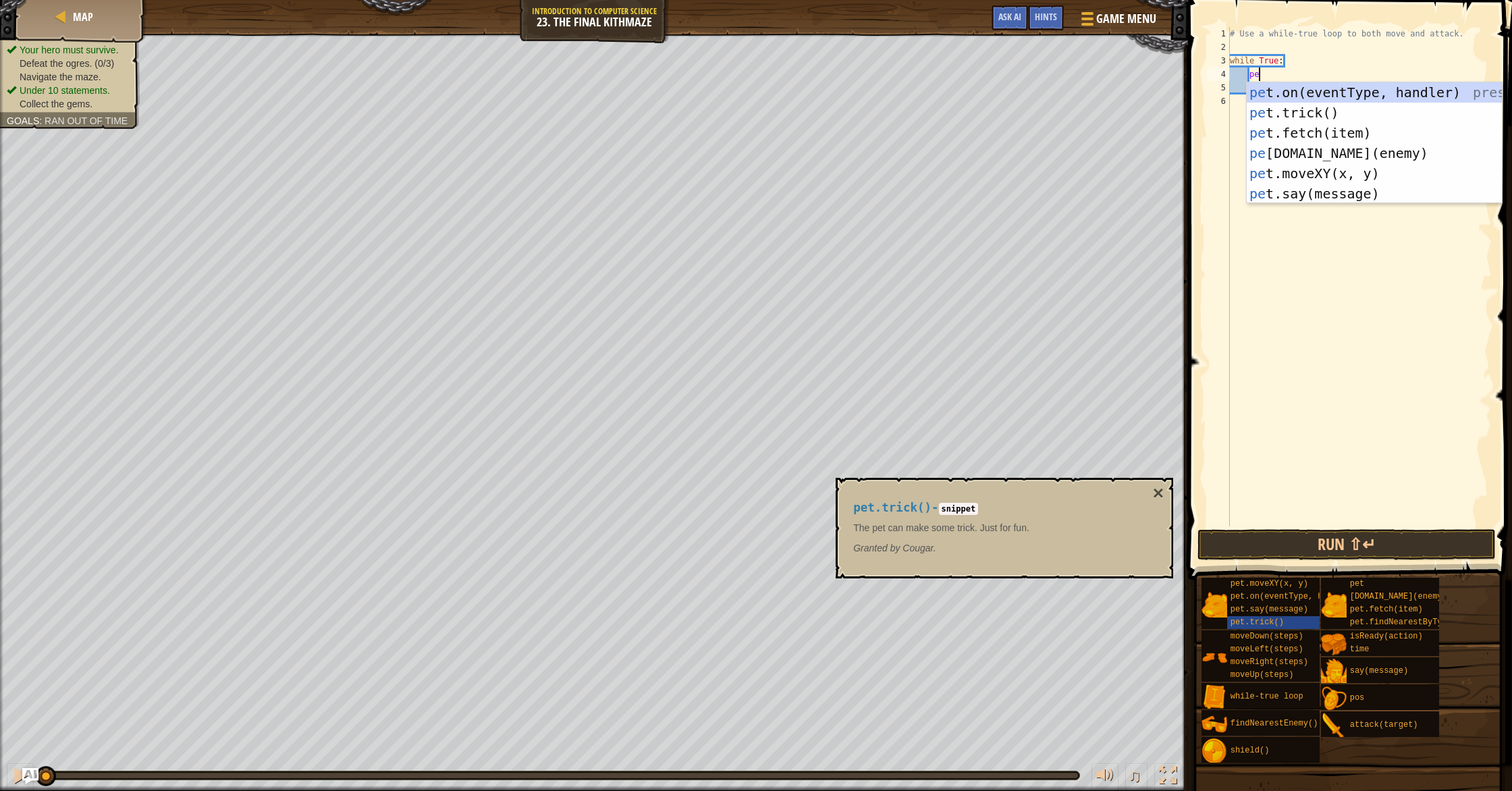
scroll to position [6, 2]
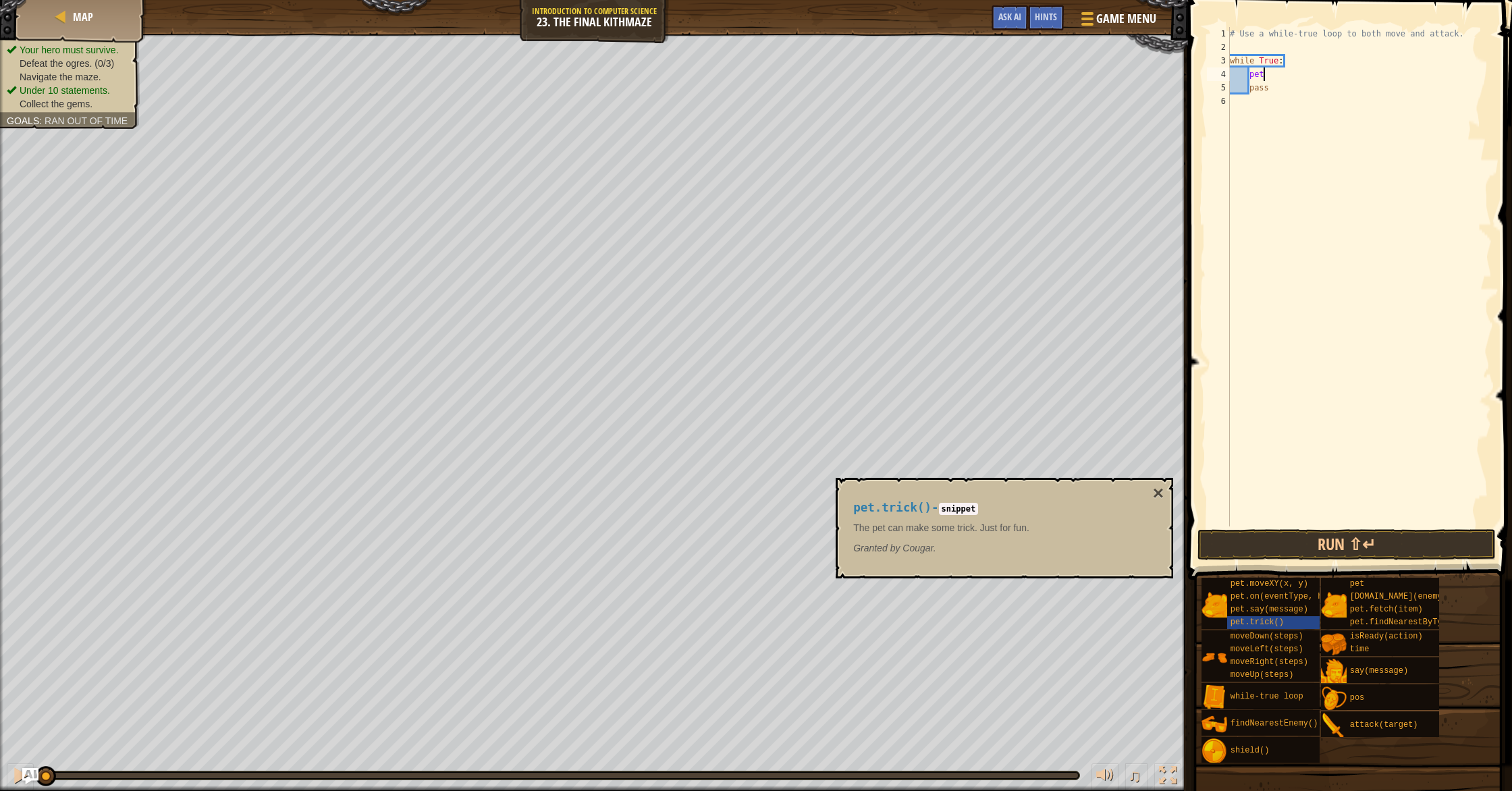
type textarea "pet."
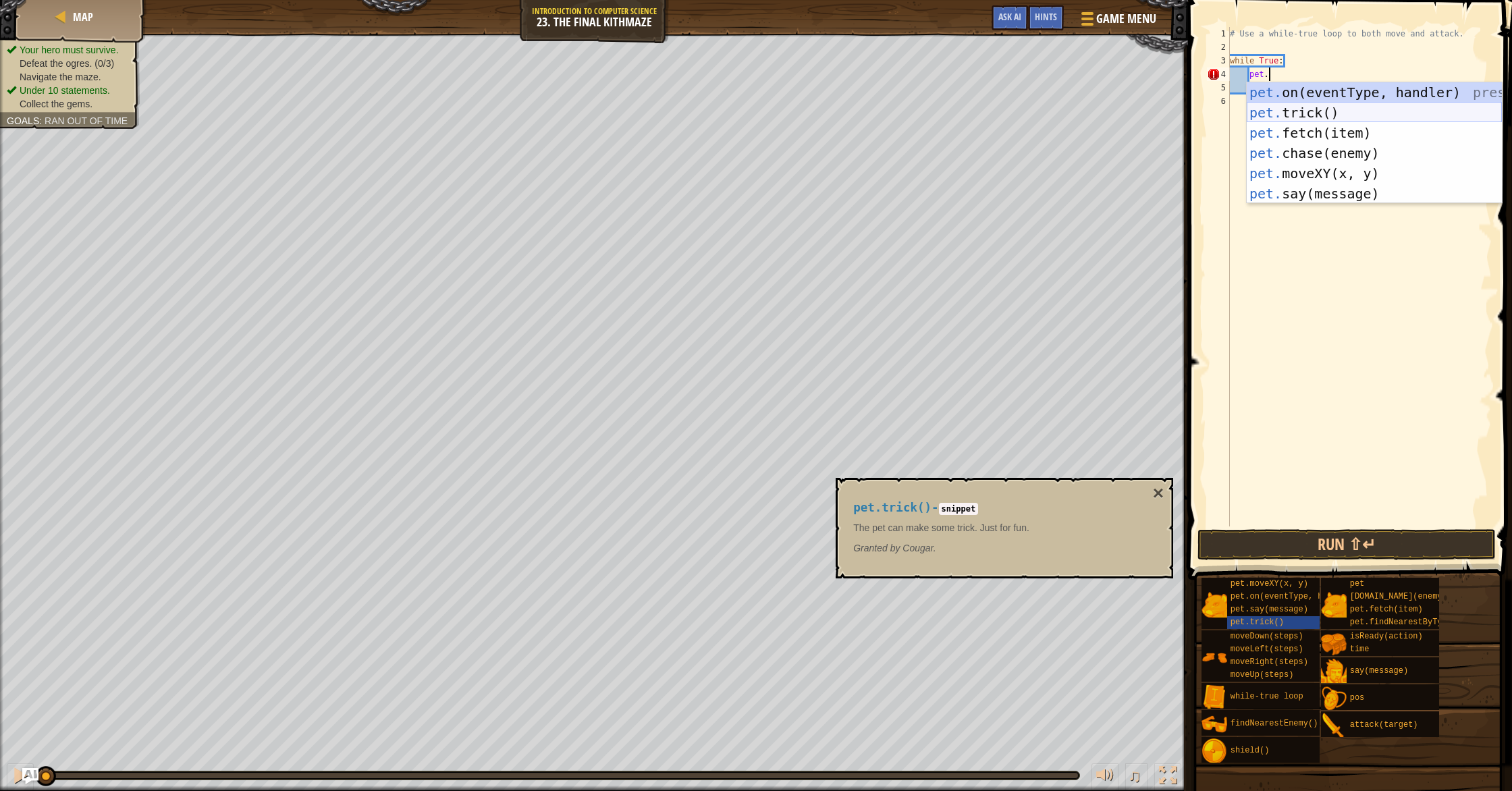
click at [1349, 116] on div "pet. on(eventType, handler) press enter pet. trick() press enter pet. fetch(ite…" at bounding box center [1374, 163] width 255 height 162
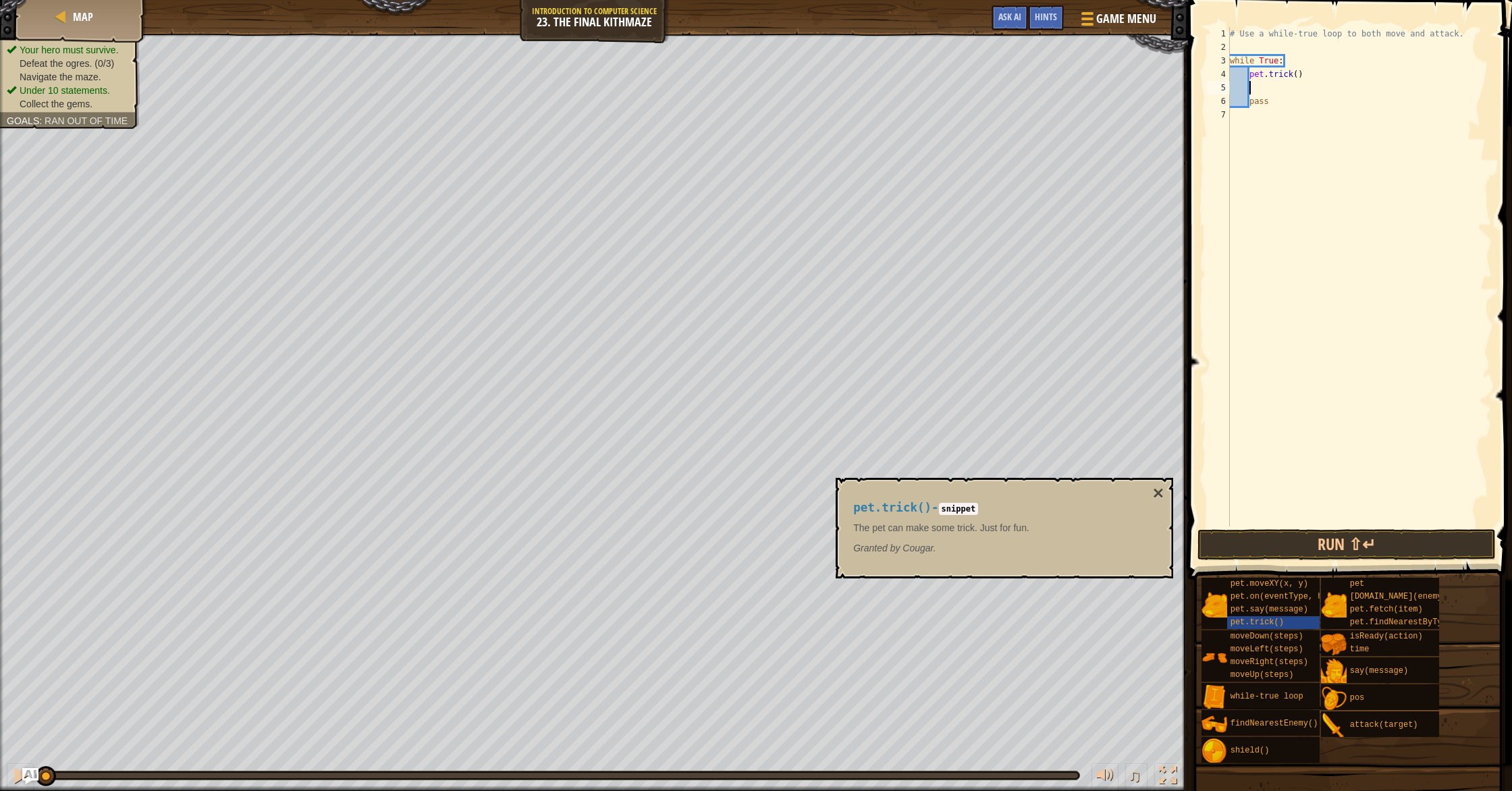
scroll to position [6, 1]
click at [1379, 548] on button "Run ⇧↵" at bounding box center [1346, 544] width 298 height 31
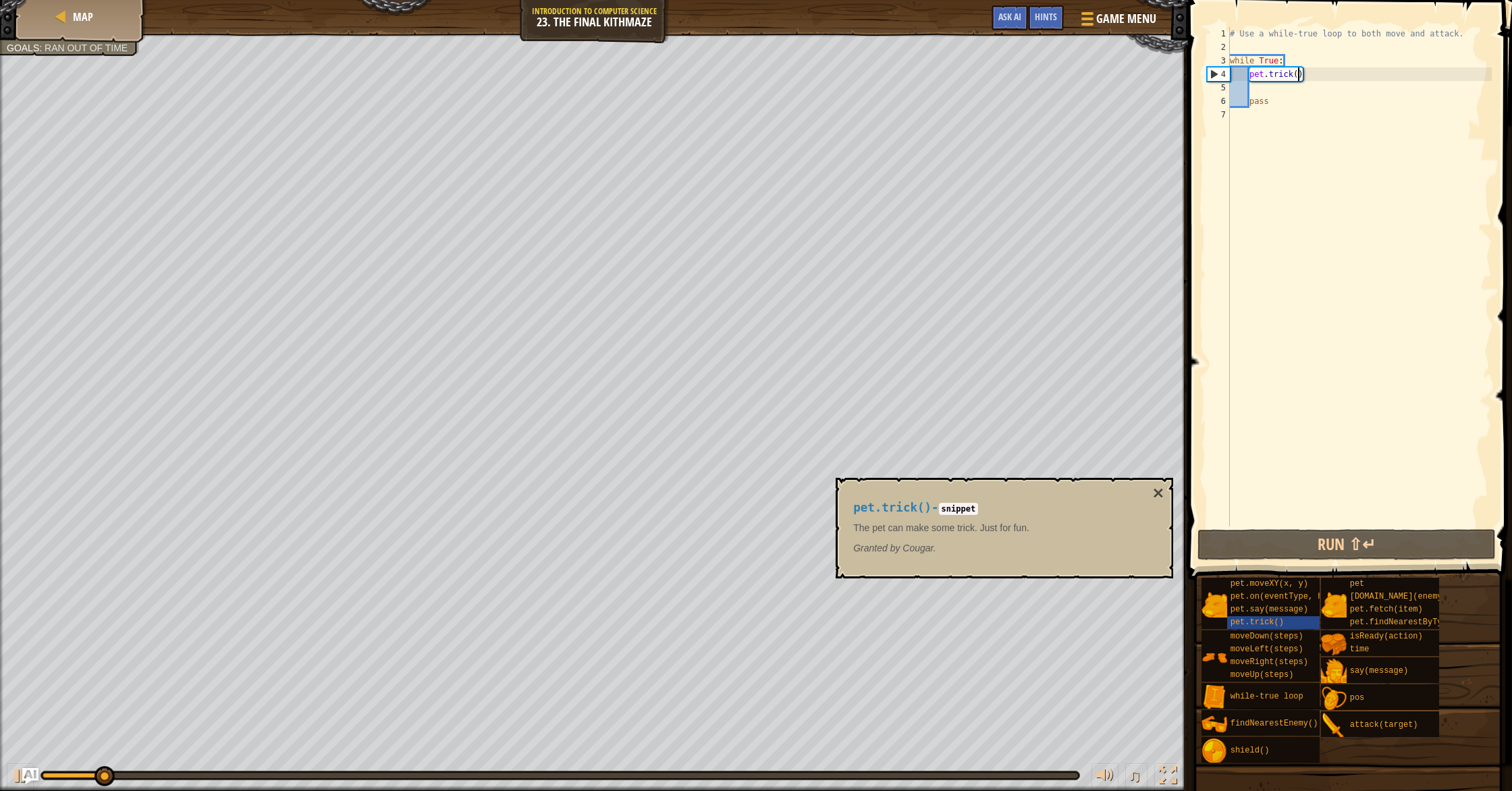
click at [1297, 75] on div "# Use a while-true loop to both move and attack. while True : pet . trick ( ) p…" at bounding box center [1359, 290] width 264 height 526
type textarea "pet.trick()"
click at [1269, 88] on div "# Use a while-true loop to both move and attack. while True : pet . trick ( ) p…" at bounding box center [1359, 290] width 264 height 526
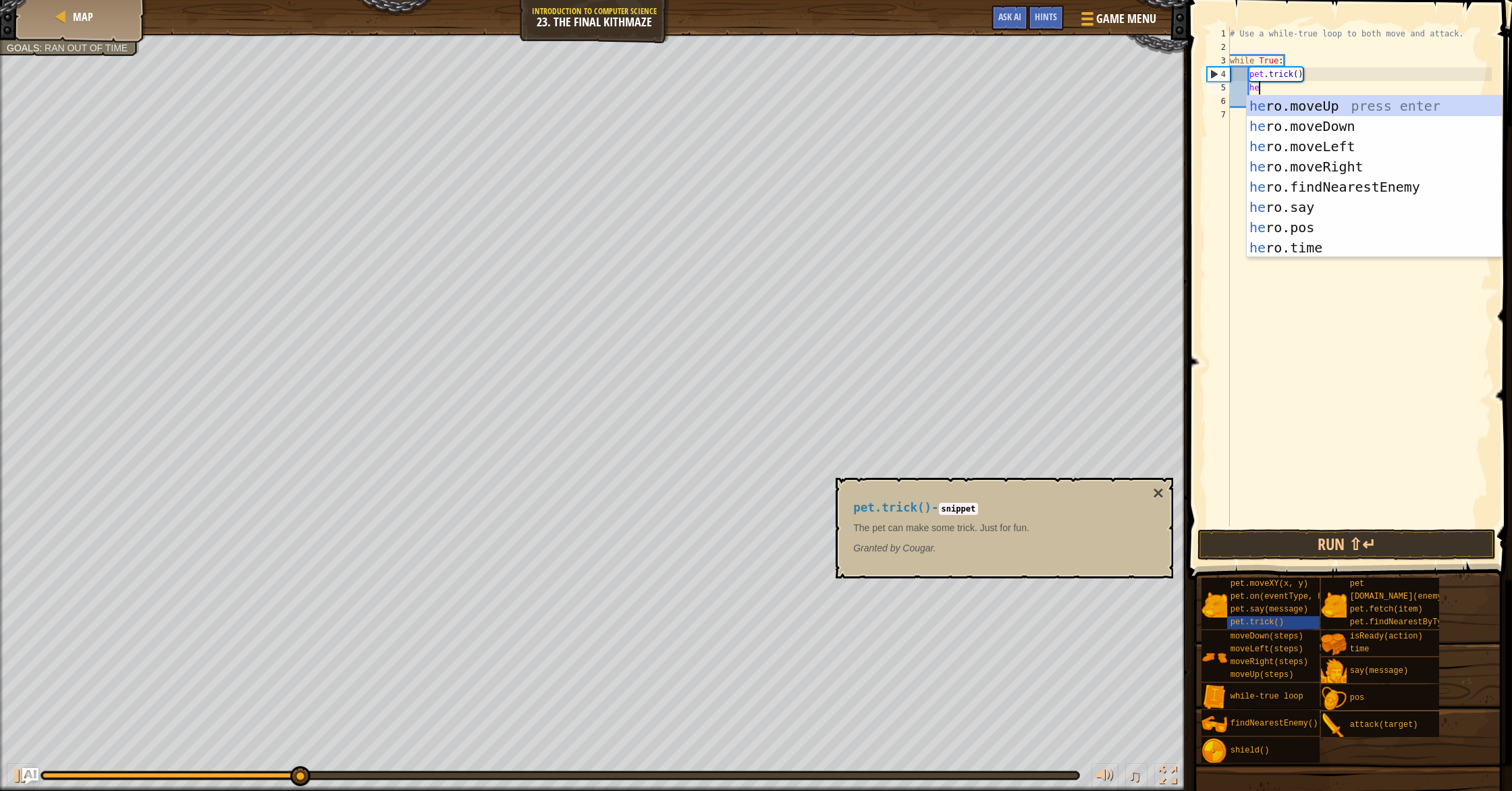
type textarea "her"
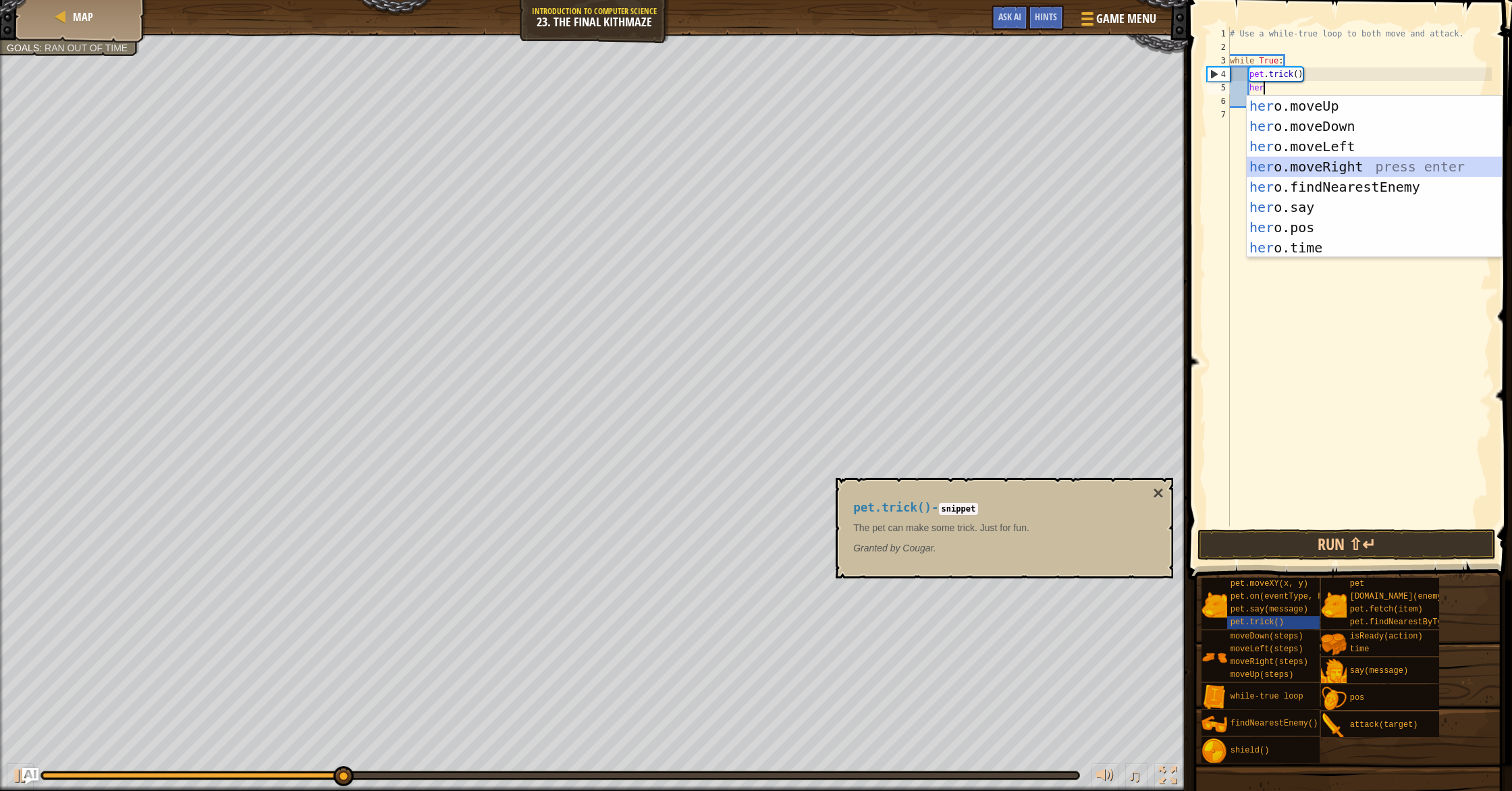
click at [1338, 167] on div "her o.moveUp press enter her o.moveDown press enter her o.moveLeft press enter …" at bounding box center [1374, 197] width 255 height 202
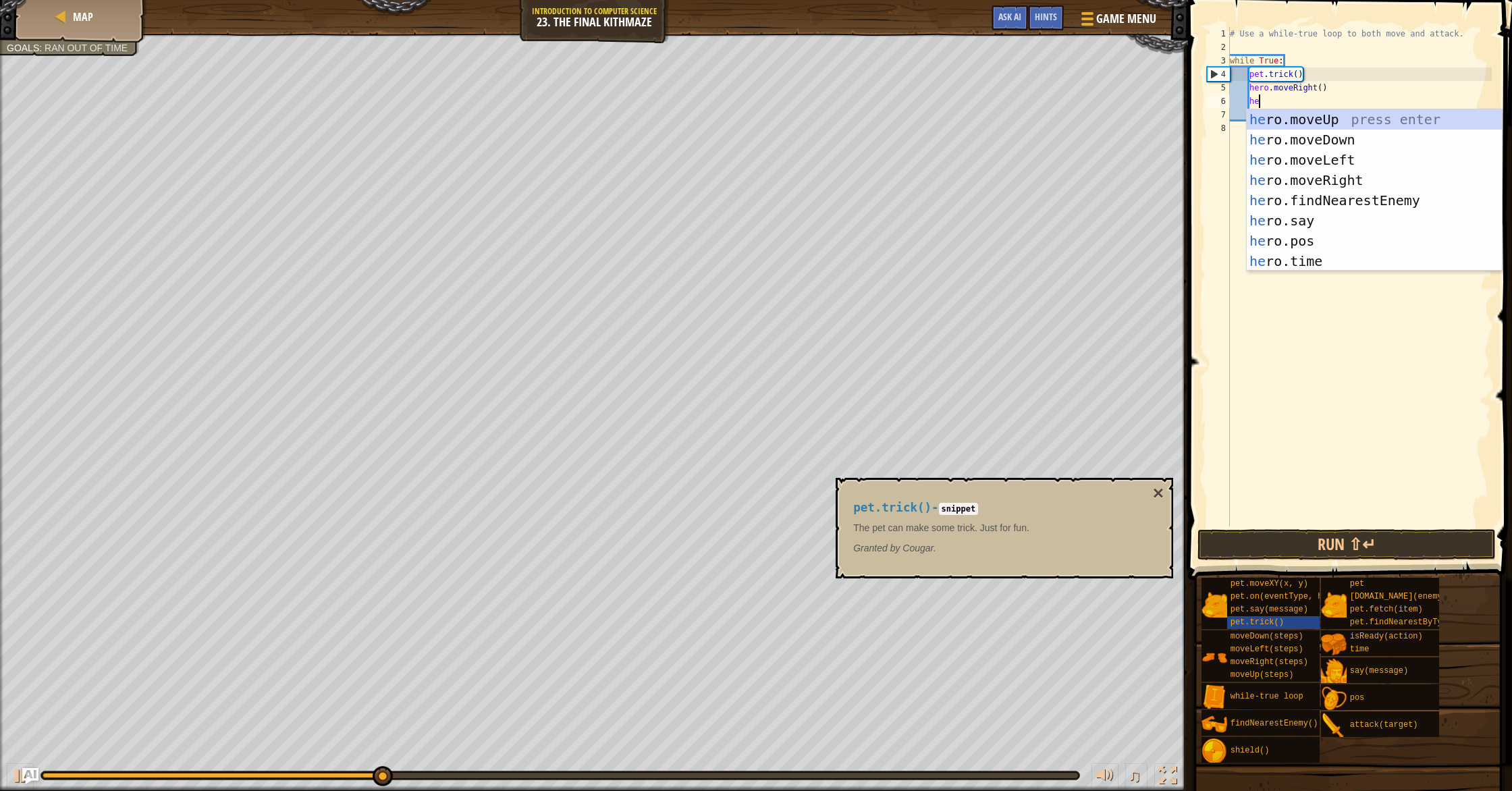
type textarea "her"
click at [1323, 114] on div "her o.moveUp press enter her o.moveDown press enter her o.moveLeft press enter …" at bounding box center [1374, 210] width 255 height 202
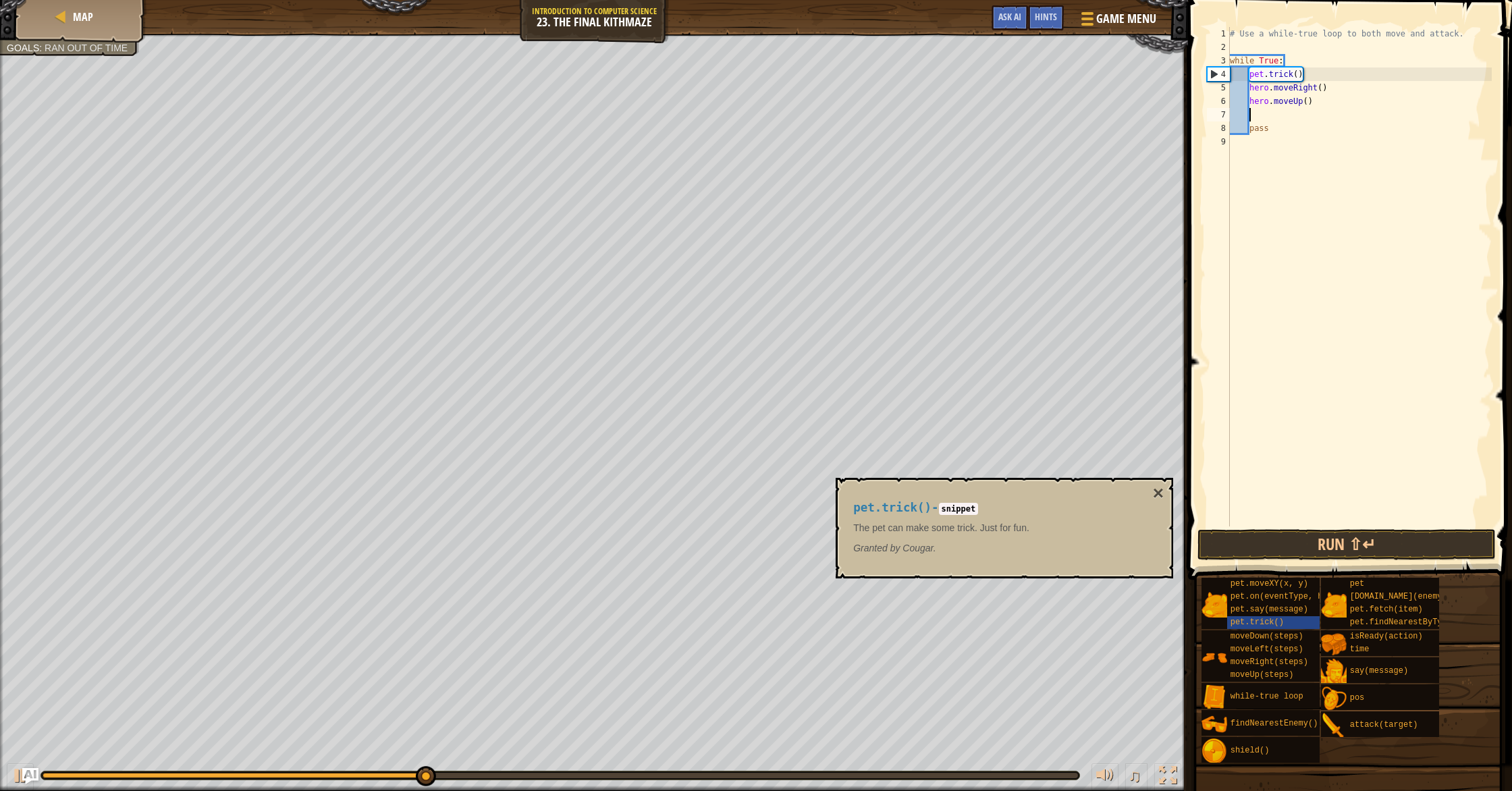
scroll to position [6, 1]
click at [1286, 721] on span "findNearestEnemy()" at bounding box center [1274, 723] width 88 height 10
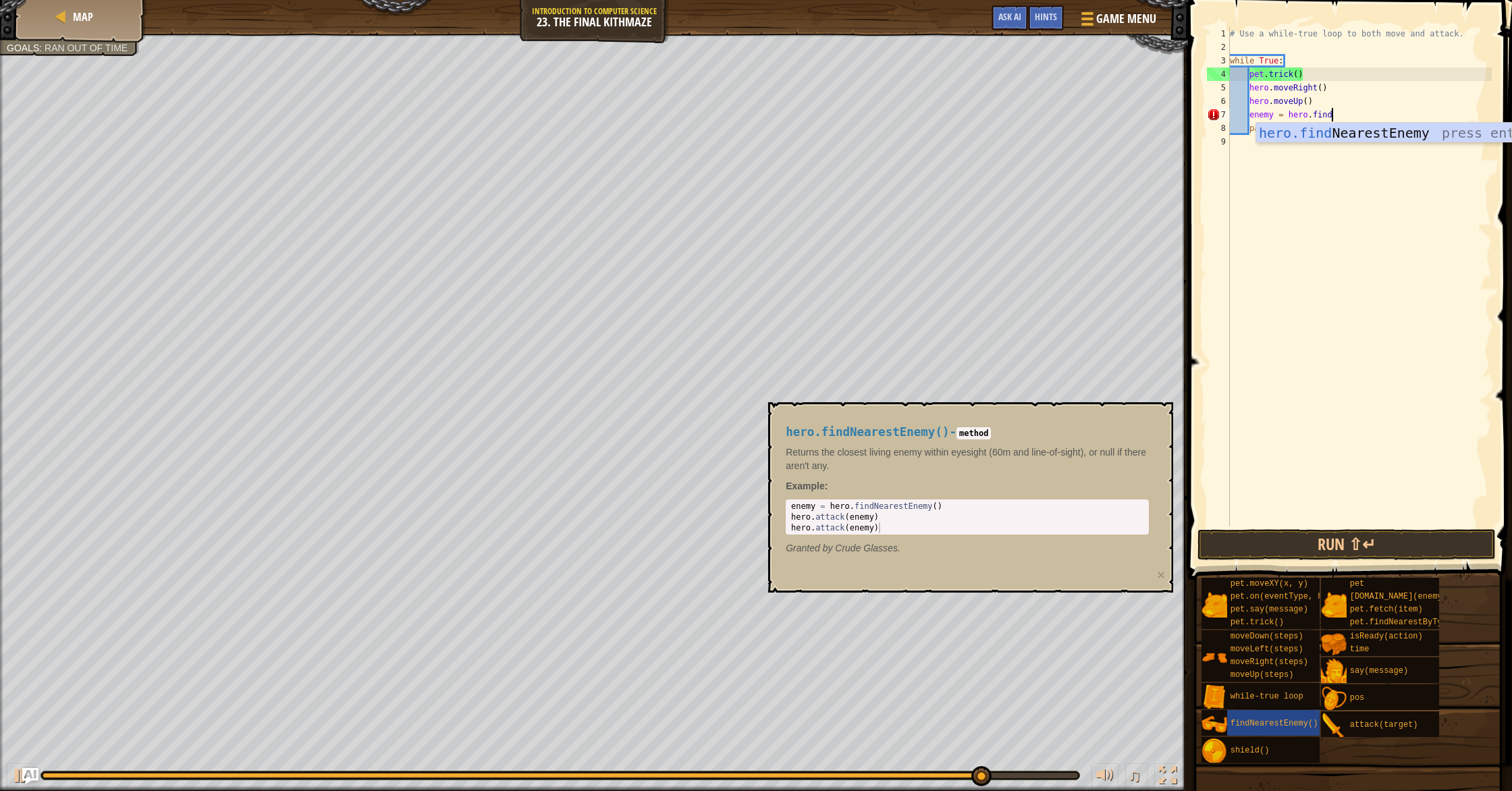
scroll to position [6, 8]
type textarea "enemy = hero.findne"
click at [1365, 134] on div "hero.findNe arestEnemy press enter" at bounding box center [1383, 153] width 255 height 61
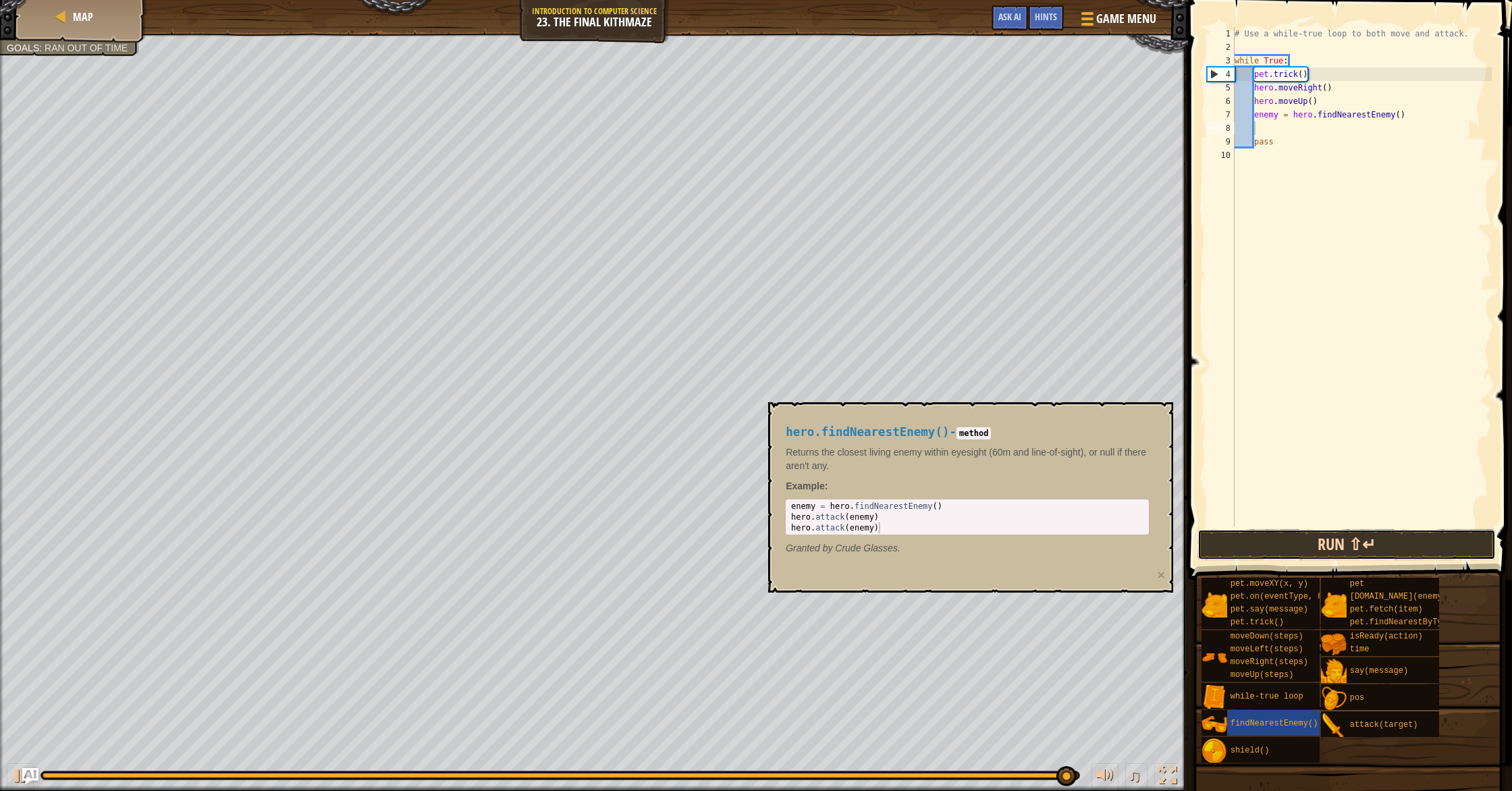
click at [1313, 552] on button "Run ⇧↵" at bounding box center [1346, 544] width 298 height 31
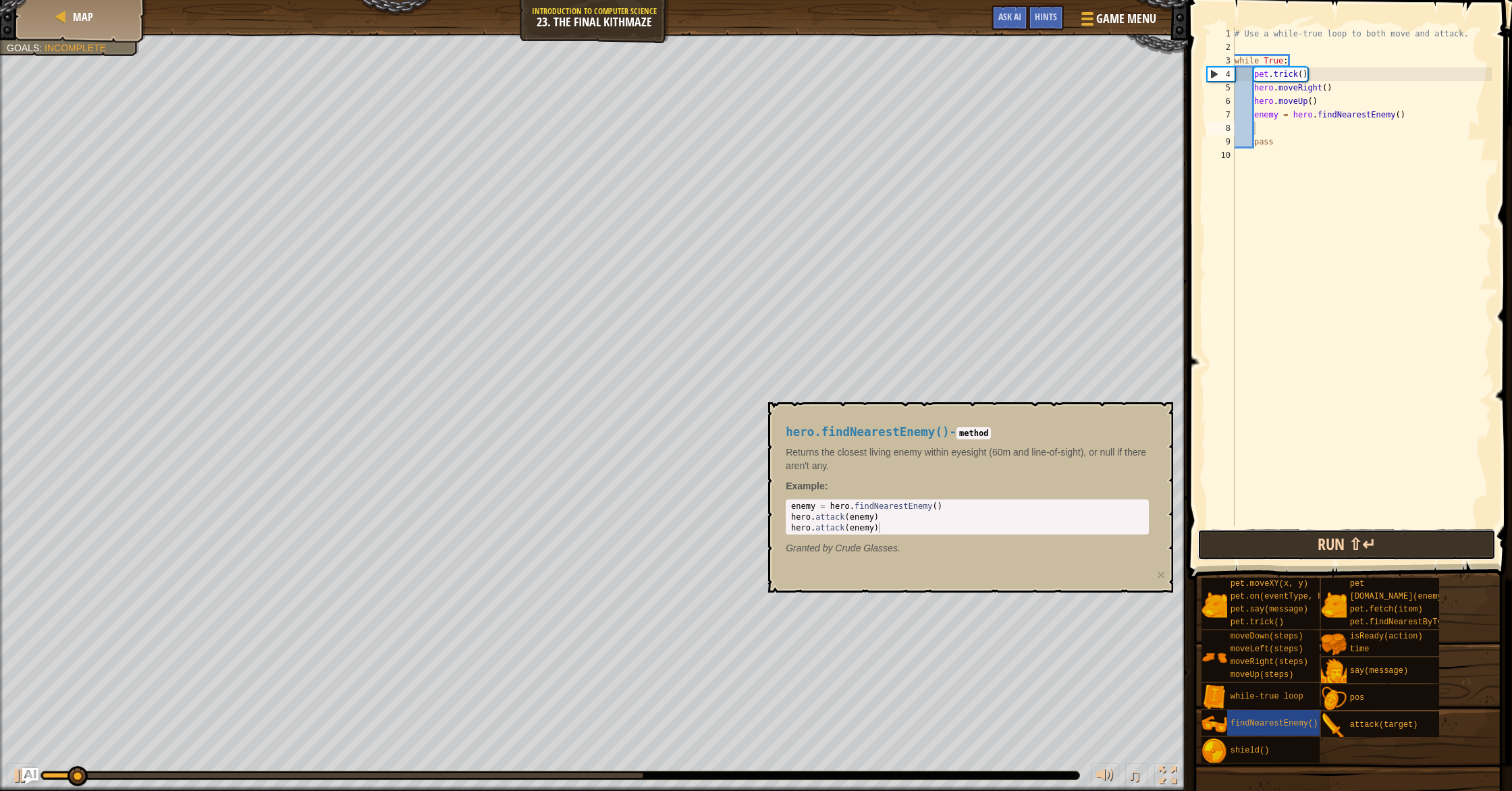
click at [1291, 549] on button "Run ⇧↵" at bounding box center [1346, 544] width 298 height 31
click at [1292, 547] on button "Running" at bounding box center [1346, 544] width 298 height 31
click at [1293, 547] on button "Running" at bounding box center [1346, 544] width 298 height 31
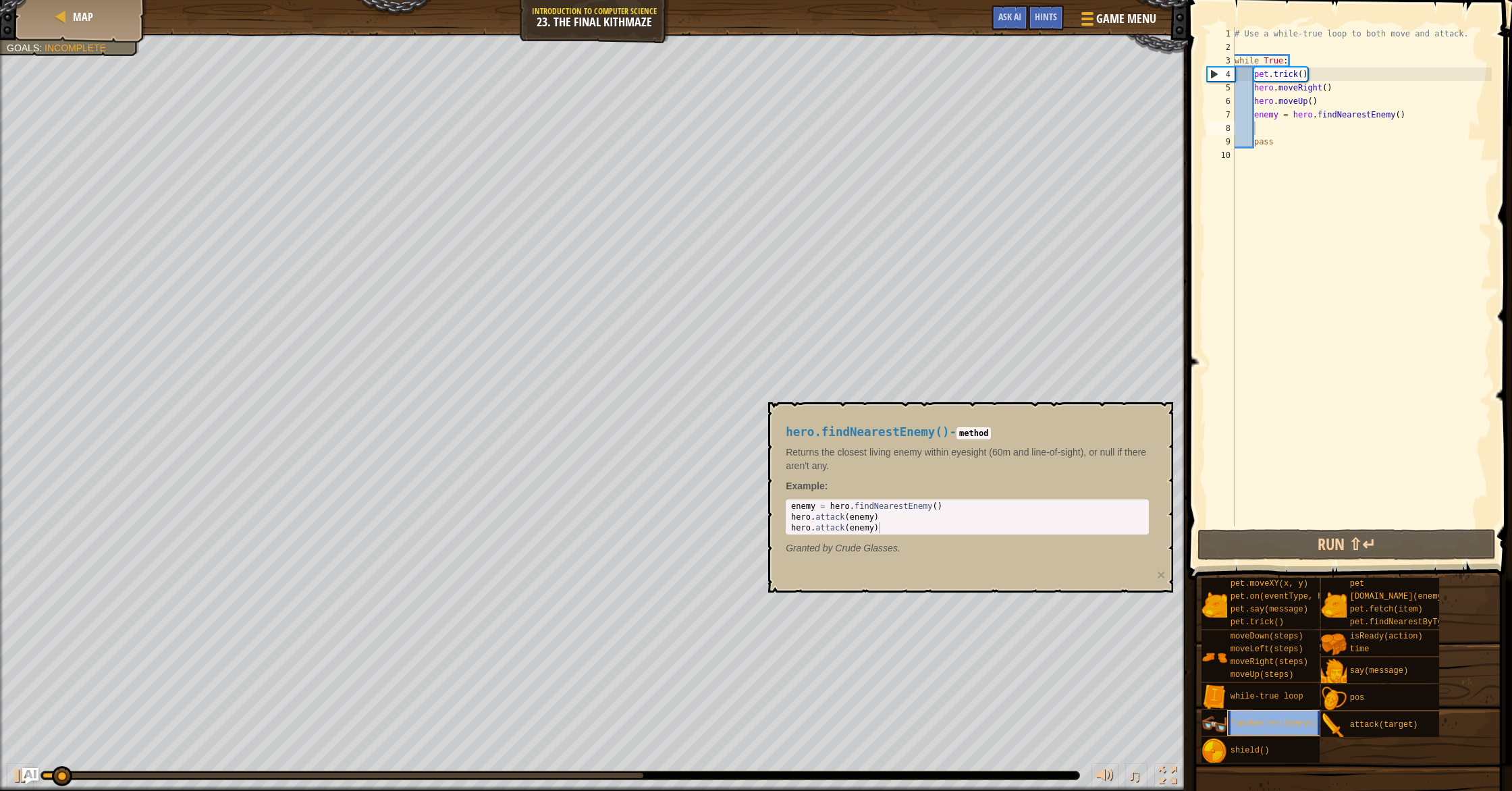
click at [1248, 724] on span "findNearestEnemy()" at bounding box center [1274, 723] width 88 height 10
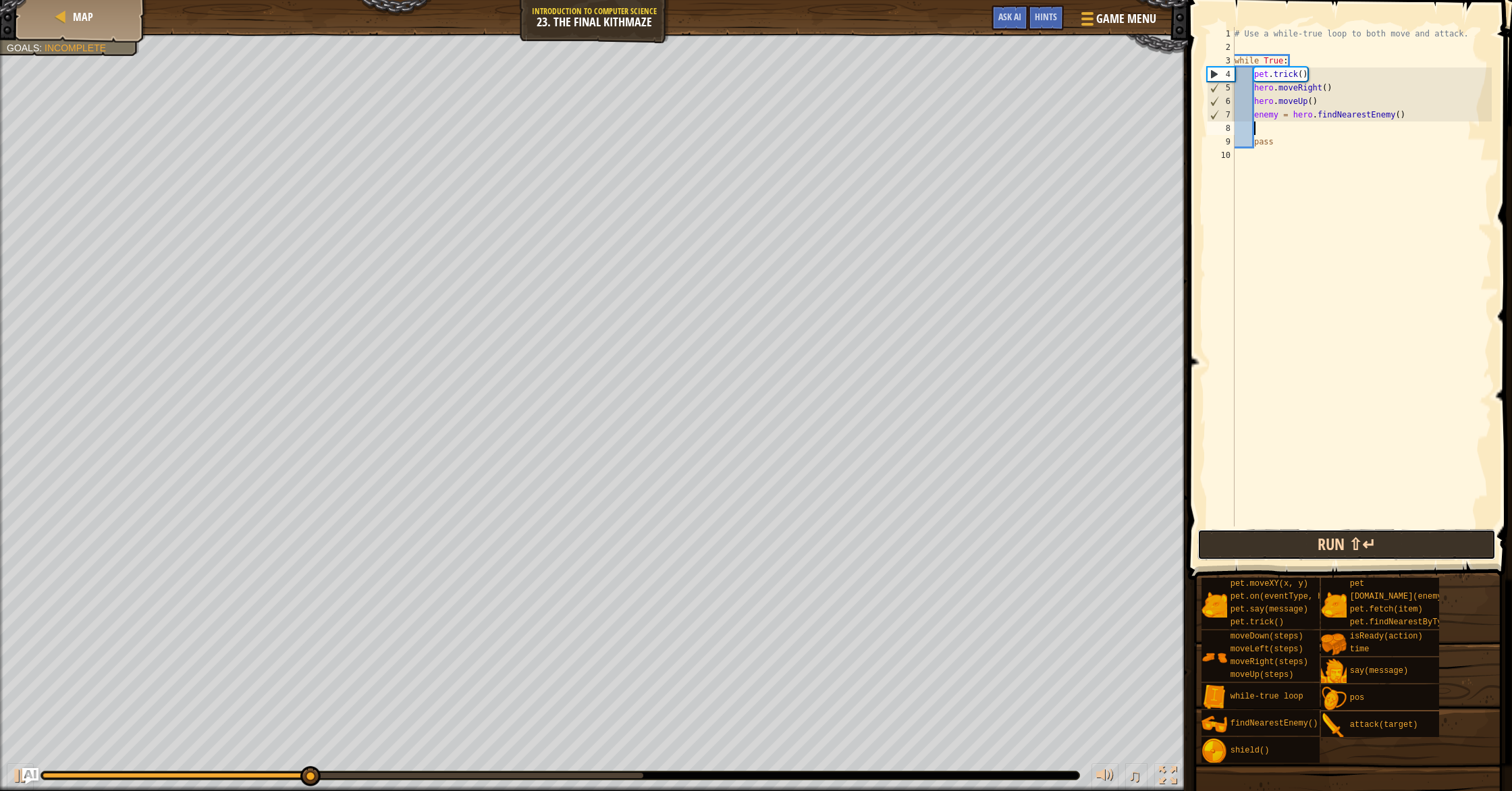
click at [1275, 547] on button "Run ⇧↵" at bounding box center [1346, 544] width 298 height 31
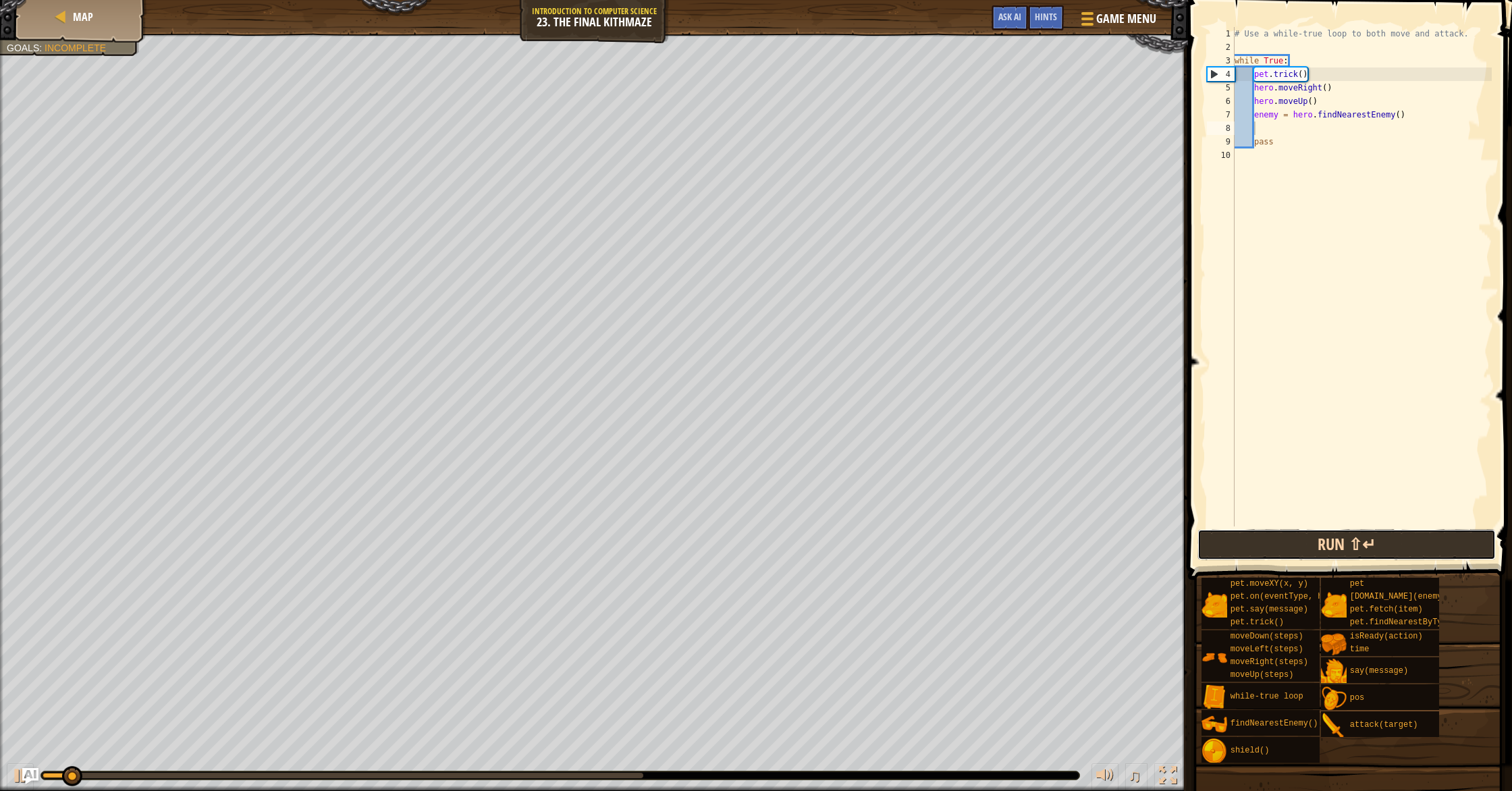
click at [1275, 547] on button "Run ⇧↵" at bounding box center [1346, 544] width 298 height 31
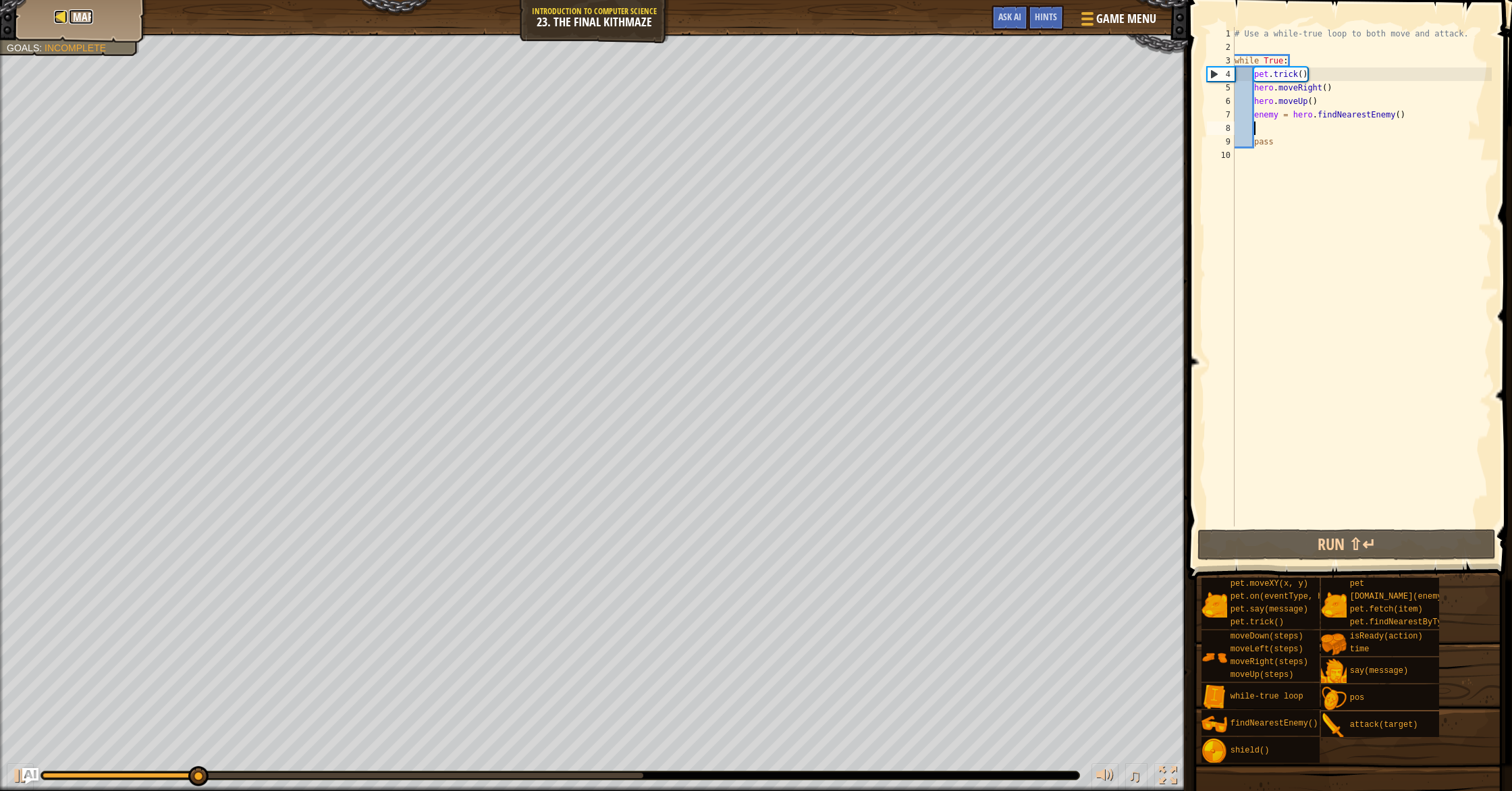
click at [80, 22] on span "Map" at bounding box center [82, 17] width 20 height 15
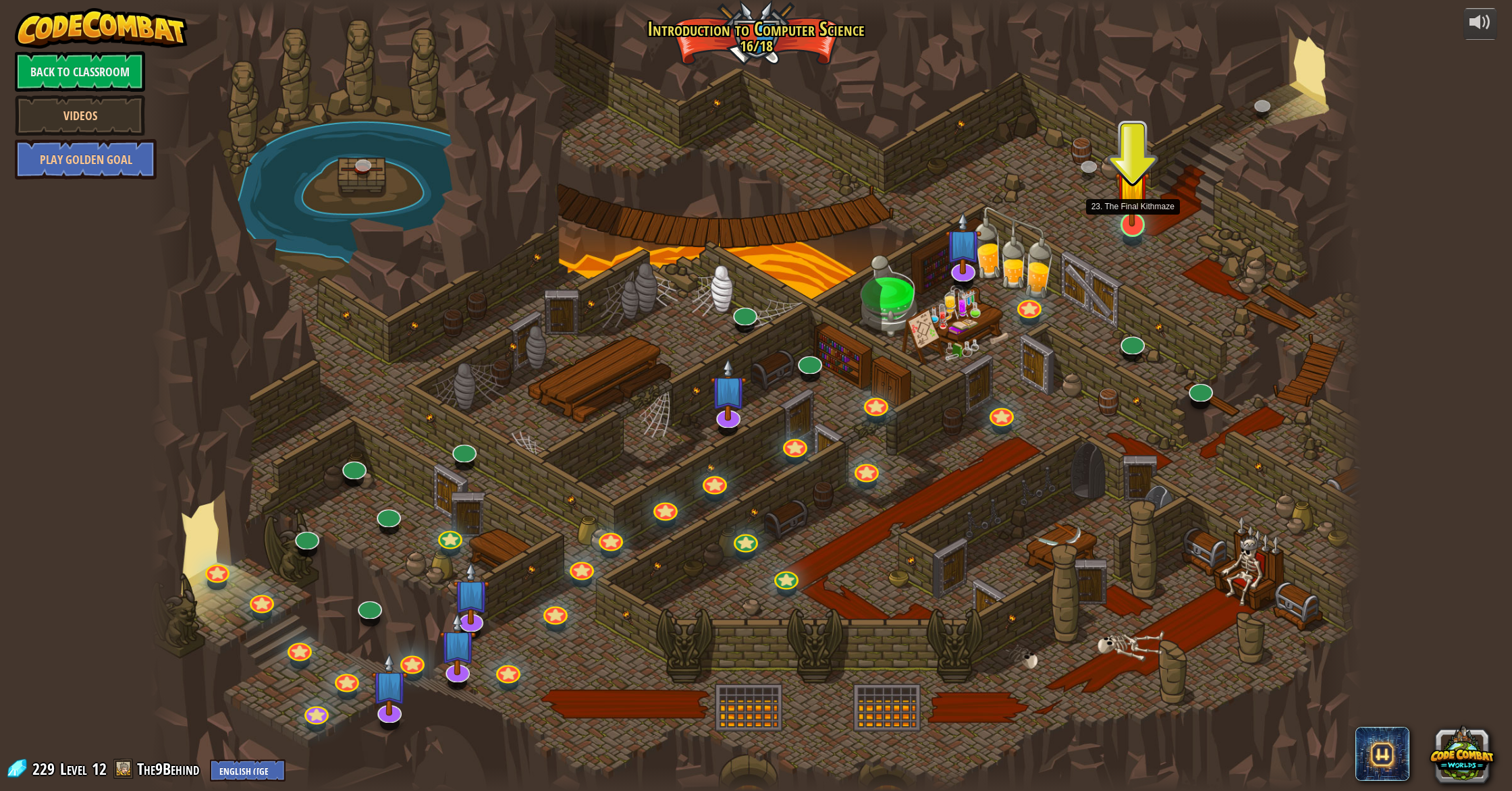
click at [1130, 200] on img at bounding box center [1133, 187] width 35 height 78
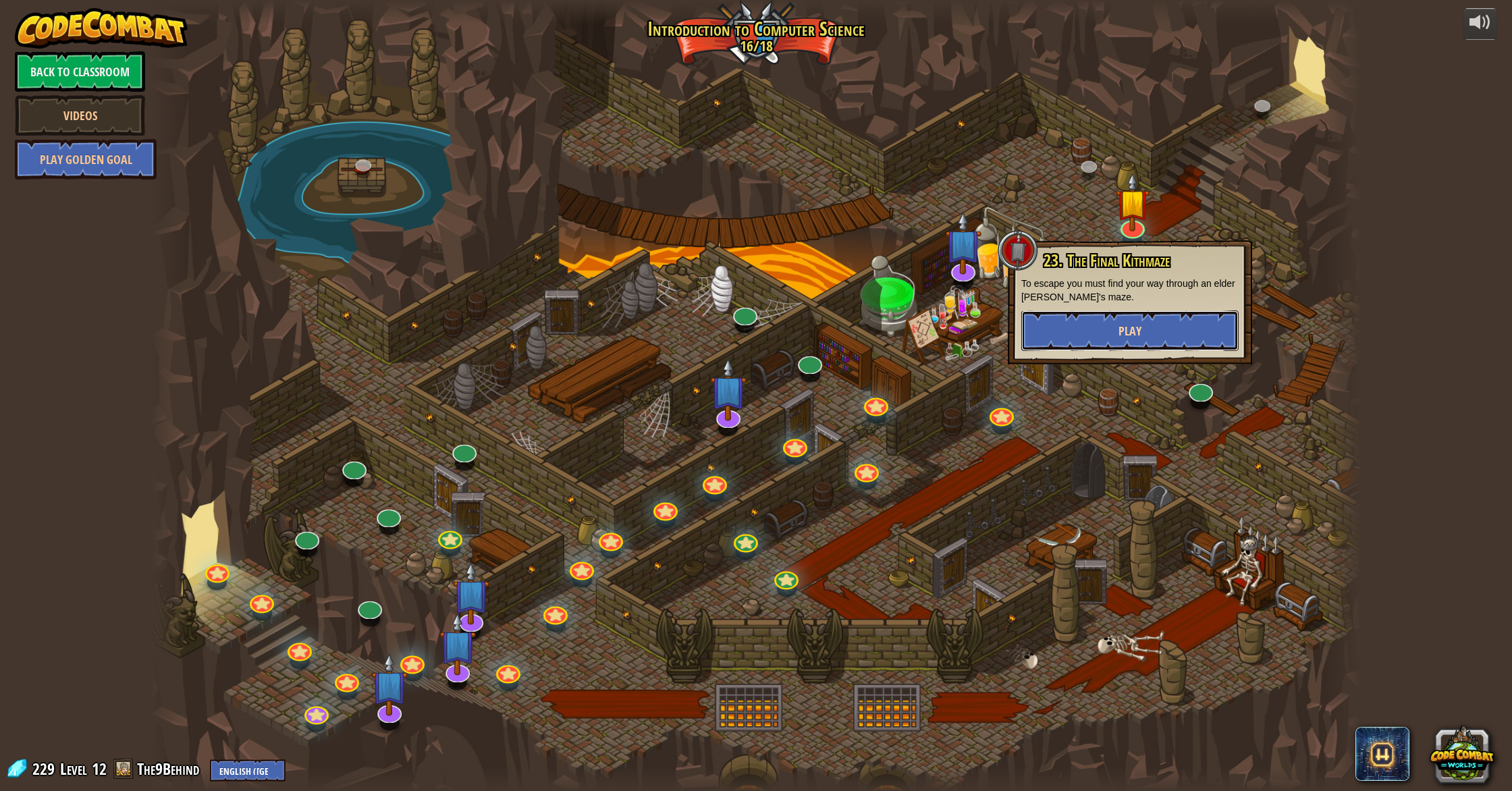
click at [1149, 320] on button "Play" at bounding box center [1130, 330] width 217 height 40
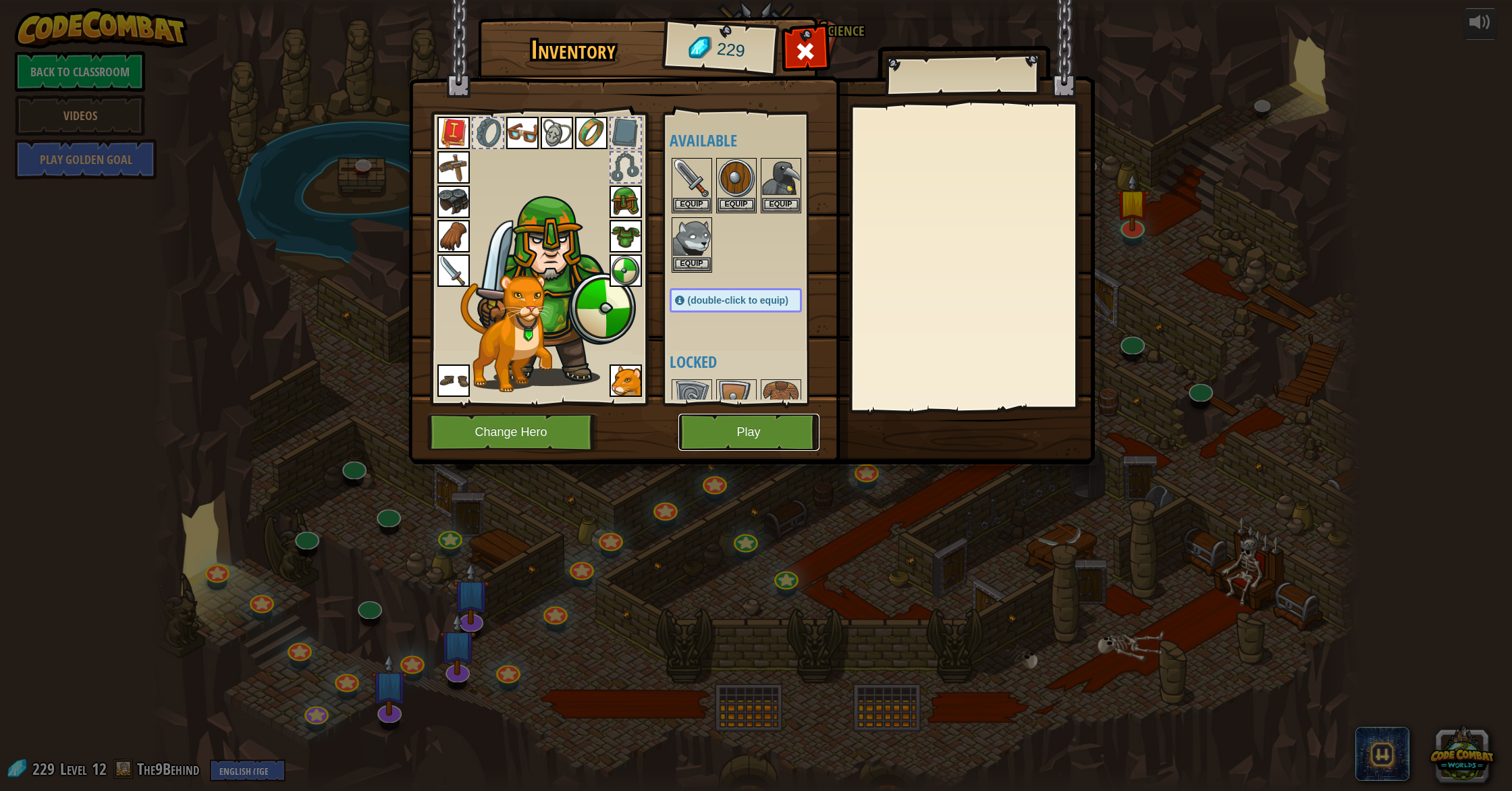
drag, startPoint x: 784, startPoint y: 416, endPoint x: 791, endPoint y: 407, distance: 11.4
click at [791, 407] on div "Inventory 229 Available Equip Equip Equip Equip Equip Equip Equip Equip Equip E…" at bounding box center [756, 242] width 686 height 445
click at [781, 453] on img at bounding box center [751, 219] width 686 height 490
click at [778, 430] on button "Play" at bounding box center [749, 433] width 141 height 37
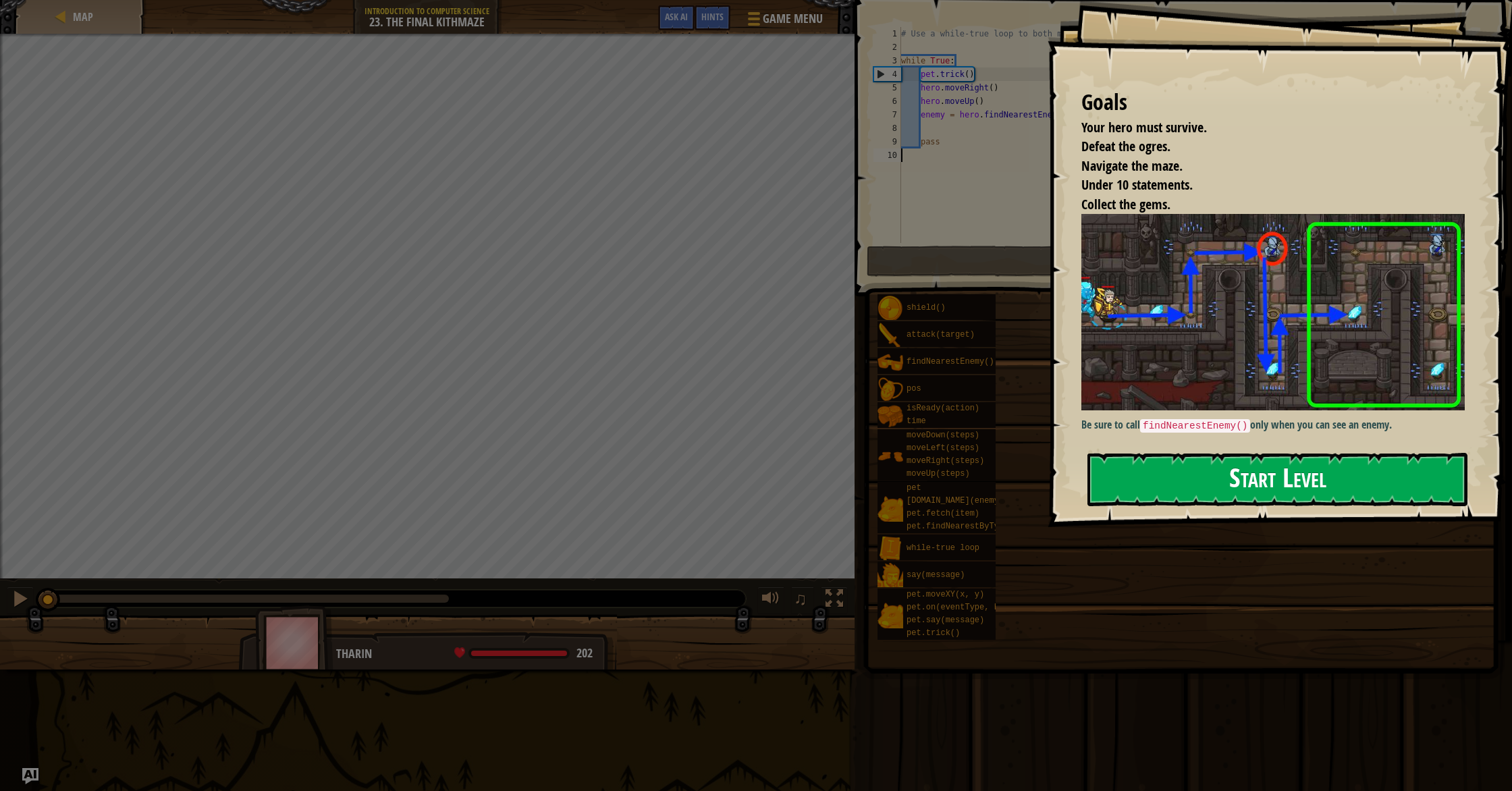
click at [1225, 483] on button "Start Level" at bounding box center [1277, 479] width 380 height 53
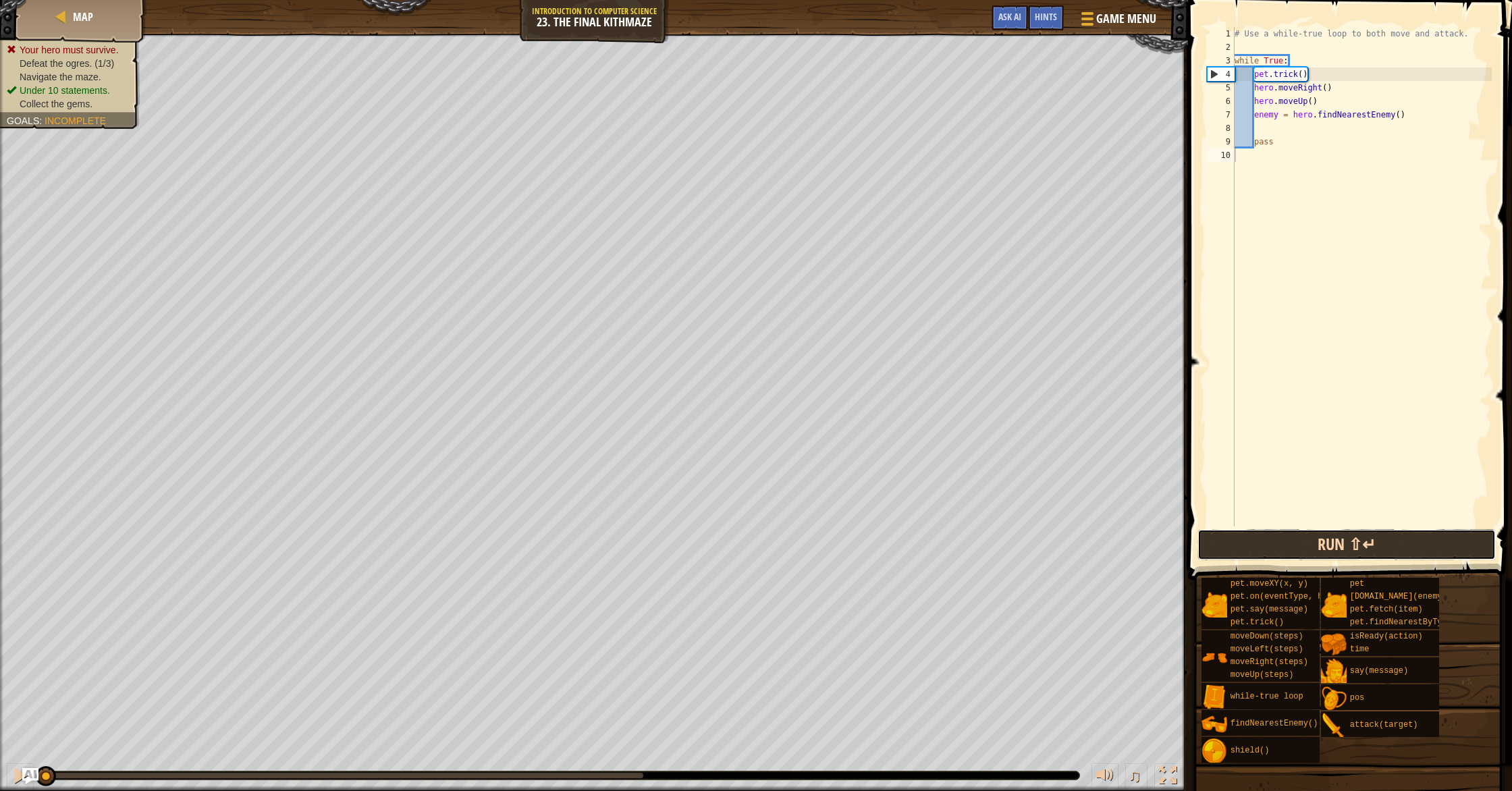
click at [1383, 543] on button "Run ⇧↵" at bounding box center [1346, 544] width 298 height 31
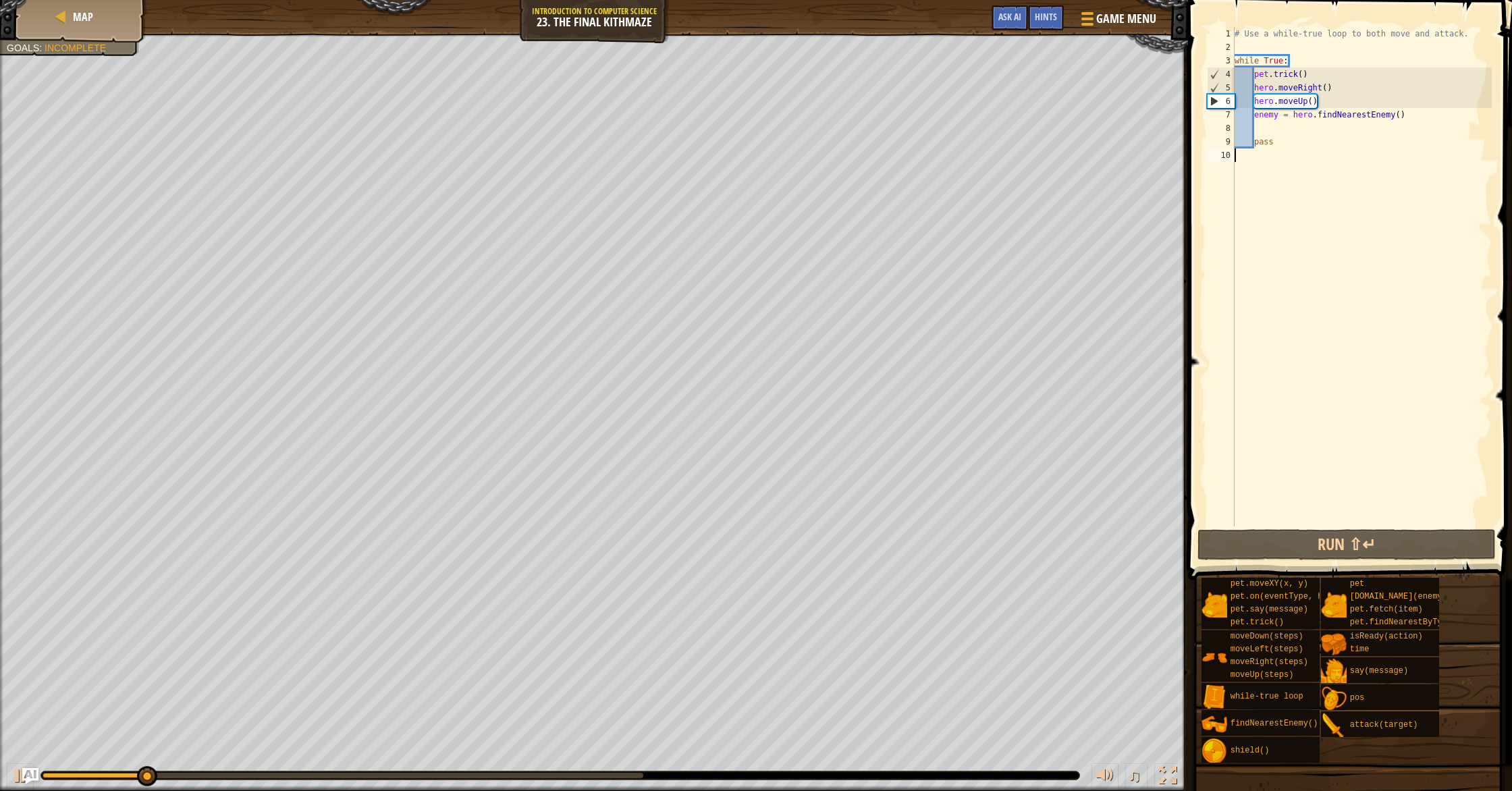
click at [1295, 136] on div "# Use a while-true loop to both move and attack. while True : pet . trick ( ) h…" at bounding box center [1361, 290] width 260 height 526
type textarea "pass"
click at [1252, 125] on div "# Use a while-true loop to both move and attack. while True : pet . trick ( ) h…" at bounding box center [1361, 290] width 260 height 526
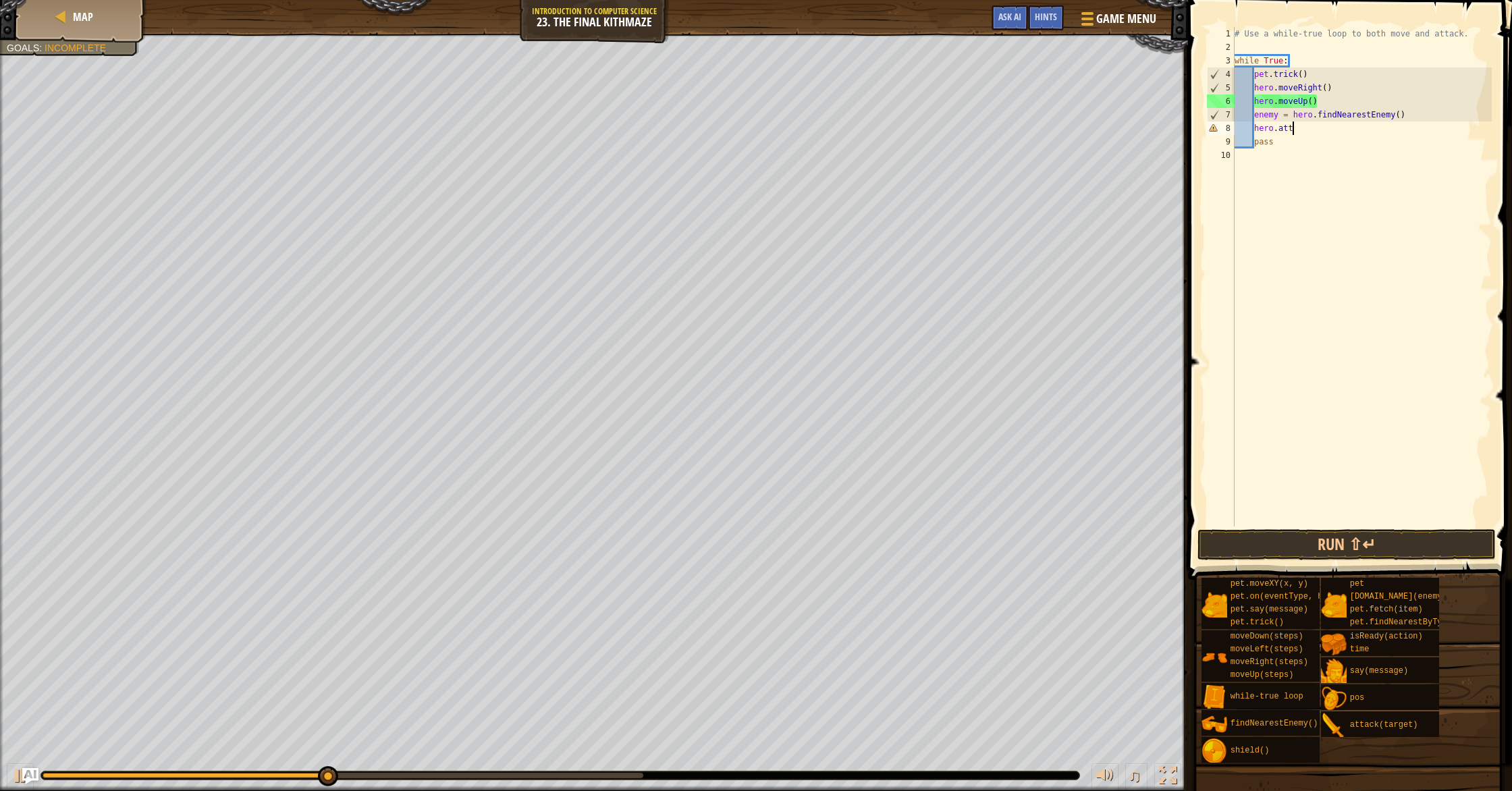
scroll to position [6, 5]
click at [1324, 148] on div "hero.atta ck press enter" at bounding box center [1378, 167] width 255 height 61
type textarea "hero.attack(enemy)"
click at [1317, 540] on button "Run ⇧↵" at bounding box center [1346, 544] width 298 height 31
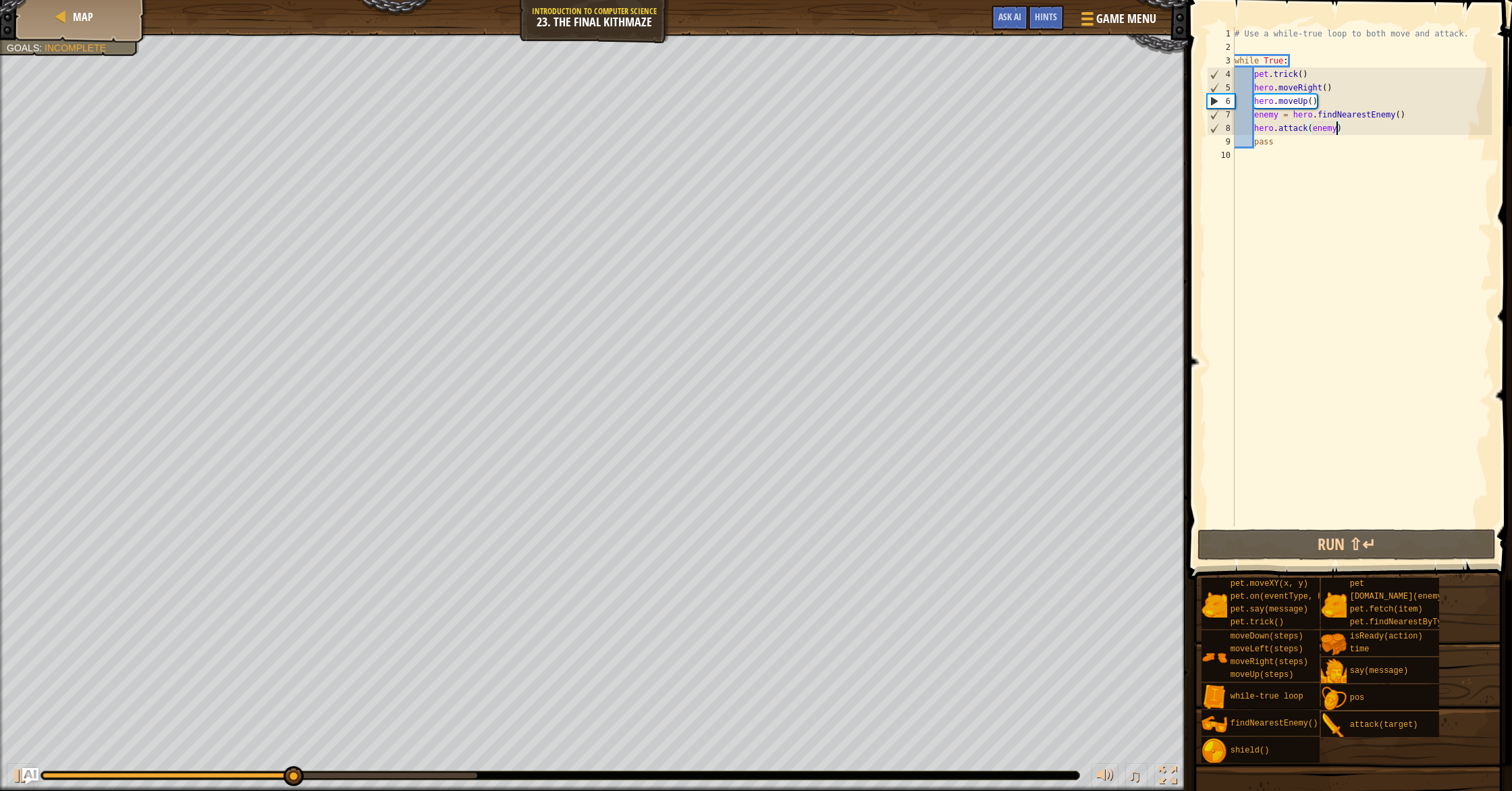
click at [1295, 149] on div "# Use a while-true loop to both move and attack. while True : pet . trick ( ) h…" at bounding box center [1361, 290] width 260 height 526
click at [1282, 144] on div "# Use a while-true loop to both move and attack. while True : pet . trick ( ) h…" at bounding box center [1361, 290] width 260 height 526
type textarea "p"
click at [1381, 543] on button "Run ⇧↵" at bounding box center [1346, 544] width 298 height 31
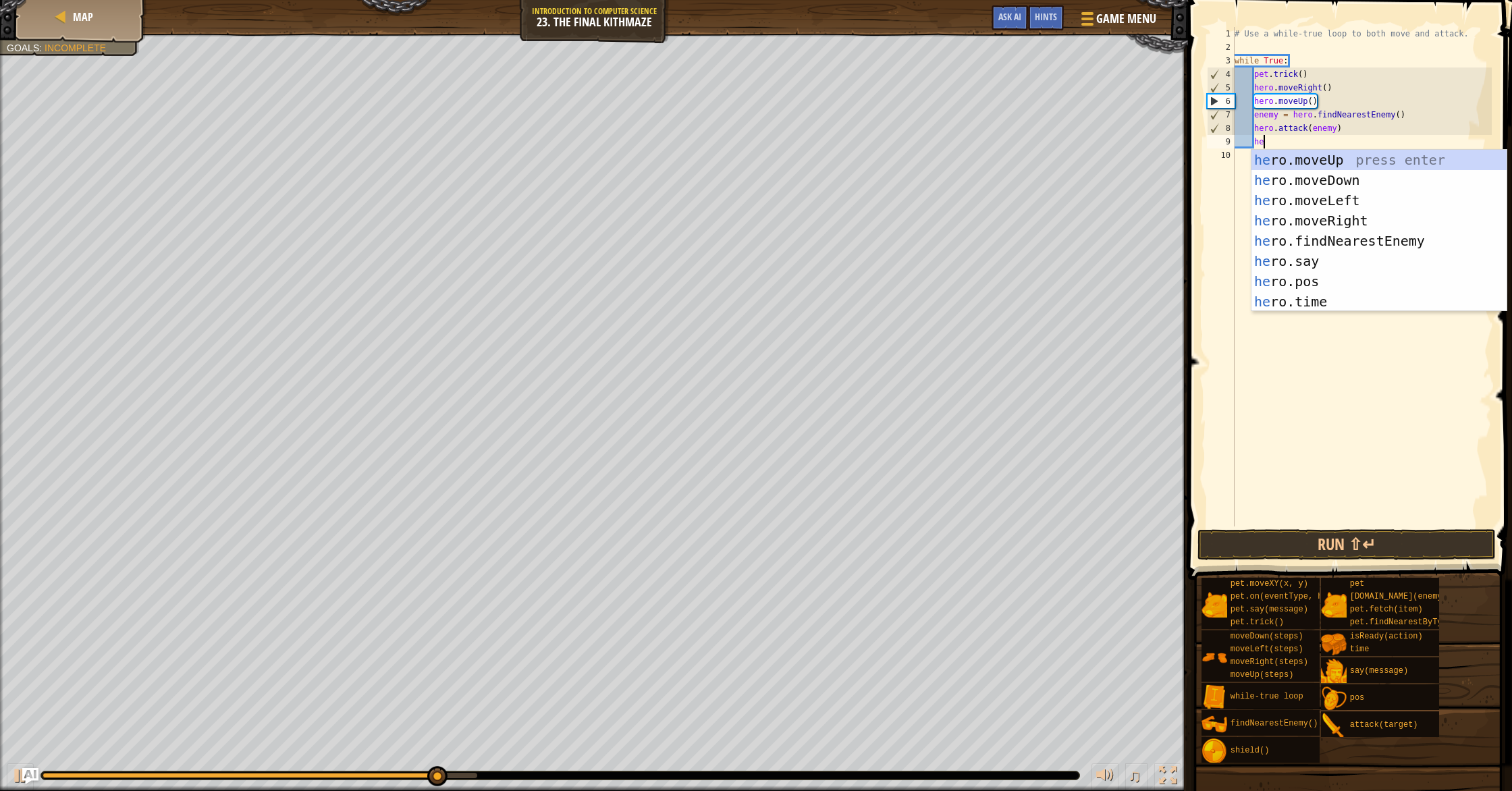
type textarea "her"
click at [1308, 182] on div "her o.moveUp press enter her o.moveDown press enter her o.moveLeft press enter …" at bounding box center [1378, 251] width 255 height 202
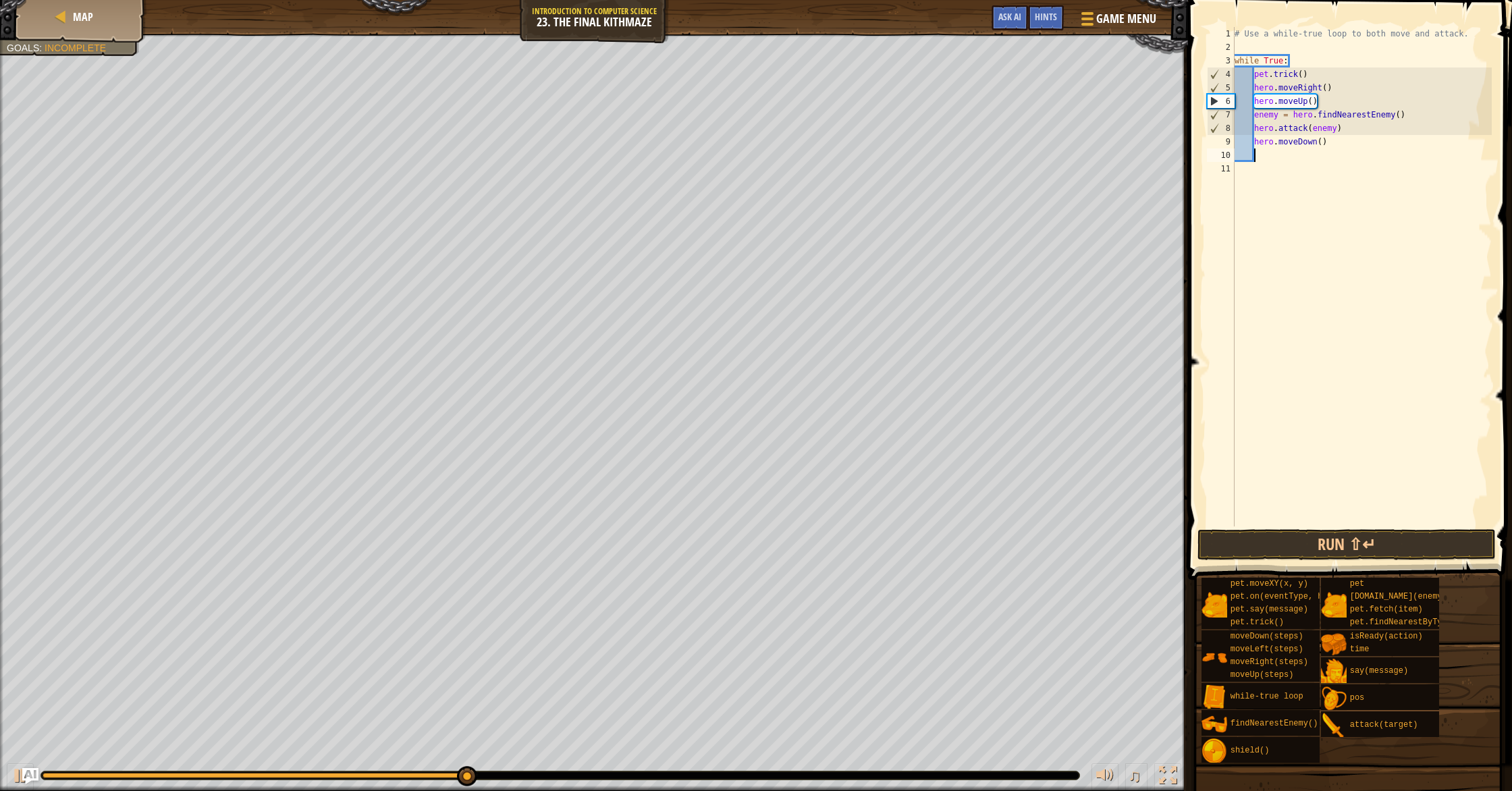
scroll to position [6, 1]
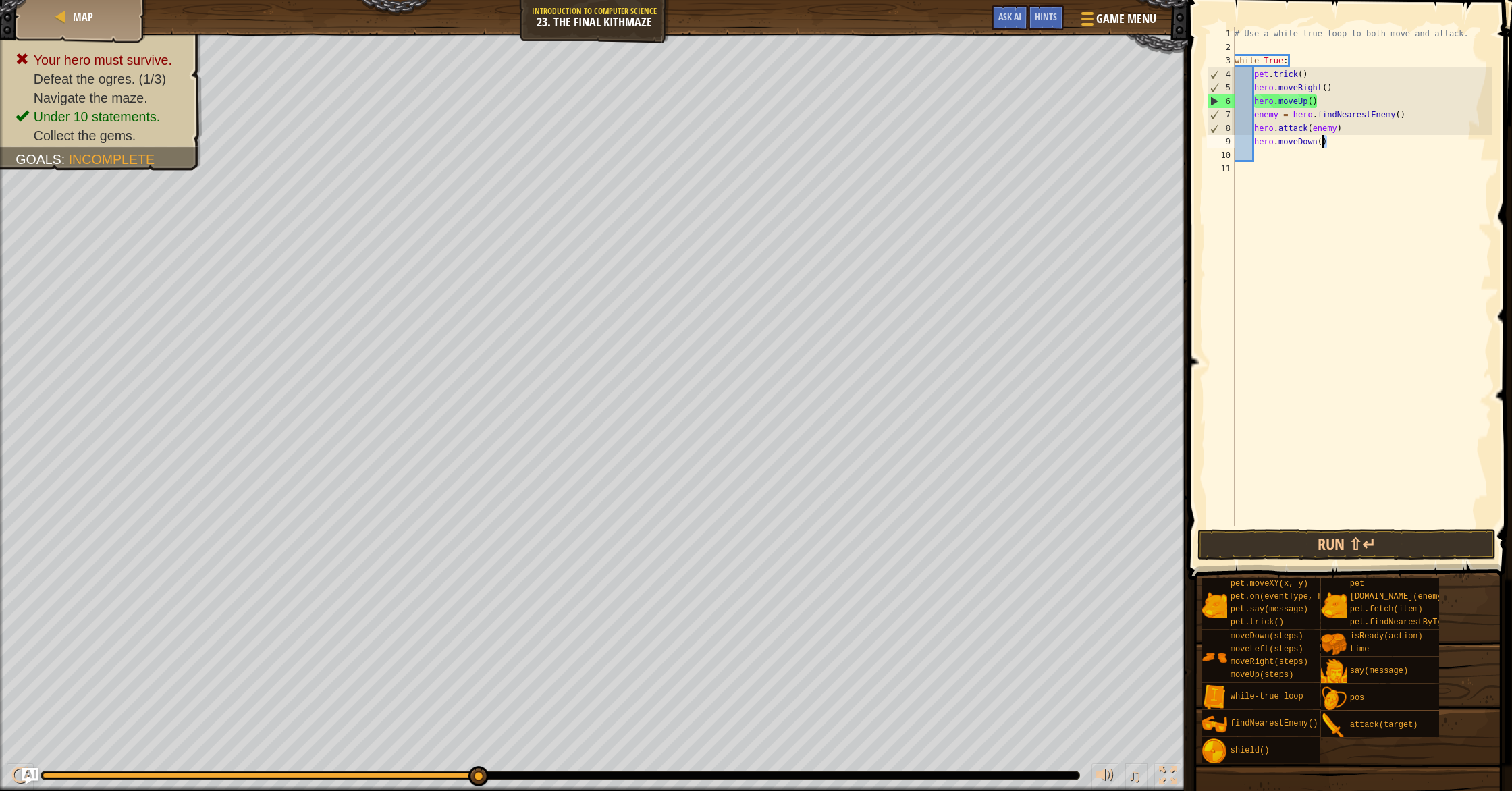
click at [1321, 145] on div "# Use a while-true loop to both move and attack. while True : pet . trick ( ) h…" at bounding box center [1361, 290] width 260 height 526
type textarea "hero.moveDown(2)"
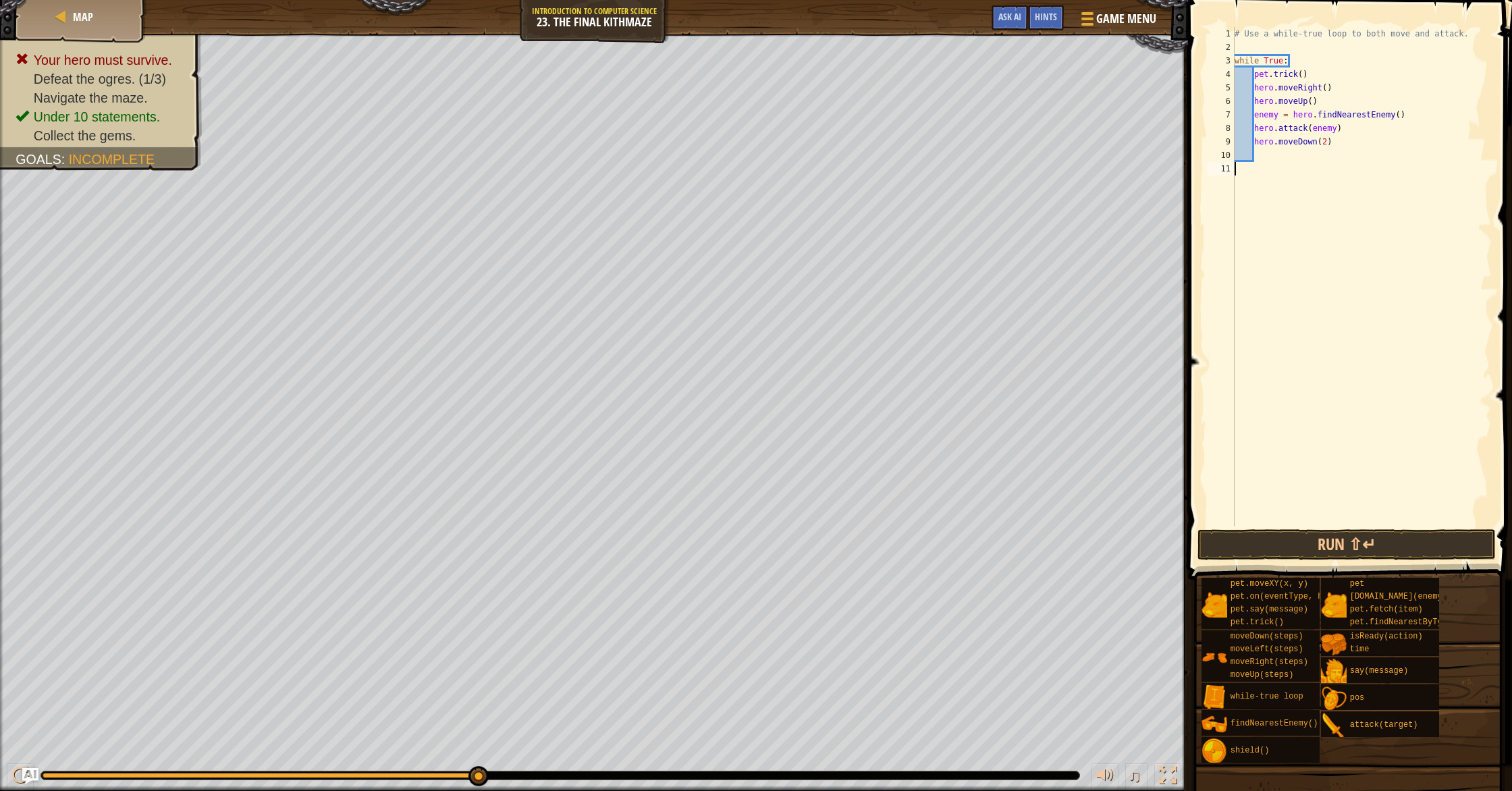
click at [1261, 164] on div "# Use a while-true loop to both move and attack. while True : pet . trick ( ) h…" at bounding box center [1361, 290] width 260 height 526
click at [1262, 157] on div "# Use a while-true loop to both move and attack. while True : pet . trick ( ) h…" at bounding box center [1361, 290] width 260 height 526
click at [1308, 540] on button "Run ⇧↵" at bounding box center [1346, 544] width 298 height 31
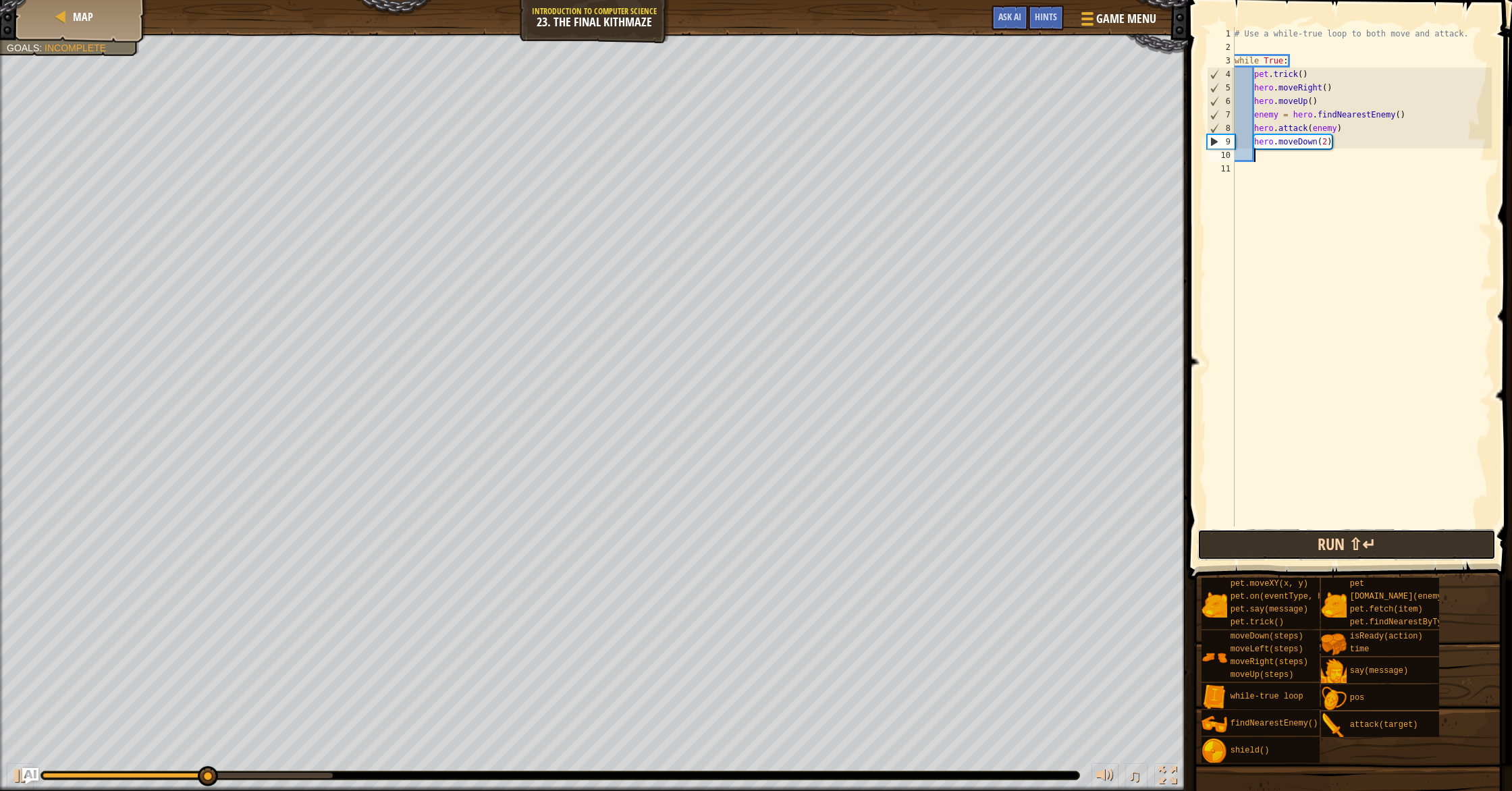
click at [1310, 538] on button "Run ⇧↵" at bounding box center [1346, 544] width 298 height 31
click at [1354, 126] on div "# Use a while-true loop to both move and attack. while True : pet . trick ( ) h…" at bounding box center [1361, 290] width 260 height 526
type textarea "hero.attack(enemy)"
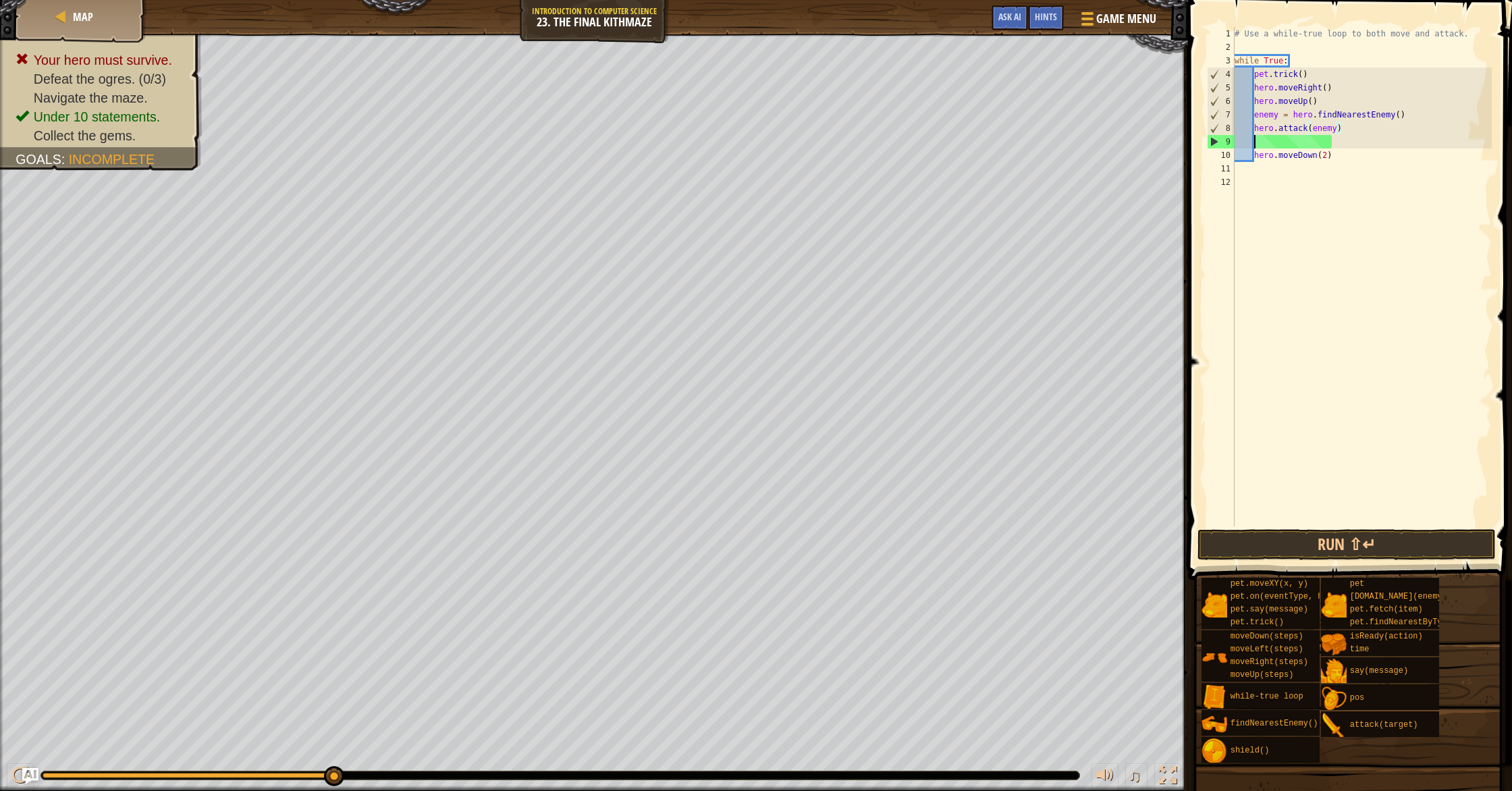
scroll to position [6, 1]
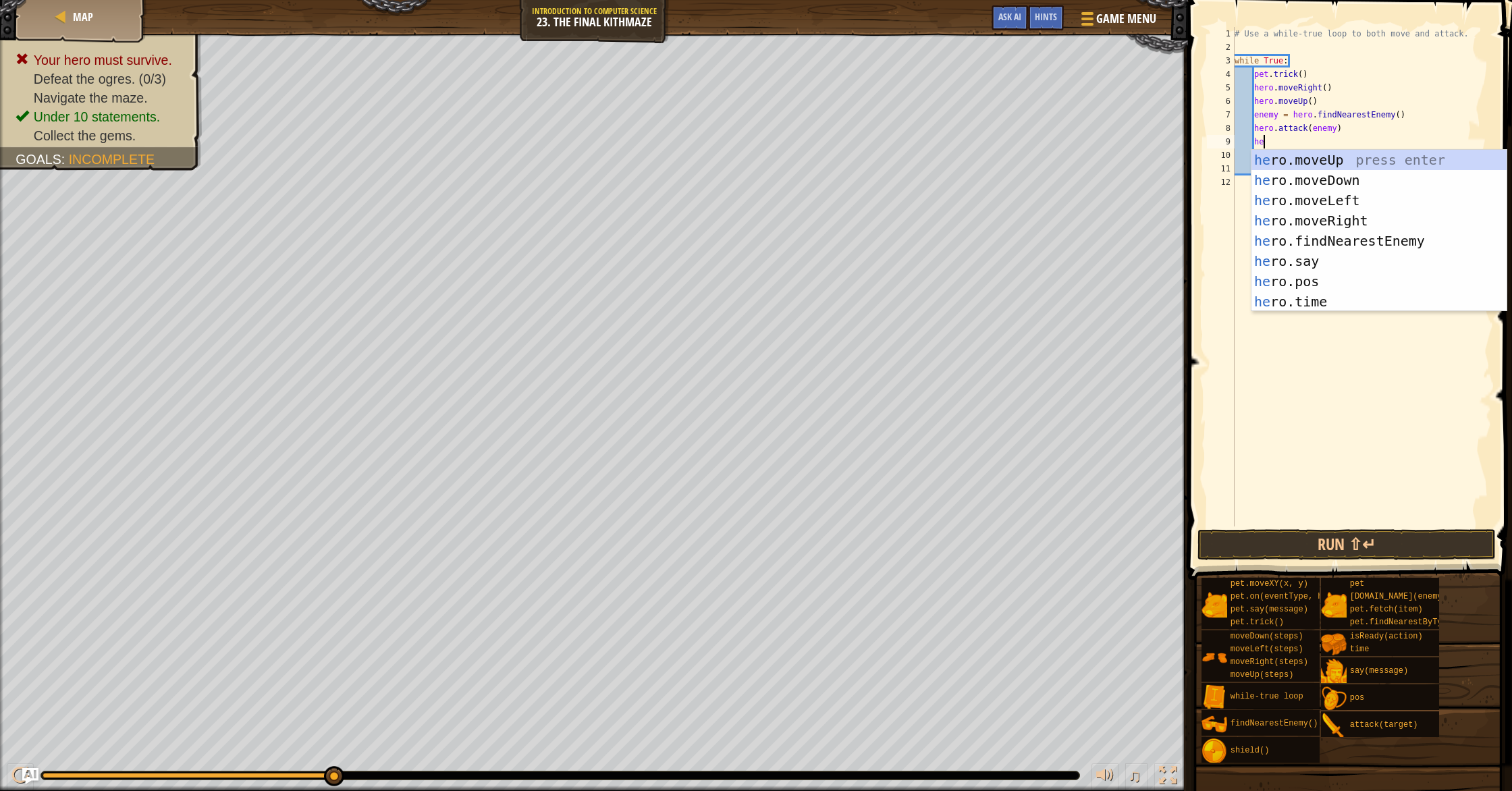
type textarea "her"
click at [1384, 226] on div "her o.moveUp press enter her o.moveDown press enter her o.moveLeft press enter …" at bounding box center [1378, 251] width 255 height 202
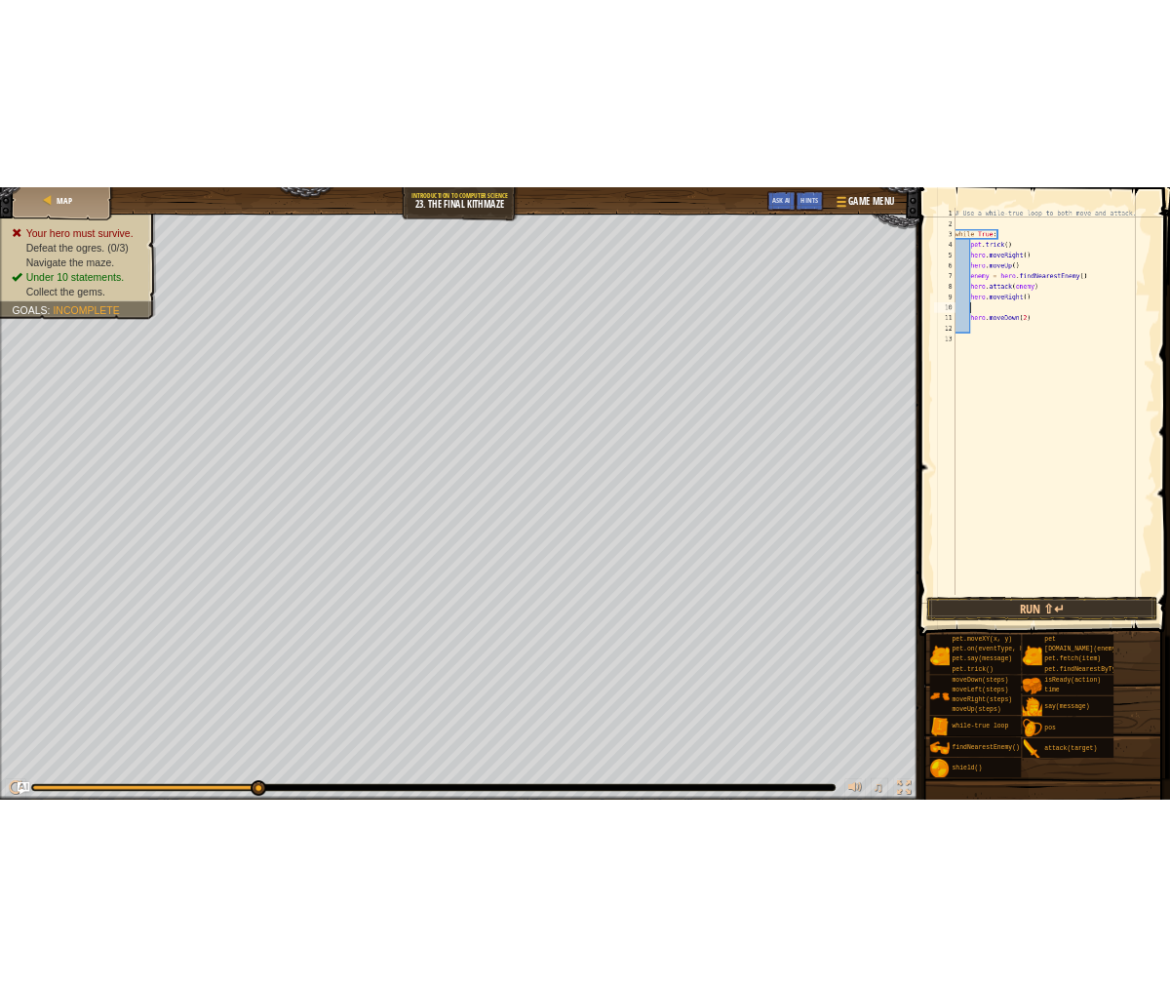
scroll to position [9, 0]
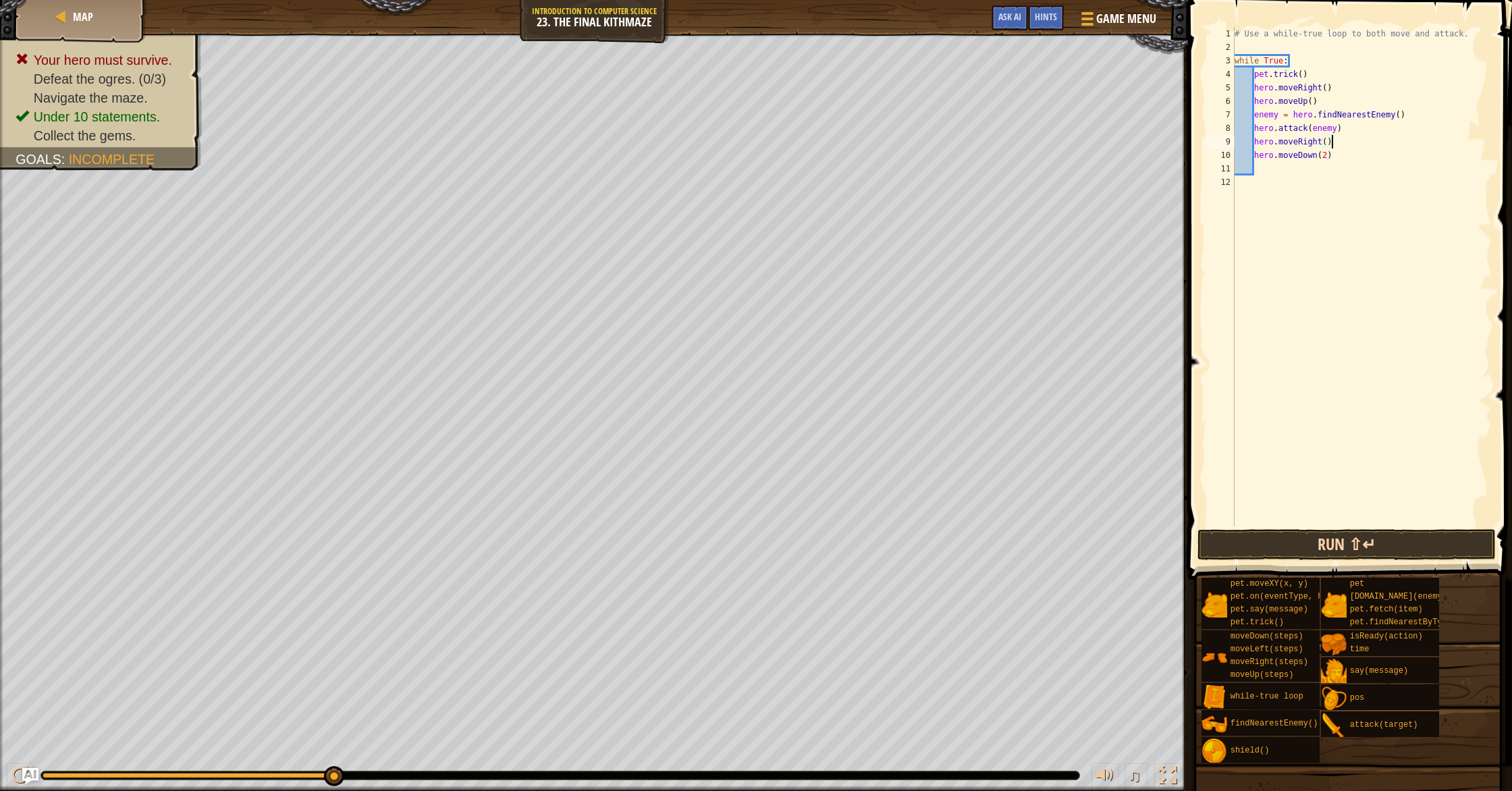
type textarea "hero.moveRight()"
click at [1357, 540] on button "Run ⇧↵" at bounding box center [1346, 544] width 298 height 31
